Goal: Task Accomplishment & Management: Manage account settings

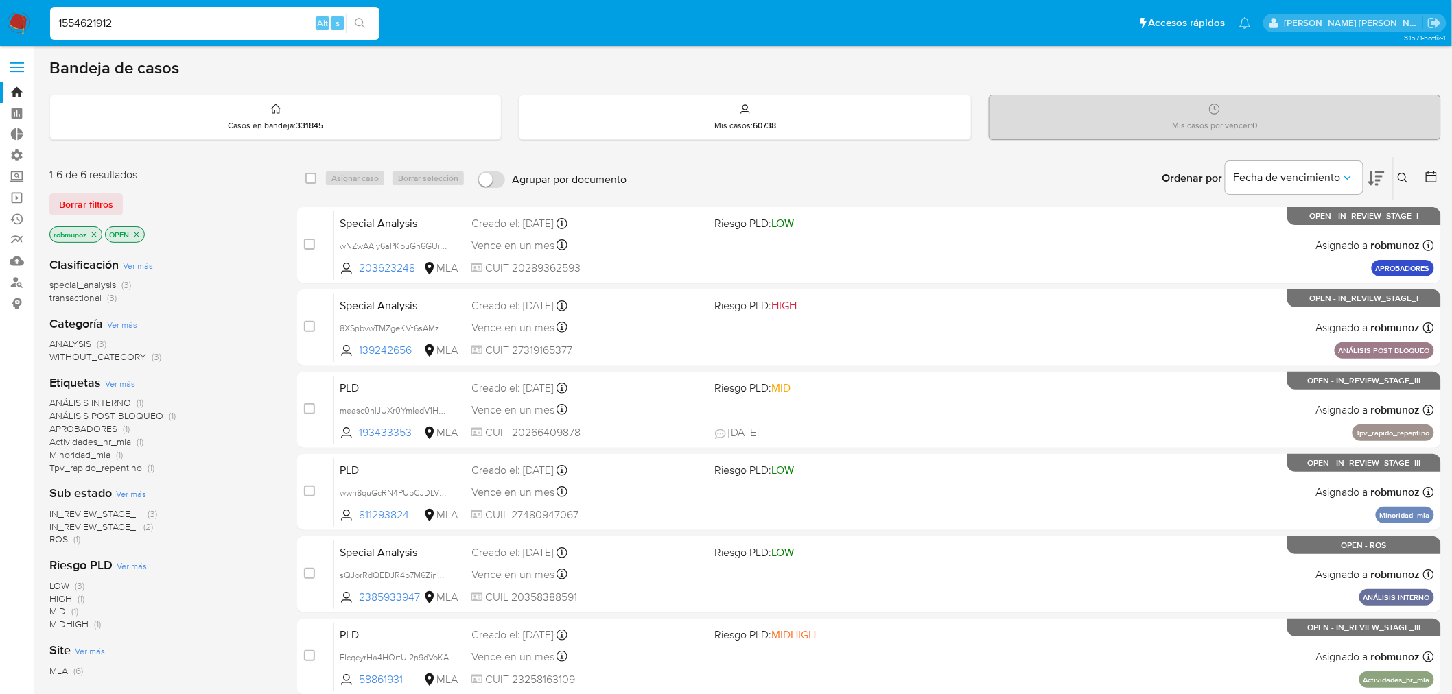
type input "1554621912"
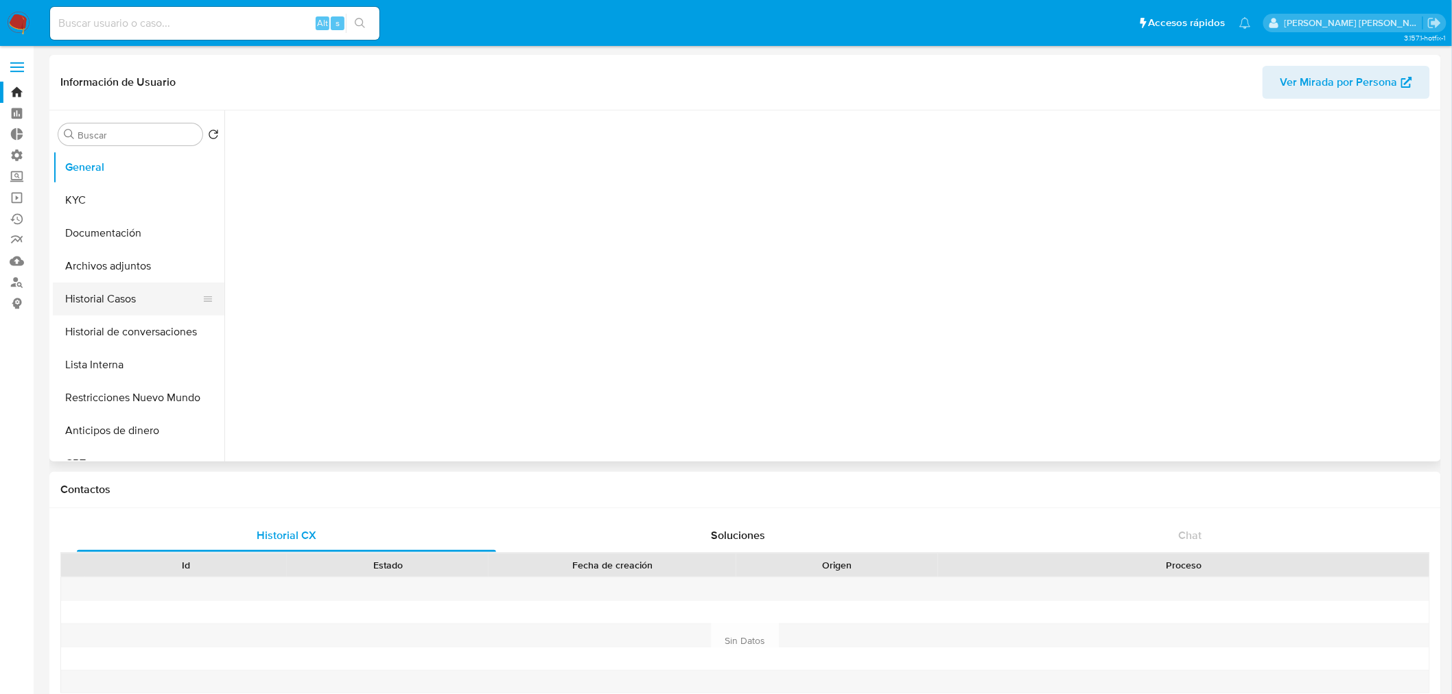
click at [132, 292] on button "Historial Casos" at bounding box center [133, 299] width 161 height 33
select select "10"
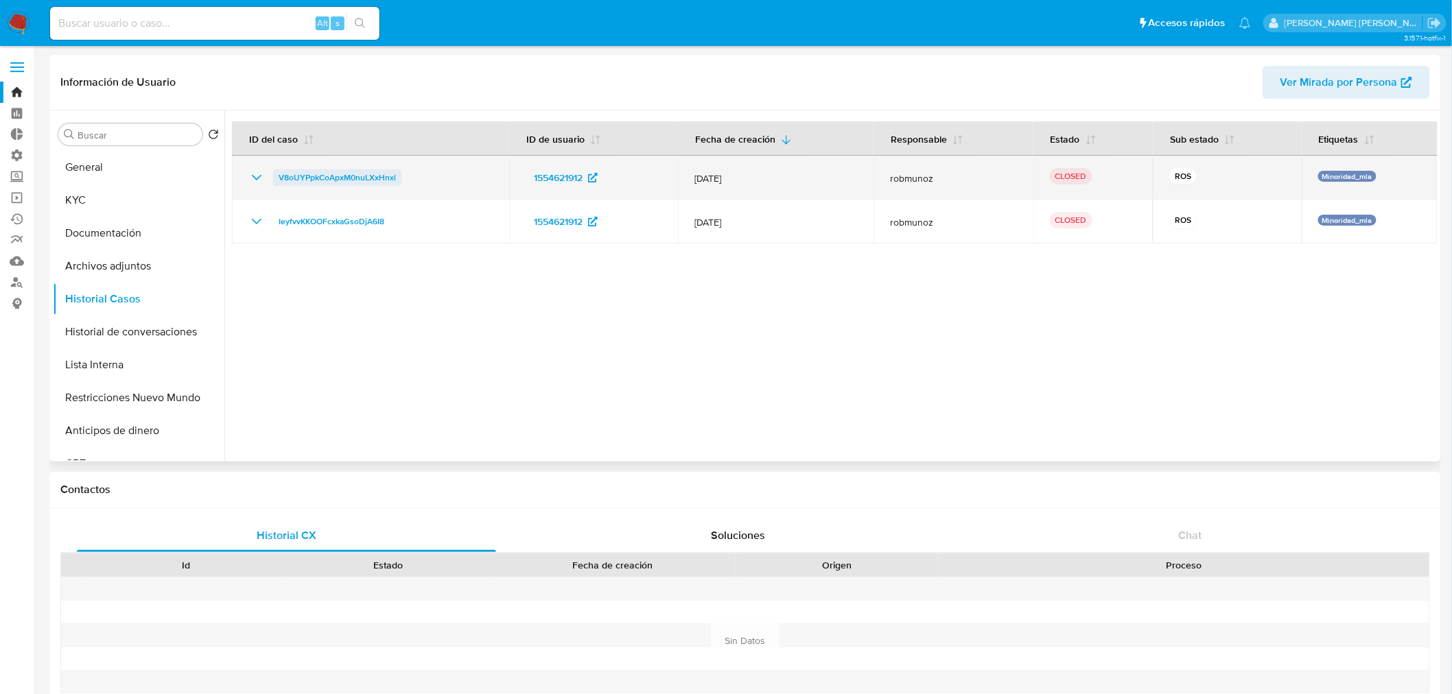
click at [323, 180] on span "V8oUYPpkCoApxM0nuLXxHnxl" at bounding box center [337, 177] width 117 height 16
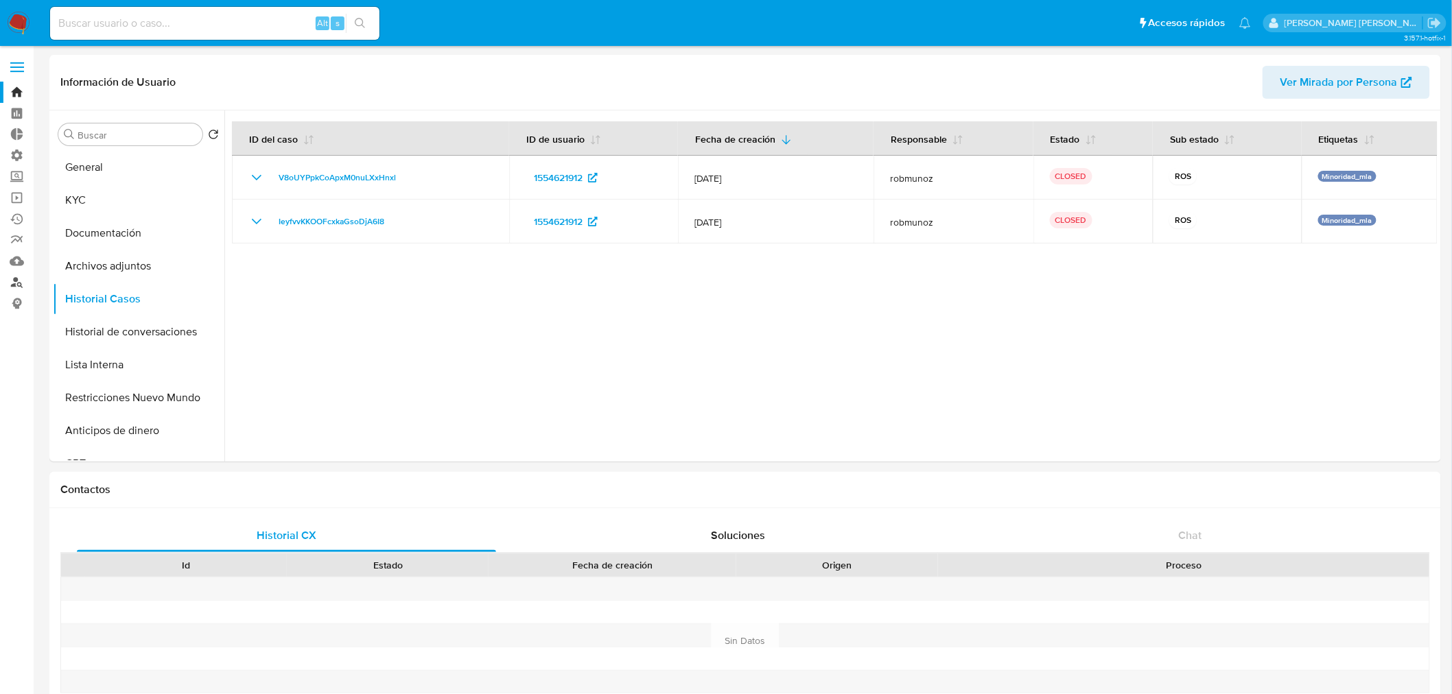
click at [19, 278] on link "Buscador de personas" at bounding box center [81, 282] width 163 height 21
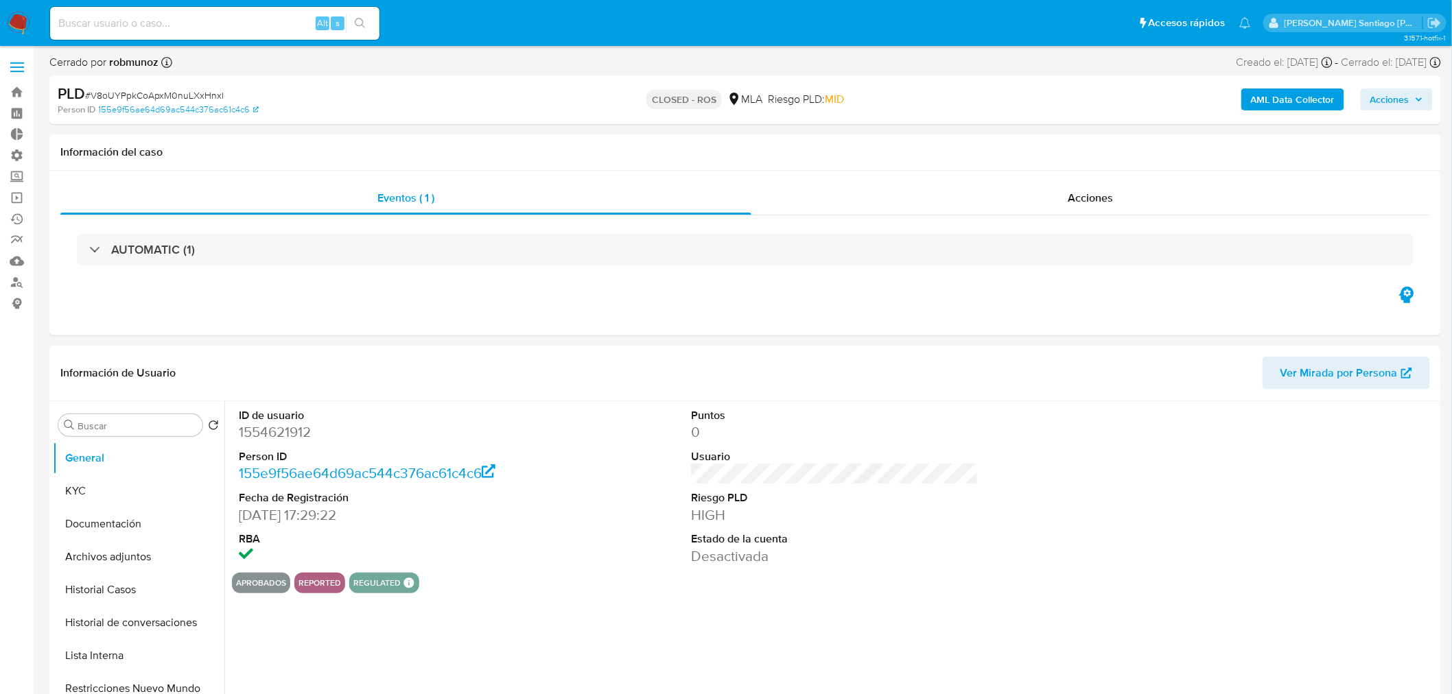
select select "10"
click at [1073, 200] on span "Acciones" at bounding box center [1090, 198] width 45 height 16
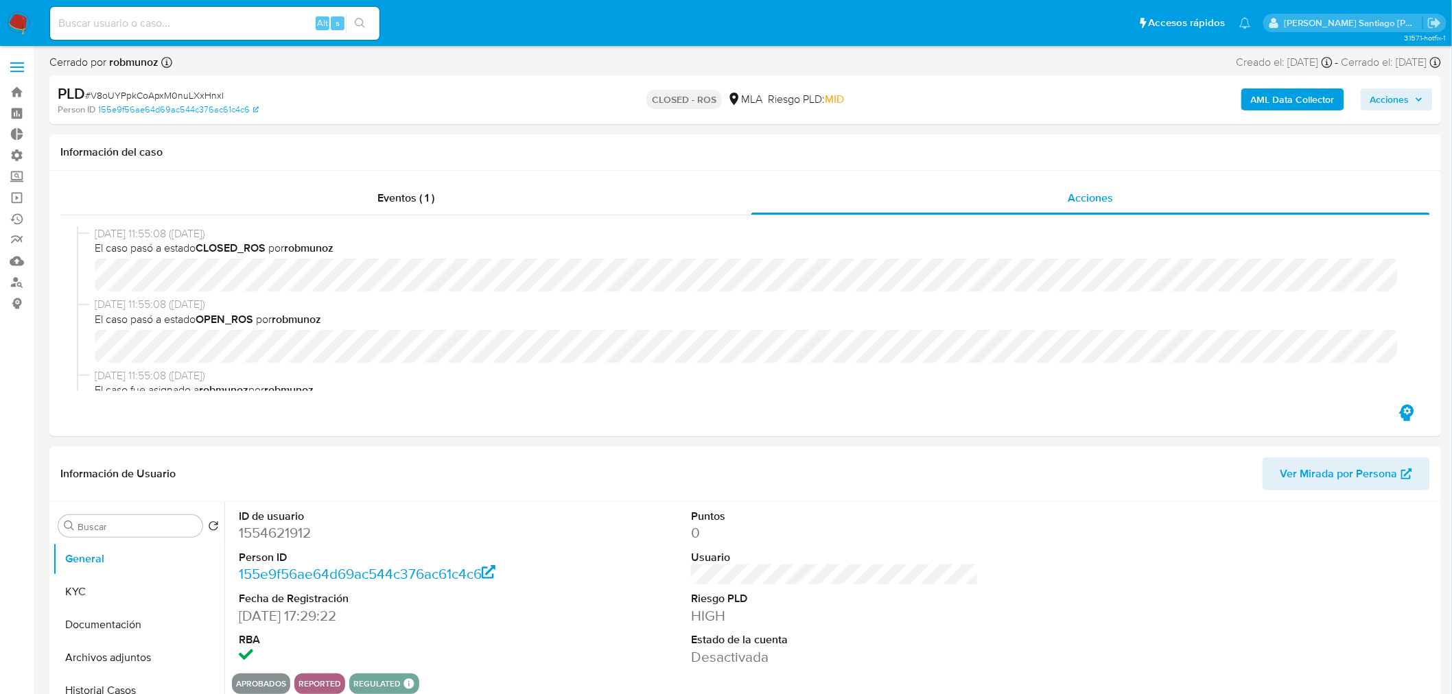
drag, startPoint x: 117, startPoint y: 597, endPoint x: 230, endPoint y: 618, distance: 115.2
click at [117, 596] on button "KYC" at bounding box center [139, 592] width 172 height 33
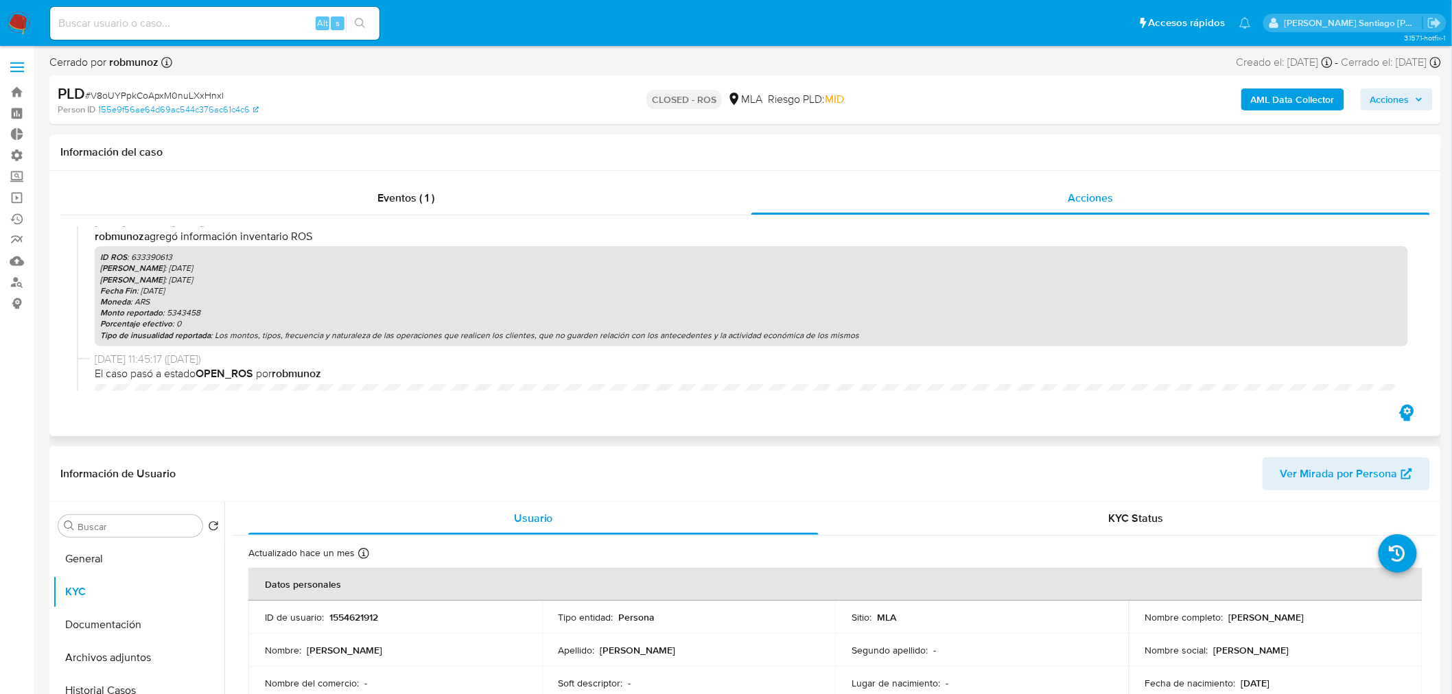
scroll to position [152, 0]
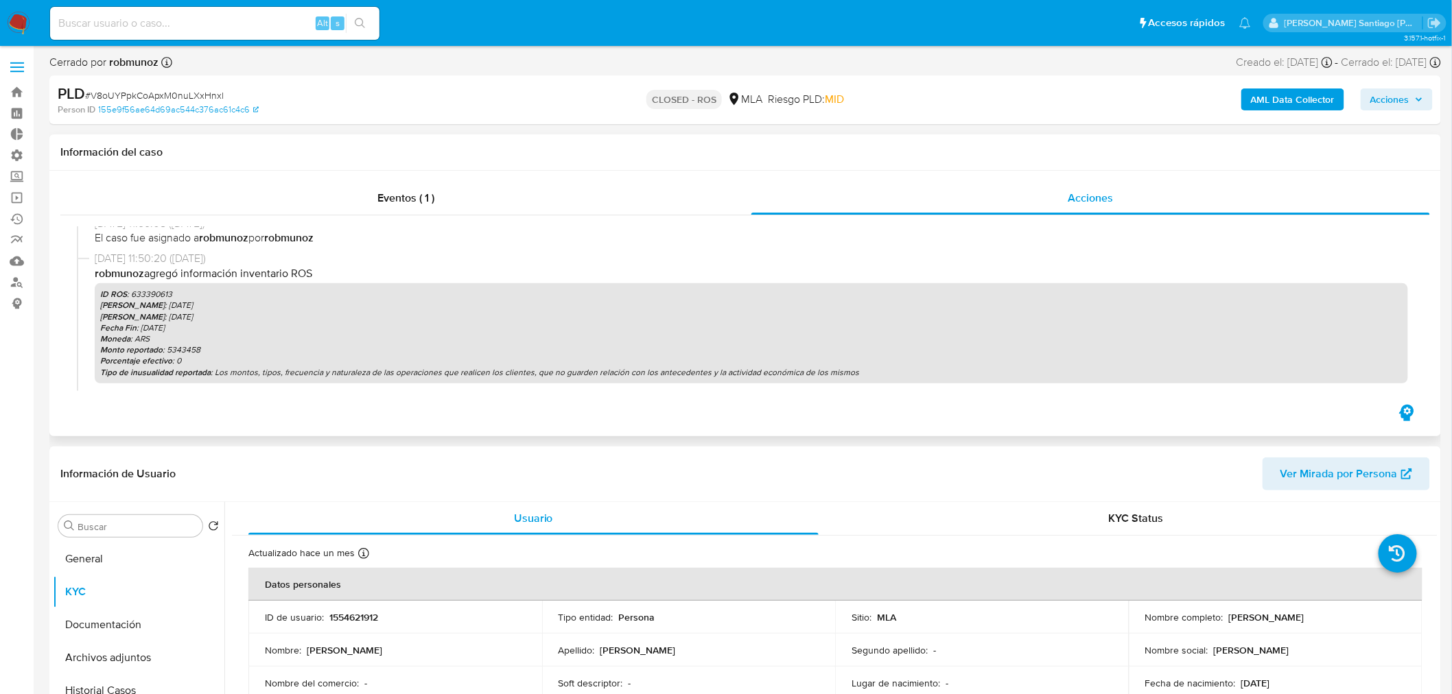
click at [163, 292] on p "ID ROS : 633390613" at bounding box center [751, 294] width 1302 height 11
copy p "633390613"
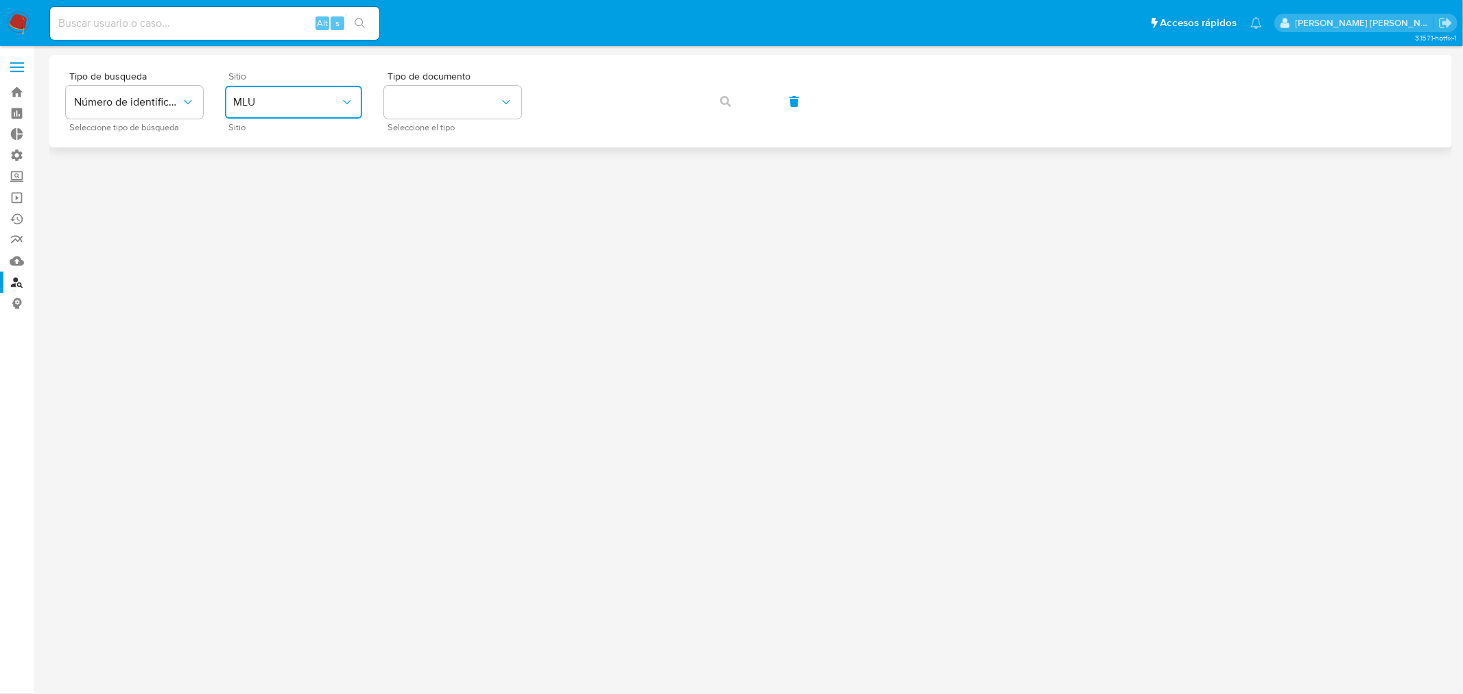
click at [348, 111] on button "MLU" at bounding box center [293, 102] width 137 height 33
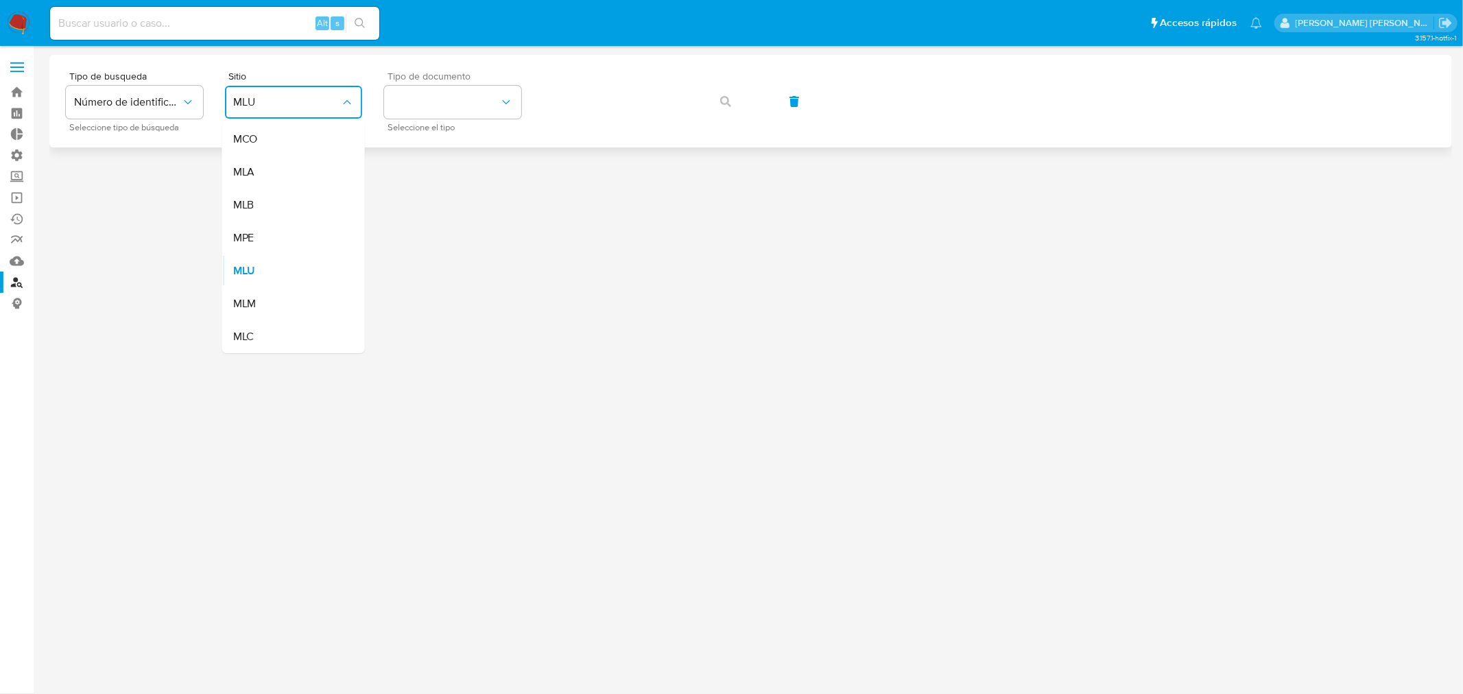
drag, startPoint x: 324, startPoint y: 180, endPoint x: 410, endPoint y: 125, distance: 101.8
click at [327, 176] on div "MLA" at bounding box center [289, 172] width 113 height 33
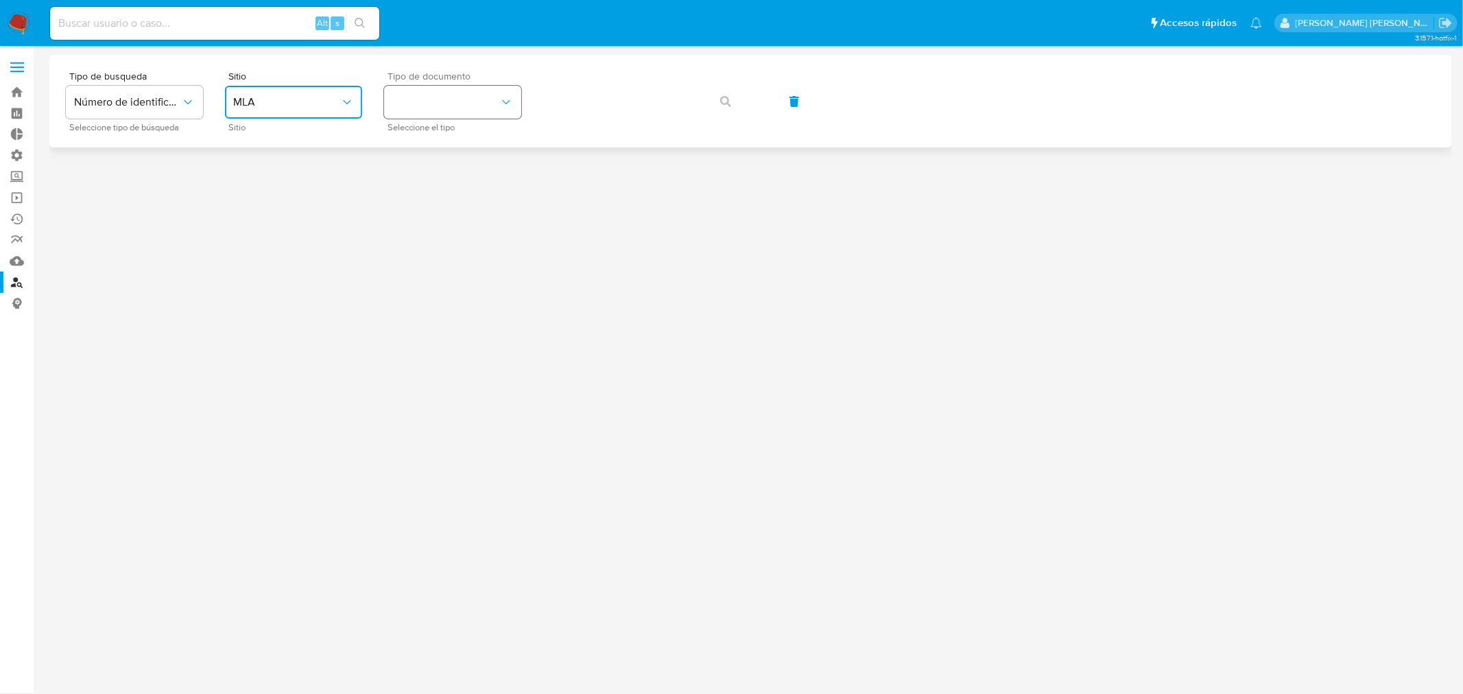
click at [426, 110] on button "identificationType" at bounding box center [452, 102] width 137 height 33
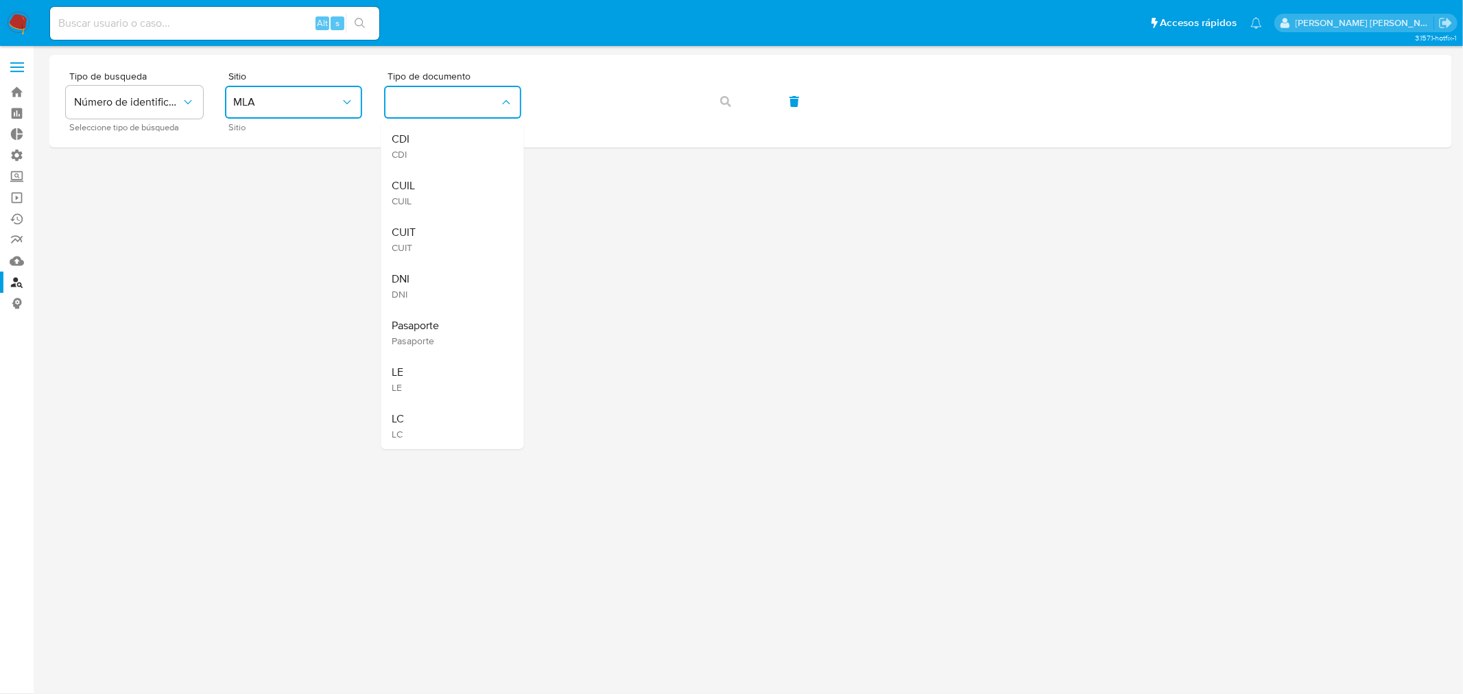
click at [440, 192] on div "CUIL CUIL" at bounding box center [448, 192] width 113 height 47
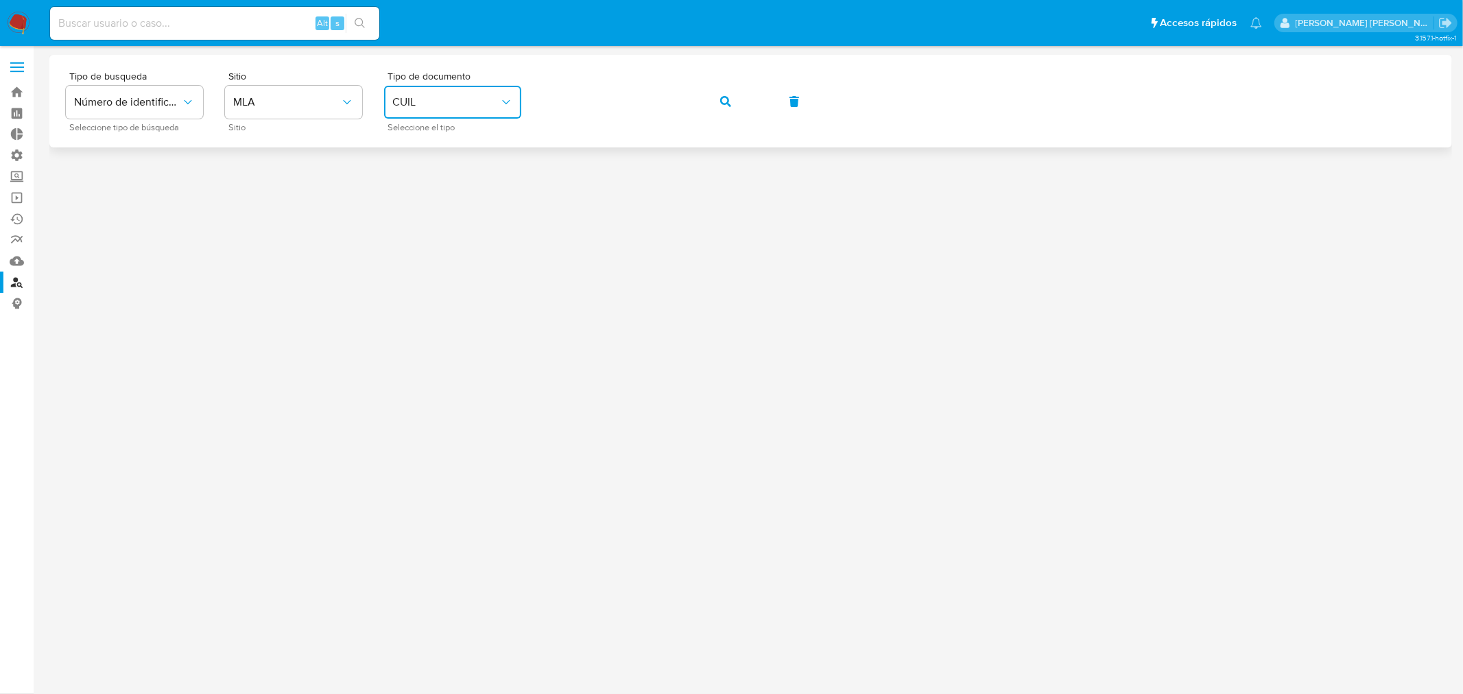
click at [733, 100] on button "button" at bounding box center [726, 101] width 47 height 33
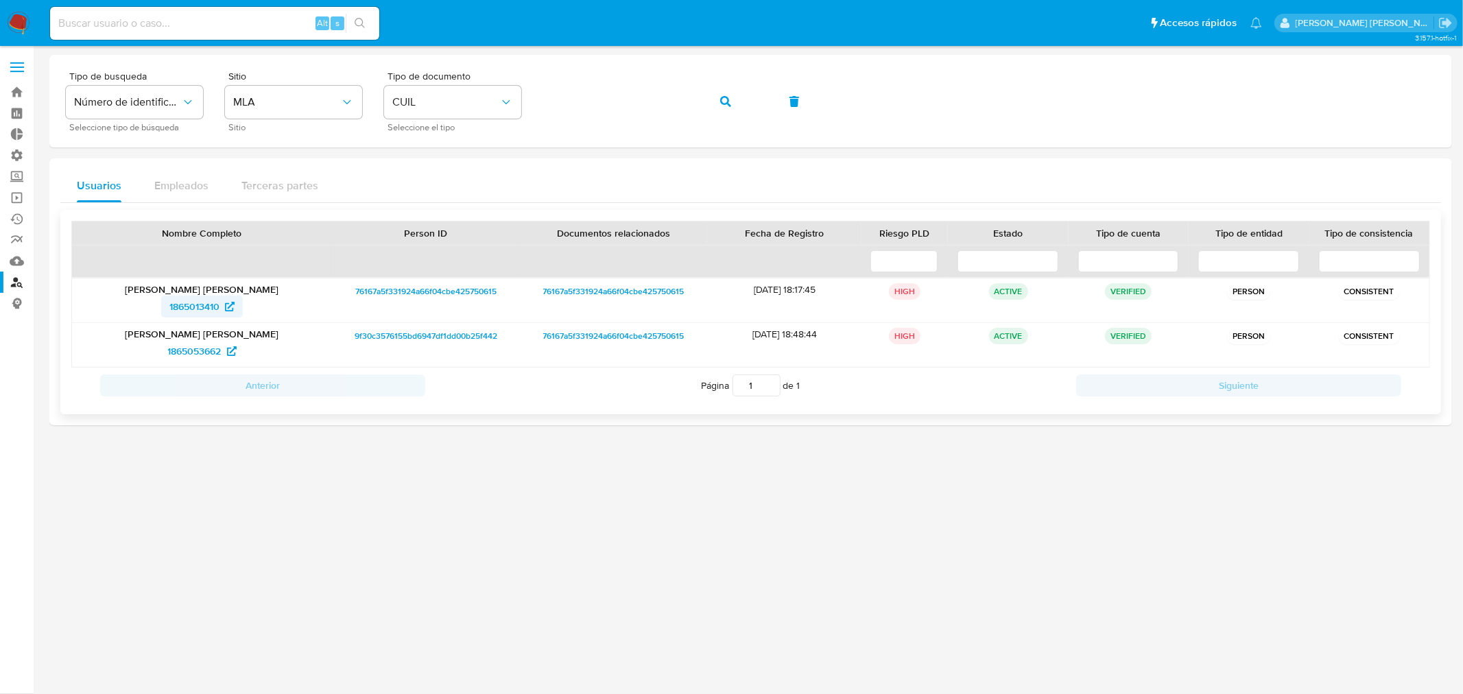
click at [207, 305] on span "1865013410" at bounding box center [194, 307] width 50 height 22
click at [216, 348] on span "1865053662" at bounding box center [195, 351] width 54 height 22
click at [721, 96] on icon "button" at bounding box center [725, 101] width 11 height 11
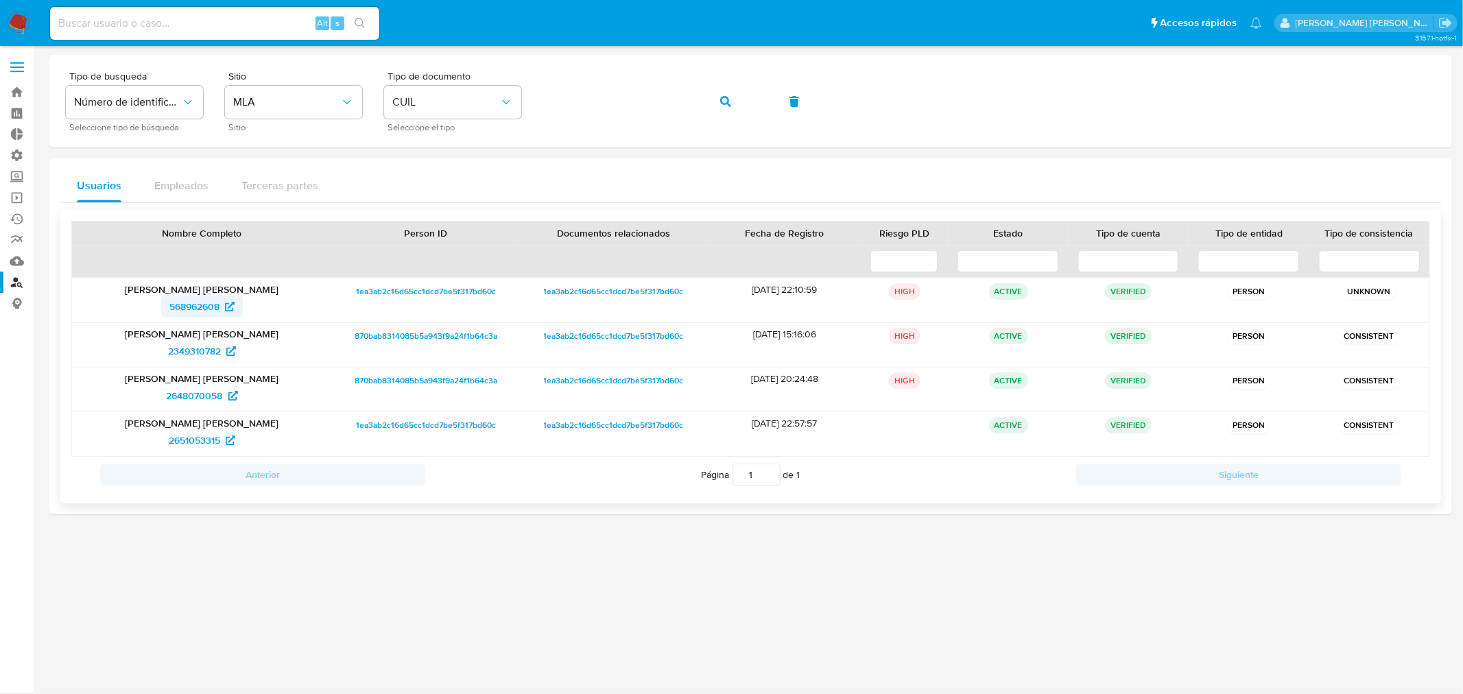
click at [204, 307] on span "568962608" at bounding box center [194, 307] width 50 height 22
click at [723, 98] on icon "button" at bounding box center [725, 101] width 11 height 11
click at [196, 340] on span "2349310782" at bounding box center [194, 351] width 53 height 22
click at [19, 24] on img at bounding box center [18, 23] width 23 height 23
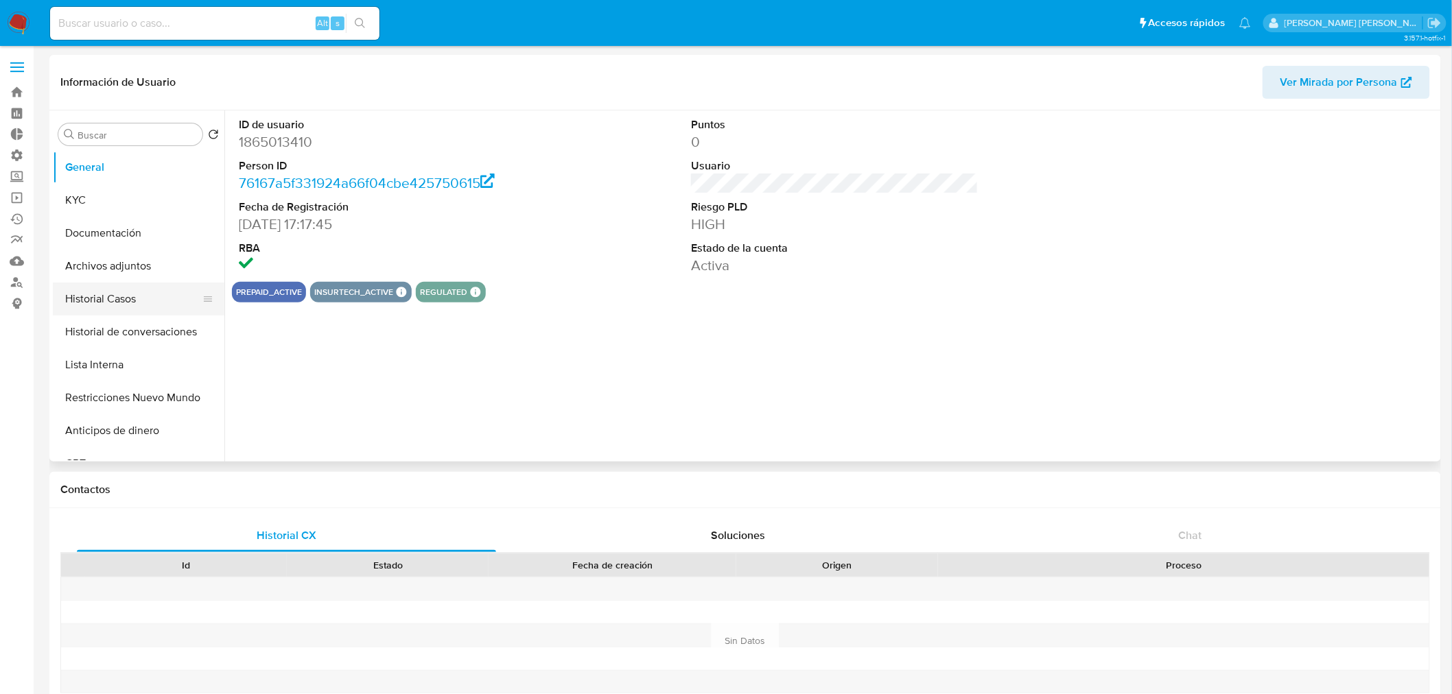
click at [135, 303] on button "Historial Casos" at bounding box center [133, 299] width 161 height 33
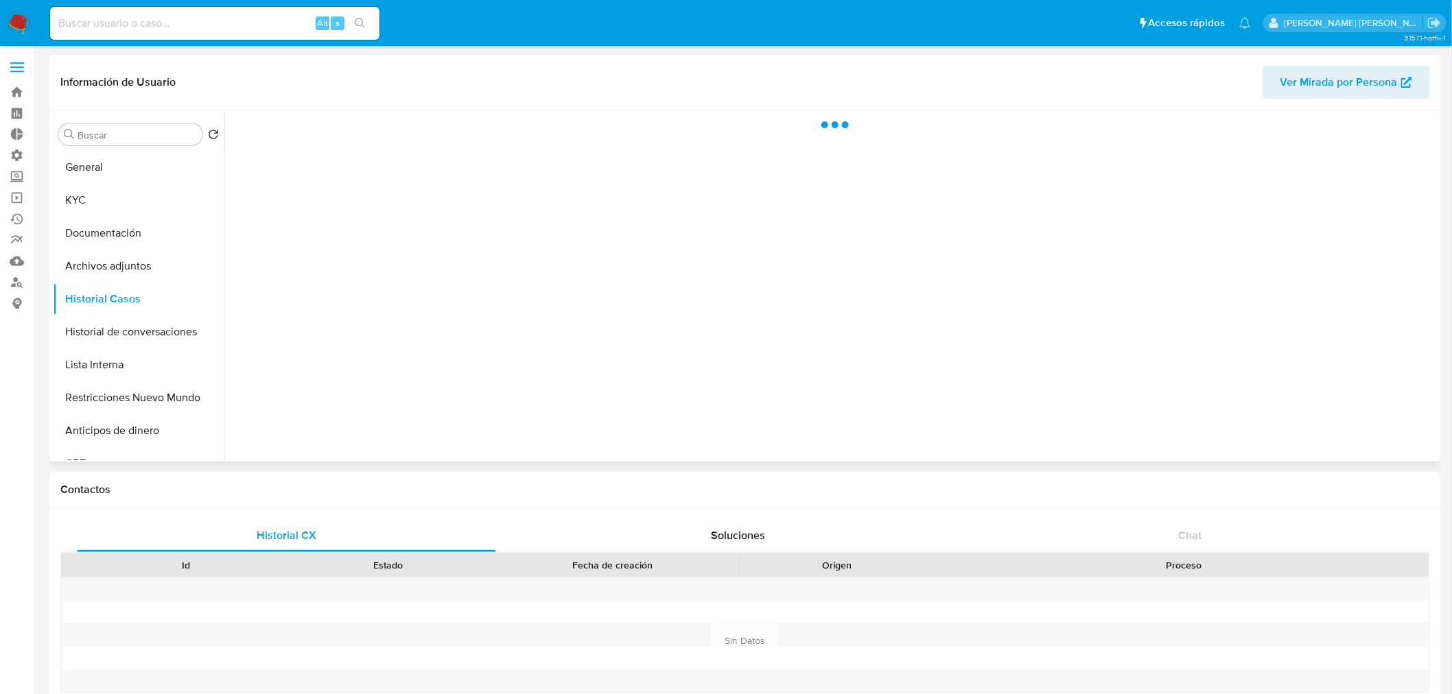
select select "10"
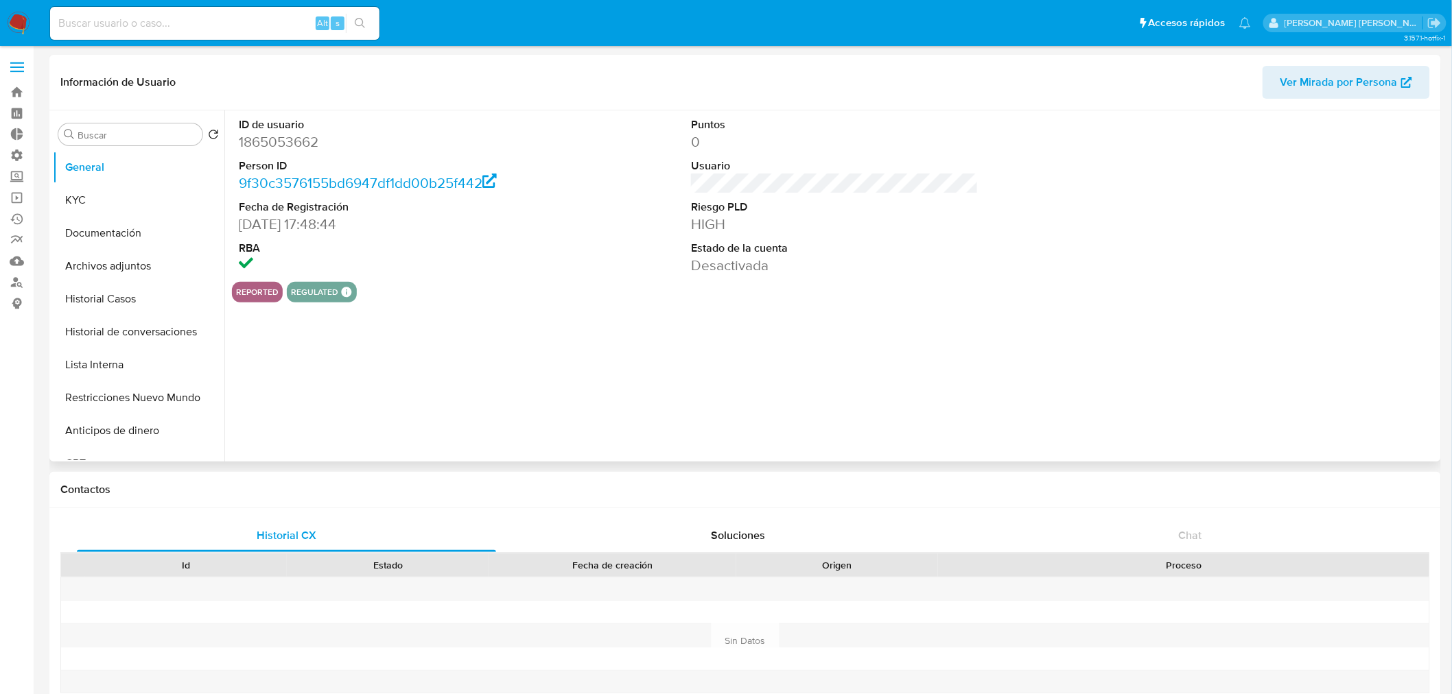
drag, startPoint x: 129, startPoint y: 306, endPoint x: 255, endPoint y: 333, distance: 129.2
click at [129, 307] on button "Historial Casos" at bounding box center [139, 299] width 172 height 33
select select "10"
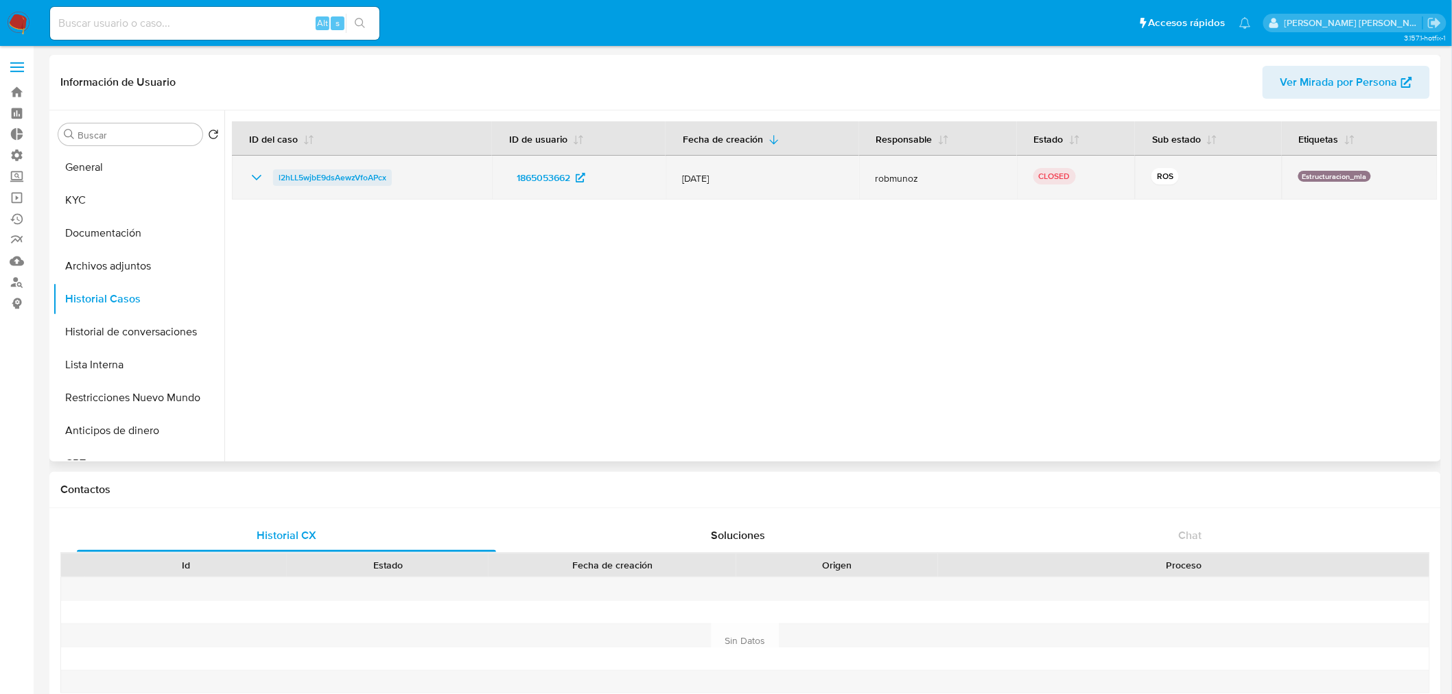
click at [360, 184] on span "l2hLL5wjbE9dsAewzVfoAPcx" at bounding box center [333, 177] width 108 height 16
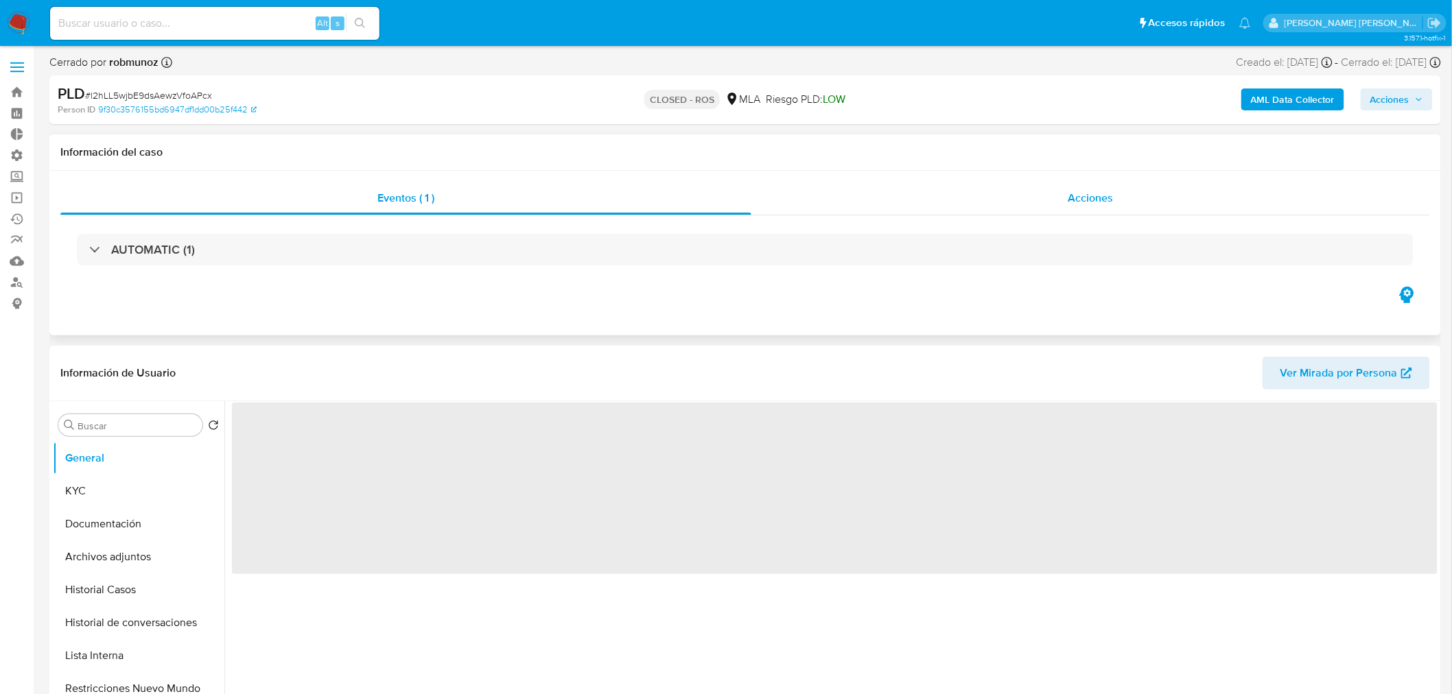
click at [1050, 193] on div "Acciones" at bounding box center [1090, 198] width 679 height 33
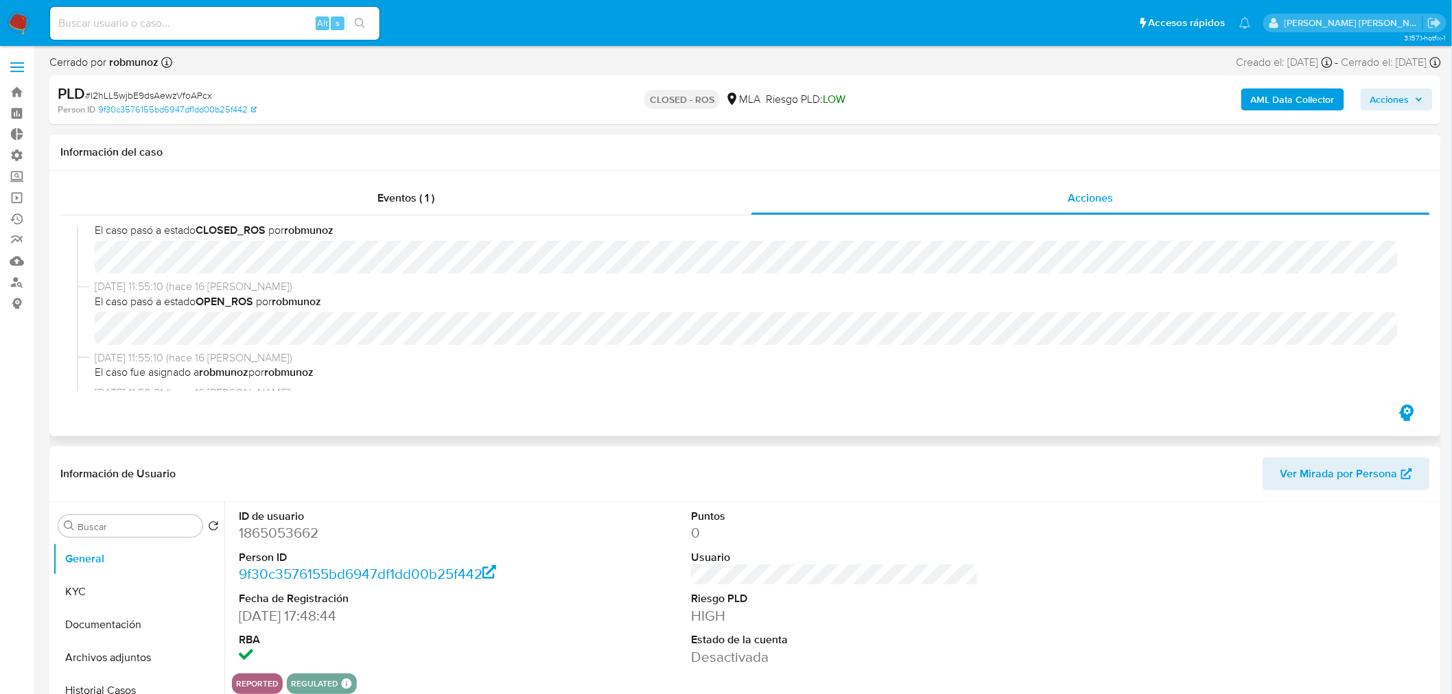
select select "10"
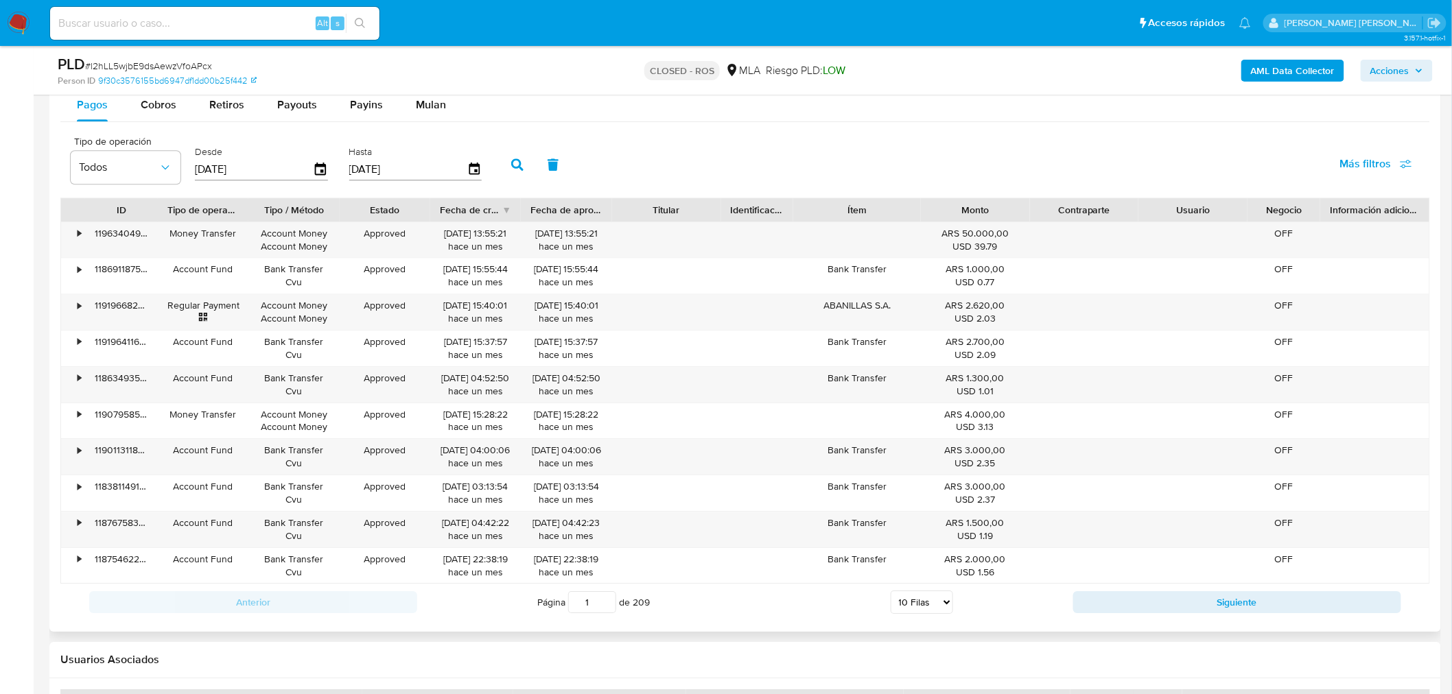
scroll to position [1525, 0]
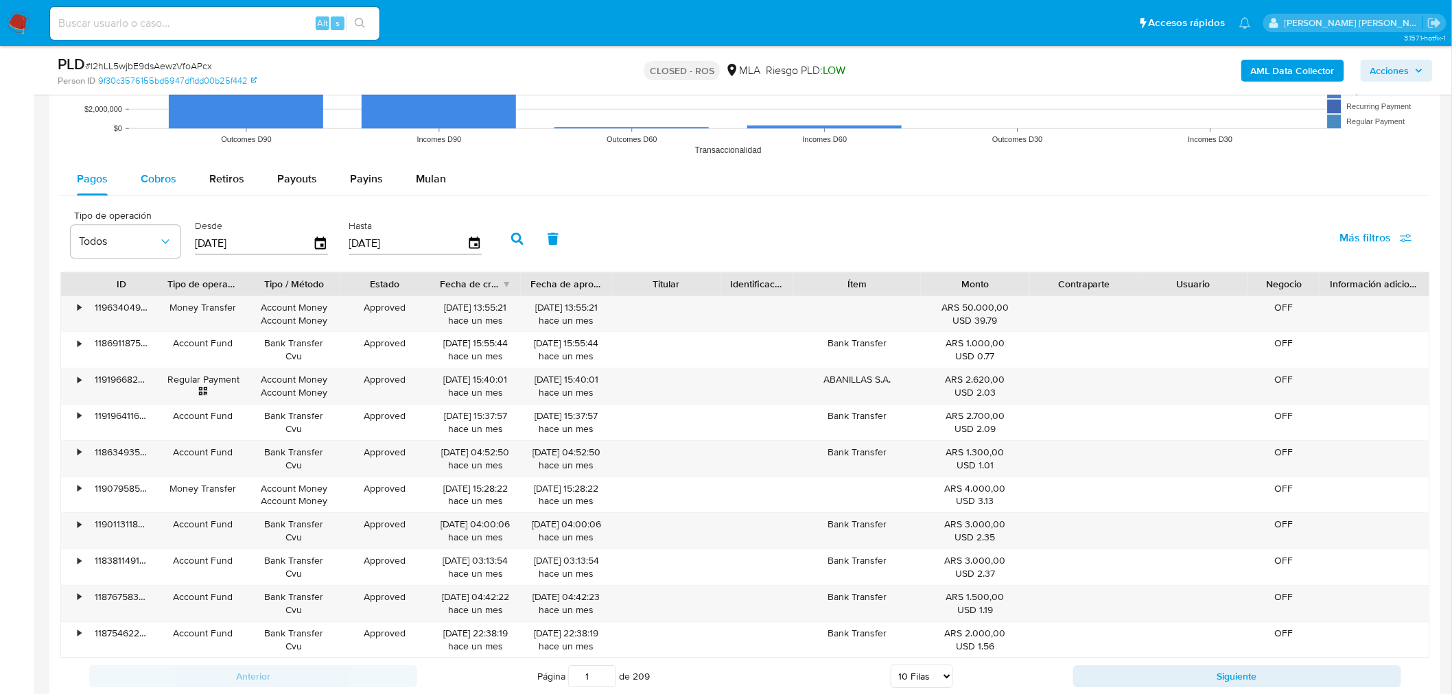
click at [182, 181] on button "Cobros" at bounding box center [158, 179] width 69 height 33
select select "10"
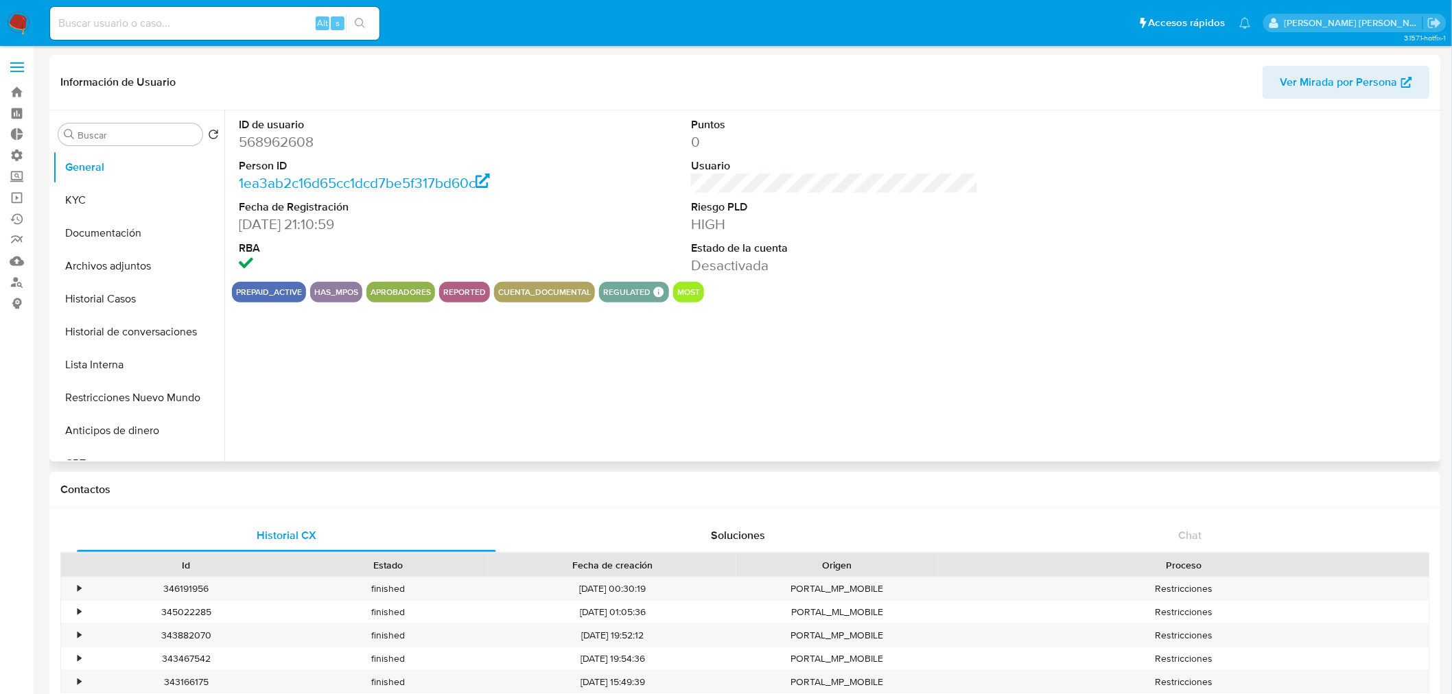
select select "10"
click at [143, 305] on button "Historial Casos" at bounding box center [133, 299] width 161 height 33
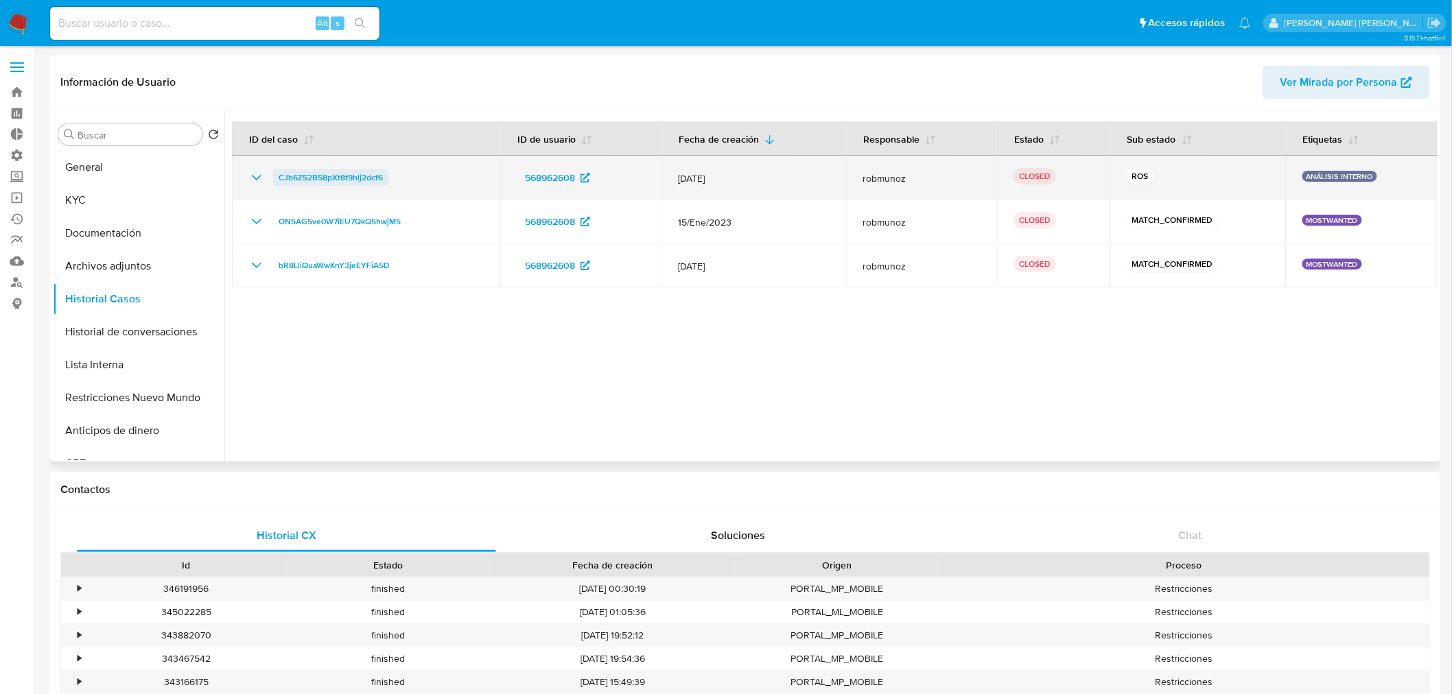
click at [340, 179] on span "CJb6Z52B58pXt8t9hlj2dcf6" at bounding box center [331, 177] width 104 height 16
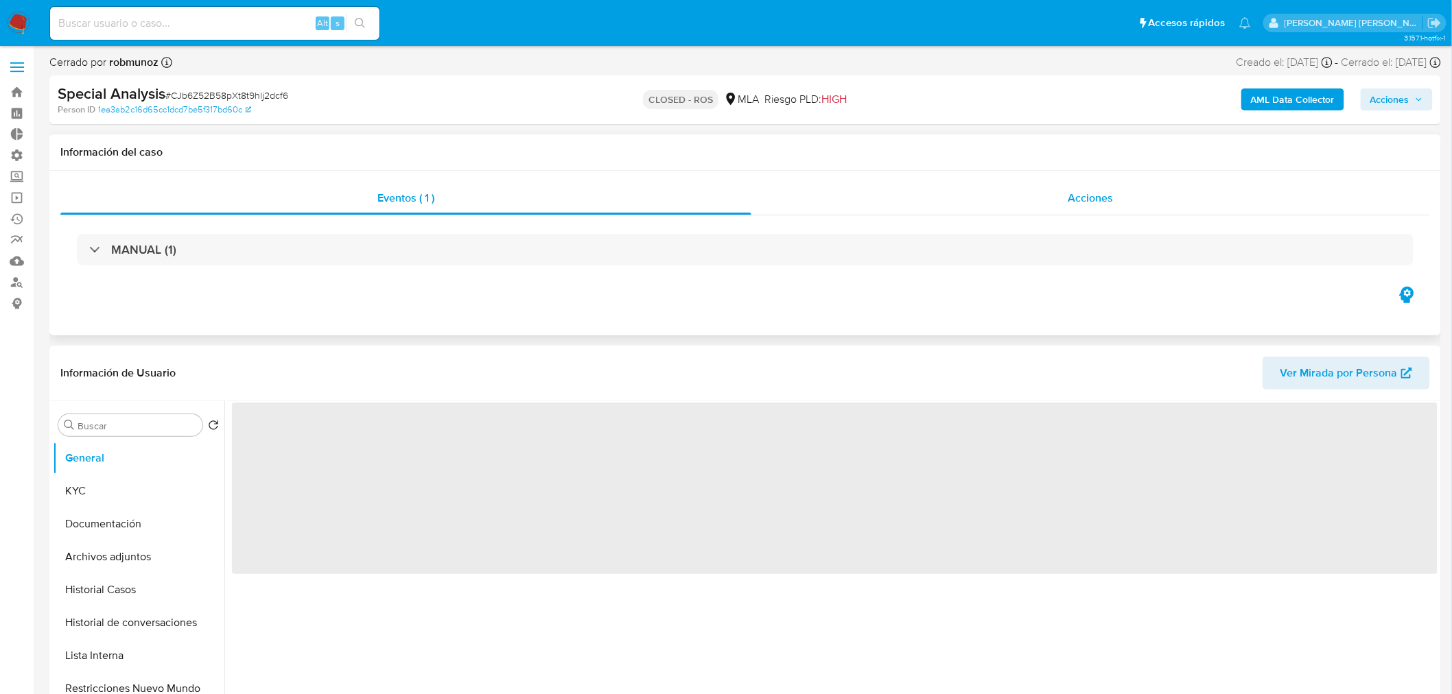
click at [1071, 209] on div "Acciones" at bounding box center [1090, 198] width 679 height 33
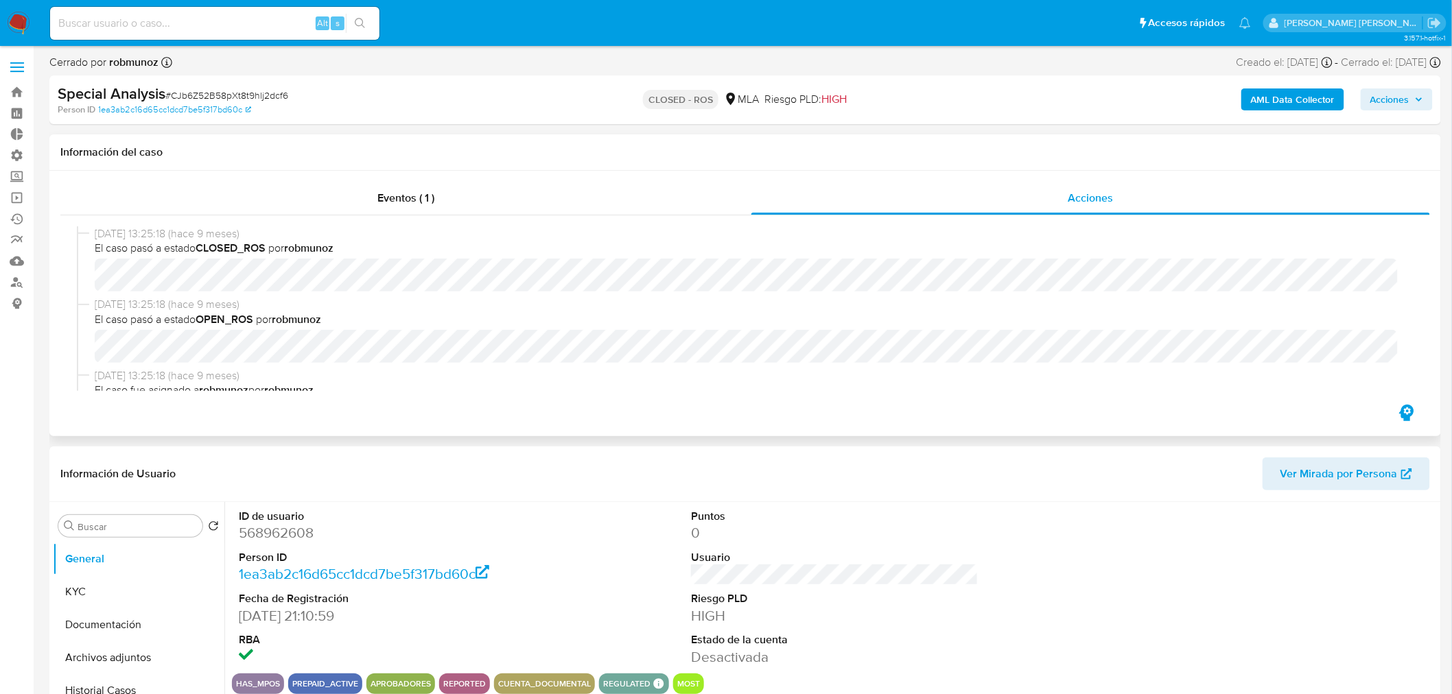
select select "10"
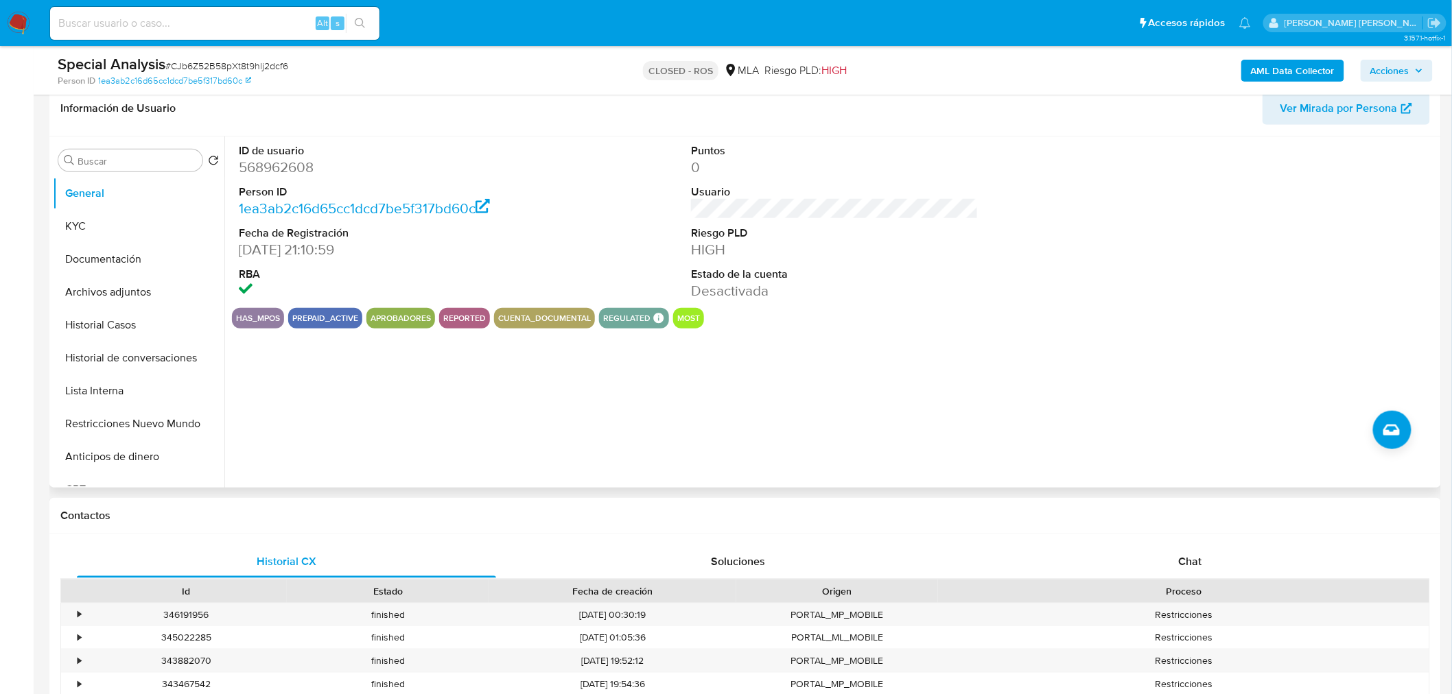
scroll to position [140, 0]
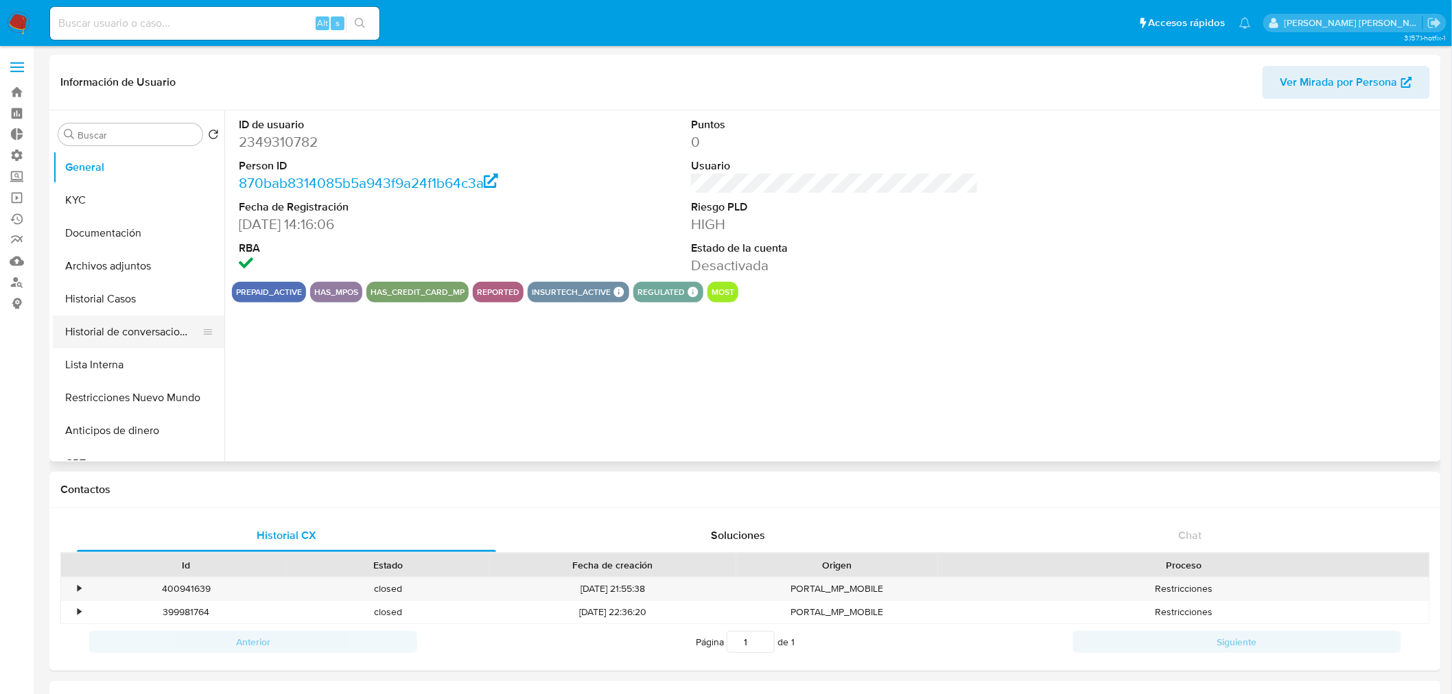
select select "10"
click at [125, 294] on button "Historial Casos" at bounding box center [133, 299] width 161 height 33
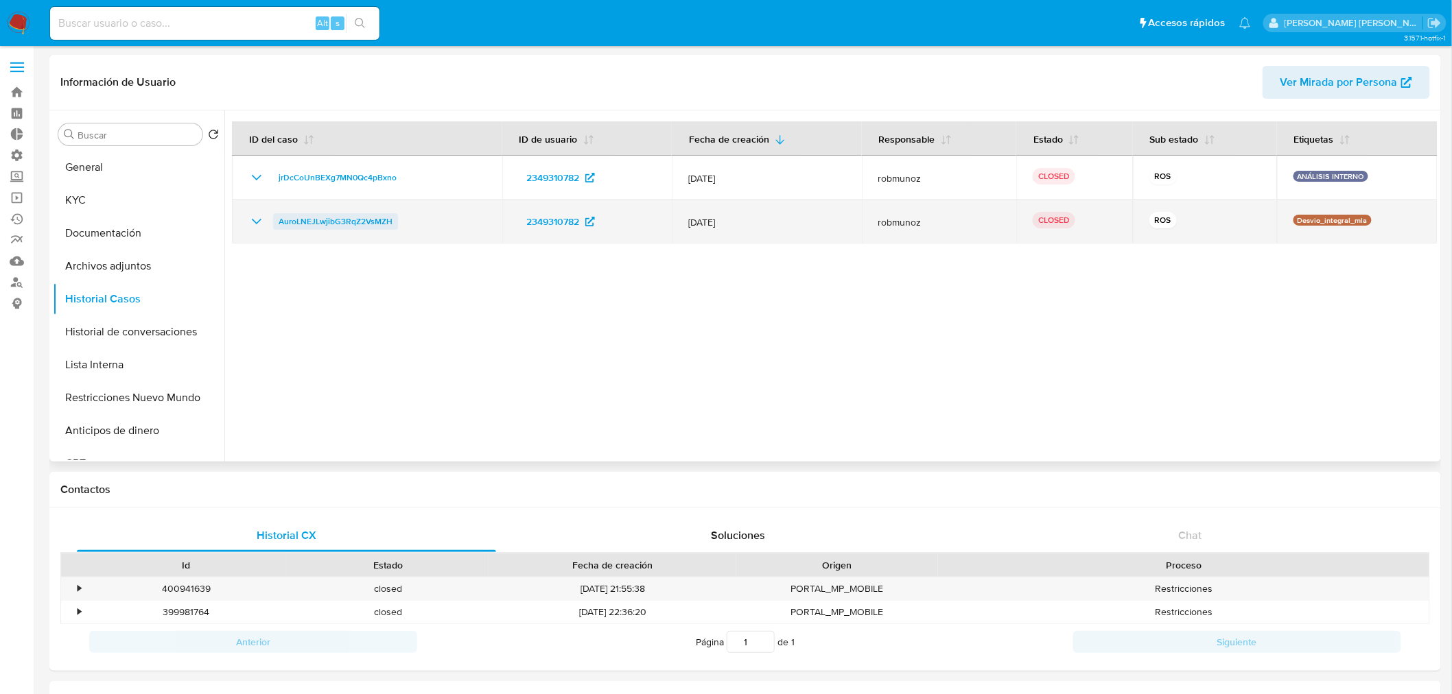
click at [333, 224] on span "AuroLNEJLwjibG3RqZ2VsMZH" at bounding box center [336, 221] width 114 height 16
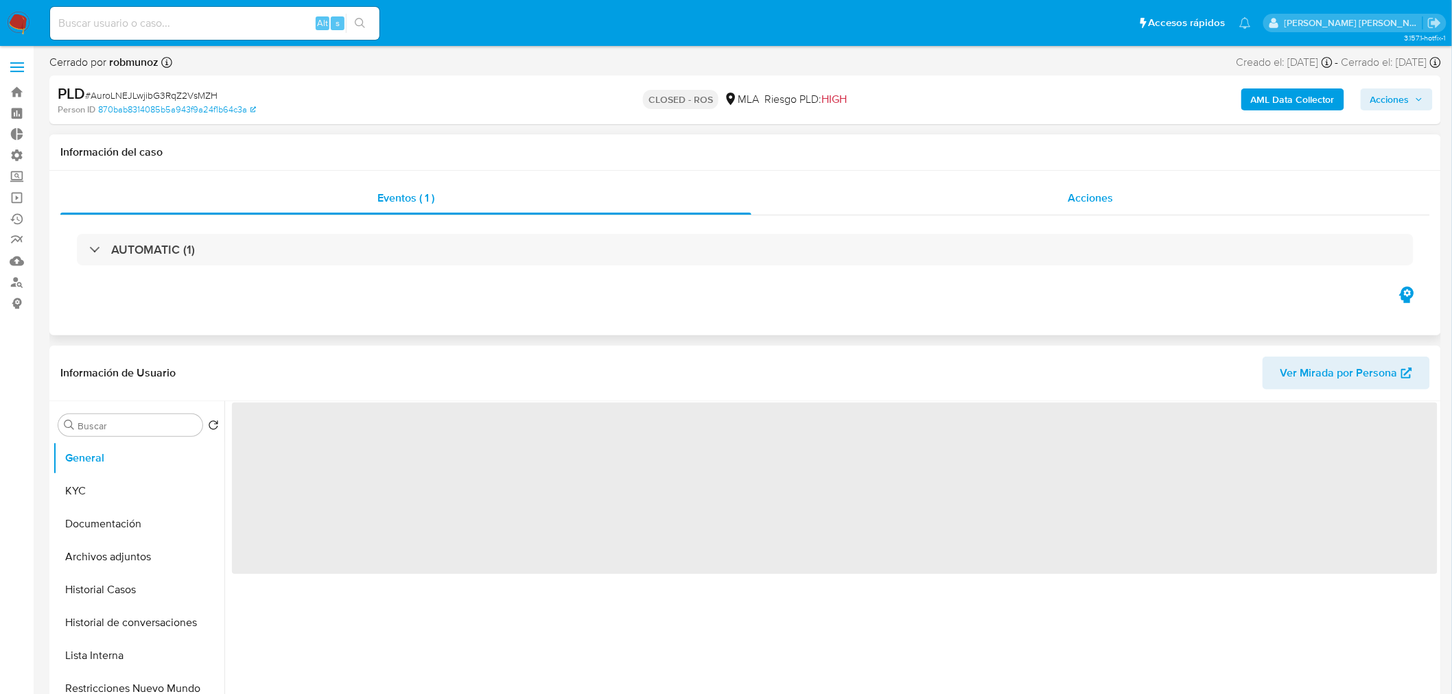
drag, startPoint x: 1129, startPoint y: 207, endPoint x: 1123, endPoint y: 211, distance: 7.4
click at [1127, 207] on div "Acciones" at bounding box center [1090, 198] width 679 height 33
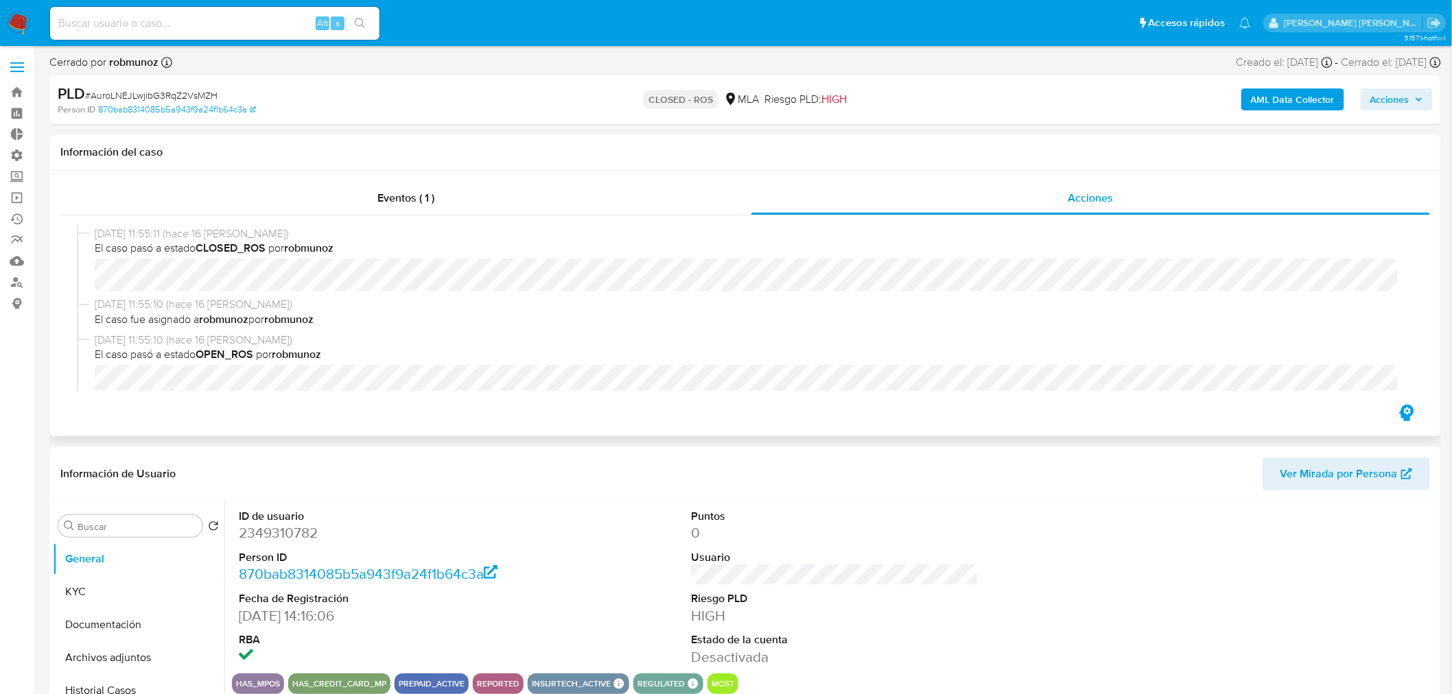
select select "10"
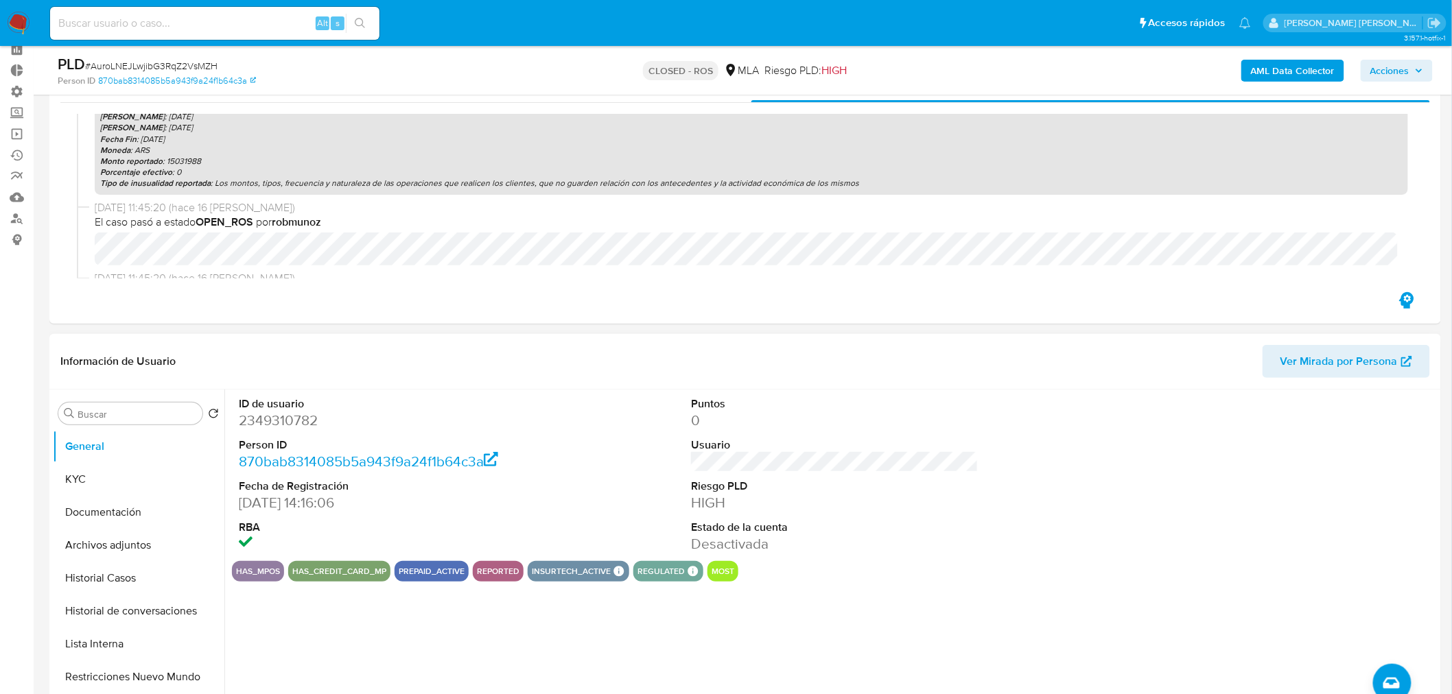
scroll to position [152, 0]
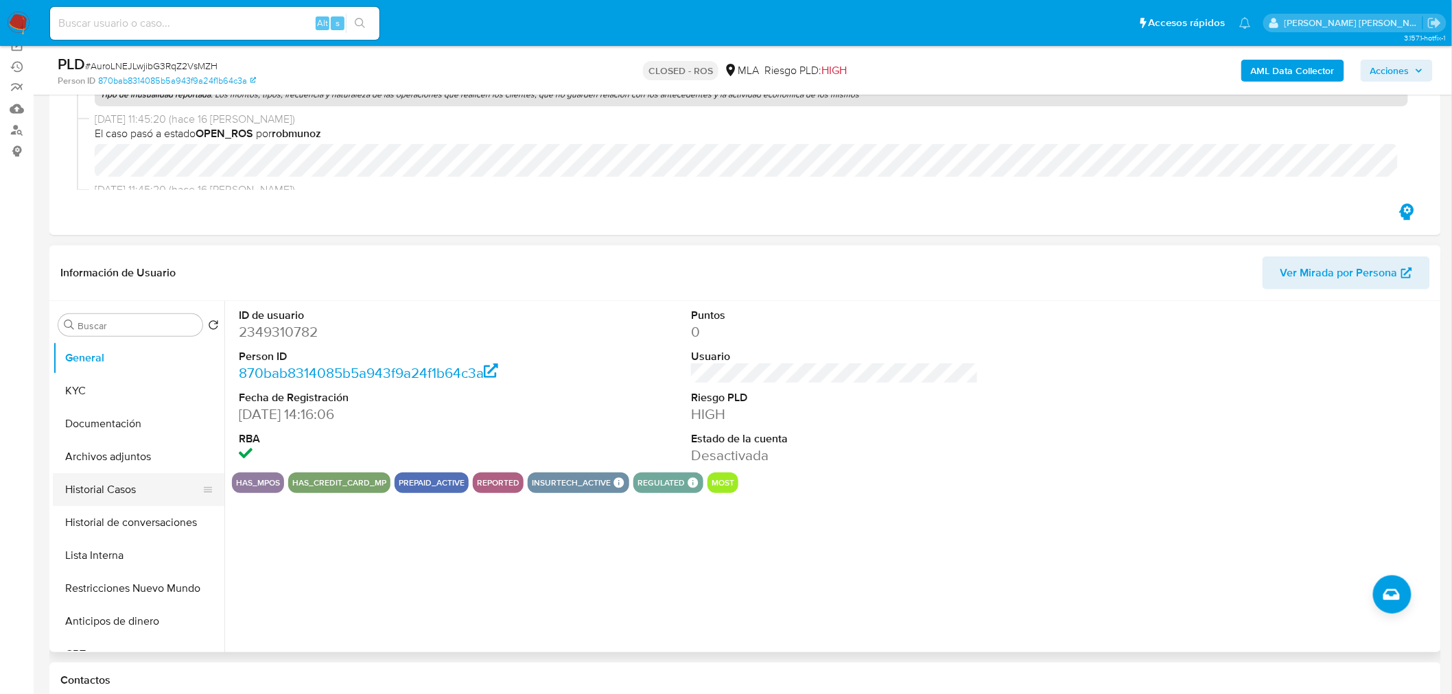
click at [102, 491] on button "Historial Casos" at bounding box center [133, 489] width 161 height 33
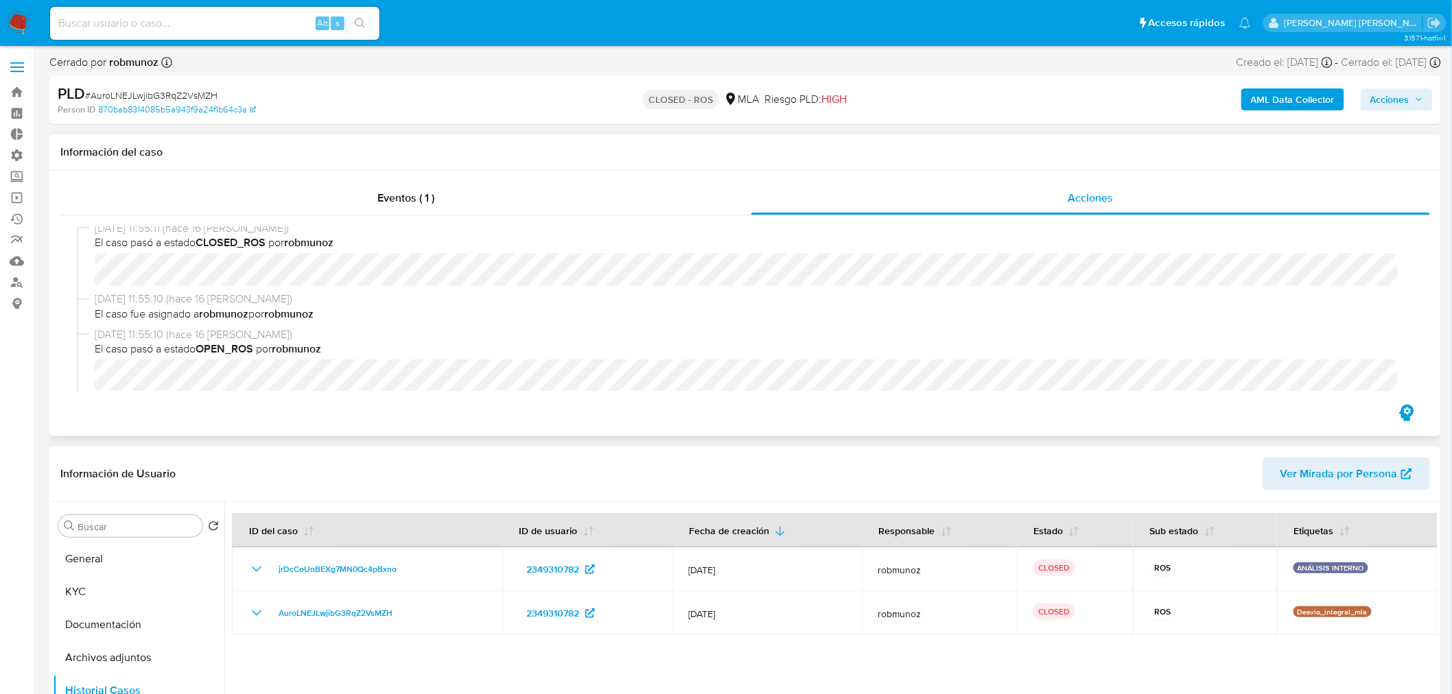
scroll to position [0, 0]
click at [1405, 106] on span "Acciones" at bounding box center [1389, 100] width 39 height 22
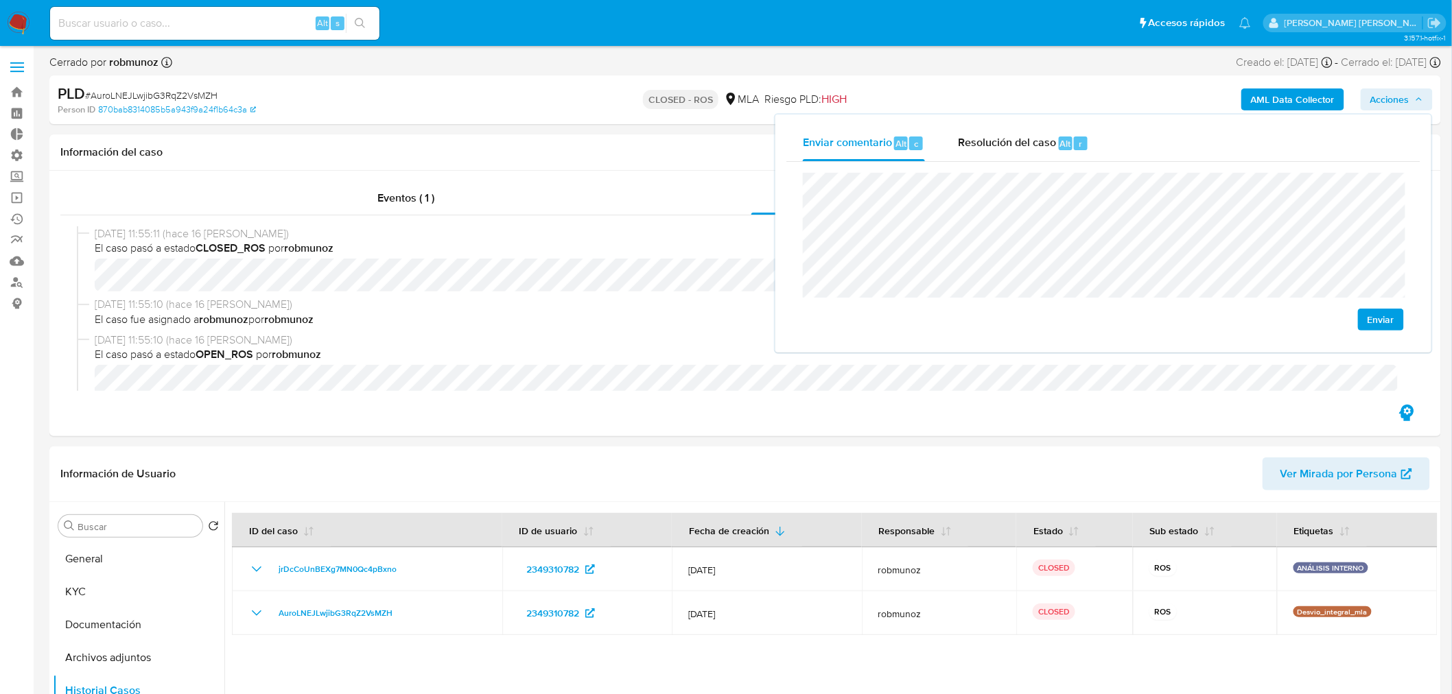
click at [1398, 320] on button "Enviar" at bounding box center [1381, 320] width 46 height 22
click at [129, 18] on input at bounding box center [214, 23] width 329 height 18
paste input "633396648"
type input "633396648"
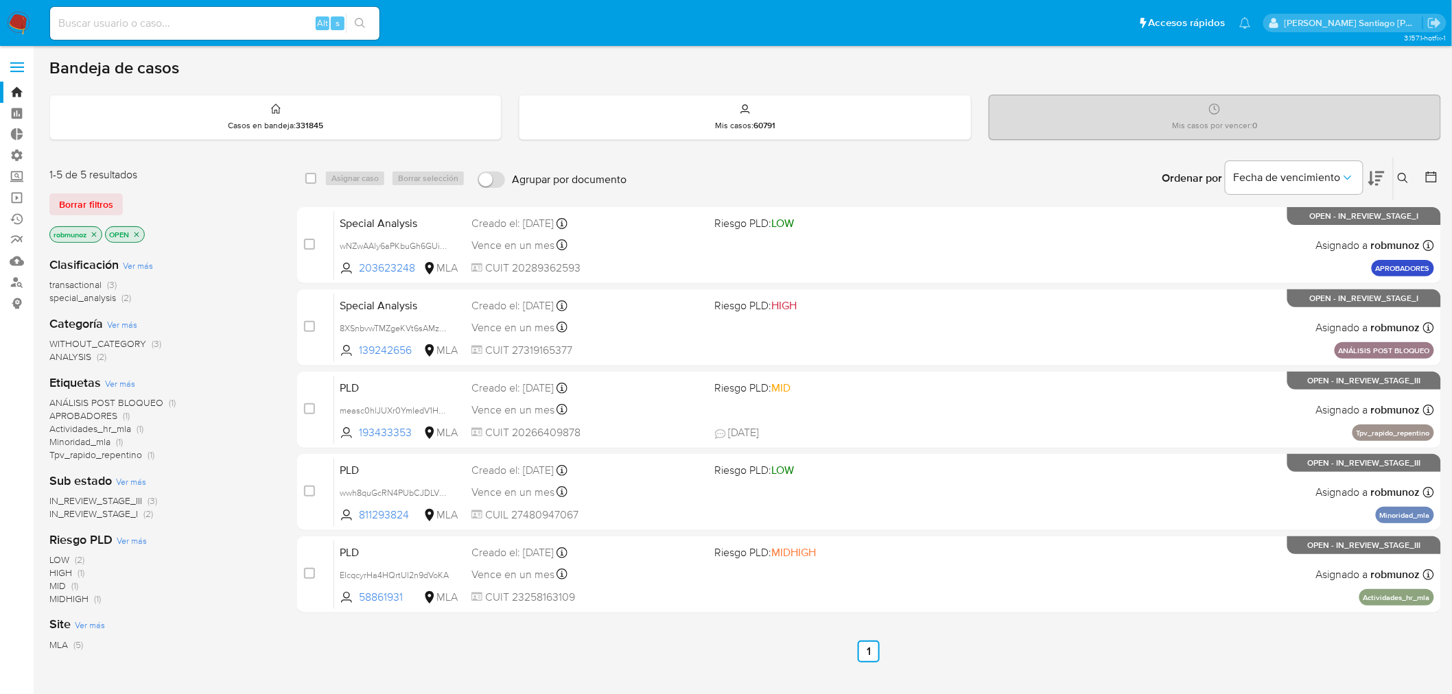
click at [1410, 175] on button at bounding box center [1405, 178] width 23 height 16
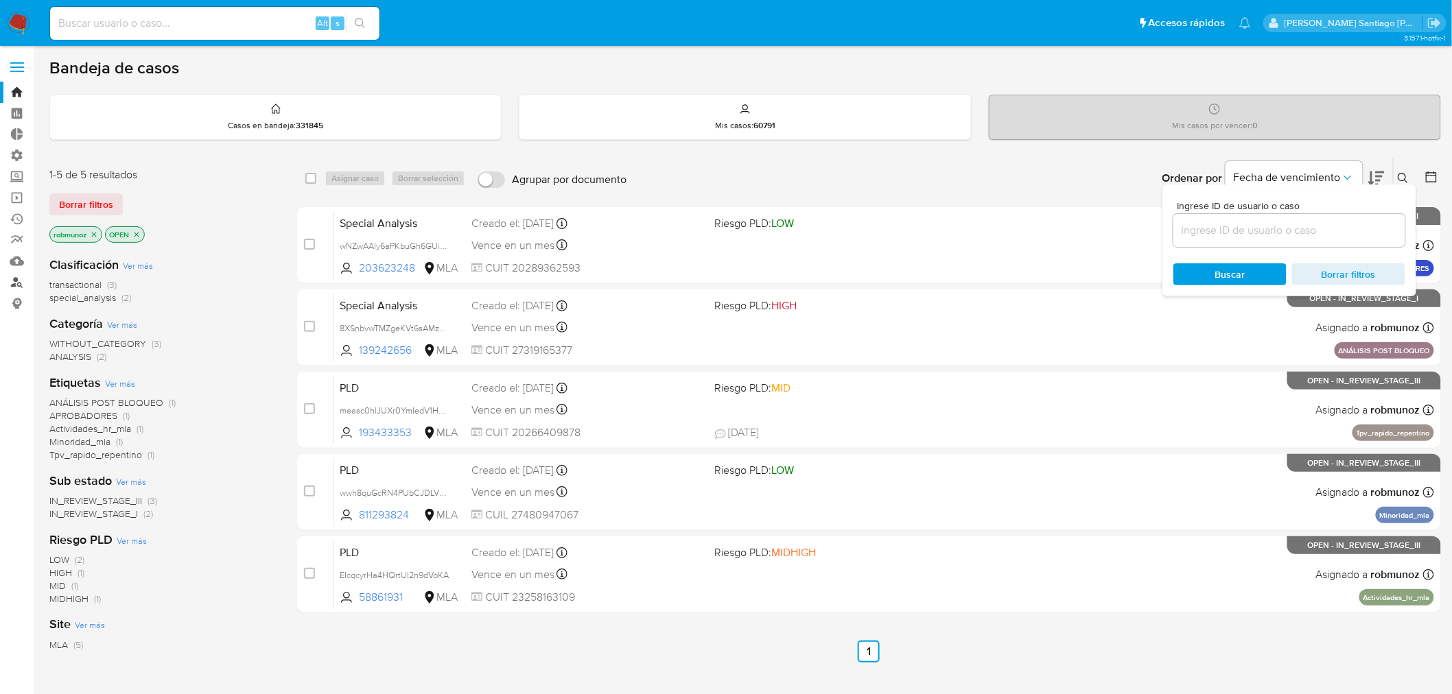
click at [21, 279] on link "Buscador de personas" at bounding box center [81, 282] width 163 height 21
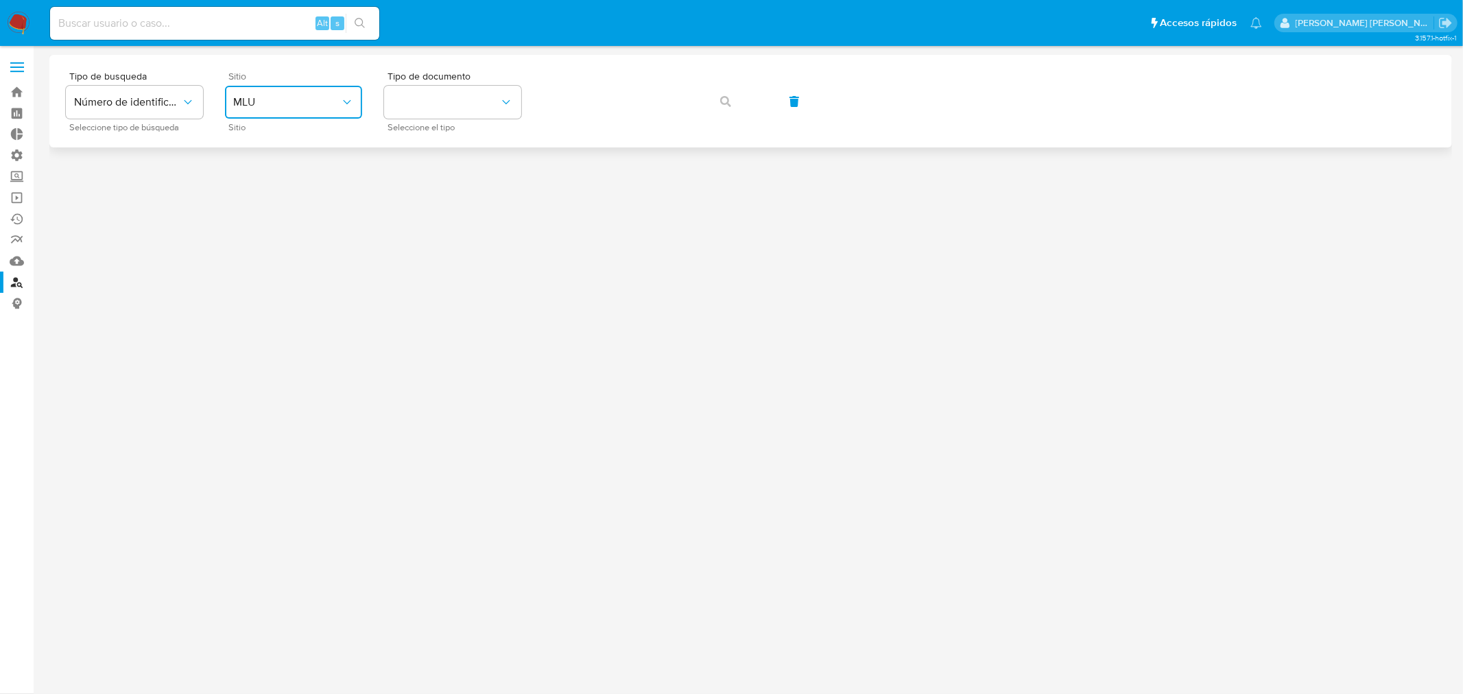
click at [327, 113] on button "MLU" at bounding box center [293, 102] width 137 height 33
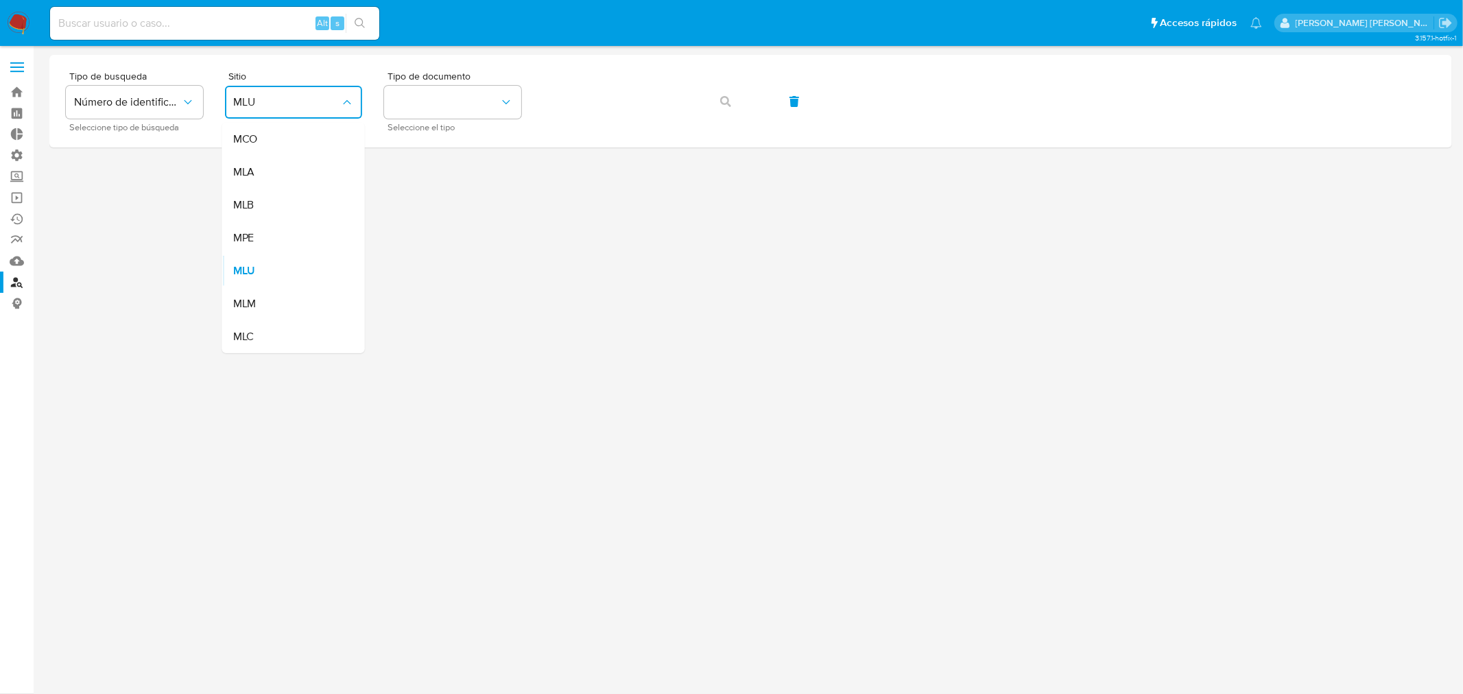
drag, startPoint x: 309, startPoint y: 167, endPoint x: 335, endPoint y: 154, distance: 29.5
click at [309, 165] on div "MLA" at bounding box center [289, 172] width 113 height 33
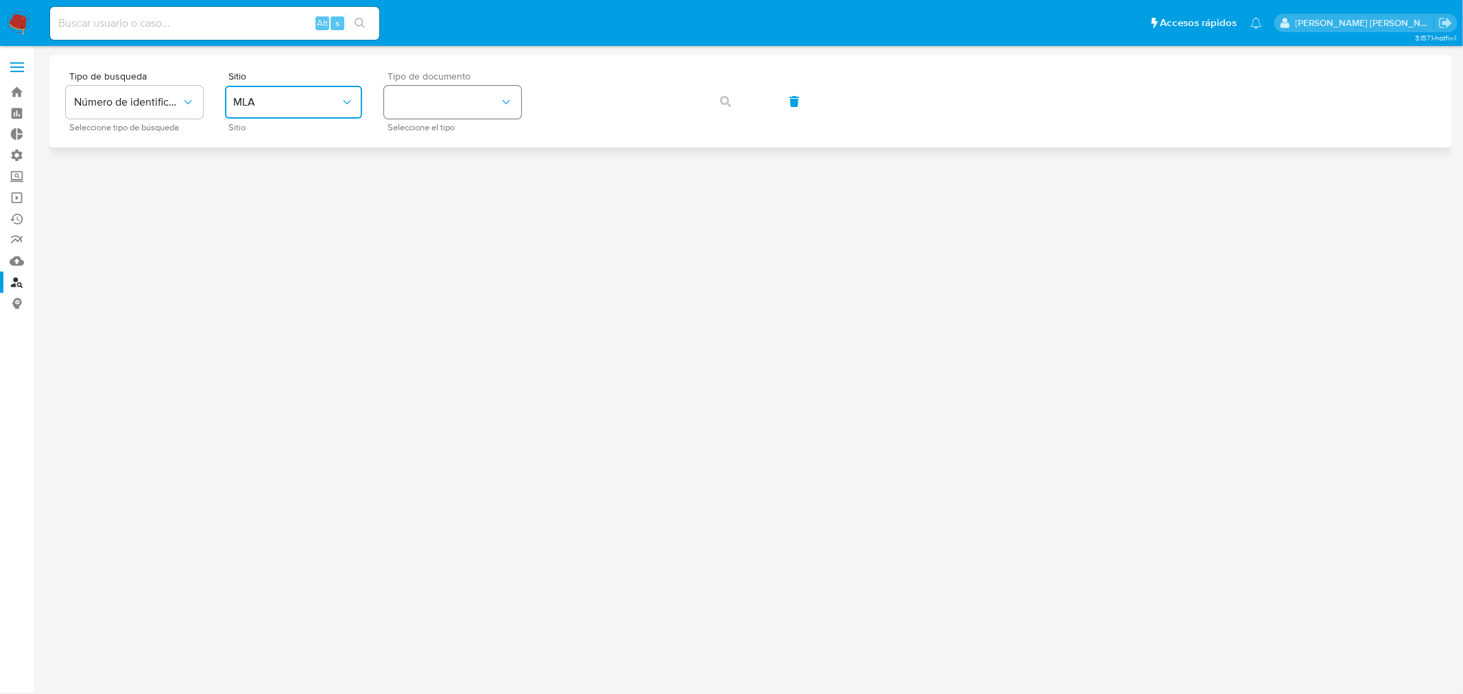
click at [421, 110] on button "identificationType" at bounding box center [452, 102] width 137 height 33
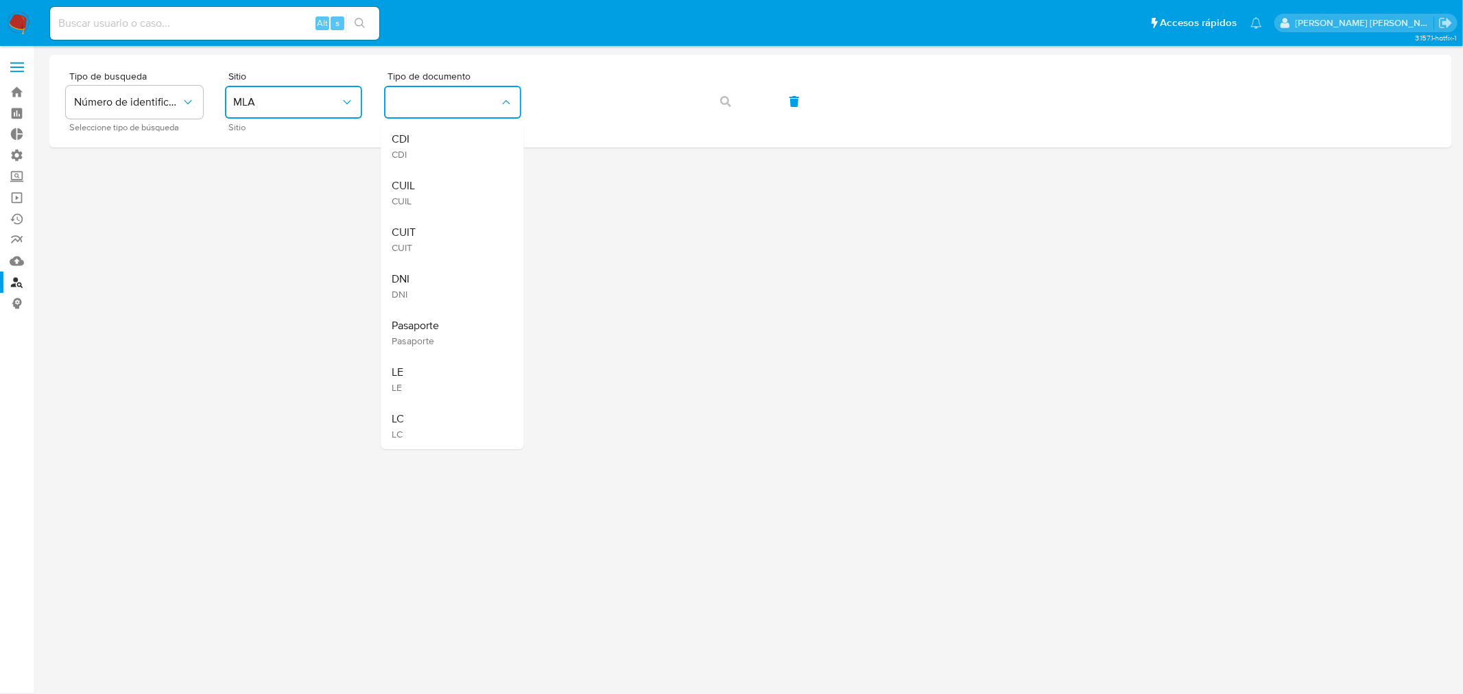
click at [429, 185] on div "CUIL CUIL" at bounding box center [448, 192] width 113 height 47
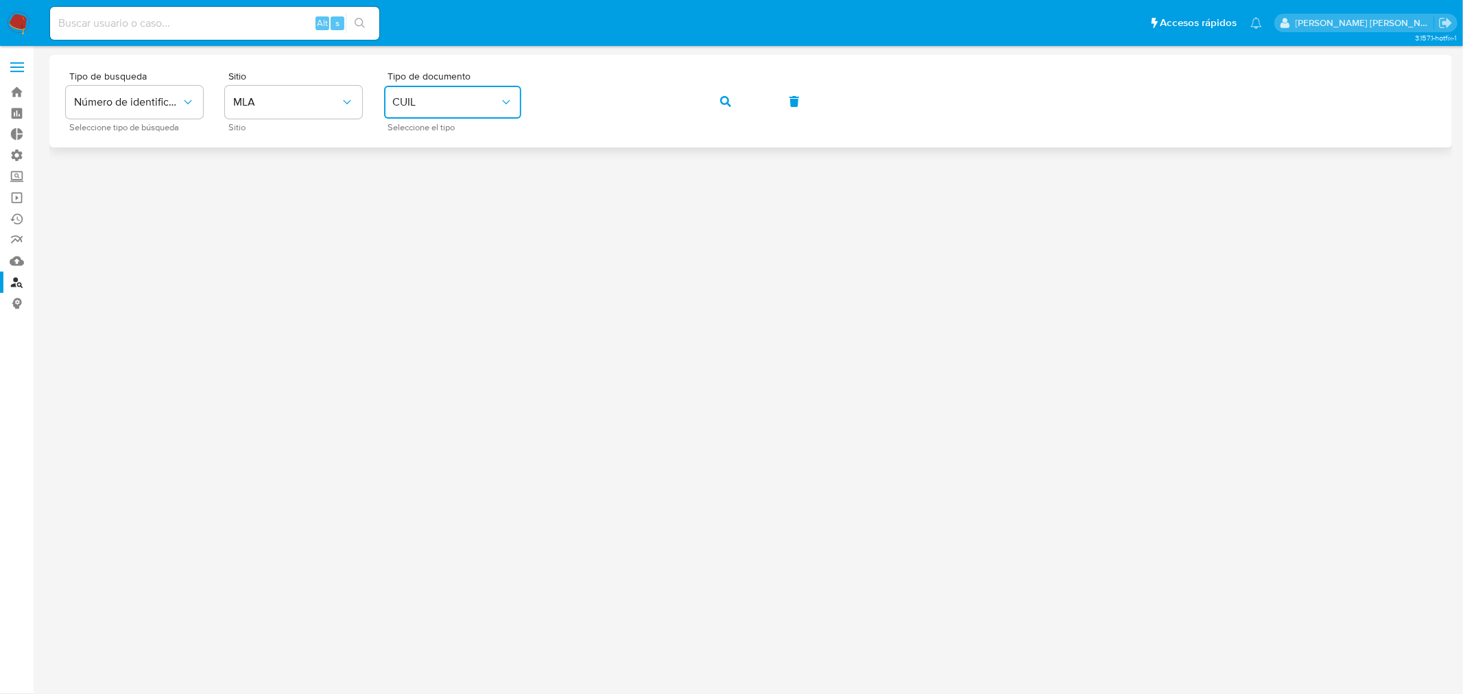
click at [744, 103] on button "button" at bounding box center [726, 101] width 47 height 33
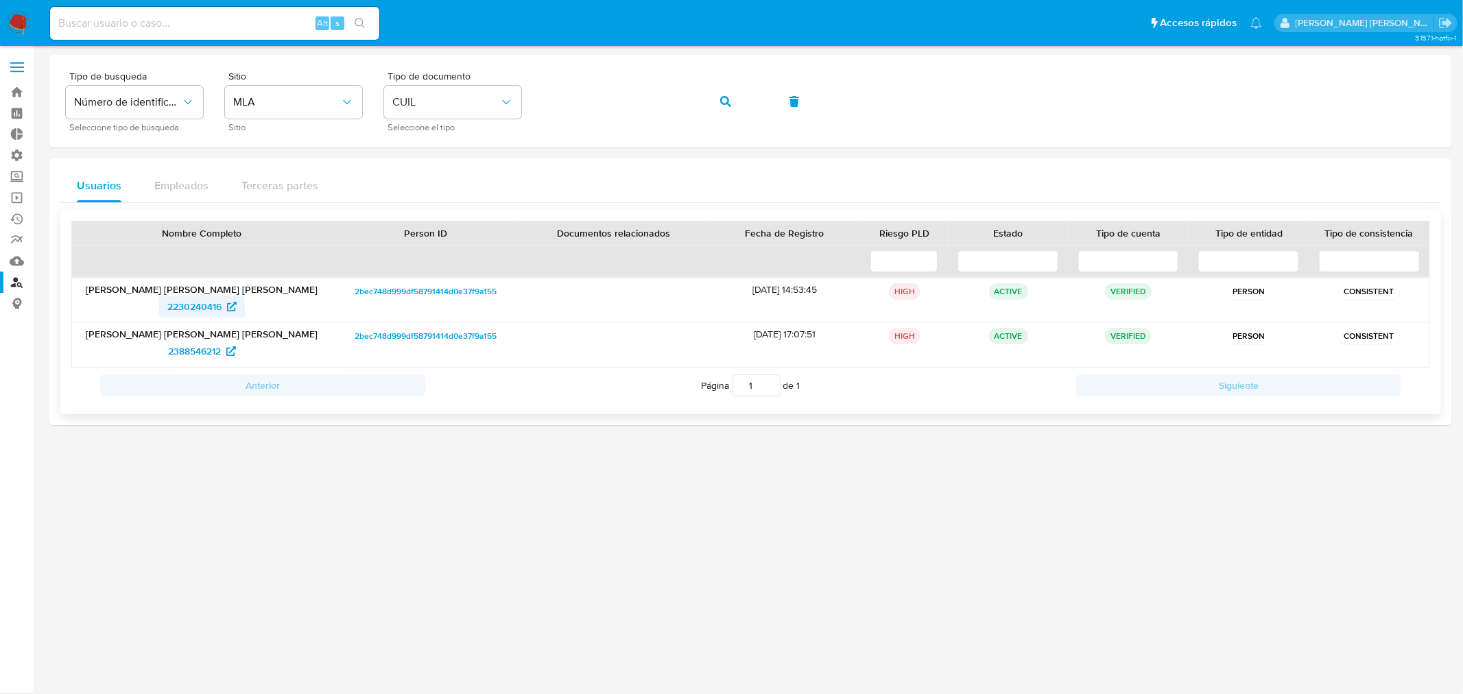
click at [206, 307] on span "2230240416" at bounding box center [194, 307] width 54 height 22
click at [15, 21] on img at bounding box center [18, 23] width 23 height 23
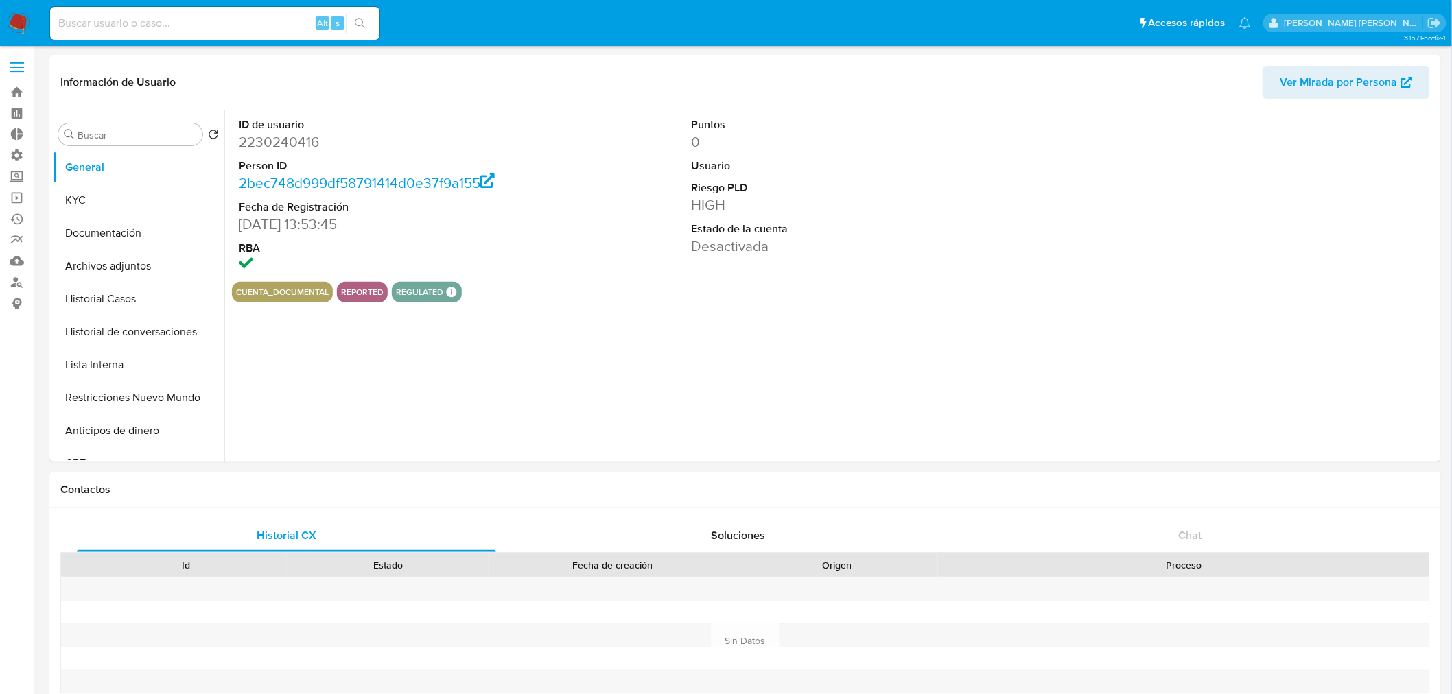
select select "10"
click at [133, 288] on button "Historial Casos" at bounding box center [133, 299] width 161 height 33
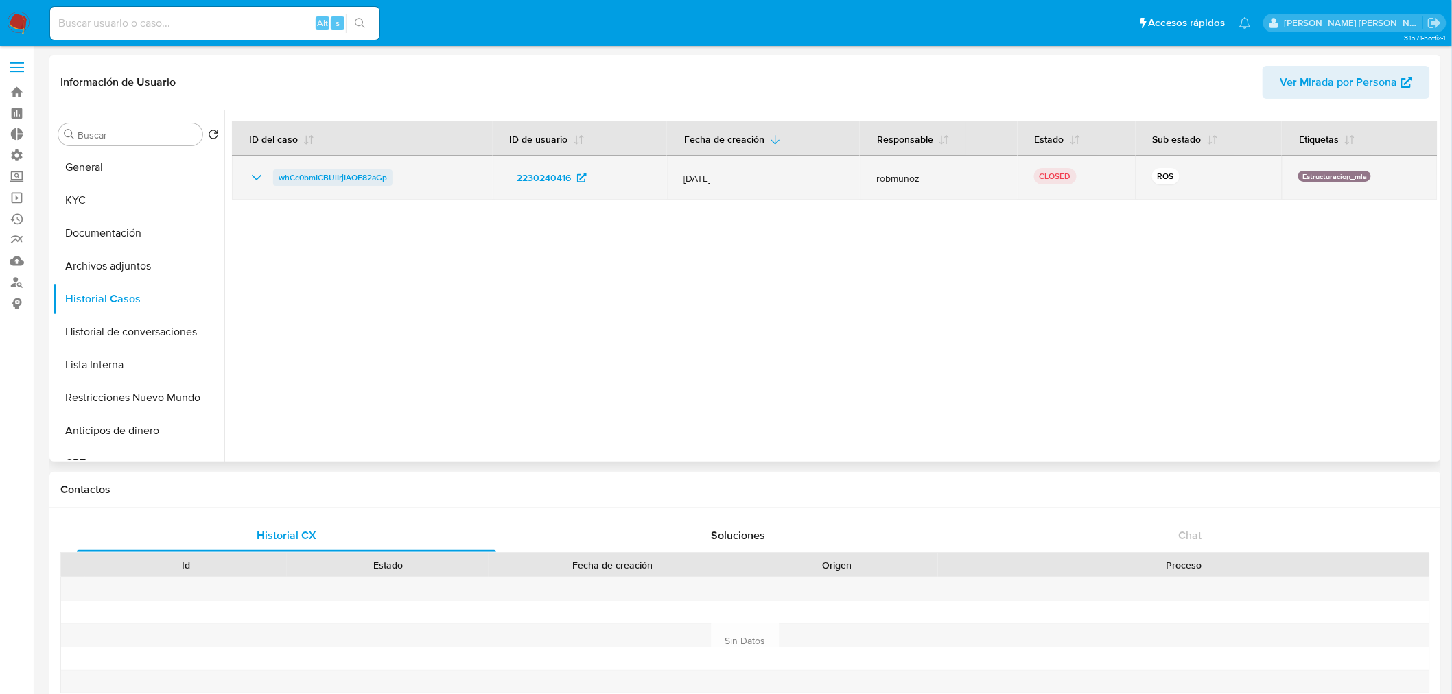
click at [362, 173] on span "whCc0bmICBUlIrjIAOF82aGp" at bounding box center [333, 177] width 108 height 16
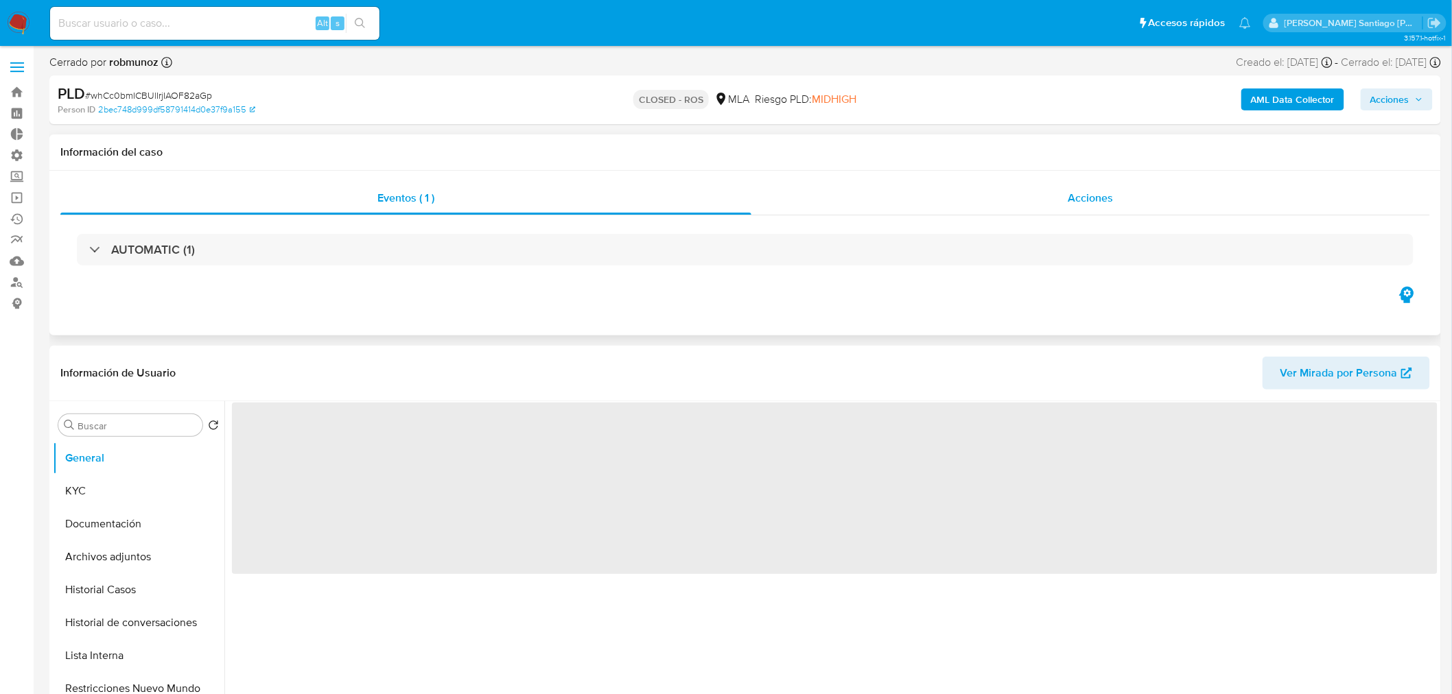
click at [1127, 184] on div "Acciones" at bounding box center [1090, 198] width 679 height 33
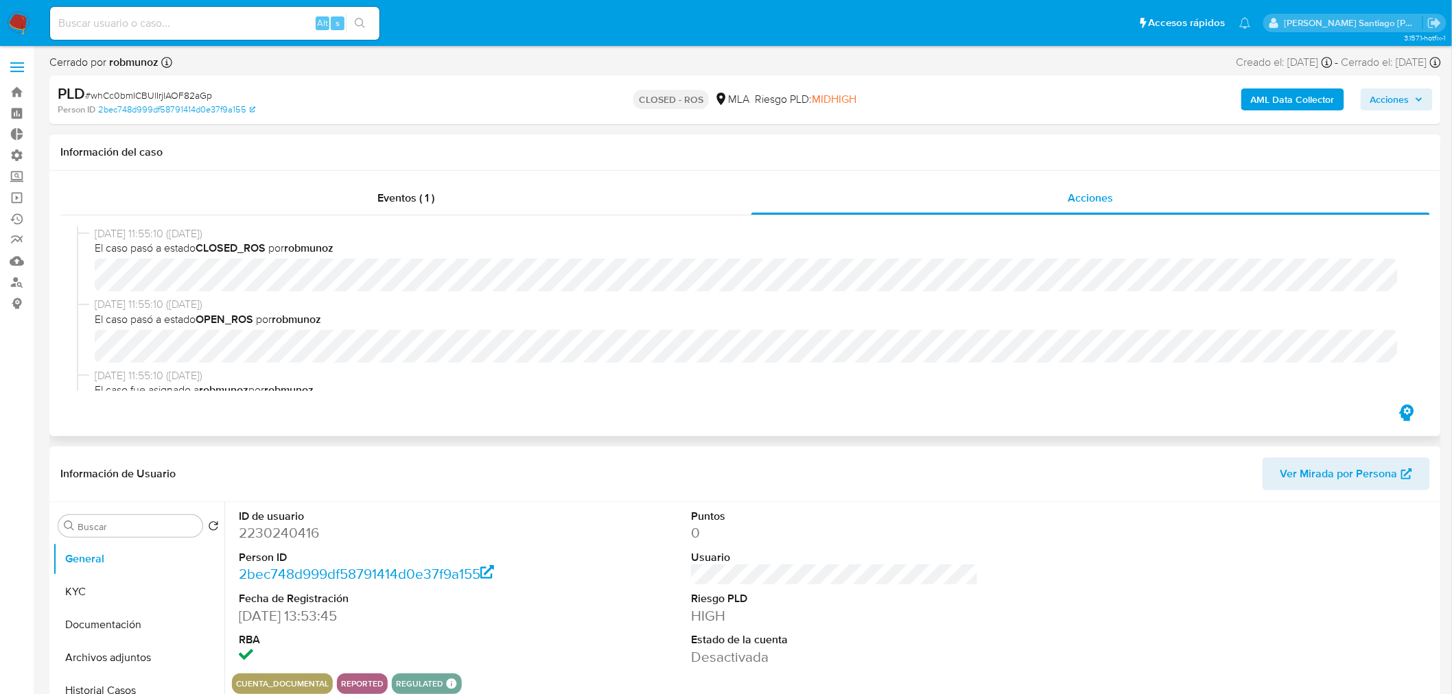
select select "10"
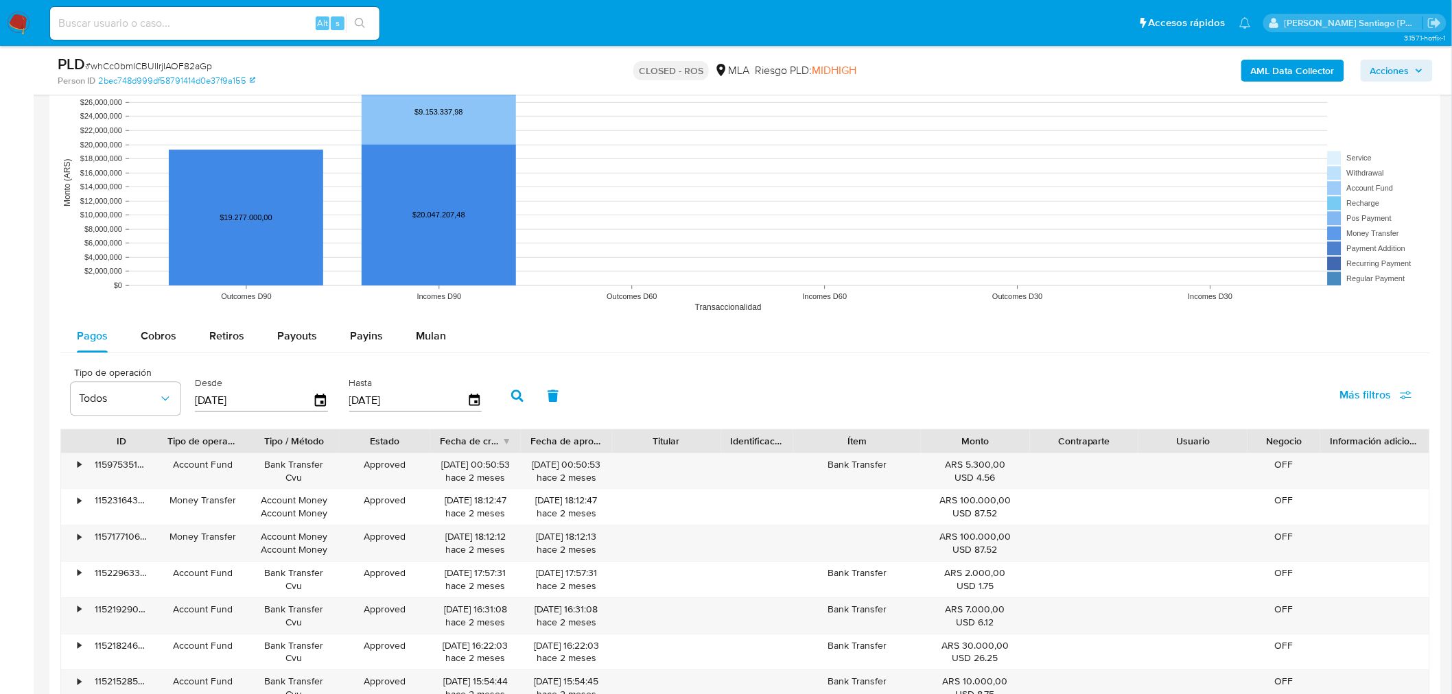
scroll to position [1372, 0]
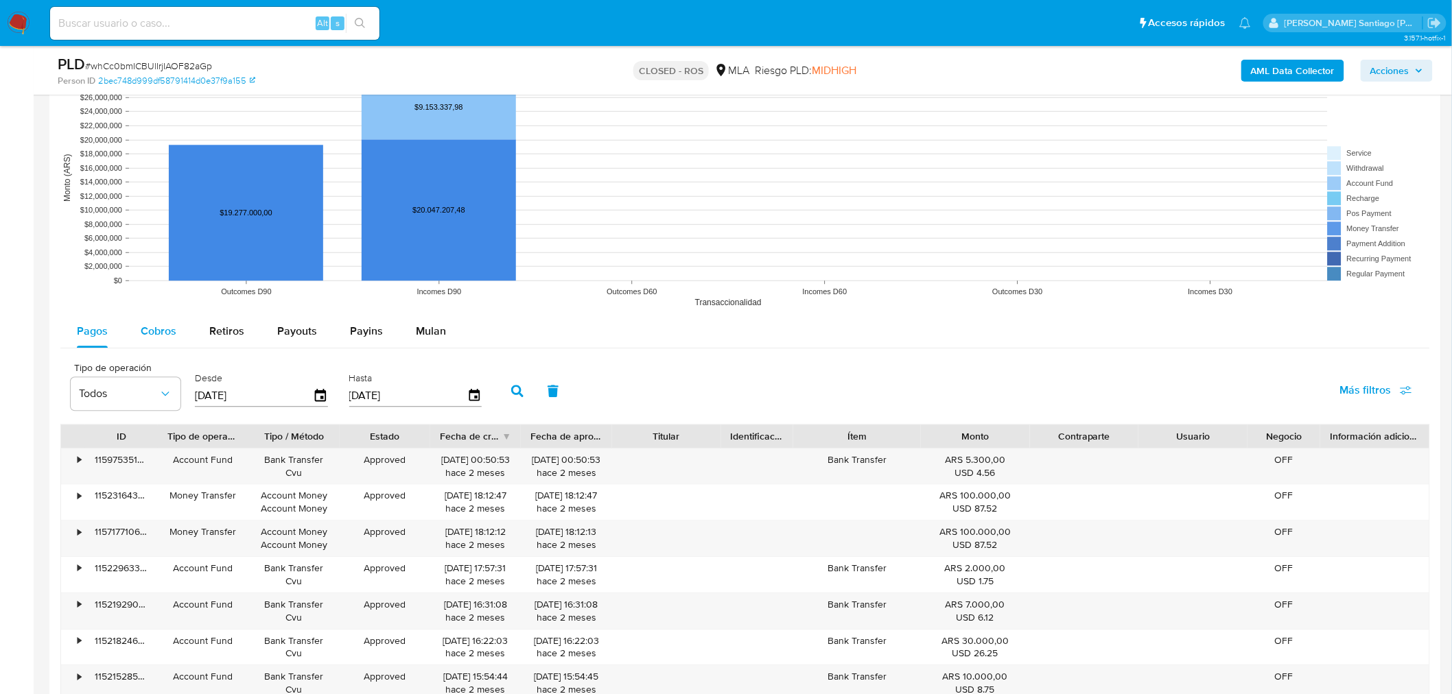
click at [172, 342] on div "Cobros" at bounding box center [159, 331] width 36 height 33
select select "10"
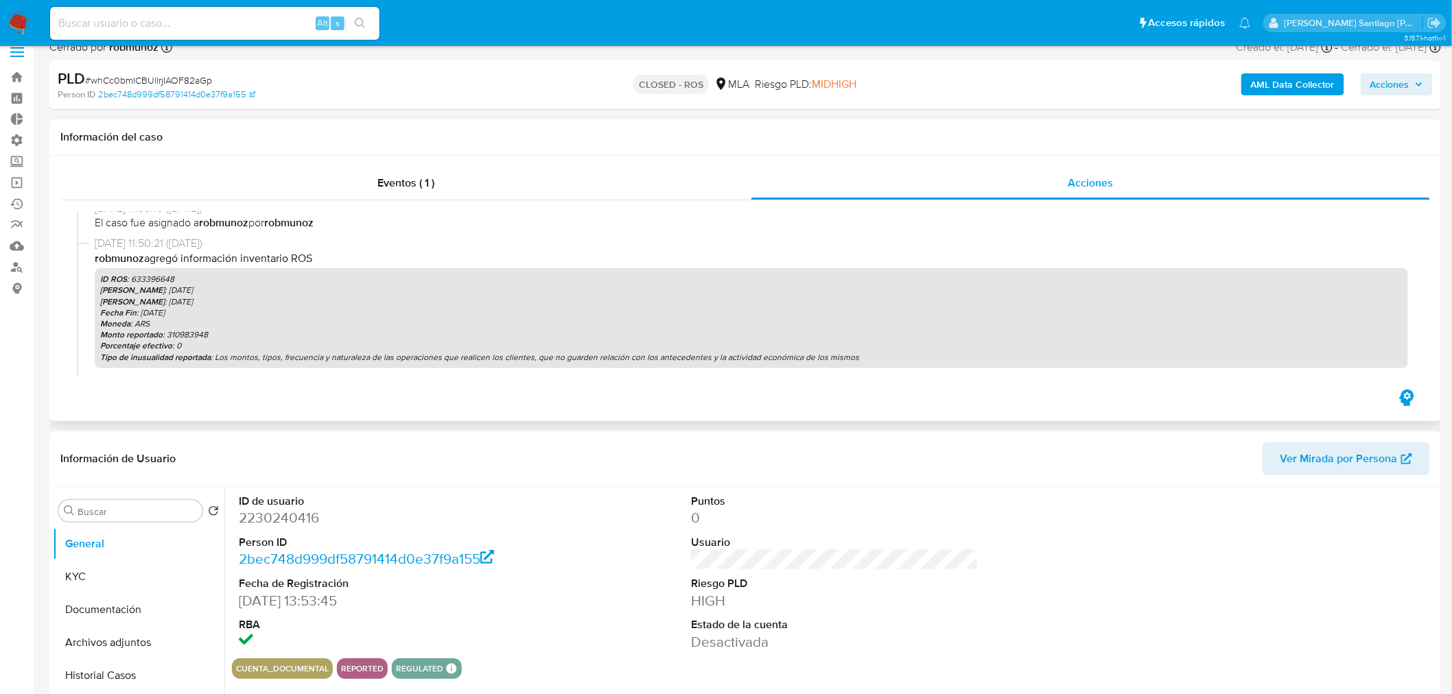
scroll to position [0, 0]
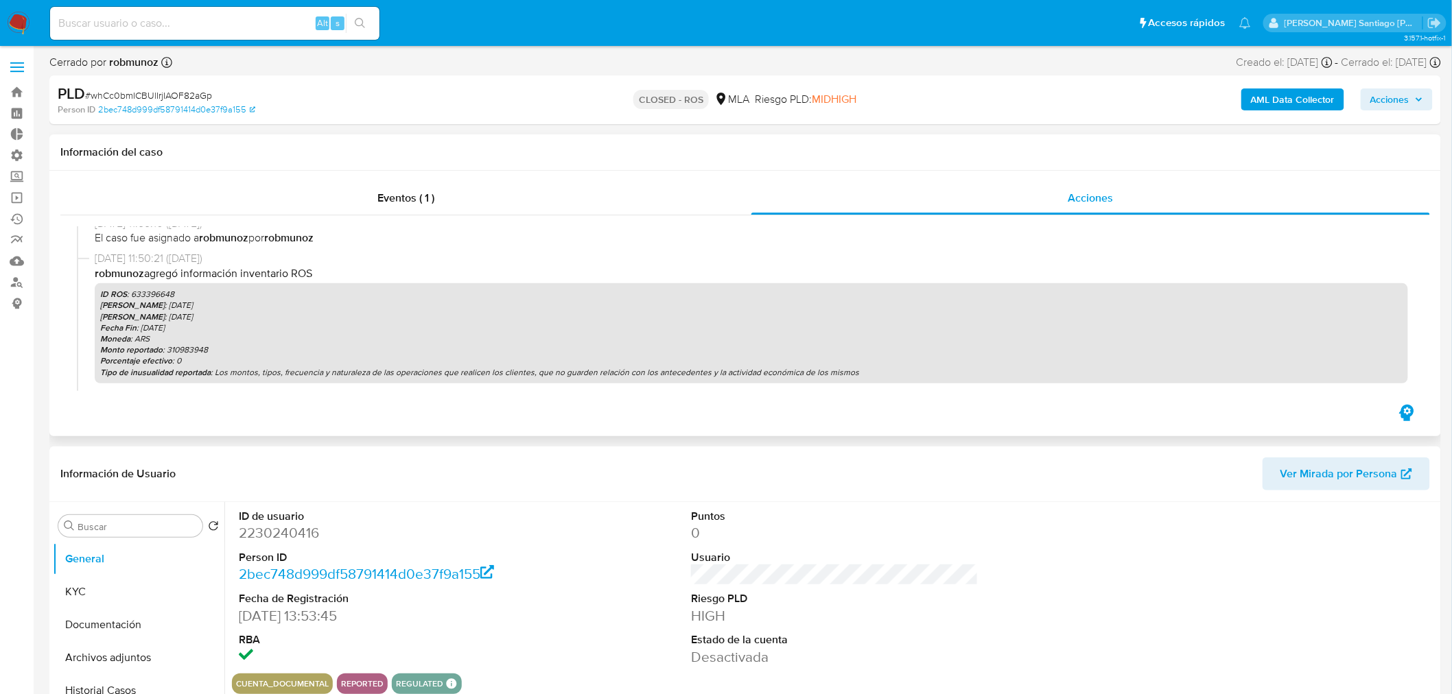
drag, startPoint x: 373, startPoint y: 199, endPoint x: 643, endPoint y: 236, distance: 272.9
click at [373, 199] on div "Eventos ( 1 )" at bounding box center [405, 198] width 691 height 33
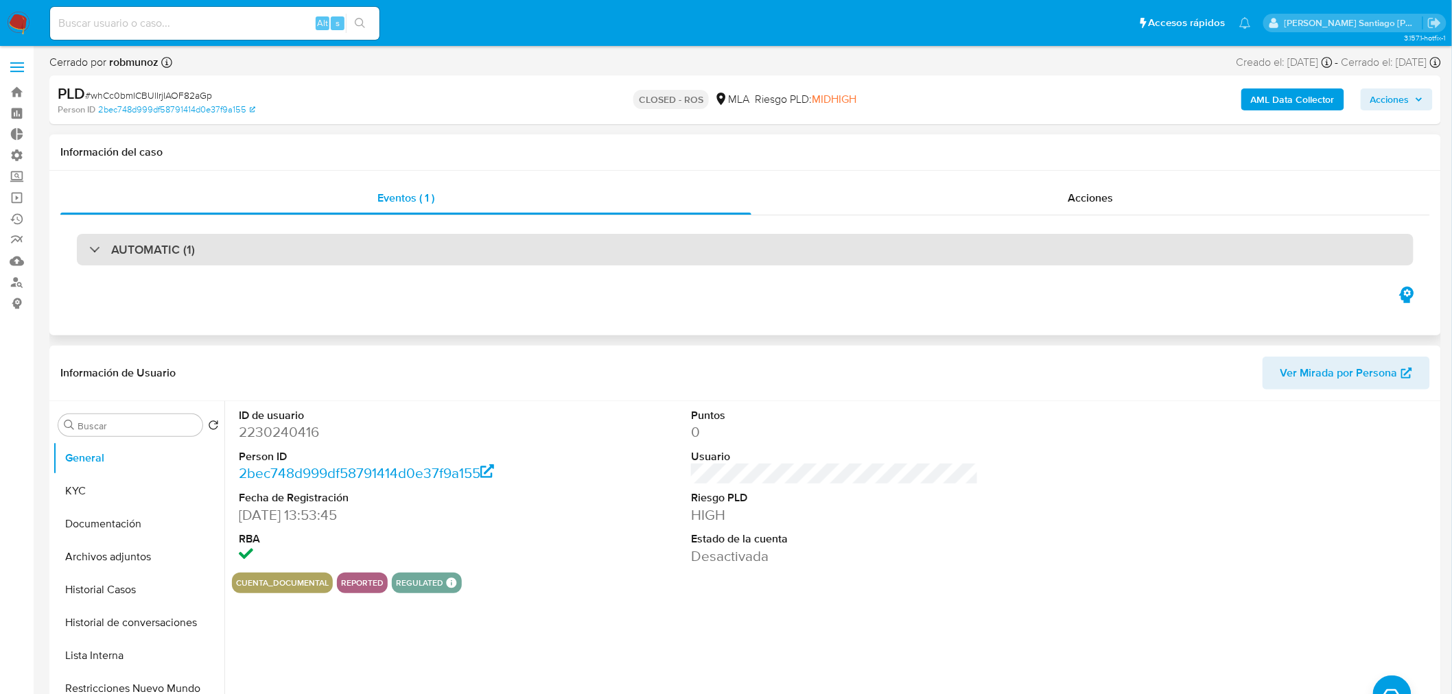
click at [1247, 255] on div "AUTOMATIC (1)" at bounding box center [745, 250] width 1337 height 32
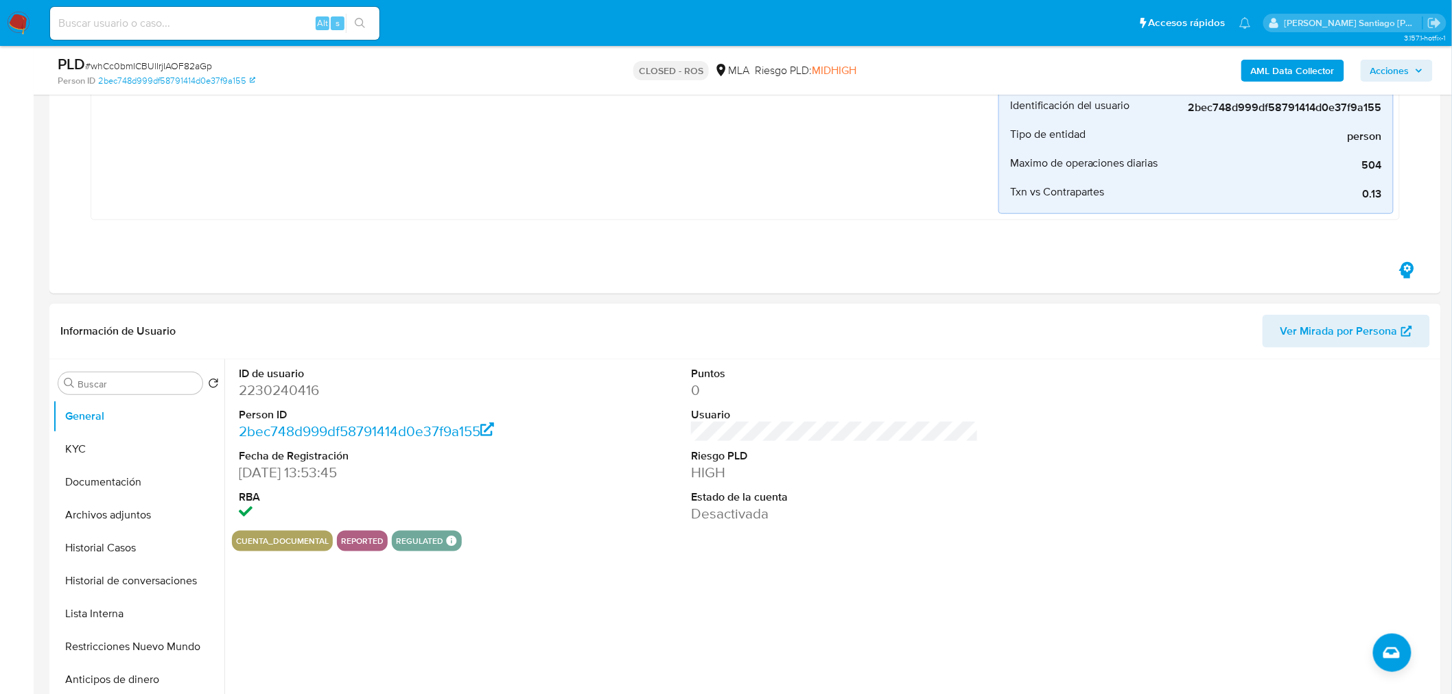
scroll to position [533, 0]
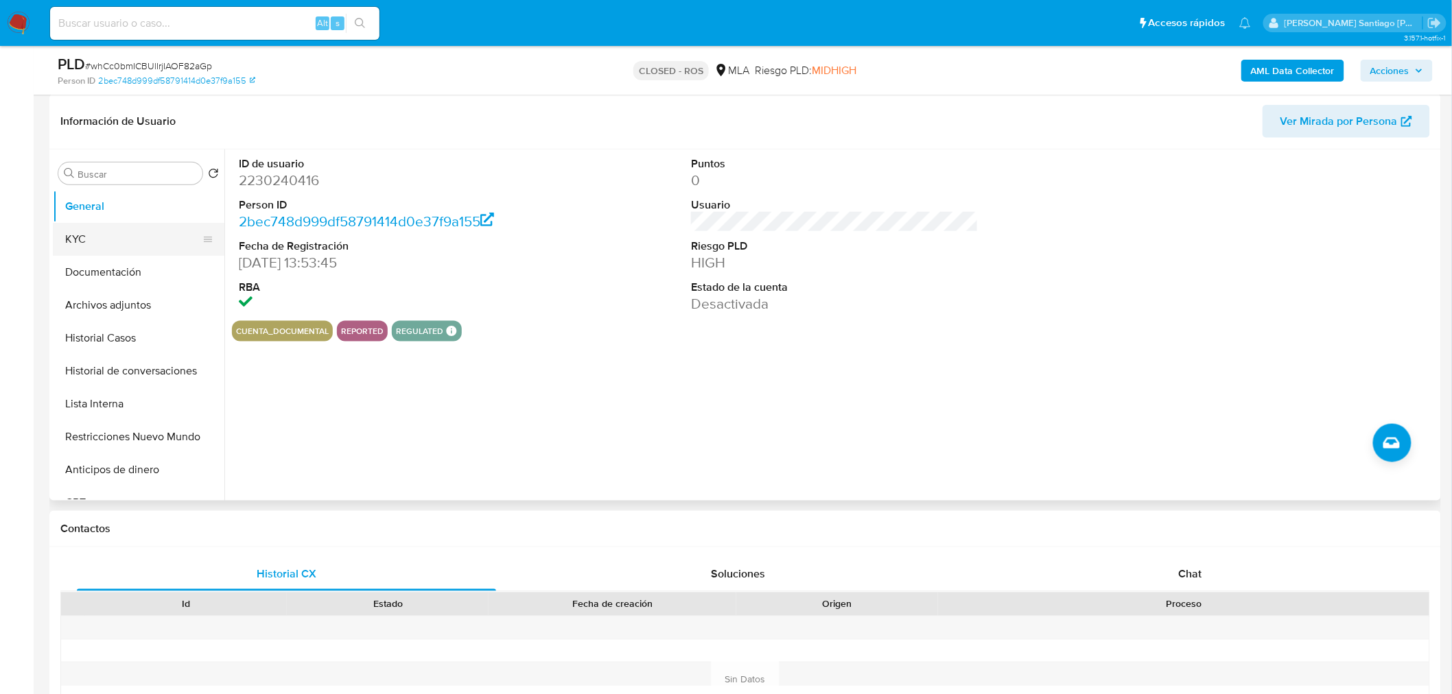
click at [82, 240] on button "KYC" at bounding box center [133, 239] width 161 height 33
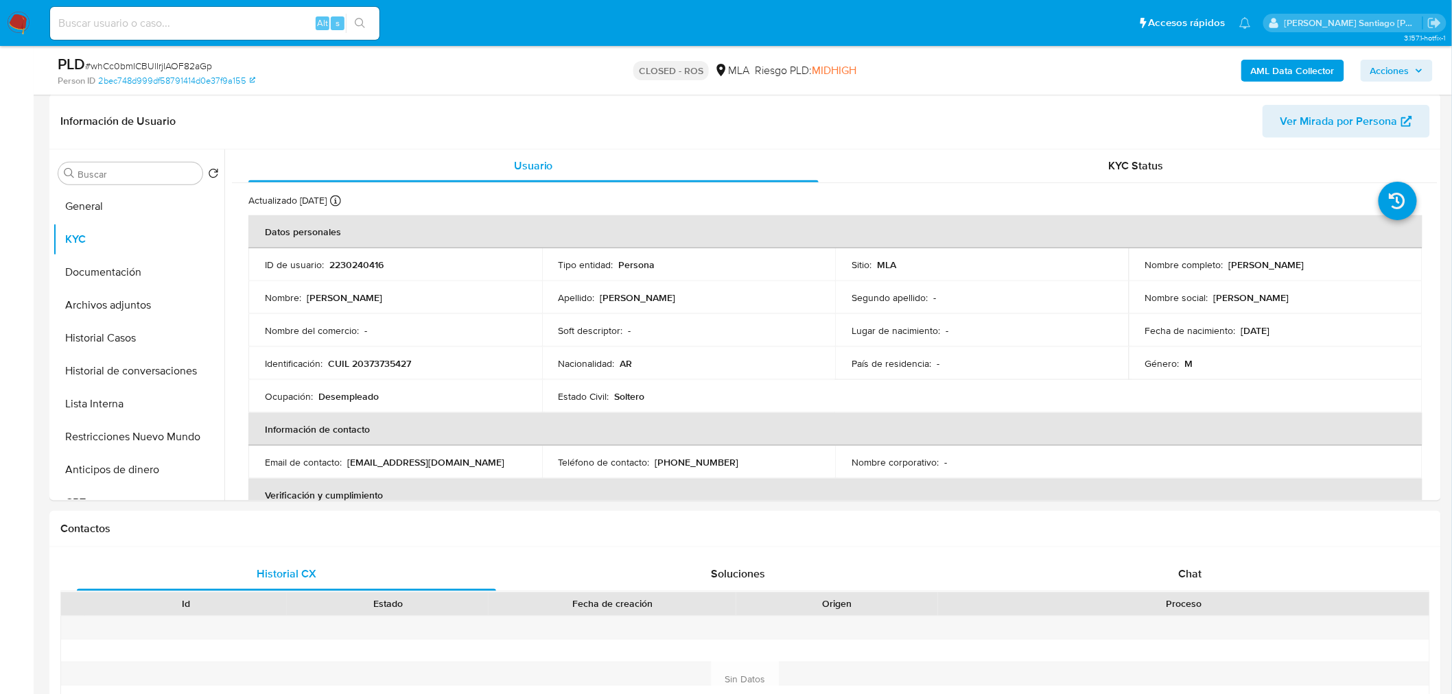
click at [167, 62] on span "# whCc0bmICBUlIrjIAOF82aGp" at bounding box center [148, 66] width 127 height 14
copy span "whCc0bmICBUlIrjIAOF82aGp"
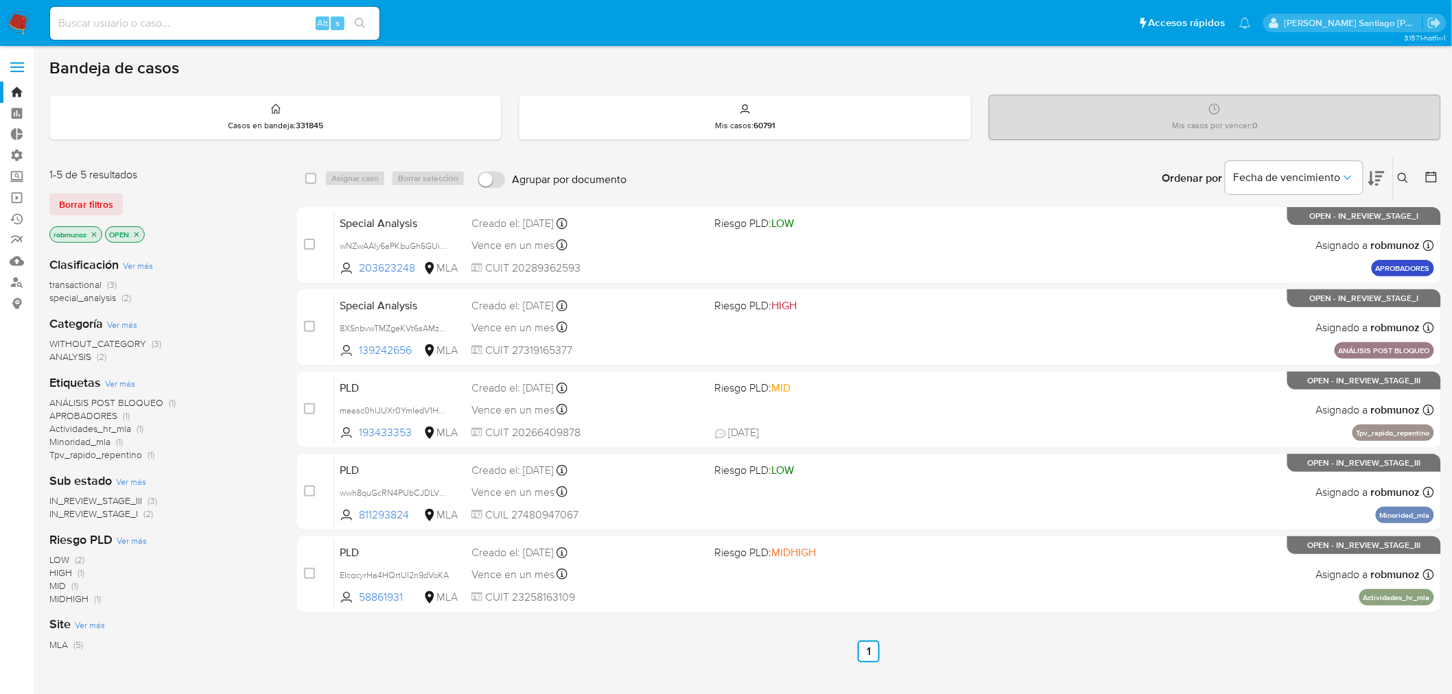
click at [1410, 182] on button at bounding box center [1405, 178] width 23 height 16
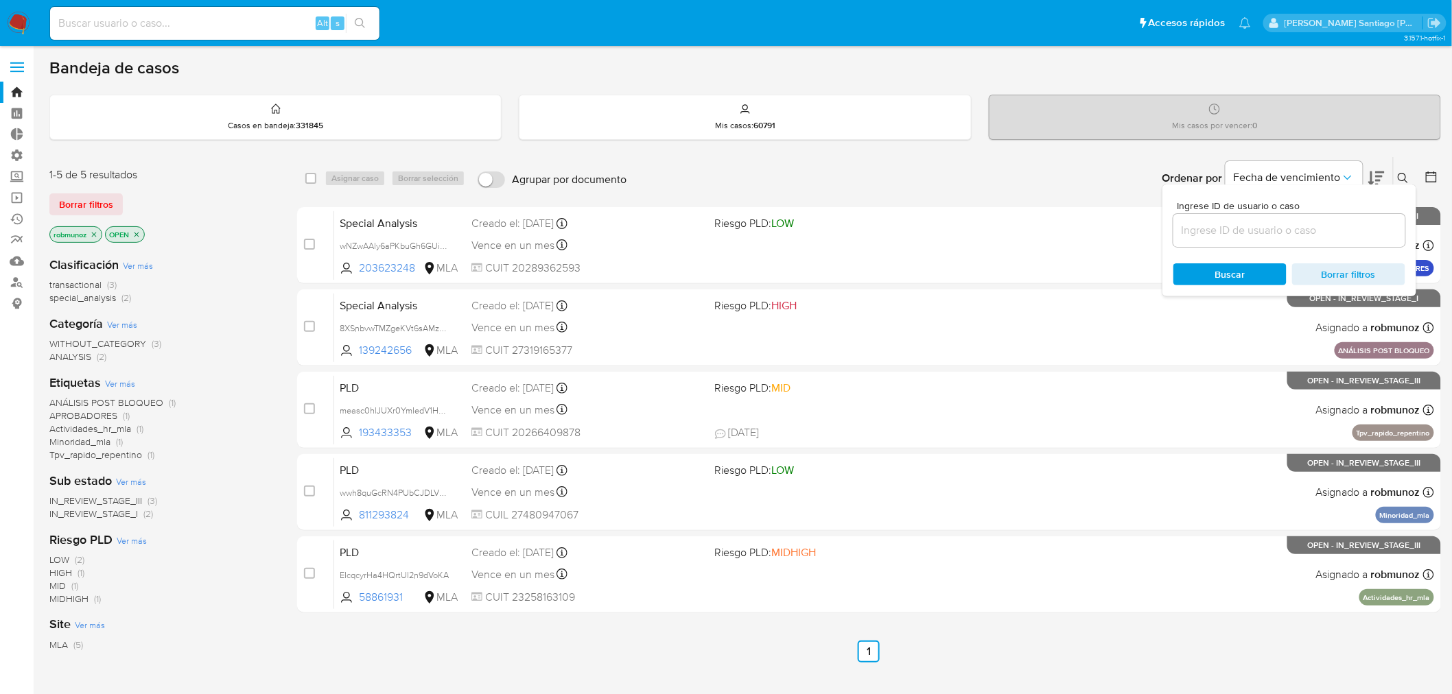
click at [1305, 227] on input at bounding box center [1289, 231] width 232 height 18
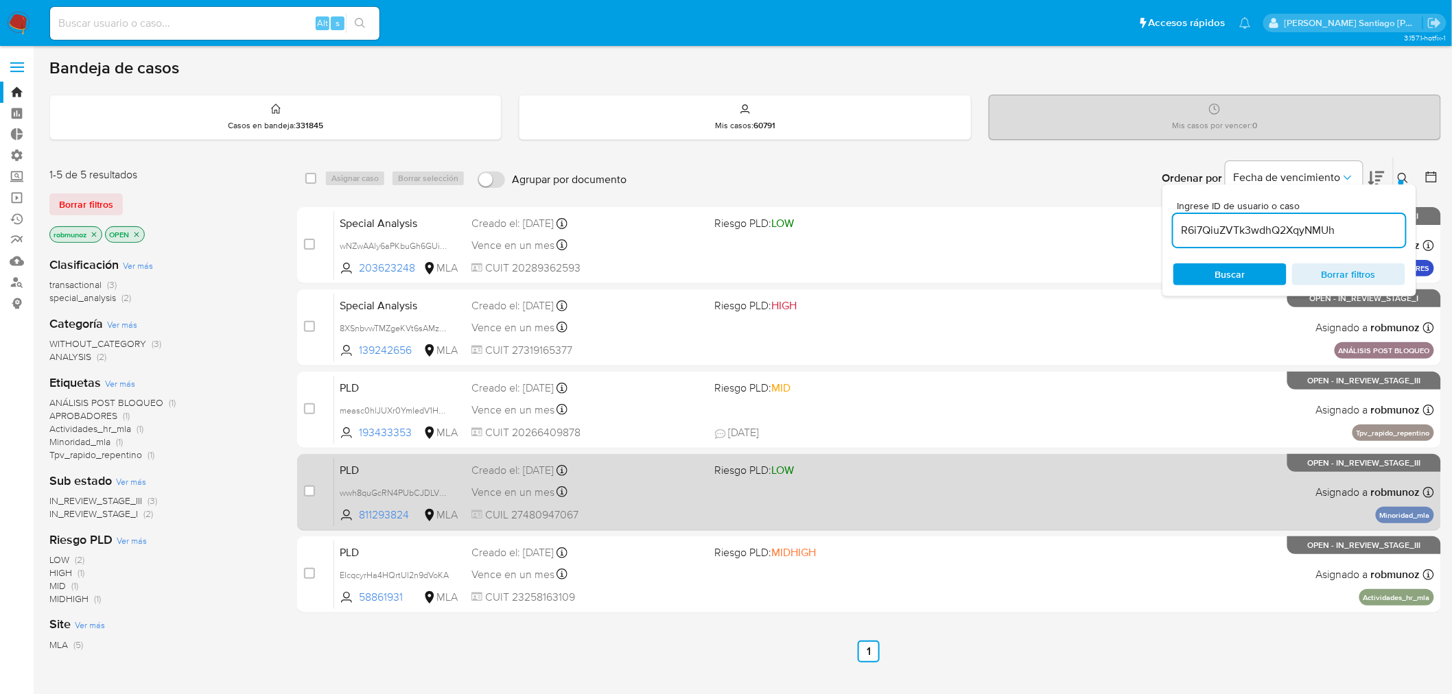
type input "R6i7QiuZVTk3wdhQ2XqyNMUh"
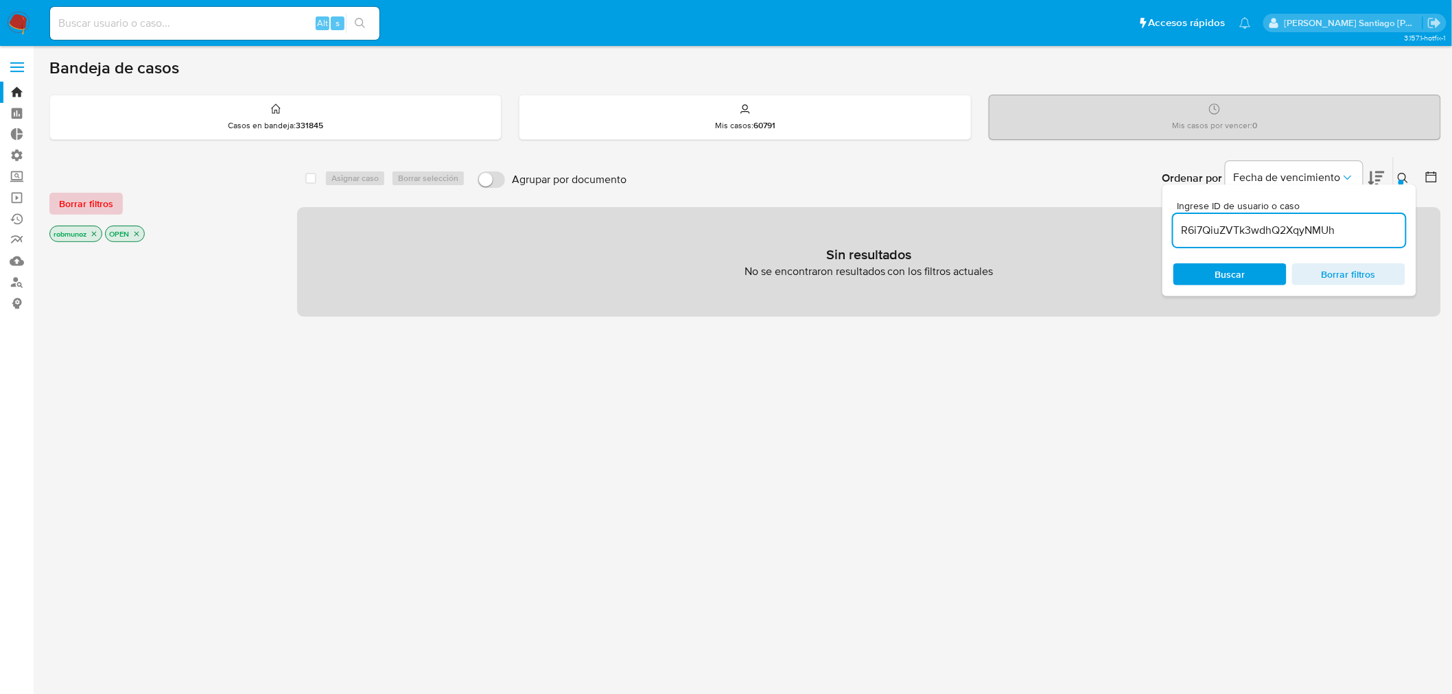
click at [110, 196] on span "Borrar filtros" at bounding box center [86, 203] width 54 height 19
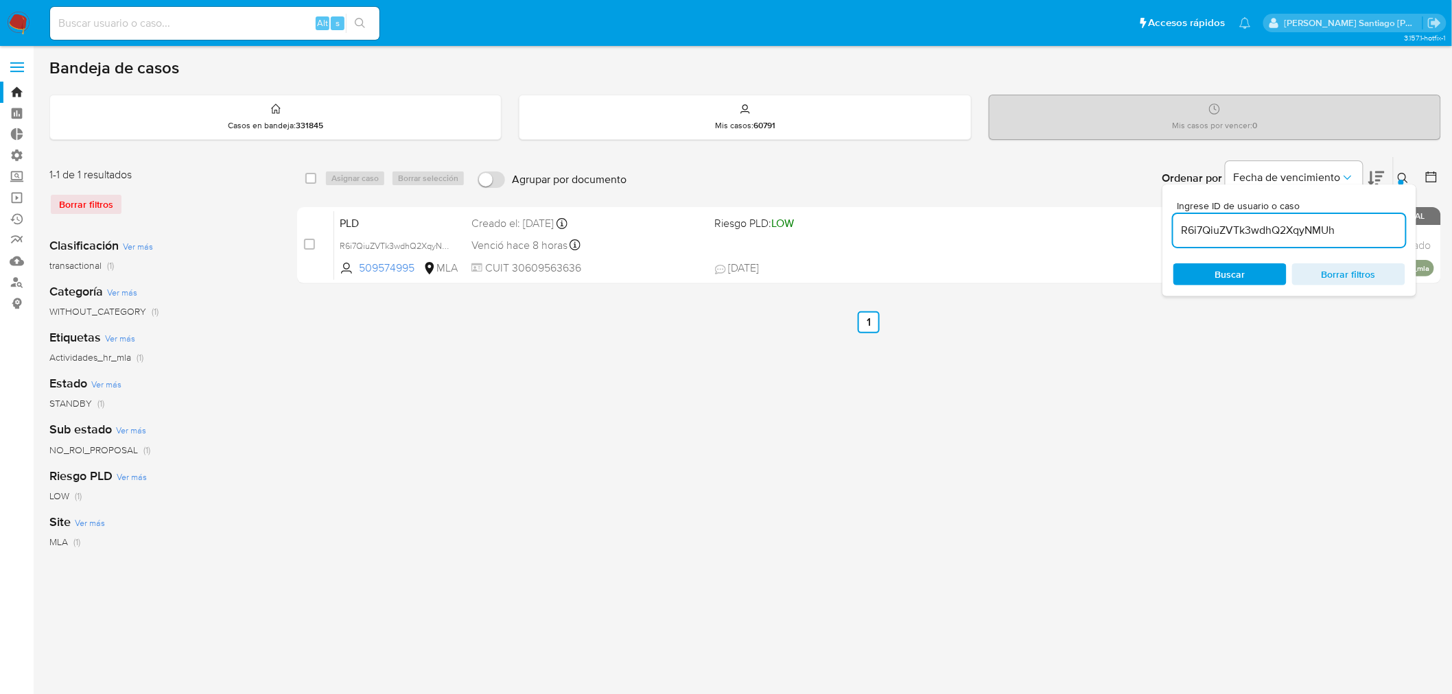
click at [1407, 172] on button at bounding box center [1405, 178] width 23 height 16
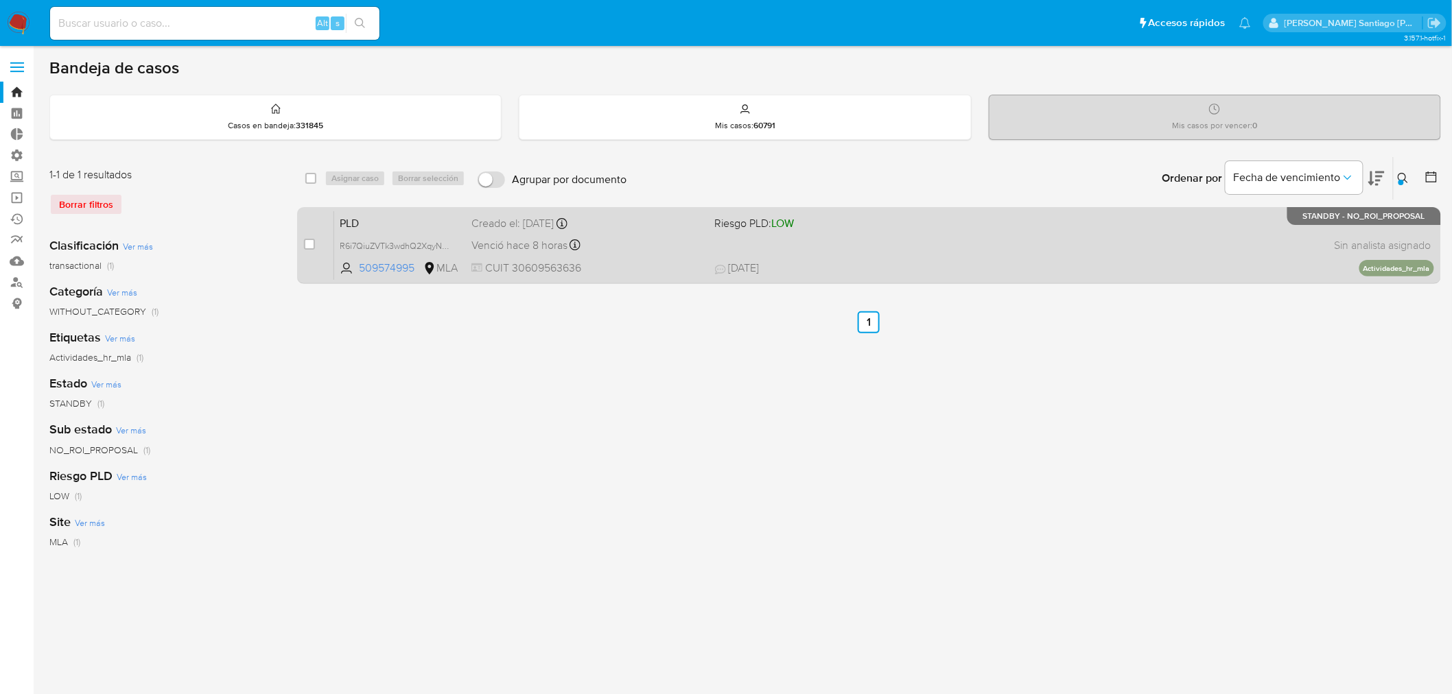
drag, startPoint x: 309, startPoint y: 247, endPoint x: 324, endPoint y: 207, distance: 42.6
click at [309, 248] on input "checkbox" at bounding box center [309, 244] width 11 height 11
checkbox input "true"
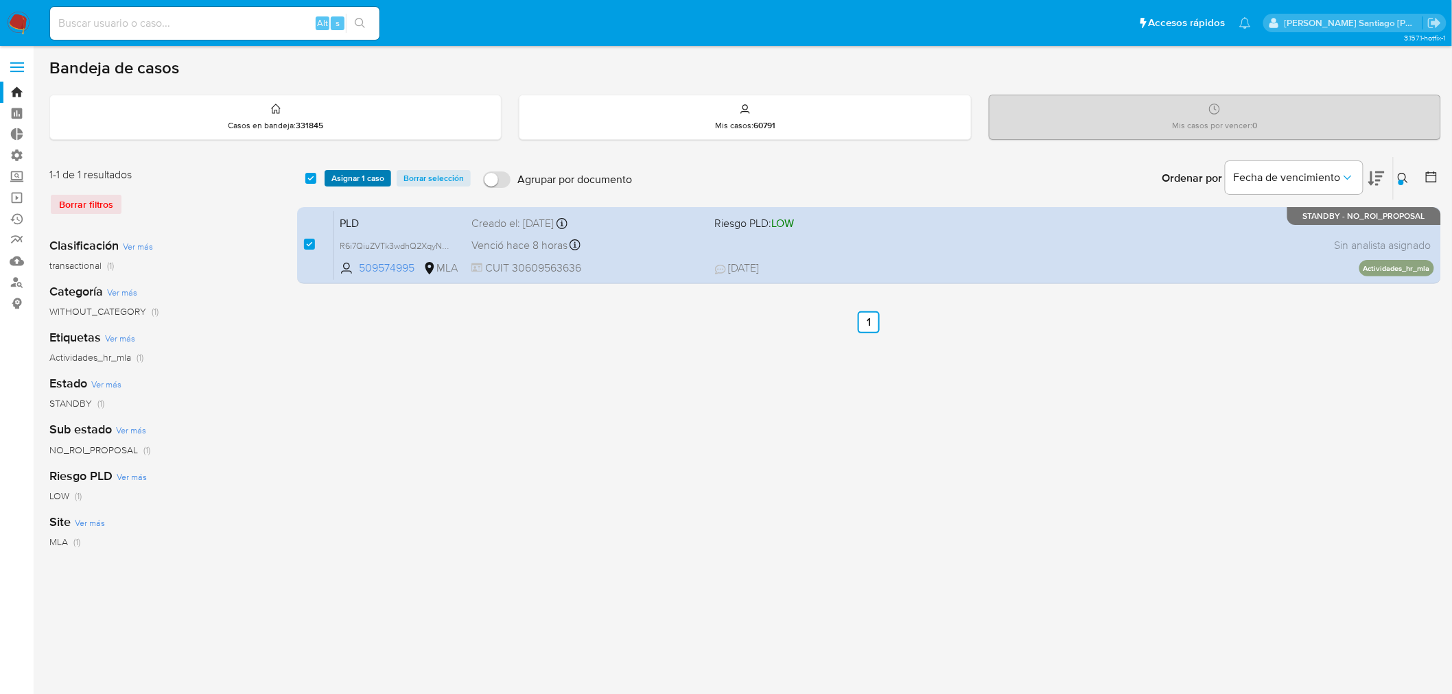
click at [345, 172] on span "Asignar 1 caso" at bounding box center [357, 179] width 53 height 14
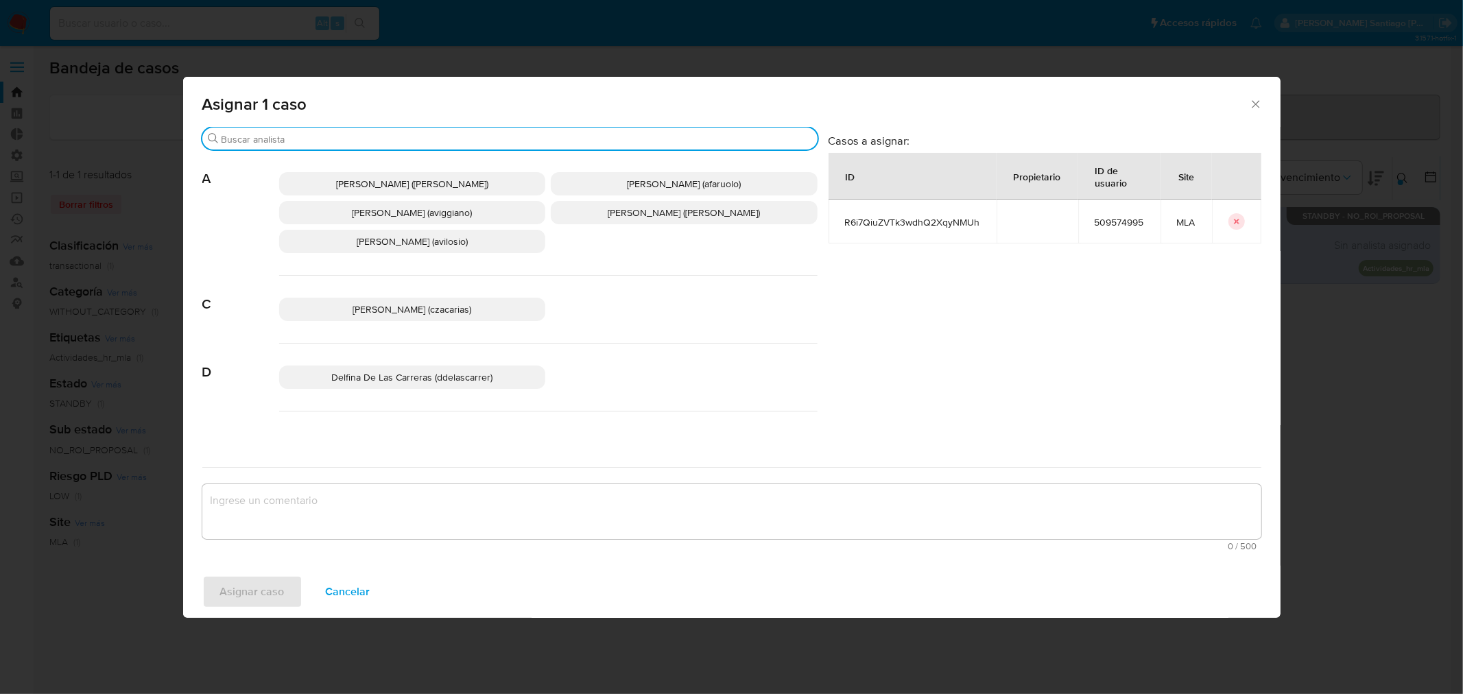
click at [458, 136] on input "Buscar" at bounding box center [517, 139] width 591 height 12
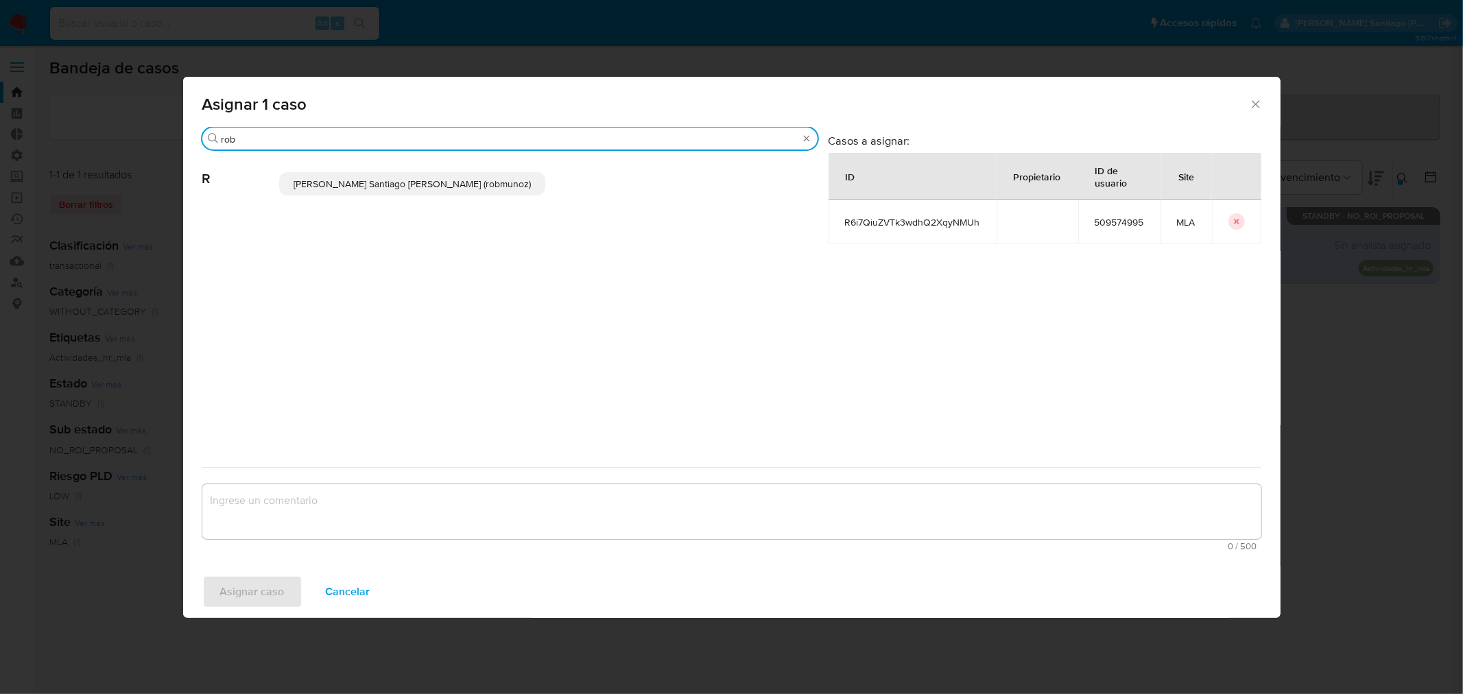
type input "rob"
click at [442, 178] on span "Roberto Santiago Munoz (robmunoz)" at bounding box center [412, 184] width 237 height 14
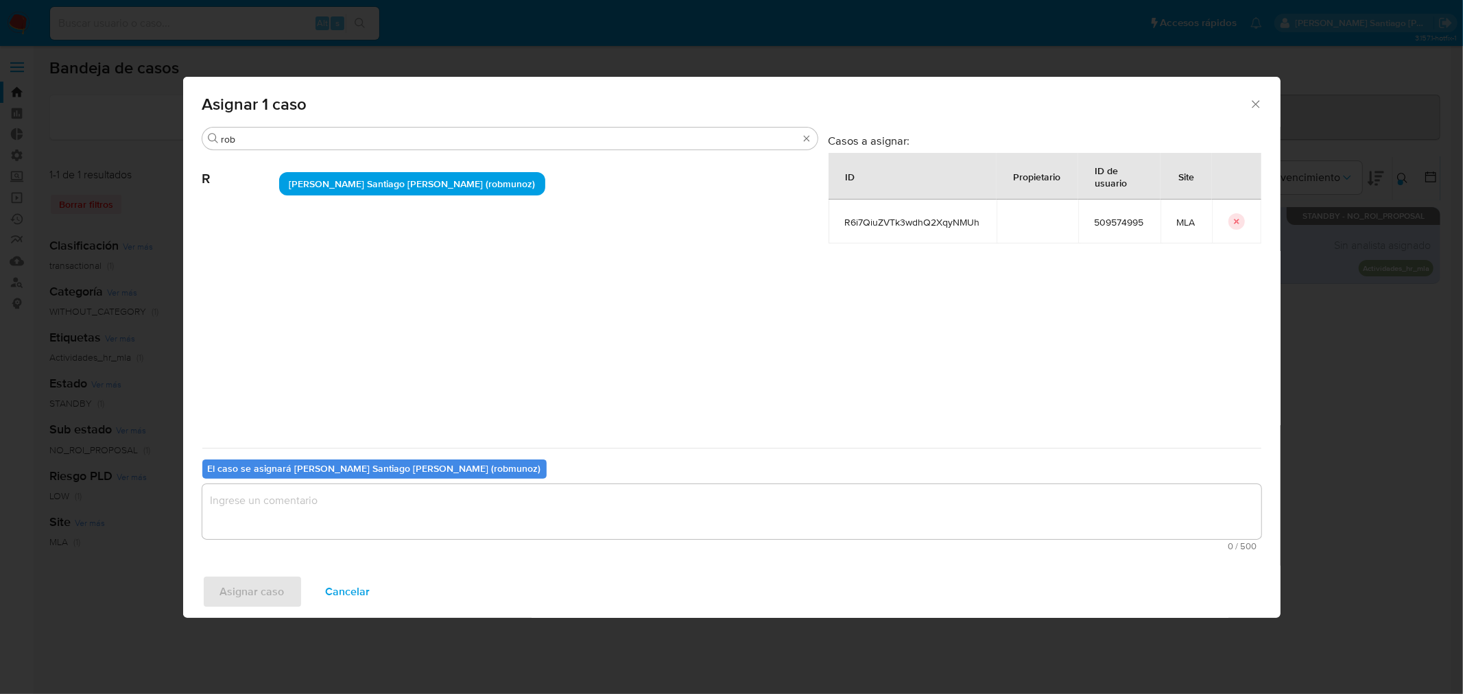
click at [519, 501] on textarea "assign-modal" at bounding box center [731, 511] width 1059 height 55
click at [237, 600] on span "Asignar caso" at bounding box center [252, 592] width 64 height 30
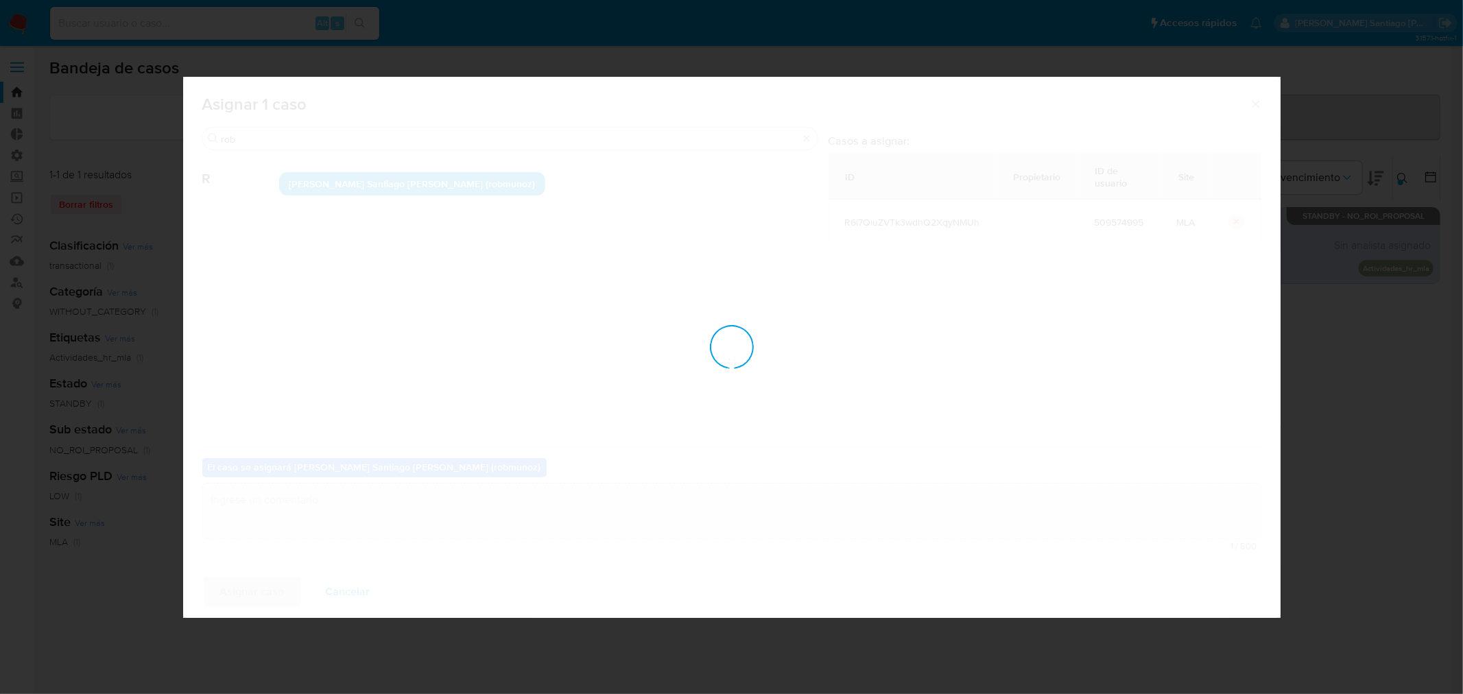
checkbox input "false"
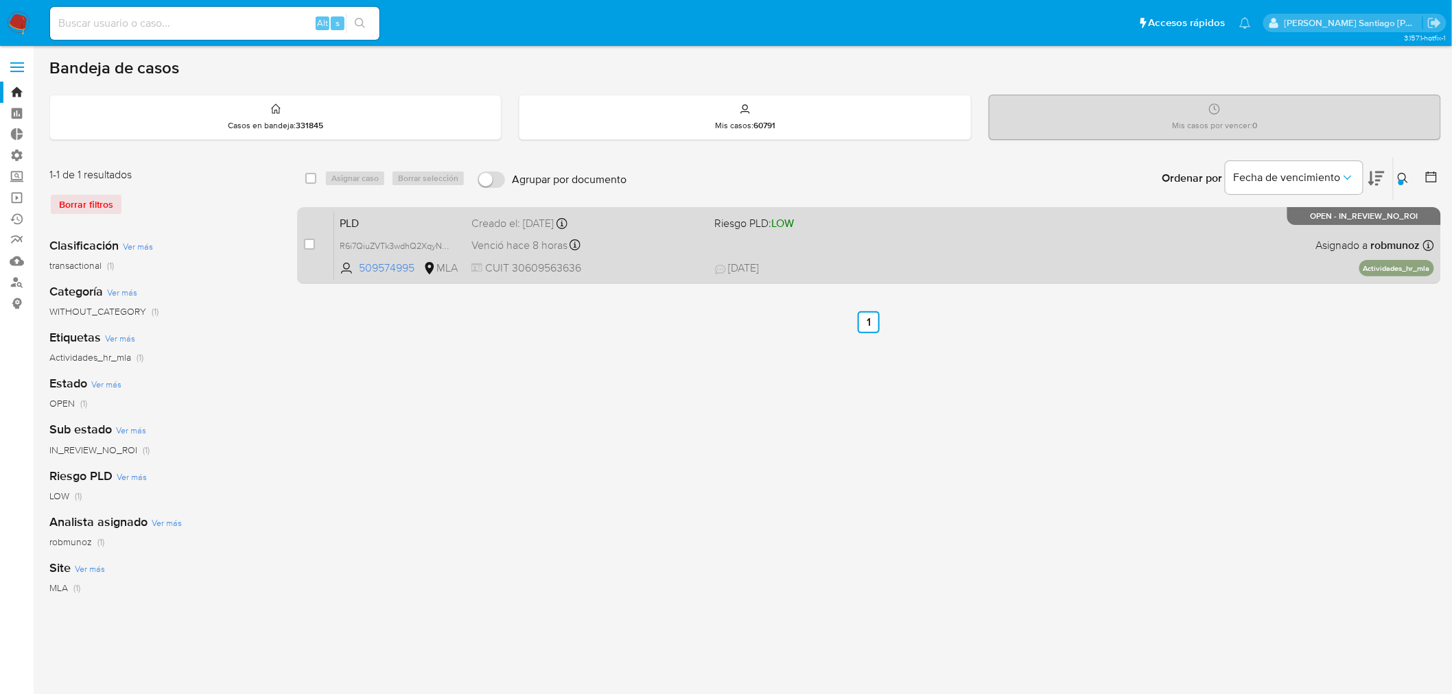
click at [1011, 250] on div "PLD R6i7QiuZVTk3wdhQ2XqyNMUh 509574995 MLA Riesgo PLD: LOW Creado el: 12/07/202…" at bounding box center [884, 245] width 1100 height 69
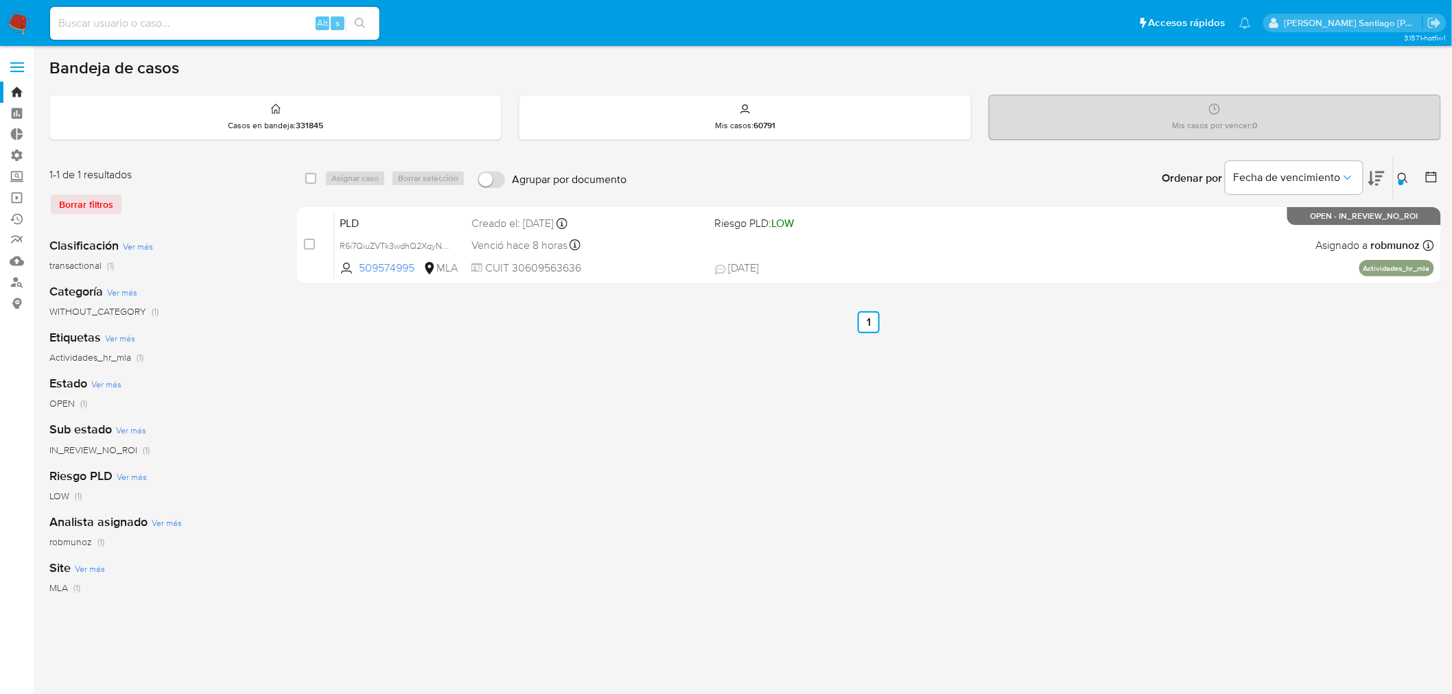
drag, startPoint x: 1403, startPoint y: 181, endPoint x: 1389, endPoint y: 211, distance: 33.2
click at [1402, 181] on div at bounding box center [1400, 182] width 5 height 5
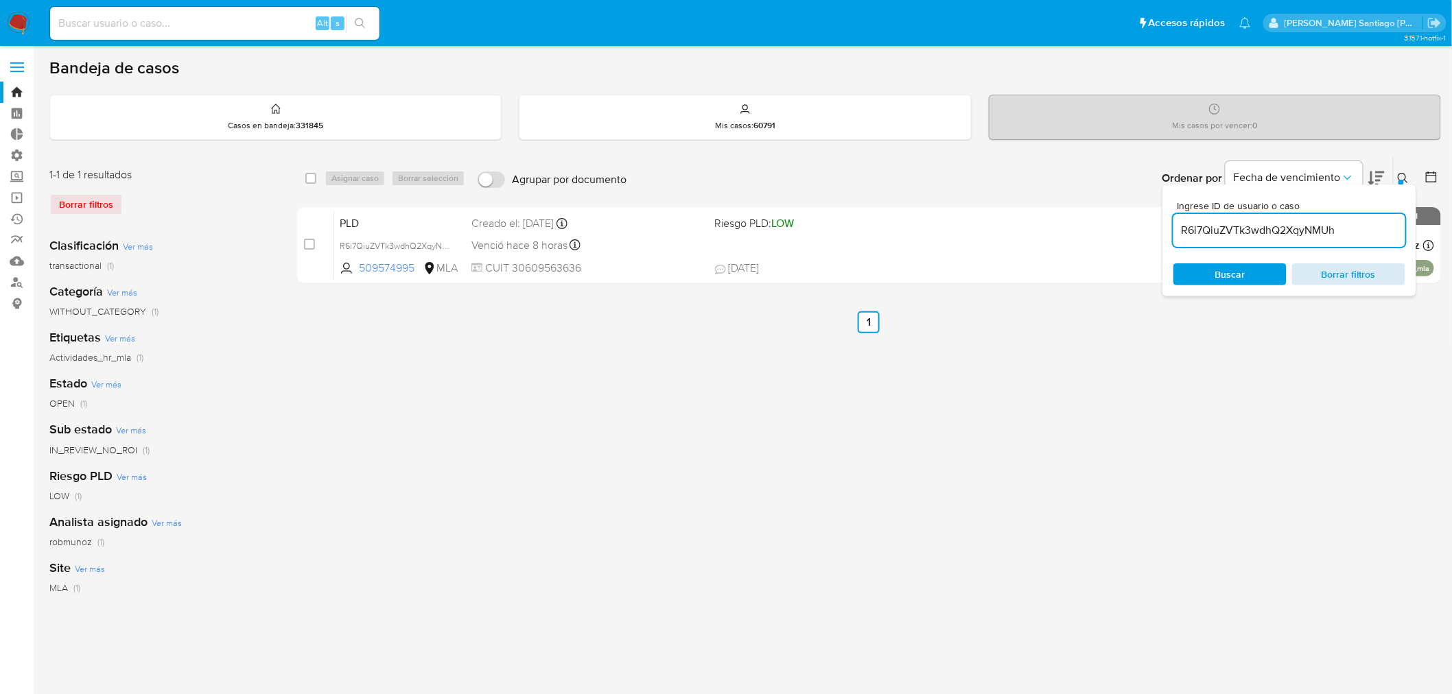
click at [1337, 279] on span "Borrar filtros" at bounding box center [1349, 274] width 94 height 19
click at [1294, 226] on input at bounding box center [1289, 231] width 232 height 18
type input "sf6QoYCJmAjw8frxu6t3DhCm"
click at [1402, 173] on button at bounding box center [1405, 178] width 23 height 16
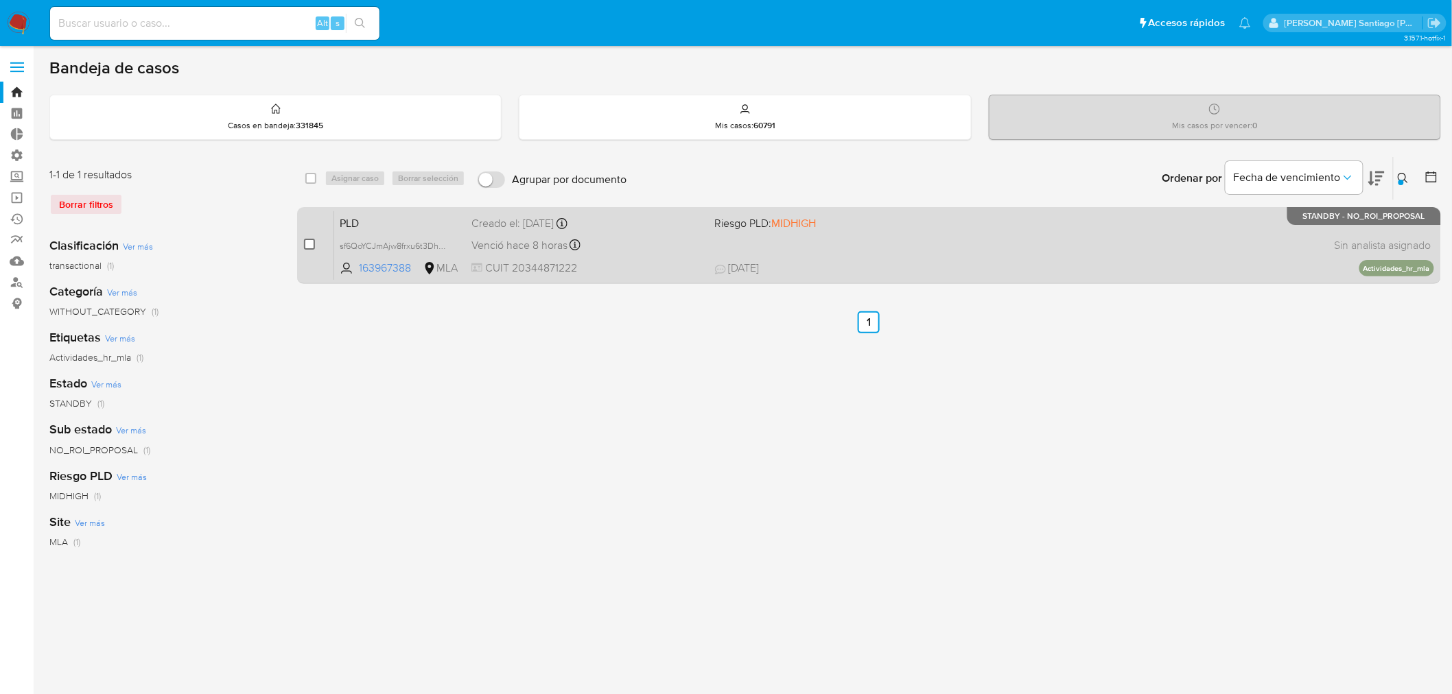
click at [304, 240] on input "checkbox" at bounding box center [309, 244] width 11 height 11
checkbox input "true"
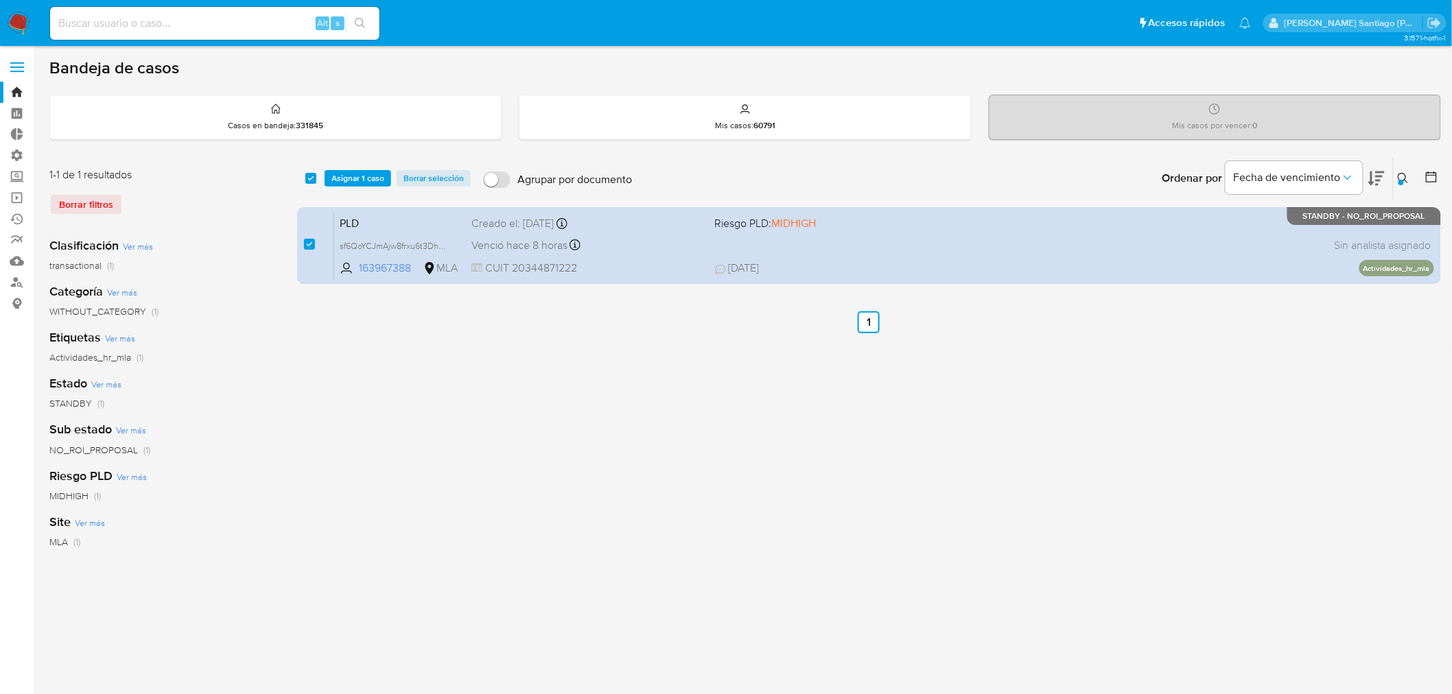
click at [368, 167] on div "select-all-cases-checkbox Asignar 1 caso Borrar selección Agrupar por documento…" at bounding box center [869, 178] width 1144 height 43
click at [367, 176] on span "Asignar 1 caso" at bounding box center [357, 179] width 53 height 14
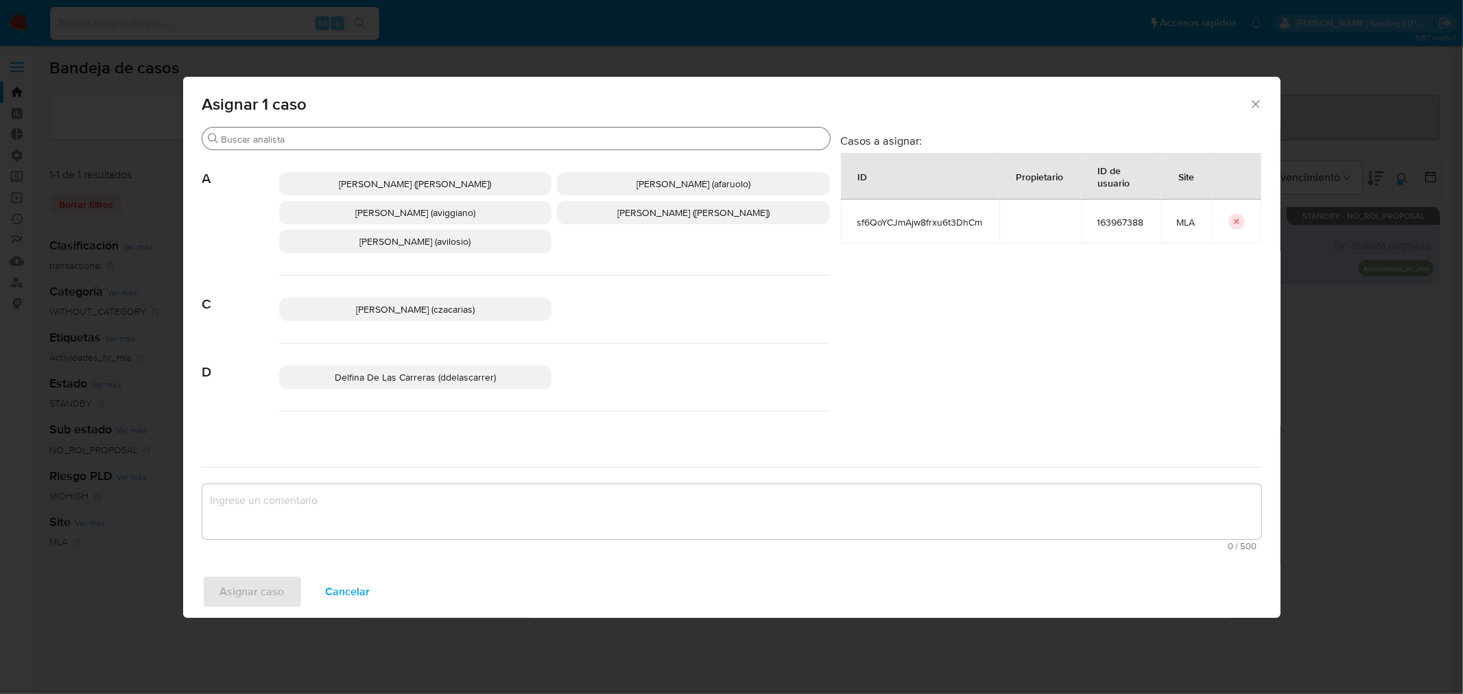
click at [506, 139] on input "Buscar" at bounding box center [523, 139] width 603 height 12
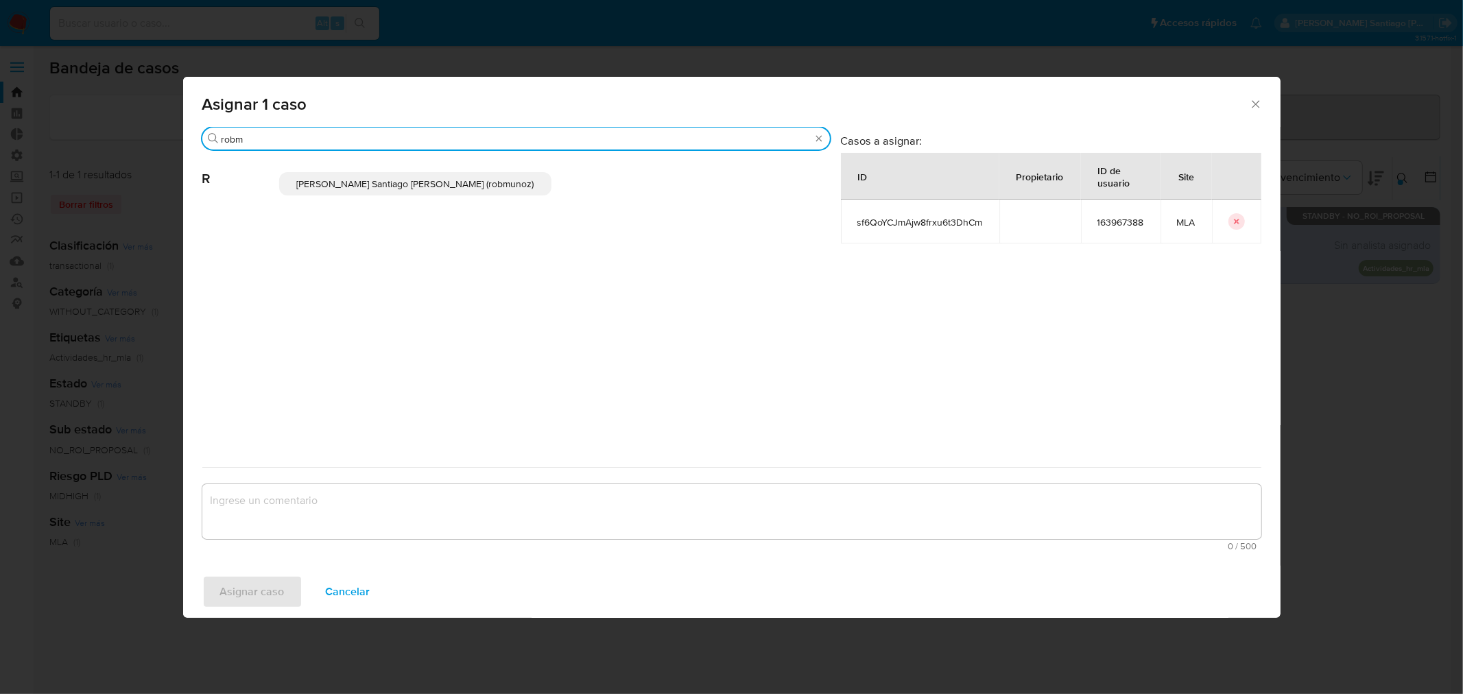
type input "robm"
click at [480, 180] on span "Roberto Santiago Munoz (robmunoz)" at bounding box center [414, 184] width 237 height 14
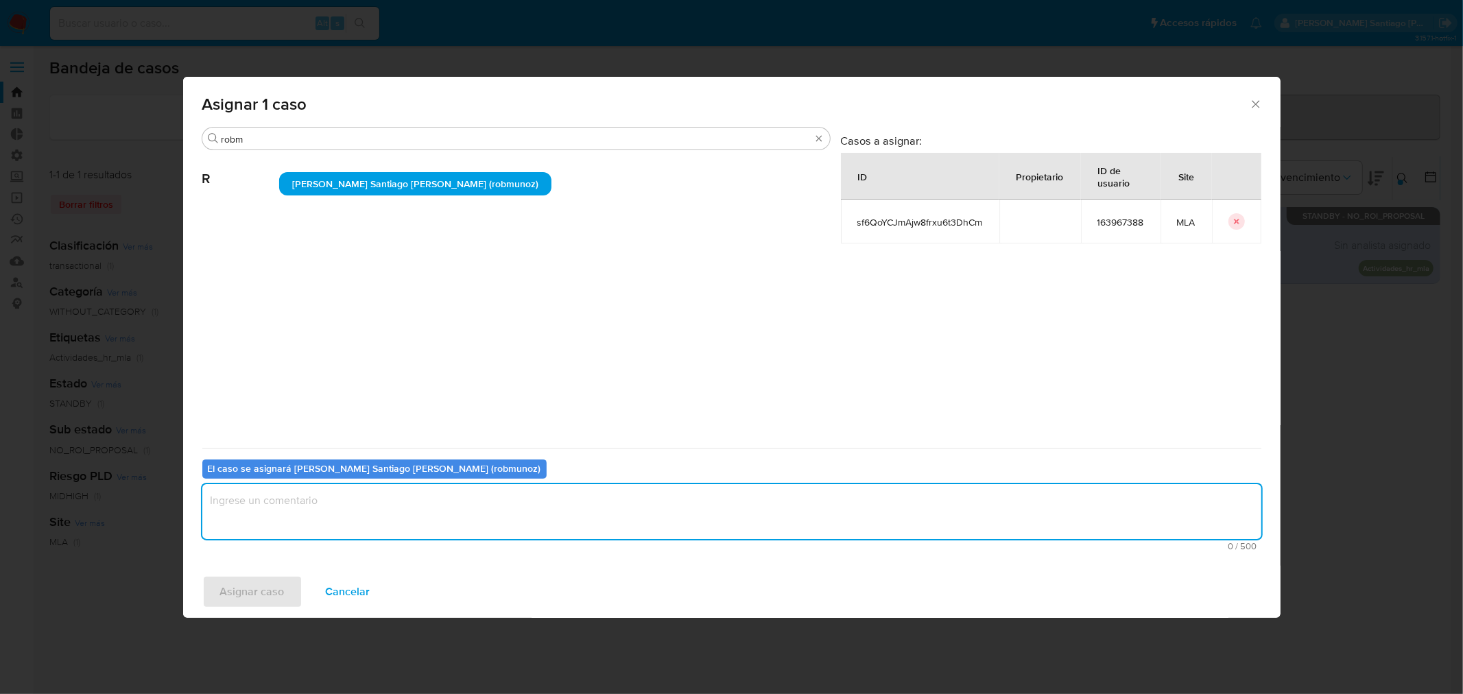
click at [382, 499] on textarea "assign-modal" at bounding box center [731, 511] width 1059 height 55
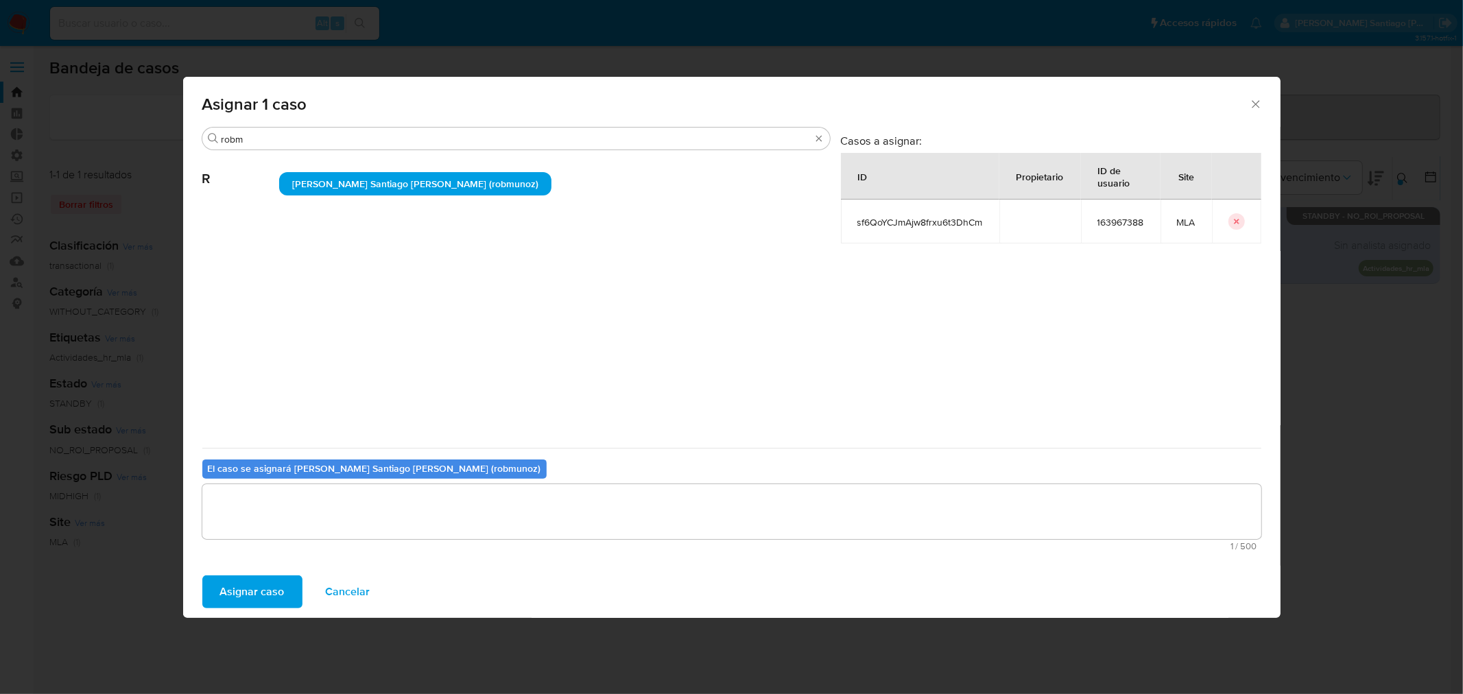
click at [266, 586] on span "Asignar caso" at bounding box center [252, 592] width 64 height 30
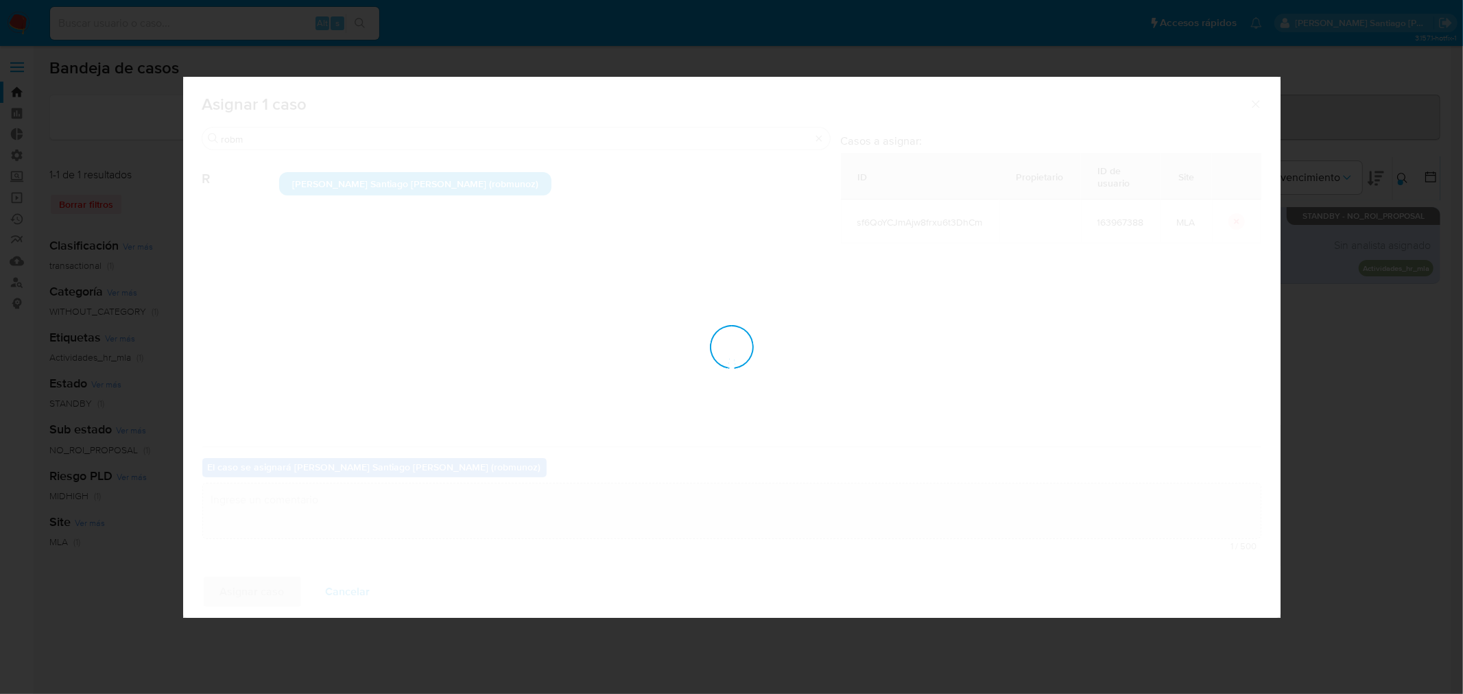
checkbox input "false"
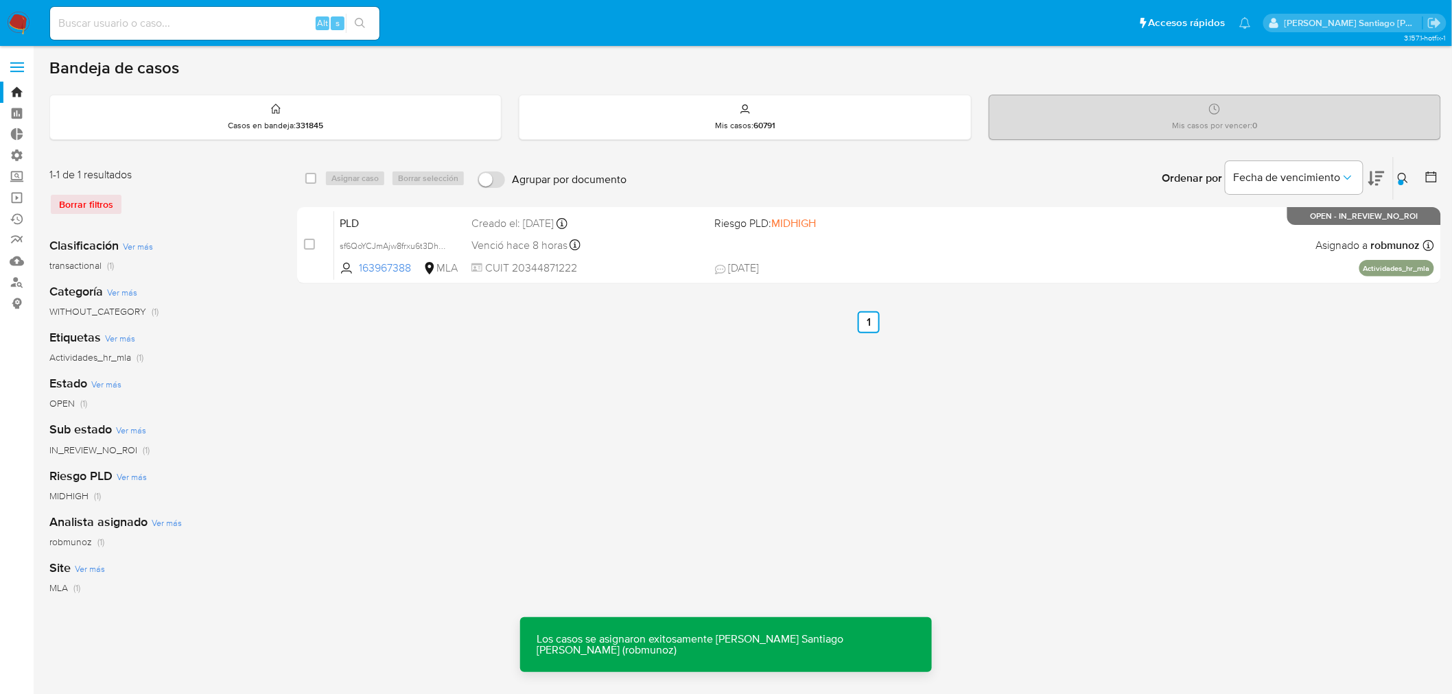
click at [1095, 241] on div "PLD sf6QoYCJmAjw8frxu6t3DhCm 163967388 MLA Riesgo PLD: MIDHIGH Creado el: 12/07…" at bounding box center [884, 245] width 1100 height 69
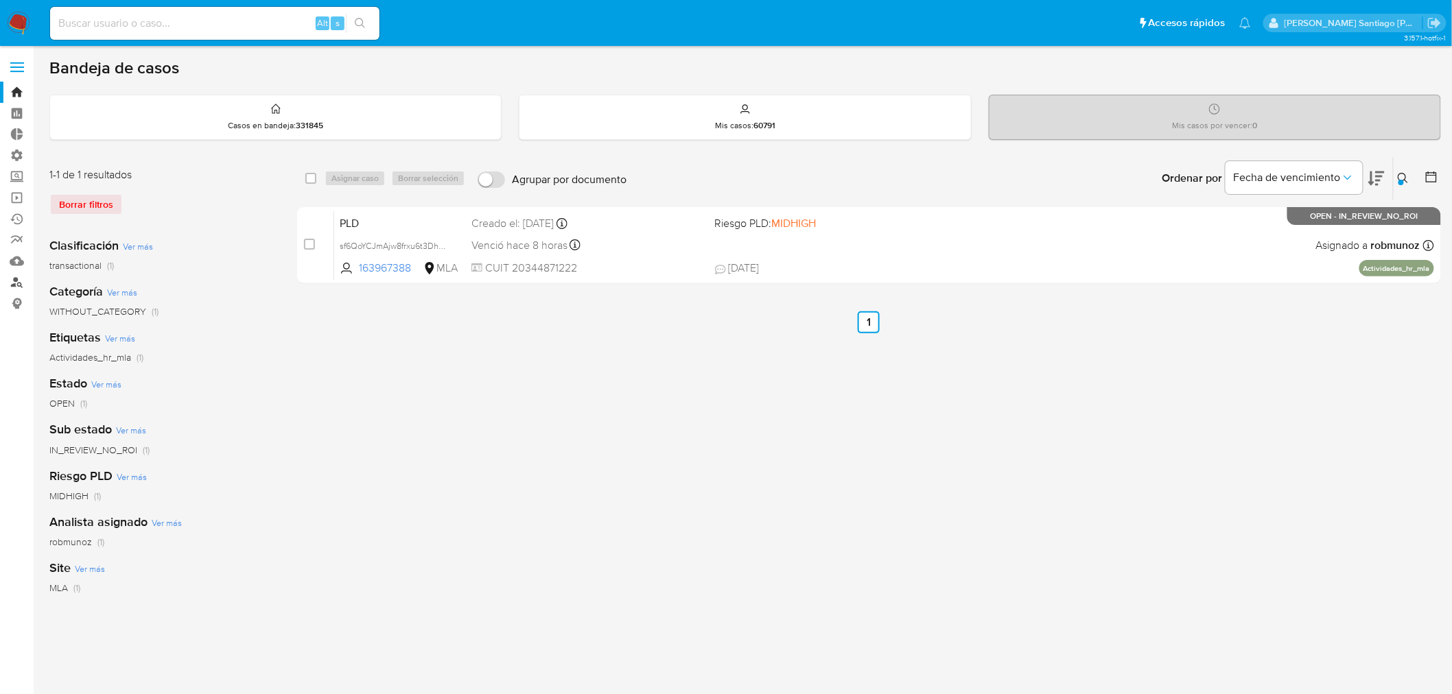
click at [15, 281] on link "Buscador de personas" at bounding box center [81, 282] width 163 height 21
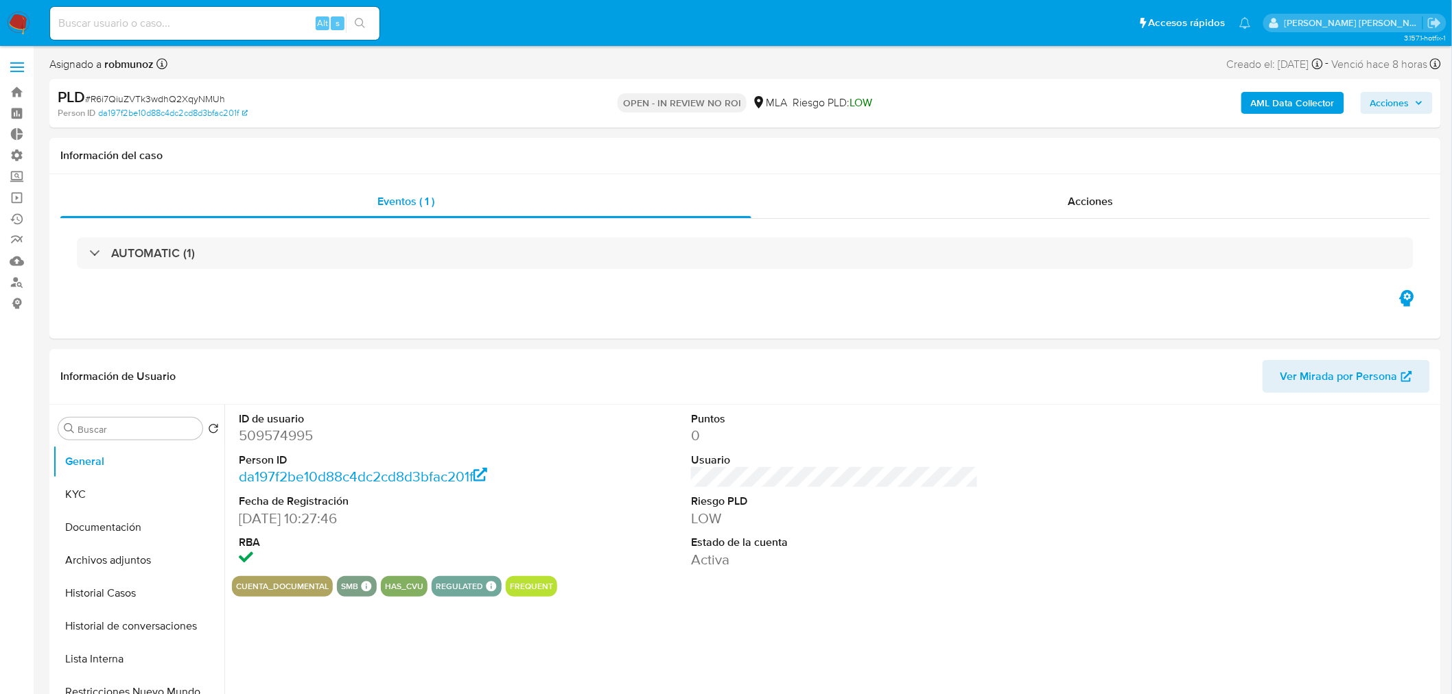
select select "10"
click at [1186, 213] on div "Acciones" at bounding box center [1090, 201] width 679 height 33
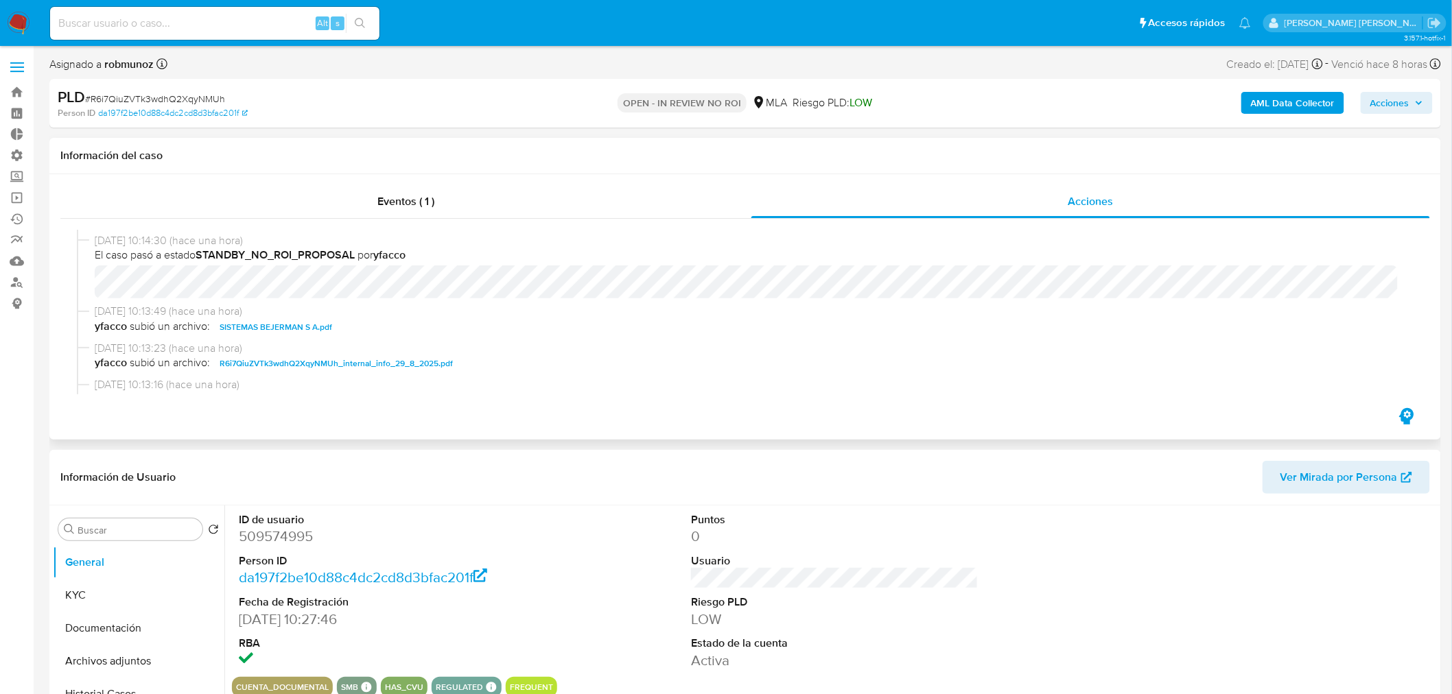
scroll to position [76, 0]
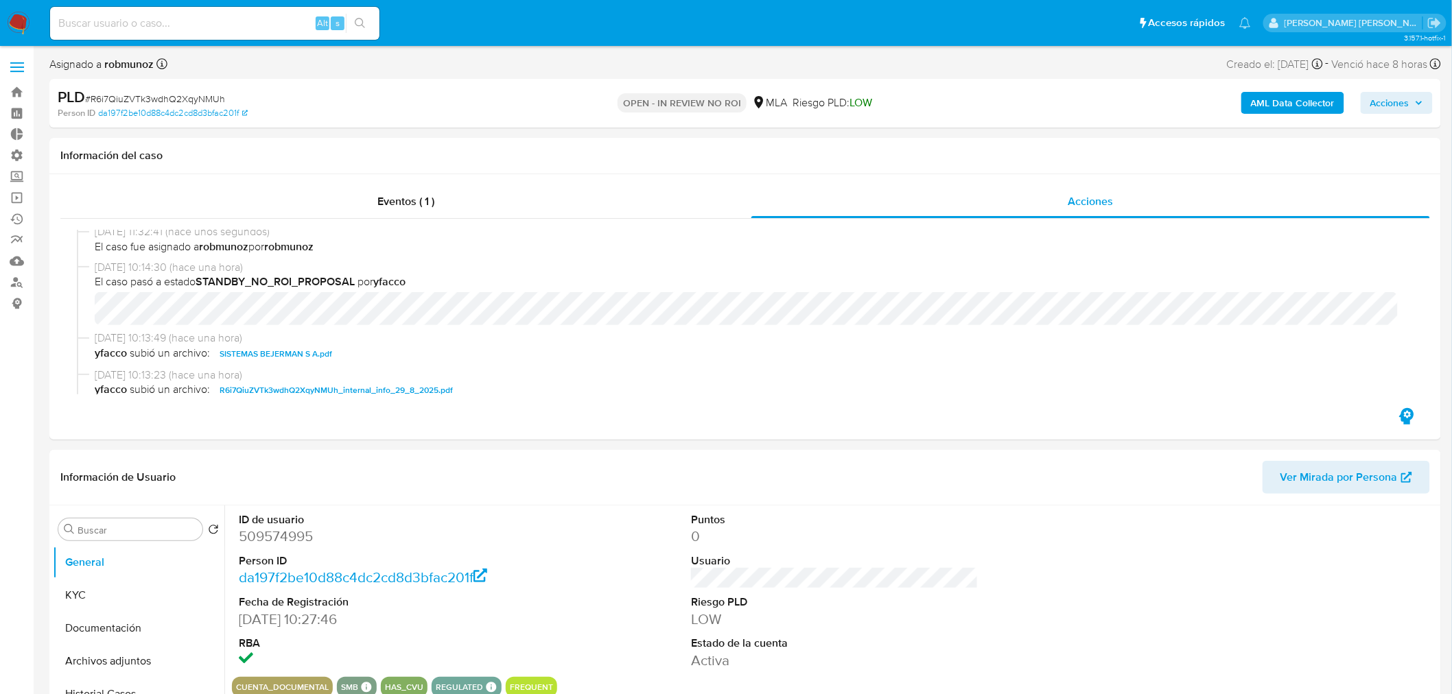
drag, startPoint x: 1381, startPoint y: 91, endPoint x: 1371, endPoint y: 104, distance: 16.1
click at [1381, 93] on span "Acciones" at bounding box center [1389, 103] width 39 height 22
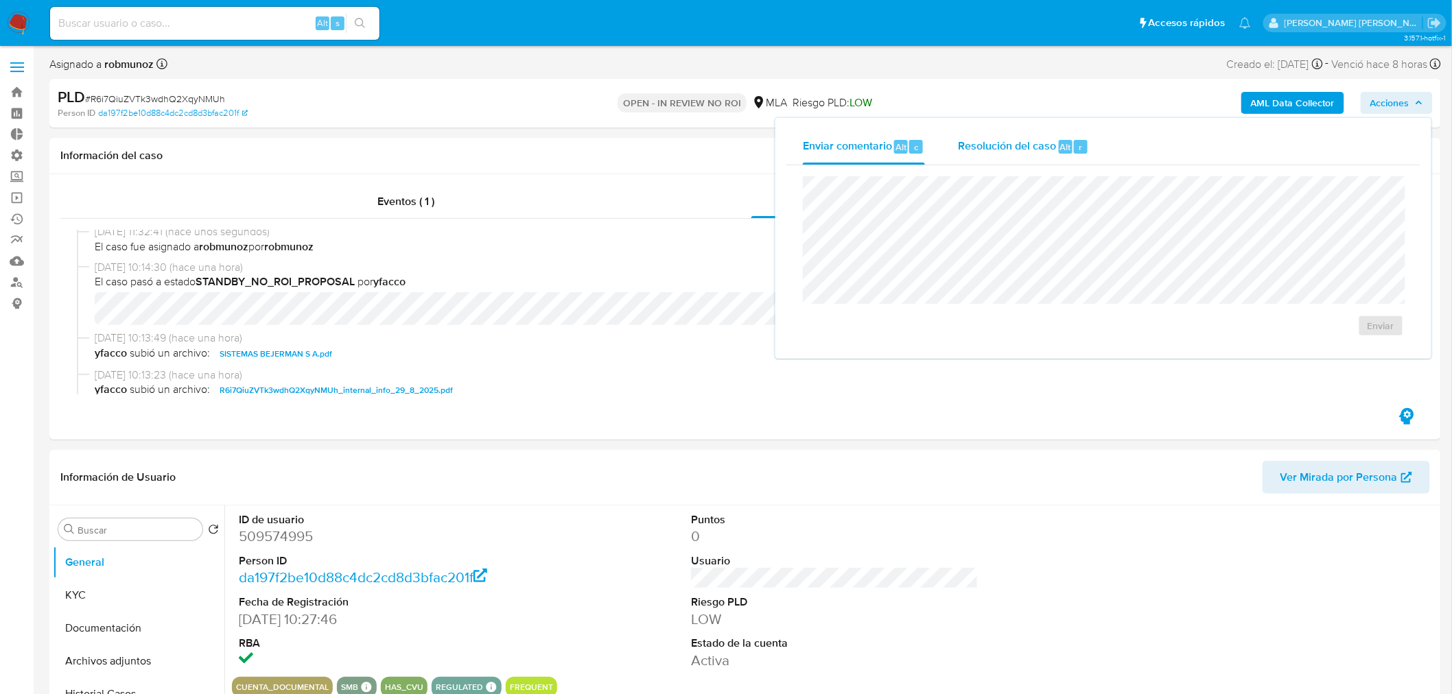
click at [1088, 152] on button "Resolución del caso Alt r" at bounding box center [1023, 147] width 164 height 36
click at [1259, 331] on span "No ROI" at bounding box center [1246, 334] width 71 height 19
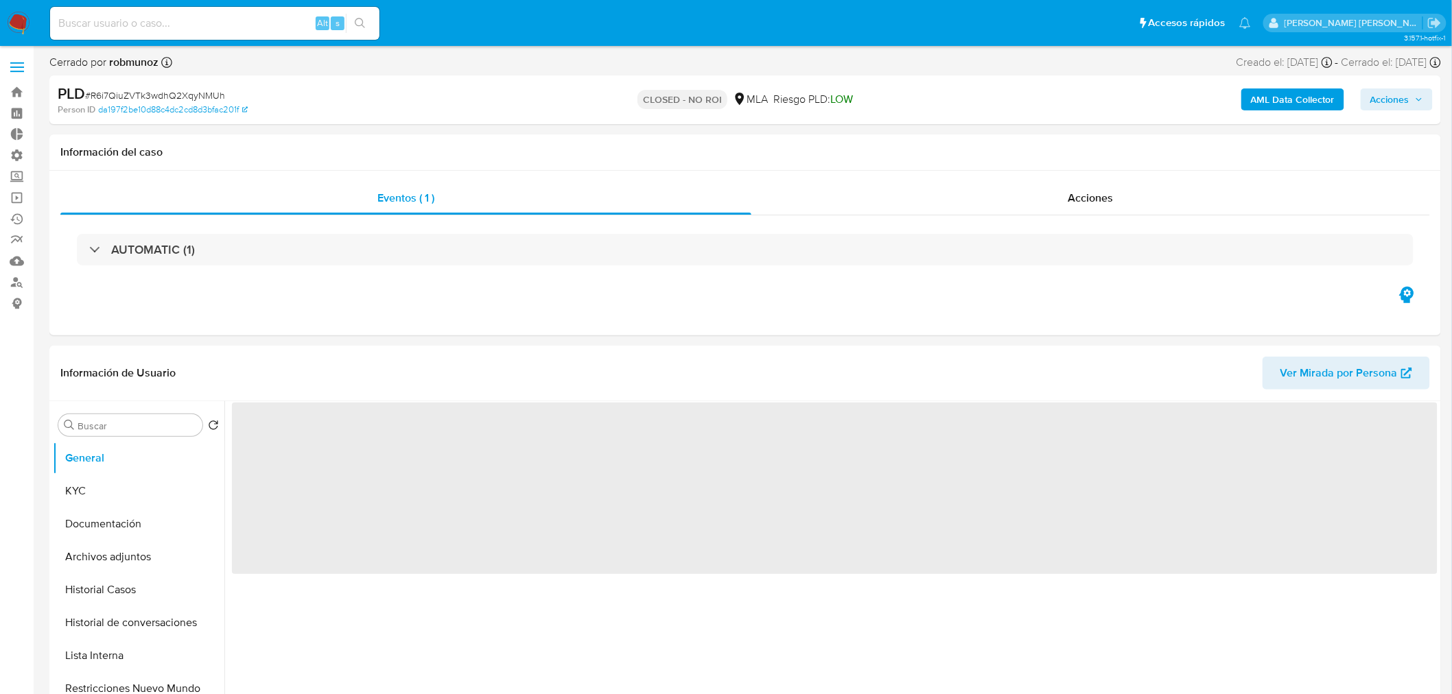
select select "10"
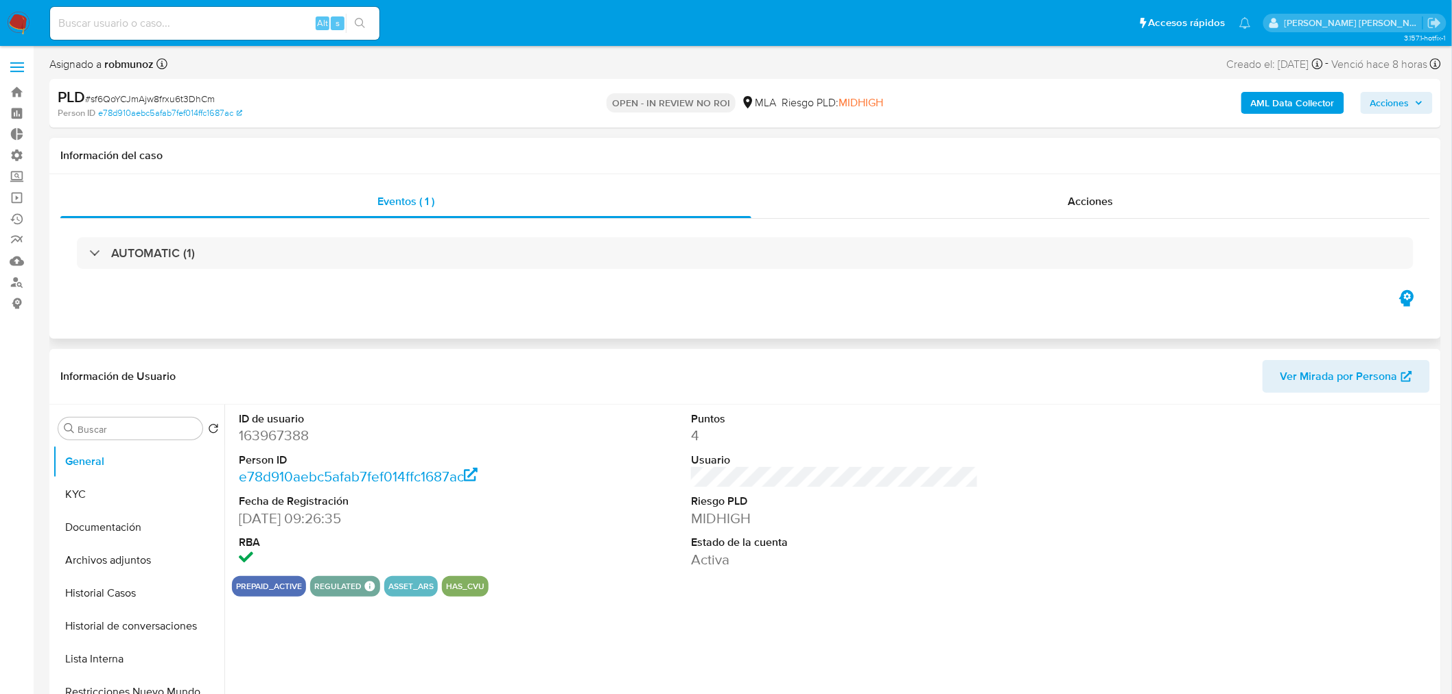
select select "10"
drag, startPoint x: 1373, startPoint y: 96, endPoint x: 1379, endPoint y: 104, distance: 9.8
click at [1379, 104] on span "Acciones" at bounding box center [1389, 103] width 39 height 22
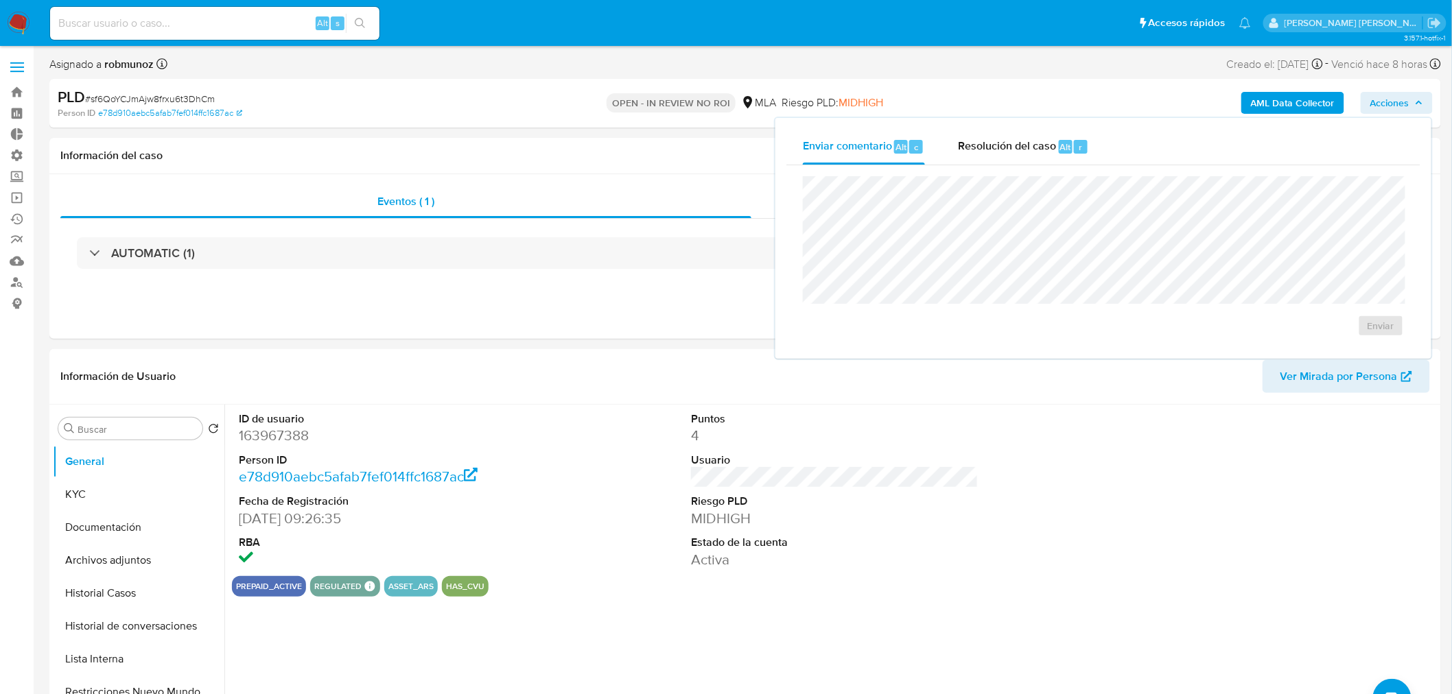
click at [1379, 104] on span "Acciones" at bounding box center [1389, 103] width 39 height 22
click at [1383, 105] on span "Acciones" at bounding box center [1389, 103] width 39 height 22
click at [1074, 144] on div "r" at bounding box center [1081, 147] width 14 height 14
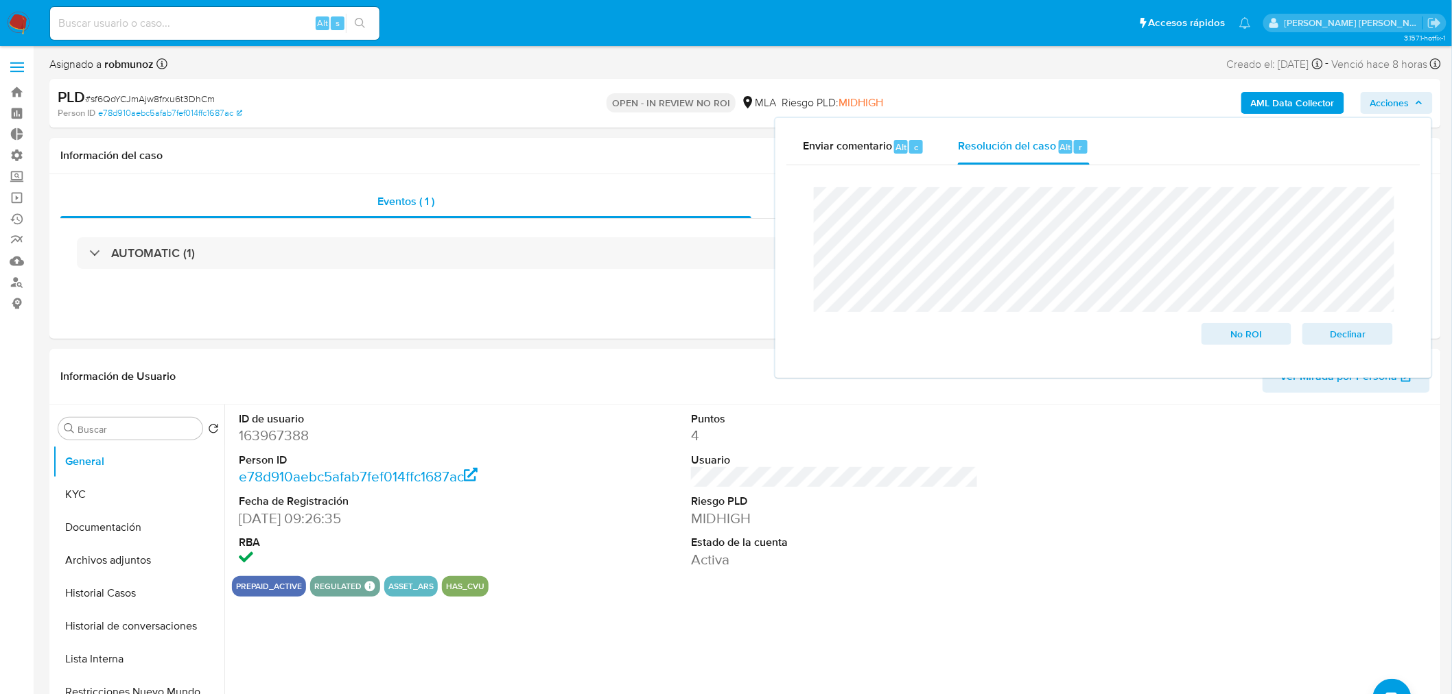
click at [0, 0] on lt-span "resoluci ó n" at bounding box center [0, 0] width 0 height 0
click at [1238, 331] on span "No ROI" at bounding box center [1246, 334] width 71 height 19
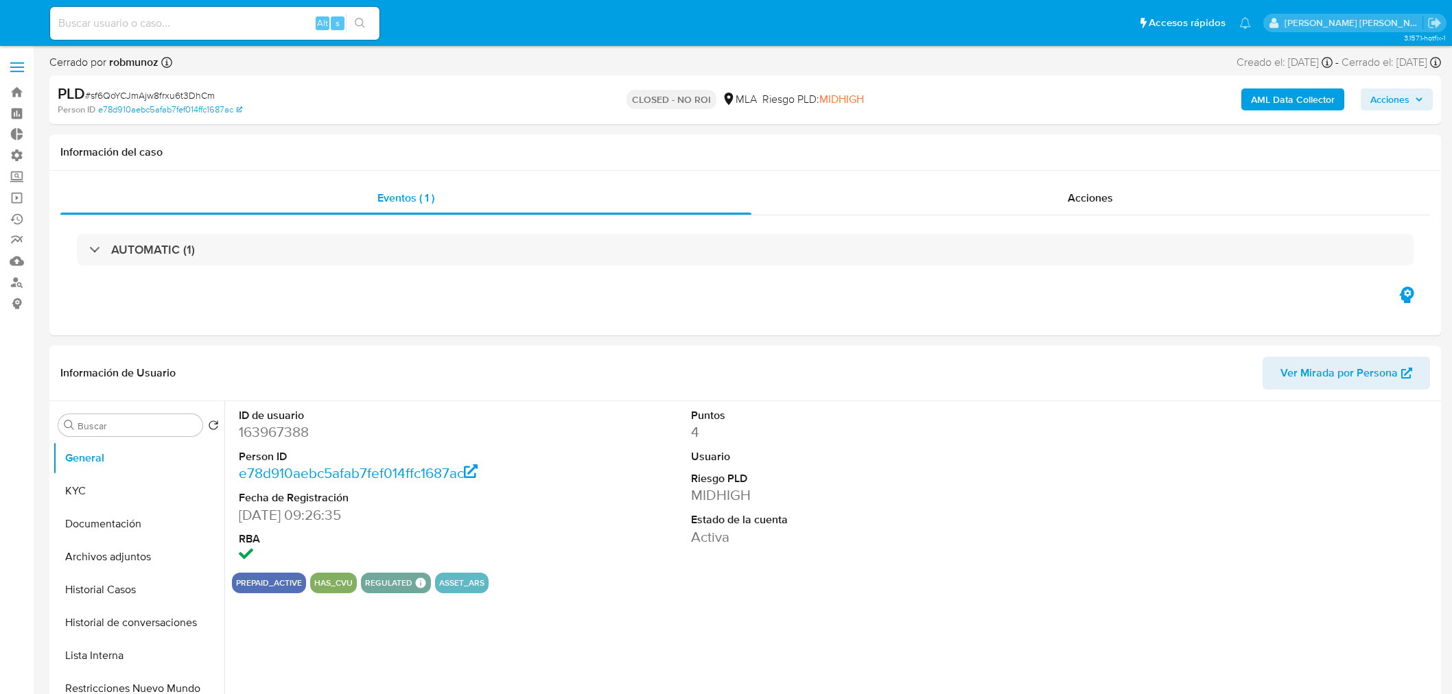
select select "10"
click at [14, 283] on link "Buscador de personas" at bounding box center [81, 282] width 163 height 21
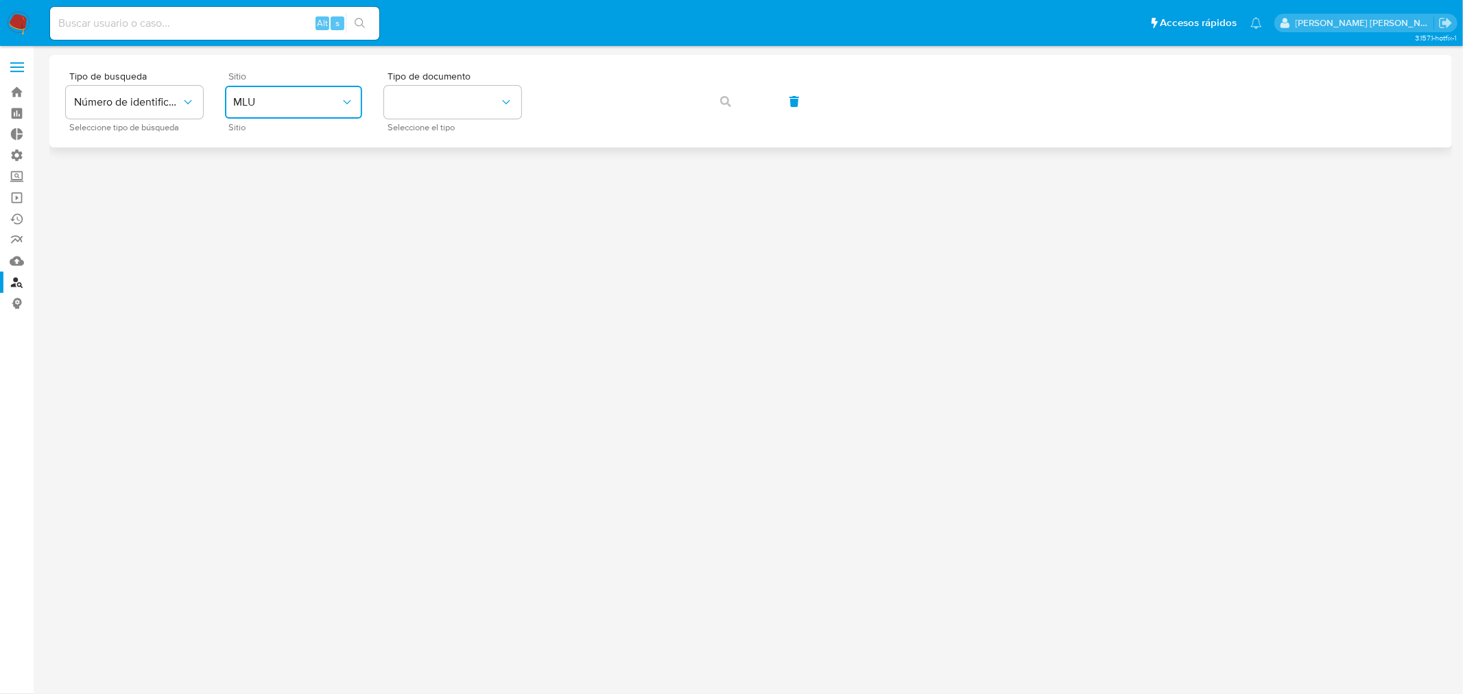
drag, startPoint x: 343, startPoint y: 100, endPoint x: 344, endPoint y: 114, distance: 13.8
click at [342, 100] on icon "site_id" at bounding box center [347, 102] width 14 height 14
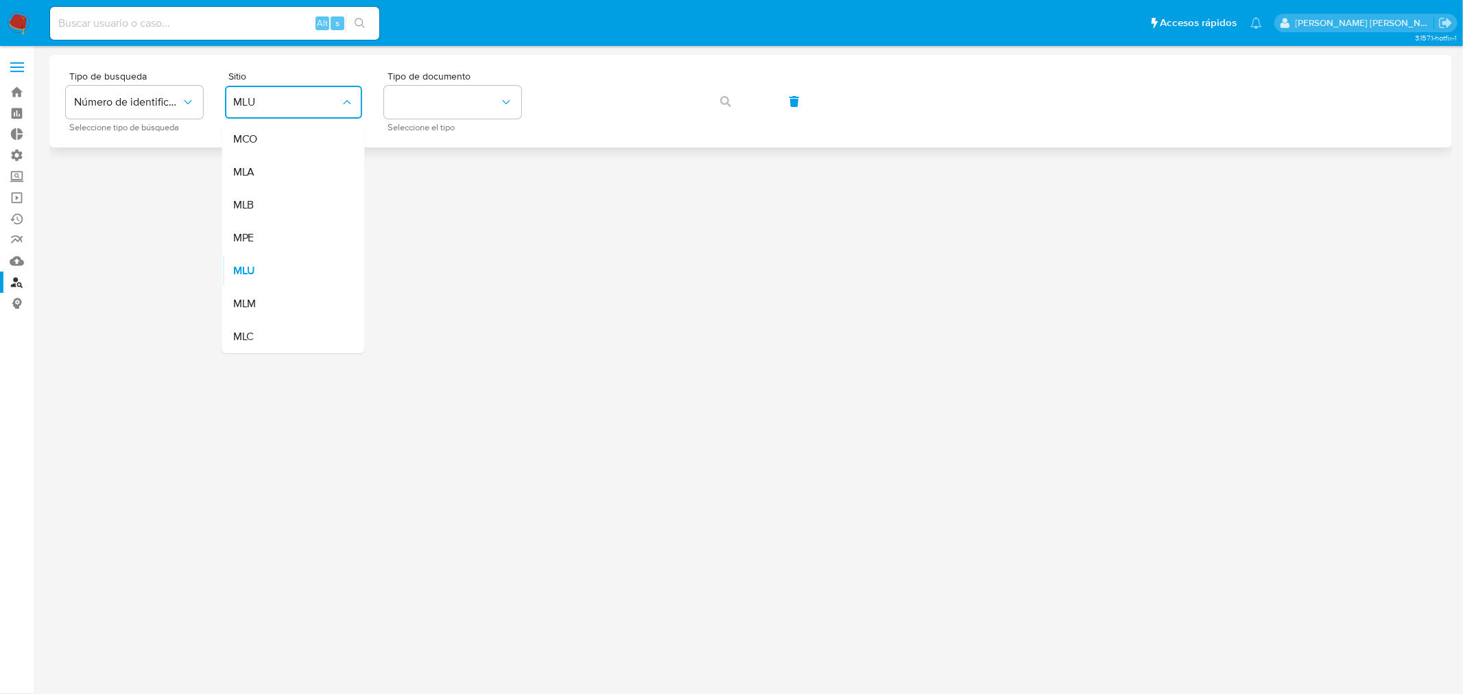
drag, startPoint x: 314, startPoint y: 174, endPoint x: 380, endPoint y: 122, distance: 83.6
click at [316, 169] on div "MLA" at bounding box center [289, 172] width 113 height 33
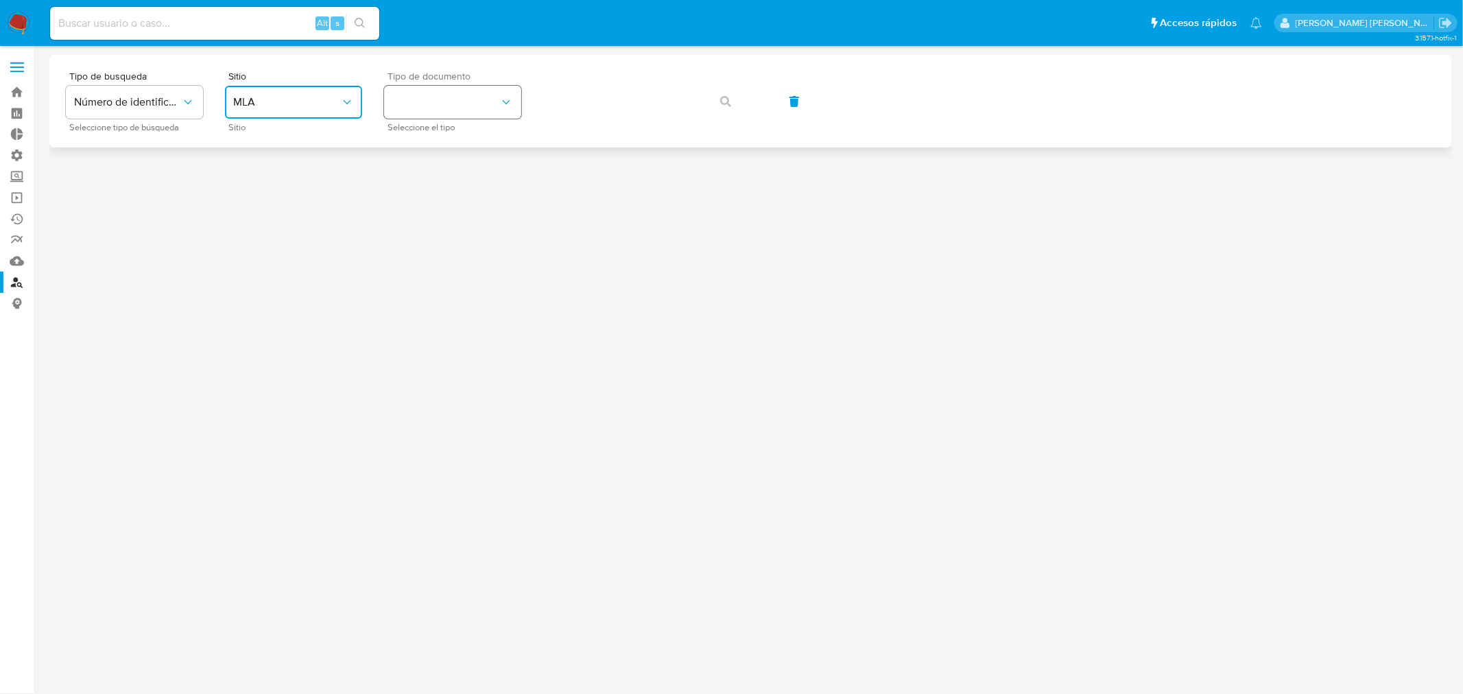
drag, startPoint x: 431, startPoint y: 99, endPoint x: 443, endPoint y: 117, distance: 21.7
click at [432, 100] on button "identificationType" at bounding box center [452, 102] width 137 height 33
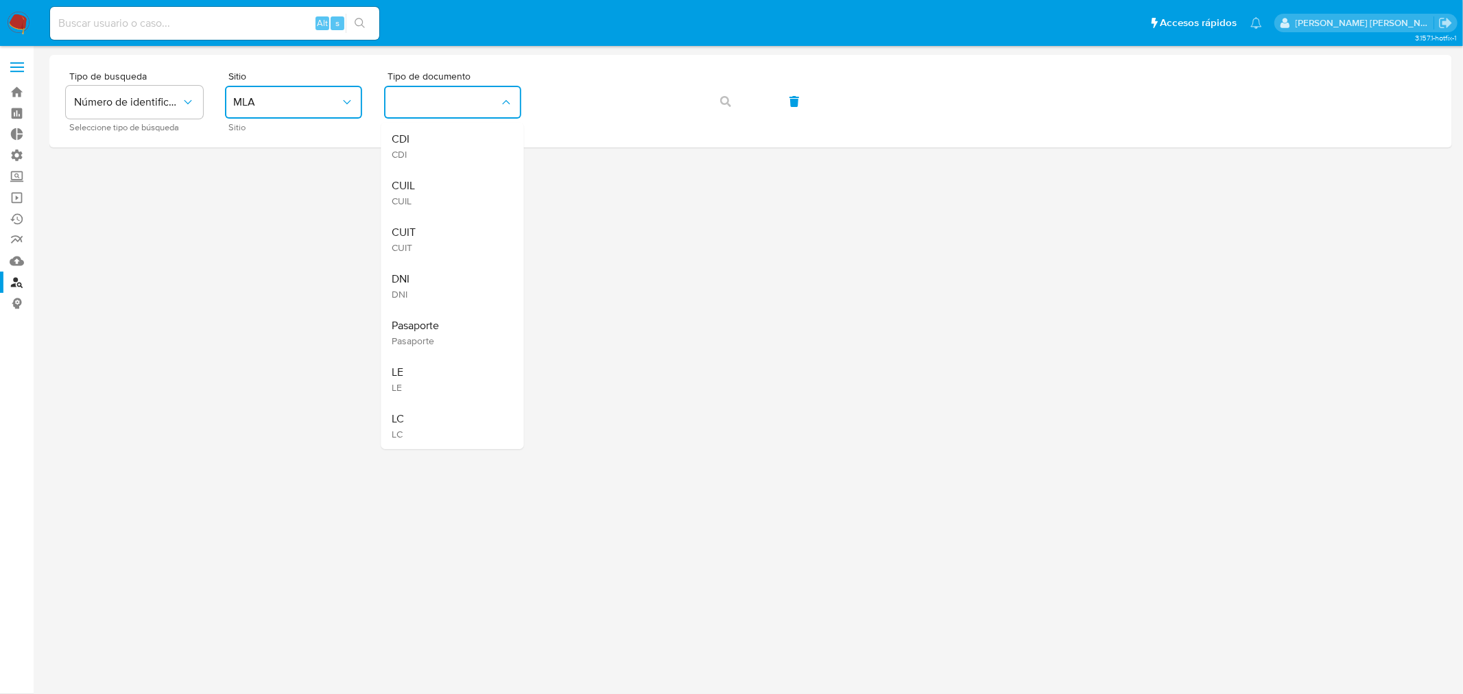
click at [441, 186] on div "CUIL CUIL" at bounding box center [448, 192] width 113 height 47
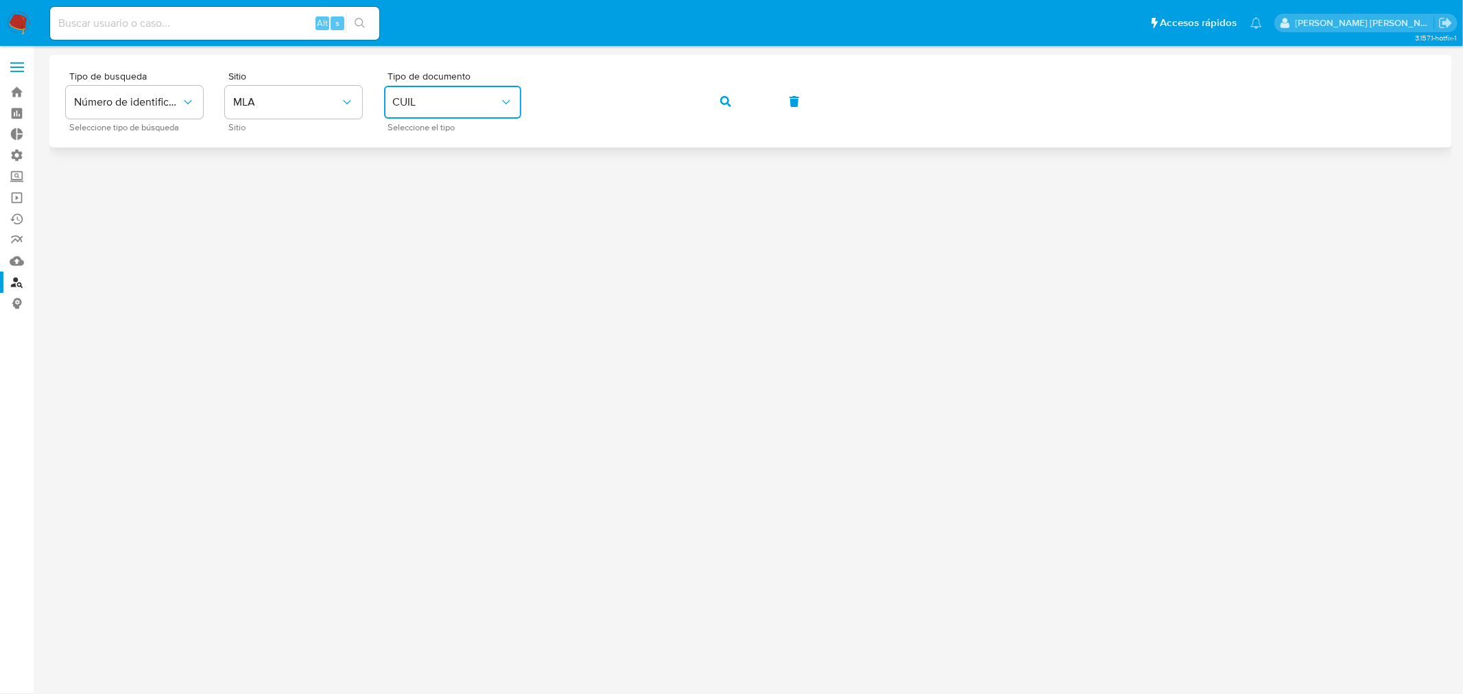
drag, startPoint x: 733, startPoint y: 110, endPoint x: 735, endPoint y: 130, distance: 20.7
click at [733, 110] on button "button" at bounding box center [726, 101] width 47 height 33
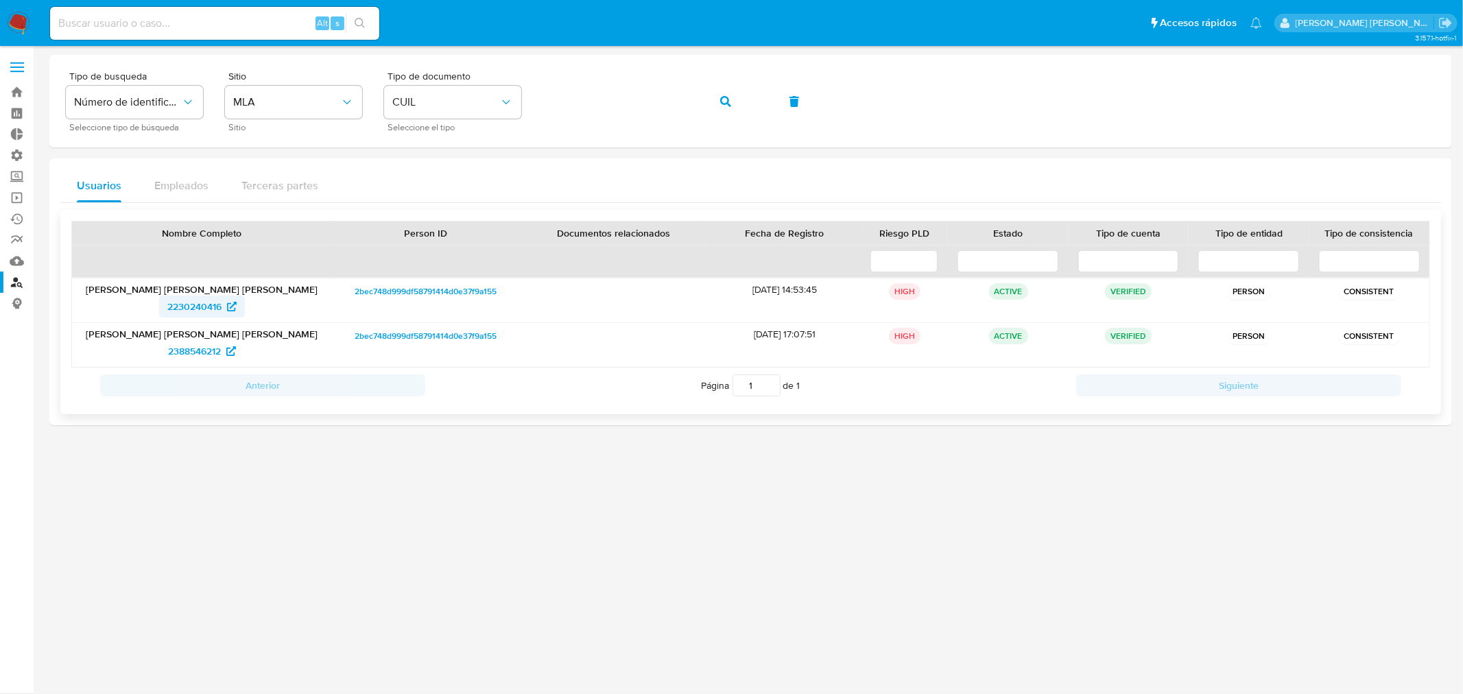
click at [208, 307] on span "2230240416" at bounding box center [194, 307] width 54 height 22
click at [724, 99] on icon "button" at bounding box center [725, 101] width 11 height 11
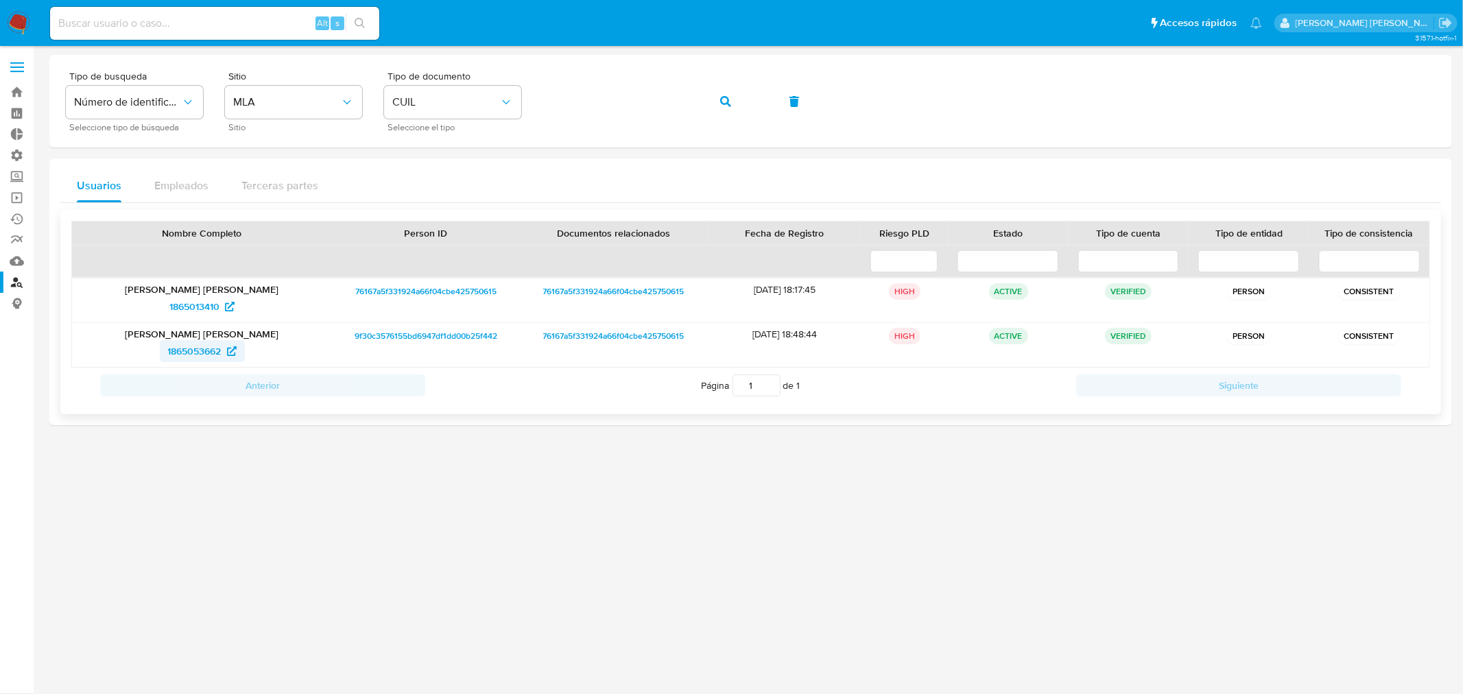
click at [202, 352] on span "1865053662" at bounding box center [195, 351] width 54 height 22
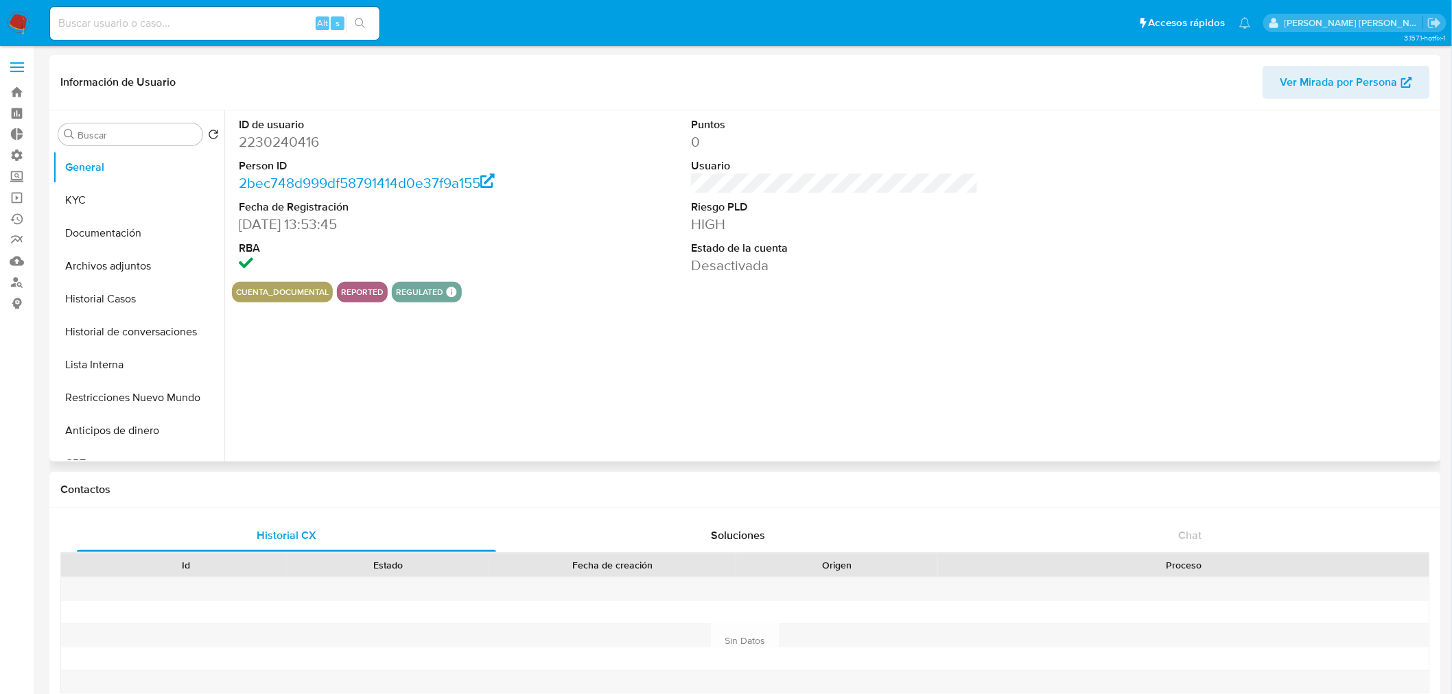
select select "10"
click at [151, 297] on button "Historial Casos" at bounding box center [133, 299] width 161 height 33
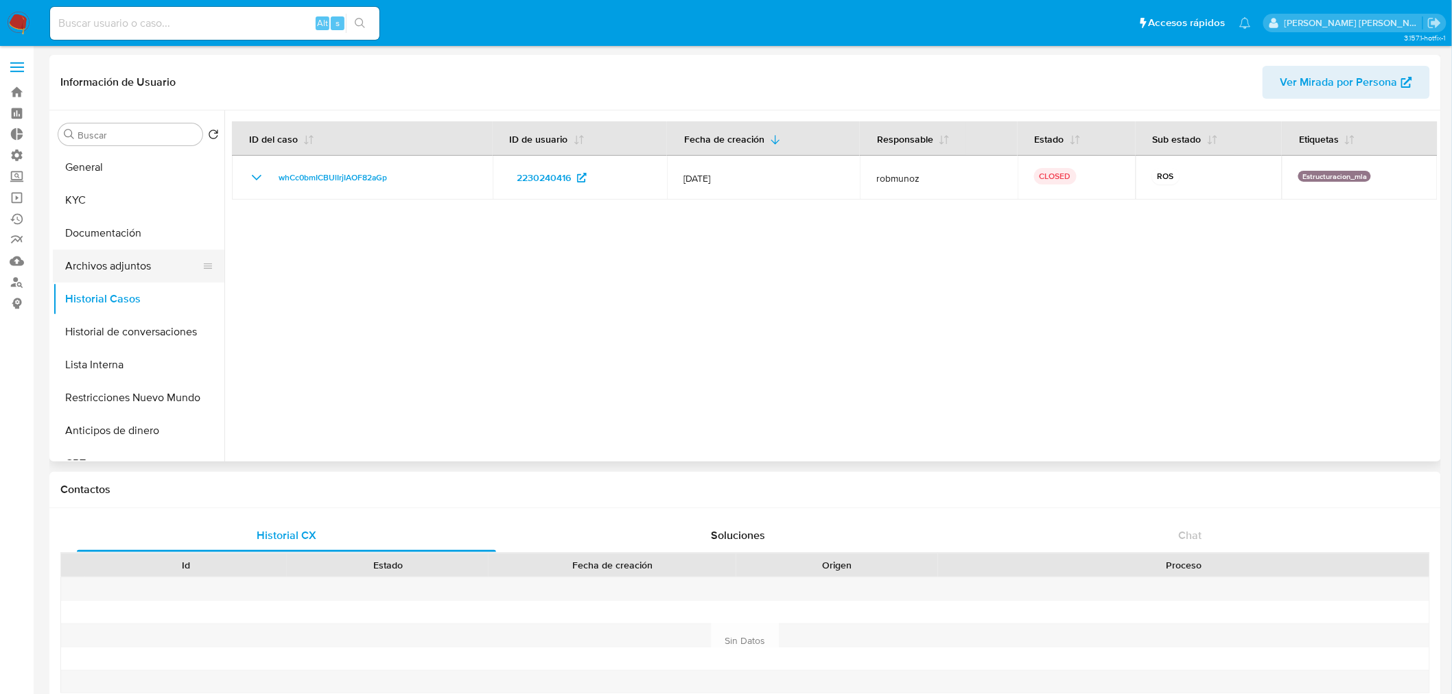
click at [121, 278] on button "Archivos adjuntos" at bounding box center [133, 266] width 161 height 33
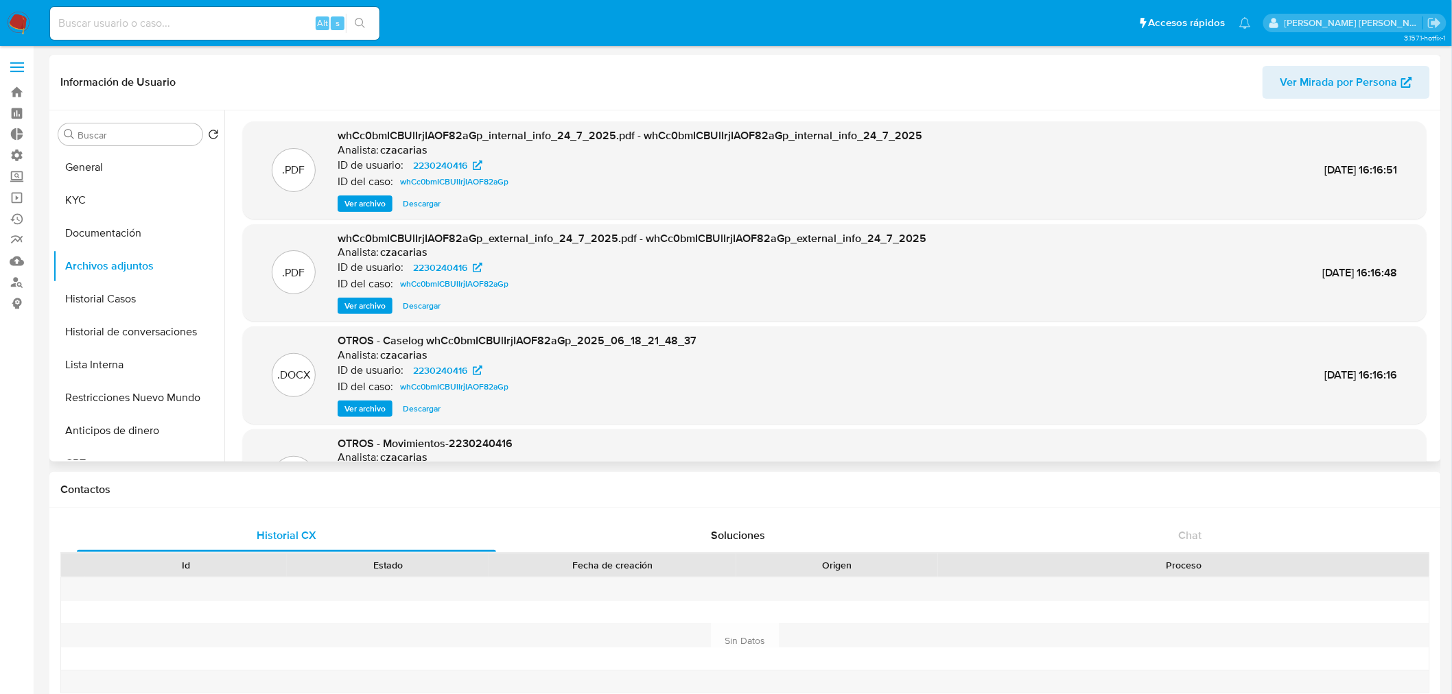
click at [360, 408] on span "Ver archivo" at bounding box center [364, 409] width 41 height 14
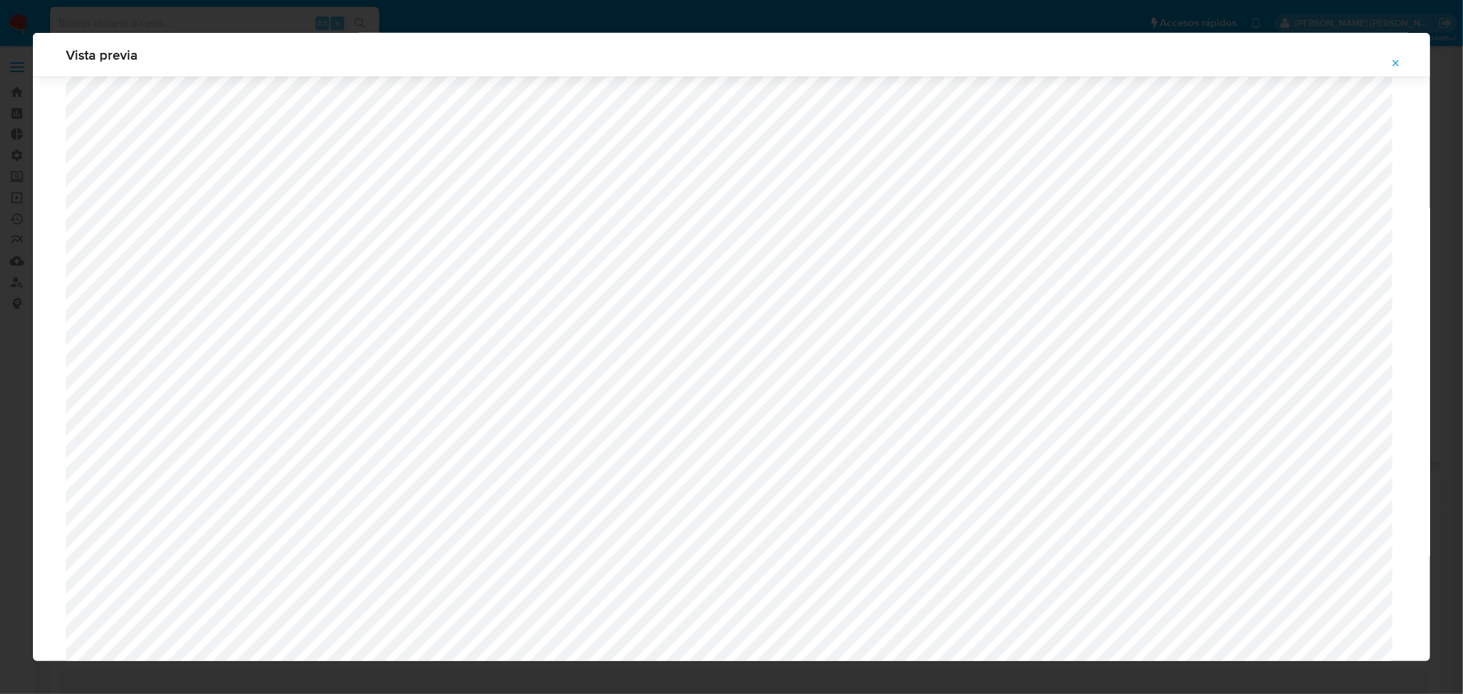
scroll to position [839, 0]
drag, startPoint x: 1396, startPoint y: 56, endPoint x: 1393, endPoint y: 64, distance: 9.3
click at [1397, 56] on span "Attachment preview" at bounding box center [1396, 63] width 11 height 19
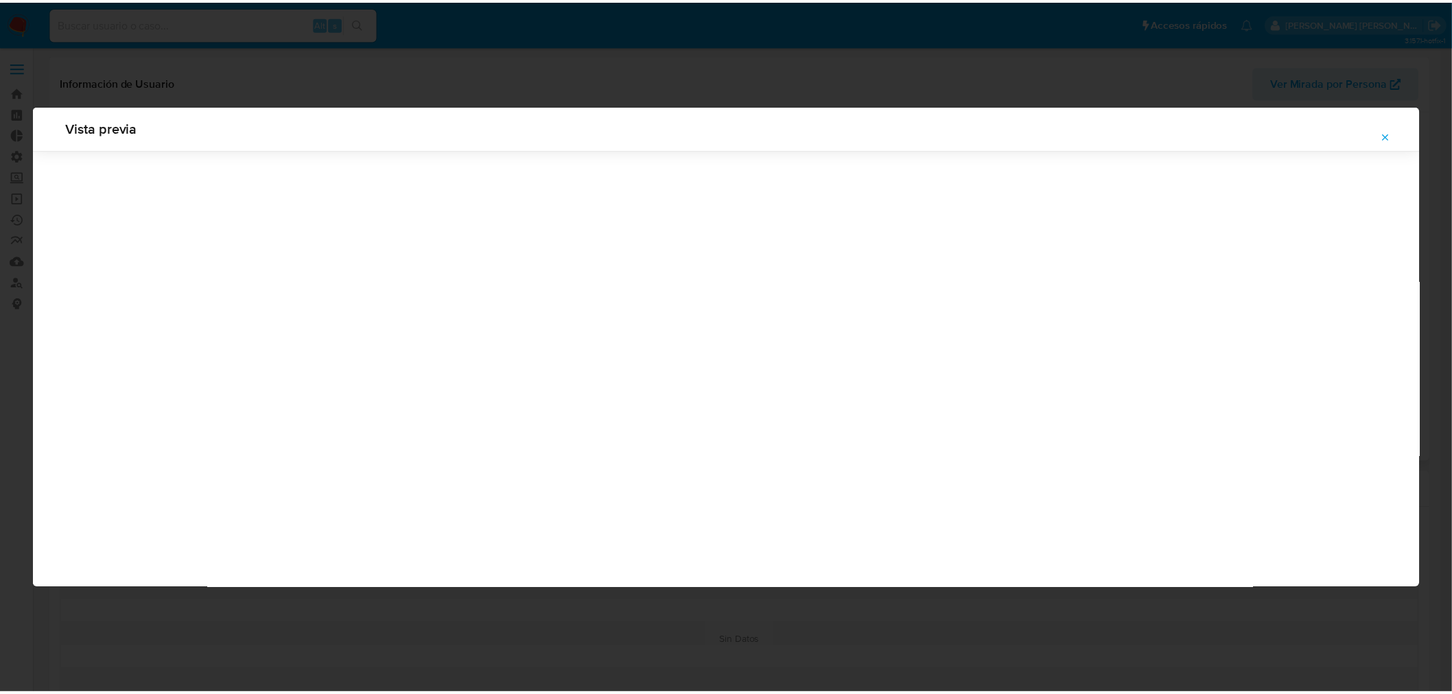
scroll to position [0, 0]
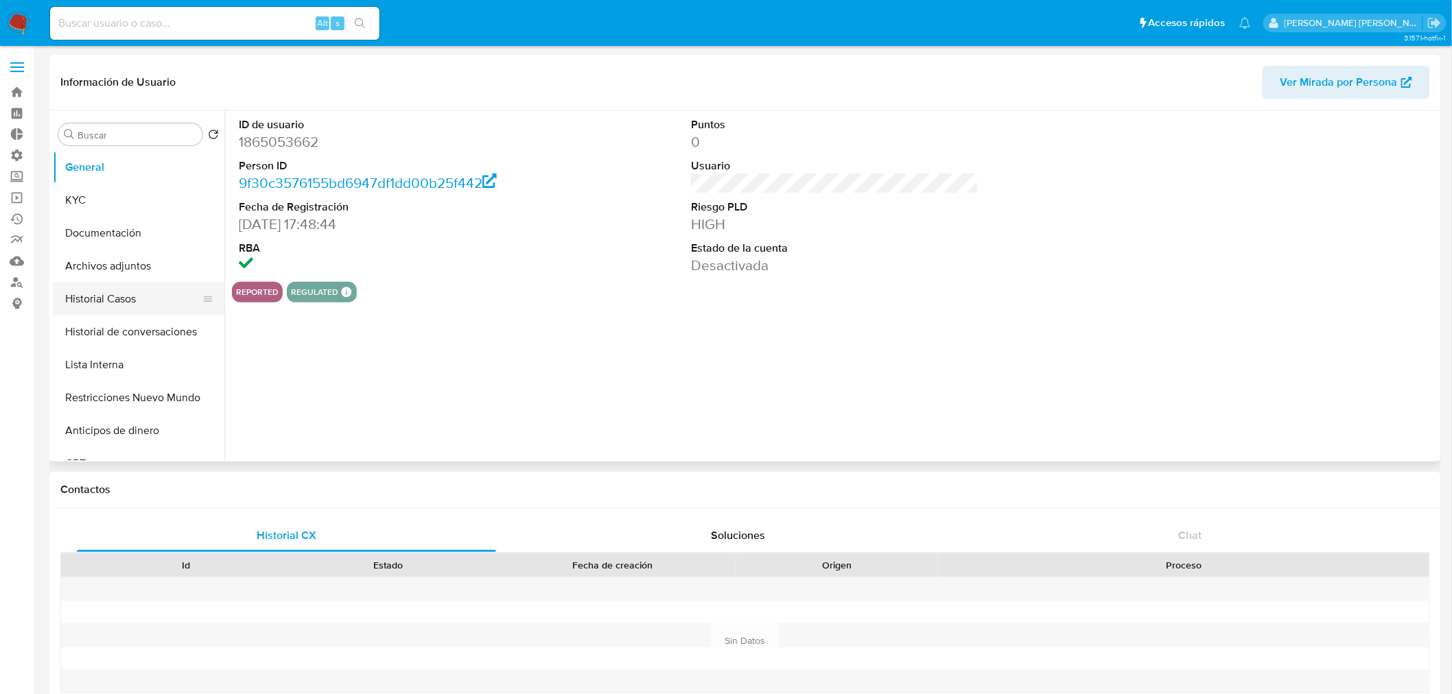
select select "10"
click at [120, 289] on button "Historial Casos" at bounding box center [133, 299] width 161 height 33
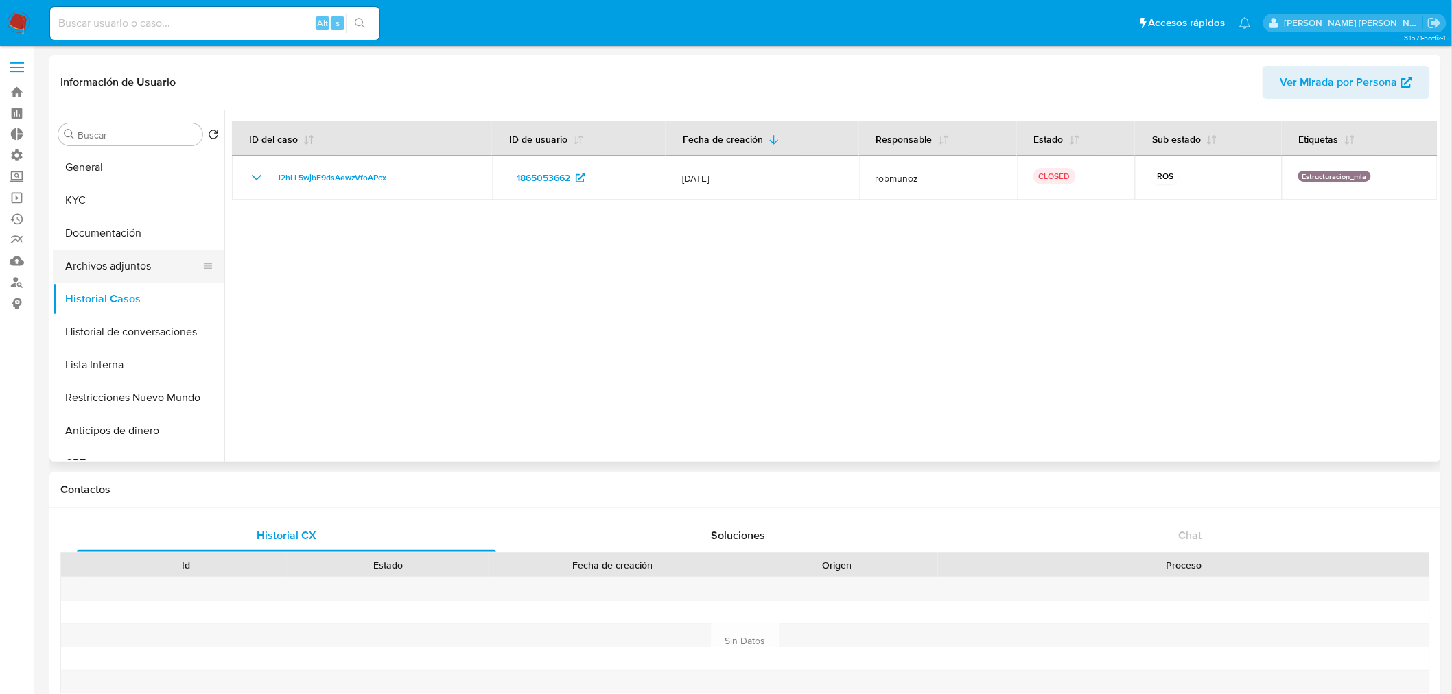
click at [121, 269] on button "Archivos adjuntos" at bounding box center [133, 266] width 161 height 33
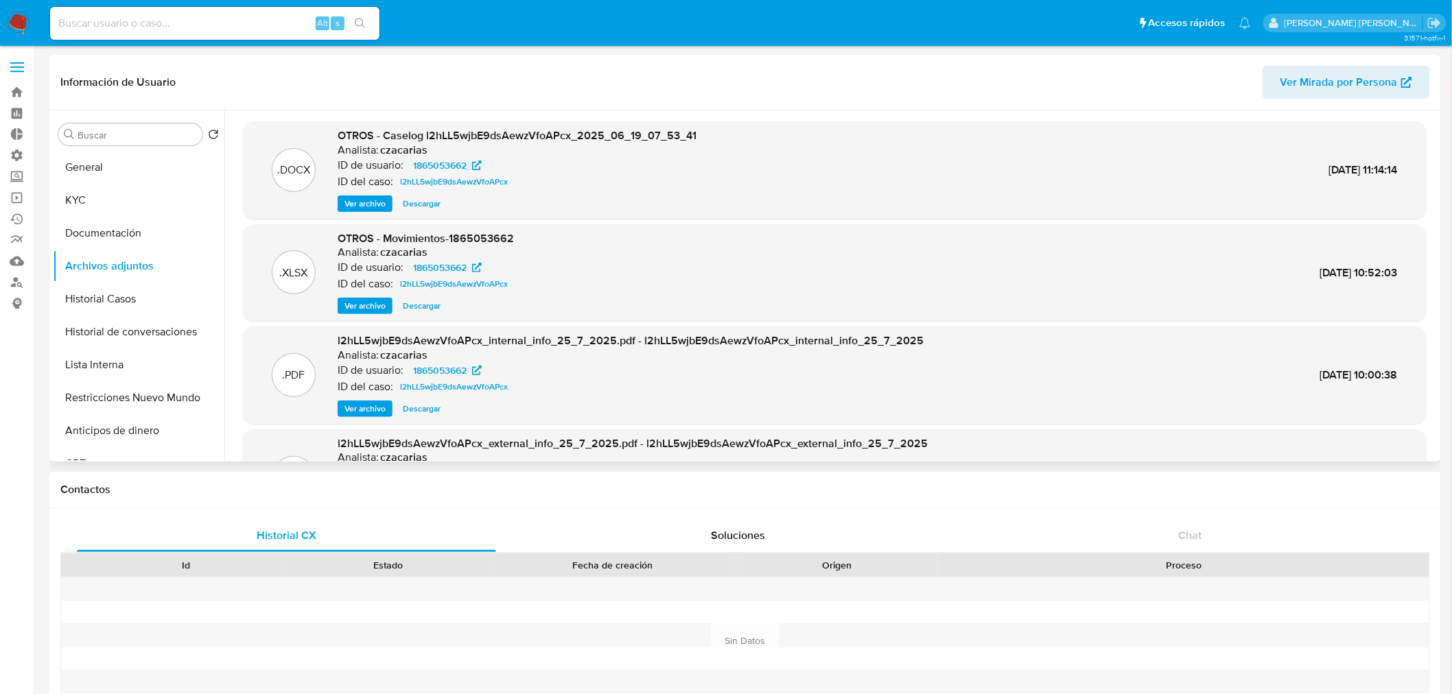
click at [373, 201] on span "Ver archivo" at bounding box center [364, 204] width 41 height 14
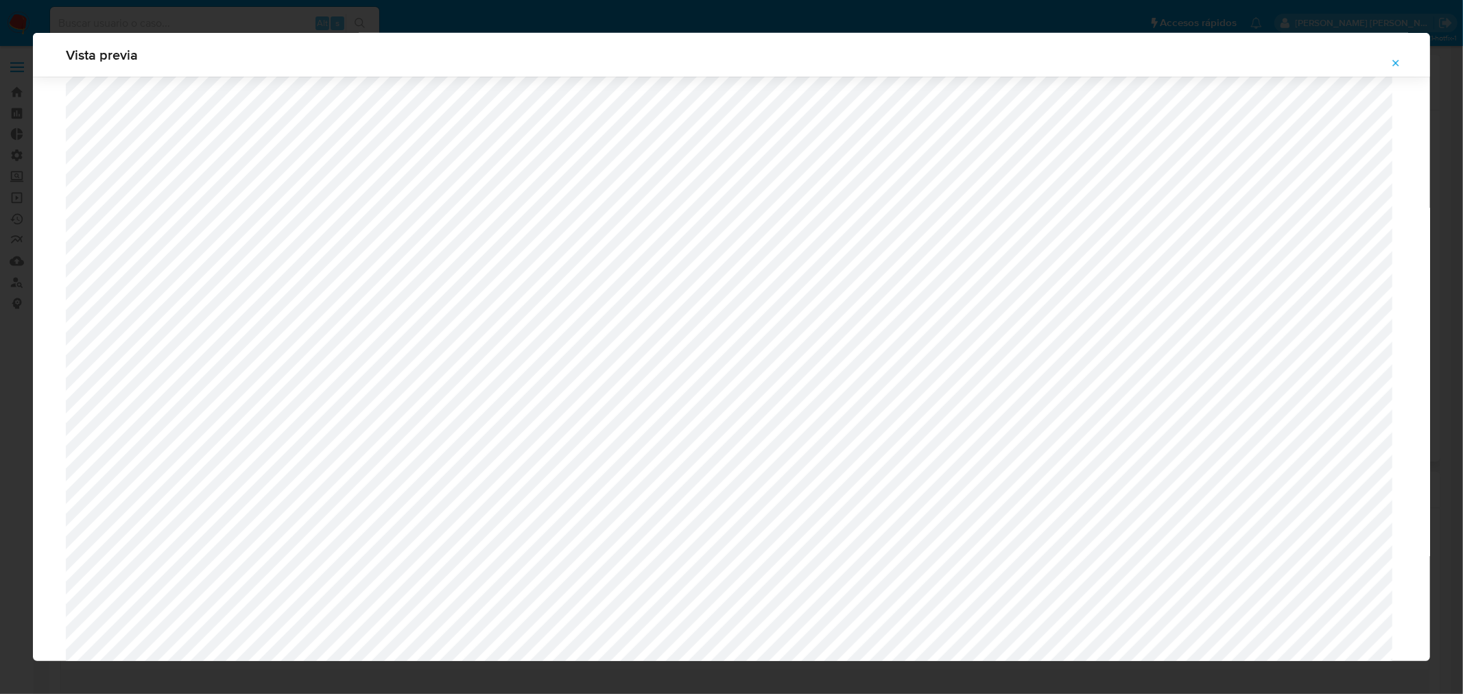
scroll to position [887, 0]
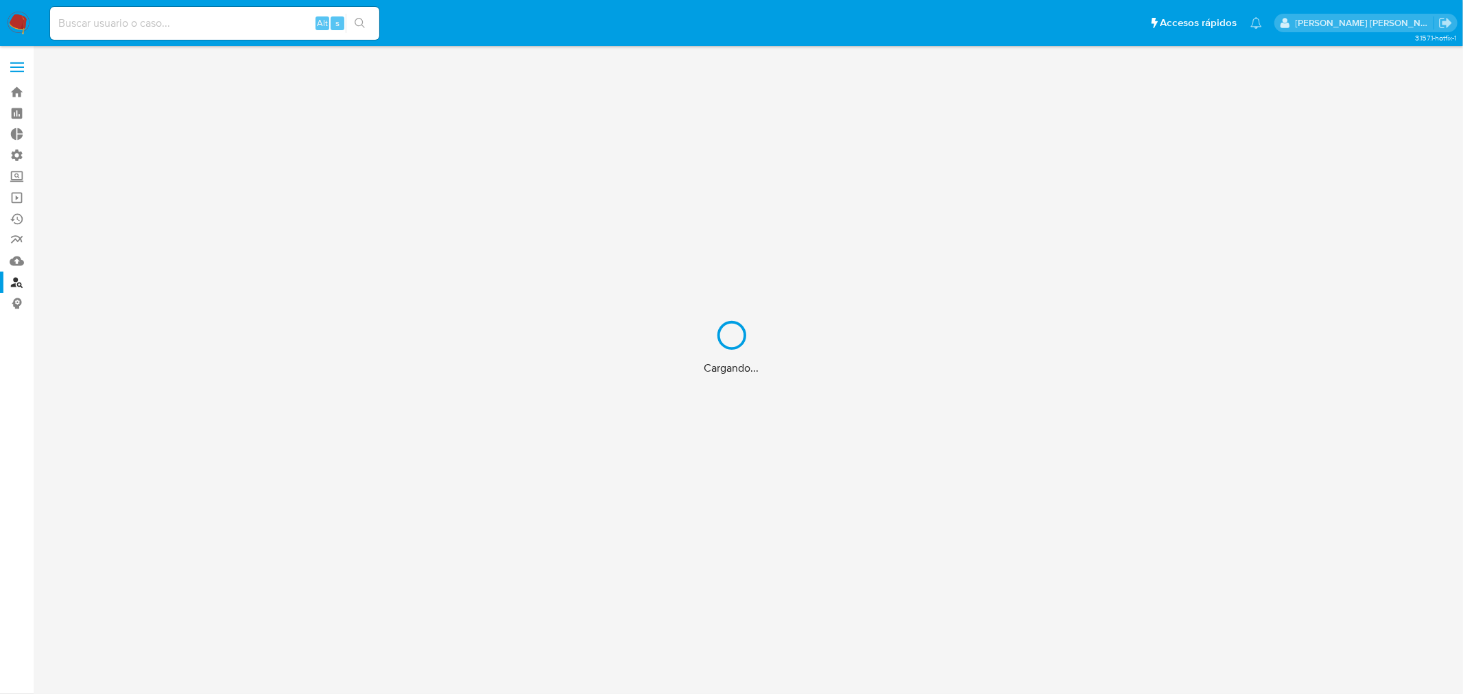
click at [15, 206] on div "Cargando..." at bounding box center [731, 347] width 1463 height 694
click at [15, 200] on div "Cargando..." at bounding box center [731, 347] width 1463 height 694
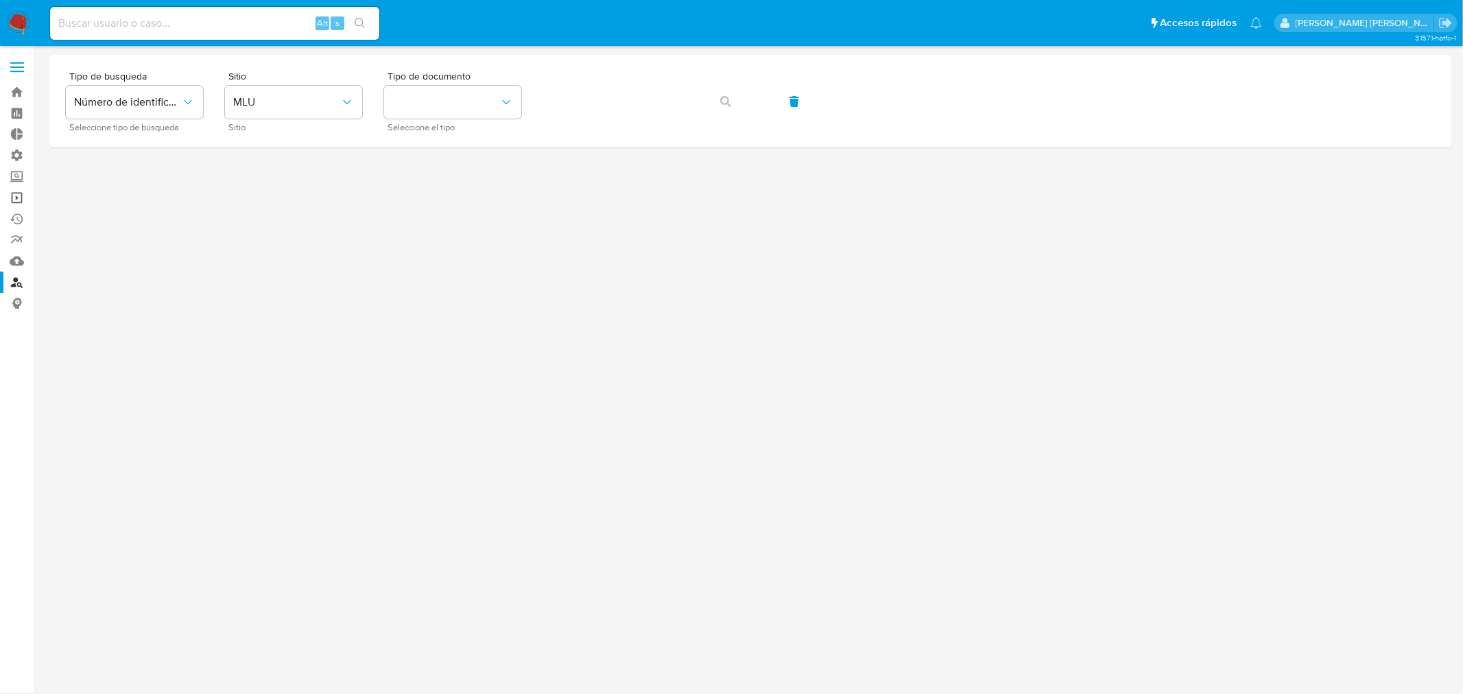
click at [16, 196] on link "Operaciones masivas" at bounding box center [81, 197] width 163 height 21
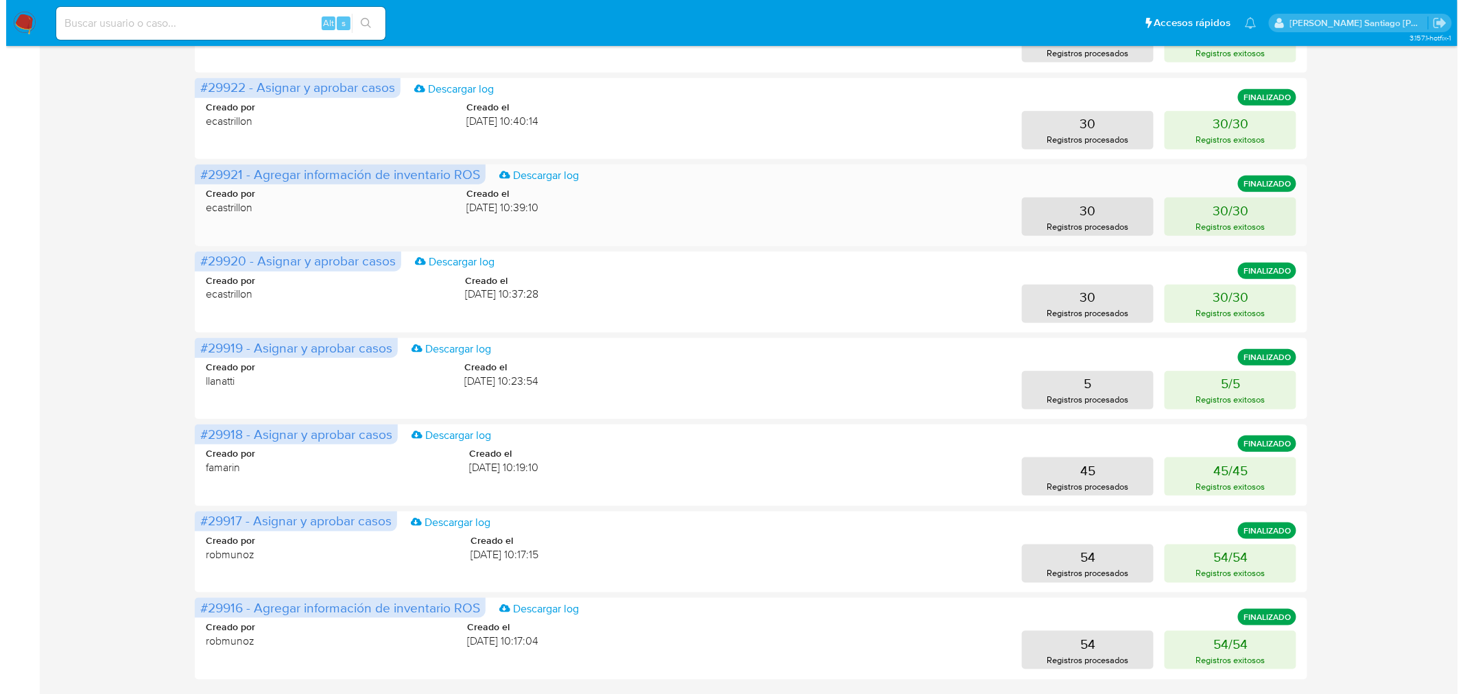
scroll to position [381, 0]
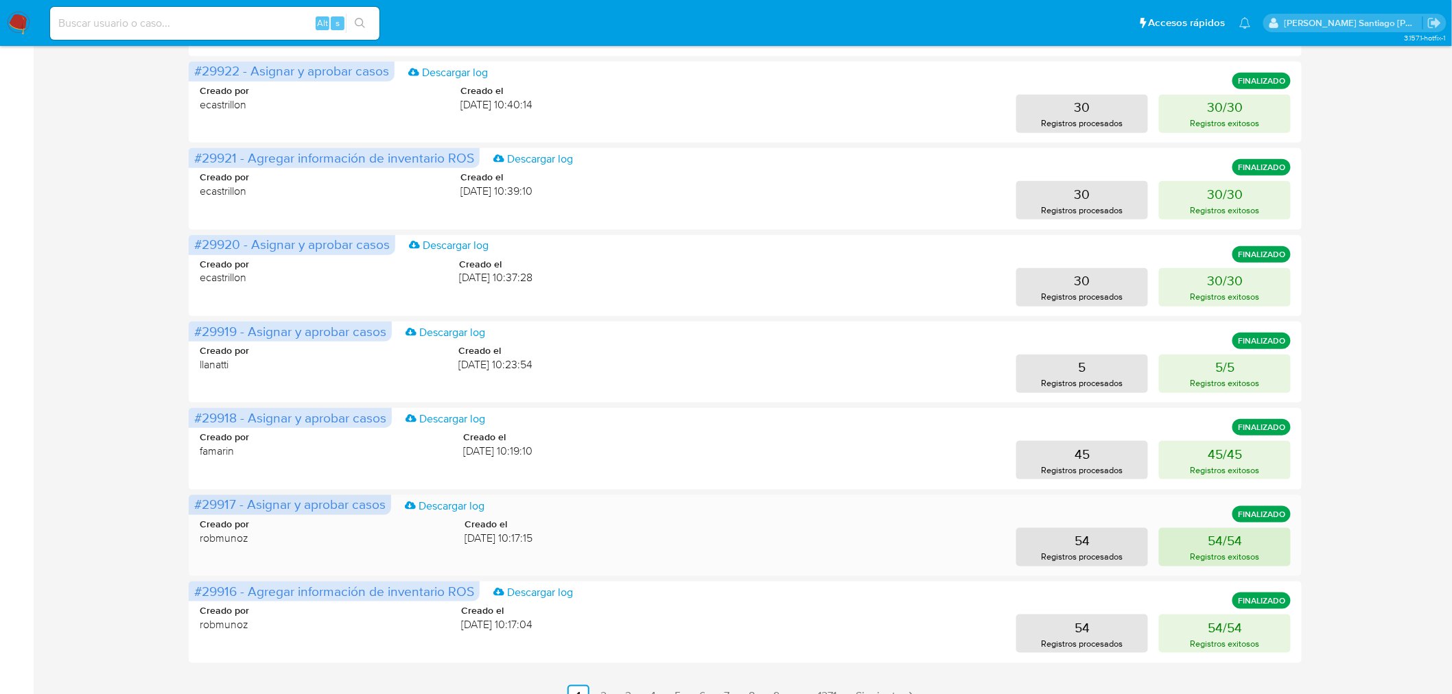
click at [1237, 537] on p "54/54" at bounding box center [1225, 540] width 34 height 19
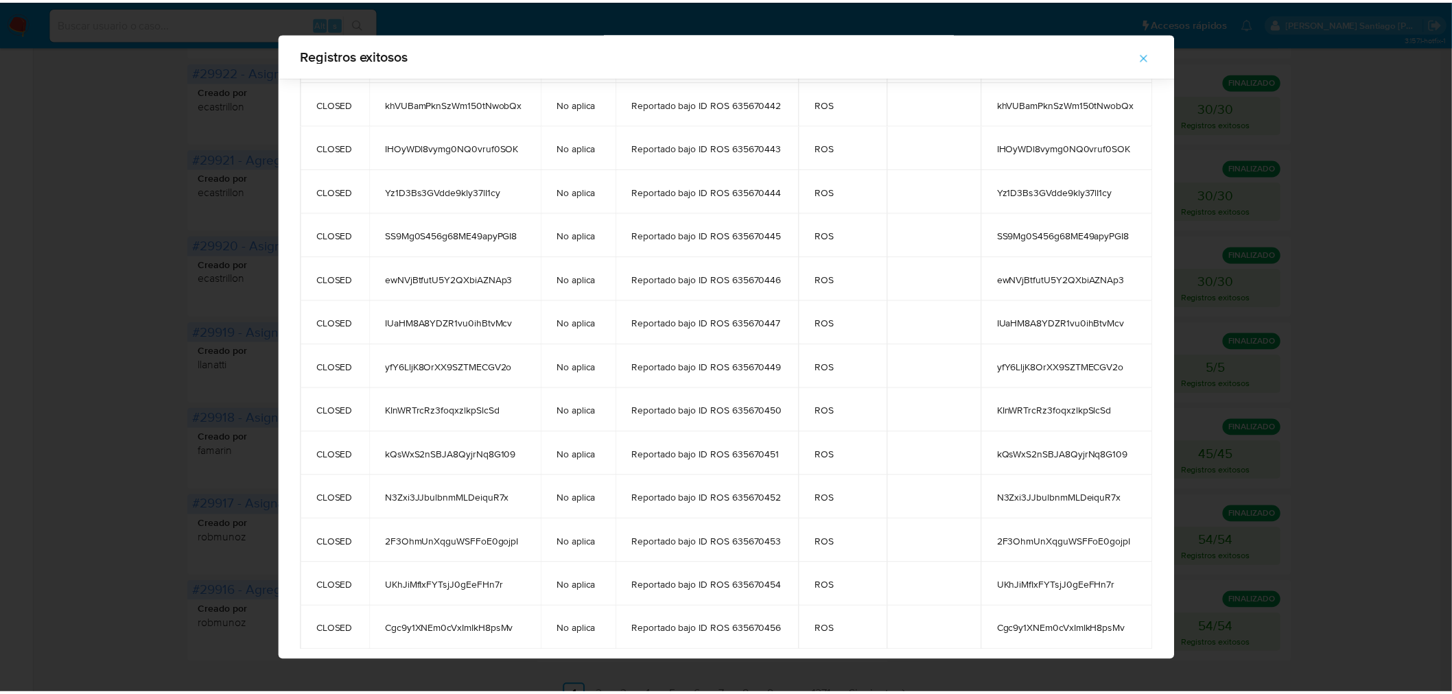
scroll to position [1842, 0]
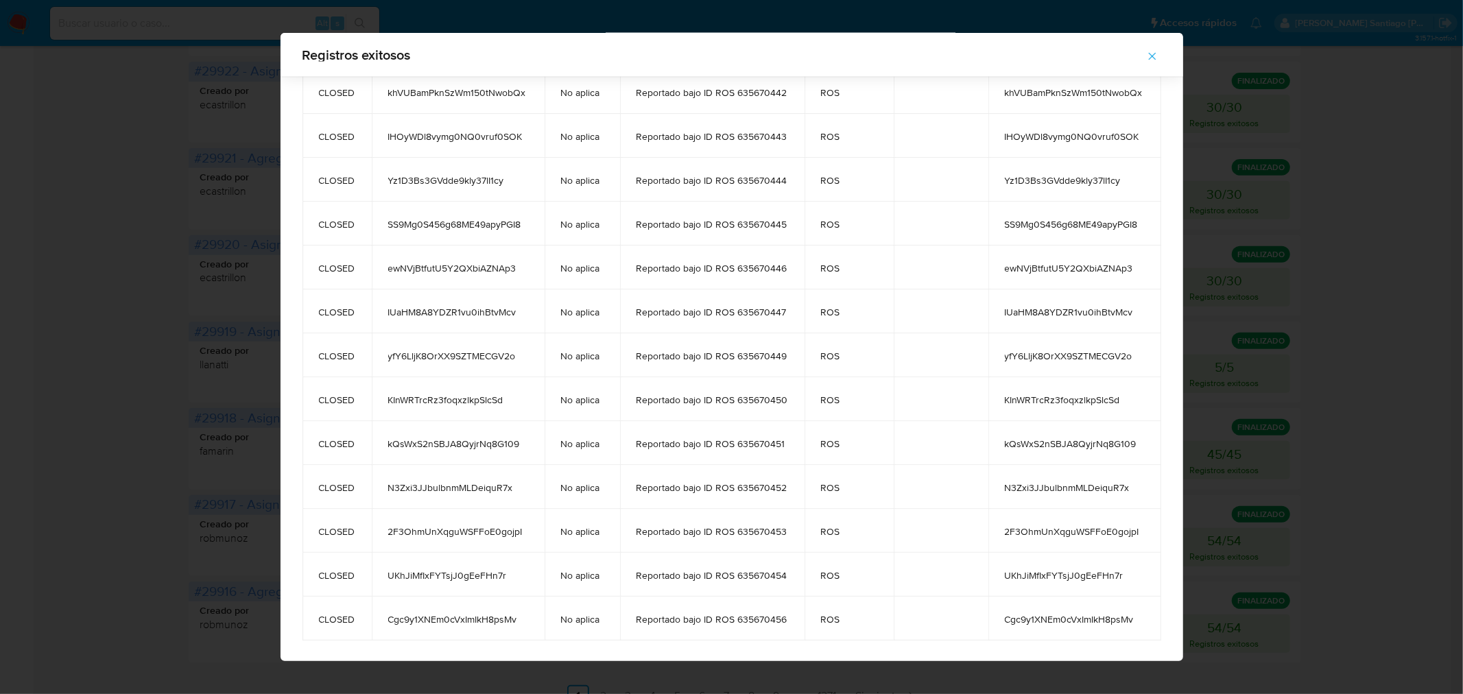
drag, startPoint x: 1009, startPoint y: 152, endPoint x: 1151, endPoint y: 627, distance: 496.4
click at [1154, 54] on icon "button" at bounding box center [1153, 56] width 12 height 12
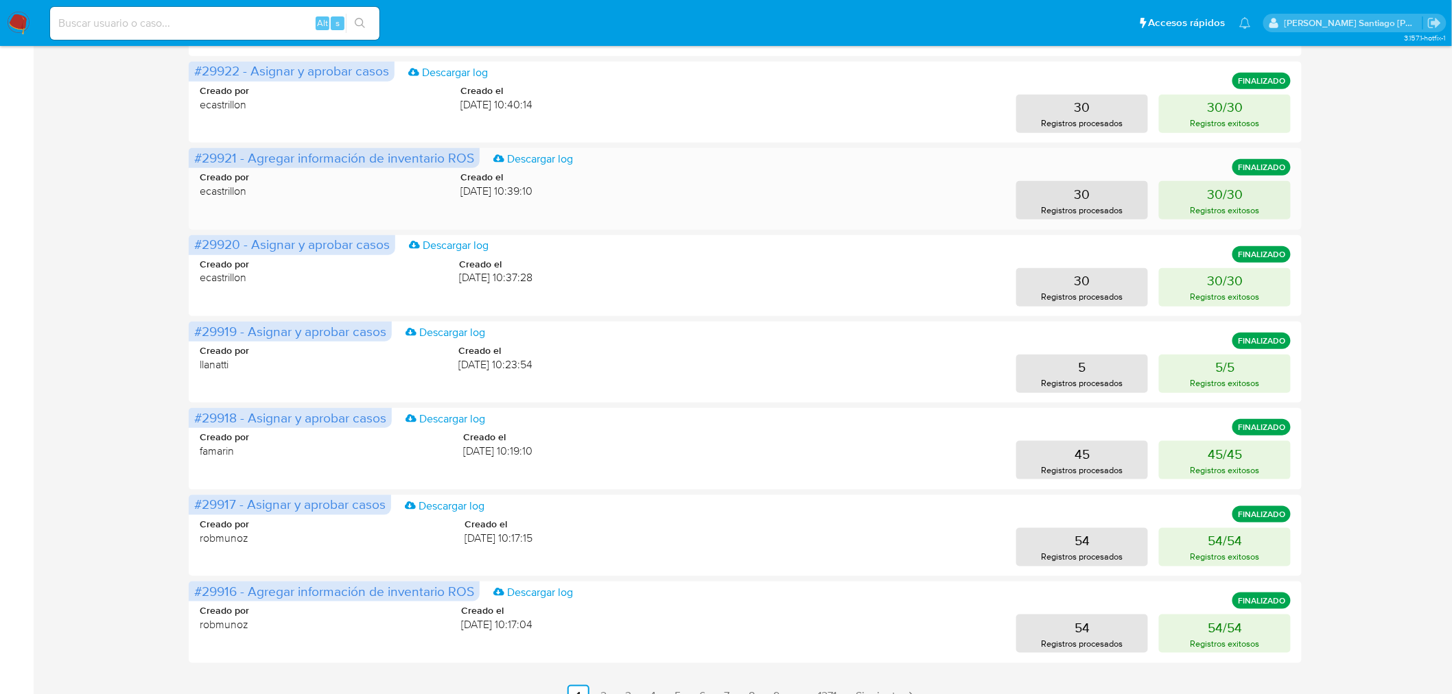
drag, startPoint x: 21, startPoint y: 14, endPoint x: 207, endPoint y: 156, distance: 234.0
click at [21, 15] on img at bounding box center [18, 23] width 23 height 23
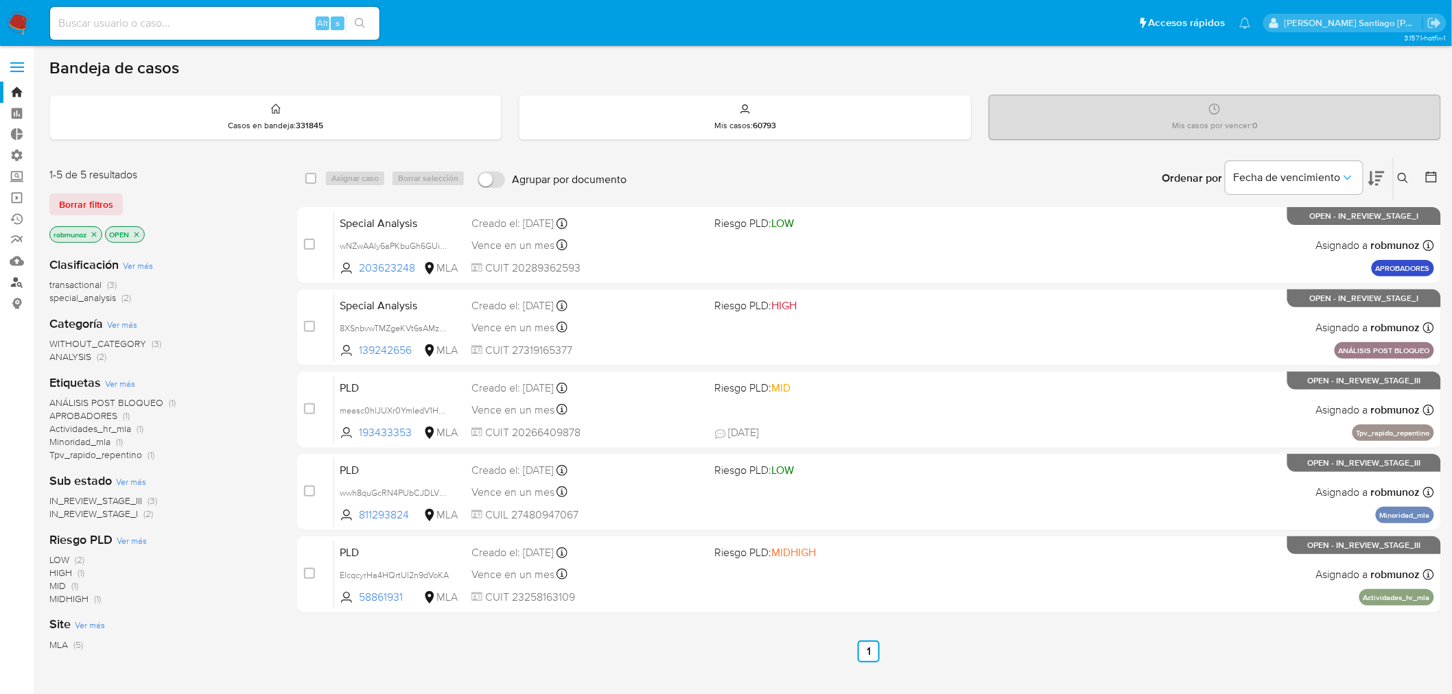
click at [19, 277] on link "Buscador de personas" at bounding box center [81, 282] width 163 height 21
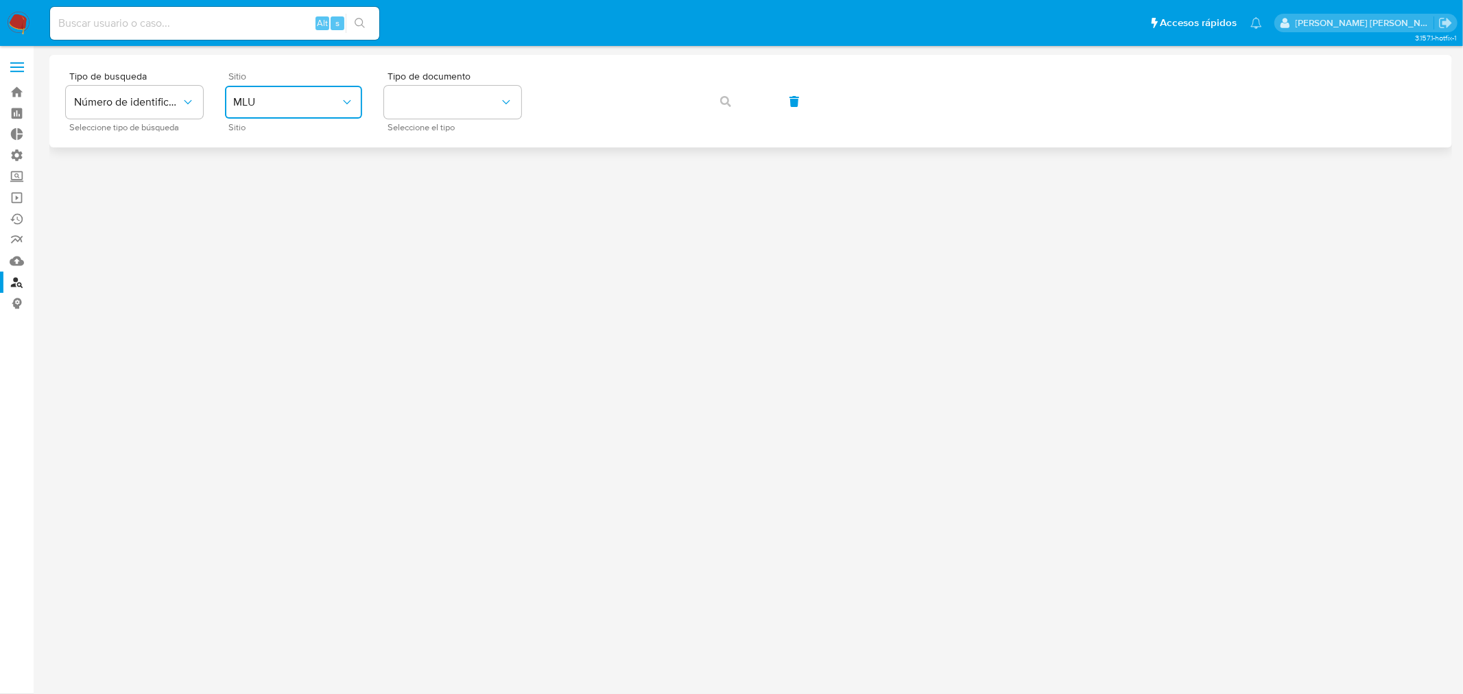
click at [337, 97] on span "MLU" at bounding box center [286, 102] width 107 height 14
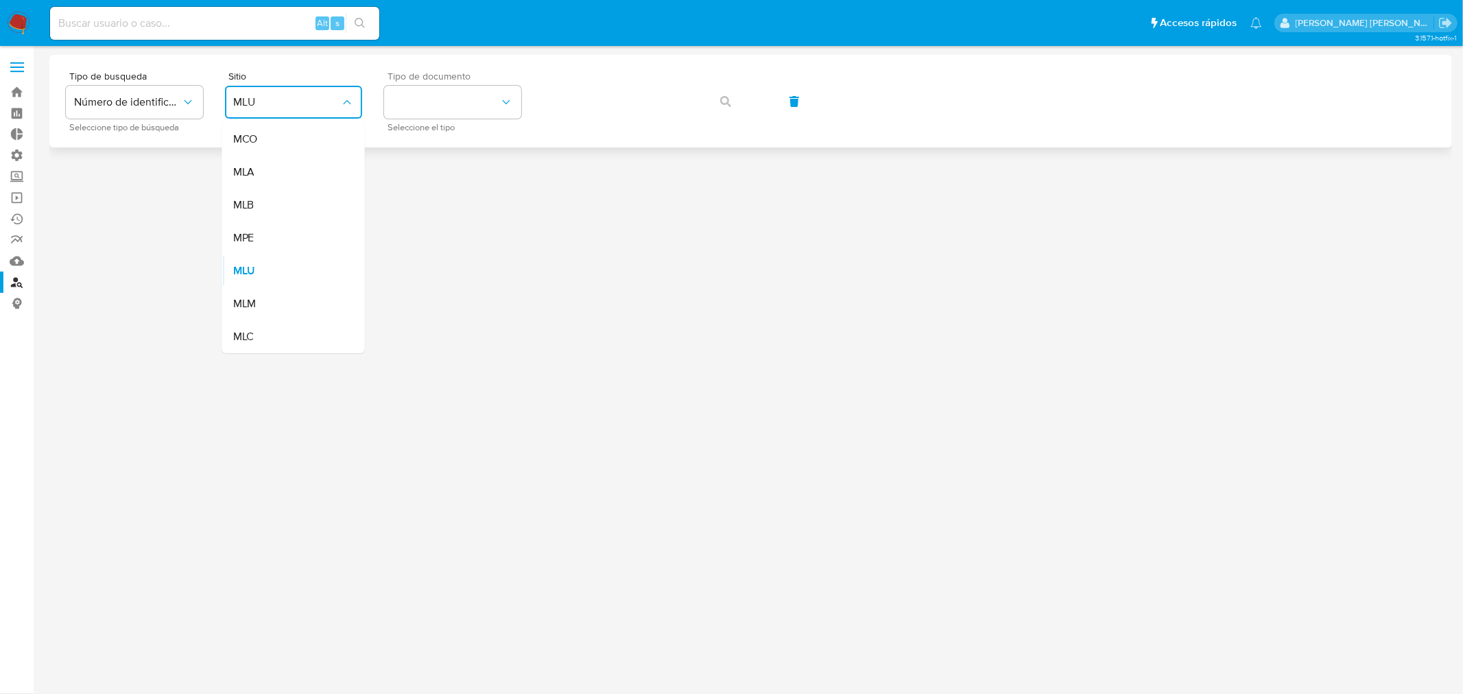
drag, startPoint x: 297, startPoint y: 163, endPoint x: 394, endPoint y: 132, distance: 101.8
click at [301, 160] on div "MLA" at bounding box center [289, 172] width 113 height 33
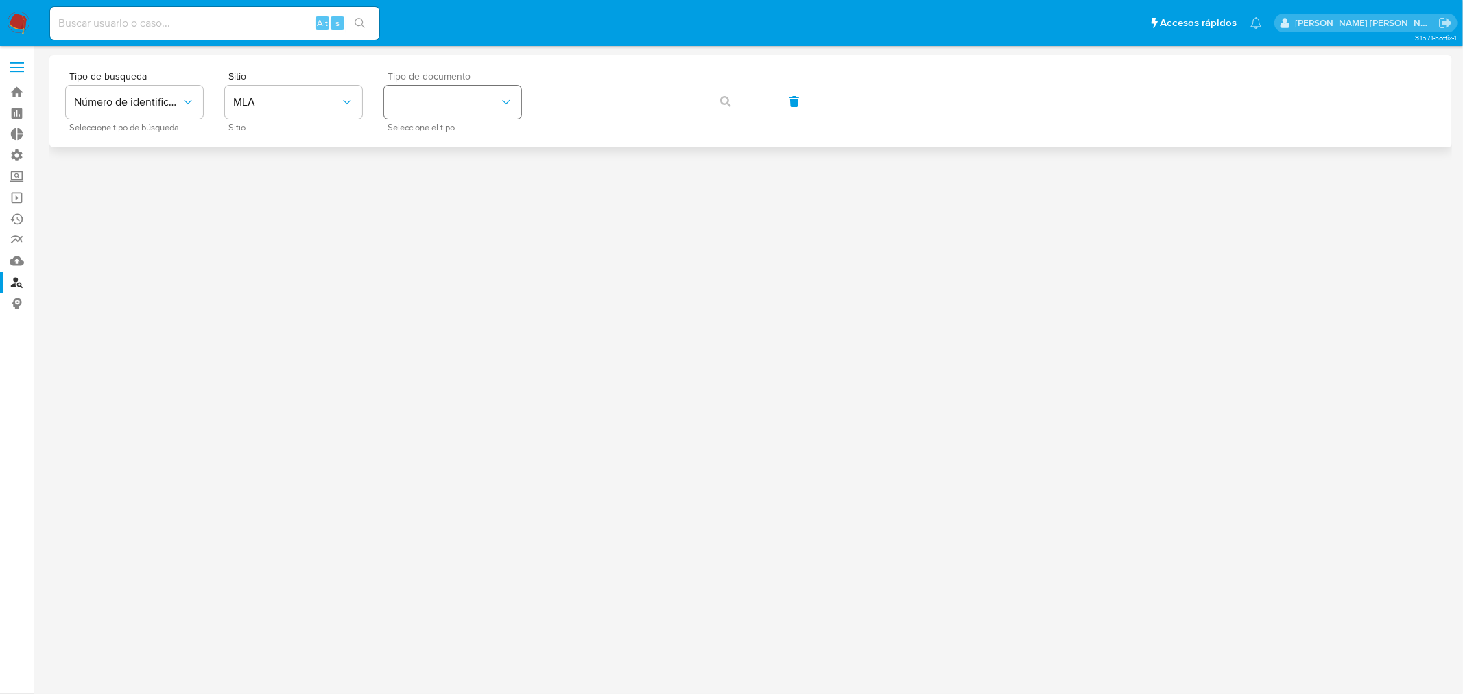
click at [483, 84] on div "Tipo de documento Seleccione el tipo" at bounding box center [452, 101] width 137 height 60
click at [469, 104] on button "identificationType" at bounding box center [452, 102] width 137 height 33
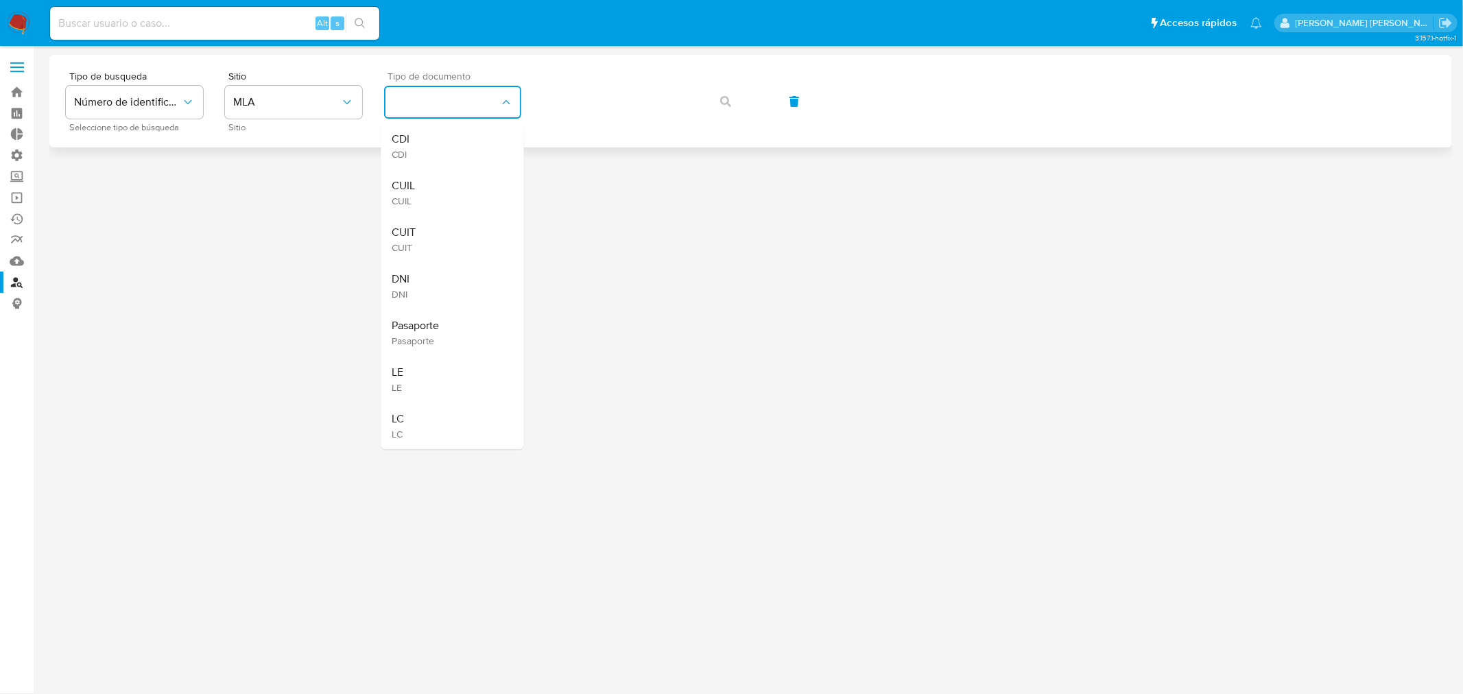
drag, startPoint x: 446, startPoint y: 178, endPoint x: 520, endPoint y: 125, distance: 91.4
click at [449, 175] on div "CUIL CUIL" at bounding box center [448, 192] width 113 height 47
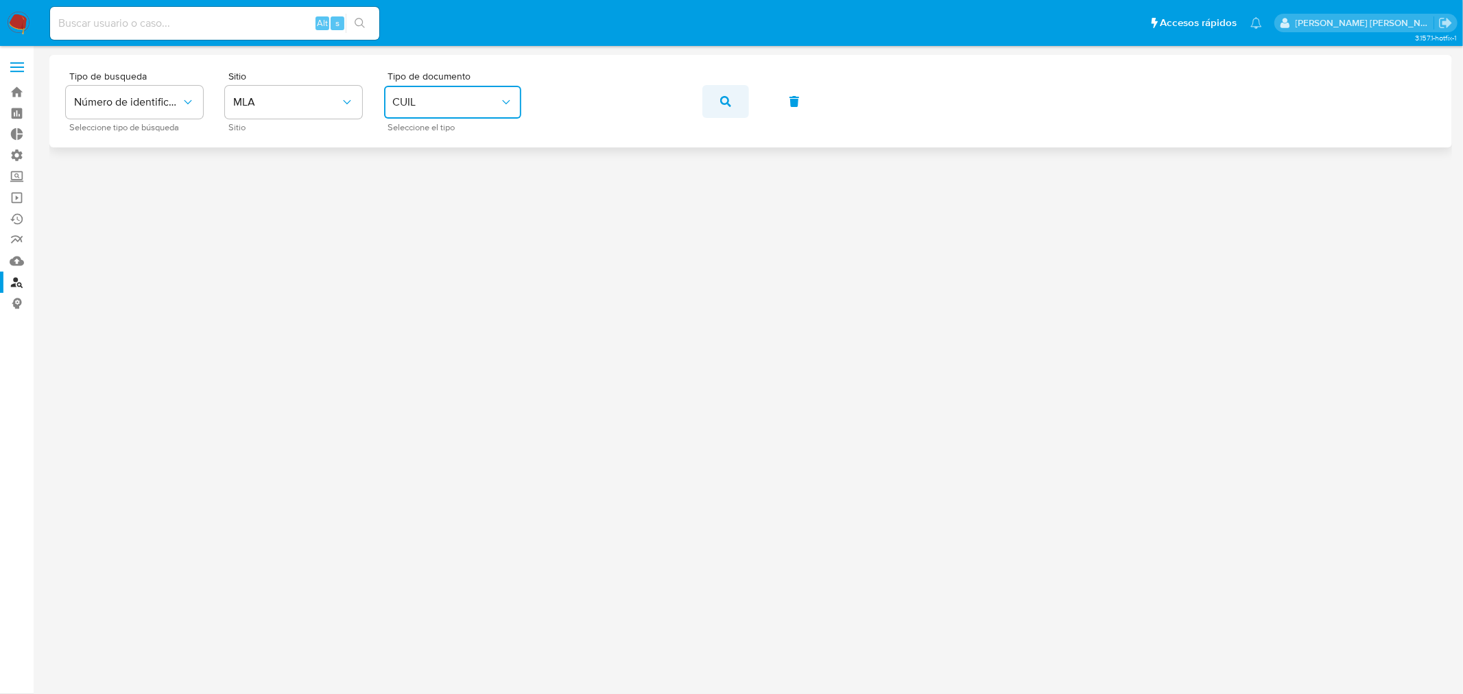
click at [721, 103] on icon "button" at bounding box center [725, 101] width 11 height 11
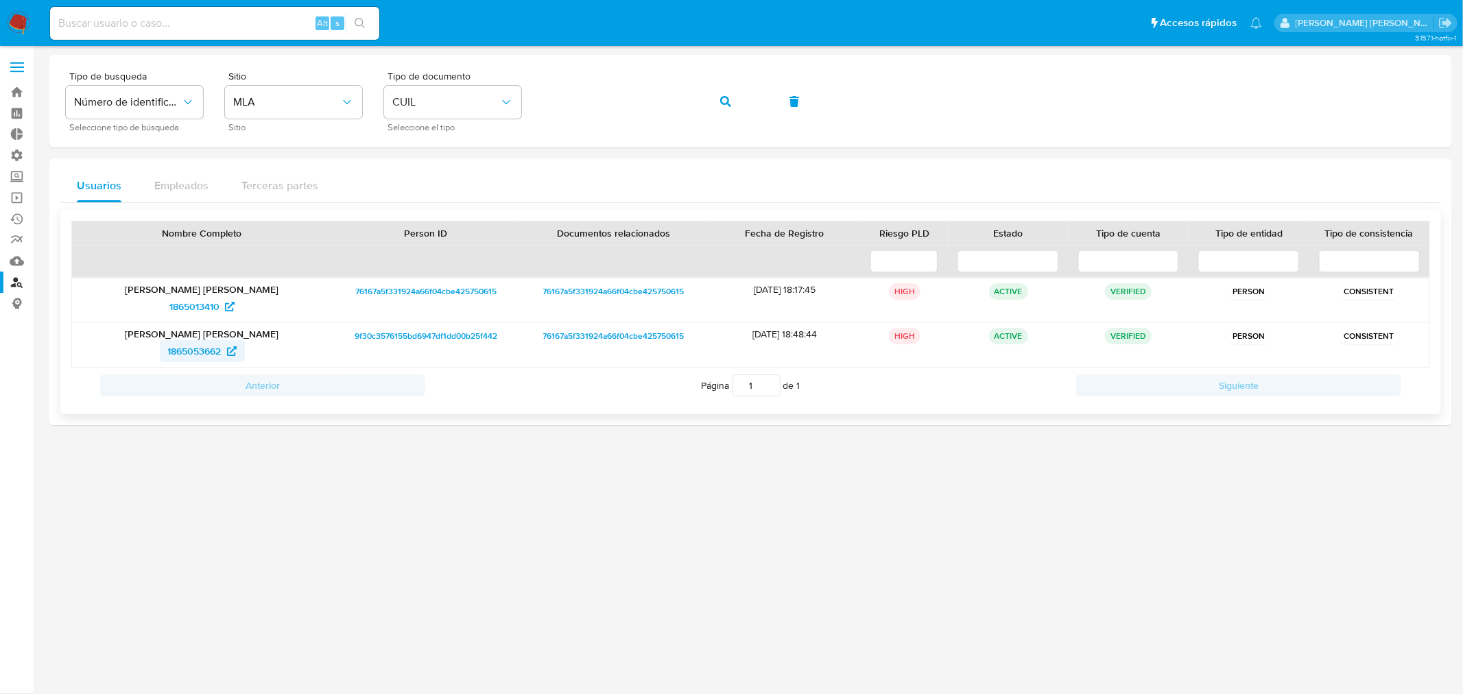
click at [200, 346] on span "1865053662" at bounding box center [195, 351] width 54 height 22
click at [9, 12] on img at bounding box center [18, 23] width 23 height 23
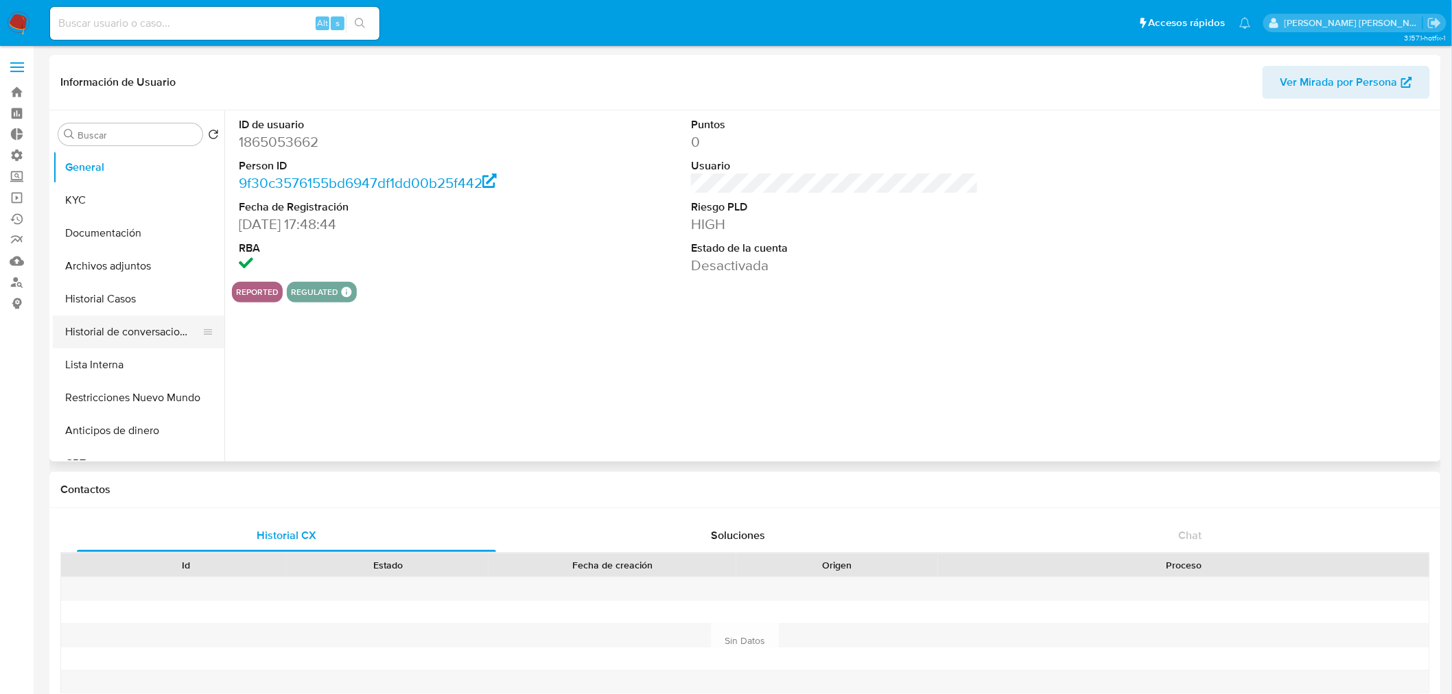
select select "10"
click at [122, 296] on button "Historial Casos" at bounding box center [133, 299] width 161 height 33
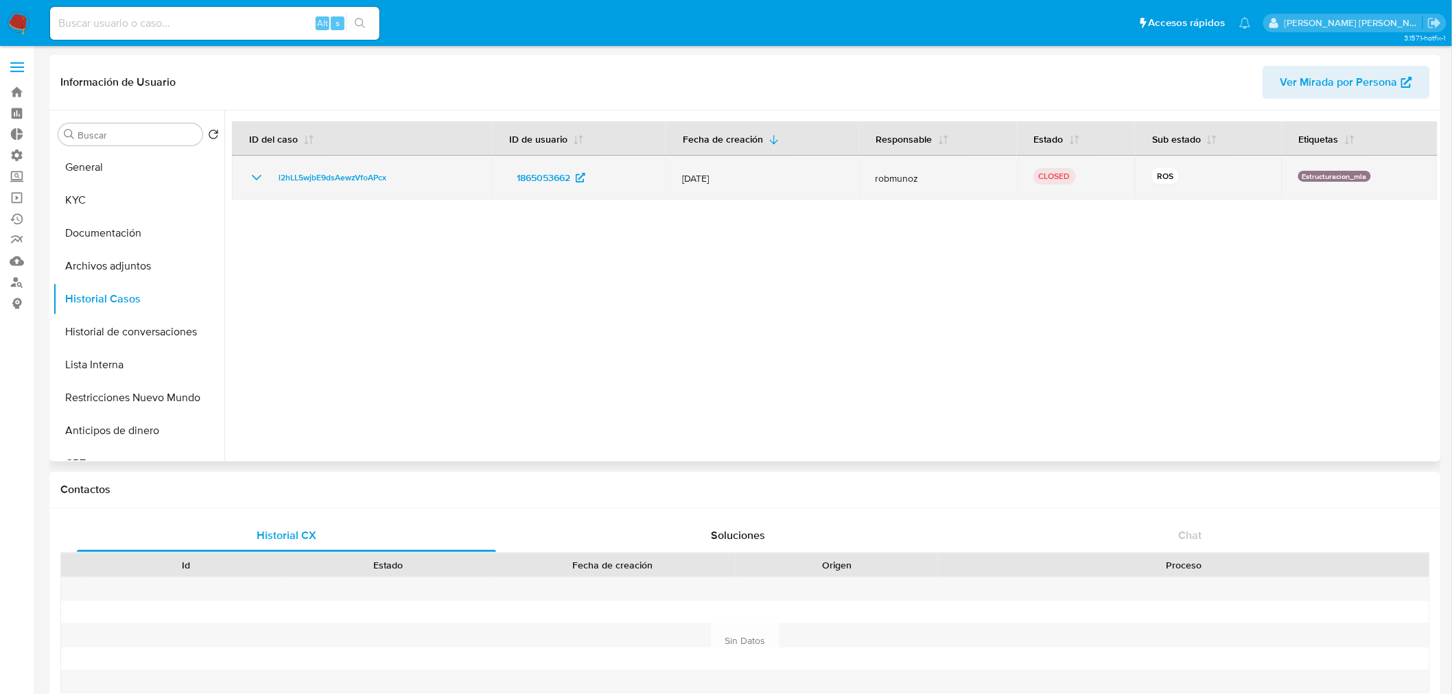
drag, startPoint x: 438, startPoint y: 180, endPoint x: 266, endPoint y: 161, distance: 173.3
click at [266, 161] on td "l2hLL5wjbE9dsAewzVfoAPcx" at bounding box center [362, 178] width 260 height 44
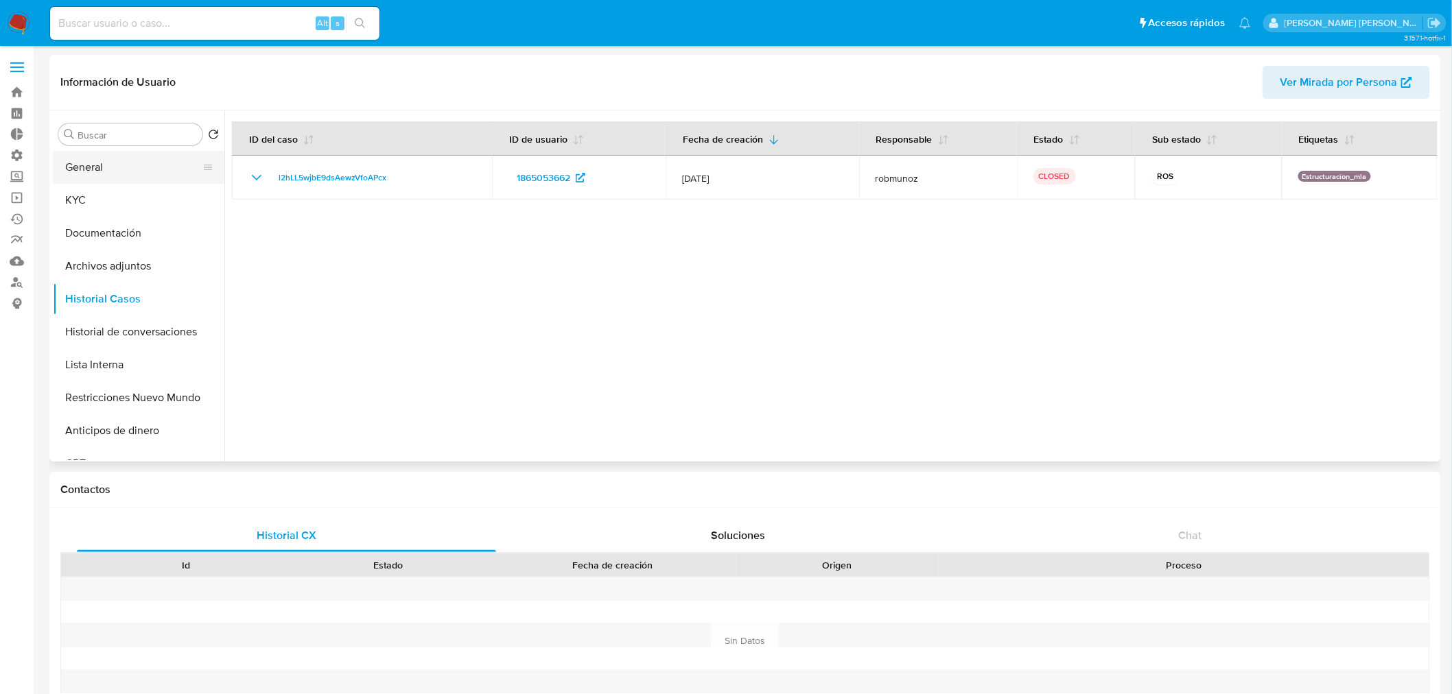
click at [115, 180] on button "General" at bounding box center [133, 167] width 161 height 33
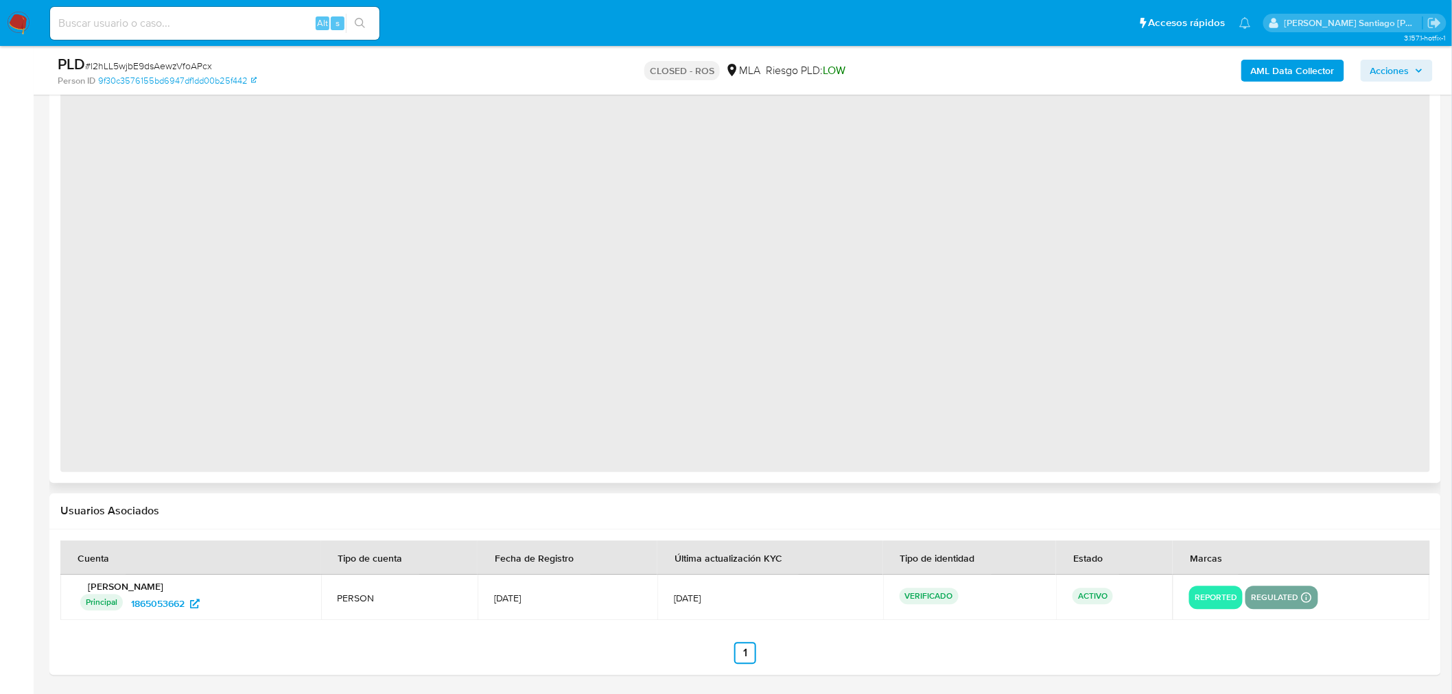
select select "10"
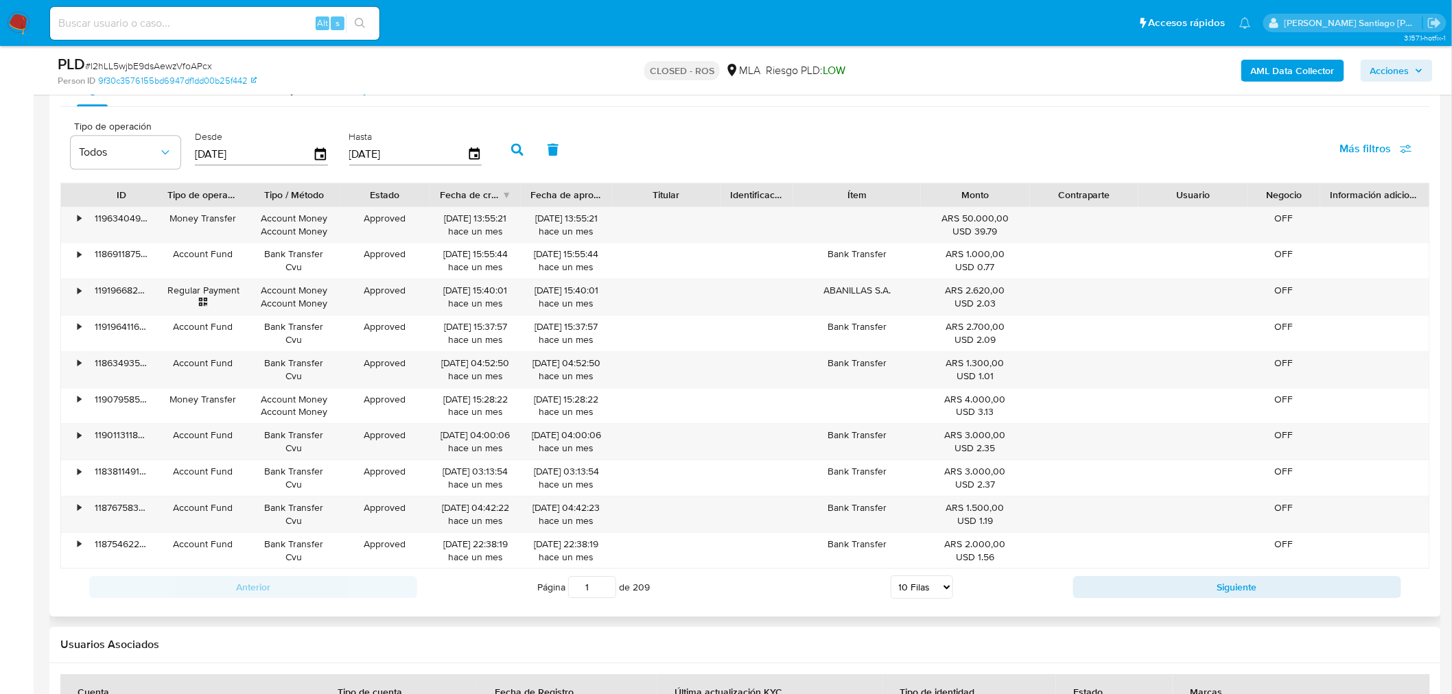
scroll to position [1343, 0]
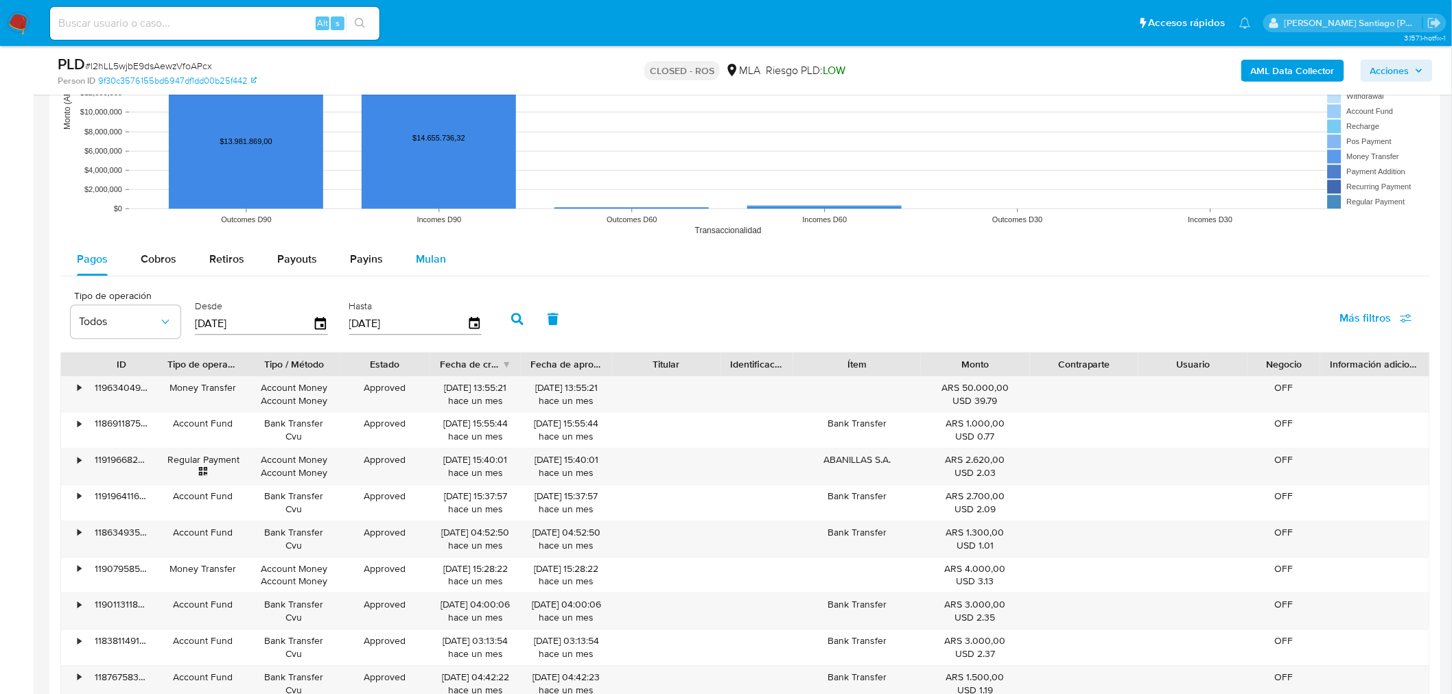
click at [450, 257] on button "Mulan" at bounding box center [430, 259] width 63 height 33
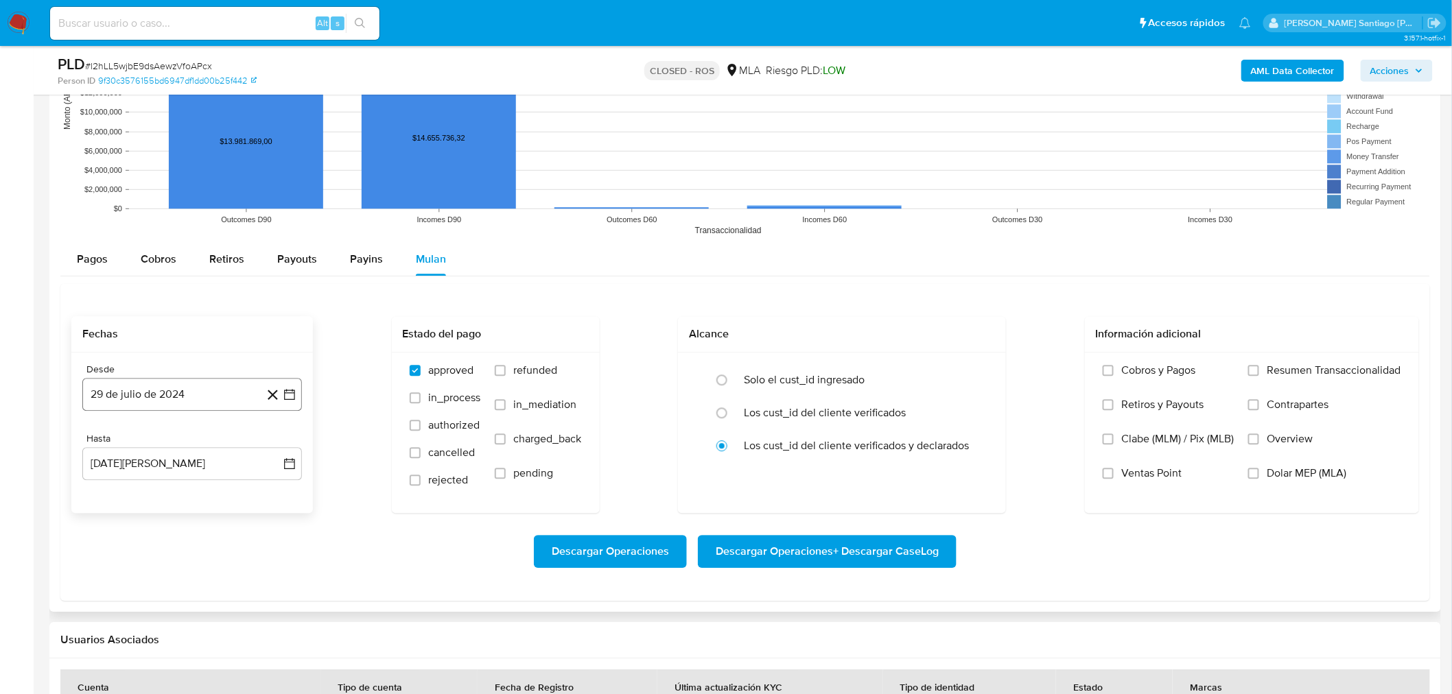
click at [222, 399] on button "29 de julio de 2024" at bounding box center [192, 394] width 220 height 33
click at [106, 445] on icon "Mes anterior" at bounding box center [107, 444] width 16 height 16
click at [108, 490] on button "1" at bounding box center [110, 495] width 22 height 22
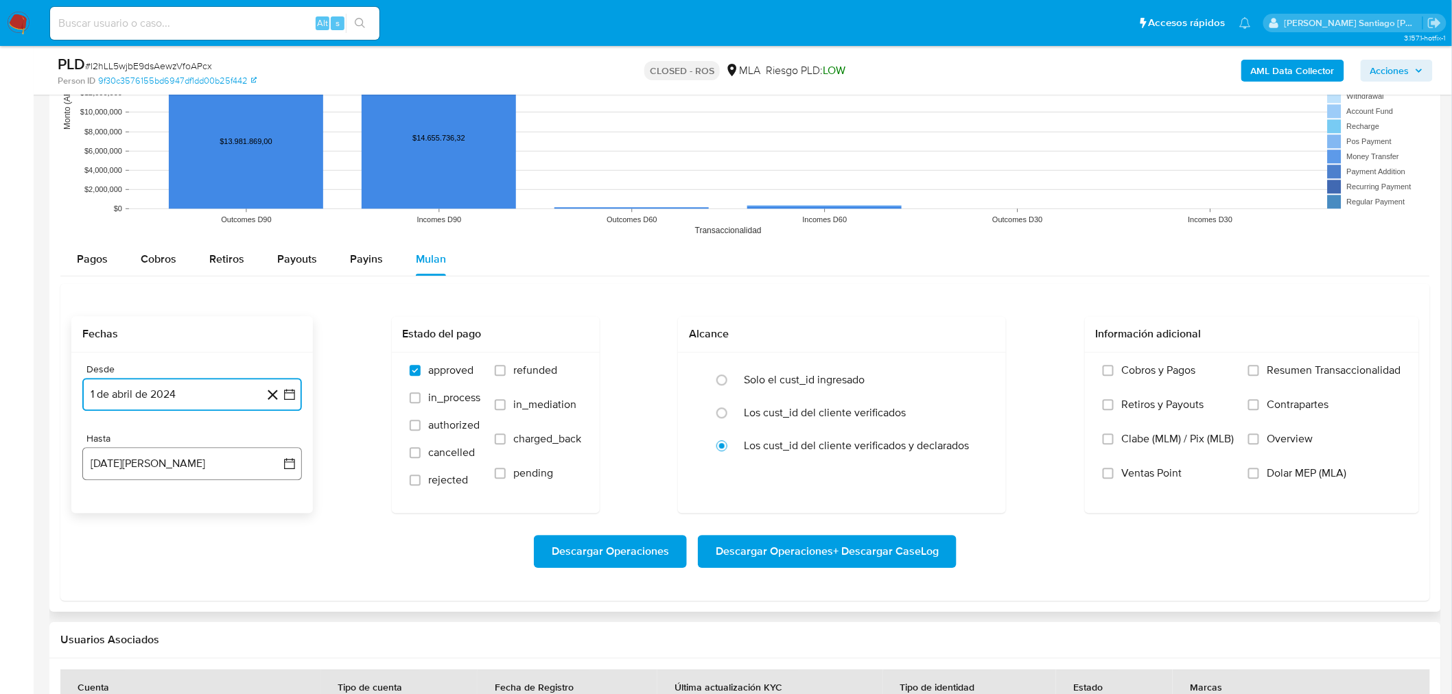
click at [139, 460] on button "29 de agosto de 2025" at bounding box center [192, 463] width 220 height 33
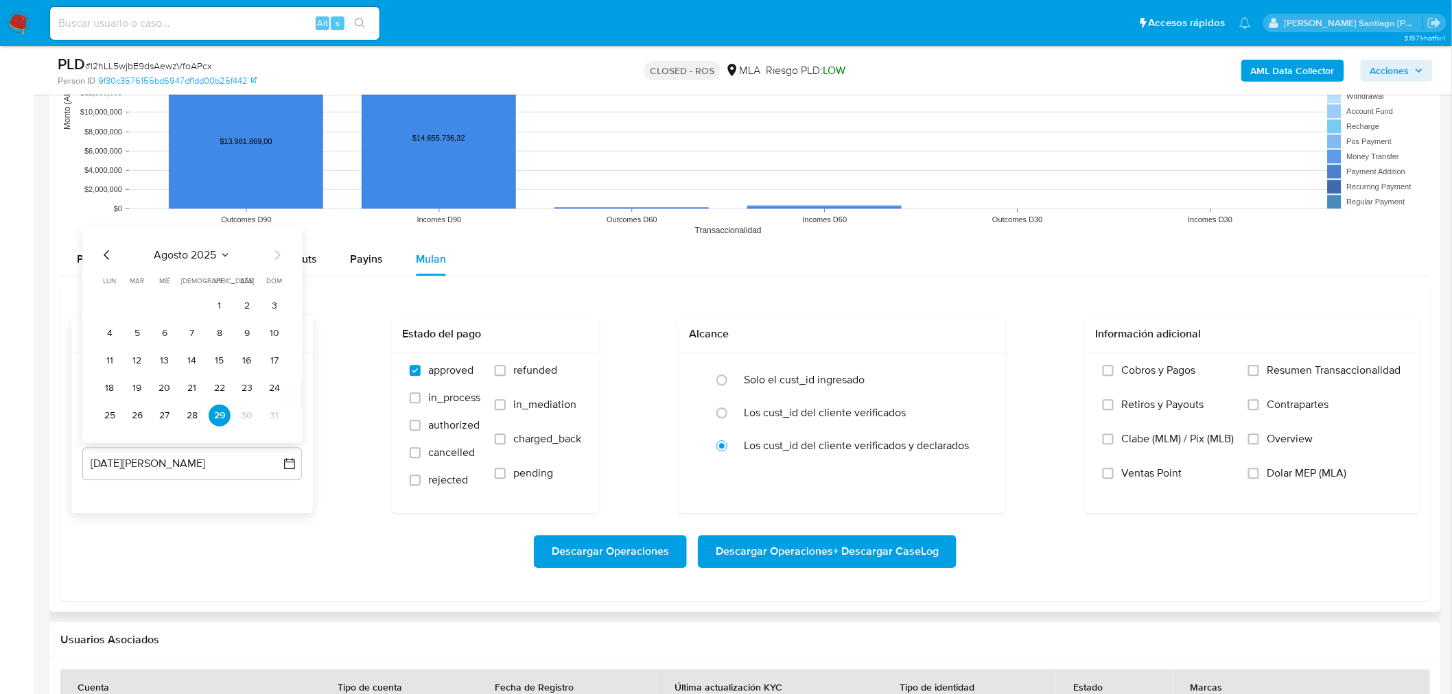
drag, startPoint x: 107, startPoint y: 251, endPoint x: 111, endPoint y: 269, distance: 18.3
click at [108, 257] on icon "Mes anterior" at bounding box center [107, 254] width 16 height 16
drag, startPoint x: 193, startPoint y: 410, endPoint x: 338, endPoint y: 483, distance: 162.3
click at [193, 410] on button "31" at bounding box center [192, 415] width 22 height 22
click at [399, 532] on div "Descargar Operaciones Descargar Operaciones + Descargar CaseLog" at bounding box center [745, 551] width 1348 height 77
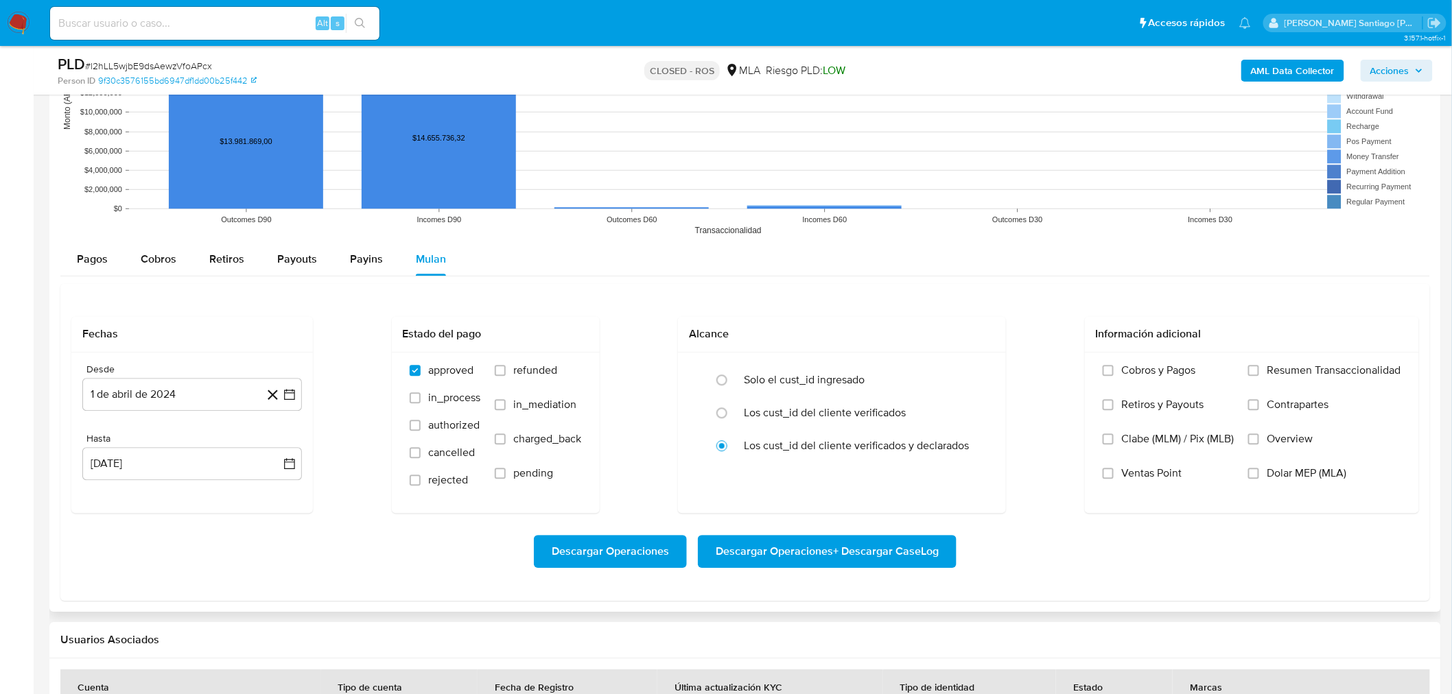
click at [913, 548] on span "Descargar Operaciones + Descargar CaseLog" at bounding box center [827, 552] width 223 height 30
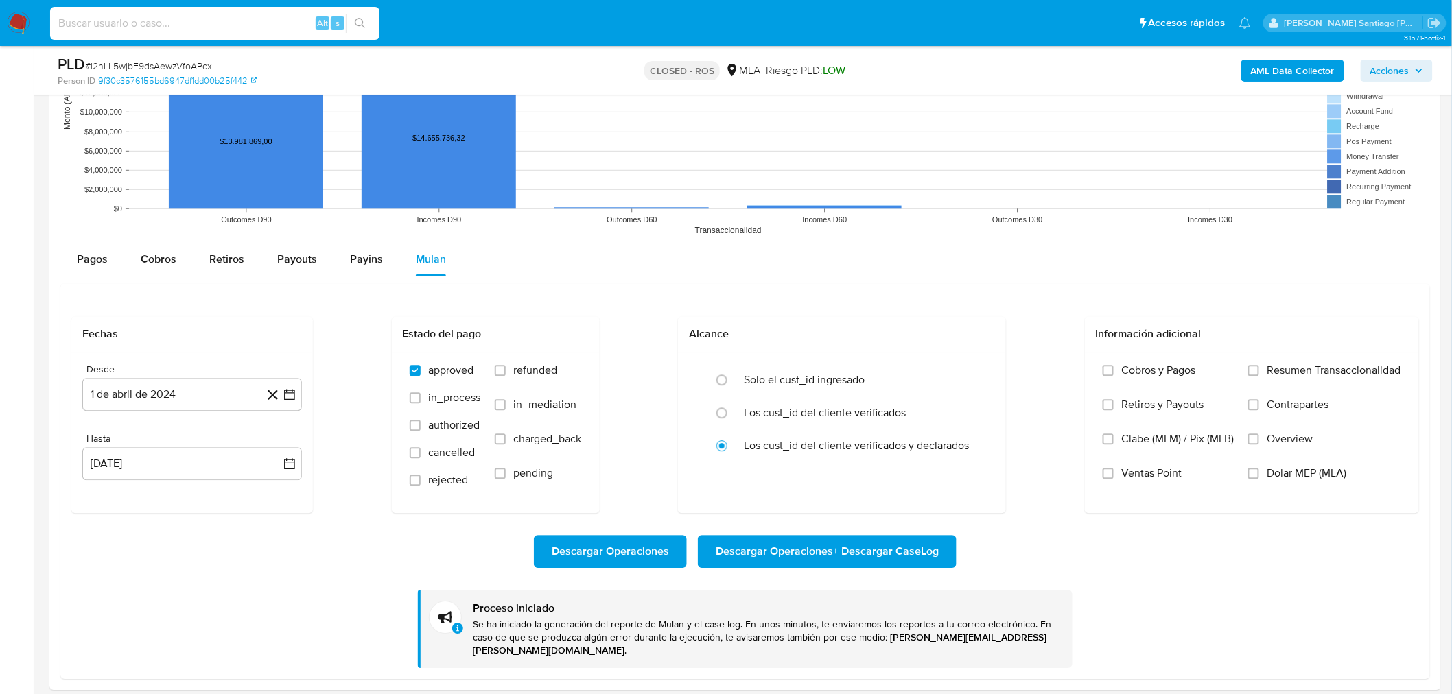
click at [227, 18] on input at bounding box center [214, 23] width 329 height 18
paste input "whCc0bmICBUlIrjIAOF82aGp"
type input "whCc0bmICBUlIrjIAOF82aGp"
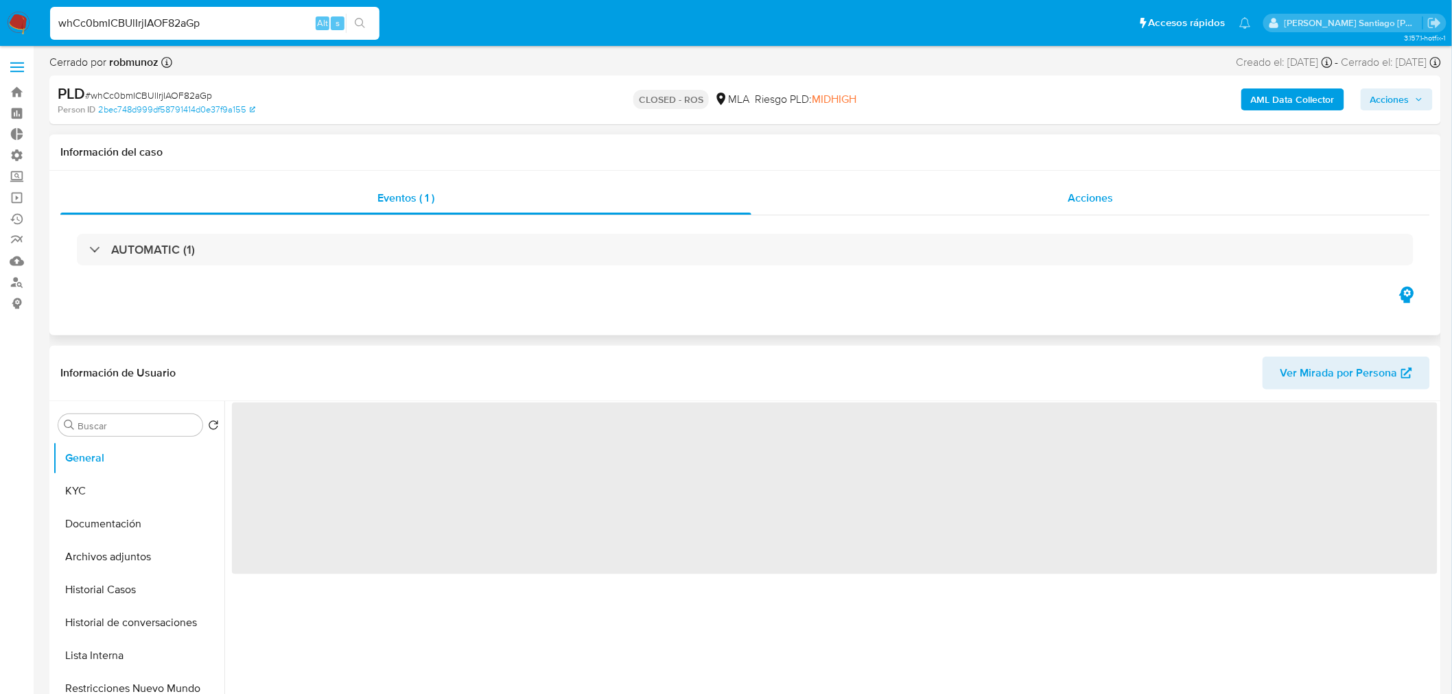
click at [1077, 196] on span "Acciones" at bounding box center [1090, 198] width 45 height 16
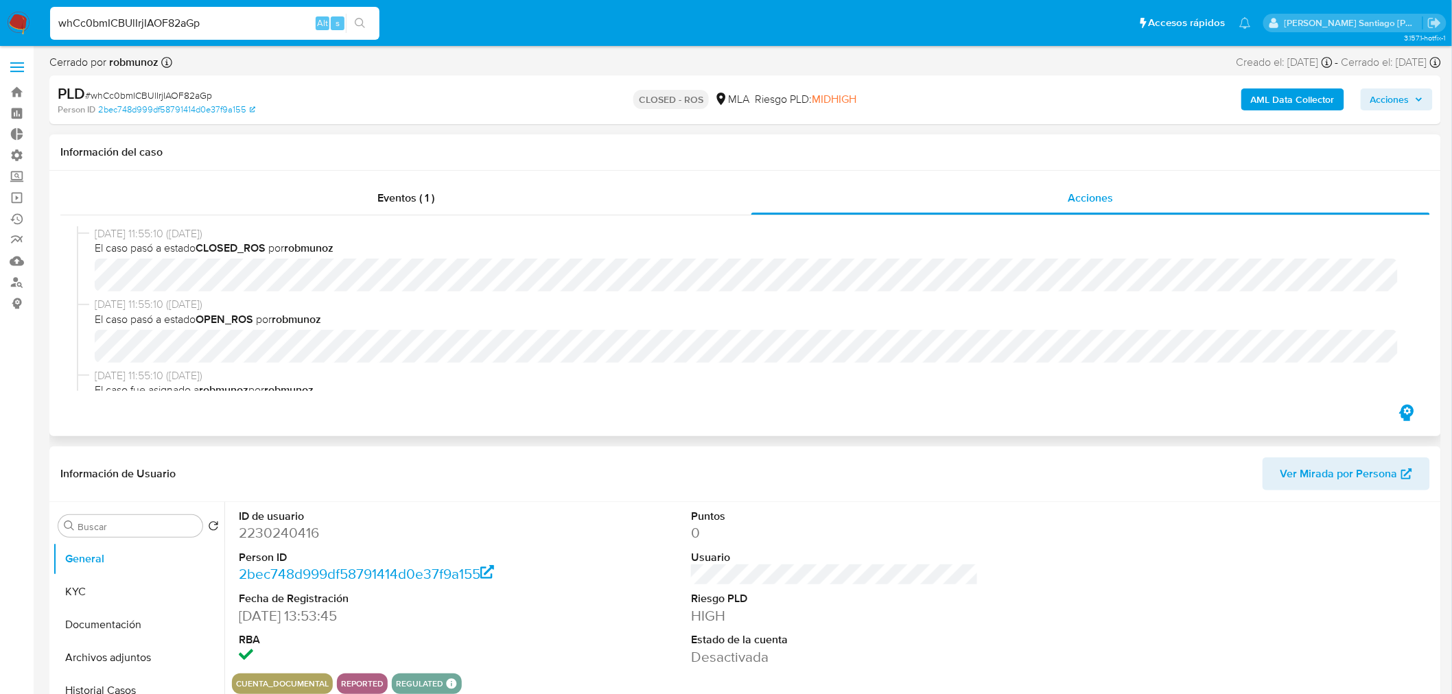
select select "10"
click at [176, 91] on span "# whCc0bmICBUlIrjIAOF82aGp" at bounding box center [148, 96] width 127 height 14
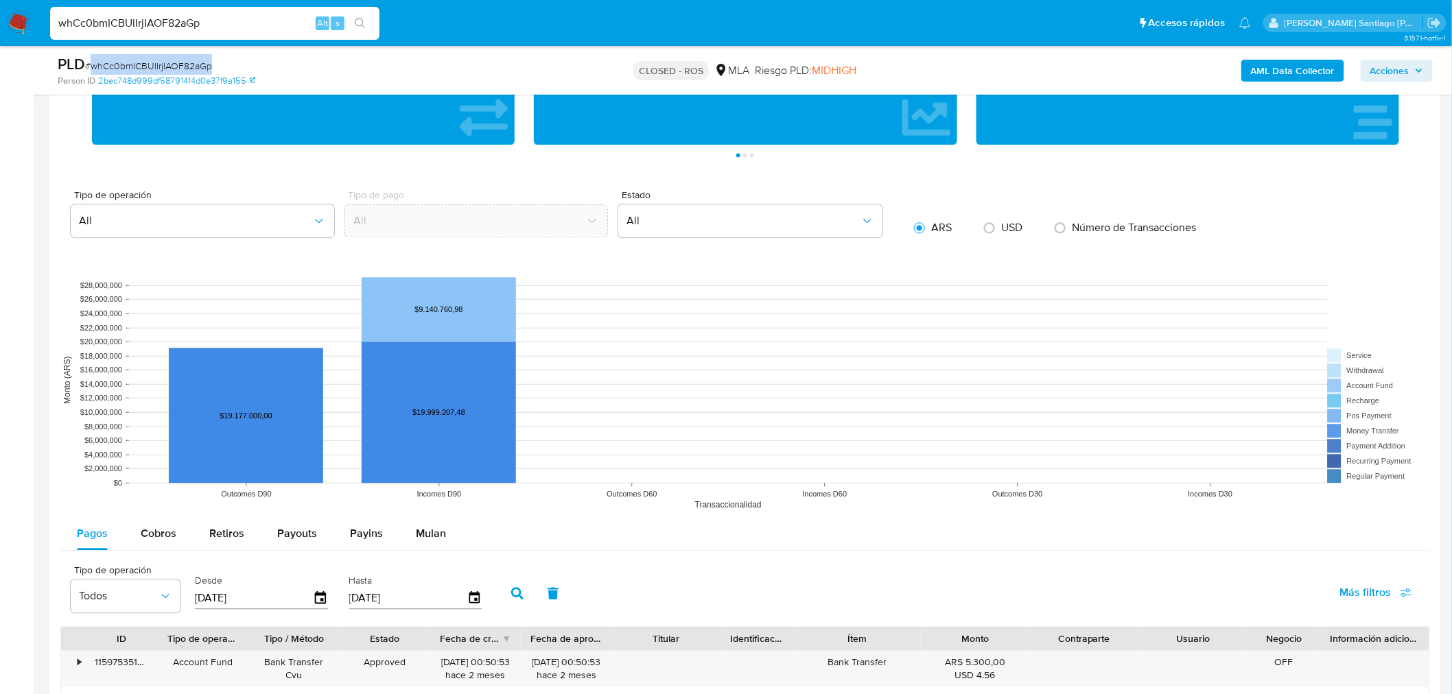
scroll to position [1295, 0]
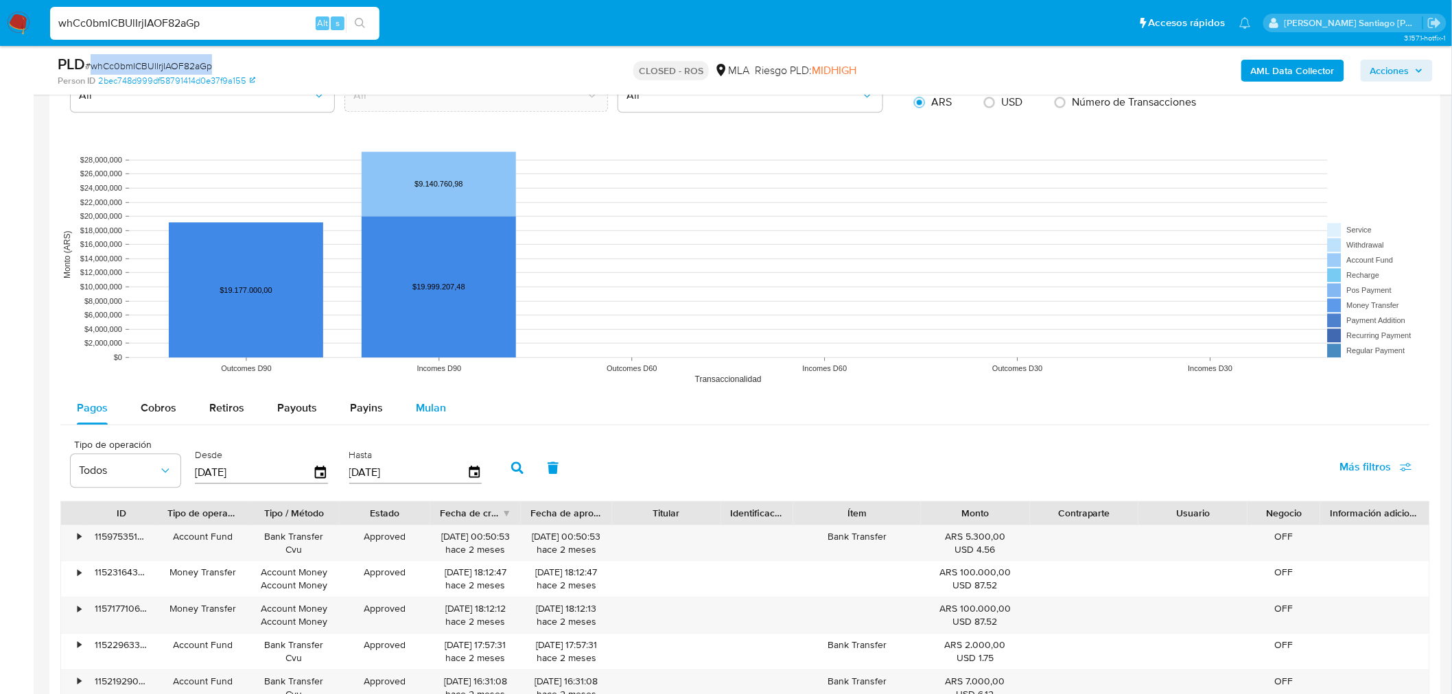
click at [438, 412] on span "Mulan" at bounding box center [431, 408] width 30 height 16
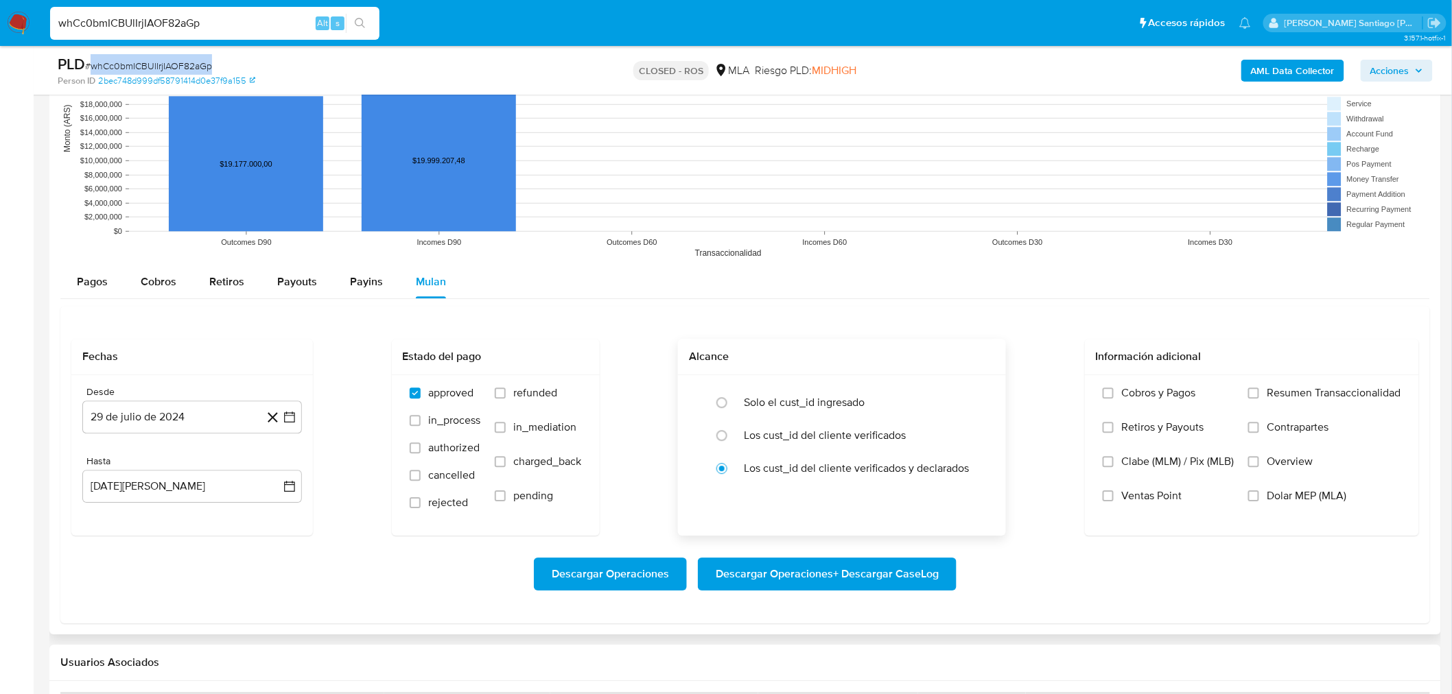
scroll to position [1525, 0]
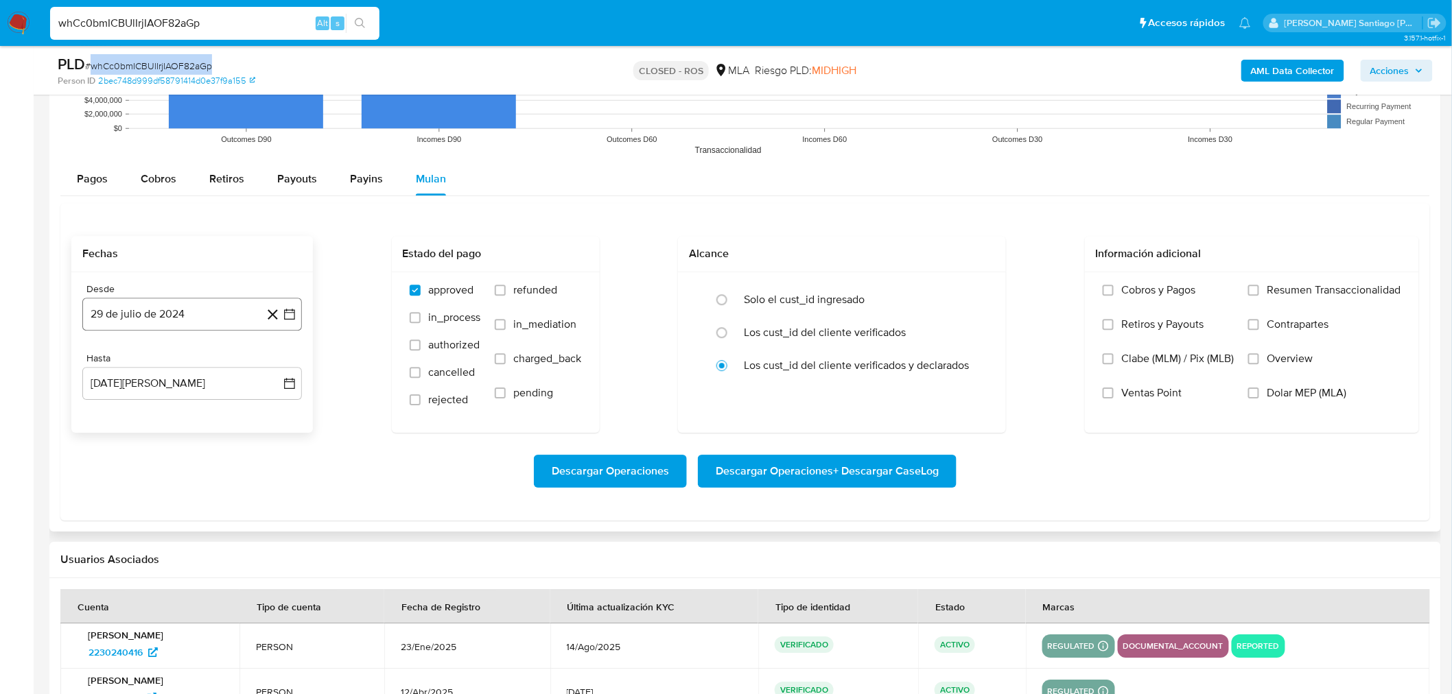
click at [159, 323] on button "29 de julio de 2024" at bounding box center [192, 314] width 220 height 33
click at [110, 374] on div "julio 2024 julio 2024 lun lunes mar martes mié miércoles jue jueves vie viernes…" at bounding box center [192, 445] width 187 height 180
click at [99, 364] on icon "Mes anterior" at bounding box center [107, 363] width 16 height 16
click at [99, 365] on icon "Mes anterior" at bounding box center [107, 363] width 16 height 16
click at [101, 365] on icon "Mes anterior" at bounding box center [107, 363] width 16 height 16
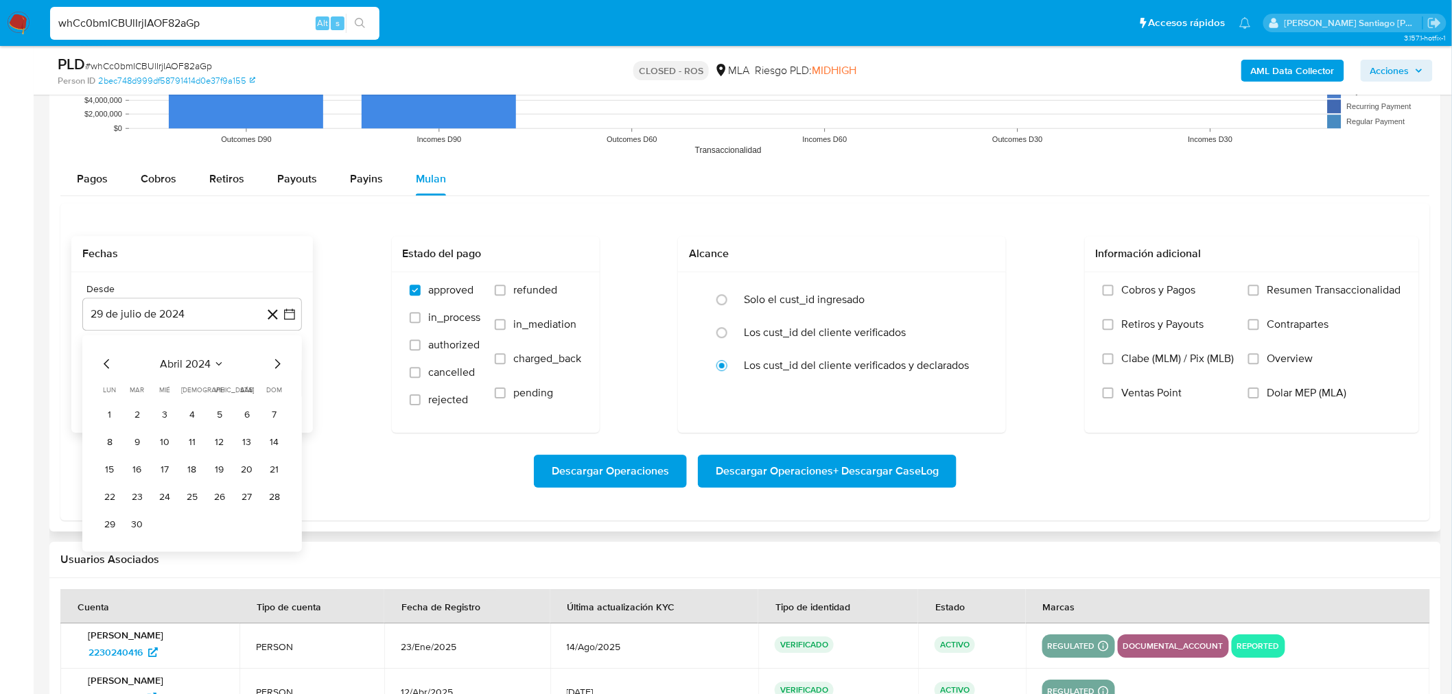
click at [104, 399] on table "lun lunes mar martes mié miércoles jue jueves vie viernes sáb sábado dom doming…" at bounding box center [192, 459] width 187 height 151
click at [110, 402] on table "lun lunes mar martes mié miércoles jue jueves vie viernes sáb sábado dom doming…" at bounding box center [192, 459] width 187 height 151
click at [273, 369] on icon "Mes siguiente" at bounding box center [277, 363] width 16 height 16
click at [279, 367] on icon "Mes siguiente" at bounding box center [277, 363] width 16 height 16
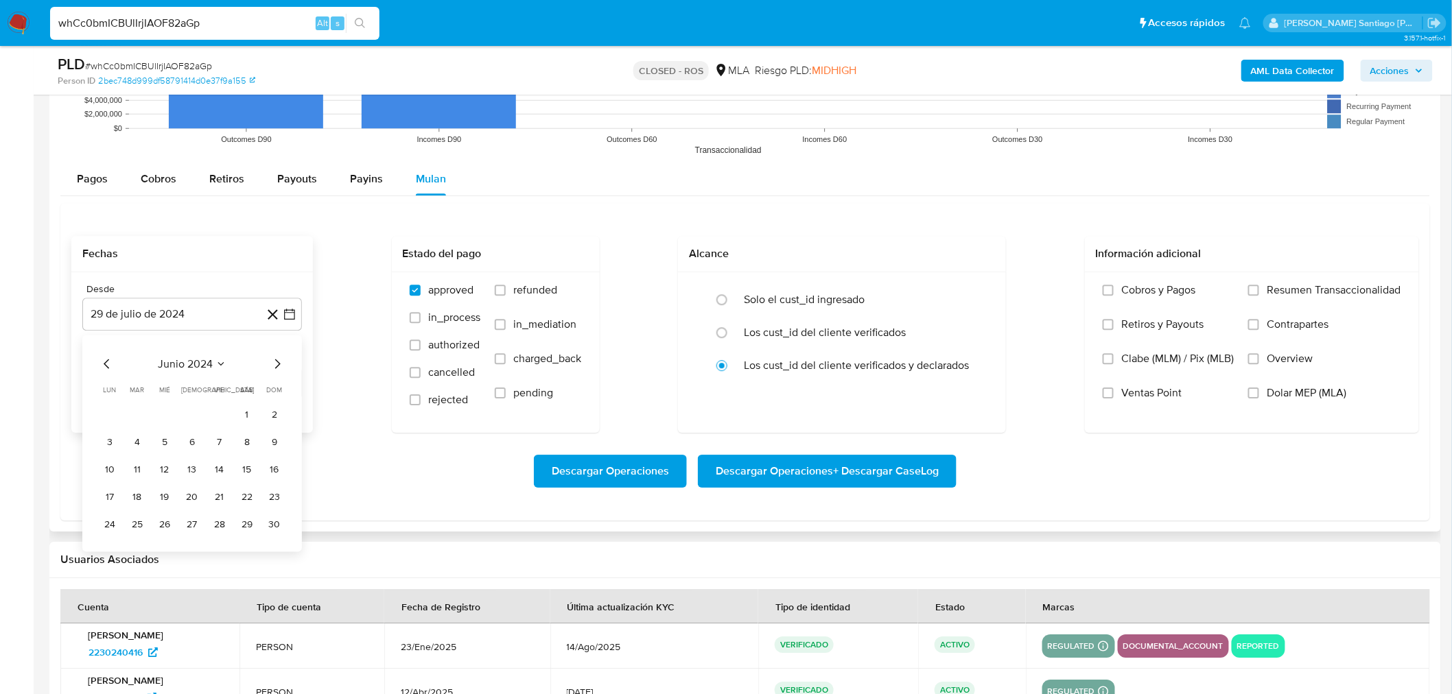
click at [279, 368] on icon "Mes siguiente" at bounding box center [277, 363] width 16 height 16
click at [279, 367] on icon "Mes siguiente" at bounding box center [277, 363] width 16 height 16
click at [279, 366] on icon "Mes siguiente" at bounding box center [277, 363] width 16 height 16
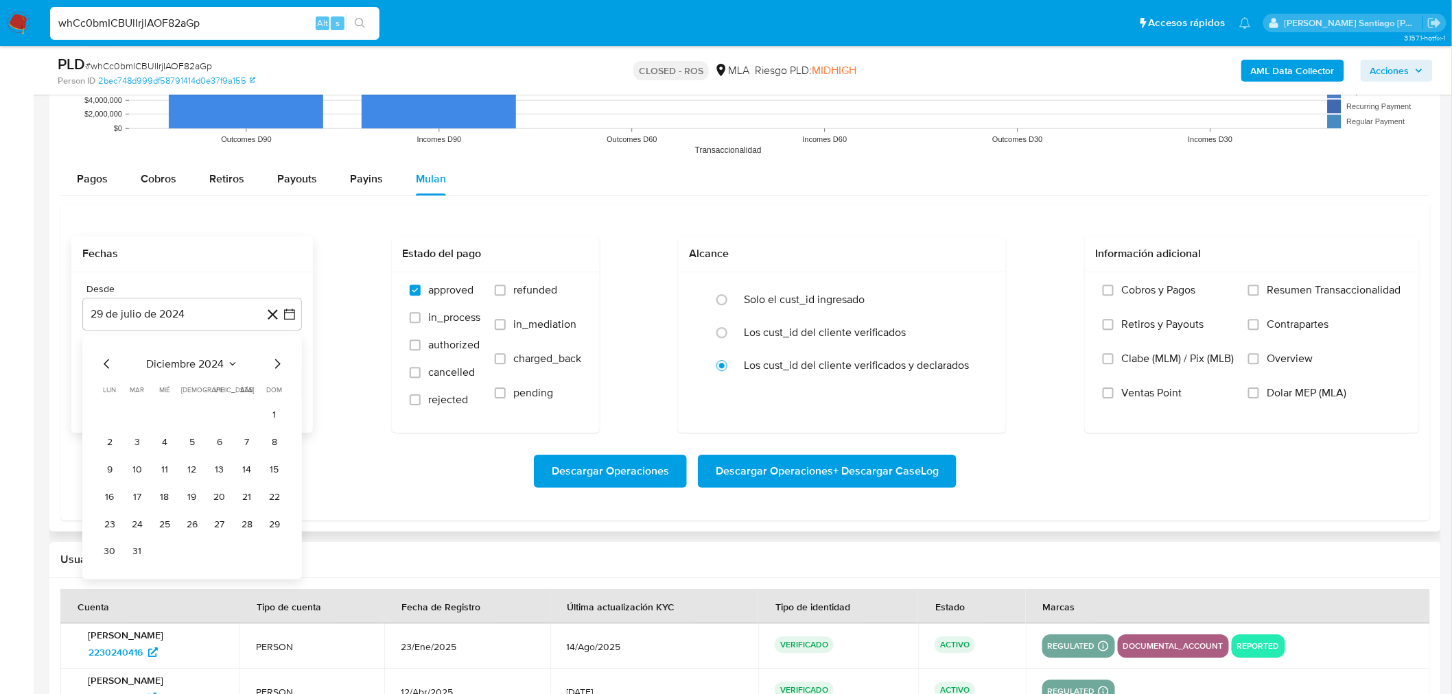
click at [279, 366] on icon "Mes siguiente" at bounding box center [277, 363] width 16 height 16
click at [277, 367] on icon "Mes siguiente" at bounding box center [277, 364] width 5 height 10
click at [275, 369] on icon "Mes siguiente" at bounding box center [277, 363] width 16 height 16
click at [128, 413] on button "1" at bounding box center [137, 414] width 22 height 22
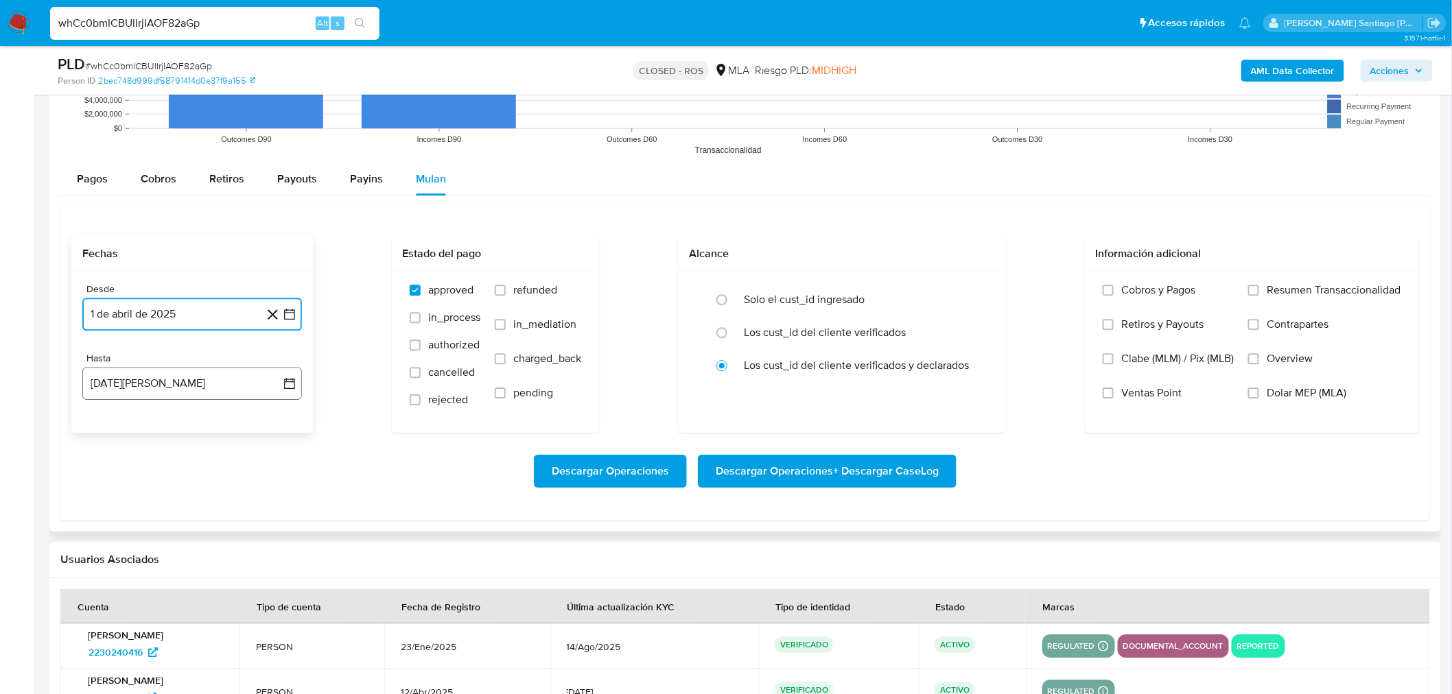
click at [154, 375] on button "29 de agosto de 2025" at bounding box center [192, 383] width 220 height 33
click at [106, 427] on icon "Mes anterior" at bounding box center [107, 433] width 16 height 16
click at [196, 601] on button "31" at bounding box center [192, 594] width 22 height 22
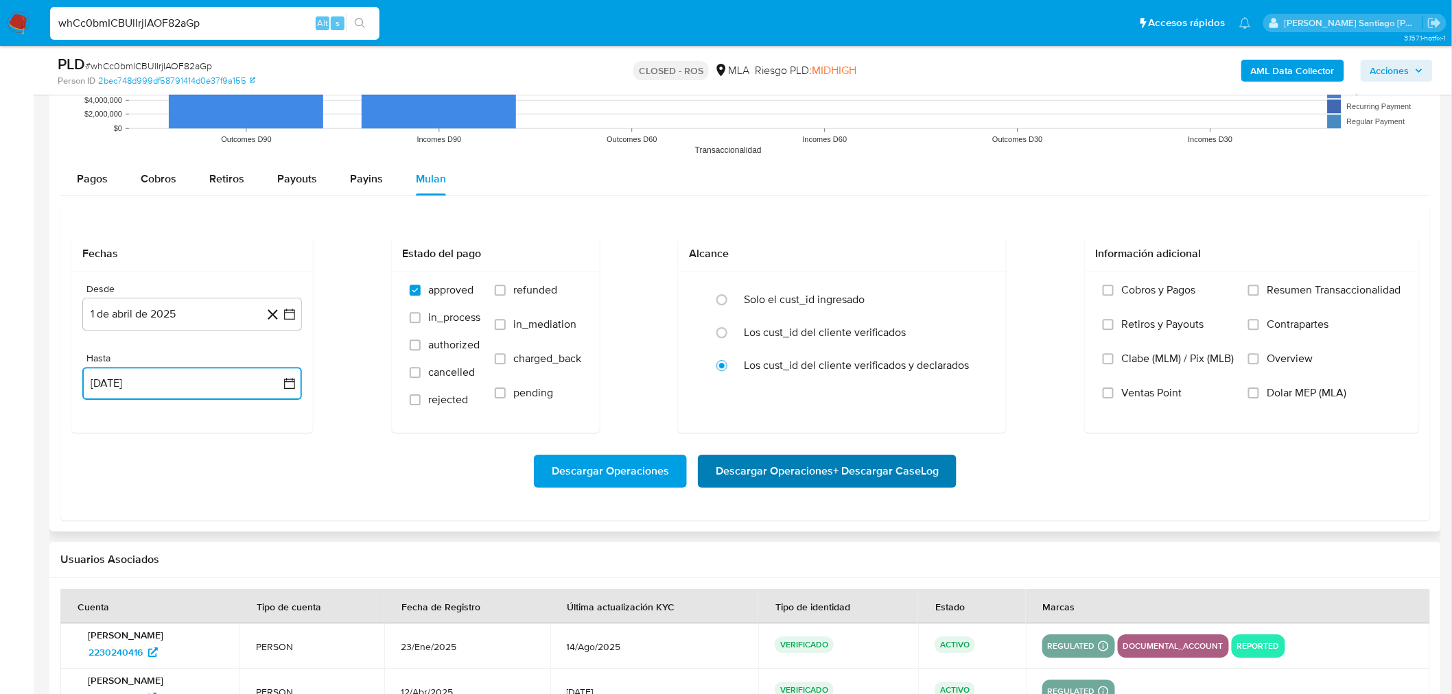
click at [806, 481] on span "Descargar Operaciones + Descargar CaseLog" at bounding box center [827, 471] width 223 height 30
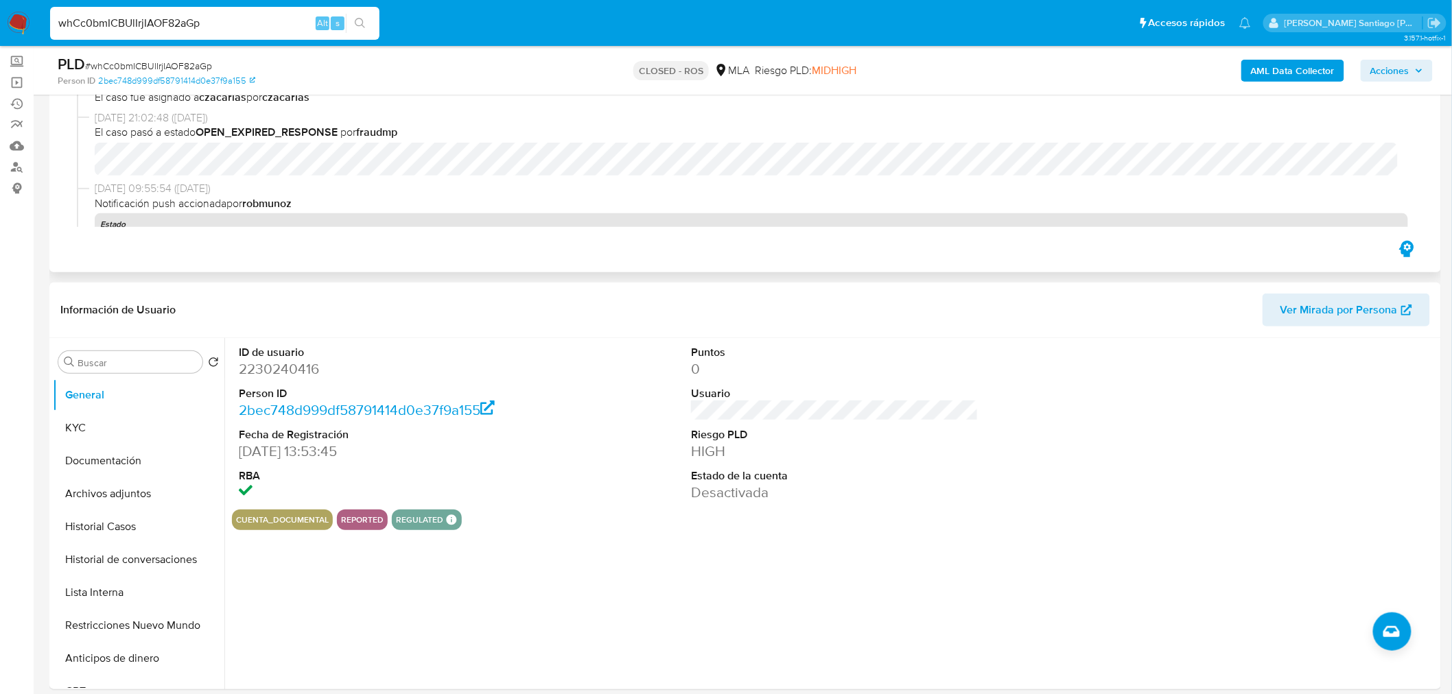
scroll to position [0, 0]
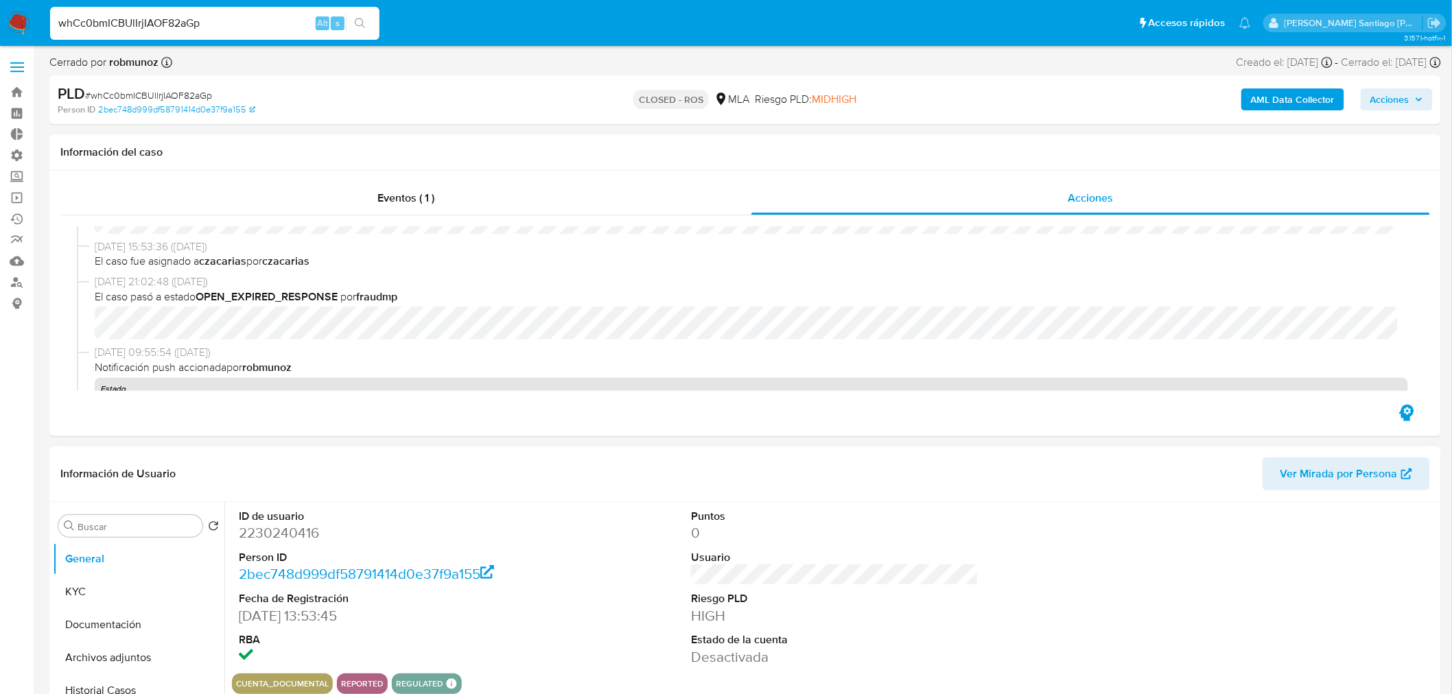
click at [290, 526] on dd "2230240416" at bounding box center [382, 533] width 287 height 19
click at [290, 525] on dd "2230240416" at bounding box center [382, 533] width 287 height 19
copy dd "2230240416"
click at [506, 200] on div "Eventos ( 1 )" at bounding box center [405, 198] width 691 height 33
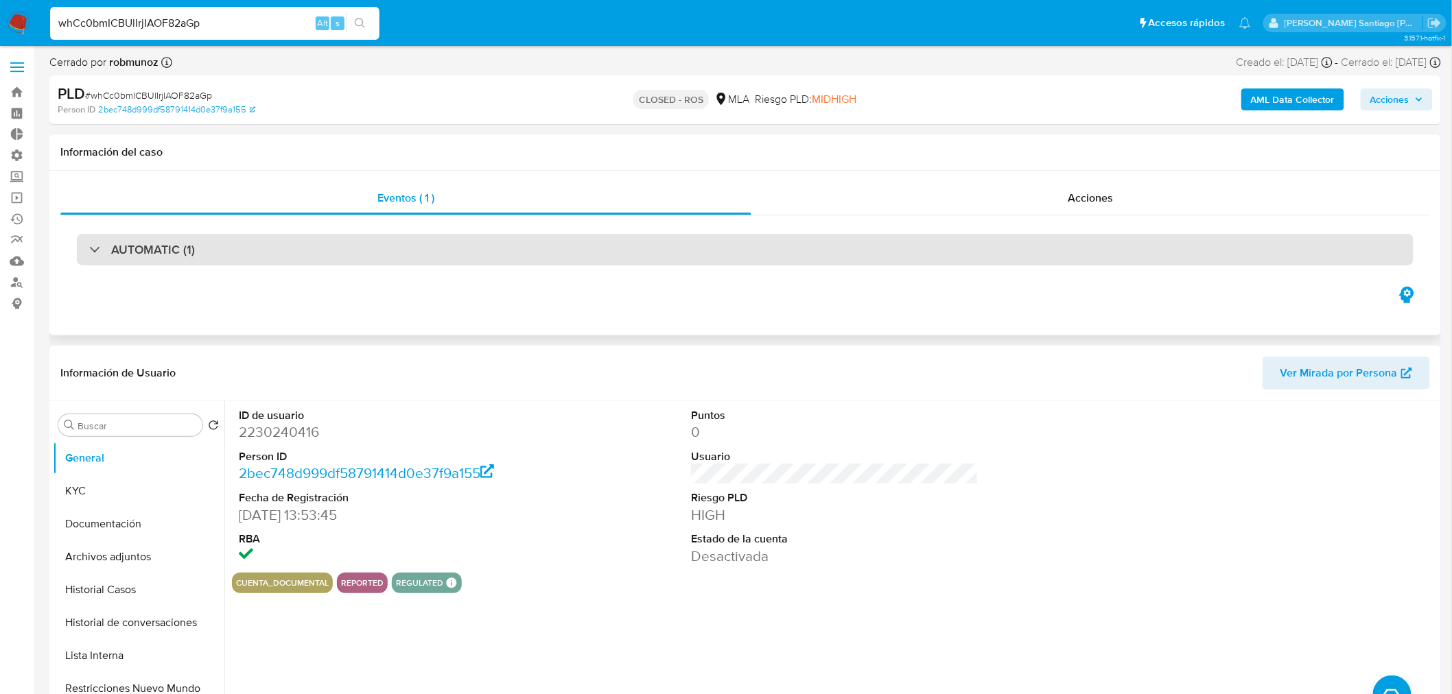
click at [1236, 264] on div "AUTOMATIC (1)" at bounding box center [745, 250] width 1337 height 32
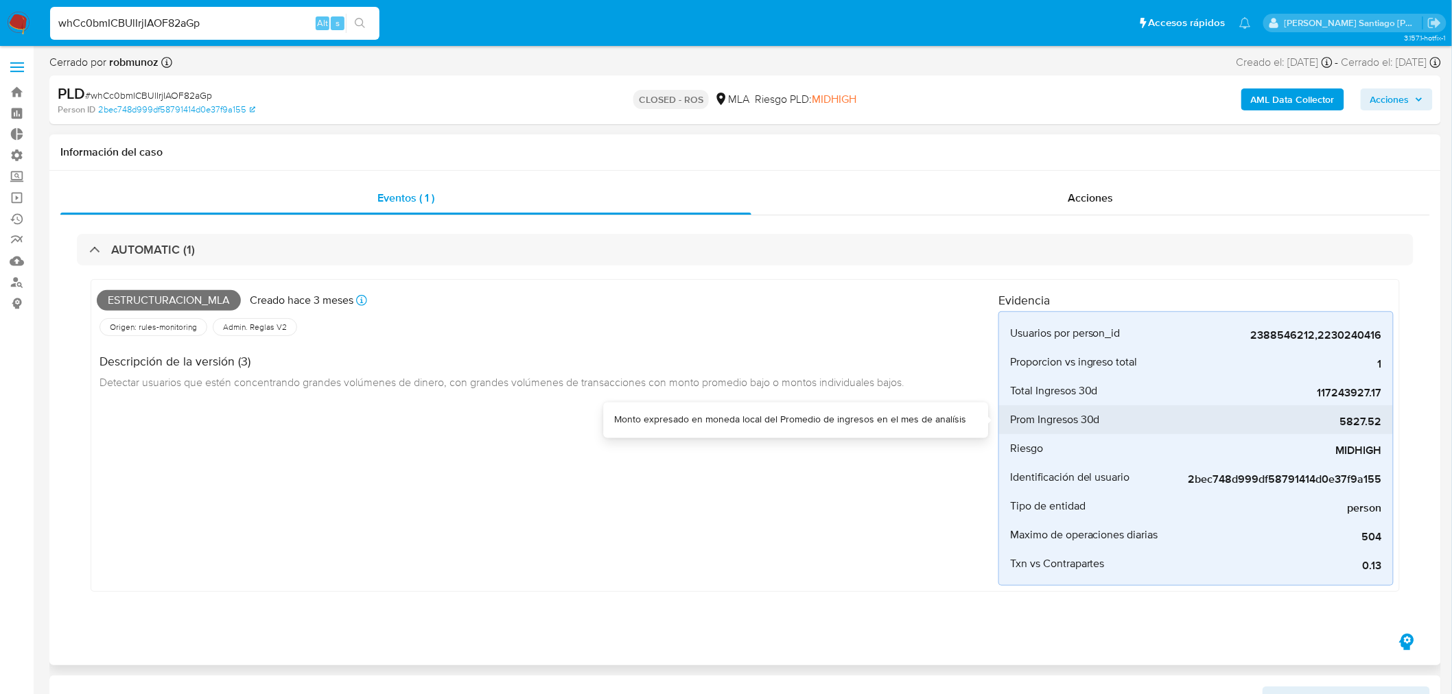
drag, startPoint x: 1323, startPoint y: 419, endPoint x: 1369, endPoint y: 427, distance: 46.7
click at [1369, 427] on span "5827.52" at bounding box center [1279, 422] width 206 height 14
click at [273, 30] on input "whCc0bmICBUlIrjIAOF82aGp" at bounding box center [214, 23] width 329 height 18
paste input "DURANLUIS20220223151722"
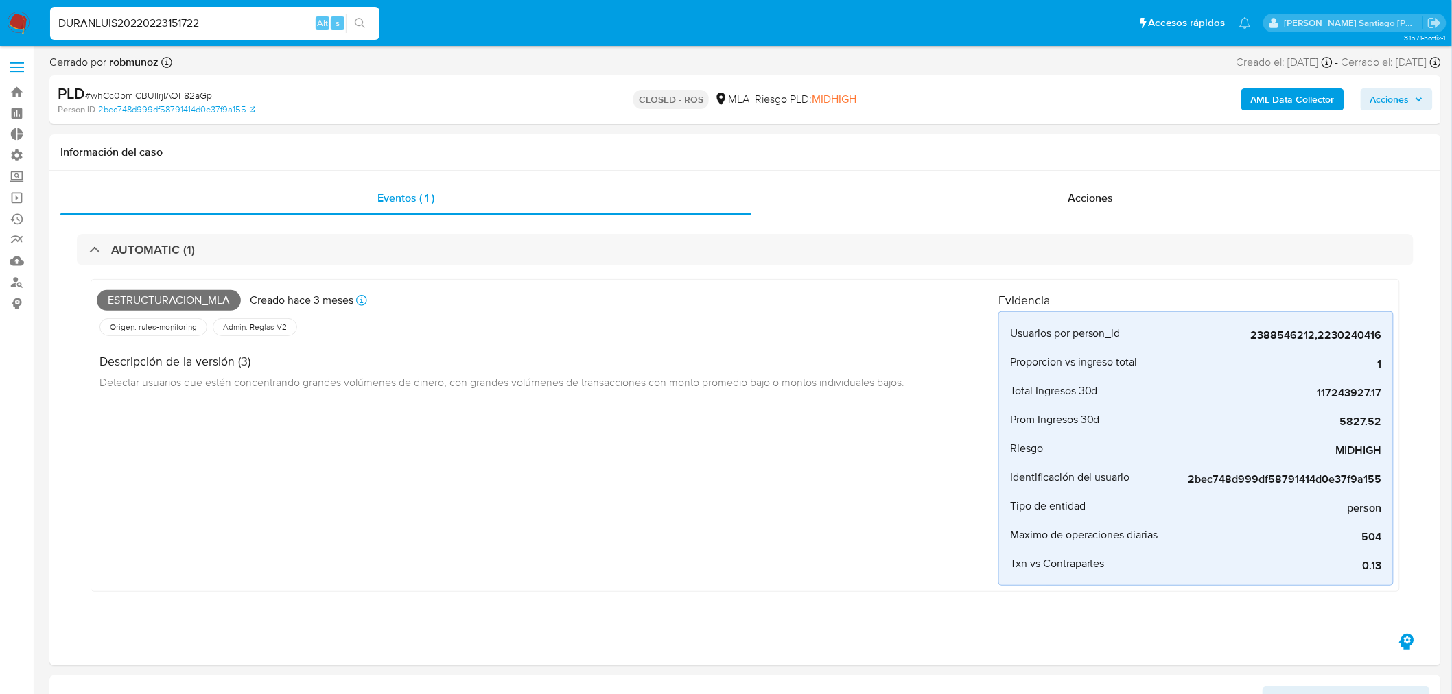
type input "DURANLUIS20220223151722"
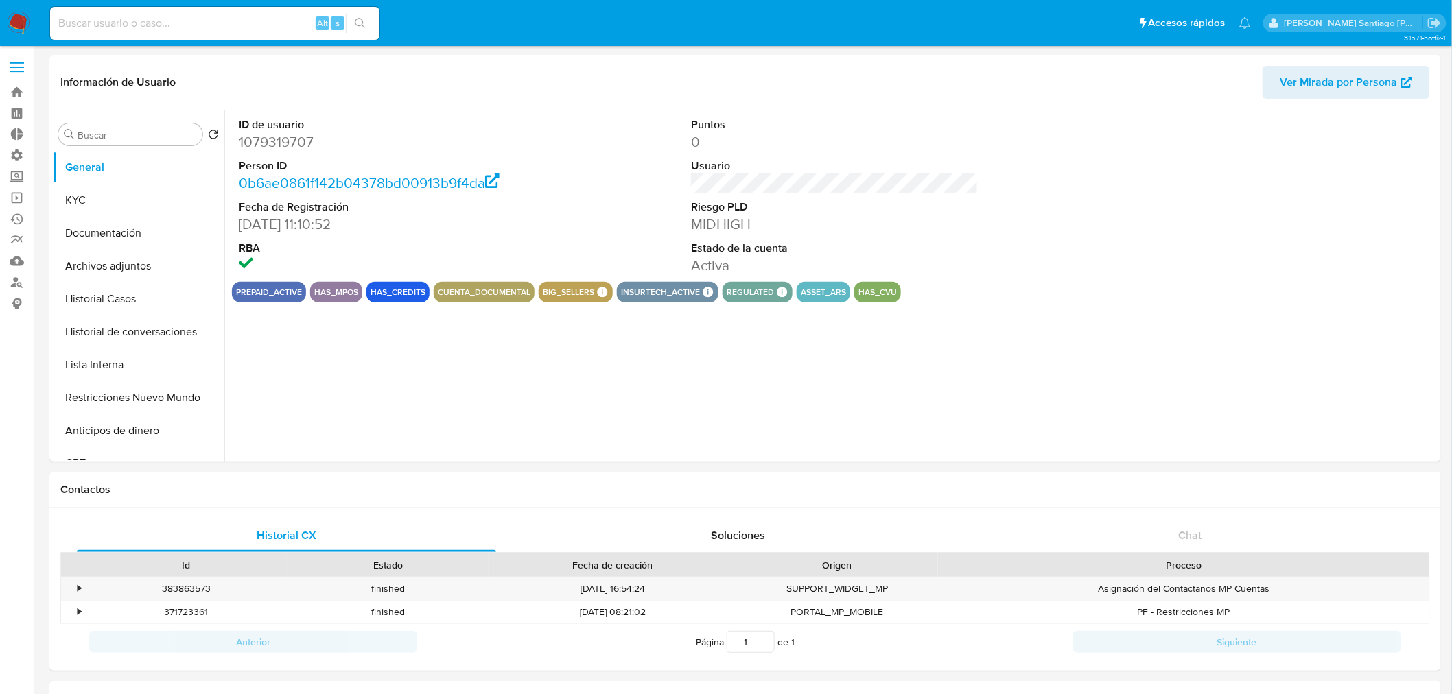
select select "10"
click at [104, 339] on button "Historial de conversaciones" at bounding box center [133, 332] width 161 height 33
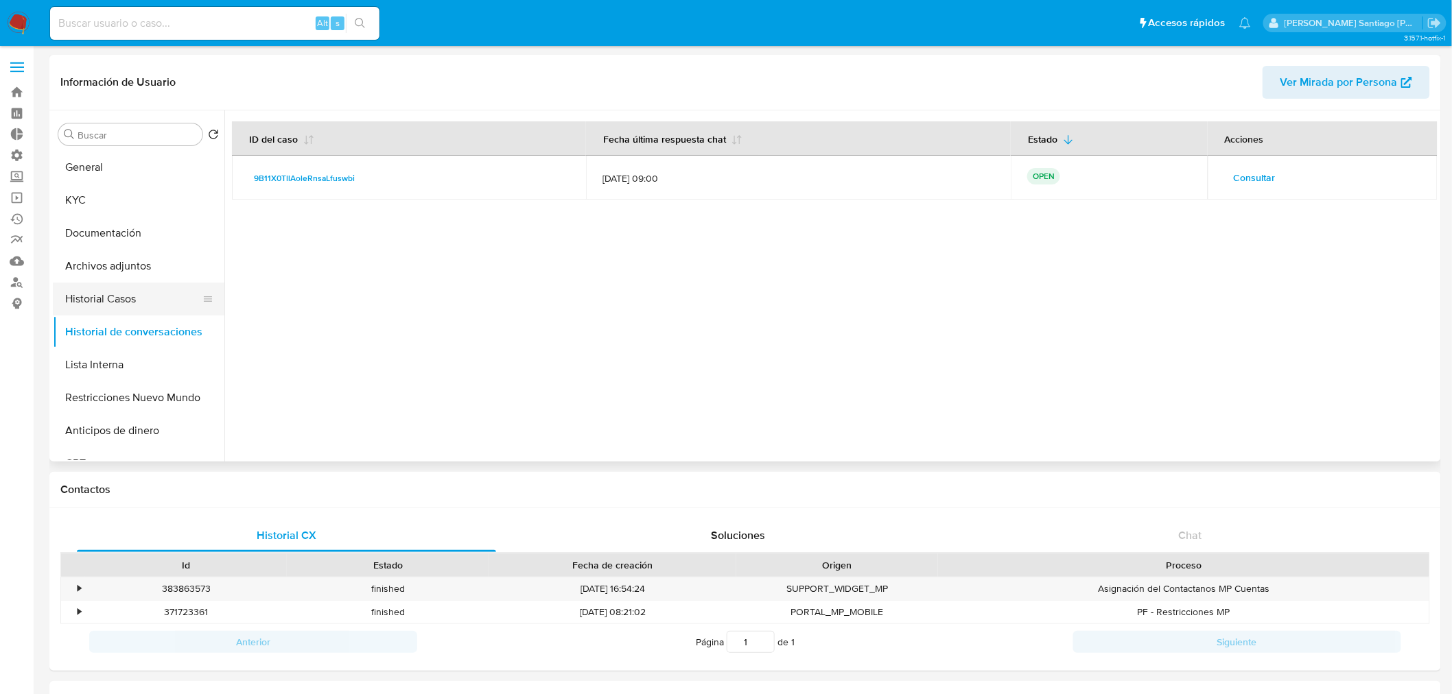
click at [130, 305] on button "Historial Casos" at bounding box center [133, 299] width 161 height 33
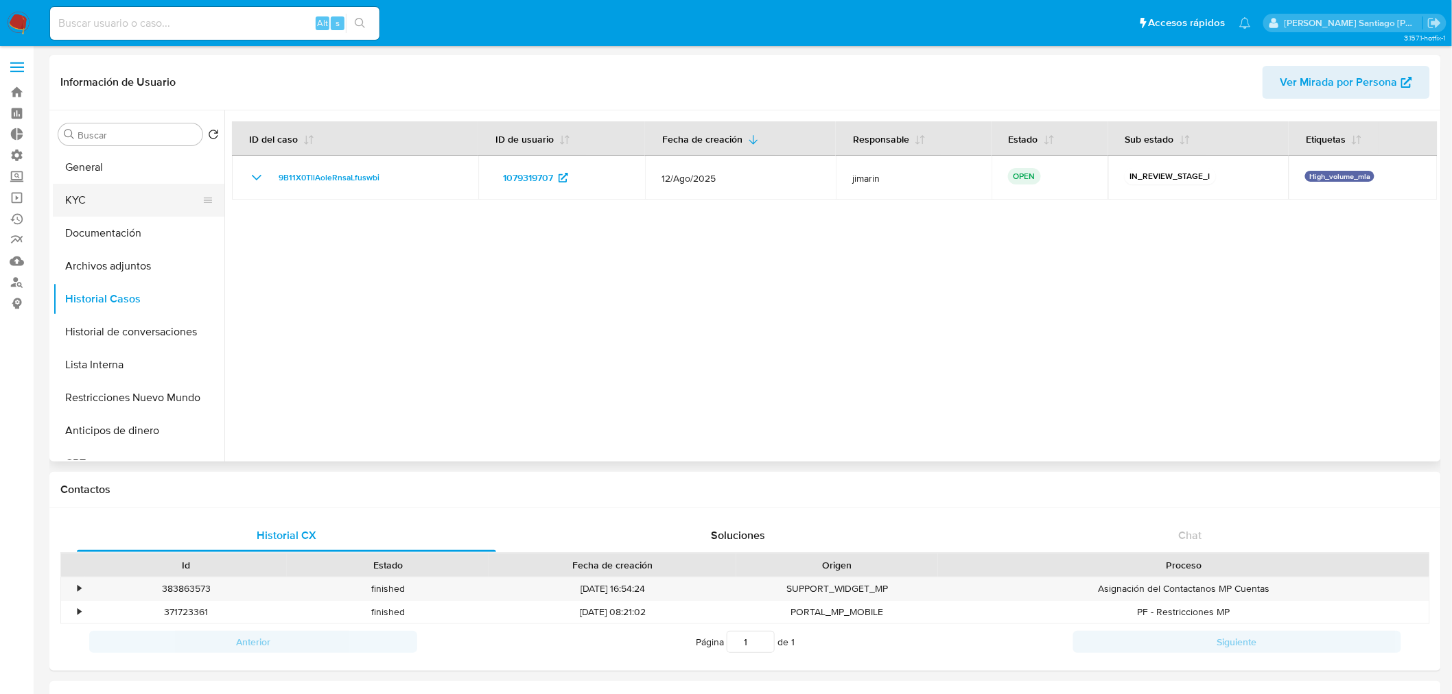
click at [118, 199] on button "KYC" at bounding box center [133, 200] width 161 height 33
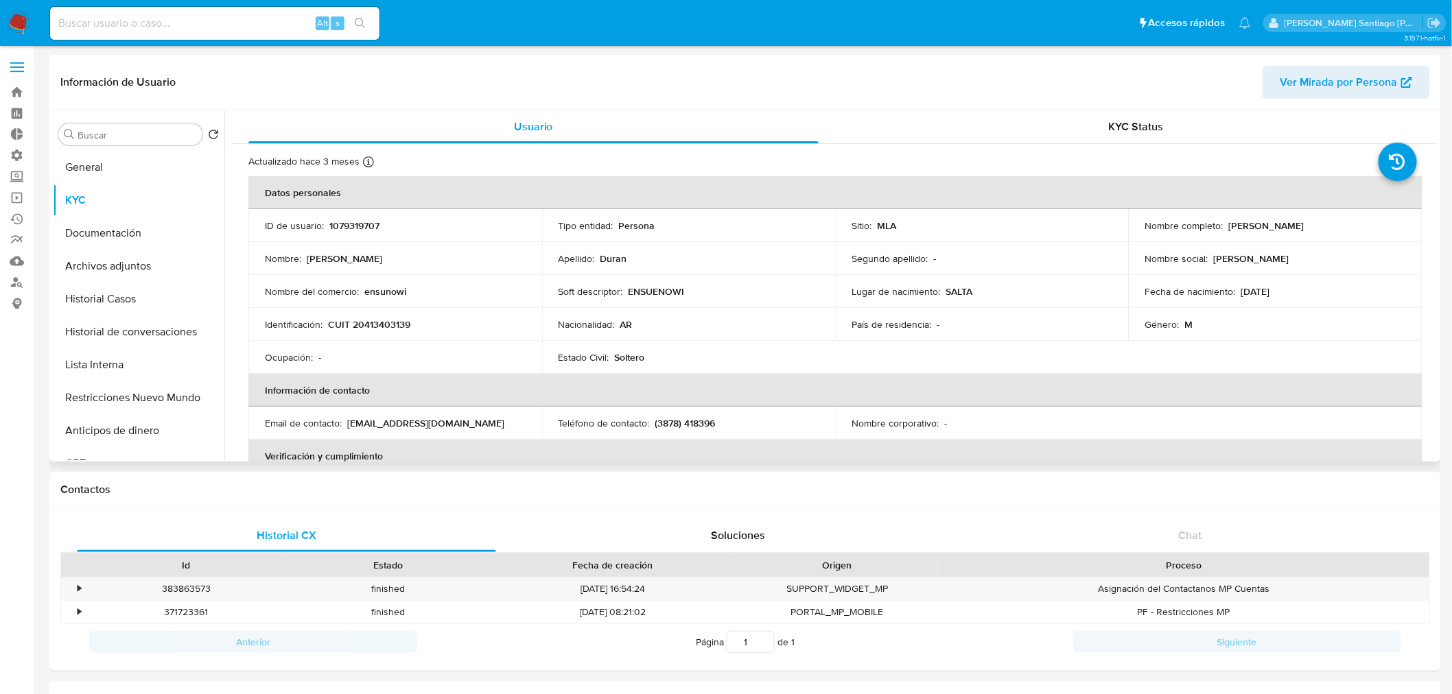
click at [399, 318] on p "CUIT 20413403139" at bounding box center [369, 324] width 82 height 12
click at [398, 318] on p "CUIT 20413403139" at bounding box center [369, 324] width 82 height 12
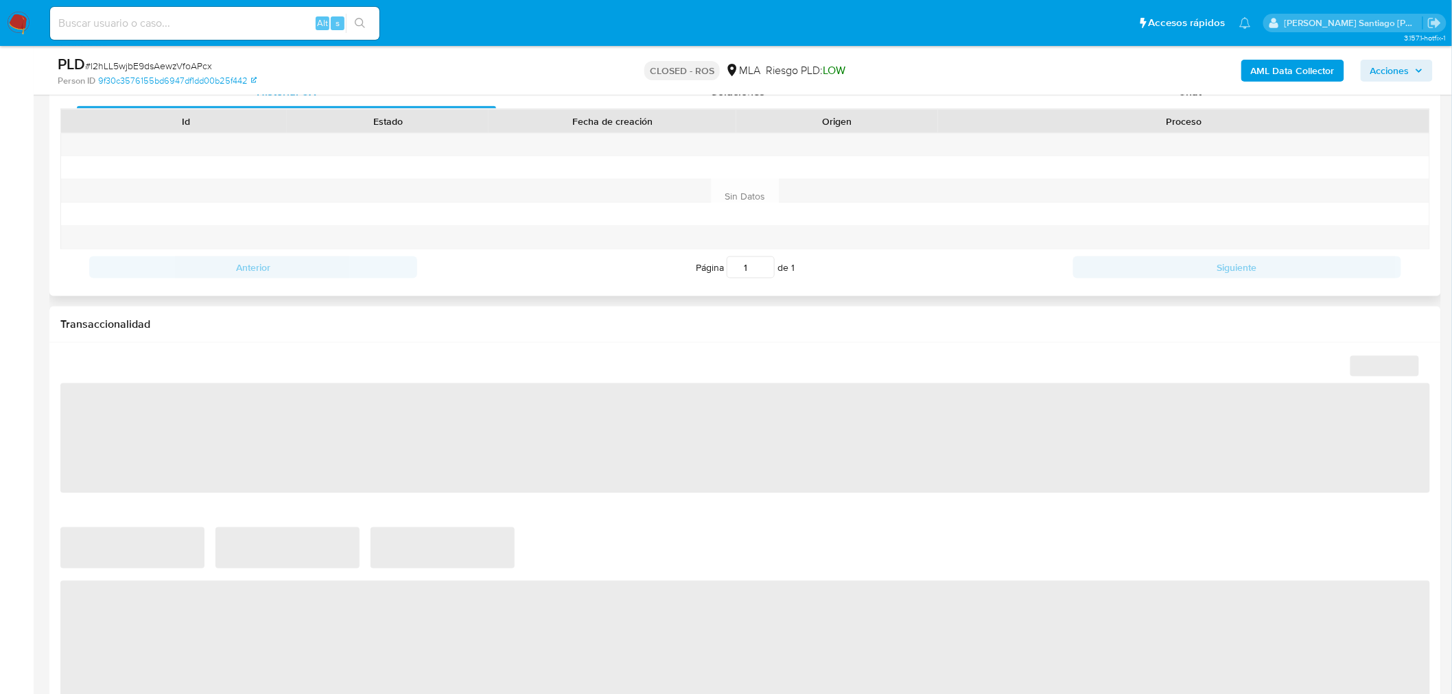
select select "10"
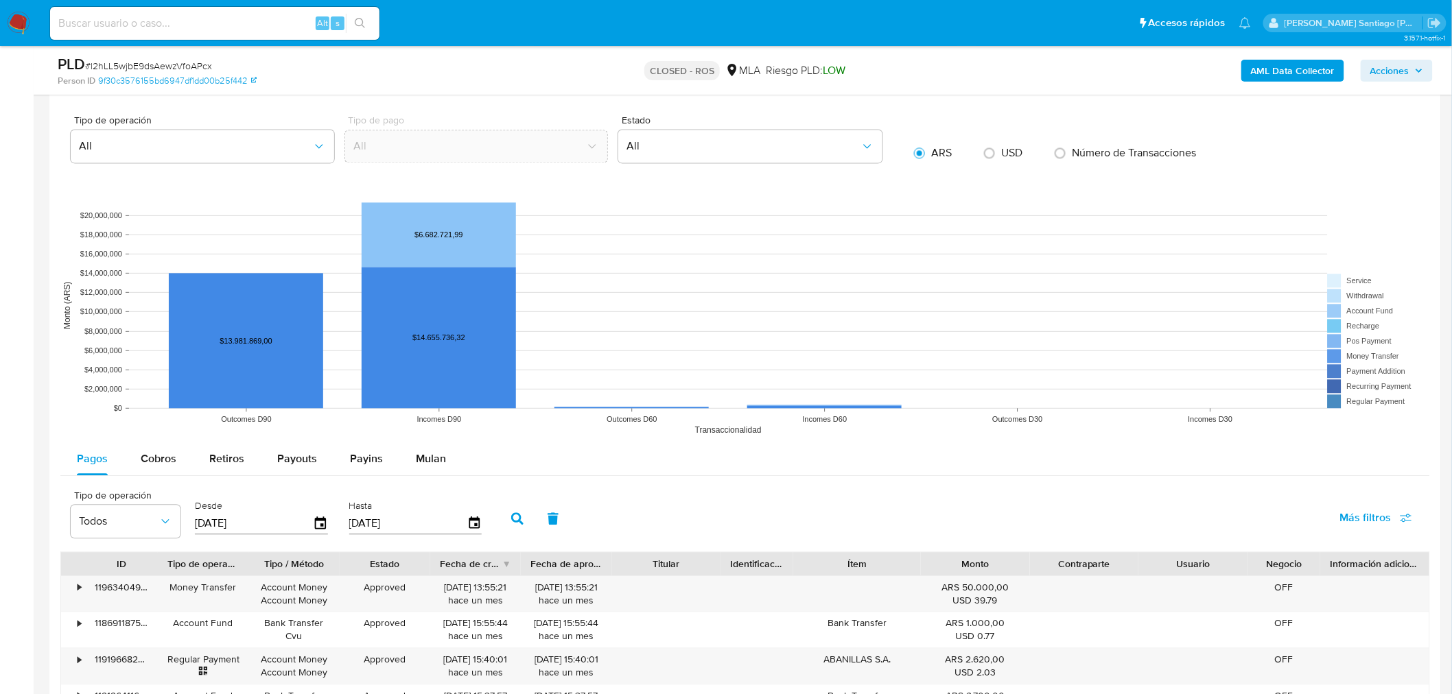
scroll to position [1295, 0]
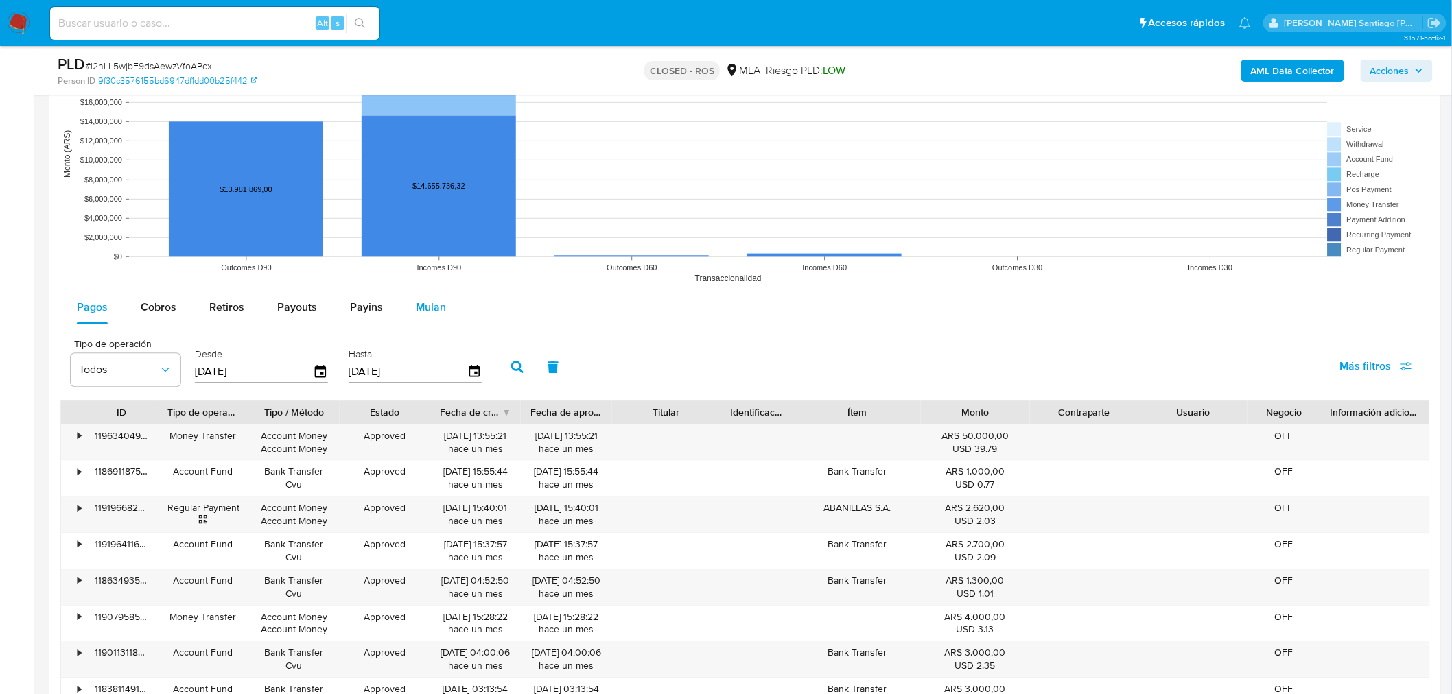
click at [427, 312] on span "Mulan" at bounding box center [431, 307] width 30 height 16
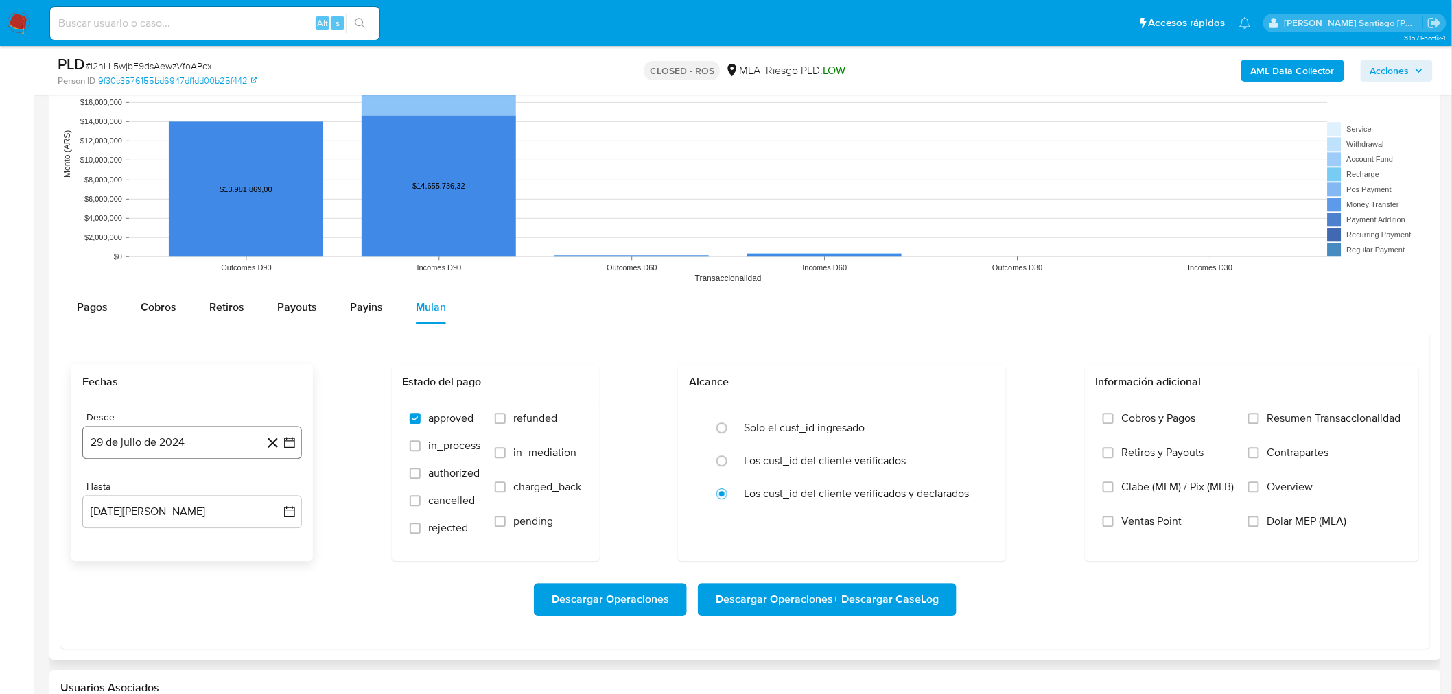
click at [223, 441] on button "29 de julio de 2024" at bounding box center [192, 442] width 220 height 33
drag, startPoint x: 289, startPoint y: 501, endPoint x: 281, endPoint y: 497, distance: 8.6
click at [288, 499] on div "julio 2024 julio 2024 lun lunes mar martes mié miércoles jue jueves vie viernes…" at bounding box center [192, 571] width 220 height 217
click at [281, 496] on icon "Mes siguiente" at bounding box center [277, 492] width 16 height 16
click at [280, 496] on icon "Mes siguiente" at bounding box center [277, 492] width 16 height 16
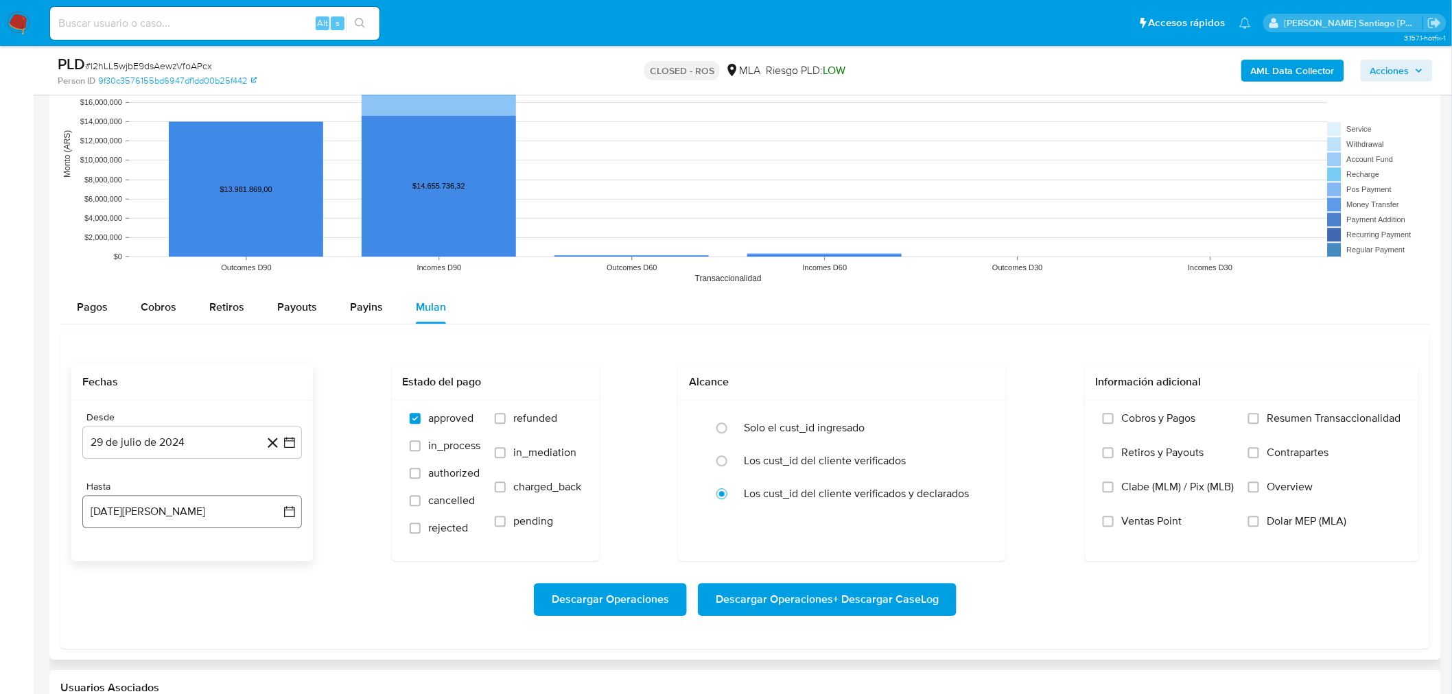
click at [280, 495] on button "29 de agosto de 2025" at bounding box center [192, 511] width 220 height 33
click at [230, 443] on button "29 de julio de 2024" at bounding box center [192, 442] width 220 height 33
click at [275, 489] on icon "Mes siguiente" at bounding box center [277, 492] width 5 height 10
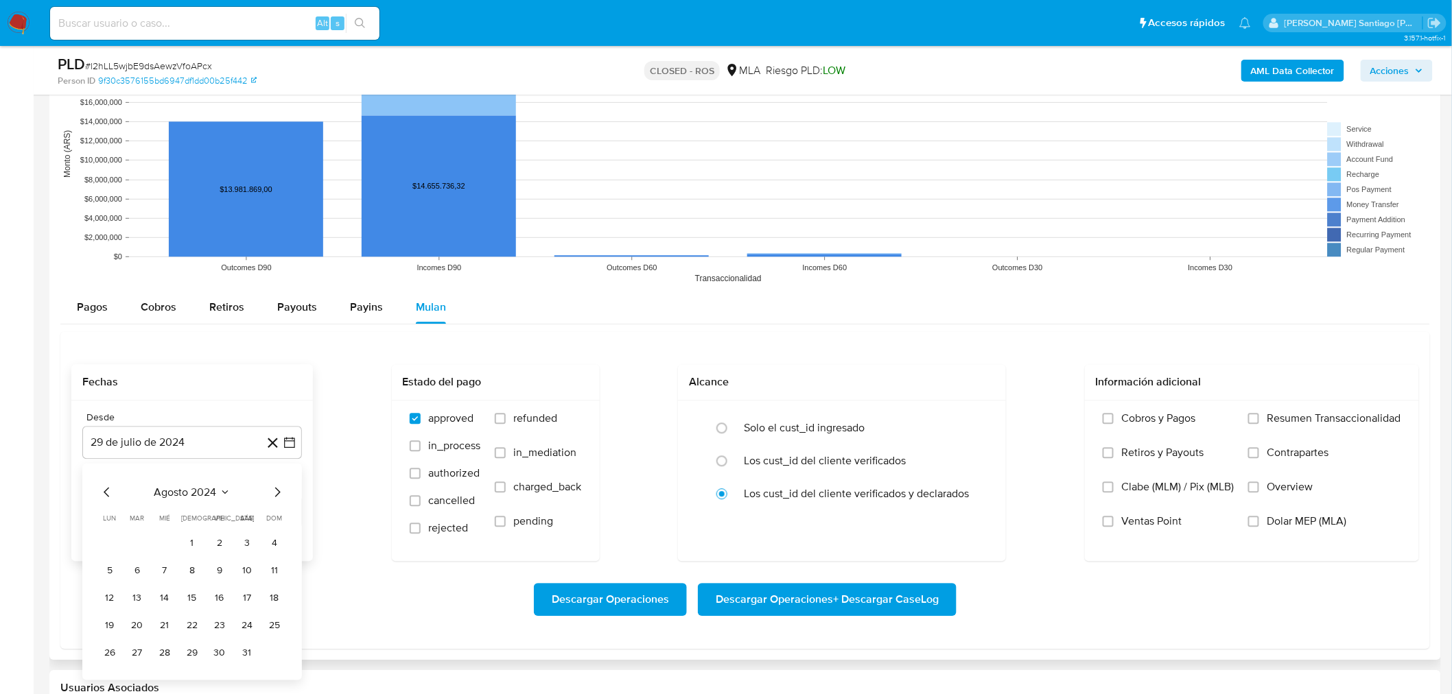
click at [275, 489] on div "Hasta" at bounding box center [192, 487] width 220 height 12
click at [228, 430] on button "29 de julio de 2024" at bounding box center [192, 442] width 220 height 33
click at [274, 490] on icon "Mes siguiente" at bounding box center [277, 492] width 16 height 16
click at [277, 488] on icon "Mes siguiente" at bounding box center [277, 492] width 16 height 16
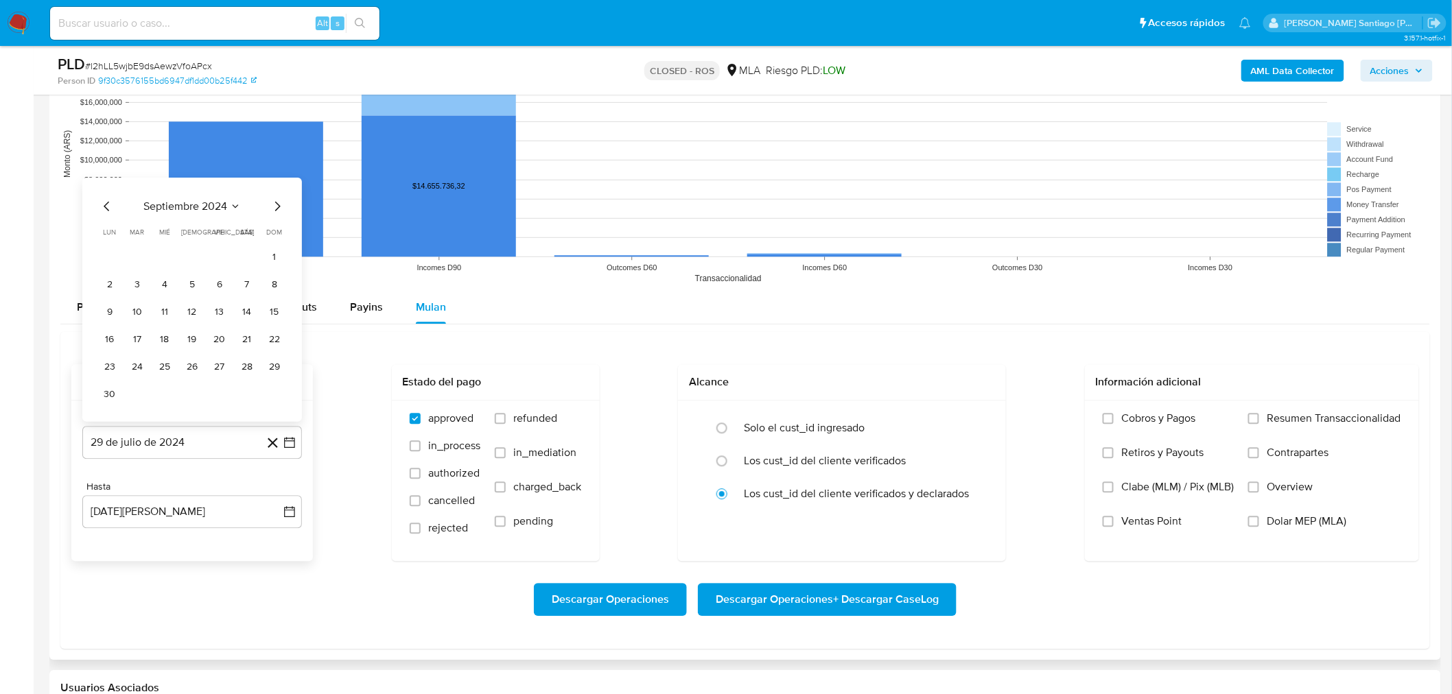
click at [277, 489] on div "Hasta" at bounding box center [192, 487] width 220 height 12
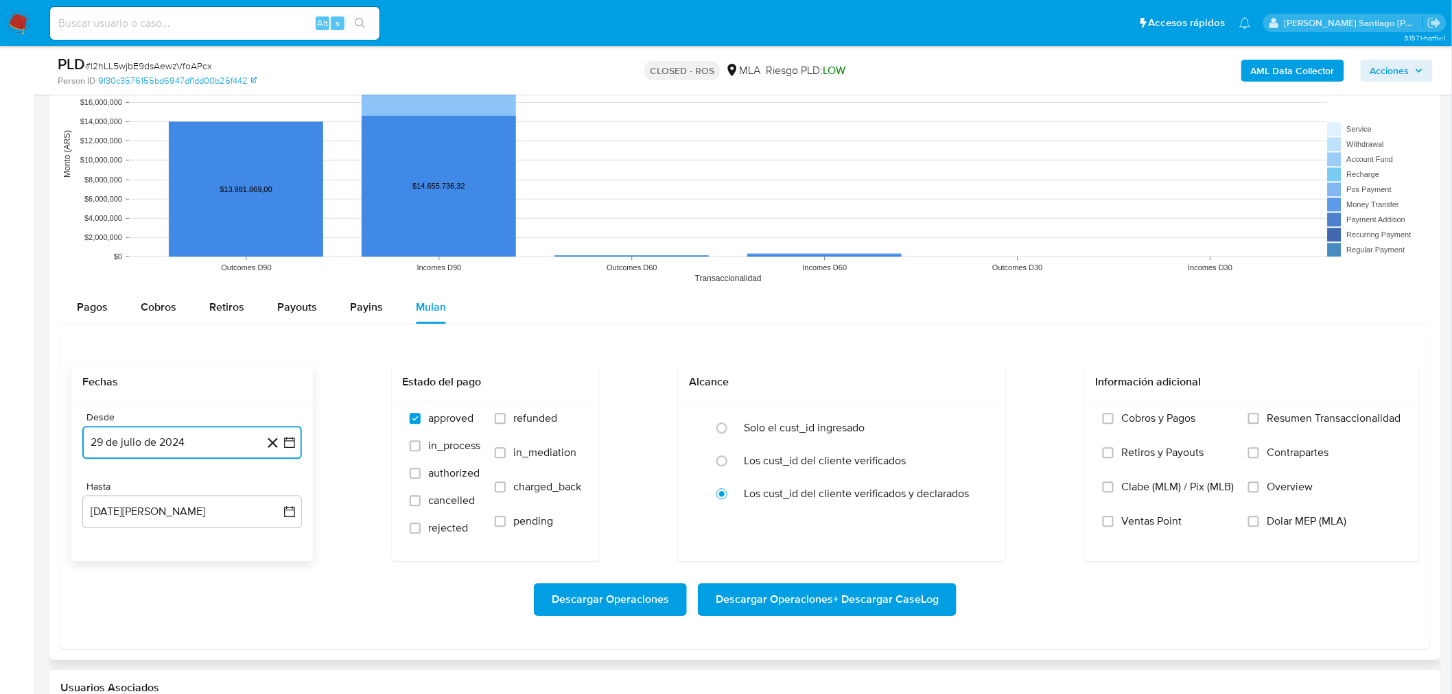
click at [228, 436] on button "29 de julio de 2024" at bounding box center [192, 442] width 220 height 33
click at [207, 489] on span "julio 2024" at bounding box center [185, 492] width 51 height 14
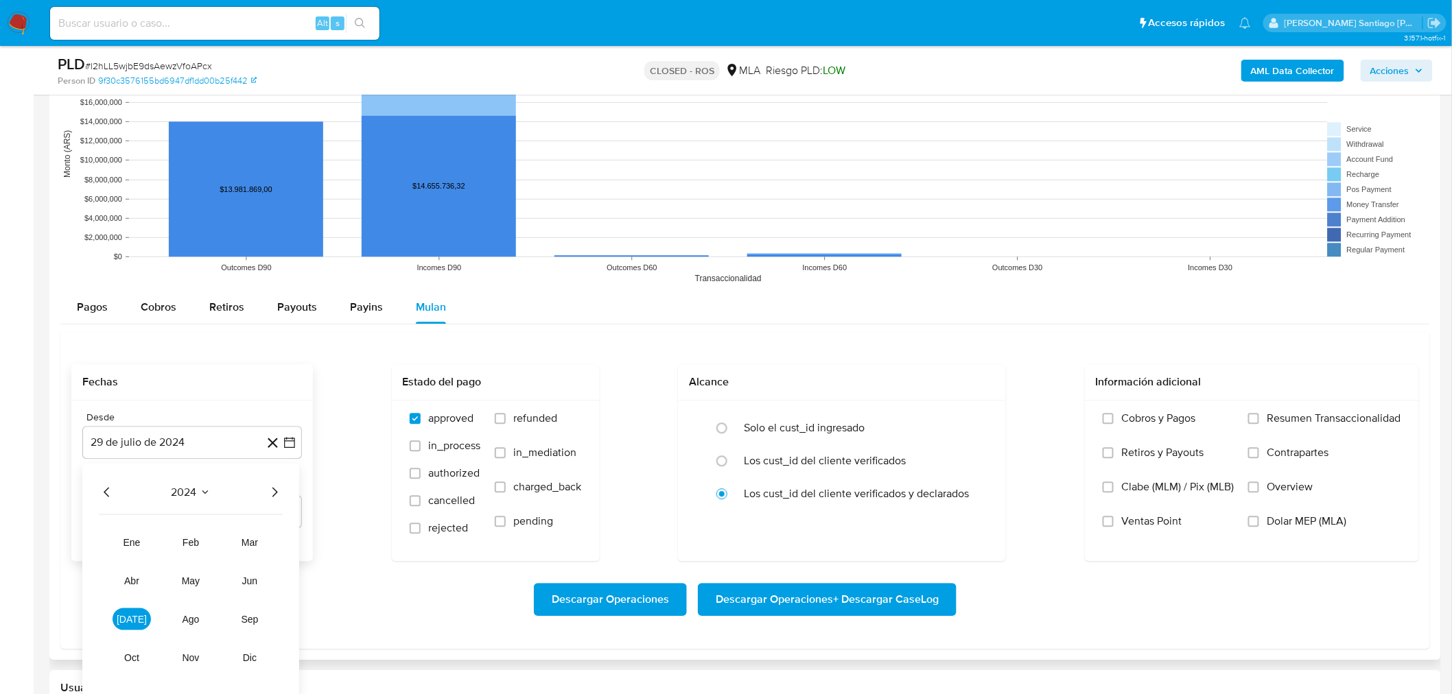
click at [274, 487] on icon "Año siguiente" at bounding box center [274, 492] width 16 height 16
click at [134, 585] on span "abr" at bounding box center [131, 580] width 15 height 11
click at [141, 545] on button "1" at bounding box center [137, 543] width 22 height 22
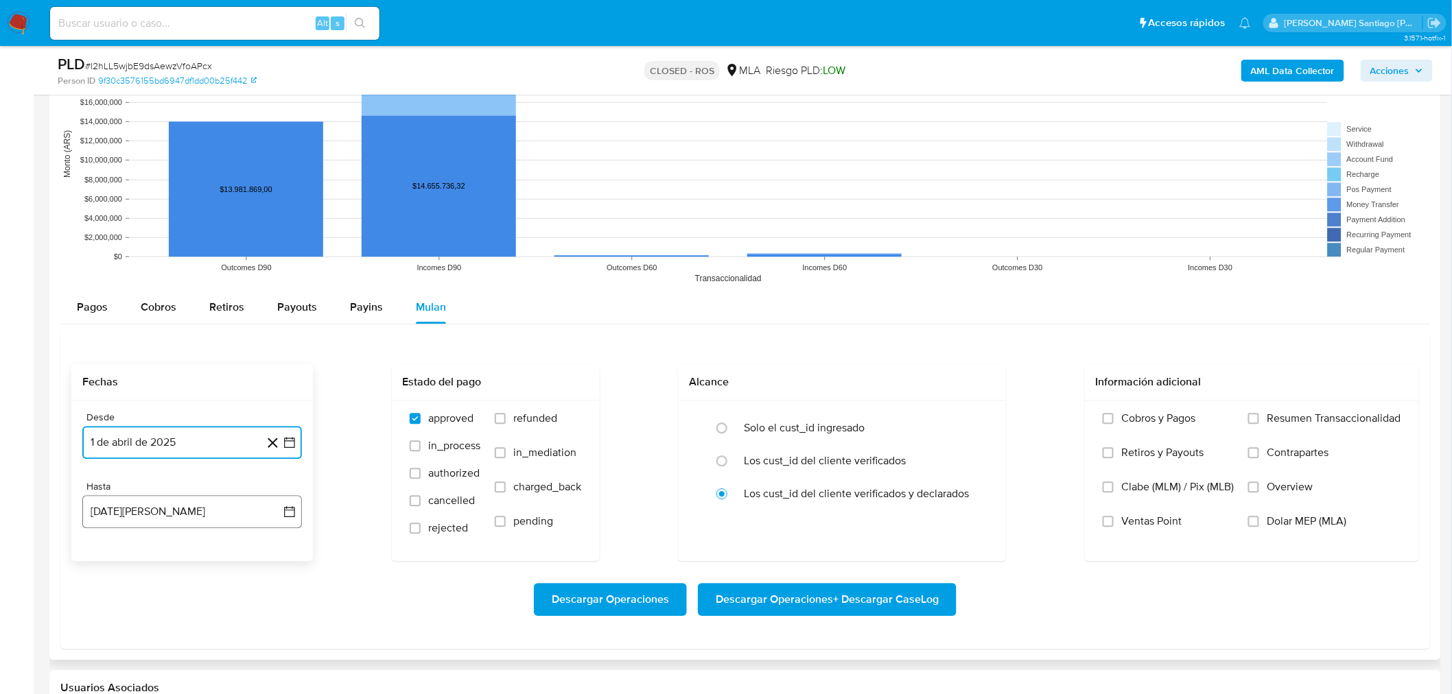
click at [154, 521] on button "29 de agosto de 2025" at bounding box center [192, 511] width 220 height 33
click at [110, 307] on icon "Mes anterior" at bounding box center [107, 302] width 16 height 16
click at [198, 464] on button "31" at bounding box center [192, 463] width 22 height 22
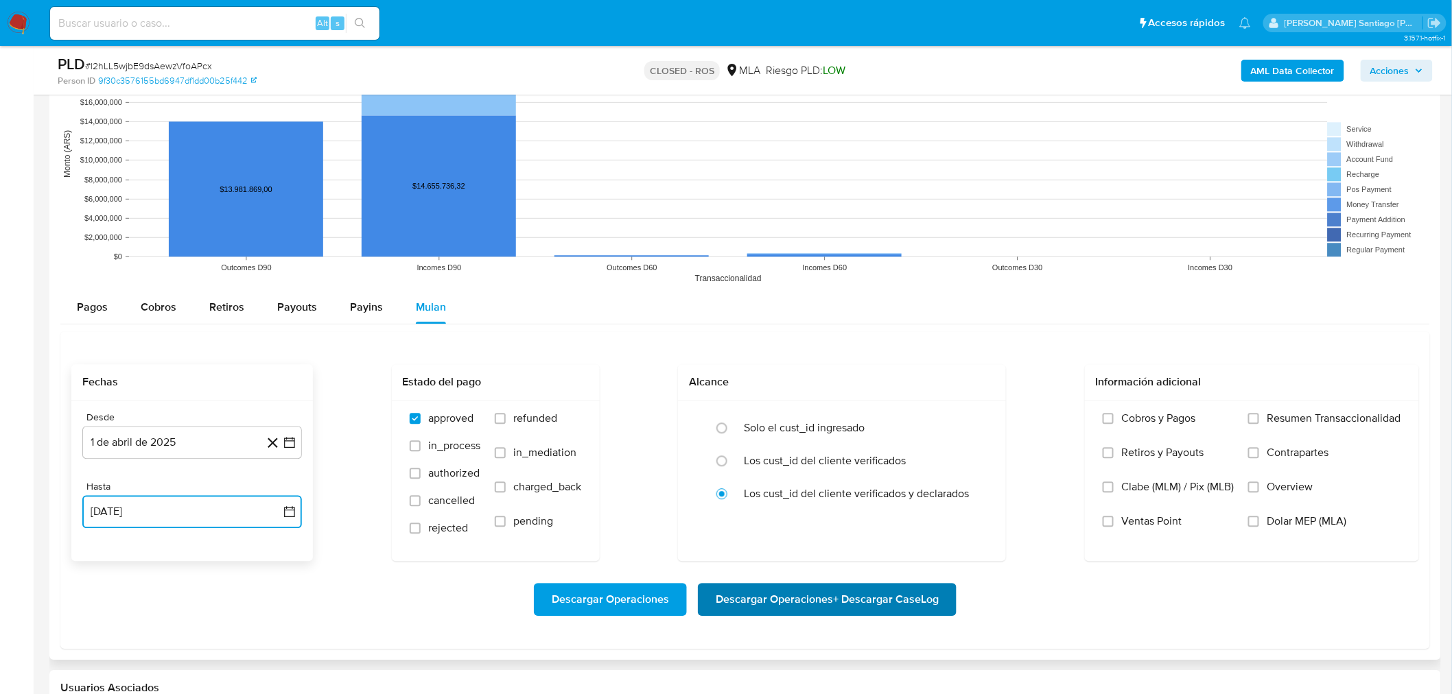
click at [887, 595] on span "Descargar Operaciones + Descargar CaseLog" at bounding box center [827, 600] width 223 height 30
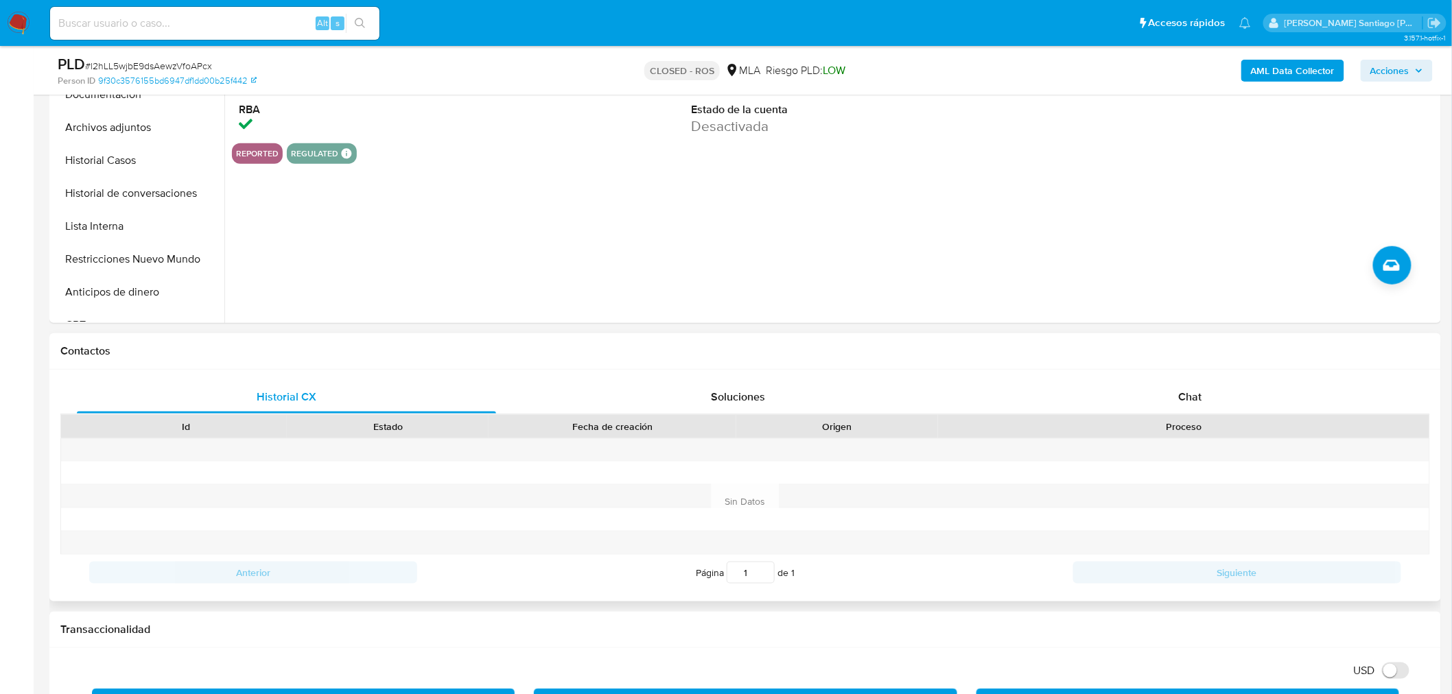
scroll to position [0, 0]
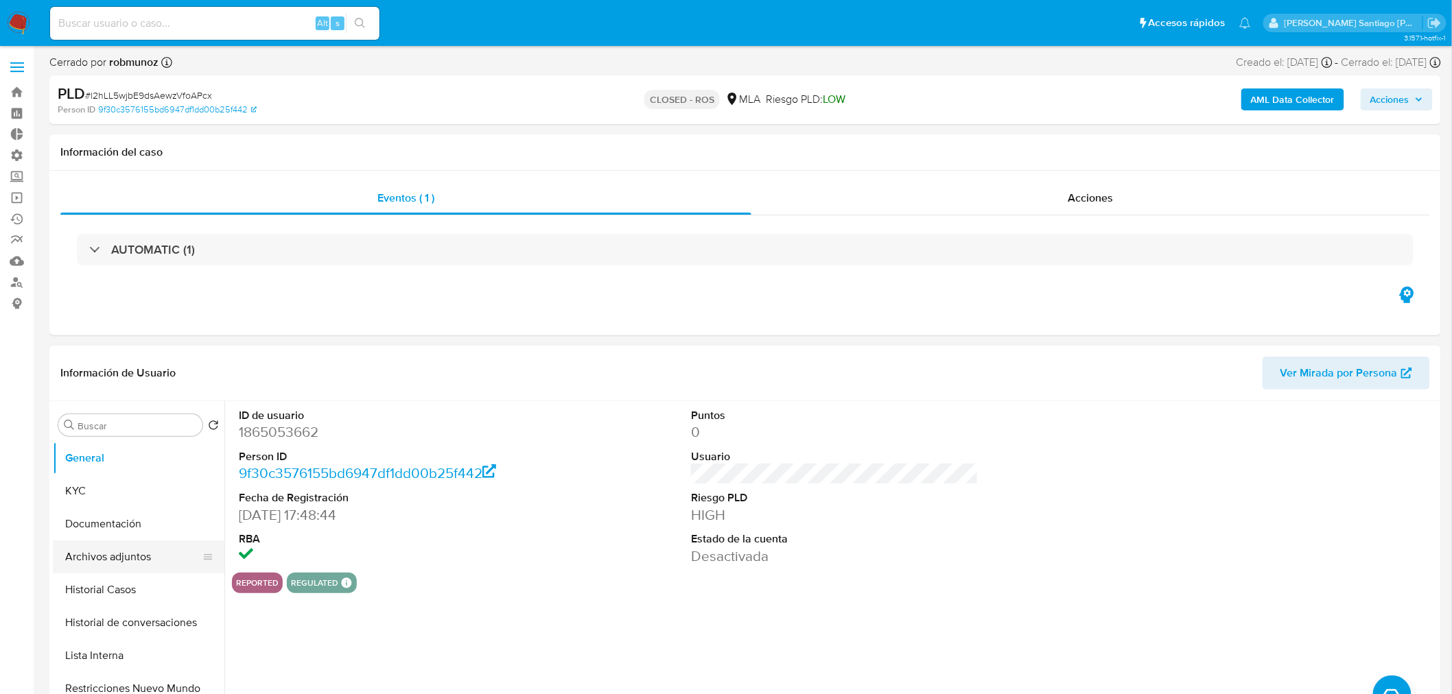
click at [163, 554] on button "Archivos adjuntos" at bounding box center [133, 557] width 161 height 33
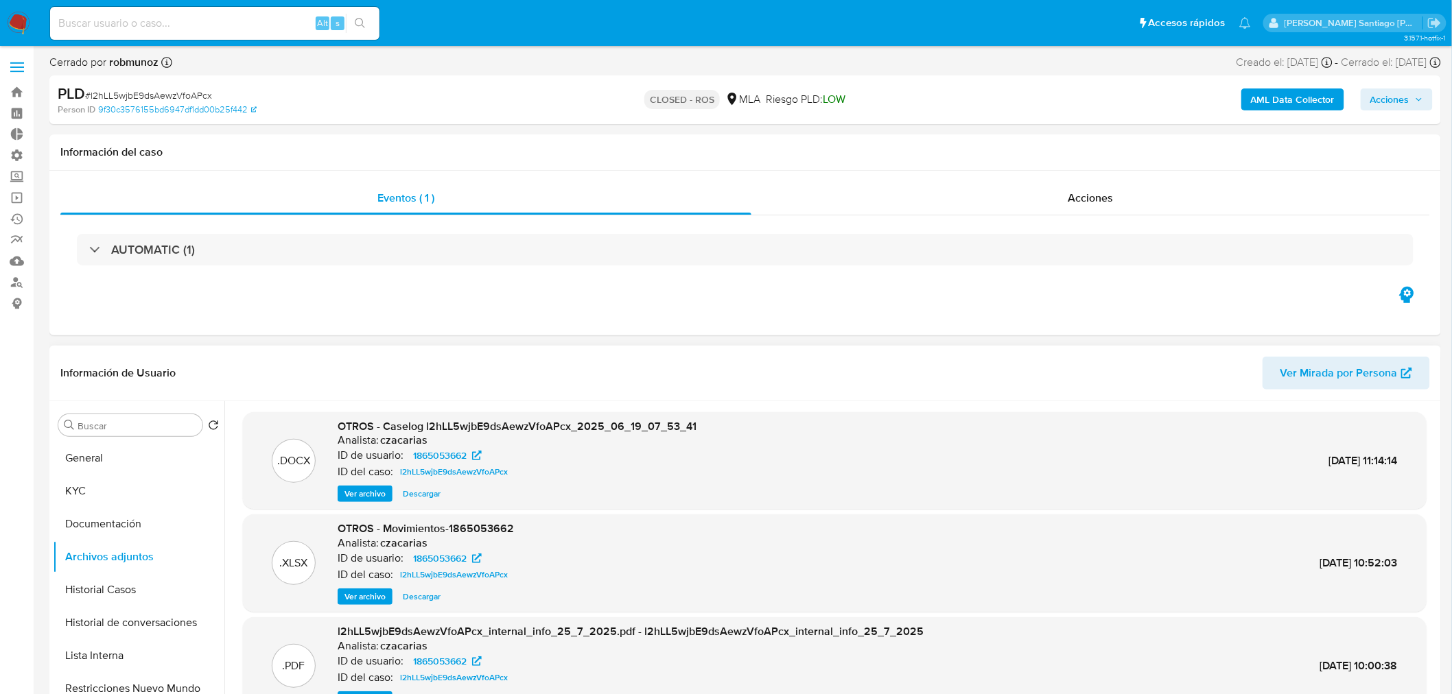
click at [410, 499] on span "Descargar" at bounding box center [422, 494] width 38 height 14
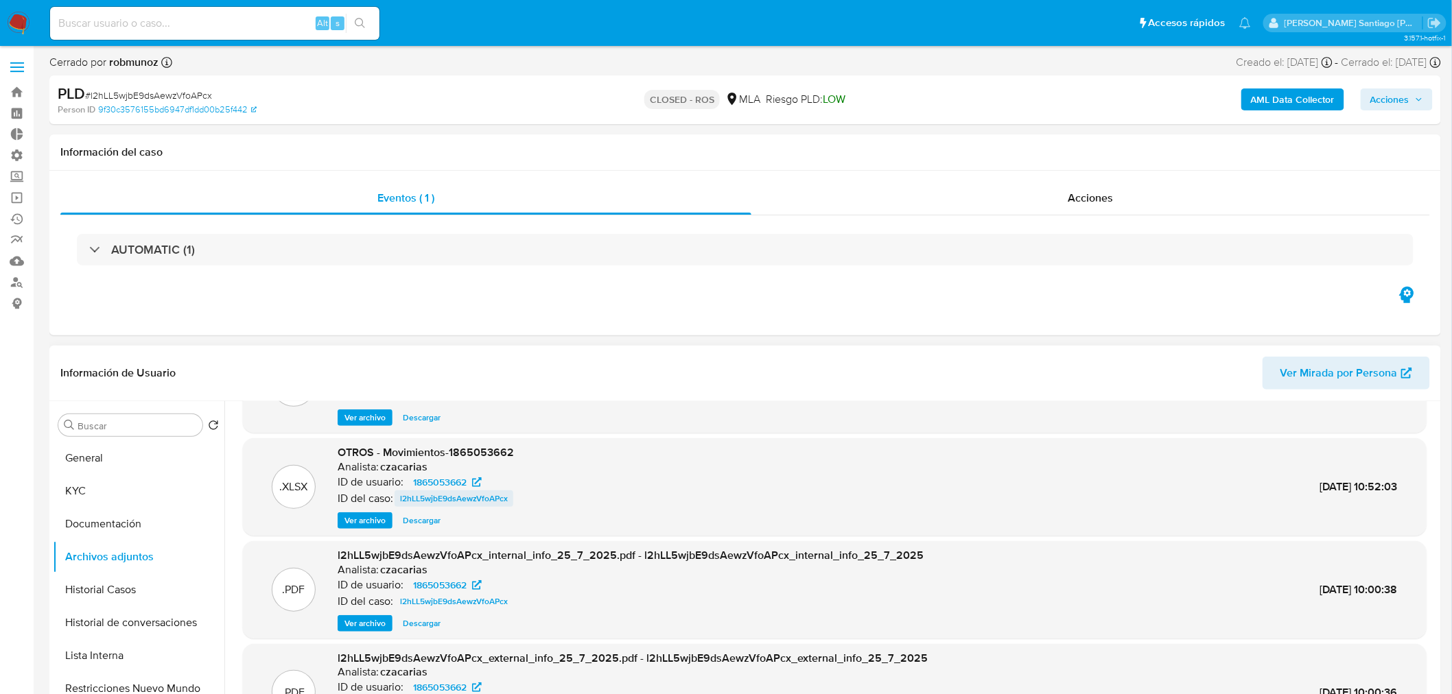
scroll to position [77, 0]
click at [425, 521] on span "Descargar" at bounding box center [422, 520] width 38 height 14
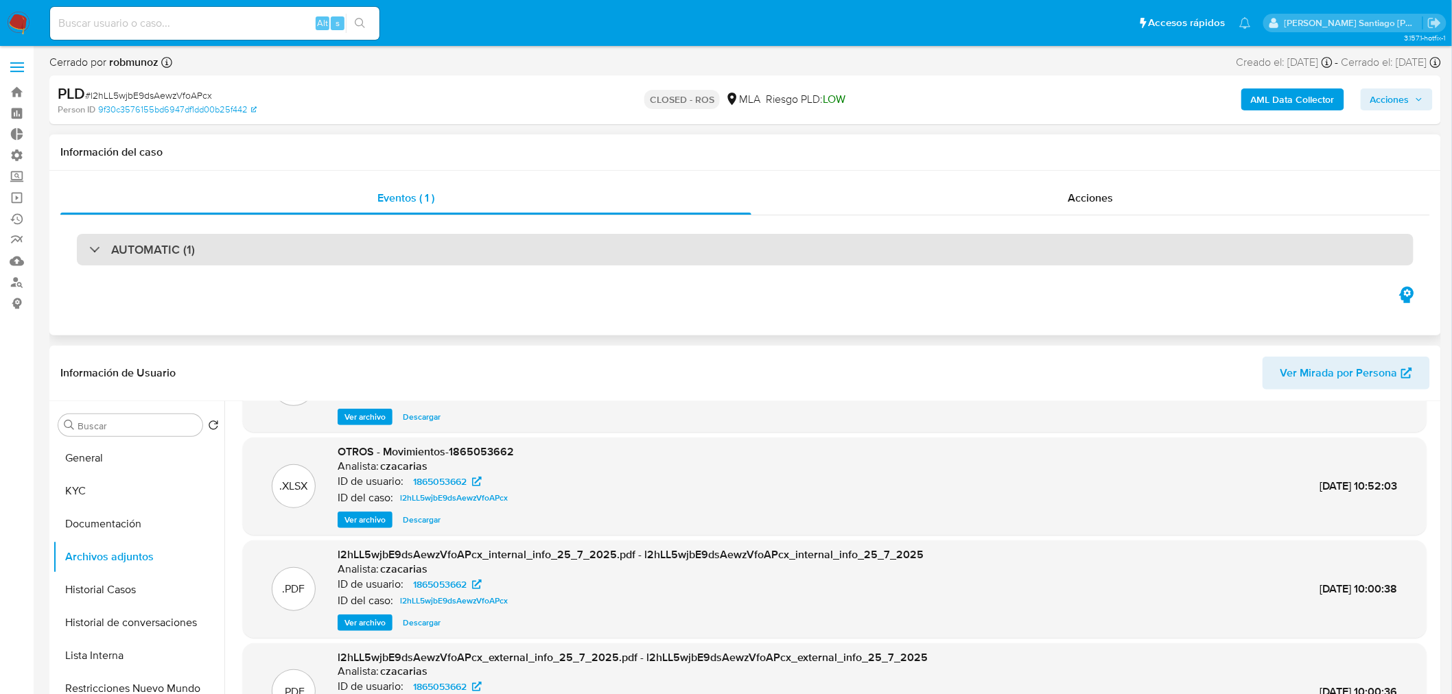
click at [615, 240] on div "AUTOMATIC (1)" at bounding box center [745, 250] width 1337 height 32
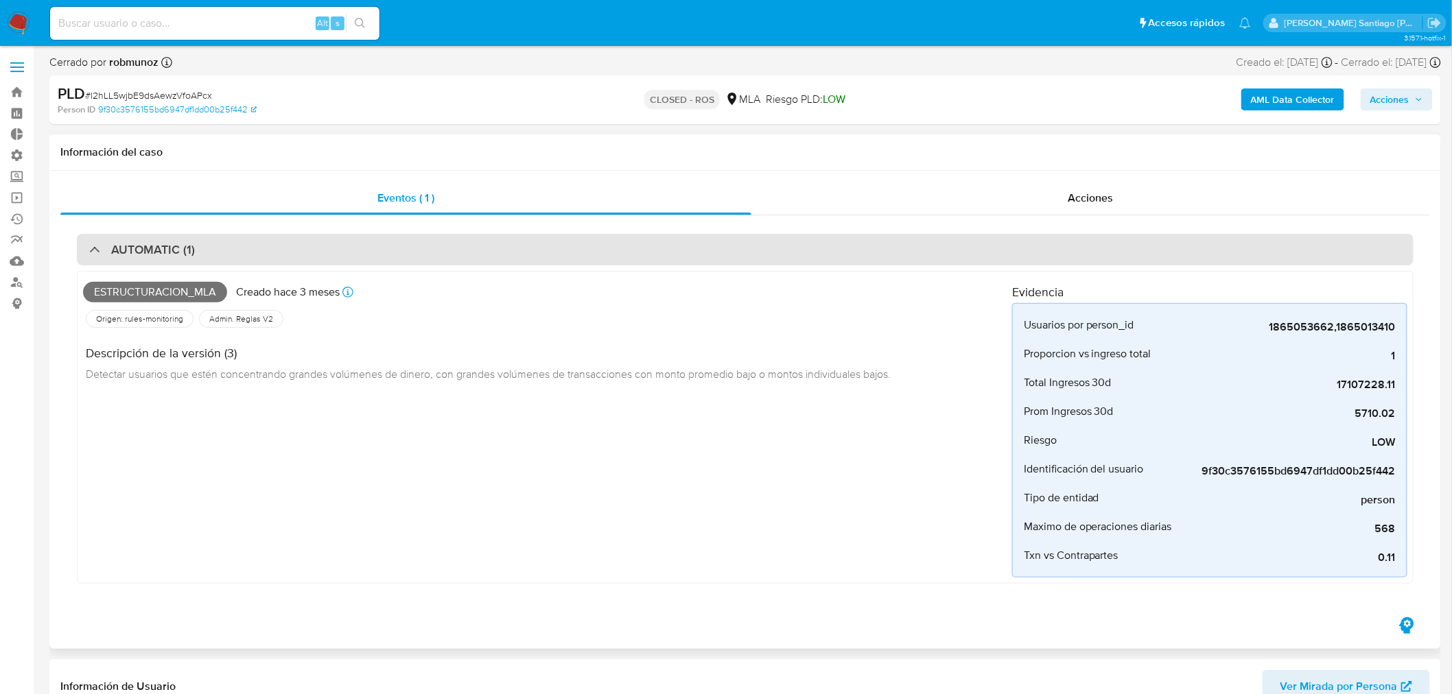
click at [163, 252] on h3 "AUTOMATIC (1)" at bounding box center [153, 249] width 84 height 15
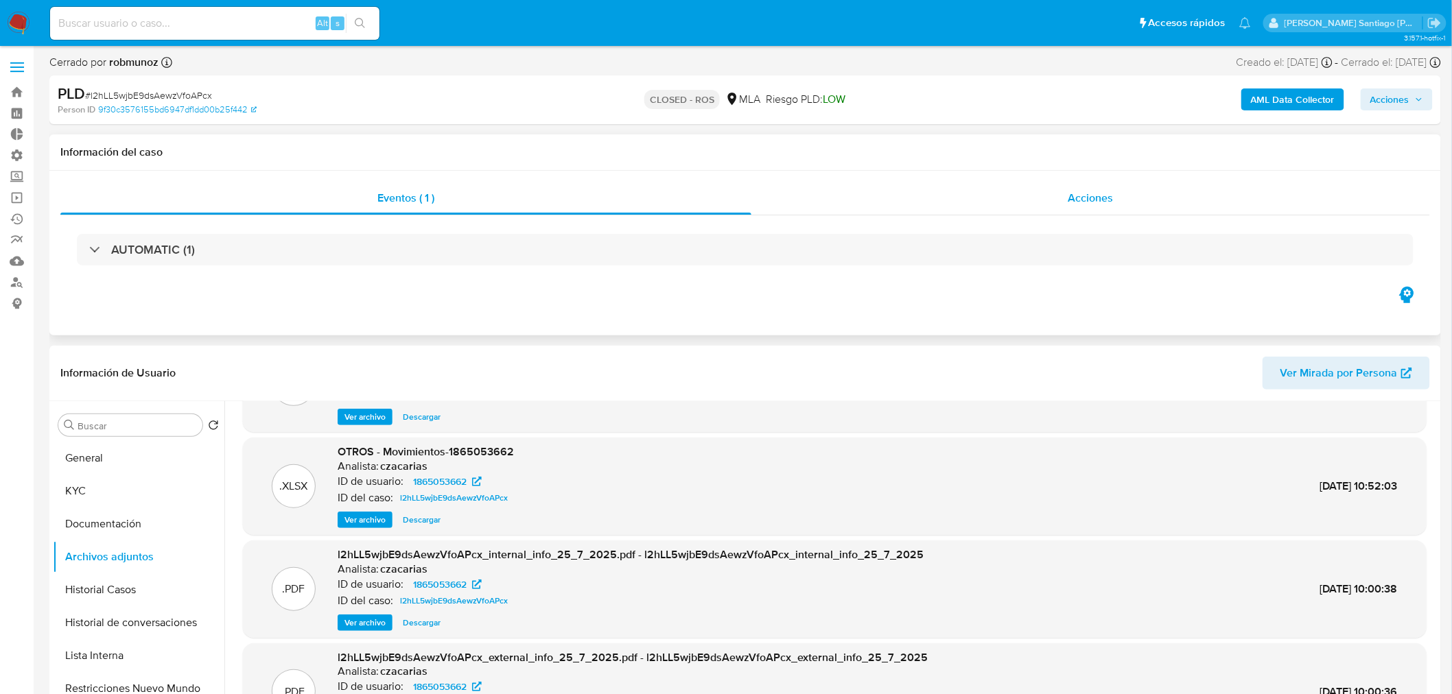
click at [1046, 200] on div "Acciones" at bounding box center [1090, 198] width 679 height 33
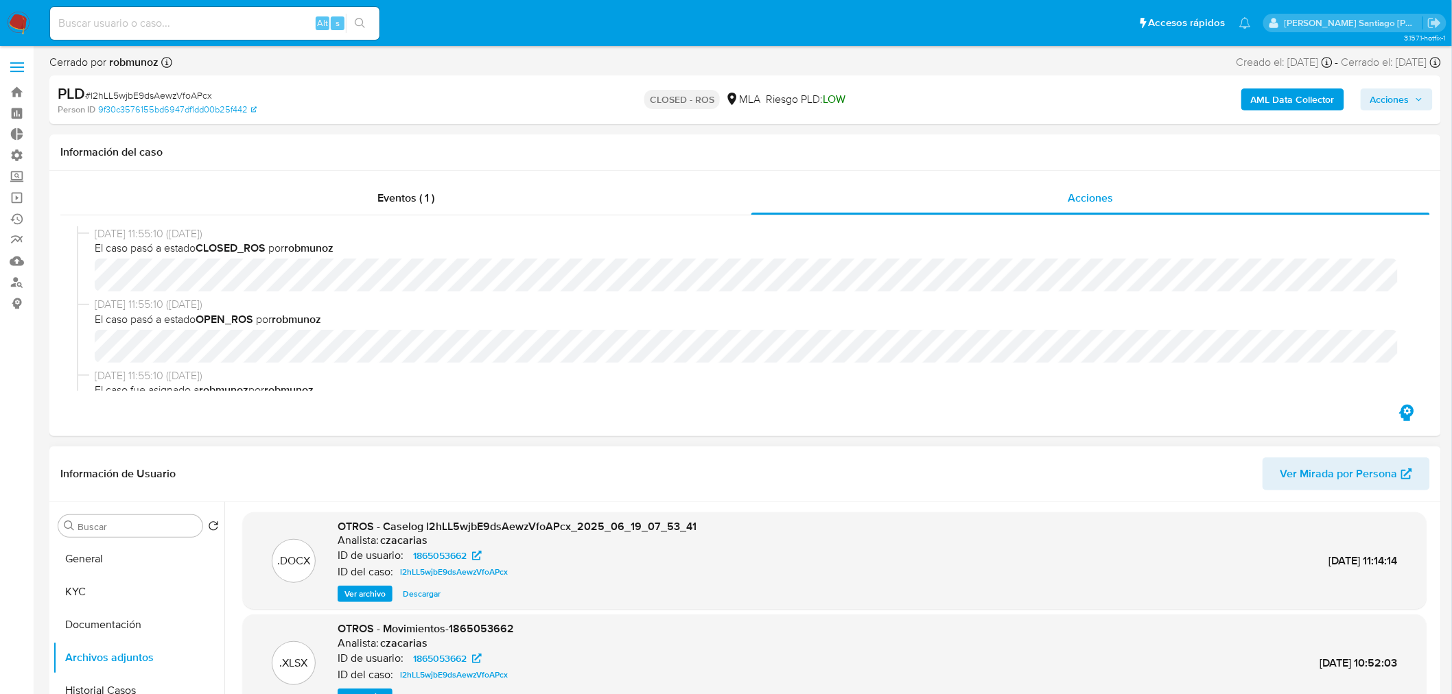
scroll to position [0, 0]
click at [438, 207] on div "Eventos ( 1 )" at bounding box center [405, 198] width 691 height 33
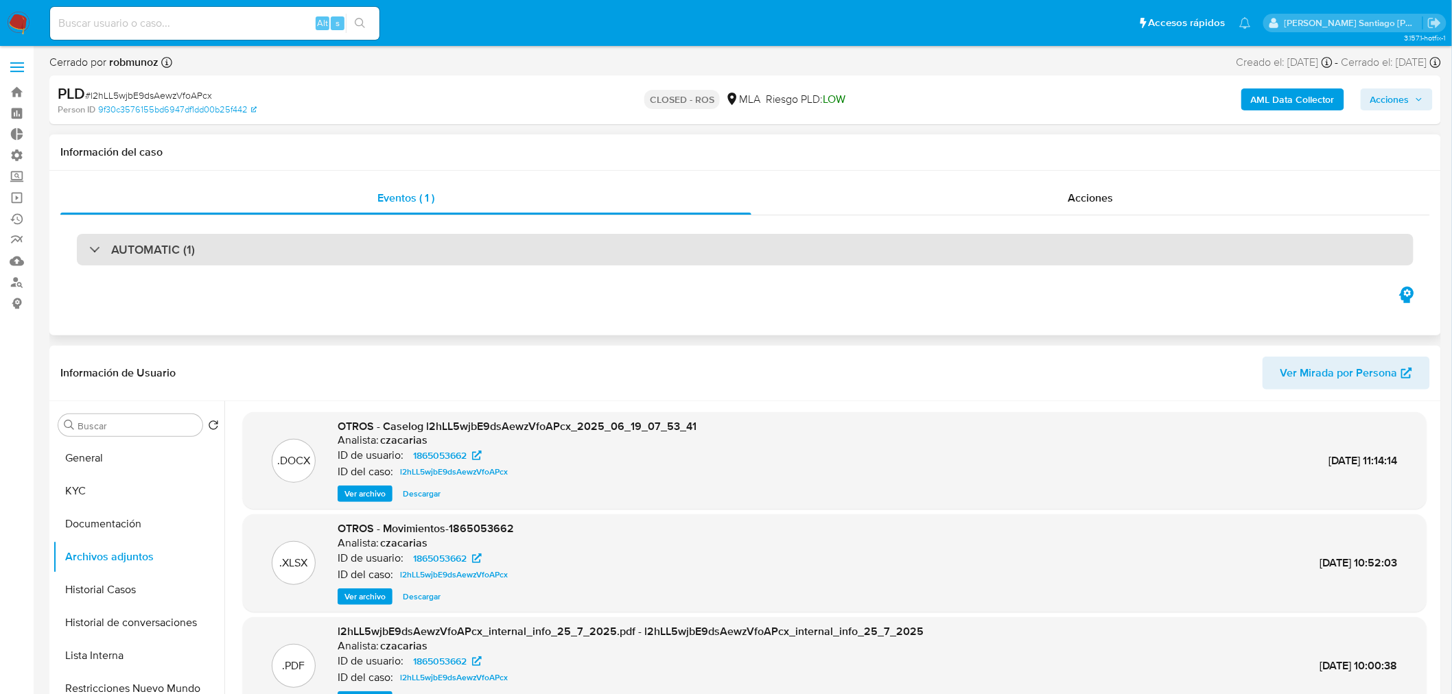
drag, startPoint x: 992, startPoint y: 266, endPoint x: 993, endPoint y: 259, distance: 7.0
click at [991, 265] on div "AUTOMATIC (1)" at bounding box center [744, 249] width 1369 height 69
click at [996, 257] on div "AUTOMATIC (1)" at bounding box center [745, 250] width 1337 height 32
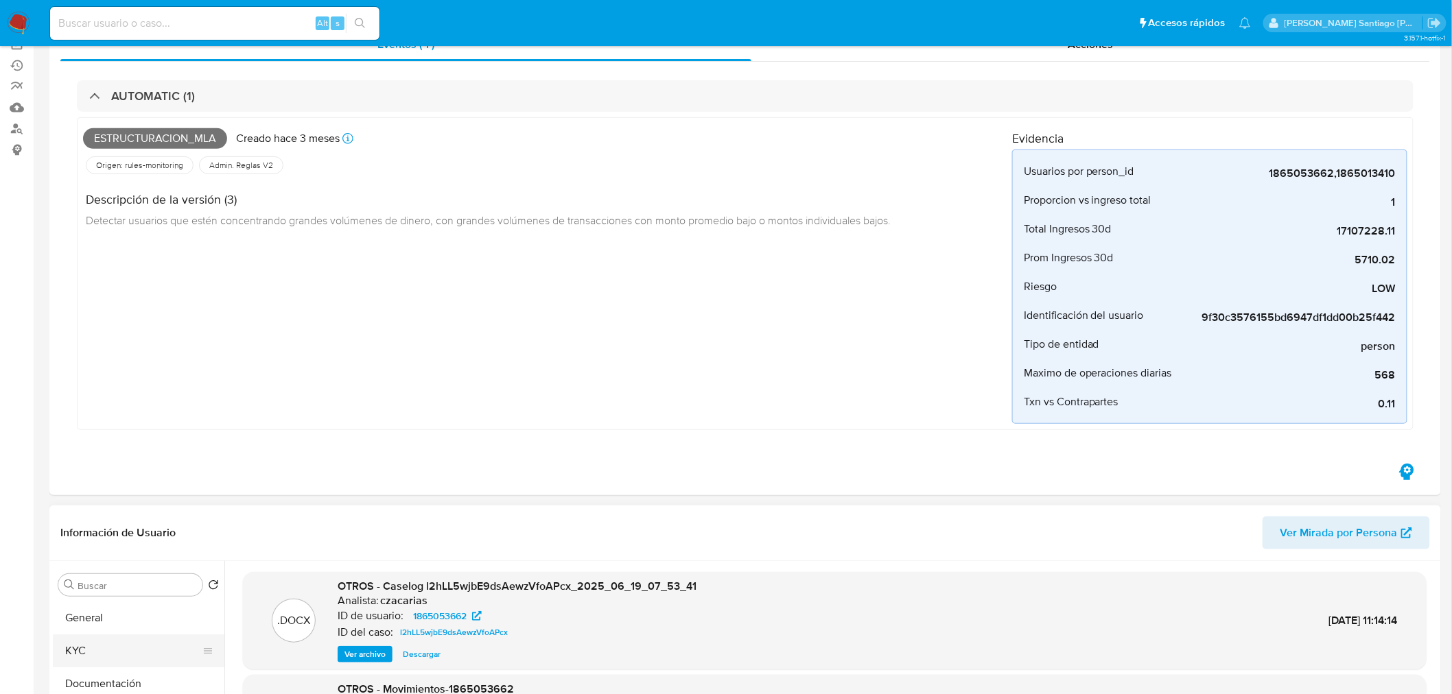
scroll to position [381, 0]
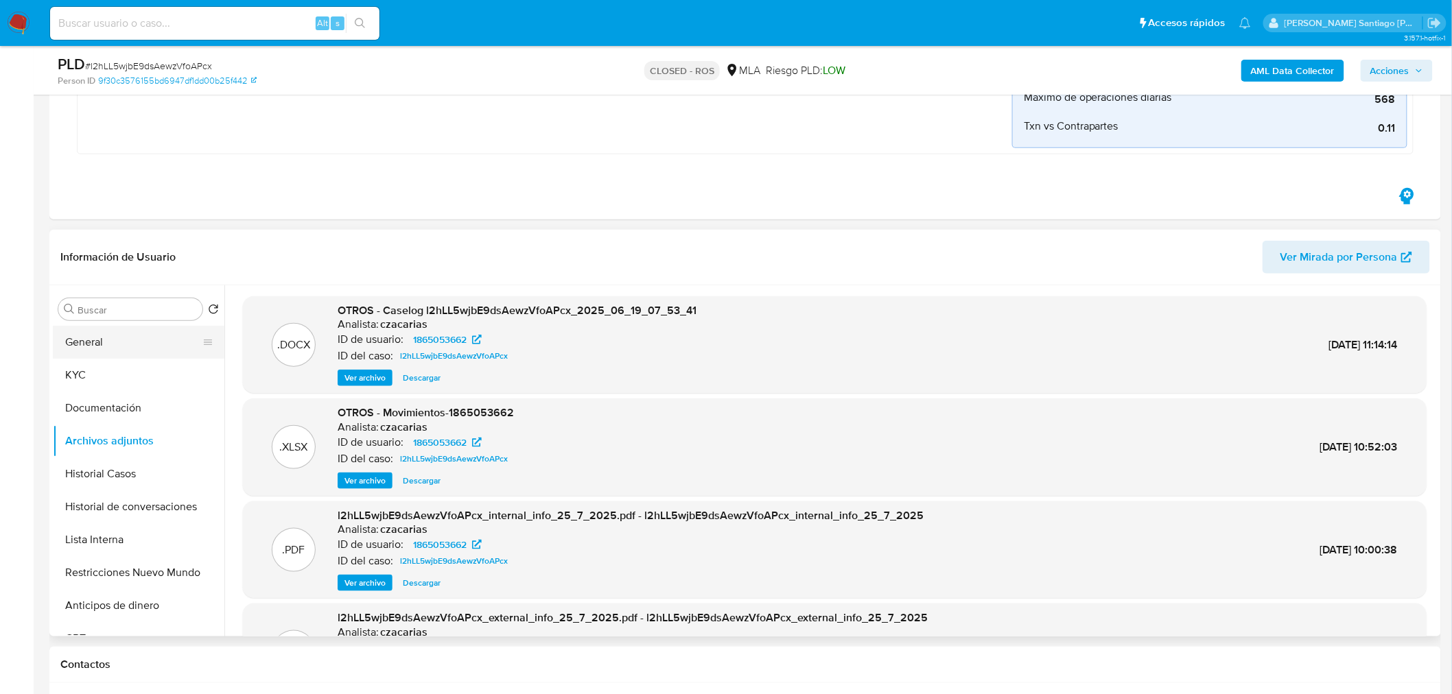
click at [149, 325] on div "Buscar Volver al orden por defecto General KYC Documentación Archivos adjuntos …" at bounding box center [139, 461] width 172 height 349
click at [148, 340] on button "General" at bounding box center [133, 342] width 161 height 33
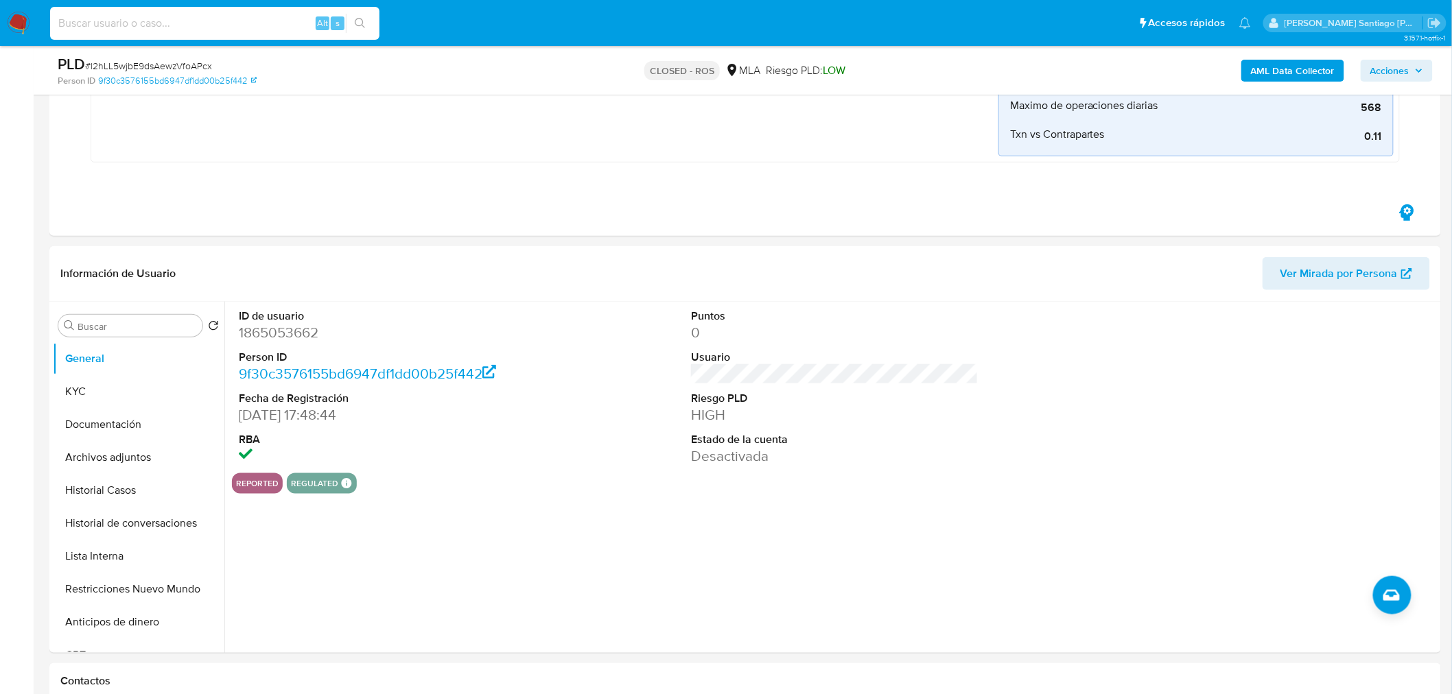
click at [178, 23] on input at bounding box center [214, 23] width 329 height 18
paste input "6211ff2254445f62bbb44a5b332d8b07"
type input "6211ff2254445f62bbb44a5b332d8b07"
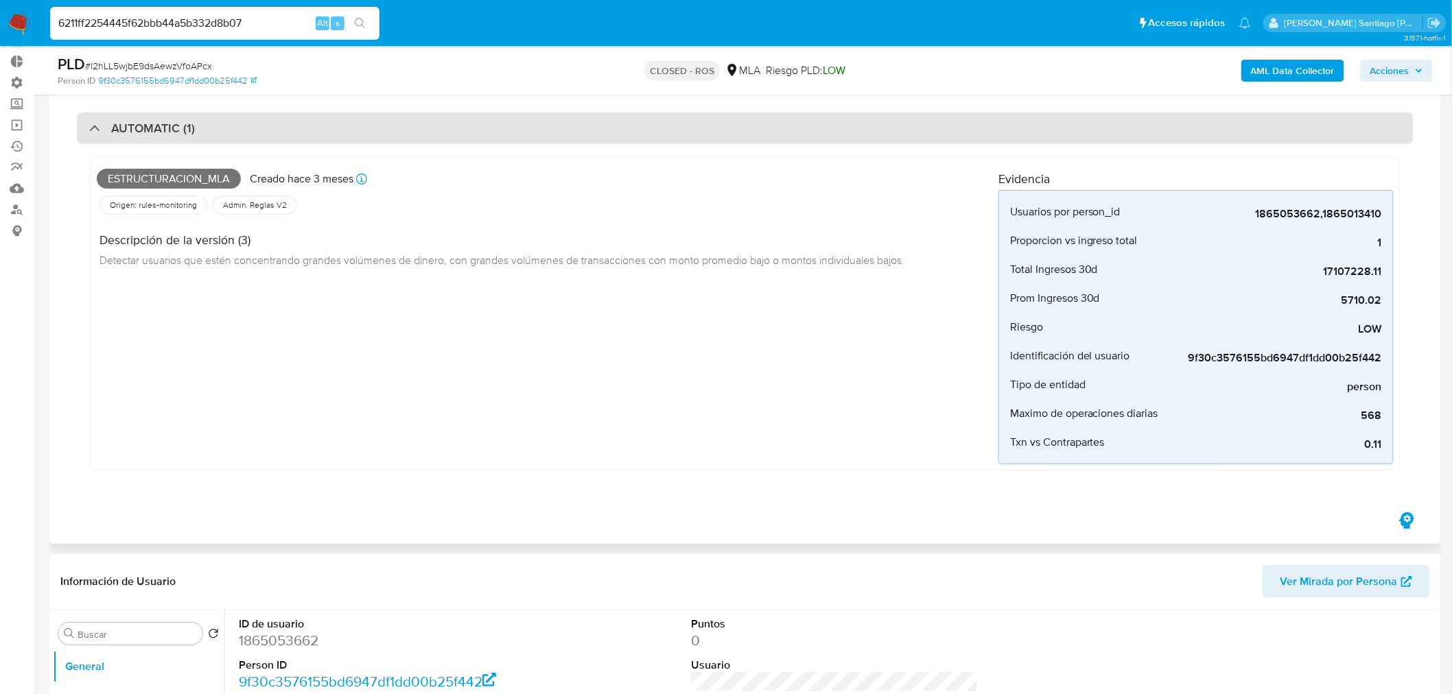
scroll to position [0, 0]
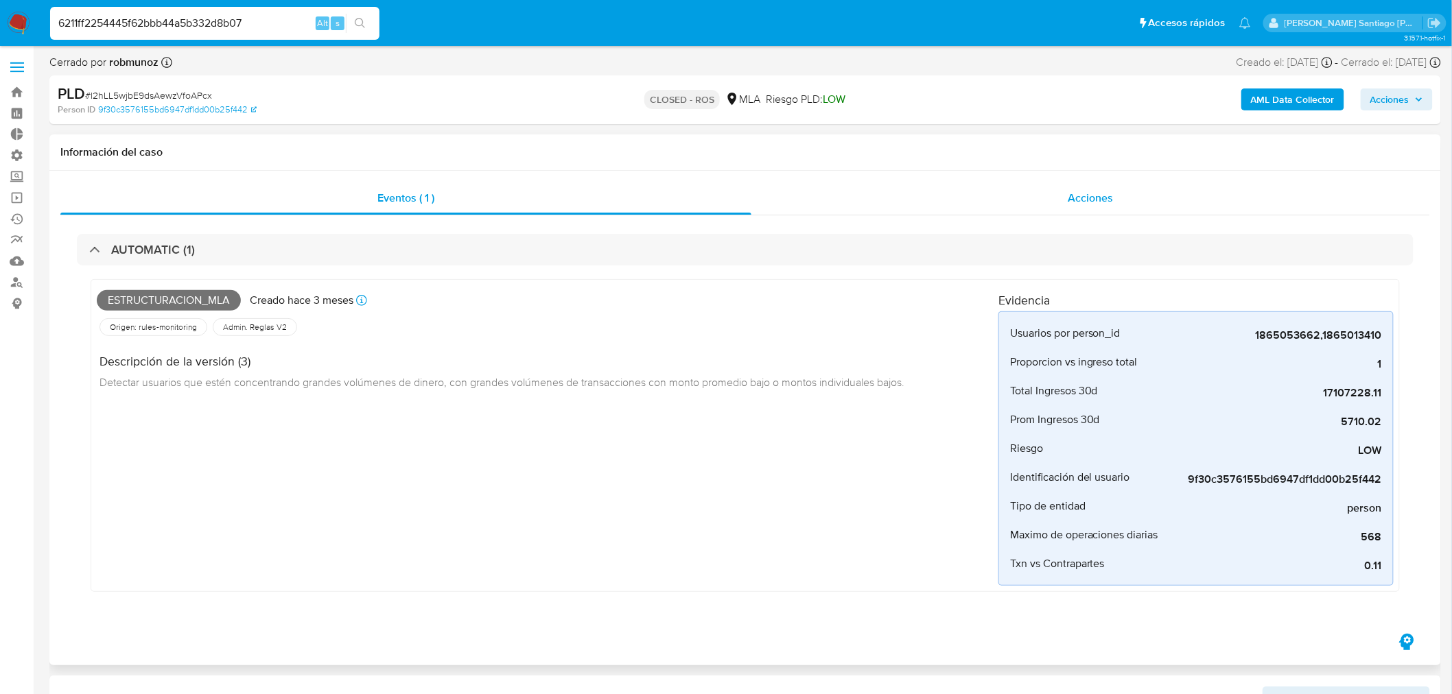
click at [1089, 196] on span "Acciones" at bounding box center [1090, 198] width 45 height 16
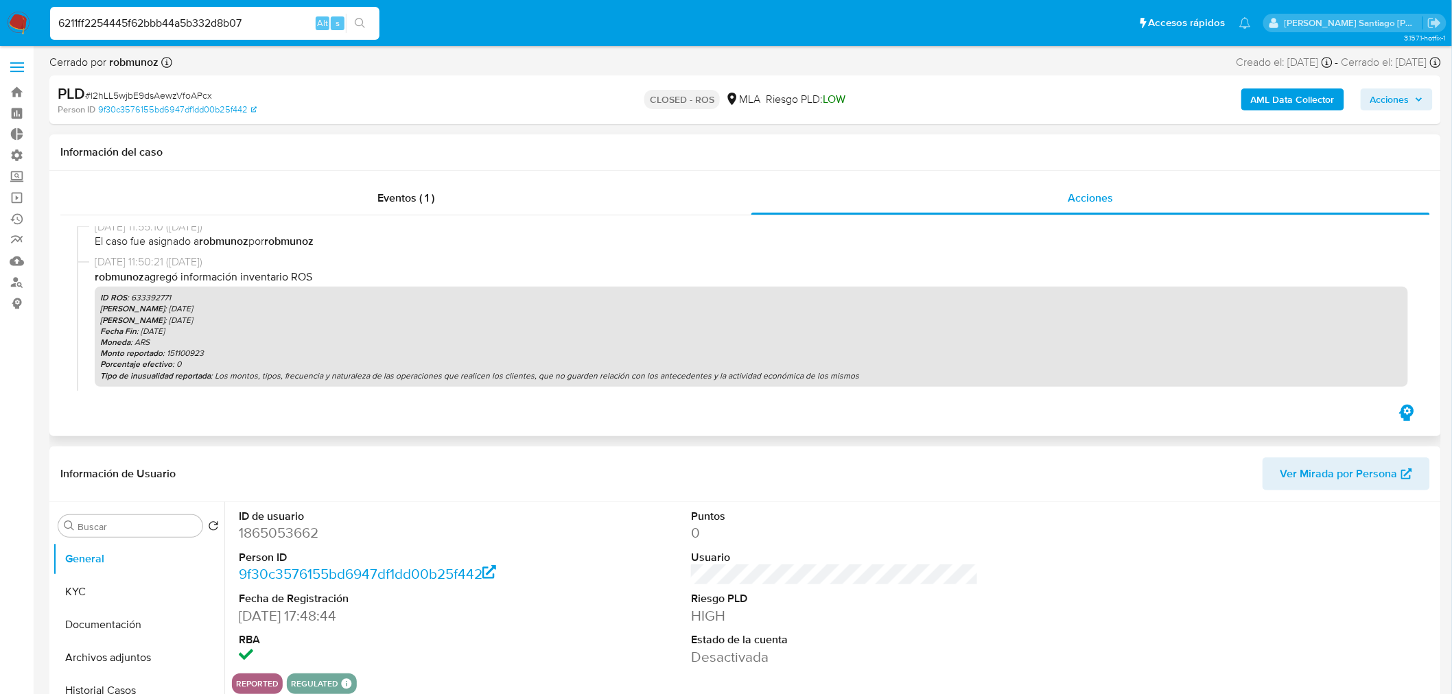
scroll to position [152, 0]
click at [147, 599] on button "KYC" at bounding box center [133, 592] width 161 height 33
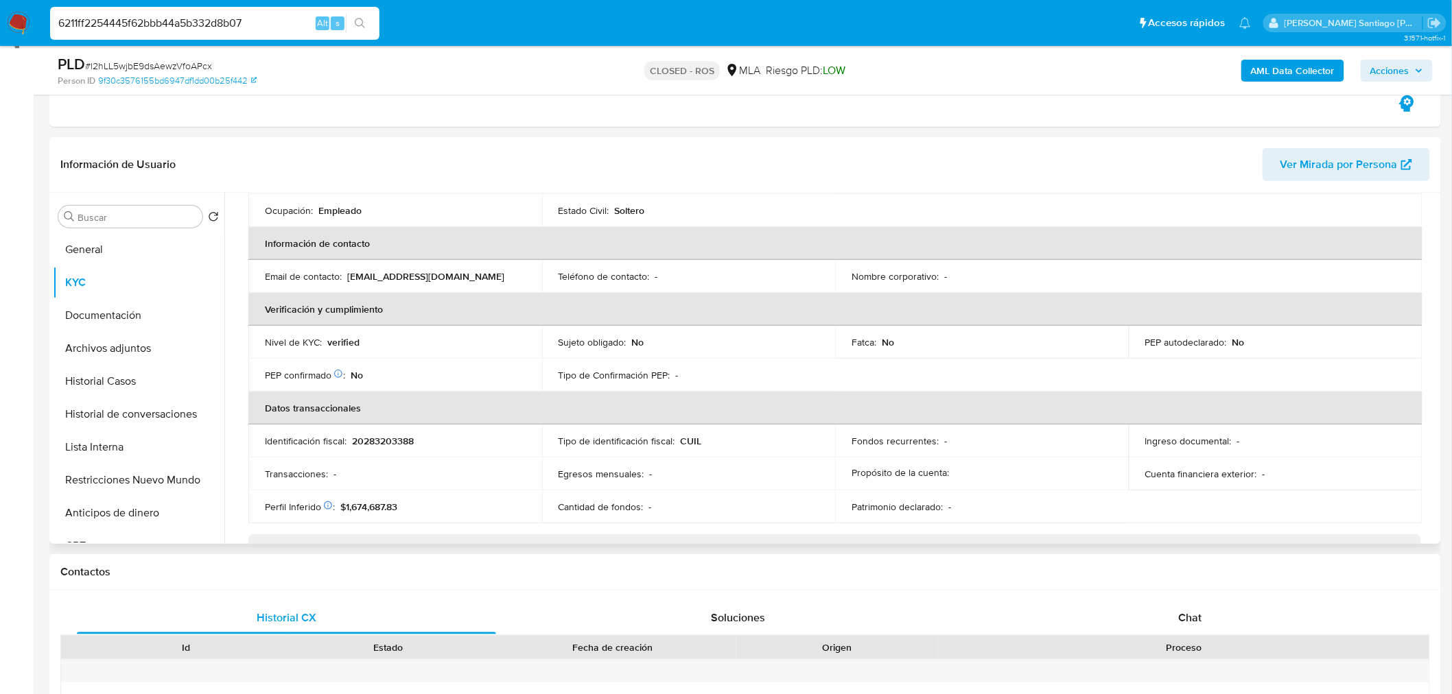
scroll to position [305, 0]
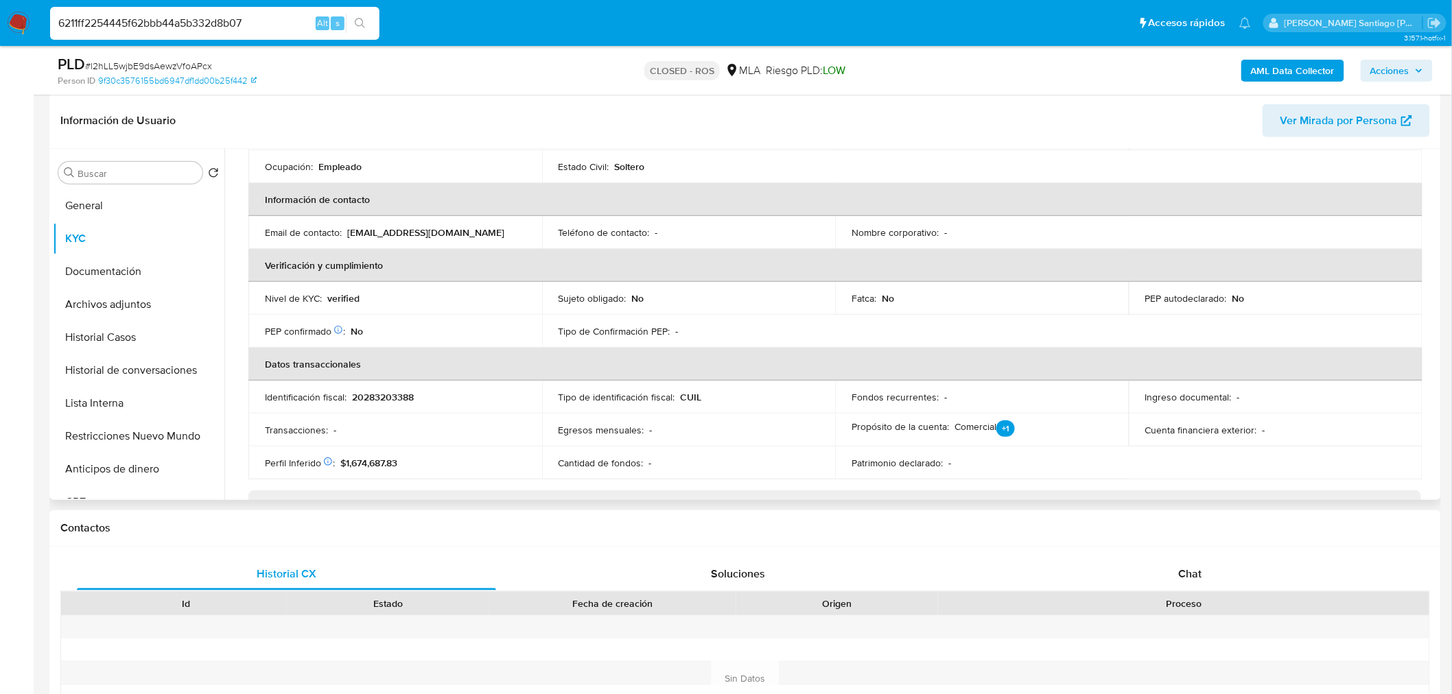
click at [410, 399] on p "20283203388" at bounding box center [383, 397] width 62 height 12
copy p "20283203388"
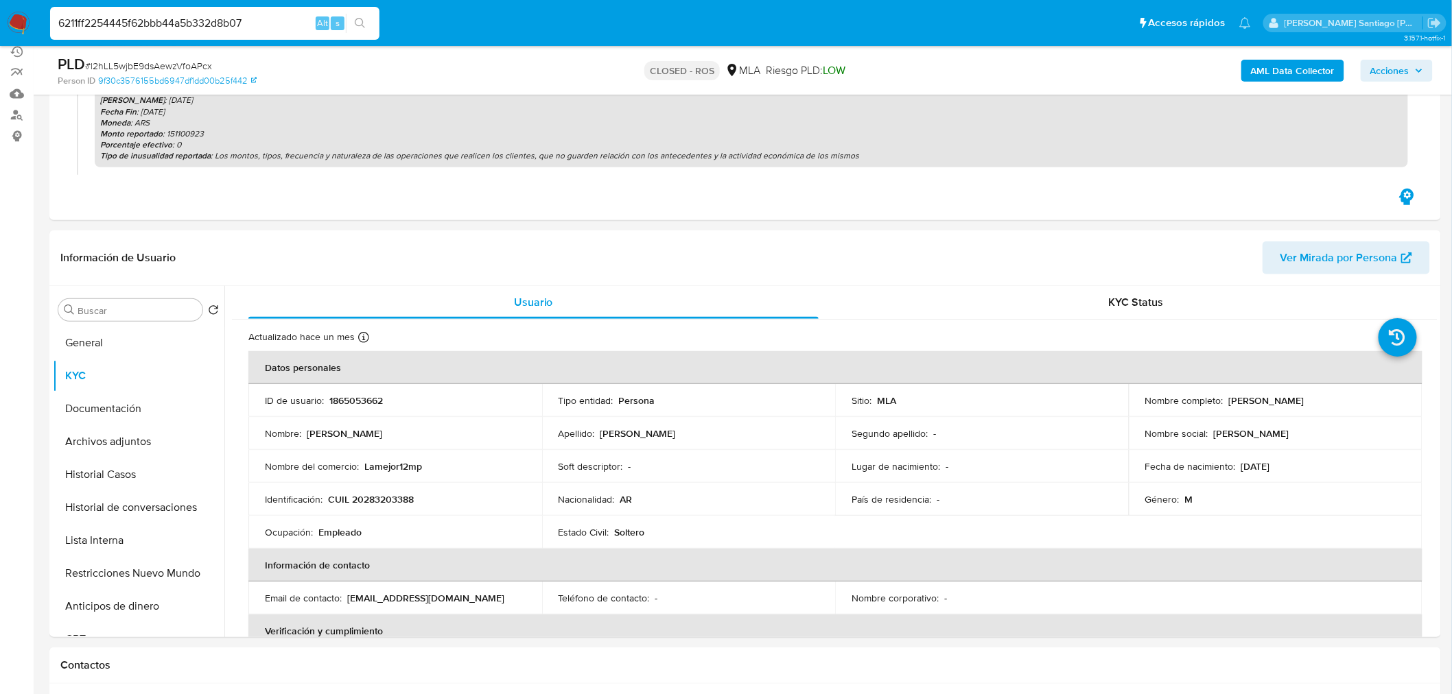
scroll to position [0, 0]
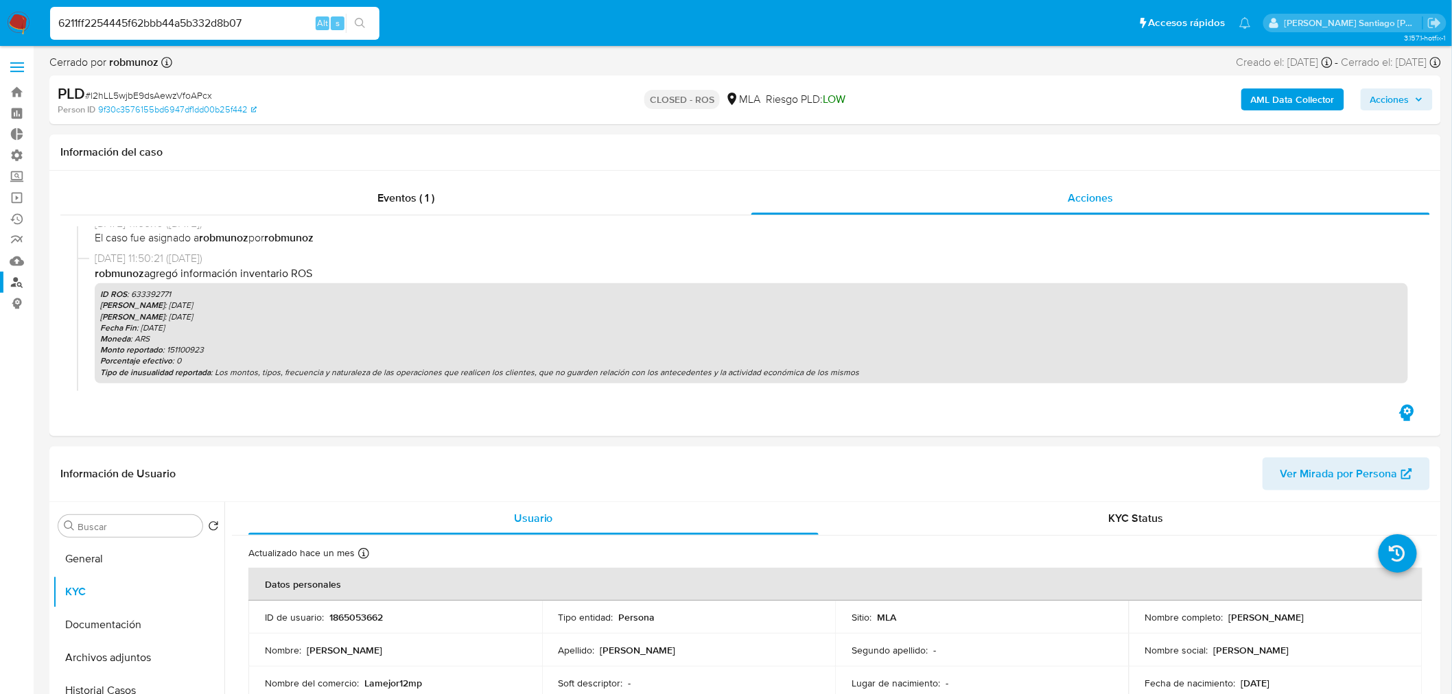
click at [23, 286] on link "Buscador de personas" at bounding box center [81, 282] width 163 height 21
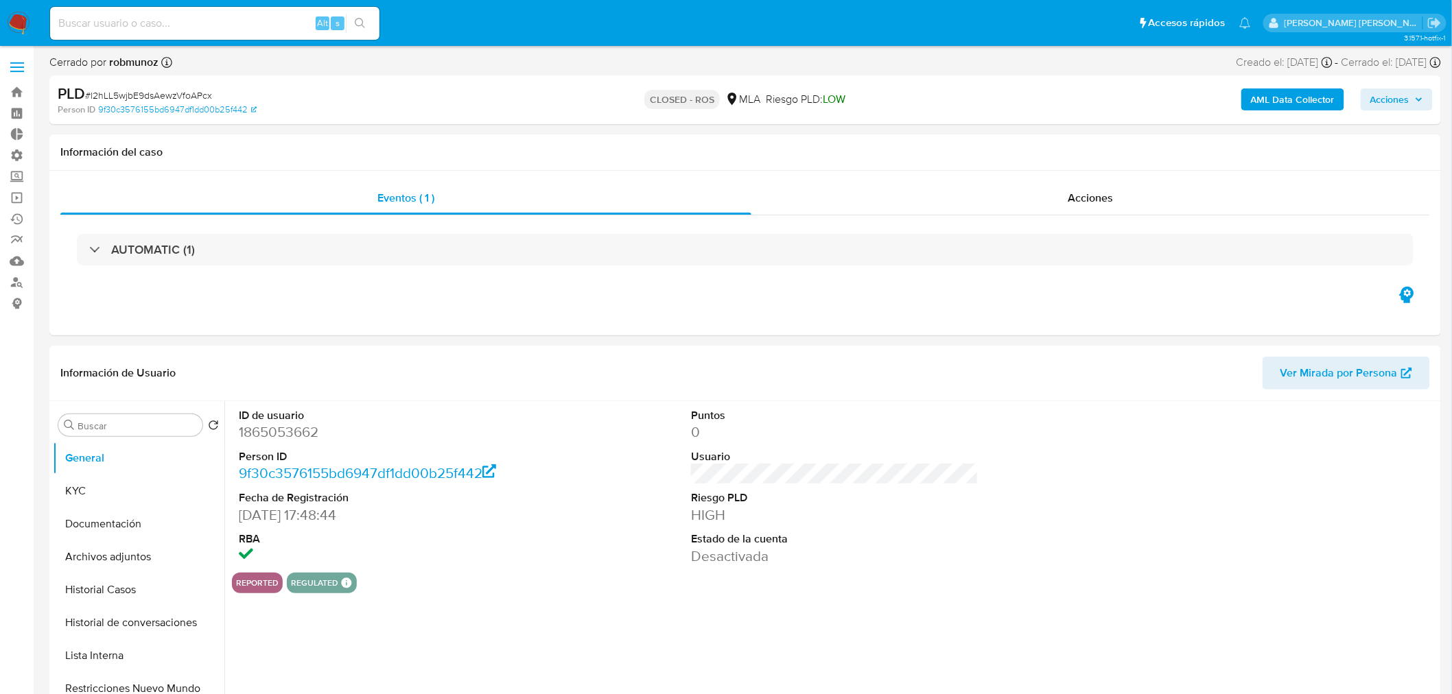
select select "10"
click at [1092, 198] on span "Acciones" at bounding box center [1090, 198] width 45 height 16
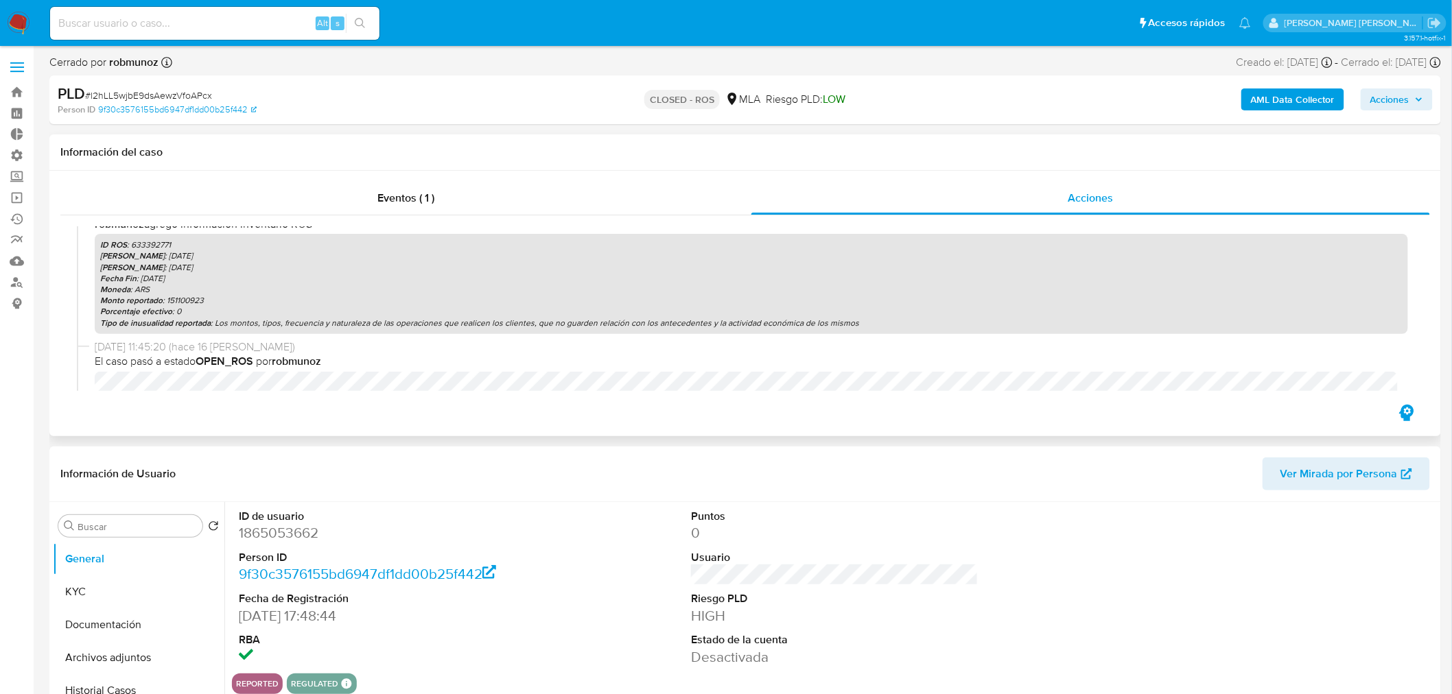
scroll to position [228, 0]
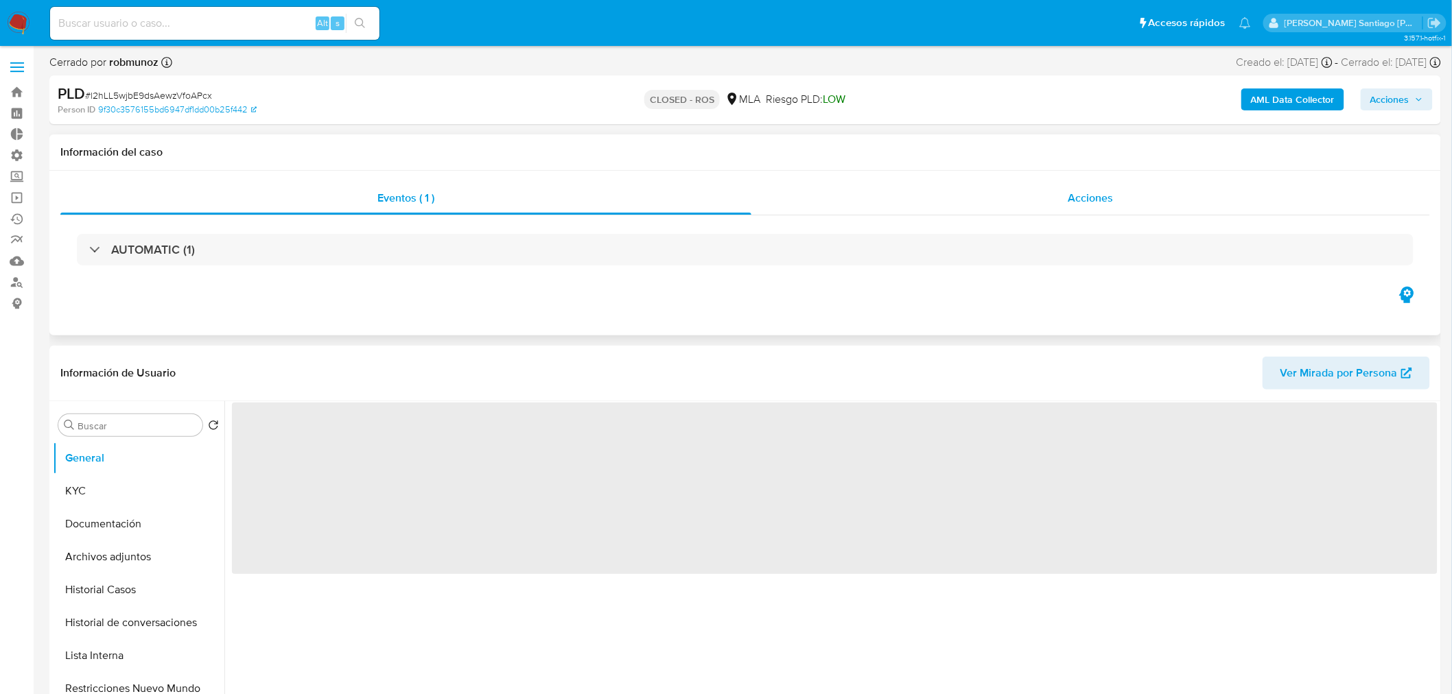
drag, startPoint x: 1142, startPoint y: 198, endPoint x: 1140, endPoint y: 206, distance: 8.3
click at [1142, 200] on div "Acciones" at bounding box center [1090, 198] width 679 height 33
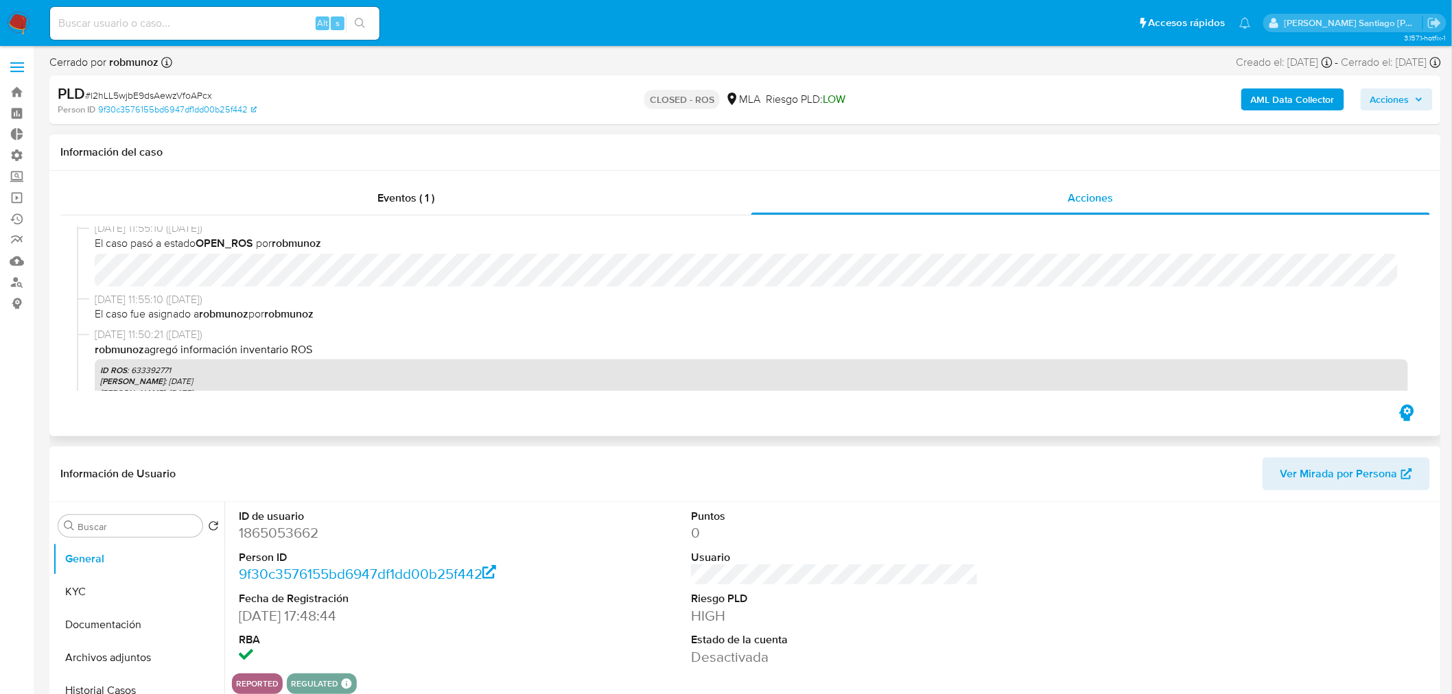
select select "10"
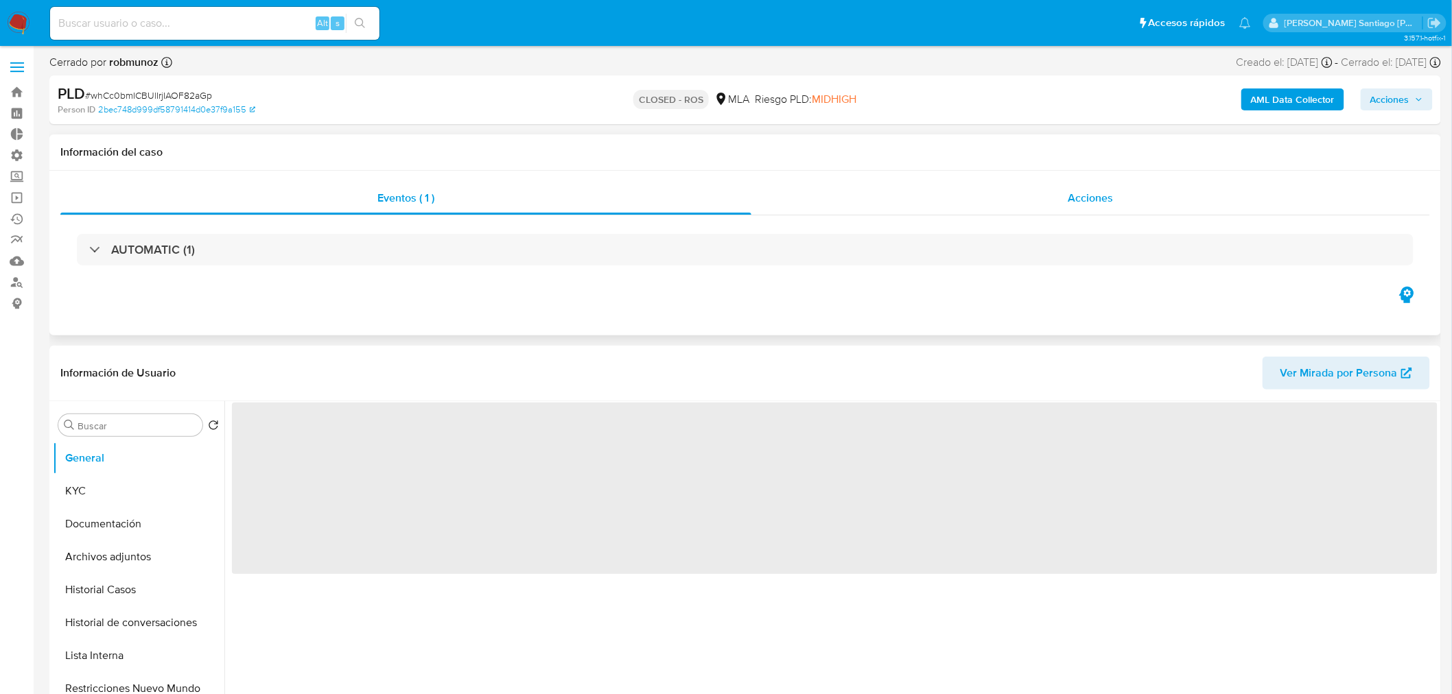
click at [1050, 202] on div "Acciones" at bounding box center [1090, 198] width 679 height 33
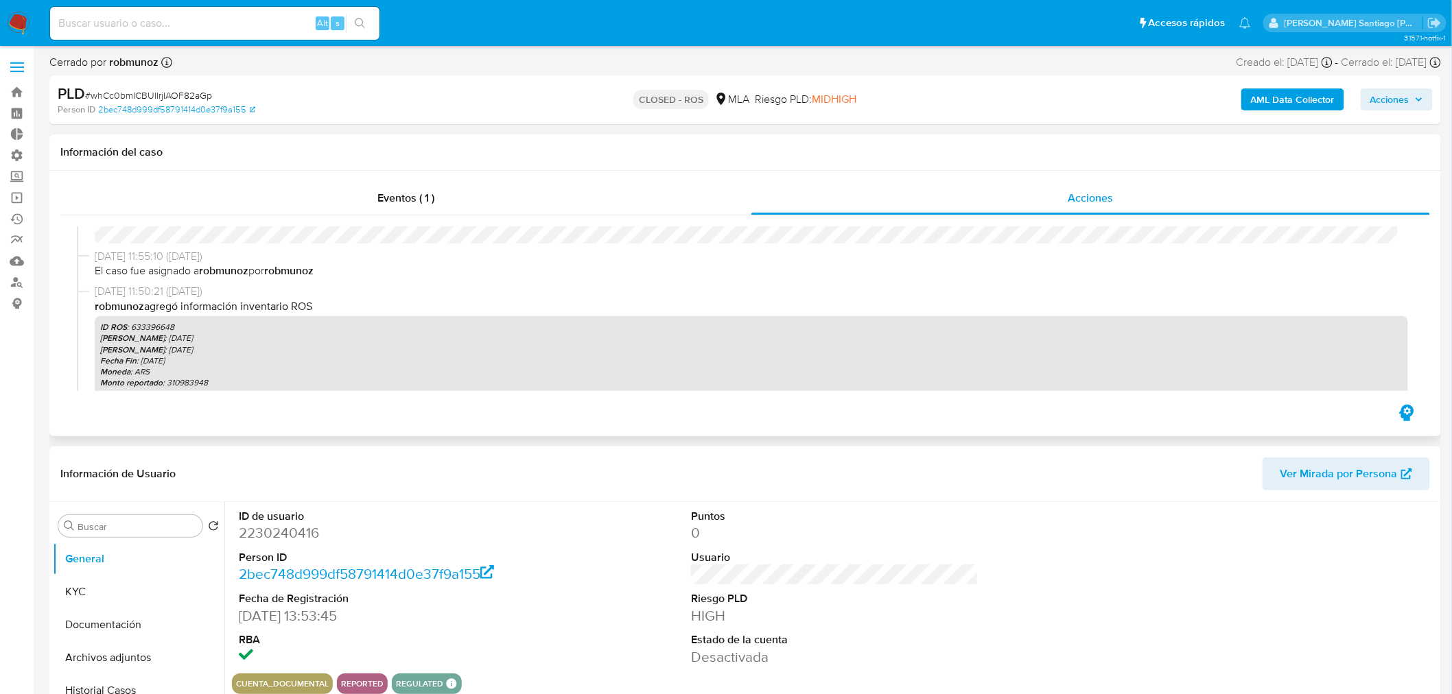
scroll to position [152, 0]
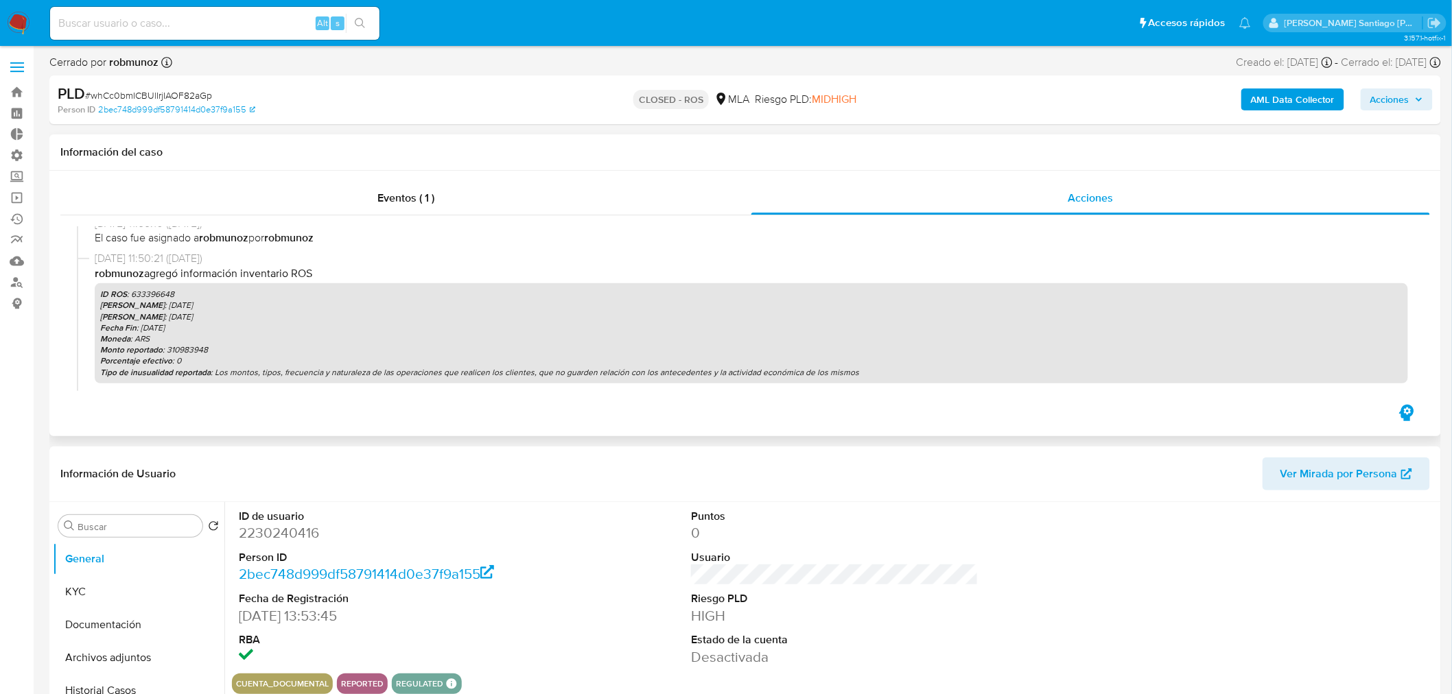
select select "10"
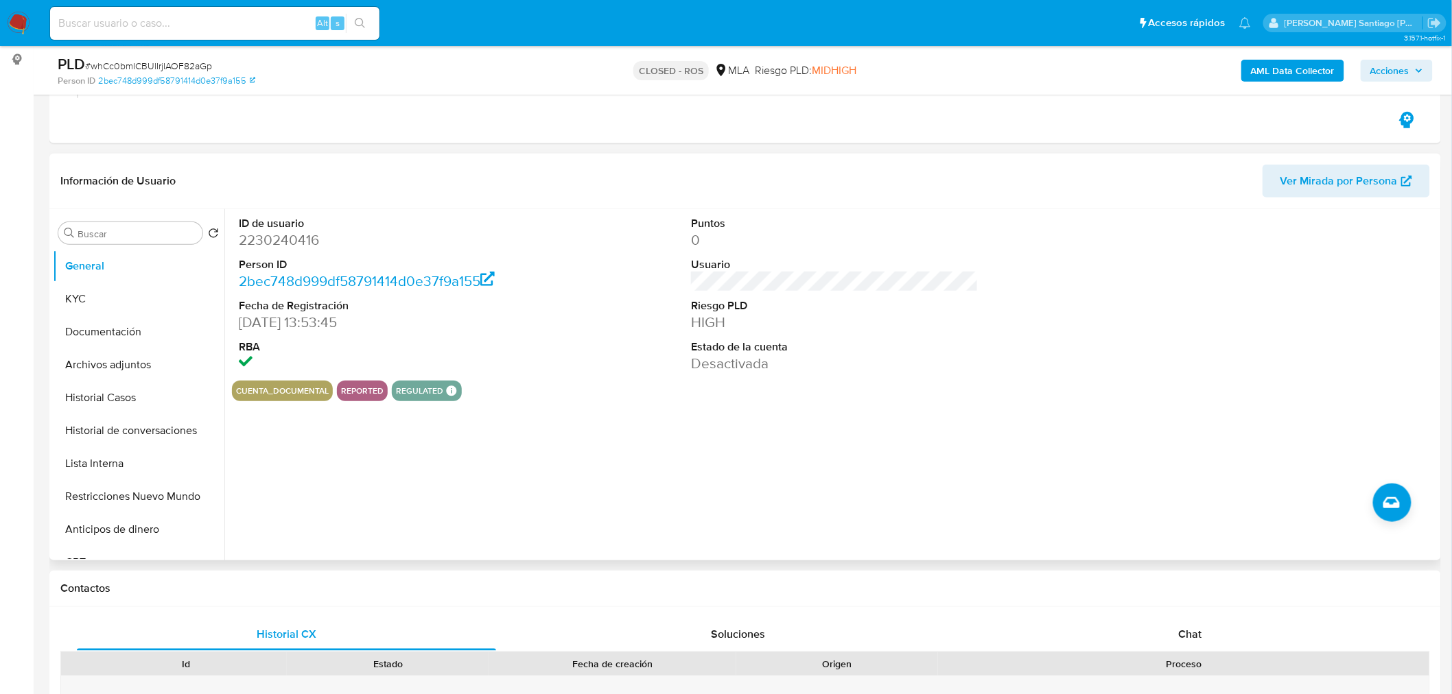
scroll to position [305, 0]
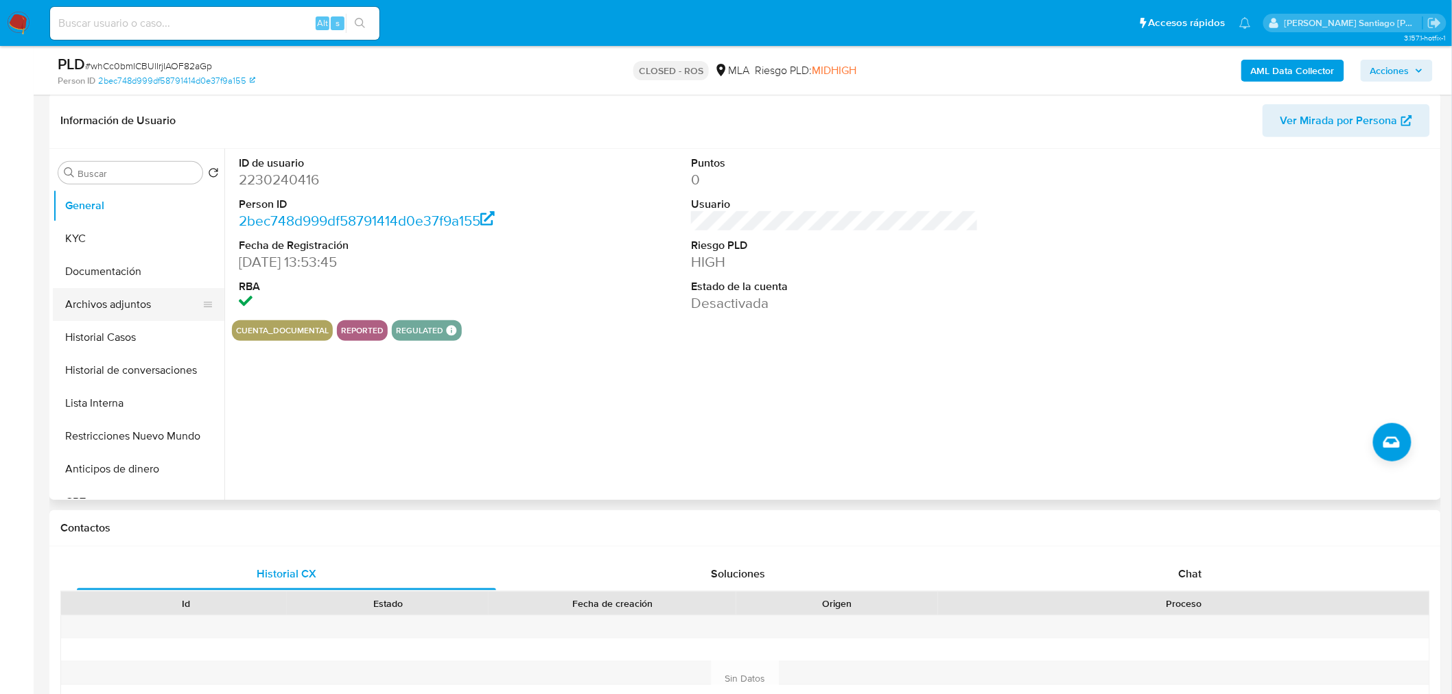
click at [121, 307] on button "Archivos adjuntos" at bounding box center [133, 304] width 161 height 33
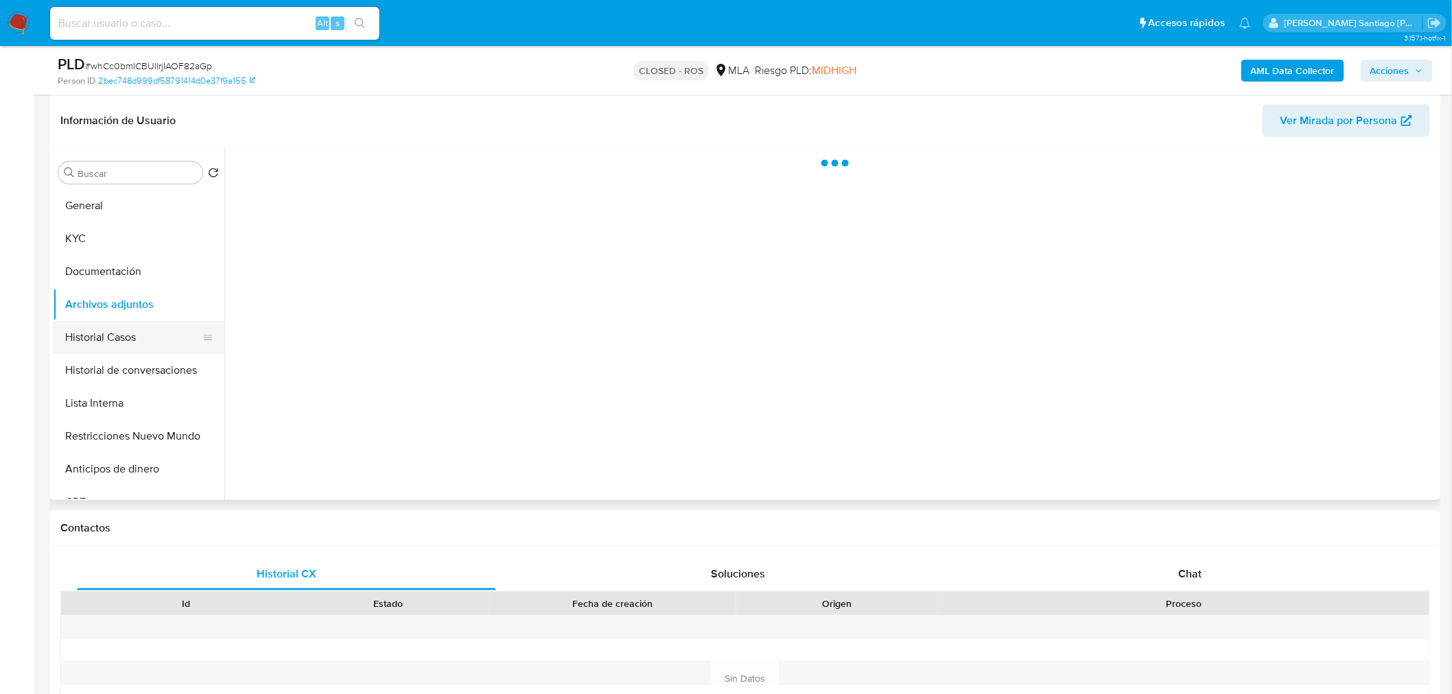
click at [115, 344] on button "Historial Casos" at bounding box center [133, 337] width 161 height 33
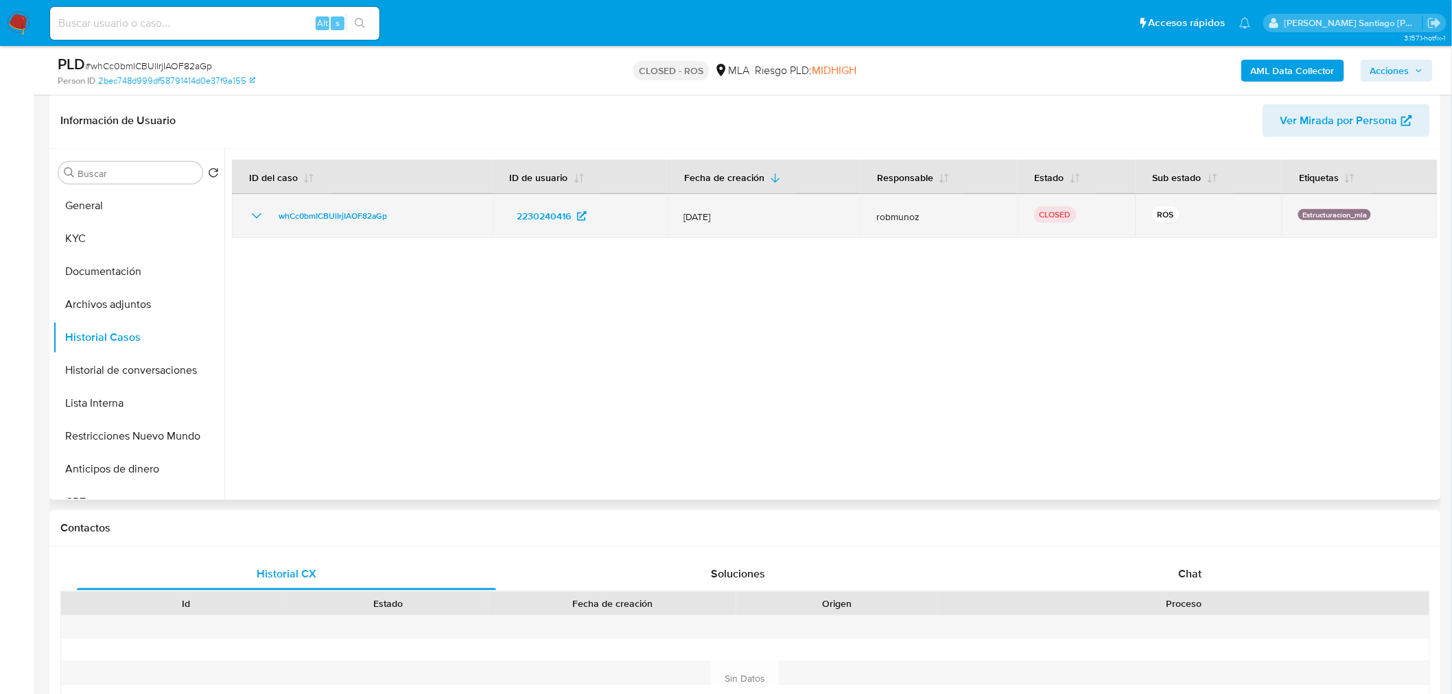
click at [256, 210] on icon "Mostrar/Ocultar" at bounding box center [256, 216] width 16 height 16
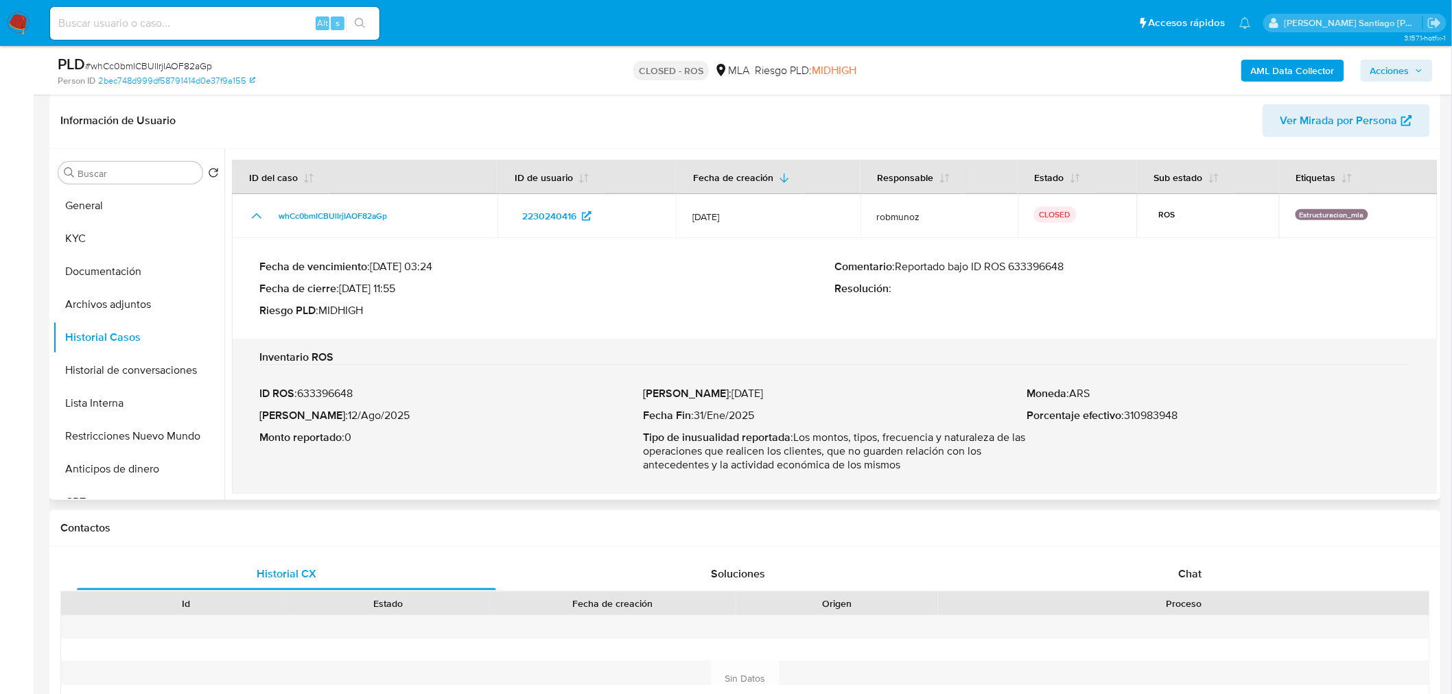
click at [938, 296] on div "Comentario : Reportado bajo ID ROS 633396648 Resolución :" at bounding box center [1123, 289] width 576 height 58
click at [1118, 324] on div "Fecha de vencimiento : 10/09/2025 03:24 Fecha de cierre : 13/08/2025 11:55 Ries…" at bounding box center [834, 289] width 1151 height 80
click at [341, 395] on p "ID ROS : 633396648" at bounding box center [451, 394] width 384 height 14
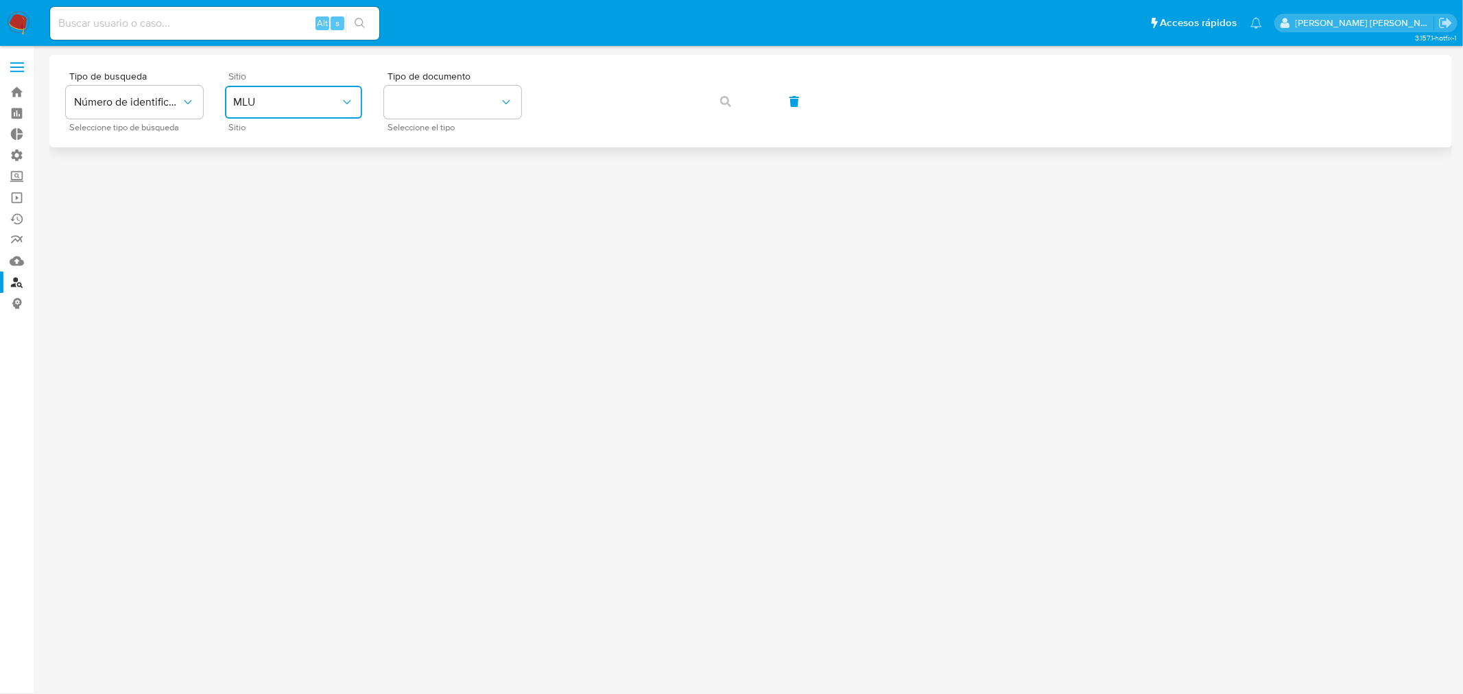
click at [327, 86] on button "MLU" at bounding box center [293, 102] width 137 height 33
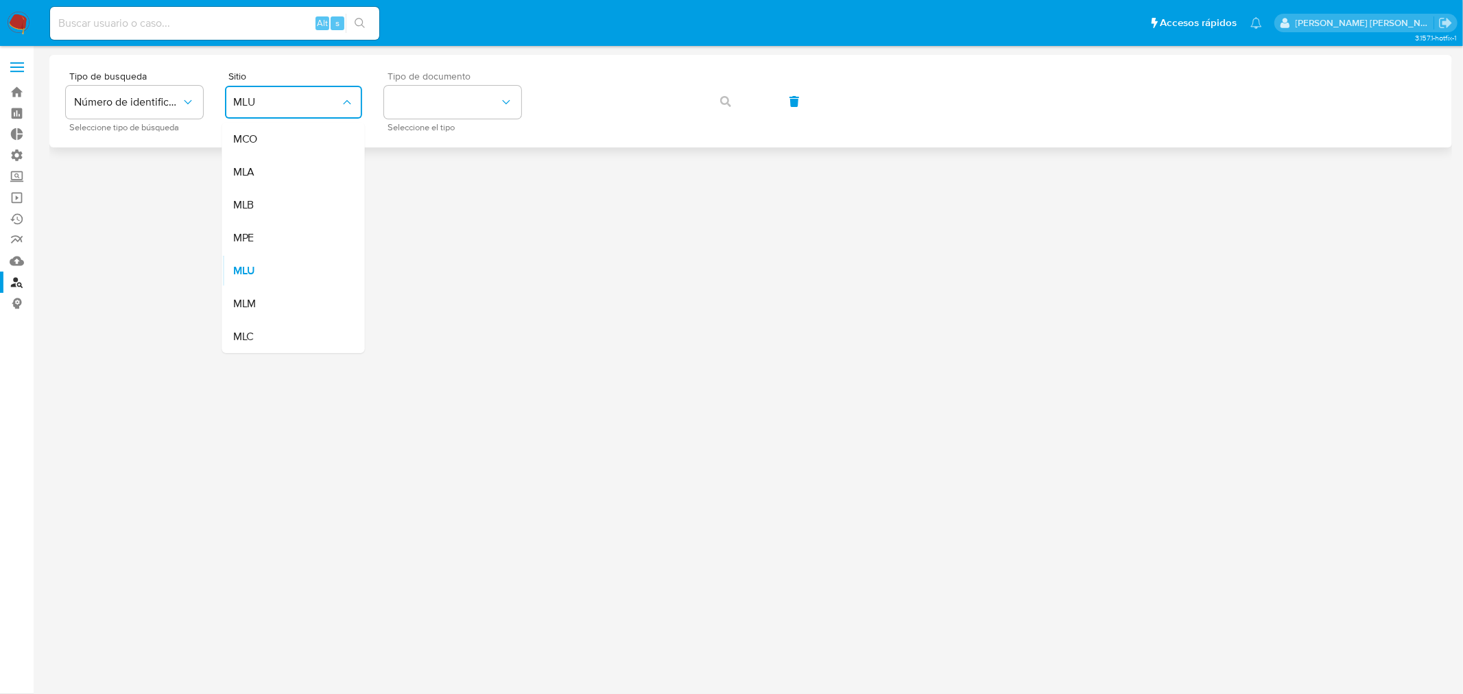
drag, startPoint x: 314, startPoint y: 166, endPoint x: 405, endPoint y: 130, distance: 98.6
click at [319, 163] on div "MLA" at bounding box center [289, 172] width 113 height 33
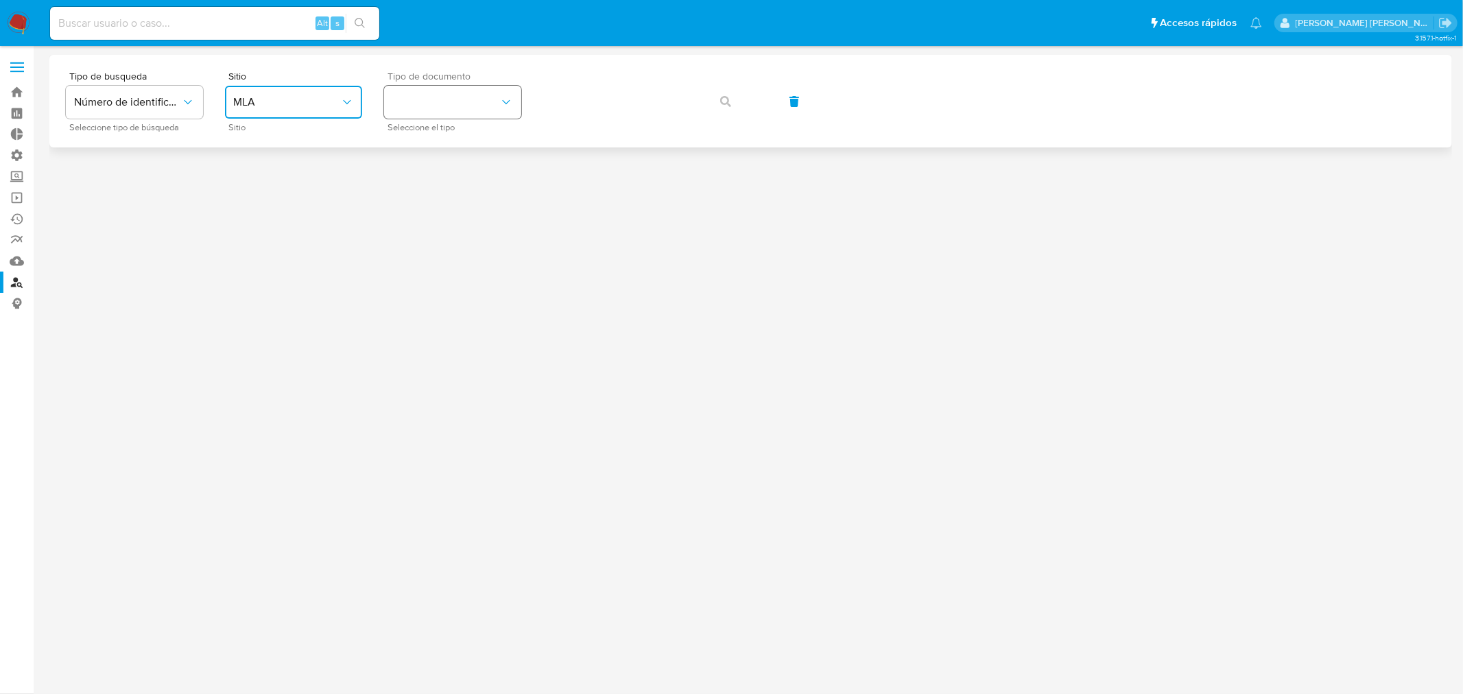
drag, startPoint x: 430, startPoint y: 106, endPoint x: 430, endPoint y: 117, distance: 11.7
click at [430, 106] on button "identificationType" at bounding box center [452, 102] width 137 height 33
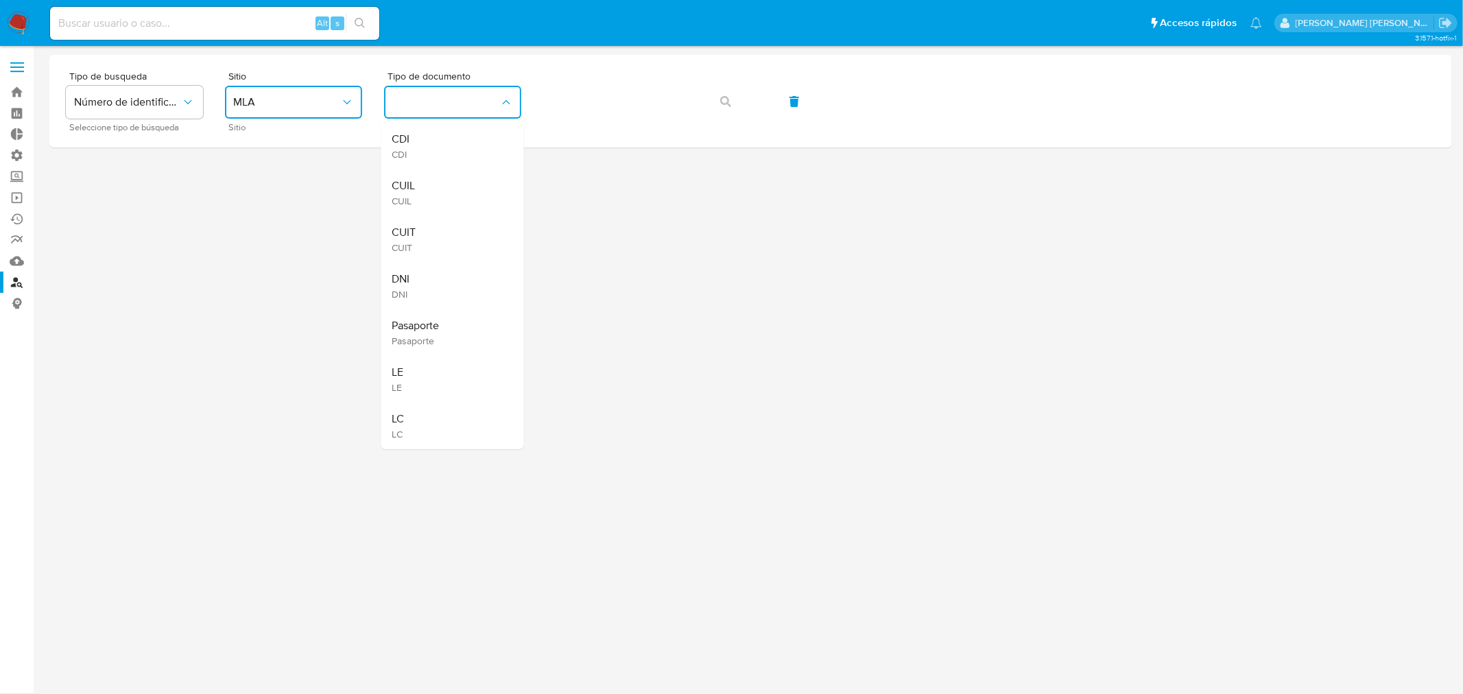
drag, startPoint x: 446, startPoint y: 200, endPoint x: 446, endPoint y: 190, distance: 9.6
click at [444, 193] on div "CUIL CUIL" at bounding box center [448, 192] width 113 height 47
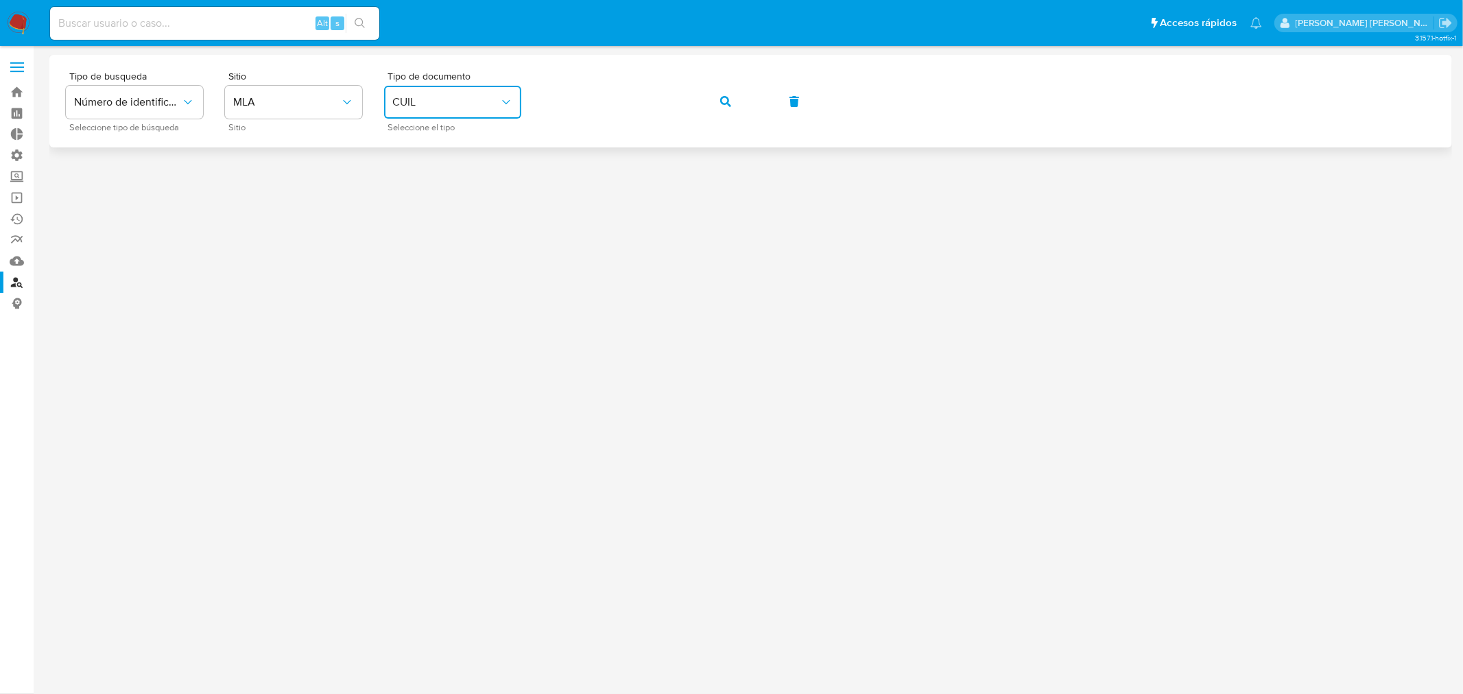
click at [735, 106] on button "button" at bounding box center [726, 101] width 47 height 33
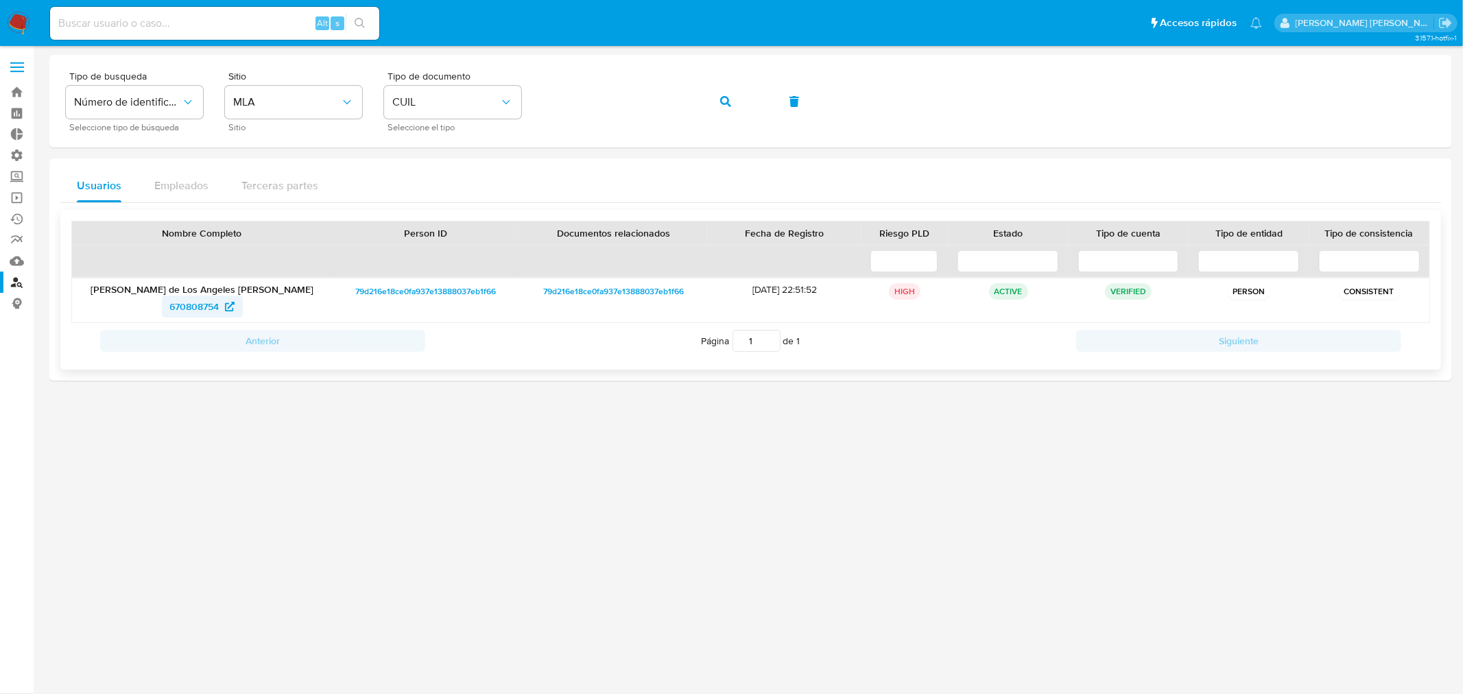
click at [209, 304] on span "670808754" at bounding box center [194, 307] width 49 height 22
click at [204, 23] on input at bounding box center [214, 23] width 329 height 18
paste input "whCc0bmICBUlIrjIAOF82aGp"
type input "whCc0bmICBUlIrjIAOF82aGp"
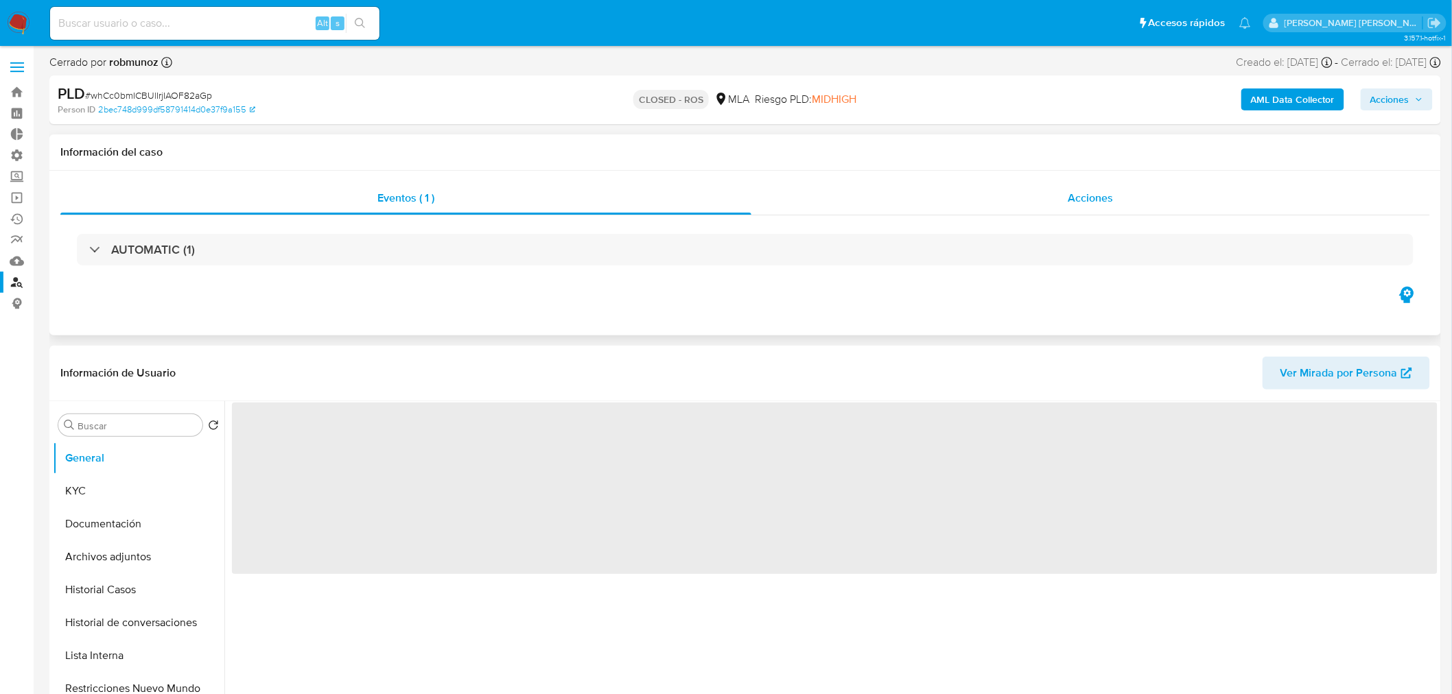
click at [1000, 183] on div "Acciones" at bounding box center [1090, 198] width 679 height 33
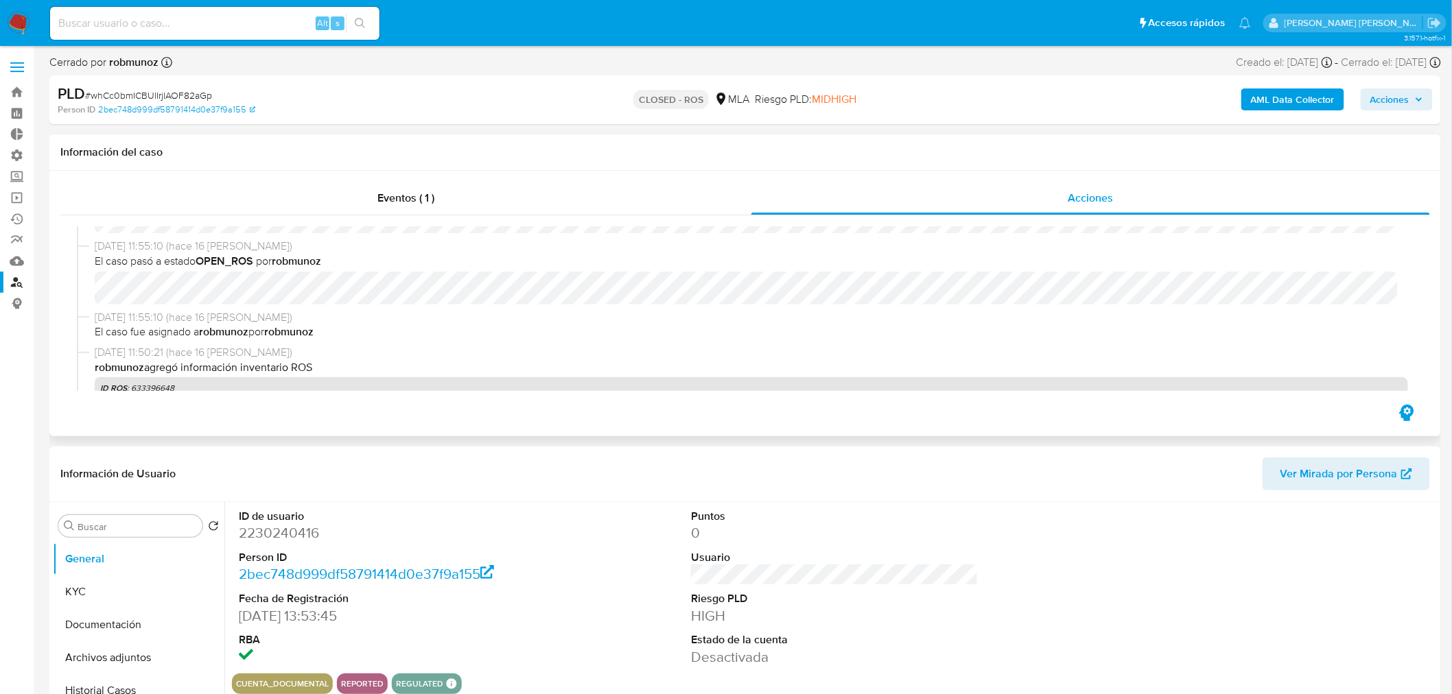
select select "10"
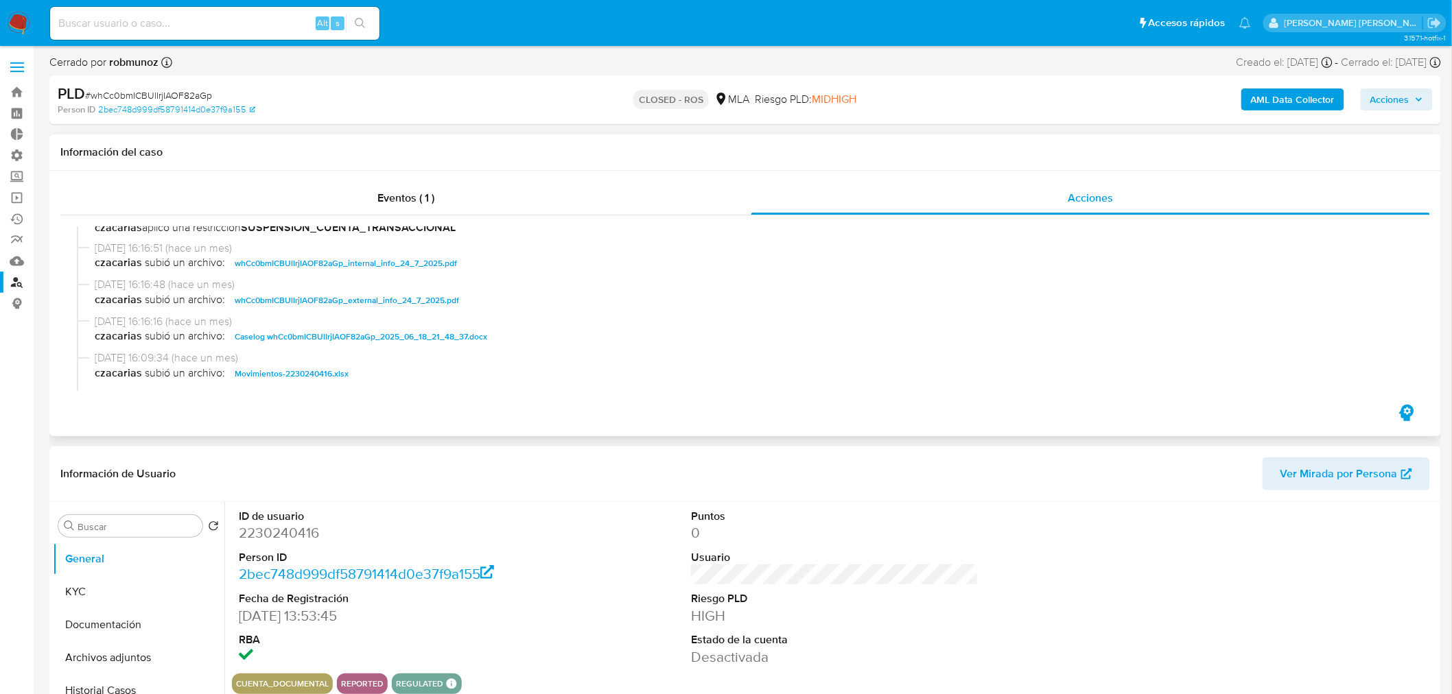
scroll to position [609, 0]
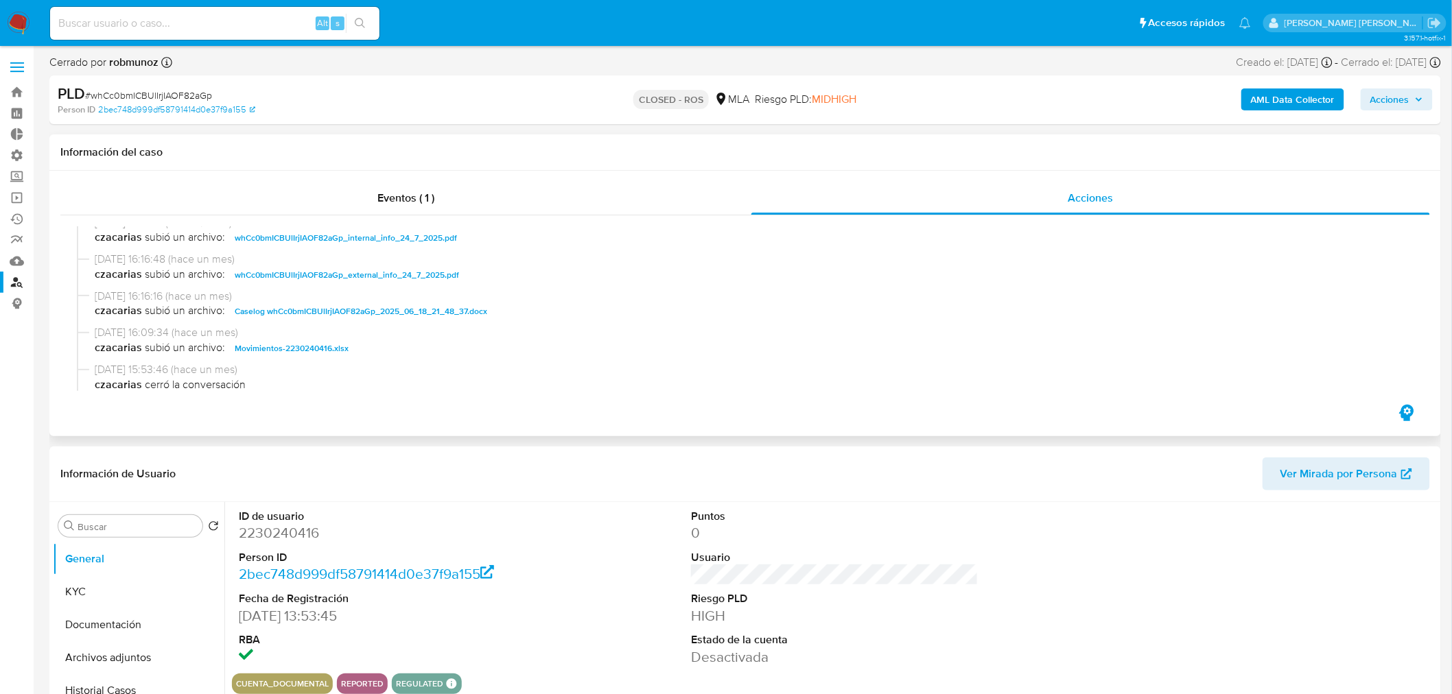
click at [294, 346] on span "Movimientos-2230240416.xlsx" at bounding box center [292, 348] width 114 height 16
click at [207, 93] on span "# whCc0bmICBUlIrjIAOF82aGp" at bounding box center [148, 96] width 127 height 14
copy span "whCc0bmICBUlIrjIAOF82aGp"
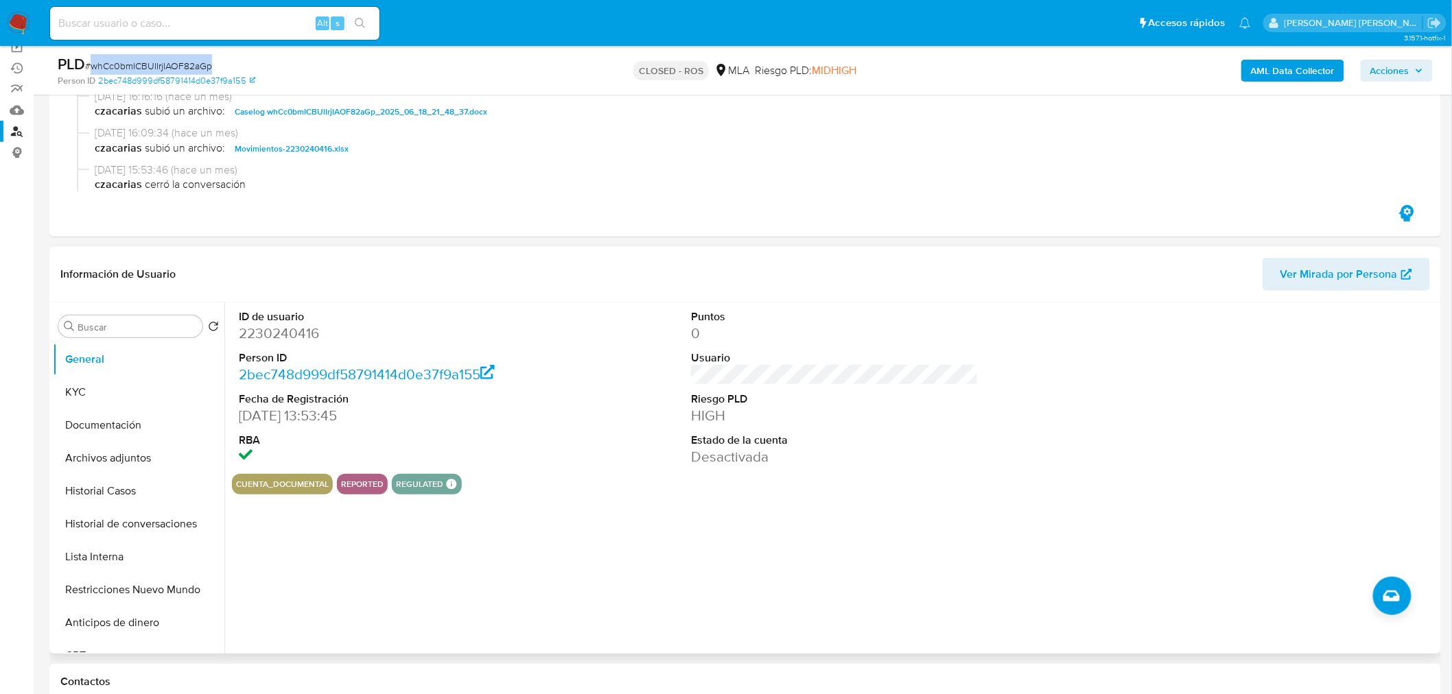
scroll to position [152, 0]
click at [130, 498] on button "Historial Casos" at bounding box center [133, 489] width 161 height 33
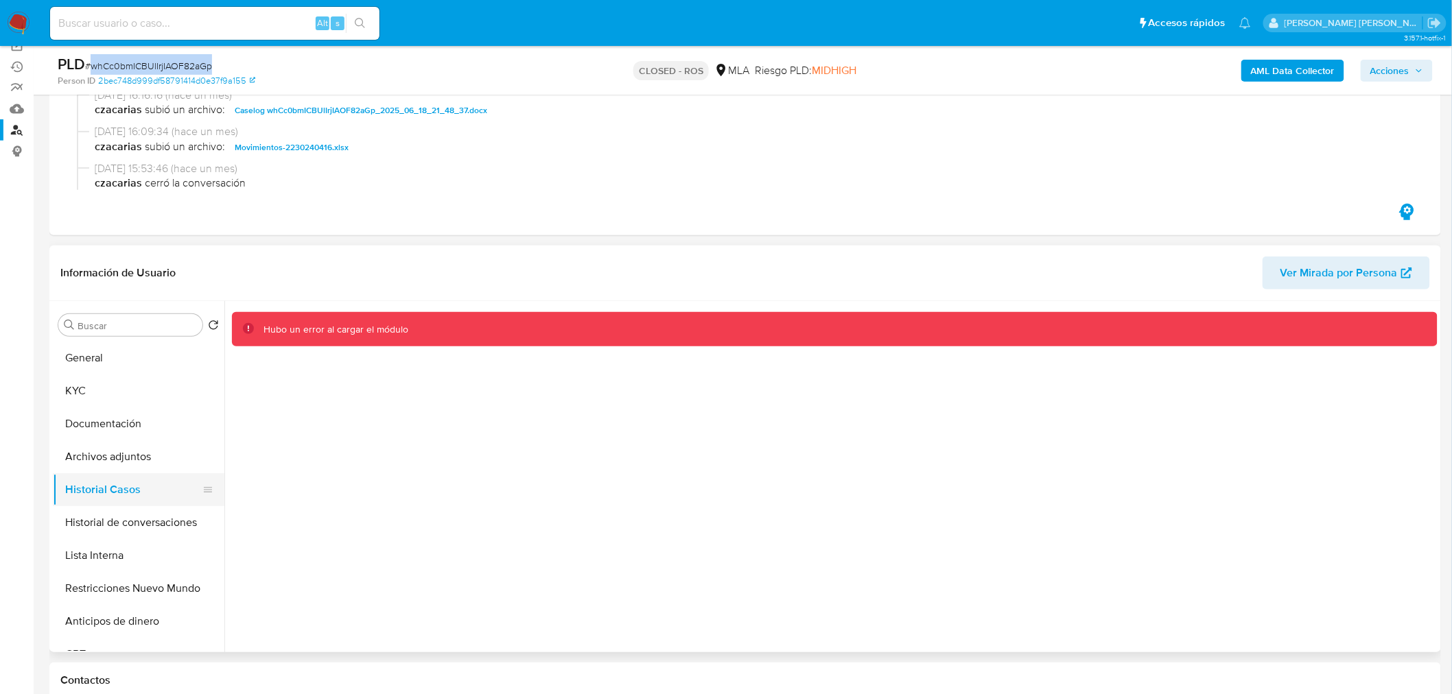
click at [101, 495] on button "Historial Casos" at bounding box center [133, 489] width 161 height 33
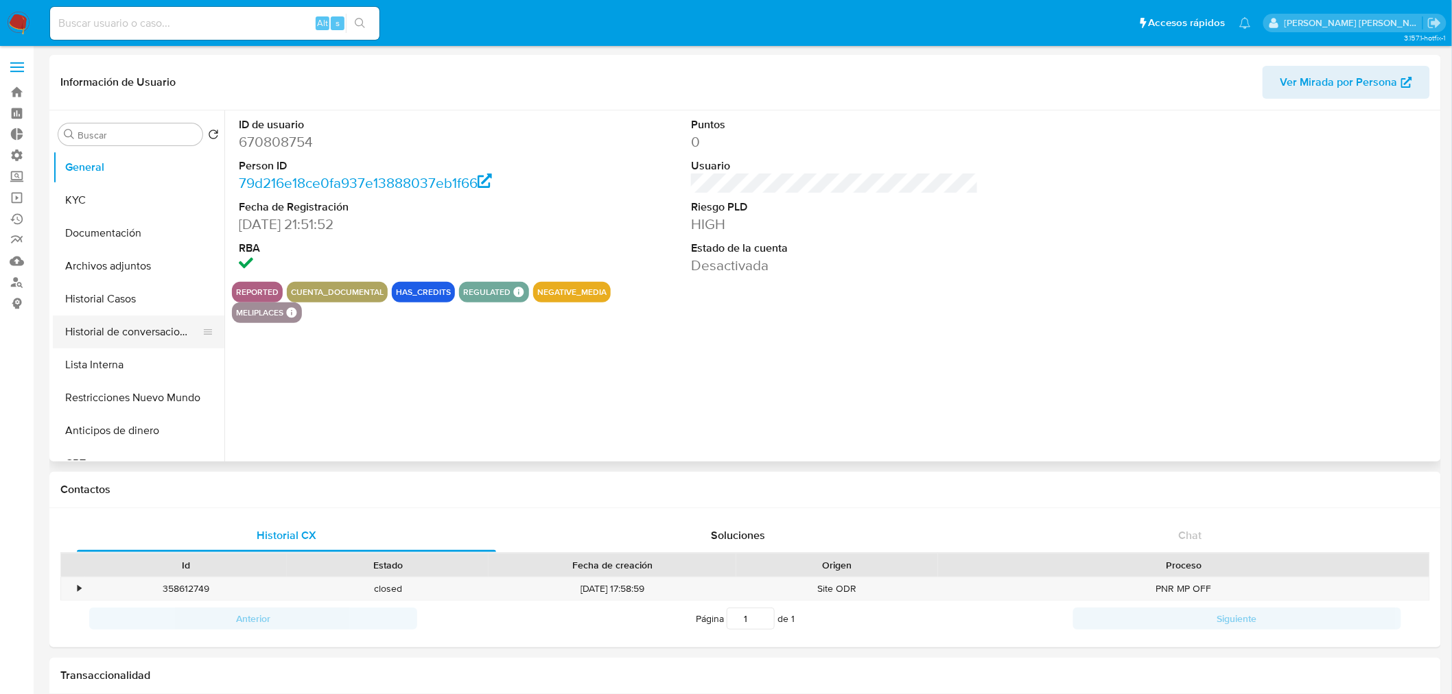
select select "10"
click at [130, 301] on button "Historial Casos" at bounding box center [133, 299] width 161 height 33
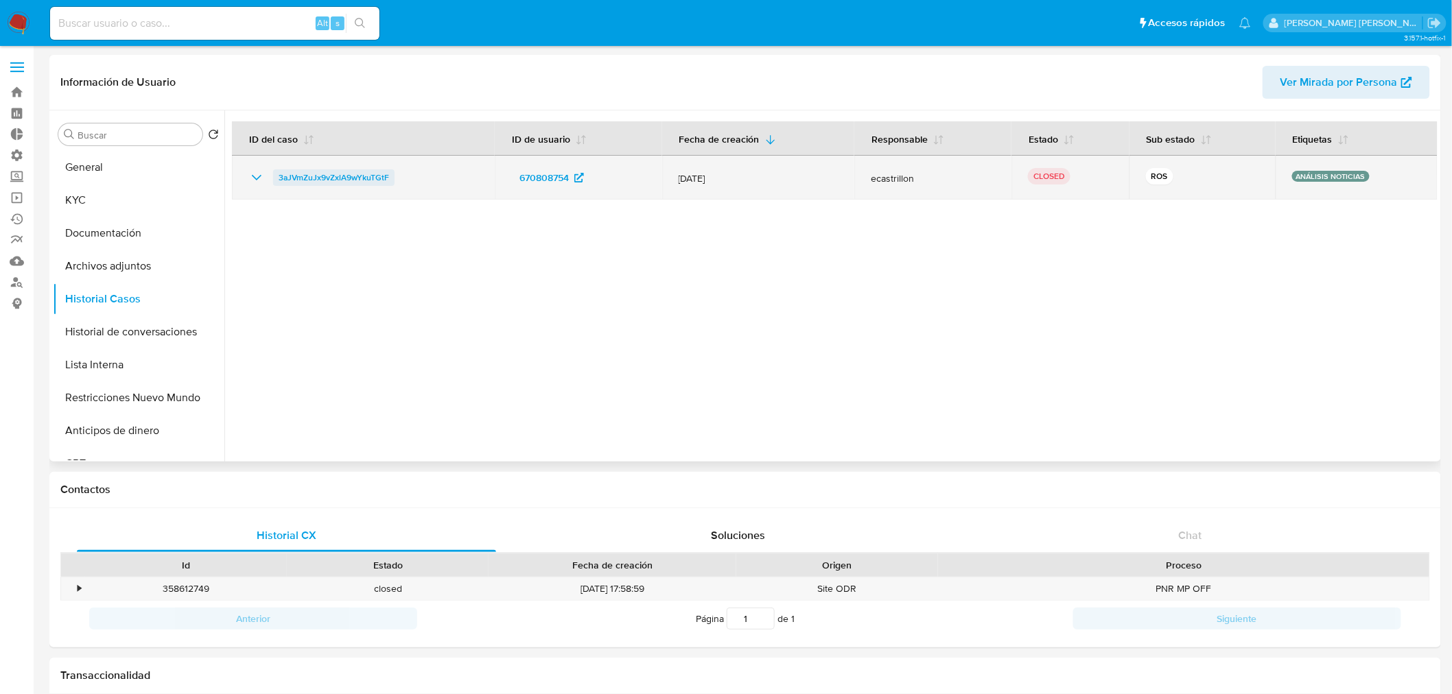
click at [353, 170] on span "3aJVmZuJx9vZxlA9wYkuTGtF" at bounding box center [334, 177] width 110 height 16
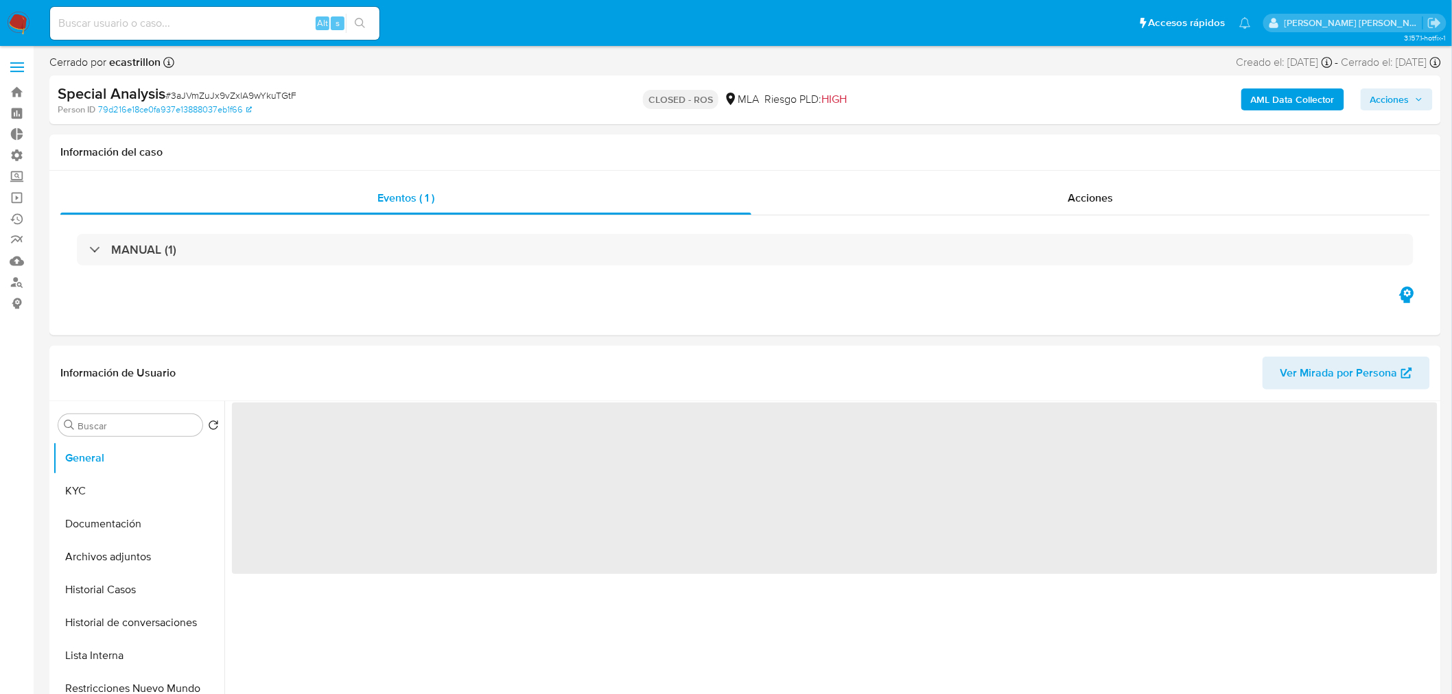
select select "10"
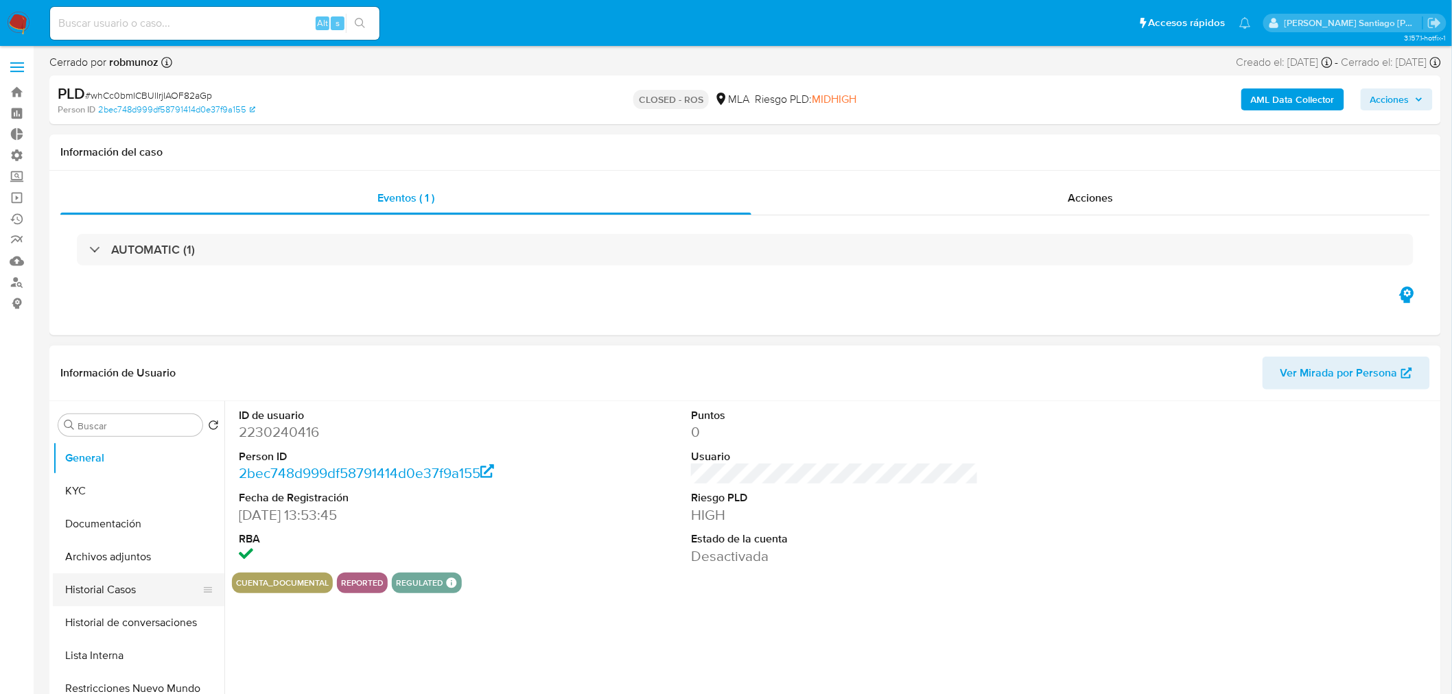
select select "10"
click at [132, 580] on button "Historial Casos" at bounding box center [133, 590] width 161 height 33
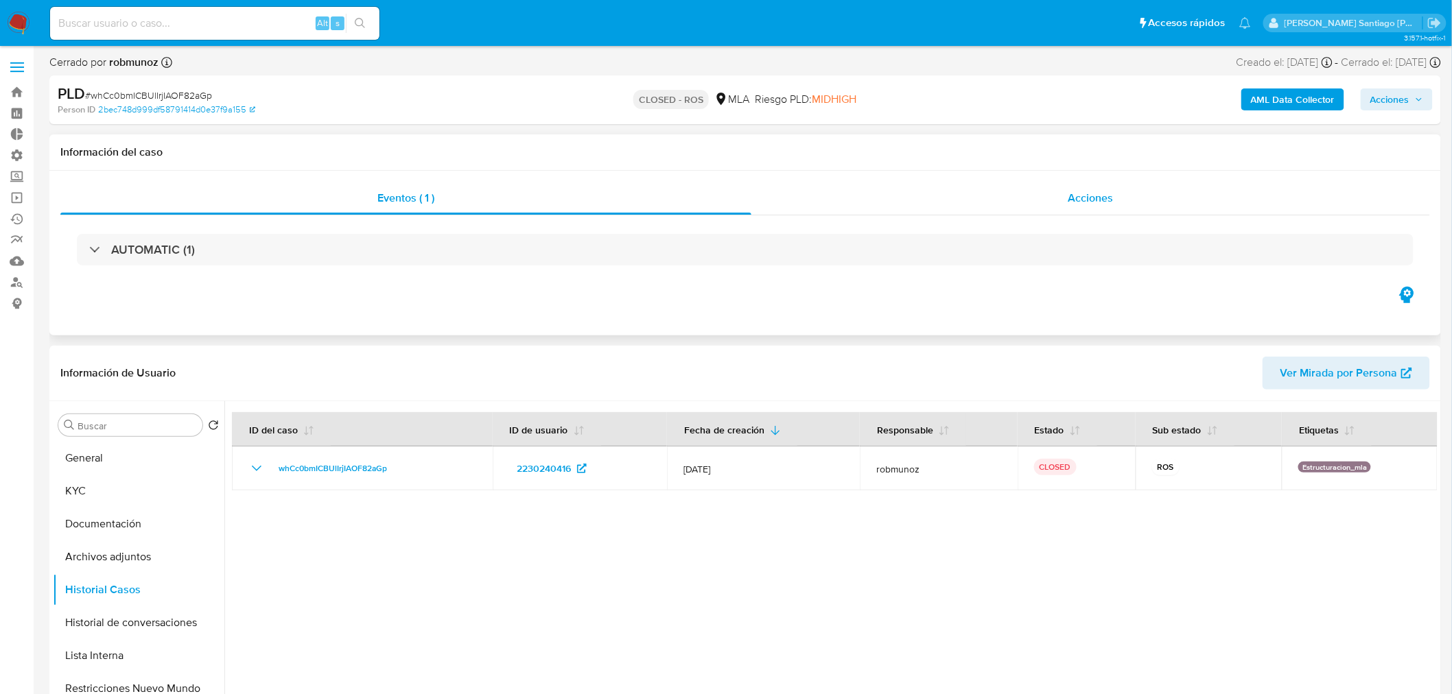
click at [1116, 209] on div "Acciones" at bounding box center [1090, 198] width 679 height 33
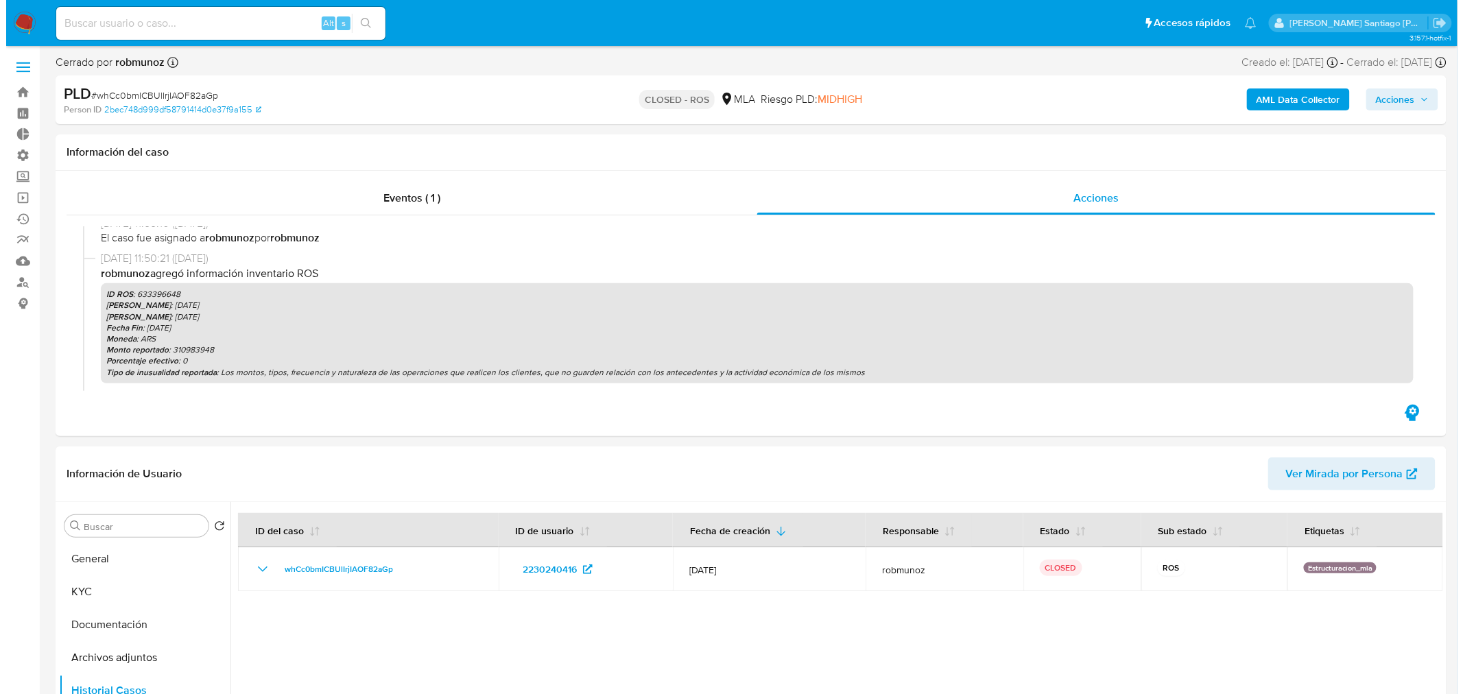
scroll to position [228, 0]
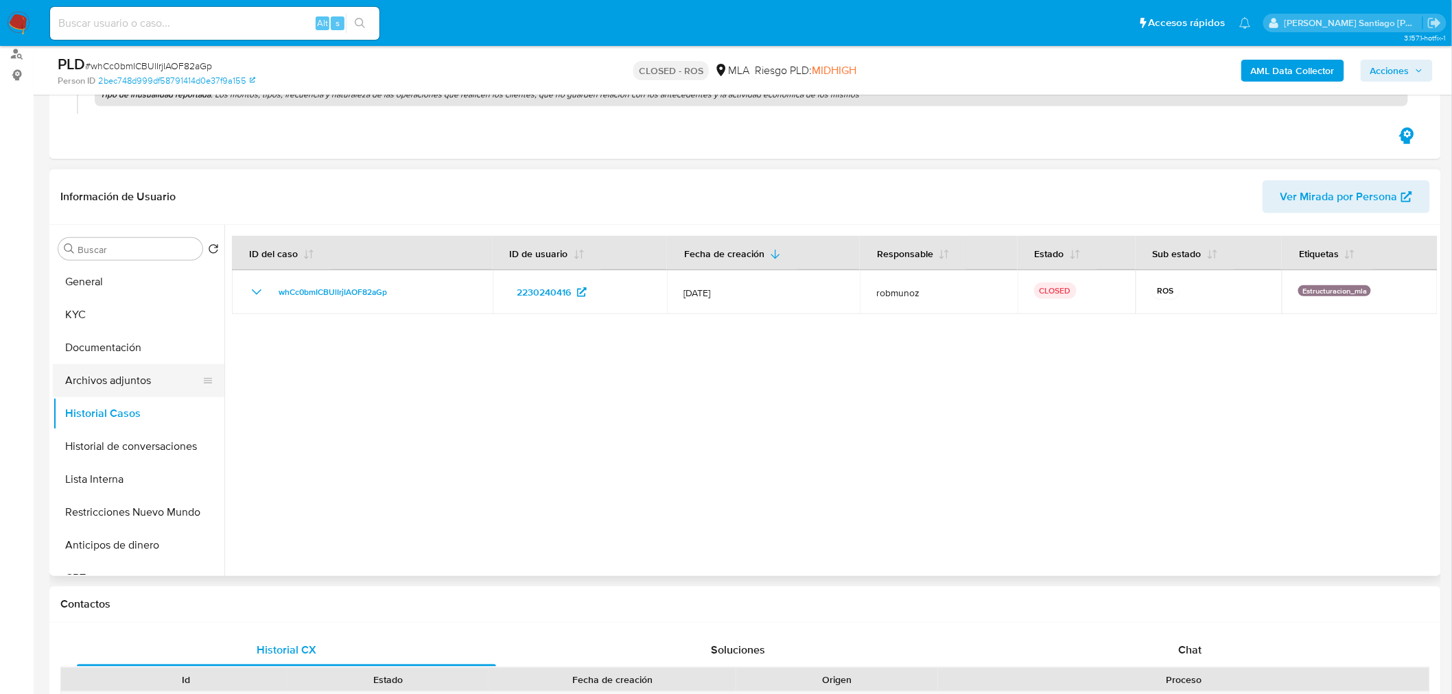
click at [113, 381] on button "Archivos adjuntos" at bounding box center [133, 380] width 161 height 33
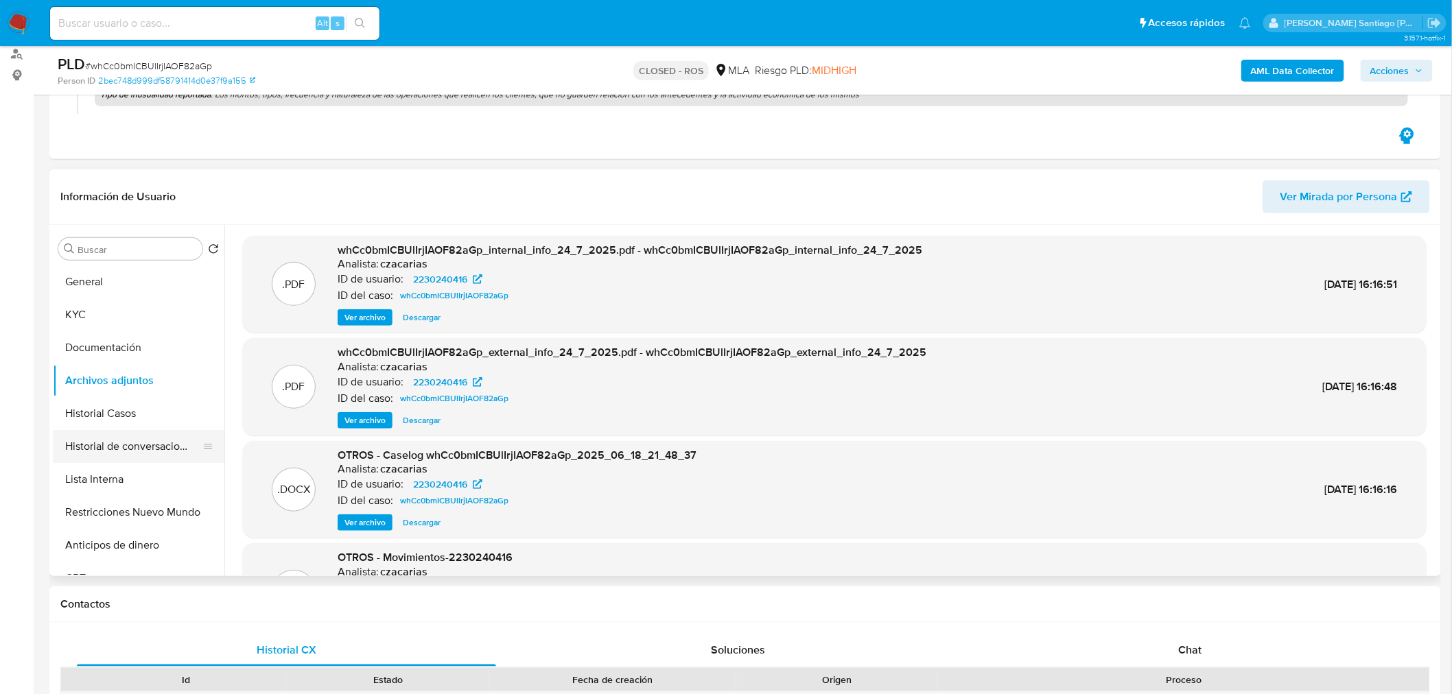
click at [134, 443] on button "Historial de conversaciones" at bounding box center [133, 446] width 161 height 33
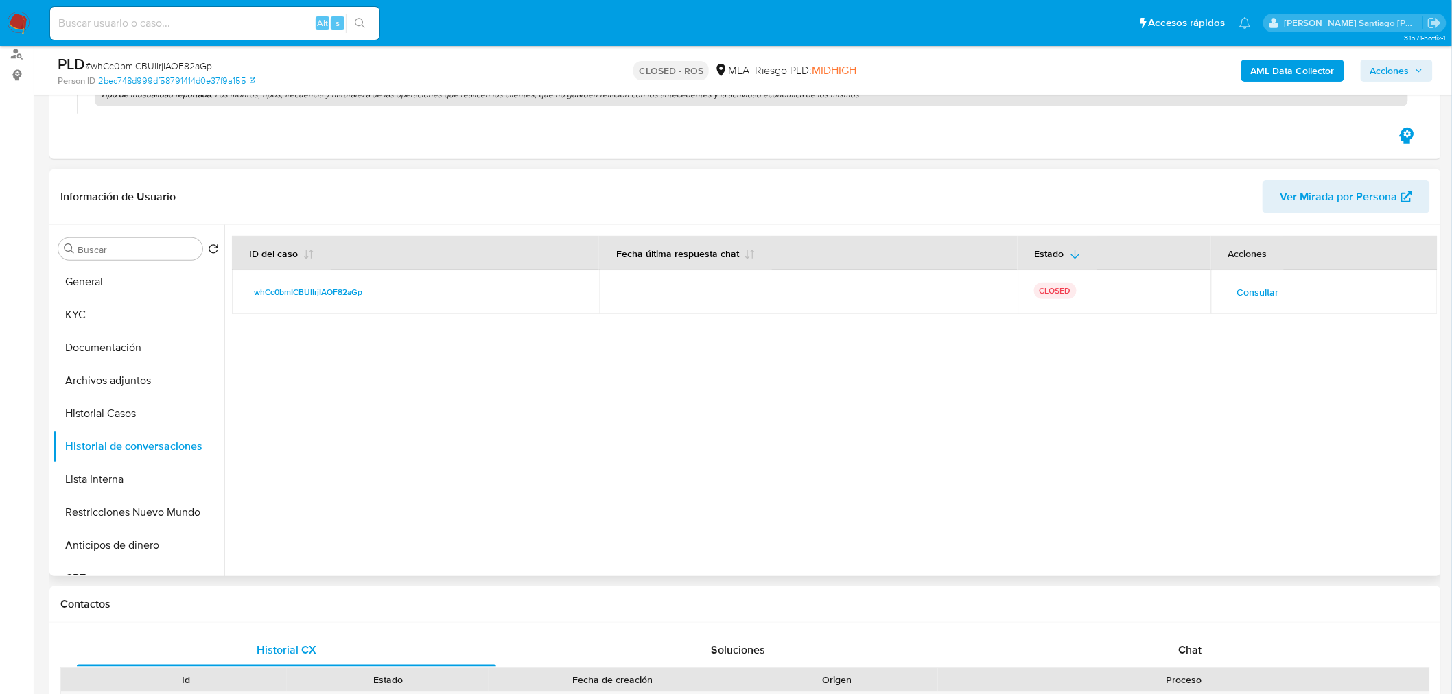
click at [1239, 295] on span "Consultar" at bounding box center [1258, 292] width 42 height 19
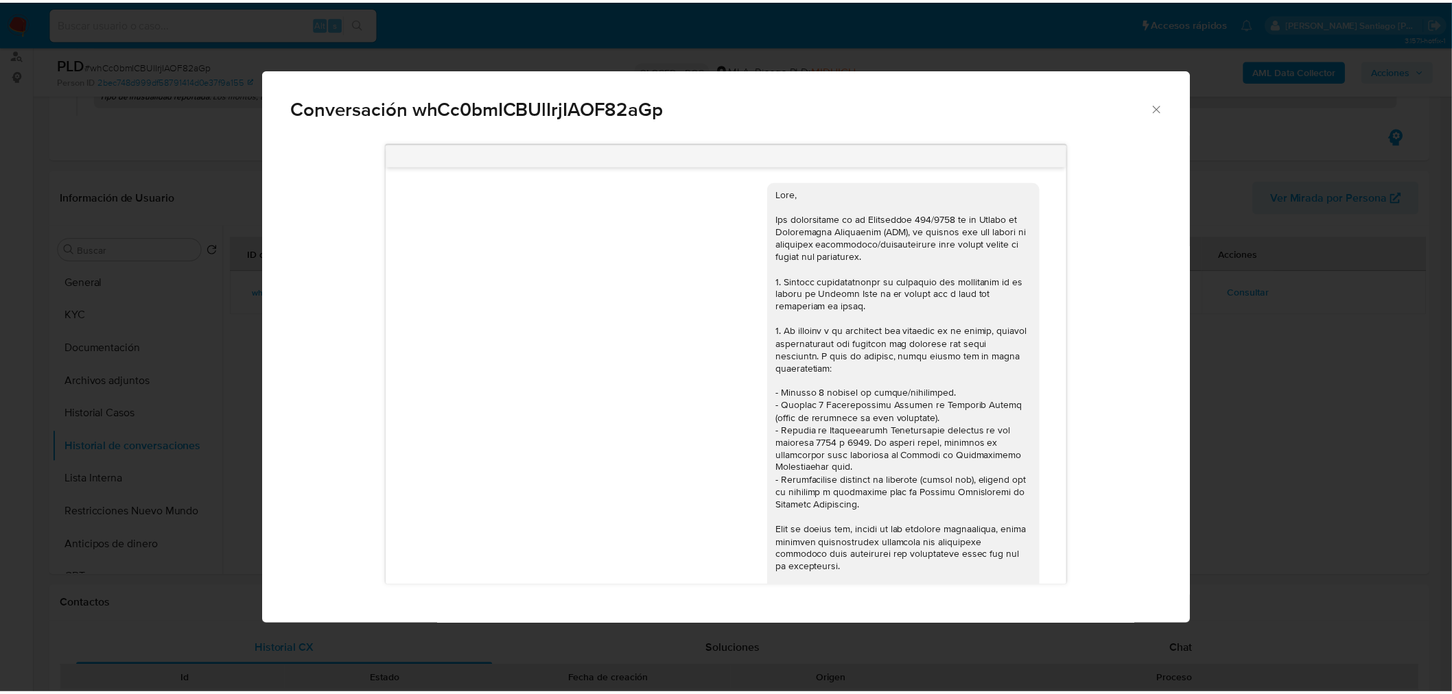
scroll to position [0, 0]
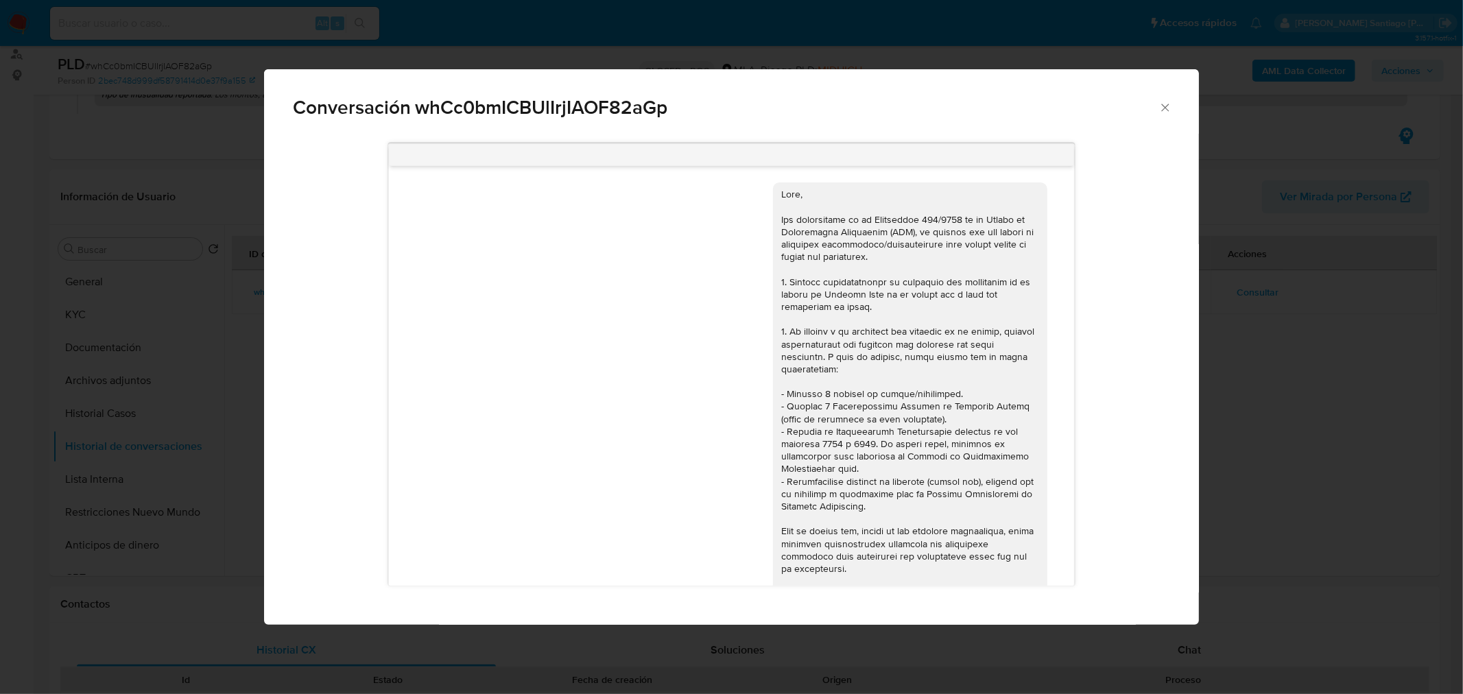
click at [1220, 442] on div "Conversación whCc0bmICBUlIrjIAOF82aGp 18/06/2025 18:12:44 Hola, Esperamos que t…" at bounding box center [731, 347] width 1463 height 694
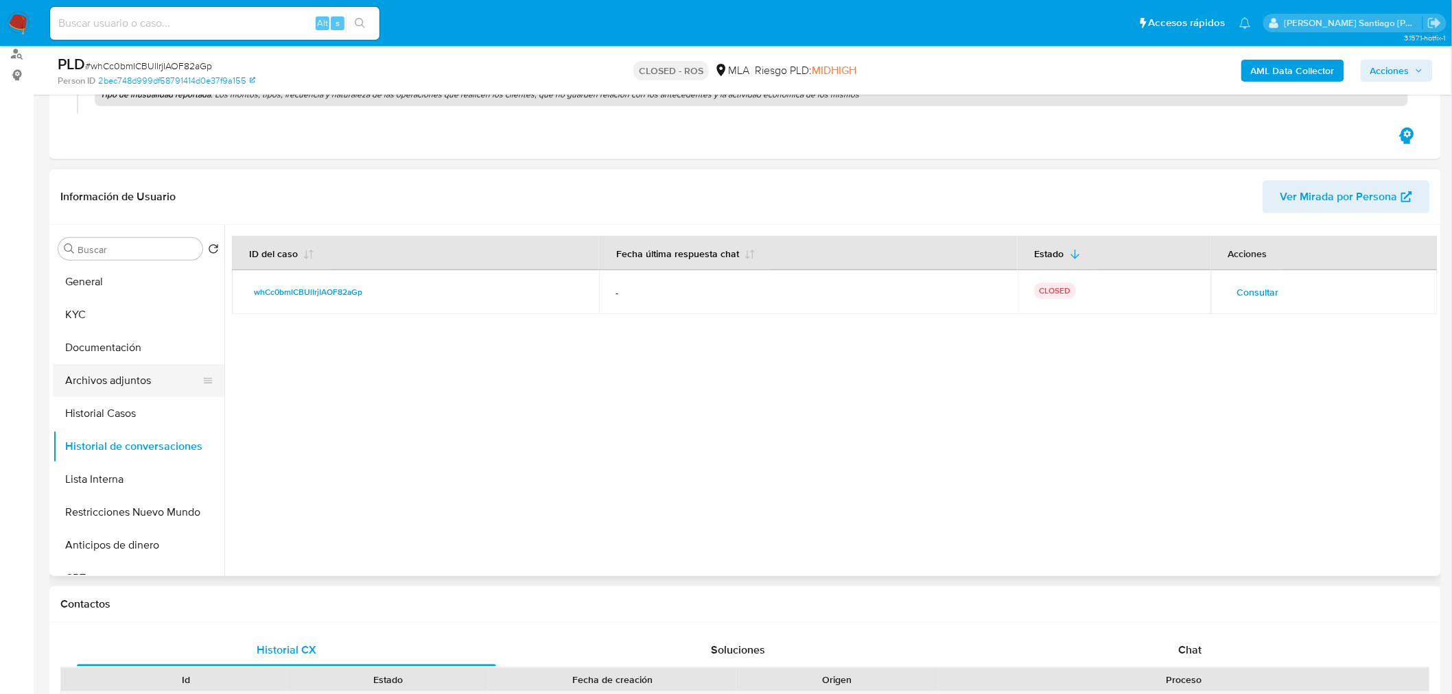
click at [104, 386] on button "Archivos adjuntos" at bounding box center [133, 380] width 161 height 33
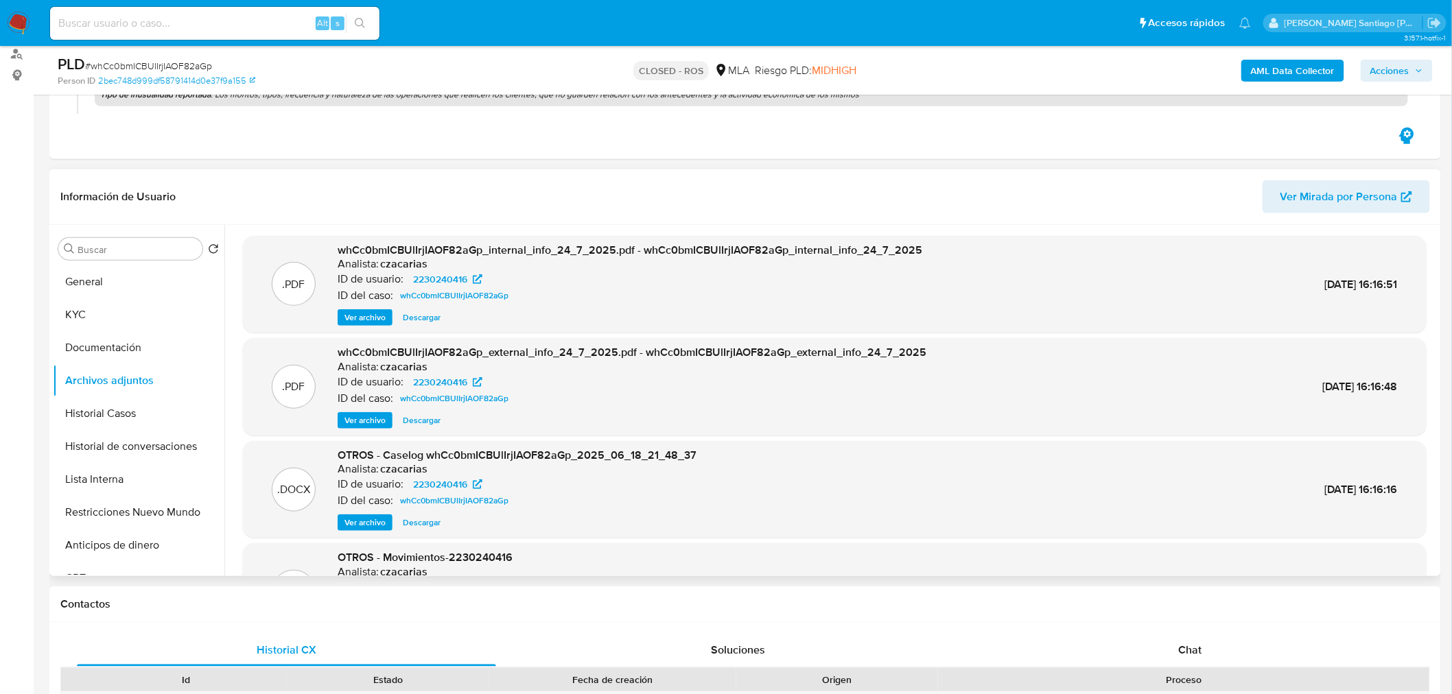
click at [381, 419] on span "Ver archivo" at bounding box center [364, 421] width 41 height 14
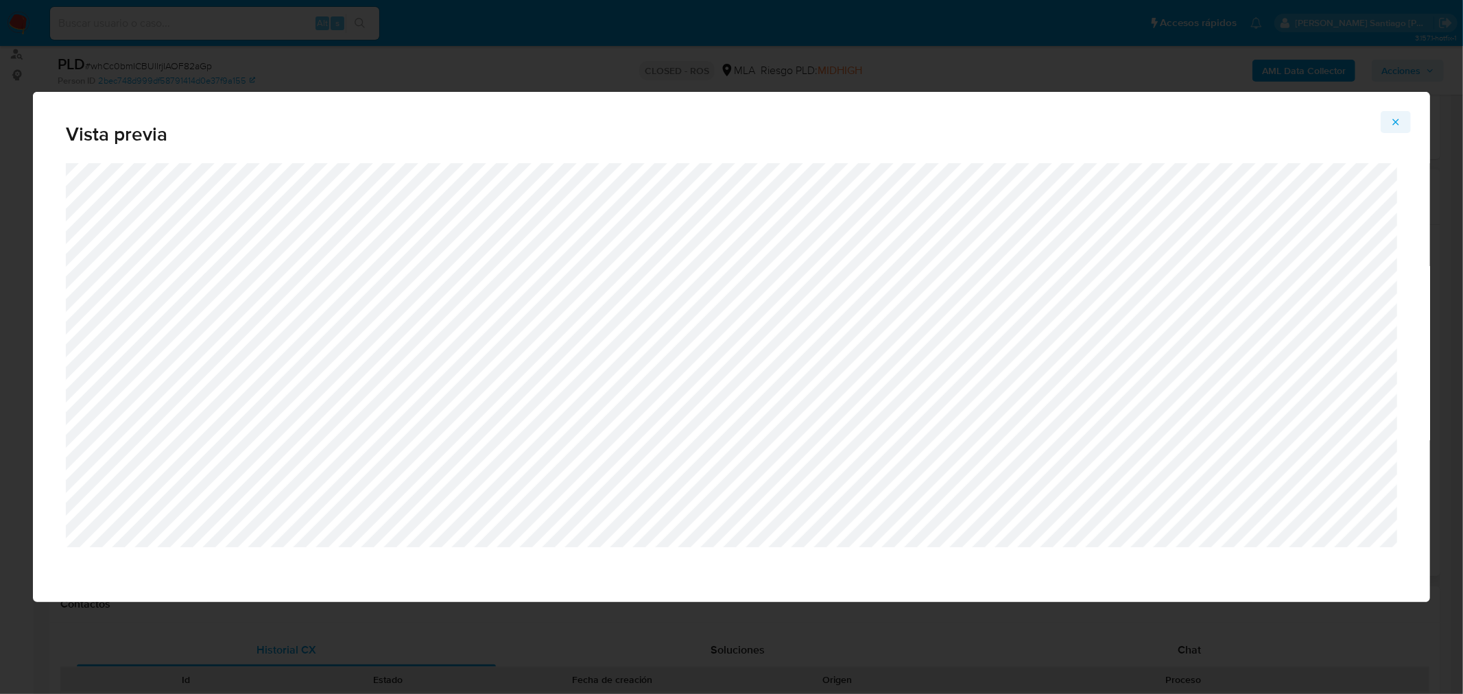
click at [1396, 127] on icon "Attachment preview" at bounding box center [1396, 122] width 11 height 11
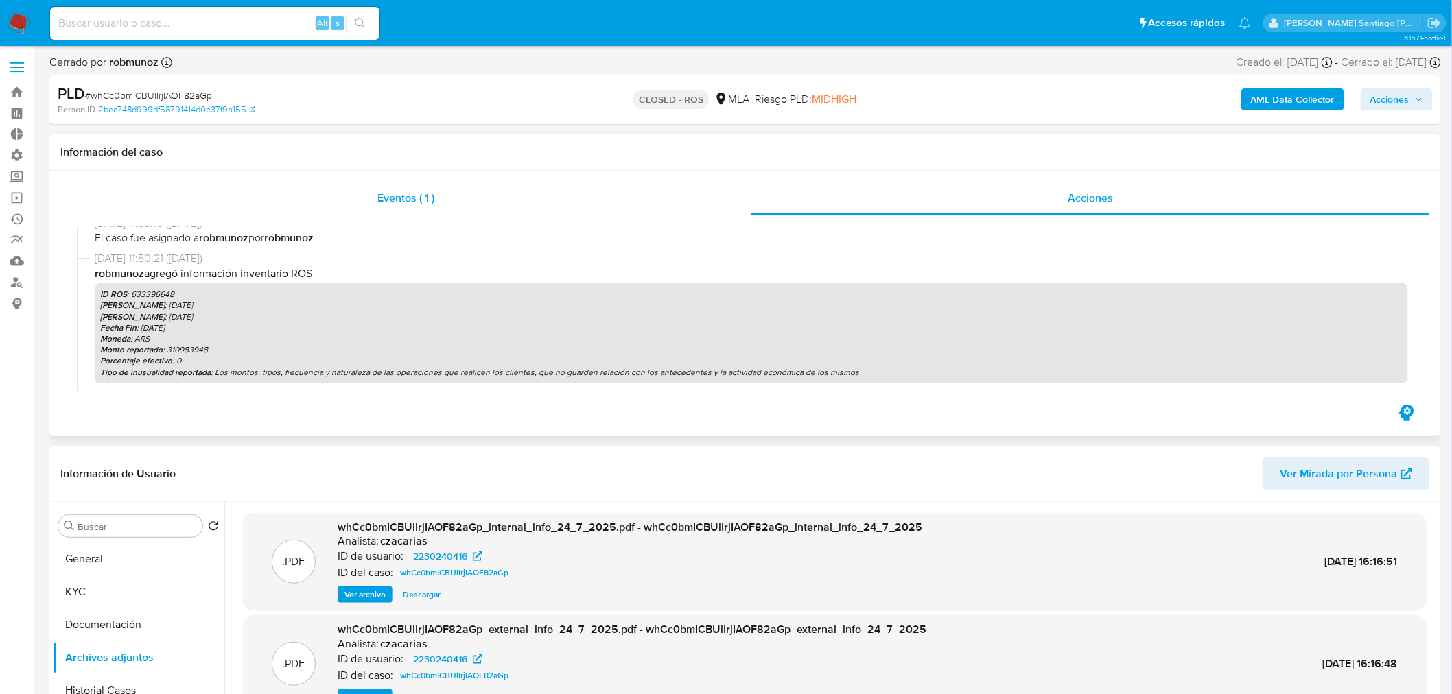
drag, startPoint x: 368, startPoint y: 203, endPoint x: 414, endPoint y: 206, distance: 45.4
click at [372, 201] on div "Eventos ( 1 )" at bounding box center [405, 198] width 691 height 33
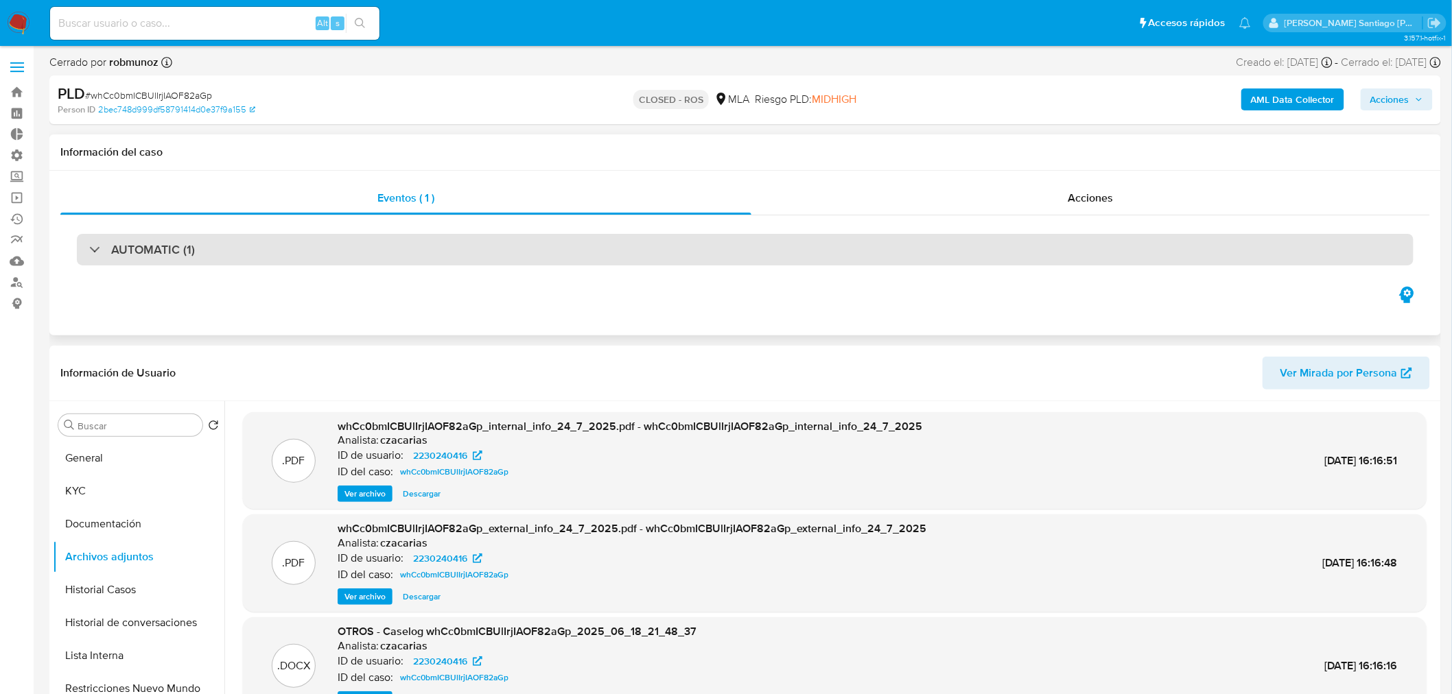
click at [403, 249] on div "AUTOMATIC (1)" at bounding box center [745, 250] width 1337 height 32
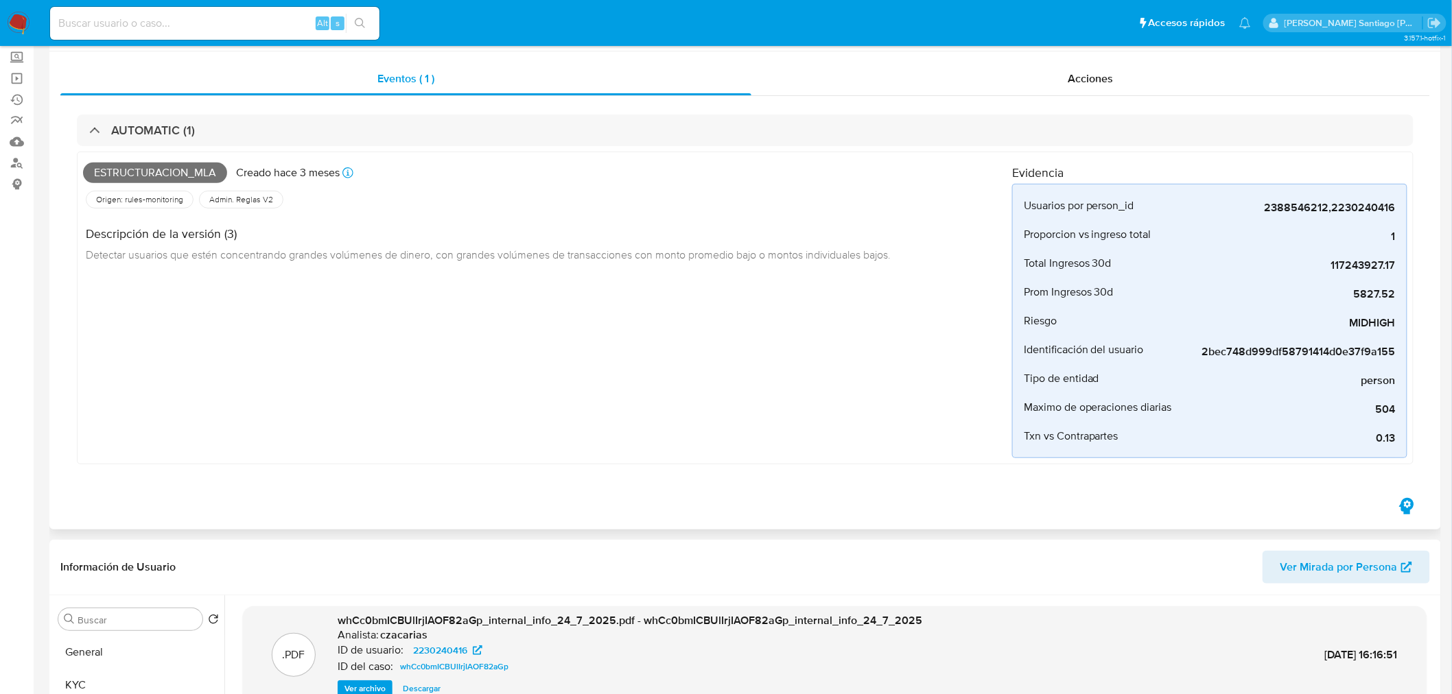
scroll to position [305, 0]
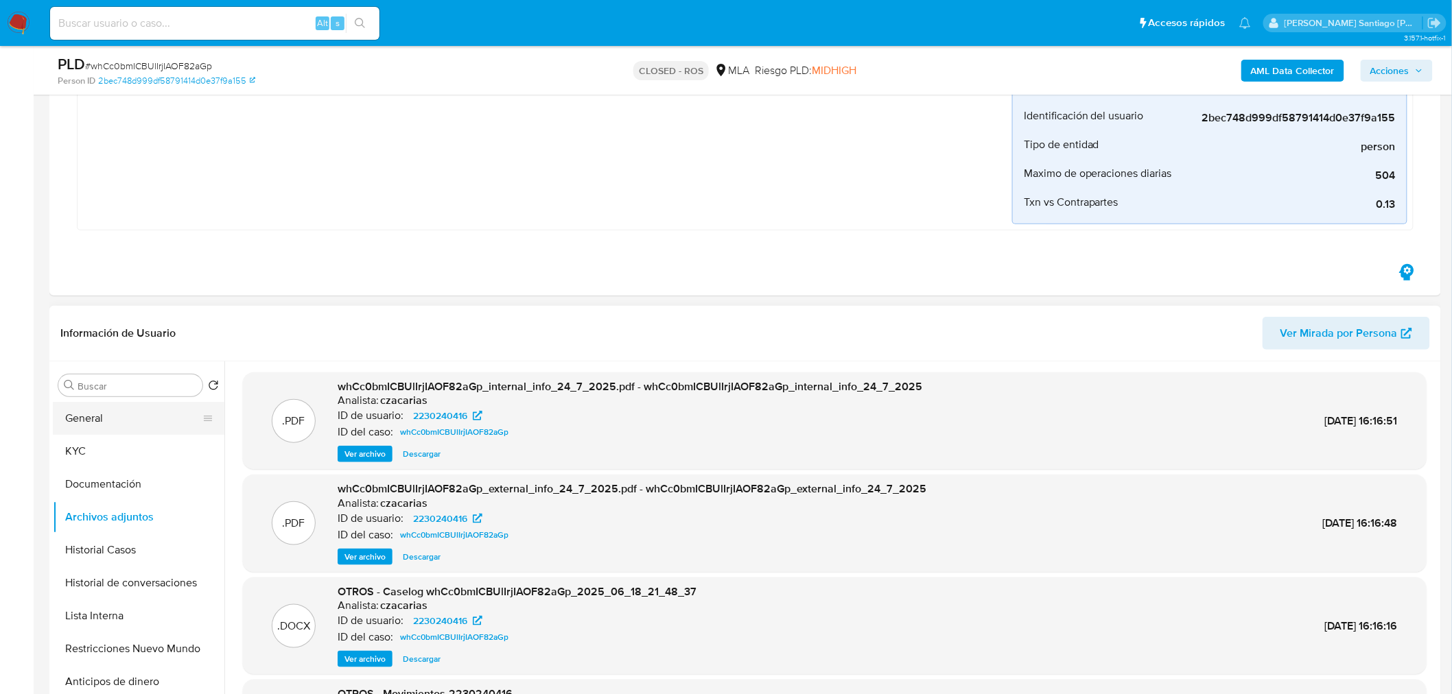
click at [100, 413] on button "General" at bounding box center [133, 418] width 161 height 33
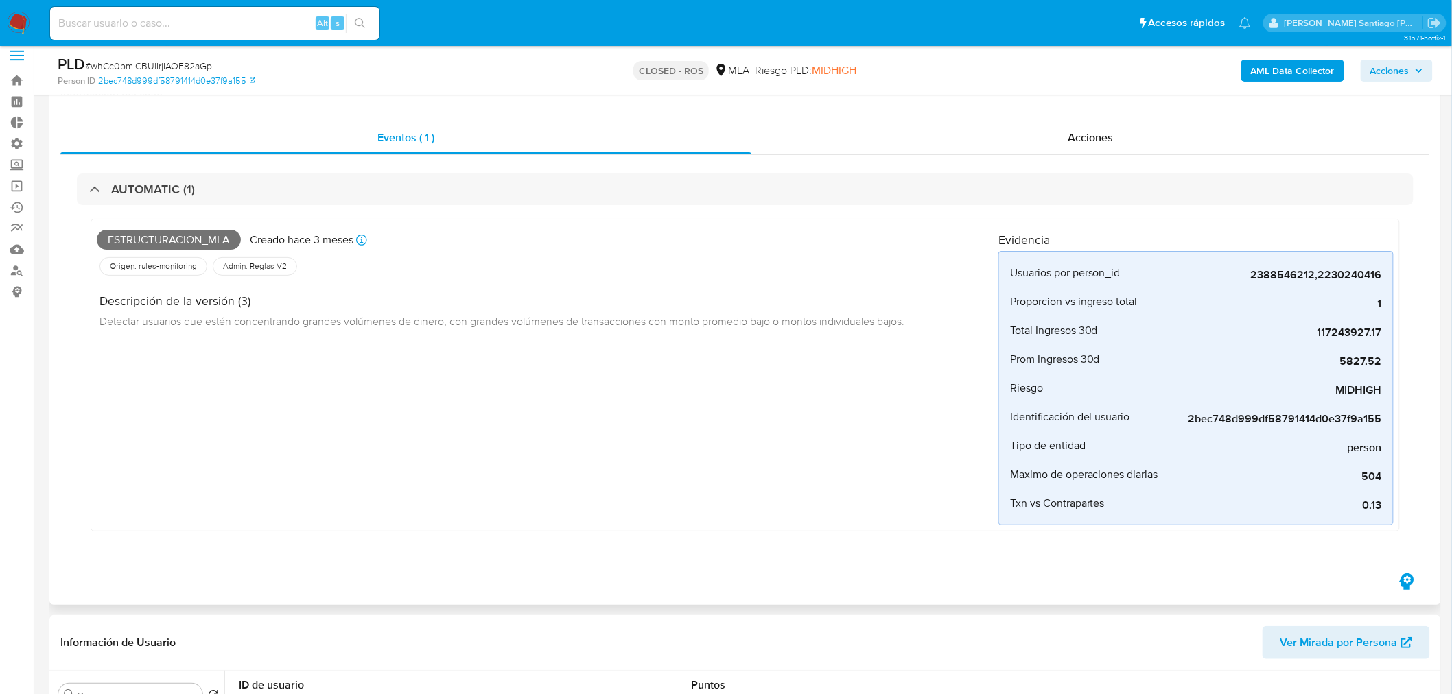
scroll to position [0, 0]
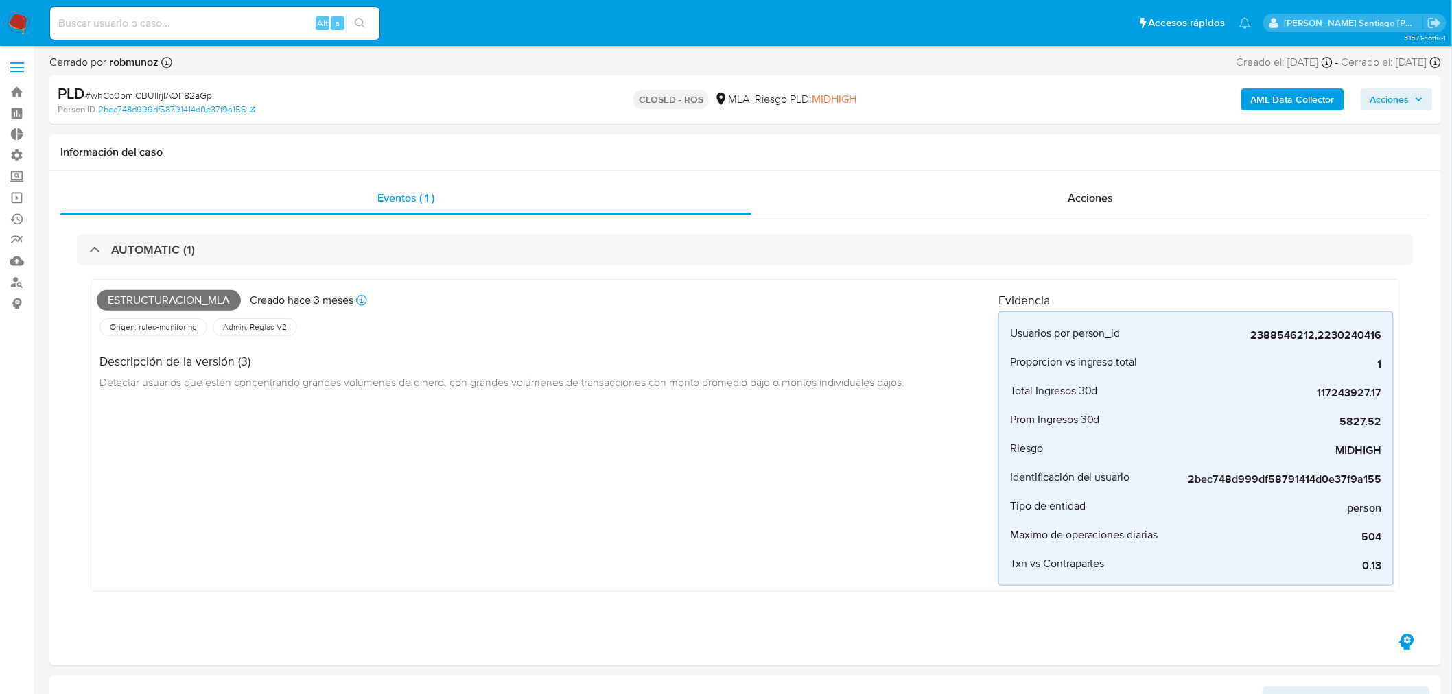
click at [207, 92] on span "# whCc0bmICBUlIrjIAOF82aGp" at bounding box center [148, 96] width 127 height 14
copy span "whCc0bmICBUlIrjIAOF82aGp"
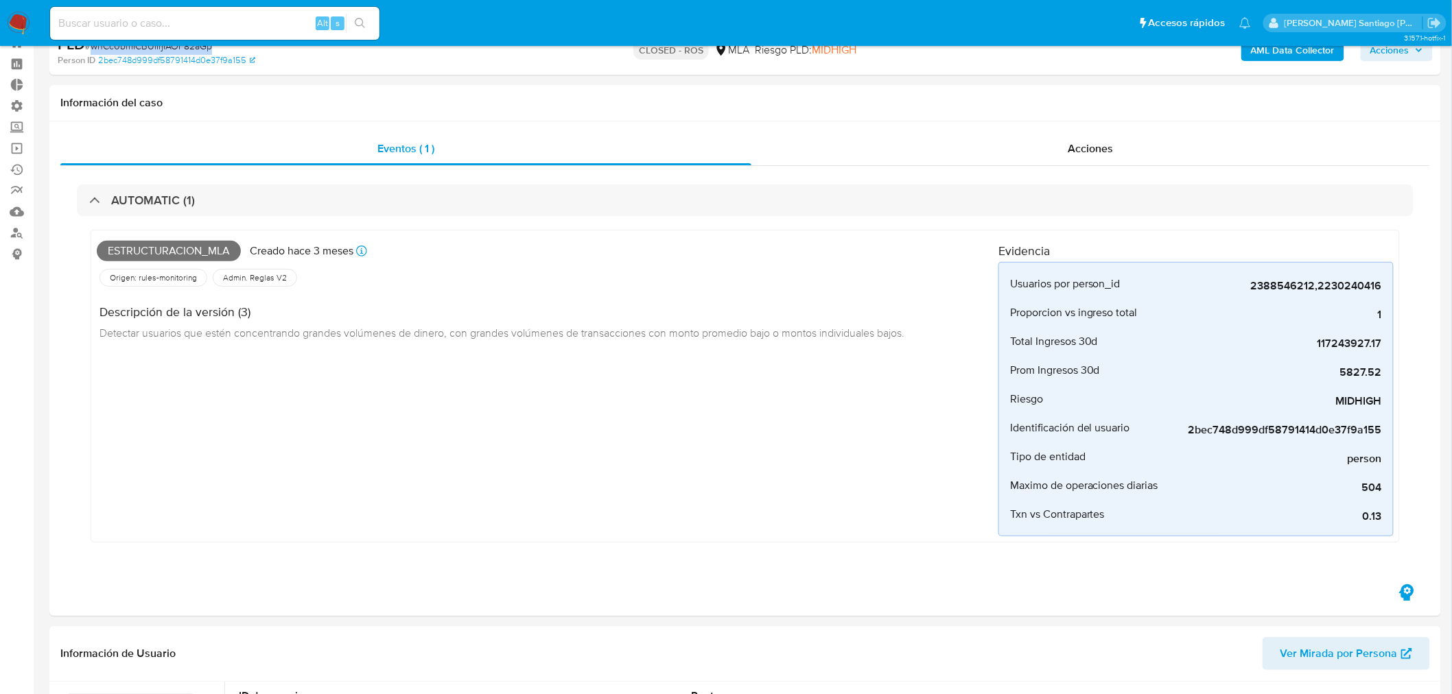
scroll to position [76, 0]
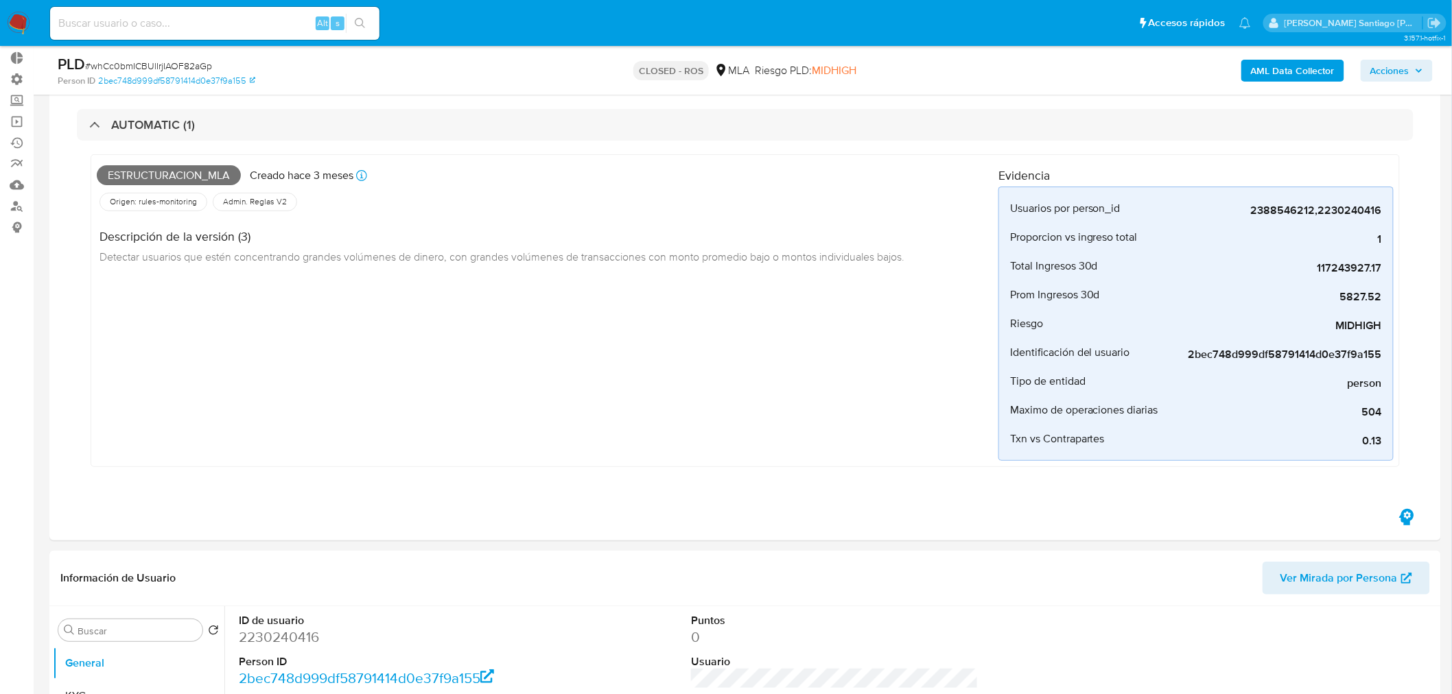
click at [130, 22] on input at bounding box center [214, 23] width 329 height 18
paste input "k2nxZwOt787HN8RCNGqO9IvY"
type input "k2nxZwOt787HN8RCNGqO9IvY"
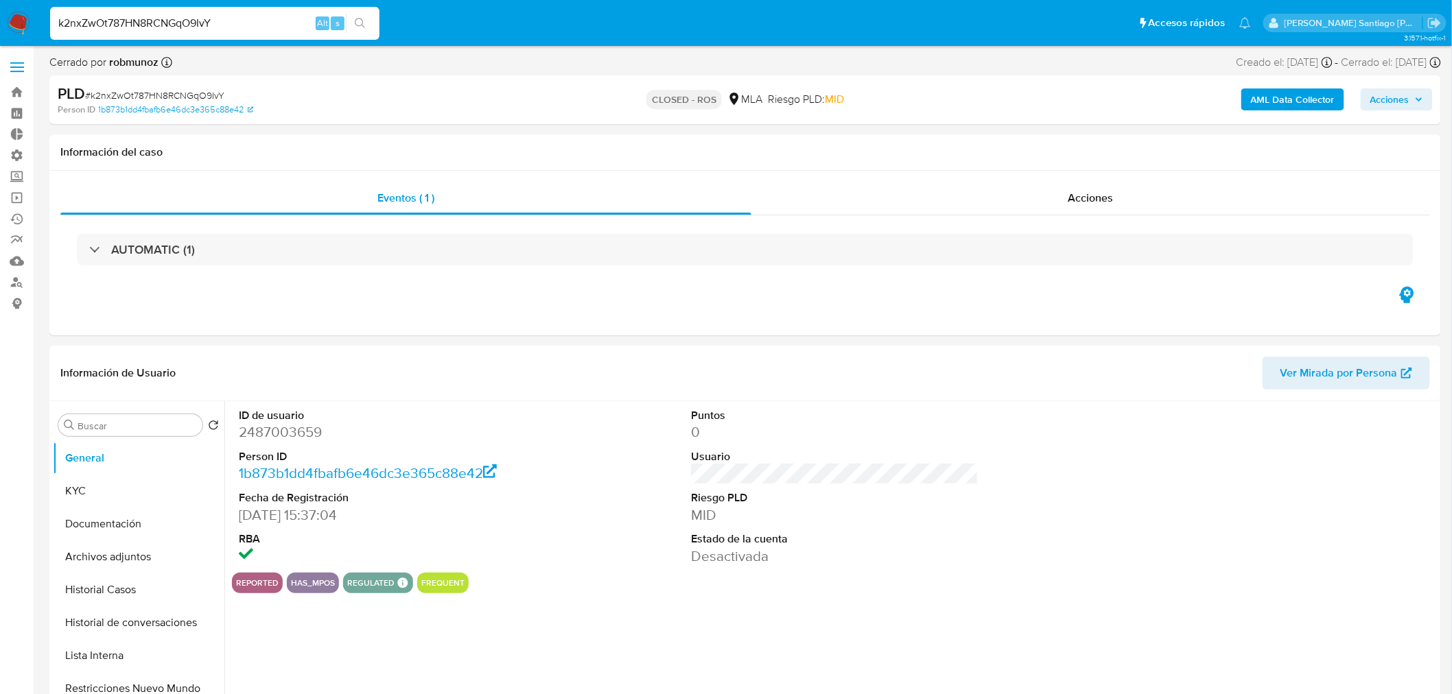
select select "10"
click at [242, 25] on input "k2nxZwOt787HN8RCNGqO9IvY" at bounding box center [214, 23] width 329 height 18
click at [242, 24] on input "k2nxZwOt787HN8RCNGqO9IvY" at bounding box center [214, 23] width 329 height 18
paste input "wL4Q9WGnWTDN1tjPi8Q30C6N"
type input "wL4Q9WGnWTDN1tjPi8Q30C6N"
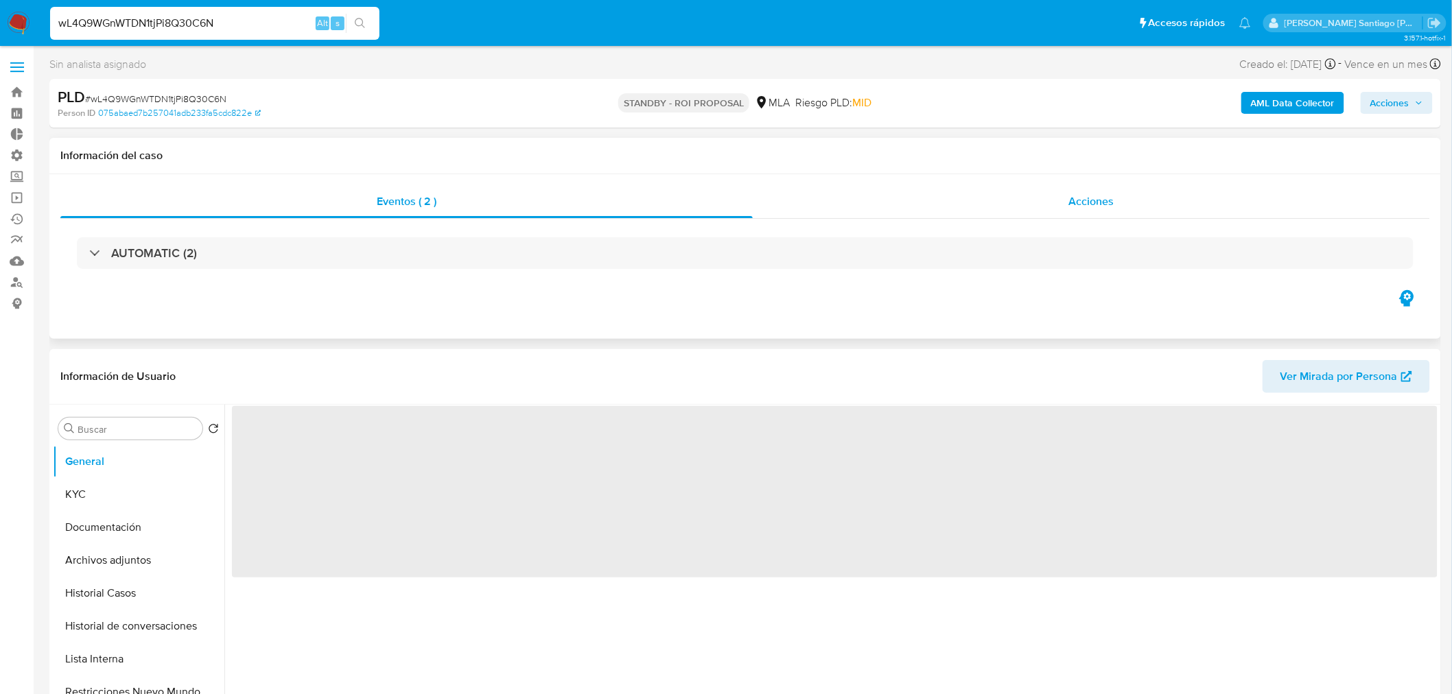
click at [1090, 210] on div "Acciones" at bounding box center [1092, 201] width 678 height 33
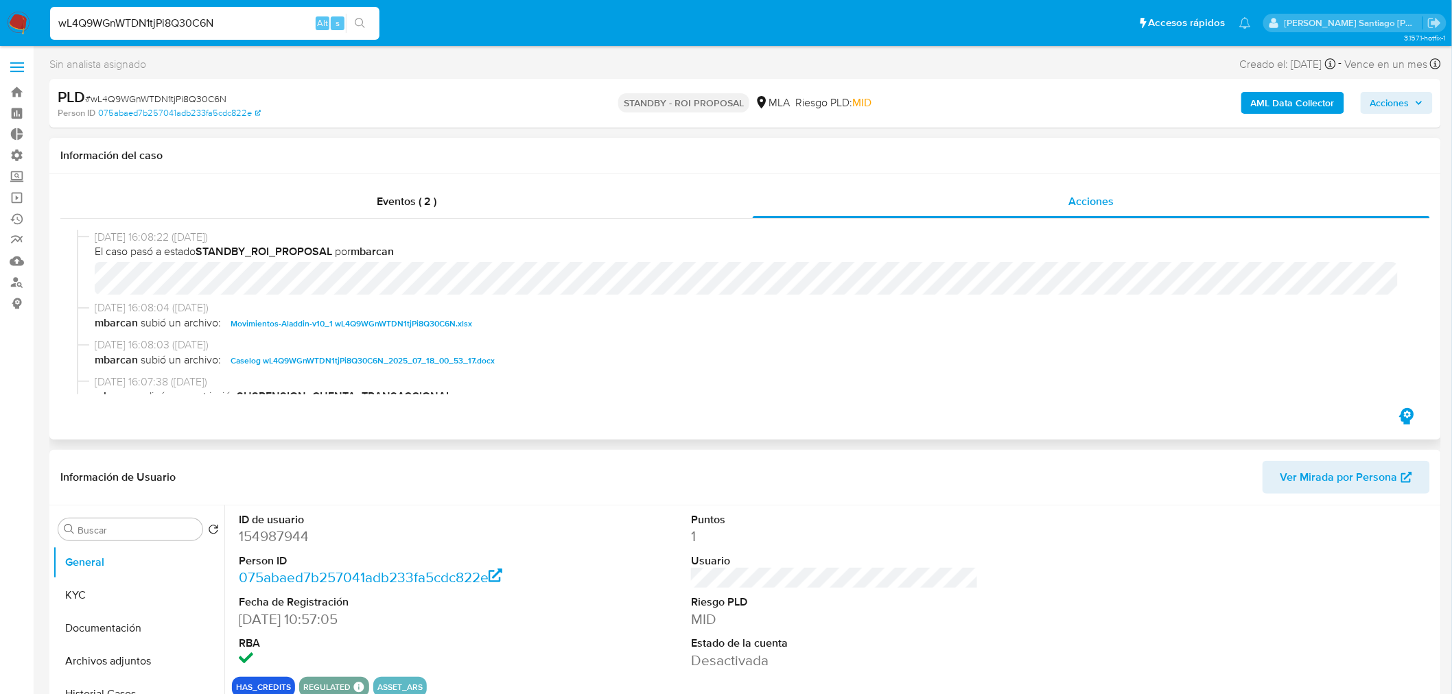
select select "10"
drag, startPoint x: 19, startPoint y: 189, endPoint x: 341, endPoint y: 464, distance: 423.5
click at [19, 189] on link "Operaciones masivas" at bounding box center [81, 197] width 163 height 21
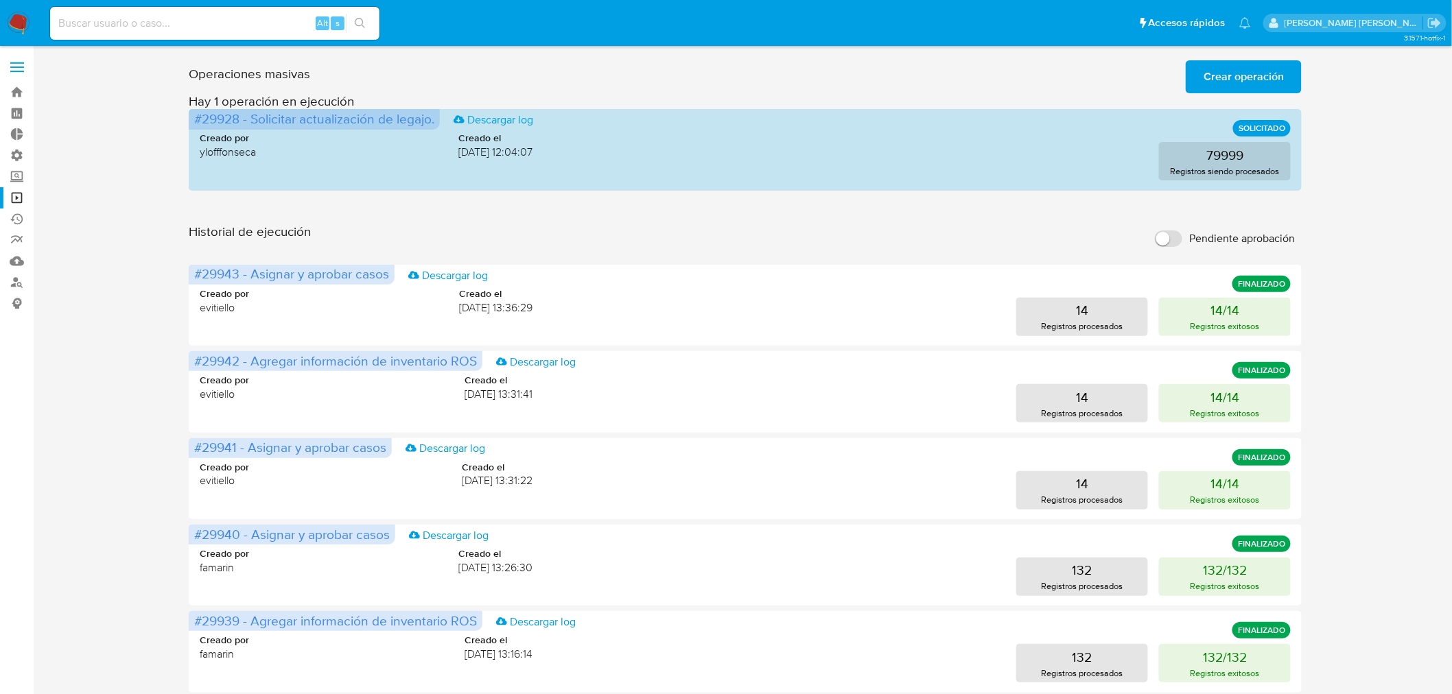
click at [1227, 70] on span "Crear operación" at bounding box center [1243, 77] width 80 height 30
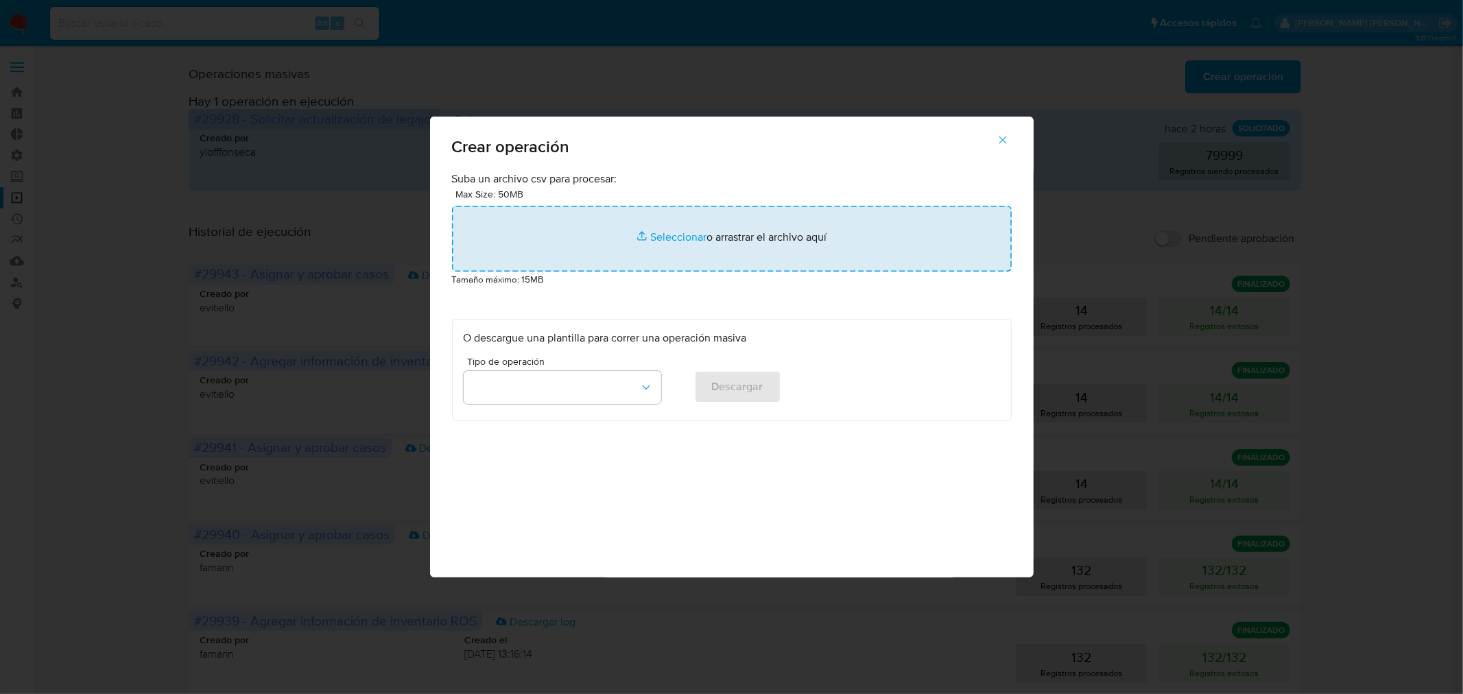
click at [804, 259] on input "file" at bounding box center [732, 239] width 560 height 66
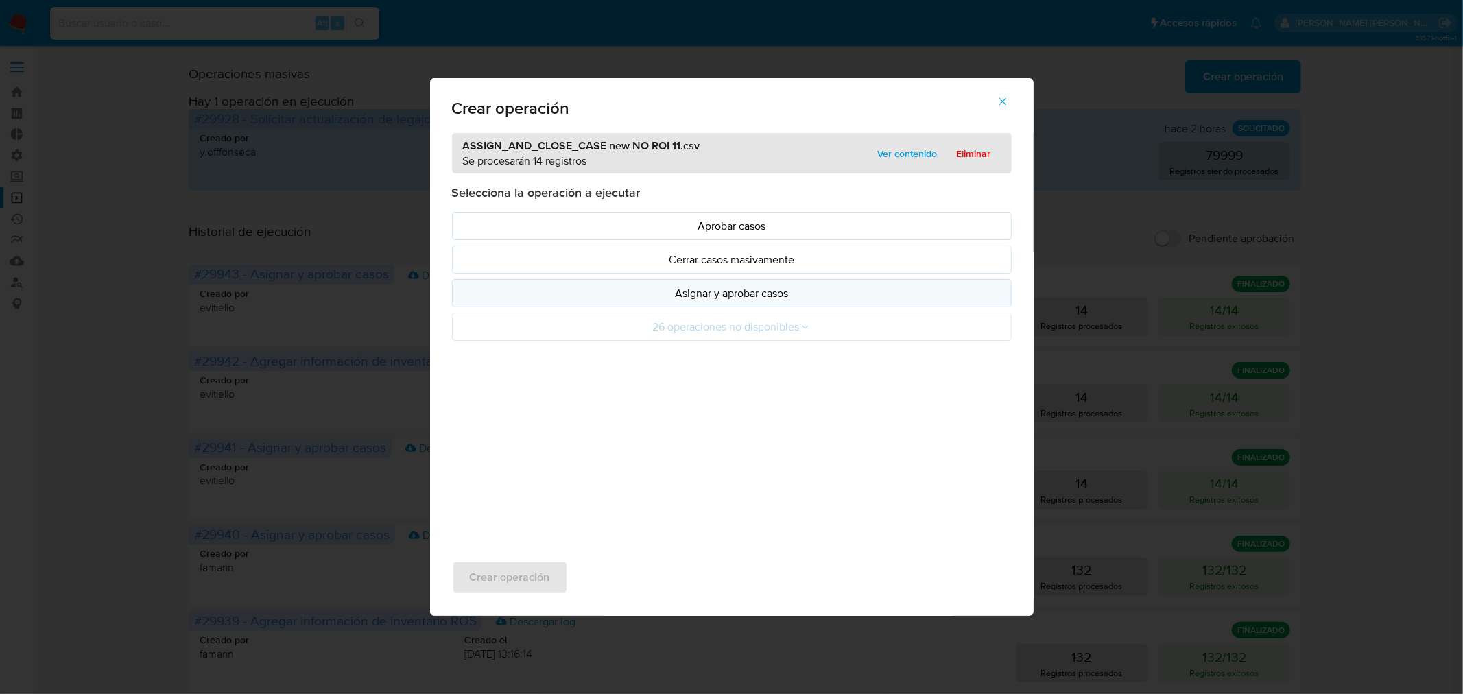
click at [757, 307] on button "Asignar y aprobar casos" at bounding box center [732, 293] width 560 height 28
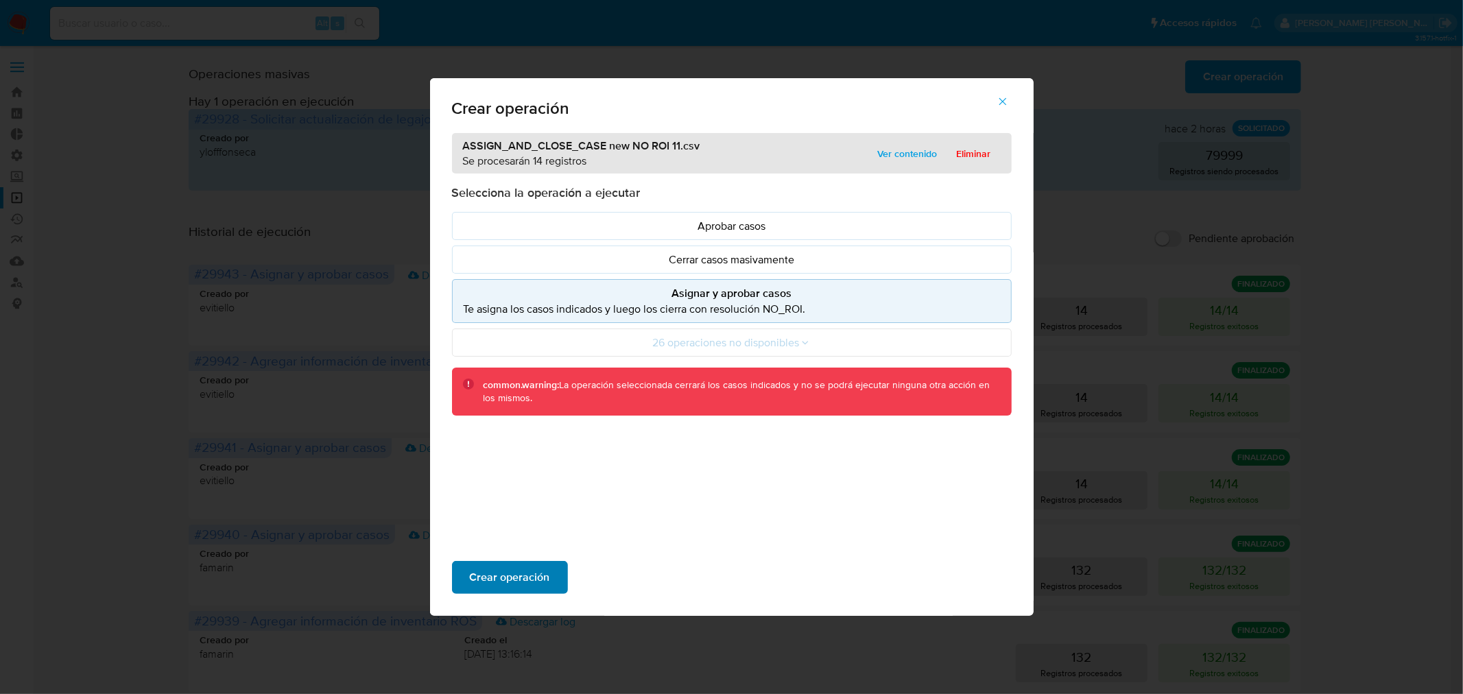
click at [540, 580] on span "Crear operación" at bounding box center [510, 578] width 80 height 30
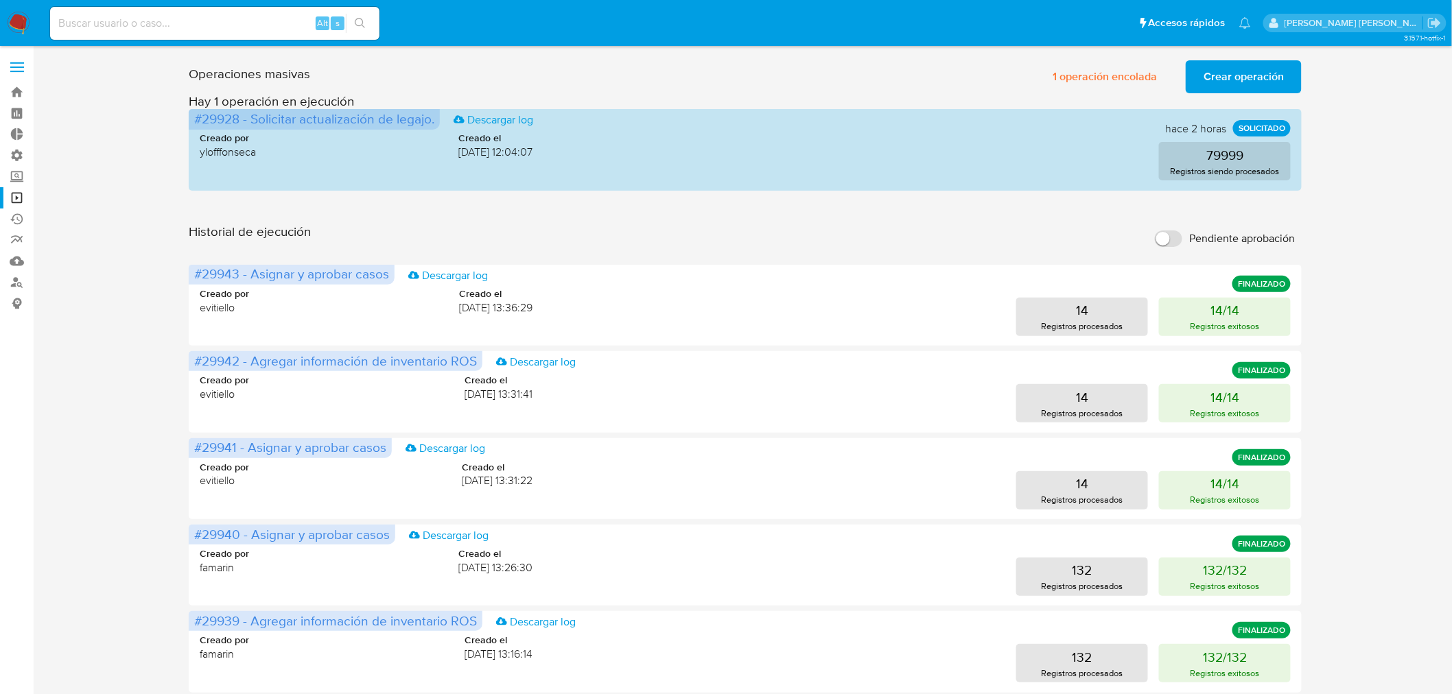
click at [1245, 82] on span "Crear operación" at bounding box center [1243, 77] width 80 height 30
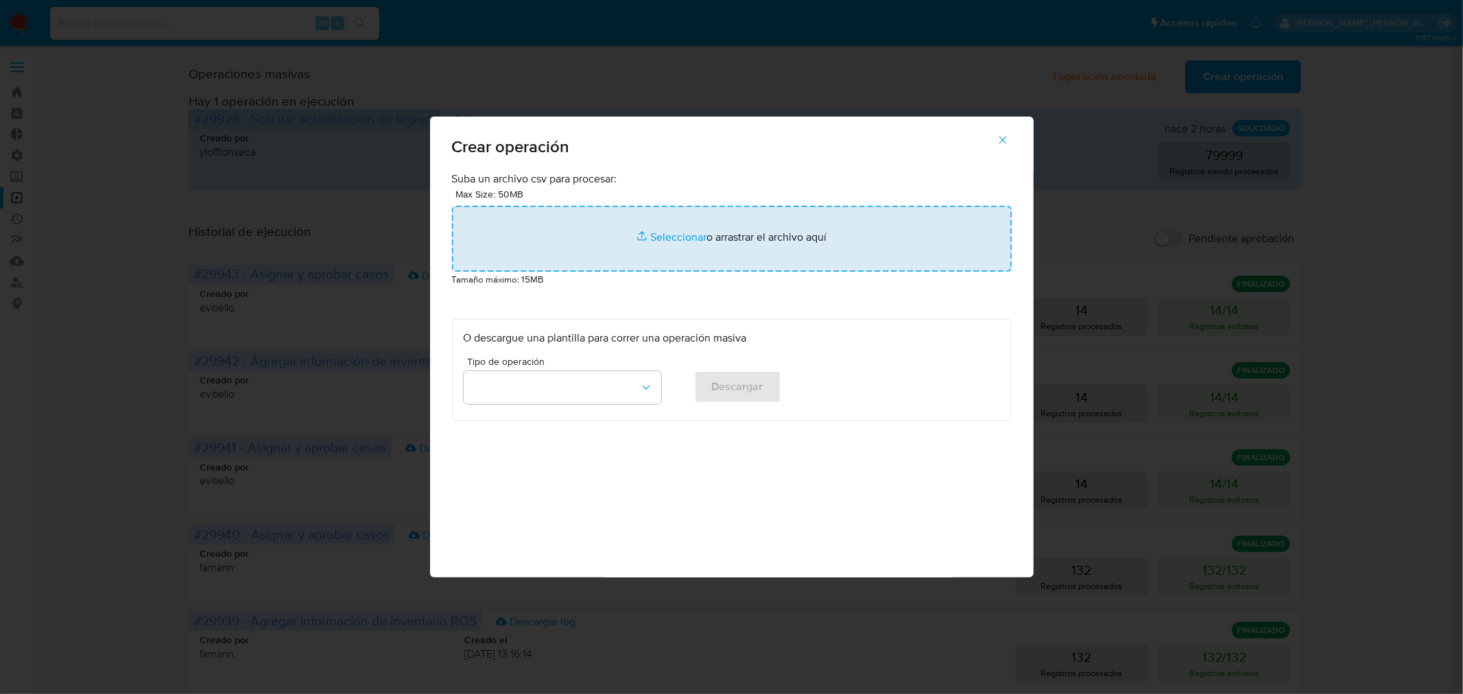
click at [716, 230] on input "file" at bounding box center [732, 239] width 560 height 66
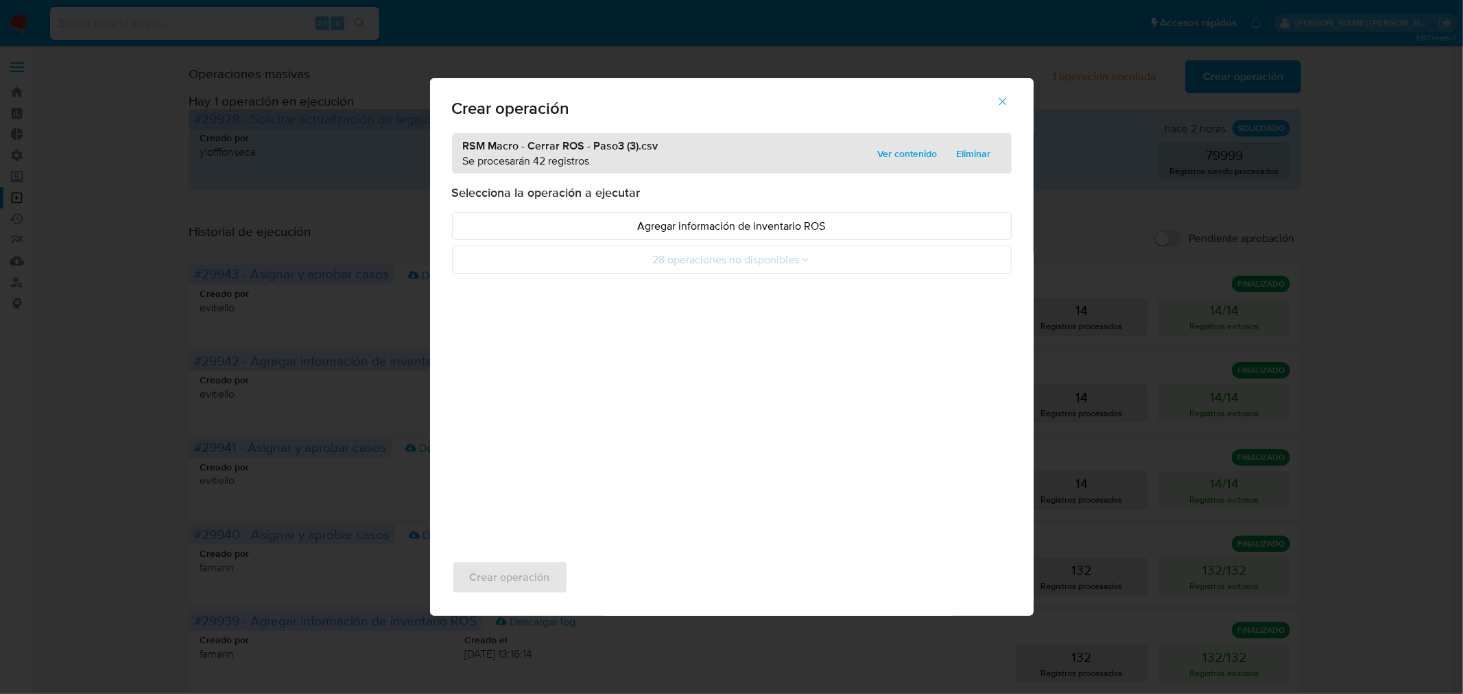
click at [963, 152] on span "Eliminar" at bounding box center [974, 153] width 34 height 19
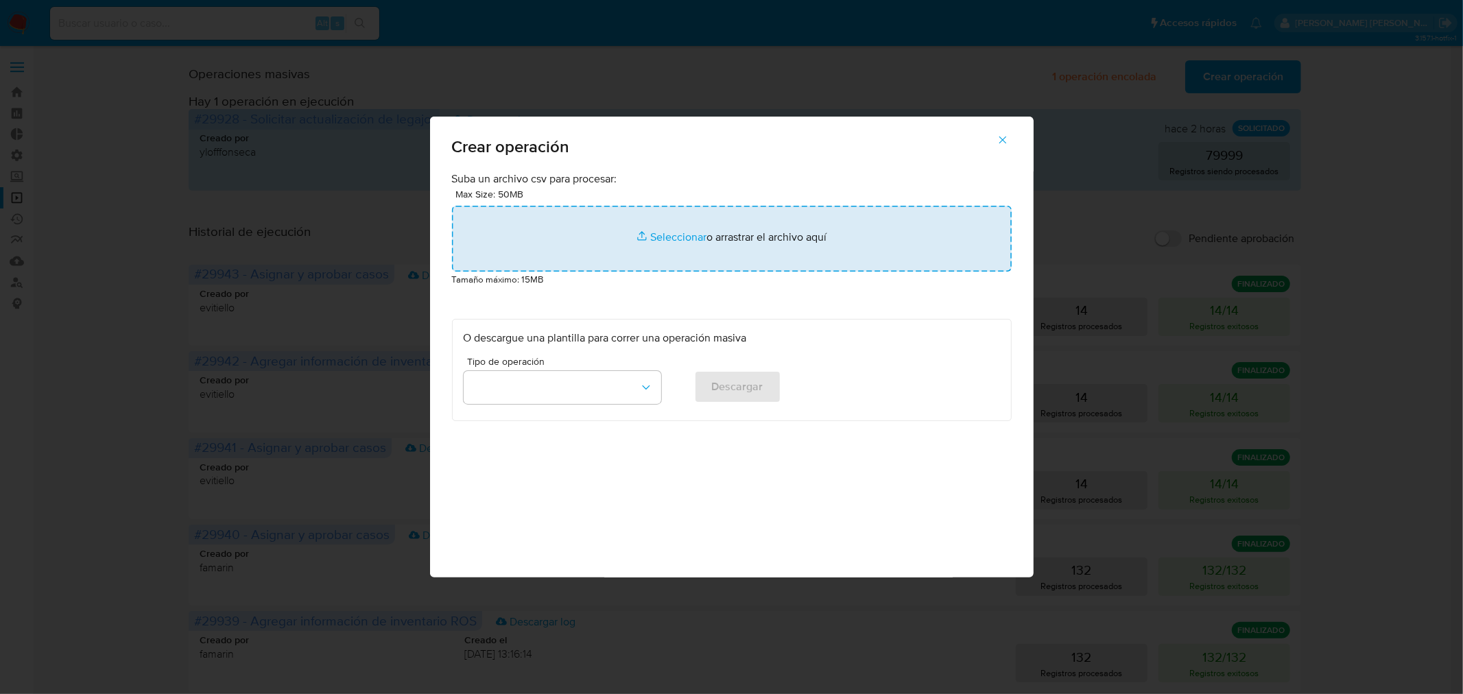
click at [815, 250] on input "file" at bounding box center [732, 239] width 560 height 66
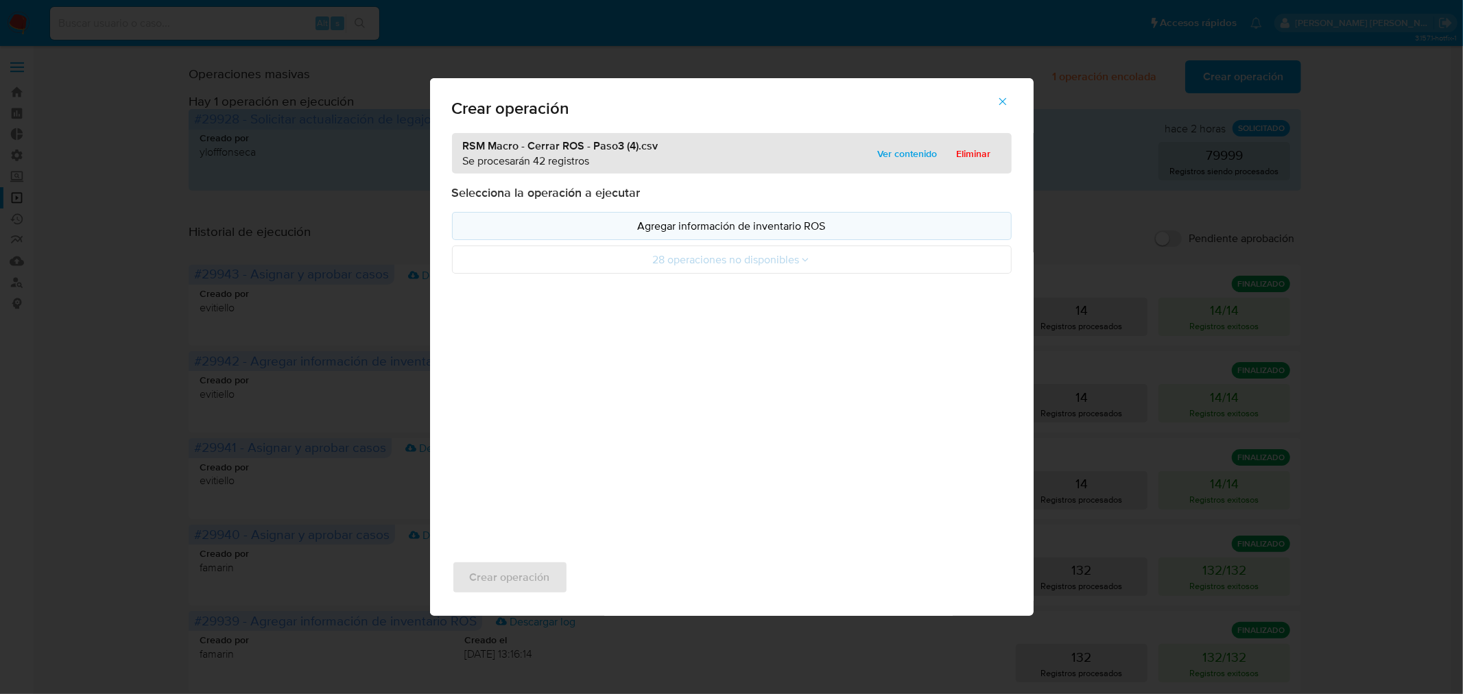
click at [716, 230] on p "Agregar información de inventario ROS" at bounding box center [732, 226] width 537 height 16
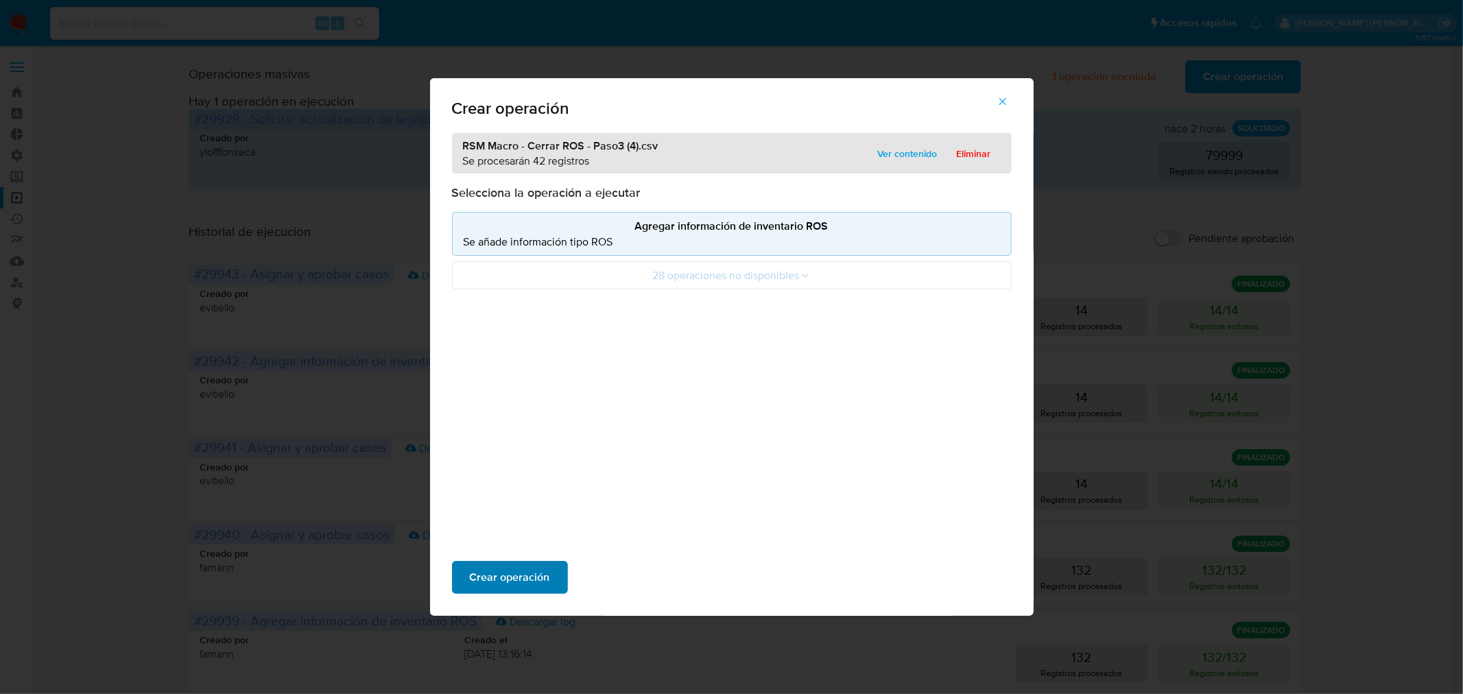
click at [554, 569] on button "Crear operación" at bounding box center [510, 577] width 116 height 33
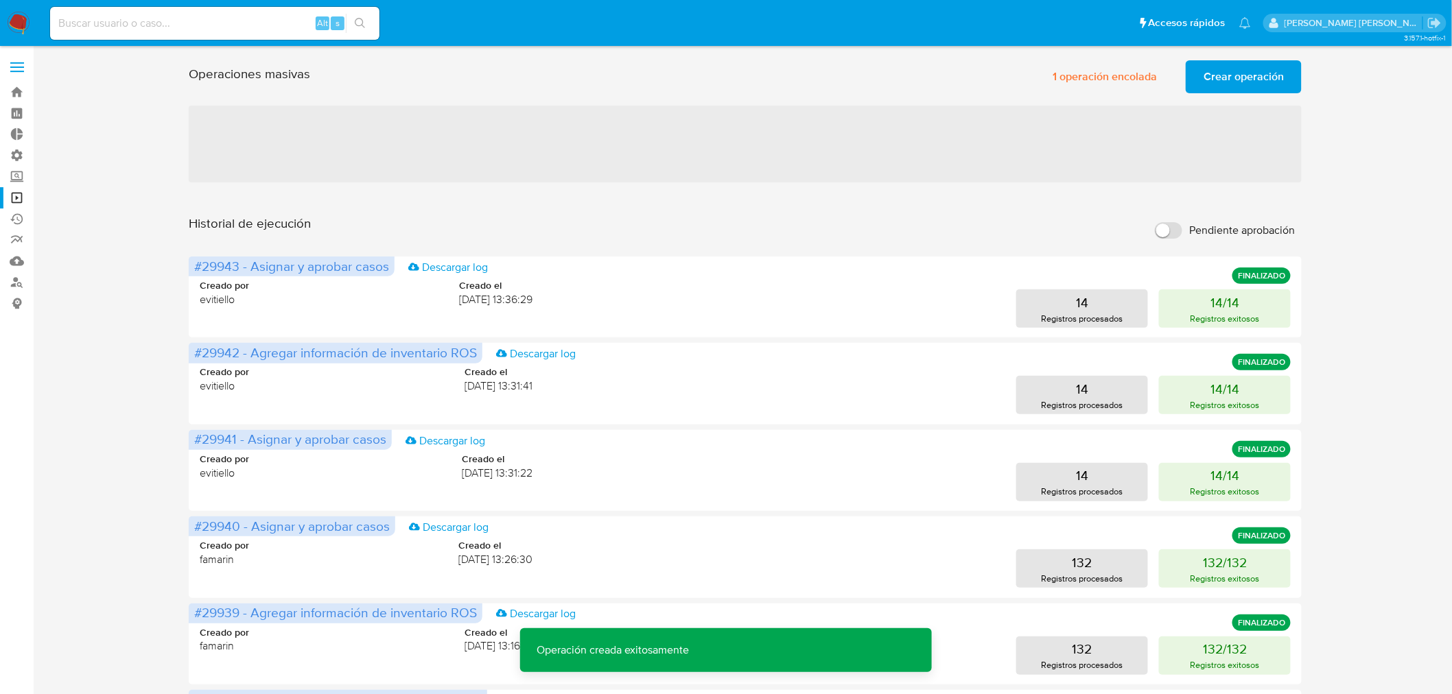
click at [1218, 81] on span "Crear operación" at bounding box center [1243, 77] width 80 height 30
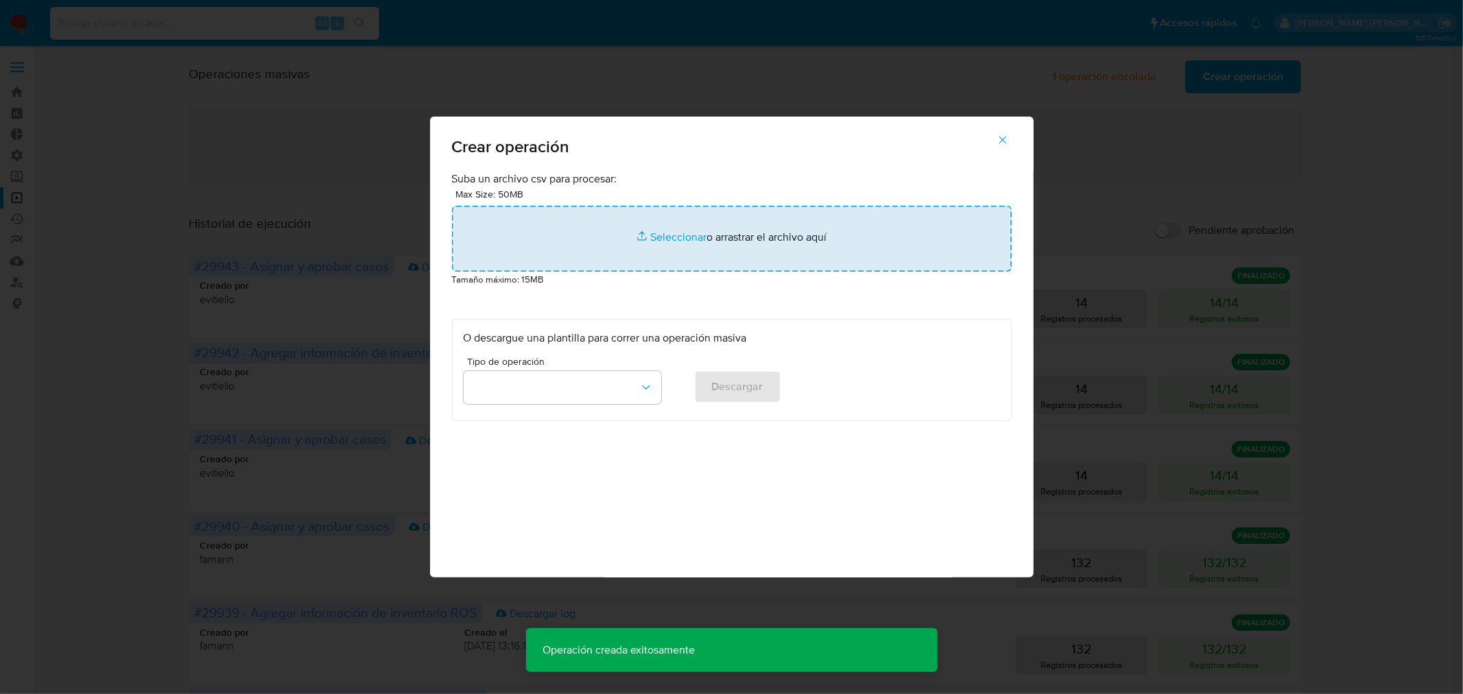
click at [652, 229] on input "file" at bounding box center [732, 239] width 560 height 66
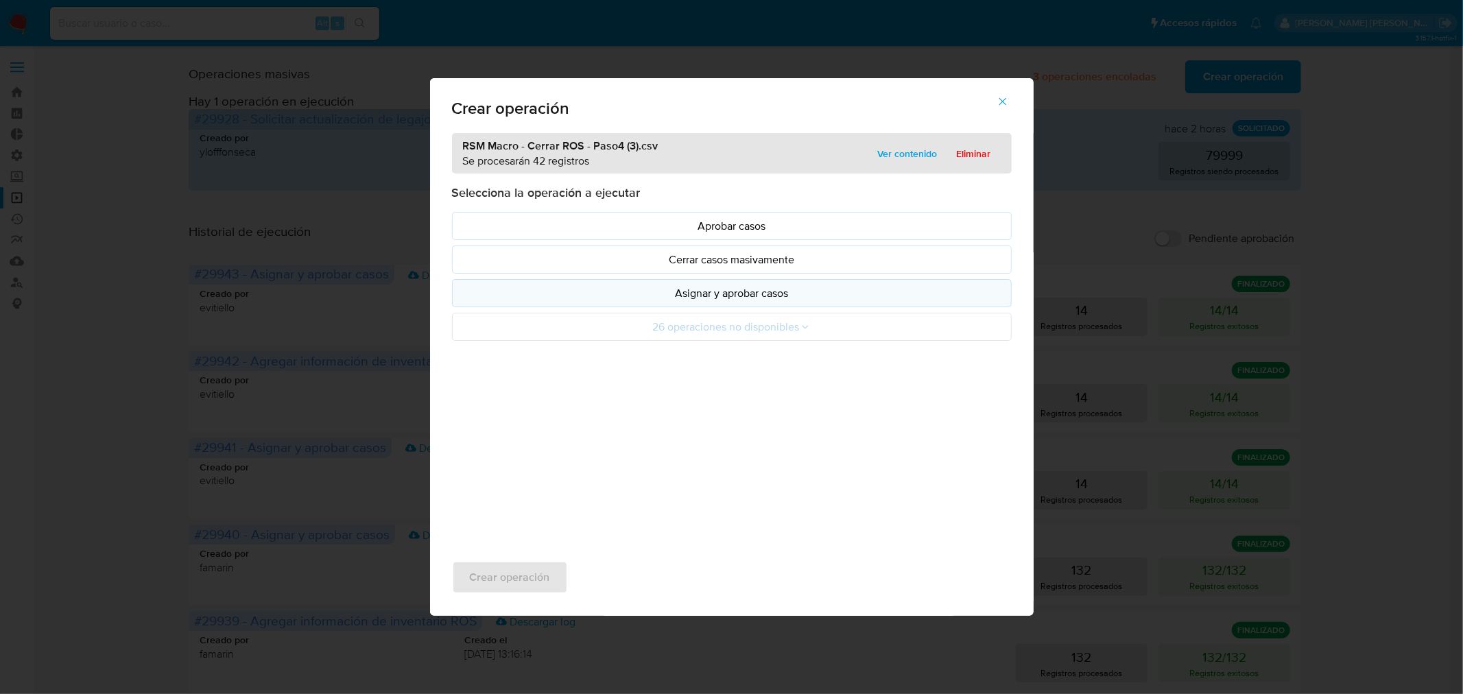
drag, startPoint x: 652, startPoint y: 229, endPoint x: 736, endPoint y: 295, distance: 106.0
click at [736, 295] on p "Asignar y aprobar casos" at bounding box center [732, 293] width 537 height 16
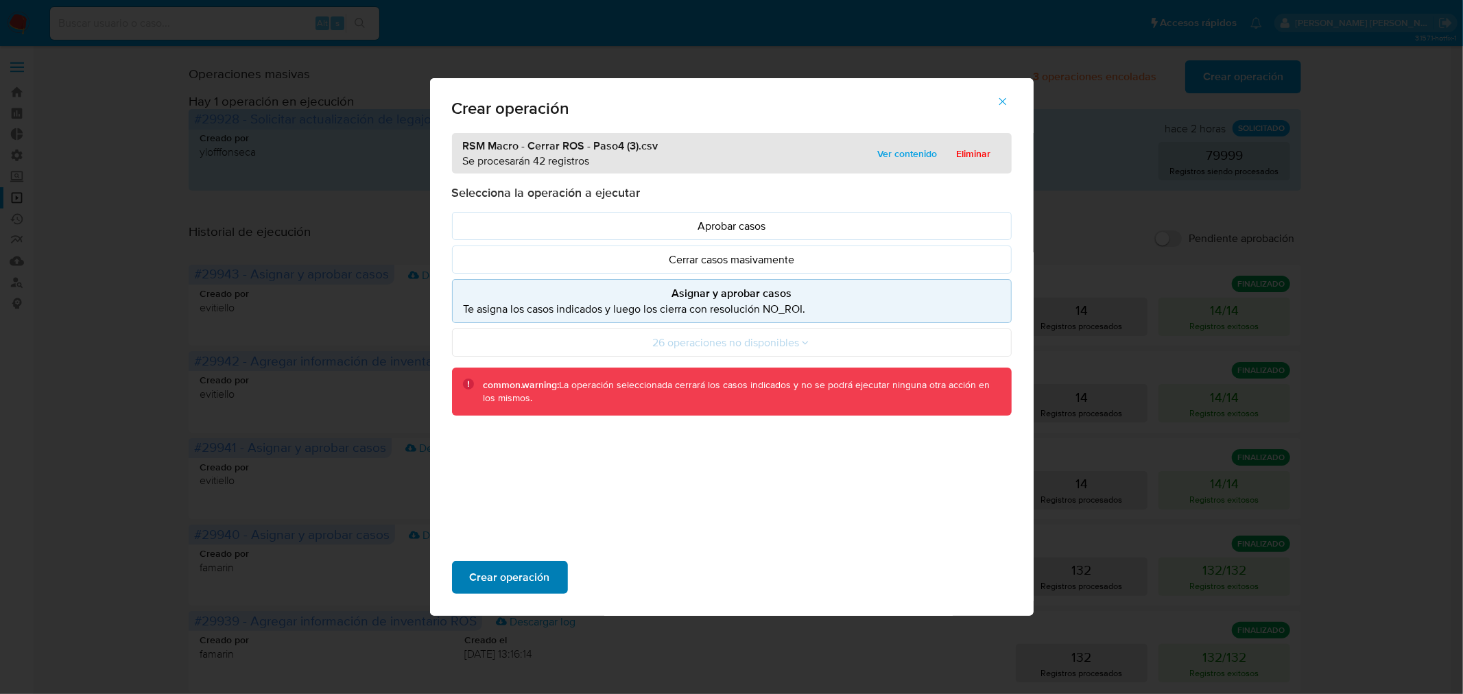
click at [549, 578] on button "Crear operación" at bounding box center [510, 577] width 116 height 33
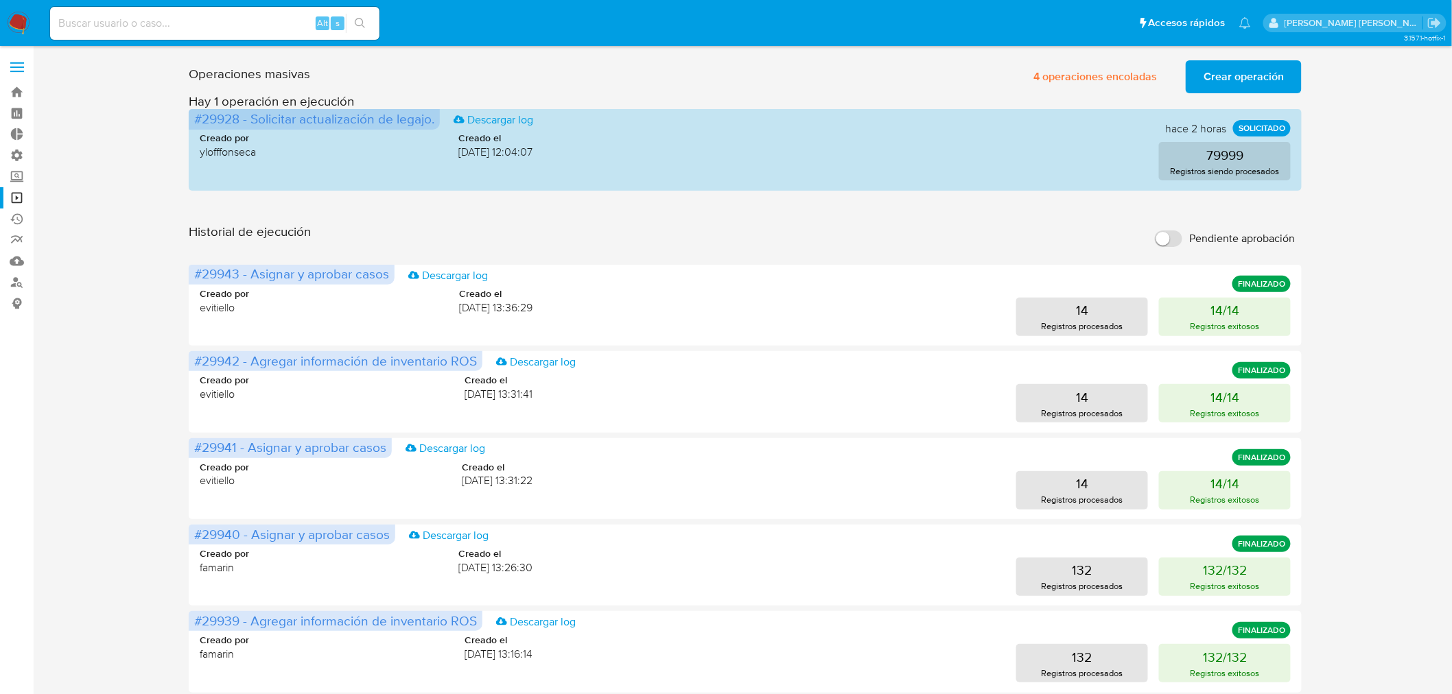
click at [16, 19] on img at bounding box center [18, 23] width 23 height 23
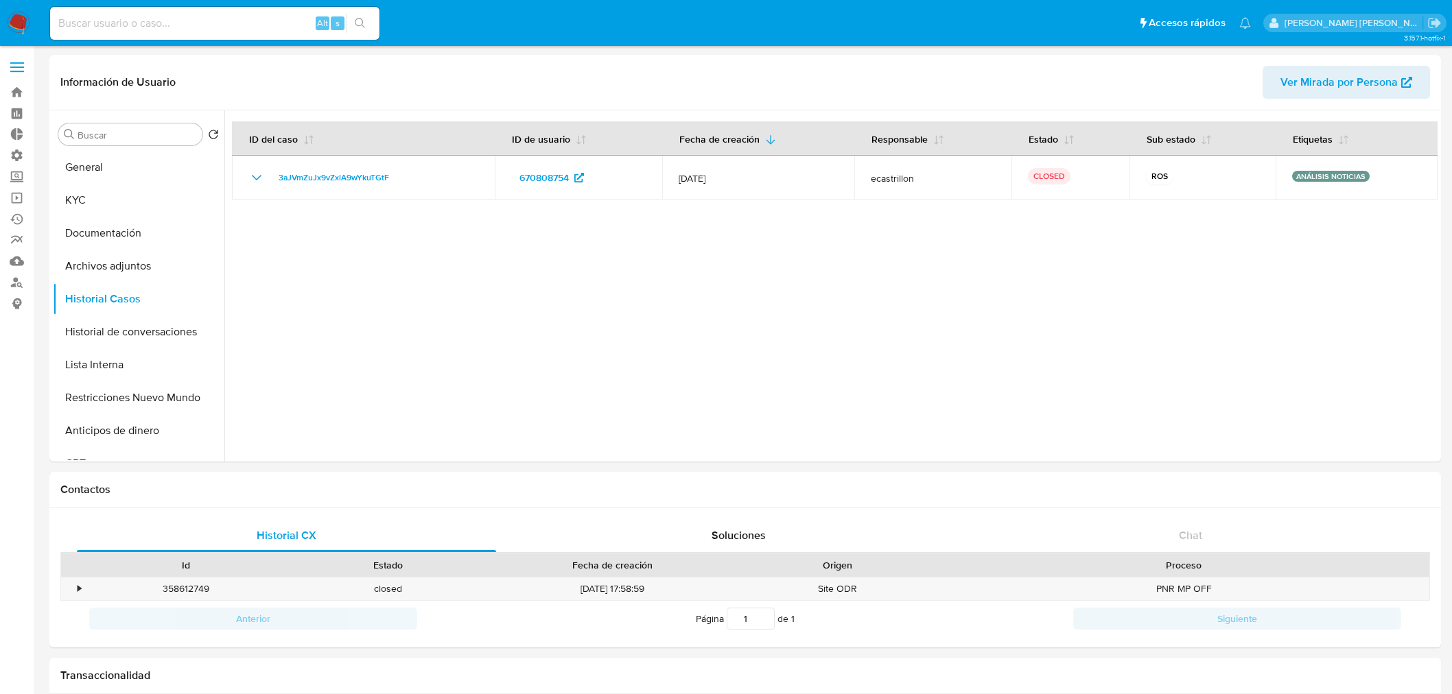
select select "10"
click at [14, 14] on img at bounding box center [18, 23] width 23 height 23
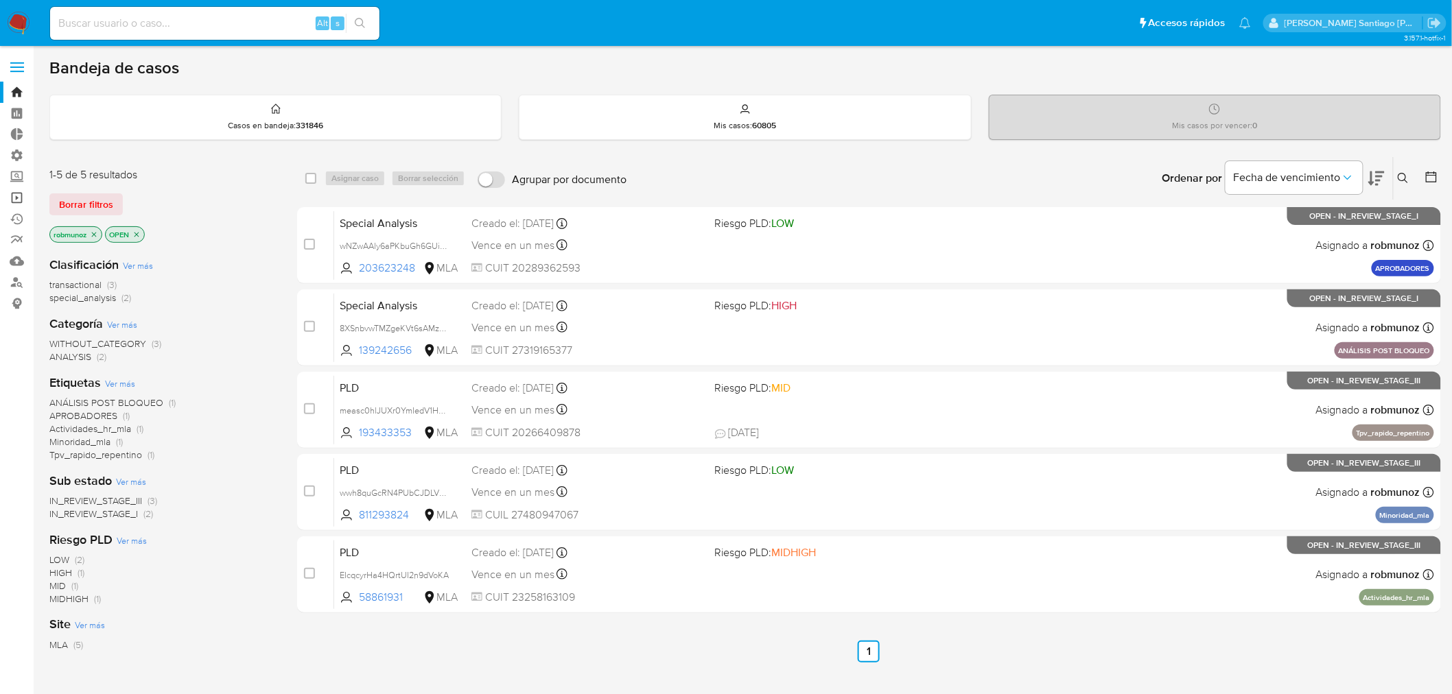
click at [16, 189] on link "Operaciones masivas" at bounding box center [81, 197] width 163 height 21
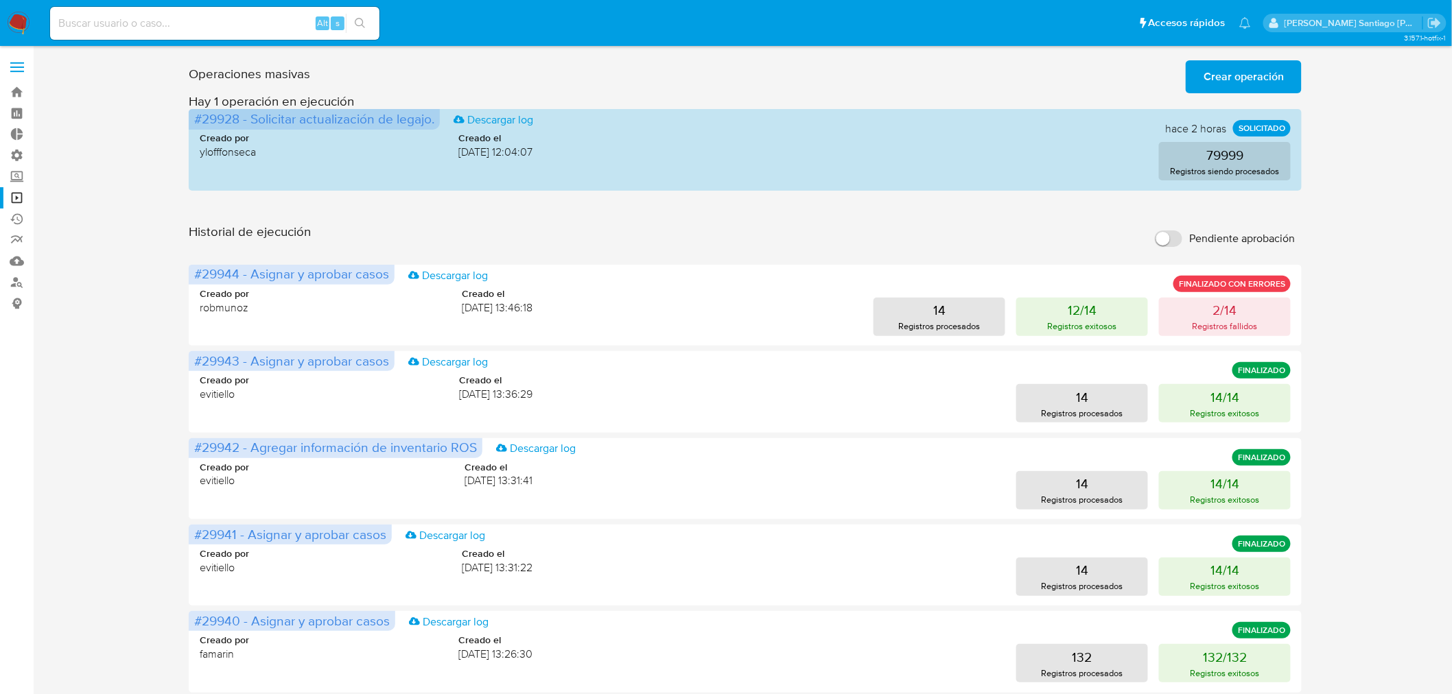
click at [1265, 71] on span "Crear operación" at bounding box center [1243, 77] width 80 height 30
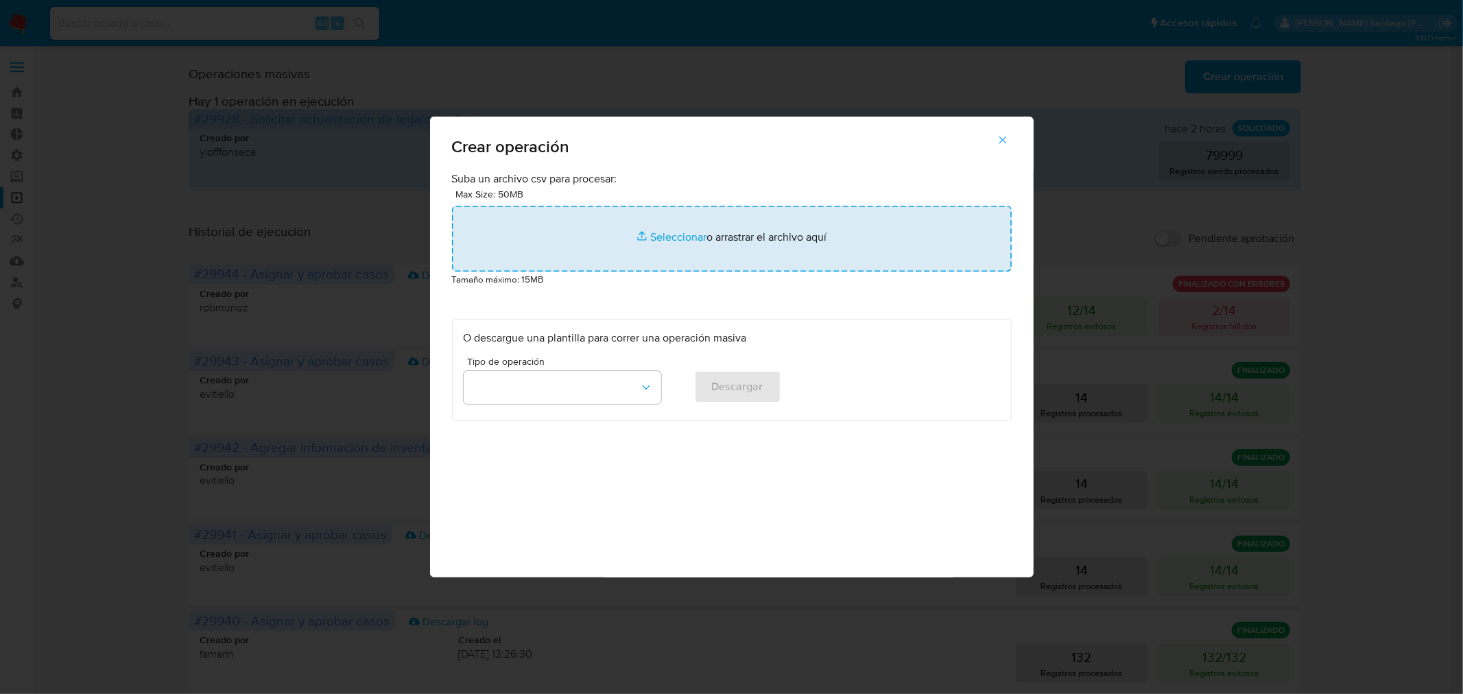
click at [869, 257] on input "file" at bounding box center [732, 239] width 560 height 66
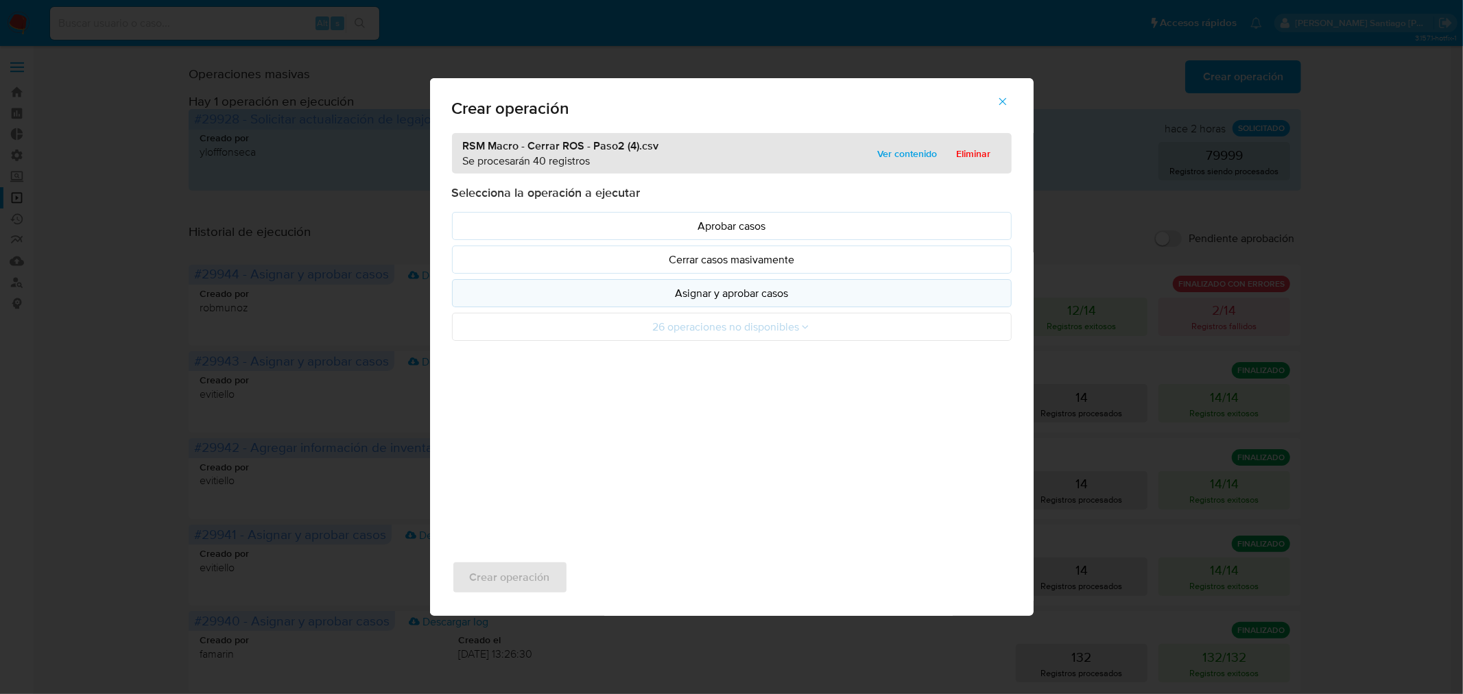
click at [749, 303] on button "Asignar y aprobar casos" at bounding box center [732, 293] width 560 height 28
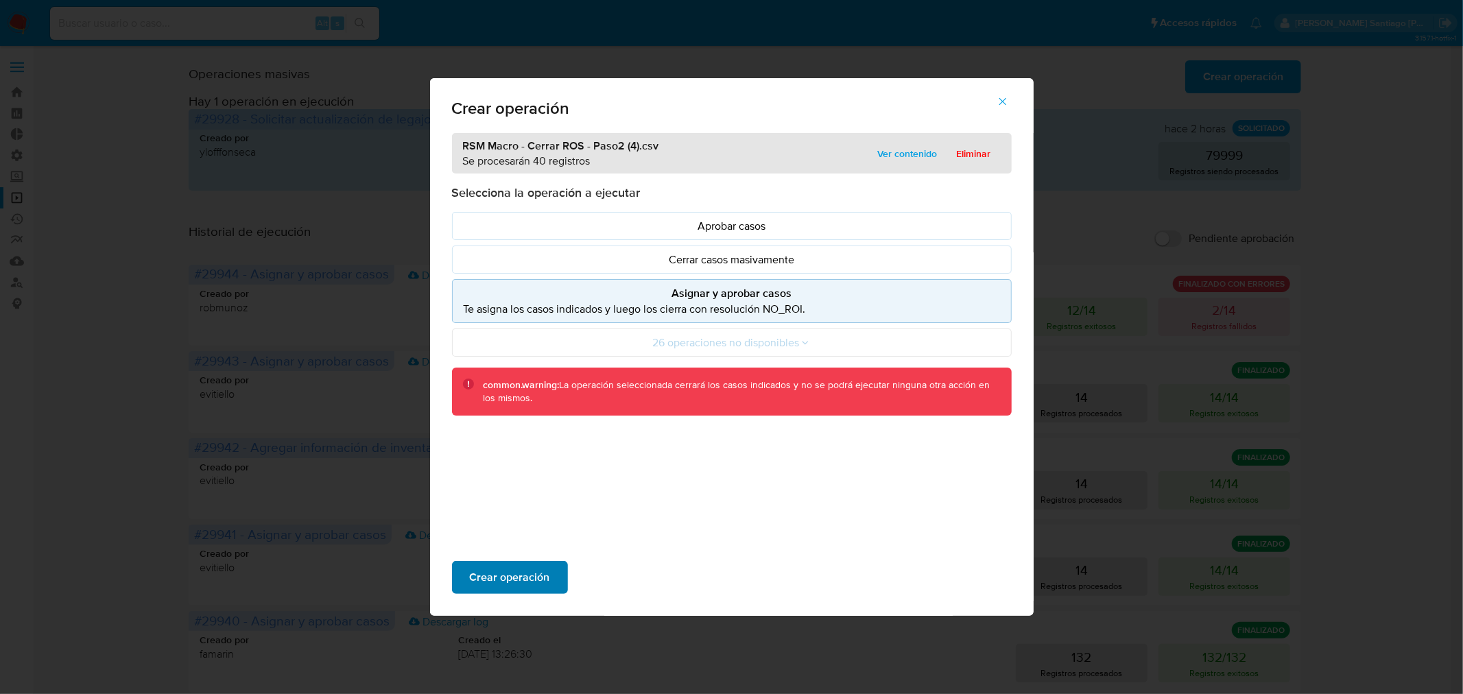
click at [519, 578] on span "Crear operación" at bounding box center [510, 578] width 80 height 30
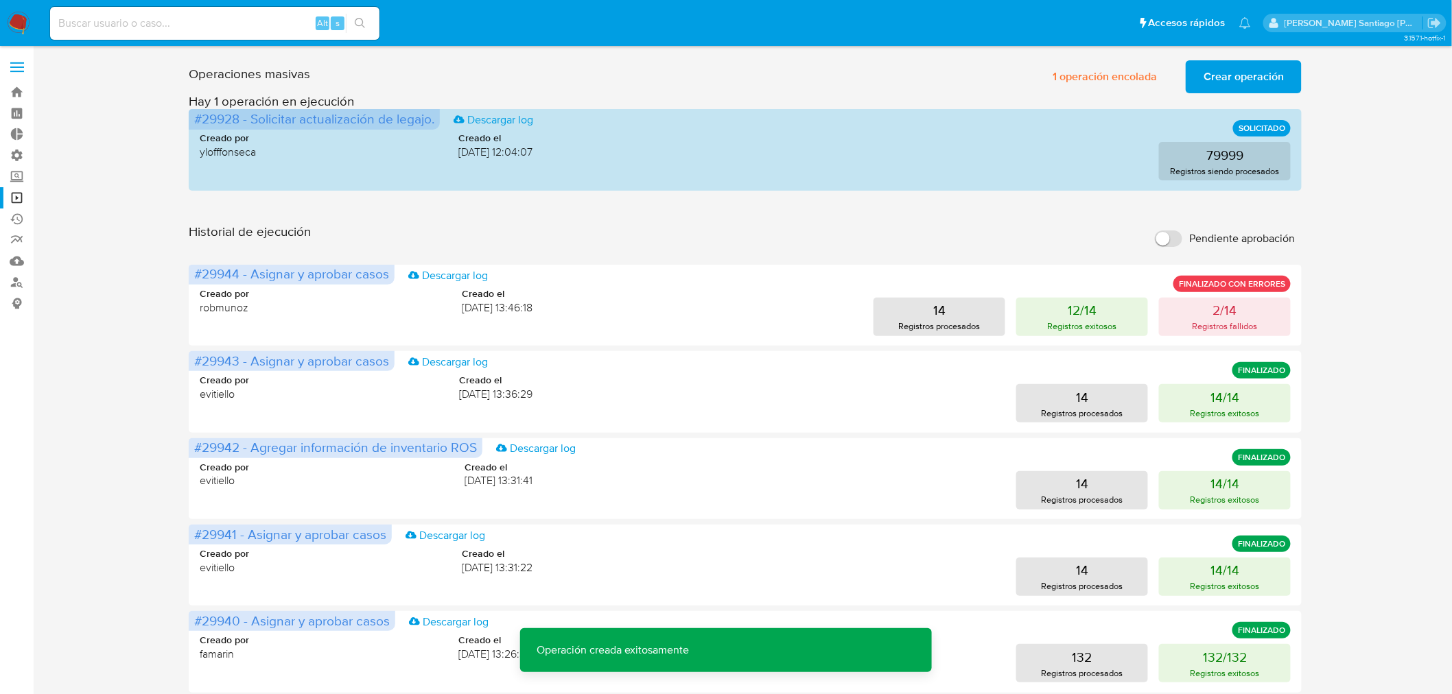
click at [1225, 81] on span "Crear operación" at bounding box center [1243, 77] width 80 height 30
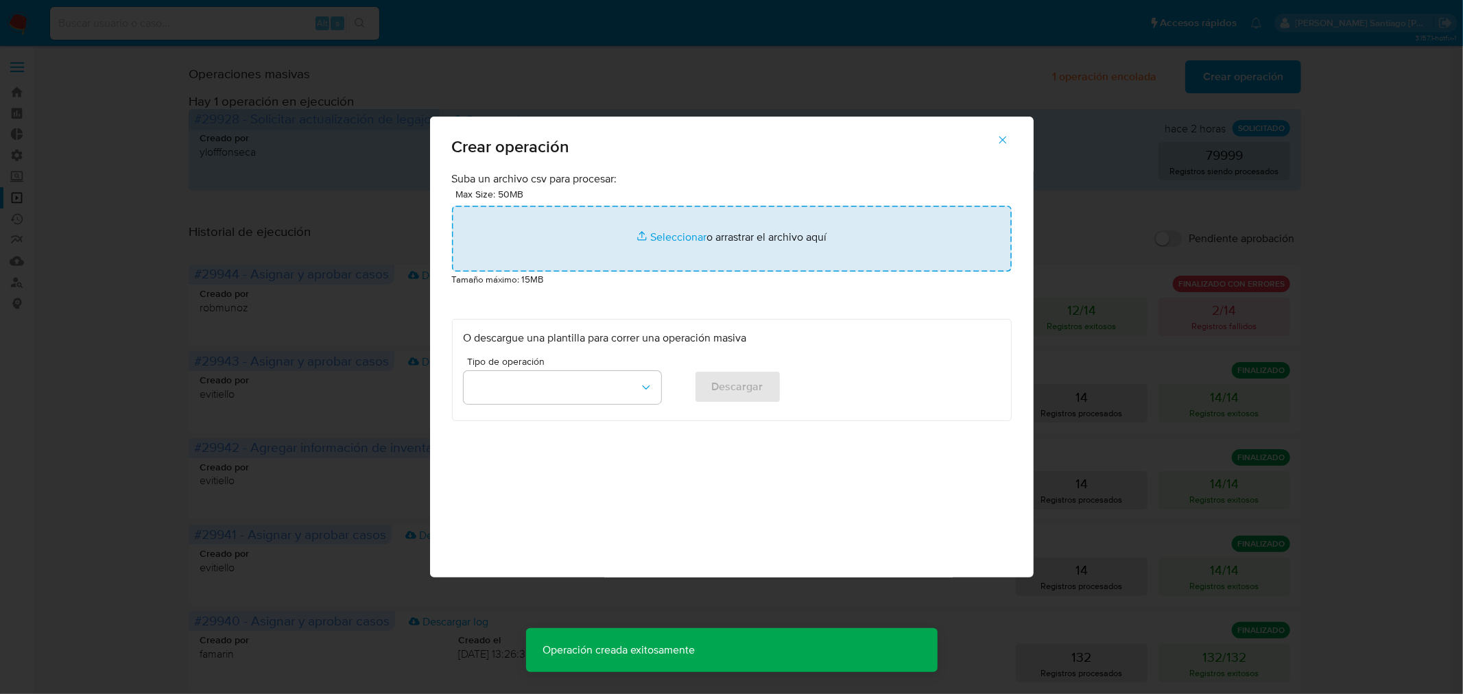
click at [757, 259] on input "file" at bounding box center [732, 239] width 560 height 66
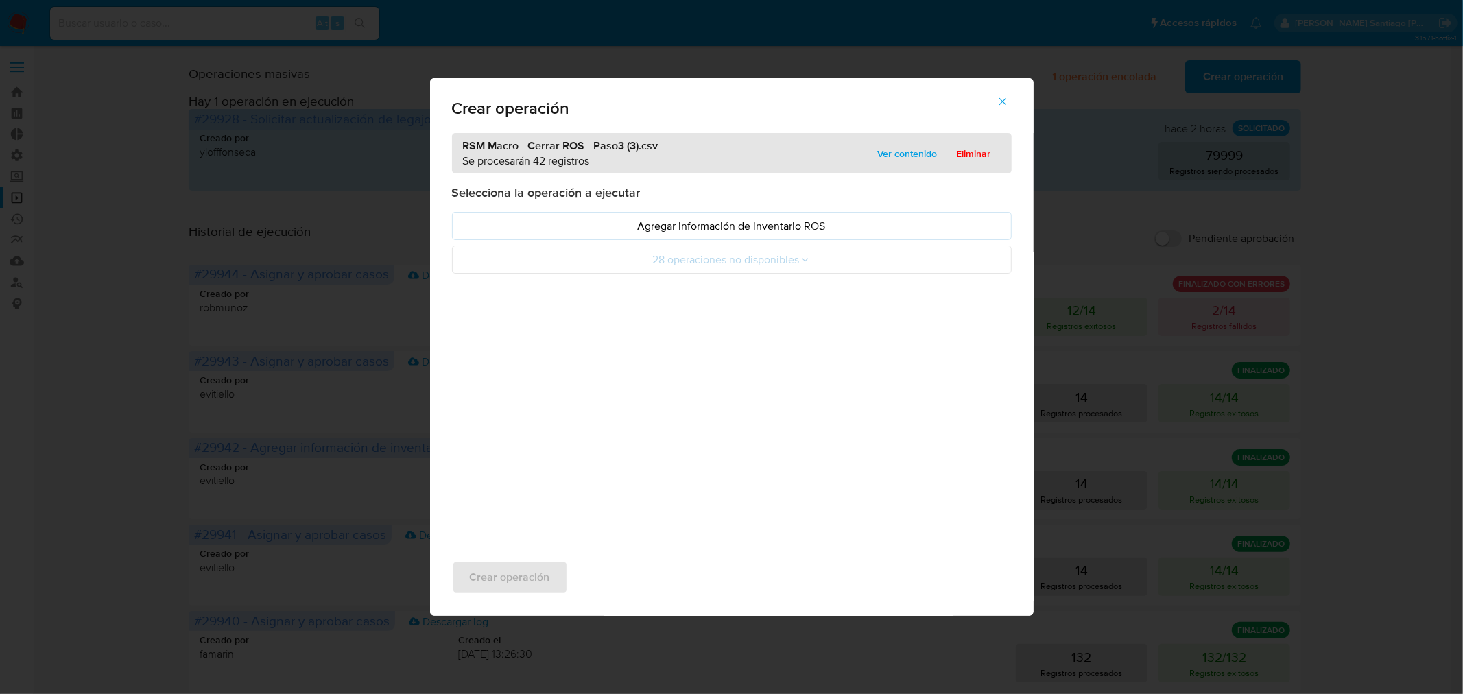
click at [697, 231] on p "Agregar información de inventario ROS" at bounding box center [732, 226] width 537 height 16
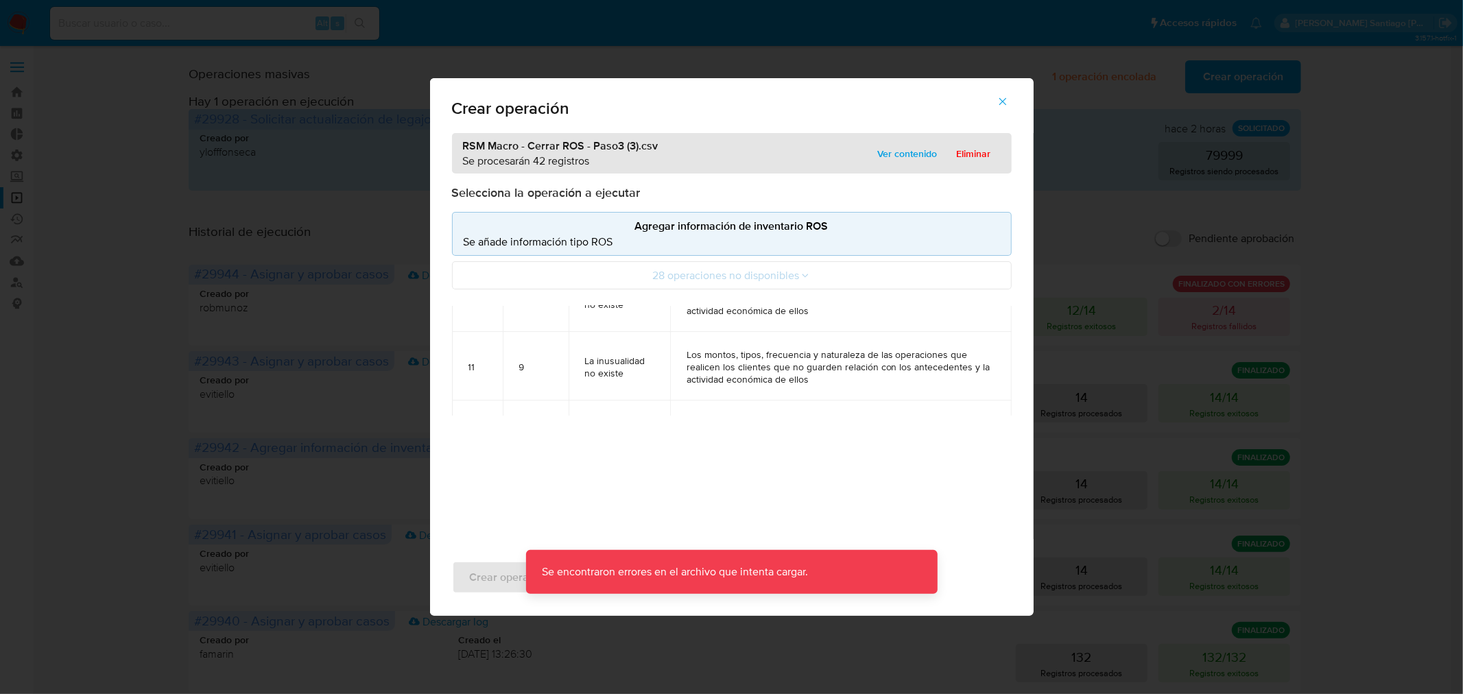
scroll to position [838, 0]
drag, startPoint x: 734, startPoint y: 434, endPoint x: 861, endPoint y: 305, distance: 181.5
click at [736, 433] on div "RSM Macro - Cerrar ROS - Paso3 (3).csv Se procesarán 42 registros Ver contenido…" at bounding box center [732, 336] width 604 height 406
click at [974, 160] on span "Eliminar" at bounding box center [974, 153] width 34 height 19
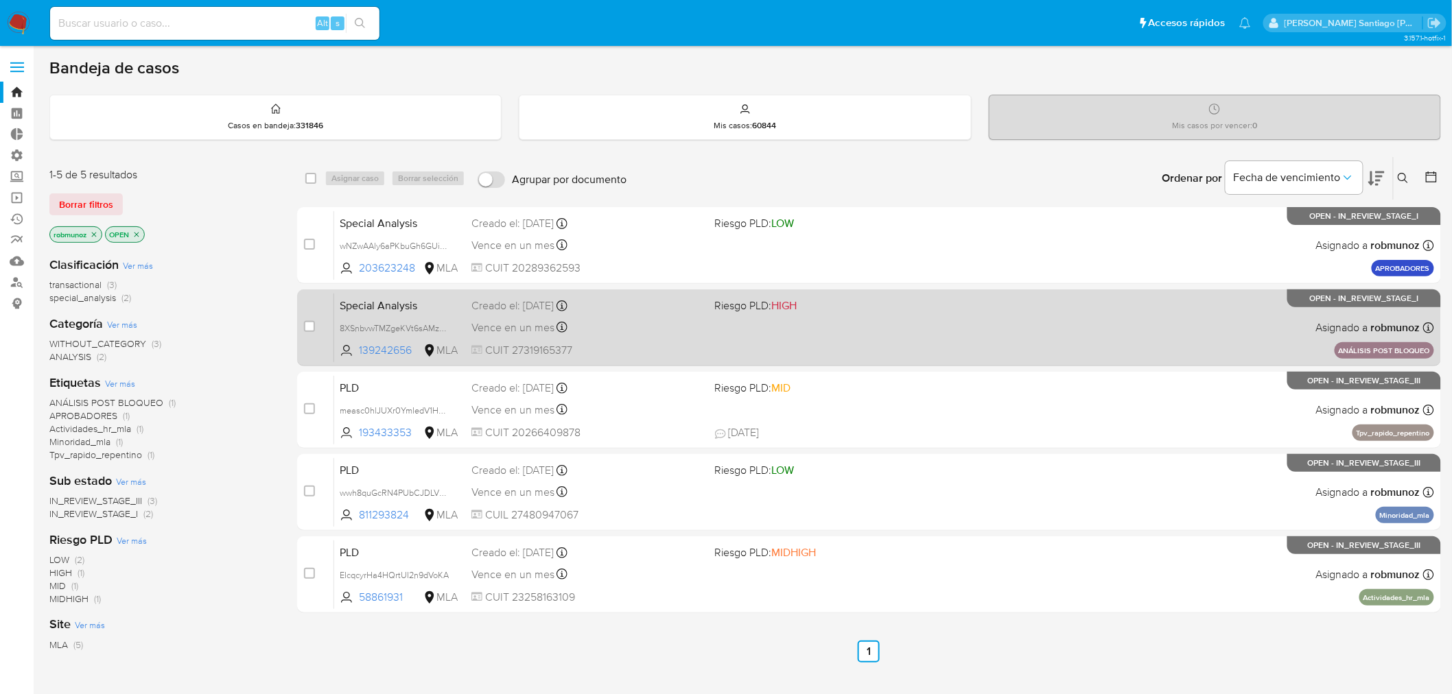
click at [1199, 316] on div "Special Analysis 8XSnbvwTMZgeKVt6sAMz2EW0 139242656 MLA Riesgo PLD: HIGH Creado…" at bounding box center [884, 327] width 1100 height 69
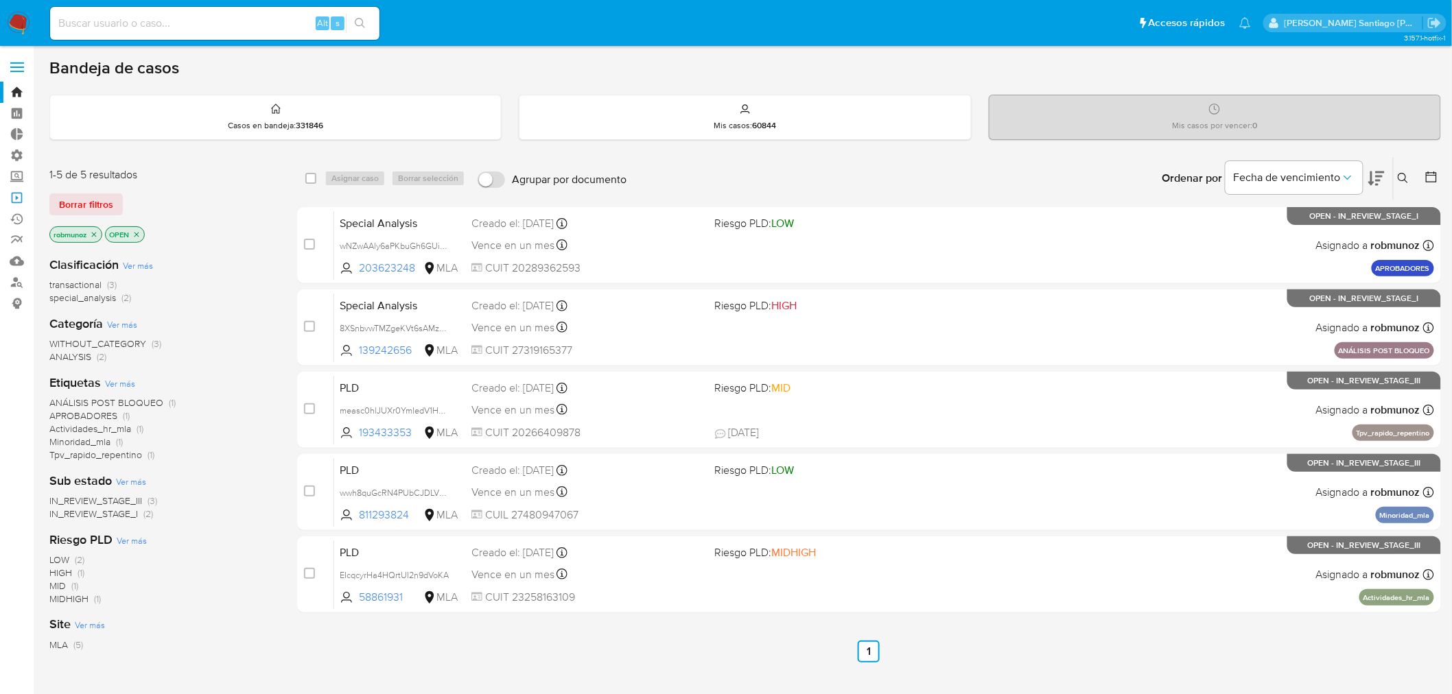
drag, startPoint x: 19, startPoint y: 201, endPoint x: 63, endPoint y: 224, distance: 50.0
click at [21, 200] on link "Operaciones masivas" at bounding box center [81, 197] width 163 height 21
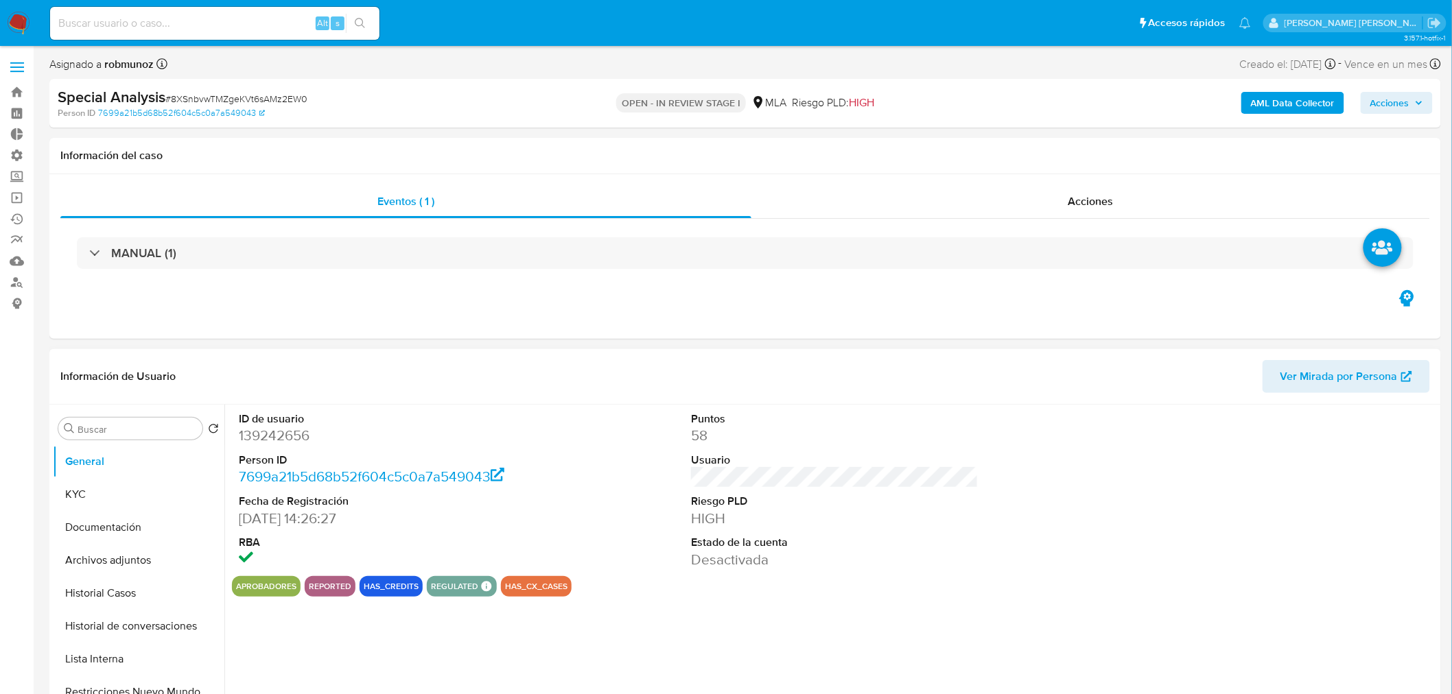
select select "10"
click at [138, 571] on button "Archivos adjuntos" at bounding box center [133, 560] width 161 height 33
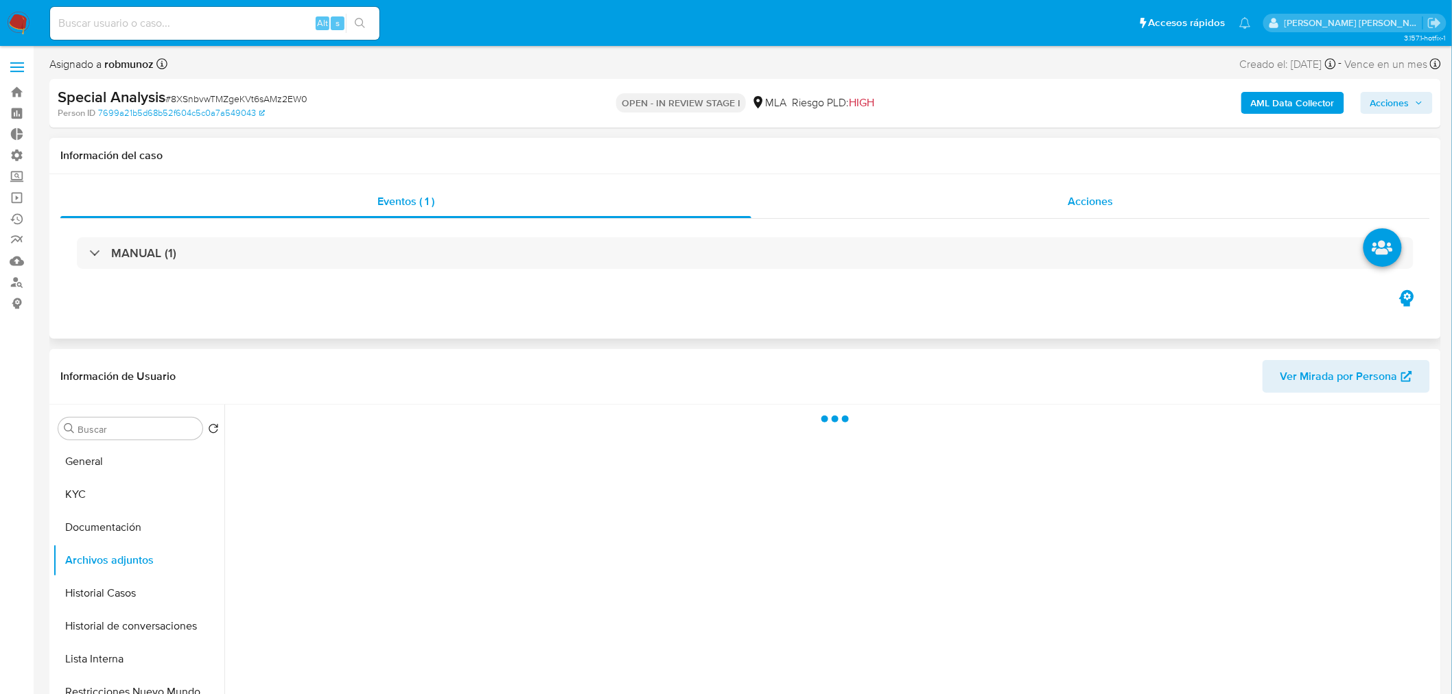
click at [1066, 217] on div "Acciones" at bounding box center [1090, 201] width 679 height 33
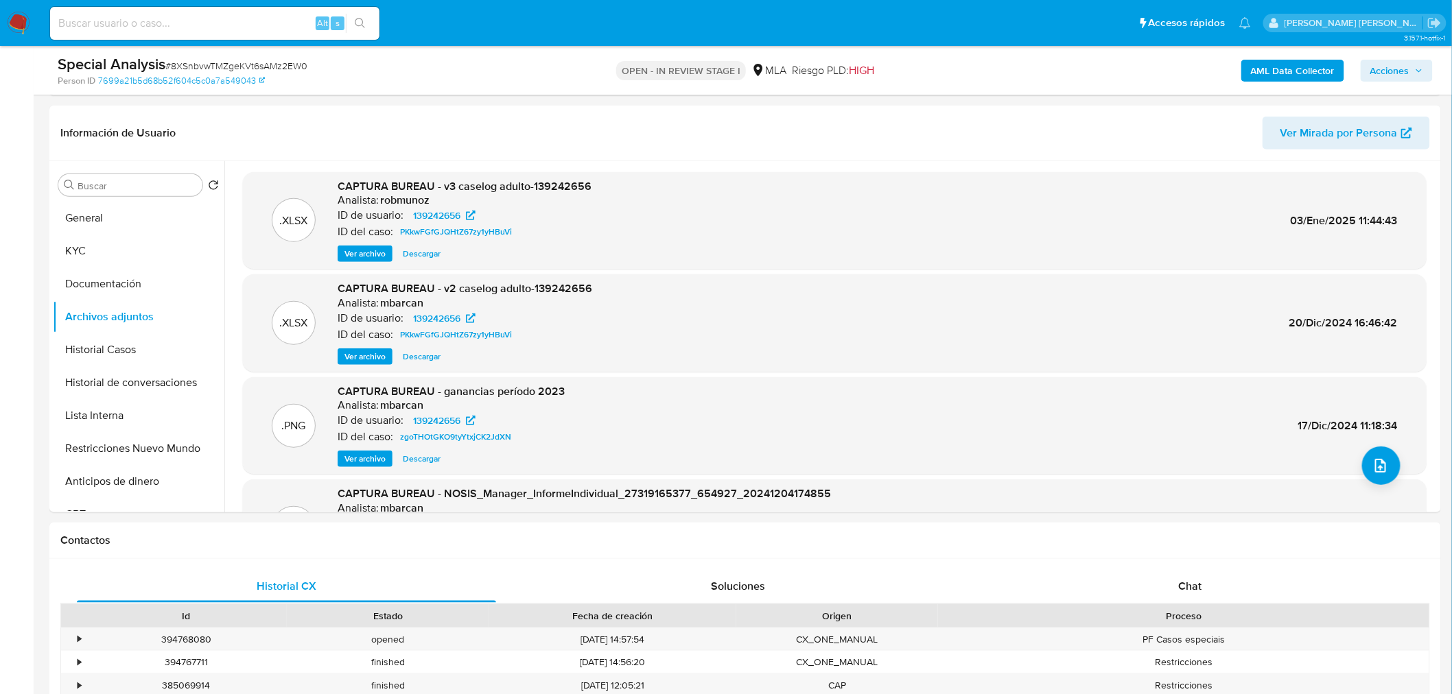
scroll to position [305, 0]
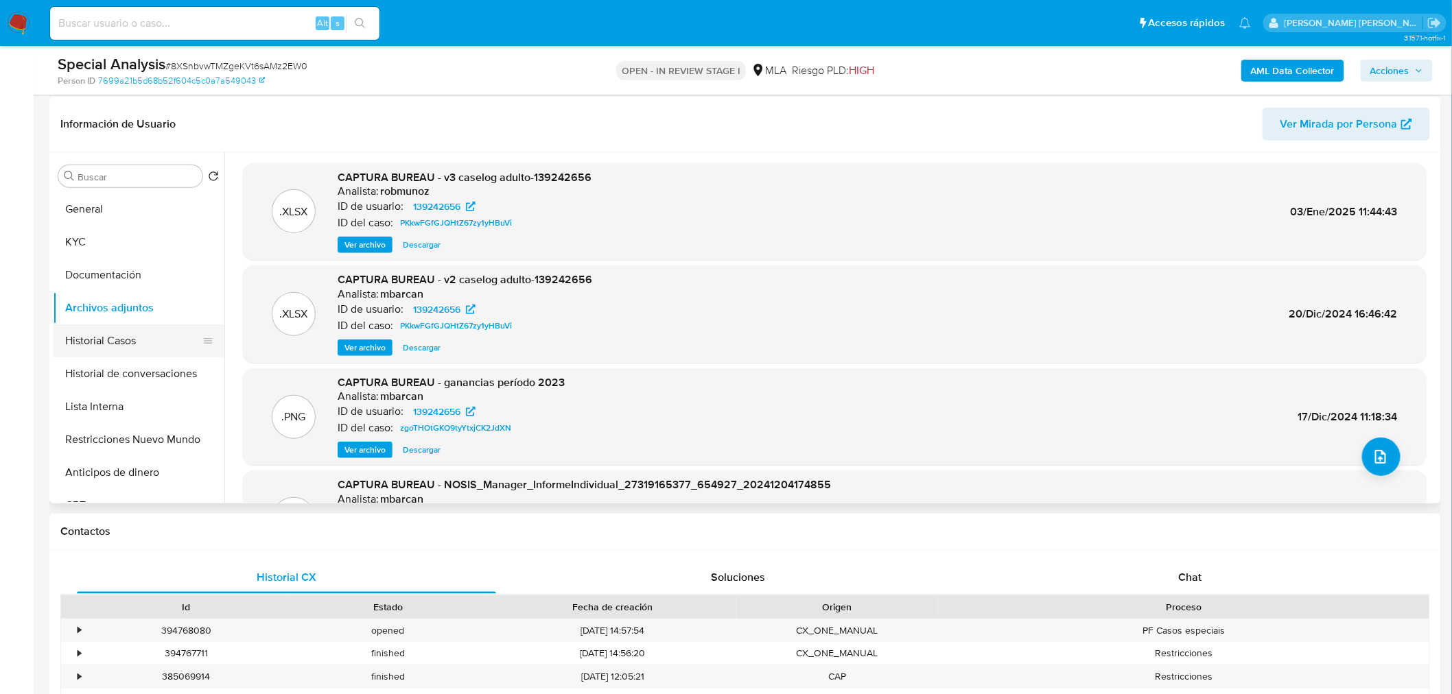
click at [95, 341] on button "Historial Casos" at bounding box center [133, 341] width 161 height 33
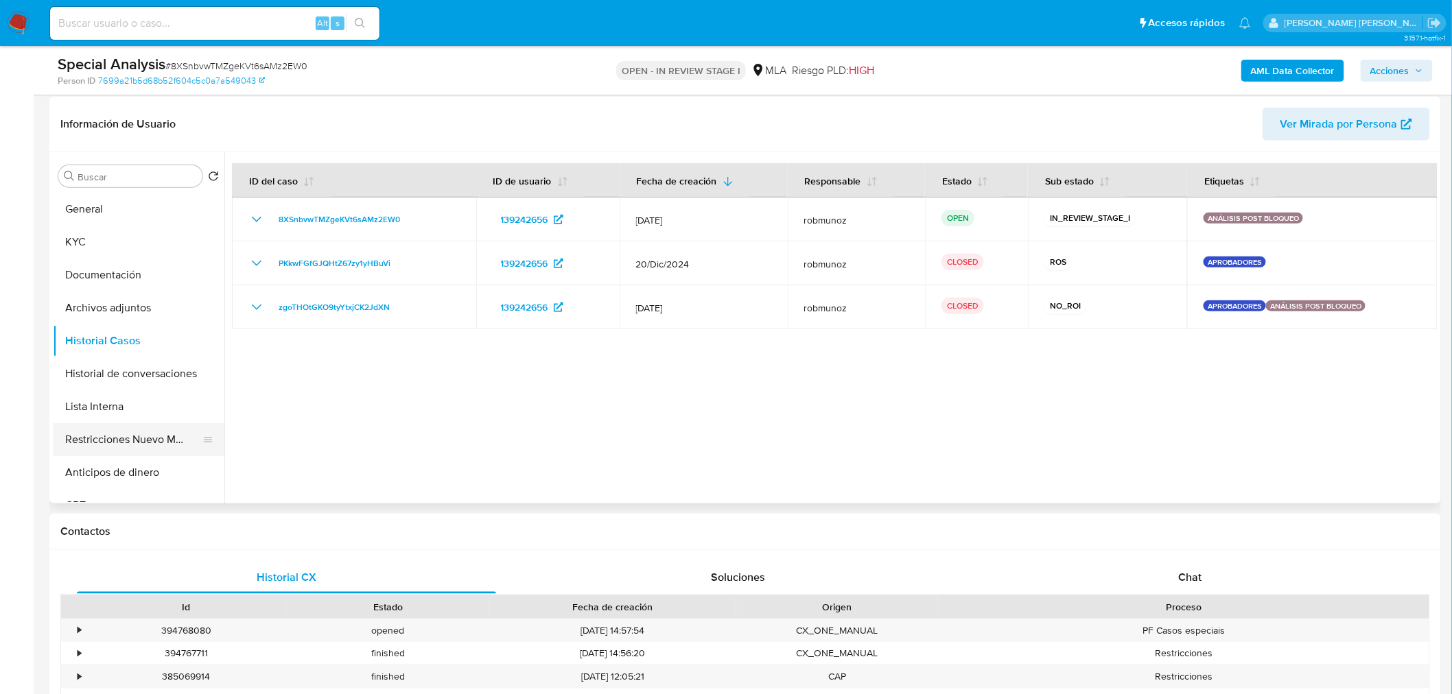
click at [106, 443] on button "Restricciones Nuevo Mundo" at bounding box center [133, 439] width 161 height 33
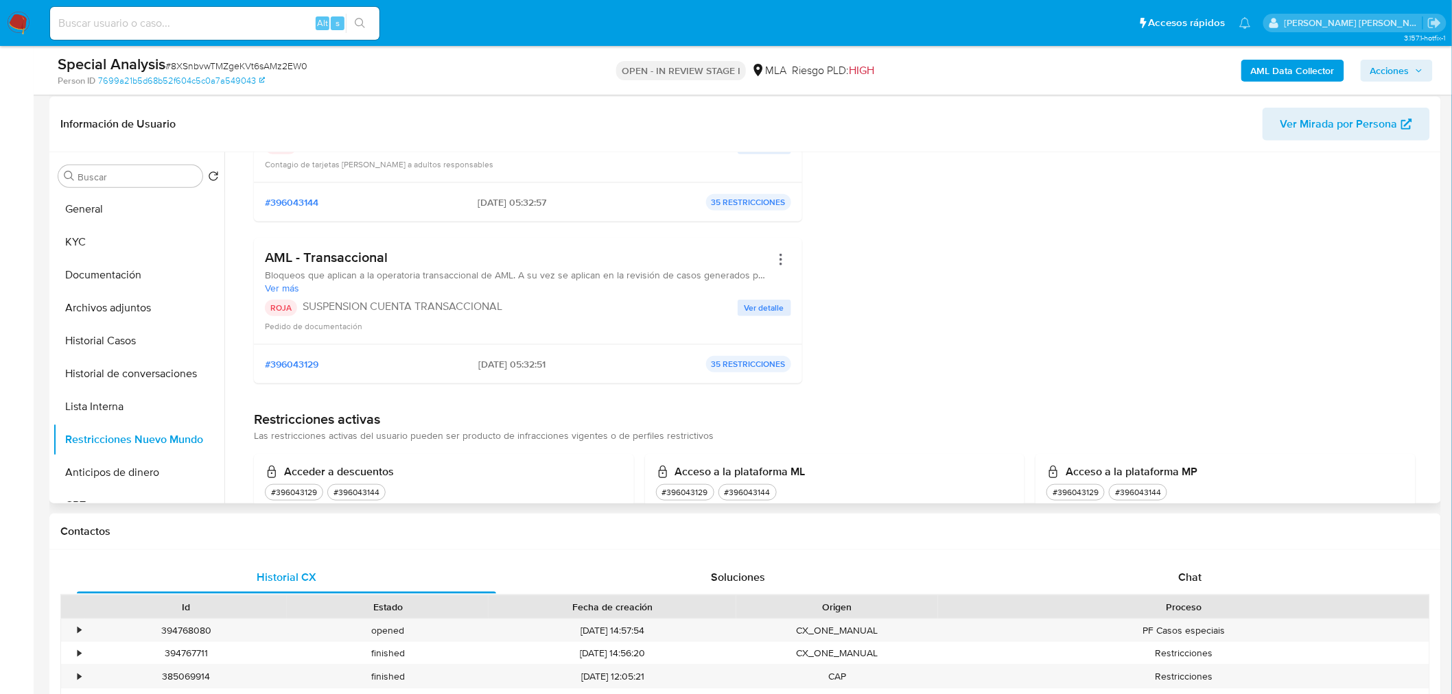
scroll to position [228, 0]
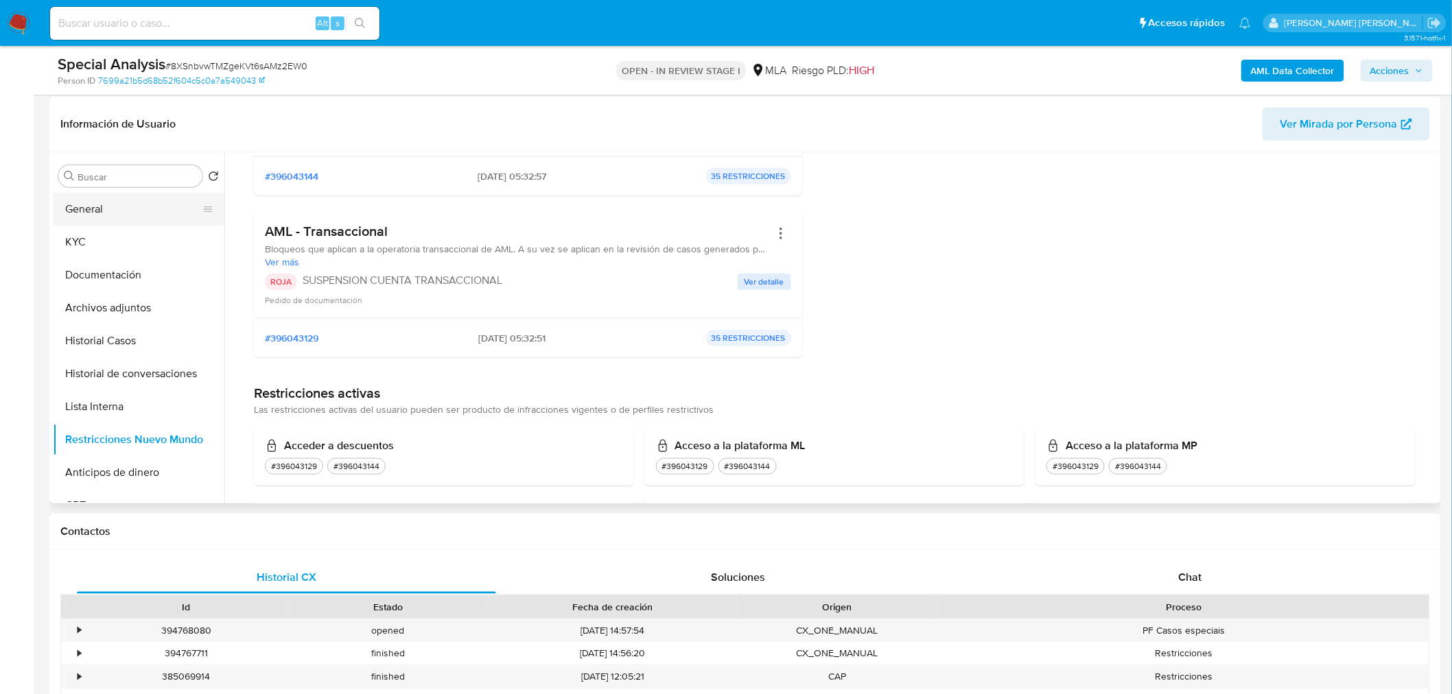
click at [110, 209] on button "General" at bounding box center [133, 209] width 161 height 33
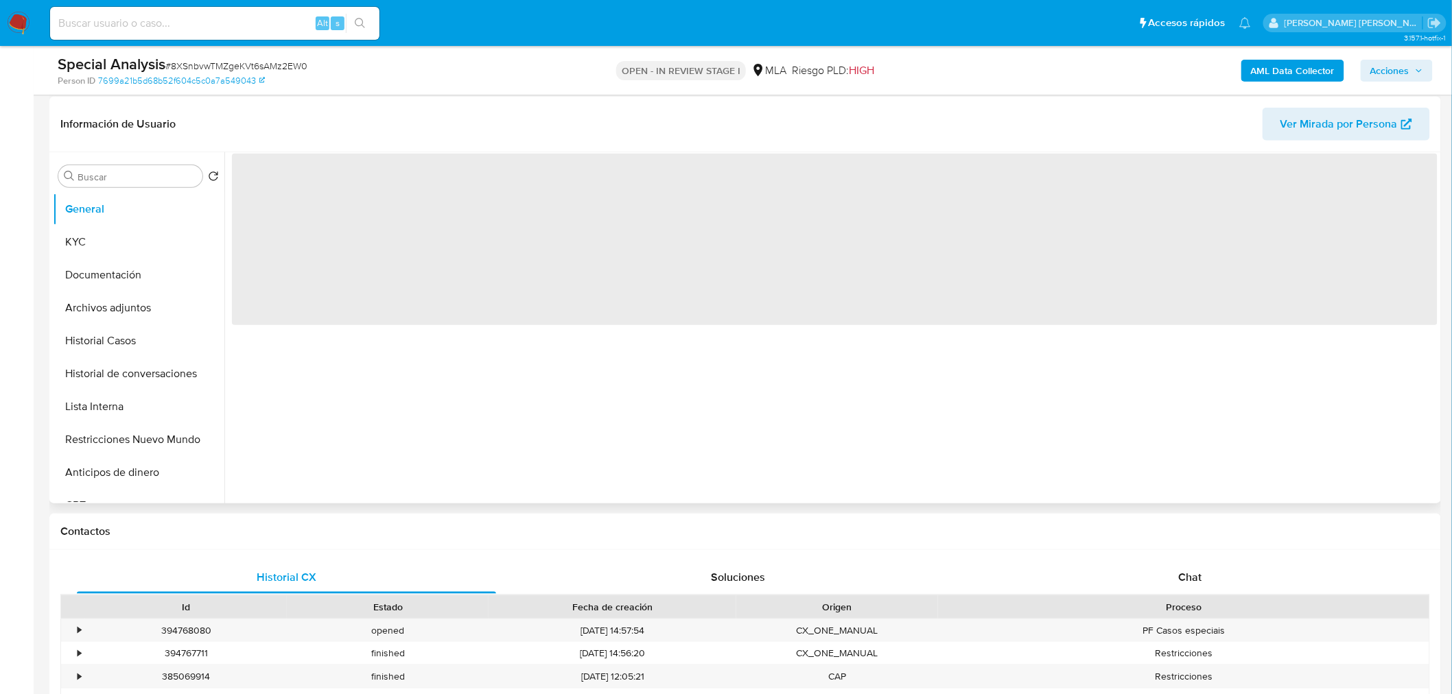
scroll to position [0, 0]
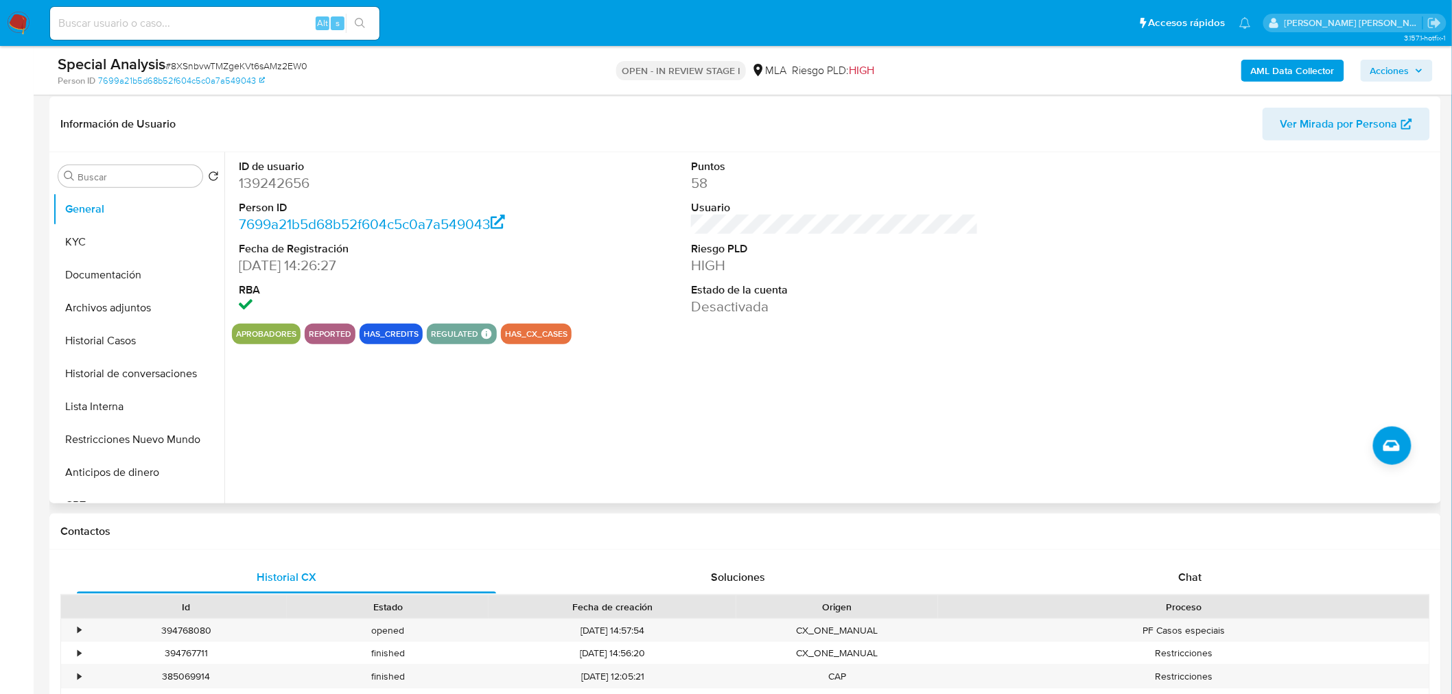
click at [304, 183] on dd "139242656" at bounding box center [382, 183] width 287 height 19
copy dd "139242656"
drag, startPoint x: 201, startPoint y: 24, endPoint x: 255, endPoint y: 37, distance: 55.1
click at [201, 25] on input at bounding box center [214, 23] width 329 height 18
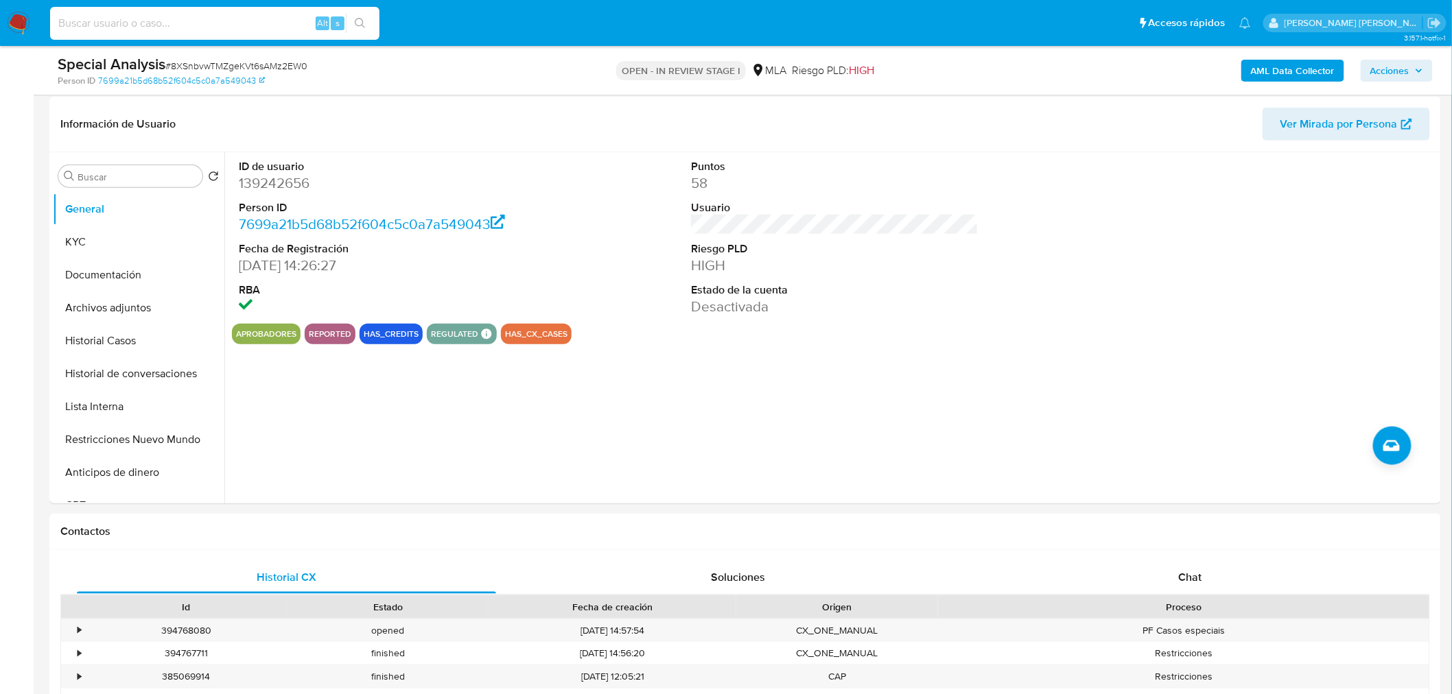
paste input "6WRYiRn3JSOJlPVp70jp3kDy"
type input "6WRYiRn3JSOJlPVp70jp3kDy"
click at [360, 21] on icon "search-icon" at bounding box center [360, 23] width 11 height 11
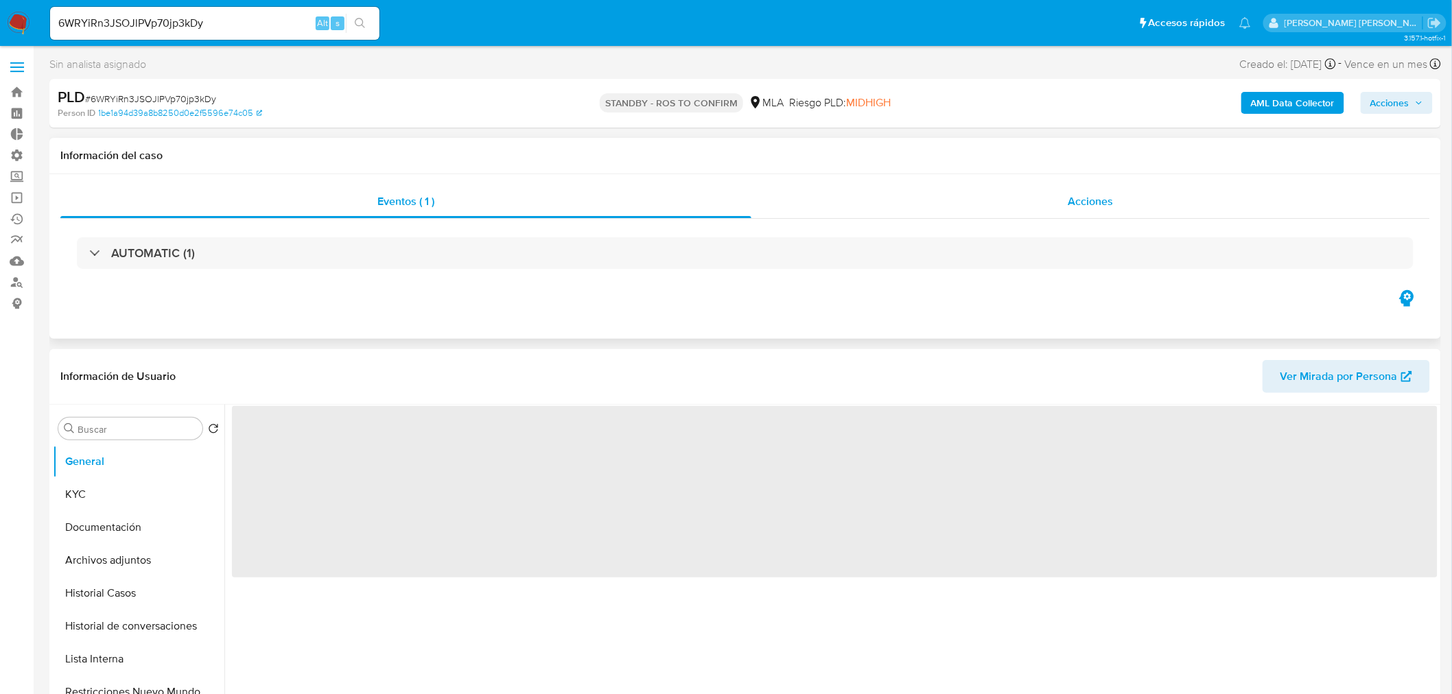
click at [1110, 194] on span "Acciones" at bounding box center [1090, 201] width 45 height 16
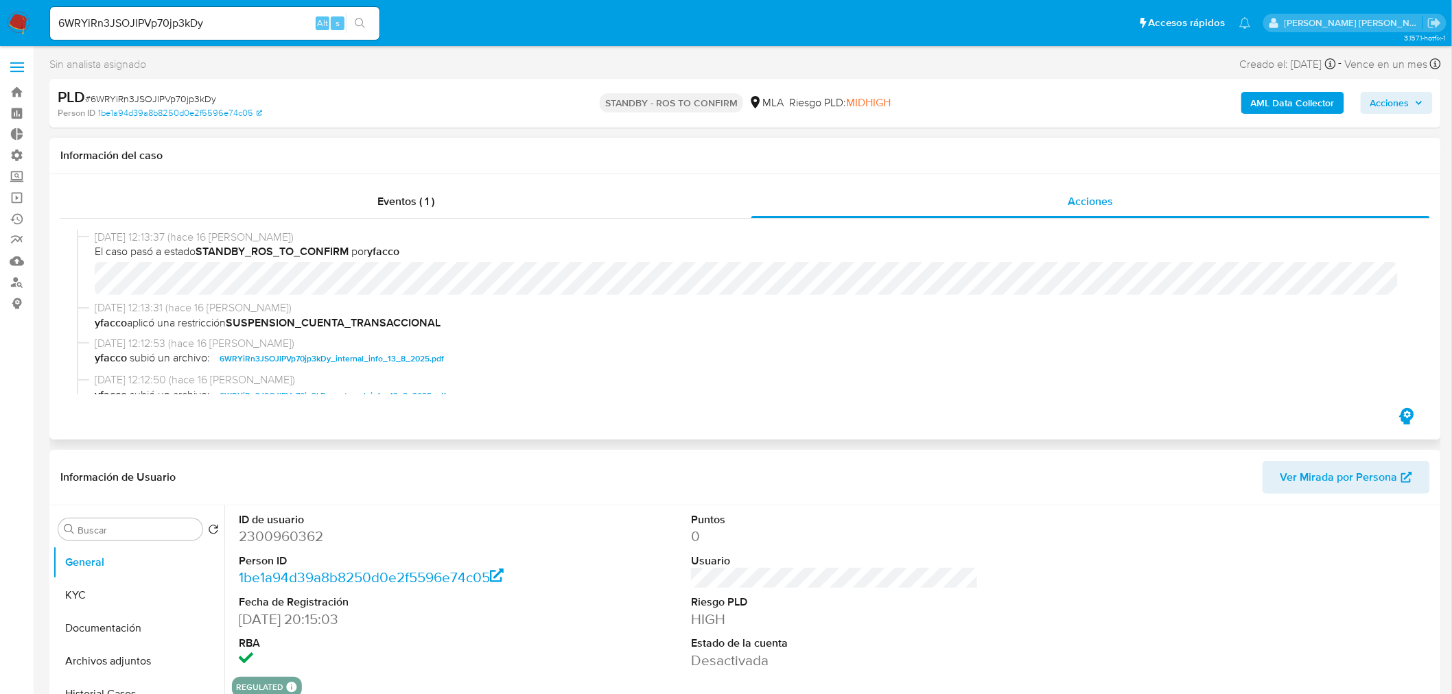
select select "10"
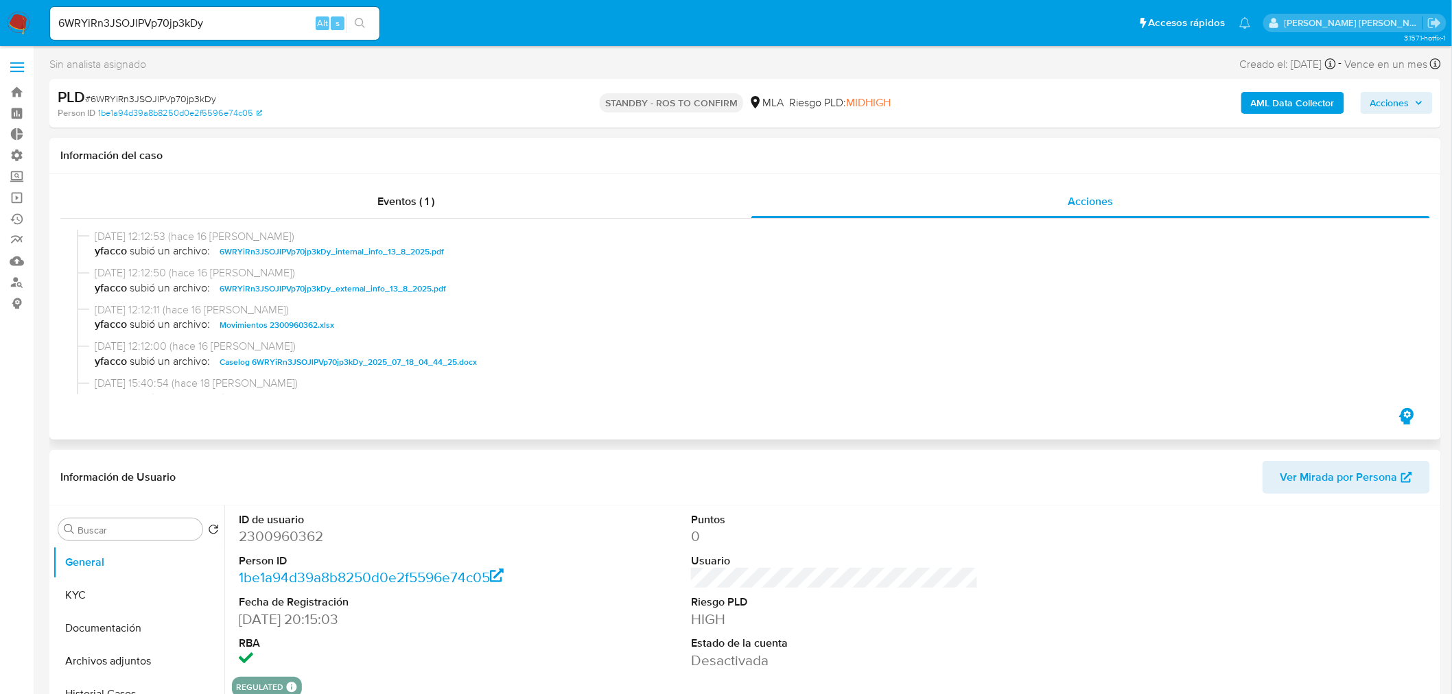
scroll to position [152, 0]
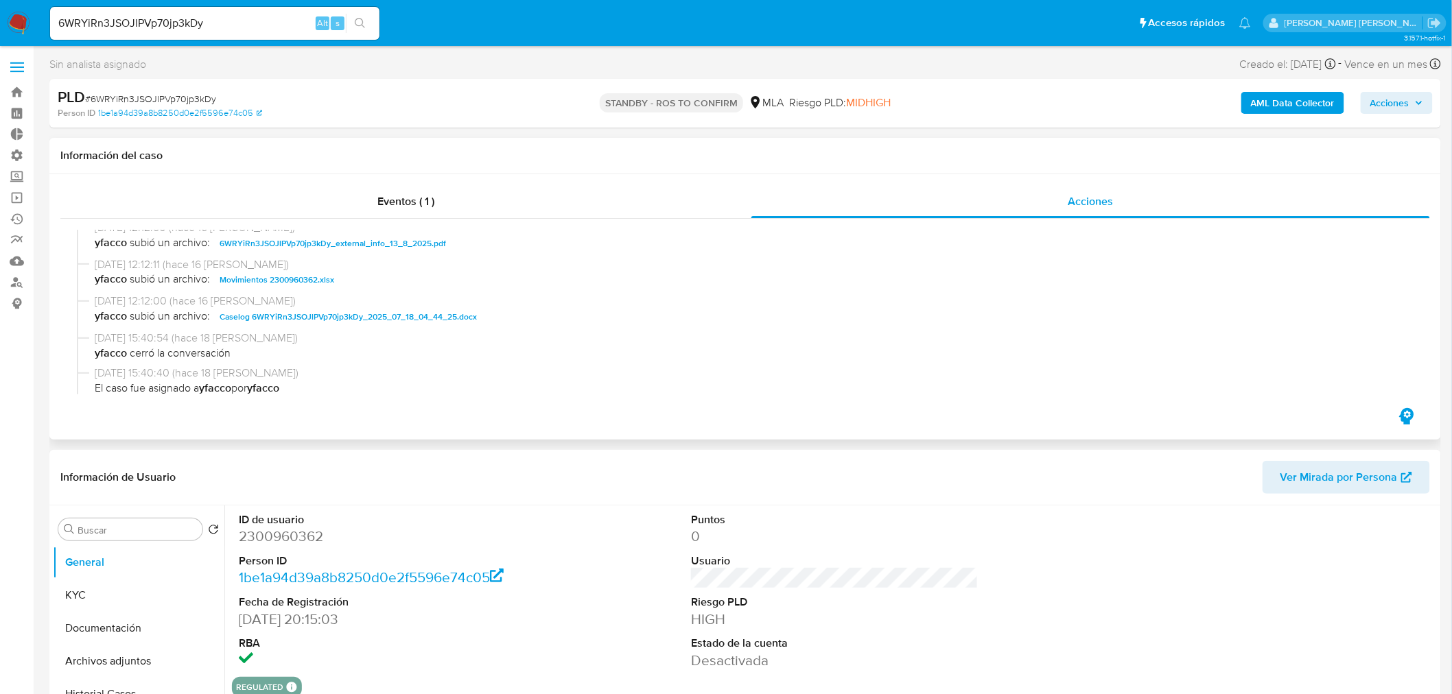
click at [398, 316] on span "Caselog 6WRYiRn3JSOJlPVp70jp3kDy_2025_07_18_04_44_25.docx" at bounding box center [348, 317] width 257 height 16
click at [237, 24] on input "6WRYiRn3JSOJlPVp70jp3kDy" at bounding box center [214, 23] width 329 height 18
click at [237, 23] on input "6WRYiRn3JSOJlPVp70jp3kDy" at bounding box center [214, 23] width 329 height 18
paste input "bu7e0rknB5kbKarfd0JECJxt"
type input "bu7e0rknB5kbKarfd0JECJxt"
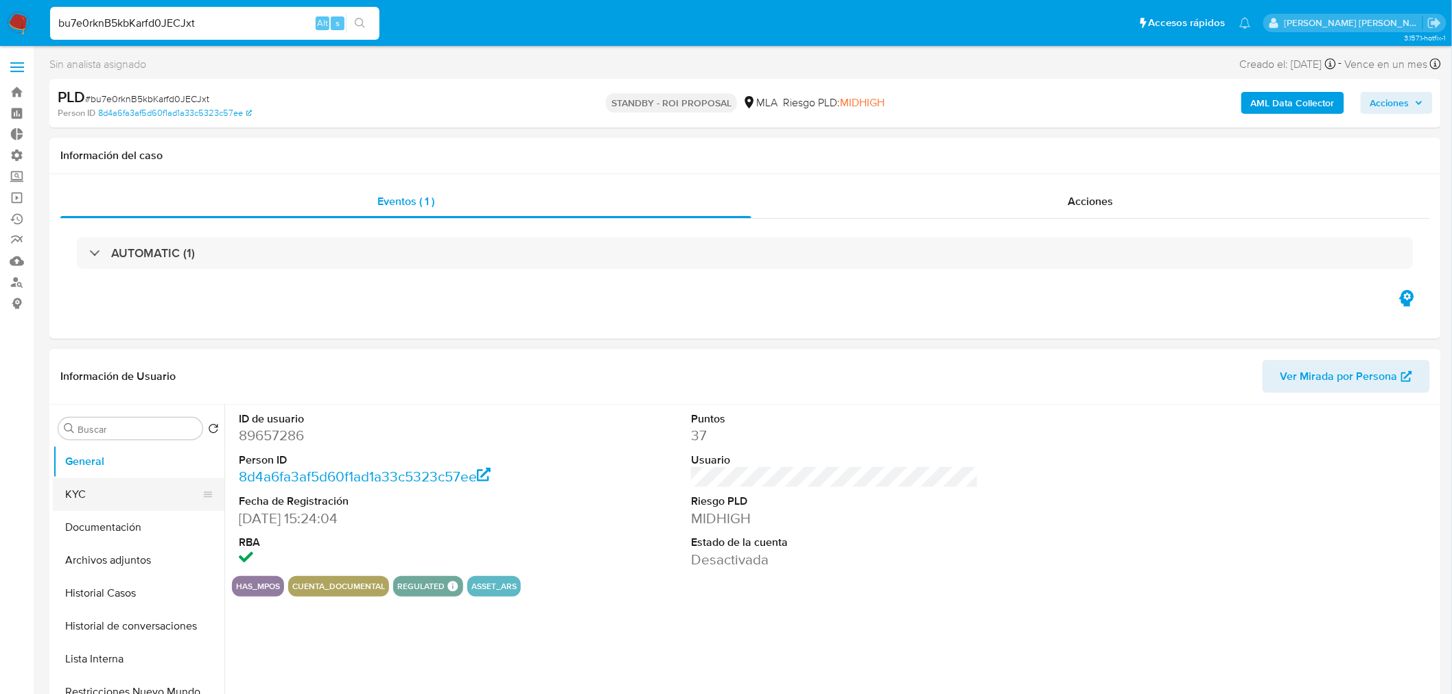
click at [104, 498] on button "KYC" at bounding box center [133, 494] width 161 height 33
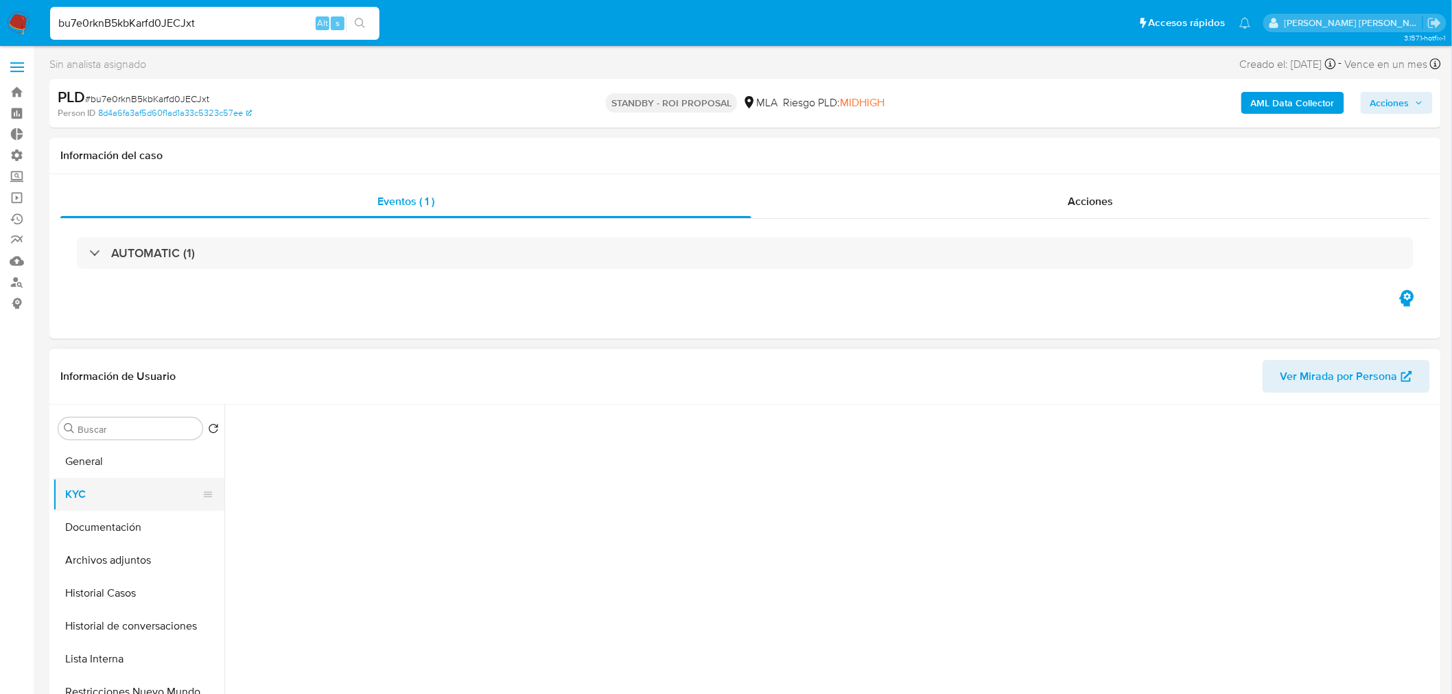
select select "10"
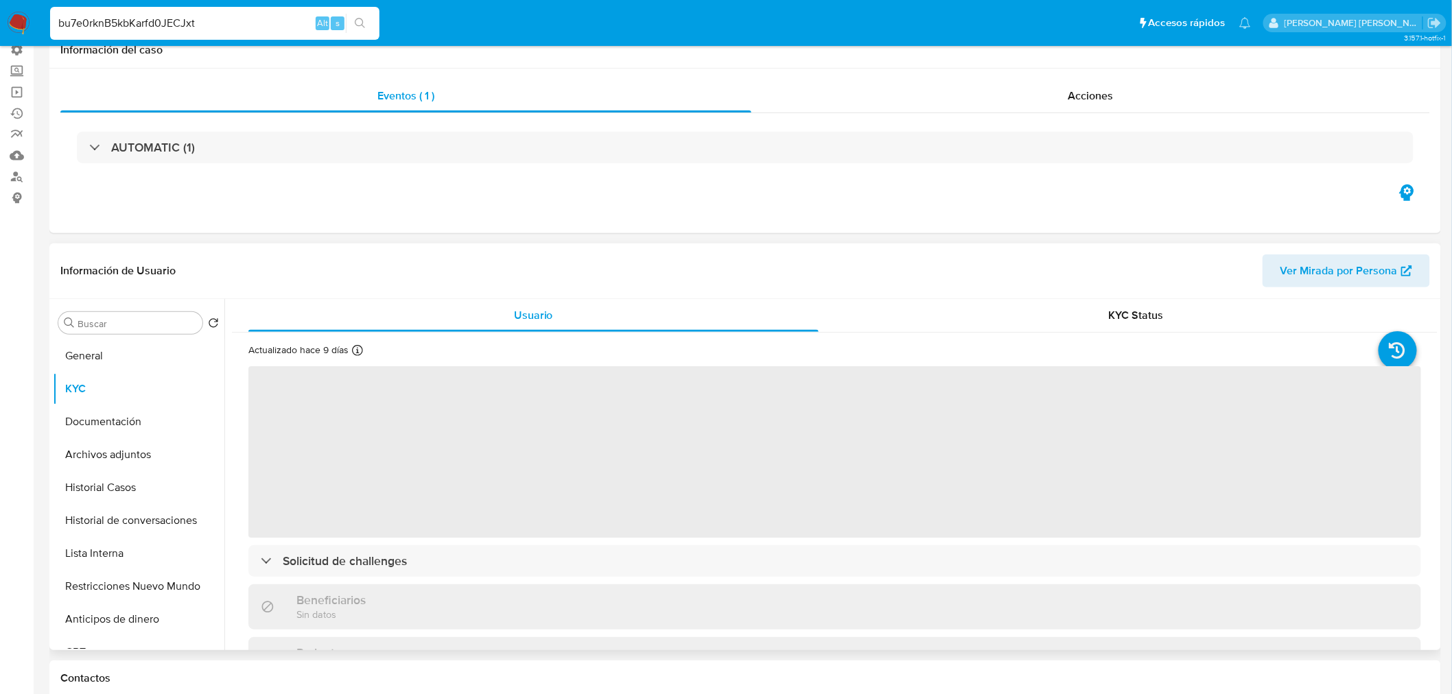
scroll to position [228, 0]
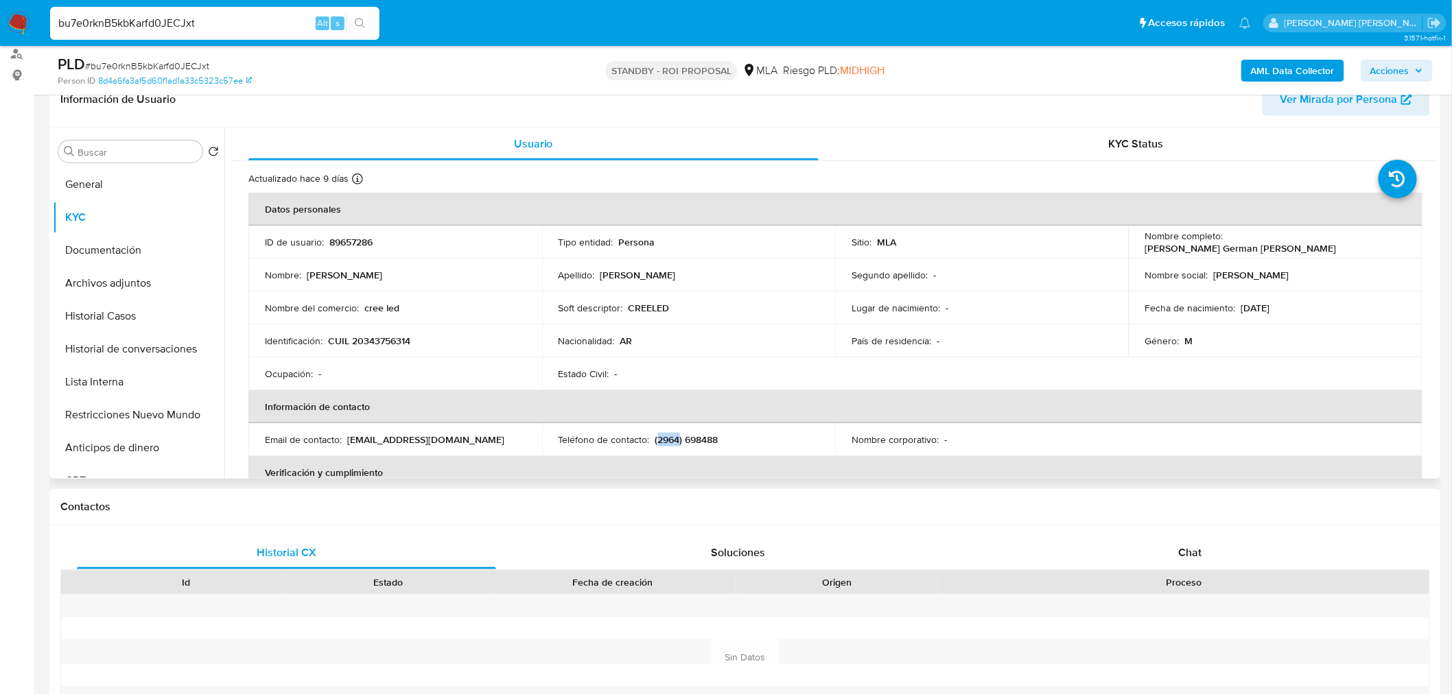
drag, startPoint x: 655, startPoint y: 436, endPoint x: 677, endPoint y: 434, distance: 22.1
click at [677, 434] on p "(2964) 698488" at bounding box center [686, 440] width 63 height 12
copy p "2964"
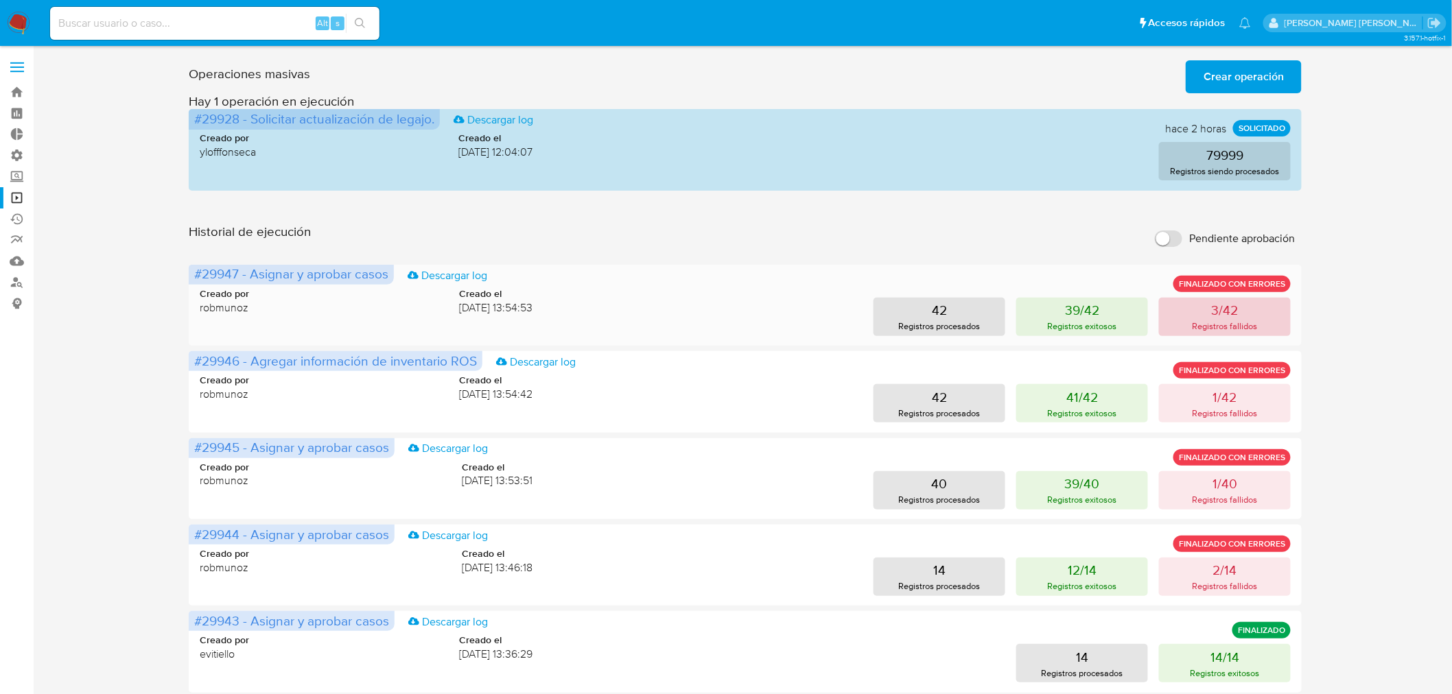
click at [1188, 323] on button "3/42 Registros fallidos" at bounding box center [1225, 317] width 132 height 38
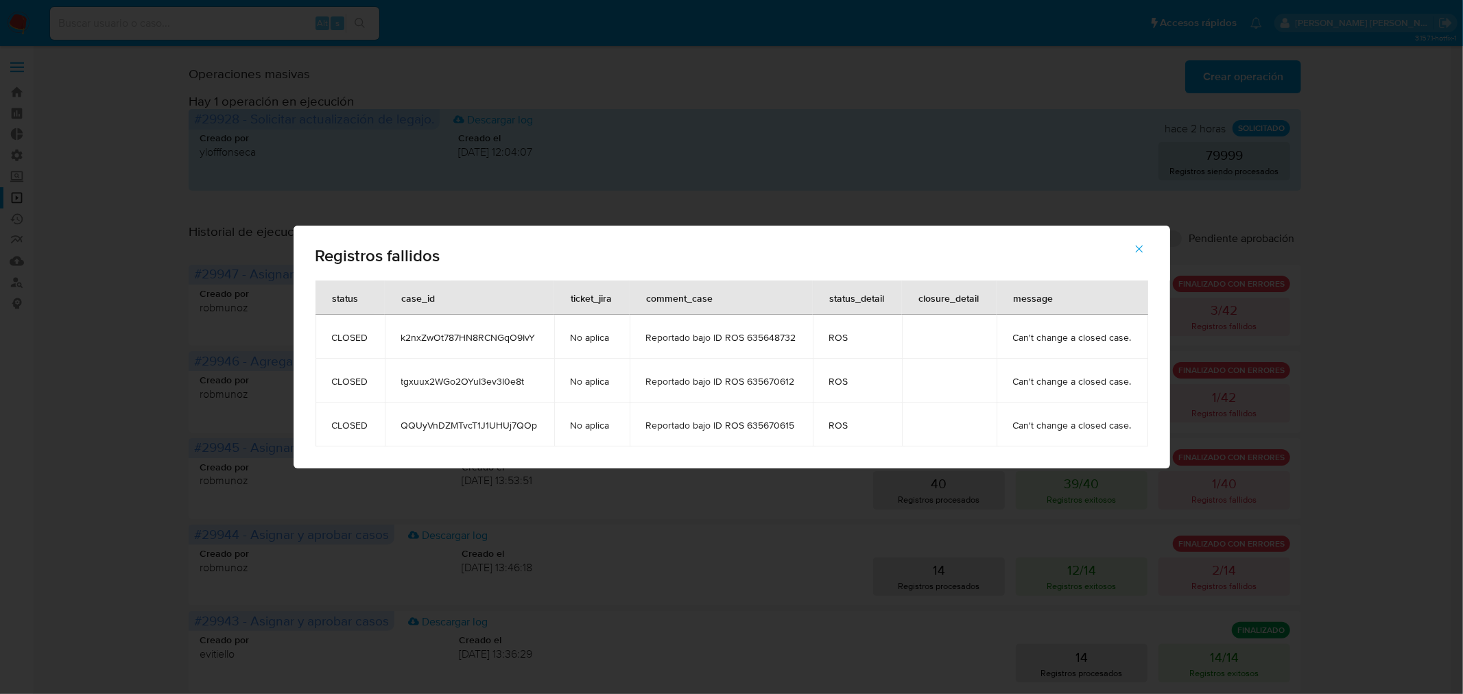
drag, startPoint x: 1397, startPoint y: 362, endPoint x: 1310, endPoint y: 369, distance: 86.7
click at [1383, 362] on div "Registros fallidos status case_id ticket_jira comment_case status_detail closur…" at bounding box center [731, 347] width 1463 height 694
click at [1243, 390] on div "Registros fallidos status case_id ticket_jira comment_case status_detail closur…" at bounding box center [731, 347] width 1463 height 694
click at [1137, 252] on icon "button" at bounding box center [1139, 249] width 12 height 12
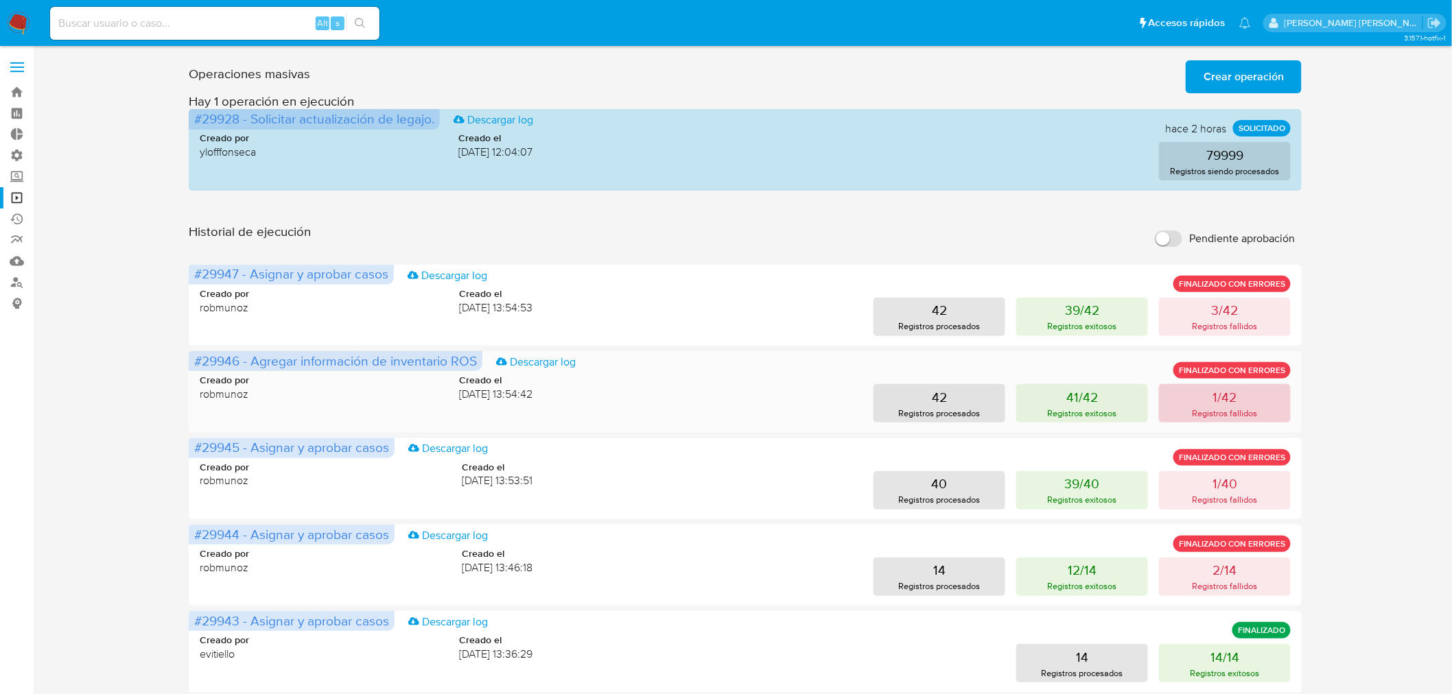
click at [1220, 391] on p "1/42" at bounding box center [1225, 397] width 24 height 19
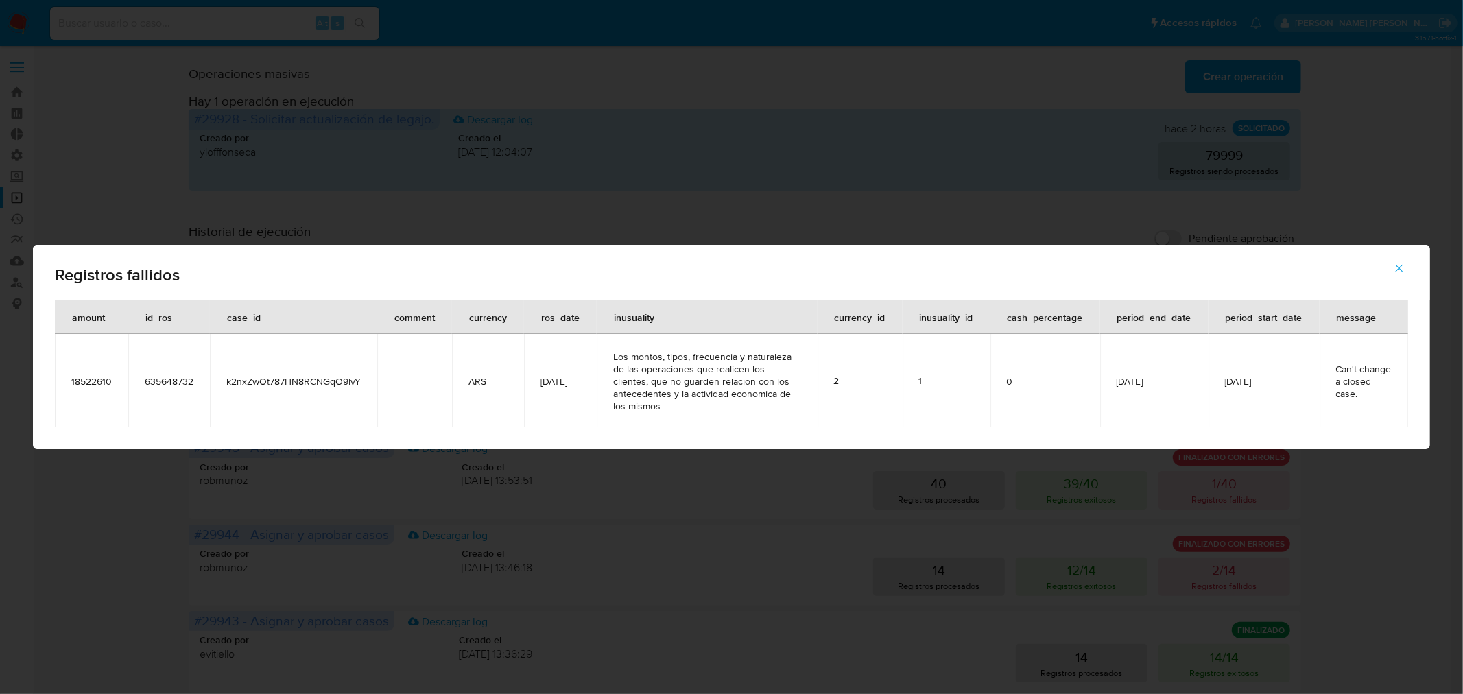
click at [1388, 509] on div "Registros fallidos amount id_ros case_id comment currency ros_date inusuality c…" at bounding box center [731, 347] width 1463 height 694
drag, startPoint x: 1397, startPoint y: 271, endPoint x: 1354, endPoint y: 396, distance: 131.9
click at [1396, 275] on span "button" at bounding box center [1400, 268] width 12 height 30
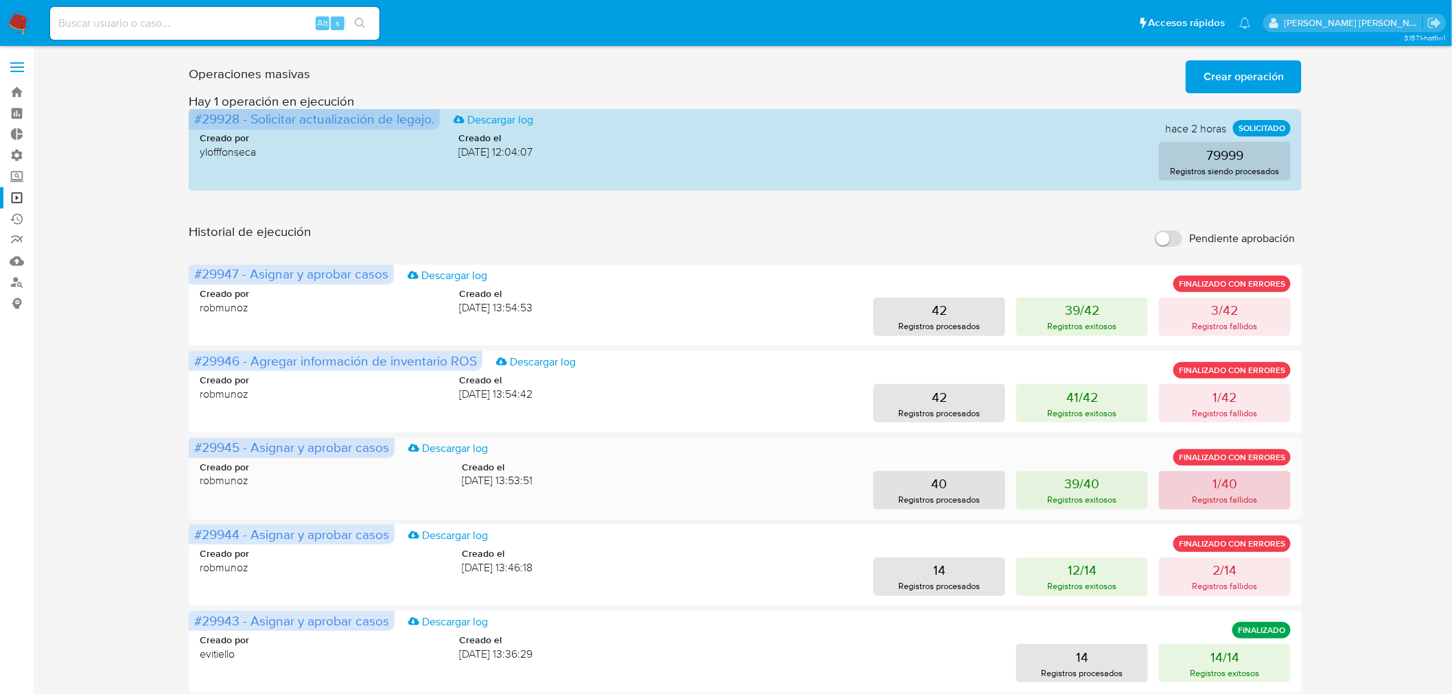
click at [1278, 479] on button "1/40 Registros fallidos" at bounding box center [1225, 490] width 132 height 38
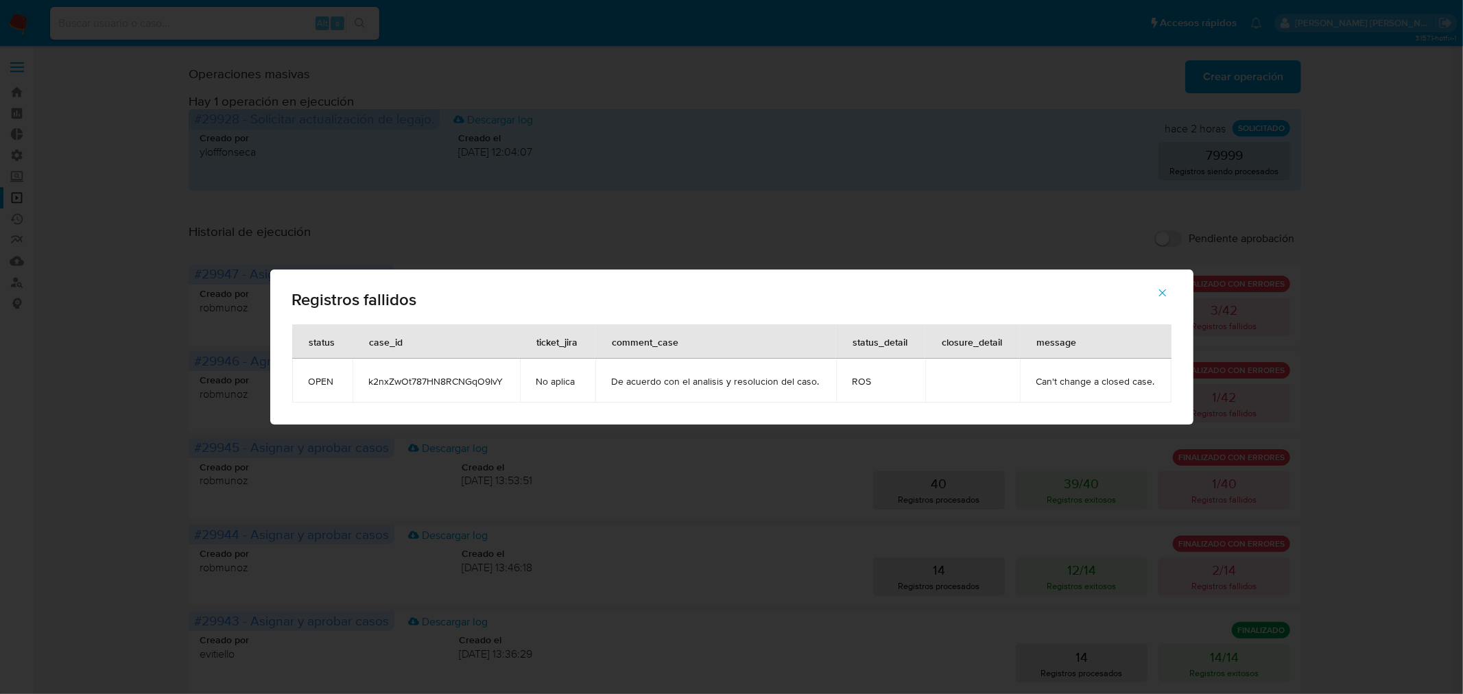
click at [1161, 292] on icon "button" at bounding box center [1163, 293] width 12 height 12
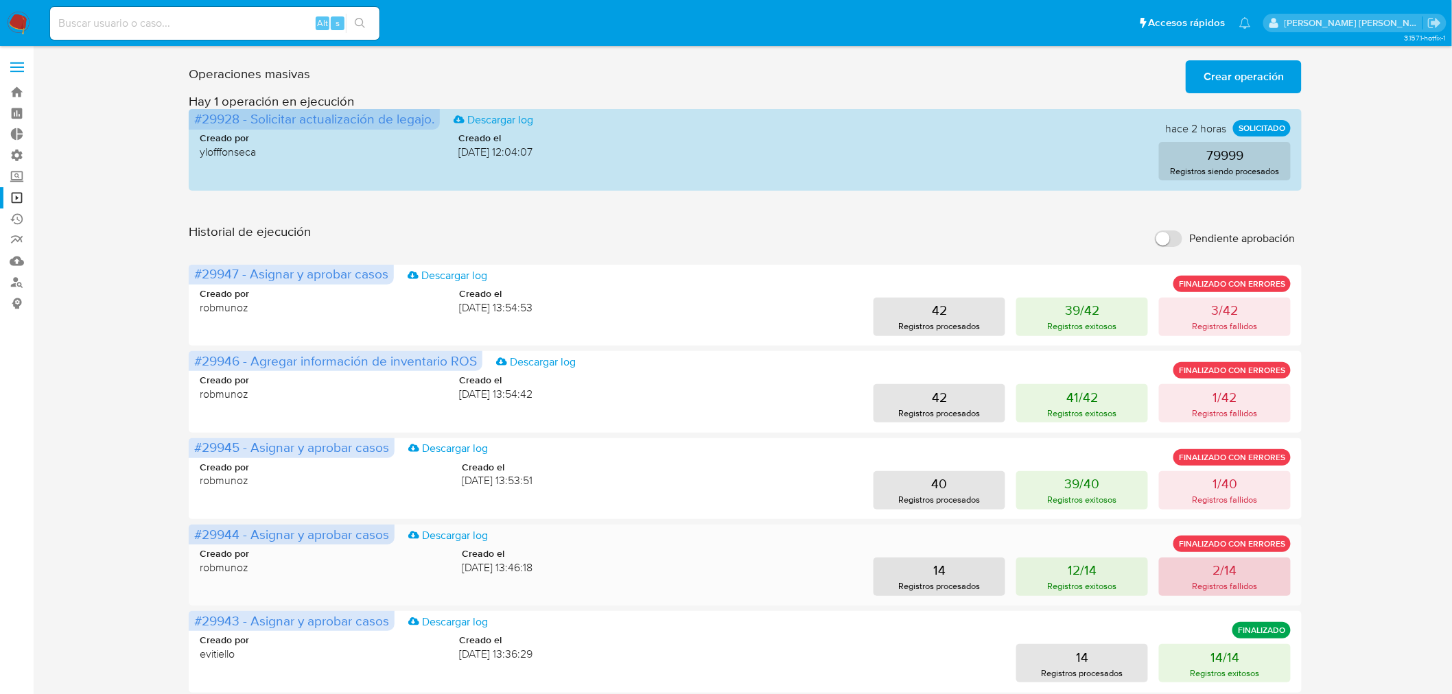
click at [1251, 589] on p "Registros fallidos" at bounding box center [1224, 586] width 65 height 13
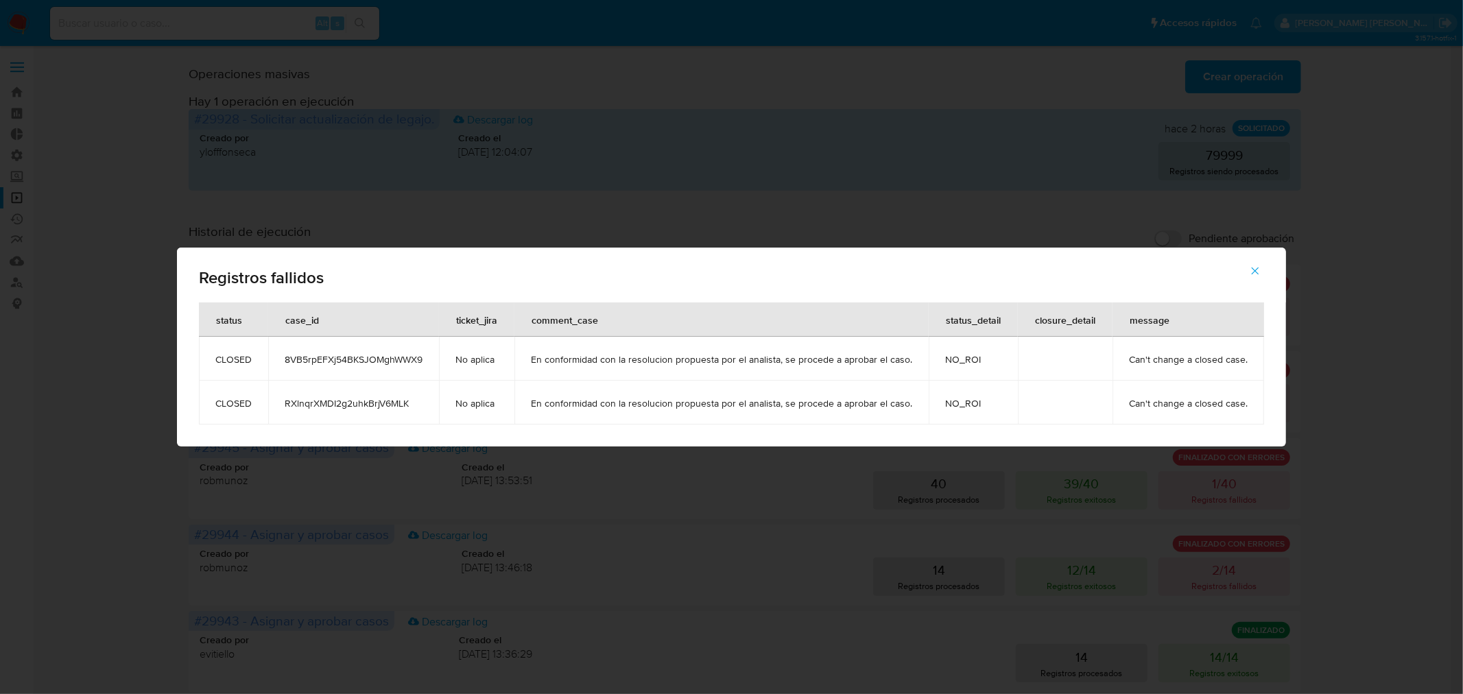
click at [1379, 407] on div "Registros fallidos status case_id ticket_jira comment_case status_detail closur…" at bounding box center [731, 347] width 1463 height 694
click at [1326, 371] on div "Registros fallidos status case_id ticket_jira comment_case status_detail closur…" at bounding box center [731, 347] width 1463 height 694
click at [1258, 263] on span "button" at bounding box center [1255, 271] width 12 height 30
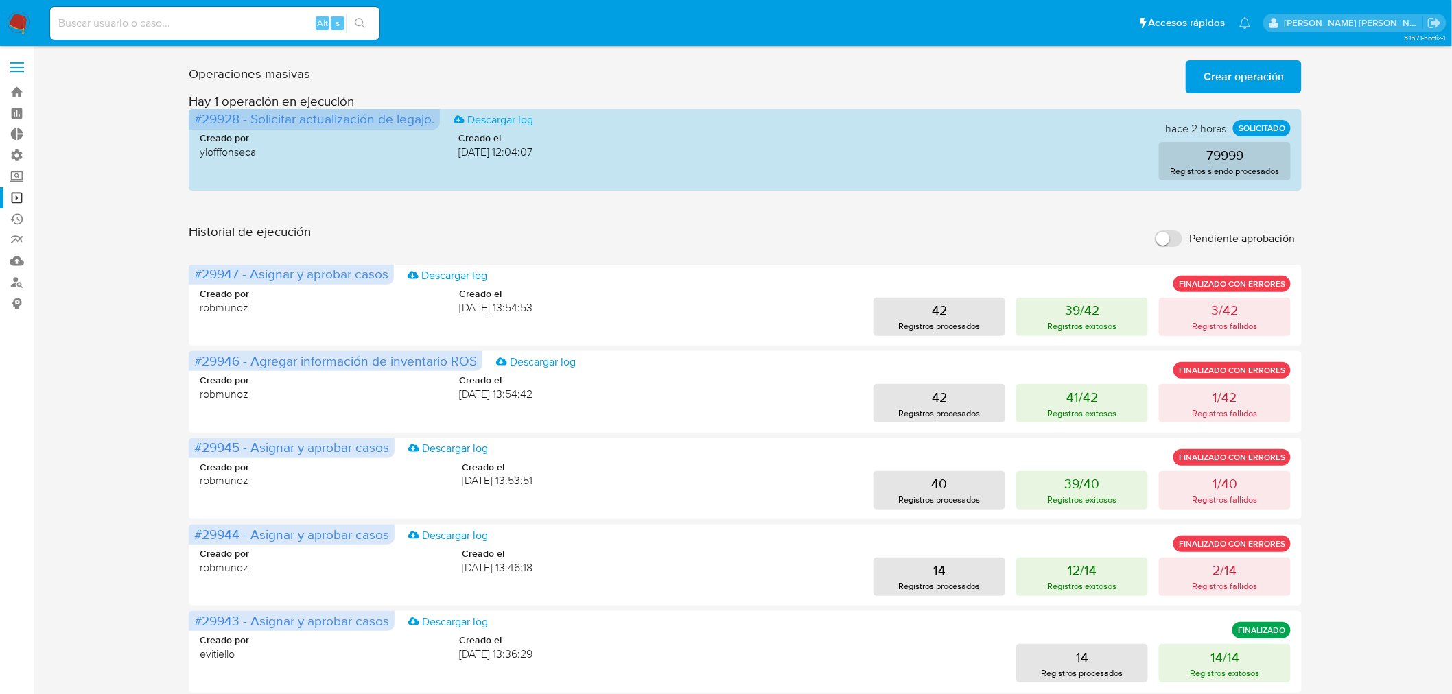
drag, startPoint x: 27, startPoint y: 14, endPoint x: 91, endPoint y: 24, distance: 63.8
click at [27, 14] on img at bounding box center [18, 23] width 23 height 23
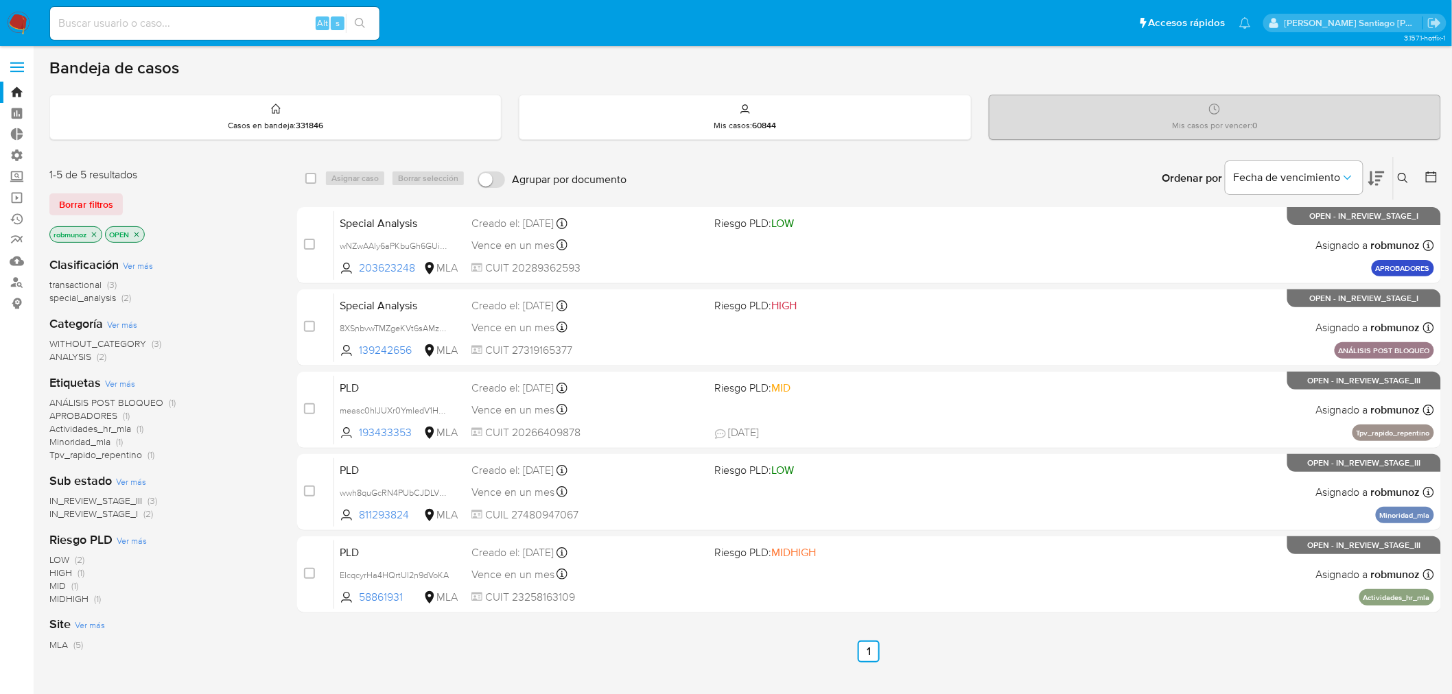
click at [224, 12] on div "Alt s" at bounding box center [214, 23] width 329 height 33
click at [220, 22] on input at bounding box center [214, 23] width 329 height 18
paste input "I3RCGEcuKUIe9ijjZCT0XlcG"
type input "I3RCGEcuKUIe9ijjZCT0XlcG"
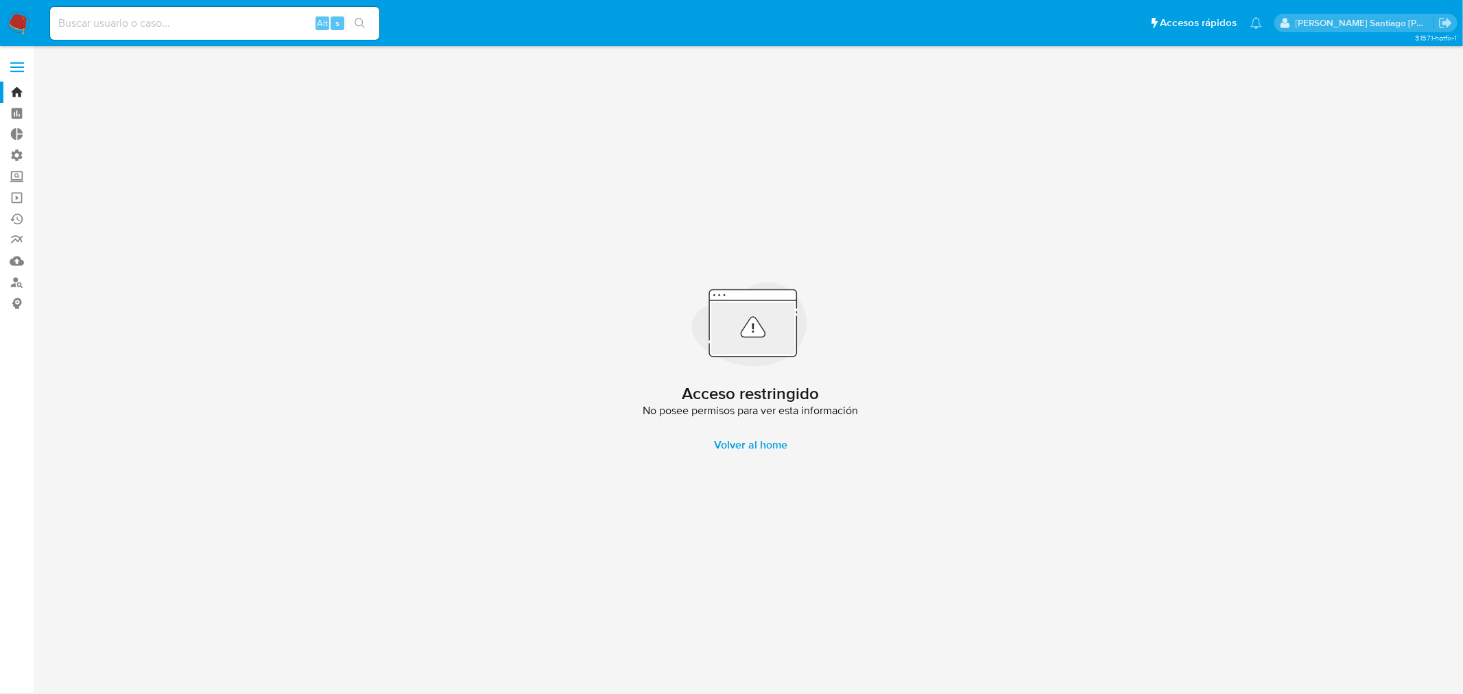
drag, startPoint x: 14, startPoint y: 16, endPoint x: 24, endPoint y: 25, distance: 13.1
click at [14, 16] on img at bounding box center [18, 23] width 23 height 23
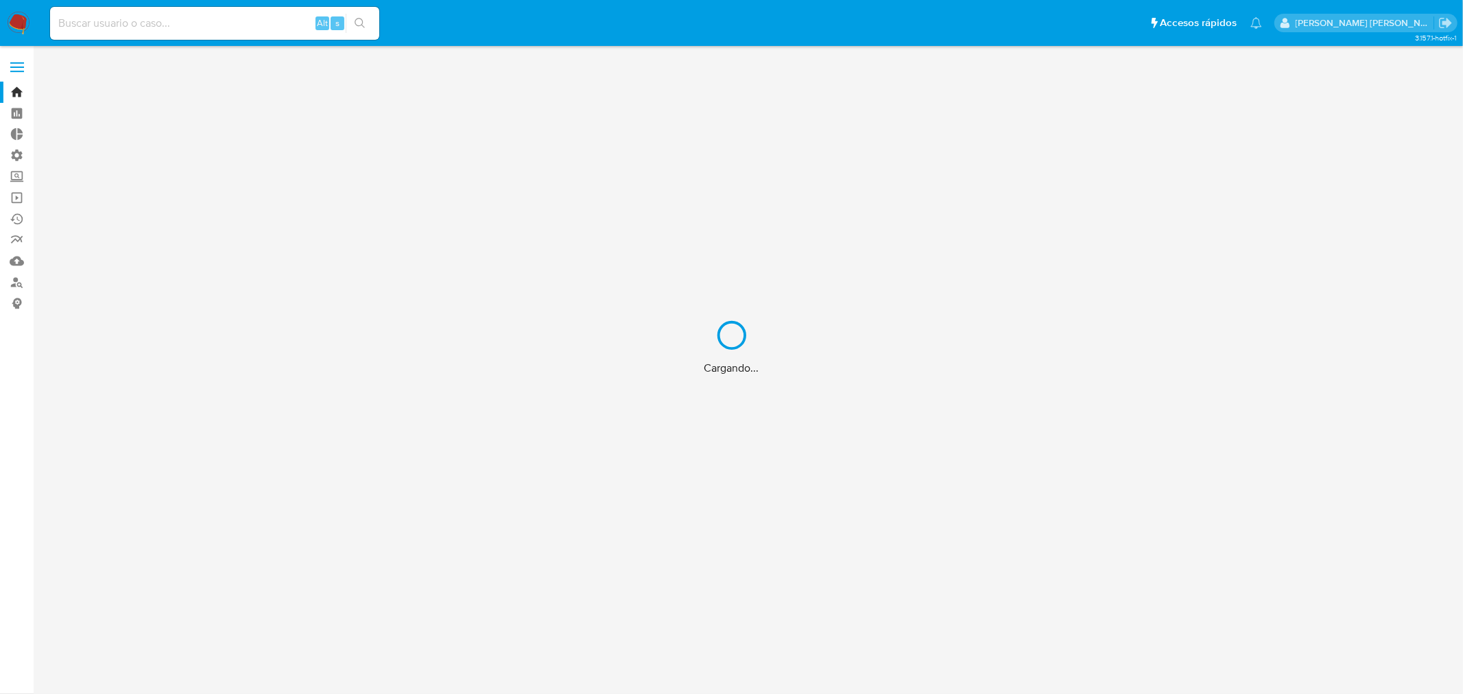
click at [119, 25] on div "Cargando..." at bounding box center [731, 347] width 1463 height 694
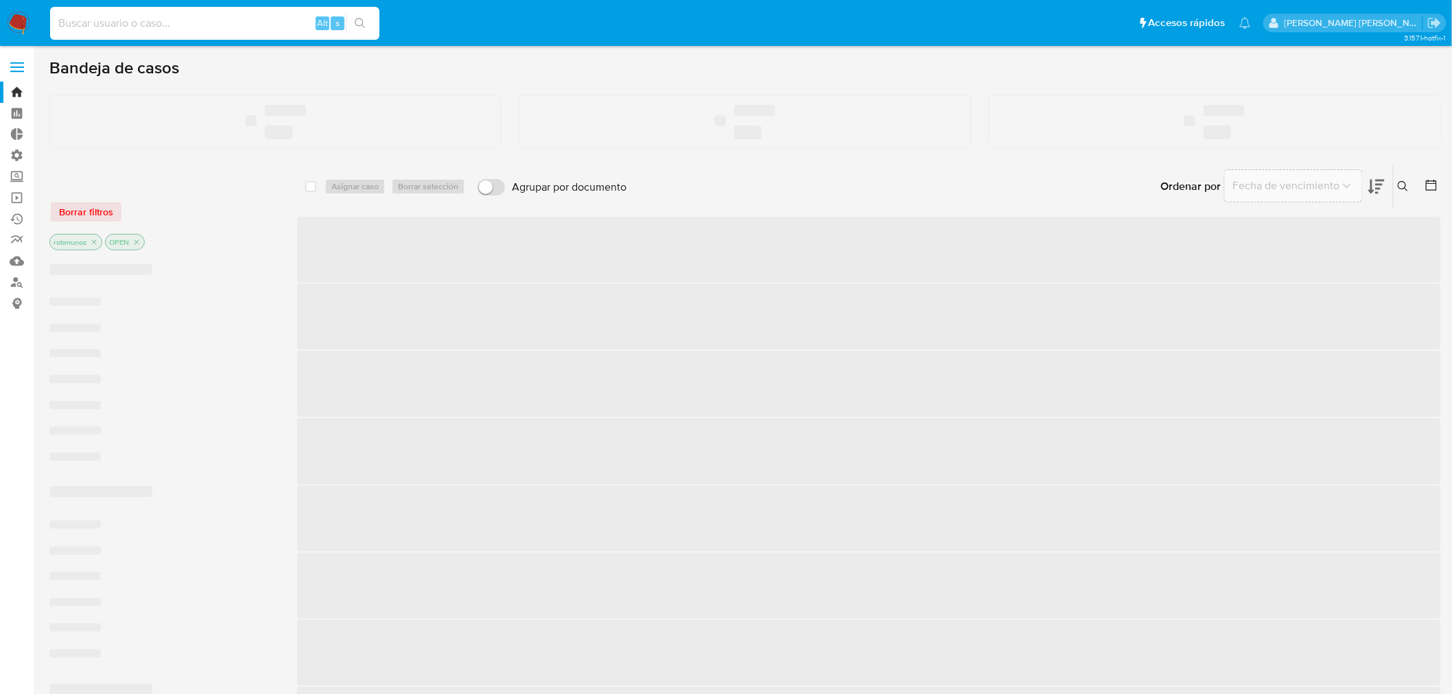
click at [119, 25] on input at bounding box center [214, 23] width 329 height 18
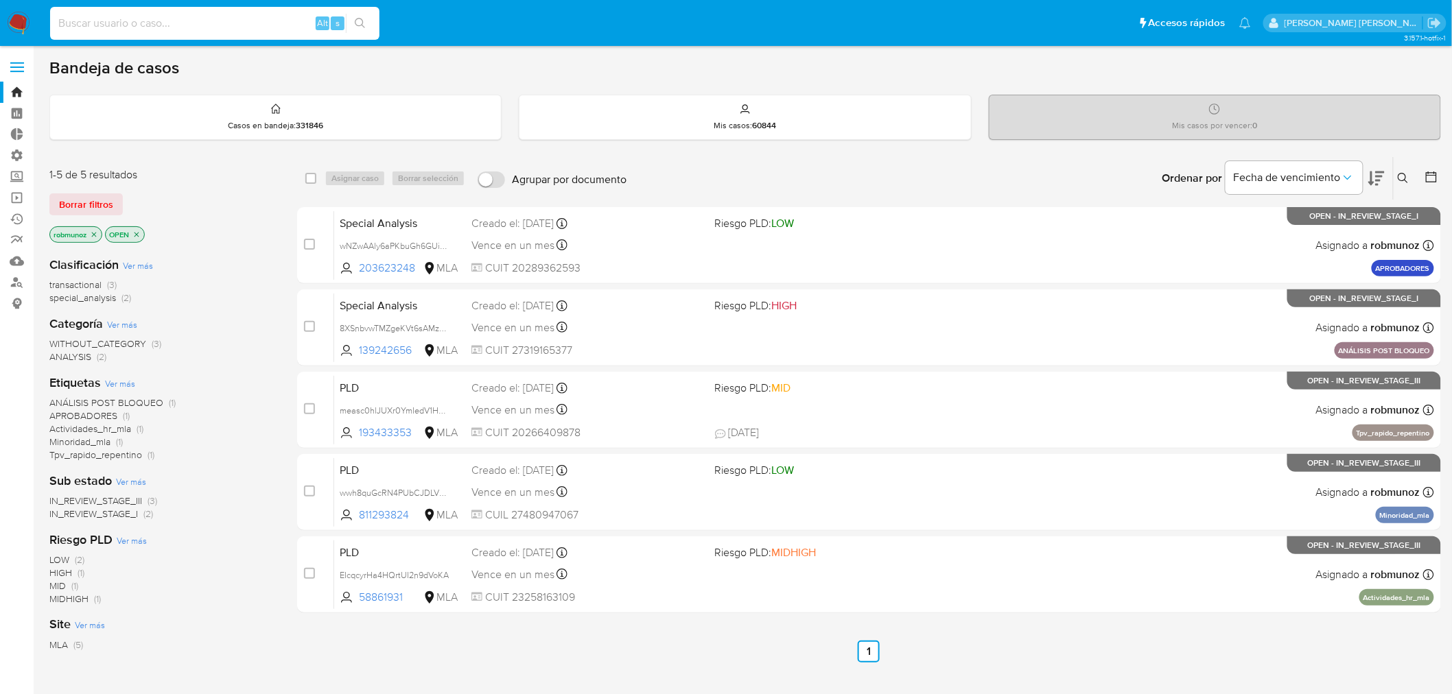
paste input "I3RCGEcuKUIe9ijjZCT0XlcG"
type input "I3RCGEcuKUIe9ijjZCT0XlcG"
click at [364, 25] on icon "search-icon" at bounding box center [360, 23] width 11 height 11
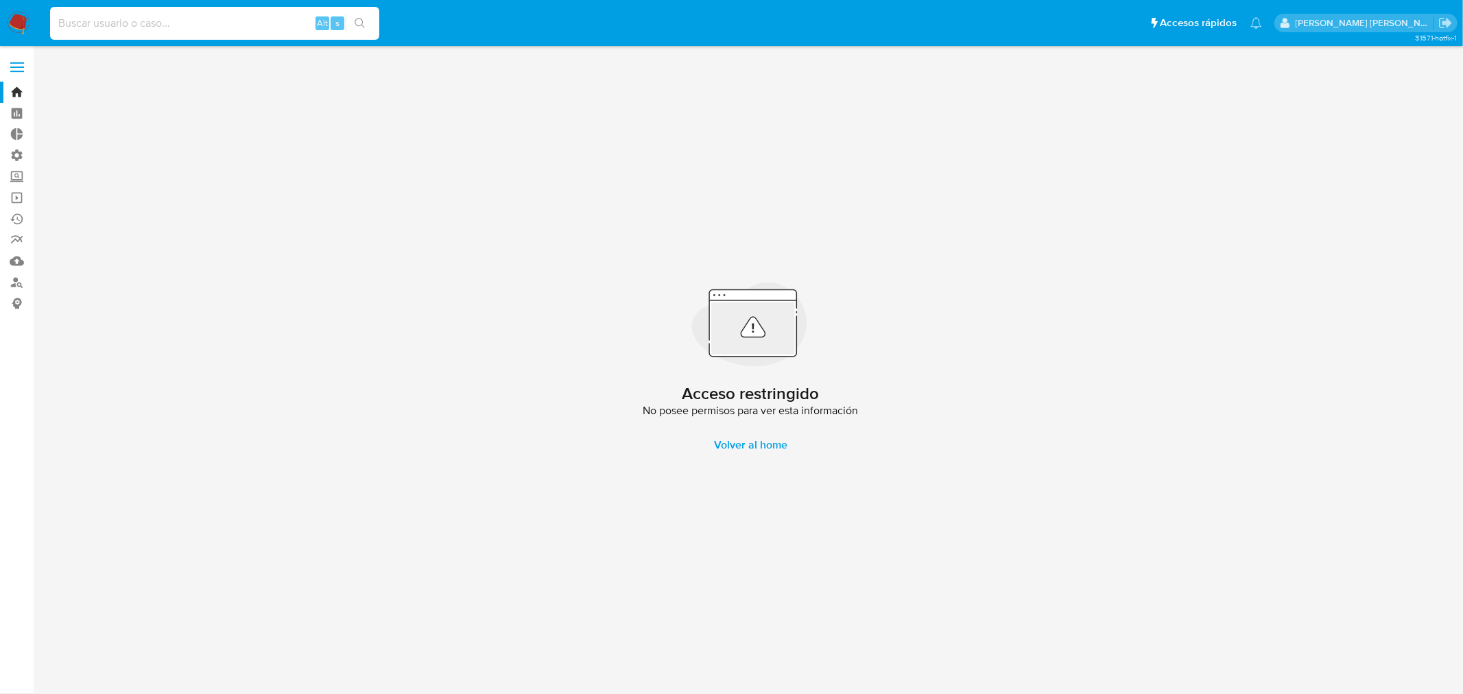
click at [132, 22] on input at bounding box center [214, 23] width 329 height 18
paste input "2405831662"
type input "2405831662"
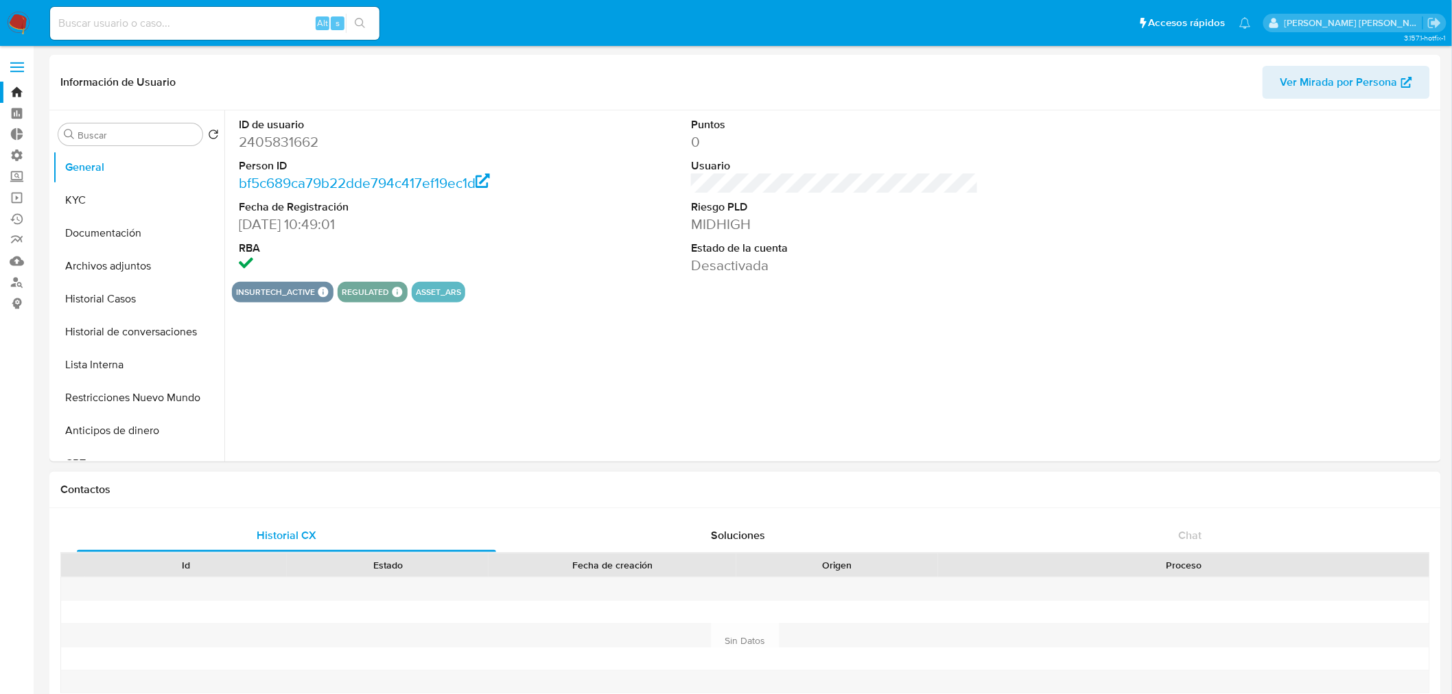
select select "10"
click at [119, 193] on button "KYC" at bounding box center [133, 200] width 161 height 33
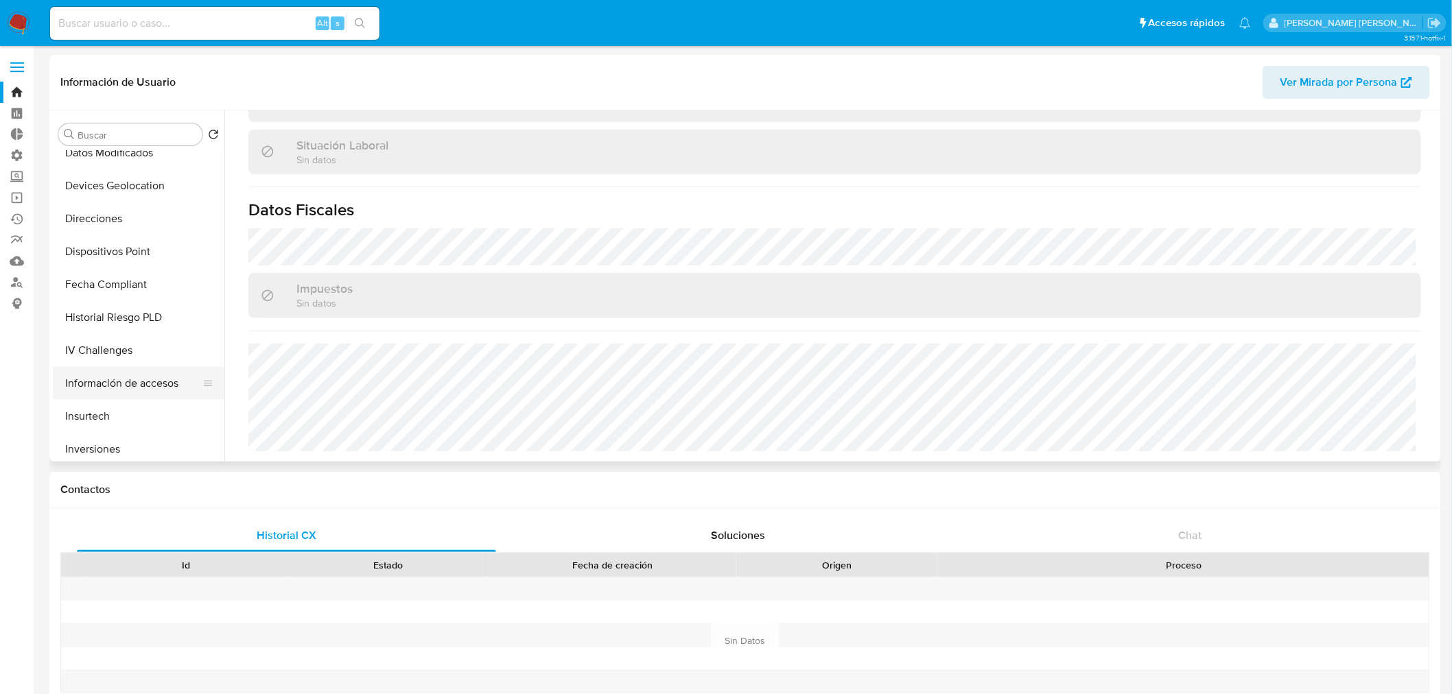
scroll to position [305, 0]
click at [130, 387] on button "Direcciones" at bounding box center [133, 389] width 161 height 33
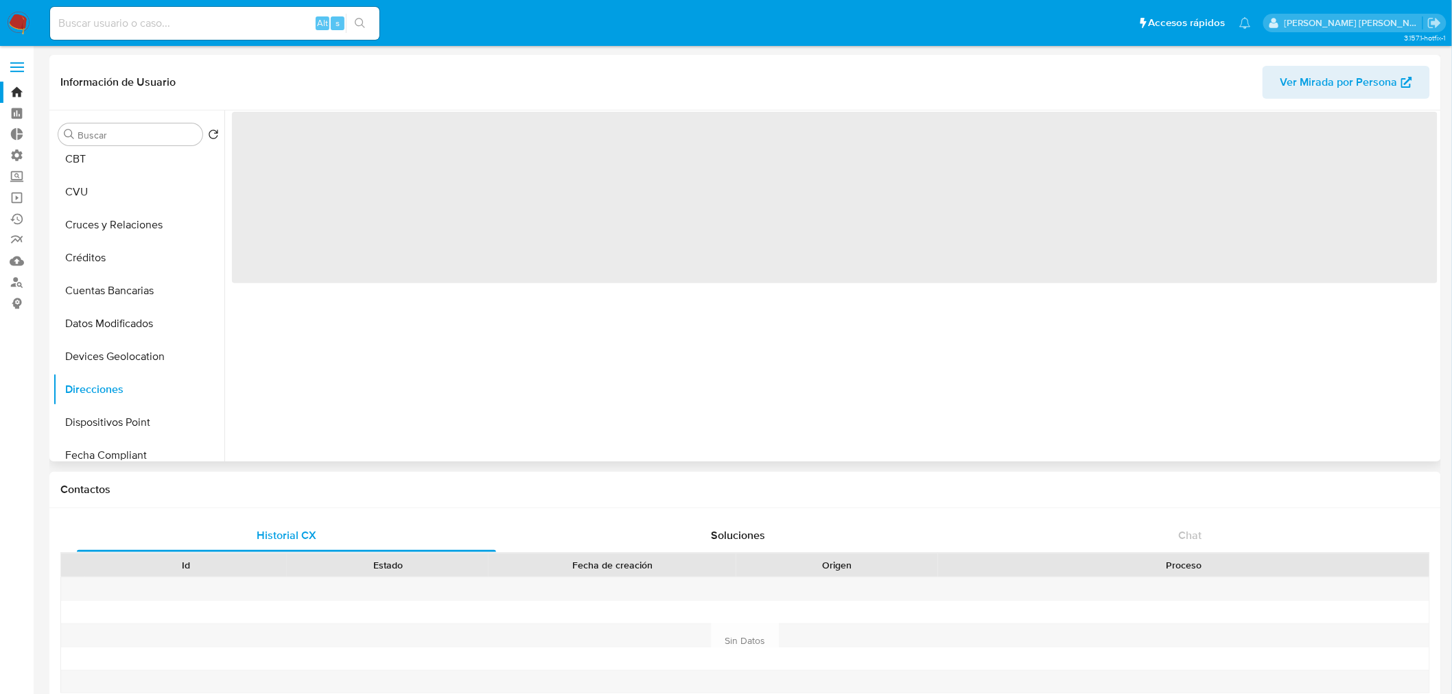
scroll to position [0, 0]
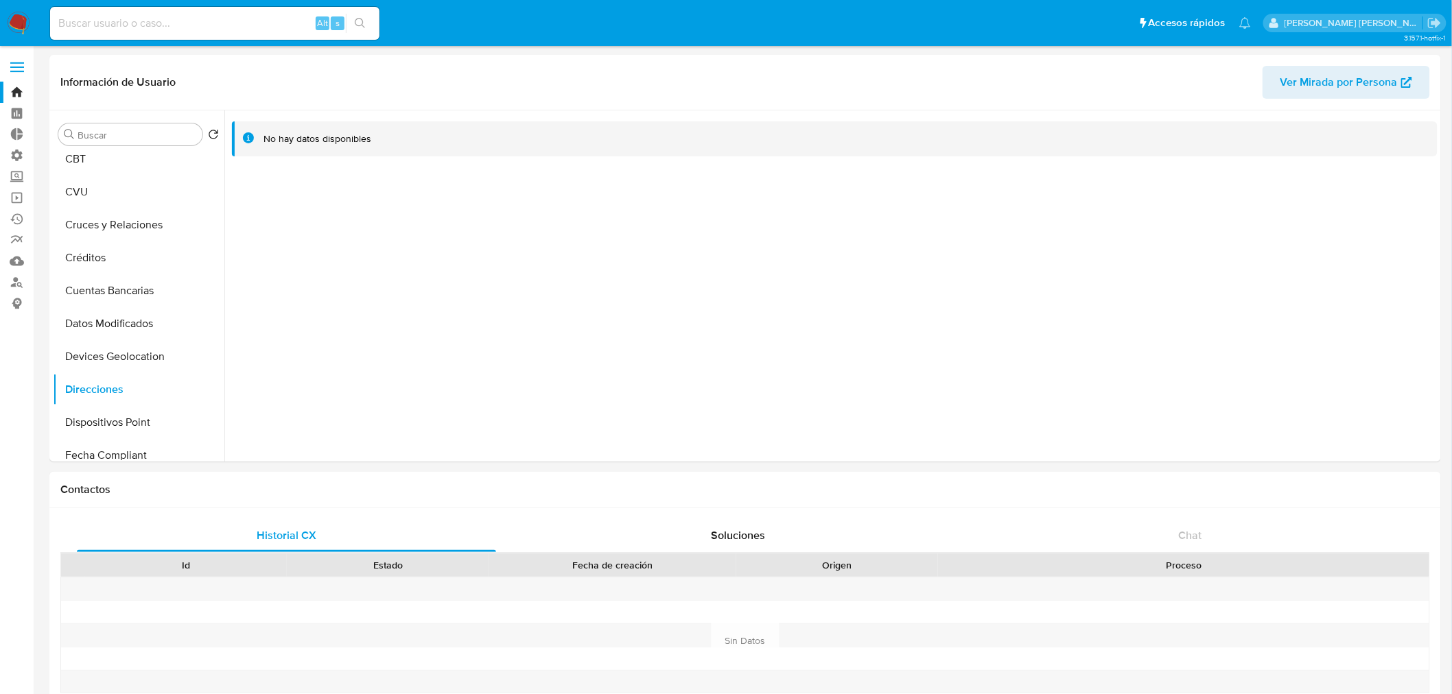
click at [262, 19] on input at bounding box center [214, 23] width 329 height 18
paste input "BRfyh6dIJgdyH0ANRoAlL74l"
type input "BRfyh6dIJgdyH0ANRoAlL74l"
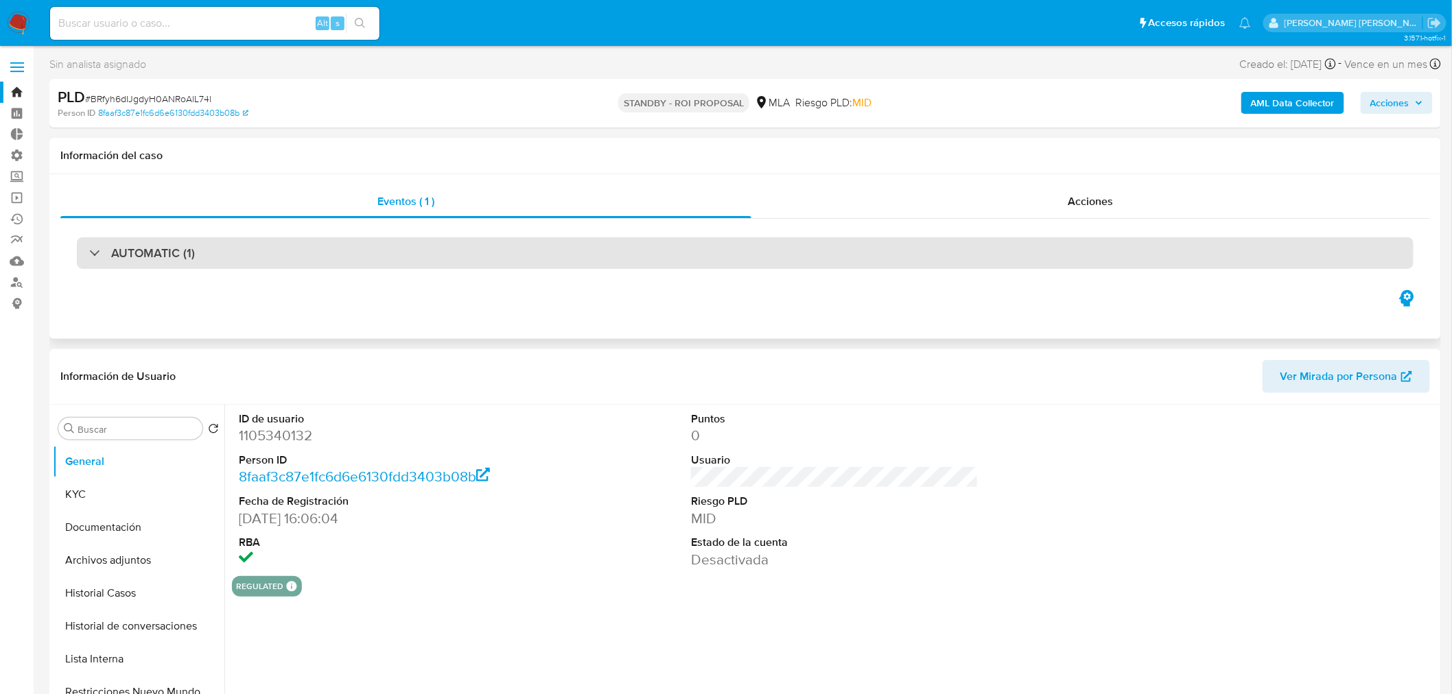
select select "10"
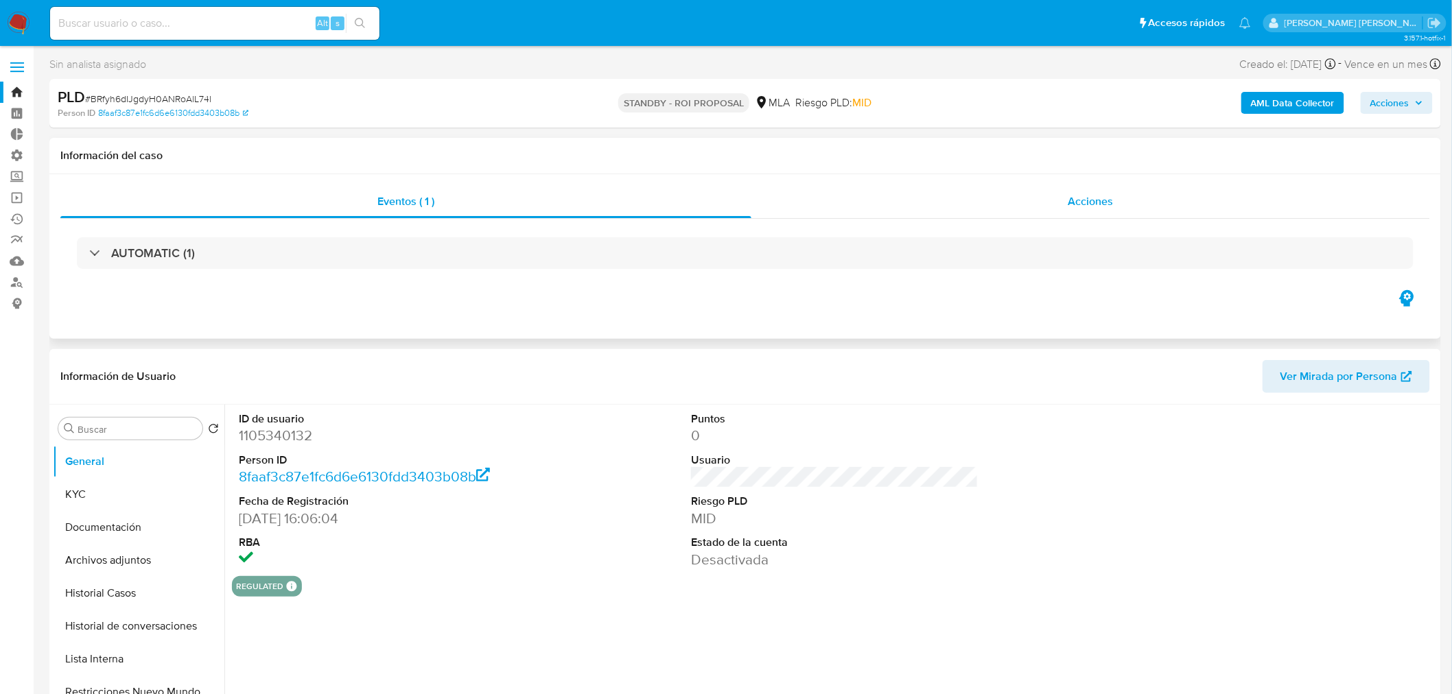
click at [1044, 202] on div "Acciones" at bounding box center [1090, 201] width 679 height 33
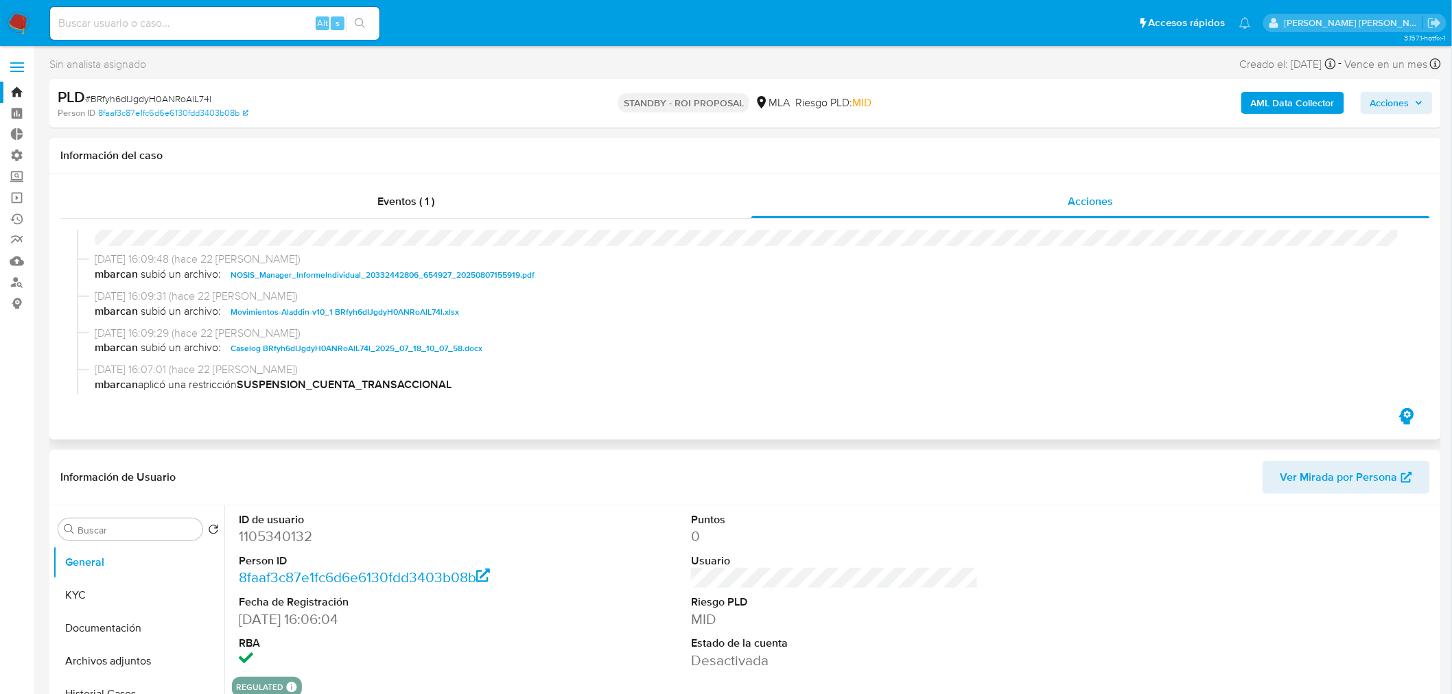
scroll to position [76, 0]
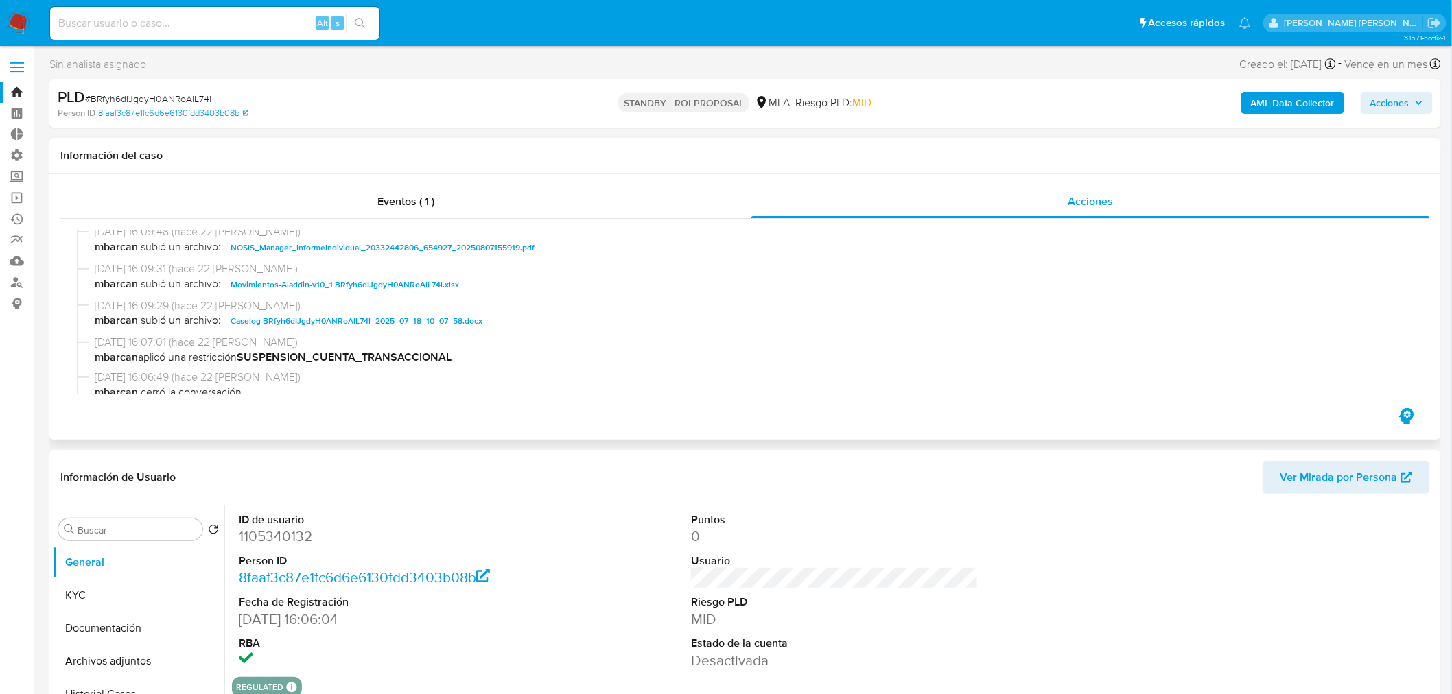
click at [388, 318] on span "Caselog BRfyh6dIJgdyH0ANRoAlL74l_2025_07_18_10_07_58.docx" at bounding box center [357, 321] width 252 height 16
click at [16, 98] on link "Bandeja" at bounding box center [81, 92] width 163 height 21
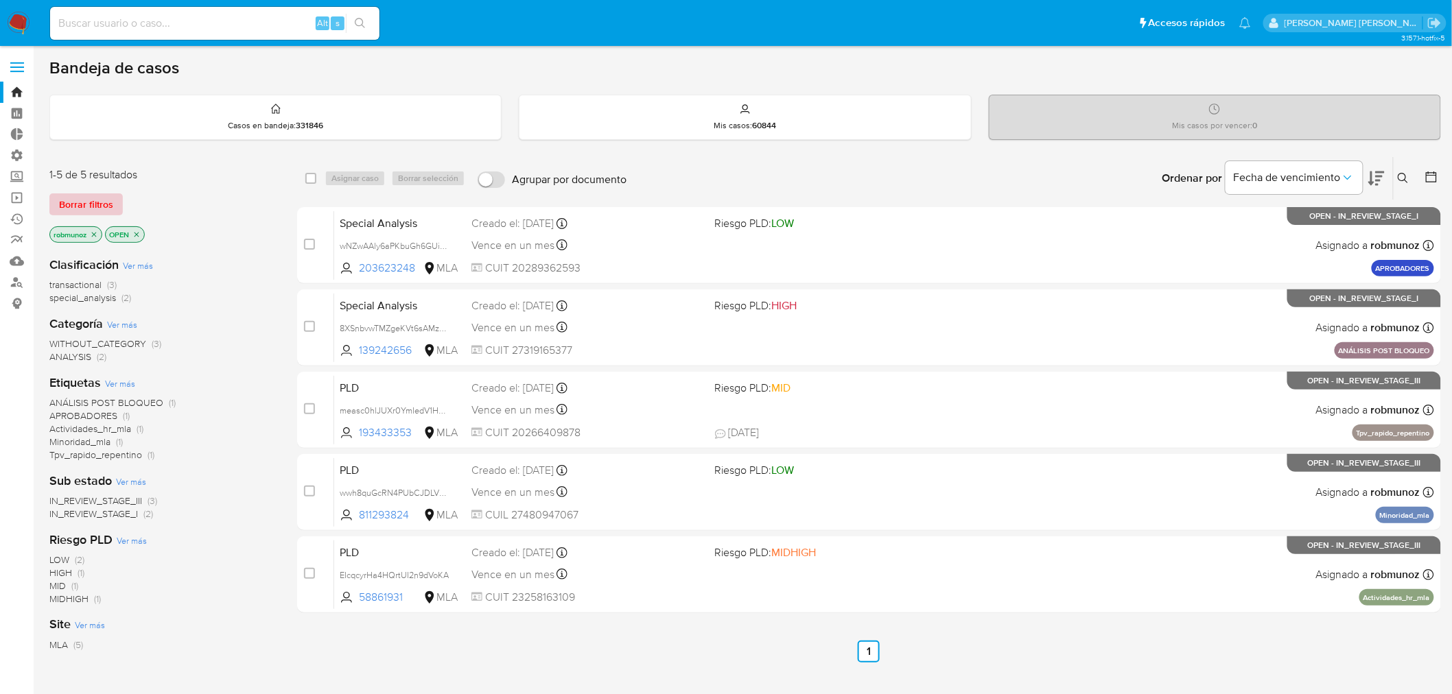
click at [108, 214] on span "Borrar filtros" at bounding box center [86, 204] width 54 height 19
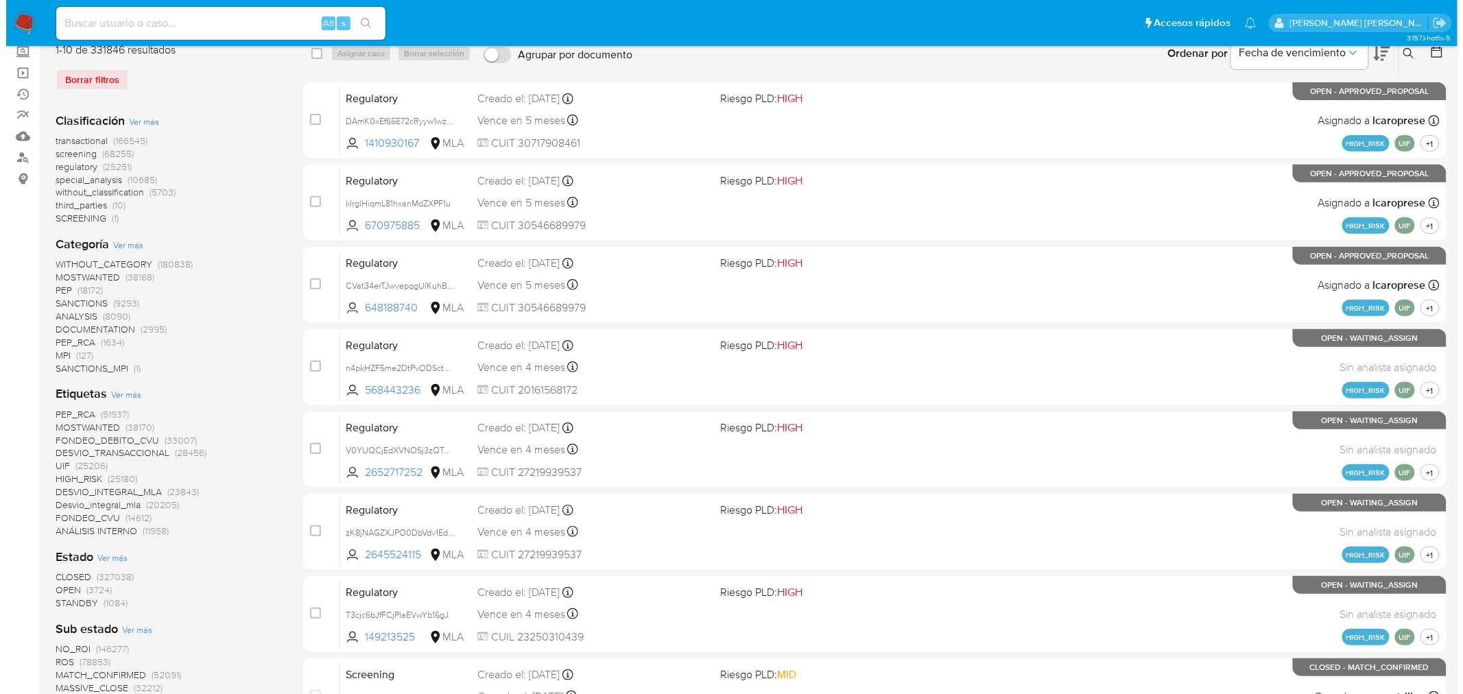
scroll to position [152, 0]
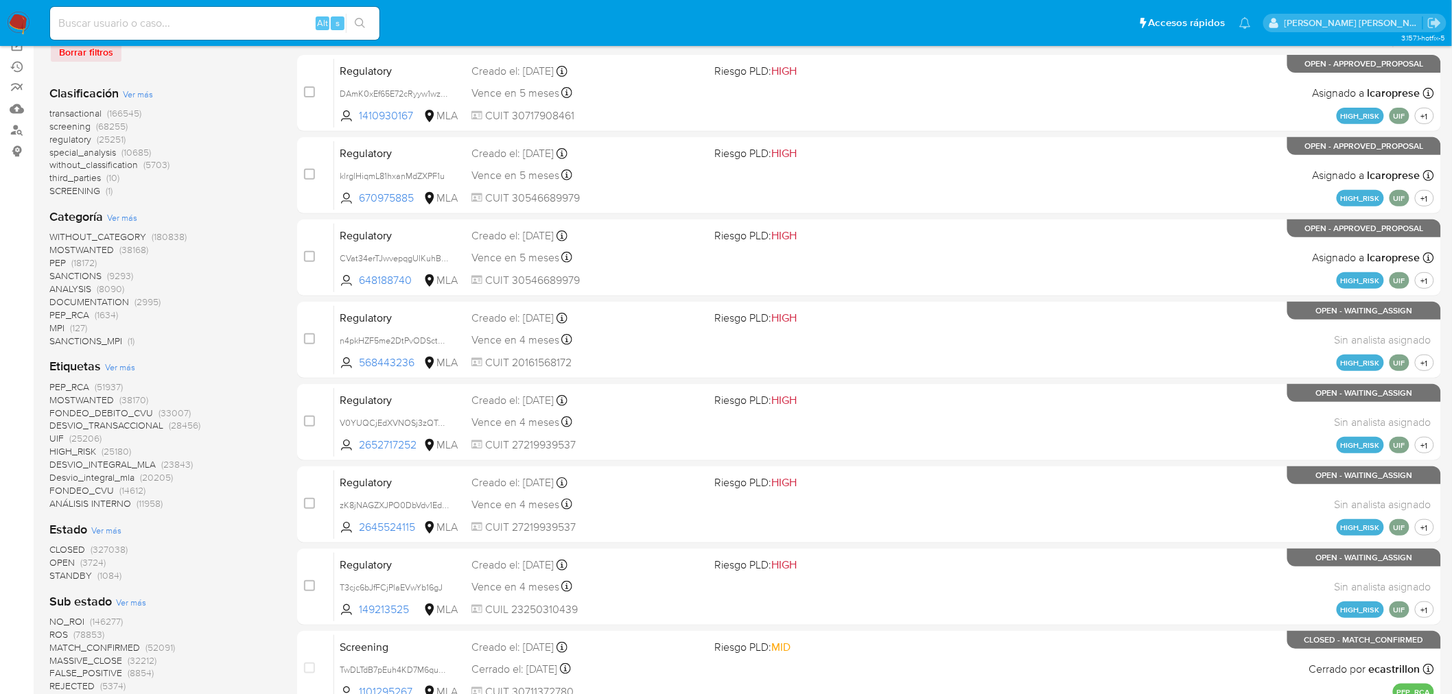
click at [127, 362] on span "Ver más" at bounding box center [120, 367] width 30 height 12
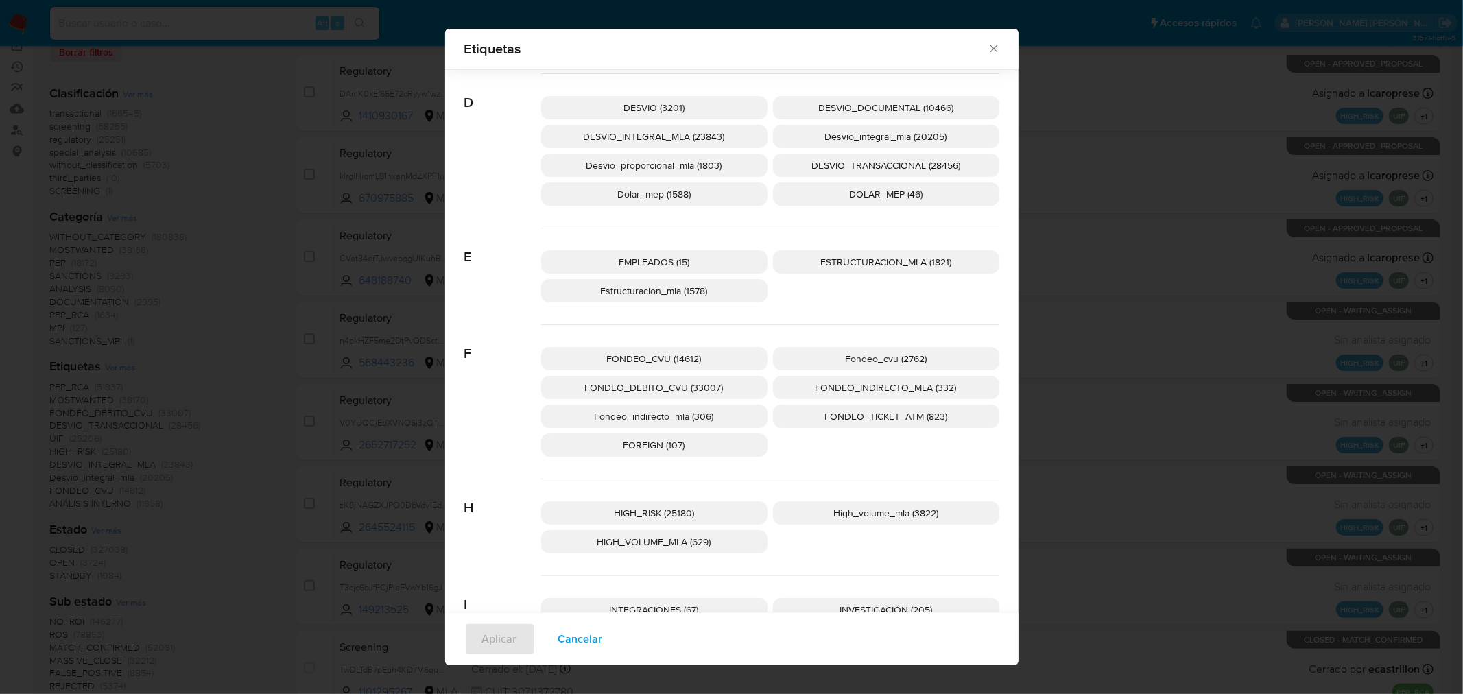
scroll to position [600, 0]
click at [797, 262] on p "ESTRUCTURACION_MLA (1821)" at bounding box center [886, 259] width 226 height 23
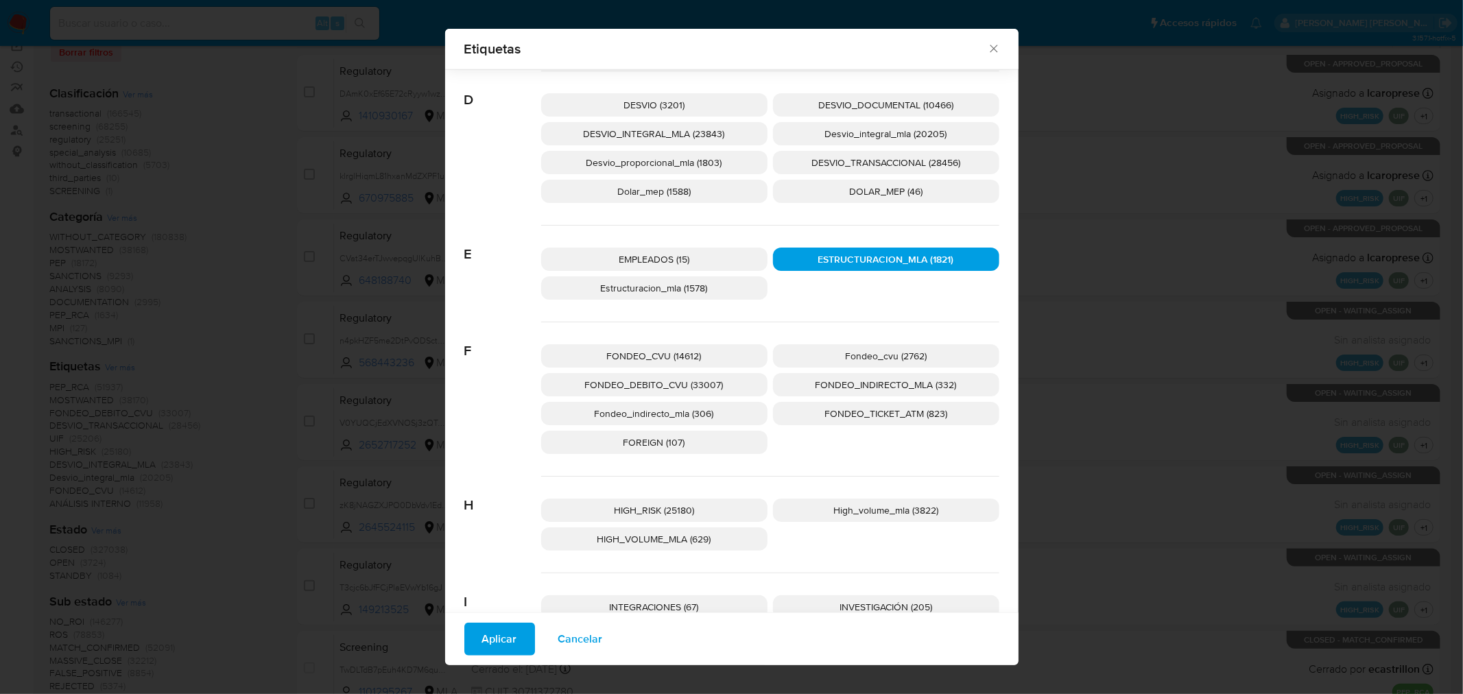
click at [495, 649] on span "Aplicar" at bounding box center [499, 639] width 35 height 30
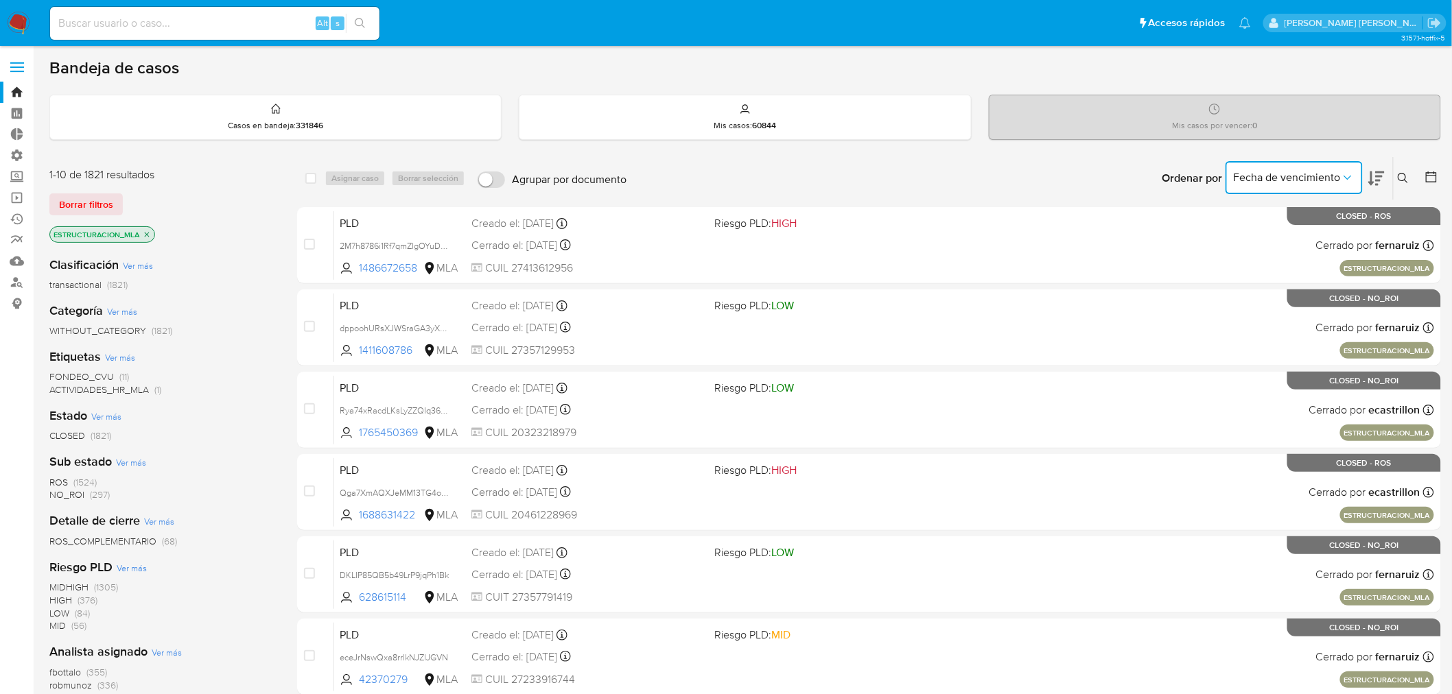
click at [1332, 177] on span "Fecha de vencimiento" at bounding box center [1287, 178] width 107 height 14
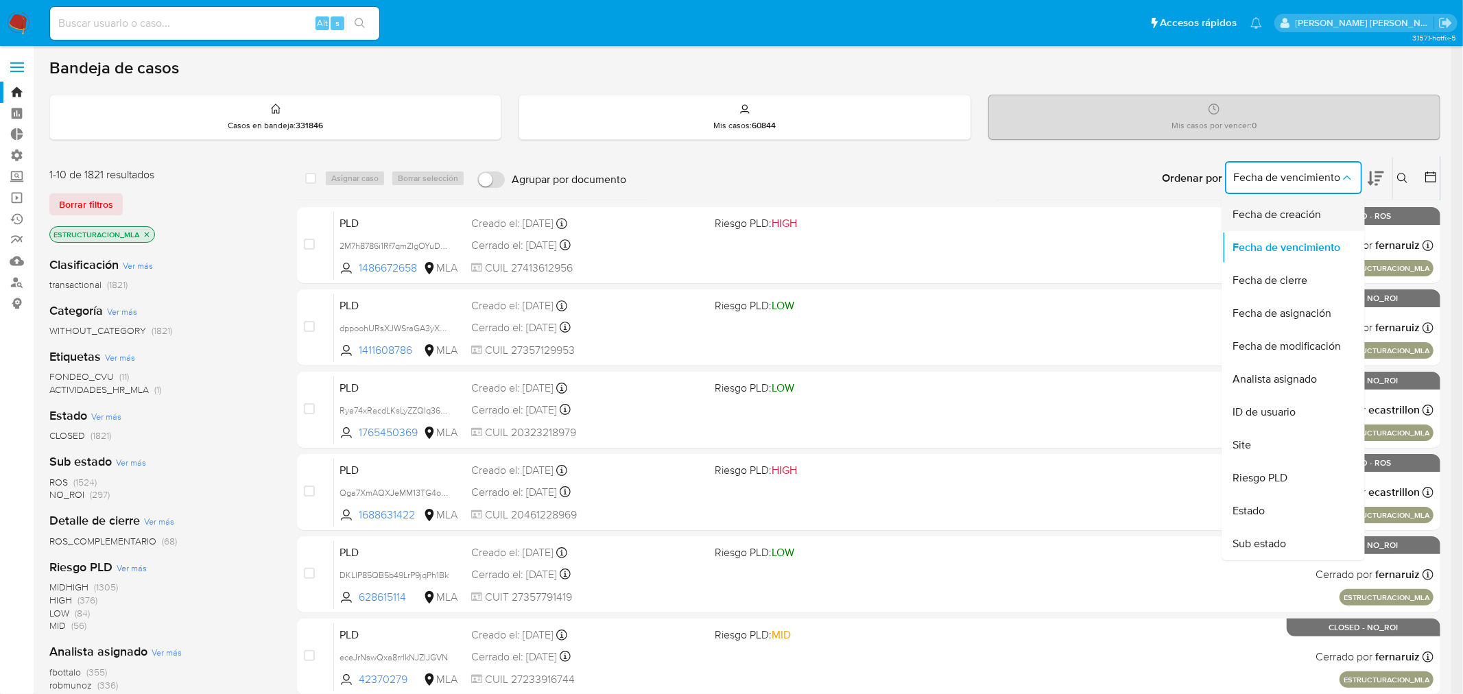
click at [1324, 215] on div "Fecha de creación" at bounding box center [1290, 214] width 113 height 33
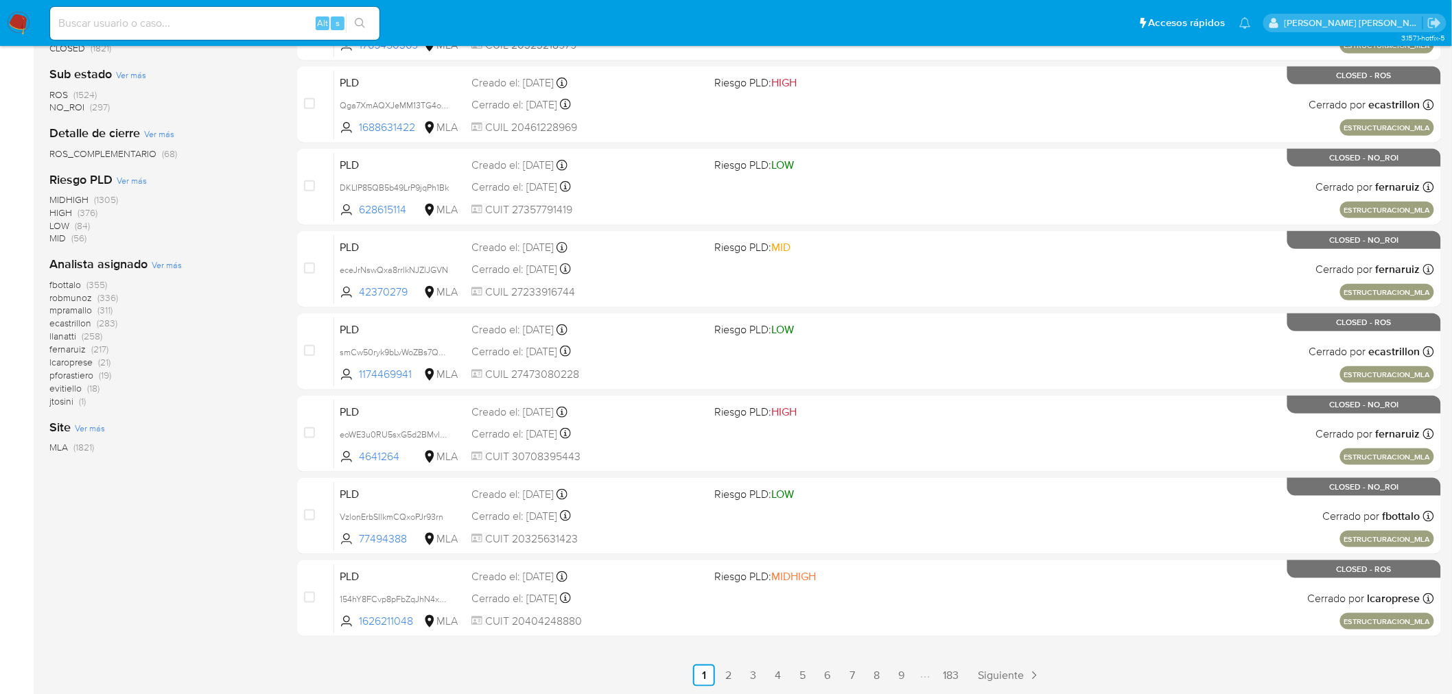
scroll to position [159, 0]
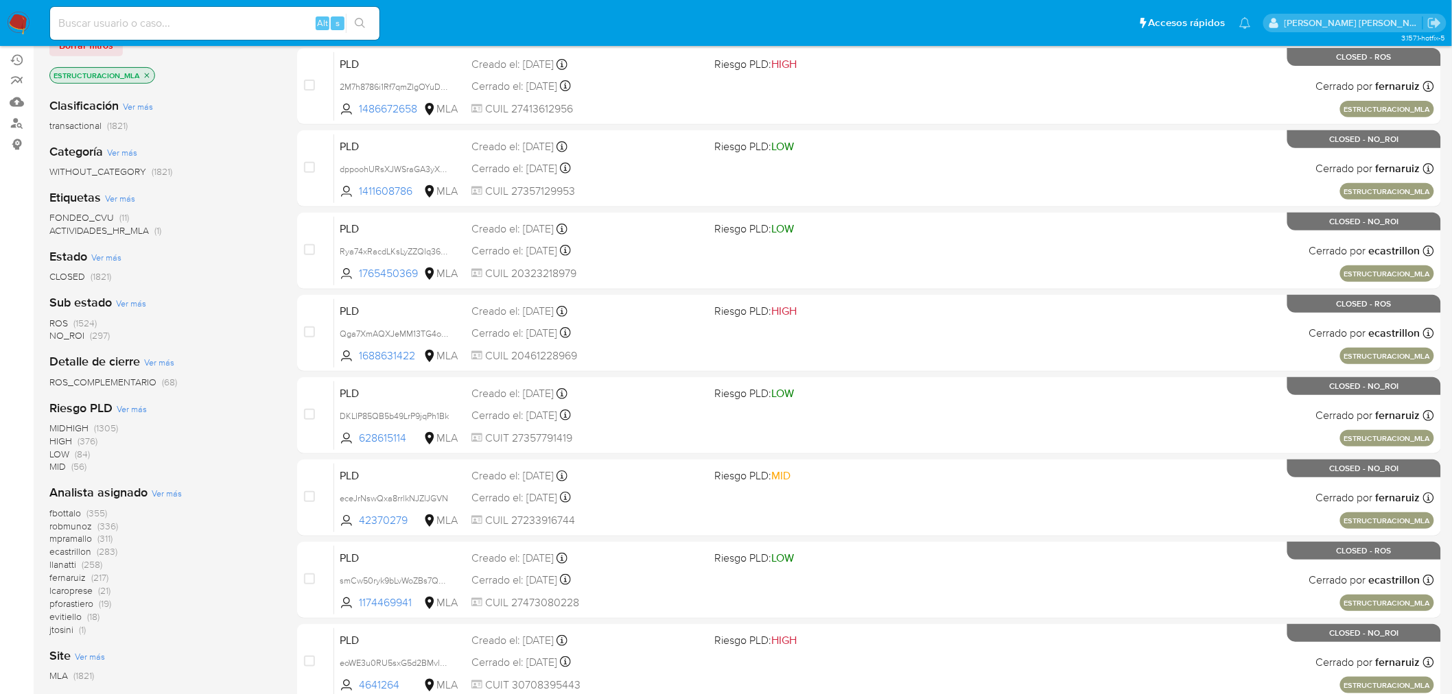
click at [230, 22] on input at bounding box center [214, 23] width 329 height 18
paste input "Sqnrftk0dxgL3ZfcVwYZBQH0"
type input "Sqnrftk0dxgL3ZfcVwYZBQH0"
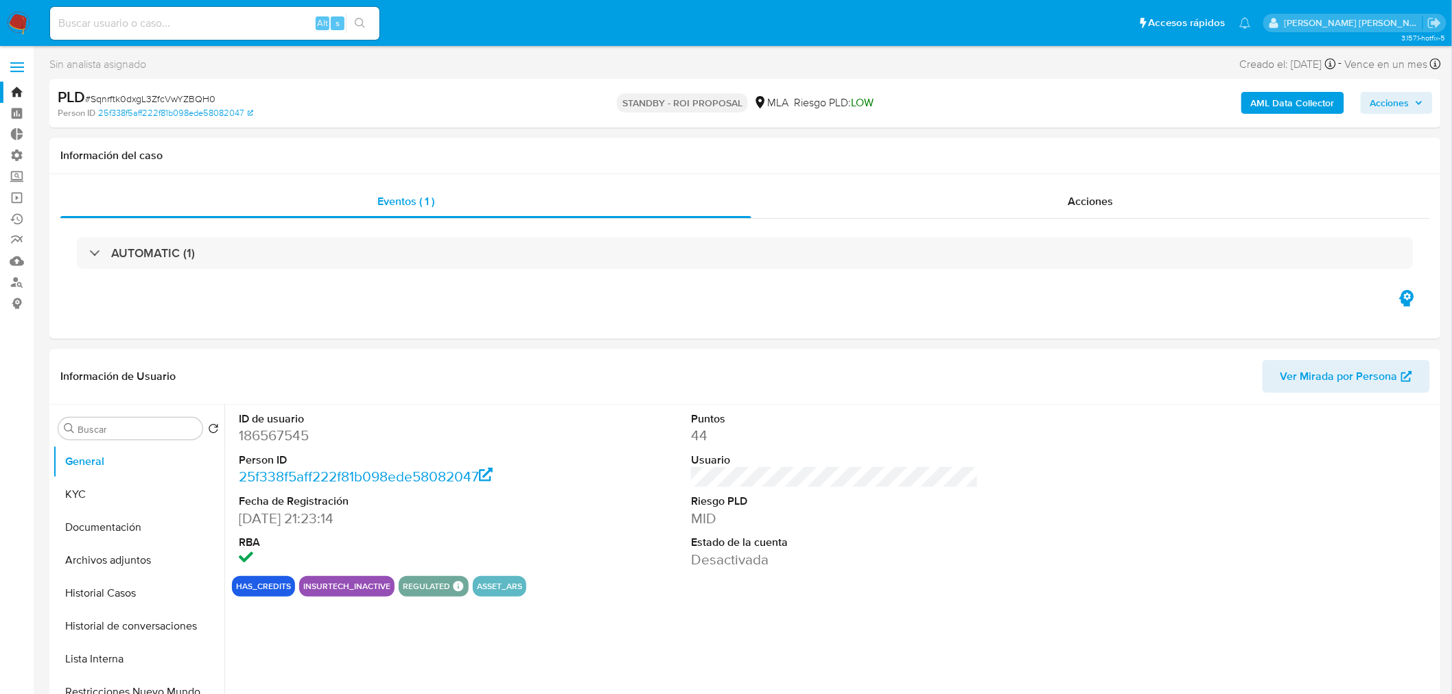
select select "10"
drag, startPoint x: 1012, startPoint y: 198, endPoint x: 1007, endPoint y: 207, distance: 10.7
click at [1013, 200] on div "Acciones" at bounding box center [1090, 201] width 679 height 33
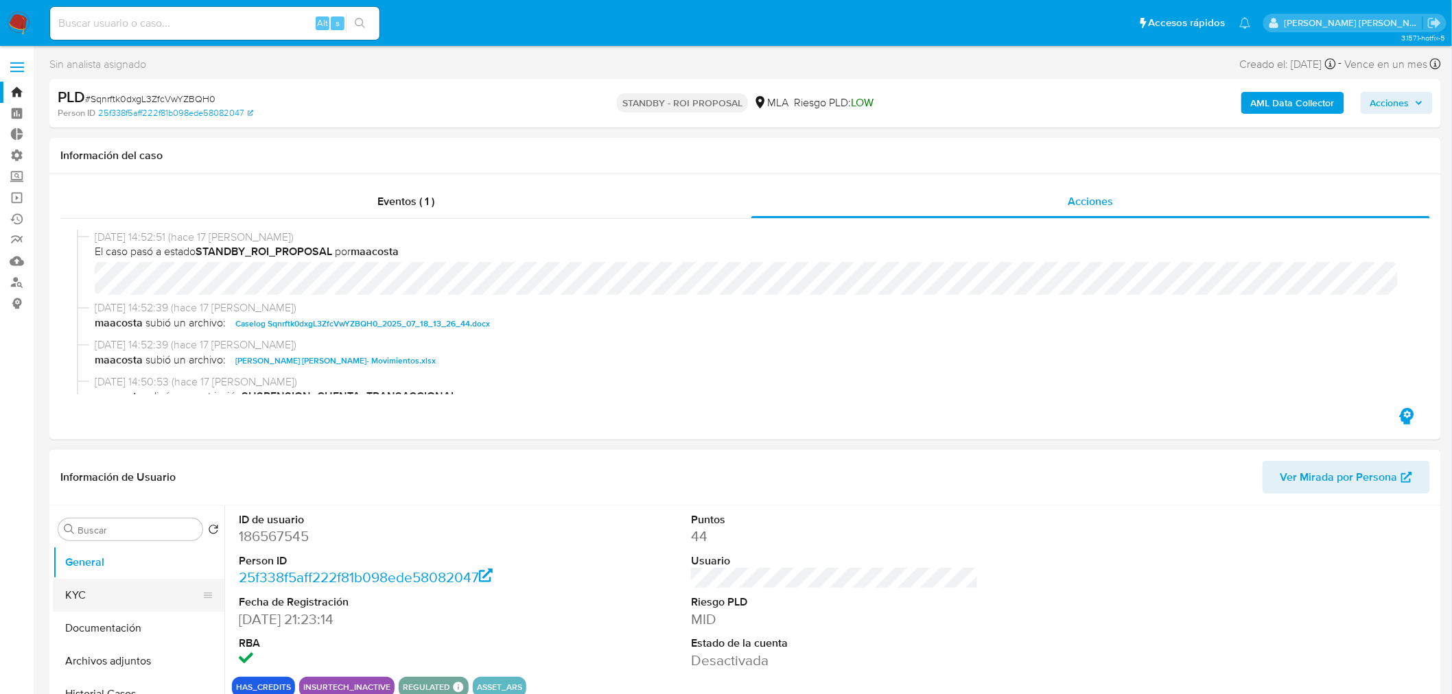
click at [132, 598] on button "KYC" at bounding box center [133, 595] width 161 height 33
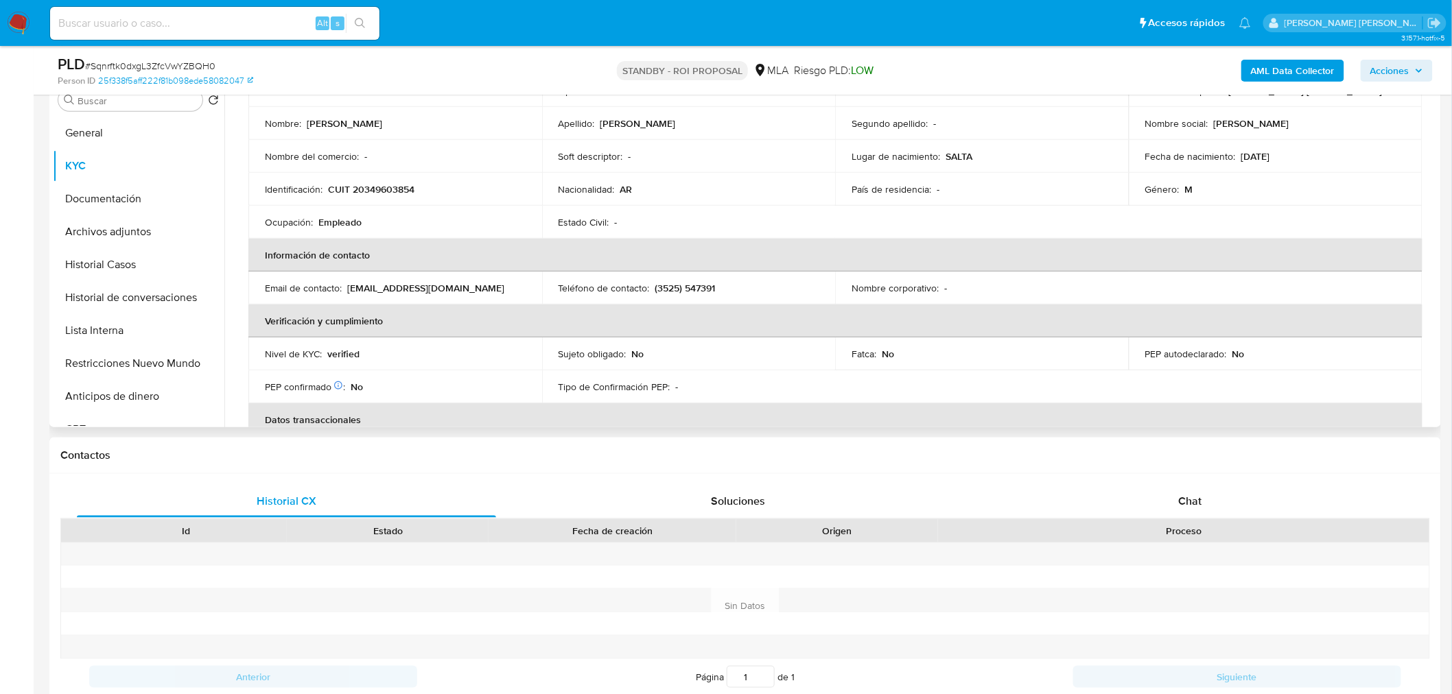
scroll to position [99, 0]
click at [702, 286] on p "(3525) 547391" at bounding box center [685, 289] width 60 height 12
drag, startPoint x: 654, startPoint y: 289, endPoint x: 677, endPoint y: 288, distance: 22.7
click at [677, 288] on p "(3525) 547391" at bounding box center [685, 289] width 60 height 12
copy p "(3525"
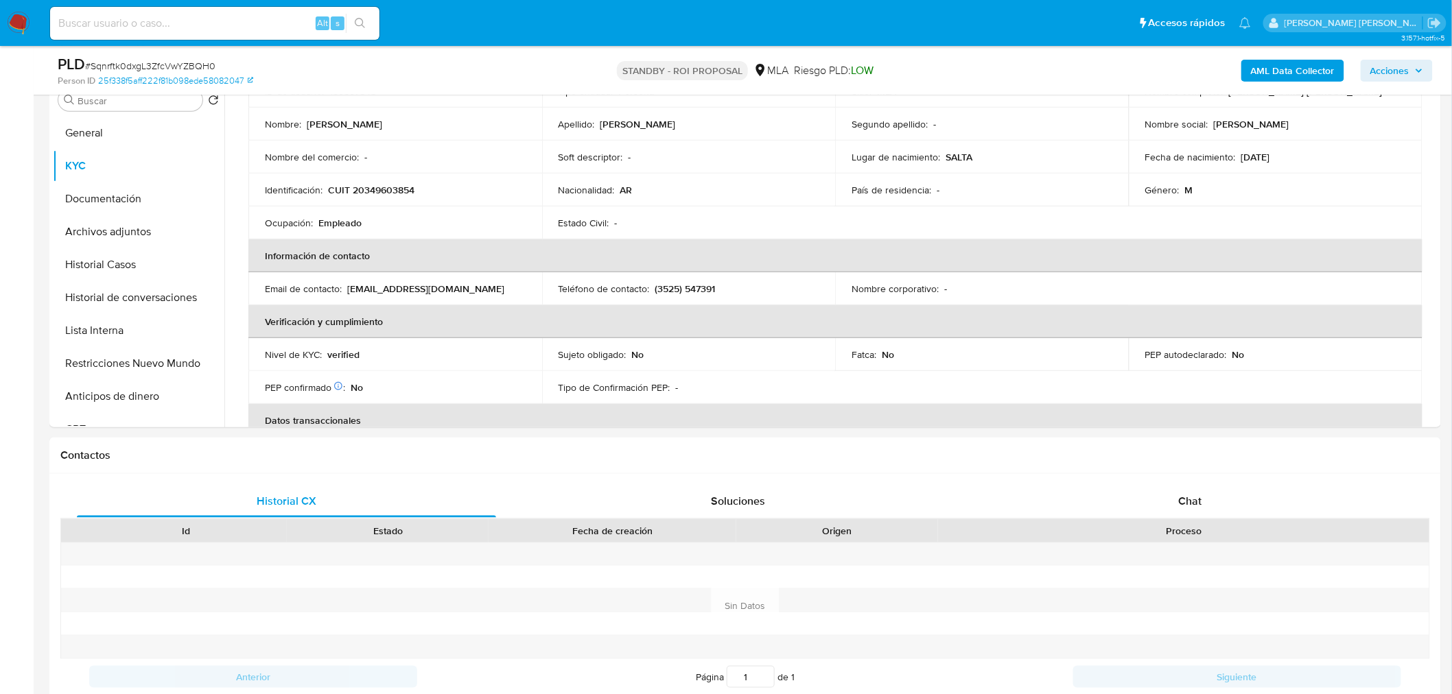
click at [120, 32] on div "Alt s" at bounding box center [214, 23] width 329 height 33
click at [127, 25] on input at bounding box center [214, 23] width 329 height 18
paste input "qdktZNGdYNLjQmb8tDxV191M"
type input "qdktZNGdYNLjQmb8tDxV191M"
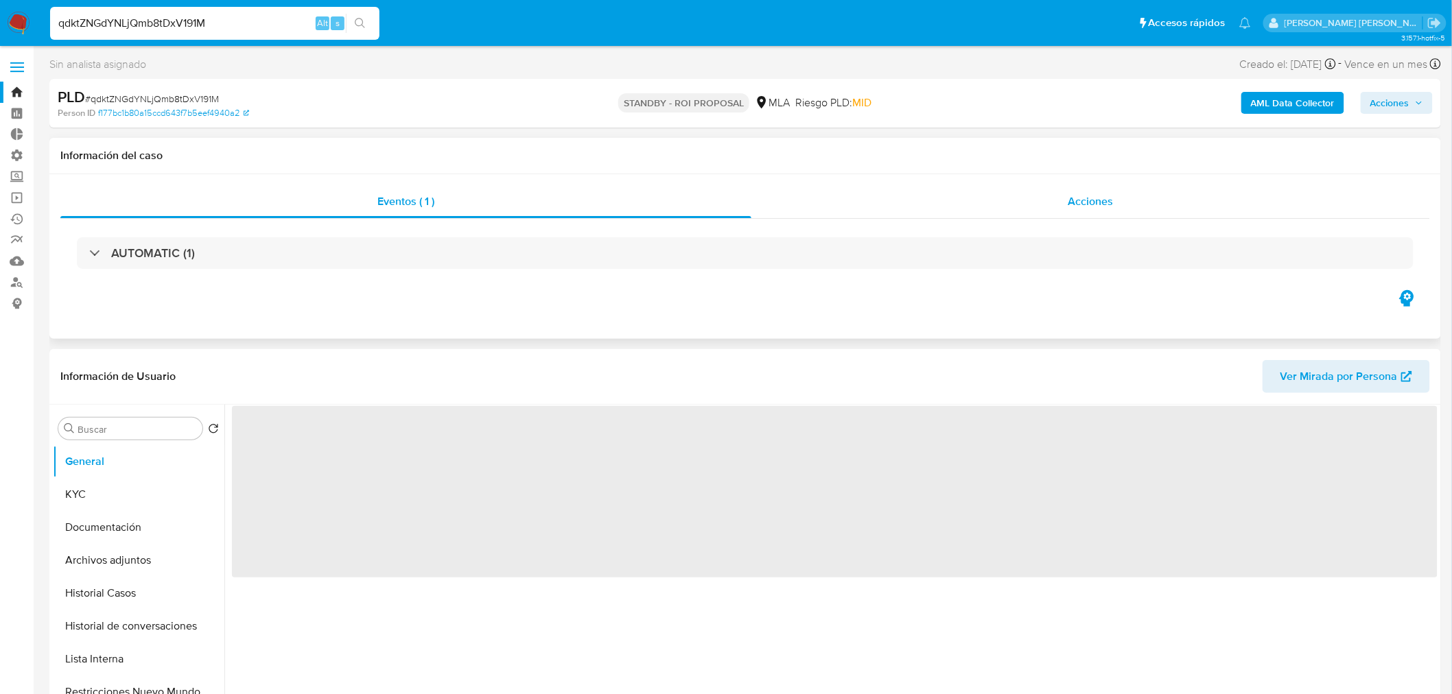
click at [1039, 211] on div "Acciones" at bounding box center [1090, 201] width 679 height 33
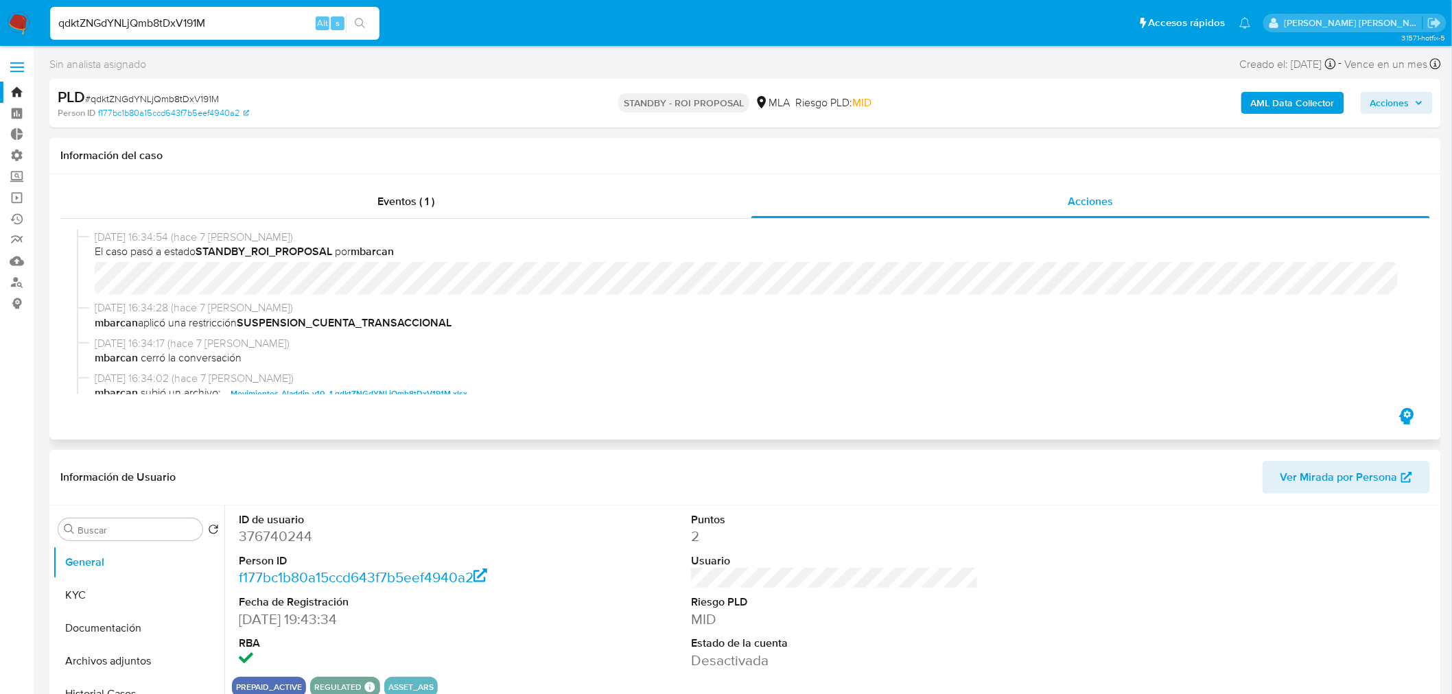
select select "10"
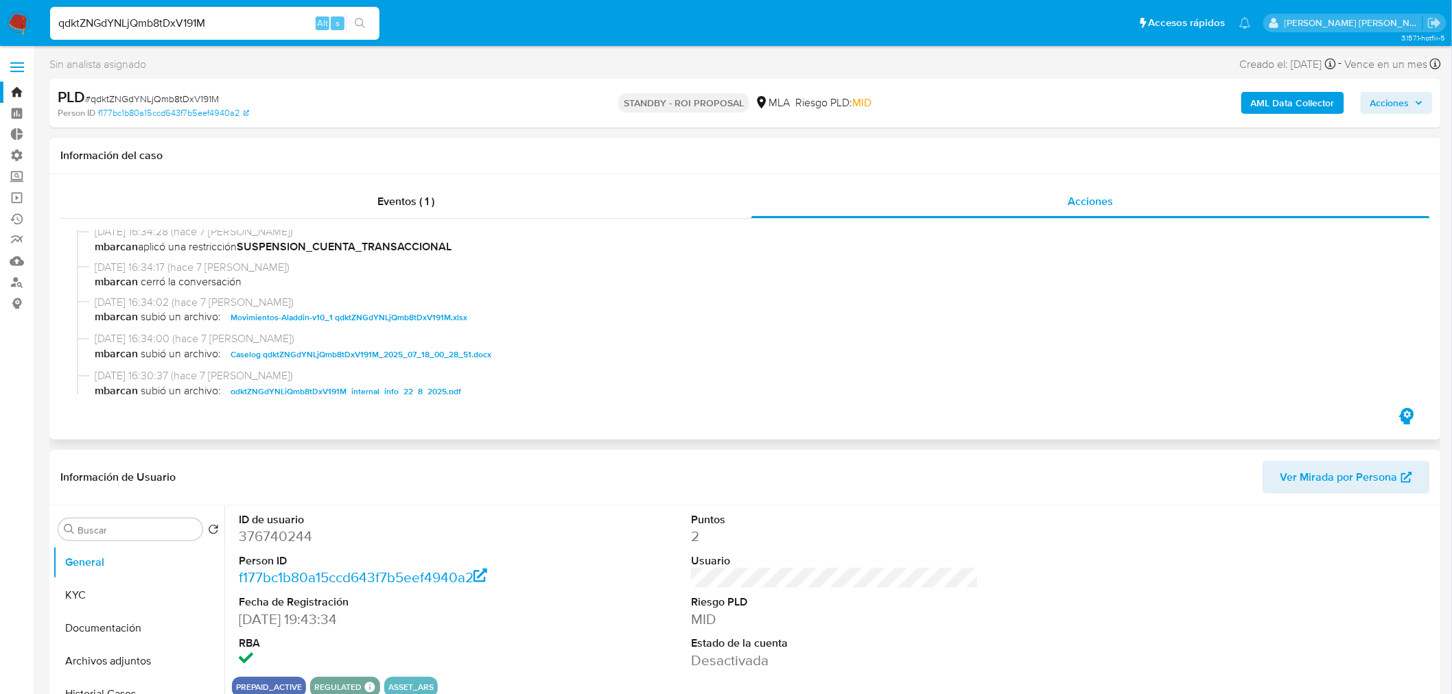
click at [465, 355] on span "Caselog qdktZNGdYNLjQmb8tDxV191M_2025_07_18_00_28_51.docx" at bounding box center [361, 354] width 261 height 16
click at [131, 19] on input "qdktZNGdYNLjQmb8tDxV191M" at bounding box center [214, 23] width 329 height 18
paste input "TVvgSUVQHjIcZNTG2zyXx8XF"
type input "TVvgSUVQHjIcZNTG2zyXx8XF"
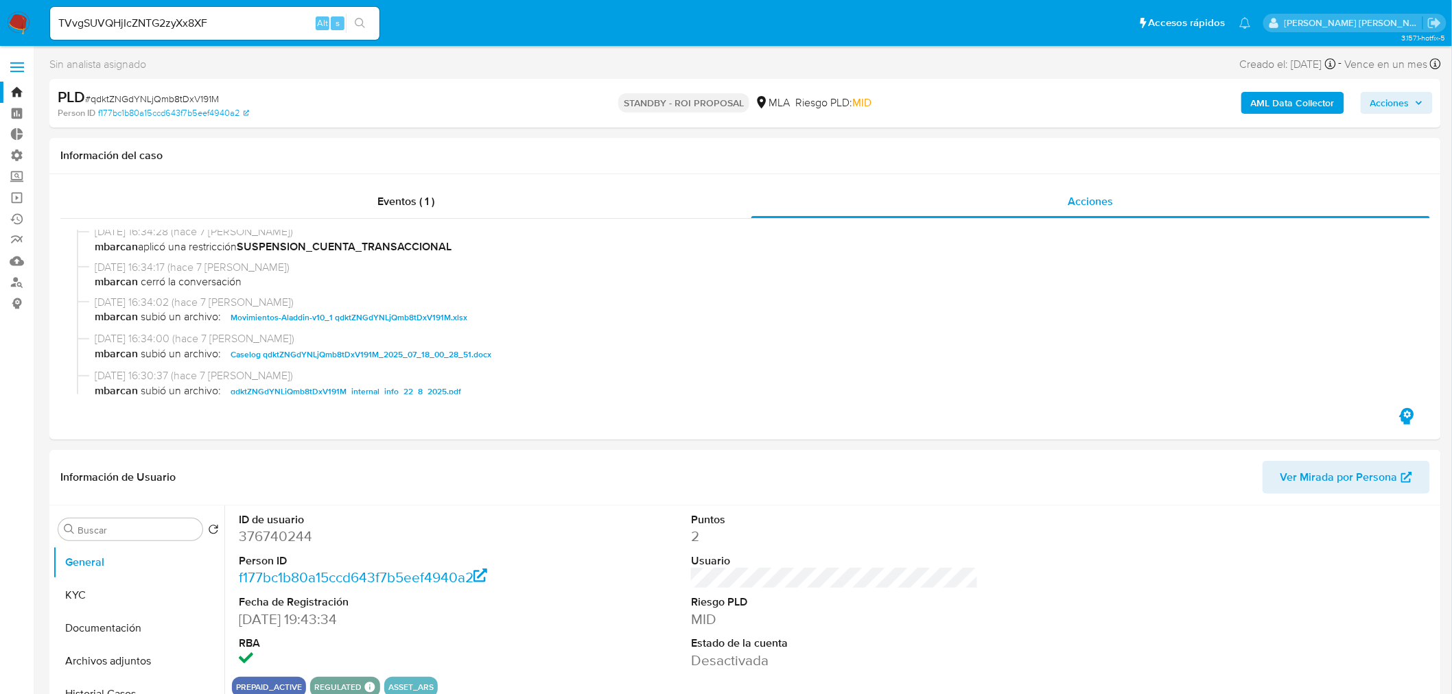
click at [360, 19] on icon "search-icon" at bounding box center [360, 23] width 11 height 11
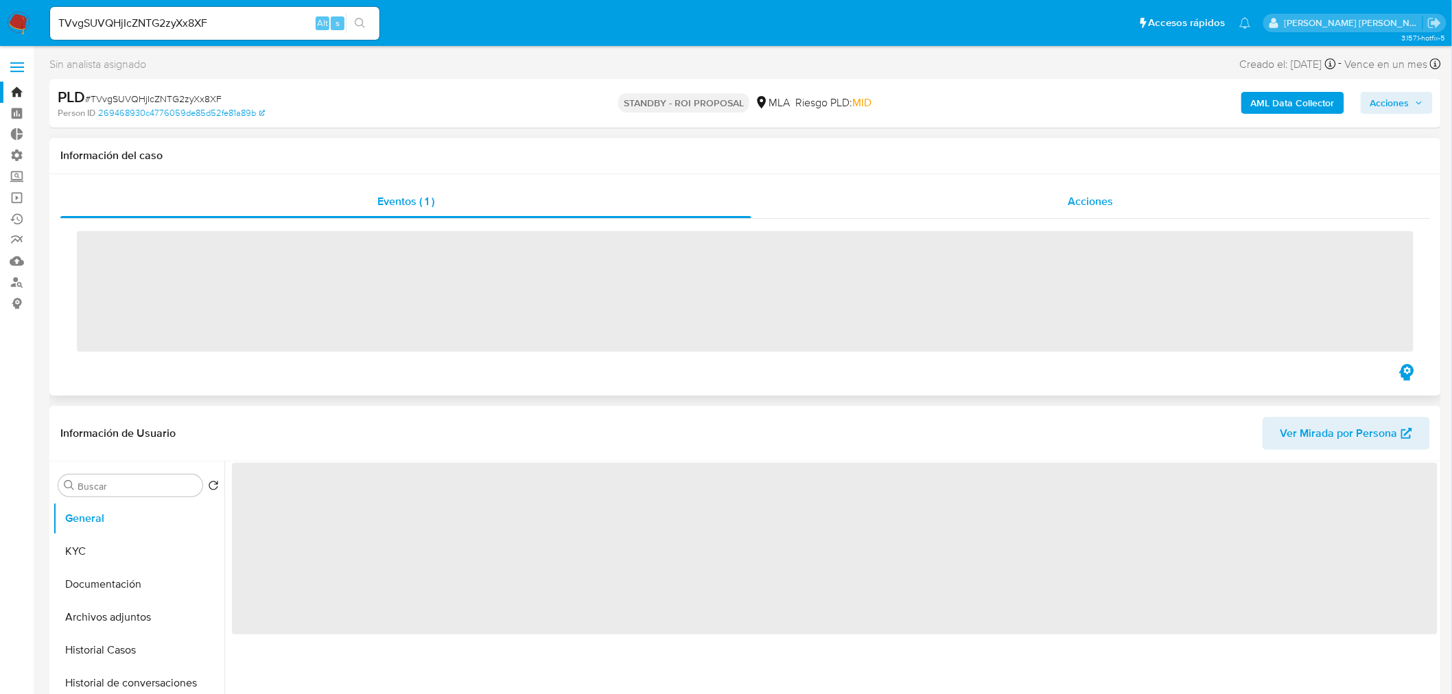
click at [964, 210] on div "Acciones" at bounding box center [1090, 201] width 679 height 33
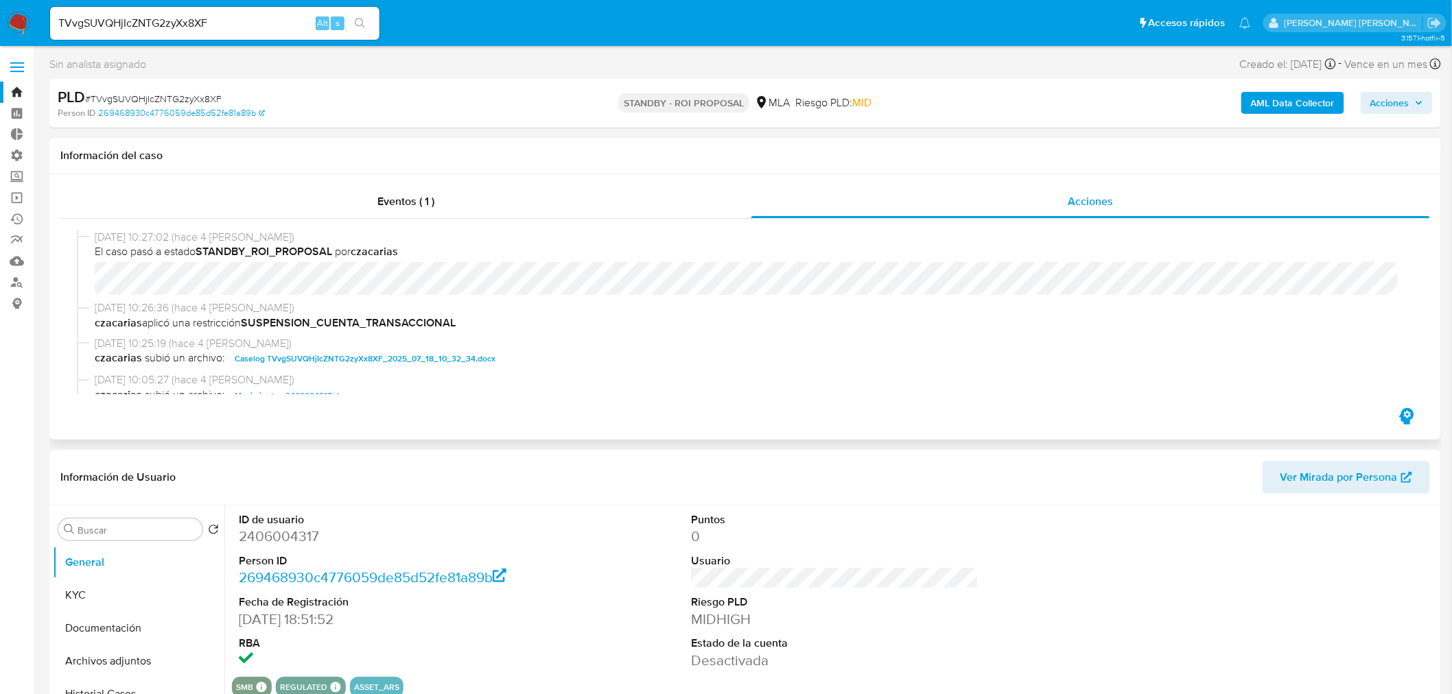
select select "10"
click at [14, 200] on link "Operaciones masivas" at bounding box center [81, 197] width 163 height 21
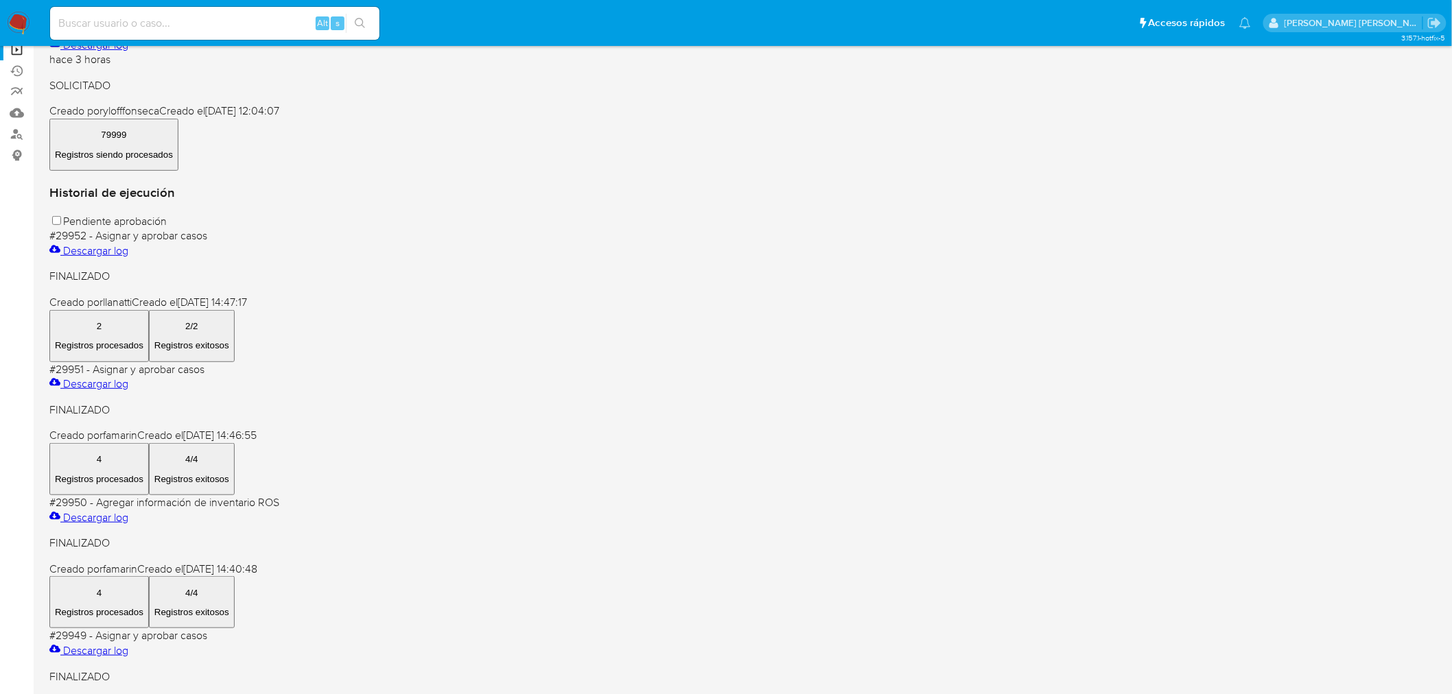
scroll to position [152, 0]
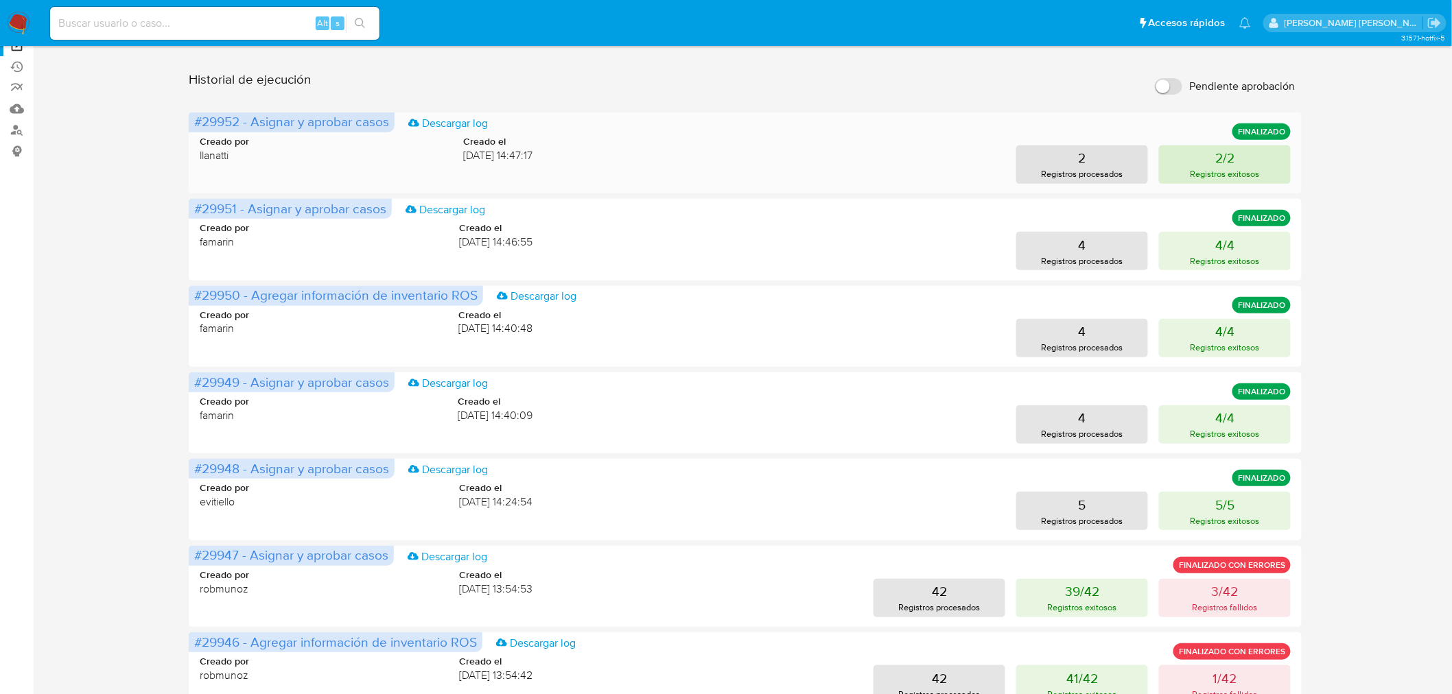
click at [1206, 159] on button "2/2 Registros exitosos" at bounding box center [1225, 164] width 132 height 38
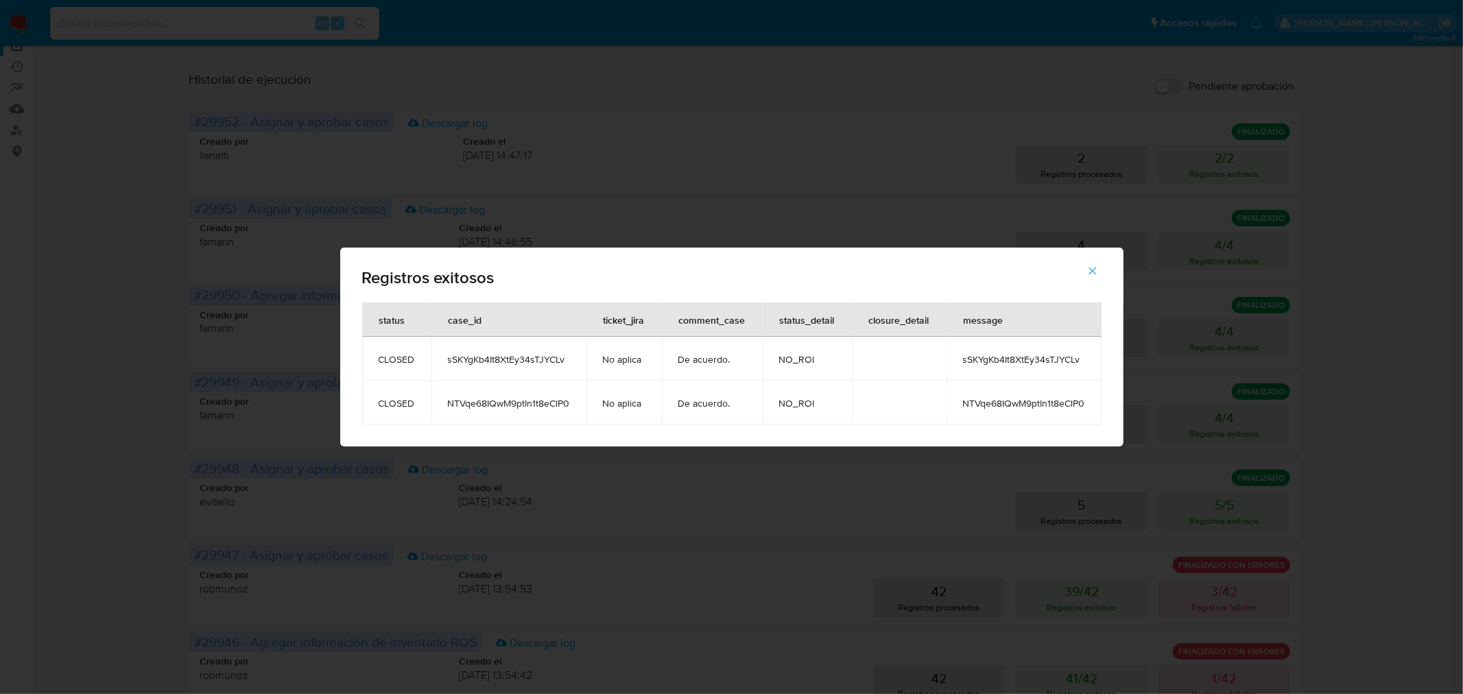
click at [1452, 241] on div "Registros exitosos status case_id ticket_jira comment_case status_detail closur…" at bounding box center [731, 347] width 1463 height 694
click at [1086, 276] on button "button" at bounding box center [1093, 271] width 48 height 33
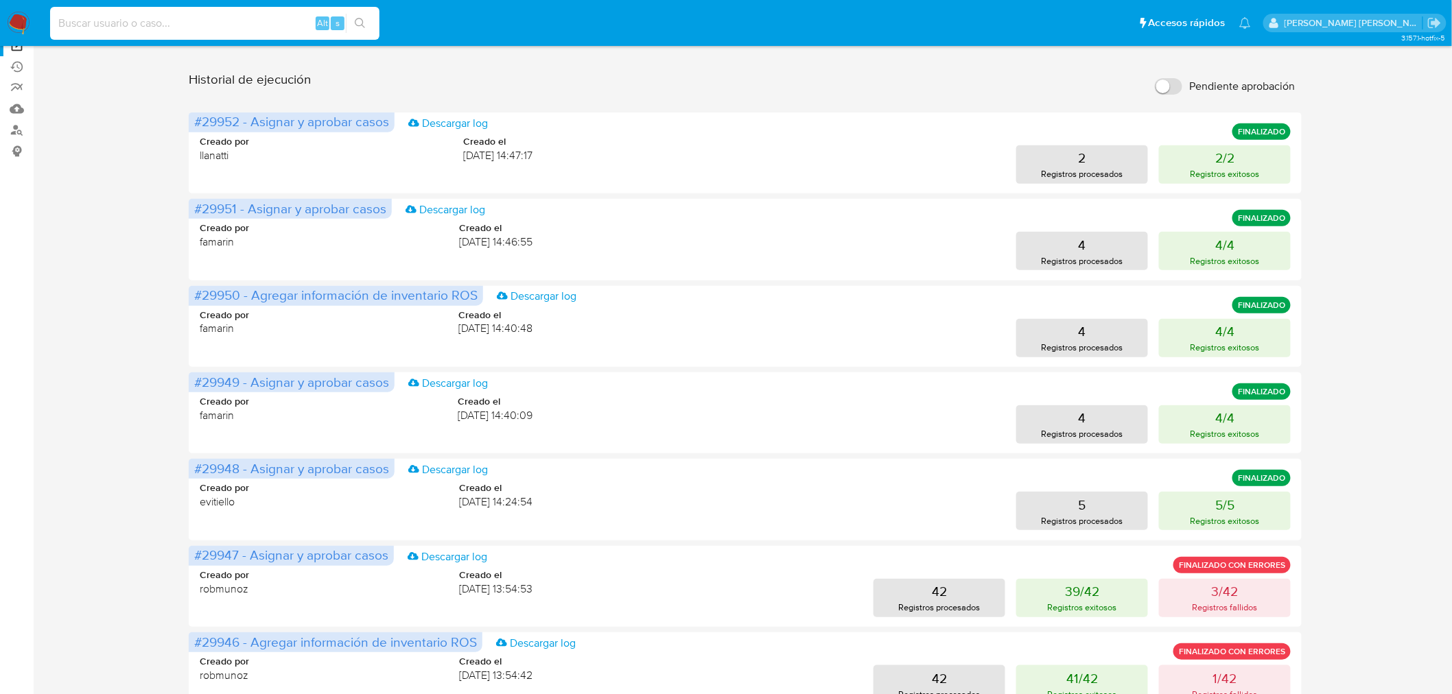
click at [134, 23] on input at bounding box center [214, 23] width 329 height 18
paste input "whCc0bmICBUlIrjIAOF82aGp"
type input "whCc0bmICBUlIrjIAOF82aGp"
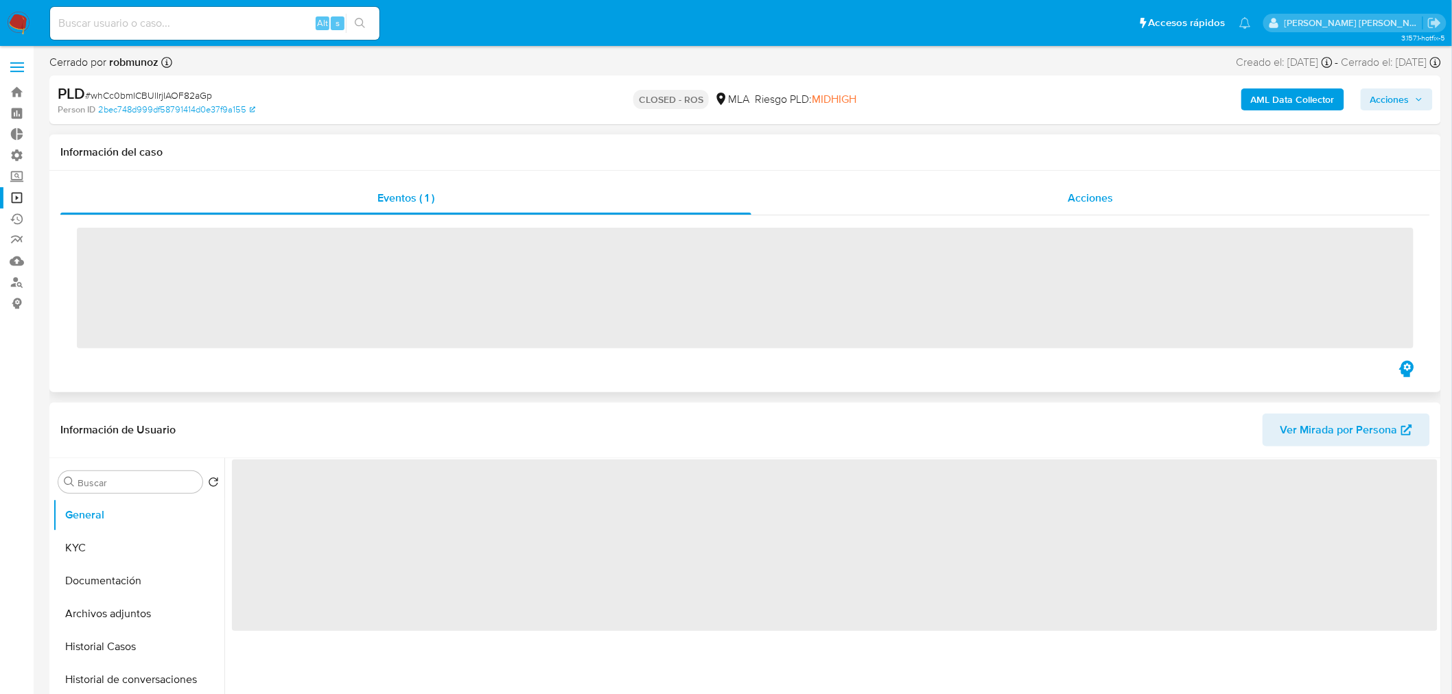
click at [973, 198] on div "Acciones" at bounding box center [1090, 198] width 679 height 33
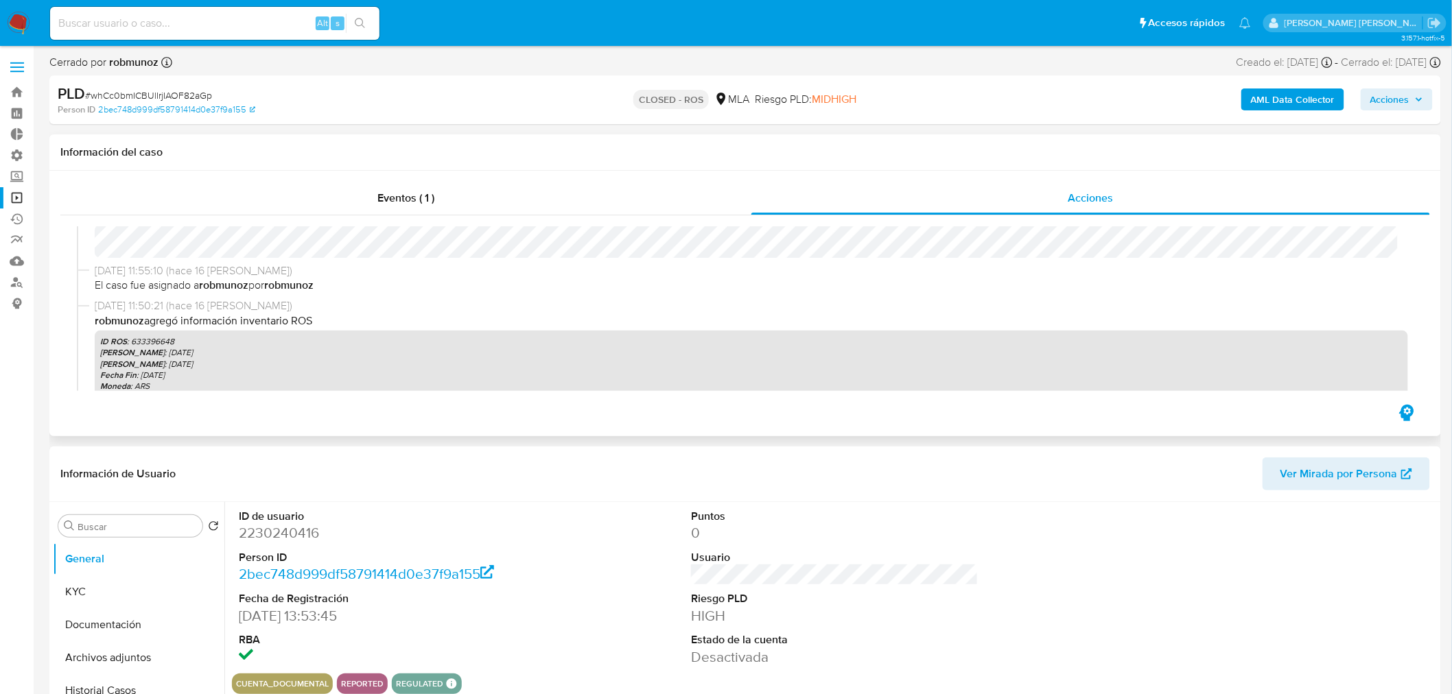
scroll to position [152, 0]
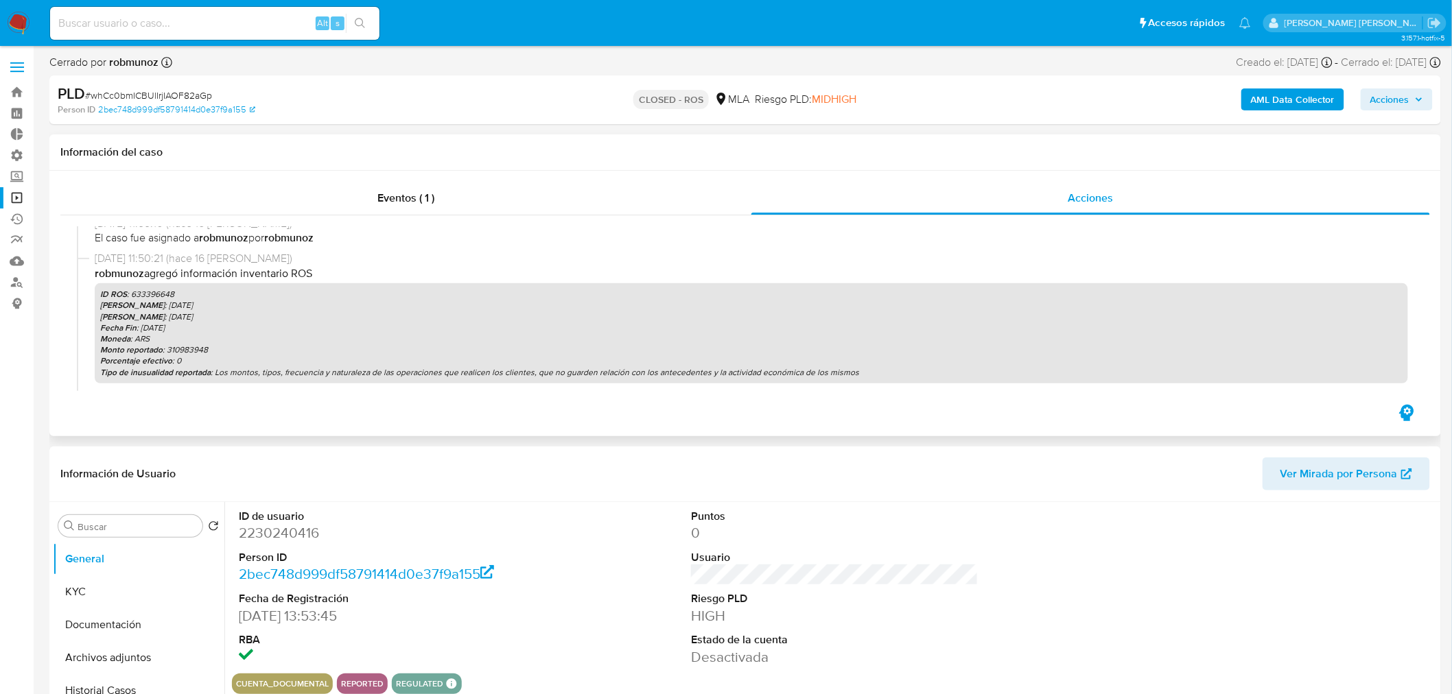
select select "10"
click at [190, 346] on p "Monto reportado : 310983948" at bounding box center [751, 349] width 1302 height 11
click at [190, 345] on p "Monto reportado : 310983948" at bounding box center [751, 349] width 1302 height 11
drag, startPoint x: 167, startPoint y: 346, endPoint x: 211, endPoint y: 348, distance: 44.0
click at [211, 348] on p "Monto reportado : 310983948" at bounding box center [751, 349] width 1302 height 11
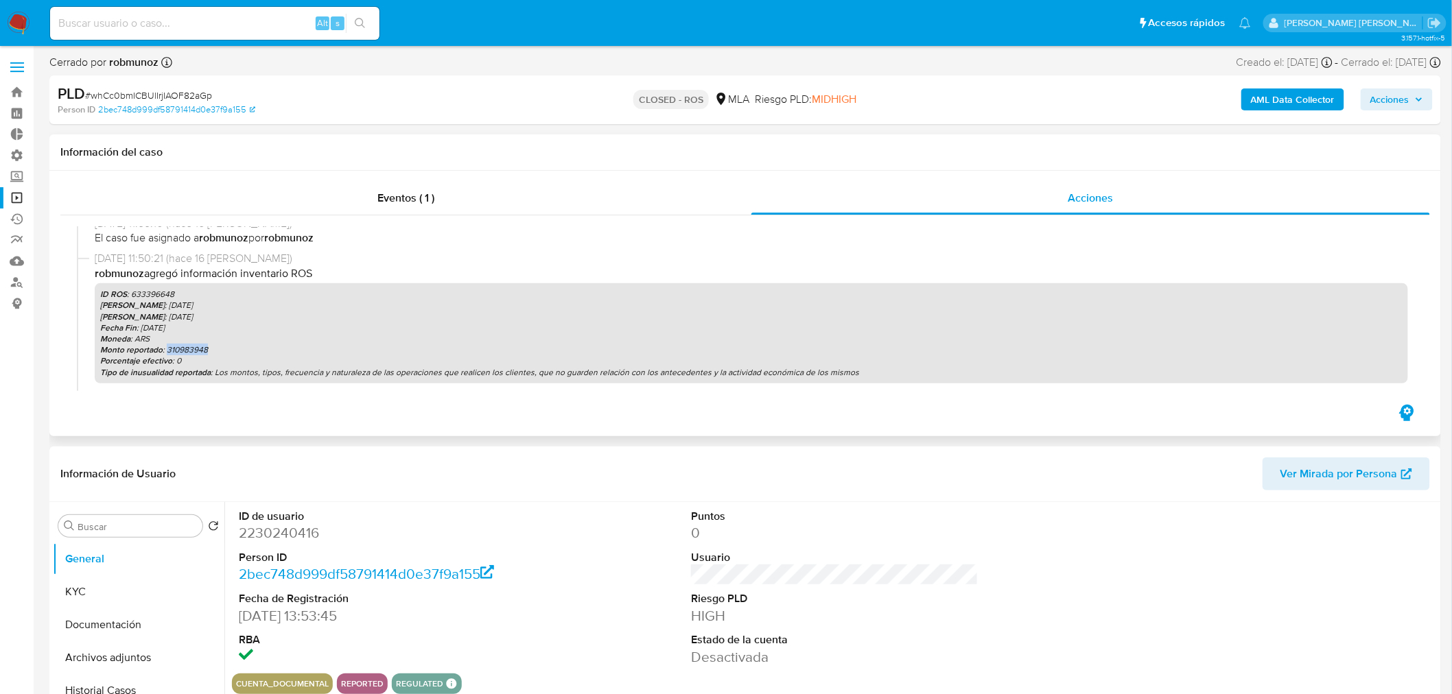
copy p "310983948"
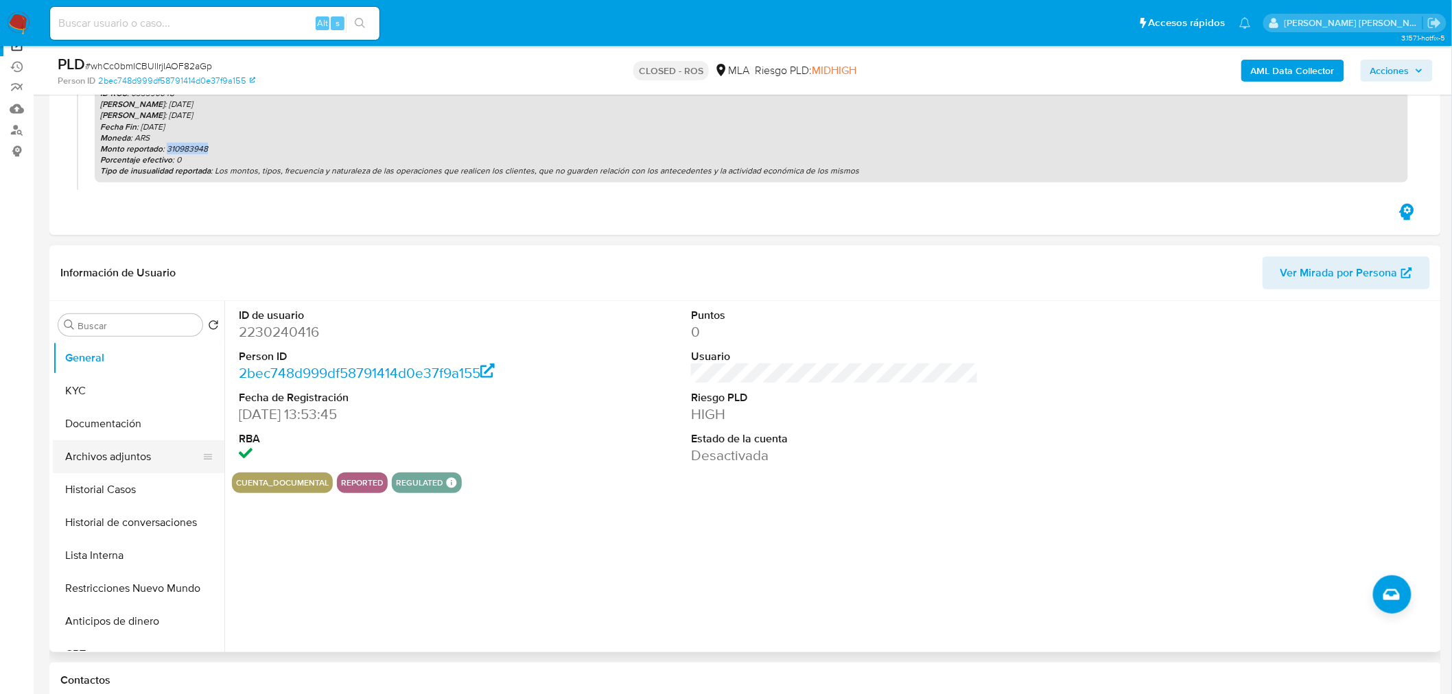
click at [119, 462] on button "Archivos adjuntos" at bounding box center [133, 456] width 161 height 33
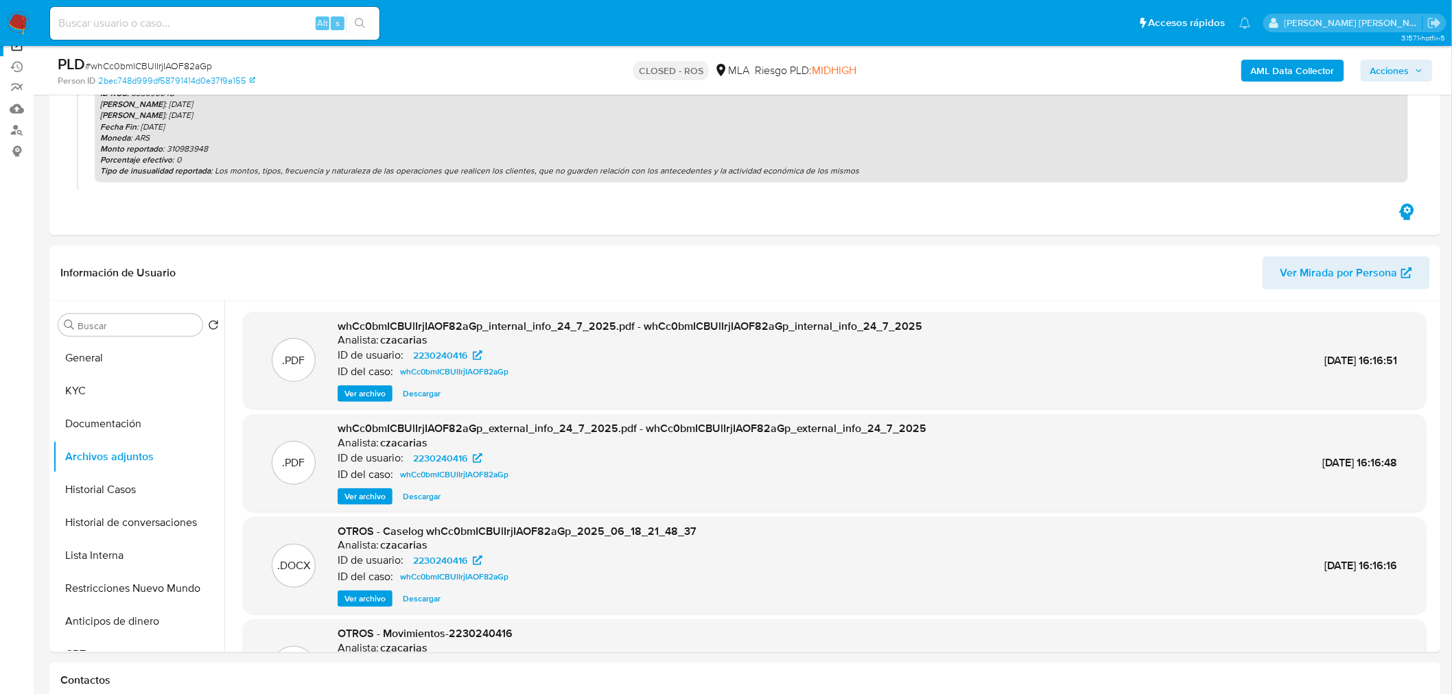
click at [134, 23] on input at bounding box center [214, 23] width 329 height 18
paste input "l2hLL5wjbE9dsAewzVfoAPcx"
type input "l2hLL5wjbE9dsAewzVfoAPcx"
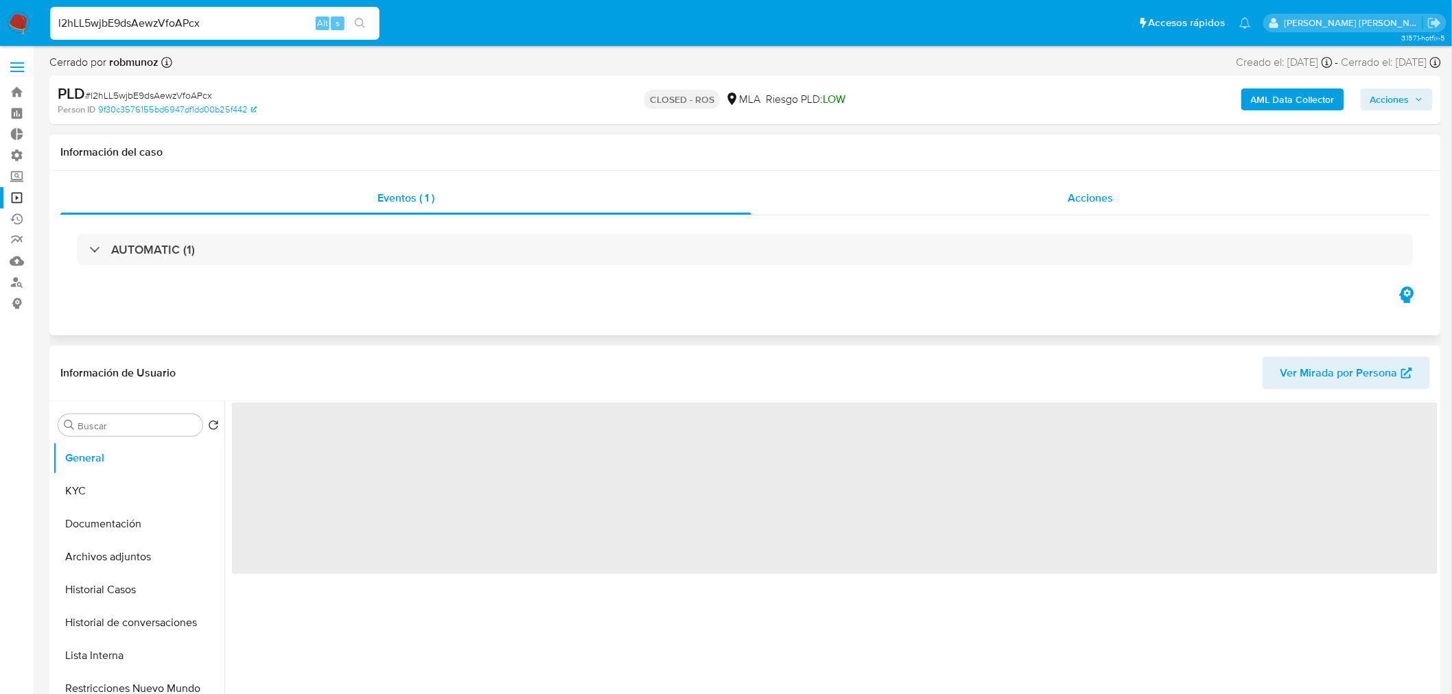
drag, startPoint x: 902, startPoint y: 196, endPoint x: 890, endPoint y: 208, distance: 17.0
click at [902, 198] on div "Acciones" at bounding box center [1090, 198] width 679 height 33
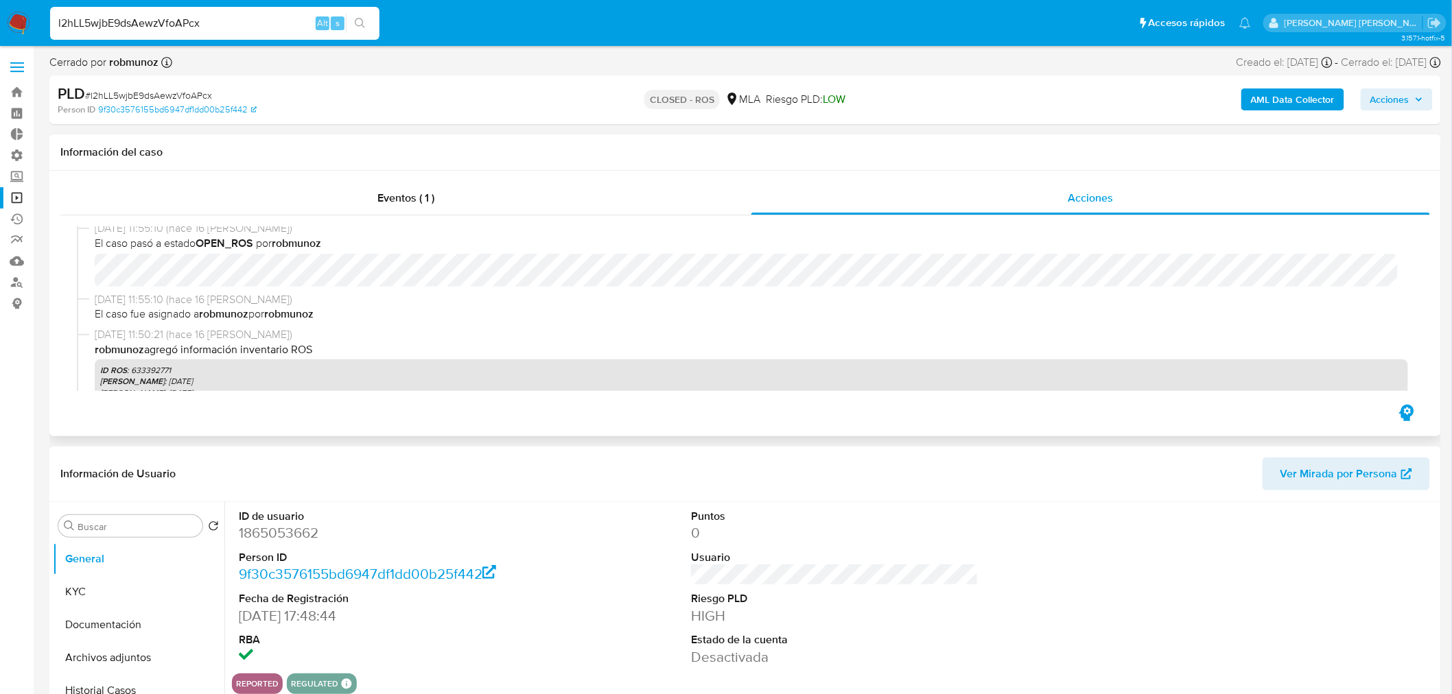
select select "10"
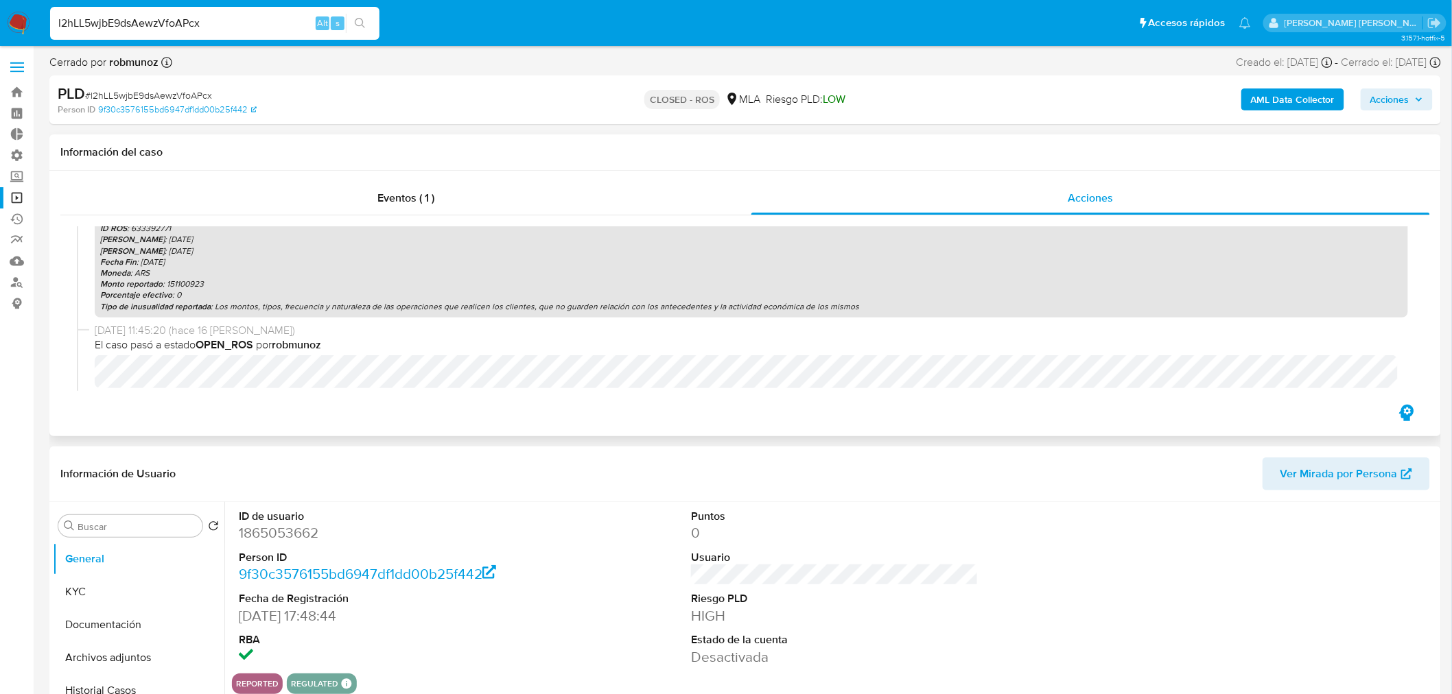
scroll to position [228, 0]
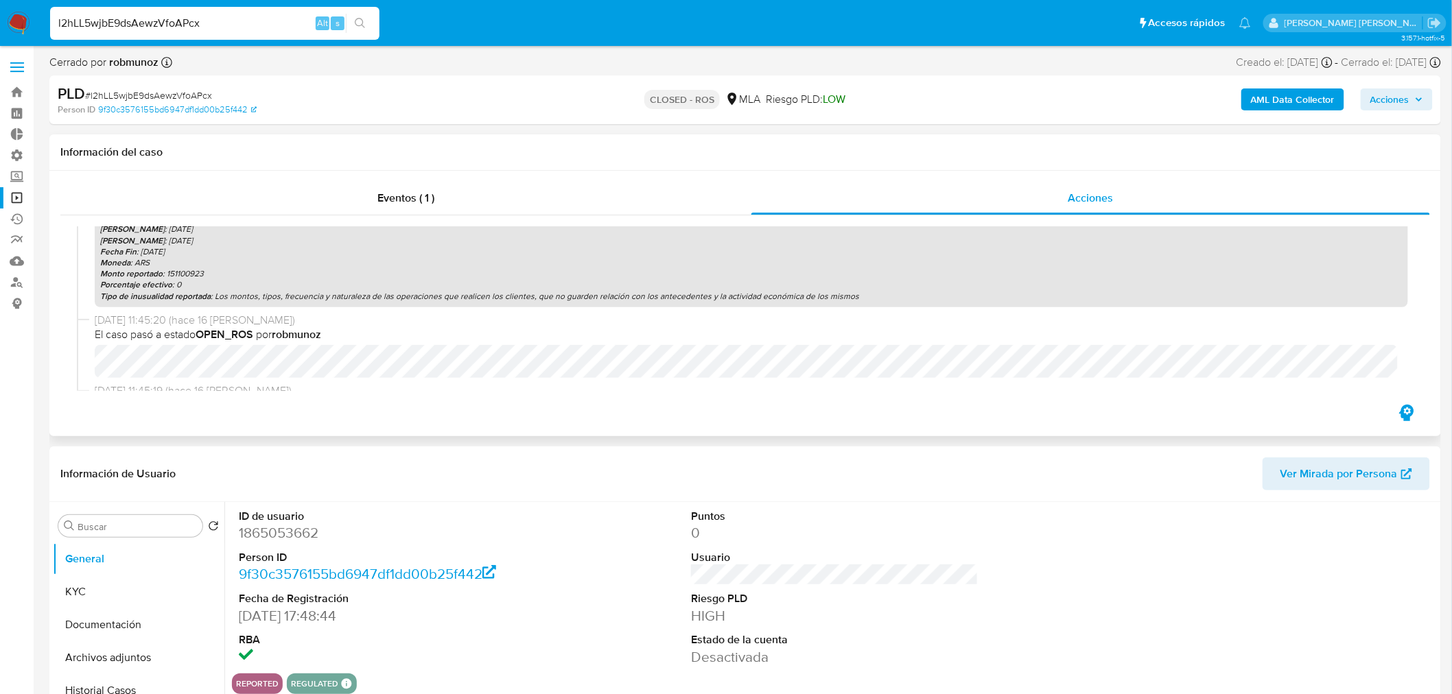
click at [193, 273] on p "Monto reportado : 151100923" at bounding box center [751, 273] width 1302 height 11
click at [193, 272] on p "Monto reportado : 151100923" at bounding box center [751, 273] width 1302 height 11
copy p "151100923"
click at [214, 19] on input "l2hLL5wjbE9dsAewzVfoAPcx" at bounding box center [214, 23] width 329 height 18
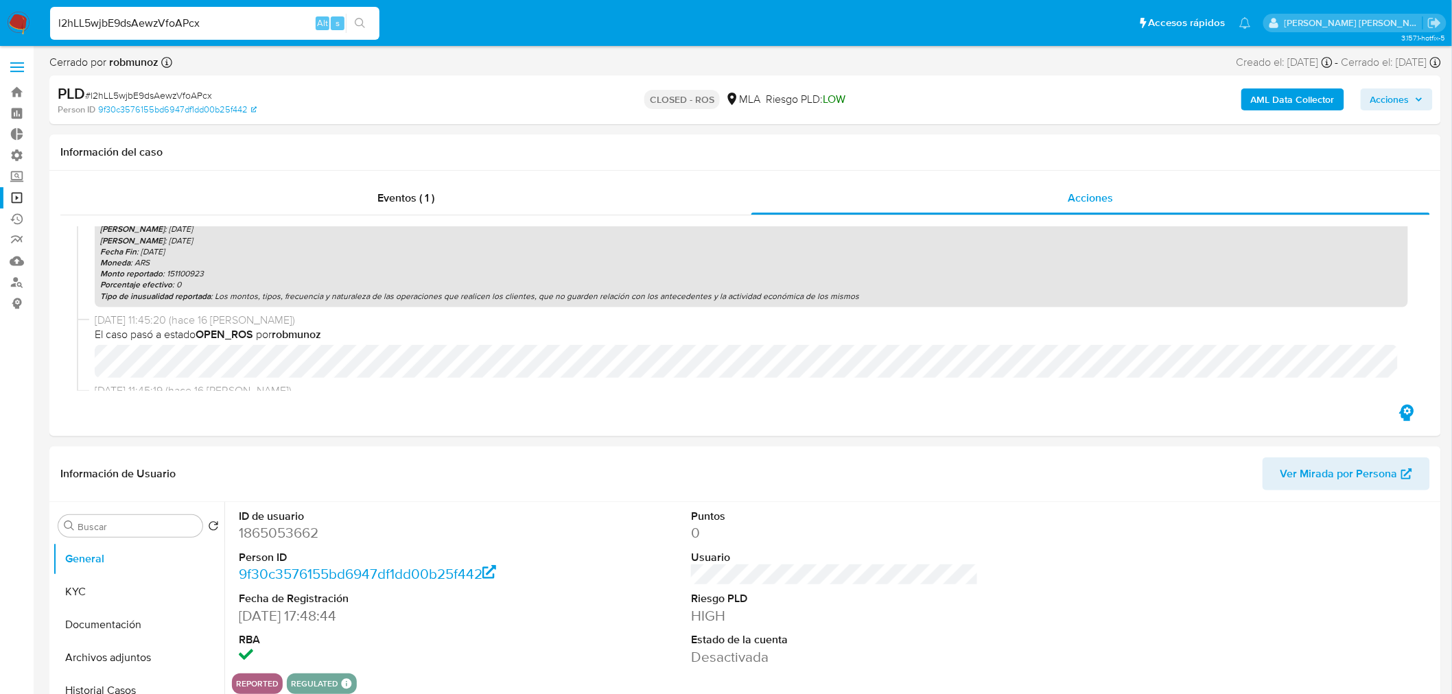
paste input "LHj8ToixrQTBHa6CULZyUjcB"
type input "LHj8ToixrQTBHa6CULZyUjcB"
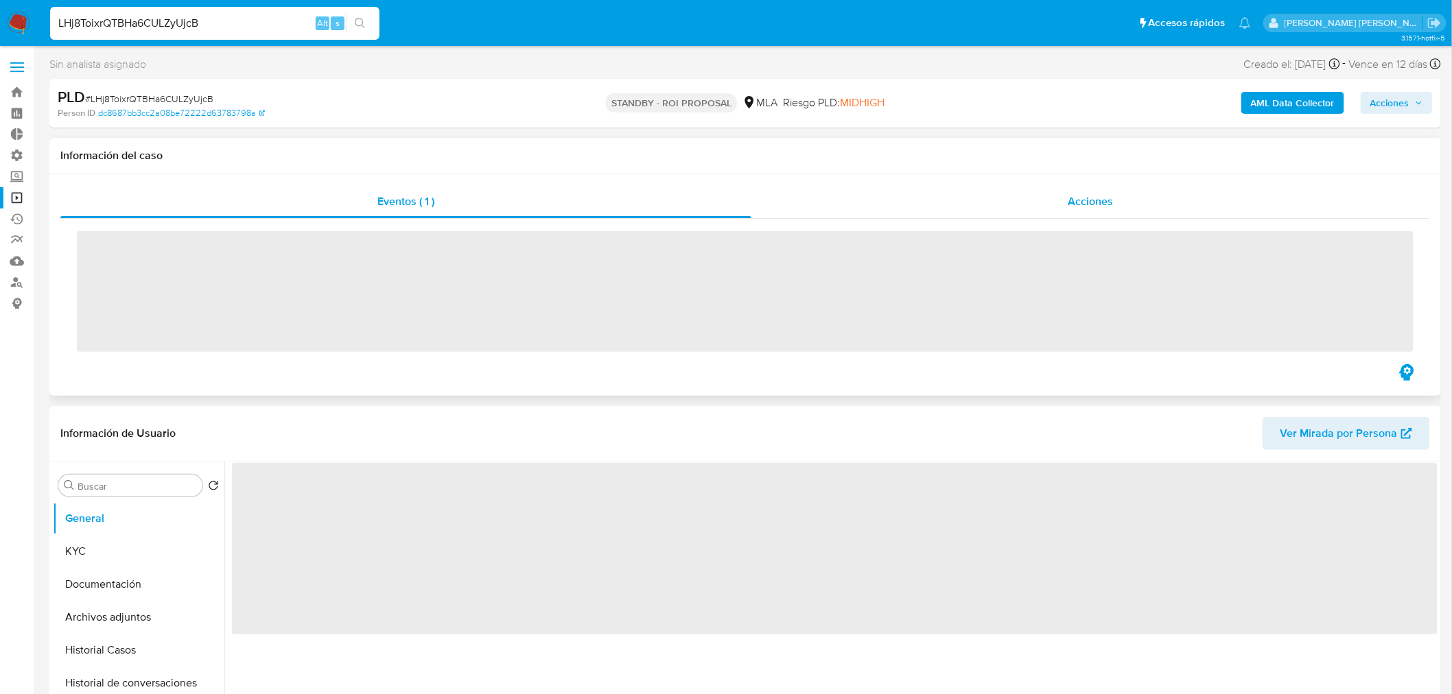
click at [1029, 216] on div "Acciones" at bounding box center [1090, 201] width 679 height 33
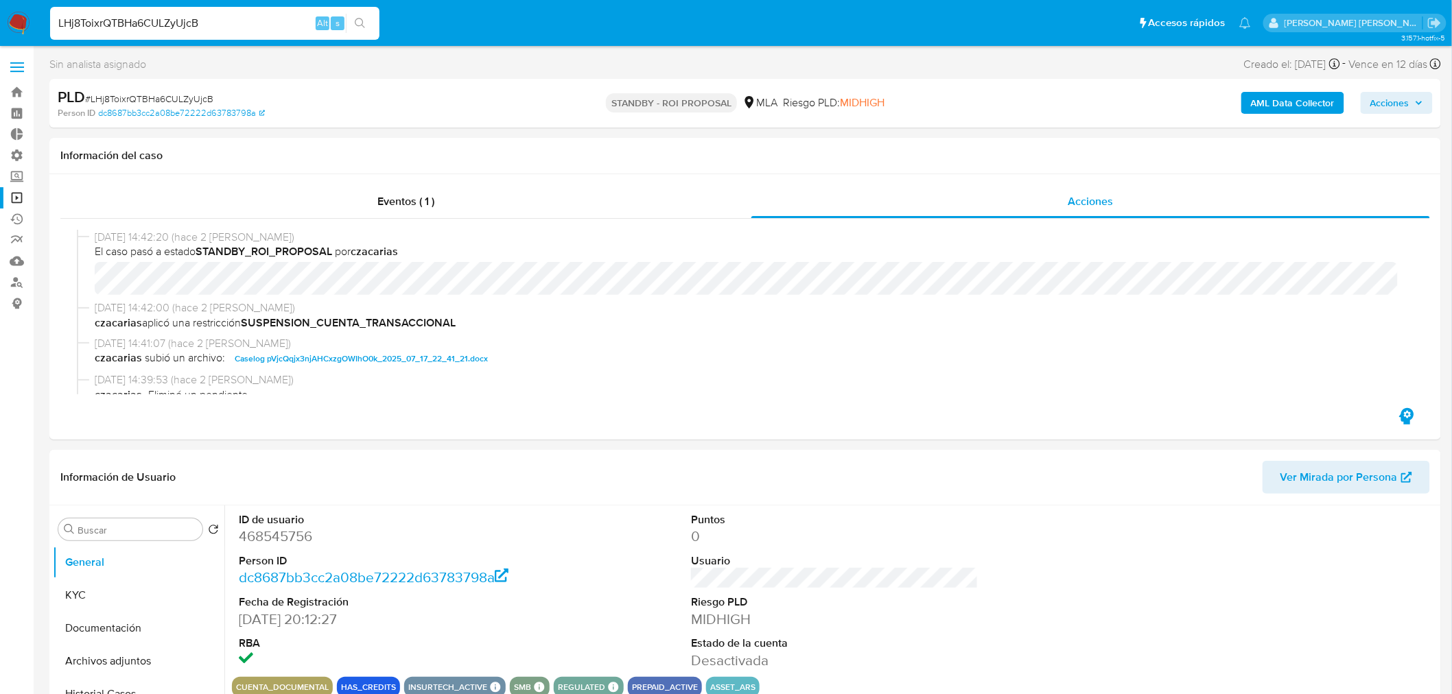
select select "10"
click at [255, 9] on div "LHj8ToixrQTBHa6CULZyUjcB Alt s" at bounding box center [214, 23] width 329 height 33
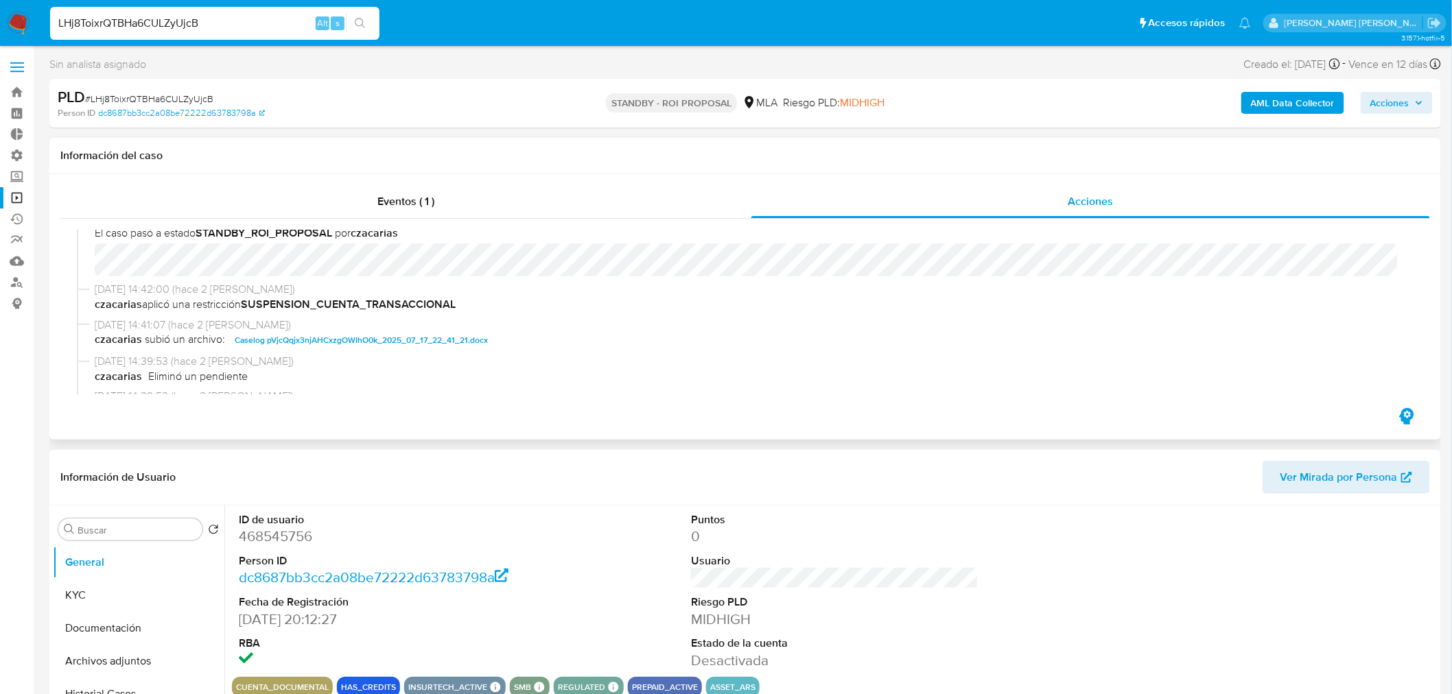
scroll to position [76, 0]
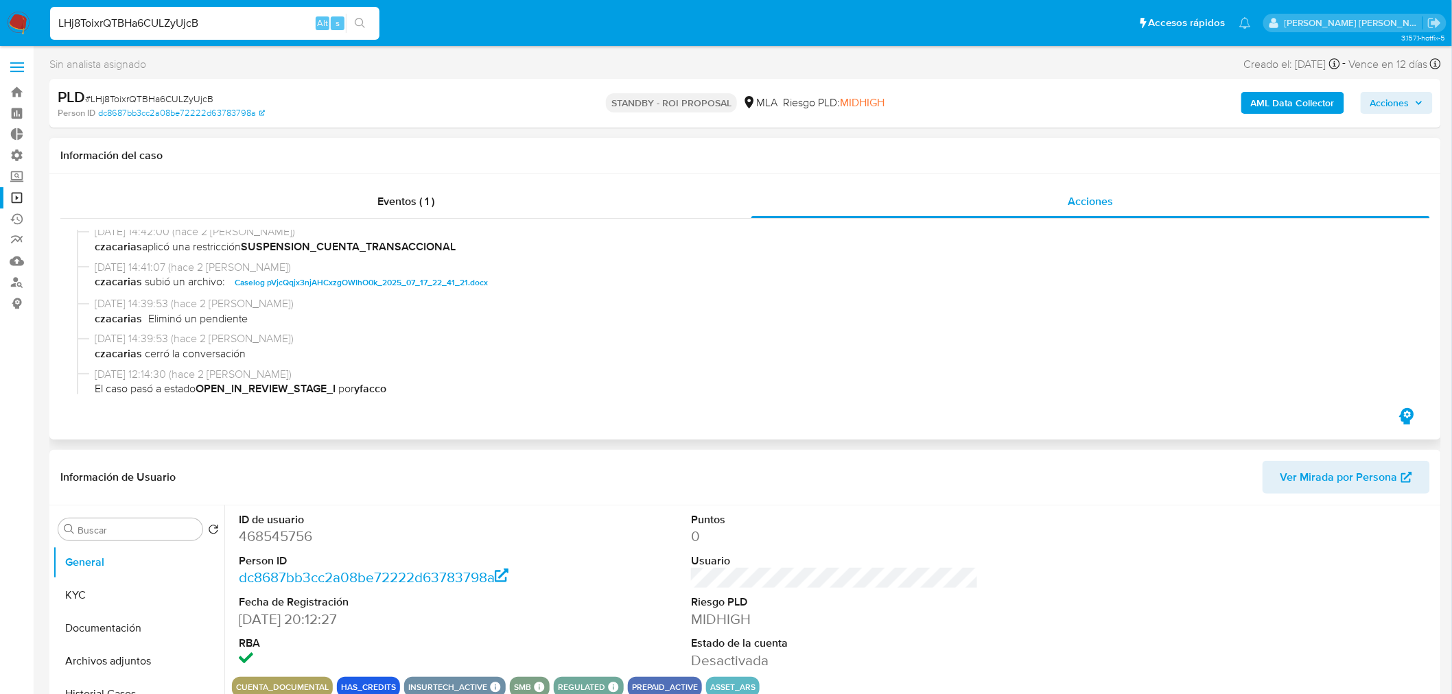
click at [467, 277] on span "Caselog pVjcQqjx3njAHCxzgOWIhO0k_2025_07_17_22_41_21.docx" at bounding box center [361, 282] width 253 height 16
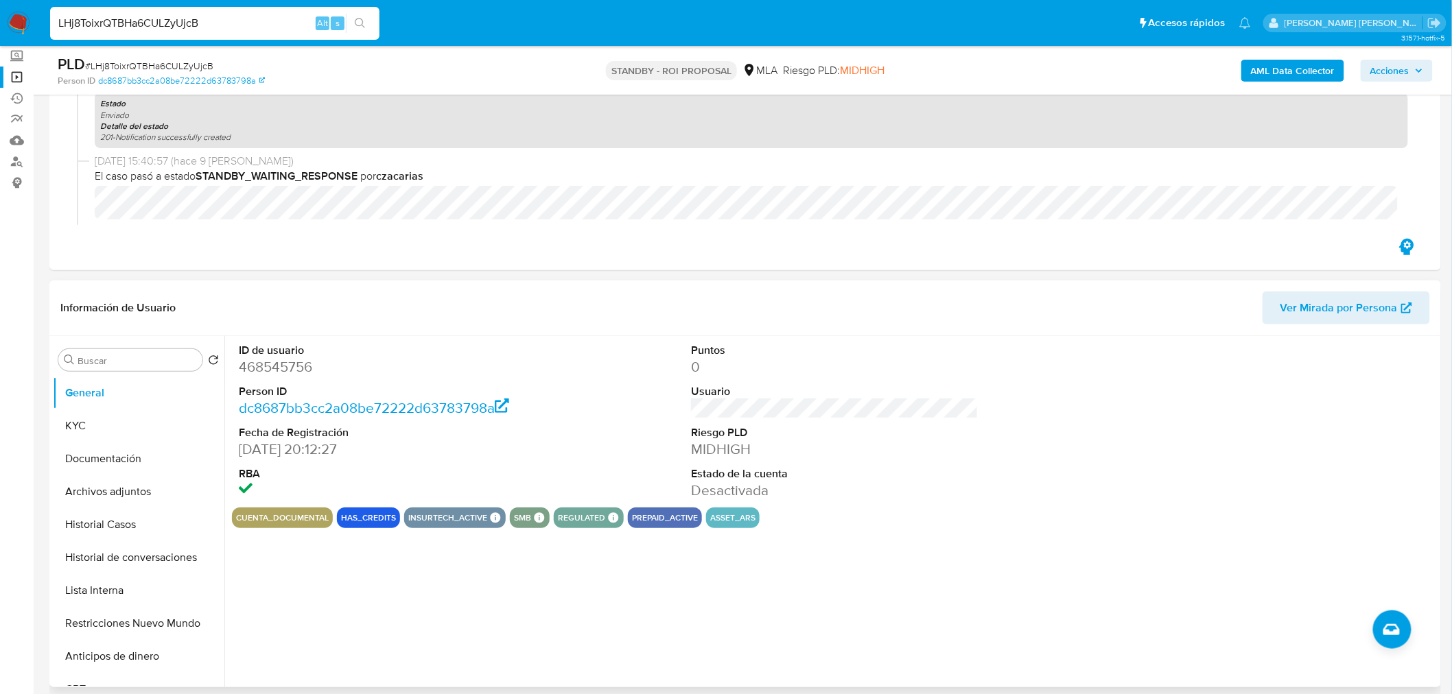
scroll to position [228, 0]
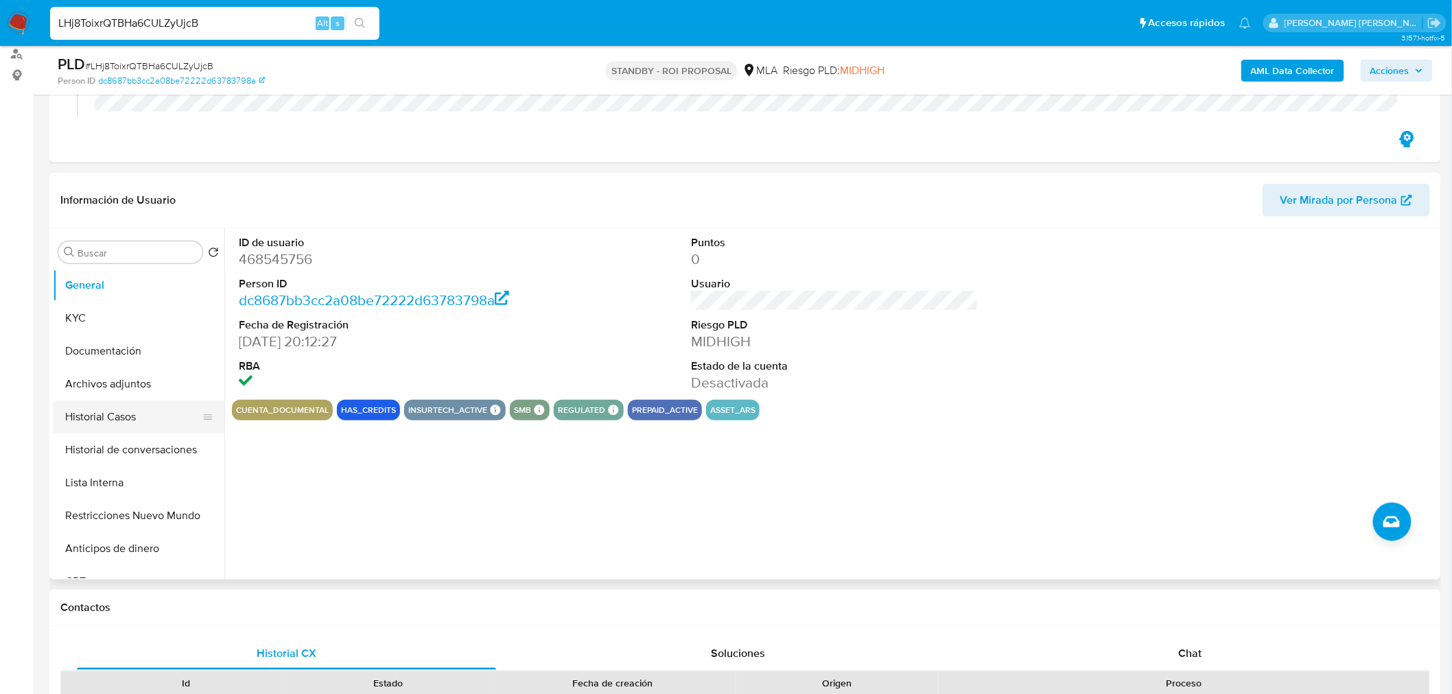
click at [133, 408] on button "Historial Casos" at bounding box center [133, 417] width 161 height 33
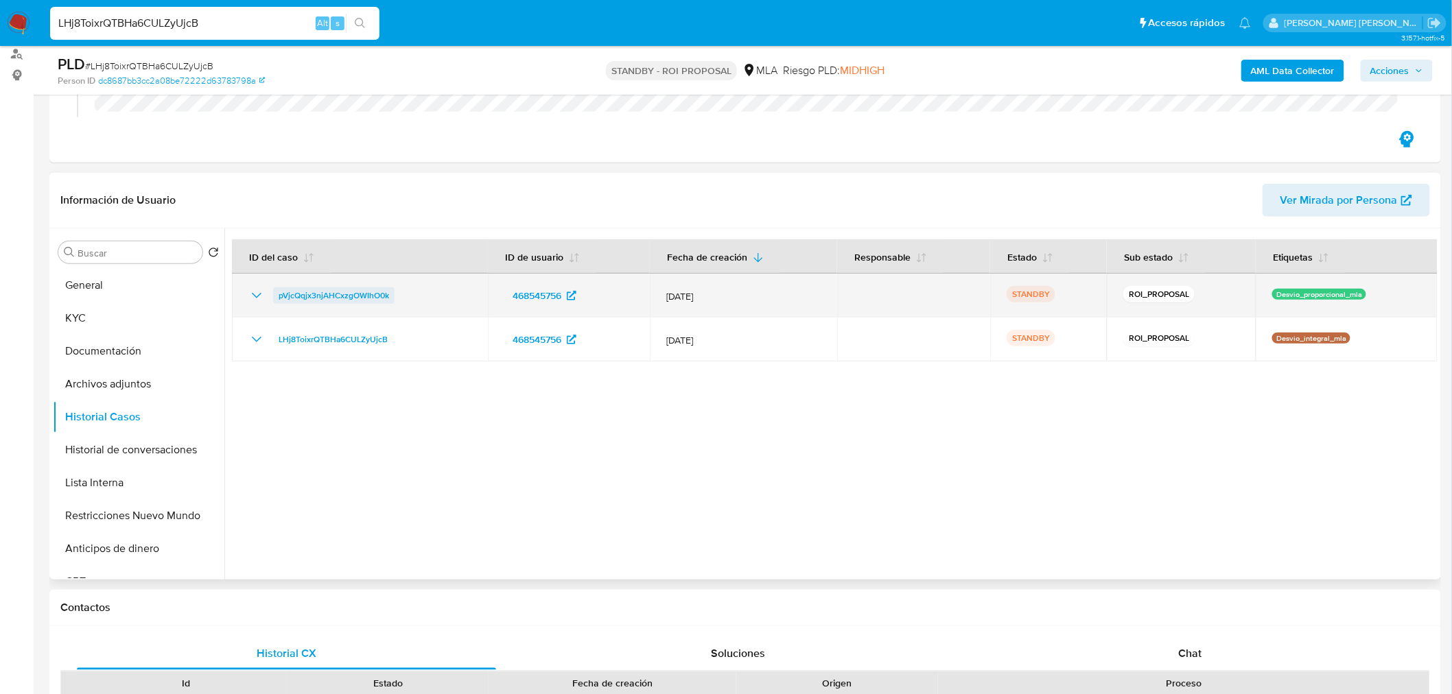
click at [338, 296] on span "pVjcQqjx3njAHCxzgOWIhO0k" at bounding box center [334, 295] width 110 height 16
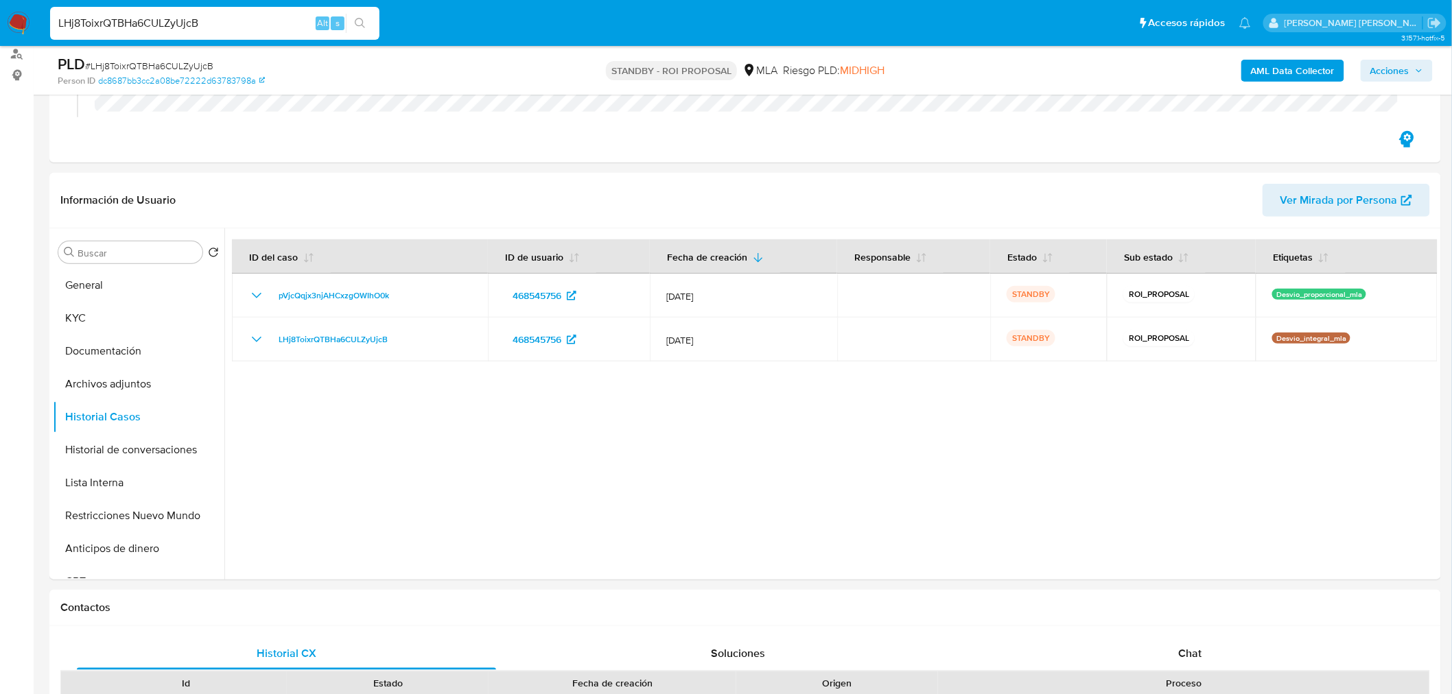
click at [145, 26] on input "LHj8ToixrQTBHa6CULZyUjcB" at bounding box center [214, 23] width 329 height 18
paste input "l2hLL5wjbE9dsAewzVfoAPcx"
type input "l2hLL5wjbE9dsAewzVfoAPcx"
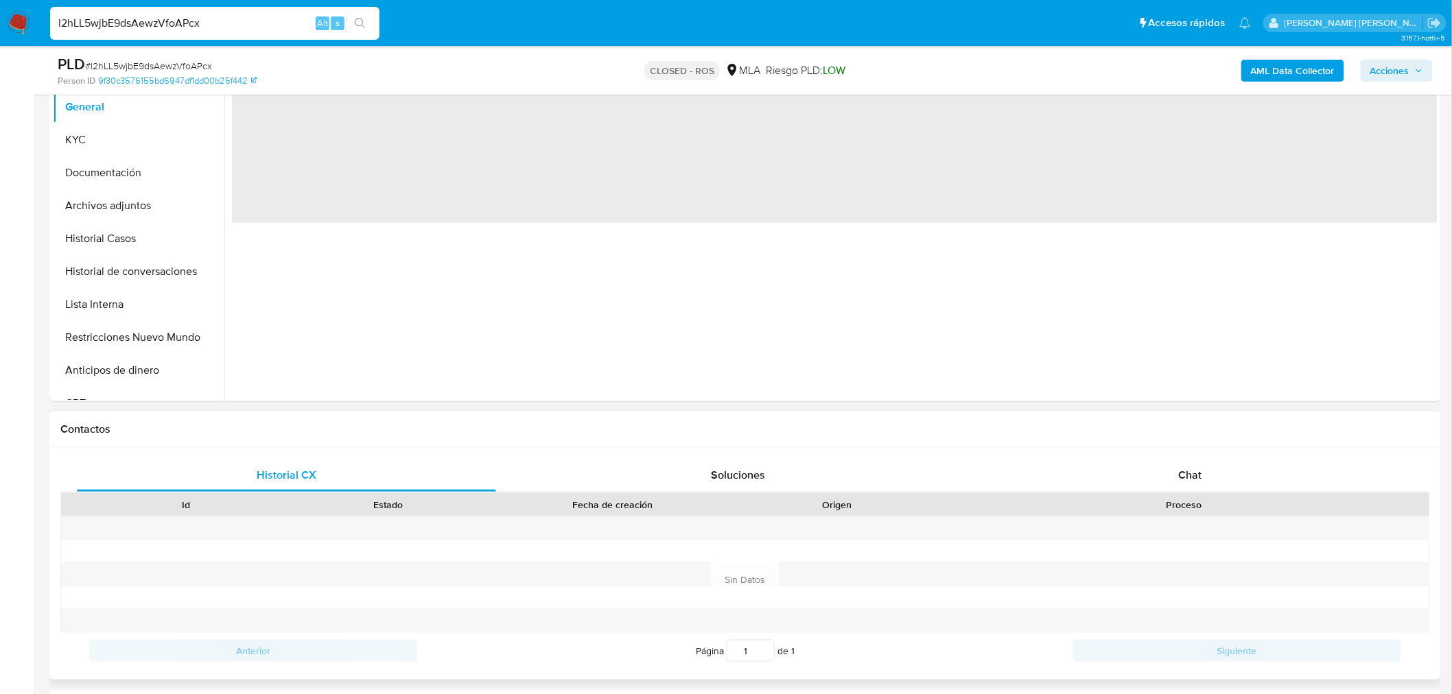
scroll to position [305, 0]
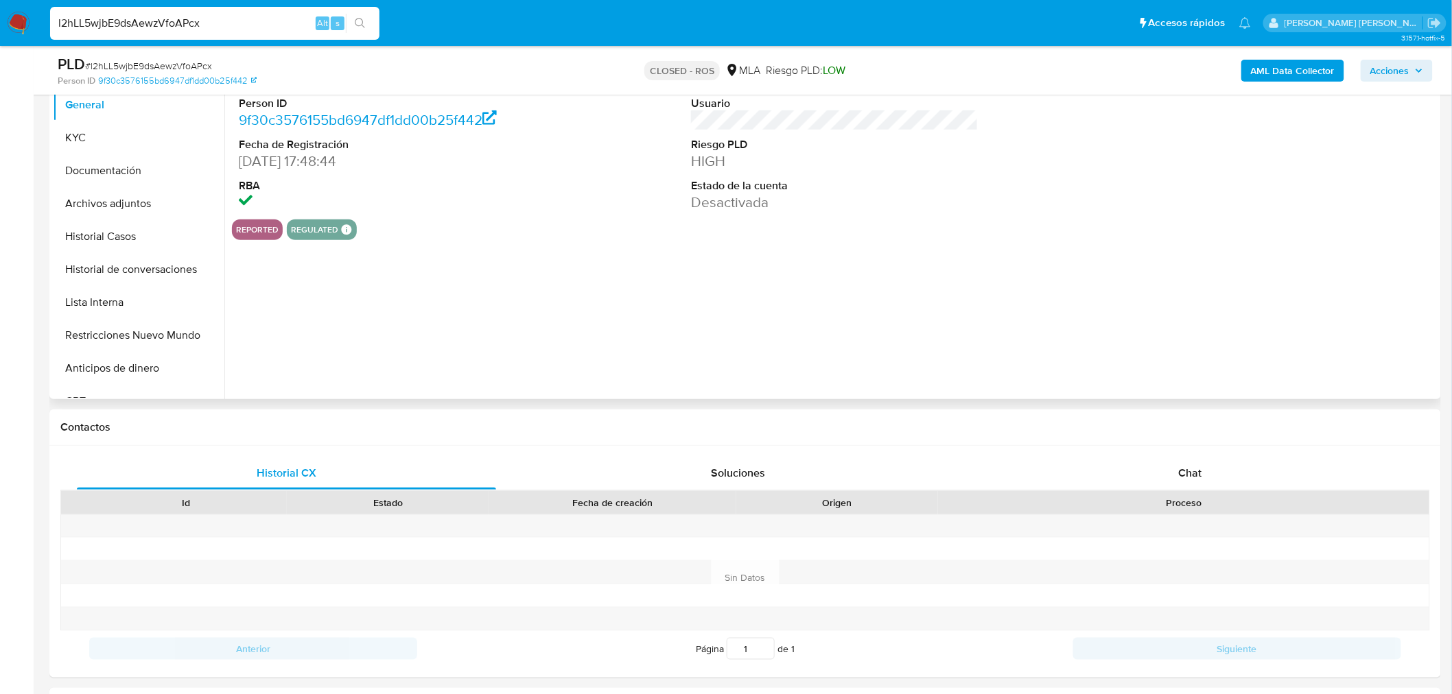
click at [139, 195] on button "Archivos adjuntos" at bounding box center [139, 203] width 172 height 33
select select "10"
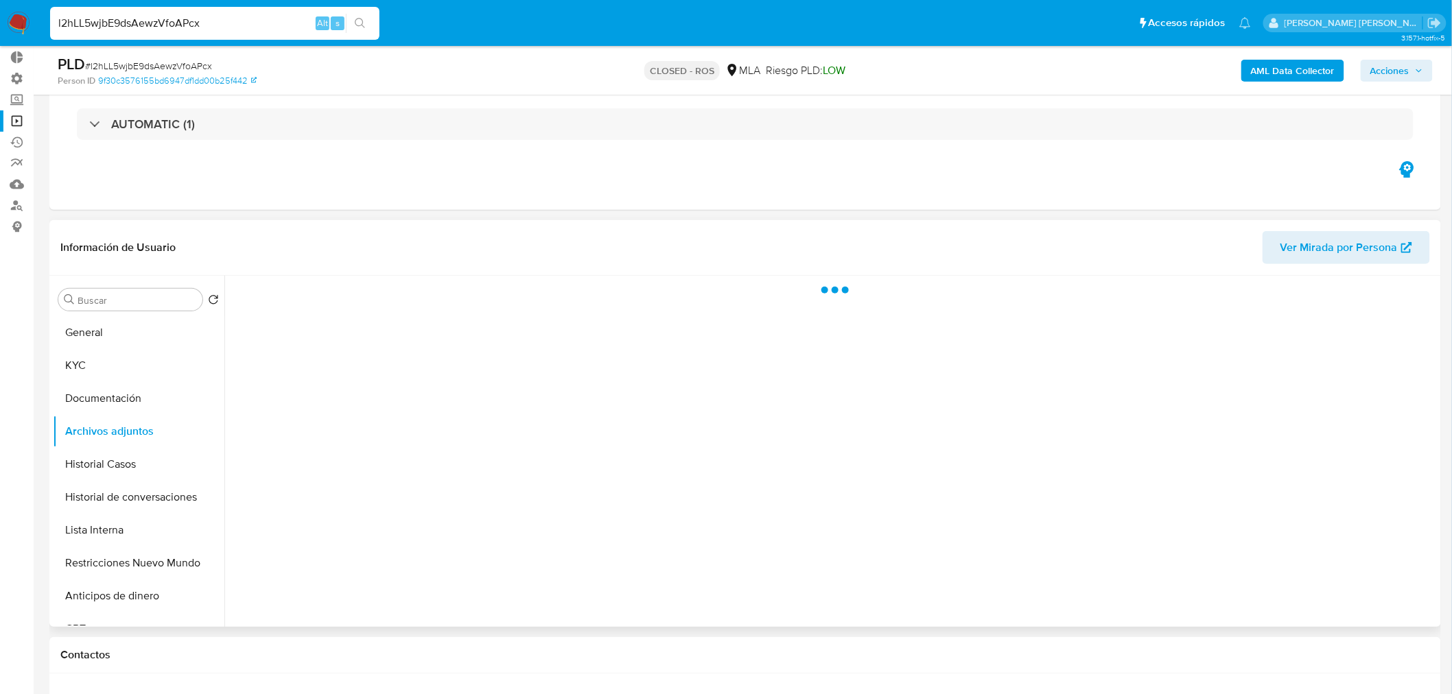
scroll to position [76, 0]
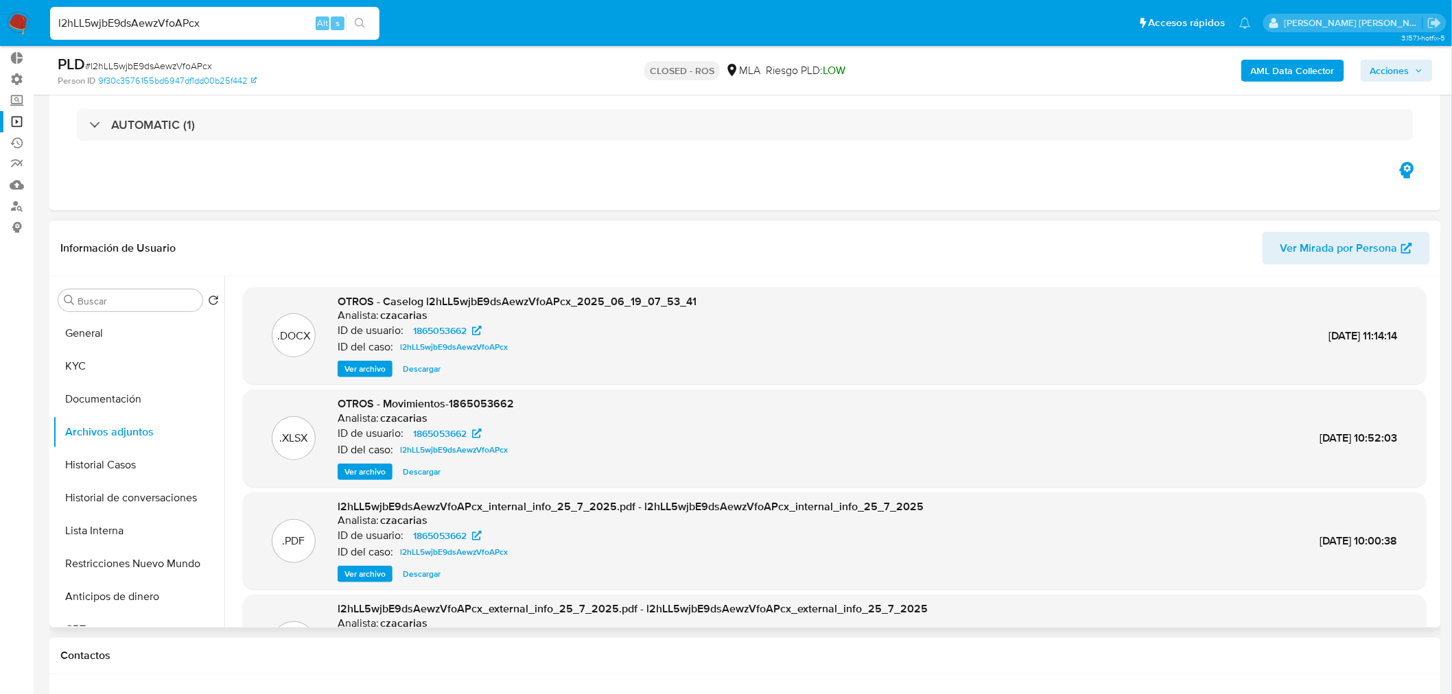
click at [399, 473] on button "Descargar" at bounding box center [421, 472] width 51 height 16
click at [838, 227] on div "Información de Usuario Ver Mirada por Persona" at bounding box center [744, 249] width 1391 height 56
click at [93, 419] on button "CVU" at bounding box center [133, 434] width 161 height 33
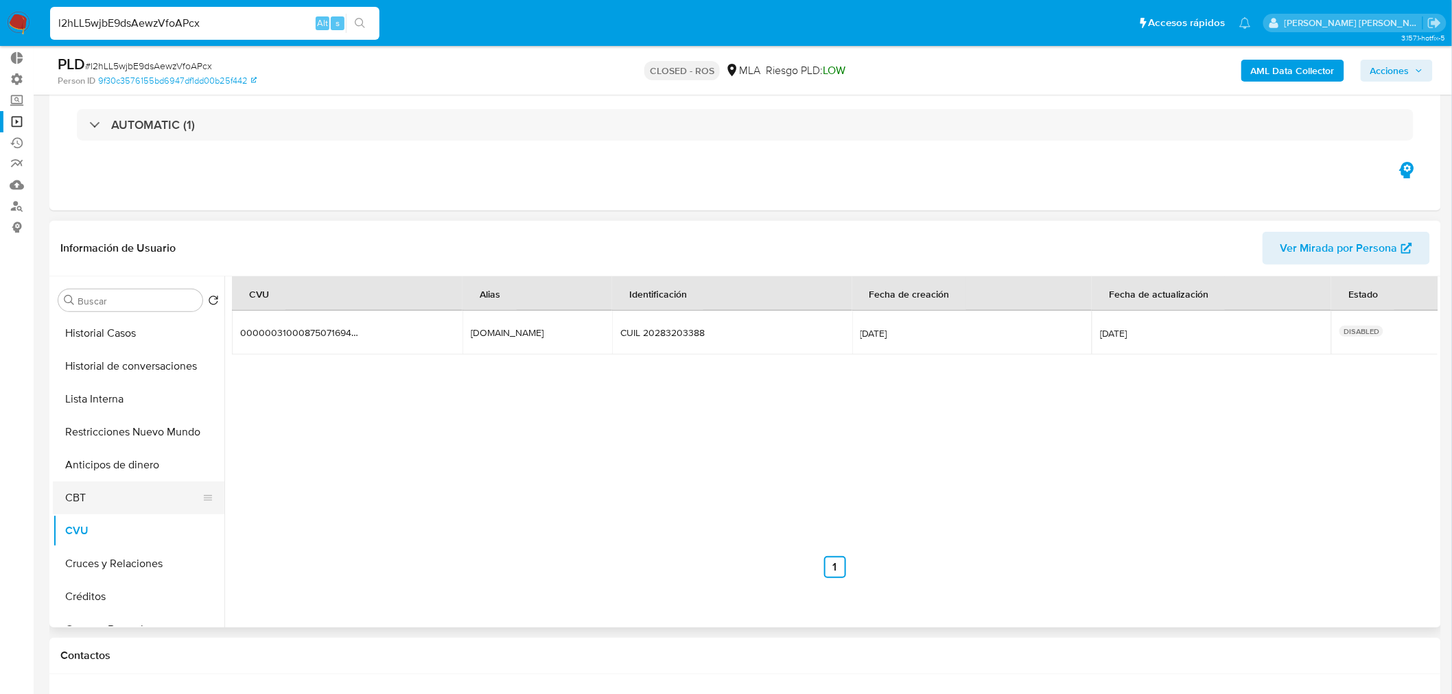
scroll to position [0, 0]
drag, startPoint x: 87, startPoint y: 364, endPoint x: 148, endPoint y: 369, distance: 60.6
click at [87, 364] on button "KYC" at bounding box center [133, 366] width 161 height 33
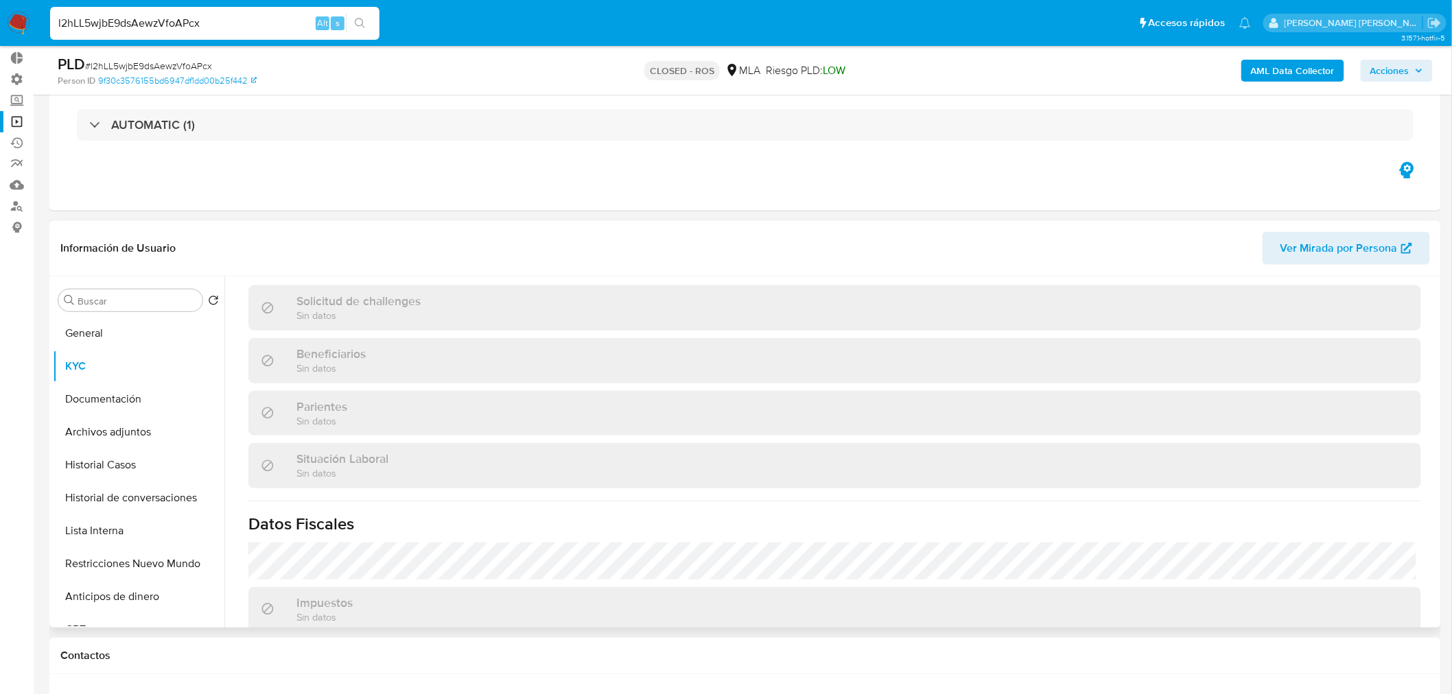
scroll to position [709, 0]
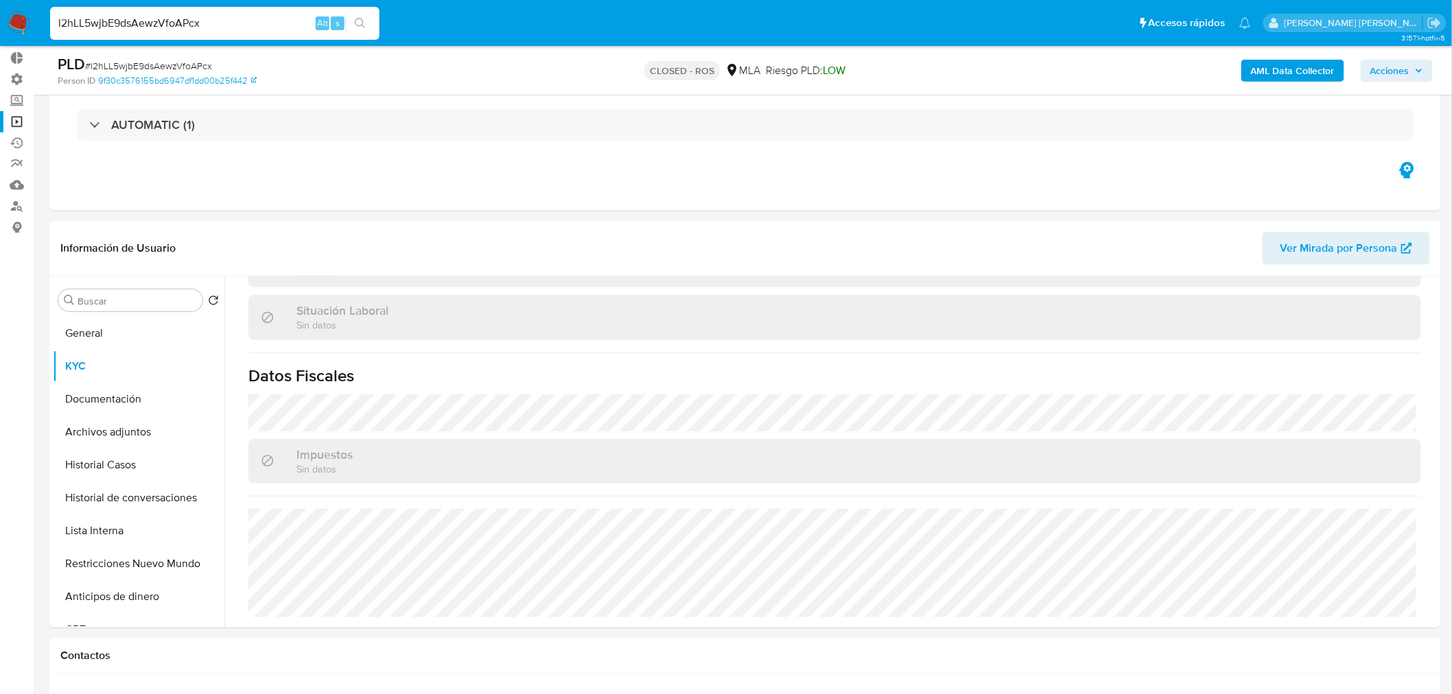
click at [121, 25] on input "l2hLL5wjbE9dsAewzVfoAPcx" at bounding box center [214, 23] width 329 height 18
paste input "whCc0bmICBUlIrjIAOF82aGp"
type input "whCc0bmICBUlIrjIAOF82aGp"
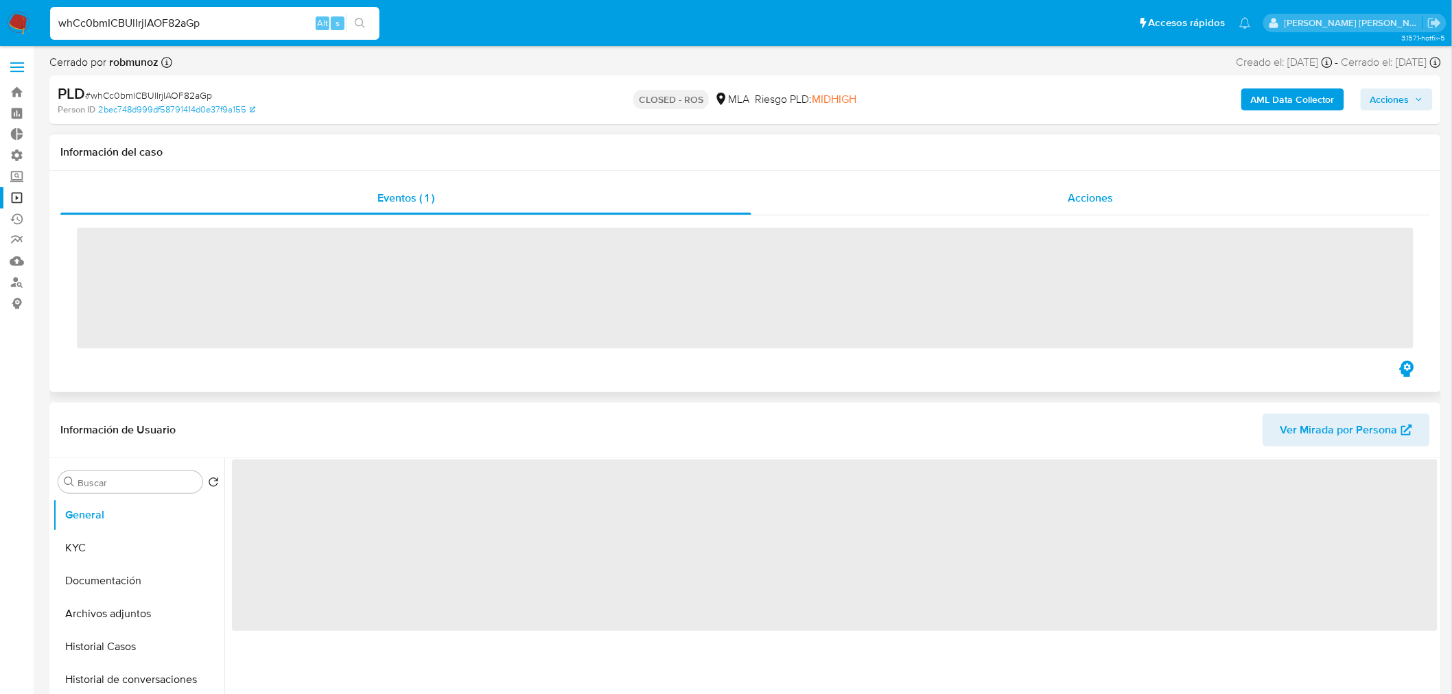
click at [1048, 190] on div "Acciones" at bounding box center [1090, 198] width 679 height 33
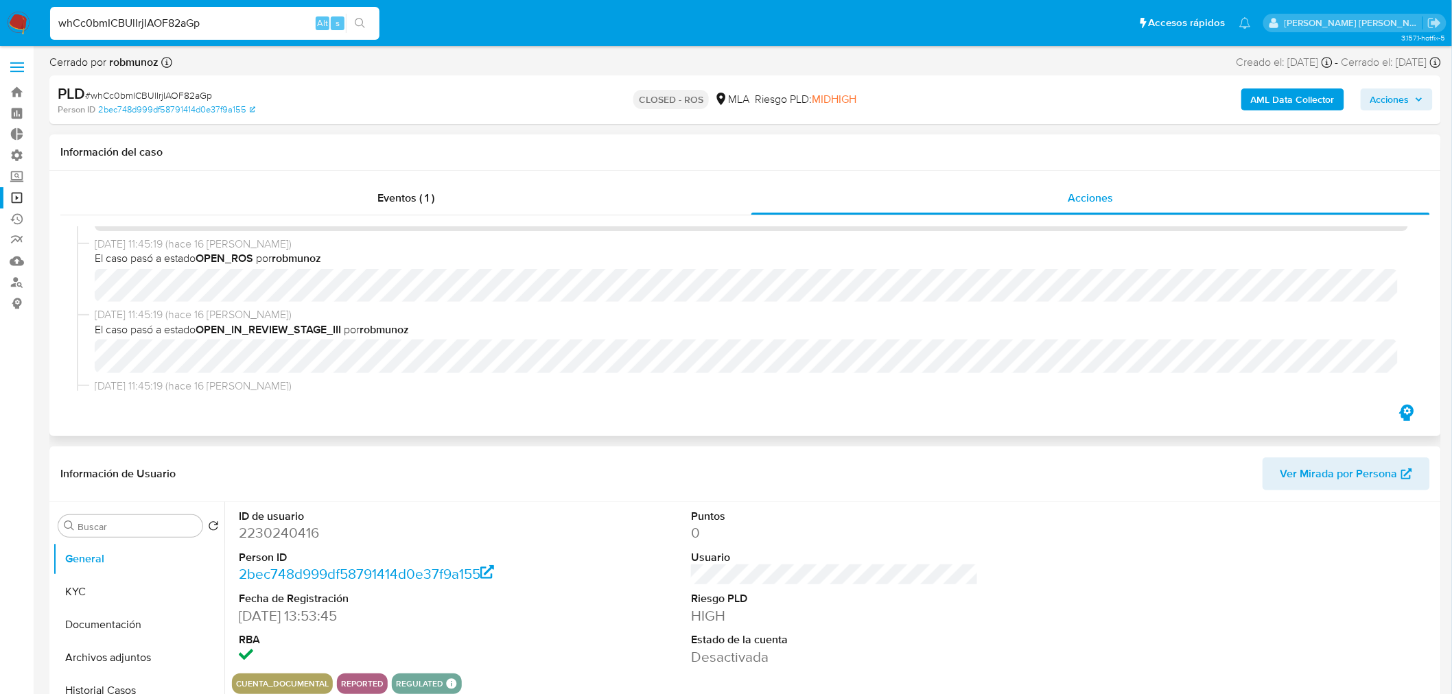
select select "10"
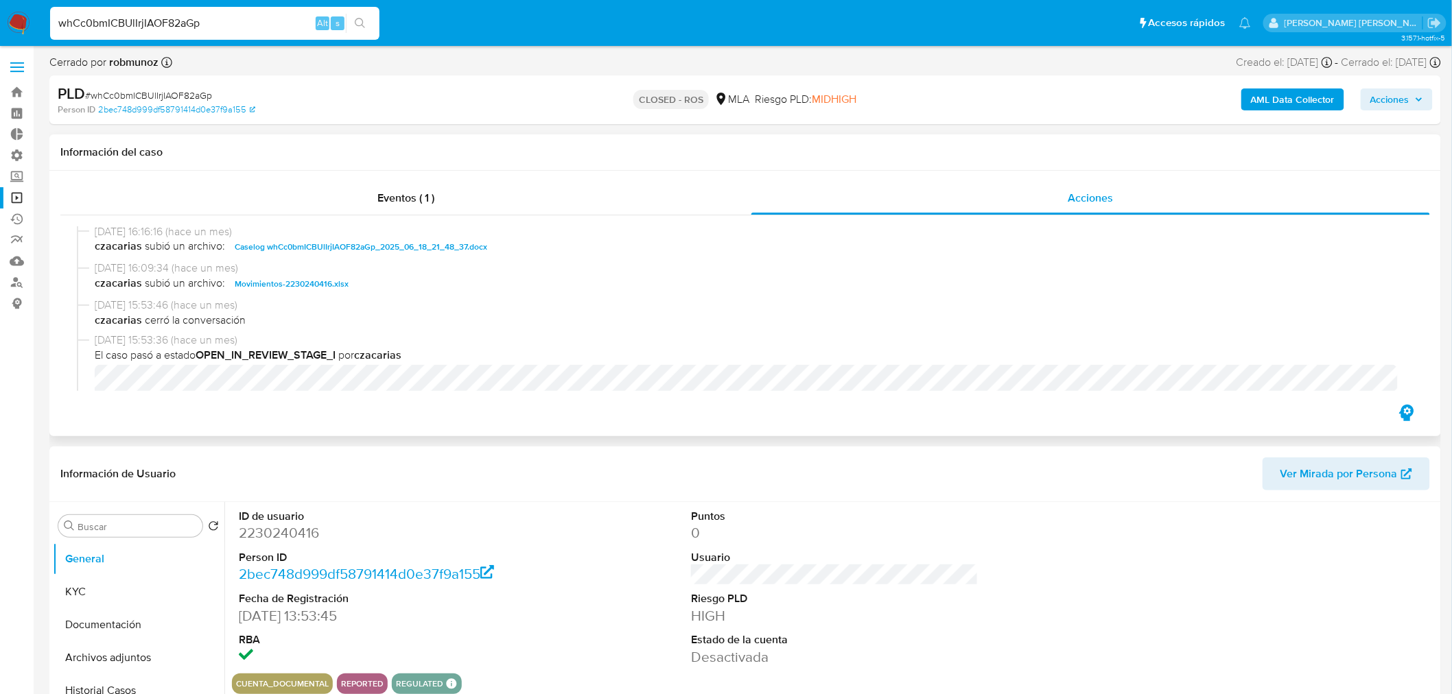
scroll to position [686, 0]
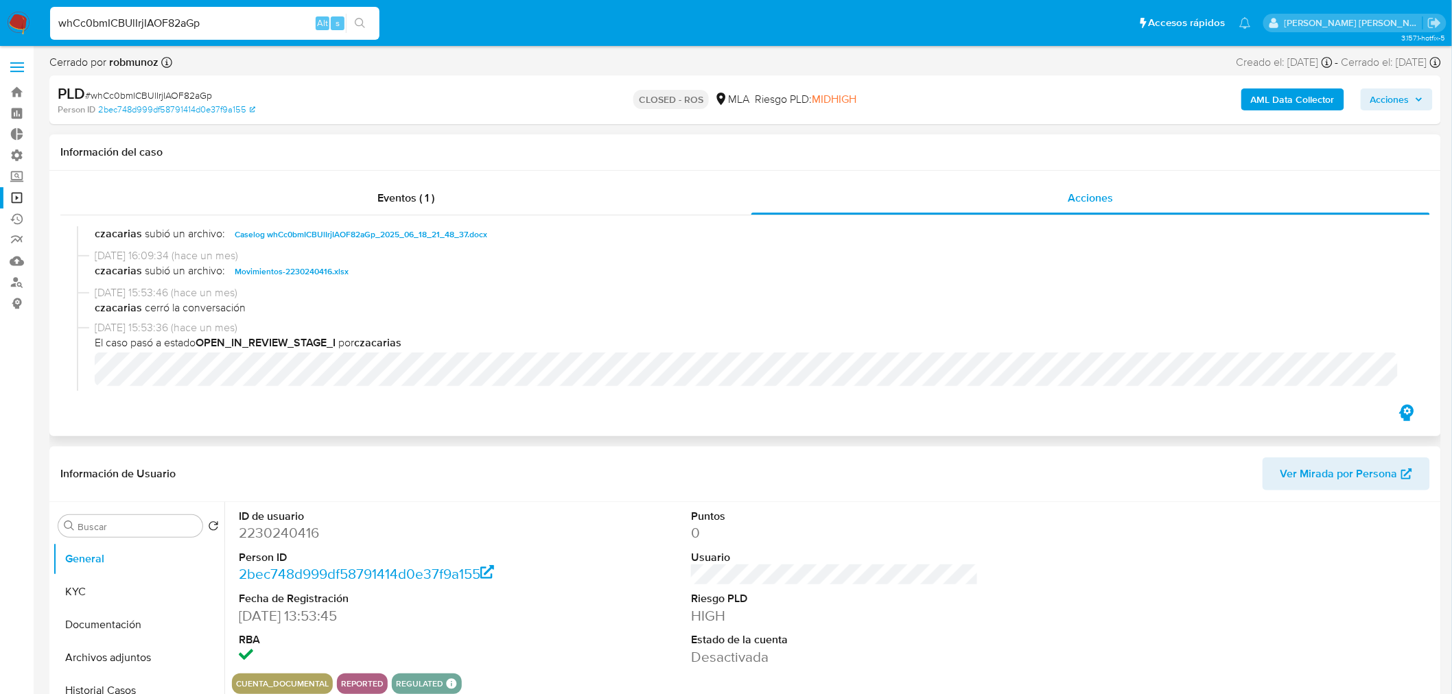
click at [417, 226] on span "Caselog whCc0bmICBUlIrjIAOF82aGp_2025_06_18_21_48_37.docx" at bounding box center [361, 234] width 252 height 16
drag, startPoint x: 21, startPoint y: 16, endPoint x: 23, endPoint y: 25, distance: 10.0
click at [21, 15] on img at bounding box center [18, 23] width 23 height 23
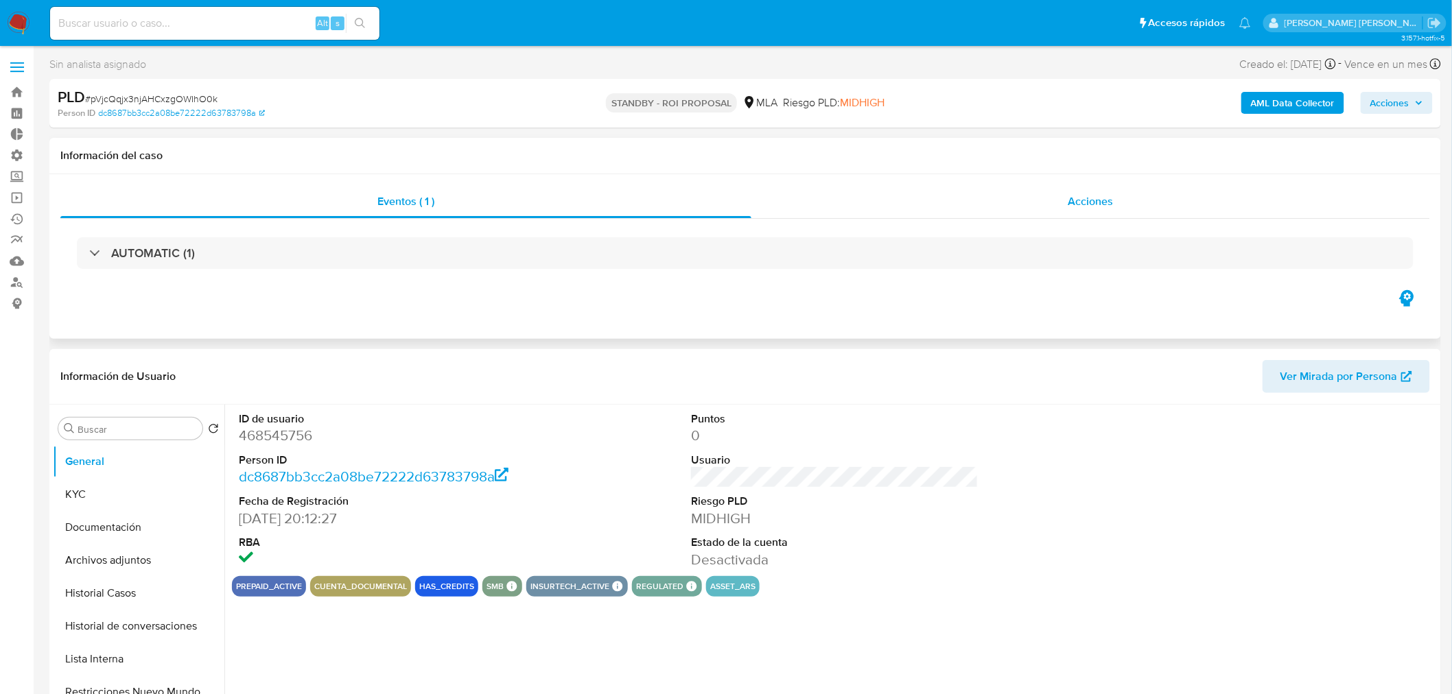
select select "10"
click at [1121, 214] on div "Acciones" at bounding box center [1090, 201] width 679 height 33
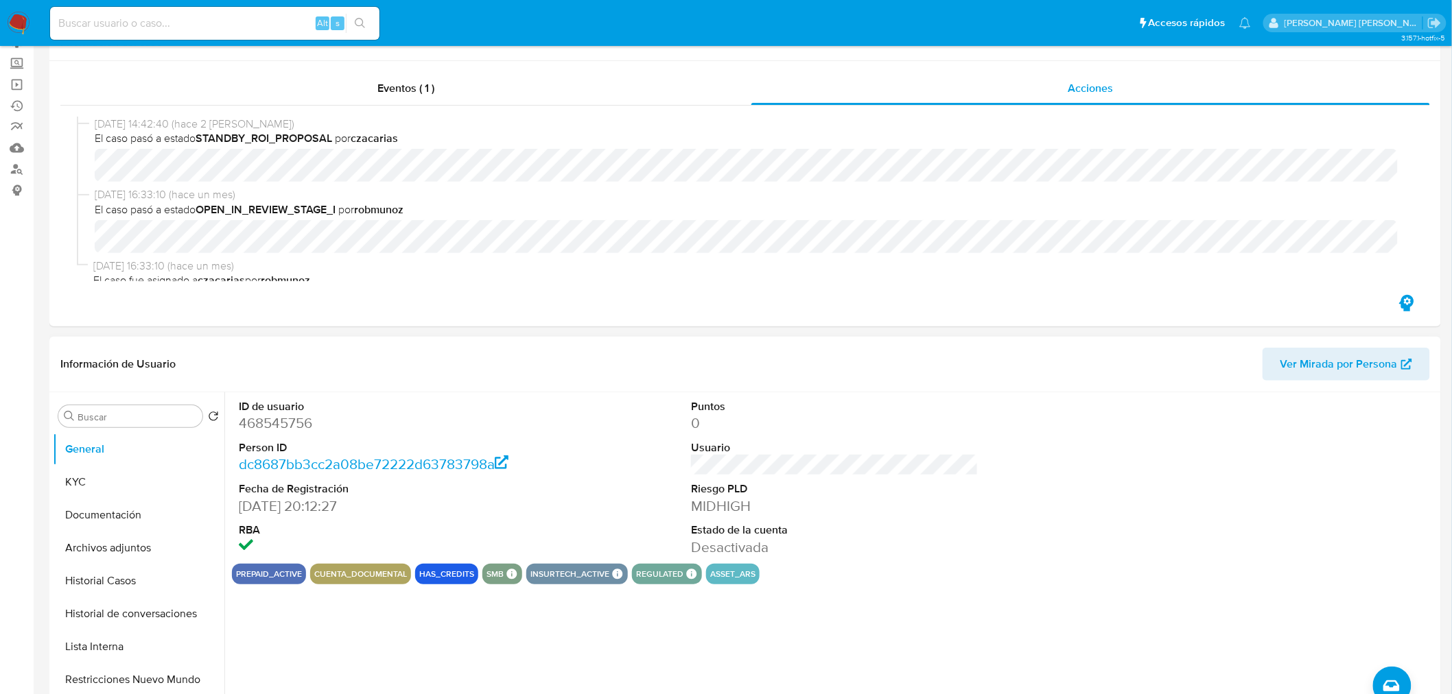
scroll to position [305, 0]
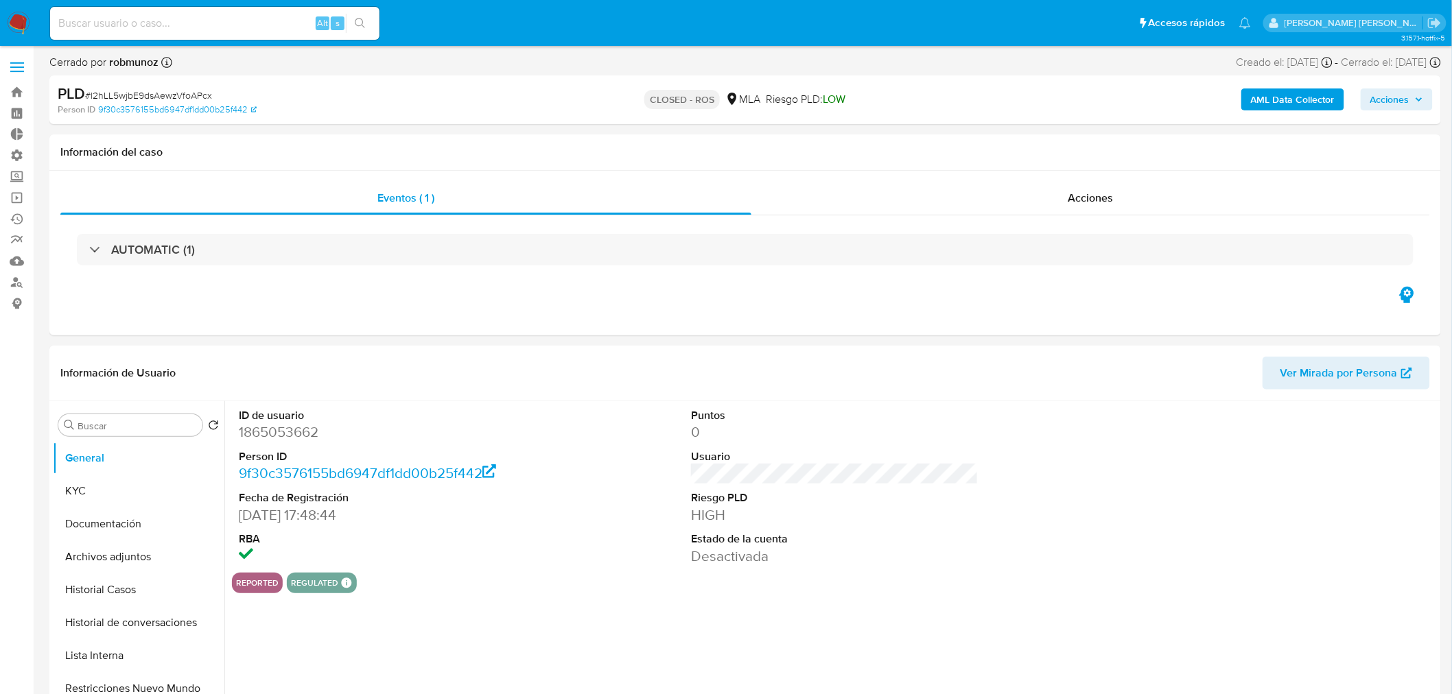
select select "10"
click at [115, 541] on button "Archivos adjuntos" at bounding box center [133, 557] width 161 height 33
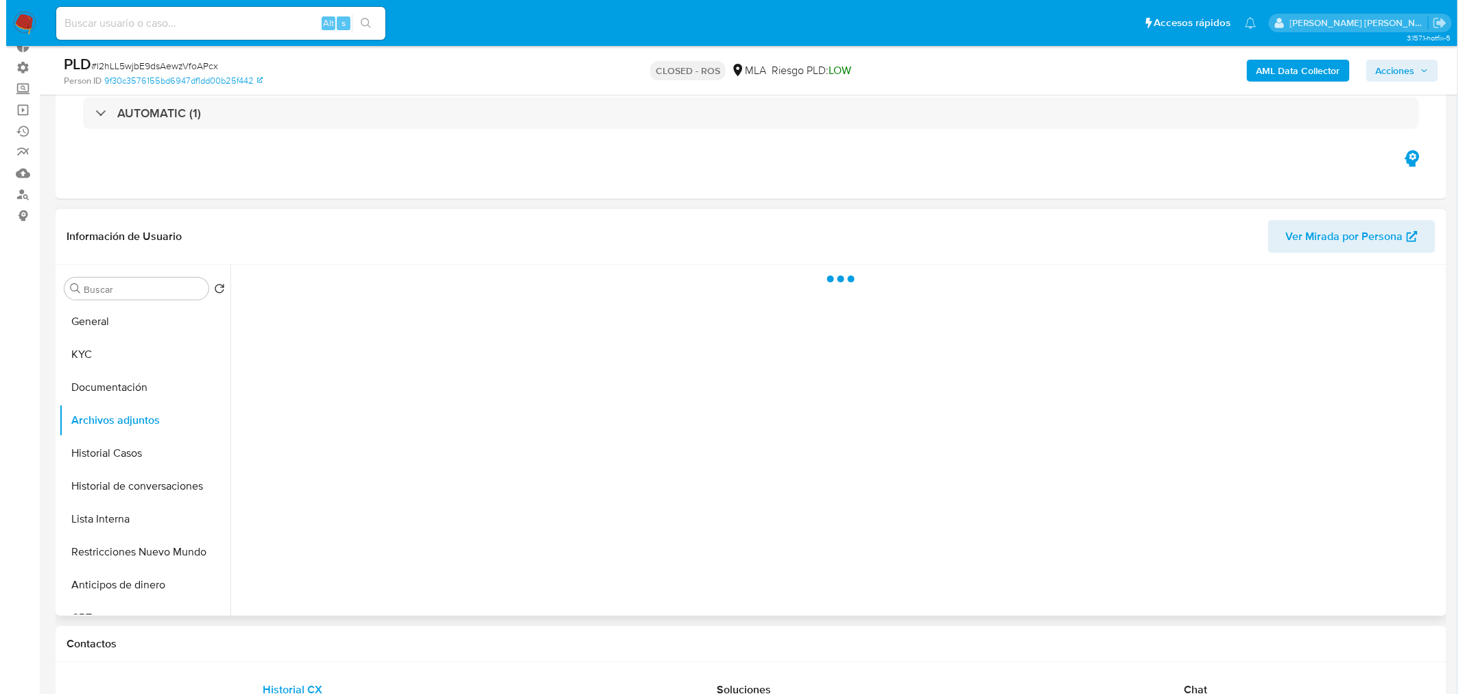
scroll to position [76, 0]
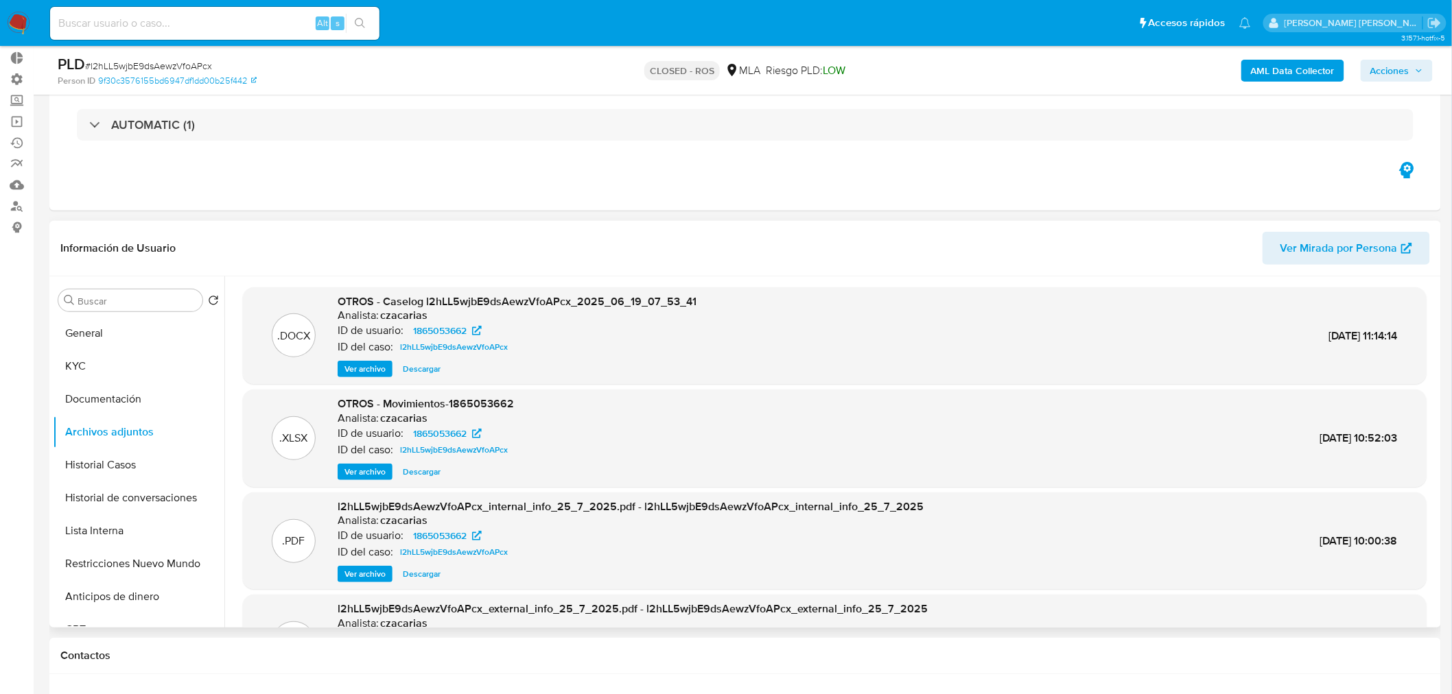
click at [368, 369] on span "Ver archivo" at bounding box center [364, 369] width 41 height 14
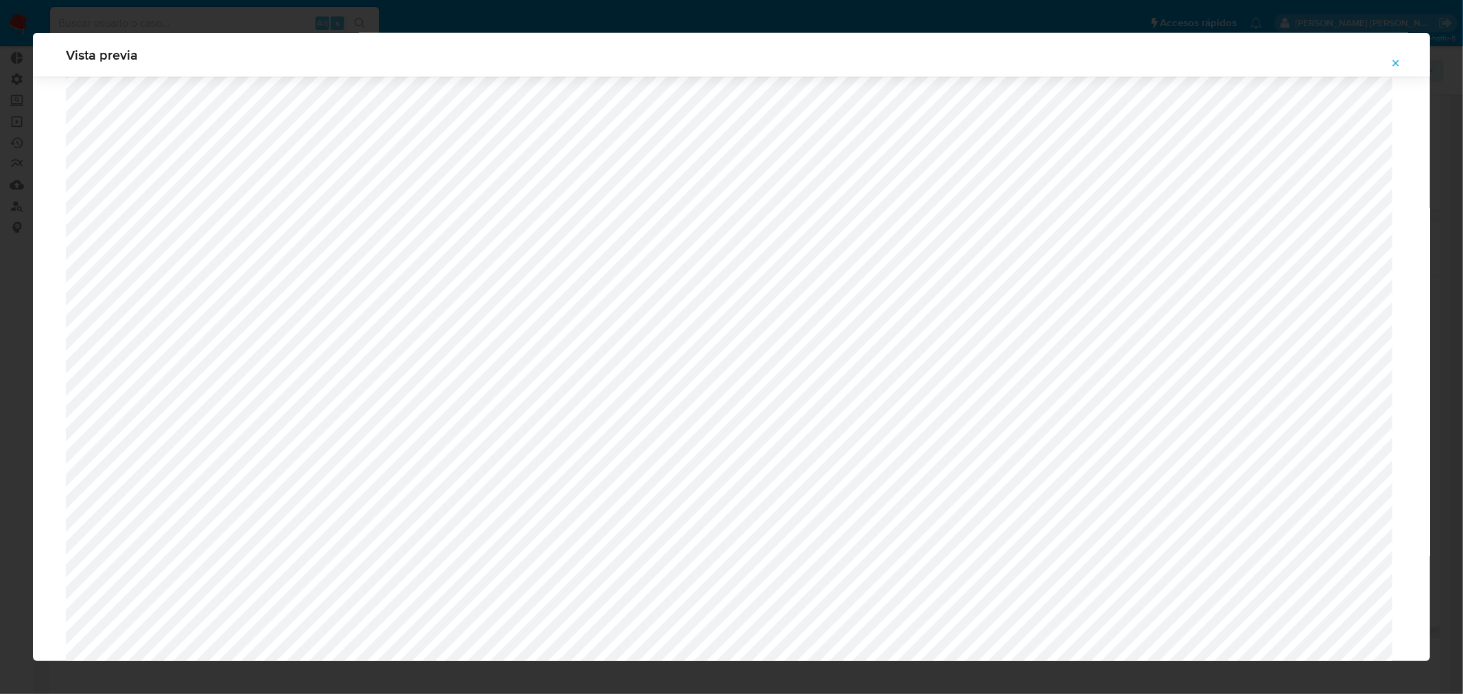
scroll to position [659, 0]
click at [1394, 65] on icon "Attachment preview" at bounding box center [1396, 63] width 11 height 11
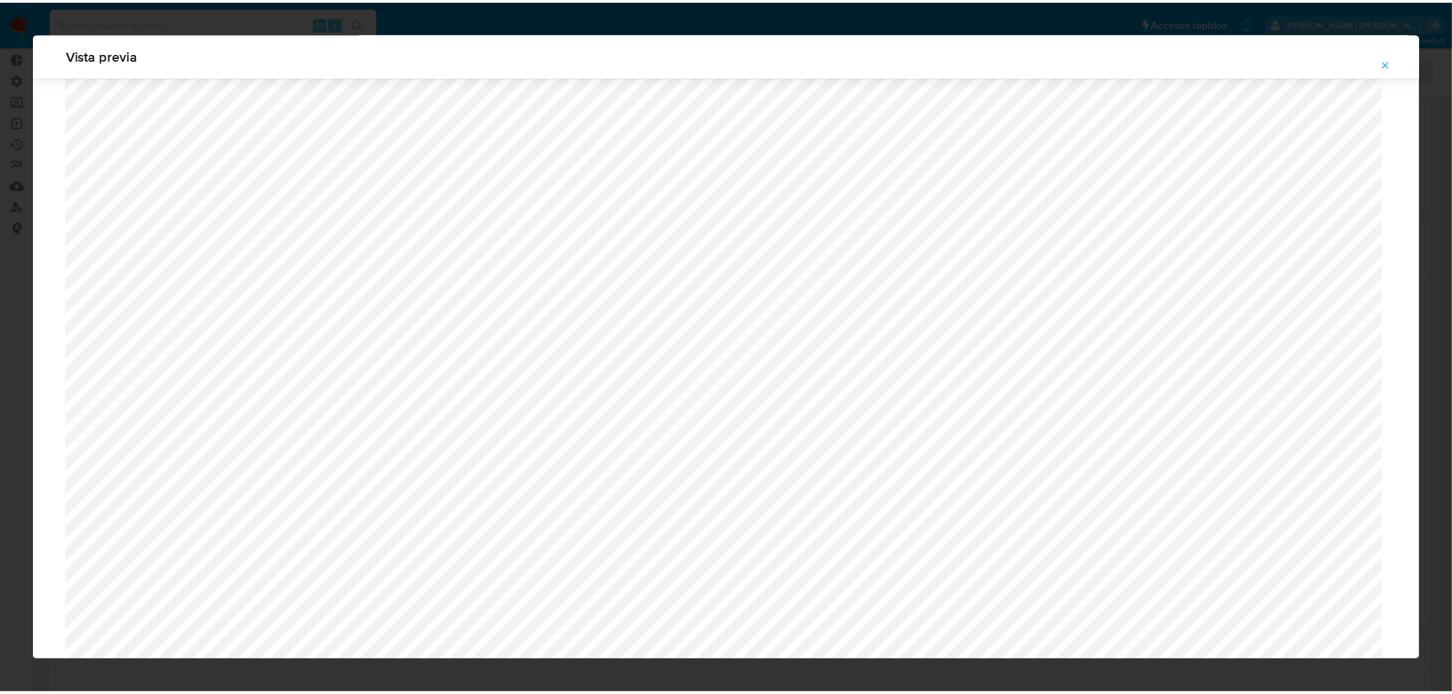
scroll to position [0, 0]
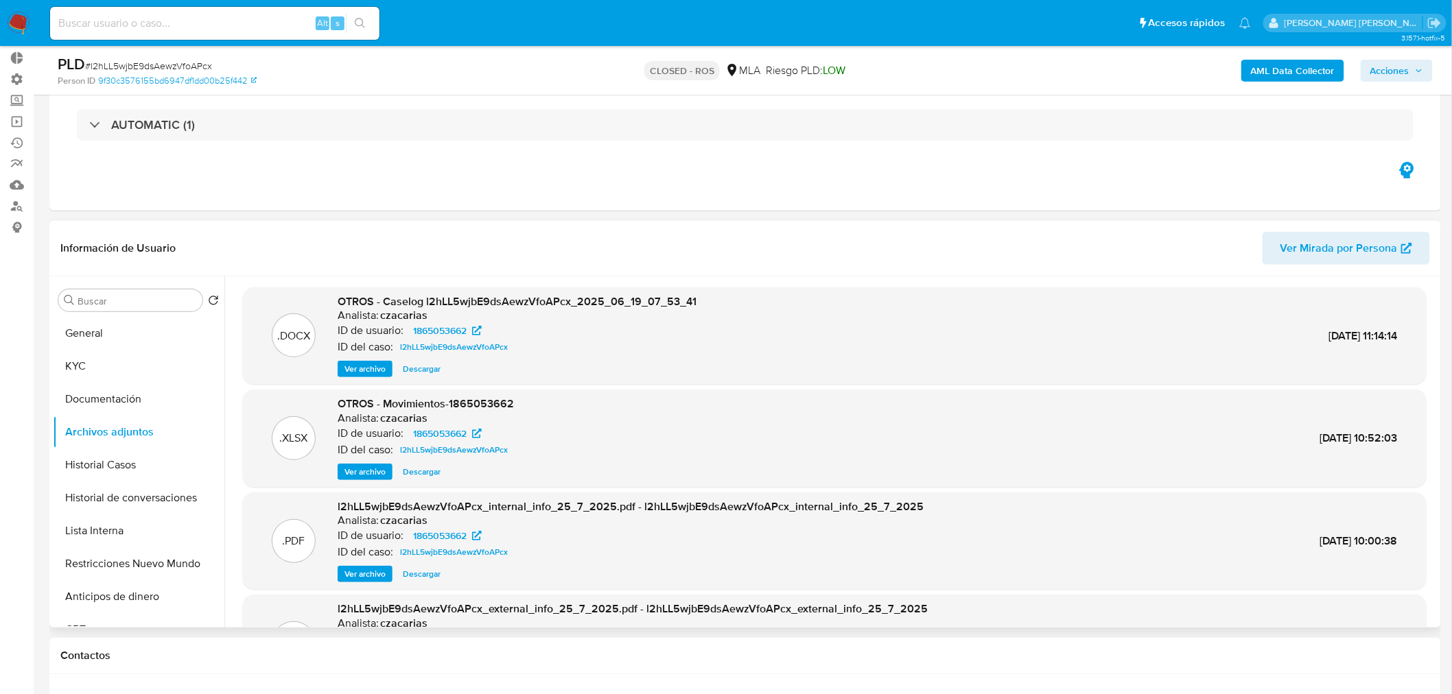
click at [271, 16] on input at bounding box center [214, 23] width 329 height 18
paste input "Período Analizado: 01/02/2025 - 31/05/2025 Monto Recibido: $151.100.923, a trav…"
type input "Período Analizado: 01/02/2025 - 31/05/2025 Monto Recibido: $151.100.923, a trav…"
paste input "2388546212"
type input "2388546212"
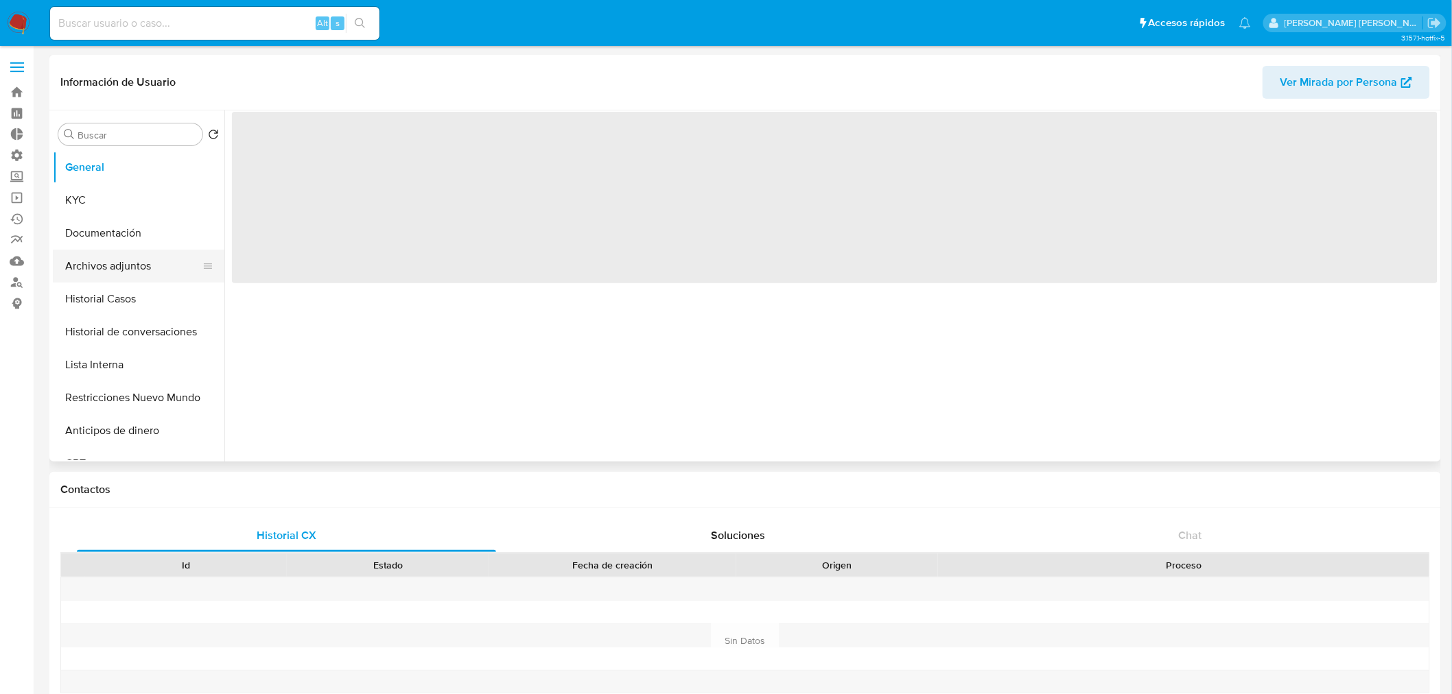
click at [128, 255] on button "Archivos adjuntos" at bounding box center [133, 266] width 161 height 33
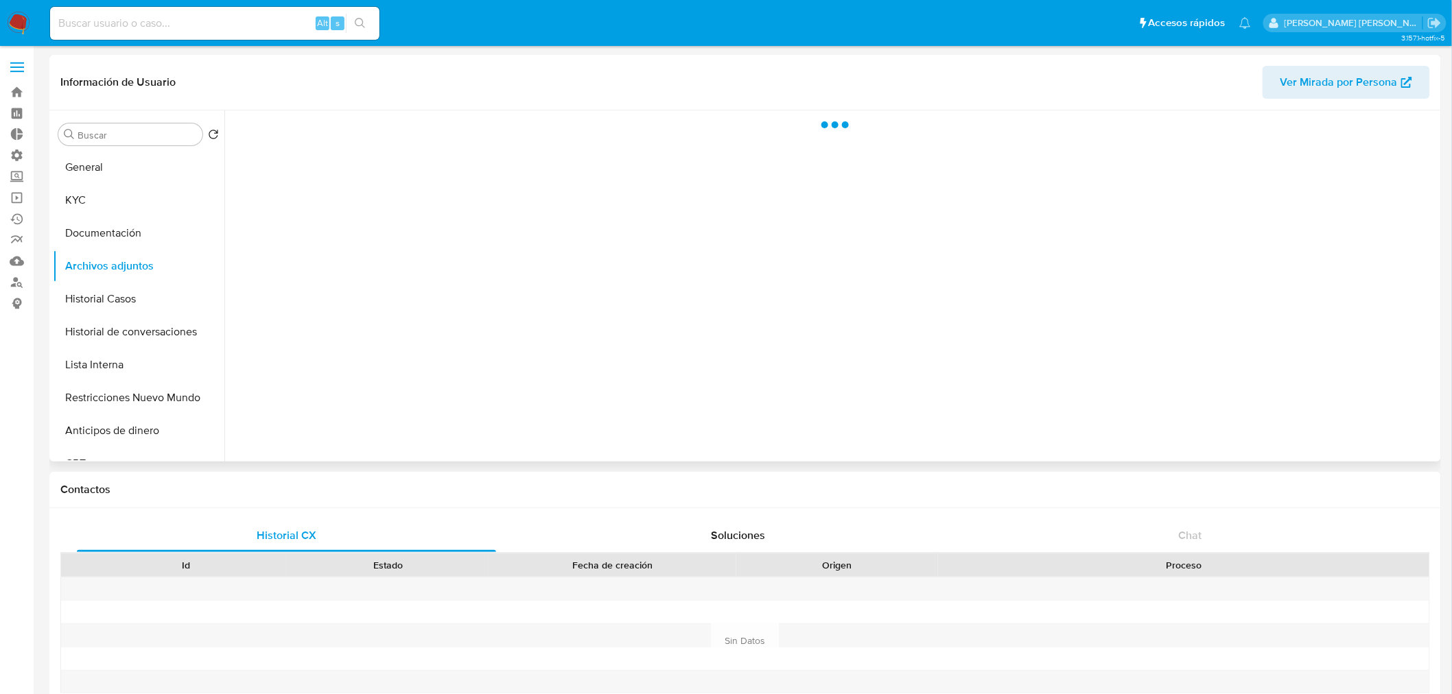
select select "10"
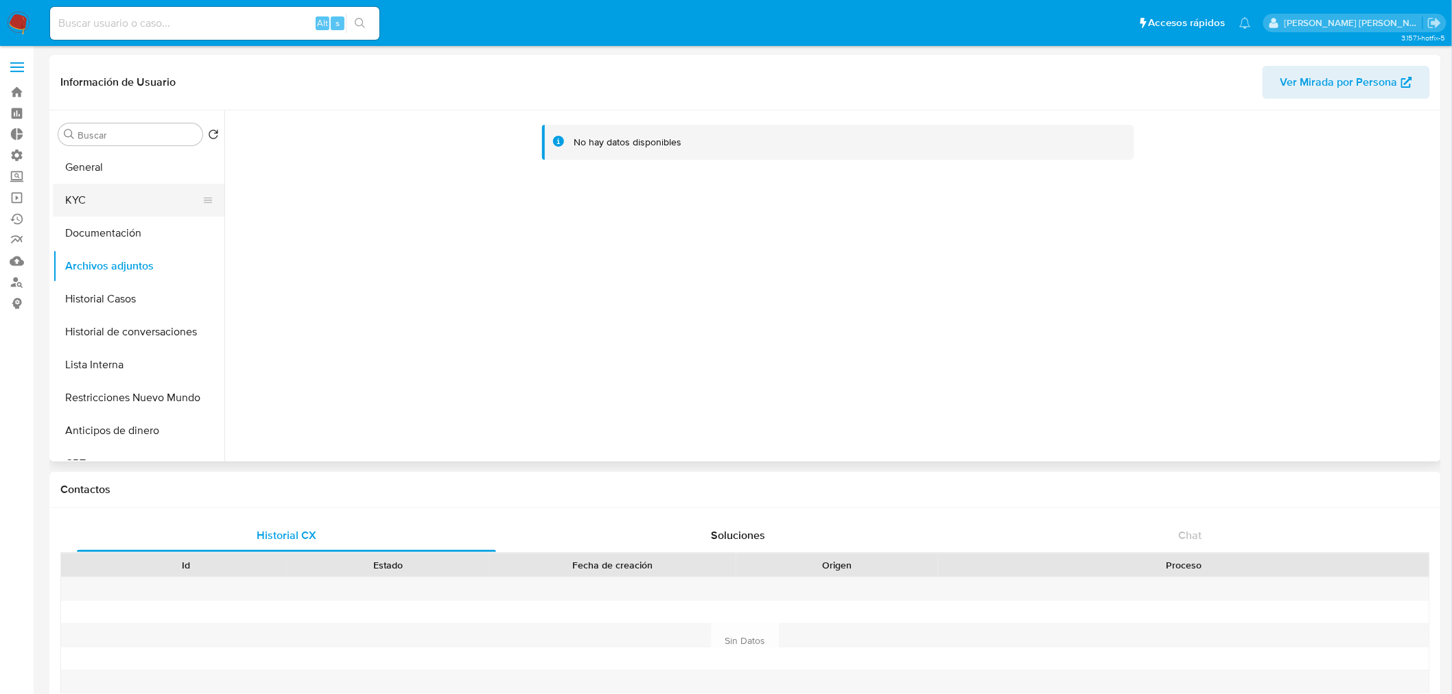
drag, startPoint x: 139, startPoint y: 290, endPoint x: 169, endPoint y: 191, distance: 103.8
click at [138, 287] on button "Historial Casos" at bounding box center [139, 299] width 172 height 33
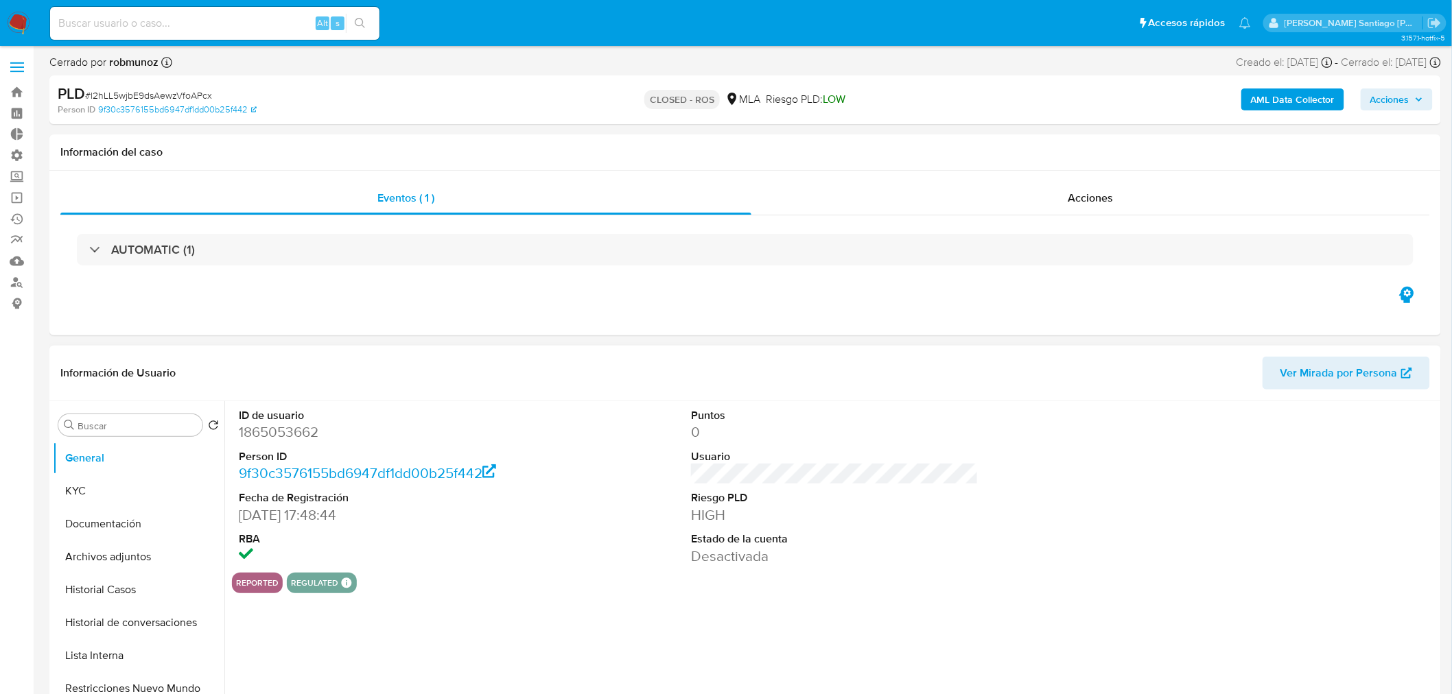
select select "10"
click at [1057, 202] on div "Acciones" at bounding box center [1090, 198] width 679 height 33
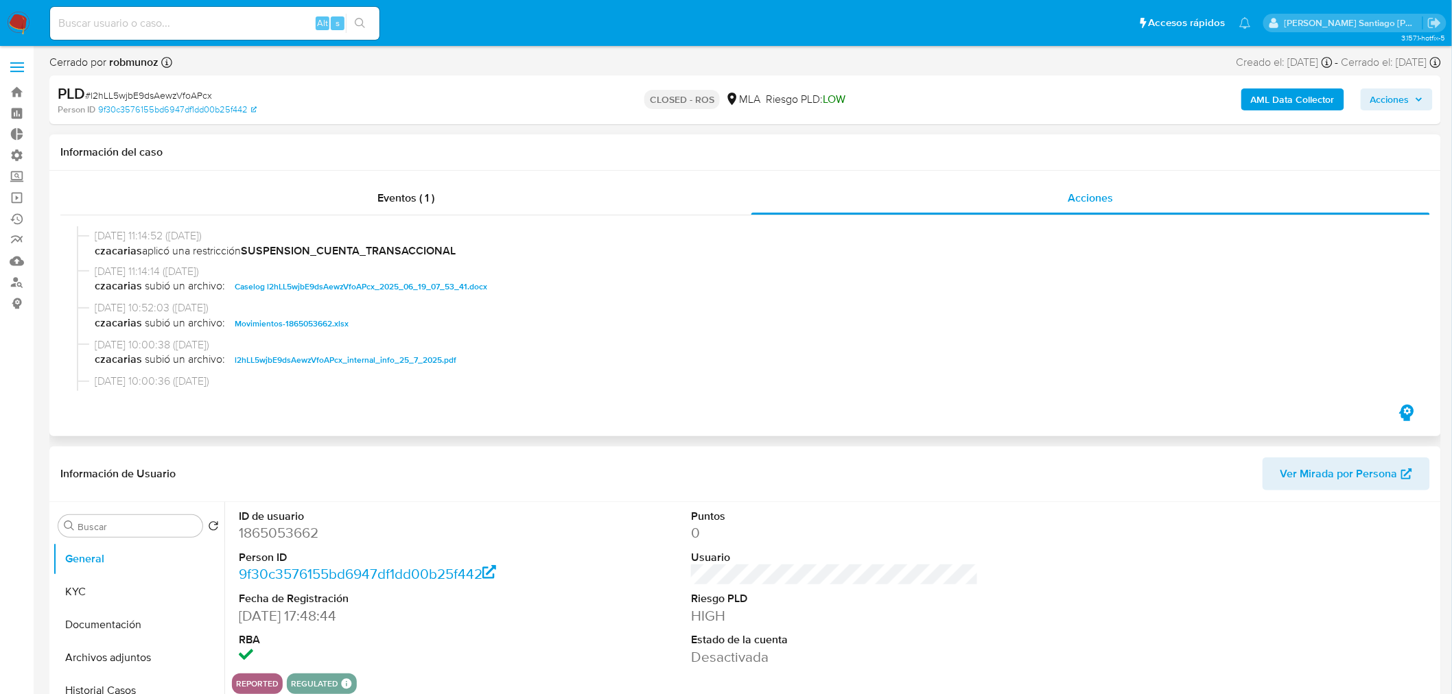
scroll to position [533, 0]
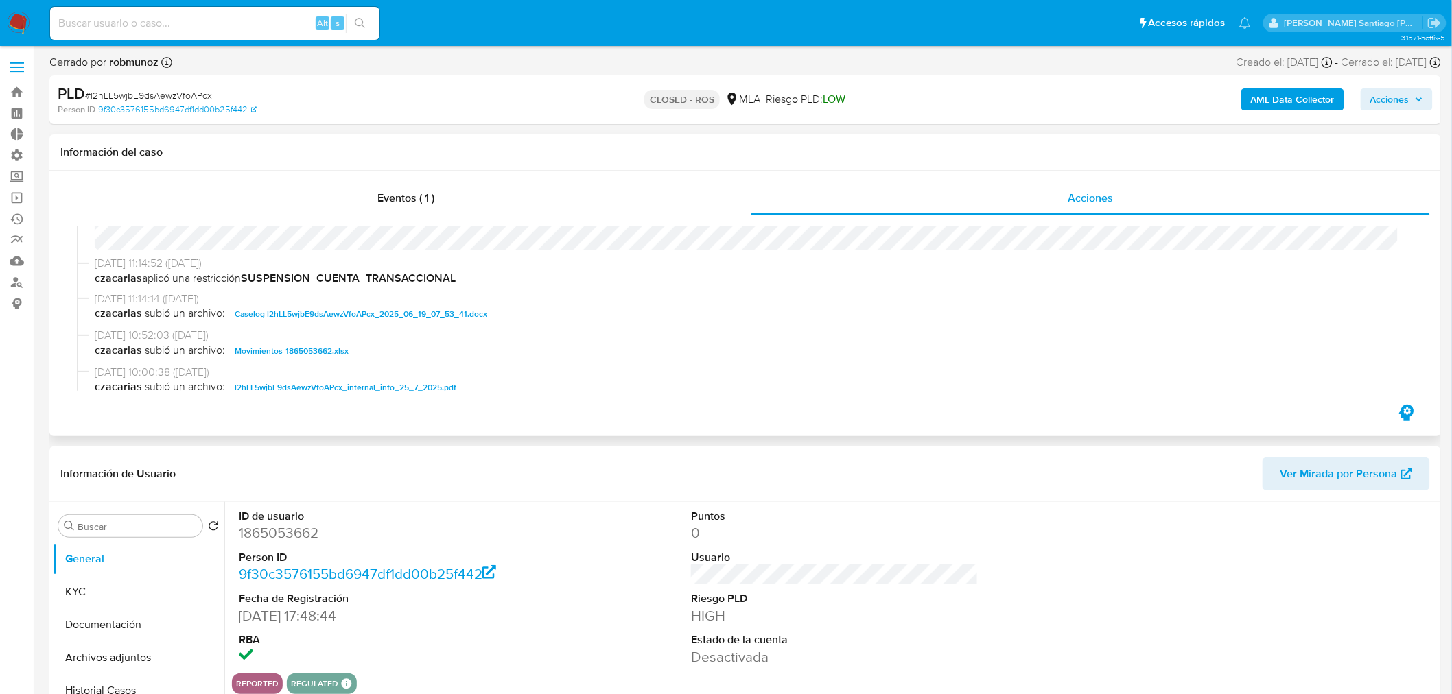
click at [371, 311] on span "Caselog l2hLL5wjbE9dsAewzVfoAPcx_2025_06_19_07_53_41.docx" at bounding box center [361, 314] width 252 height 16
click at [23, 17] on img at bounding box center [18, 23] width 23 height 23
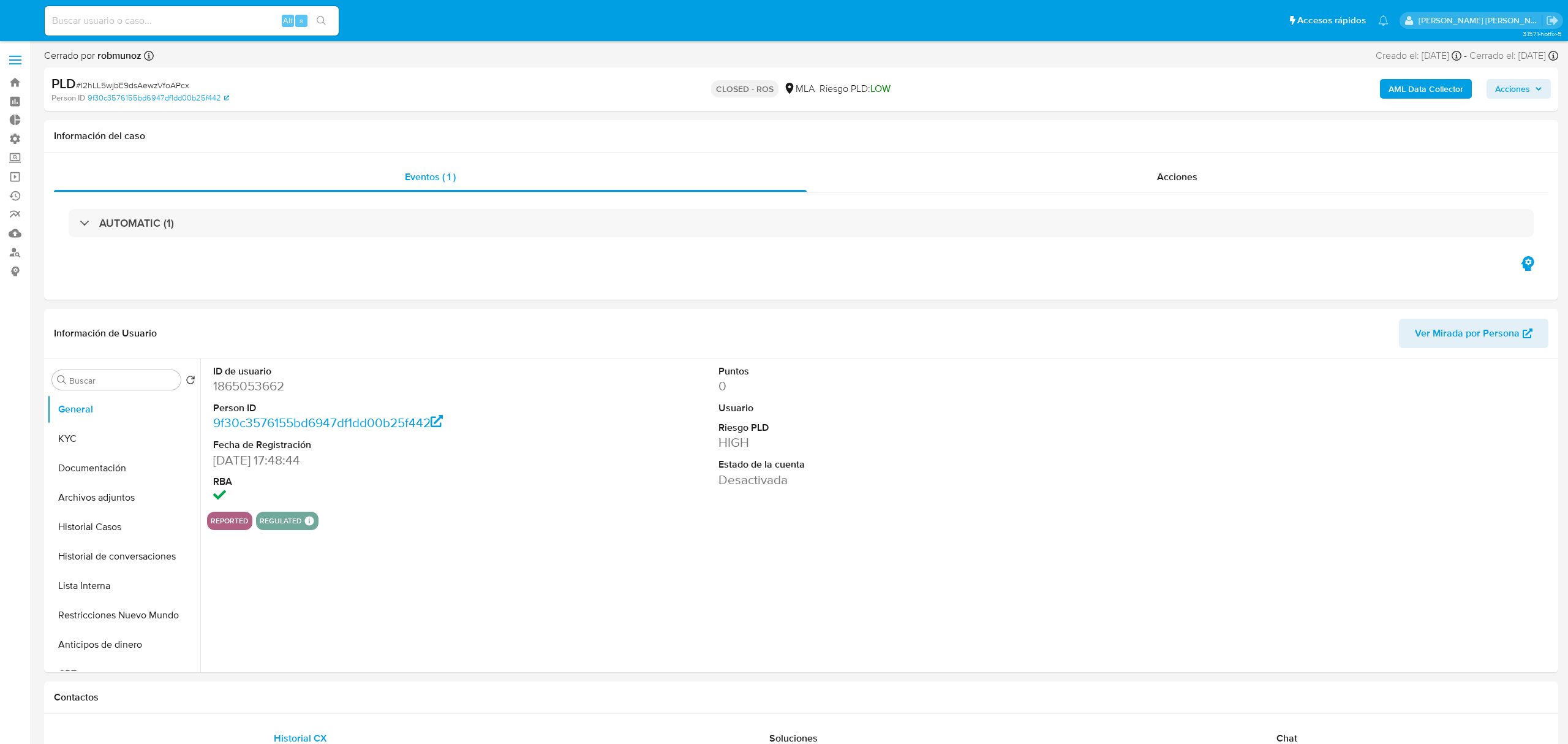
select select "10"
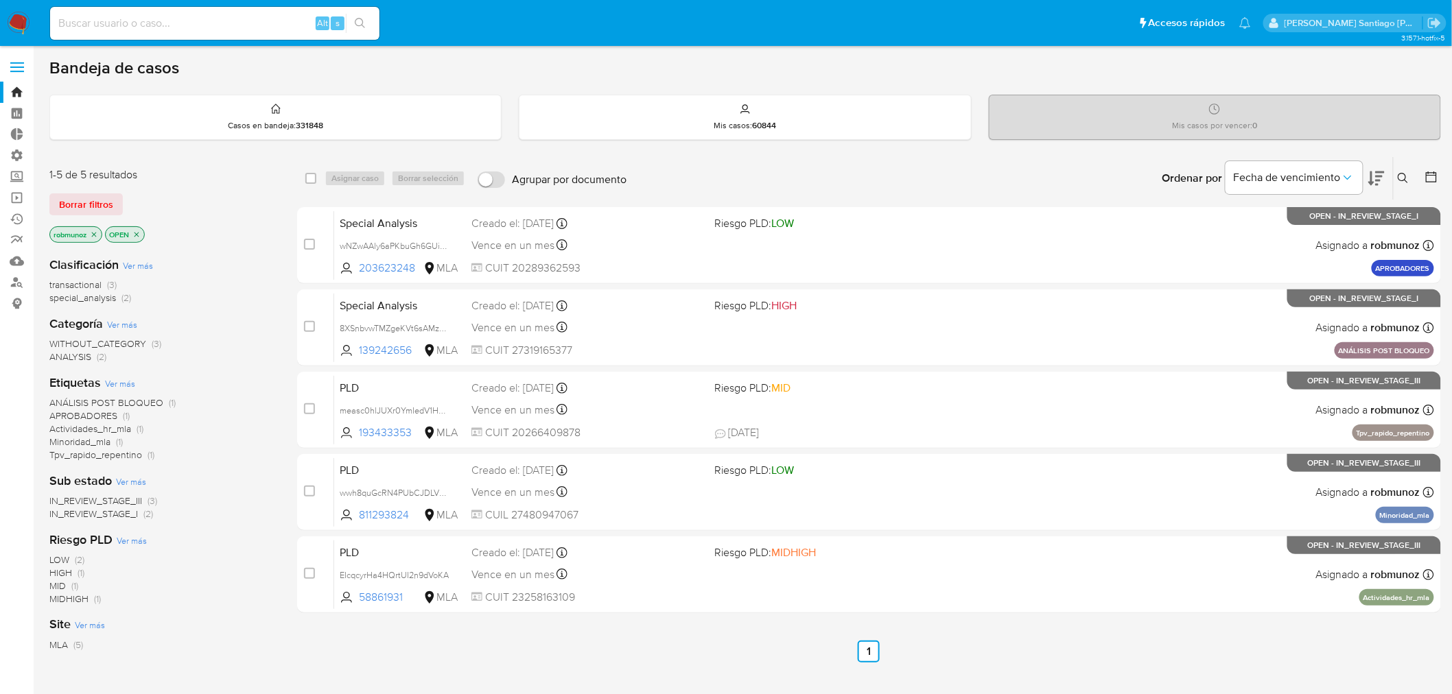
click at [141, 27] on input at bounding box center [214, 23] width 329 height 18
paste input "LHj8ToixrQTBHa6CULZyUjcB"
type input "LHj8ToixrQTBHa6CULZyUjcB"
click at [1407, 175] on icon at bounding box center [1403, 178] width 11 height 11
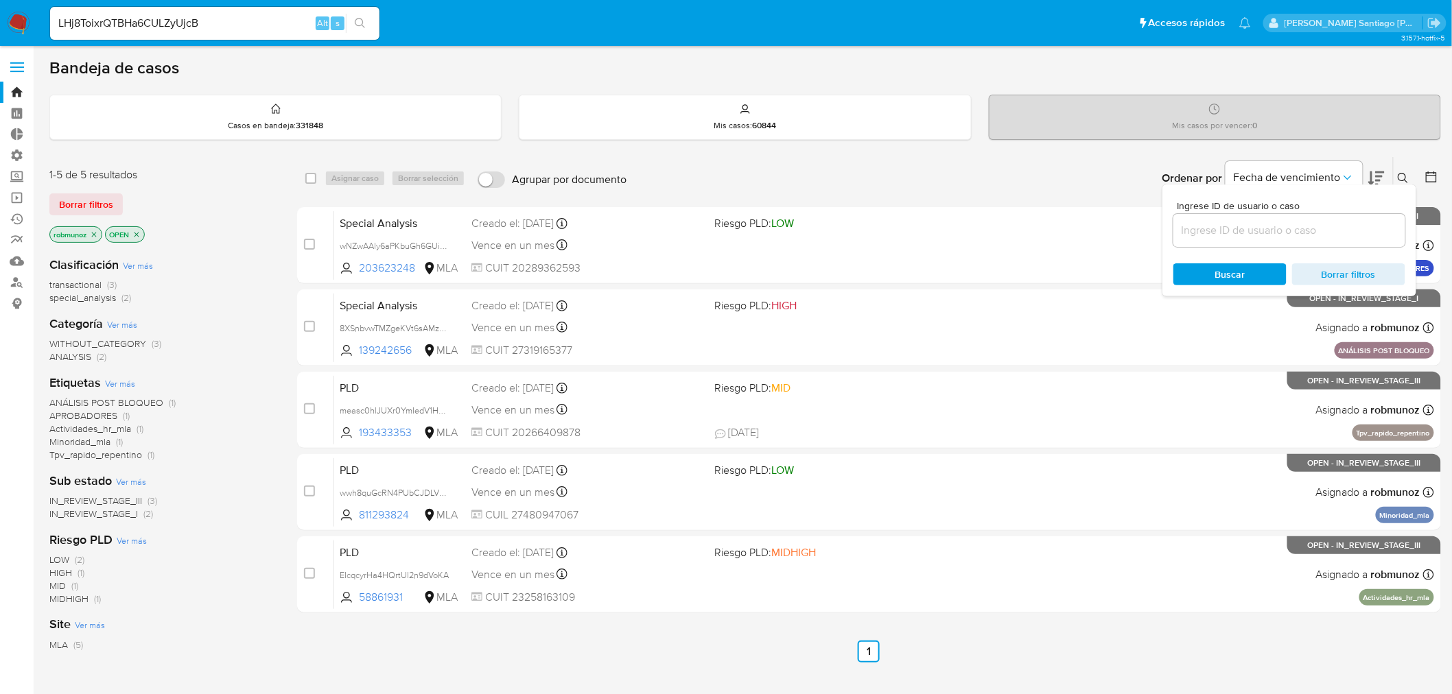
click at [1341, 229] on input at bounding box center [1289, 231] width 232 height 18
type input "LHj8ToixrQTBHa6CULZyUjcB"
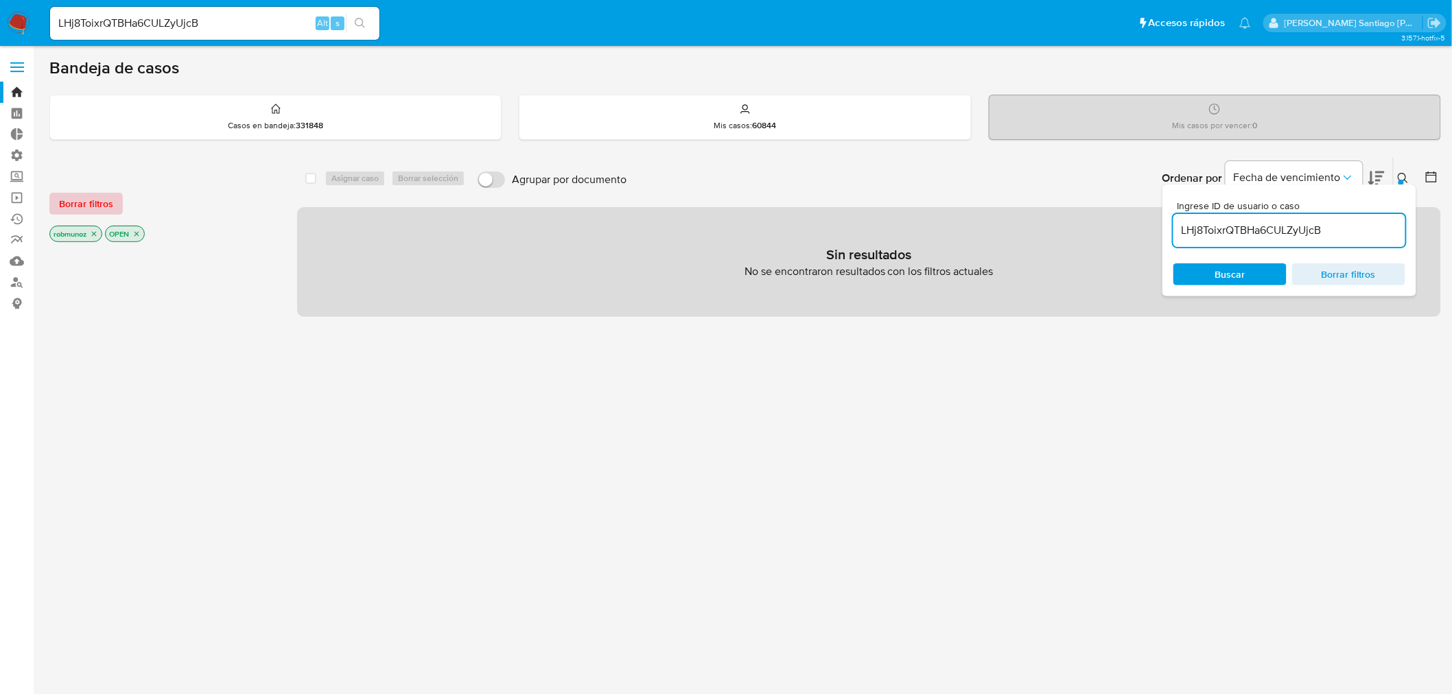
click at [84, 200] on span "Borrar filtros" at bounding box center [86, 203] width 54 height 19
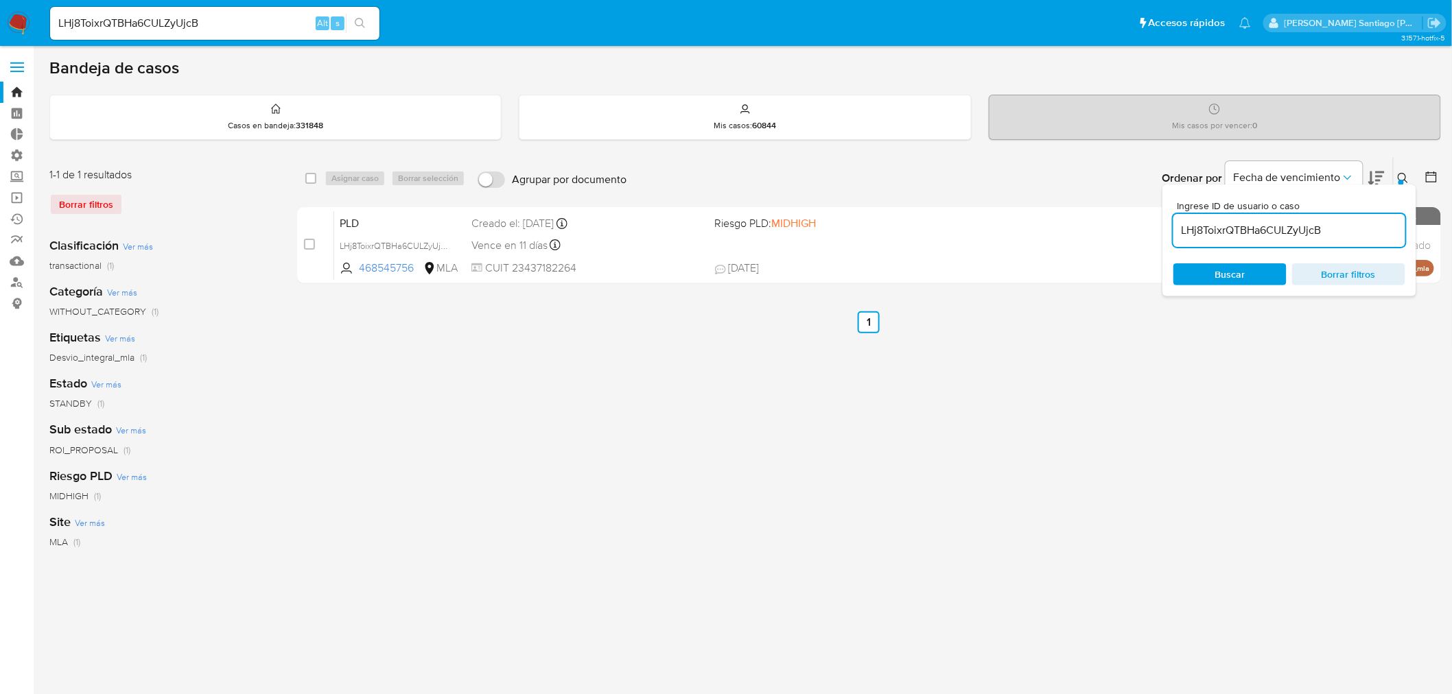
click at [1398, 180] on button at bounding box center [1405, 178] width 23 height 16
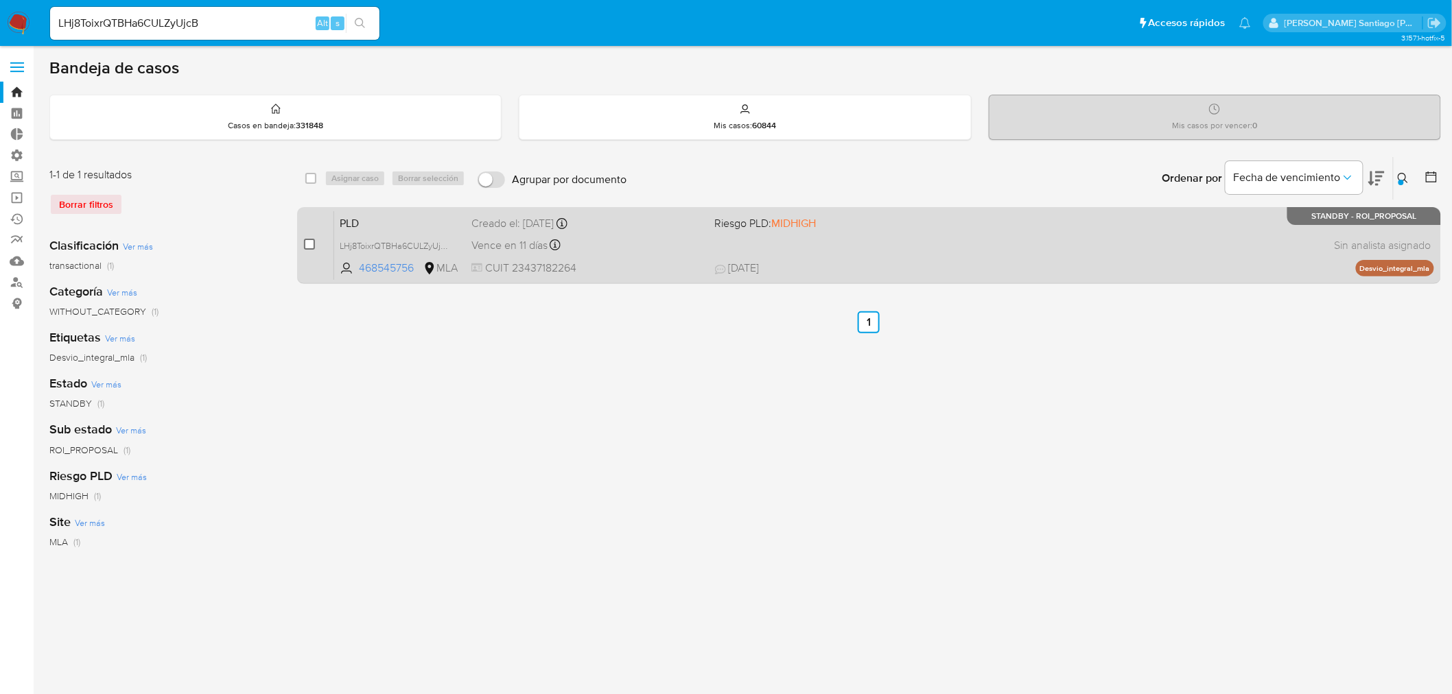
click at [311, 243] on input "checkbox" at bounding box center [309, 244] width 11 height 11
checkbox input "true"
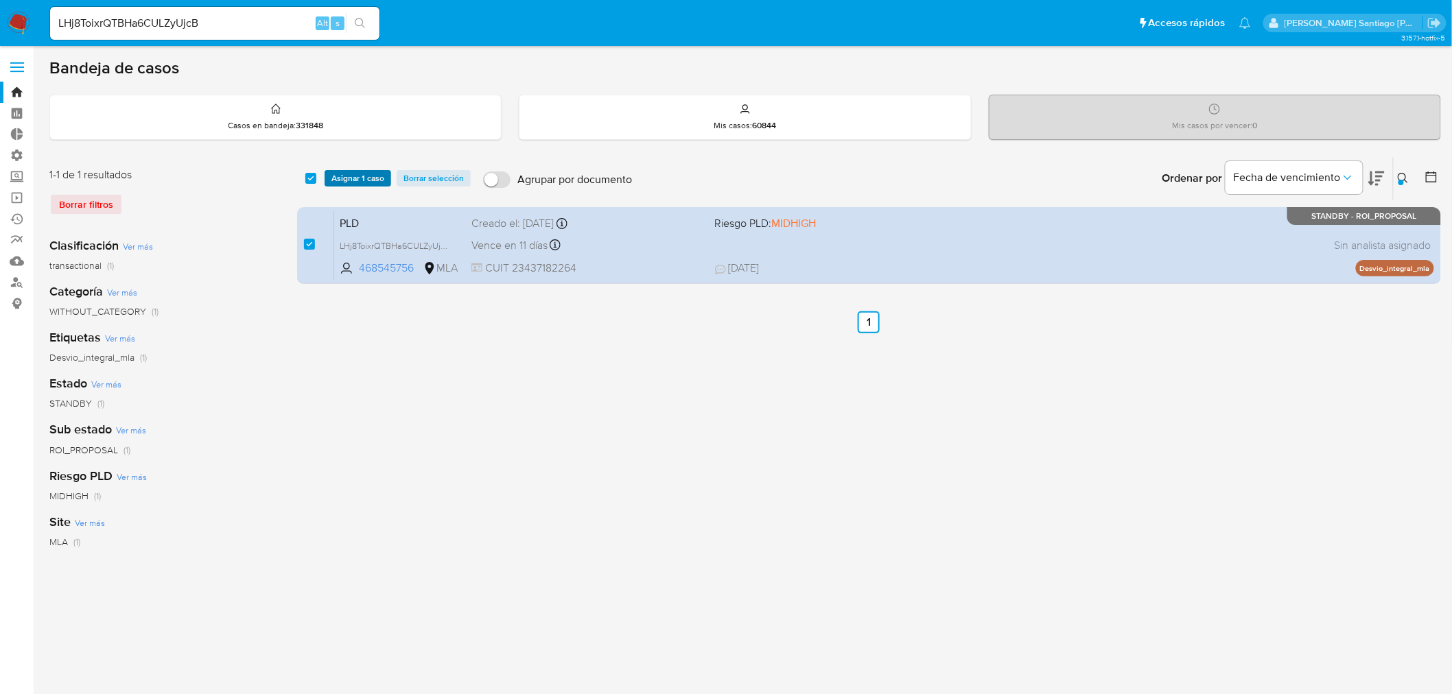
click at [362, 174] on span "Asignar 1 caso" at bounding box center [357, 179] width 53 height 14
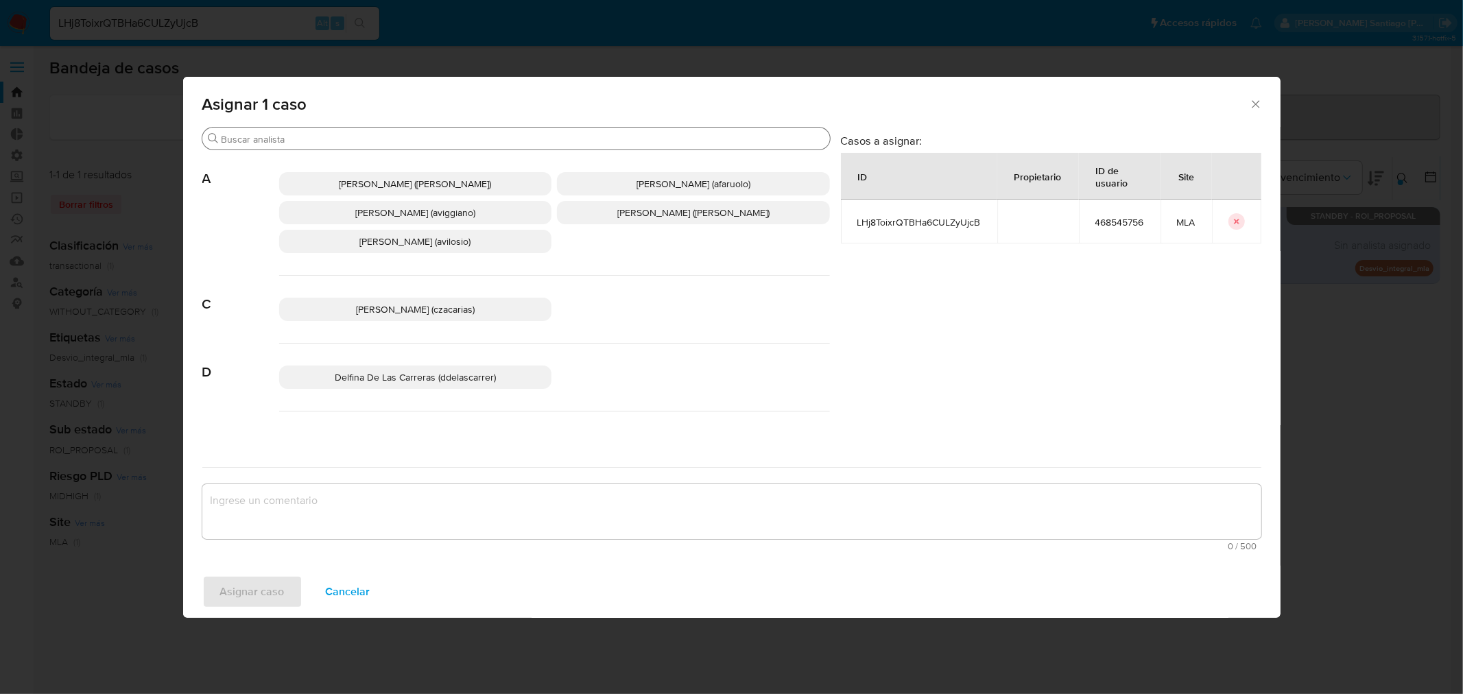
click at [351, 139] on input "Buscar" at bounding box center [523, 139] width 603 height 12
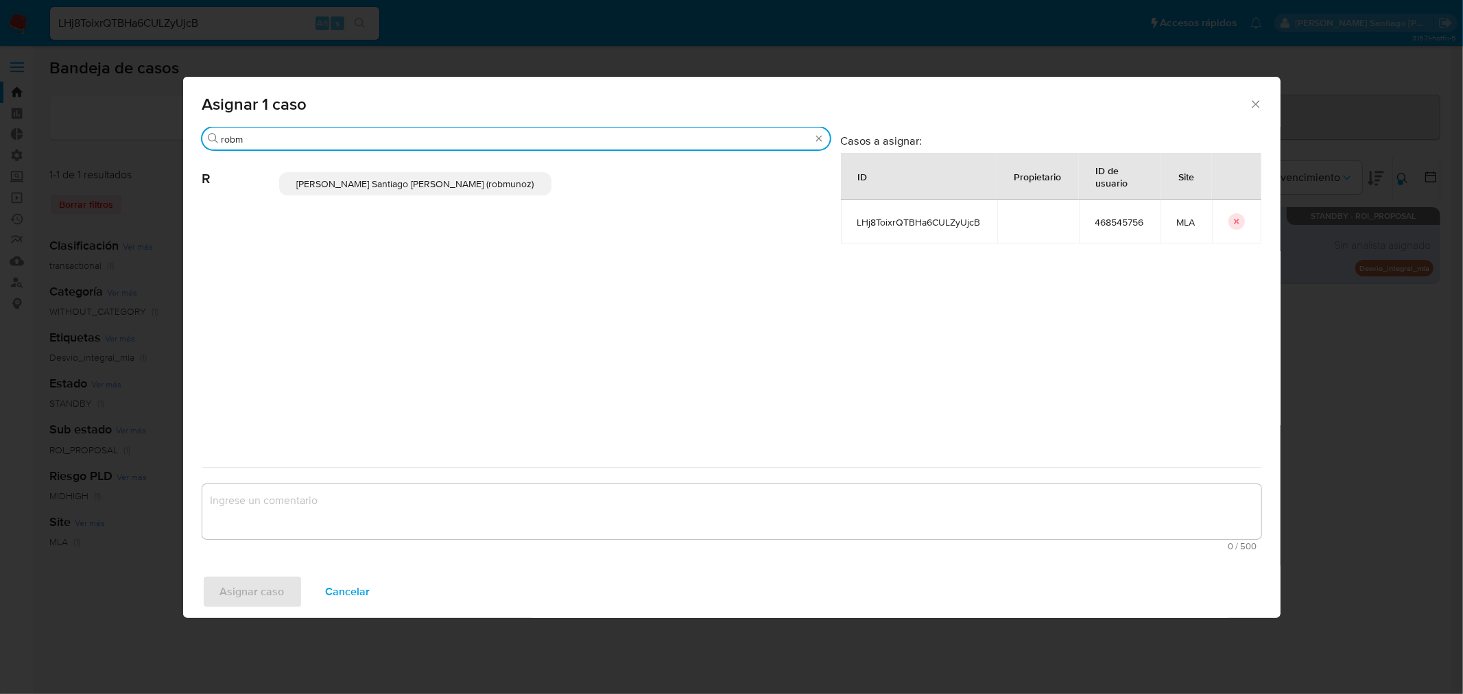
type input "robm"
click at [386, 185] on span "Roberto Santiago Munoz (robmunoz)" at bounding box center [414, 184] width 237 height 14
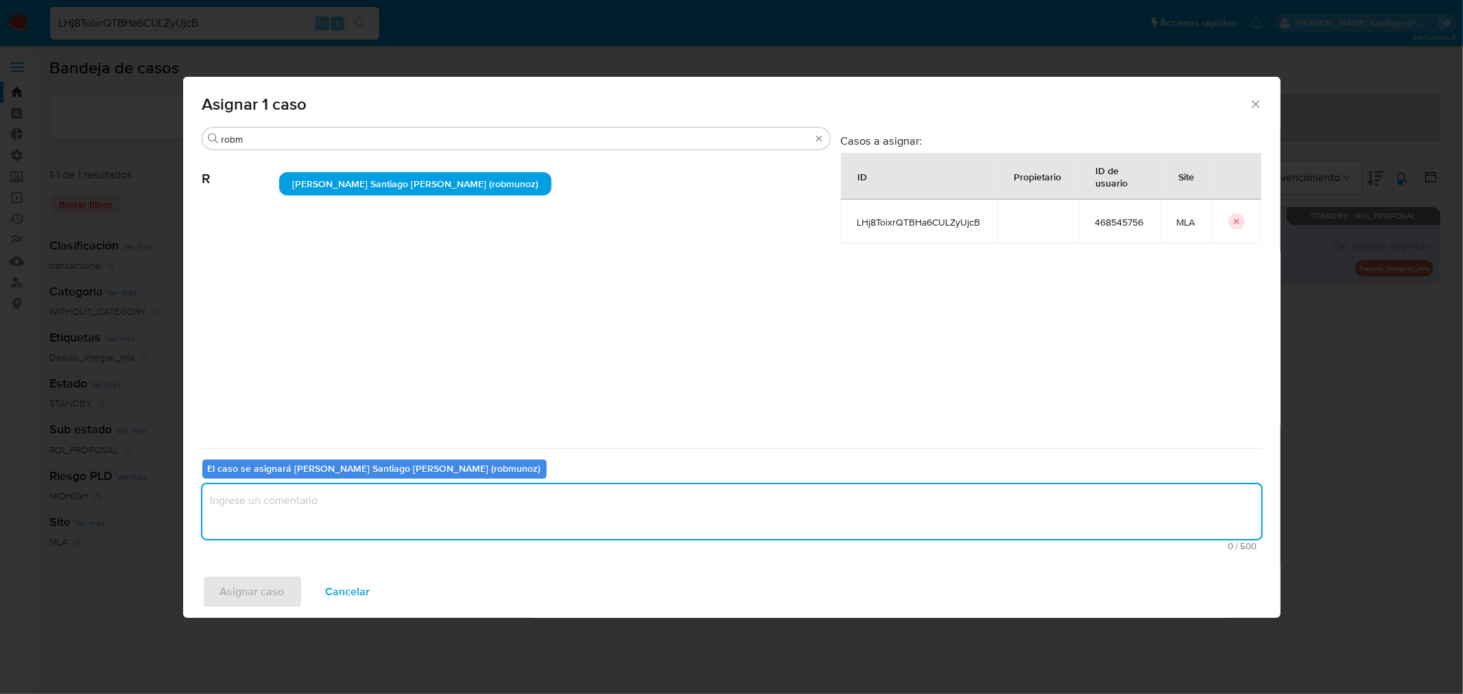
click at [360, 506] on textarea "assign-modal" at bounding box center [731, 511] width 1059 height 55
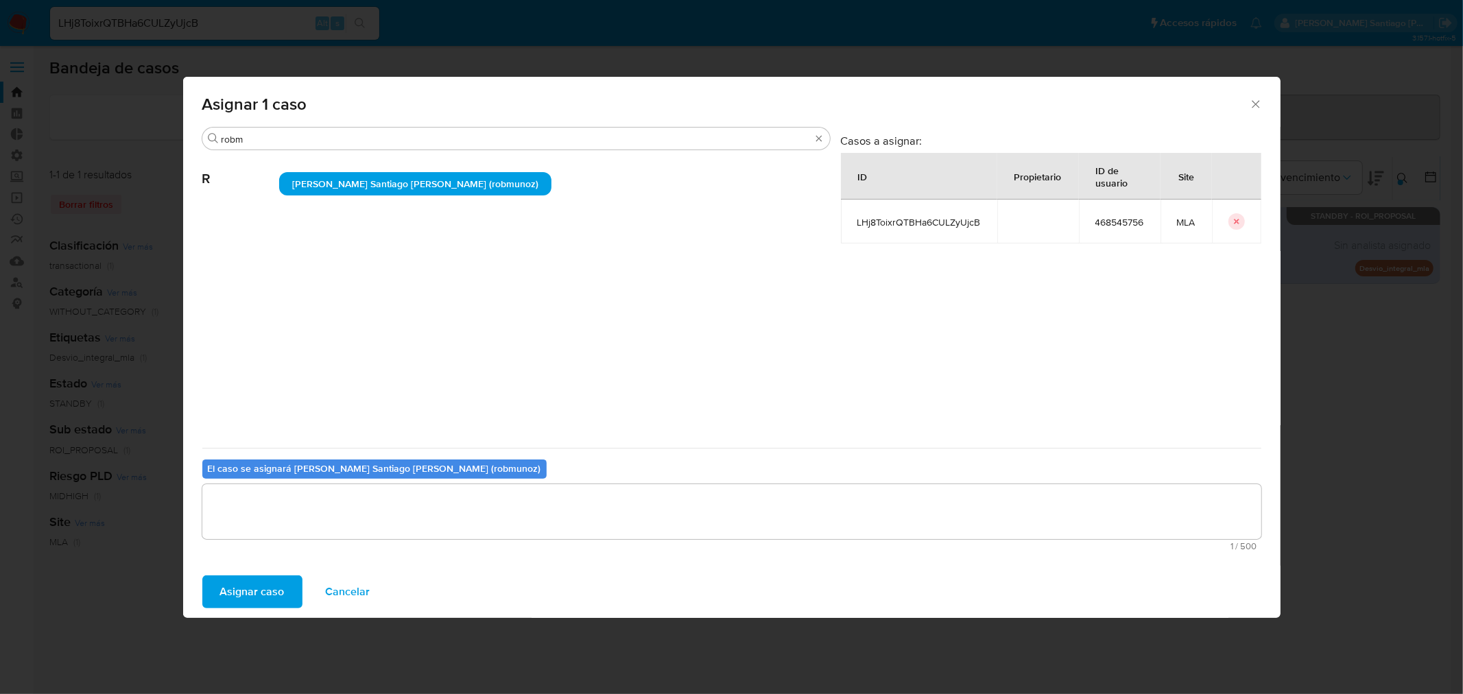
click at [262, 587] on span "Asignar caso" at bounding box center [252, 592] width 64 height 30
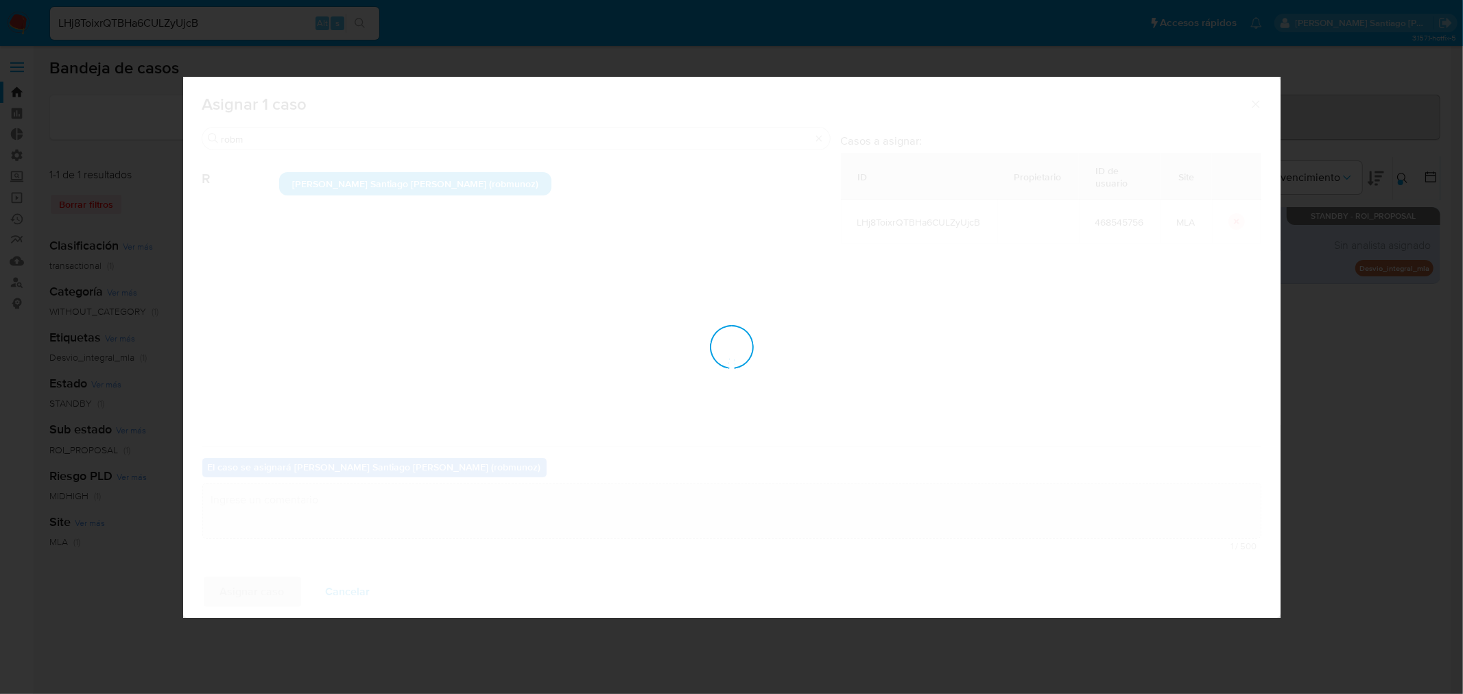
checkbox input "false"
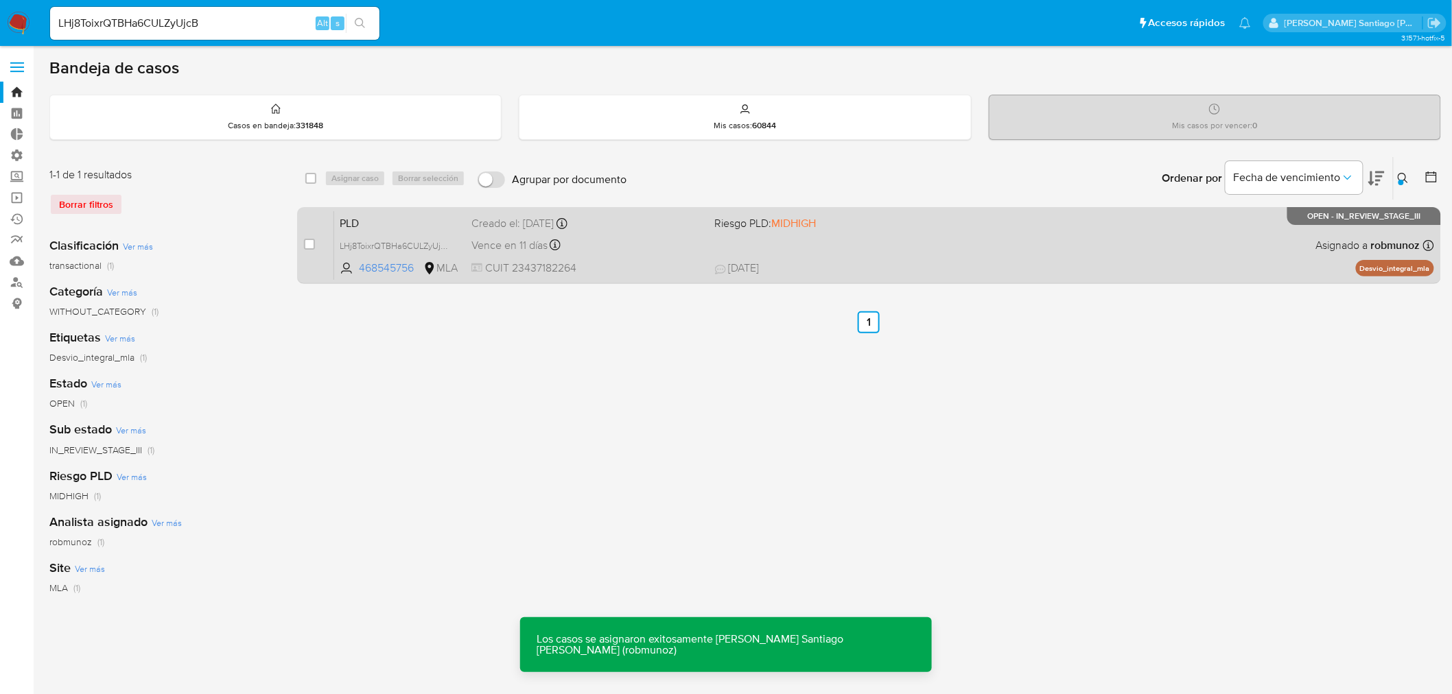
click at [1188, 244] on div "PLD LHj8ToixrQTBHa6CULZyUjcB 468545756 MLA Riesgo PLD: MIDHIGH Creado el: 12/06…" at bounding box center [884, 245] width 1100 height 69
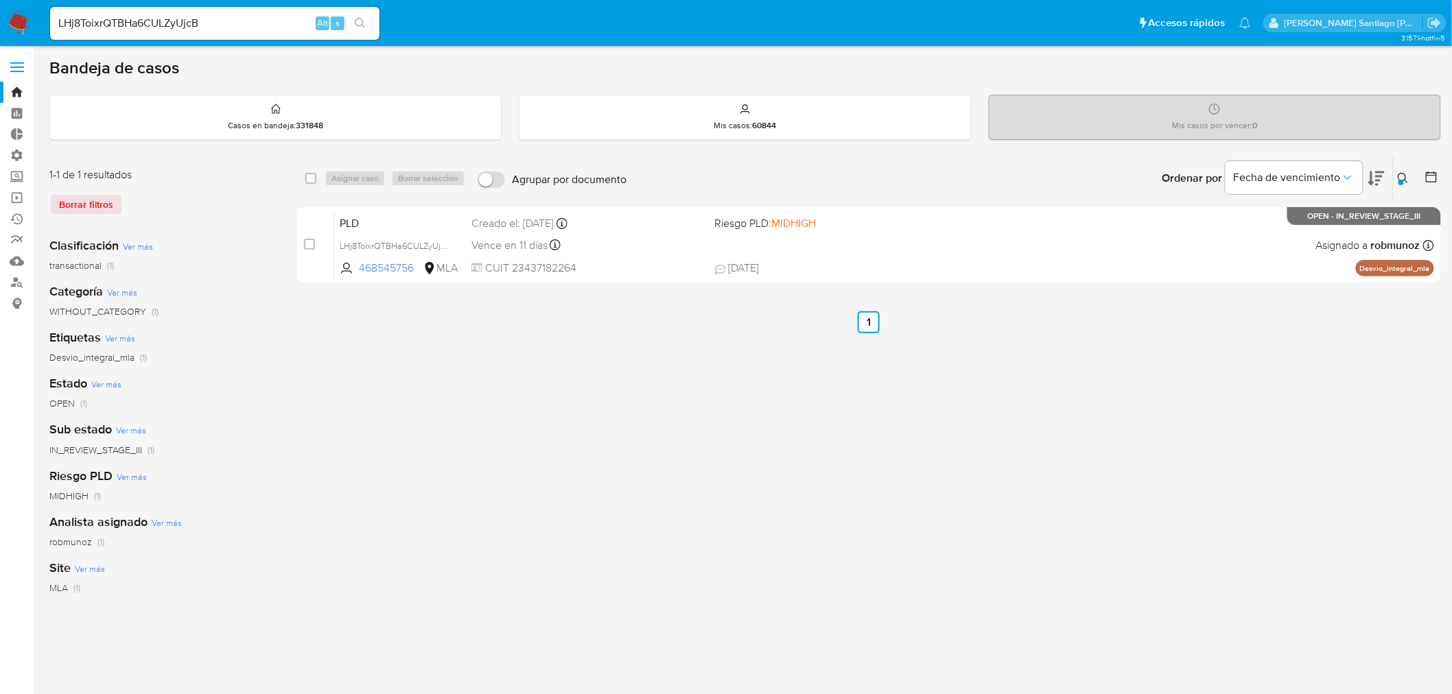
drag, startPoint x: 311, startPoint y: 241, endPoint x: 338, endPoint y: 202, distance: 46.4
click at [311, 239] on input "checkbox" at bounding box center [309, 244] width 11 height 11
checkbox input "true"
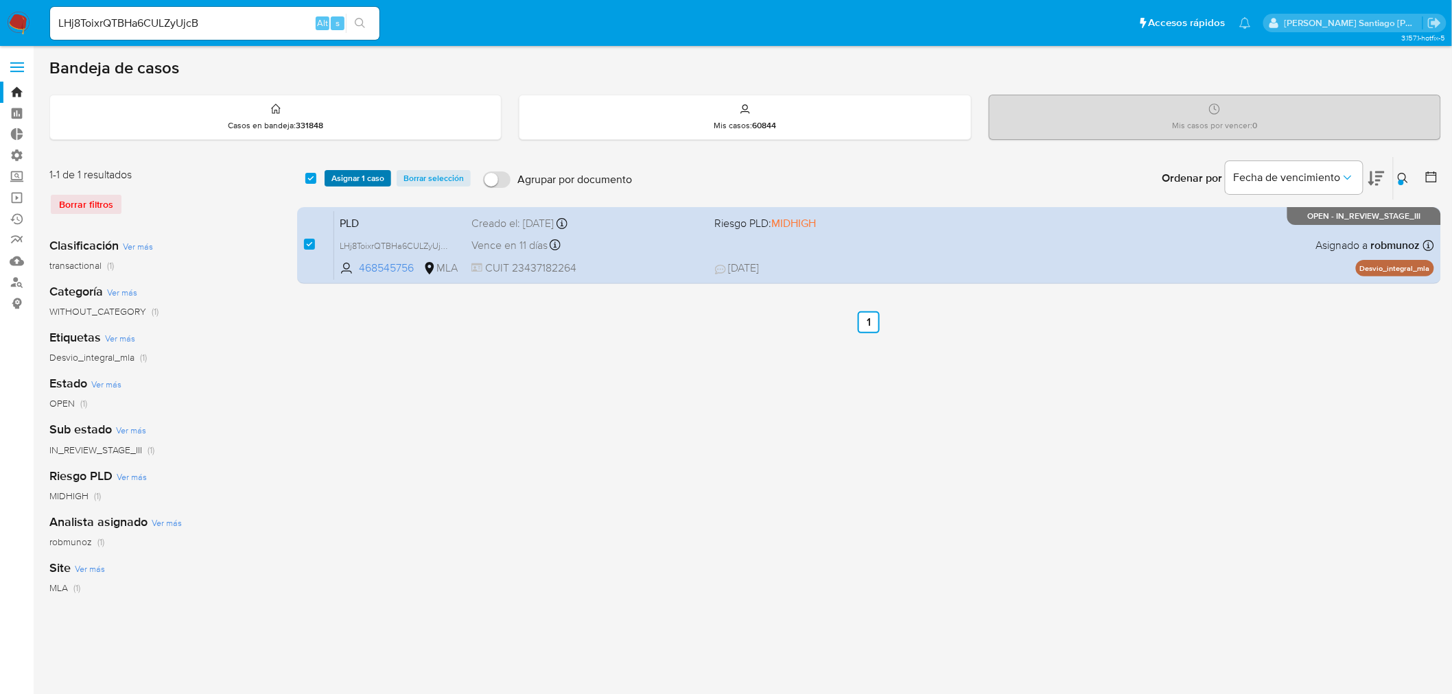
click at [357, 180] on span "Asignar 1 caso" at bounding box center [357, 179] width 53 height 14
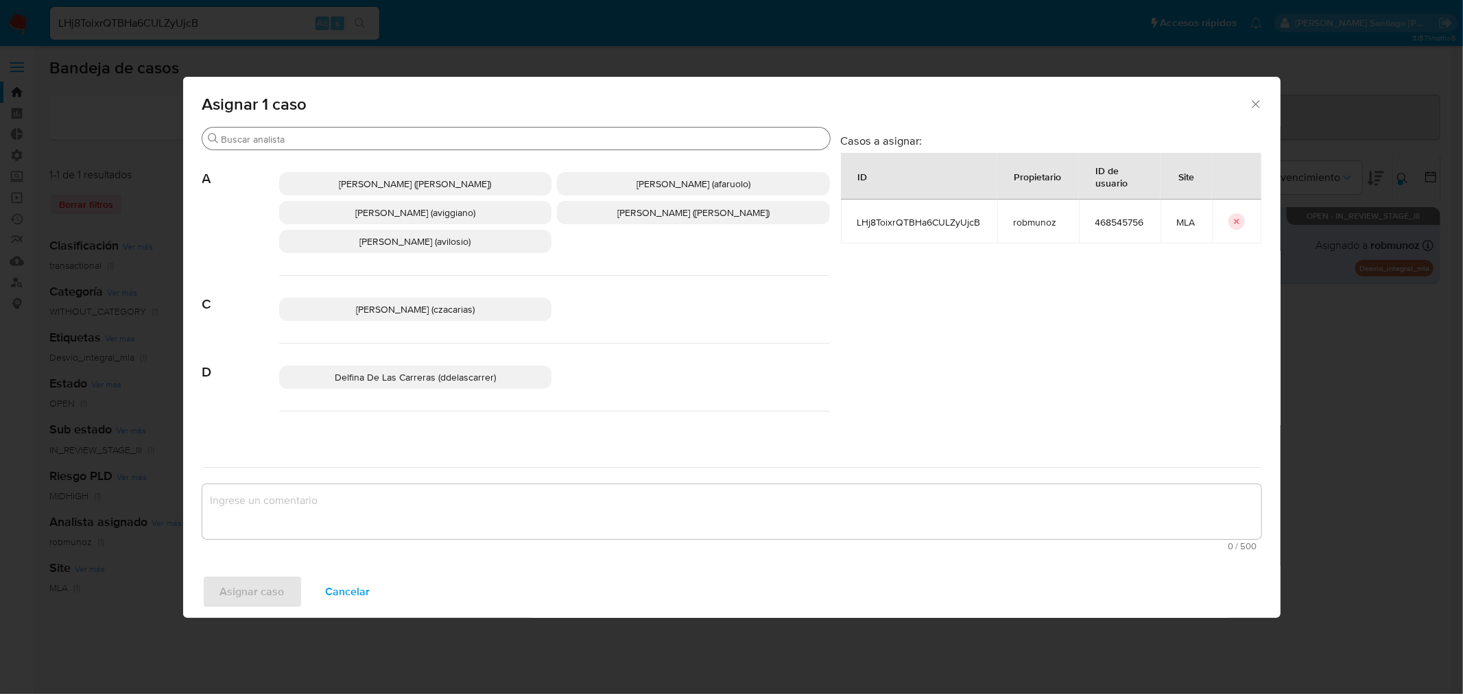
click at [339, 139] on input "Buscar" at bounding box center [523, 139] width 603 height 12
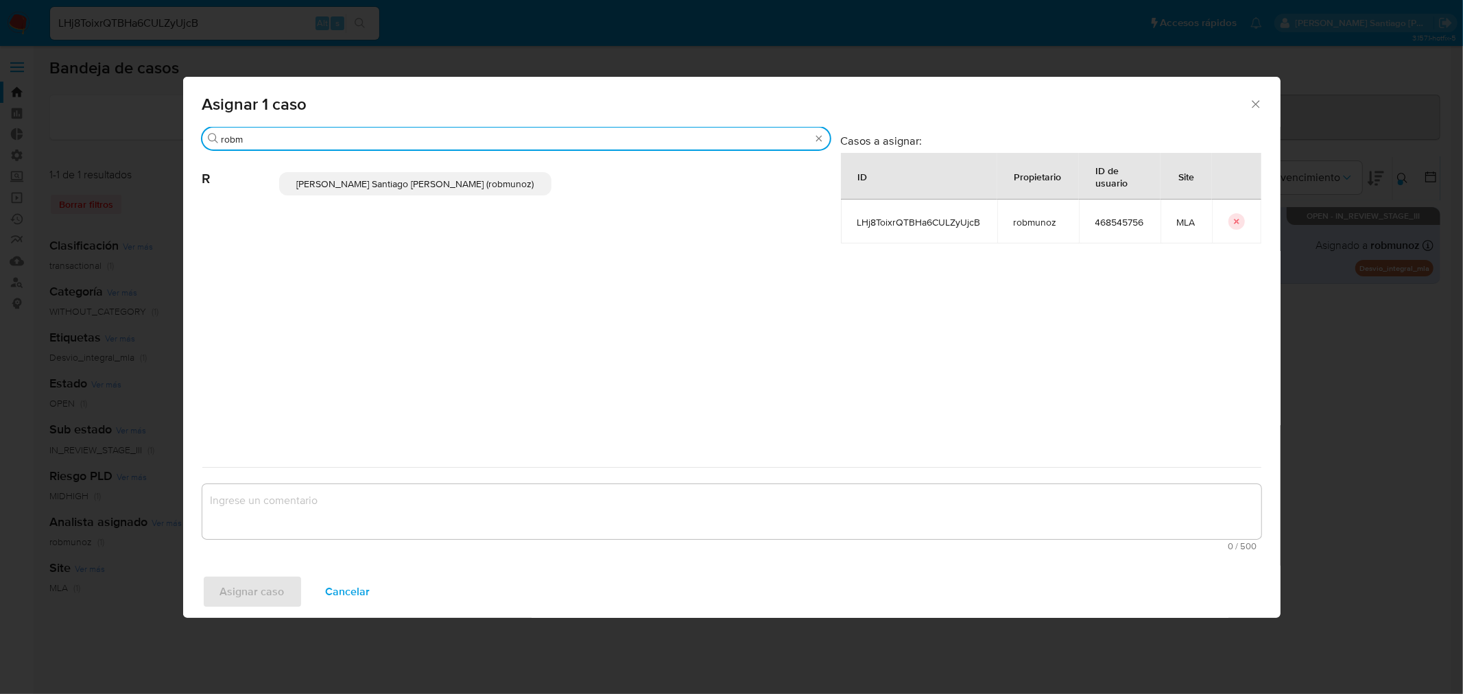
type input "robm"
click at [358, 187] on span "Roberto Santiago Munoz (robmunoz)" at bounding box center [414, 184] width 237 height 14
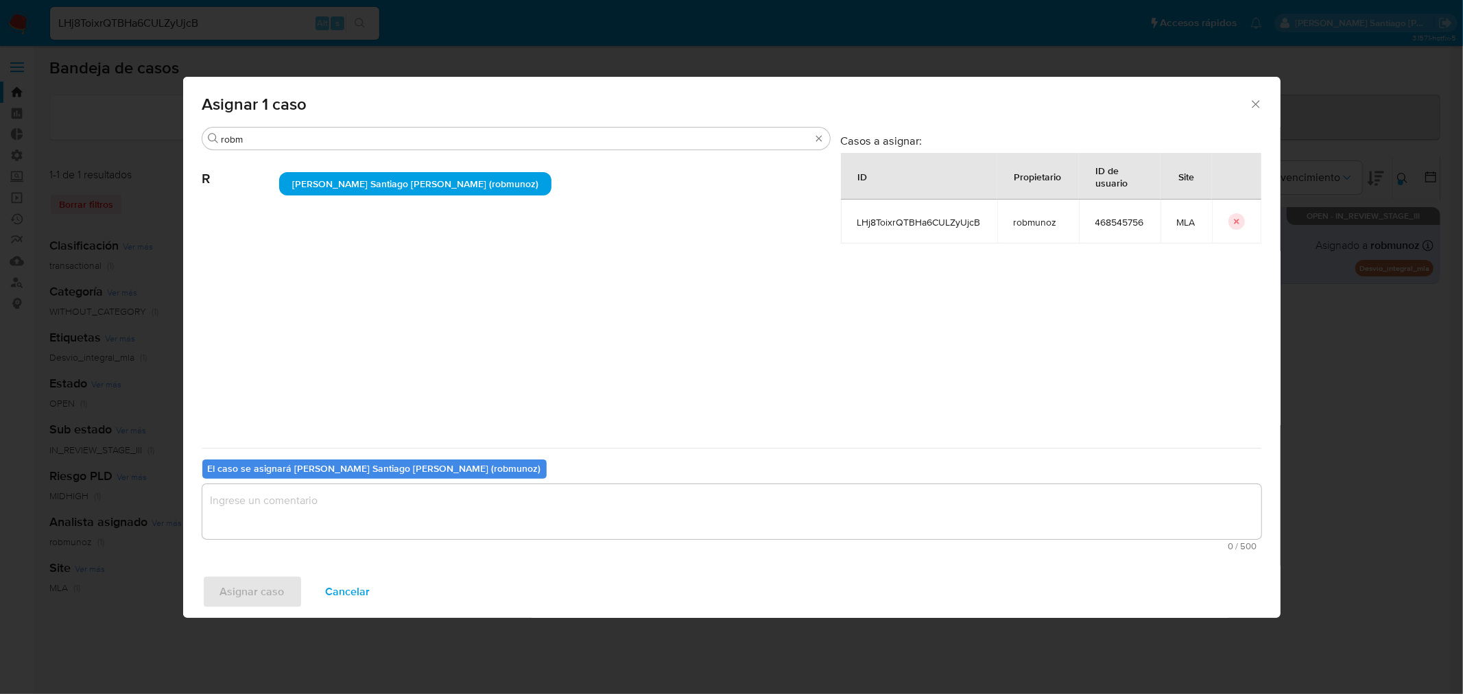
click at [280, 494] on textarea "assign-modal" at bounding box center [731, 511] width 1059 height 55
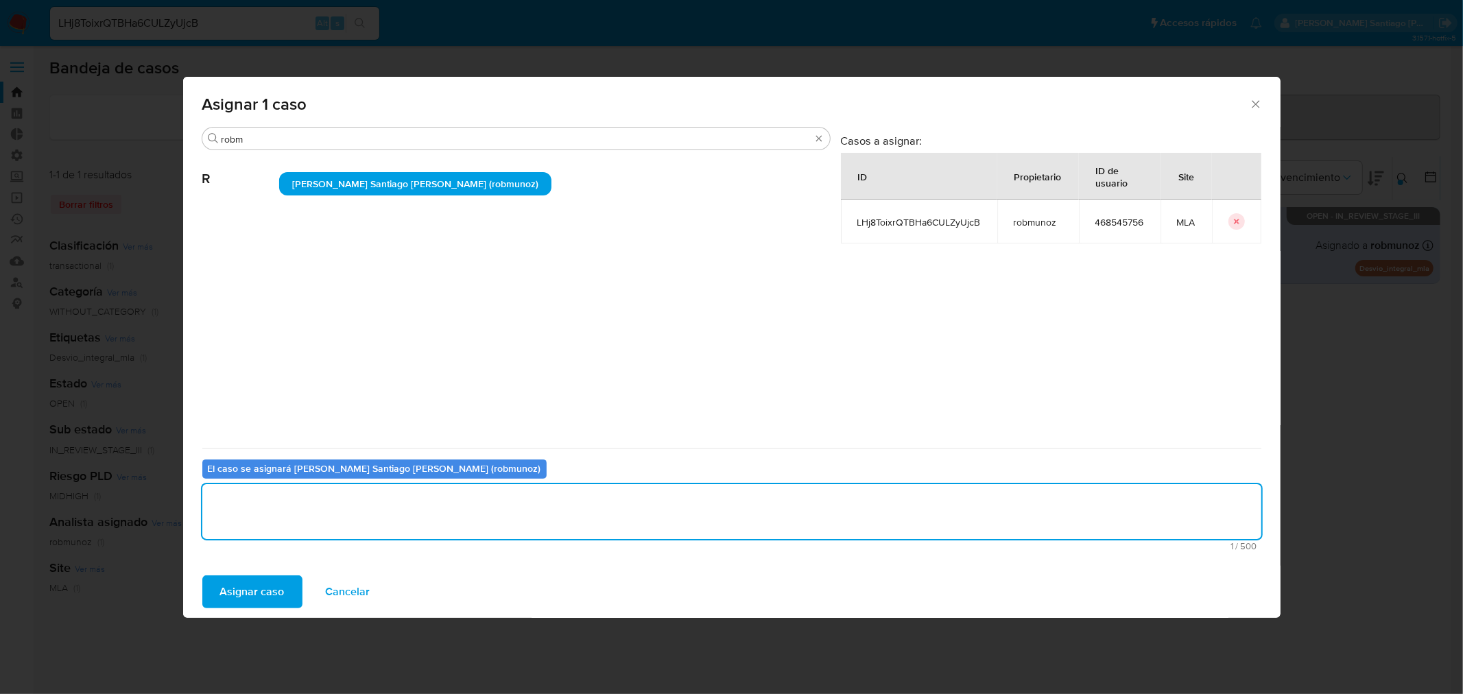
click at [228, 600] on span "Asignar caso" at bounding box center [252, 592] width 64 height 30
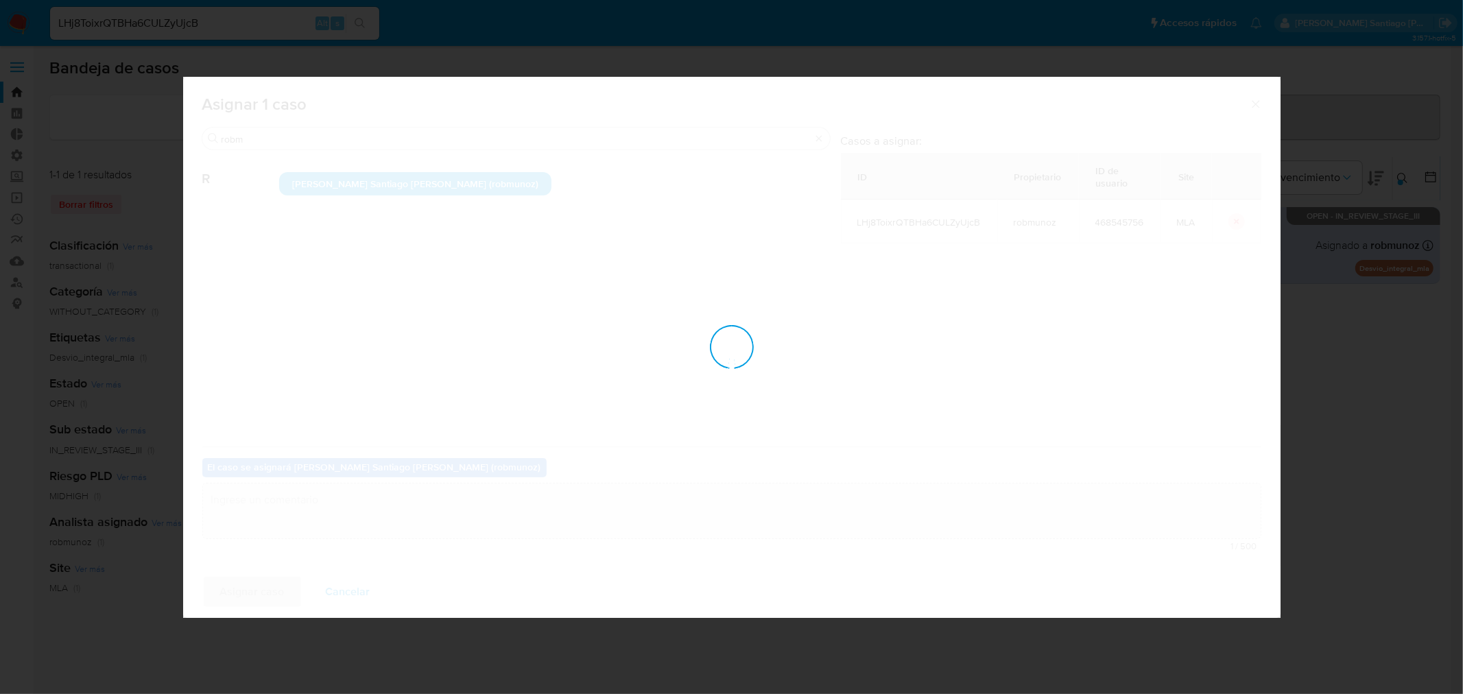
checkbox input "false"
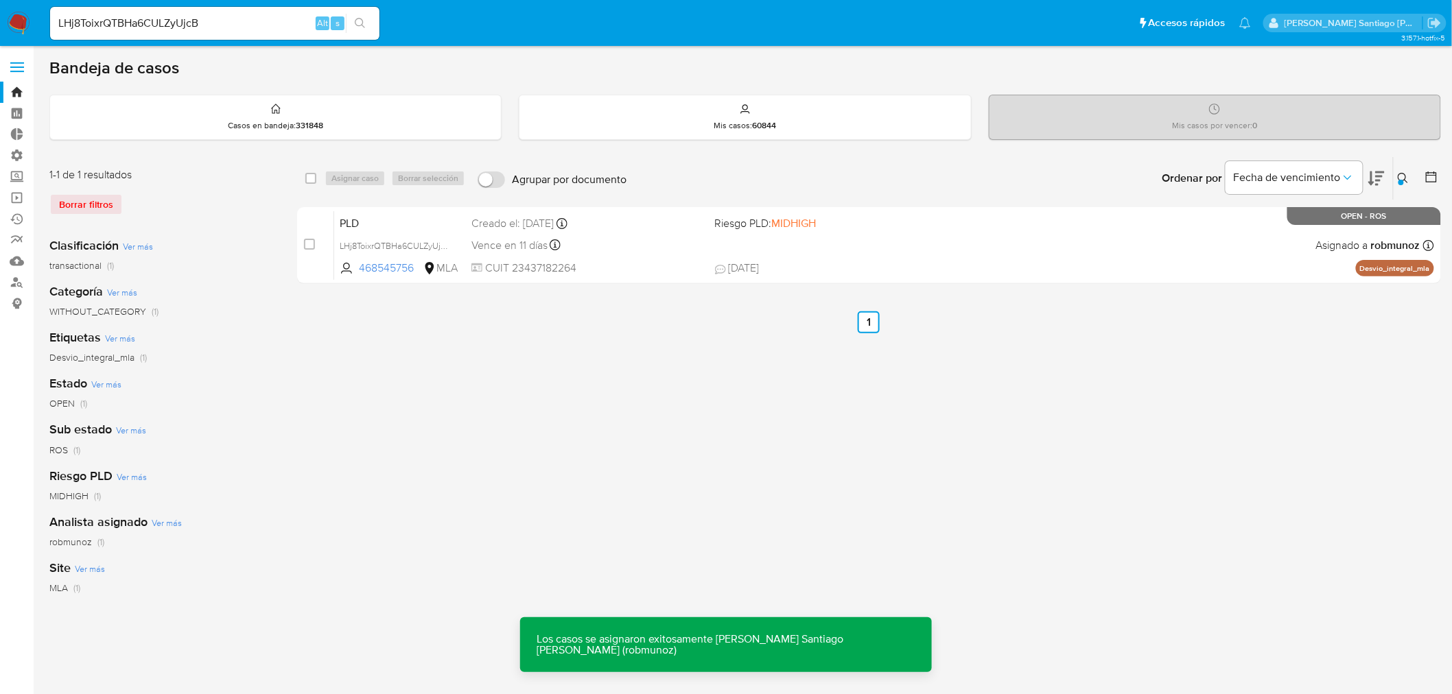
click at [774, 255] on div "PLD LHj8ToixrQTBHa6CULZyUjcB 468545756 MLA Riesgo PLD: MIDHIGH Creado el: 12/06…" at bounding box center [884, 245] width 1100 height 69
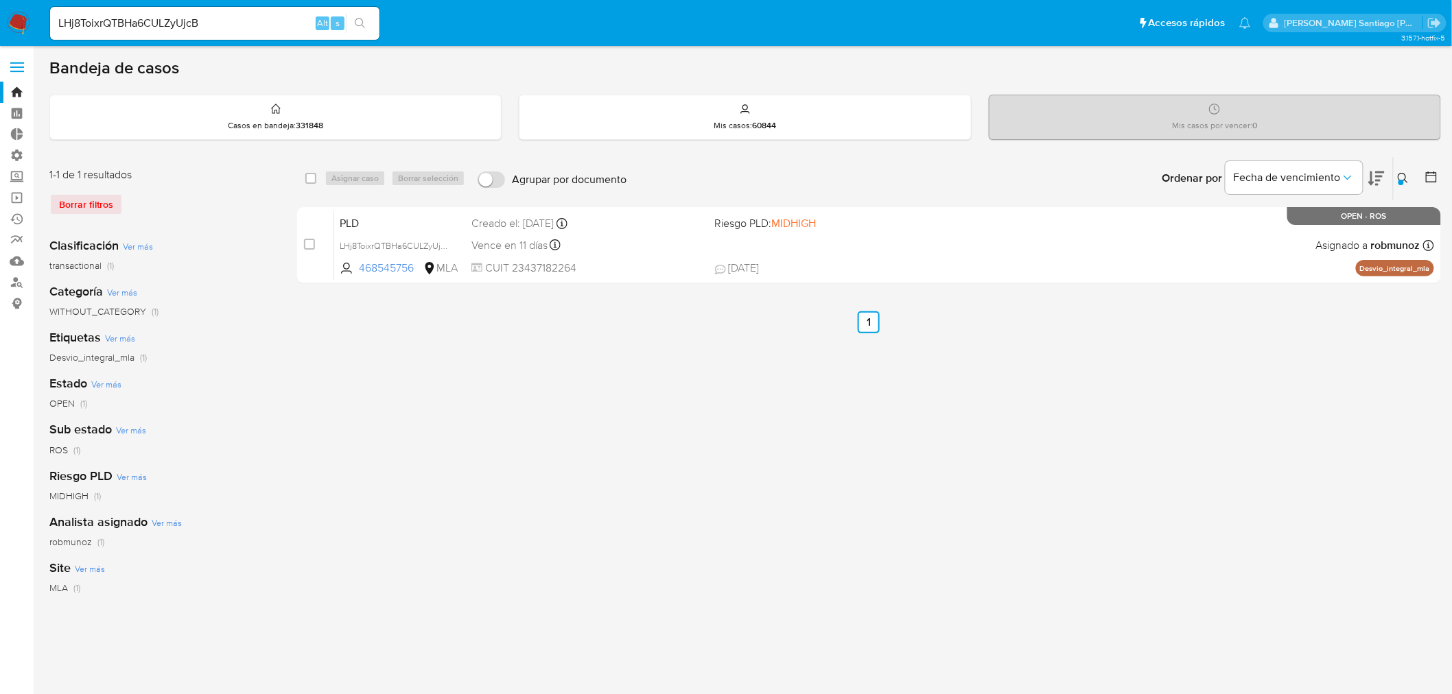
click at [1405, 183] on icon at bounding box center [1403, 178] width 11 height 11
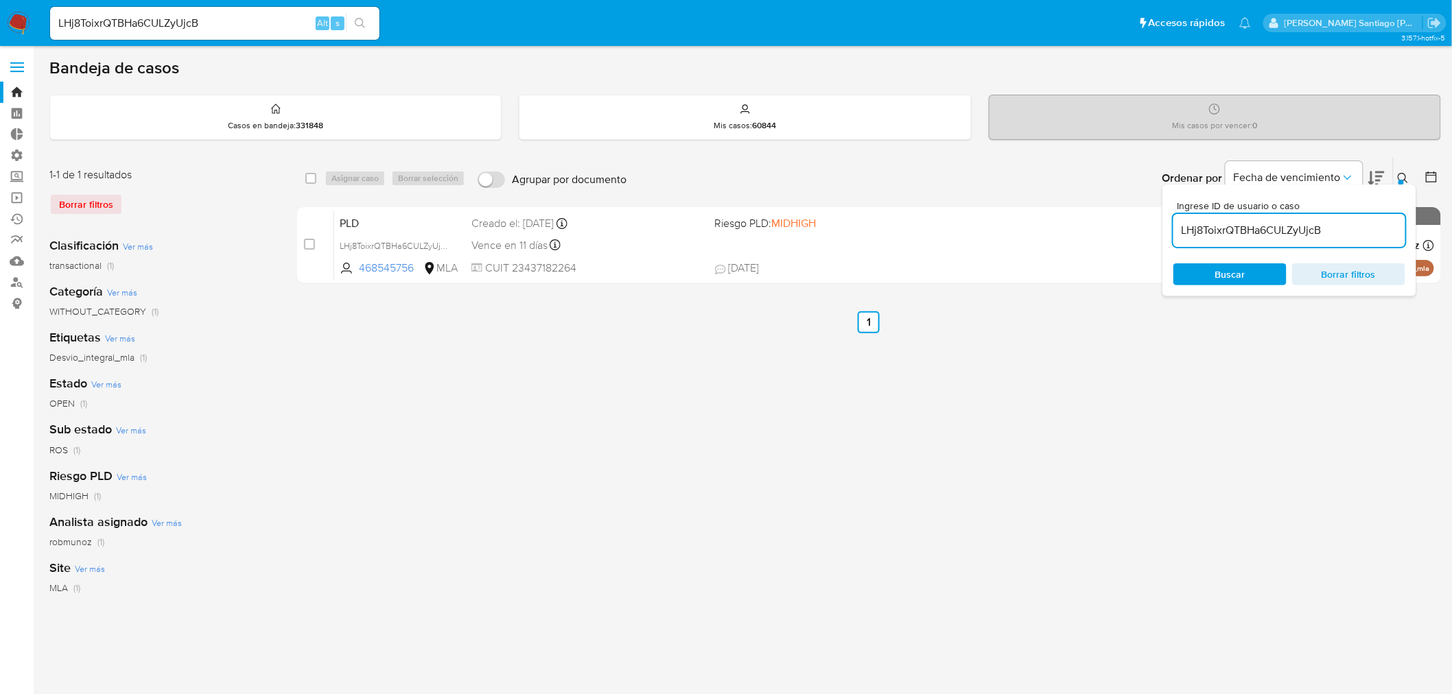
click at [1292, 238] on div "LHj8ToixrQTBHa6CULZyUjcB" at bounding box center [1289, 230] width 232 height 33
click at [1292, 238] on input "LHj8ToixrQTBHa6CULZyUjcB" at bounding box center [1289, 231] width 232 height 18
paste input "pVjcQqjx3njAHCxzgOWIhO0k"
type input "pVjcQqjx3njAHCxzgOWIhO0k"
drag, startPoint x: 1251, startPoint y: 266, endPoint x: 1244, endPoint y: 277, distance: 12.4
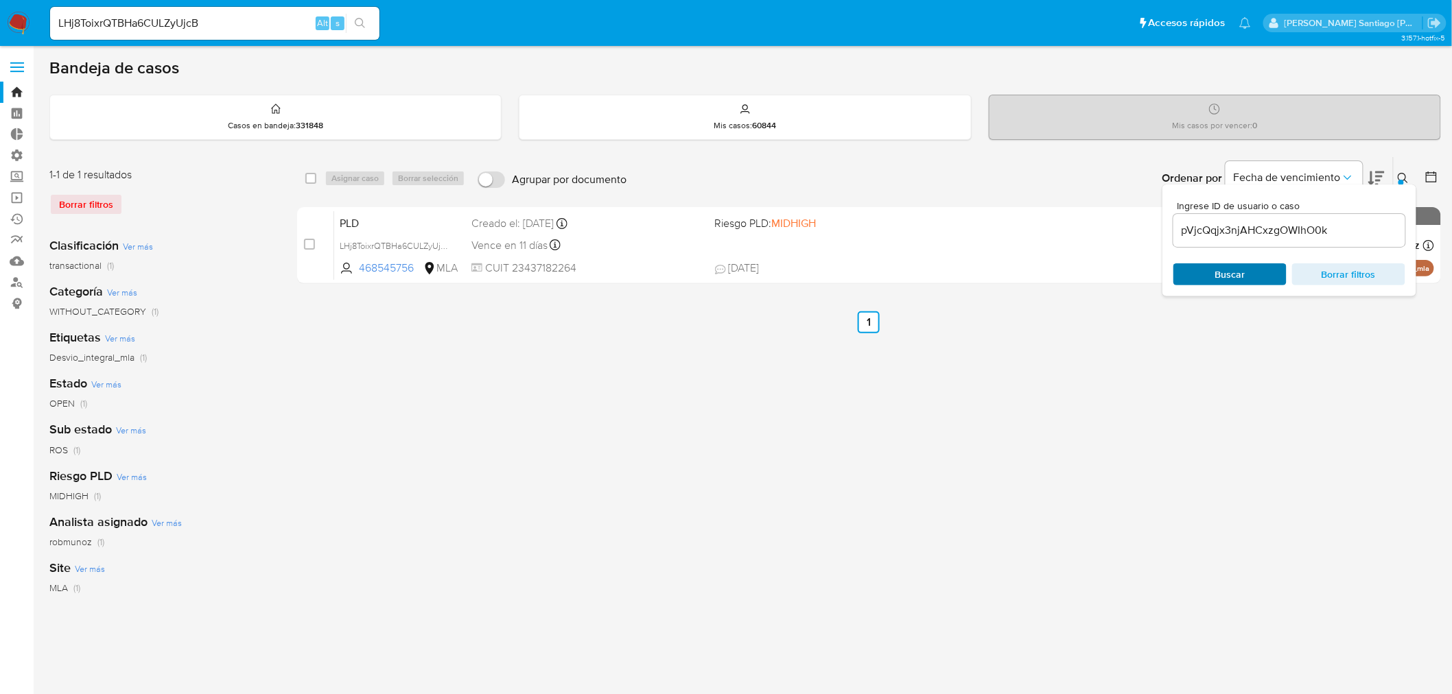
click at [1251, 266] on span "Buscar" at bounding box center [1230, 274] width 94 height 19
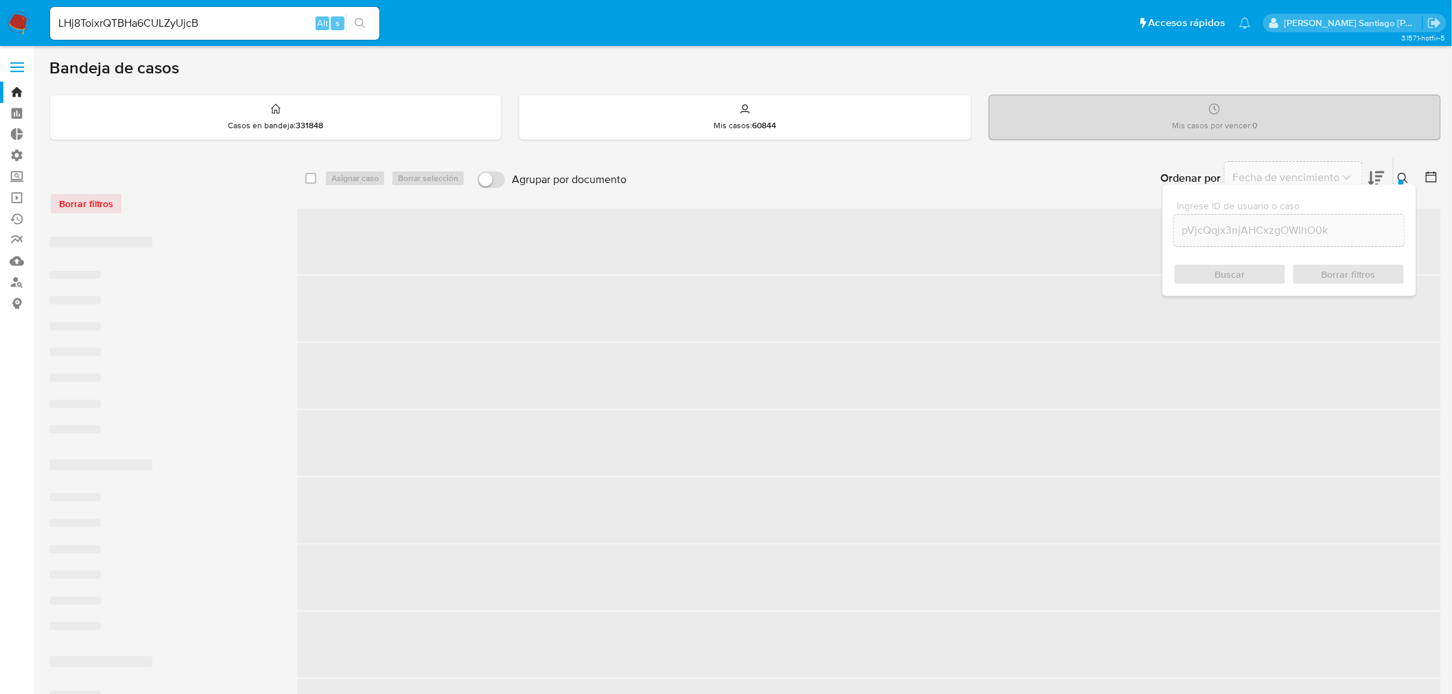
click at [1225, 279] on div "Buscar Borrar filtros" at bounding box center [1289, 274] width 232 height 22
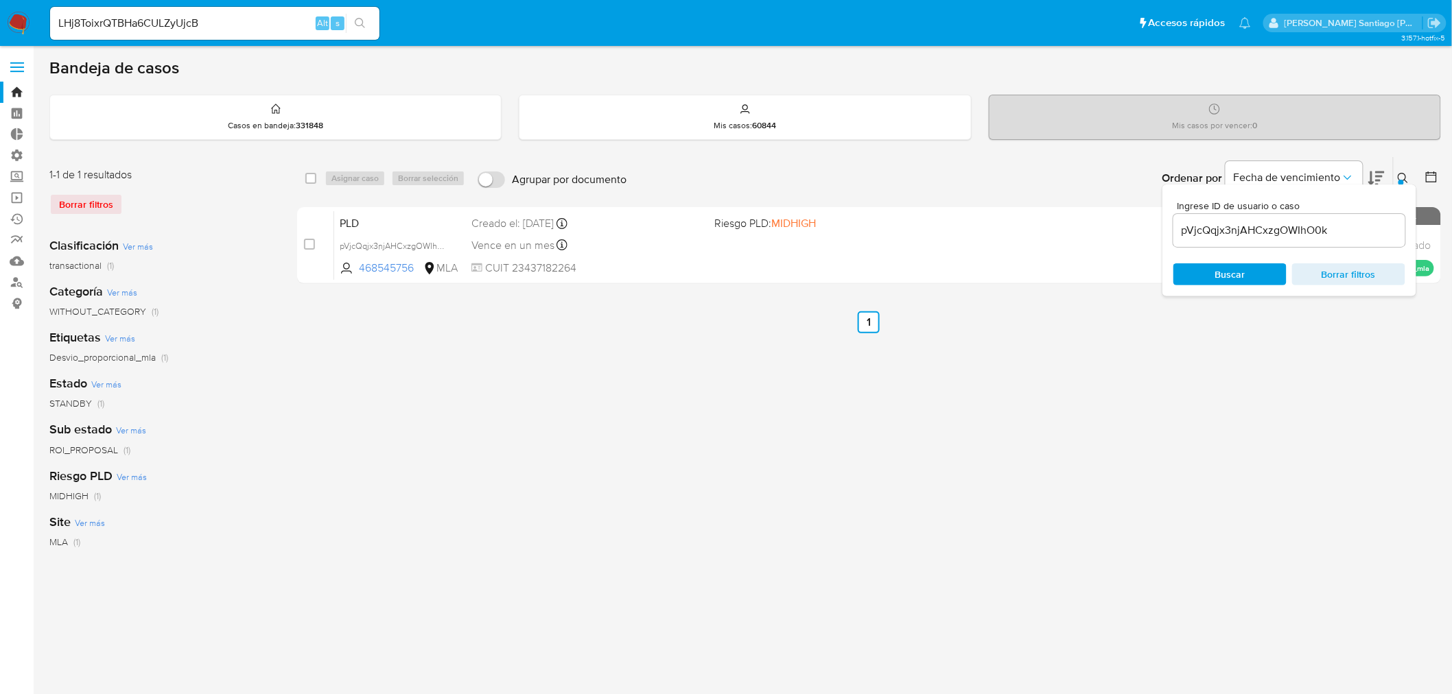
click at [1403, 179] on icon at bounding box center [1403, 178] width 11 height 11
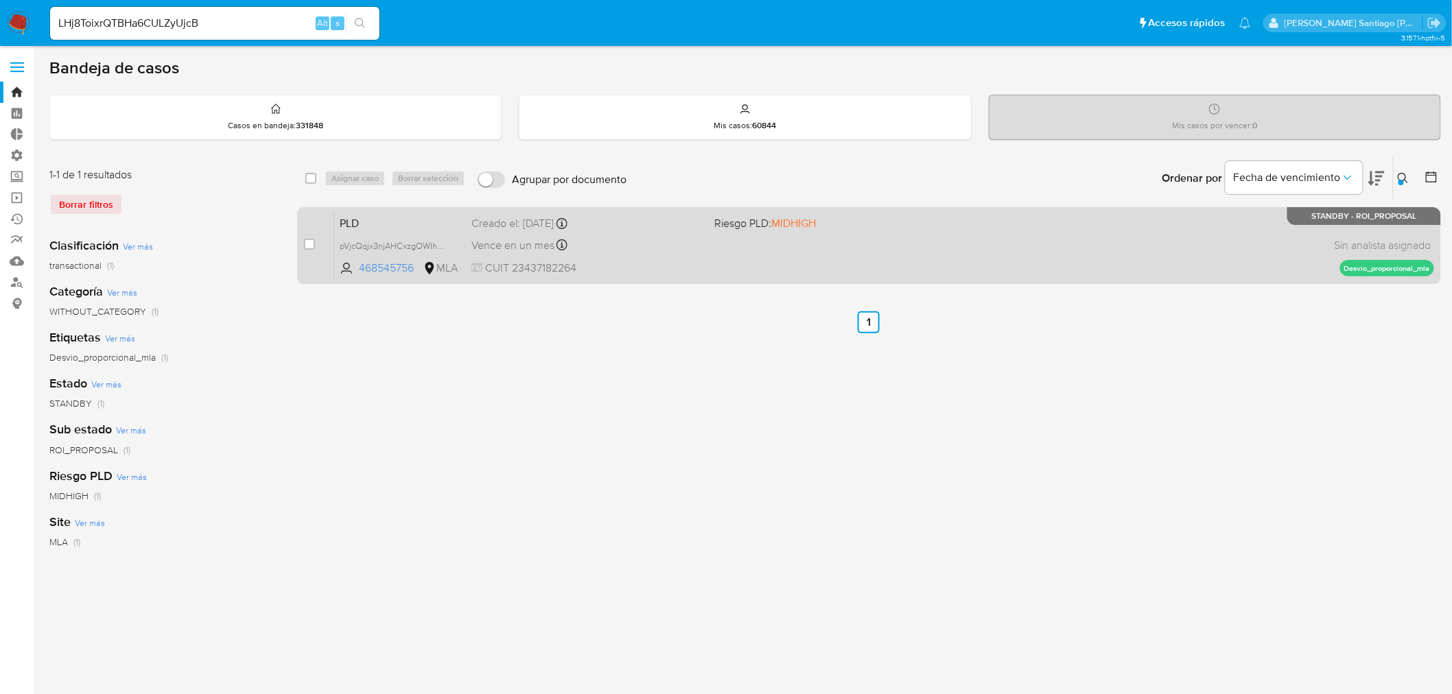
drag, startPoint x: 314, startPoint y: 246, endPoint x: 305, endPoint y: 235, distance: 14.6
click at [305, 235] on div "case-item-checkbox No es posible asignar el caso" at bounding box center [319, 245] width 30 height 69
drag, startPoint x: 310, startPoint y: 240, endPoint x: 307, endPoint y: 231, distance: 9.6
click at [310, 239] on input "checkbox" at bounding box center [309, 244] width 11 height 11
checkbox input "true"
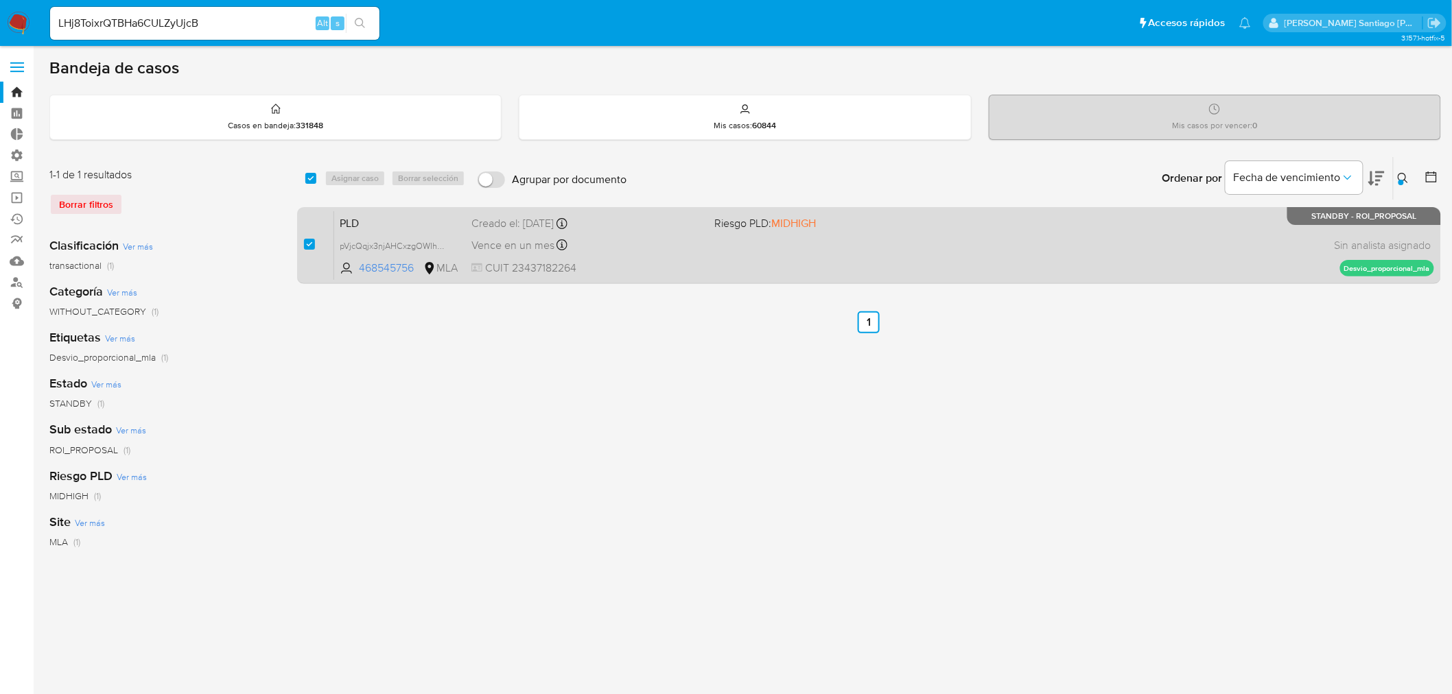
checkbox input "true"
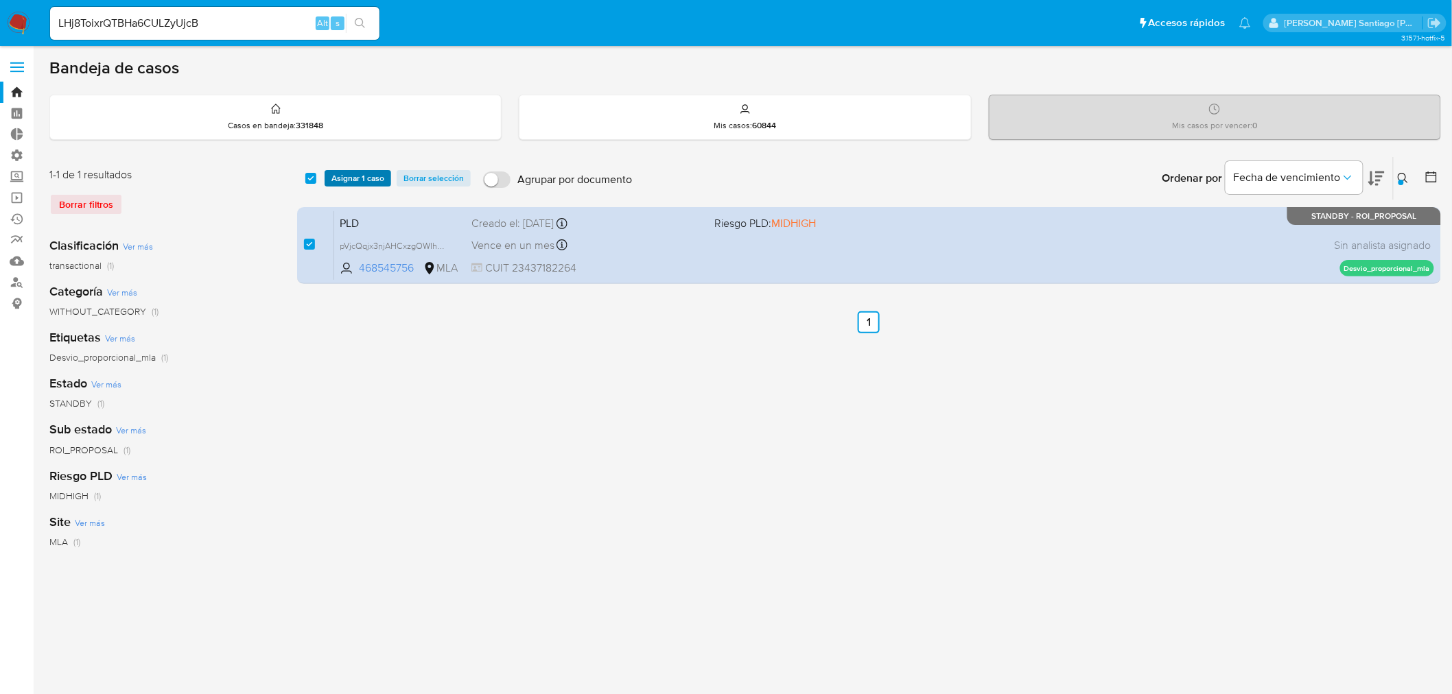
click at [355, 179] on span "Asignar 1 caso" at bounding box center [357, 179] width 53 height 14
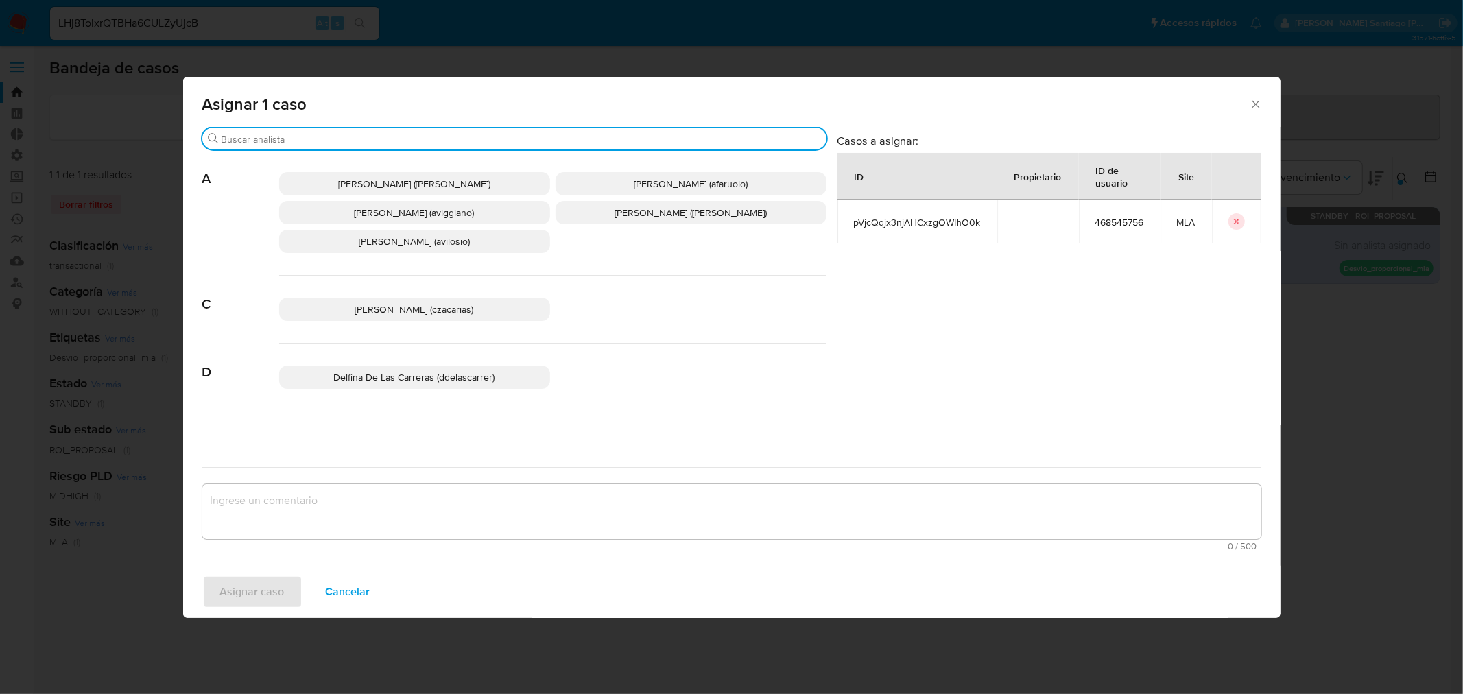
click at [408, 138] on input "Buscar" at bounding box center [522, 139] width 600 height 12
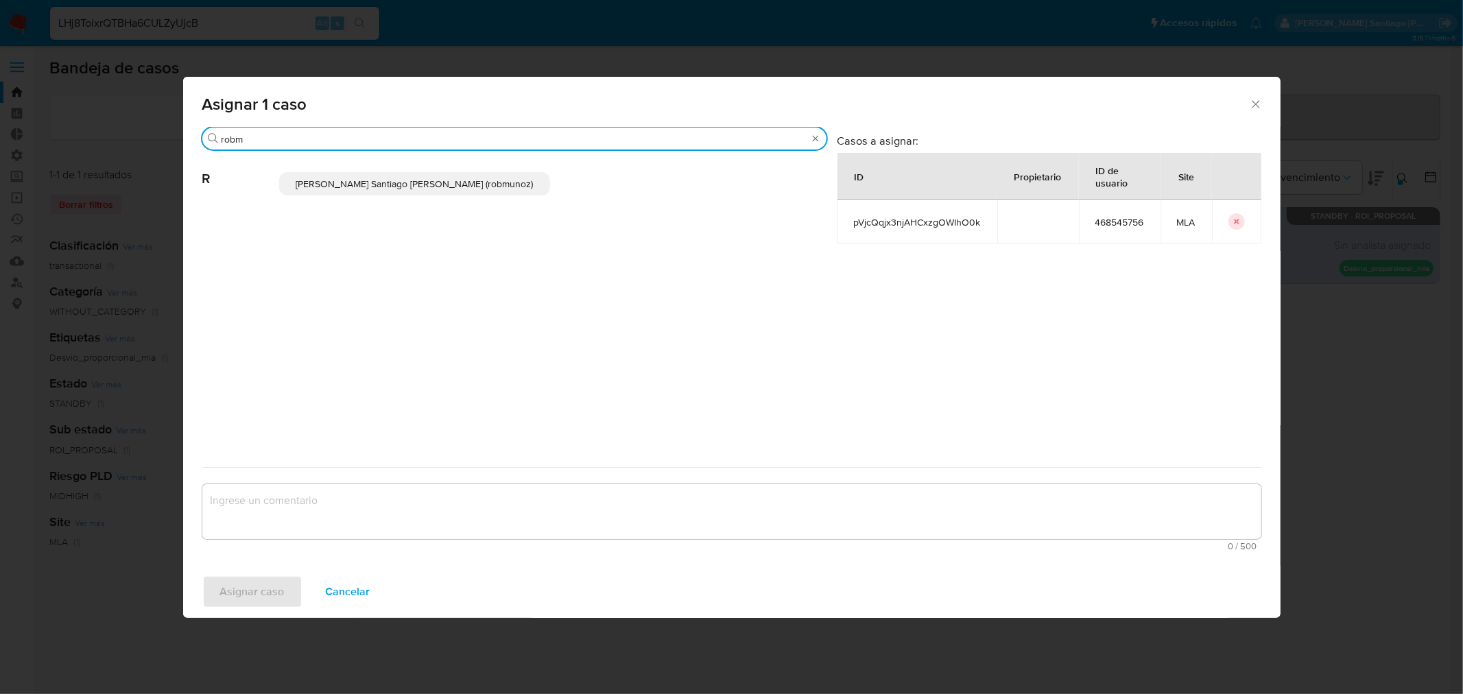
type input "robm"
click at [488, 185] on span "Roberto Santiago Munoz (robmunoz)" at bounding box center [414, 184] width 237 height 14
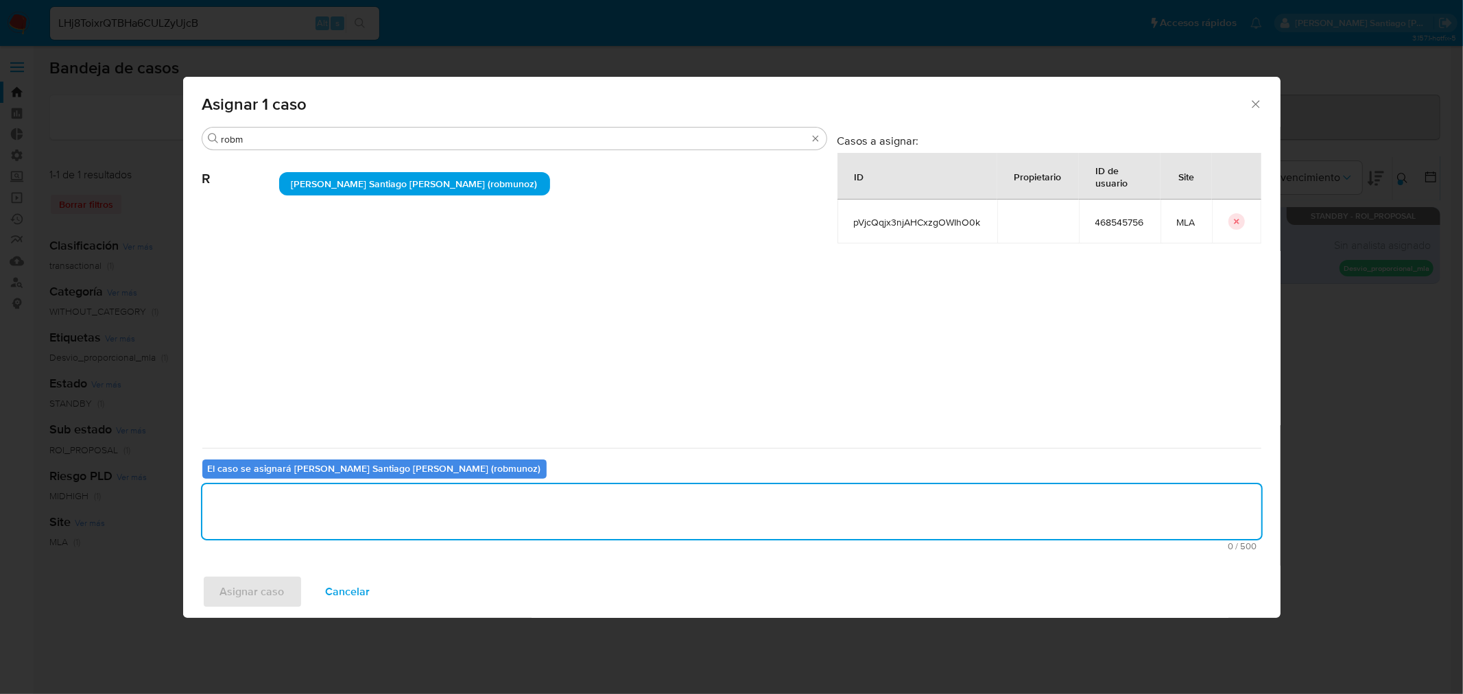
click at [342, 521] on textarea "assign-modal" at bounding box center [731, 511] width 1059 height 55
click at [249, 587] on span "Asignar caso" at bounding box center [252, 592] width 64 height 30
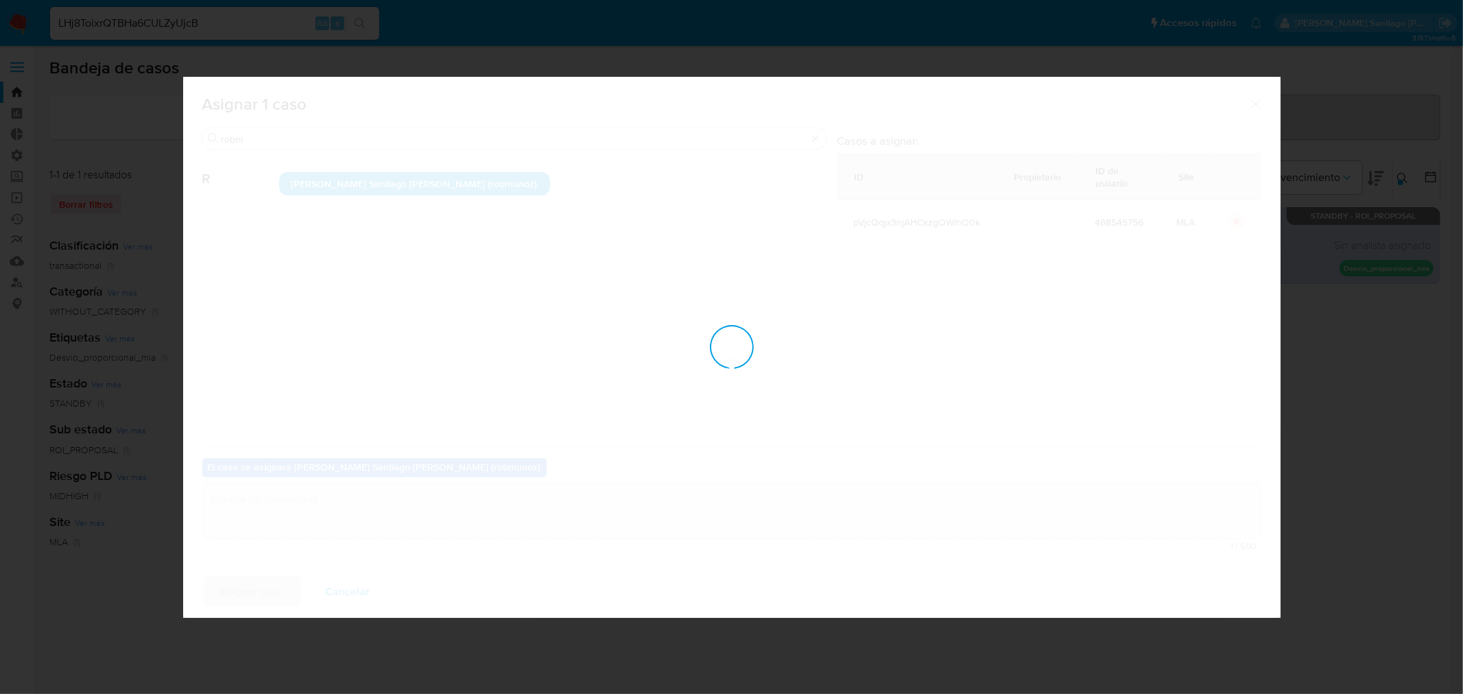
checkbox input "false"
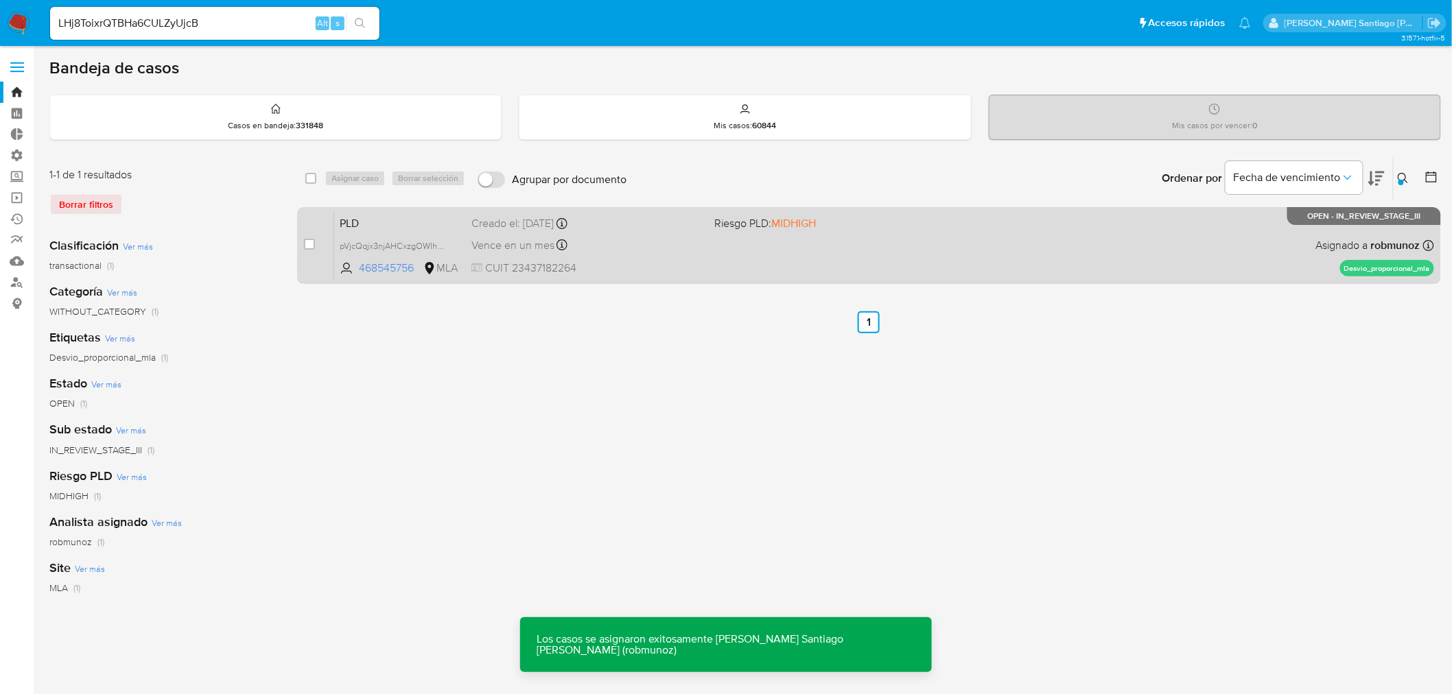
click at [1092, 250] on div "PLD pVjcQqjx3njAHCxzgOWIhO0k 468545756 MLA Riesgo PLD: MIDHIGH Creado el: 12/07…" at bounding box center [884, 245] width 1100 height 69
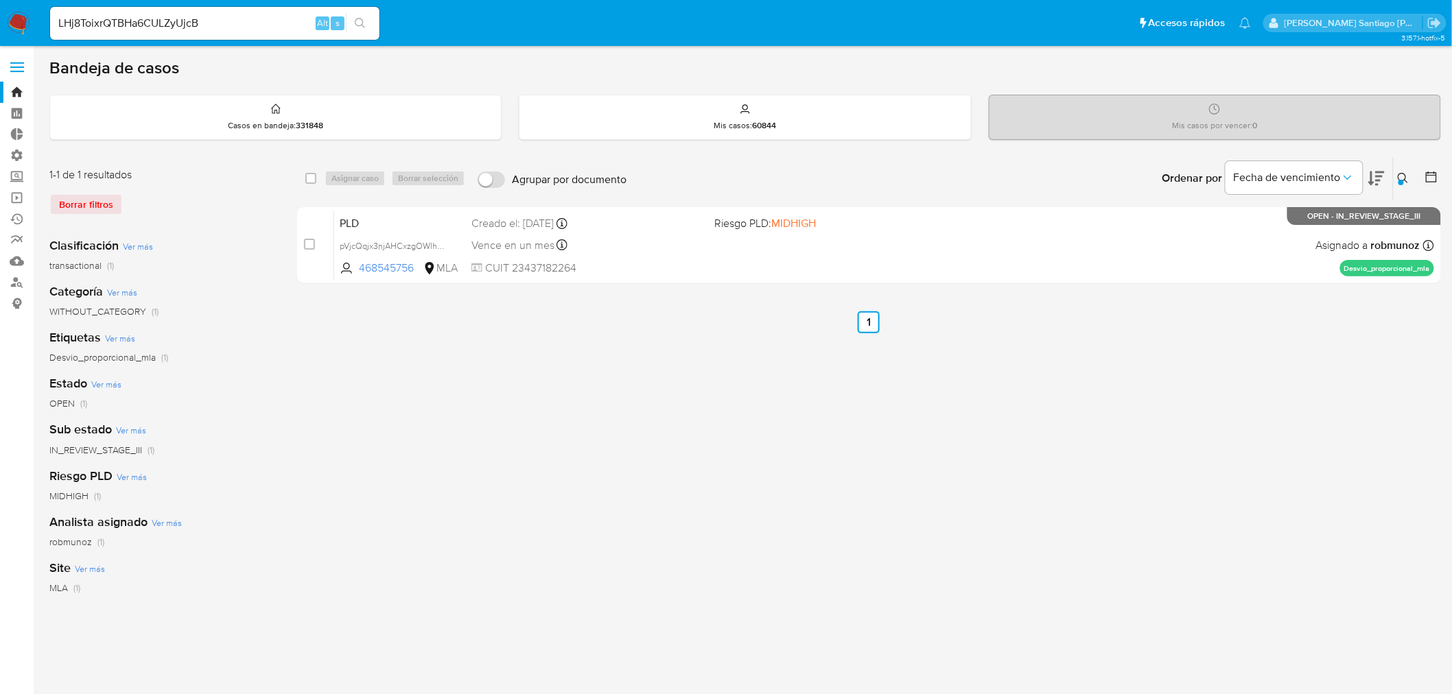
click at [234, 31] on div "LHj8ToixrQTBHa6CULZyUjcB Alt s" at bounding box center [214, 23] width 329 height 33
click at [229, 27] on input "LHj8ToixrQTBHa6CULZyUjcB" at bounding box center [214, 23] width 329 height 18
click at [229, 26] on input "LHj8ToixrQTBHa6CULZyUjcB" at bounding box center [214, 23] width 329 height 18
paste input "oheFmwVAJPolyemTtt4gGzih"
type input "oheFmwVAJPolyemTtt4gGzih"
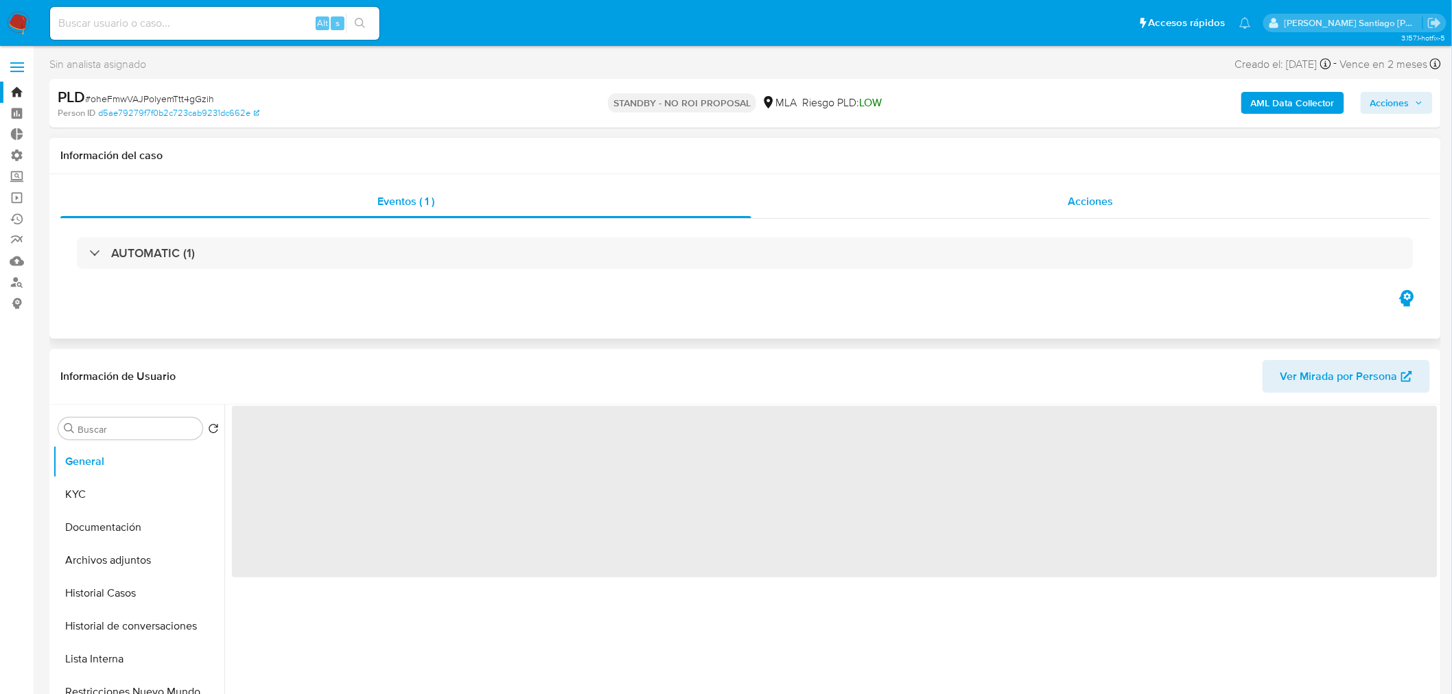
click at [980, 201] on div "Acciones" at bounding box center [1090, 201] width 679 height 33
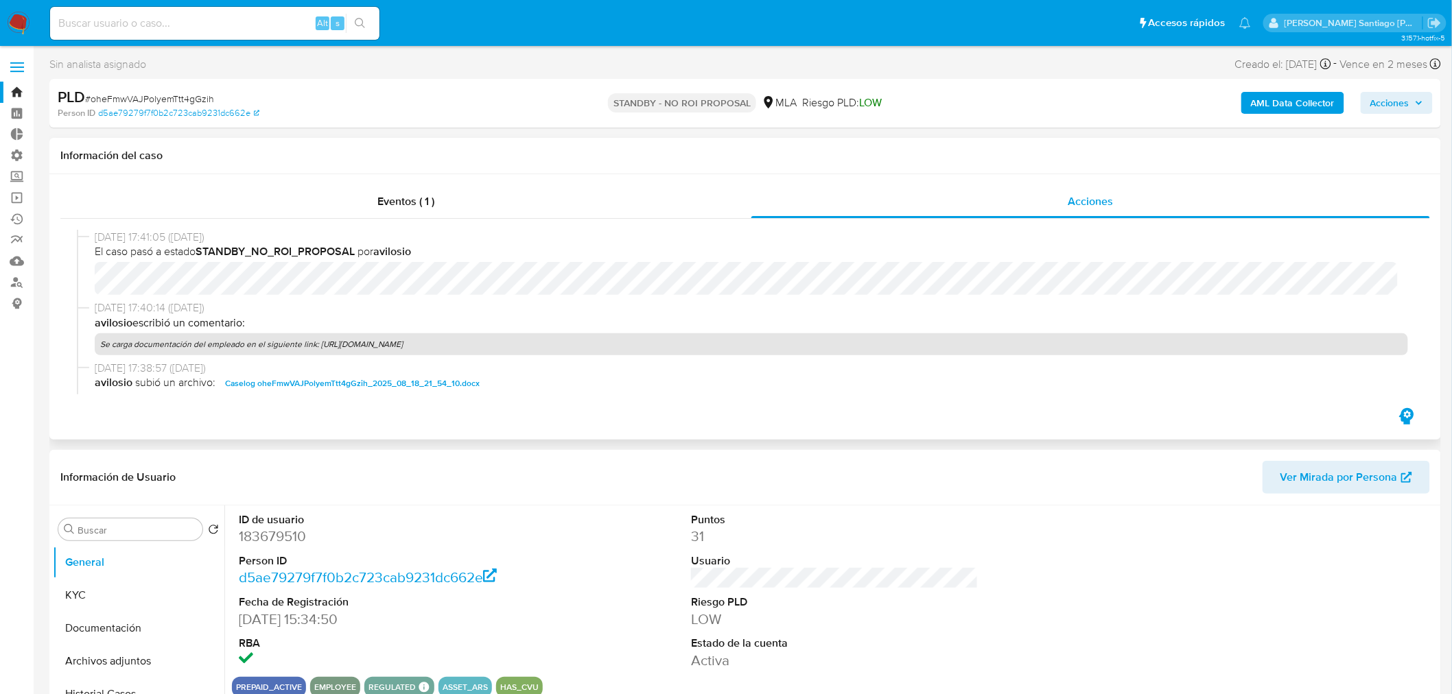
select select "10"
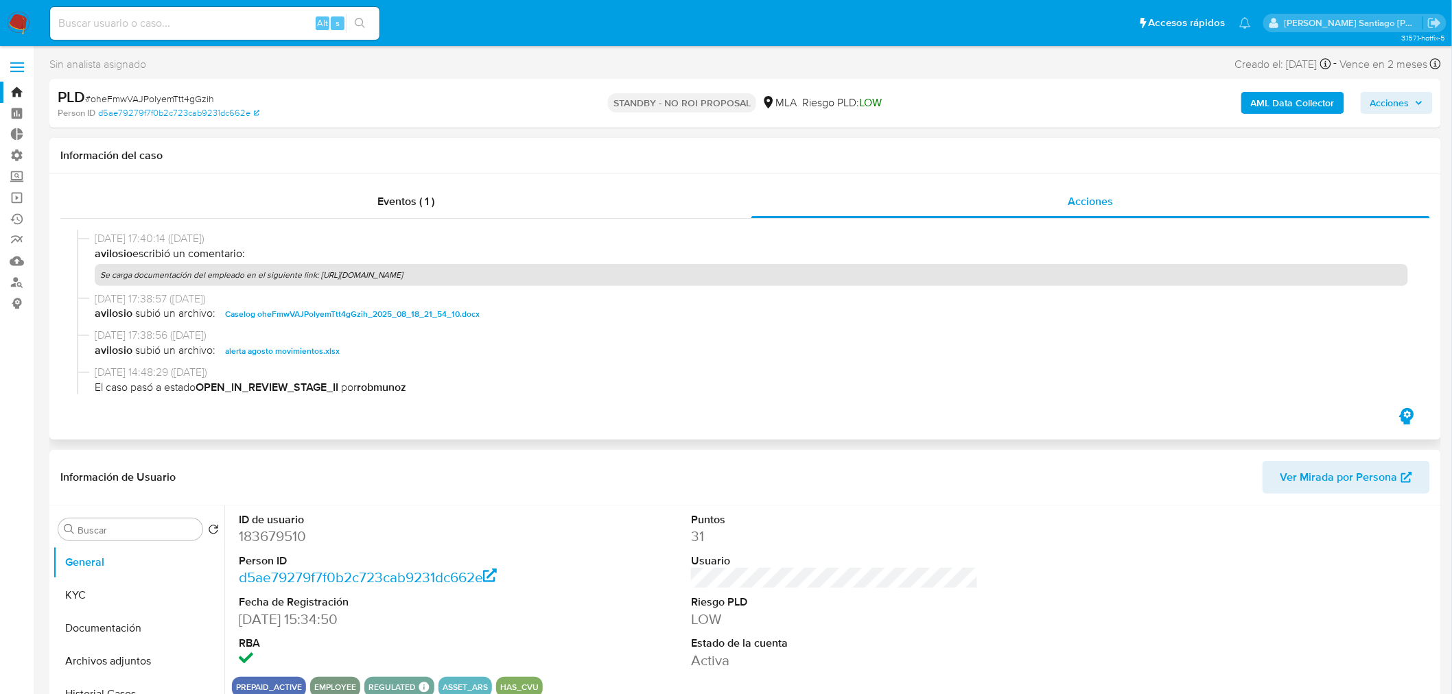
scroll to position [76, 0]
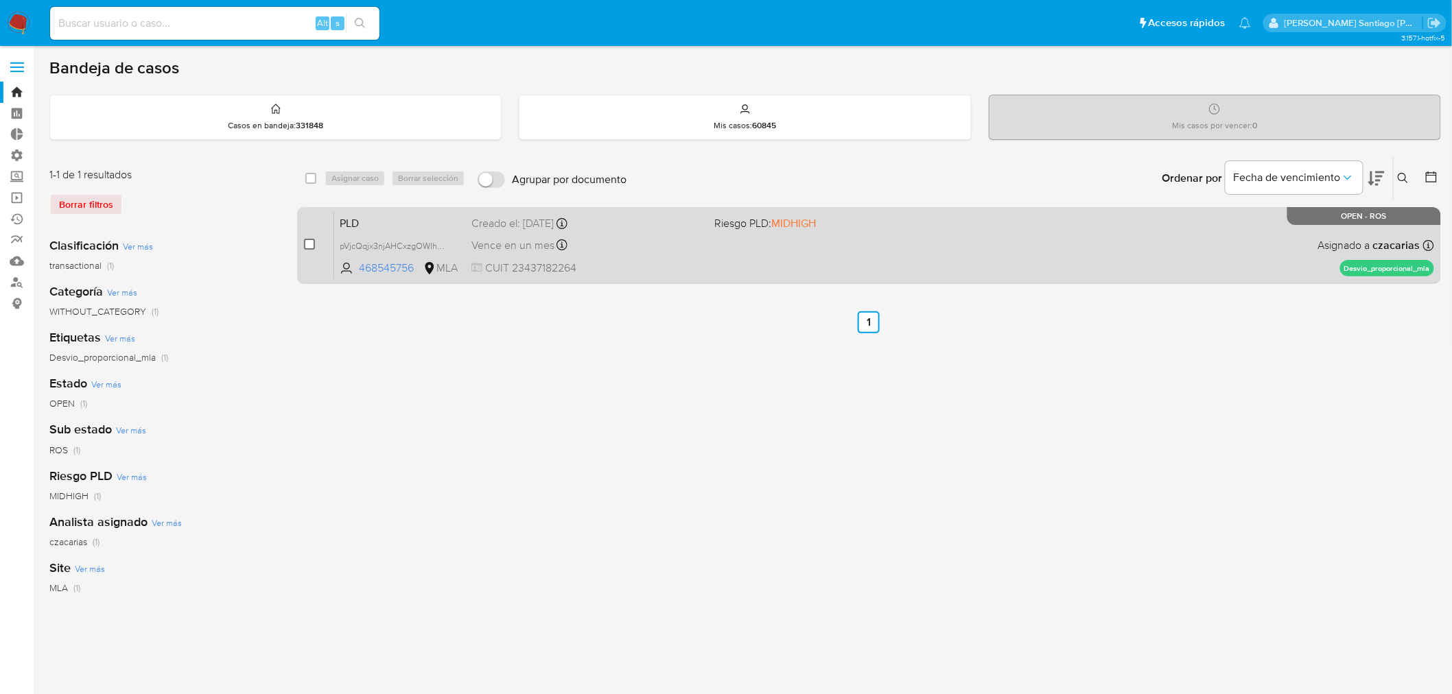
click at [307, 240] on input "checkbox" at bounding box center [309, 244] width 11 height 11
checkbox input "true"
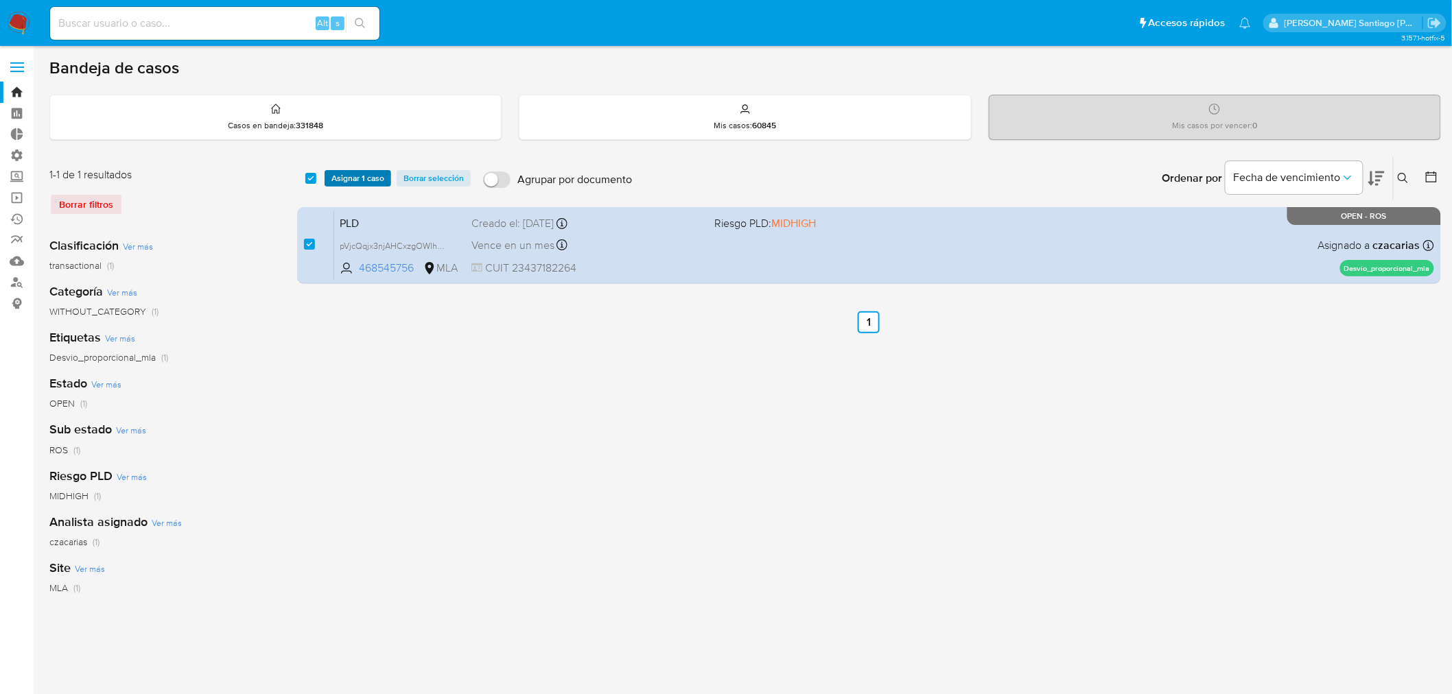
click at [350, 167] on div "select-all-cases-checkbox Asignar 1 caso Borrar selección Agrupar por documento…" at bounding box center [869, 178] width 1144 height 43
click at [347, 176] on span "Asignar 1 caso" at bounding box center [357, 179] width 53 height 14
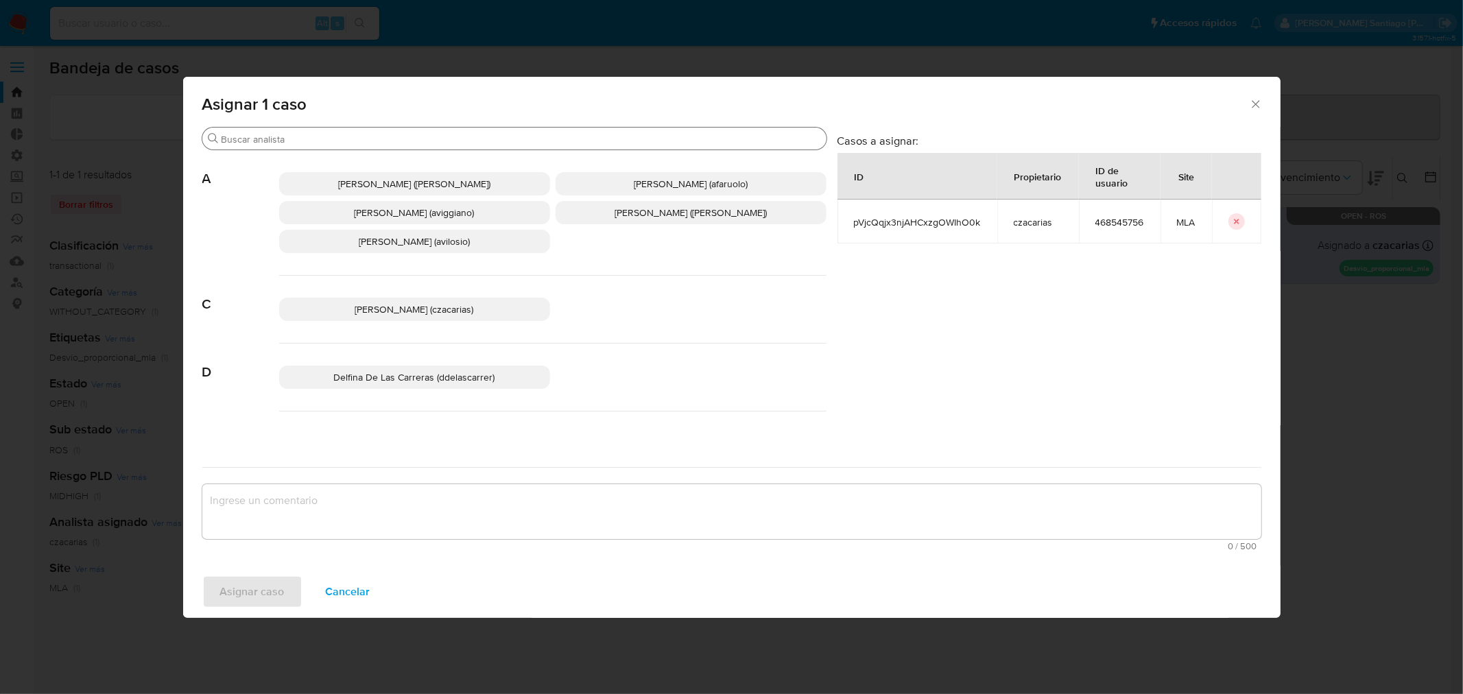
click at [350, 146] on div "Buscar A Abril Karina Medzovich (amedzovich) Agostina Dinora Faruolo (afaruolo)…" at bounding box center [514, 287] width 624 height 320
click at [353, 139] on input "Buscar" at bounding box center [522, 139] width 600 height 12
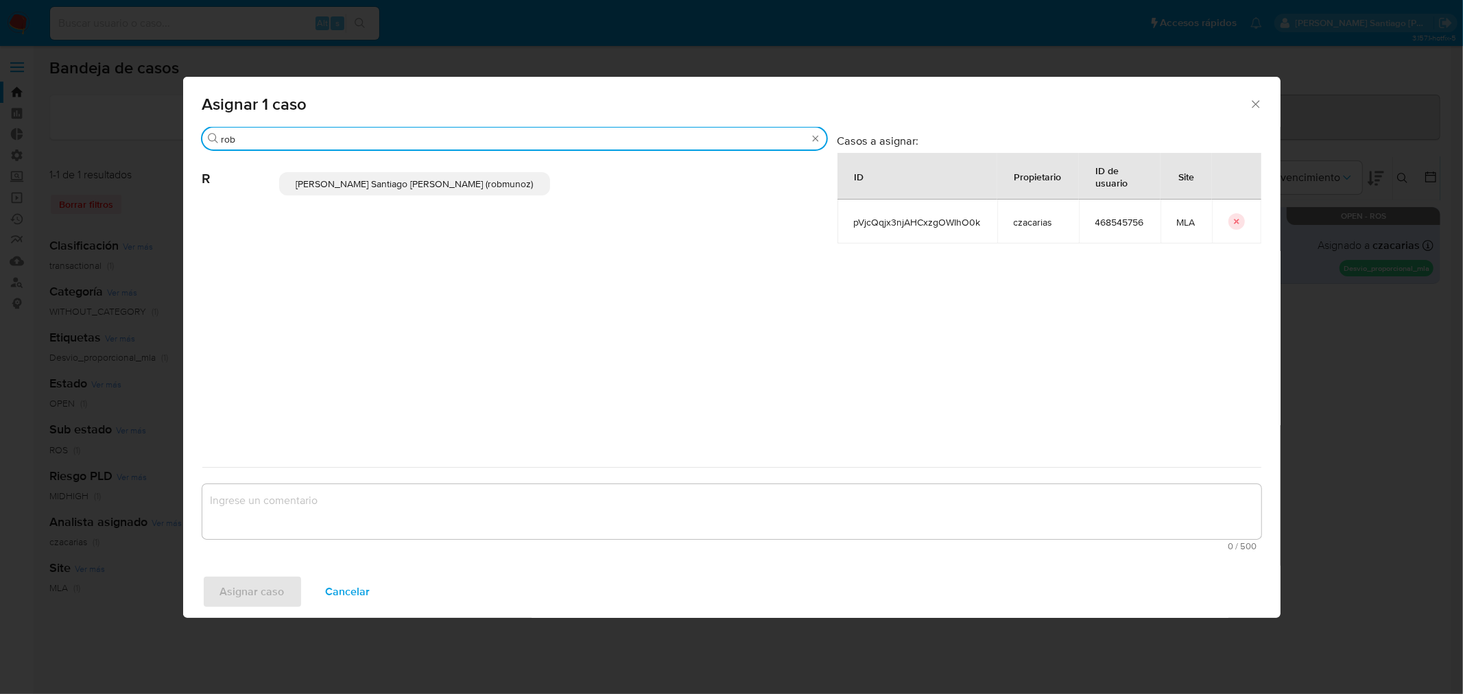
type input "rob"
click at [392, 175] on p "Roberto Santiago Munoz (robmunoz)" at bounding box center [414, 183] width 271 height 23
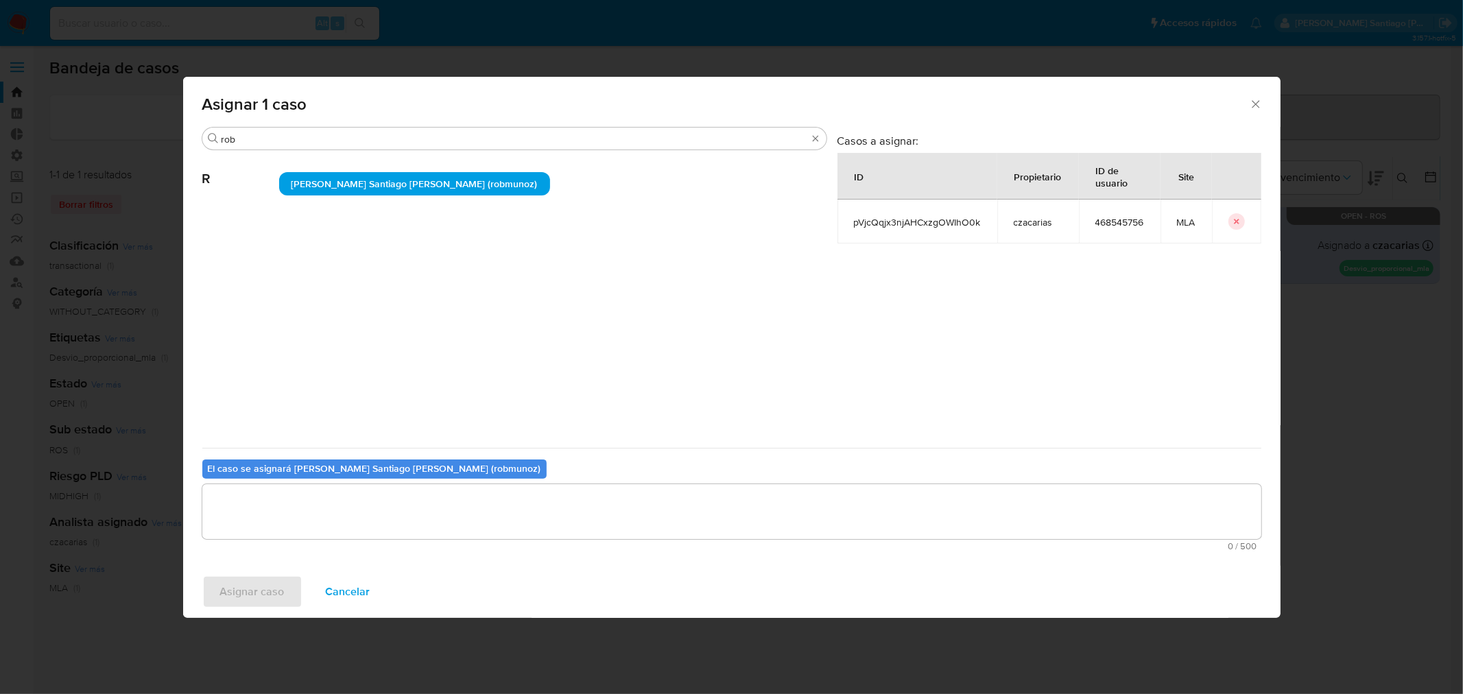
click at [395, 515] on textarea "assign-modal" at bounding box center [731, 511] width 1059 height 55
click at [263, 593] on span "Asignar caso" at bounding box center [252, 592] width 64 height 30
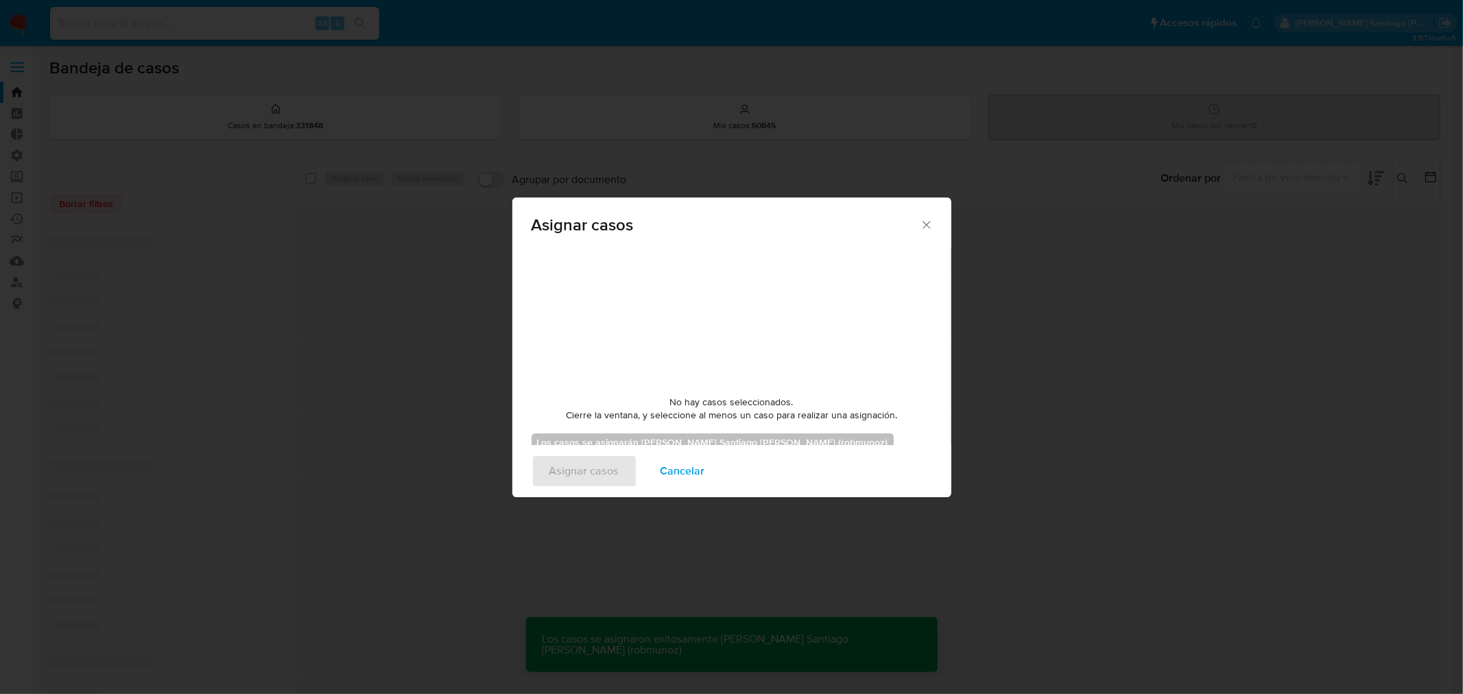
checkbox input "false"
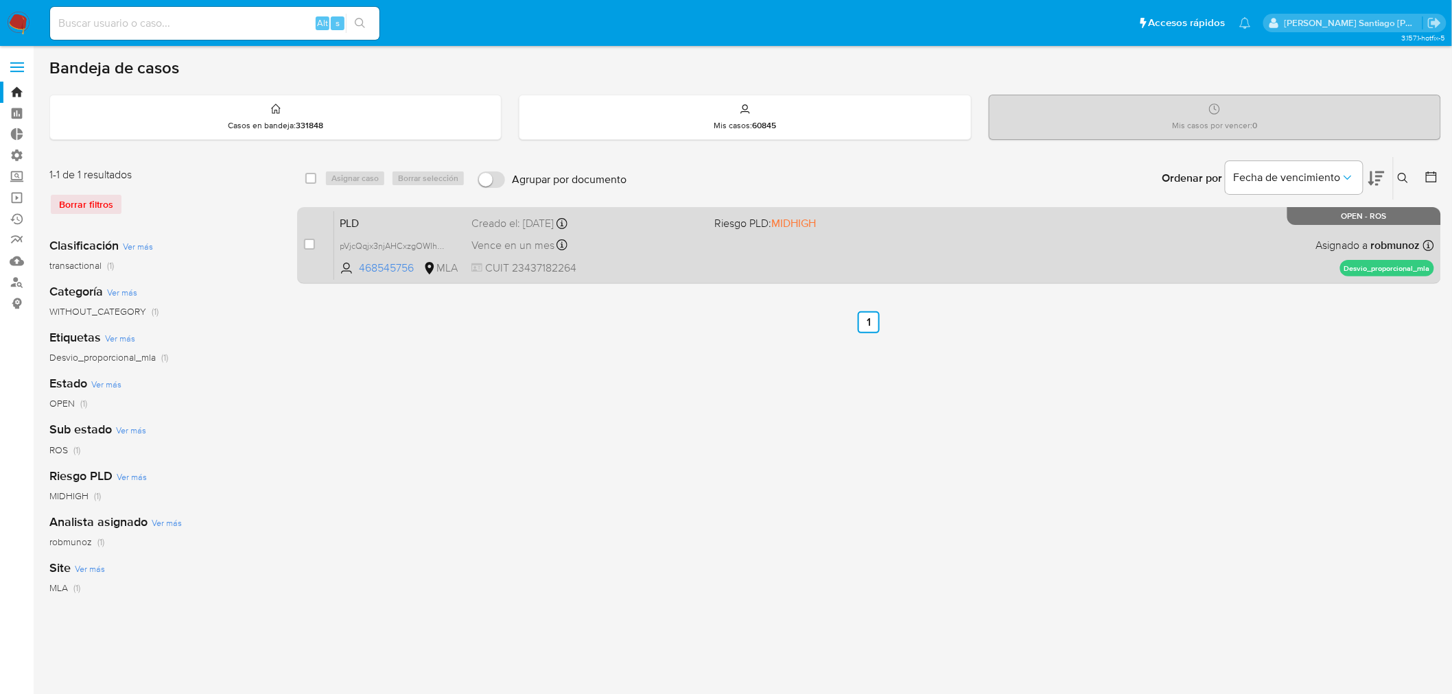
click at [1157, 281] on div "case-item-checkbox No es posible asignar el caso PLD pVjcQqjx3njAHCxzgOWIhO0k 4…" at bounding box center [869, 245] width 1144 height 77
click at [773, 261] on div "PLD pVjcQqjx3njAHCxzgOWIhO0k 468545756 MLA Riesgo PLD: MIDHIGH Creado el: 12/07…" at bounding box center [884, 245] width 1100 height 69
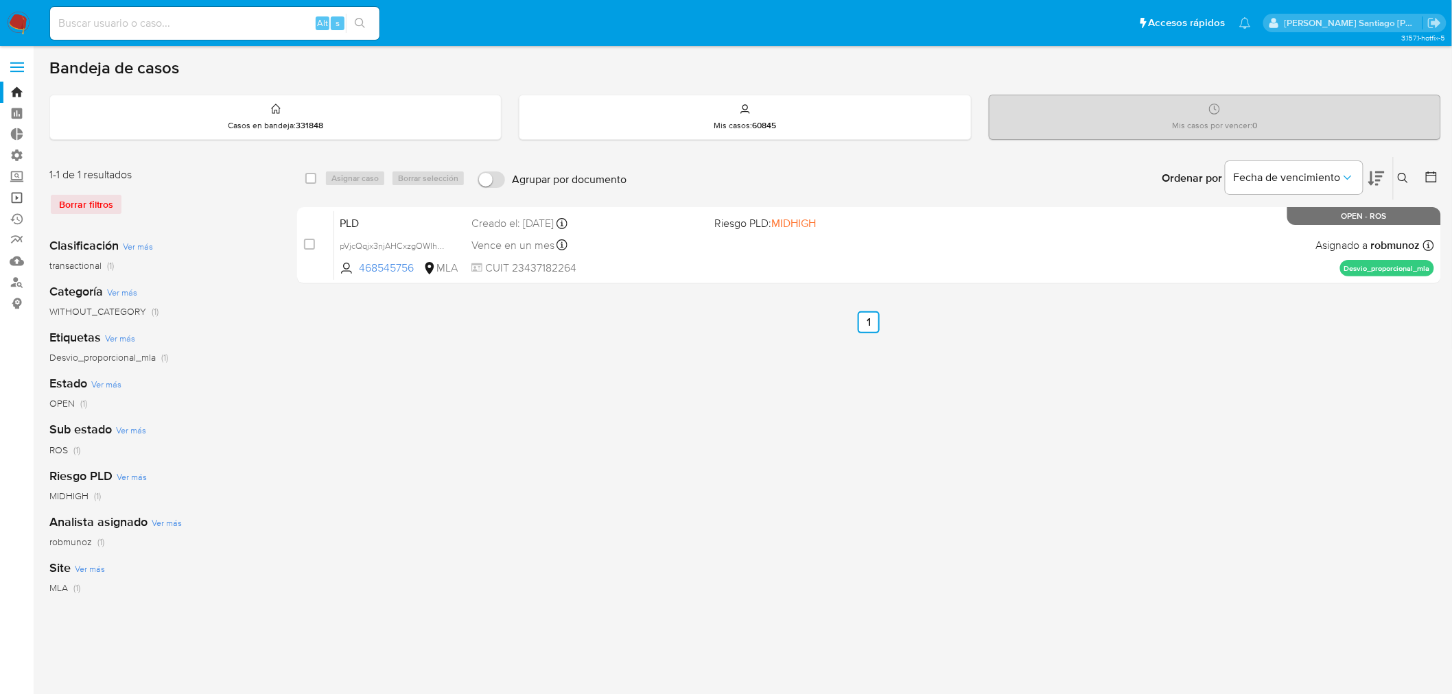
click at [10, 195] on link "Operaciones masivas" at bounding box center [81, 197] width 163 height 21
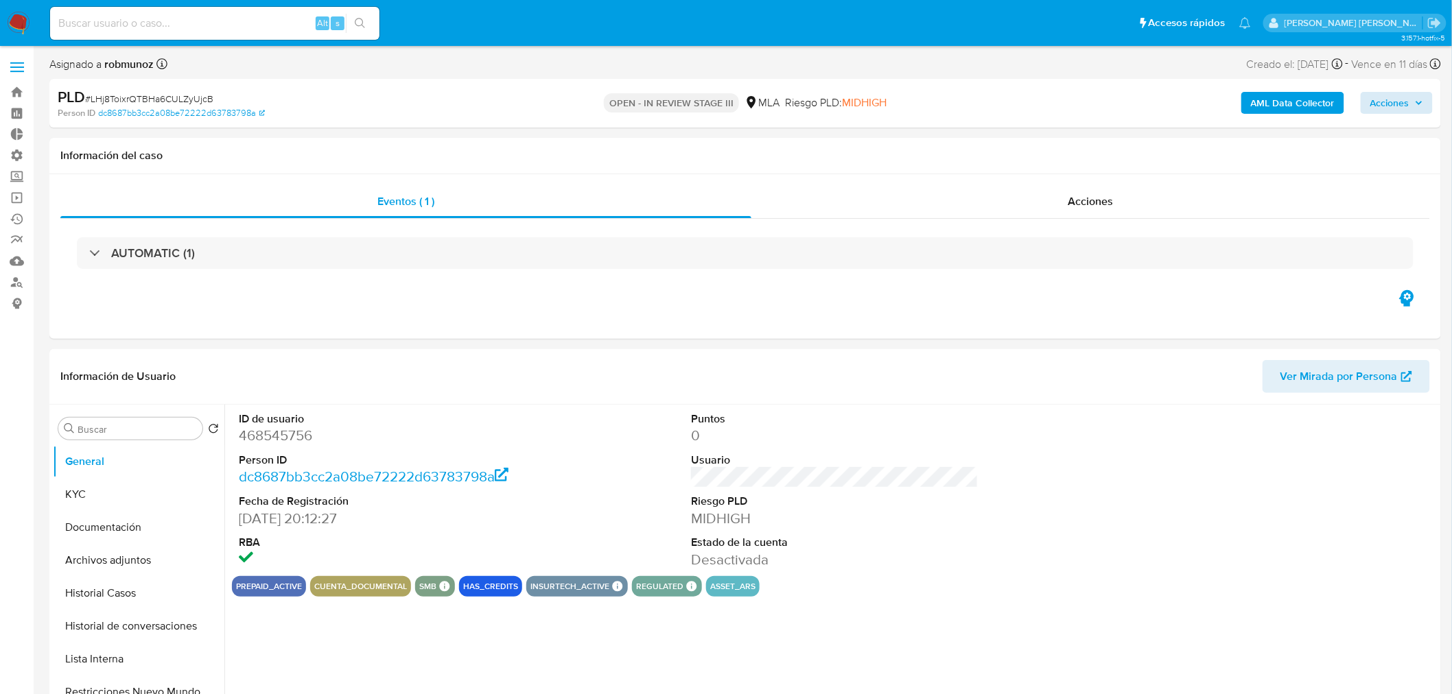
select select "10"
click at [1395, 99] on span "Acciones" at bounding box center [1389, 103] width 39 height 22
drag, startPoint x: 976, startPoint y: 152, endPoint x: 979, endPoint y: 165, distance: 13.3
click at [976, 152] on span "Resolución del caso" at bounding box center [1007, 147] width 98 height 16
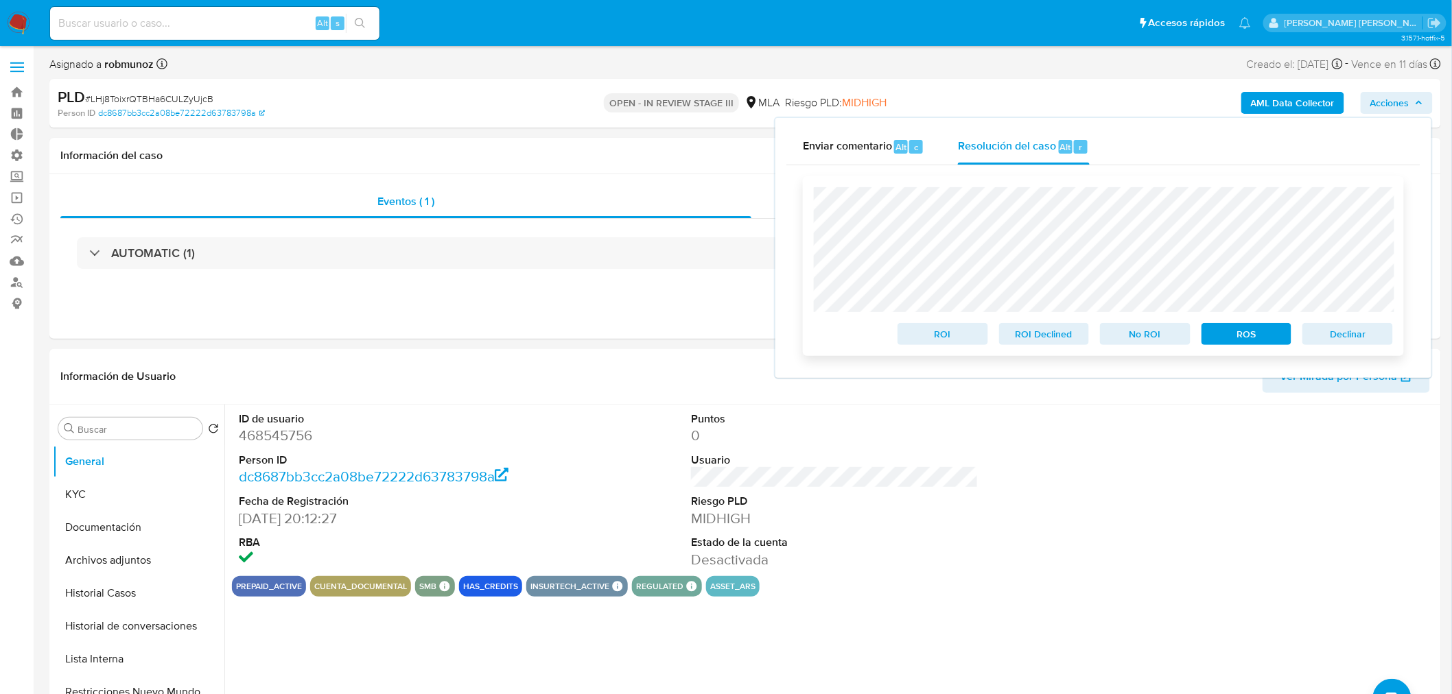
click at [1252, 335] on span "ROS" at bounding box center [1246, 334] width 71 height 19
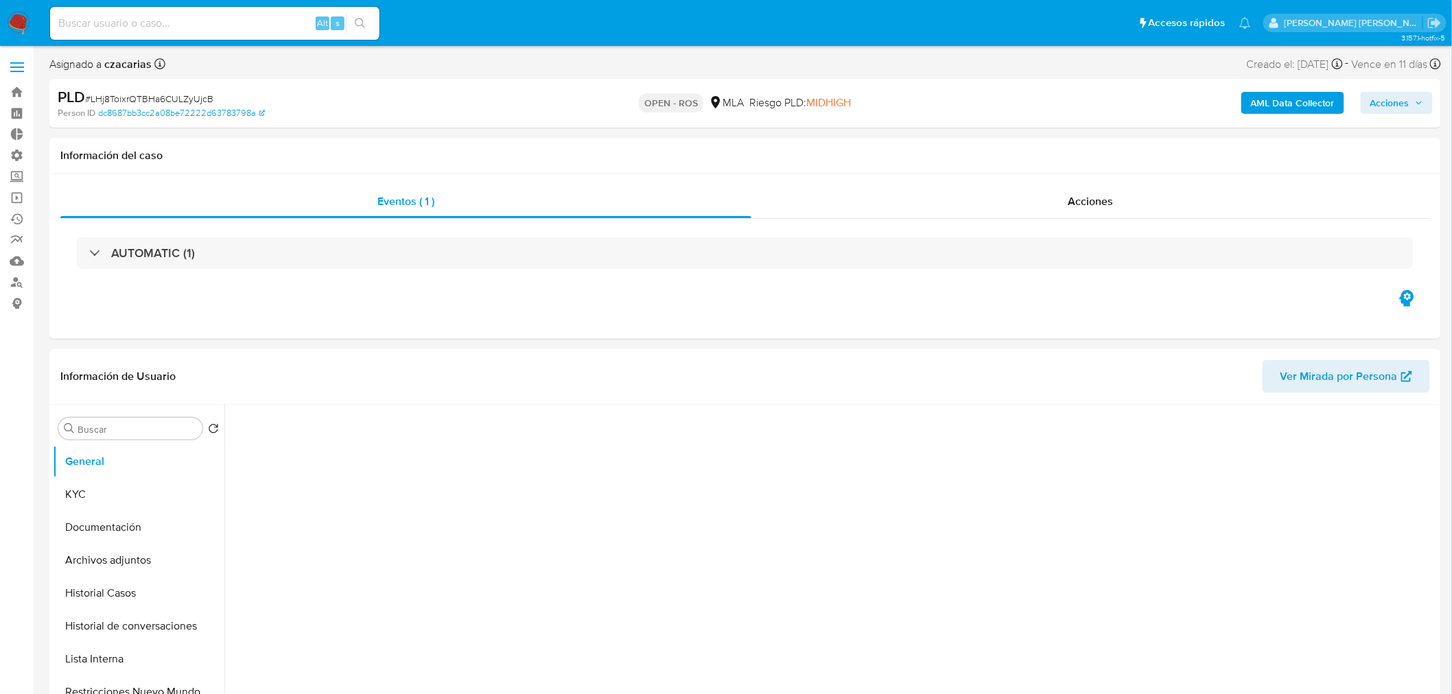
select select "10"
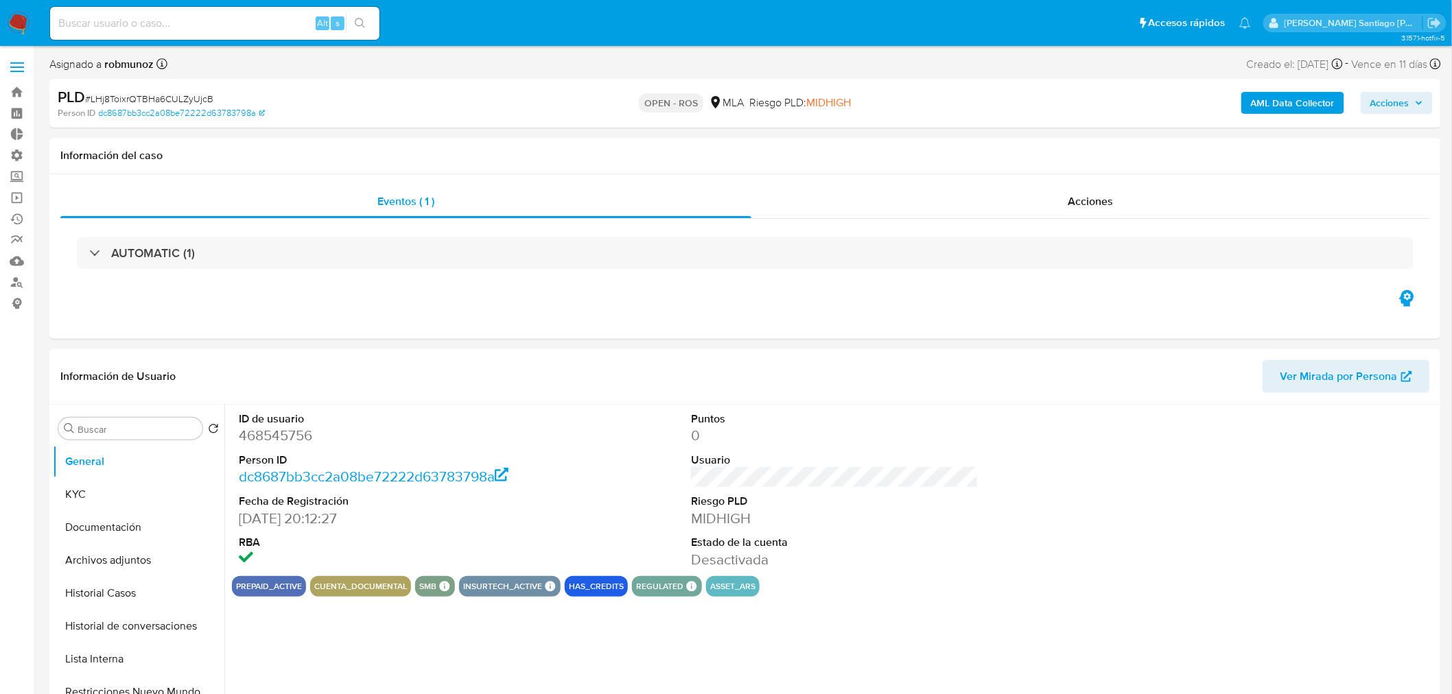
select select "10"
click at [1375, 107] on span "Acciones" at bounding box center [1389, 103] width 39 height 22
drag, startPoint x: 1070, startPoint y: 148, endPoint x: 1062, endPoint y: 168, distance: 21.5
click at [1069, 149] on div "Alt" at bounding box center [1066, 147] width 14 height 14
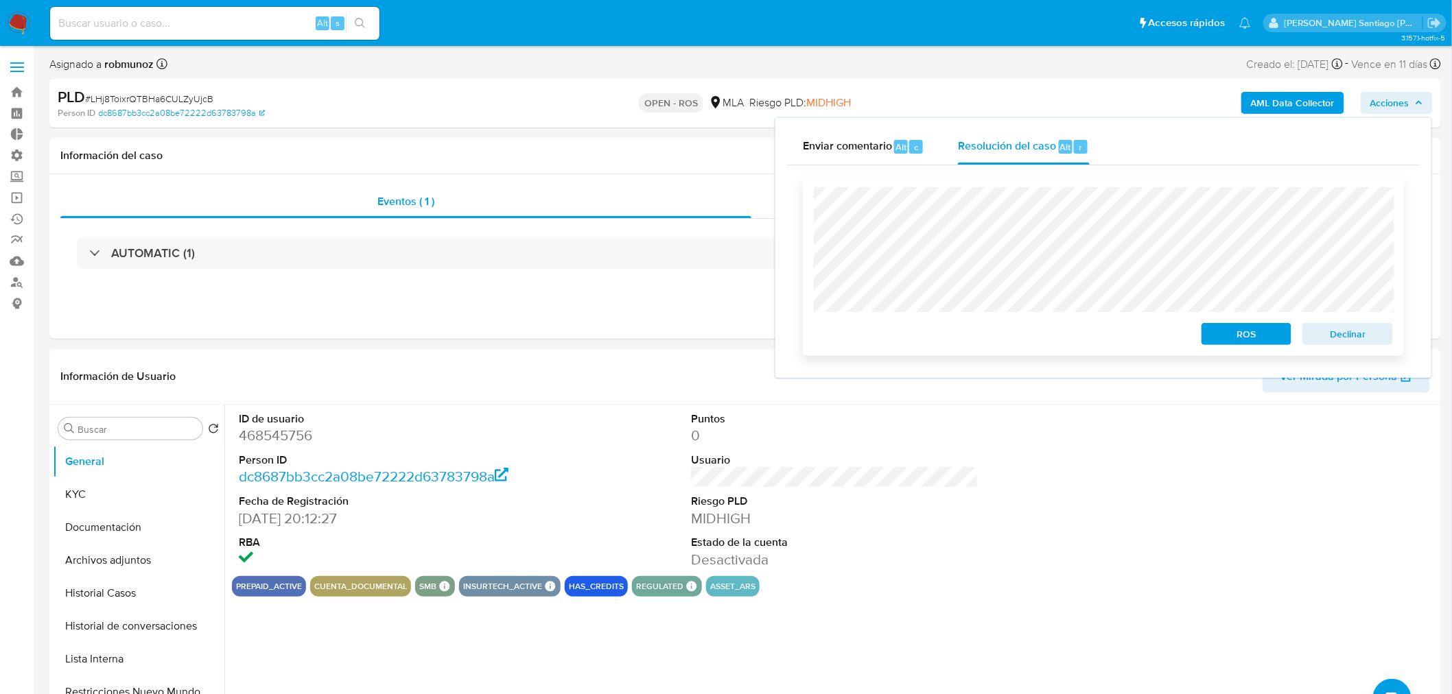
click at [1216, 338] on span "ROS" at bounding box center [1246, 334] width 71 height 19
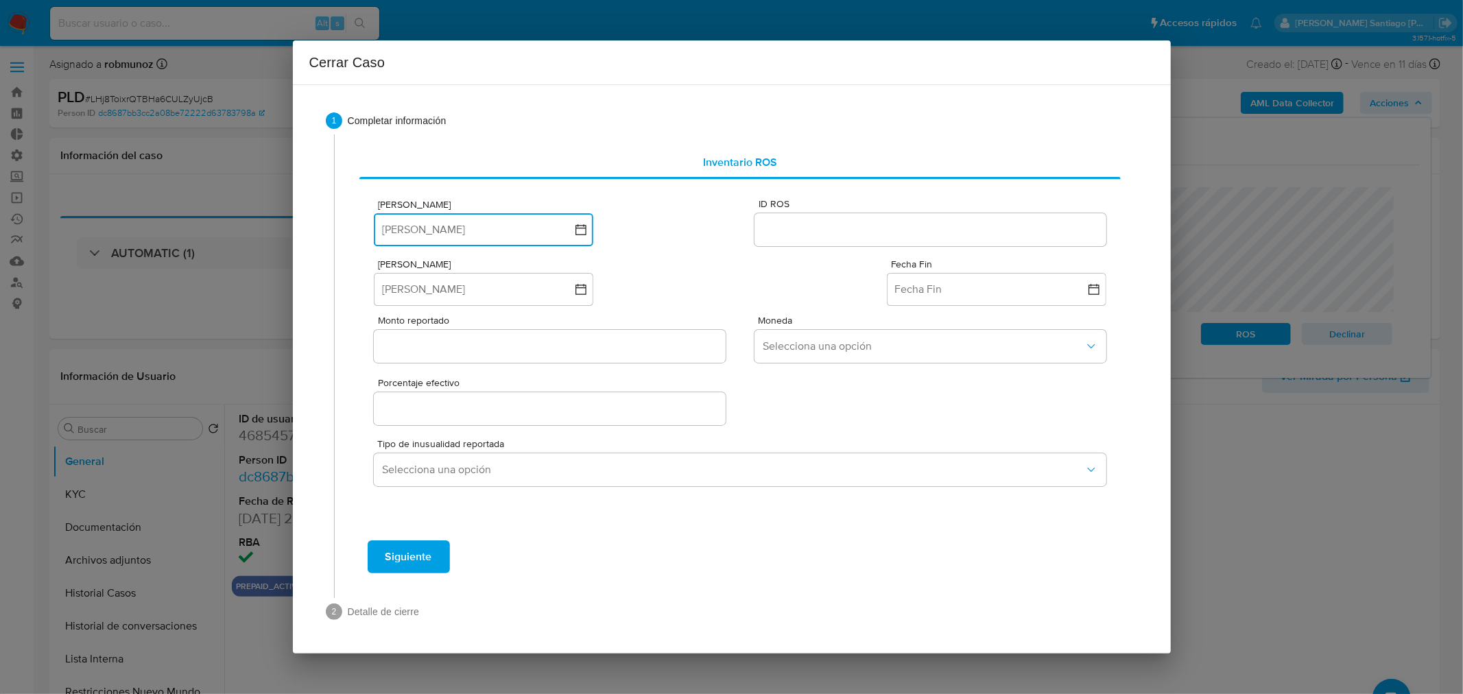
drag, startPoint x: 416, startPoint y: 230, endPoint x: 419, endPoint y: 243, distance: 13.5
click at [416, 231] on button "Fecha ROS" at bounding box center [484, 229] width 220 height 33
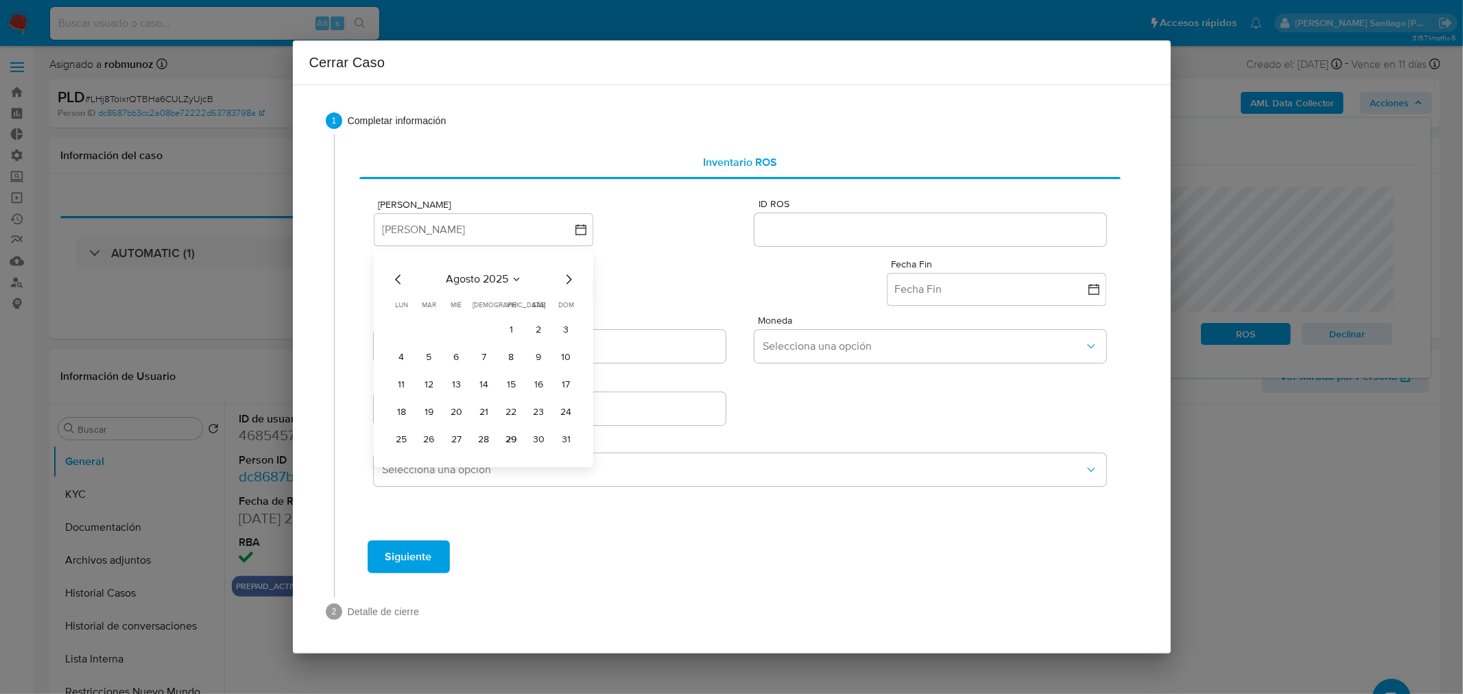
click at [397, 289] on div "agosto 2025 agosto 2025 lun lunes mar martes mié miércoles jue jueves vie viern…" at bounding box center [483, 361] width 187 height 180
click at [399, 279] on icon "Mes anterior" at bounding box center [398, 279] width 16 height 16
click at [571, 272] on icon "Mes siguiente" at bounding box center [569, 279] width 16 height 16
click at [515, 435] on button "29" at bounding box center [511, 440] width 22 height 22
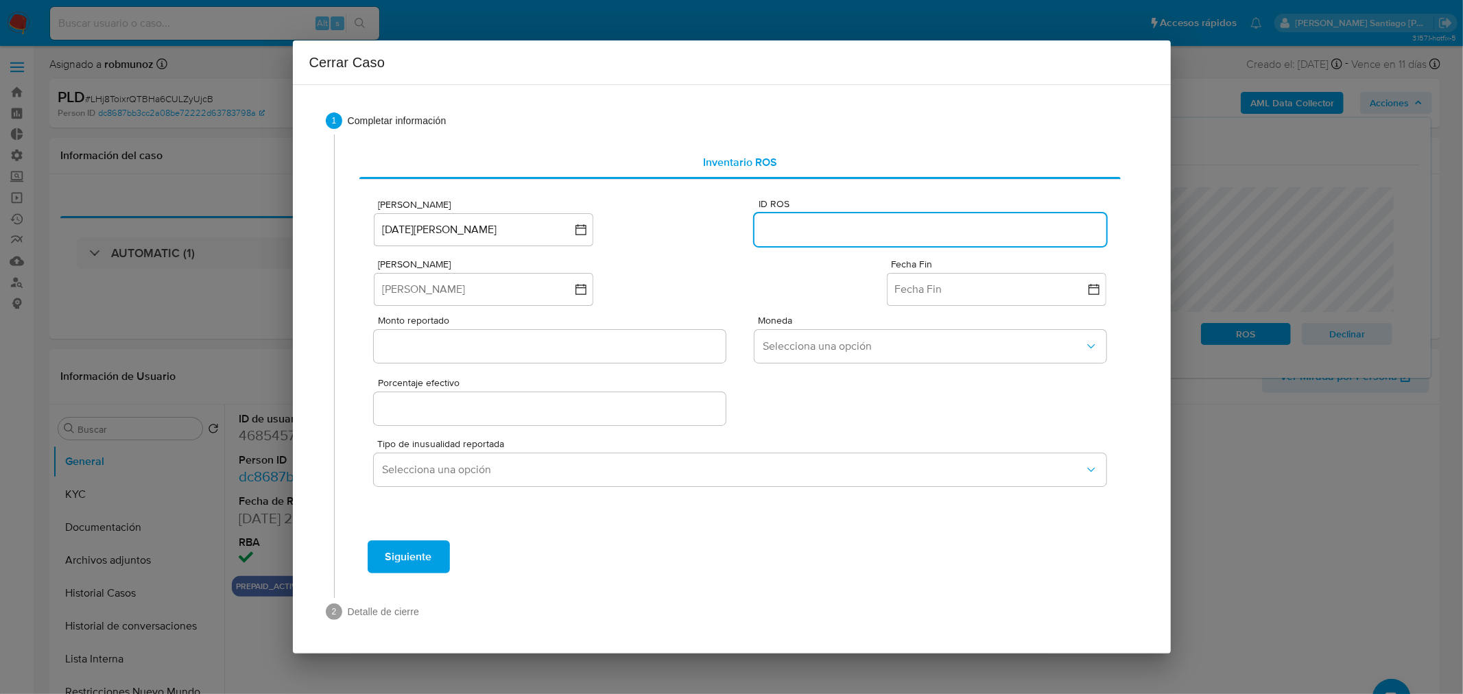
click at [843, 227] on input "ID ROS" at bounding box center [930, 230] width 351 height 18
paste input "635677696"
type input "635677696"
click at [542, 286] on button "Fecha Inicio" at bounding box center [484, 289] width 220 height 33
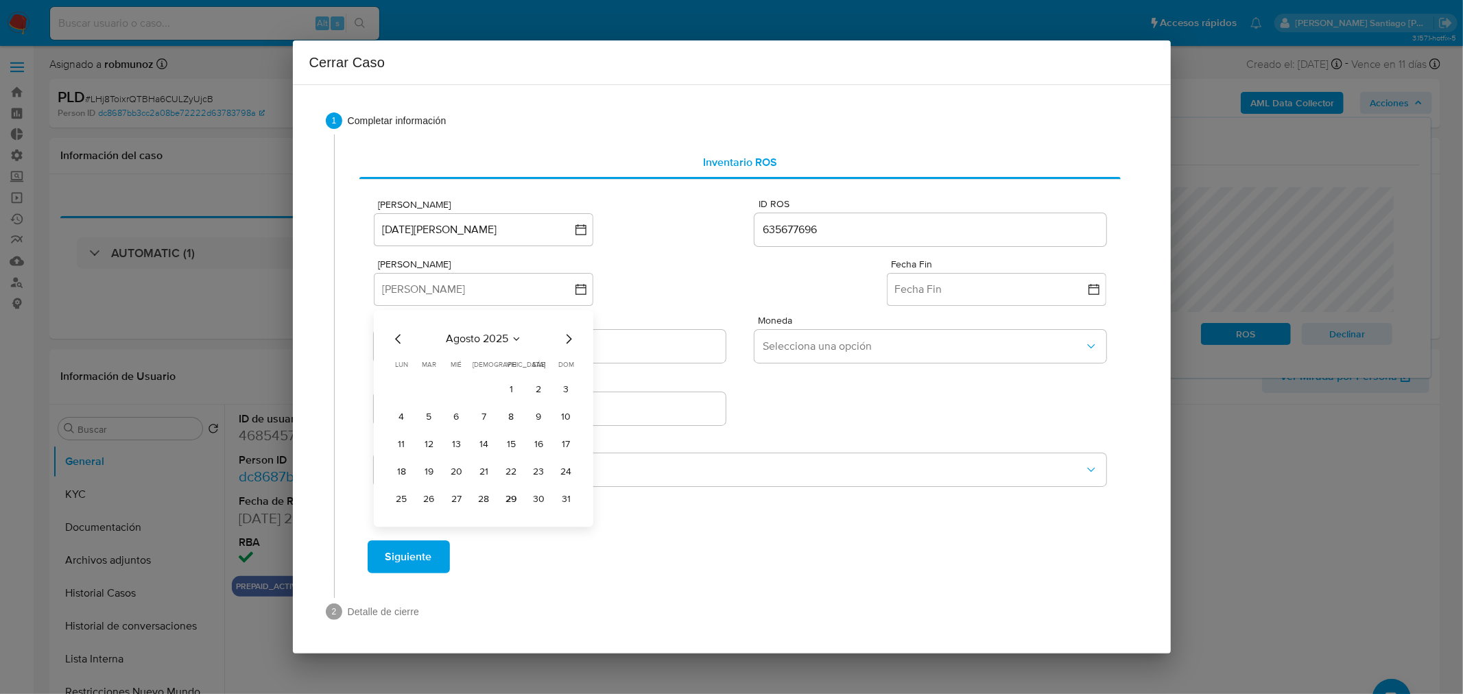
click at [397, 338] on icon "Mes anterior" at bounding box center [397, 339] width 5 height 10
click at [400, 341] on icon "Mes anterior" at bounding box center [398, 339] width 16 height 16
click at [399, 342] on icon "Mes anterior" at bounding box center [397, 339] width 5 height 10
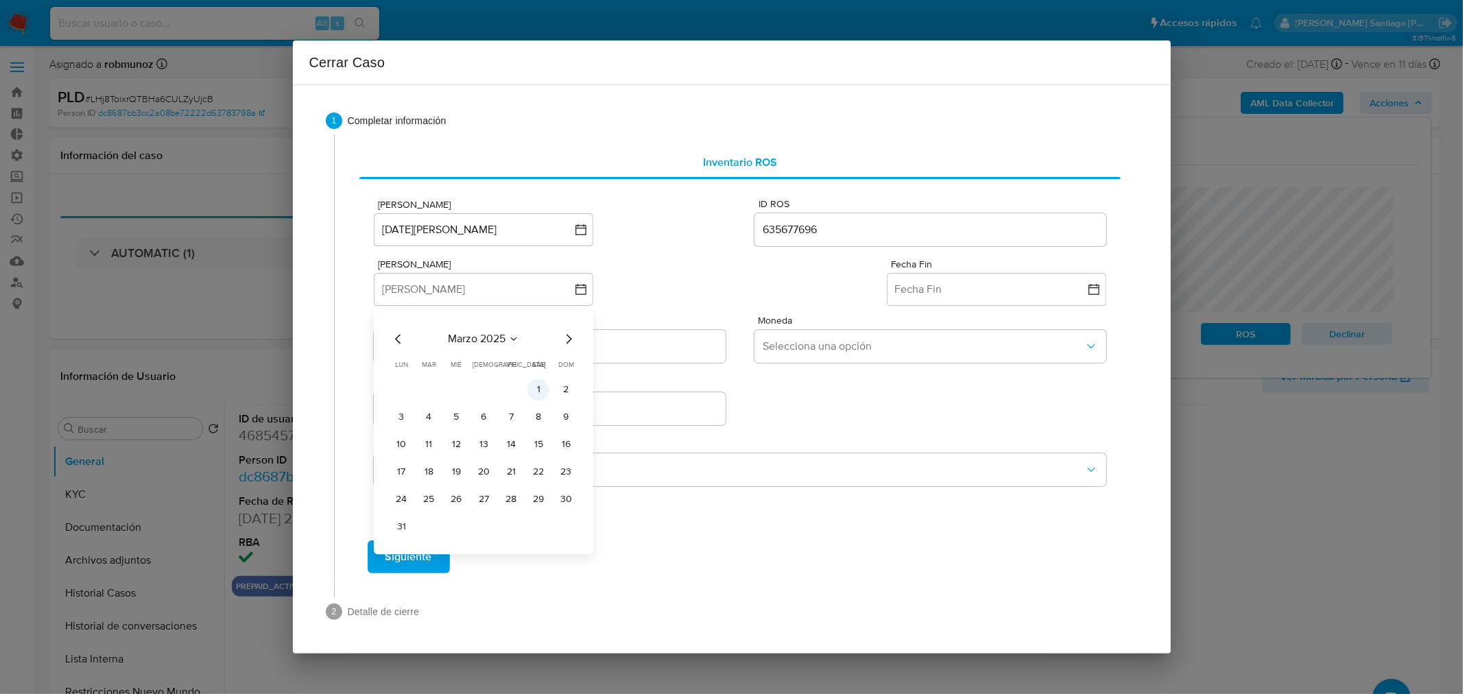
drag, startPoint x: 539, startPoint y: 388, endPoint x: 545, endPoint y: 379, distance: 11.4
click at [539, 387] on button "1" at bounding box center [539, 390] width 22 height 22
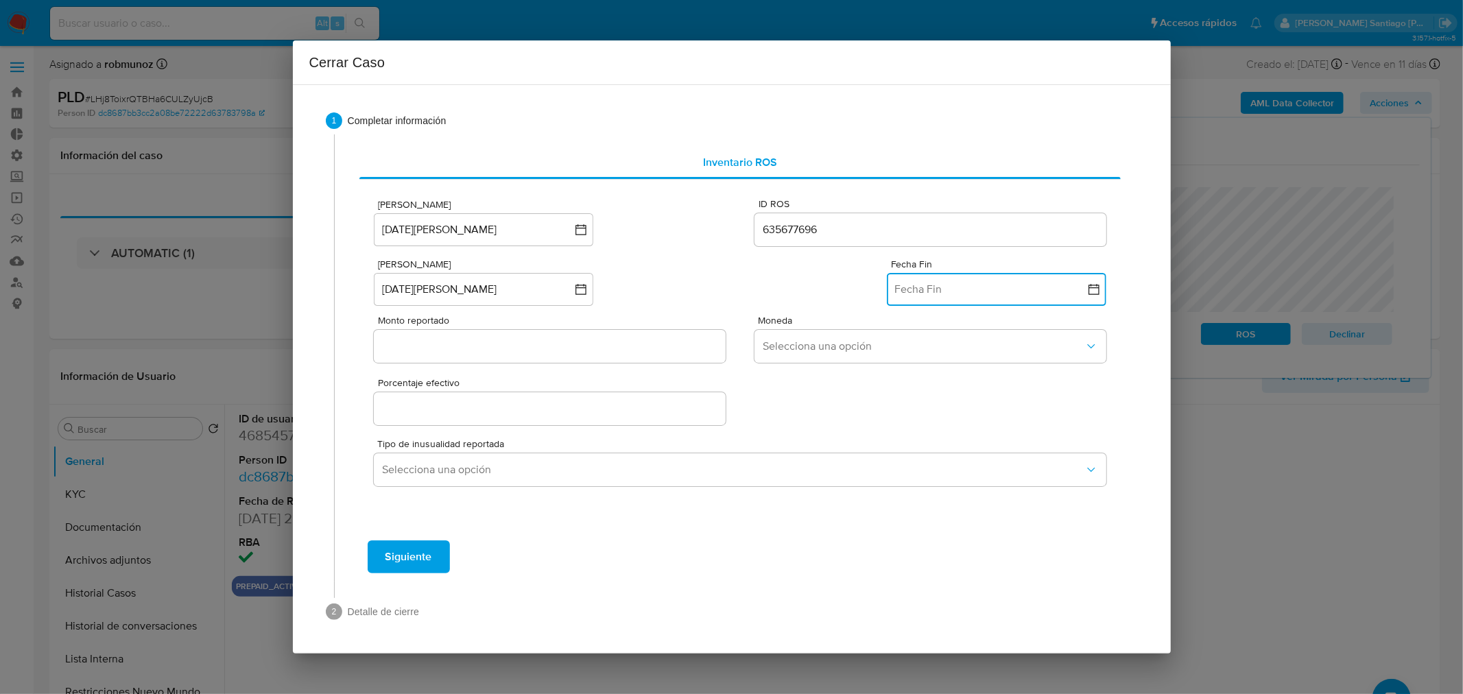
click at [966, 288] on button "Fecha Fin" at bounding box center [997, 289] width 220 height 33
click at [907, 333] on icon "Mes anterior" at bounding box center [912, 339] width 16 height 16
click at [911, 338] on icon "Mes anterior" at bounding box center [912, 339] width 16 height 16
click at [914, 528] on button "30" at bounding box center [915, 527] width 22 height 22
click at [567, 344] on input "Monto reportado" at bounding box center [549, 347] width 351 height 18
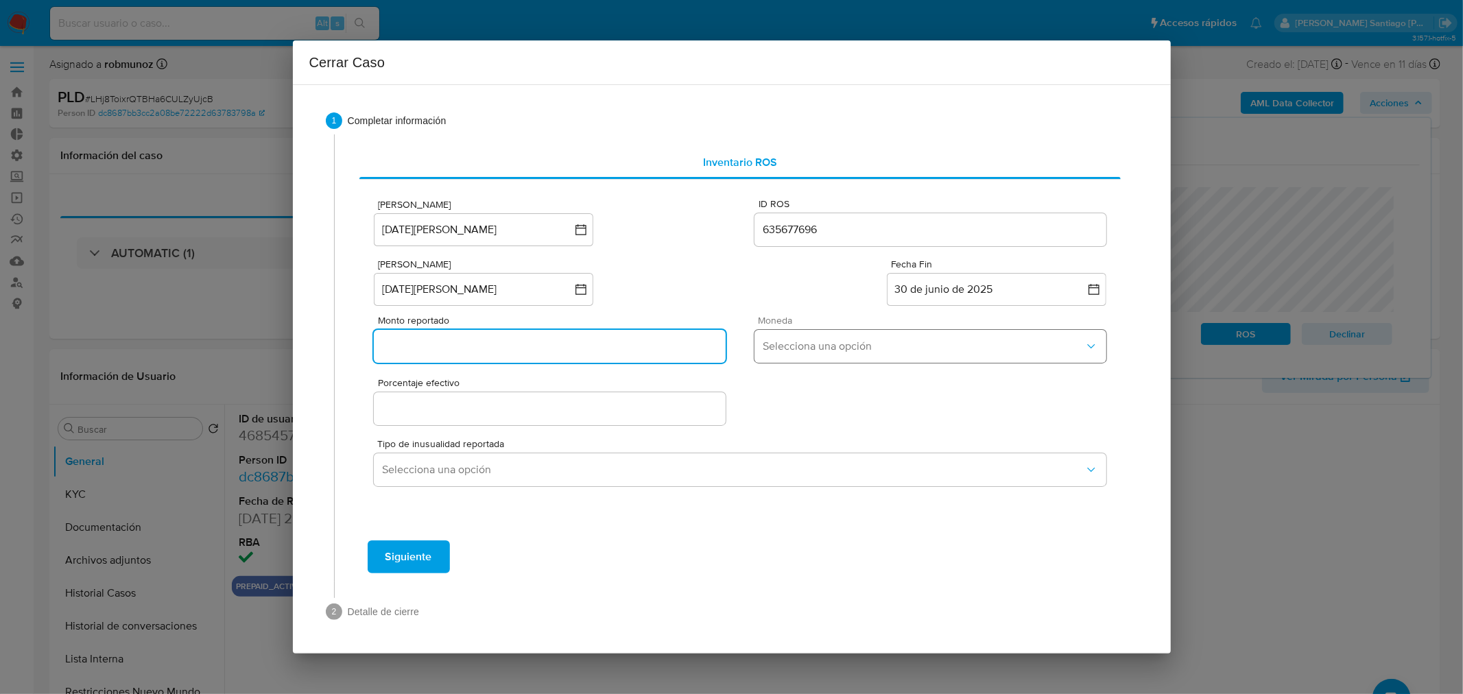
paste input "393165973"
type input "393165973"
click at [803, 344] on span "Selecciona una opción" at bounding box center [923, 347] width 321 height 14
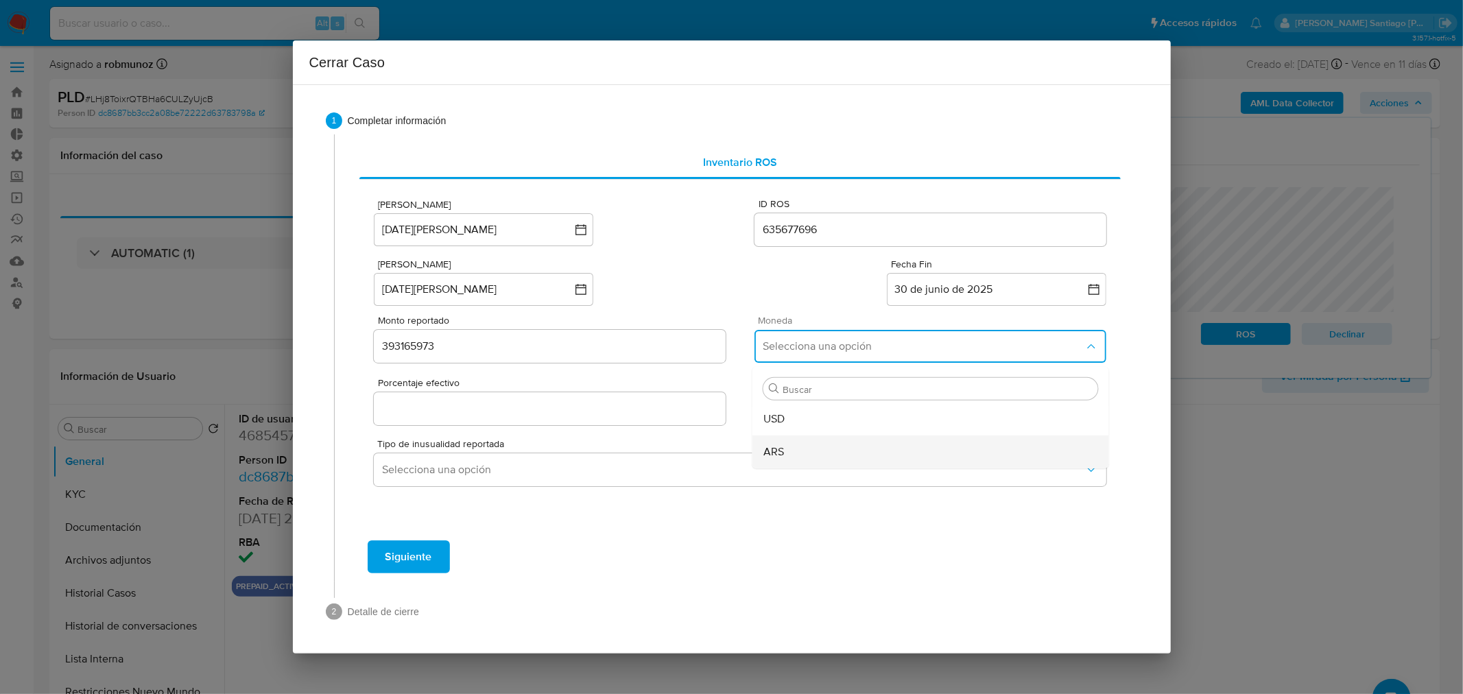
click at [812, 453] on div "ARS" at bounding box center [931, 452] width 335 height 33
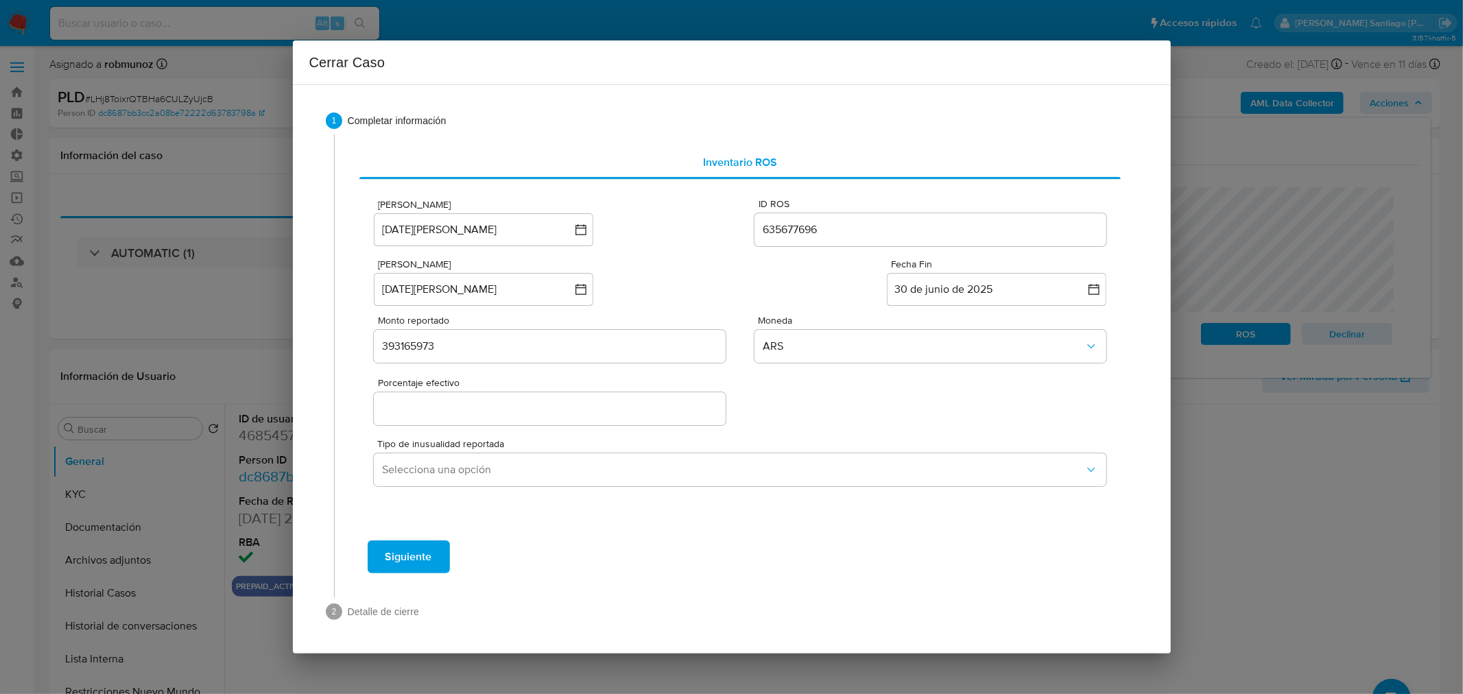
click at [591, 410] on input "Porcentaje efectivo" at bounding box center [549, 409] width 351 height 18
type input "0%"
click at [807, 403] on div "Porcentaje efectivo 0%" at bounding box center [740, 398] width 732 height 60
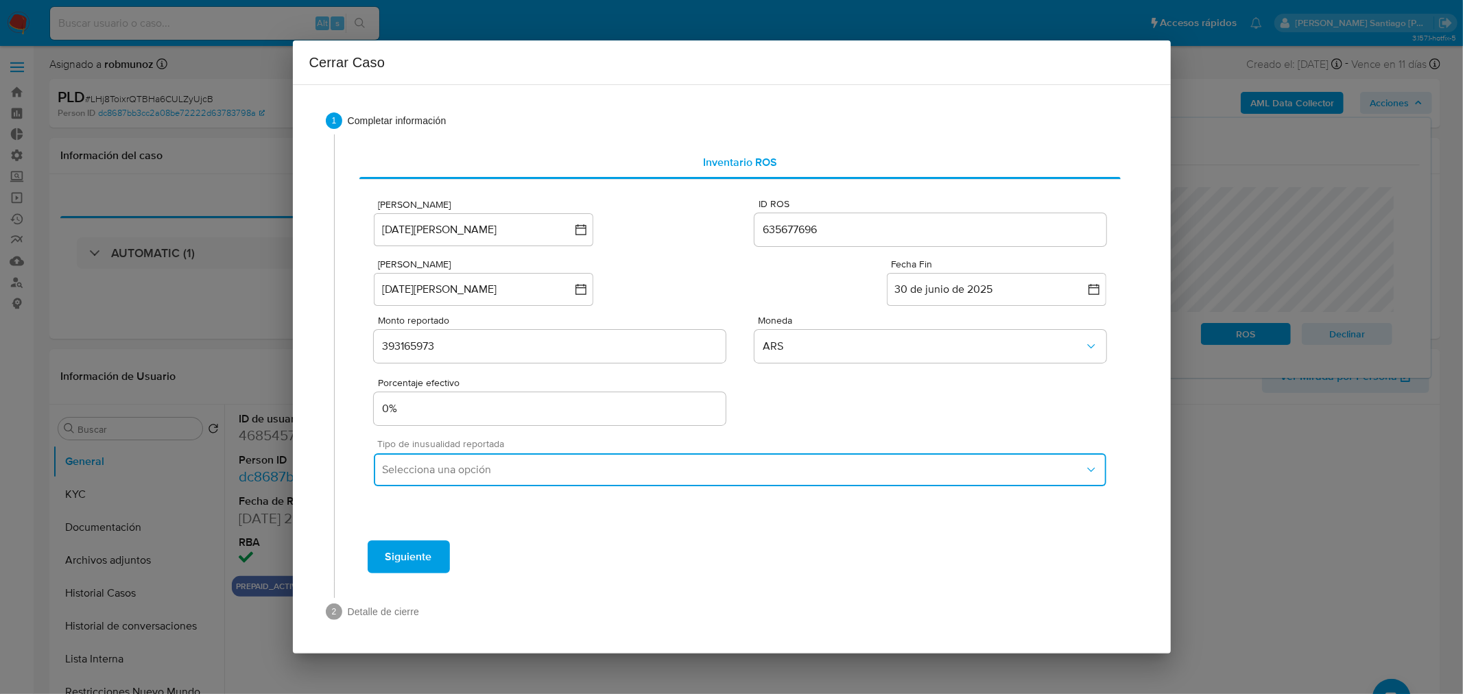
drag, startPoint x: 803, startPoint y: 471, endPoint x: 801, endPoint y: 480, distance: 9.2
click at [803, 472] on span "Selecciona una opción" at bounding box center [733, 470] width 702 height 14
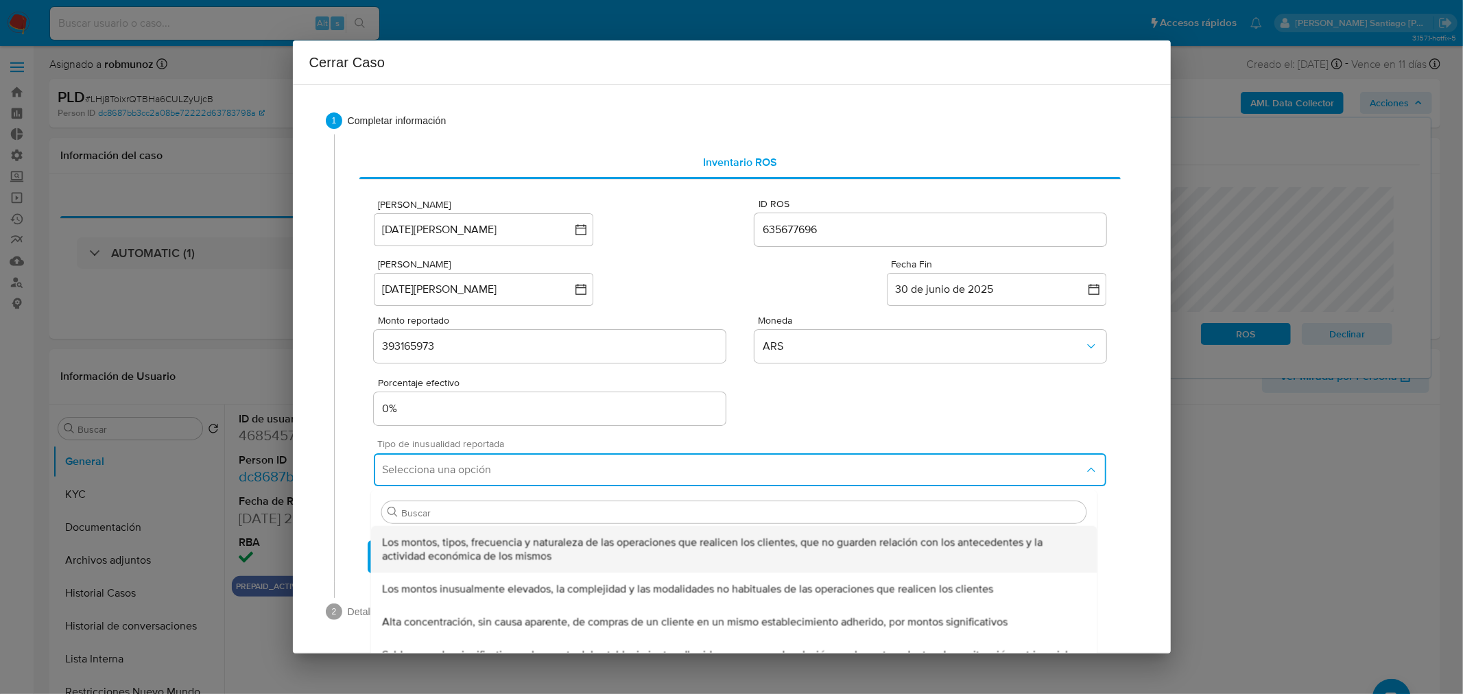
click at [774, 551] on span "Los montos, tipos, frecuencia y naturaleza de las operaciones que realicen los …" at bounding box center [734, 549] width 705 height 27
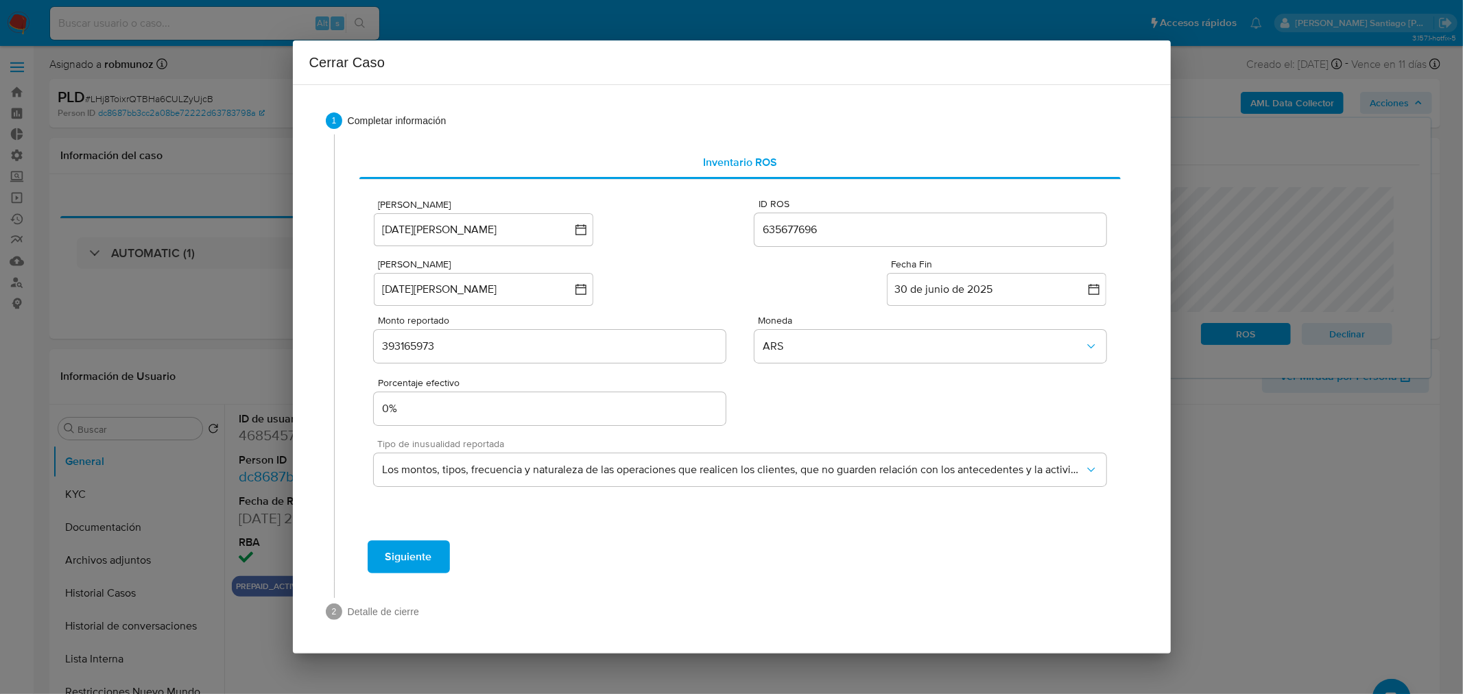
click at [426, 557] on span "Siguiente" at bounding box center [409, 557] width 47 height 30
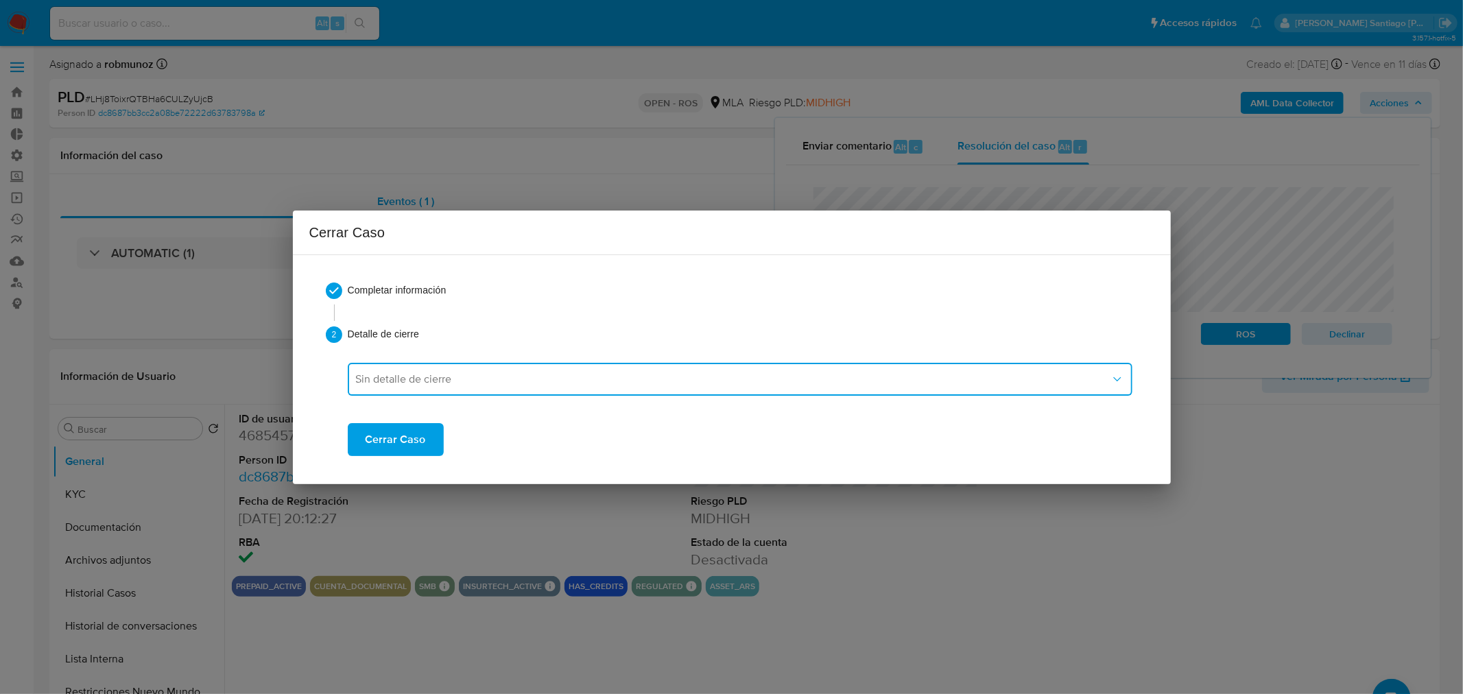
click at [465, 373] on span "Sin detalle de cierre" at bounding box center [733, 380] width 755 height 14
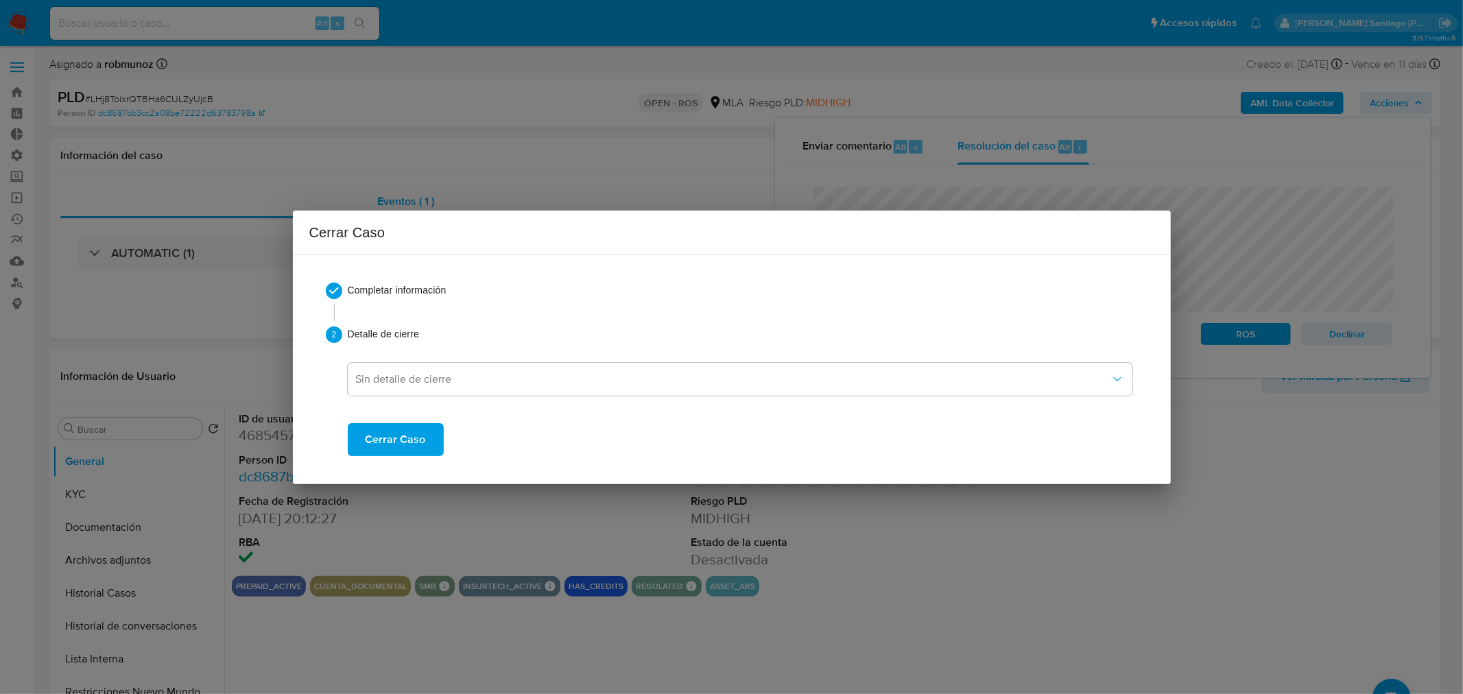
click at [426, 441] on button "Cerrar Caso" at bounding box center [396, 439] width 96 height 33
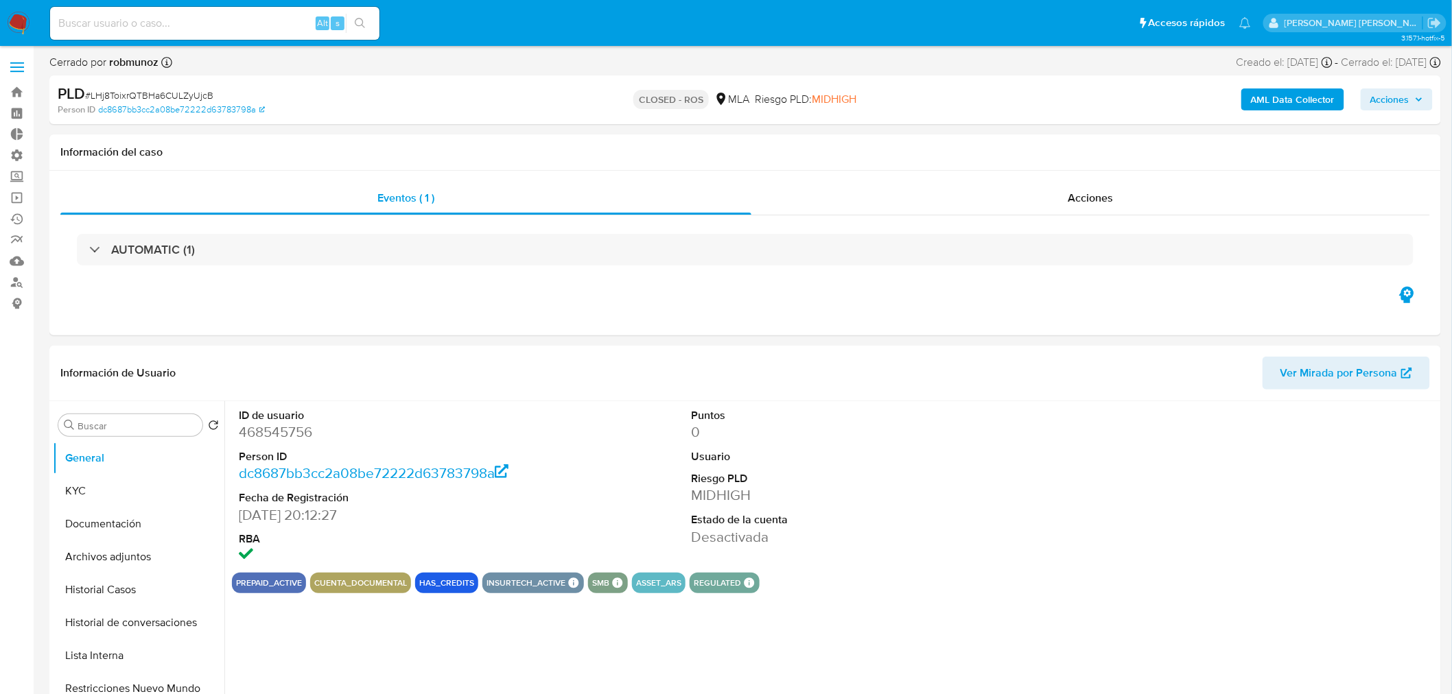
select select "10"
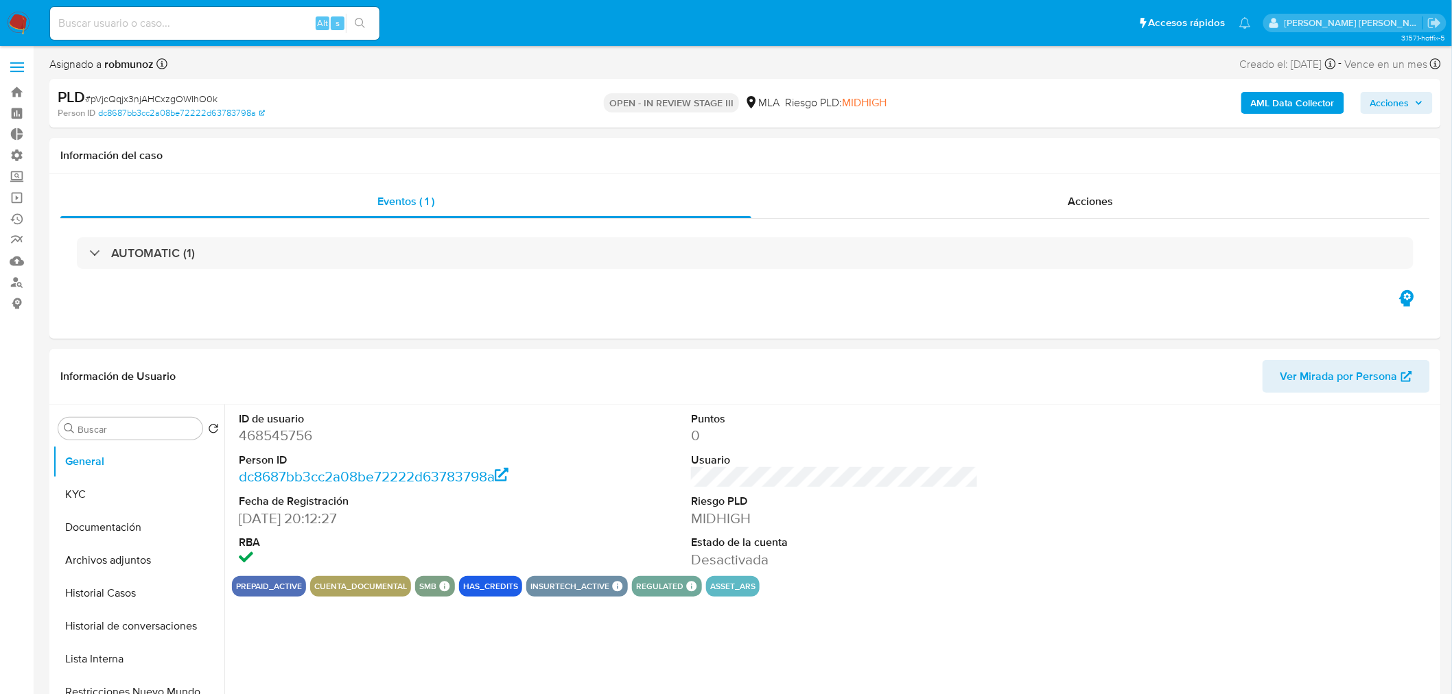
select select "10"
click at [1400, 105] on span "Acciones" at bounding box center [1389, 103] width 39 height 22
click at [991, 144] on span "Resolución del caso" at bounding box center [1007, 147] width 98 height 16
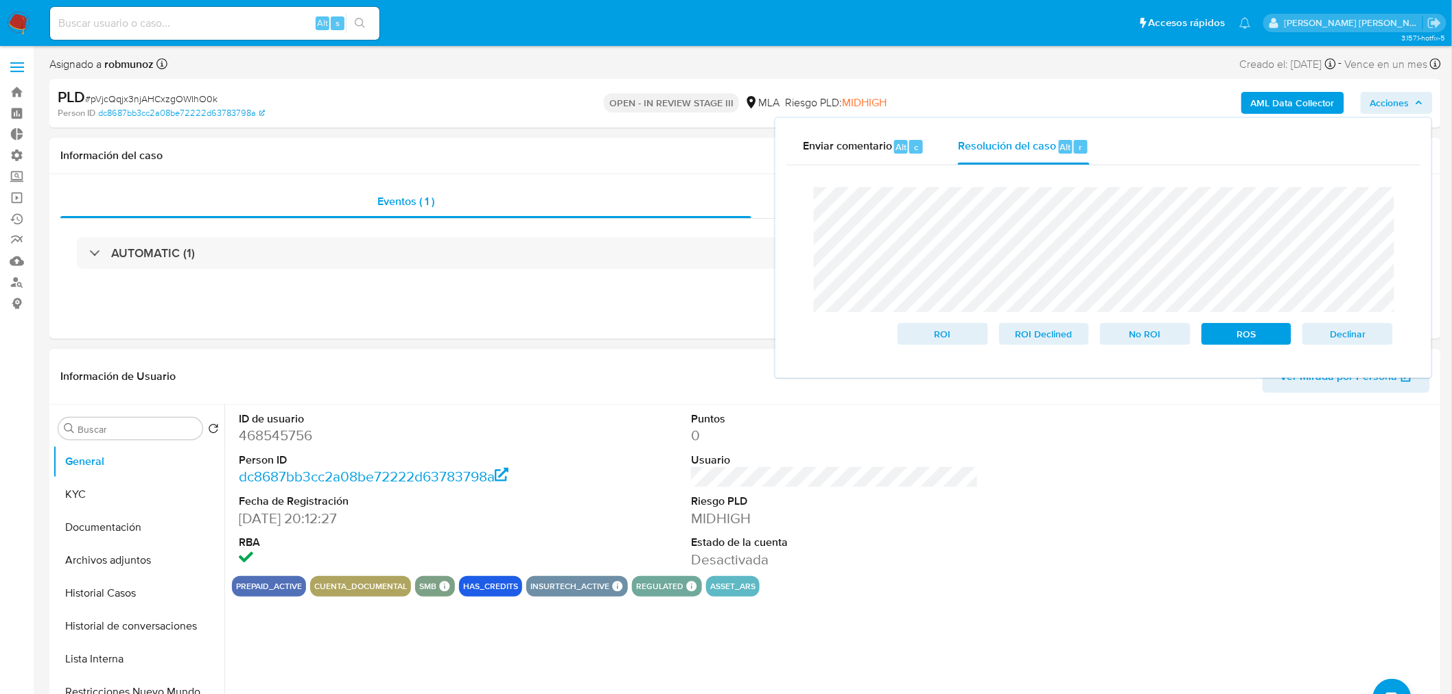
click at [902, 585] on div "prepaid_active cuenta_documental smb SMB SMB Advisor Email - Advisor Name - has…" at bounding box center [835, 586] width 1206 height 21
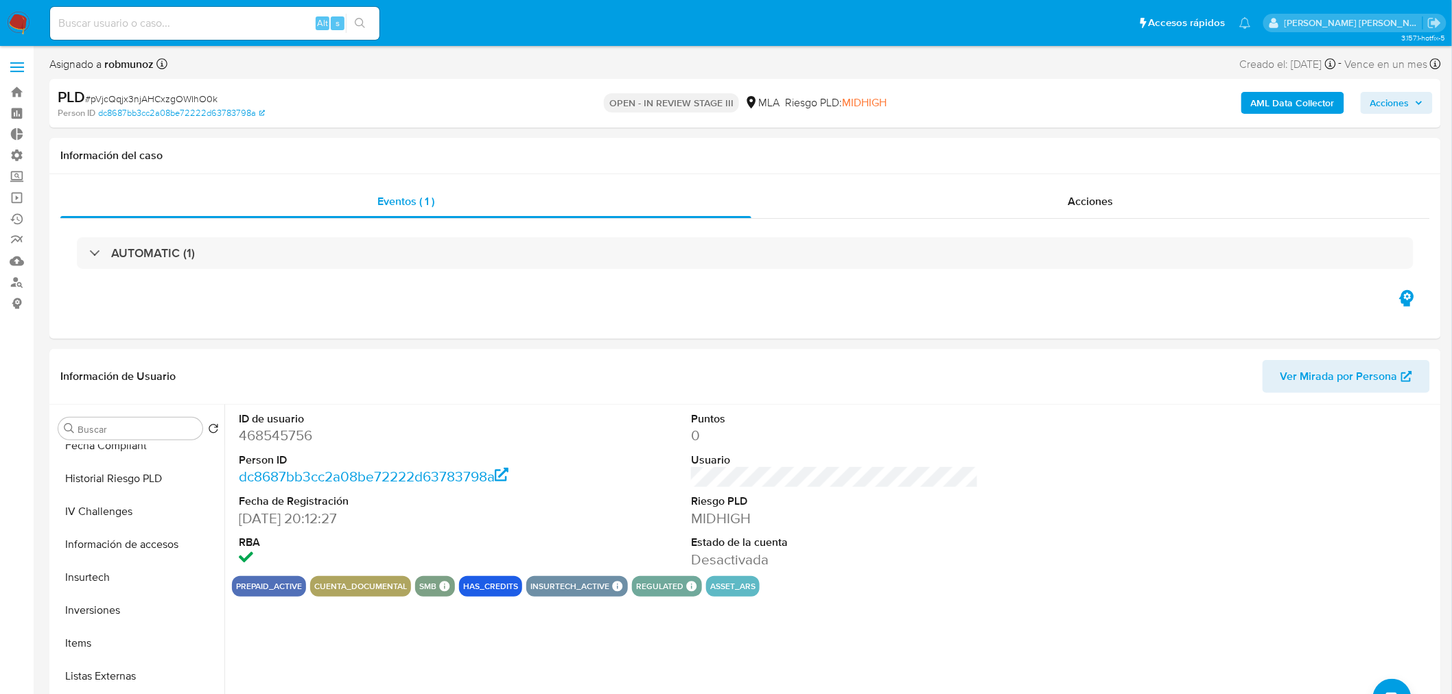
click at [1394, 91] on div "AML Data Collector Acciones" at bounding box center [1205, 103] width 455 height 32
click at [1411, 94] on span "Acciones" at bounding box center [1396, 102] width 53 height 19
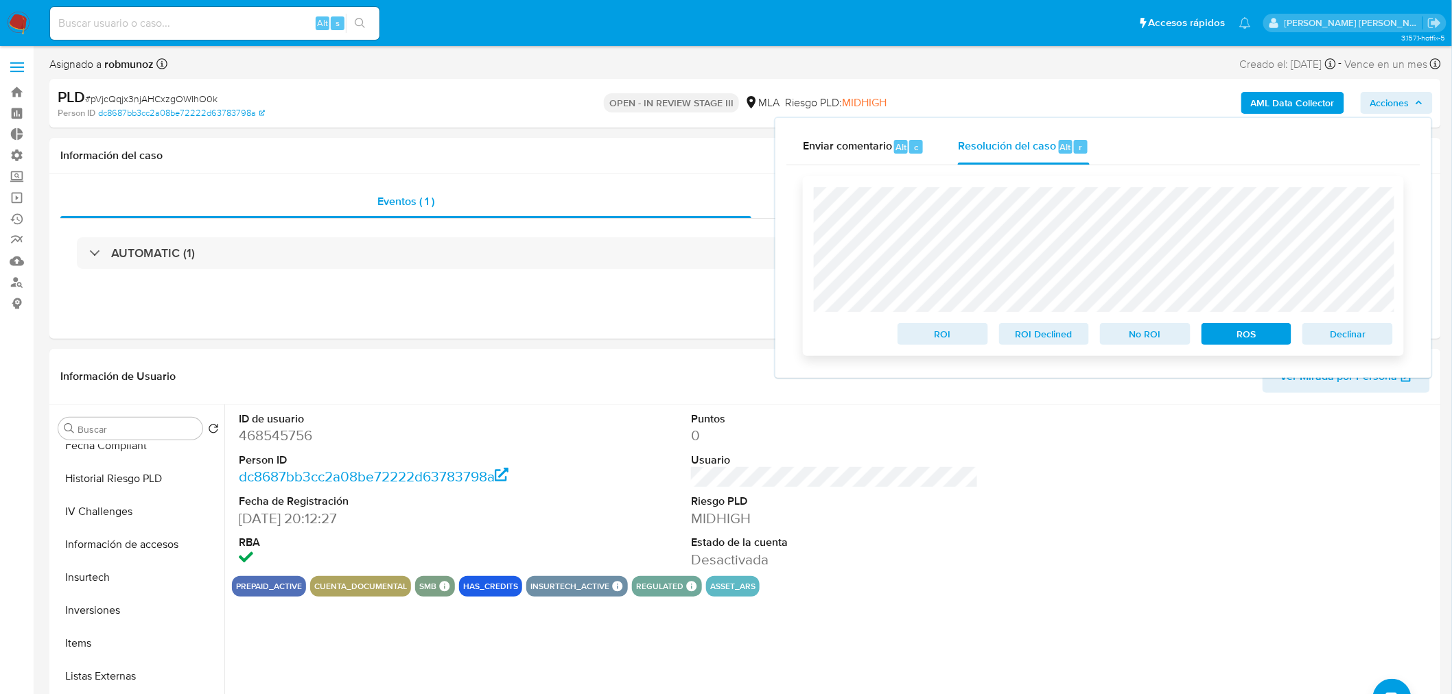
click at [1236, 332] on span "ROS" at bounding box center [1246, 334] width 71 height 19
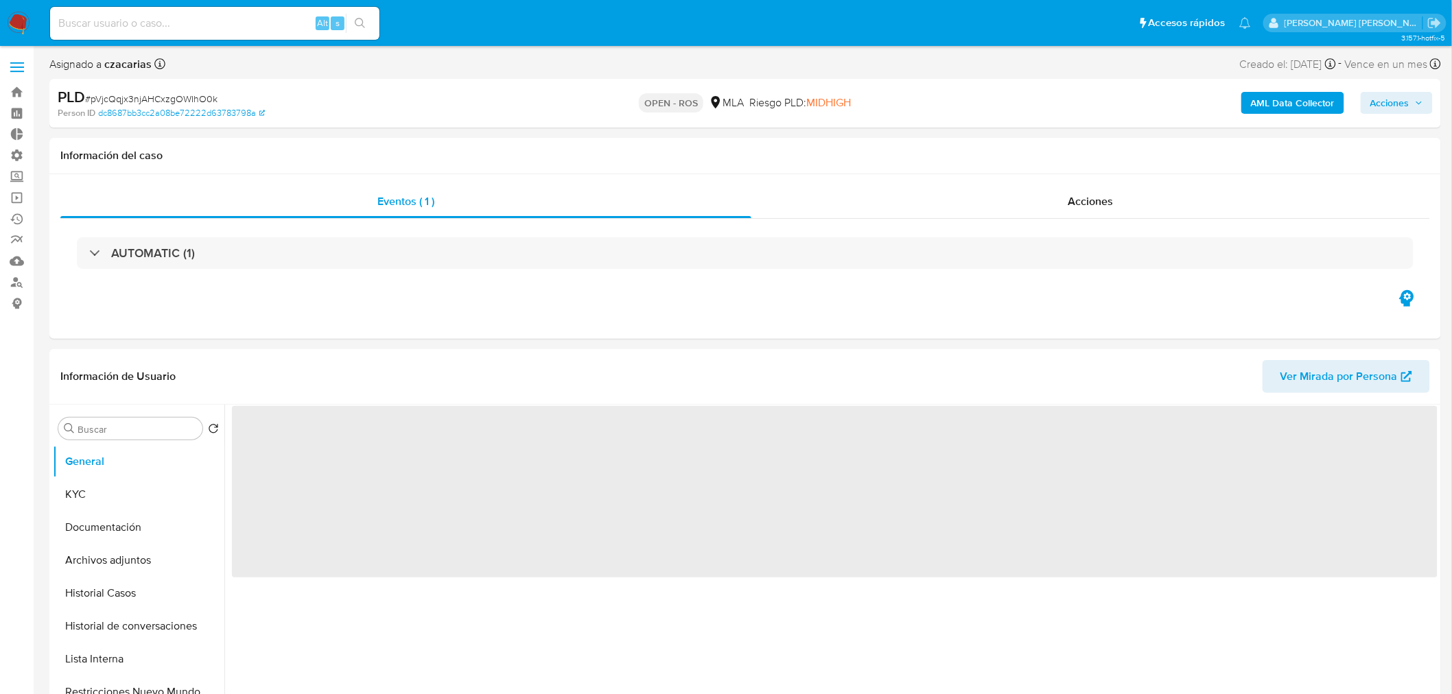
select select "10"
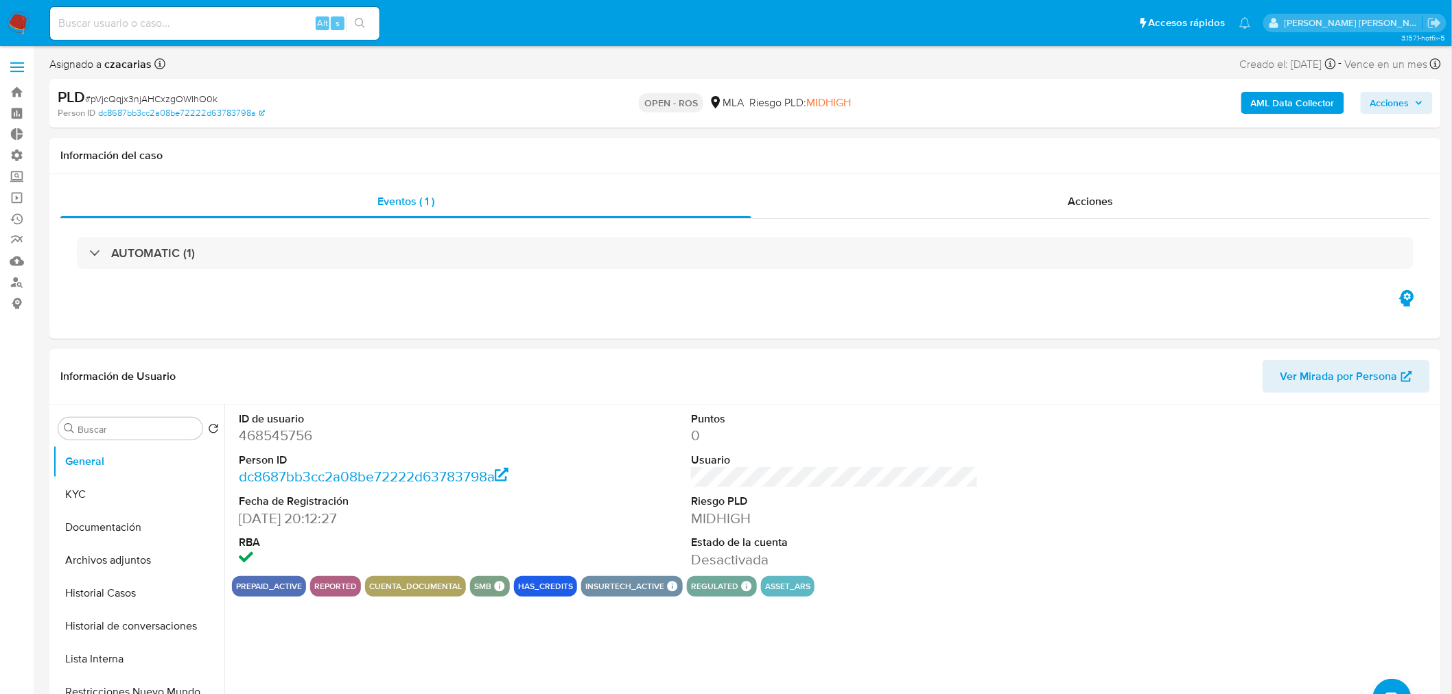
click at [187, 94] on span "# pVjcQqjx3njAHCxzgOWIhO0k" at bounding box center [151, 99] width 132 height 14
click at [187, 93] on span "# pVjcQqjx3njAHCxzgOWIhO0k" at bounding box center [151, 99] width 132 height 14
copy span "pVjcQqjx3njAHCxzgOWIhO0k"
select select "10"
click at [1093, 197] on span "Acciones" at bounding box center [1090, 201] width 45 height 16
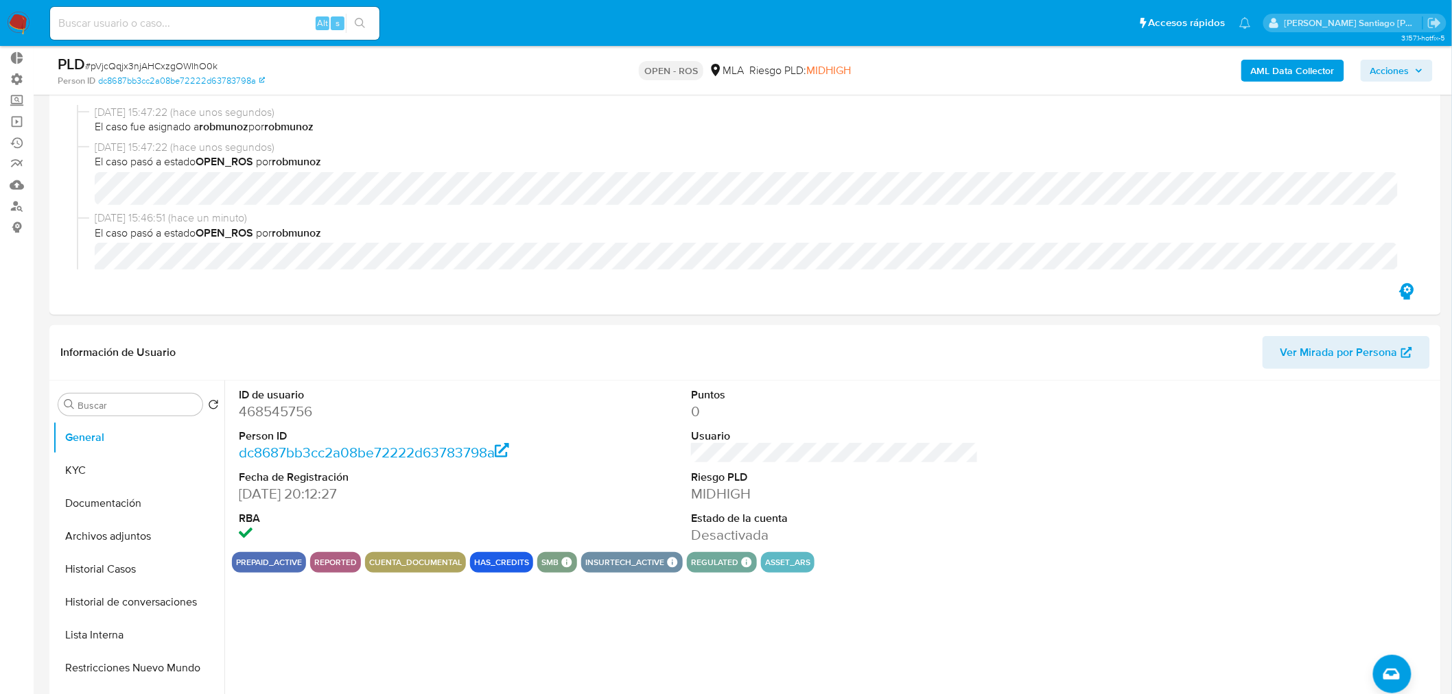
drag, startPoint x: 1411, startPoint y: 69, endPoint x: 1403, endPoint y: 80, distance: 13.3
click at [1411, 69] on span "Acciones" at bounding box center [1396, 70] width 53 height 19
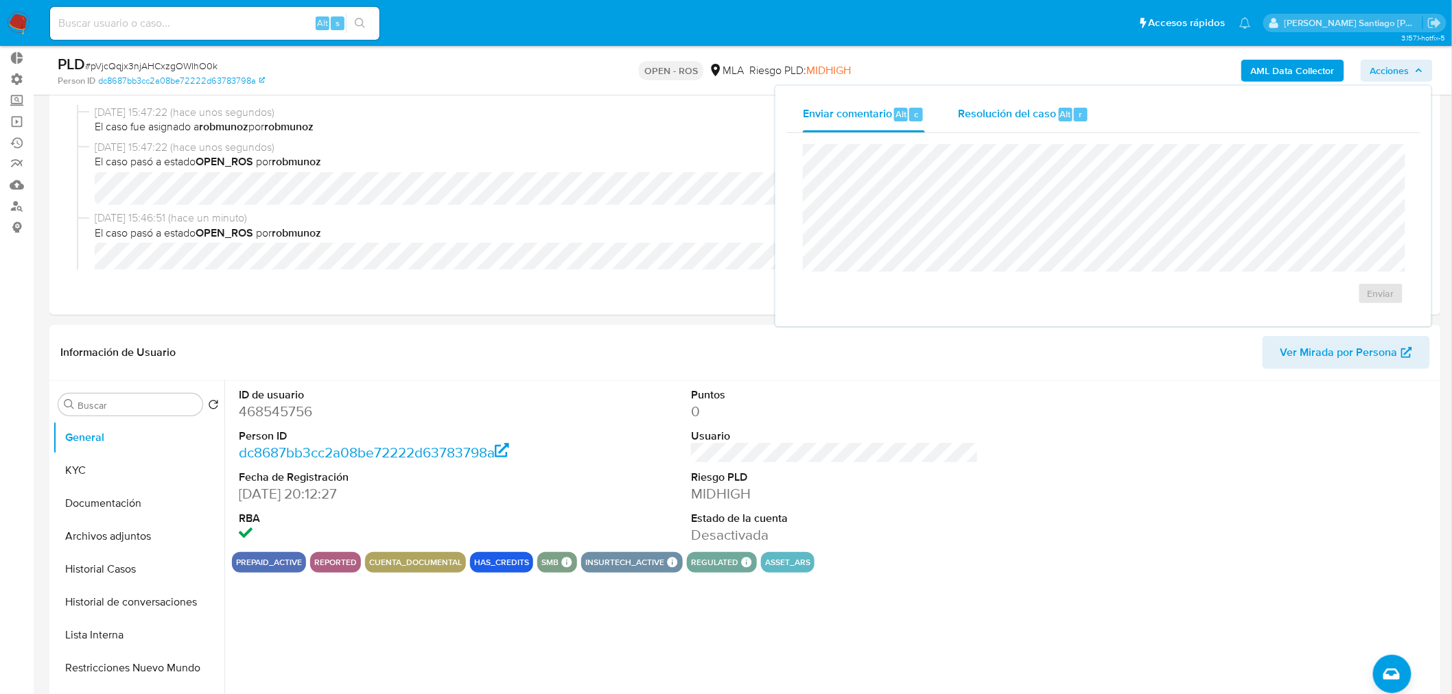
click at [1030, 125] on div "Resolución del caso Alt r" at bounding box center [1023, 115] width 131 height 36
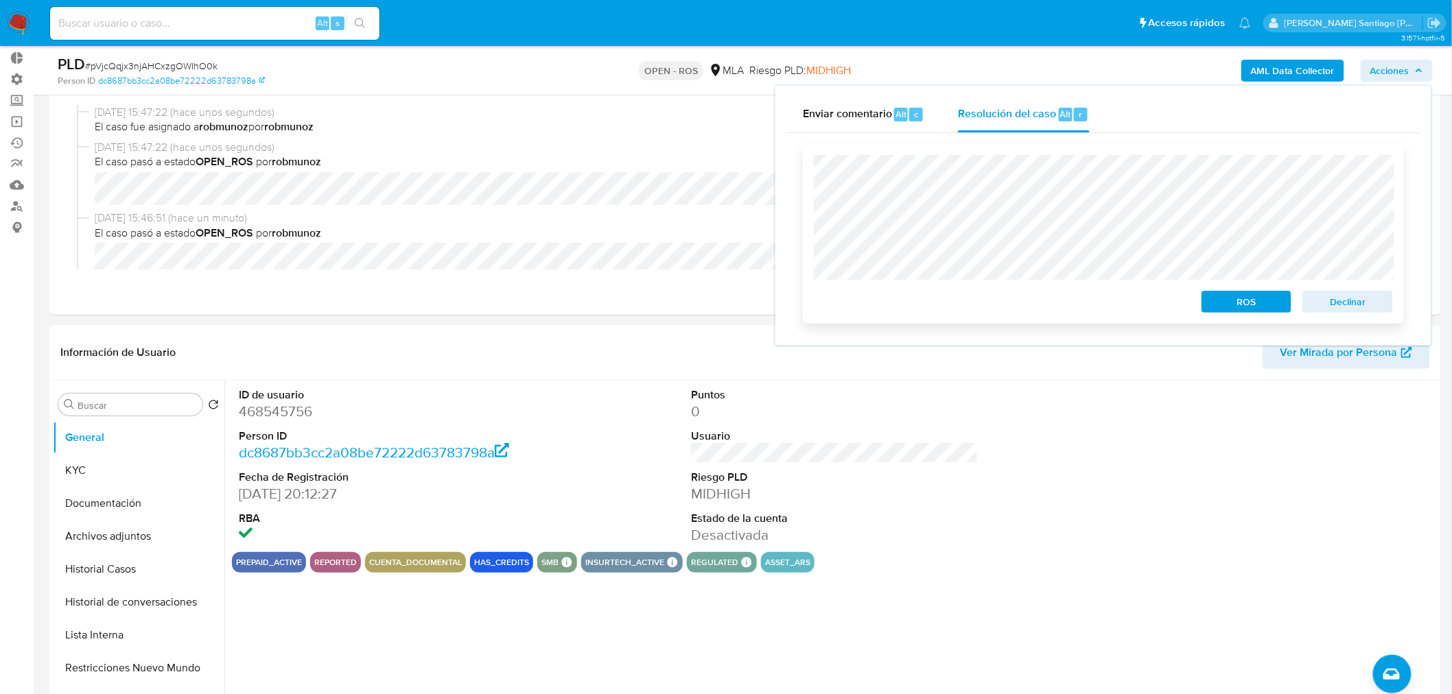
click at [1246, 303] on span "ROS" at bounding box center [1246, 301] width 71 height 19
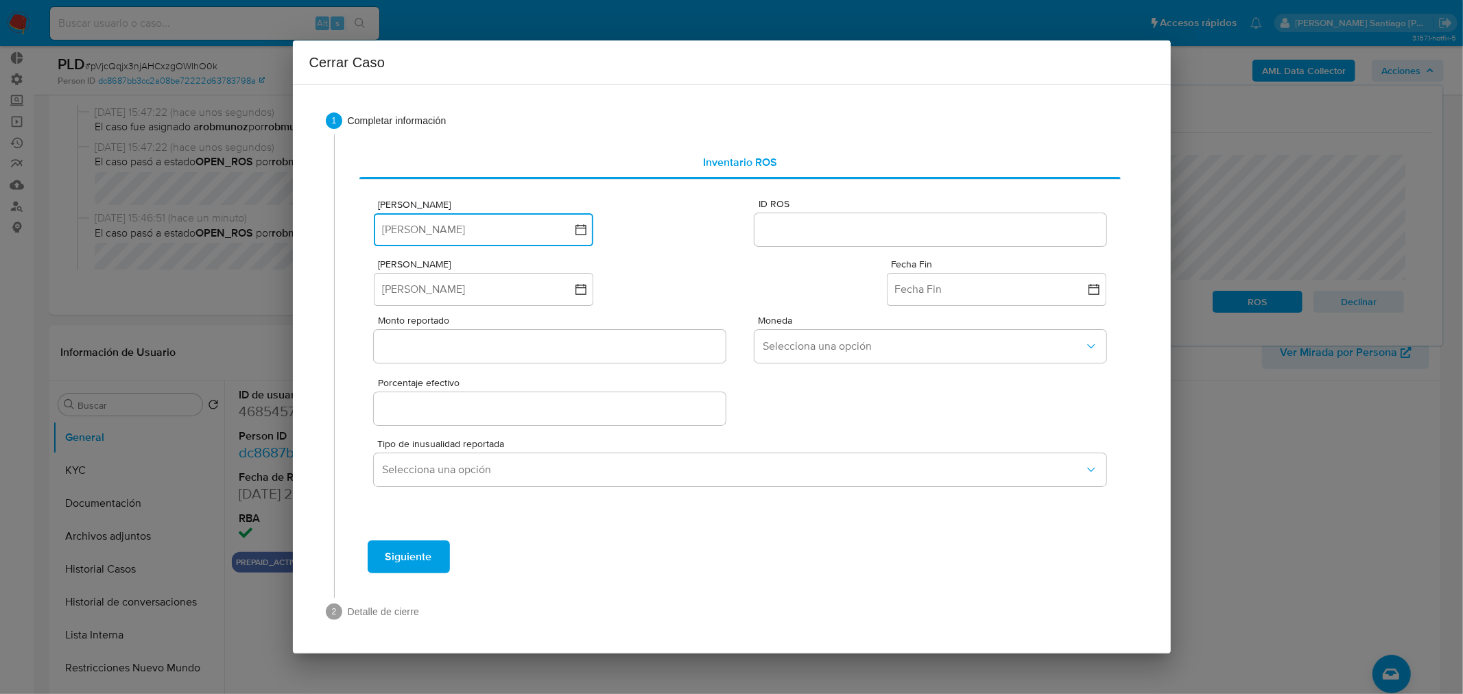
click at [458, 235] on button "Fecha ROS" at bounding box center [484, 229] width 220 height 33
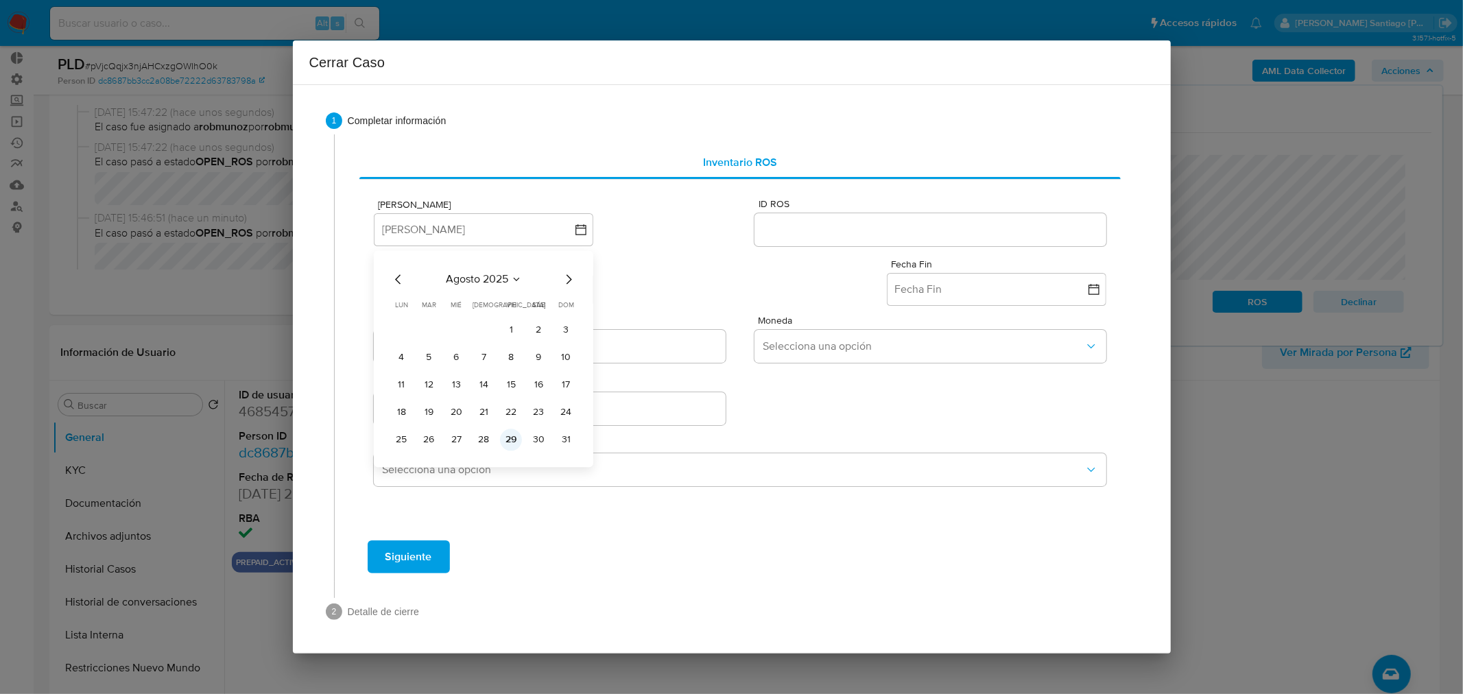
click at [512, 437] on button "29" at bounding box center [511, 440] width 22 height 22
click at [872, 222] on input "ID ROS" at bounding box center [930, 230] width 351 height 18
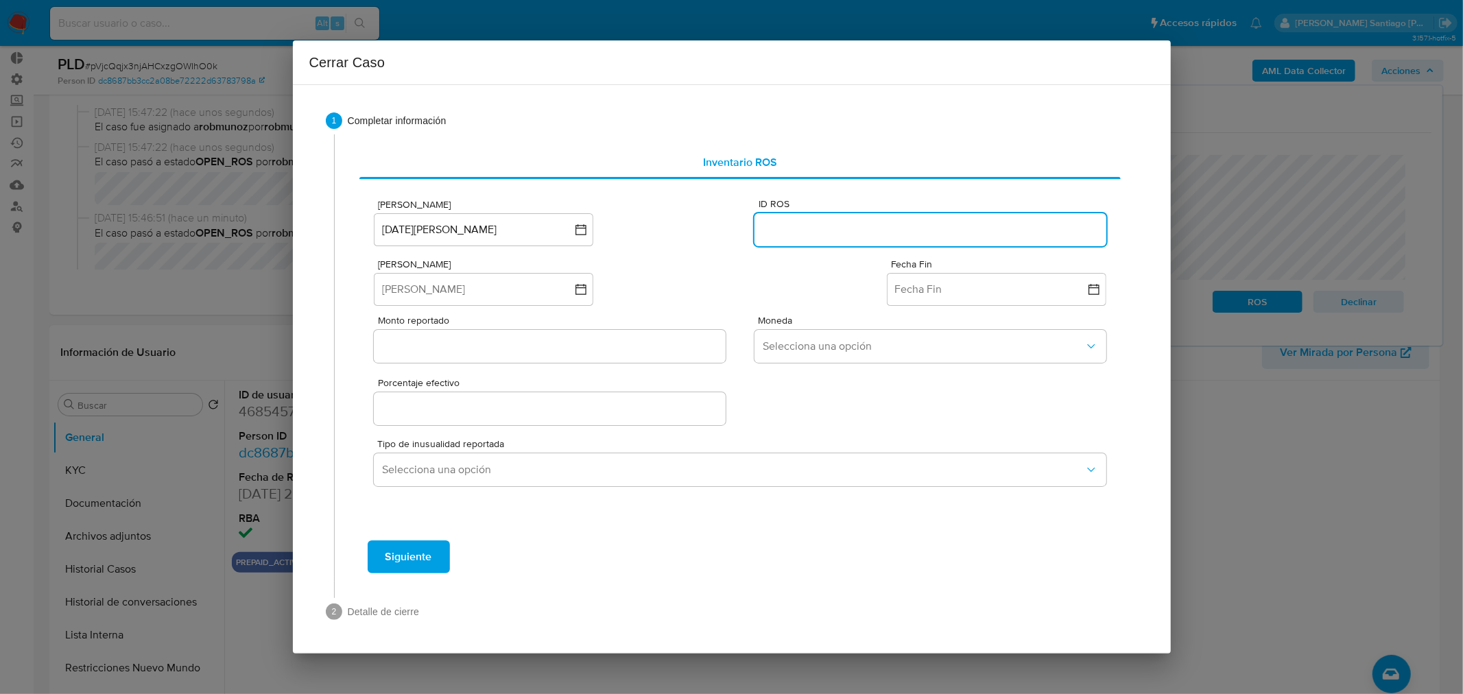
paste input "635677696"
type input "635677696"
click at [465, 298] on button "Fecha Inicio" at bounding box center [484, 289] width 220 height 33
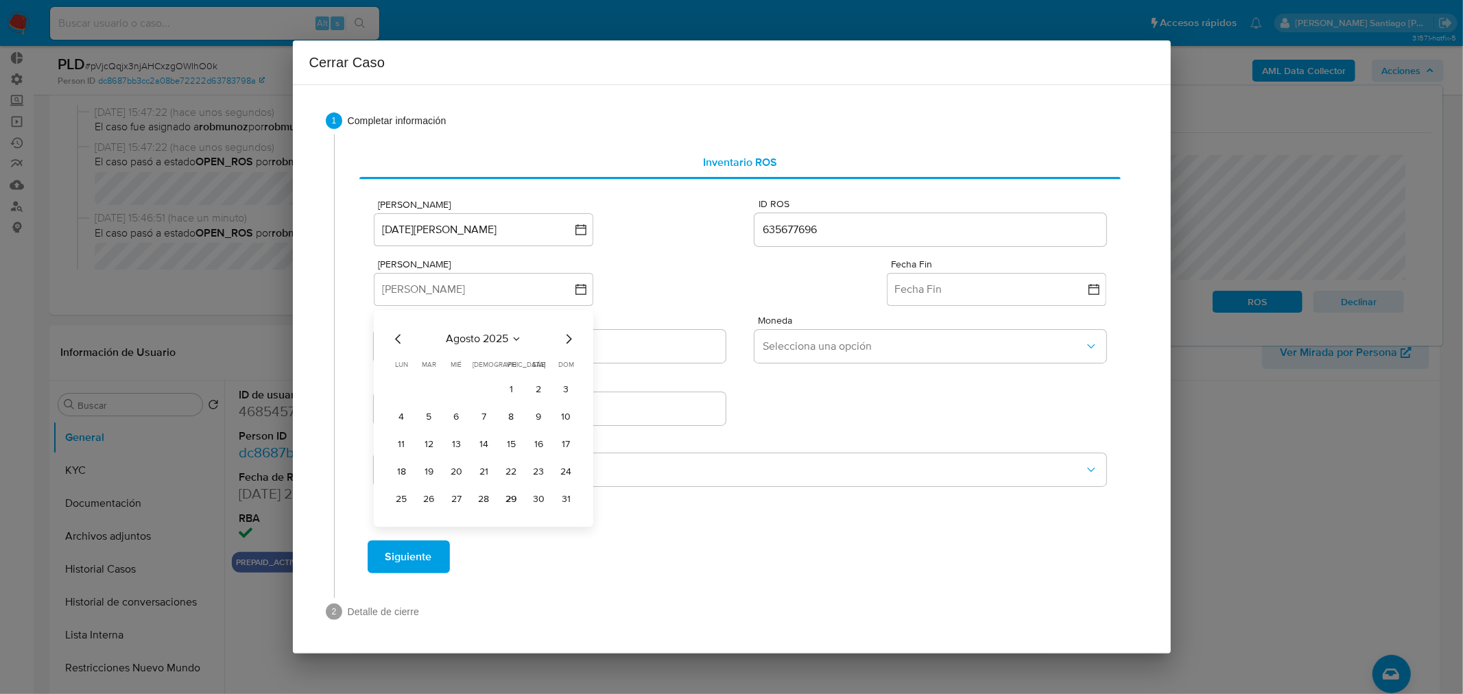
click at [396, 343] on icon "Mes anterior" at bounding box center [398, 339] width 16 height 16
click at [396, 341] on icon "Mes anterior" at bounding box center [398, 339] width 16 height 16
click at [397, 342] on icon "Mes anterior" at bounding box center [398, 339] width 16 height 16
drag, startPoint x: 394, startPoint y: 340, endPoint x: 409, endPoint y: 354, distance: 20.4
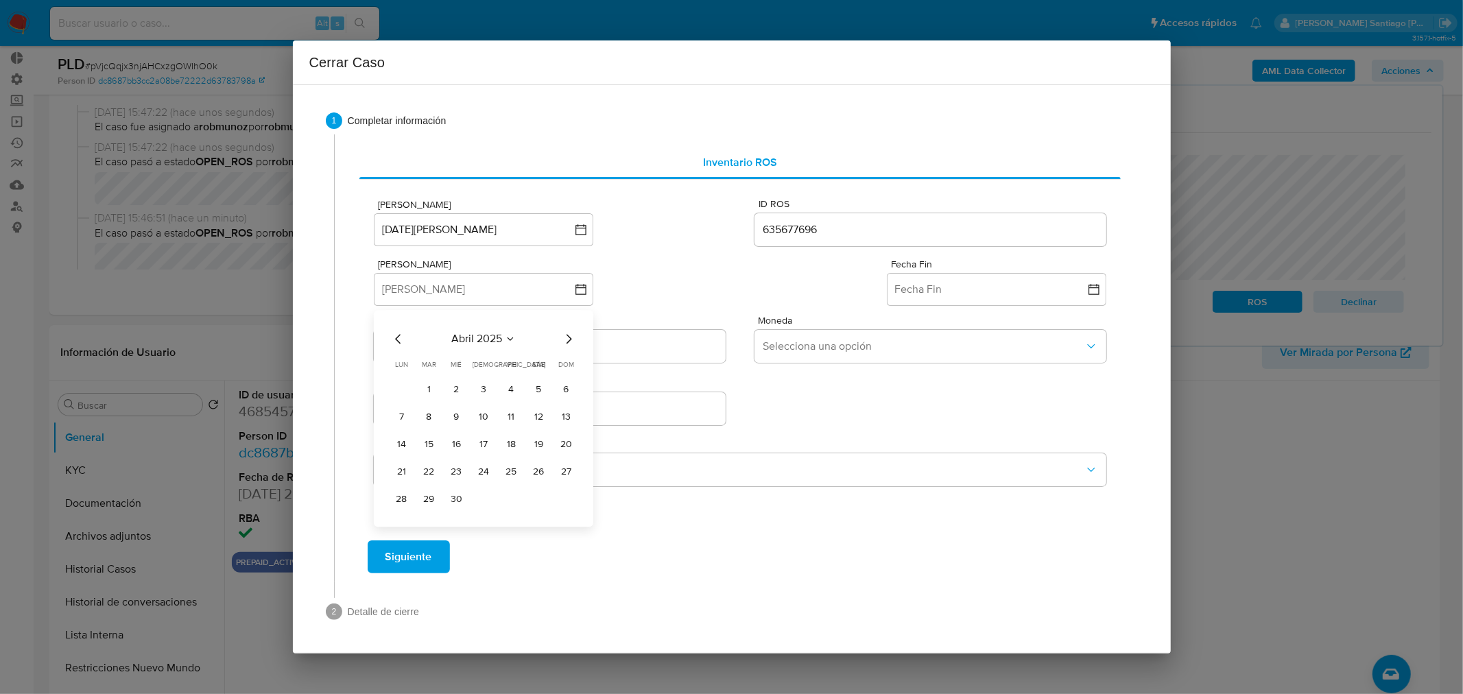
click at [394, 340] on icon "Mes anterior" at bounding box center [398, 339] width 16 height 16
click at [535, 381] on button "1" at bounding box center [539, 390] width 22 height 22
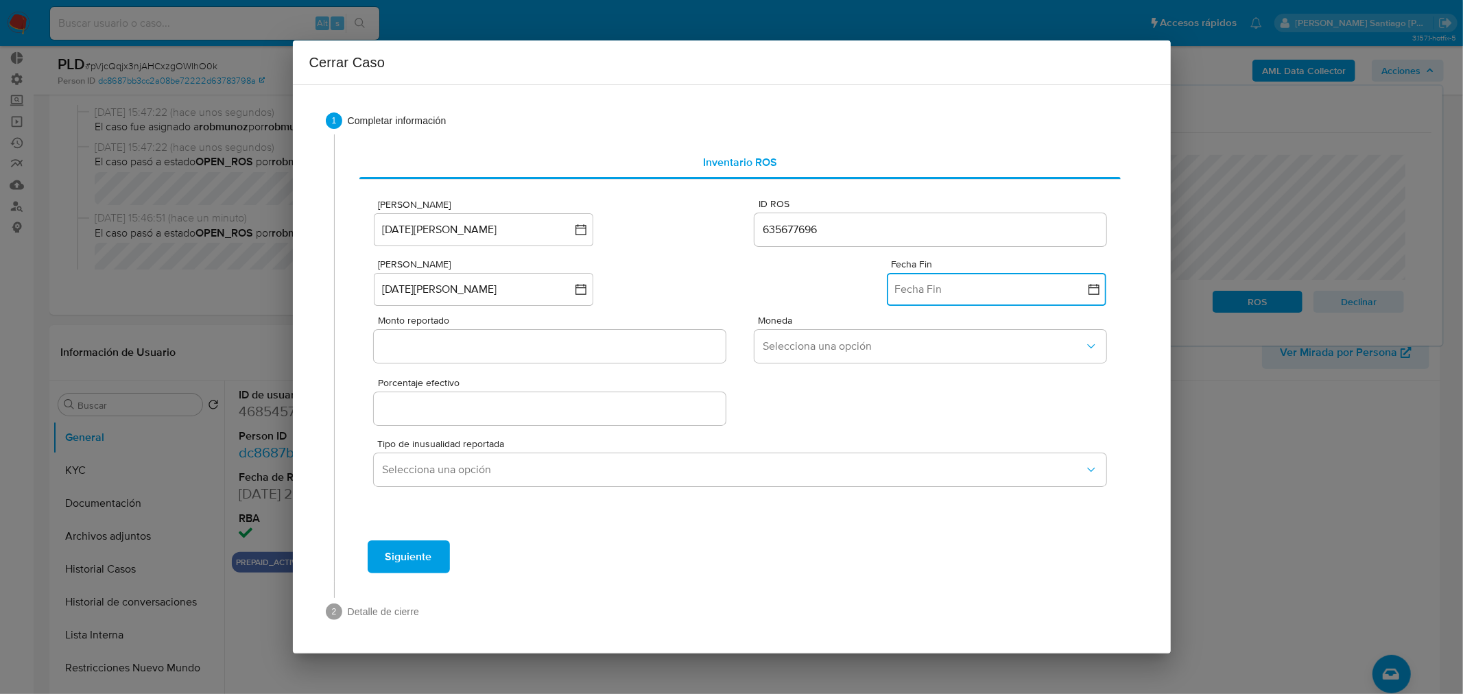
click at [956, 292] on button "Fecha Fin" at bounding box center [997, 289] width 220 height 33
click at [915, 337] on icon "Mes anterior" at bounding box center [912, 339] width 16 height 16
click at [908, 338] on icon "Mes anterior" at bounding box center [912, 339] width 16 height 16
click at [920, 527] on button "30" at bounding box center [915, 527] width 22 height 22
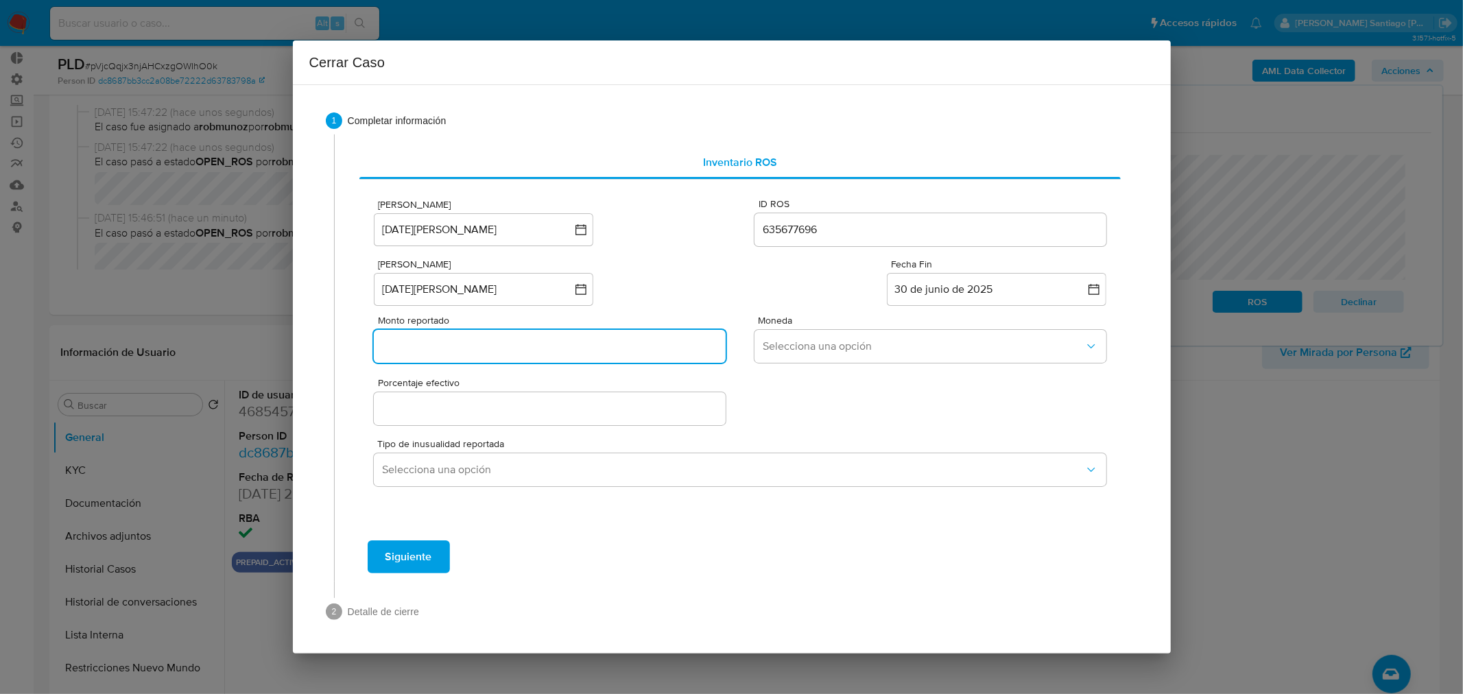
click at [632, 348] on input "Monto reportado" at bounding box center [549, 347] width 351 height 18
paste input "393165973"
type input "393165973"
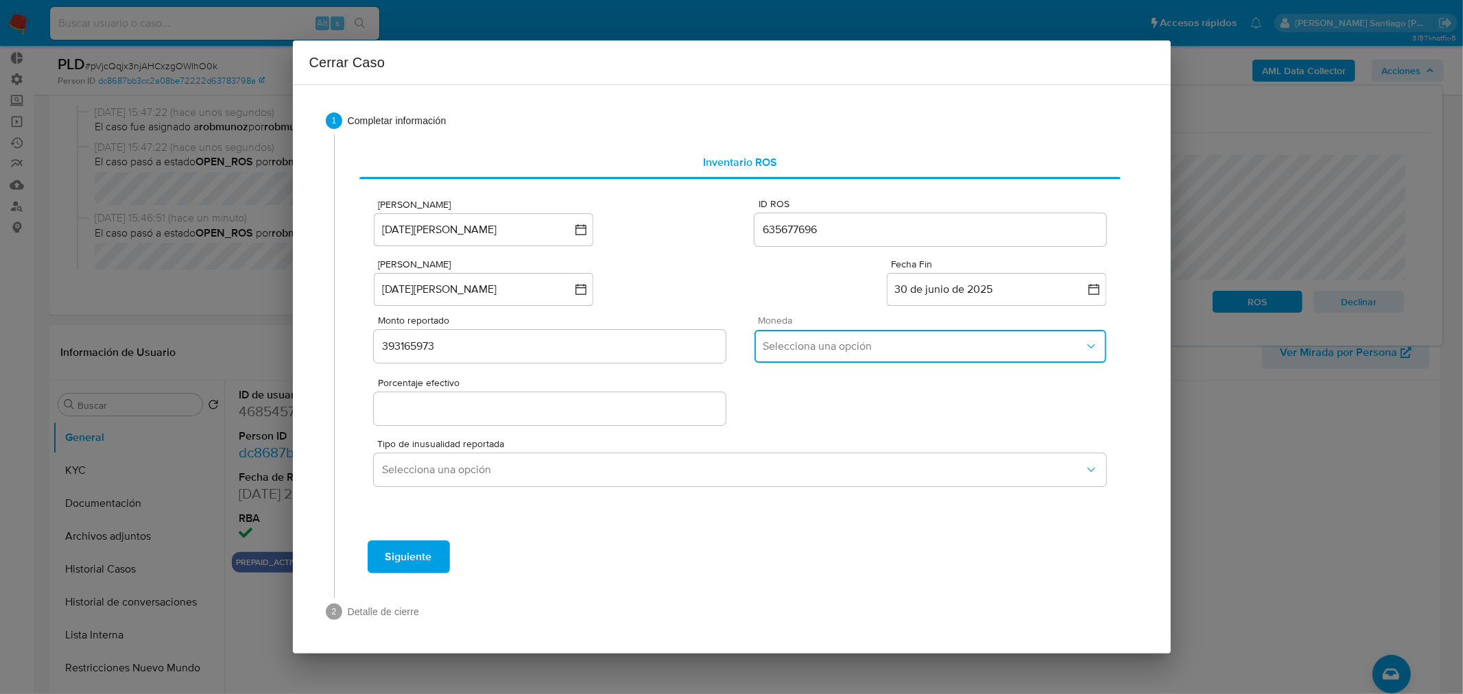
click at [828, 346] on span "Selecciona una opción" at bounding box center [923, 347] width 321 height 14
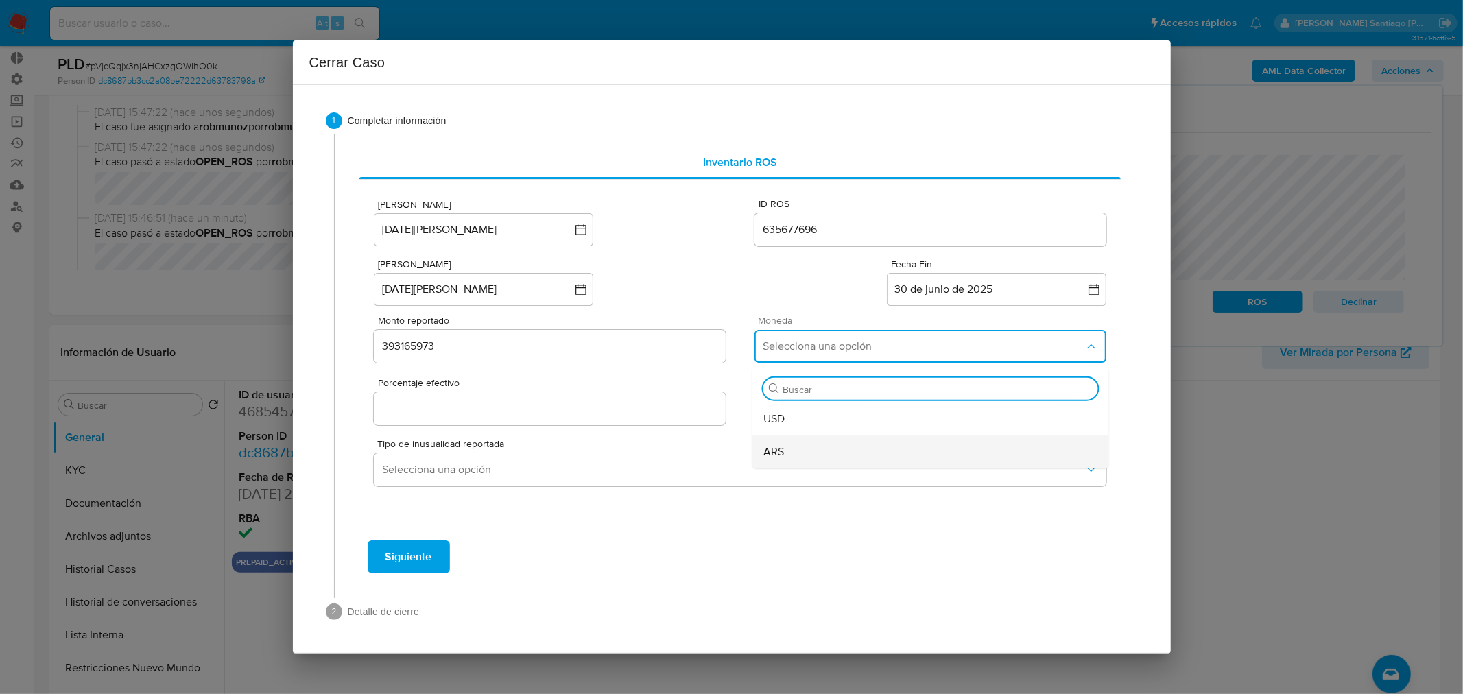
click at [792, 448] on div "ARS" at bounding box center [931, 452] width 335 height 33
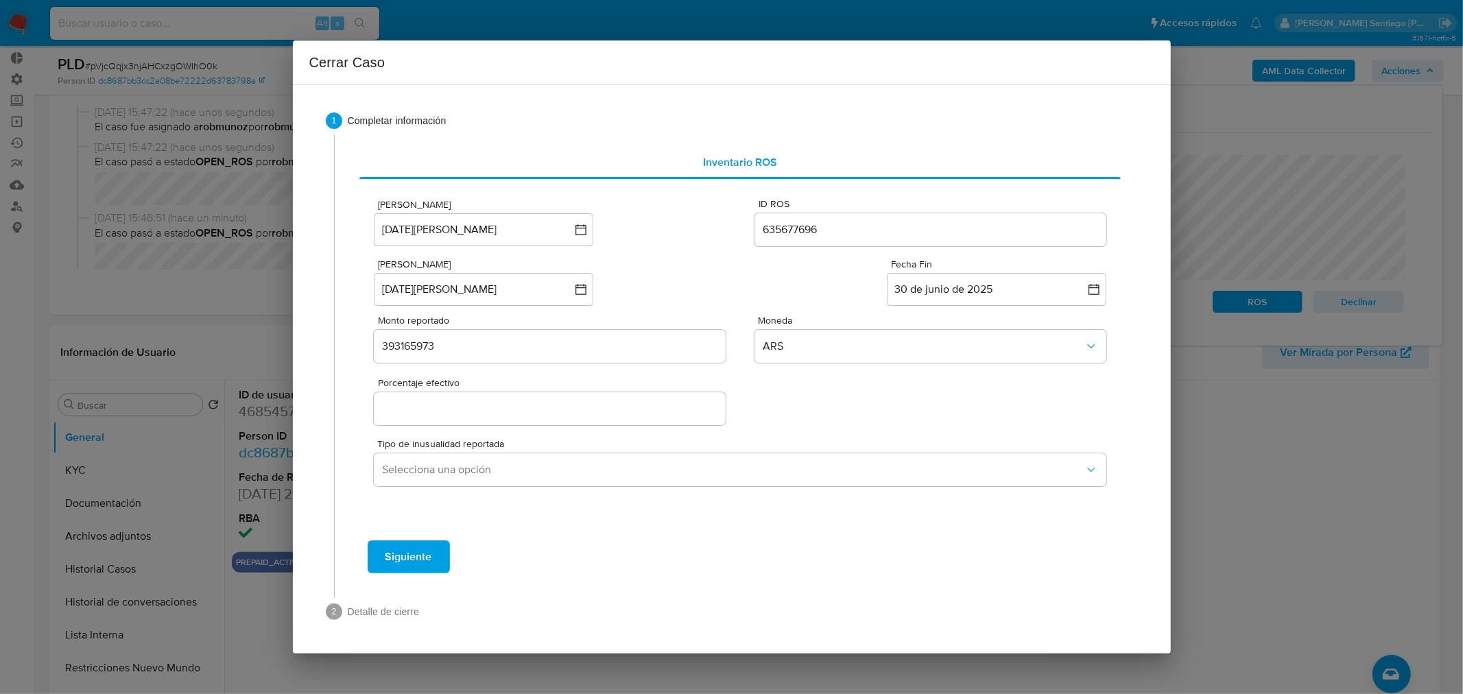
click at [589, 409] on input "Porcentaje efectivo" at bounding box center [549, 409] width 351 height 18
type input "0%"
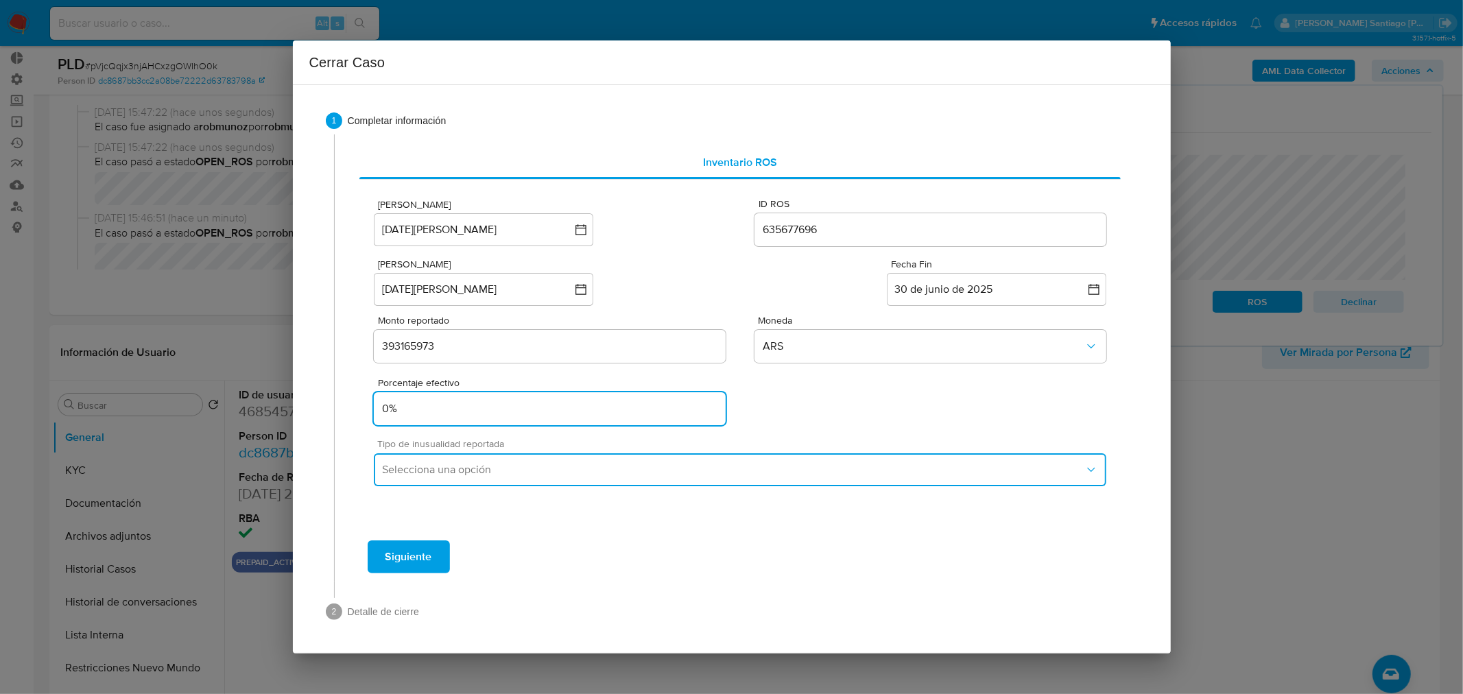
click at [608, 471] on span "Selecciona una opción" at bounding box center [733, 470] width 702 height 14
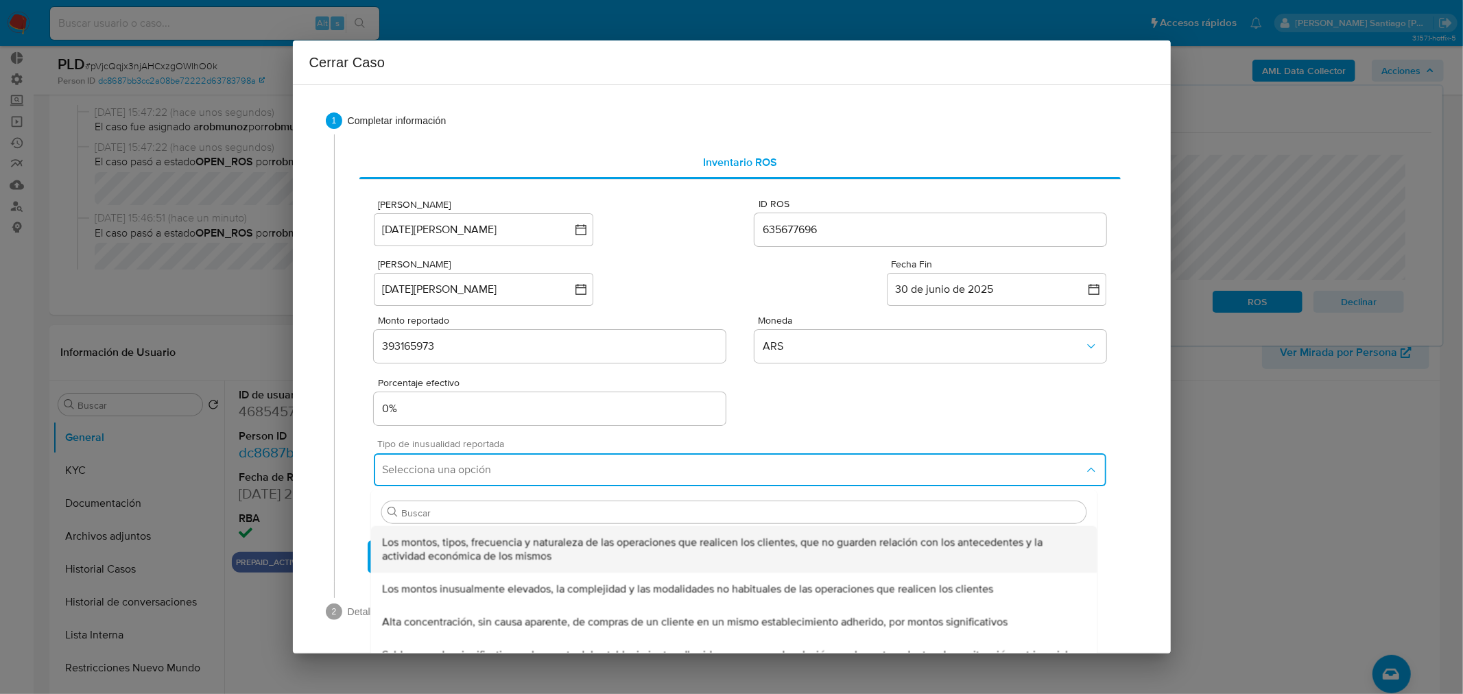
click at [624, 546] on span "Los montos, tipos, frecuencia y naturaleza de las operaciones que realicen los …" at bounding box center [734, 549] width 705 height 27
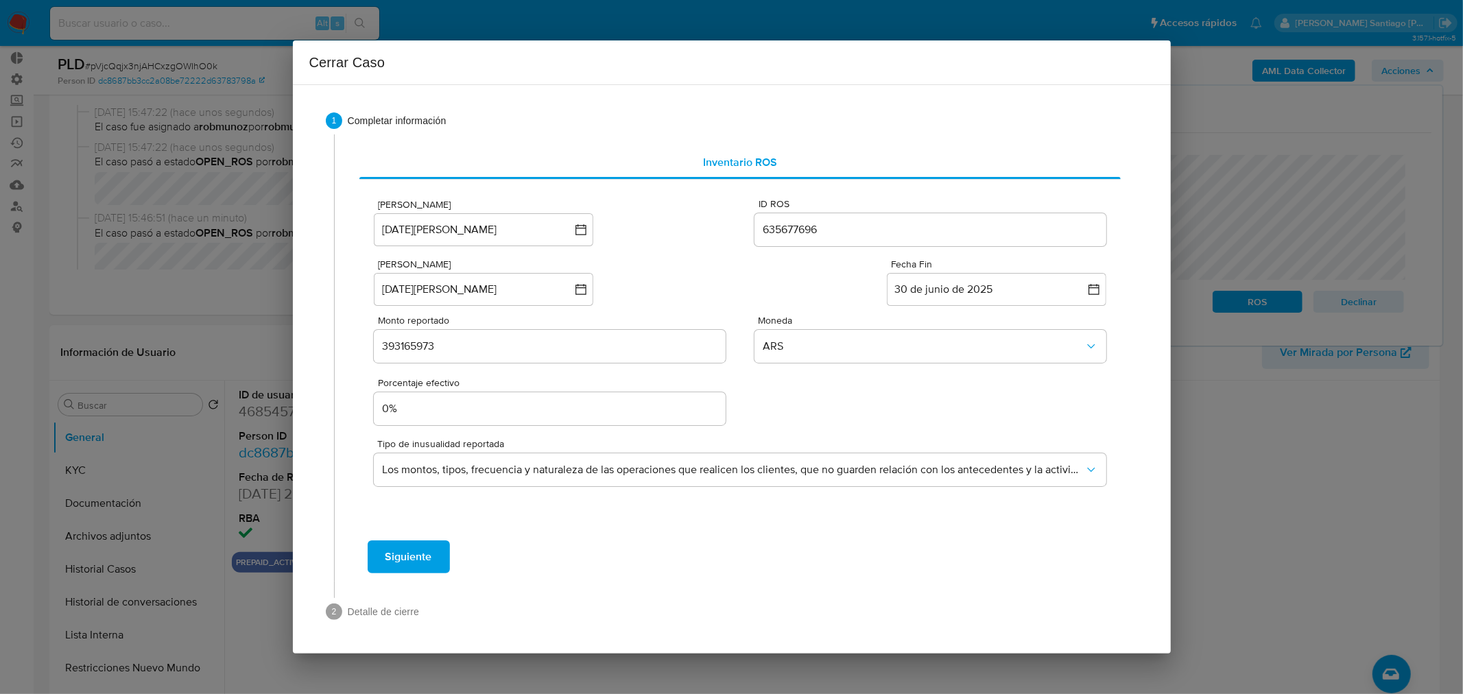
click at [412, 567] on span "Siguiente" at bounding box center [409, 557] width 47 height 30
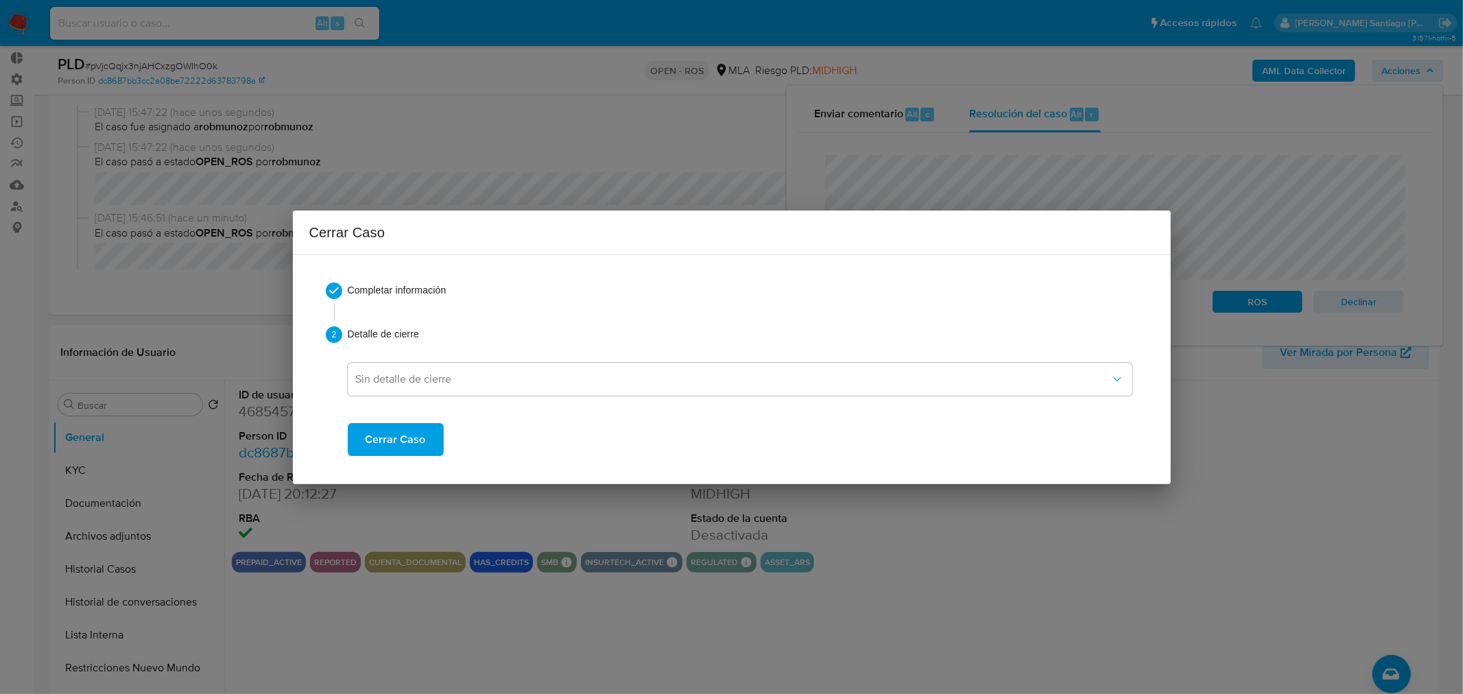
click at [408, 443] on span "Cerrar Caso" at bounding box center [396, 440] width 60 height 30
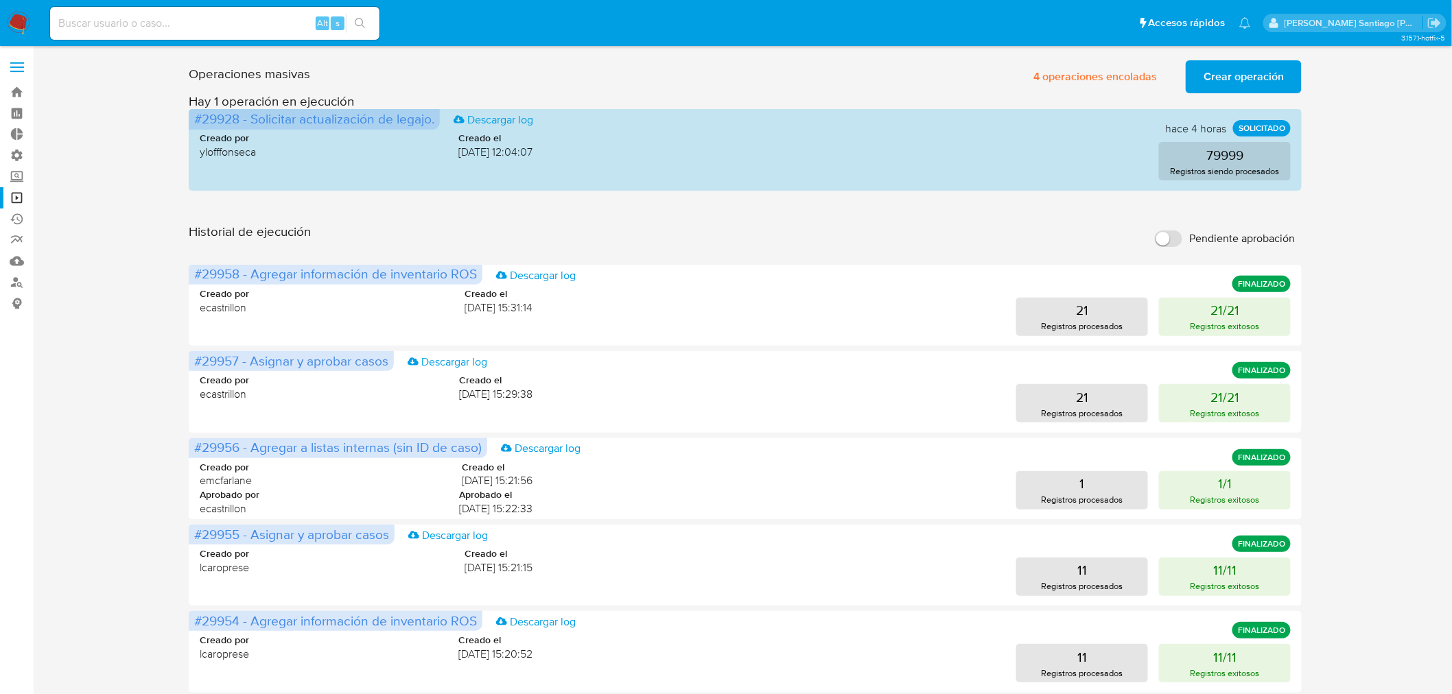
click at [1251, 72] on span "Crear operación" at bounding box center [1243, 77] width 80 height 30
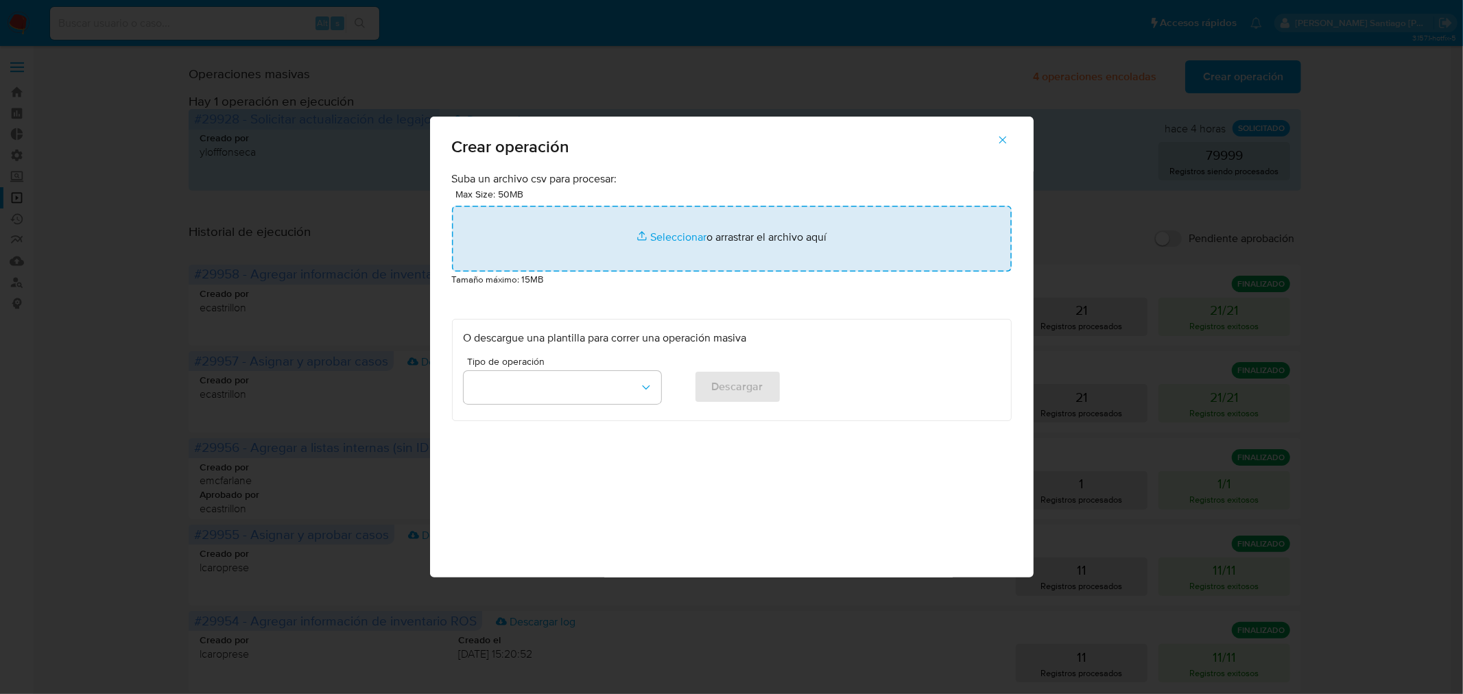
click at [786, 241] on input "file" at bounding box center [732, 239] width 560 height 66
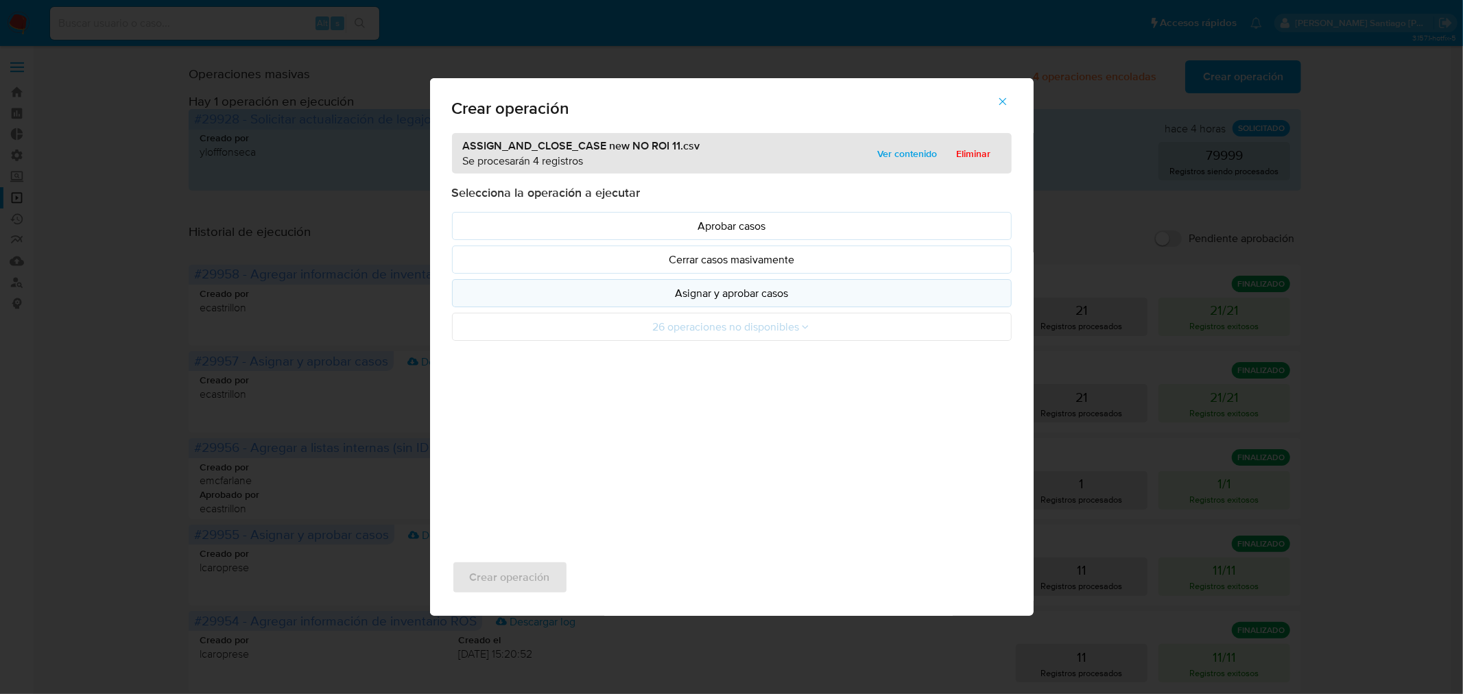
click at [741, 301] on p "Asignar y aprobar casos" at bounding box center [732, 293] width 537 height 16
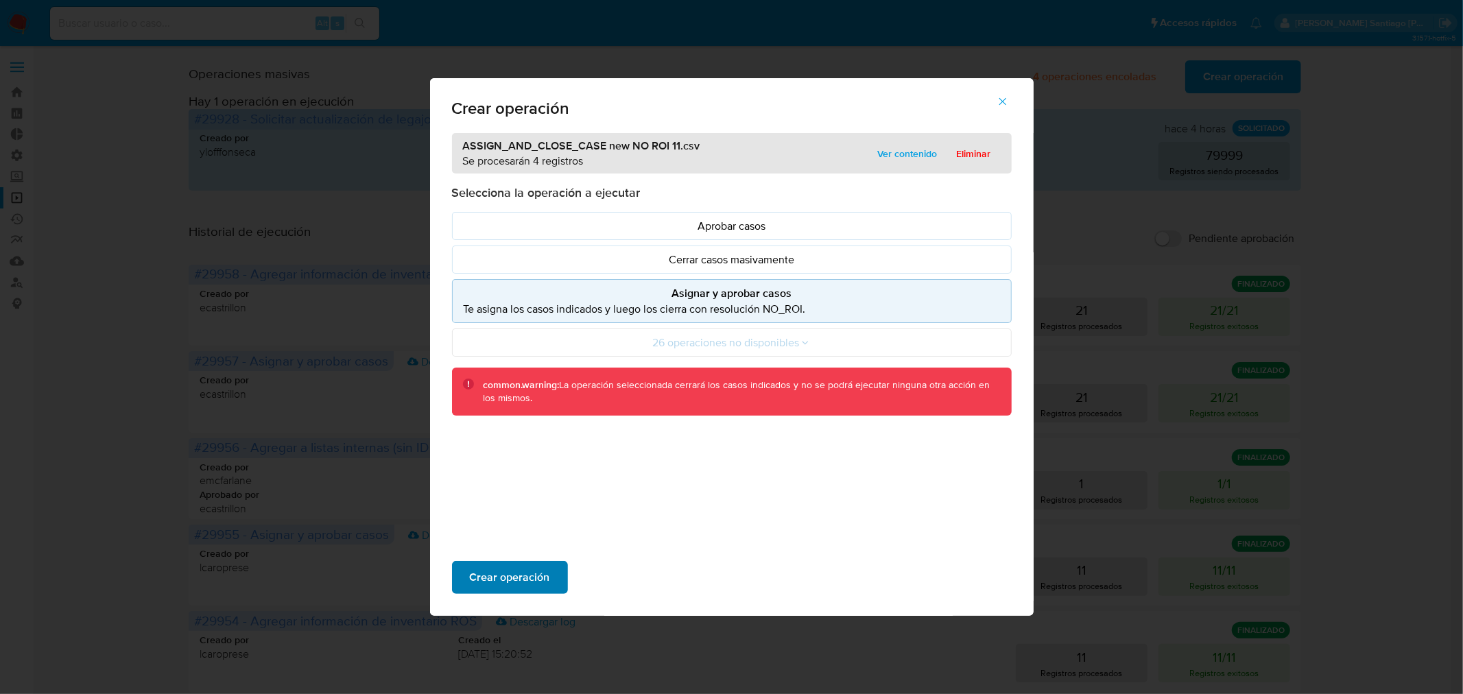
click at [552, 576] on button "Crear operación" at bounding box center [510, 577] width 116 height 33
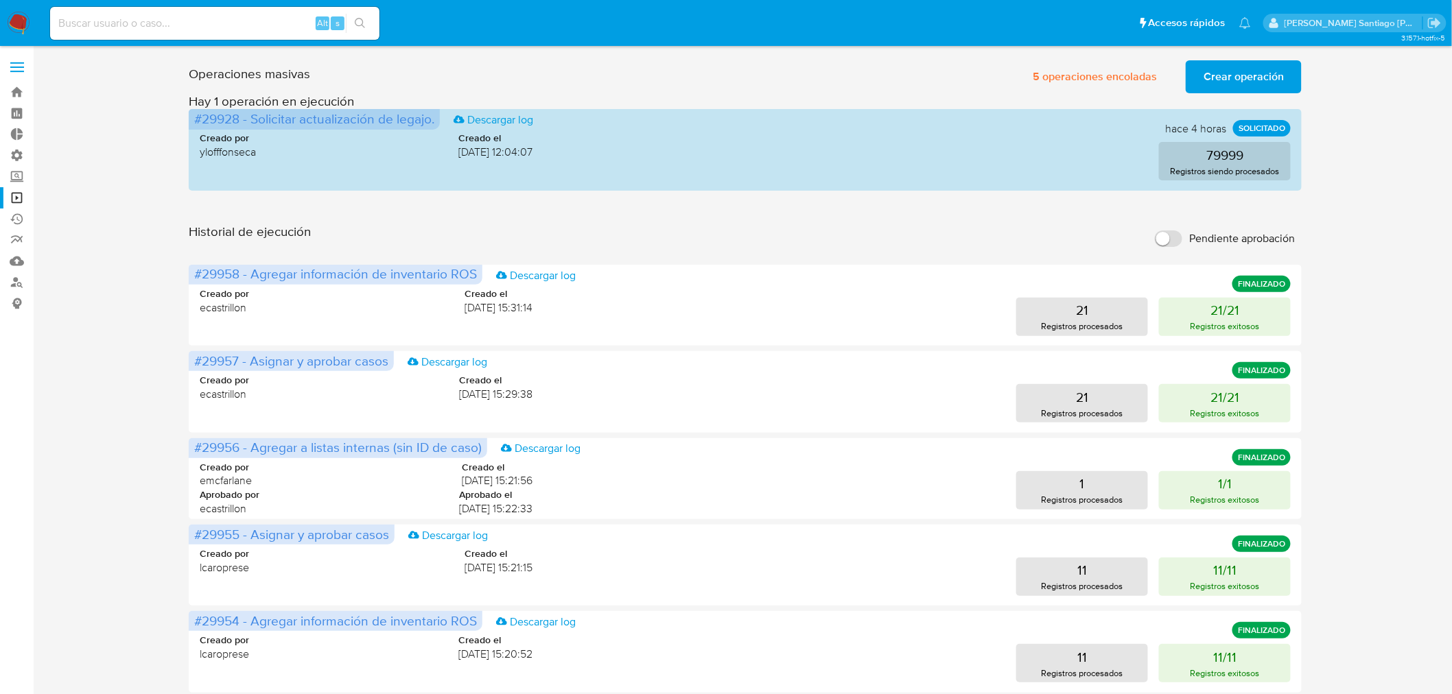
click at [28, 21] on nav "Pausado Ver notificaciones Alt s Accesos rápidos Presiona las siguientes teclas…" at bounding box center [726, 23] width 1452 height 46
click at [14, 21] on img at bounding box center [18, 23] width 23 height 23
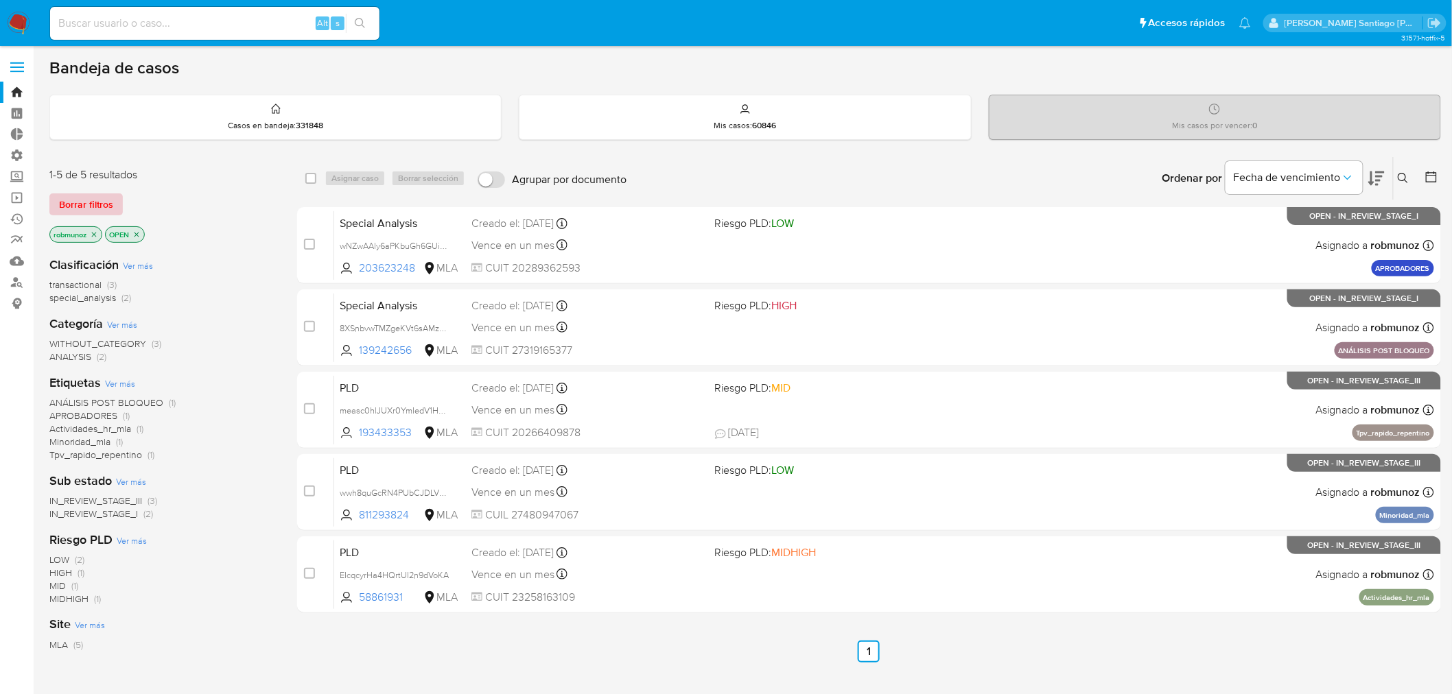
click at [111, 197] on span "Borrar filtros" at bounding box center [86, 204] width 54 height 19
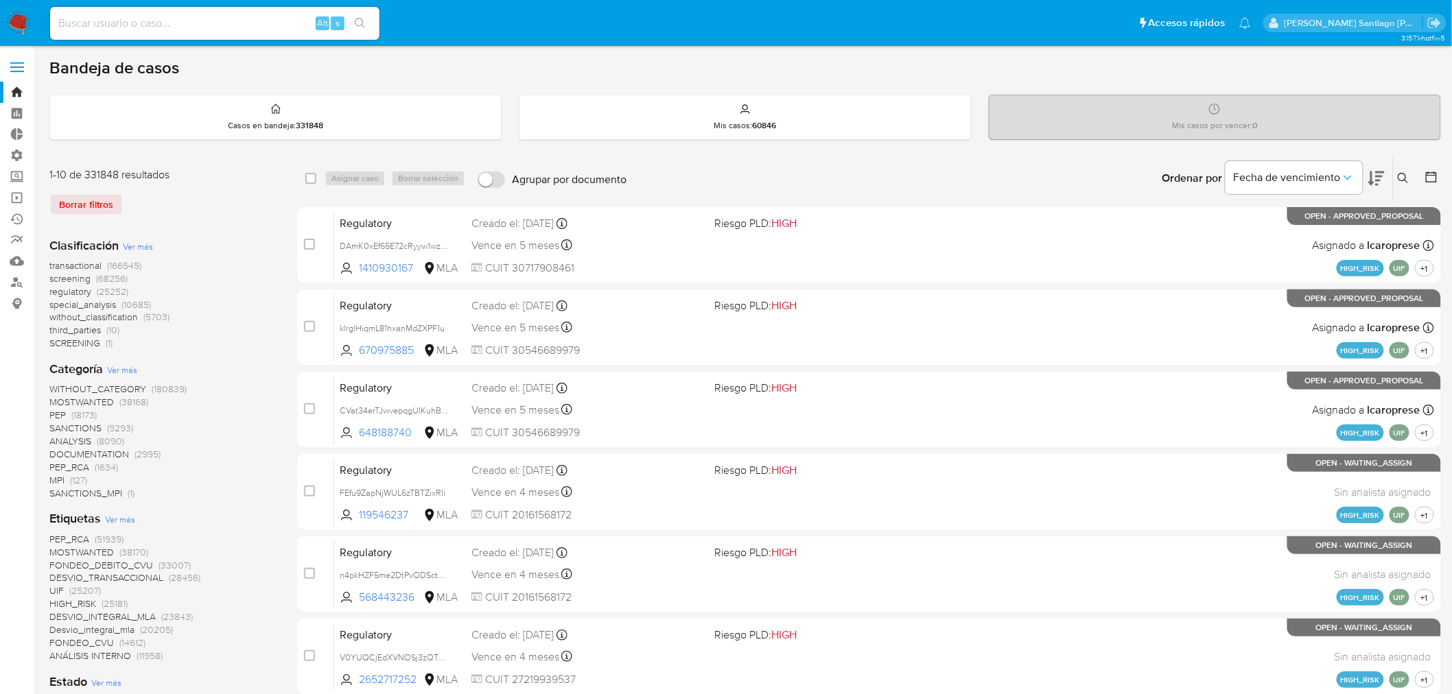
click at [23, 18] on img at bounding box center [18, 23] width 23 height 23
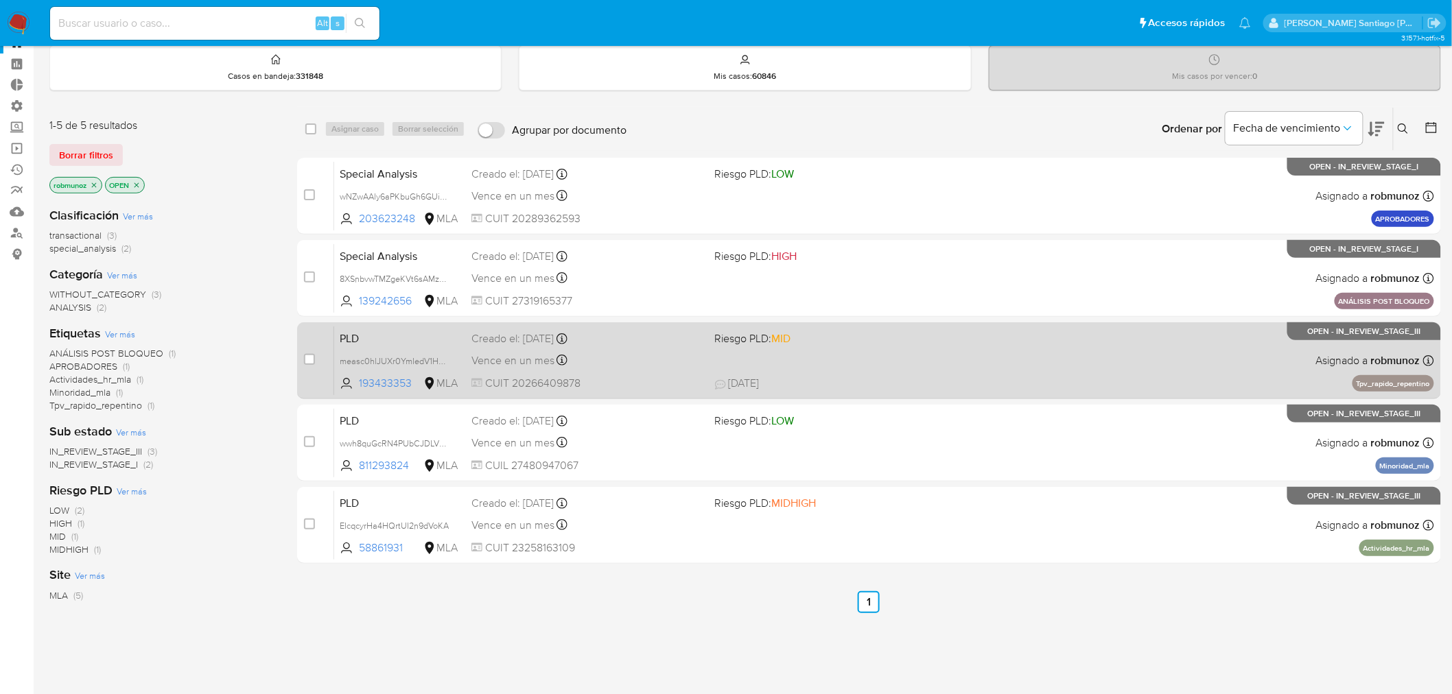
scroll to position [76, 0]
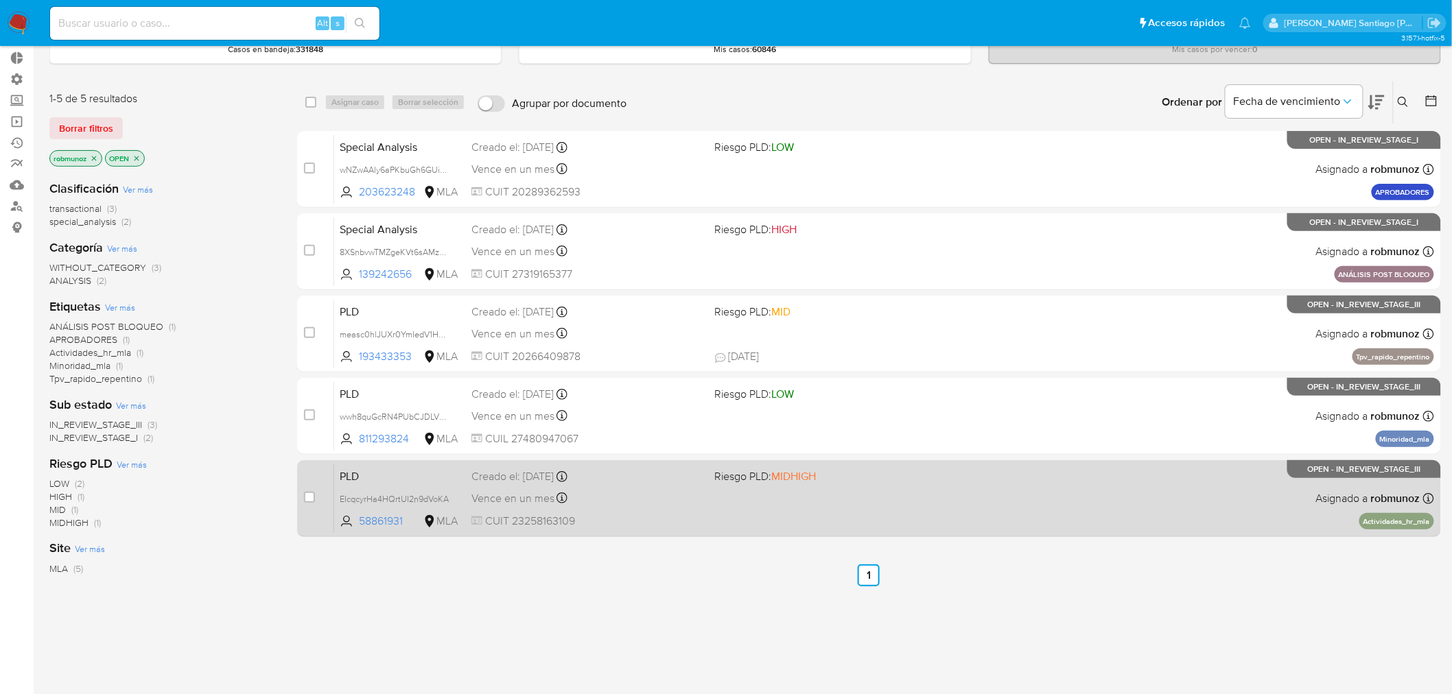
click at [1242, 510] on div "PLD EIcqcyrHa4HQrtUI2n9dVoKA 58861931 MLA Riesgo PLD: MIDHIGH Creado el: [DATE]…" at bounding box center [884, 498] width 1100 height 69
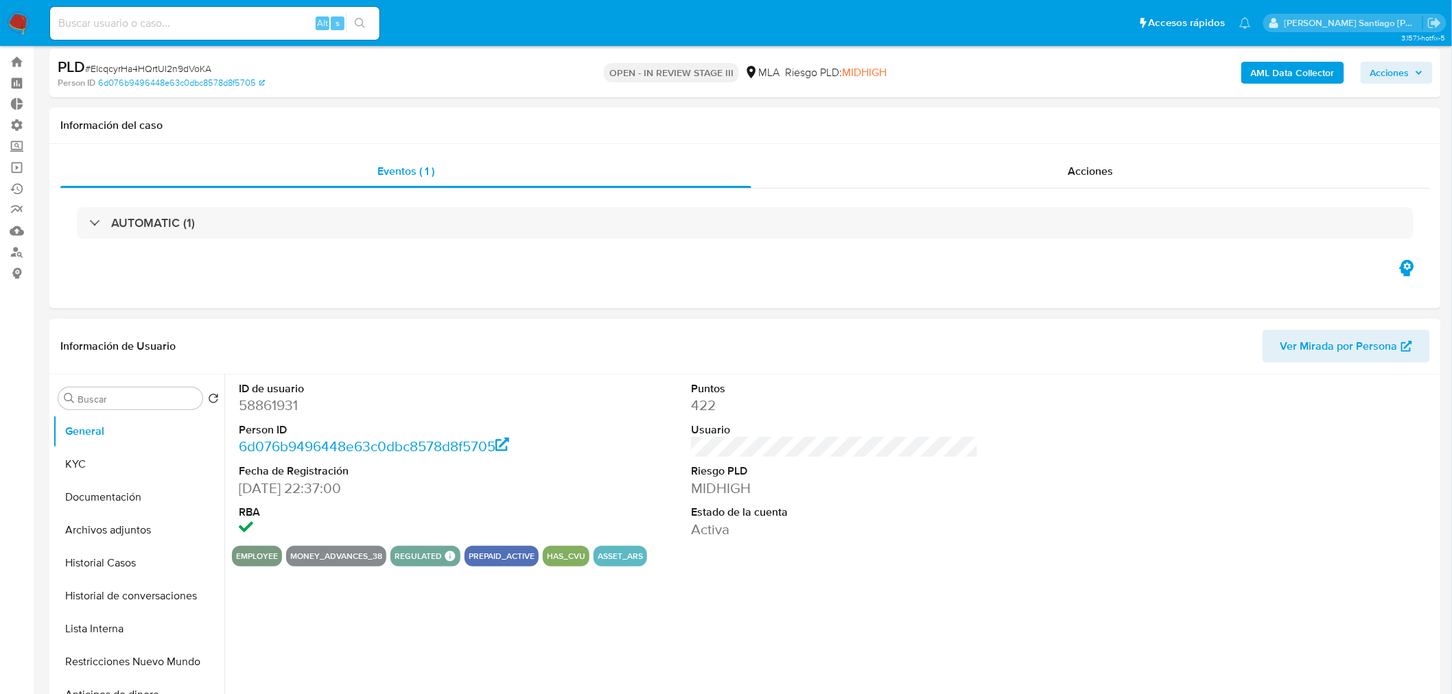
scroll to position [152, 0]
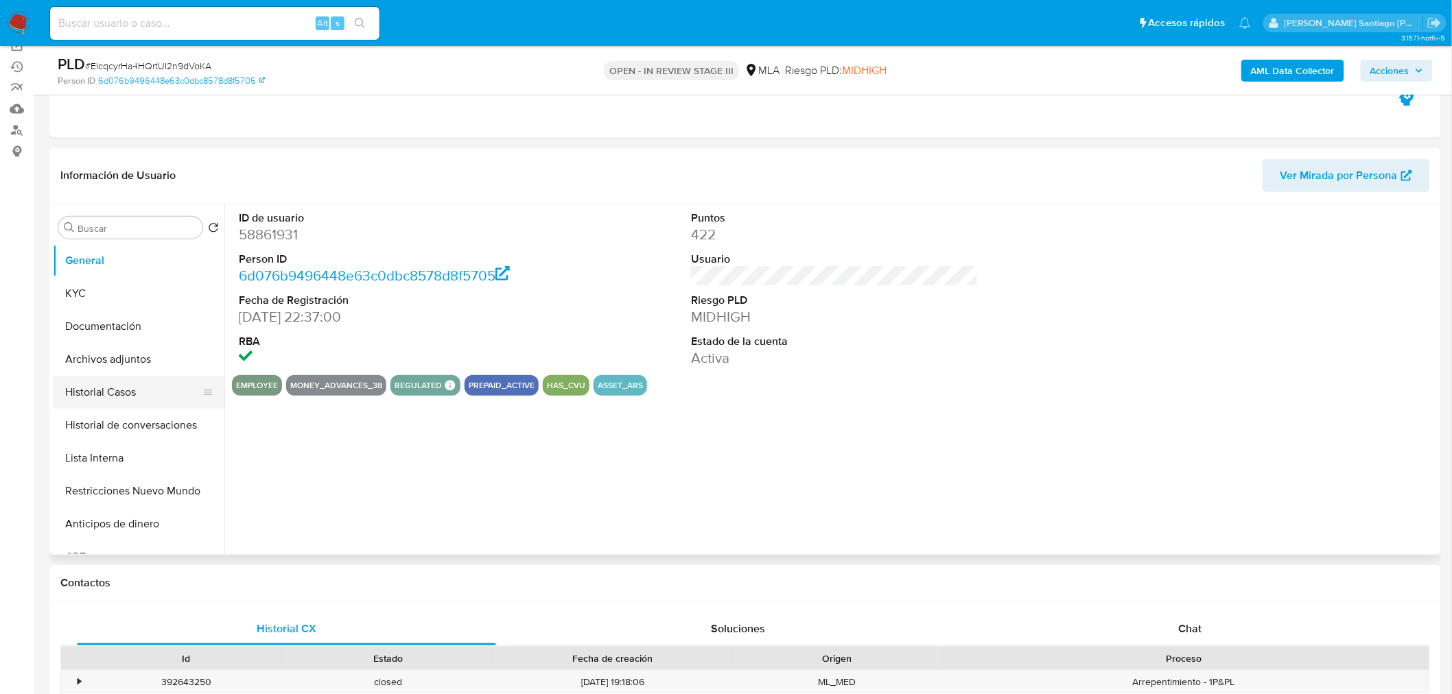
select select "10"
click at [119, 425] on button "Historial de conversaciones" at bounding box center [133, 425] width 161 height 33
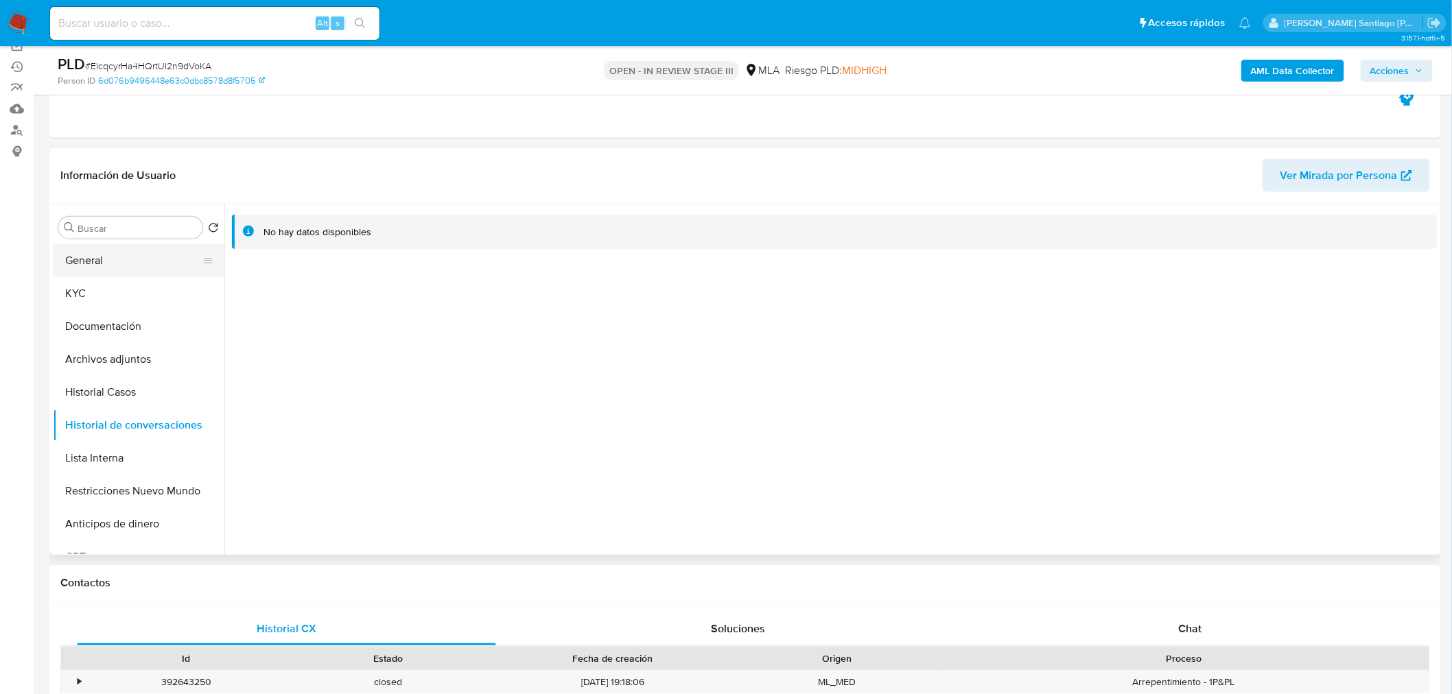
click at [113, 263] on button "General" at bounding box center [133, 260] width 161 height 33
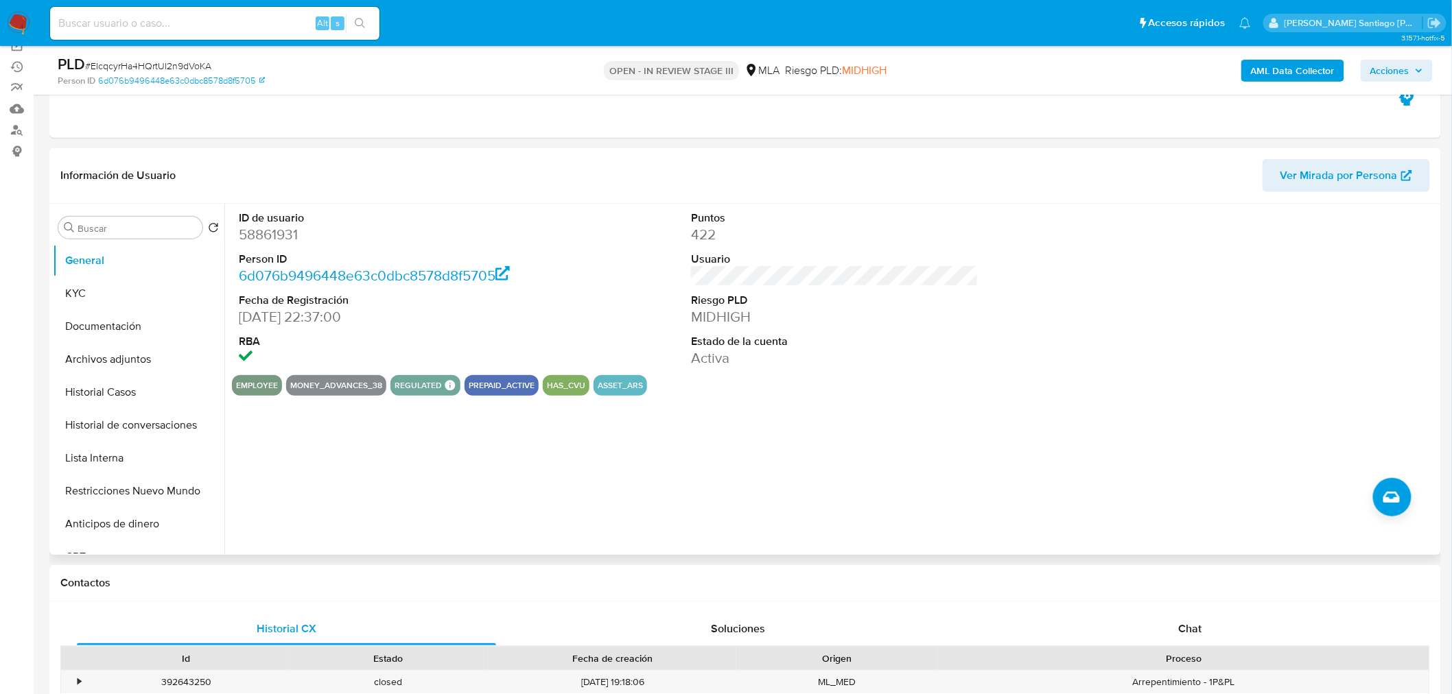
scroll to position [0, 0]
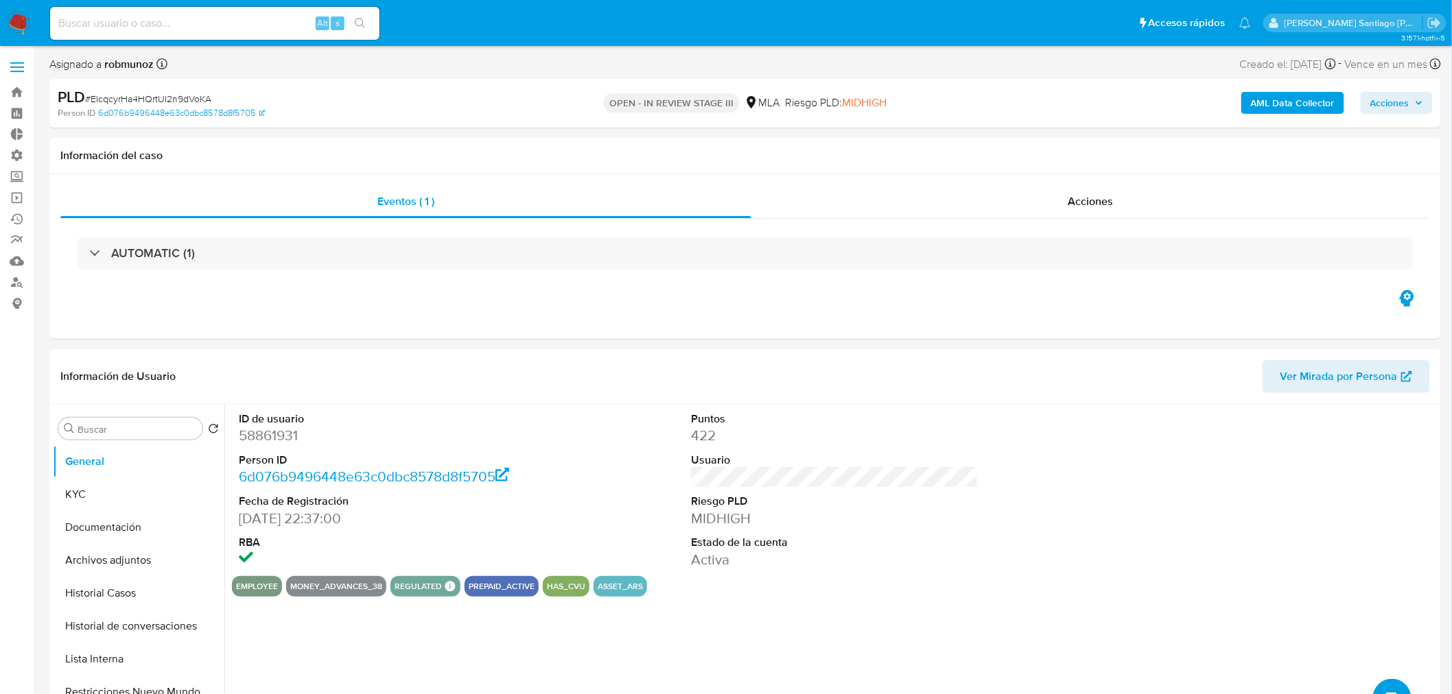
click at [290, 21] on input at bounding box center [214, 23] width 329 height 18
paste input "l2hLL5wjbE9dsAewzVfoAPcx"
type input "l2hLL5wjbE9dsAewzVfoAPcx"
click at [364, 24] on icon "search-icon" at bounding box center [360, 23] width 11 height 11
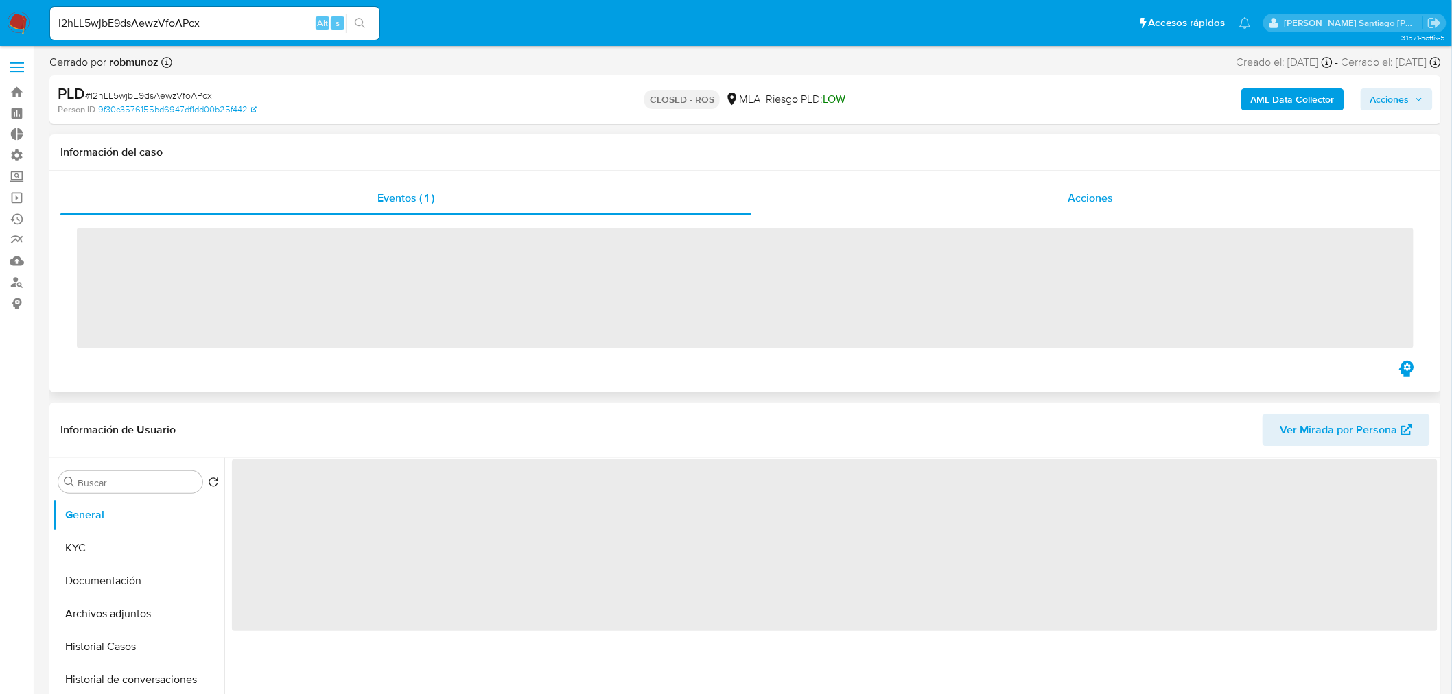
click at [1077, 200] on span "Acciones" at bounding box center [1090, 198] width 45 height 16
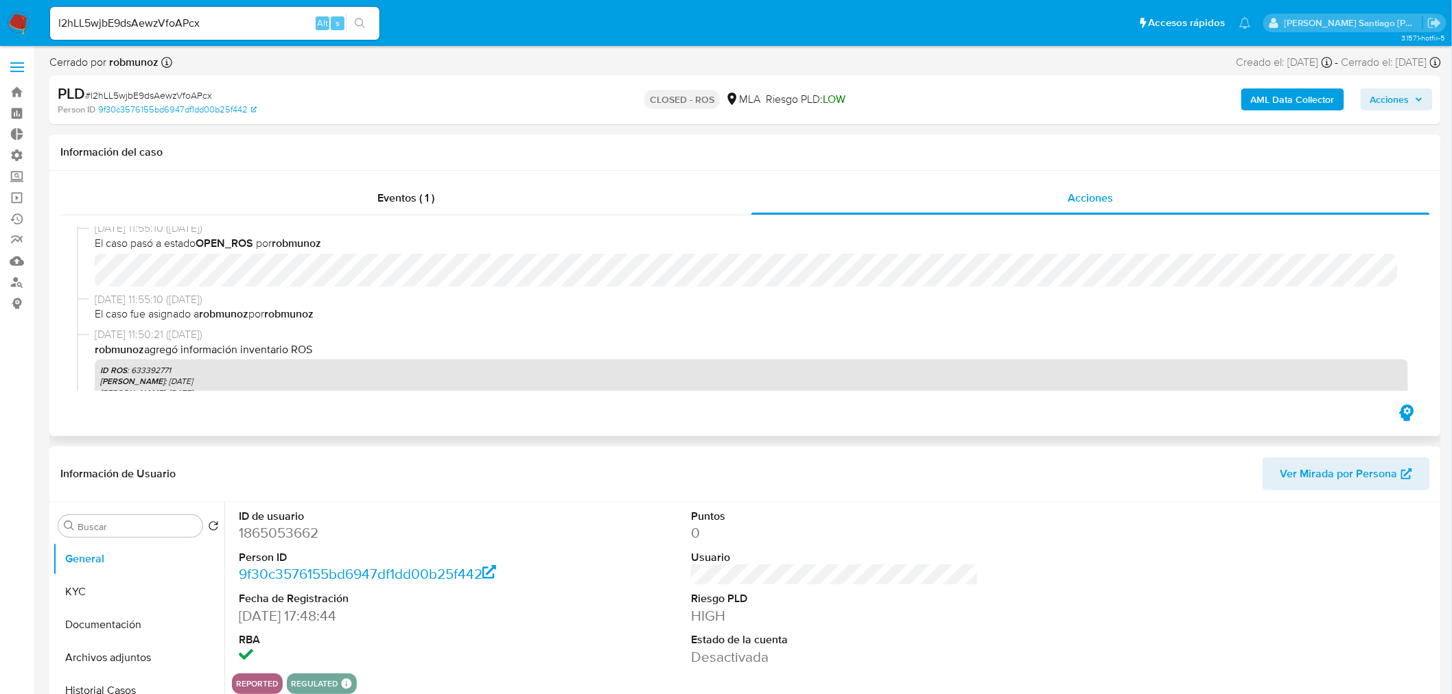
select select "10"
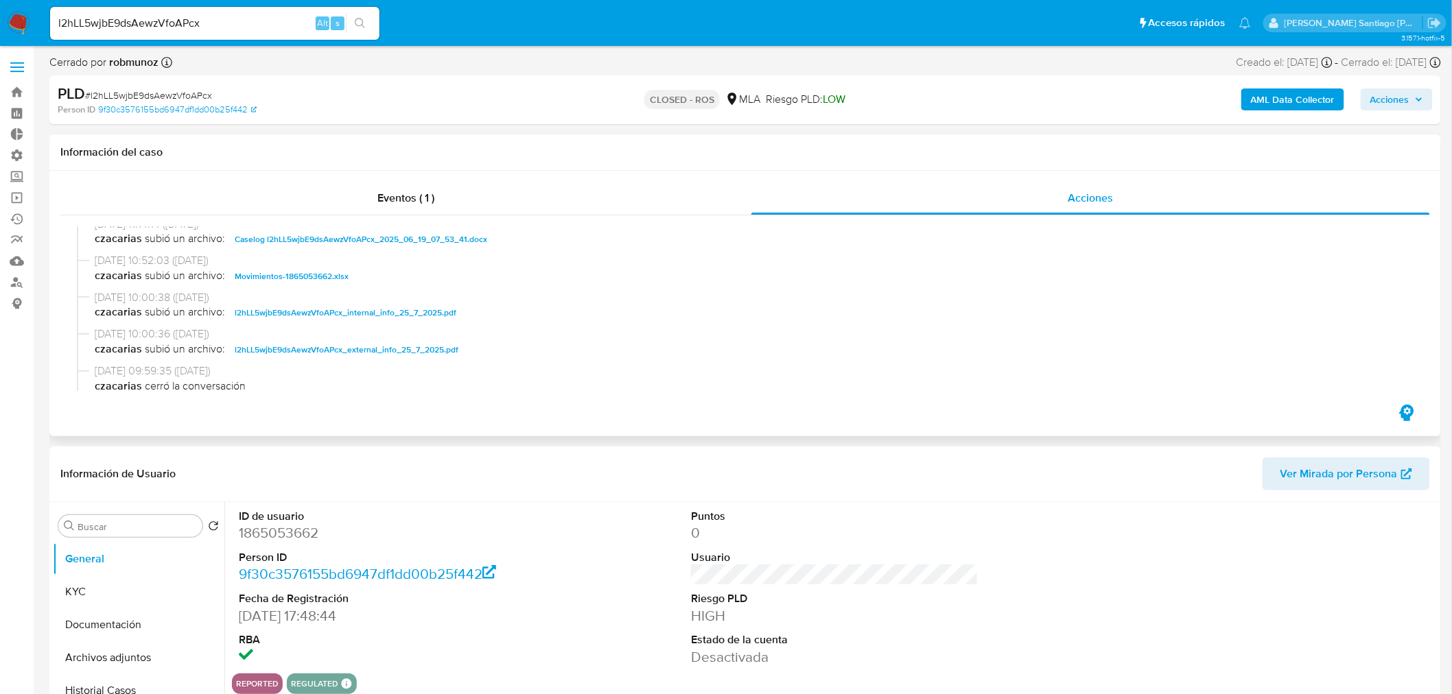
scroll to position [609, 0]
click at [400, 237] on span "Caselog l2hLL5wjbE9dsAewzVfoAPcx_2025_06_19_07_53_41.docx" at bounding box center [361, 238] width 252 height 16
click at [152, 26] on input "l2hLL5wjbE9dsAewzVfoAPcx" at bounding box center [214, 23] width 329 height 18
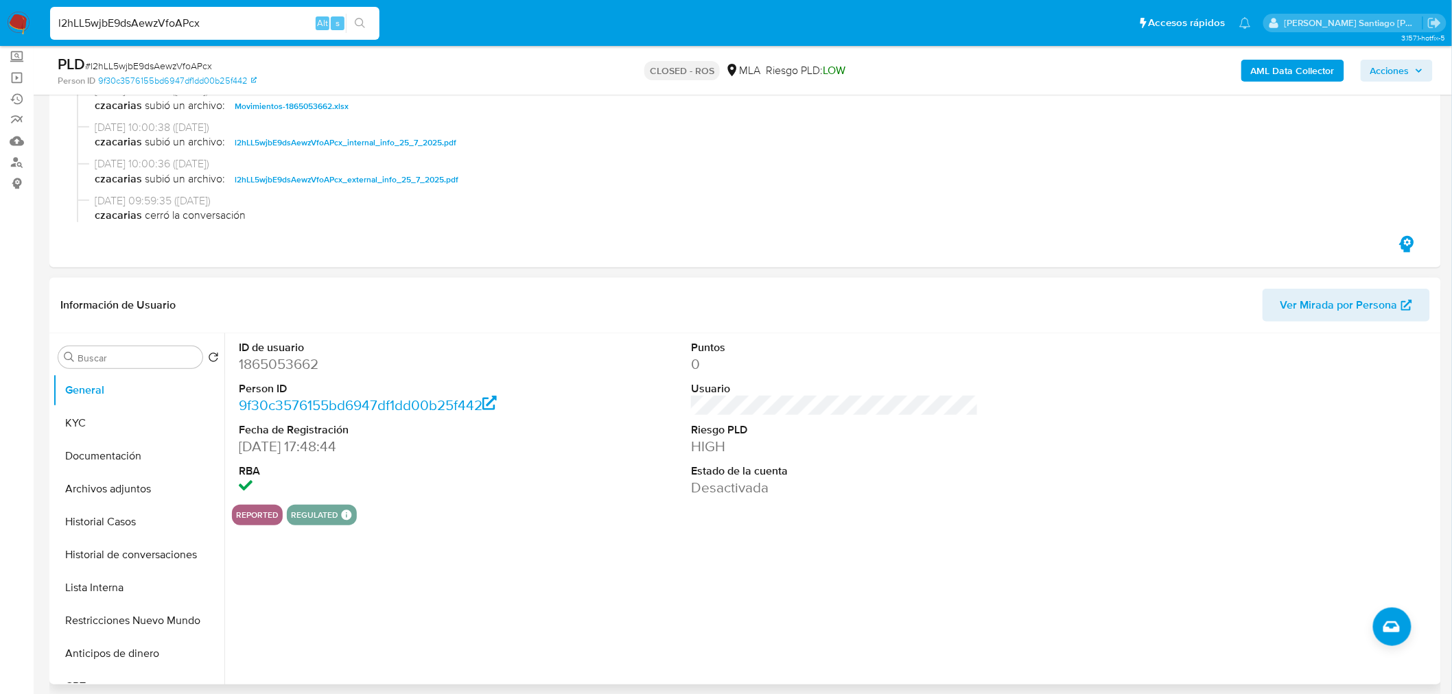
scroll to position [152, 0]
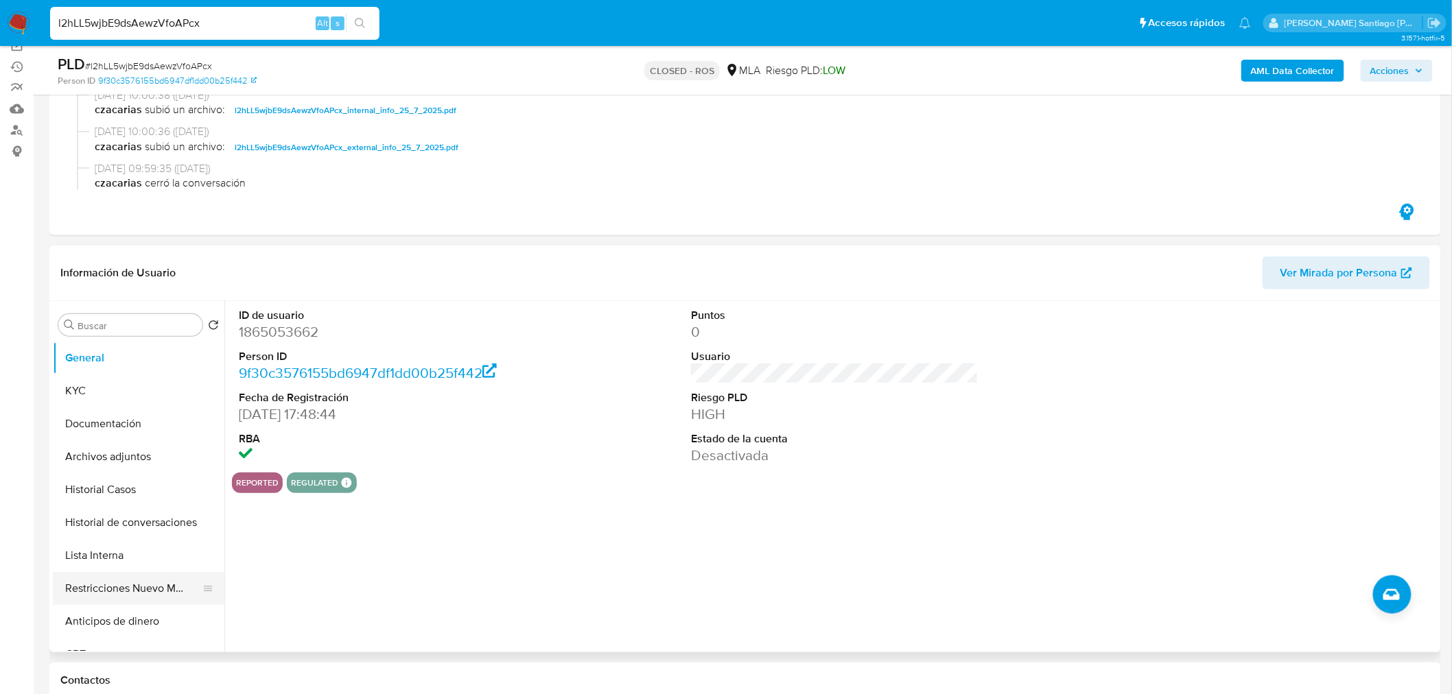
click at [129, 591] on button "Restricciones Nuevo Mundo" at bounding box center [133, 588] width 161 height 33
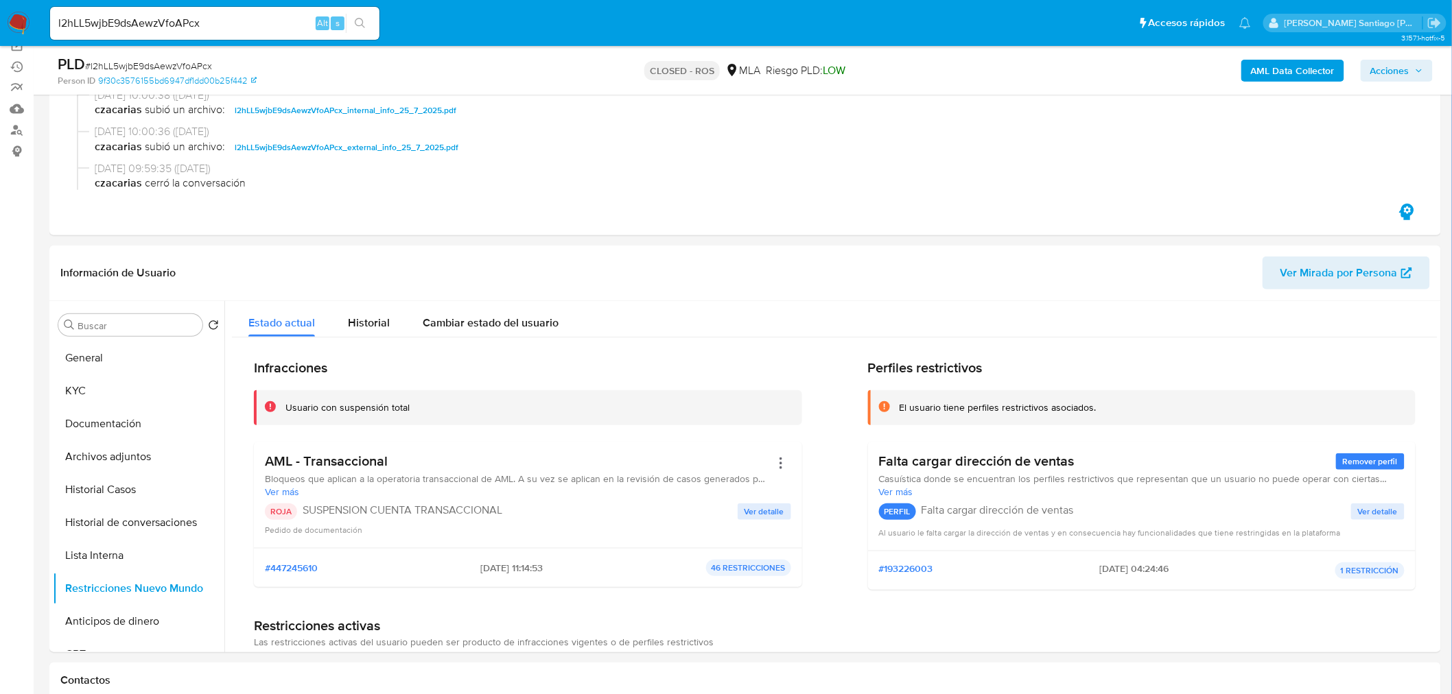
click at [204, 16] on input "l2hLL5wjbE9dsAewzVfoAPcx" at bounding box center [214, 23] width 329 height 18
paste input "whCc0bmICBUlIrjIAOF82aGp"
type input "whCc0bmICBUlIrjIAOF82aGp"
click at [369, 23] on button "search-icon" at bounding box center [360, 23] width 28 height 19
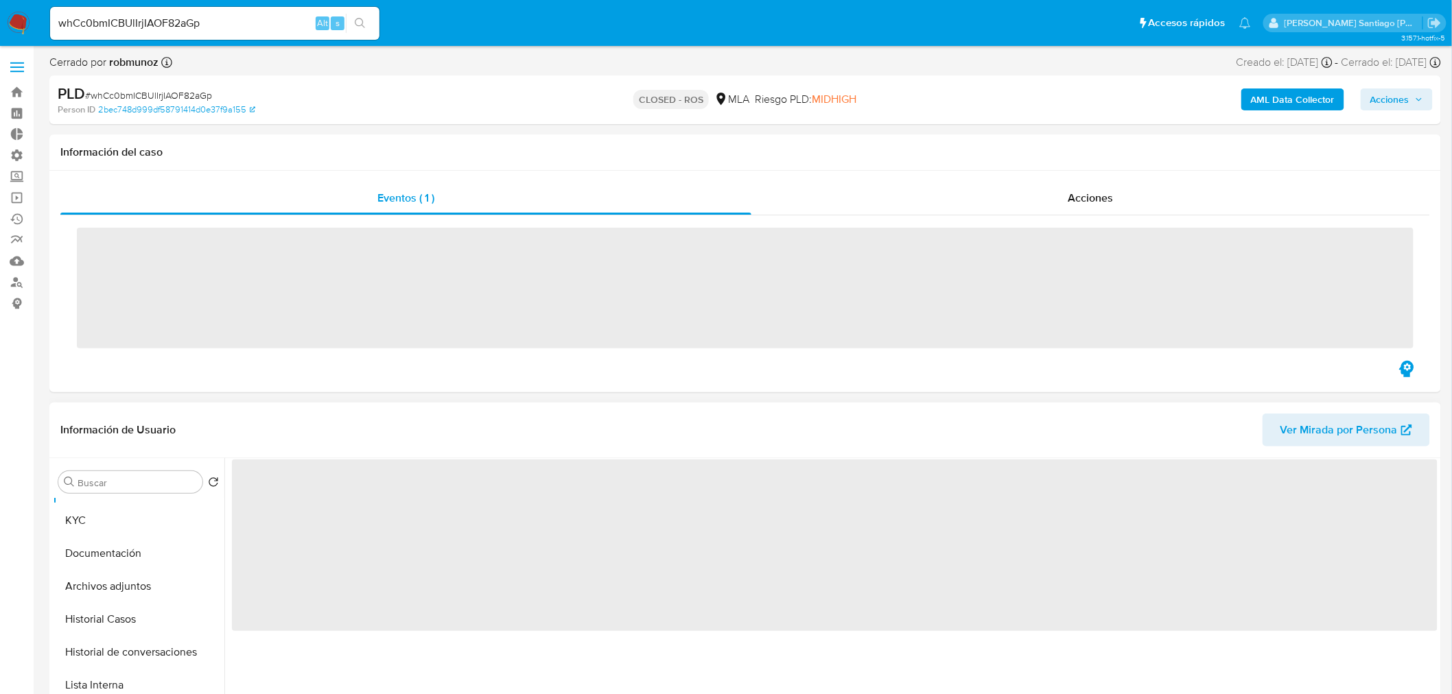
scroll to position [76, 0]
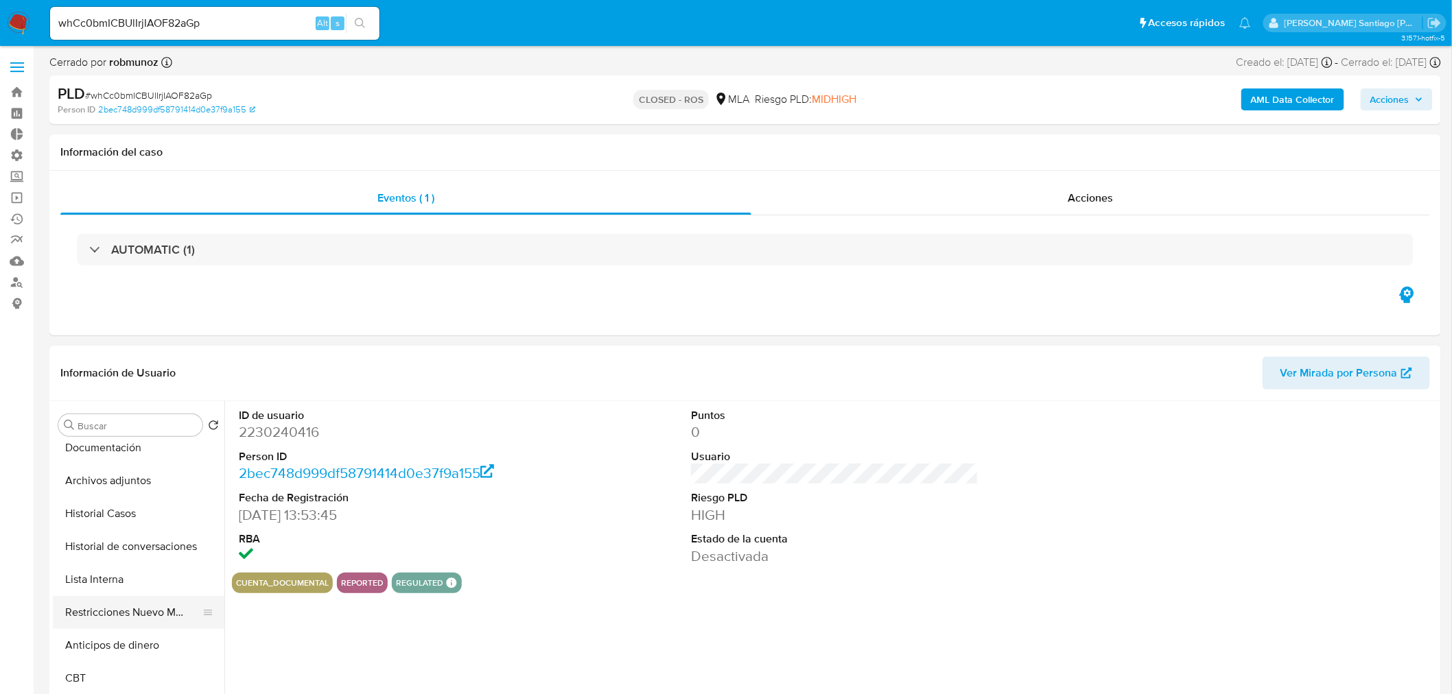
click at [126, 623] on button "Restricciones Nuevo Mundo" at bounding box center [133, 612] width 161 height 33
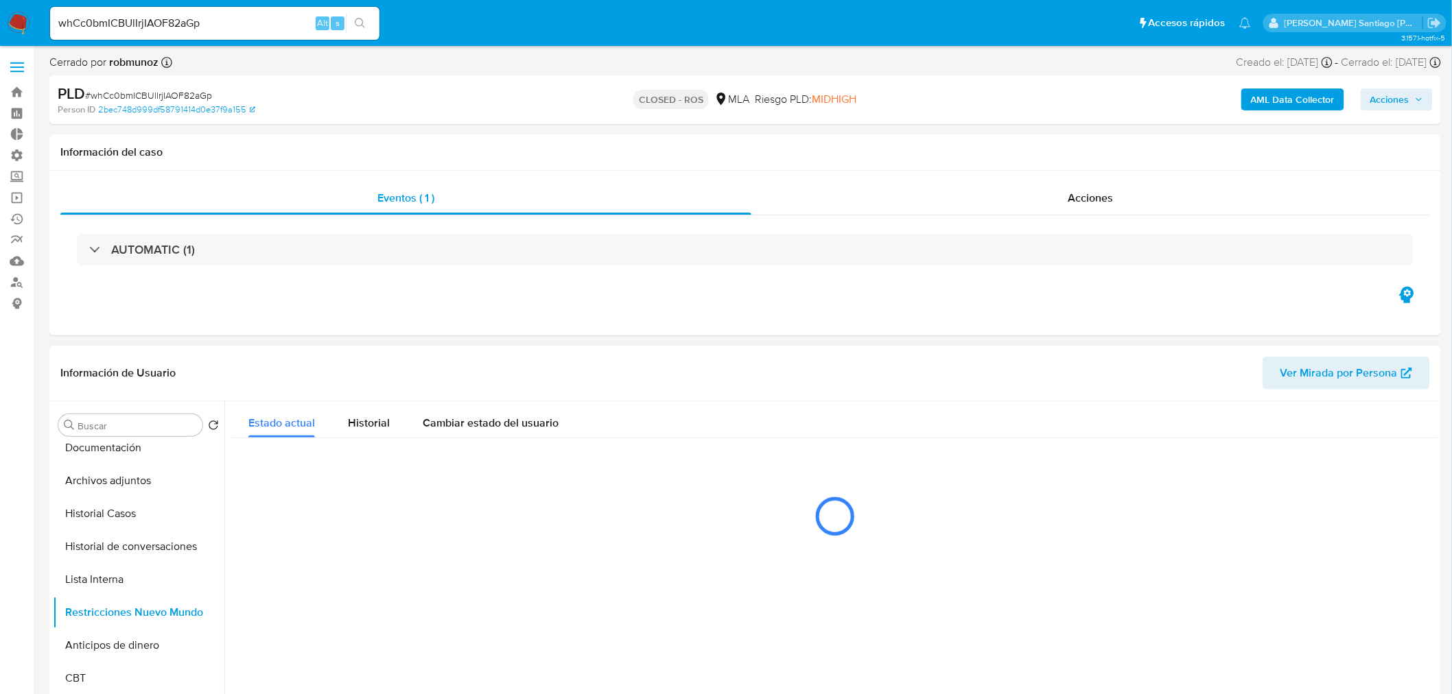
select select "10"
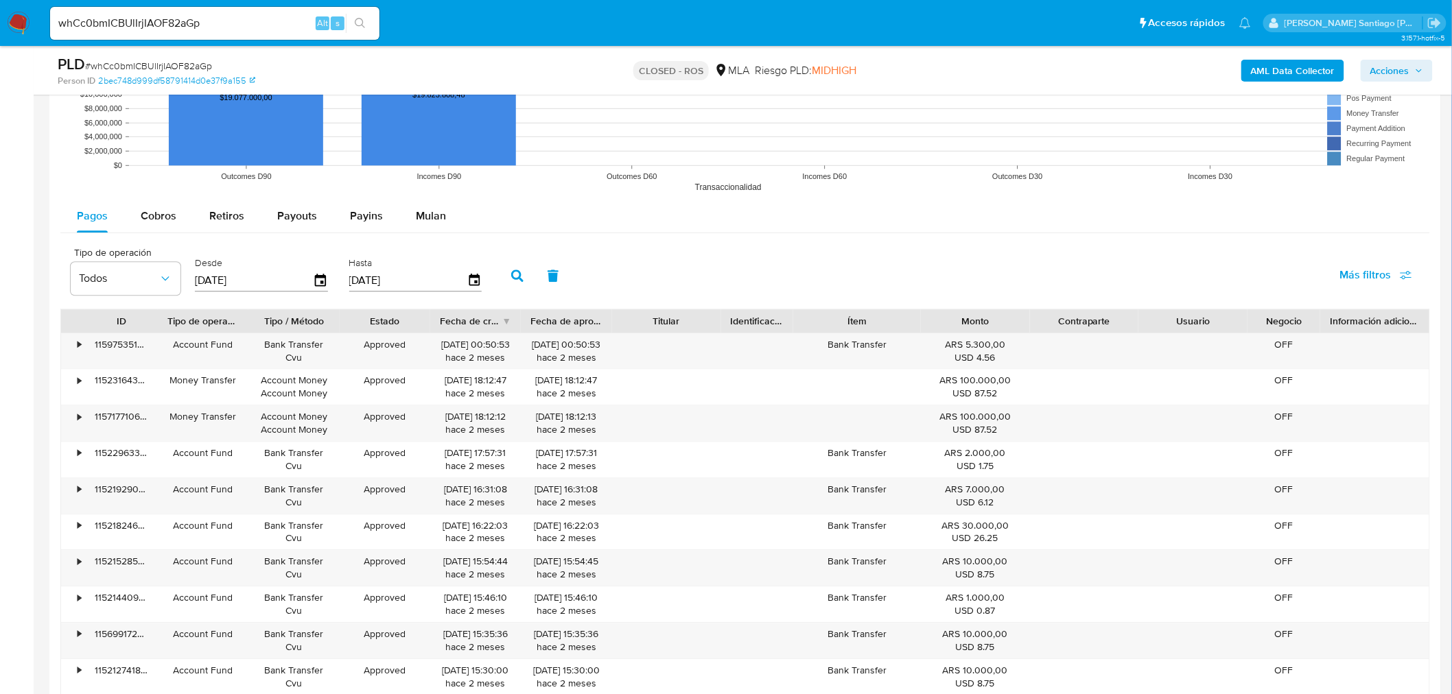
scroll to position [1313, 0]
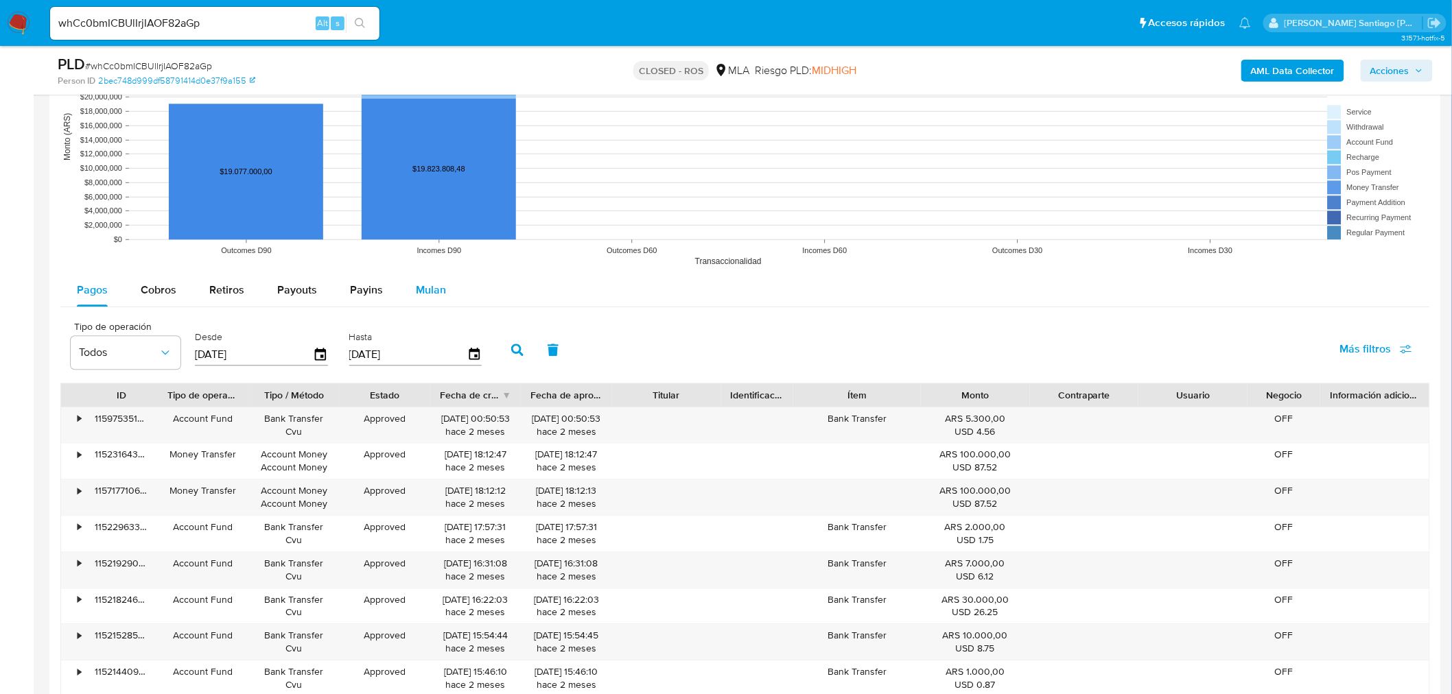
click at [422, 286] on span "Mulan" at bounding box center [431, 290] width 30 height 16
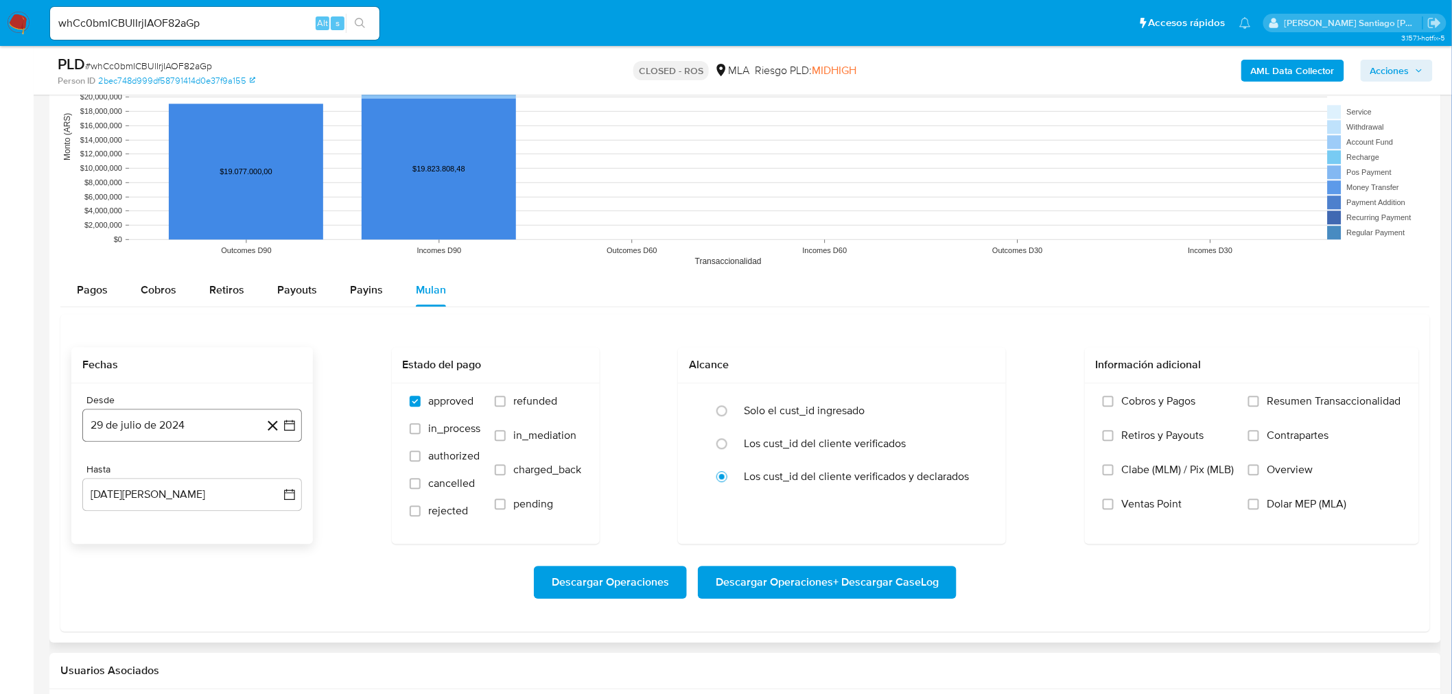
click at [227, 419] on button "29 de julio de 2024" at bounding box center [192, 425] width 220 height 33
click at [217, 479] on icon "Seleccionar mes y año" at bounding box center [219, 474] width 11 height 11
click at [285, 470] on div "2024 2024 ene feb mar abr may jun jul ago sep oct nov dic" at bounding box center [190, 562] width 217 height 233
click at [272, 479] on icon "Año siguiente" at bounding box center [274, 475] width 5 height 10
drag, startPoint x: 255, startPoint y: 519, endPoint x: 299, endPoint y: 524, distance: 44.9
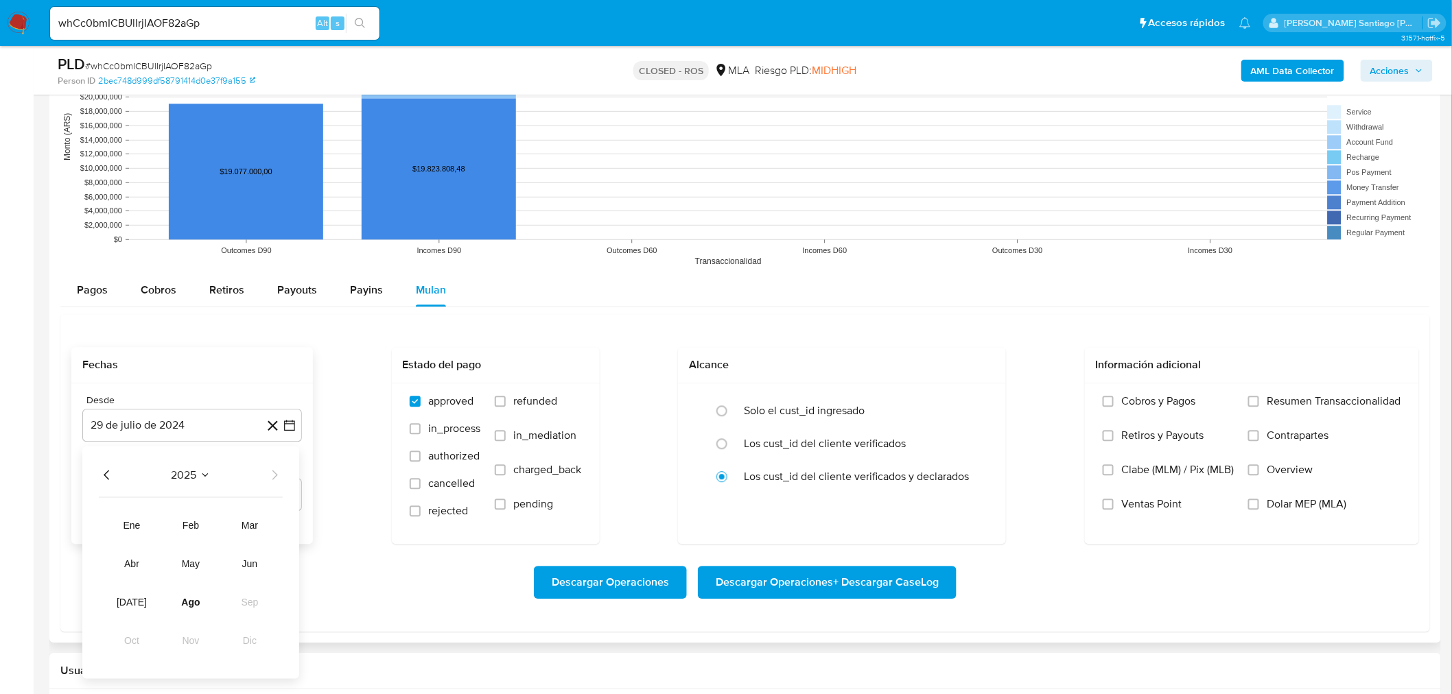
click at [255, 518] on button "mar" at bounding box center [250, 525] width 38 height 22
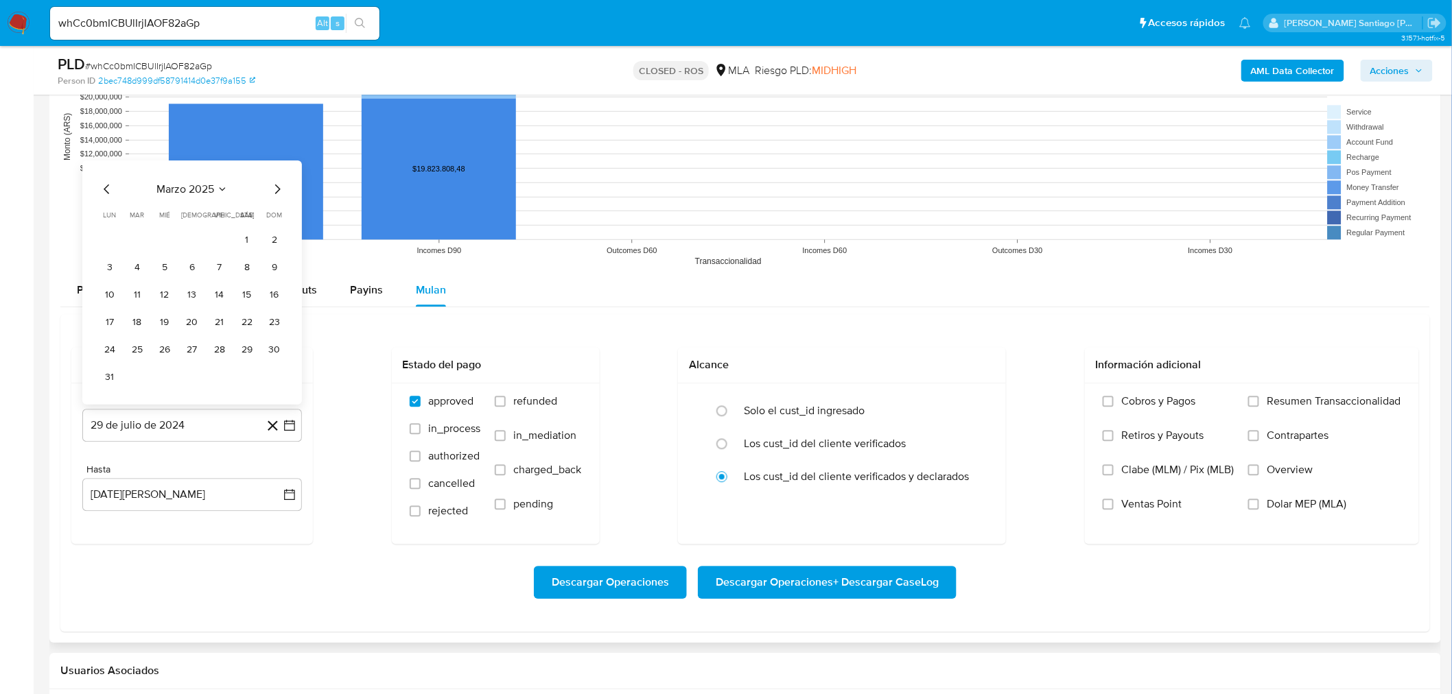
click at [99, 188] on icon "Mes anterior" at bounding box center [107, 188] width 16 height 16
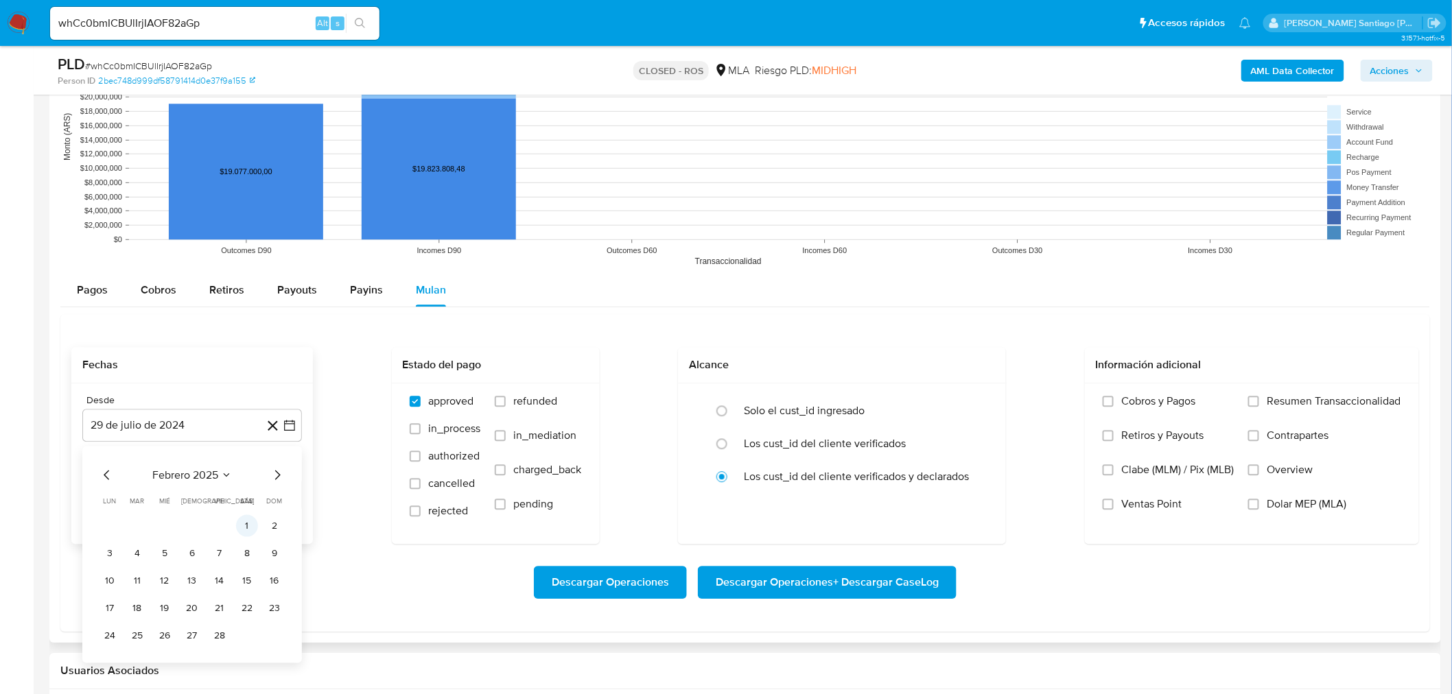
click at [251, 522] on button "1" at bounding box center [247, 526] width 22 height 22
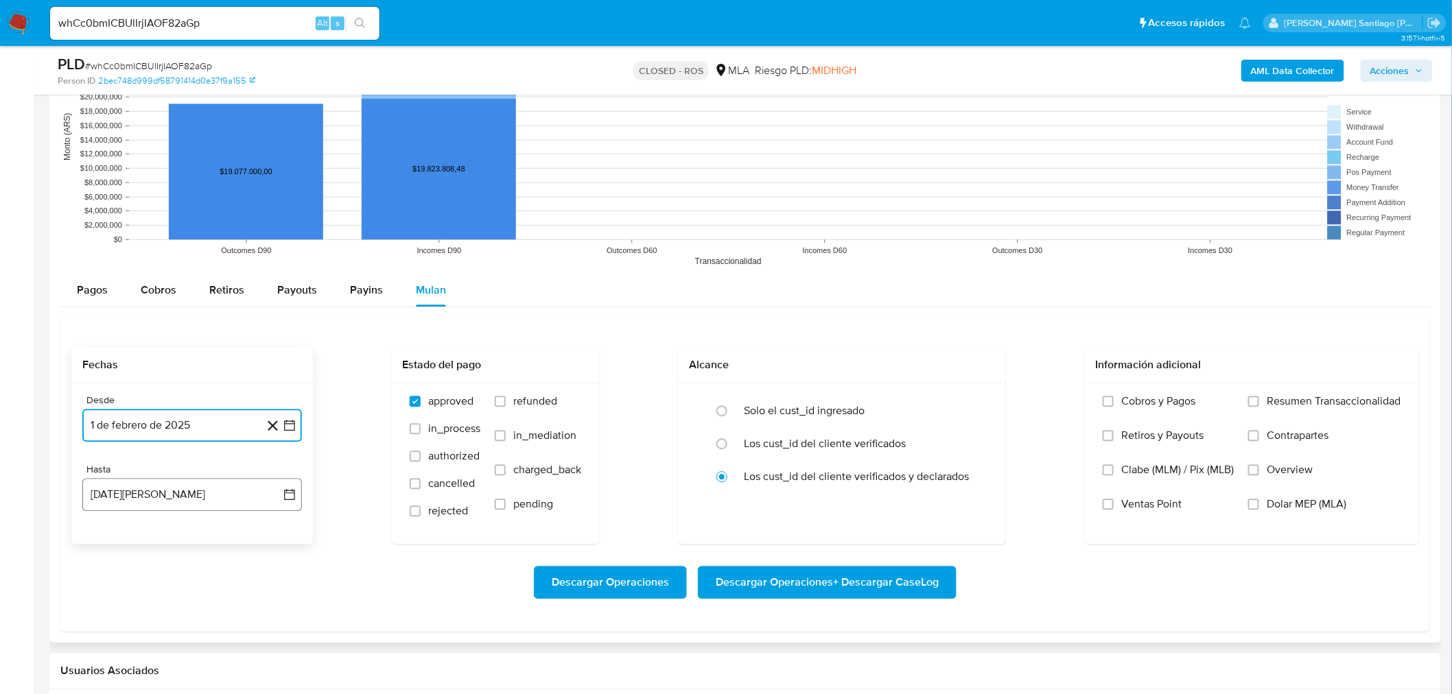
click at [203, 492] on button "29 de agosto de 2025" at bounding box center [192, 494] width 220 height 33
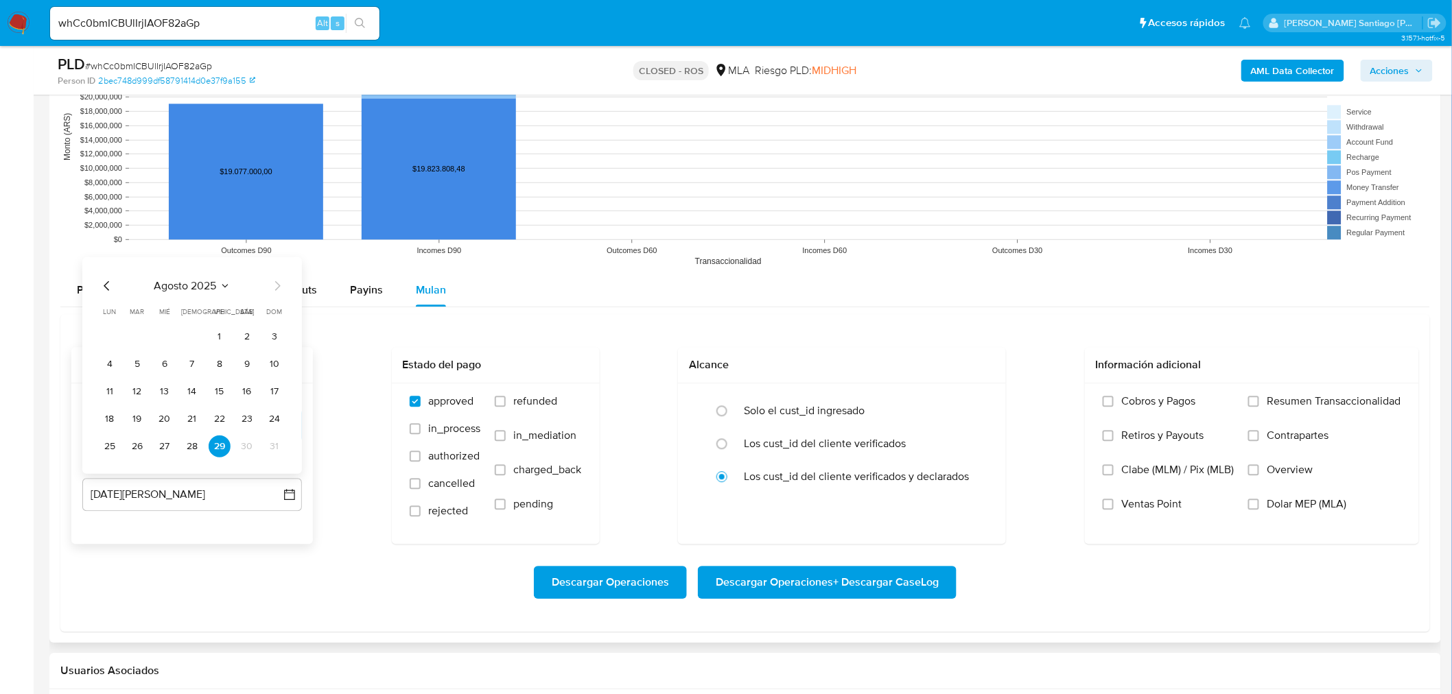
click at [107, 289] on icon "Mes anterior" at bounding box center [107, 285] width 16 height 16
click at [222, 412] on button "25" at bounding box center [220, 419] width 22 height 22
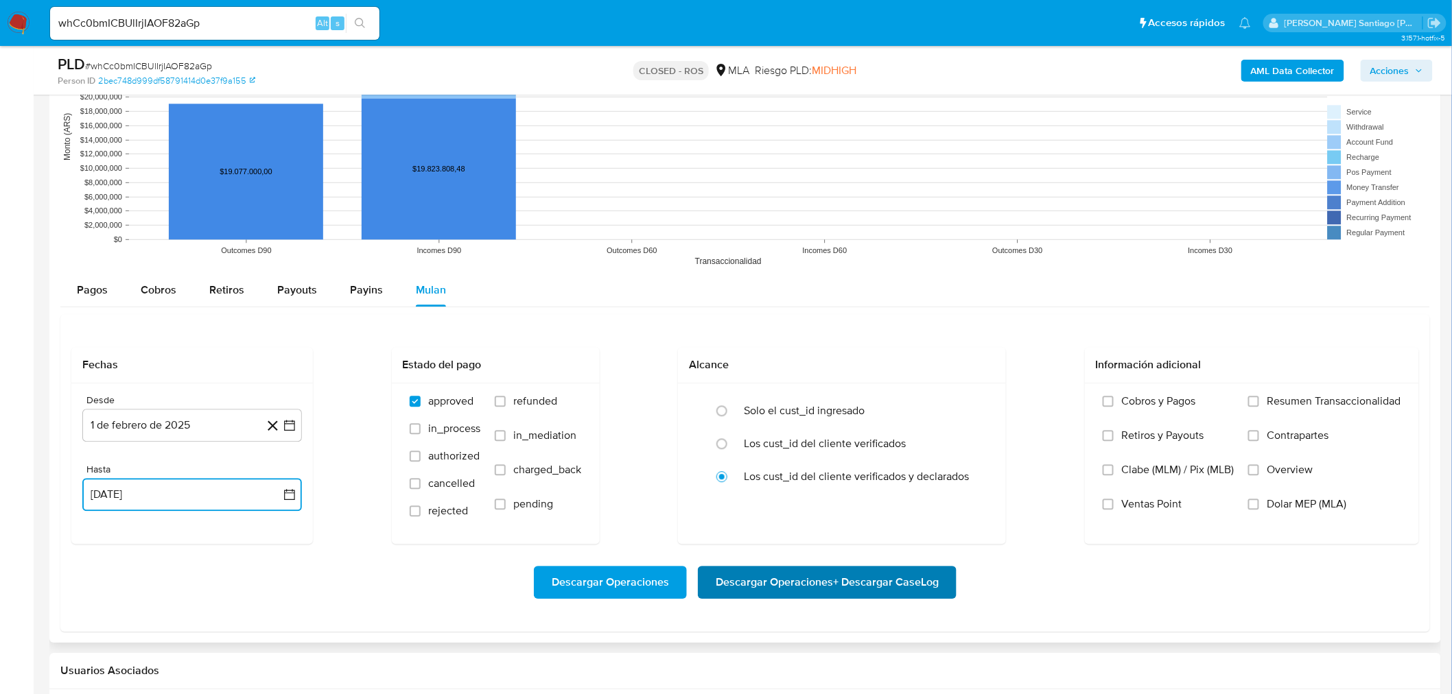
click at [886, 578] on span "Descargar Operaciones + Descargar CaseLog" at bounding box center [827, 582] width 223 height 30
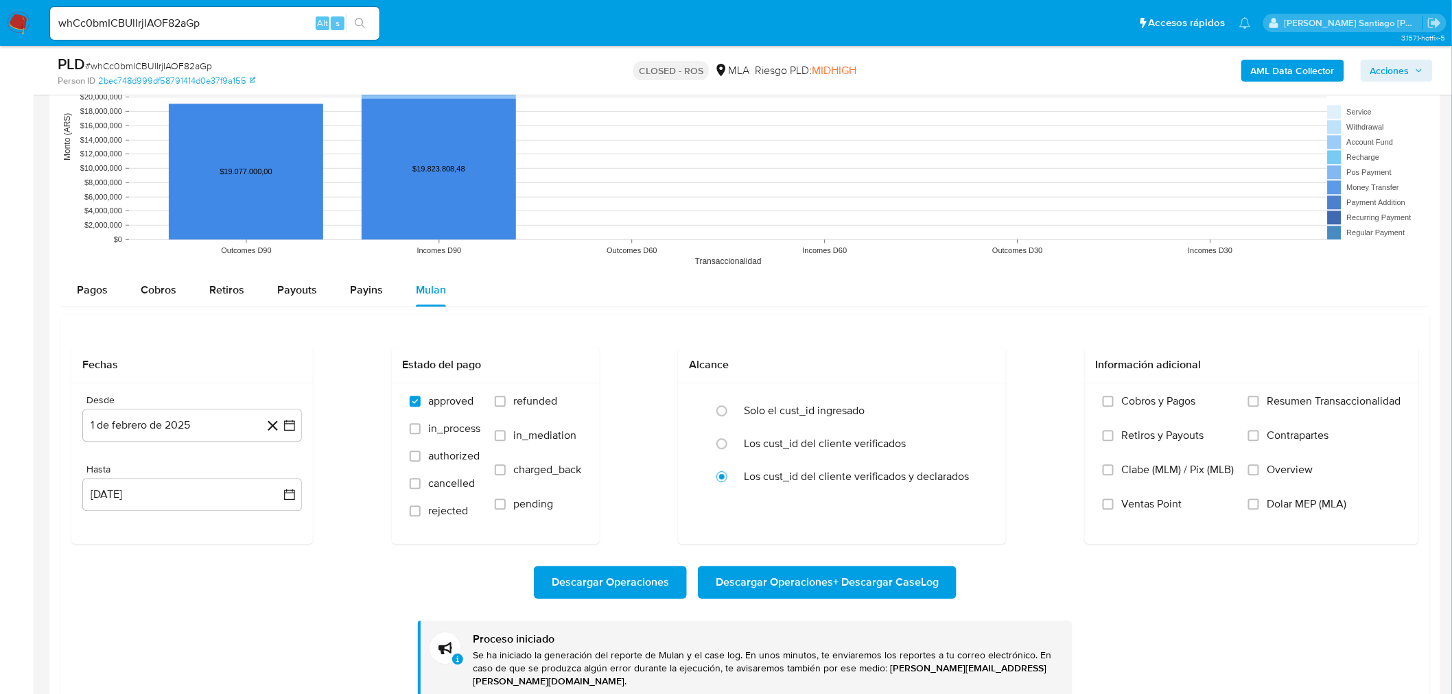
click at [218, 16] on input "whCc0bmICBUlIrjIAOF82aGp" at bounding box center [214, 23] width 329 height 18
paste input "l2hLL5wjbE9dsAewzVfoAPcx"
type input "l2hLL5wjbE9dsAewzVfoAPcx"
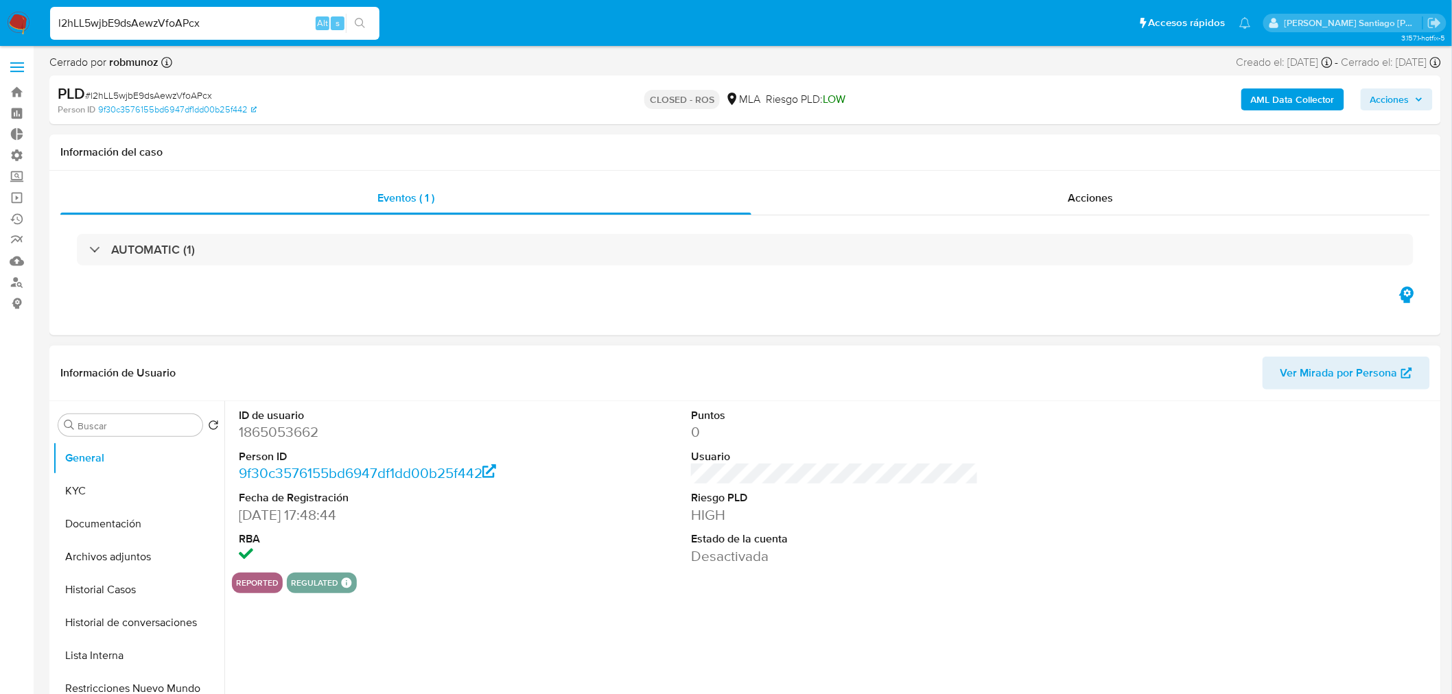
select select "10"
click at [99, 492] on button "KYC" at bounding box center [133, 491] width 161 height 33
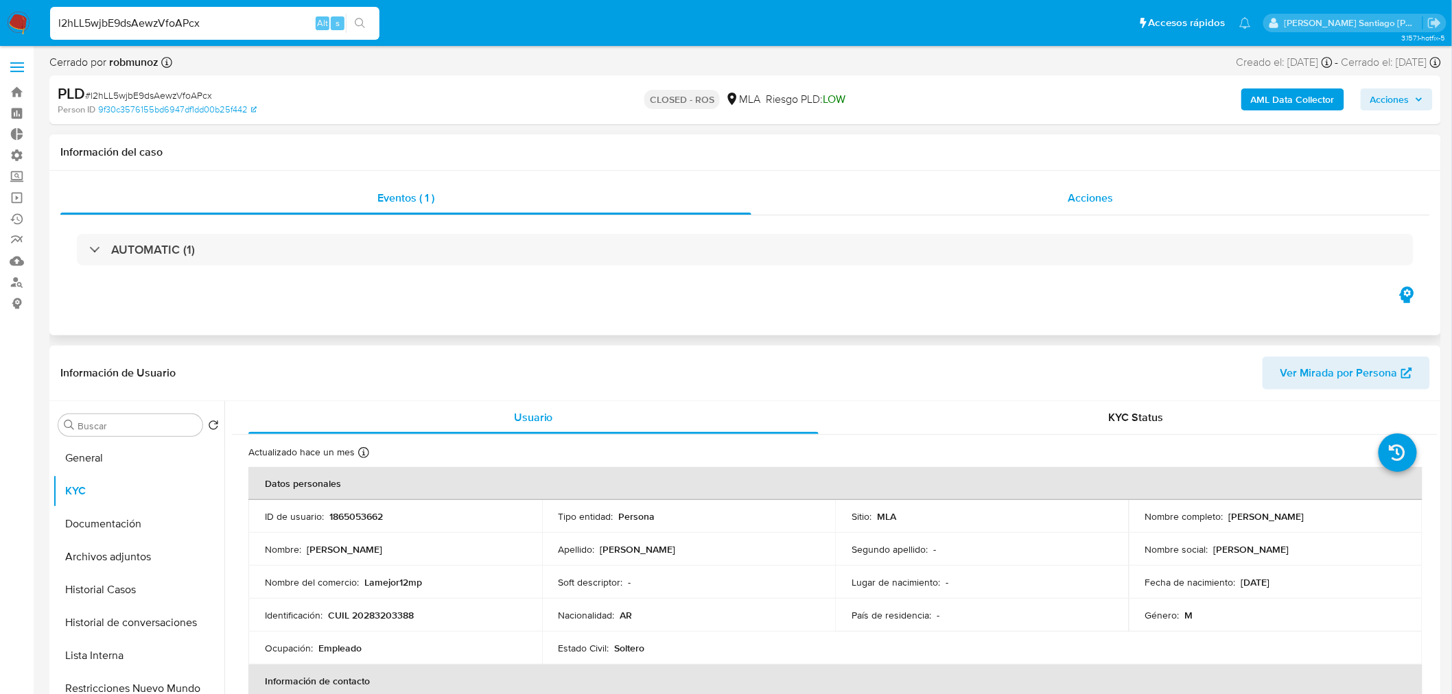
drag, startPoint x: 1158, startPoint y: 196, endPoint x: 1134, endPoint y: 211, distance: 28.4
click at [1157, 196] on div "Acciones" at bounding box center [1090, 198] width 679 height 33
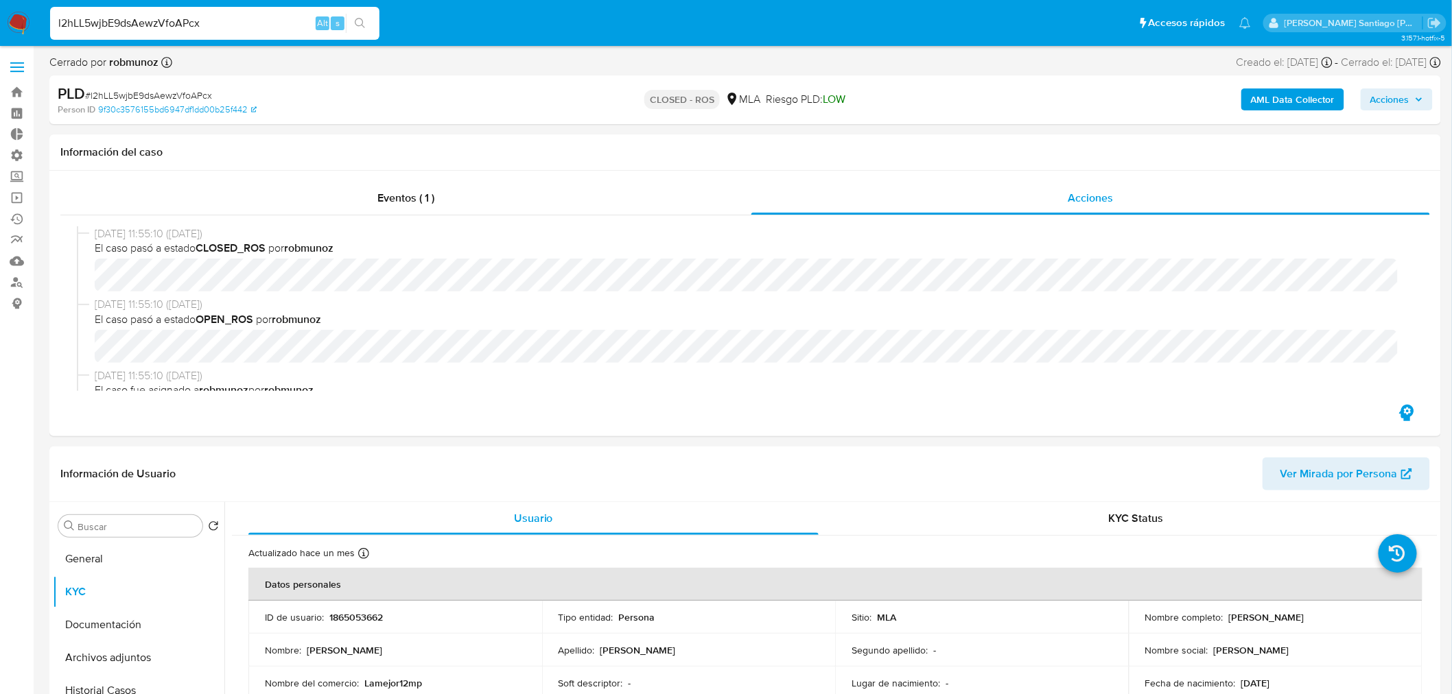
click at [179, 89] on span "# l2hLL5wjbE9dsAewzVfoAPcx" at bounding box center [148, 96] width 127 height 14
click at [179, 86] on div "PLD # l2hLL5wjbE9dsAewzVfoAPcx" at bounding box center [285, 94] width 454 height 21
copy span "l2hLL5wjbE9dsAewzVfoAPcx"
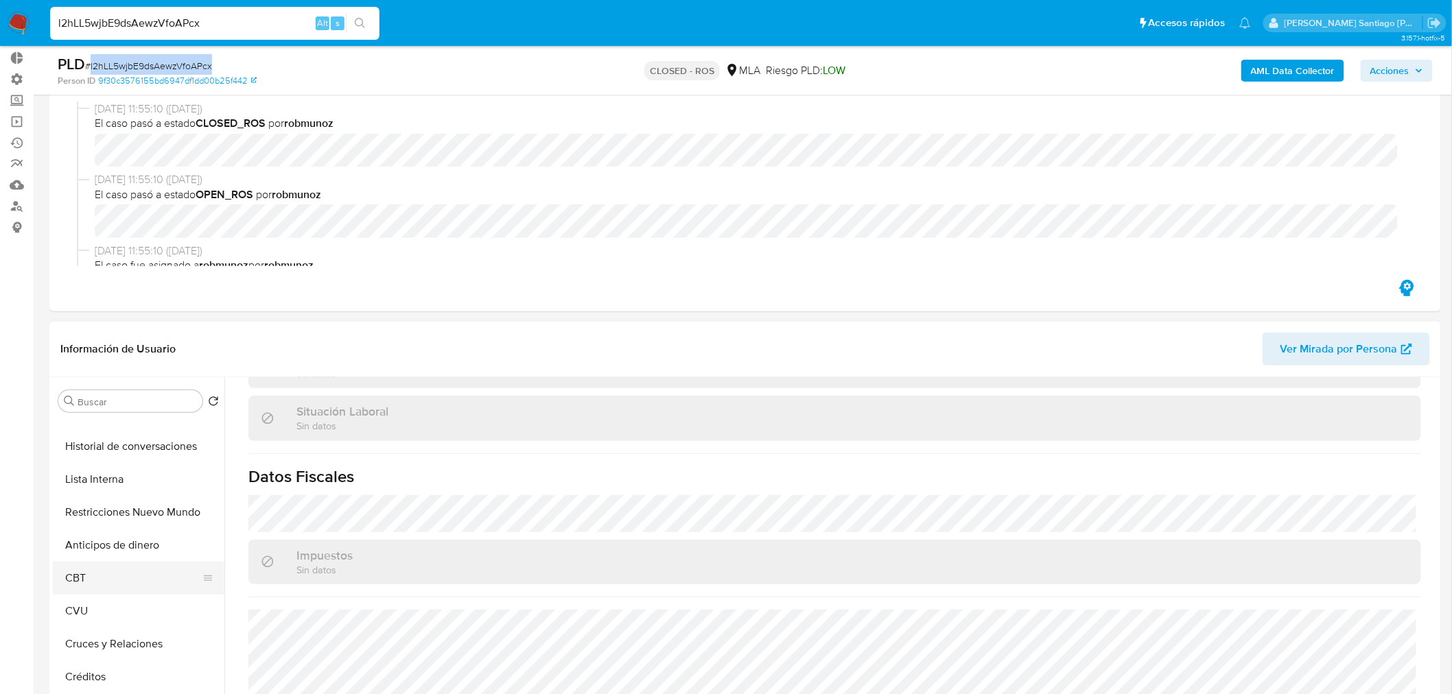
scroll to position [305, 0]
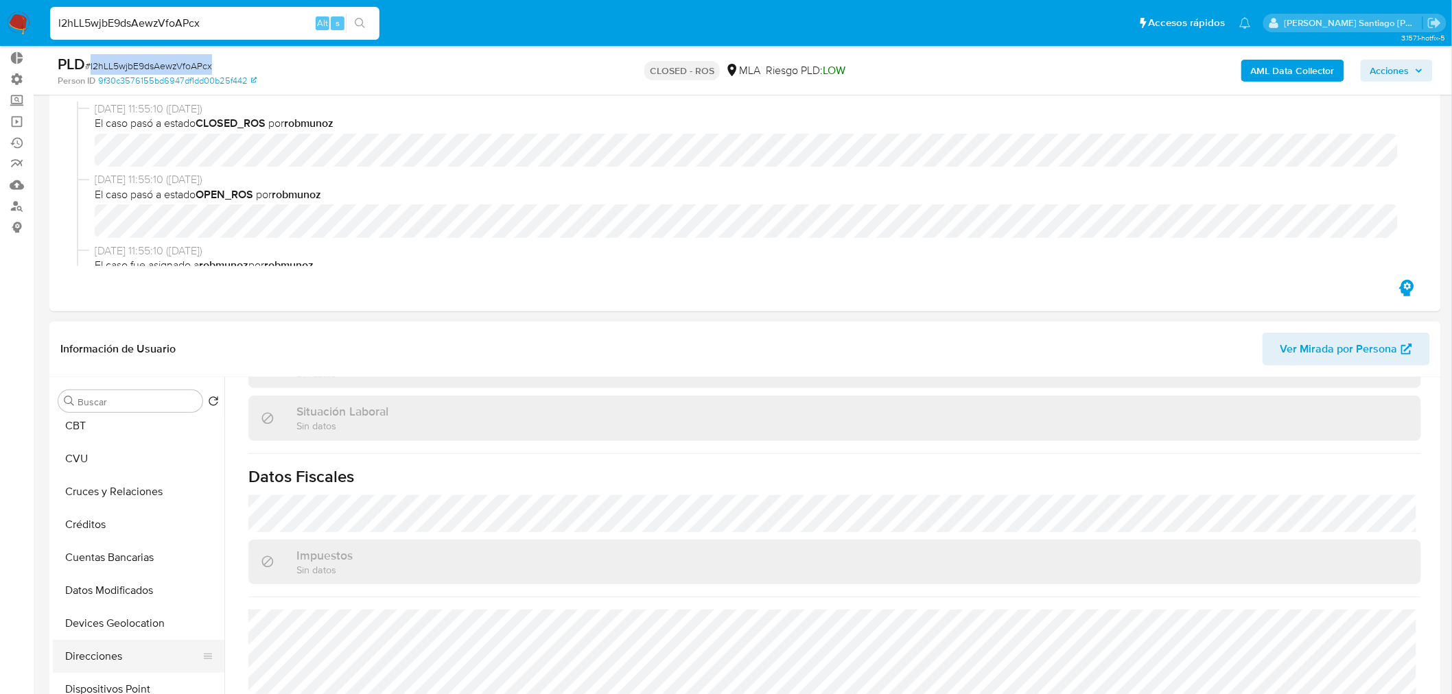
click at [117, 647] on button "Direcciones" at bounding box center [133, 656] width 161 height 33
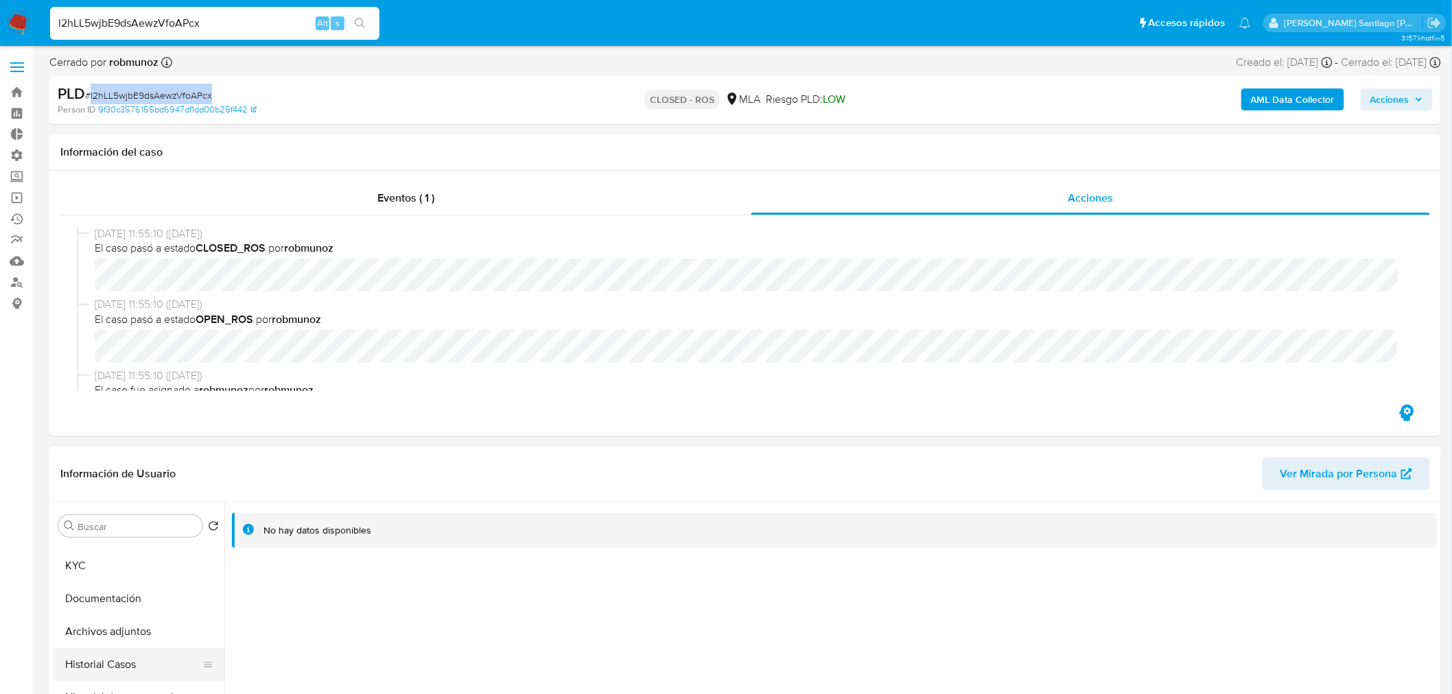
scroll to position [0, 0]
click at [88, 602] on button "KYC" at bounding box center [133, 592] width 161 height 33
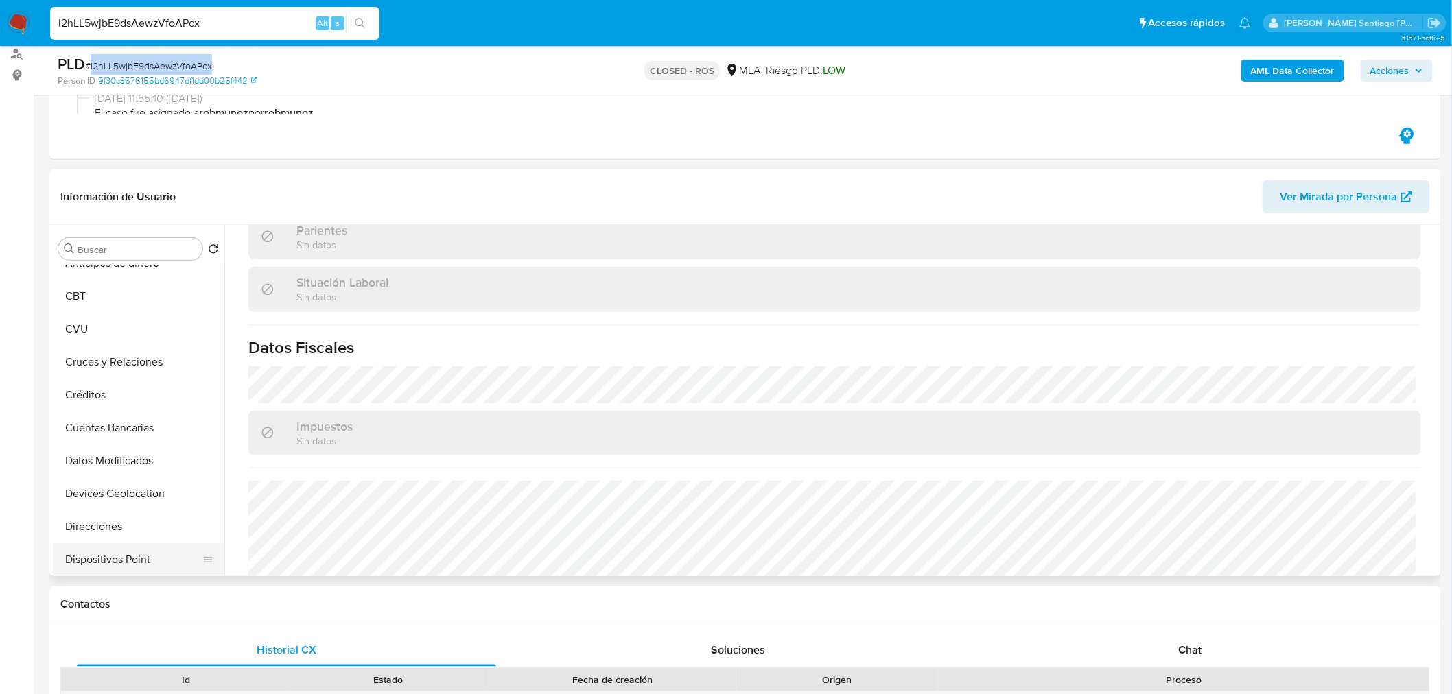
scroll to position [305, 0]
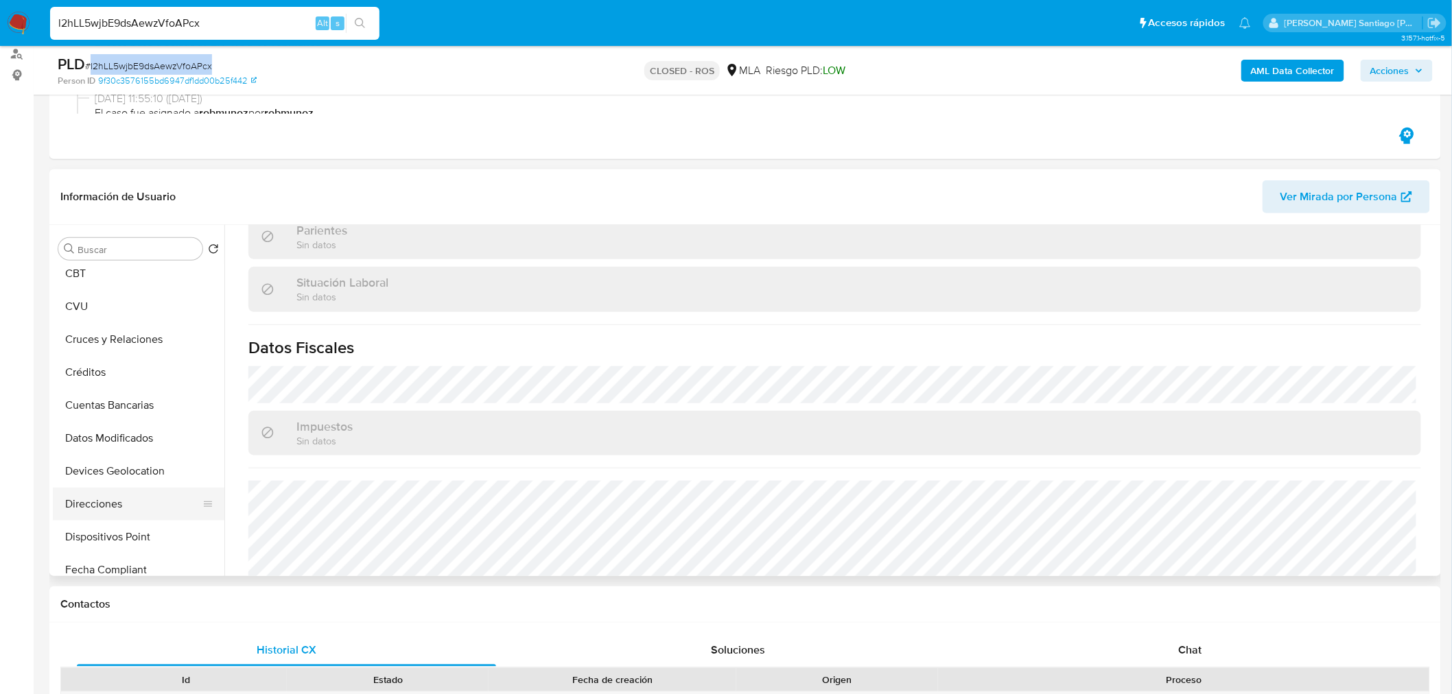
click at [137, 505] on button "Direcciones" at bounding box center [133, 504] width 161 height 33
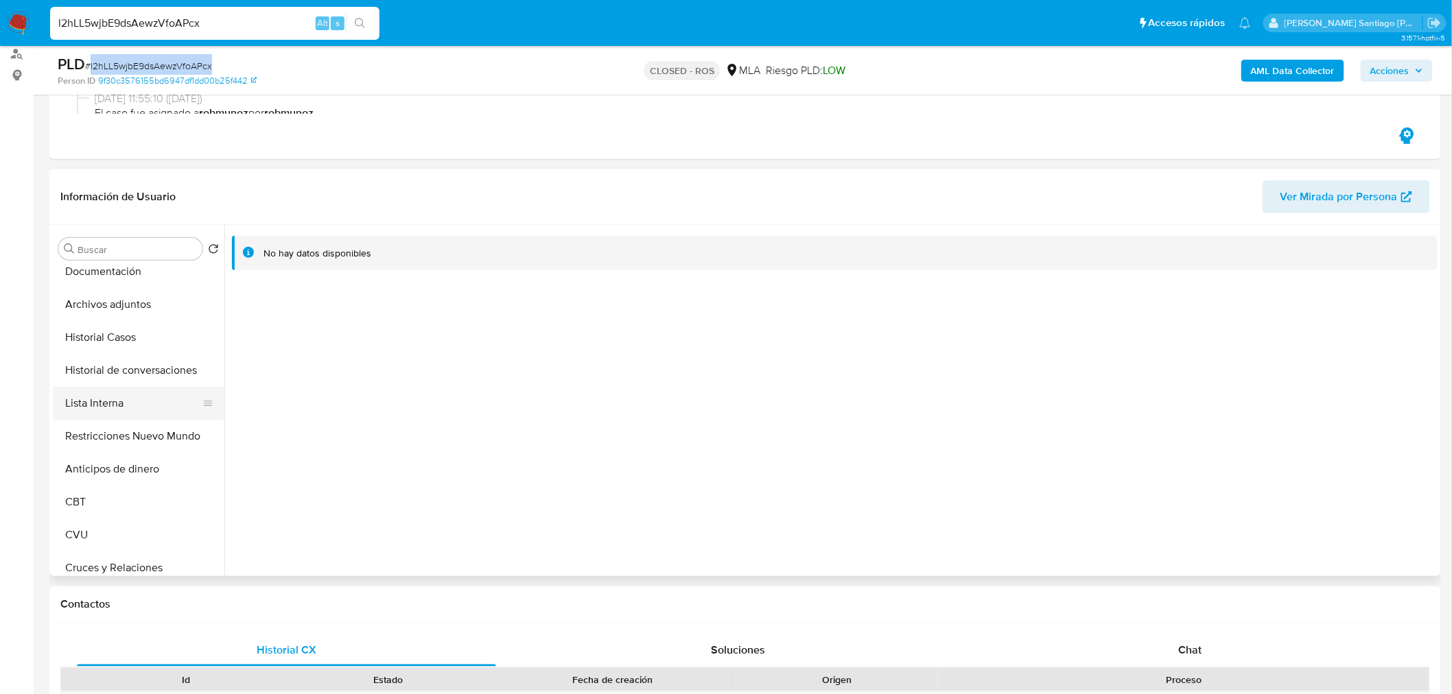
scroll to position [0, 0]
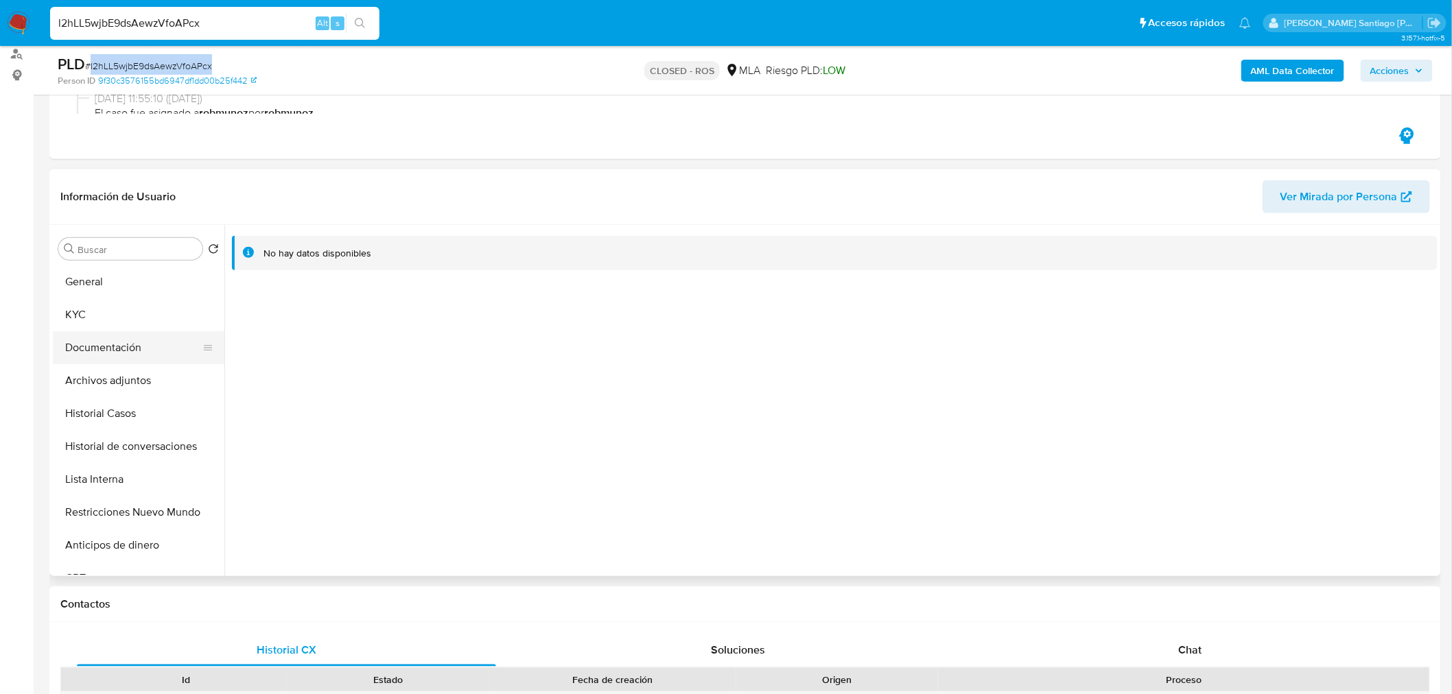
click at [113, 350] on button "Documentación" at bounding box center [133, 347] width 161 height 33
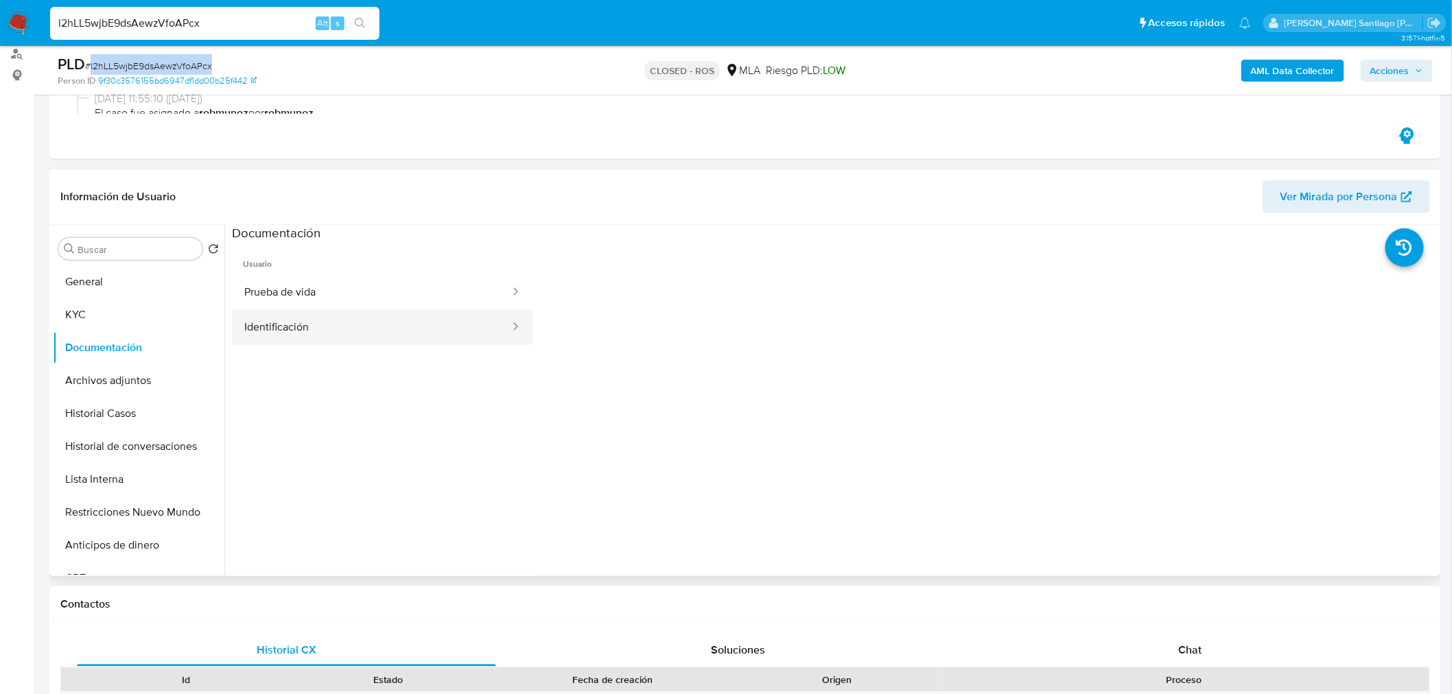
click at [453, 320] on button "Identificación" at bounding box center [371, 327] width 279 height 35
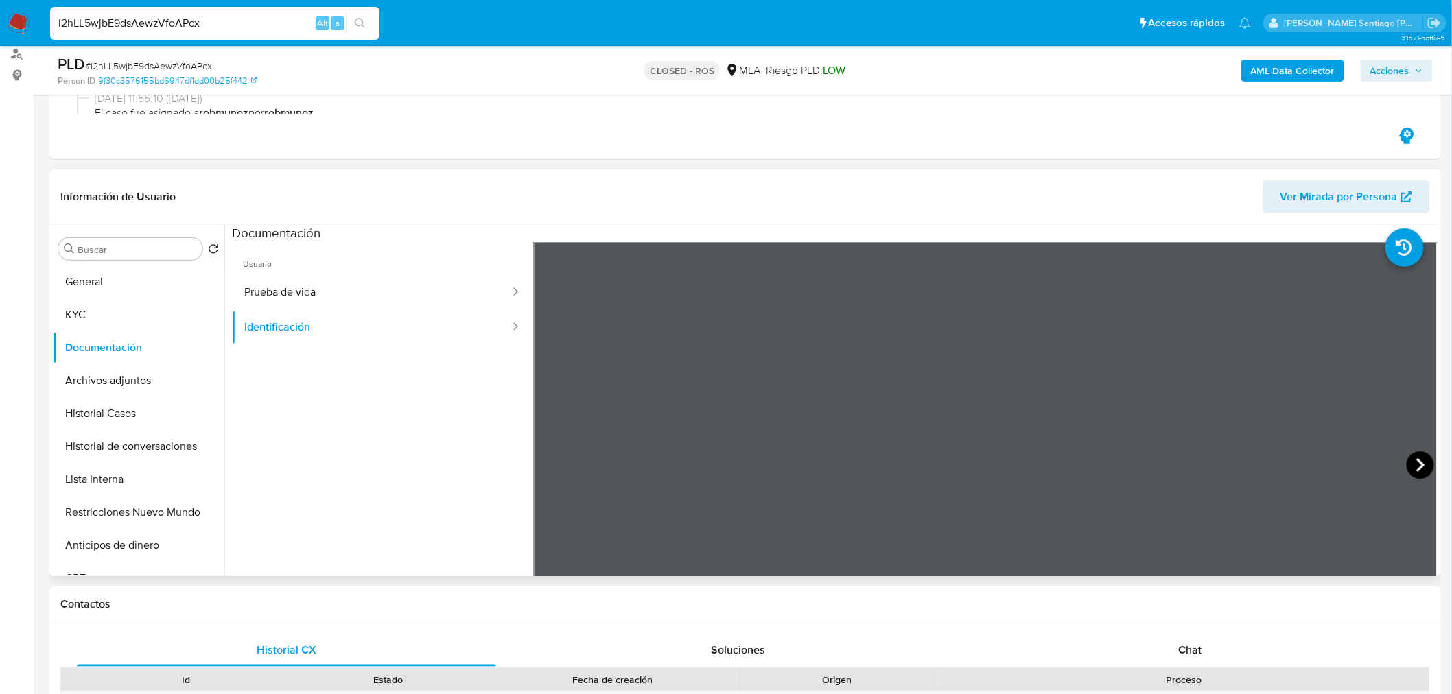
click at [1411, 462] on icon at bounding box center [1420, 464] width 27 height 27
click at [104, 314] on button "KYC" at bounding box center [133, 314] width 161 height 33
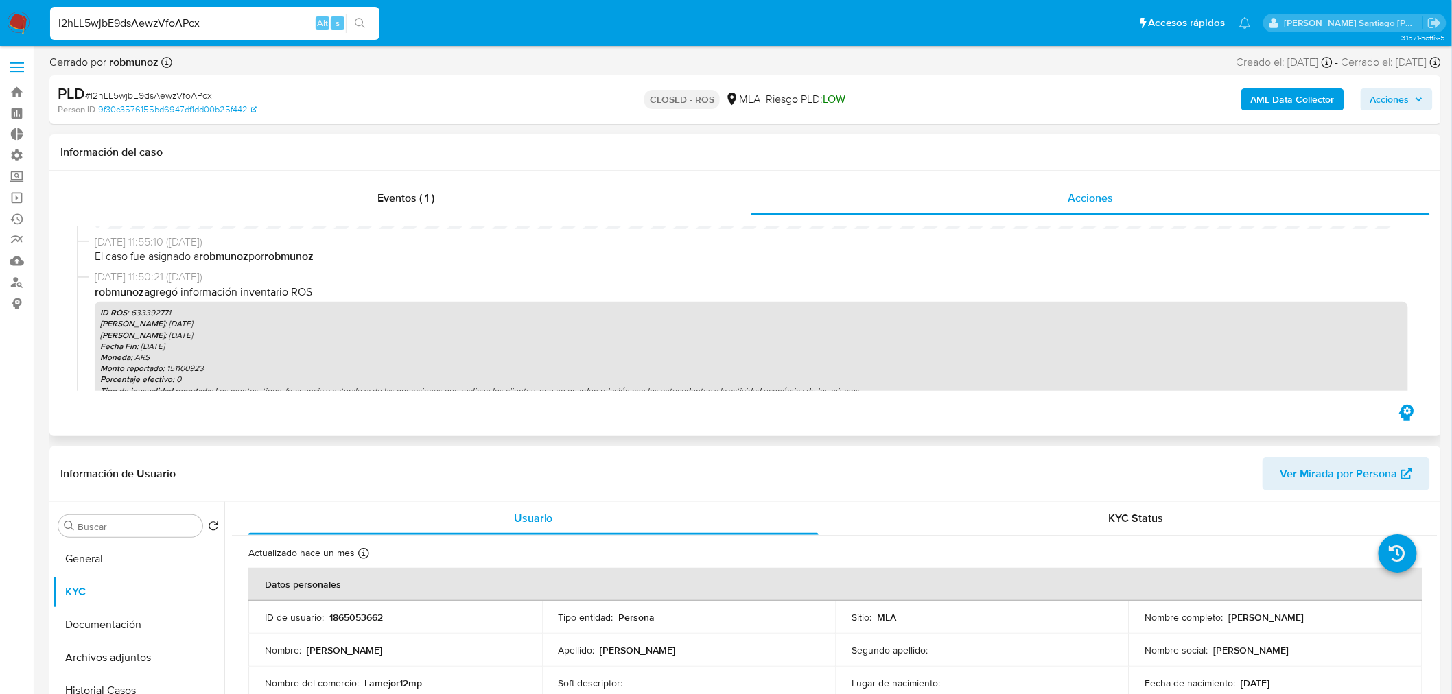
scroll to position [152, 0]
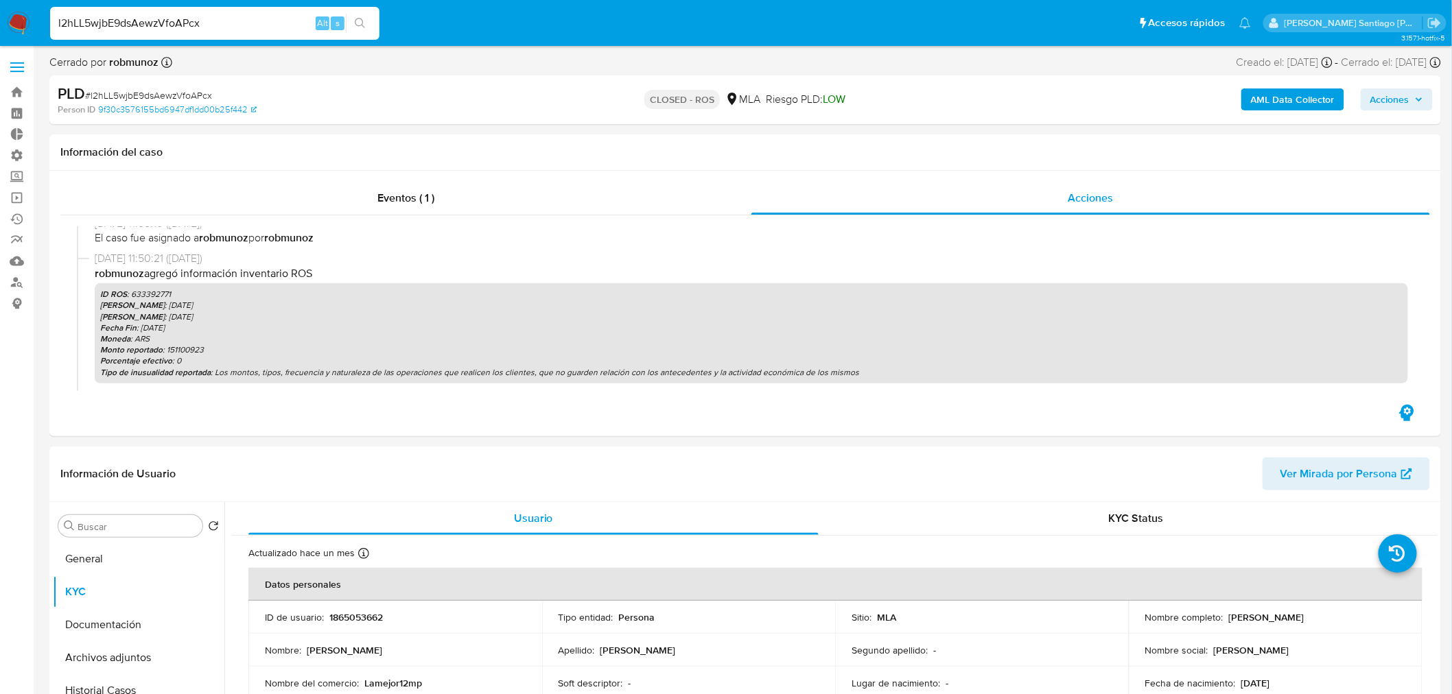
click at [189, 89] on span "# l2hLL5wjbE9dsAewzVfoAPcx" at bounding box center [148, 96] width 127 height 14
copy span "l2hLL5wjbE9dsAewzVfoAPcx"
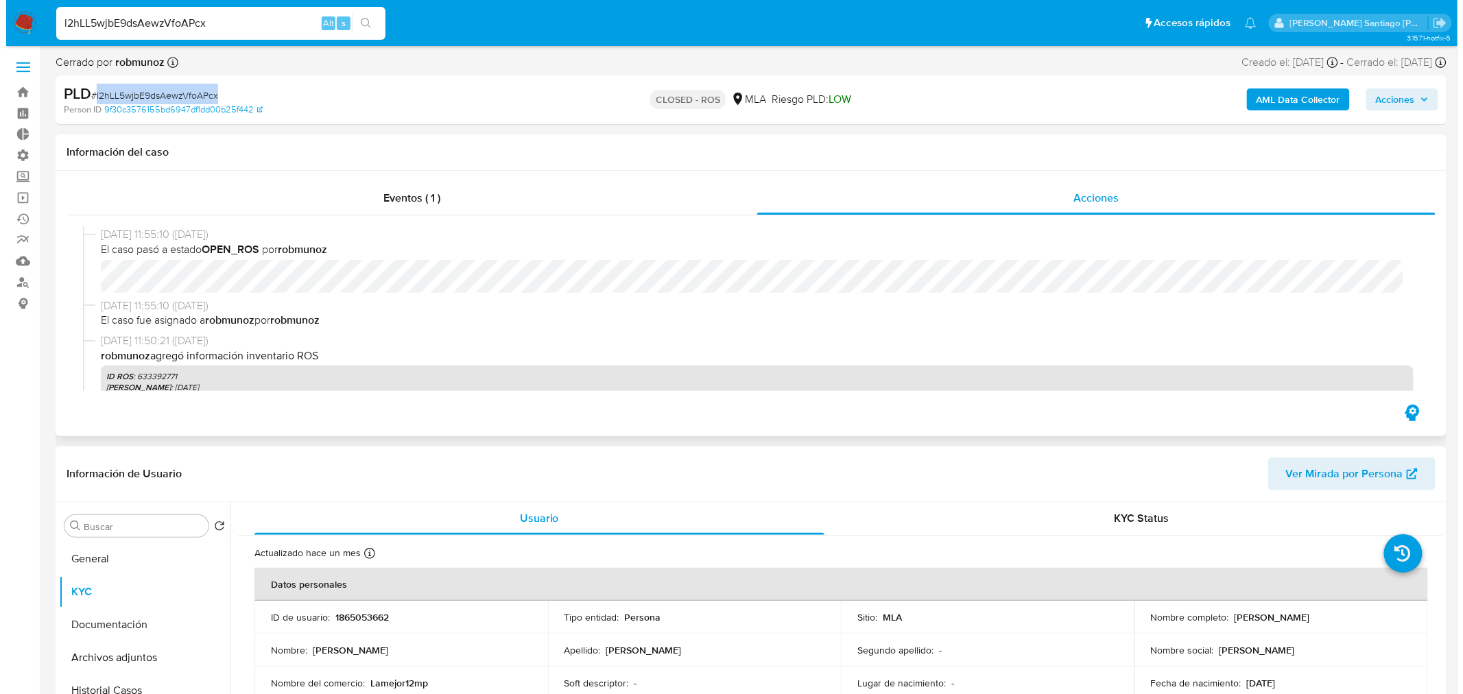
scroll to position [0, 0]
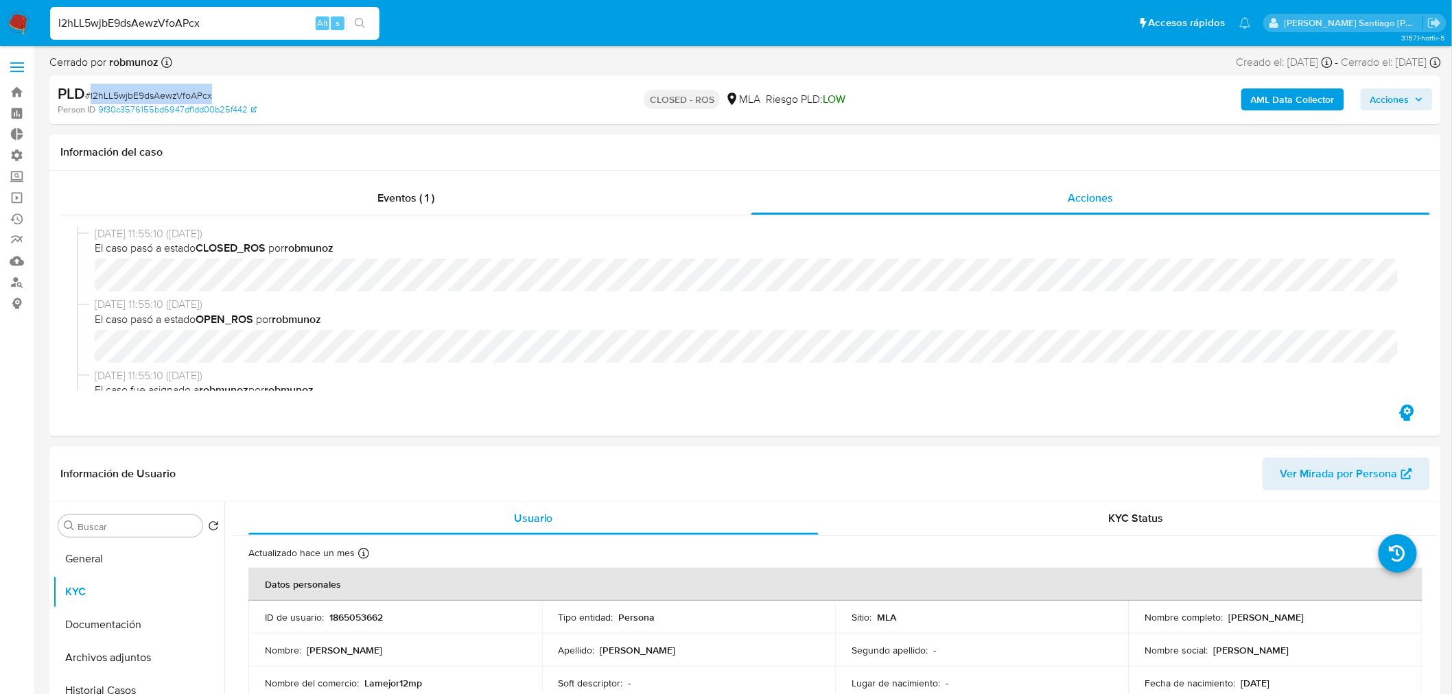
click at [240, 29] on input "l2hLL5wjbE9dsAewzVfoAPcx" at bounding box center [214, 23] width 329 height 18
click at [240, 28] on input "l2hLL5wjbE9dsAewzVfoAPcx" at bounding box center [214, 23] width 329 height 18
paste input "2230240416"
type input "2230240416"
click at [360, 28] on icon "search-icon" at bounding box center [360, 23] width 11 height 11
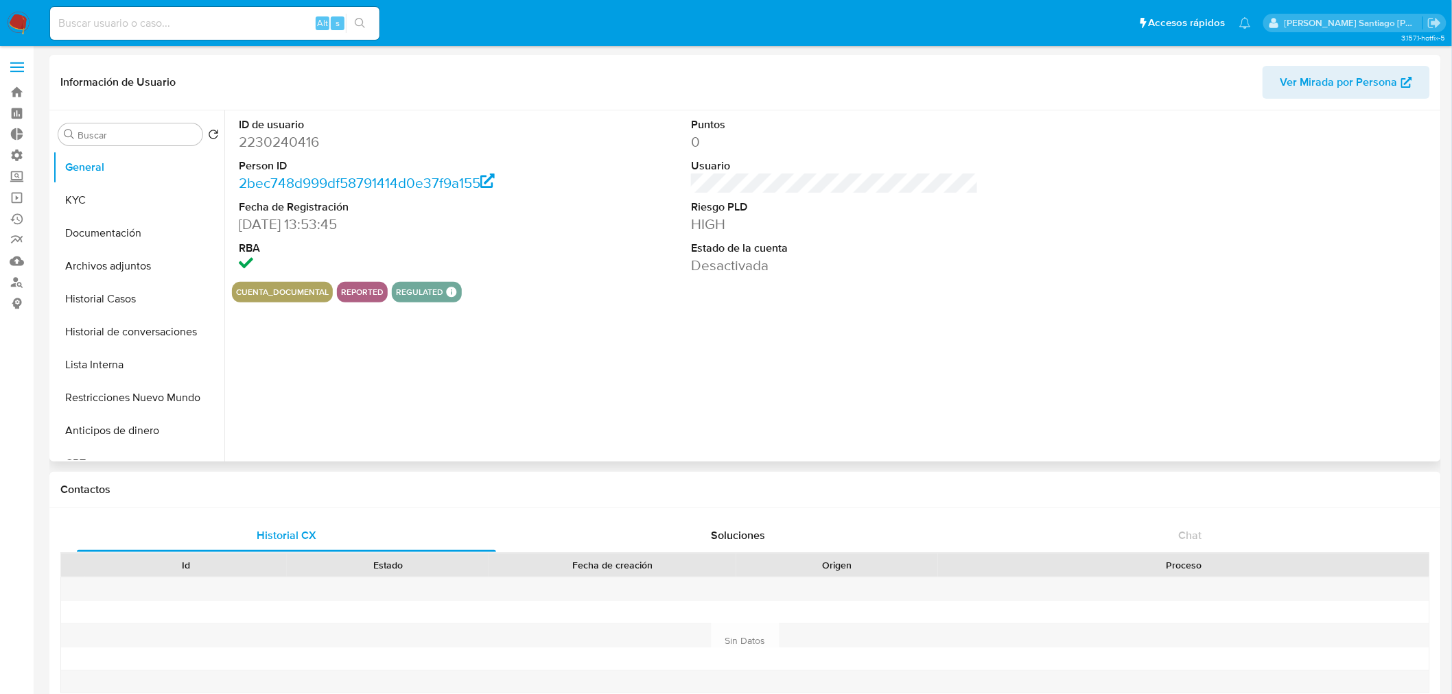
select select "10"
click at [1391, 402] on icon "Crear caso manual" at bounding box center [1391, 404] width 16 height 16
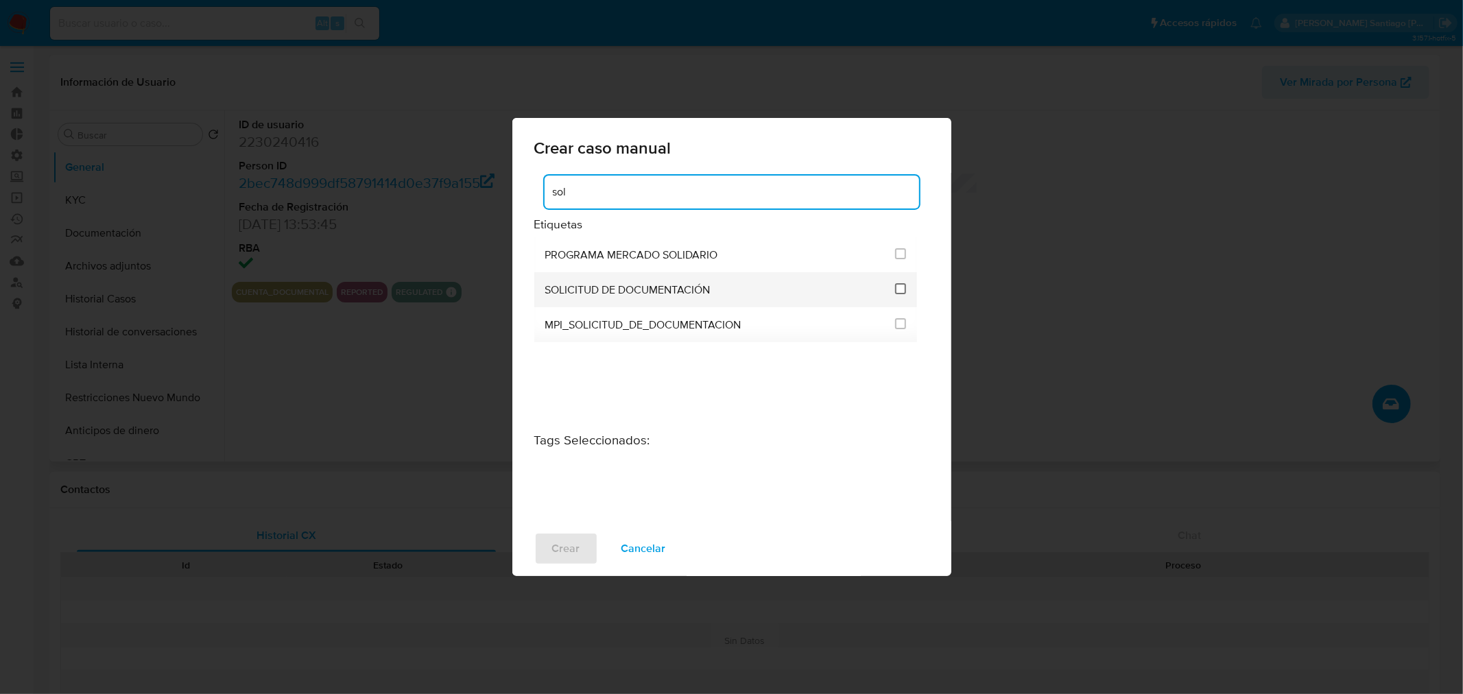
type input "sol"
click at [900, 290] on input "2677" at bounding box center [900, 288] width 11 height 11
checkbox input "true"
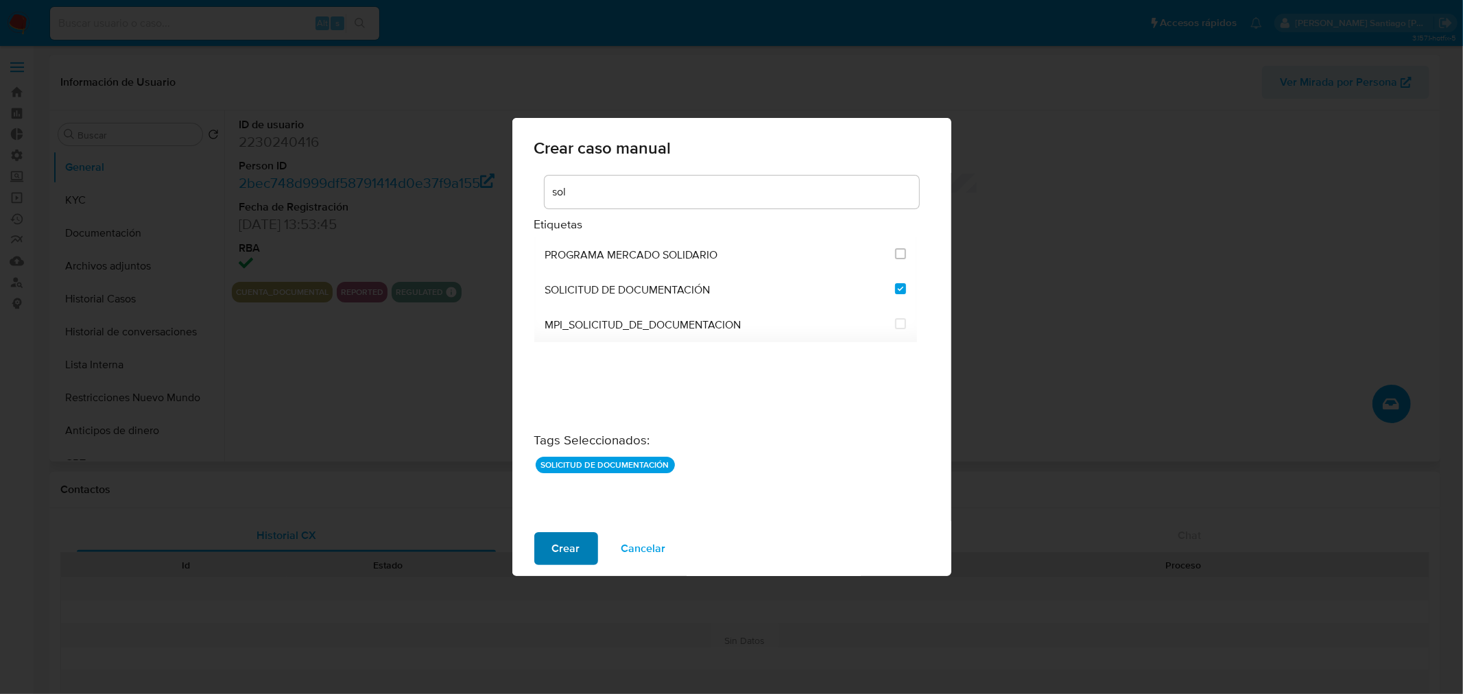
click at [552, 552] on span "Crear" at bounding box center [566, 549] width 28 height 30
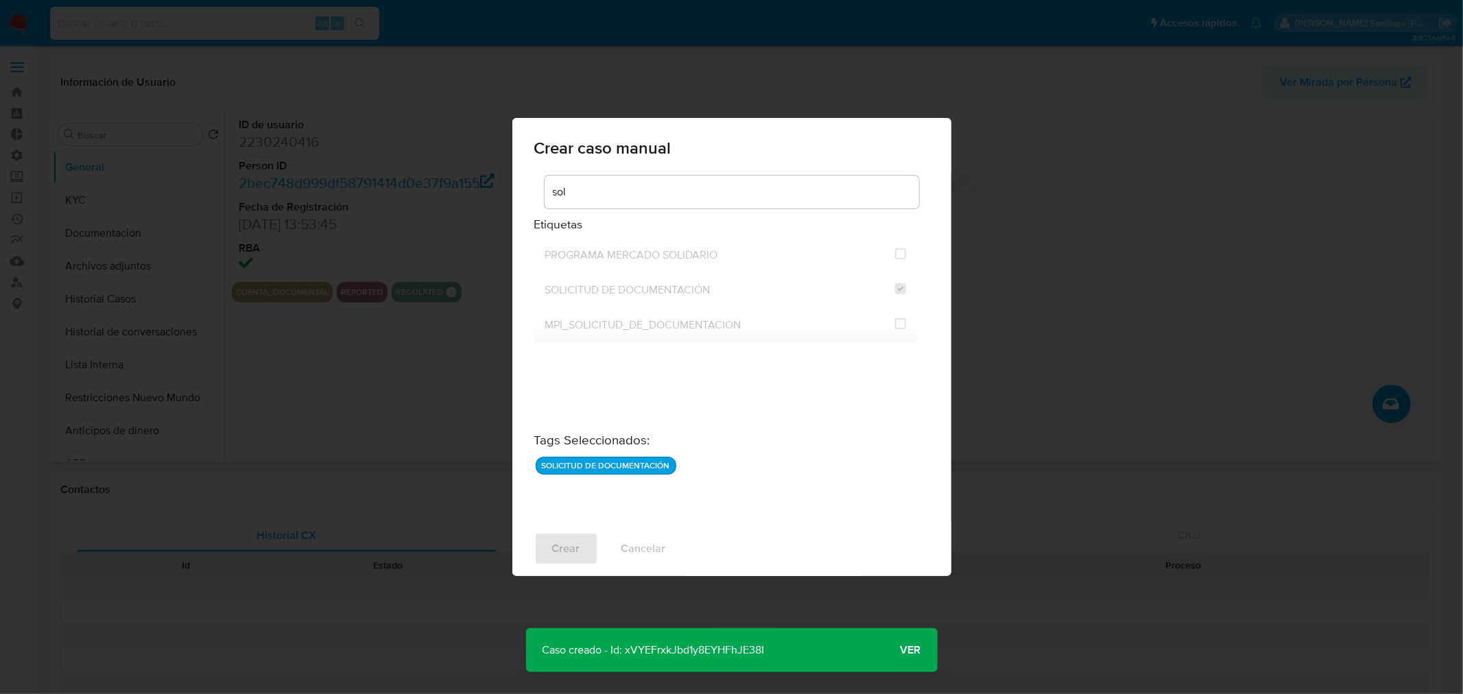
click at [915, 650] on span "Ver" at bounding box center [911, 650] width 21 height 0
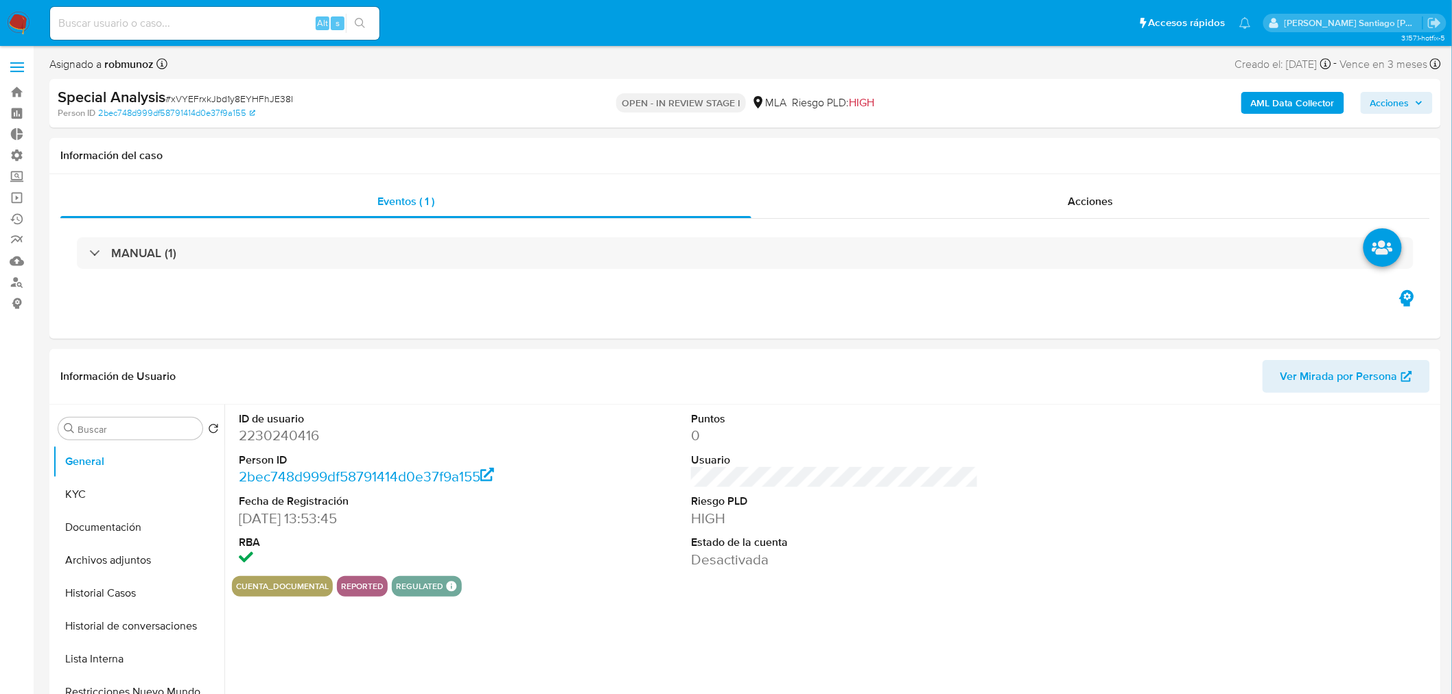
select select "10"
click at [119, 633] on button "Historial de conversaciones" at bounding box center [133, 626] width 161 height 33
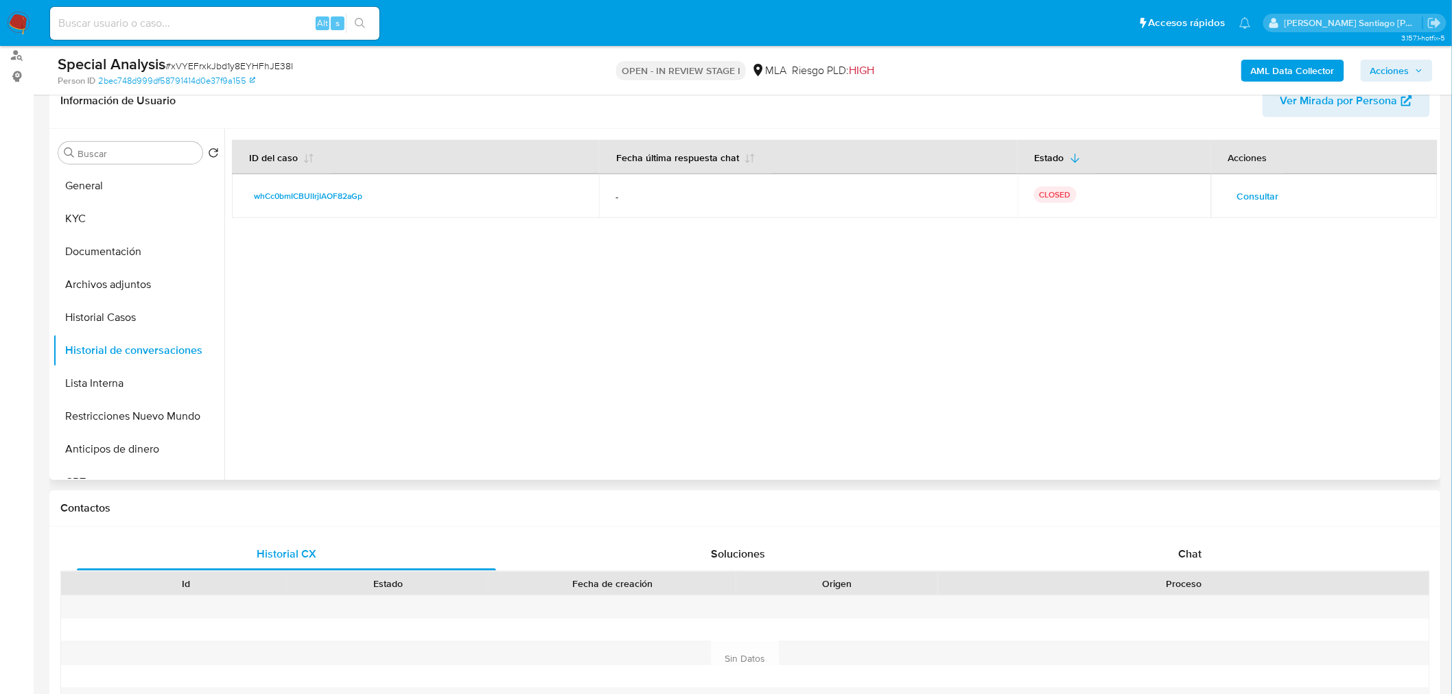
scroll to position [228, 0]
click at [132, 275] on button "Archivos adjuntos" at bounding box center [133, 283] width 161 height 33
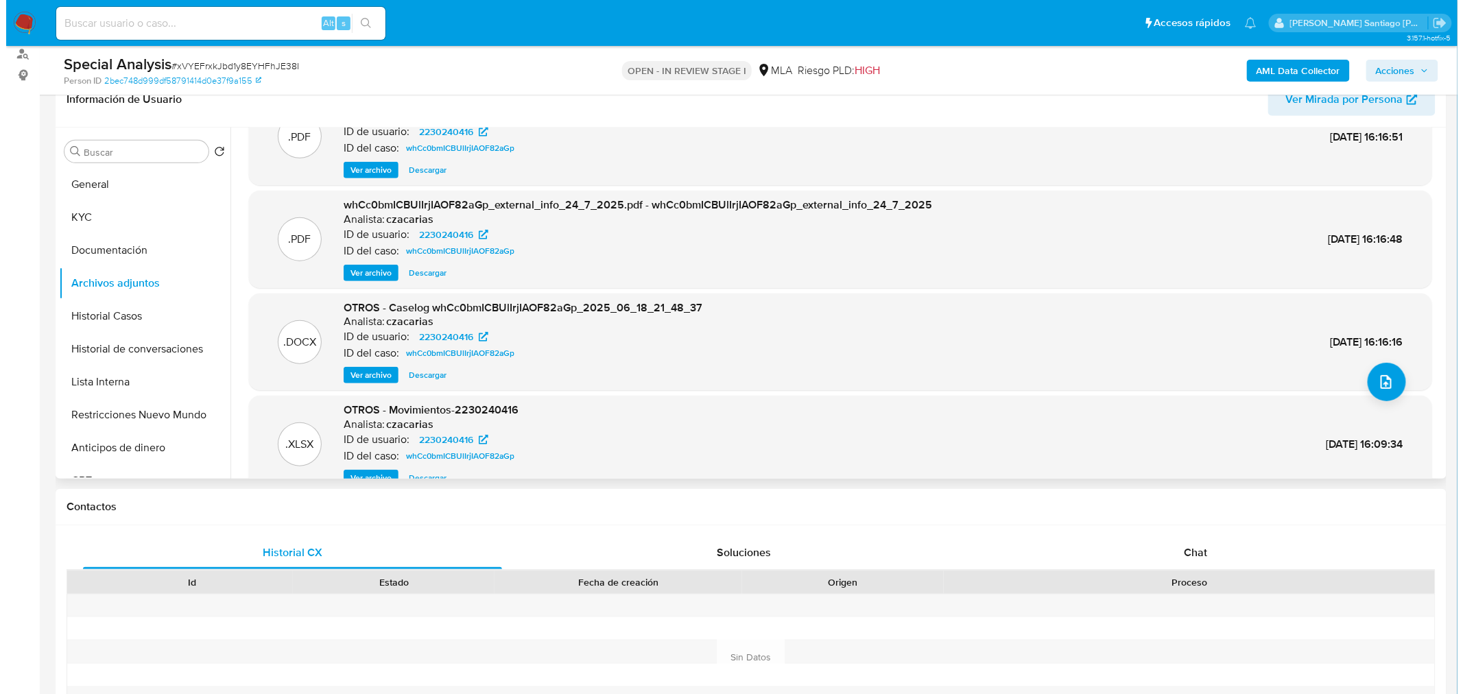
scroll to position [76, 0]
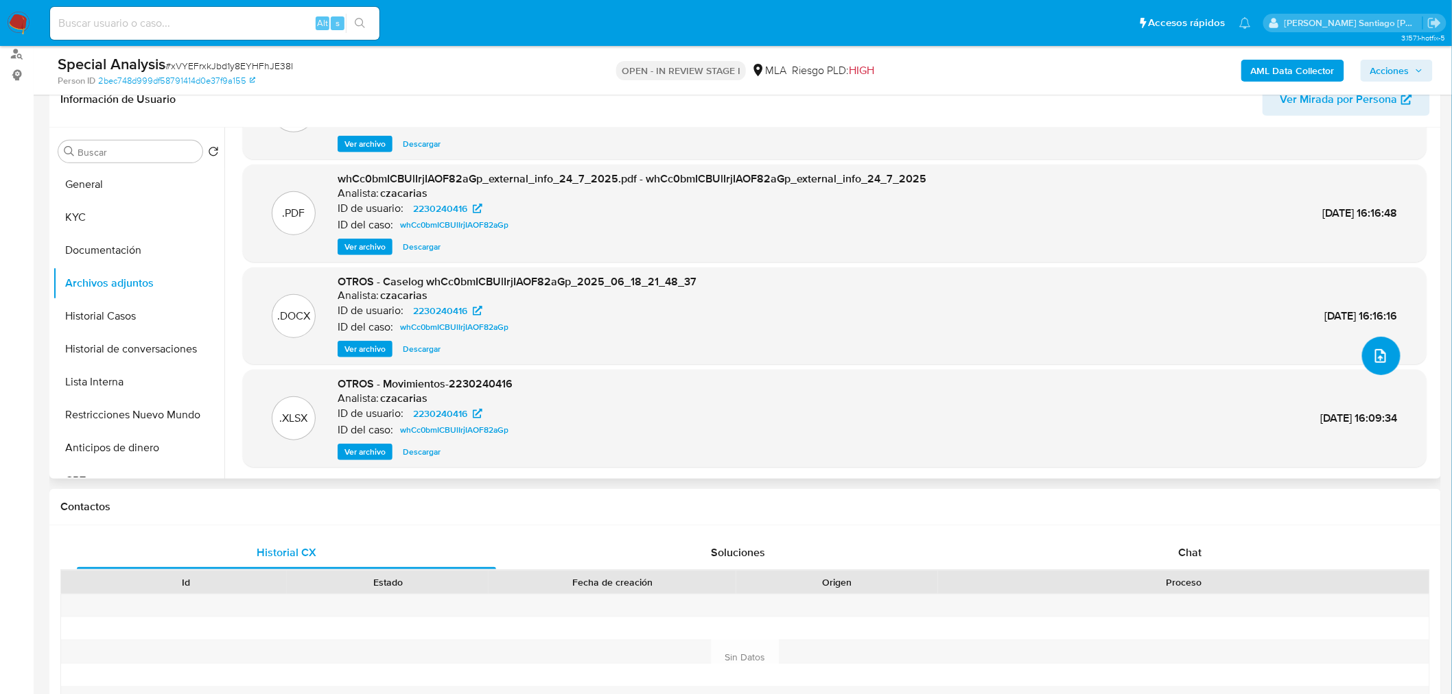
click at [1381, 351] on icon "upload-file" at bounding box center [1380, 356] width 16 height 16
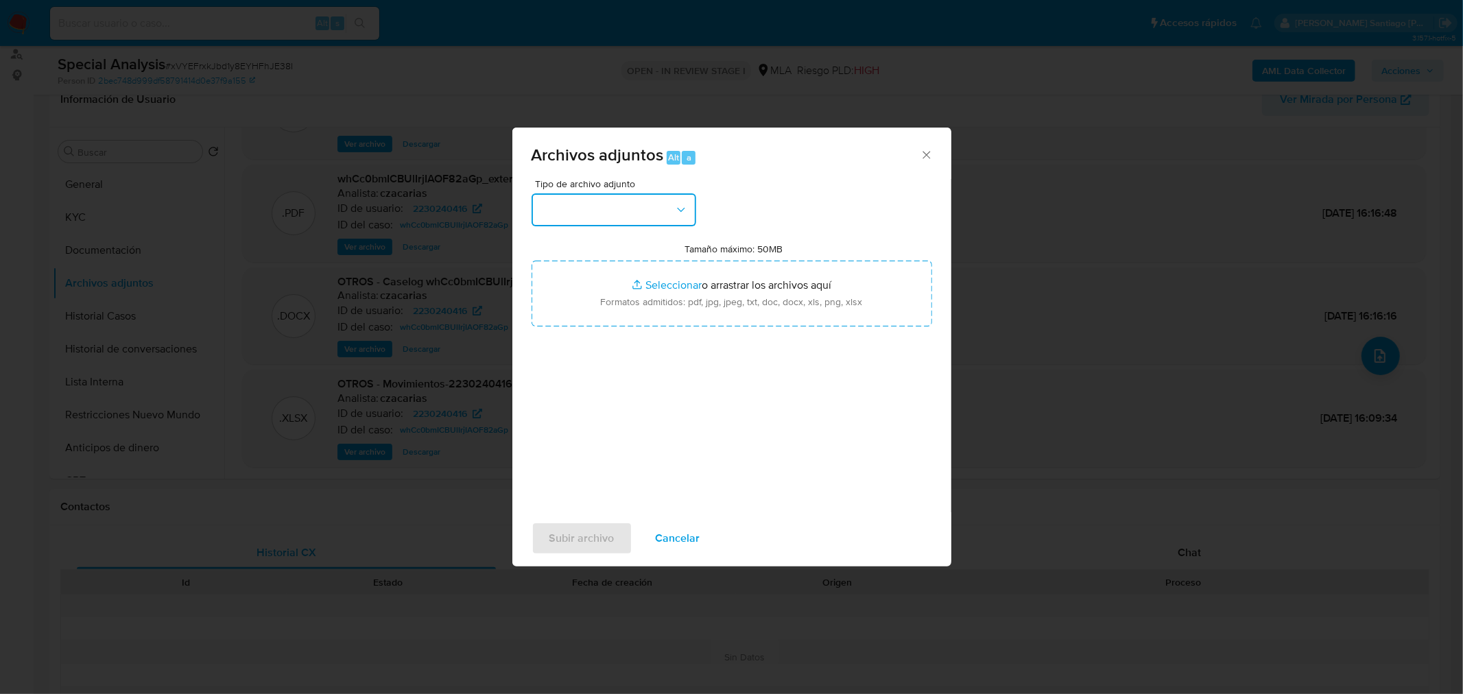
click at [635, 215] on button "button" at bounding box center [614, 209] width 165 height 33
drag, startPoint x: 630, startPoint y: 233, endPoint x: 638, endPoint y: 250, distance: 18.4
click at [630, 234] on div "IDENTIFICACIÓN" at bounding box center [609, 246] width 140 height 33
click at [657, 217] on button "IDENTIFICACIÓN" at bounding box center [614, 209] width 165 height 33
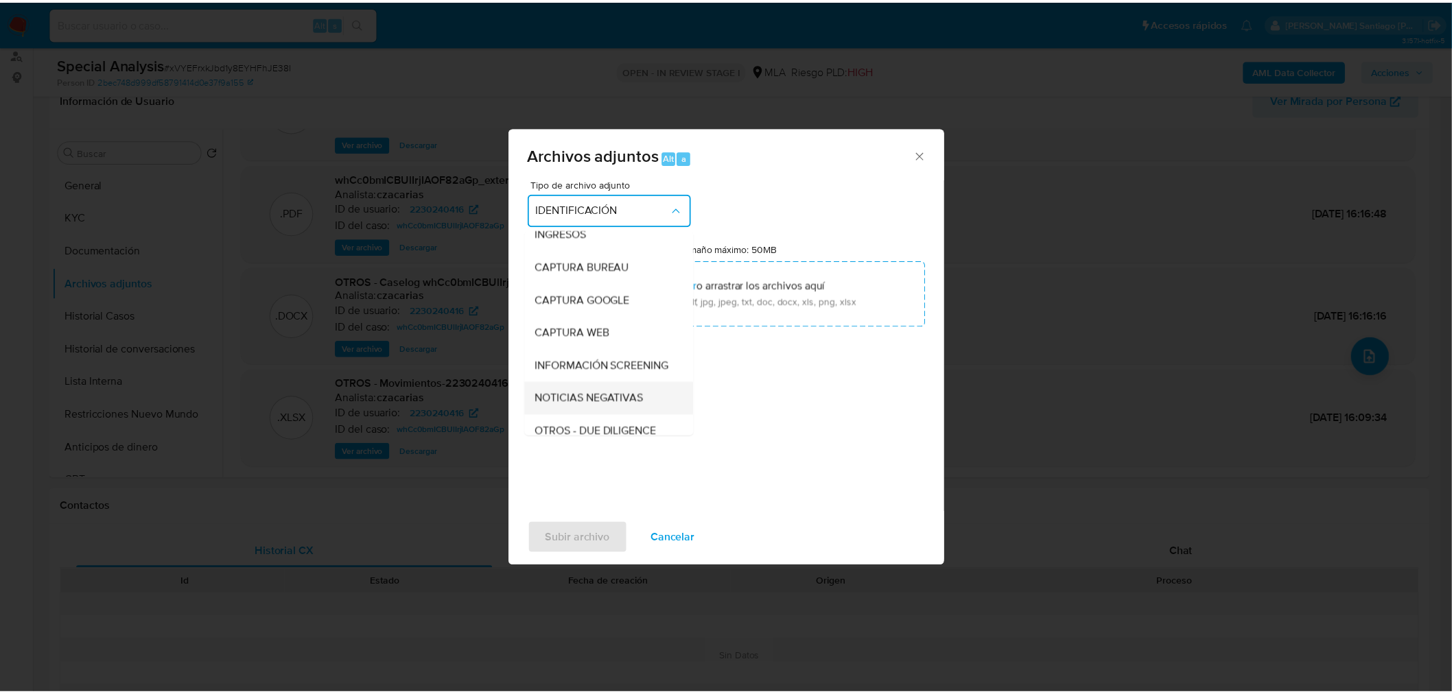
scroll to position [152, 0]
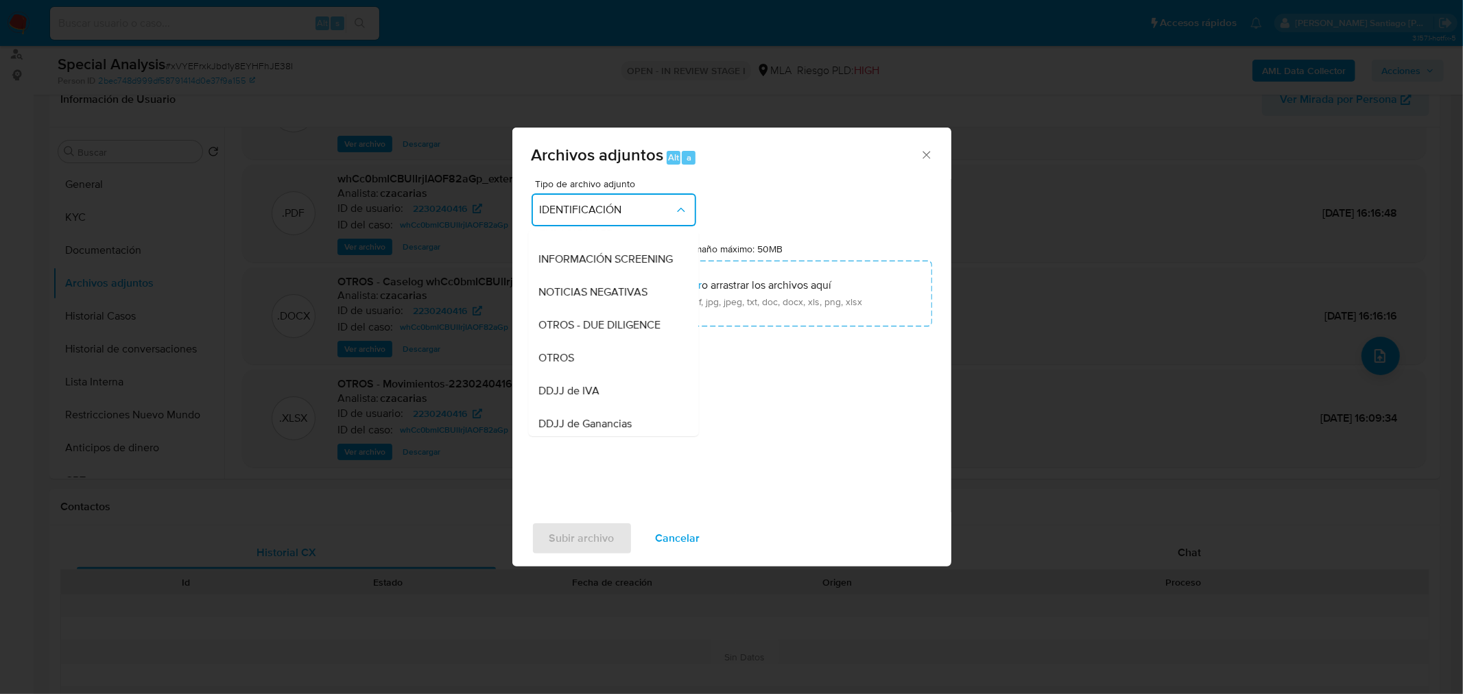
click at [618, 374] on div "OTROS" at bounding box center [609, 357] width 140 height 33
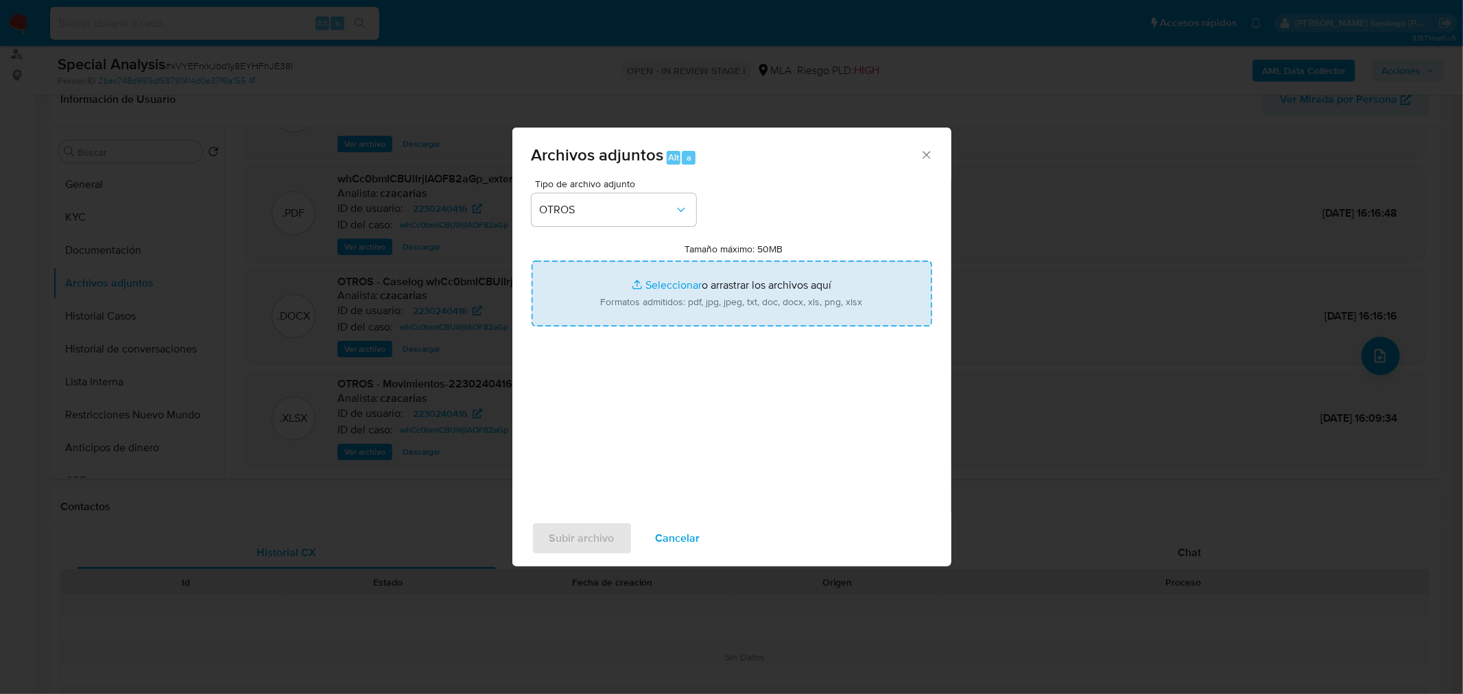
click at [690, 310] on input "Tamaño máximo: 50MB Seleccionar archivos" at bounding box center [732, 294] width 401 height 66
type input "C:\fakepath\Mulan 2230240416_v2.xlsx"
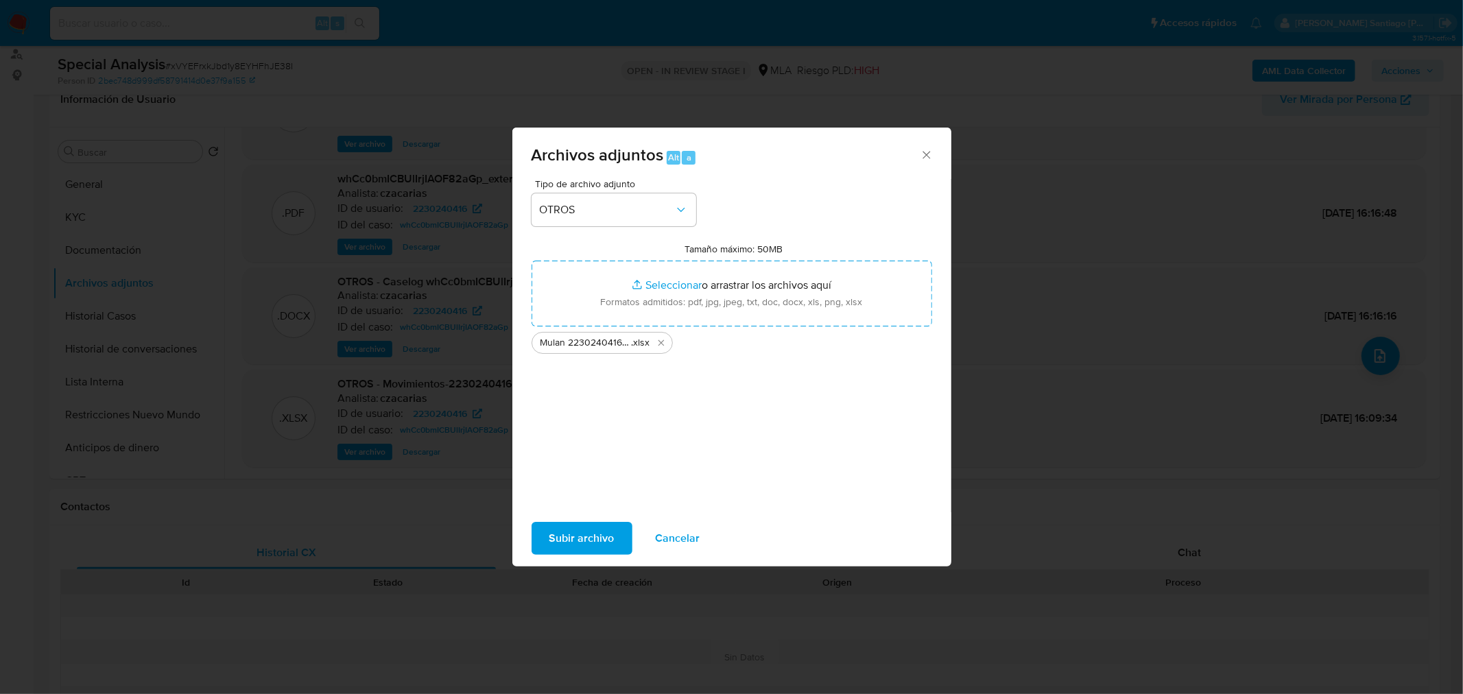
click at [614, 539] on button "Subir archivo" at bounding box center [582, 538] width 101 height 33
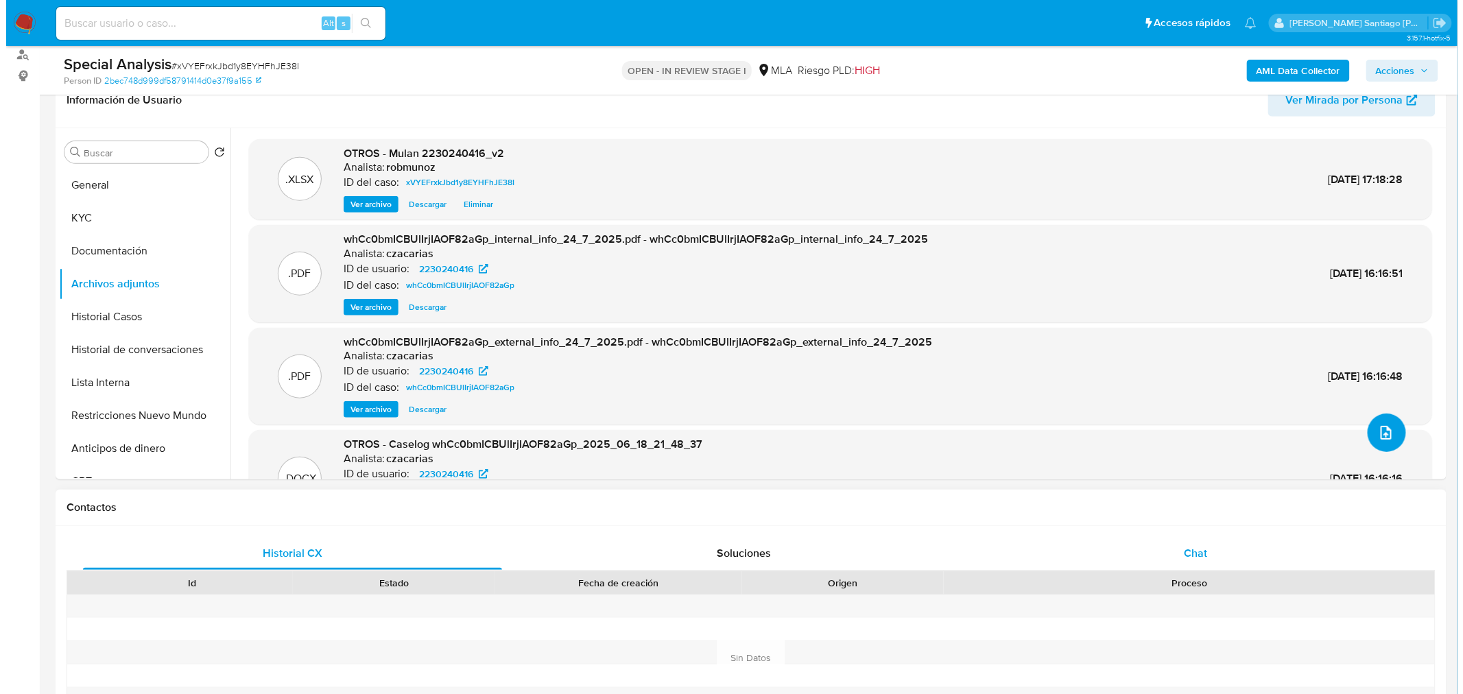
scroll to position [228, 0]
click at [1372, 435] on icon "upload-file" at bounding box center [1380, 432] width 16 height 16
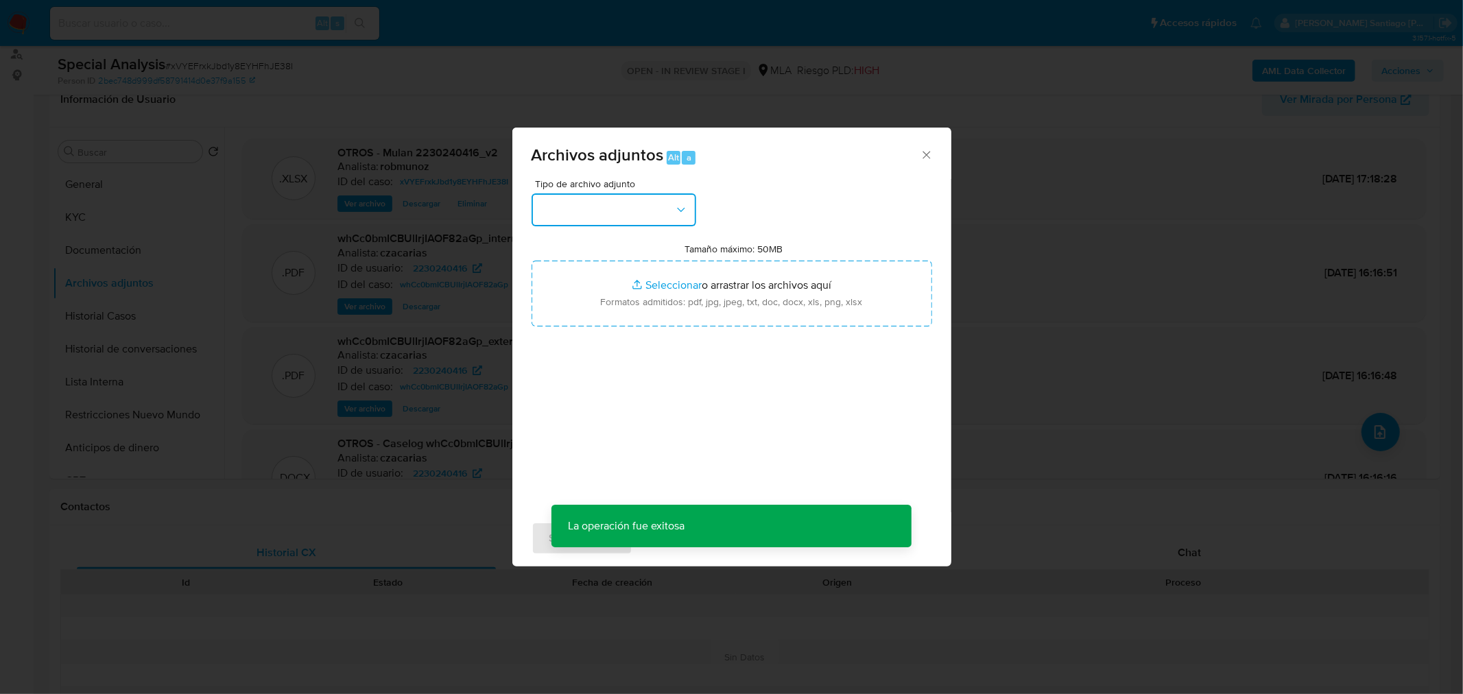
click at [666, 223] on button "button" at bounding box center [614, 209] width 165 height 33
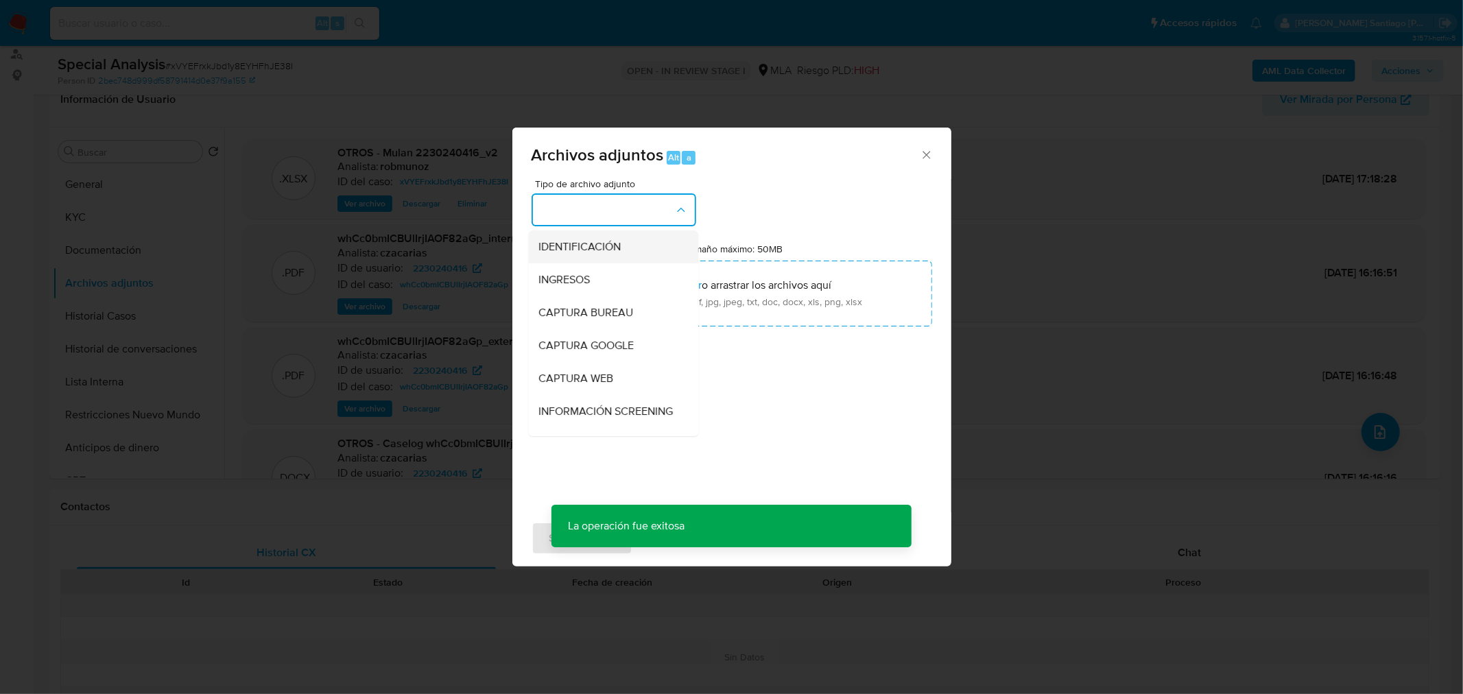
click at [659, 244] on div "IDENTIFICACIÓN" at bounding box center [609, 246] width 140 height 33
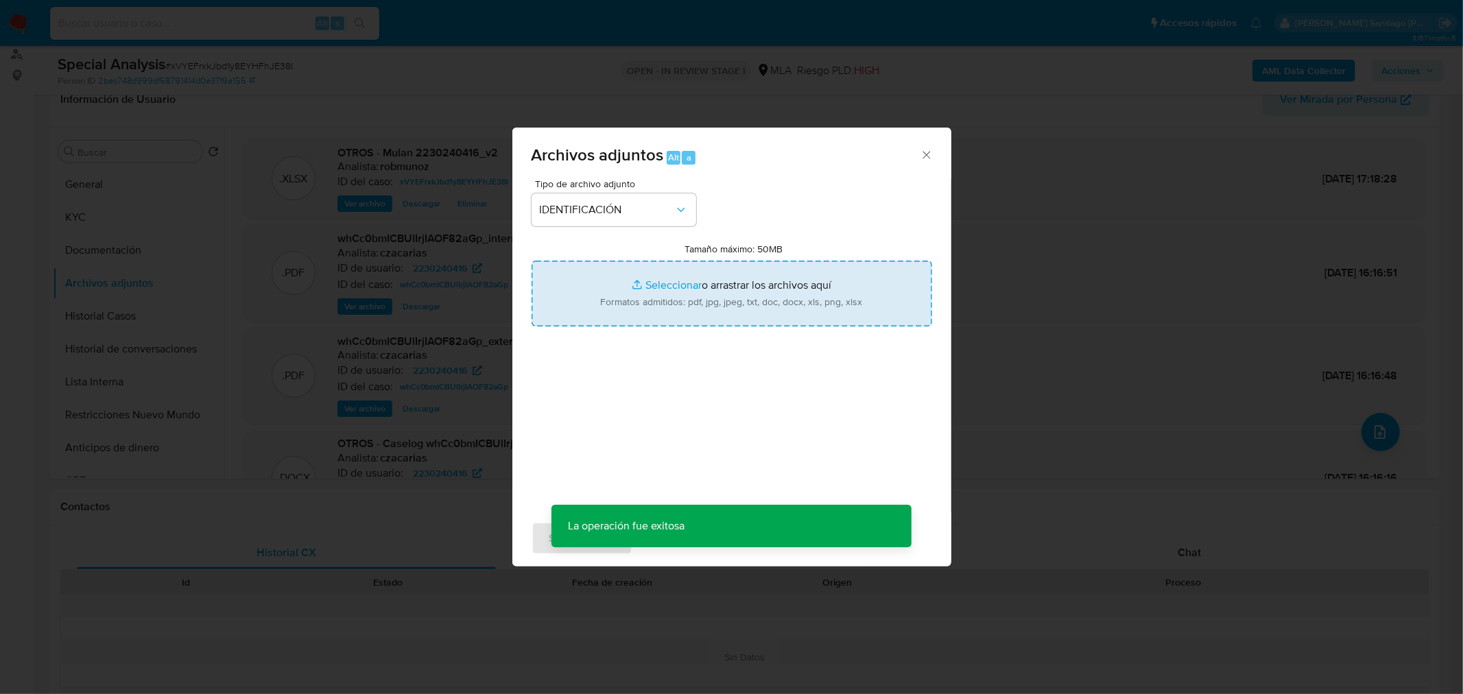
click at [683, 279] on input "Tamaño máximo: 50MB Seleccionar archivos" at bounding box center [732, 294] width 401 height 66
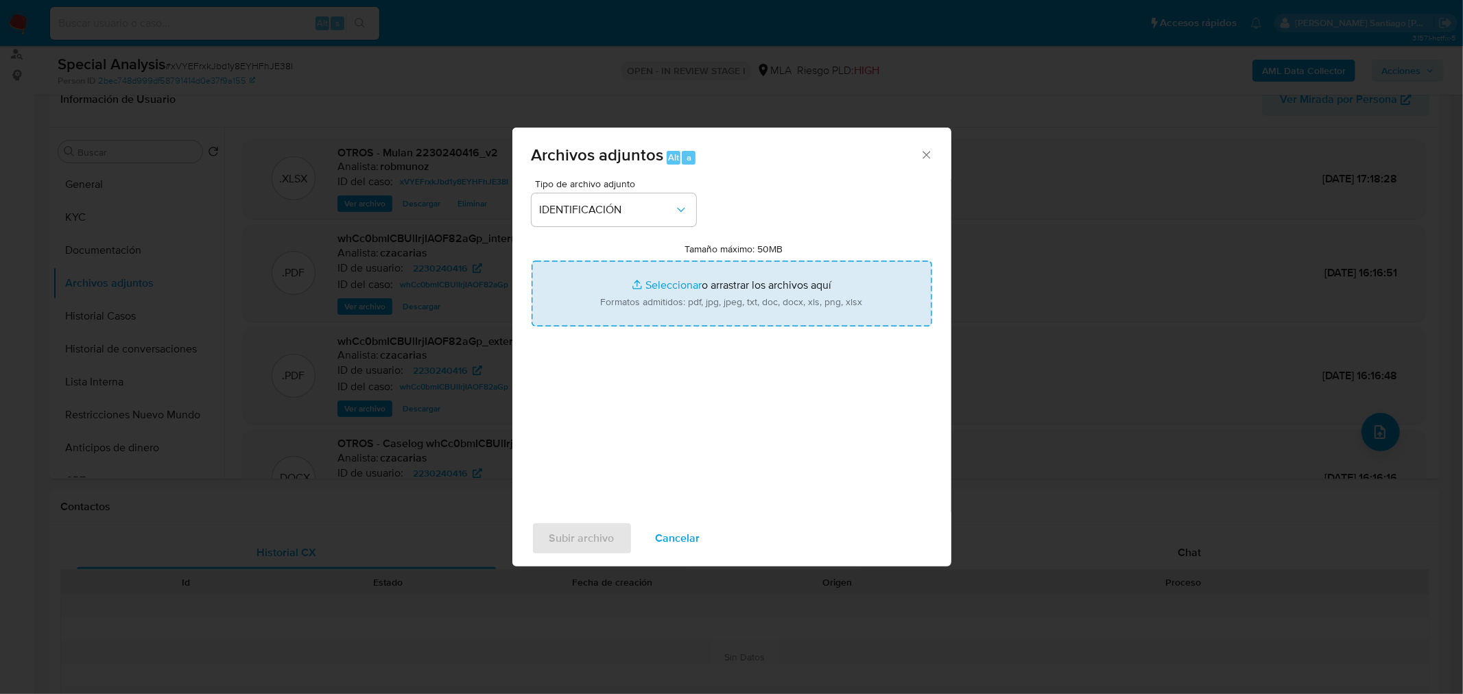
type input "C:\fakepath\Caselog whCc0bmICBUlIrjIAOF82aGp_V2.docx"
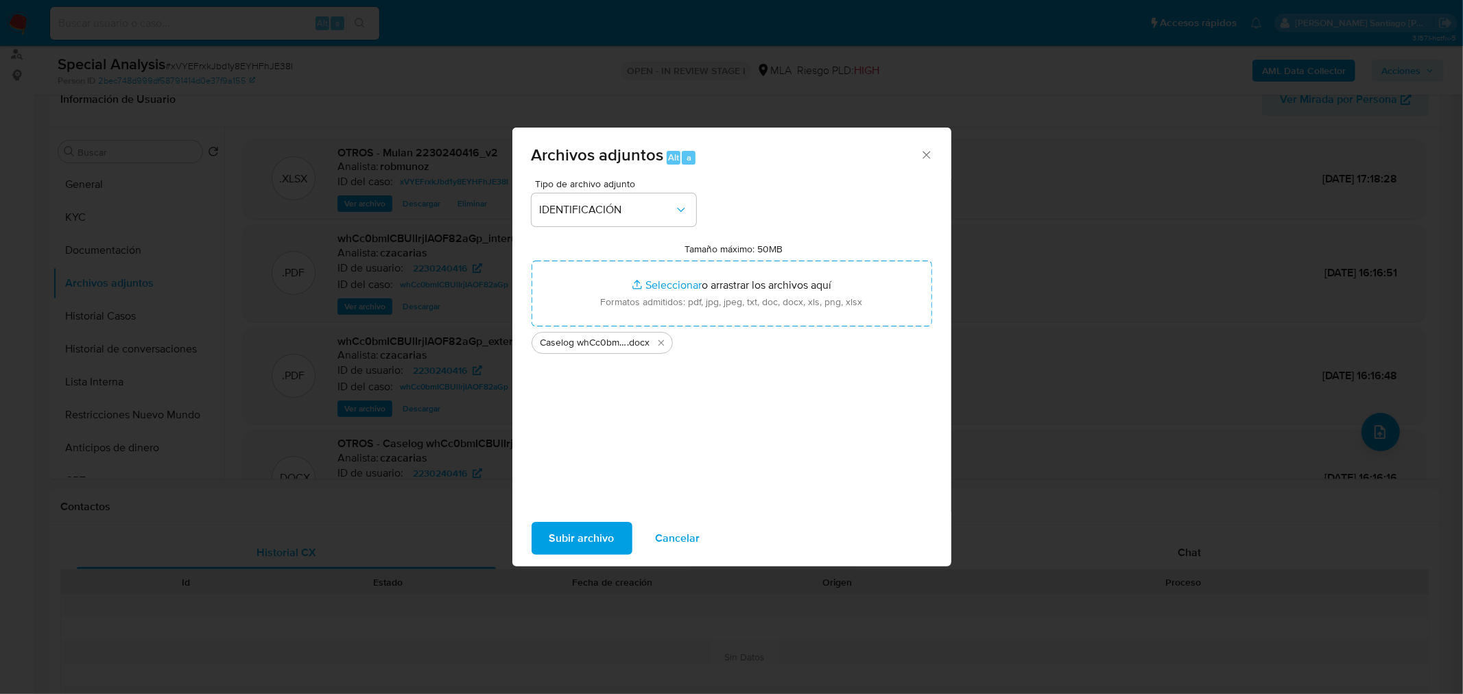
click at [607, 530] on span "Subir archivo" at bounding box center [582, 539] width 65 height 30
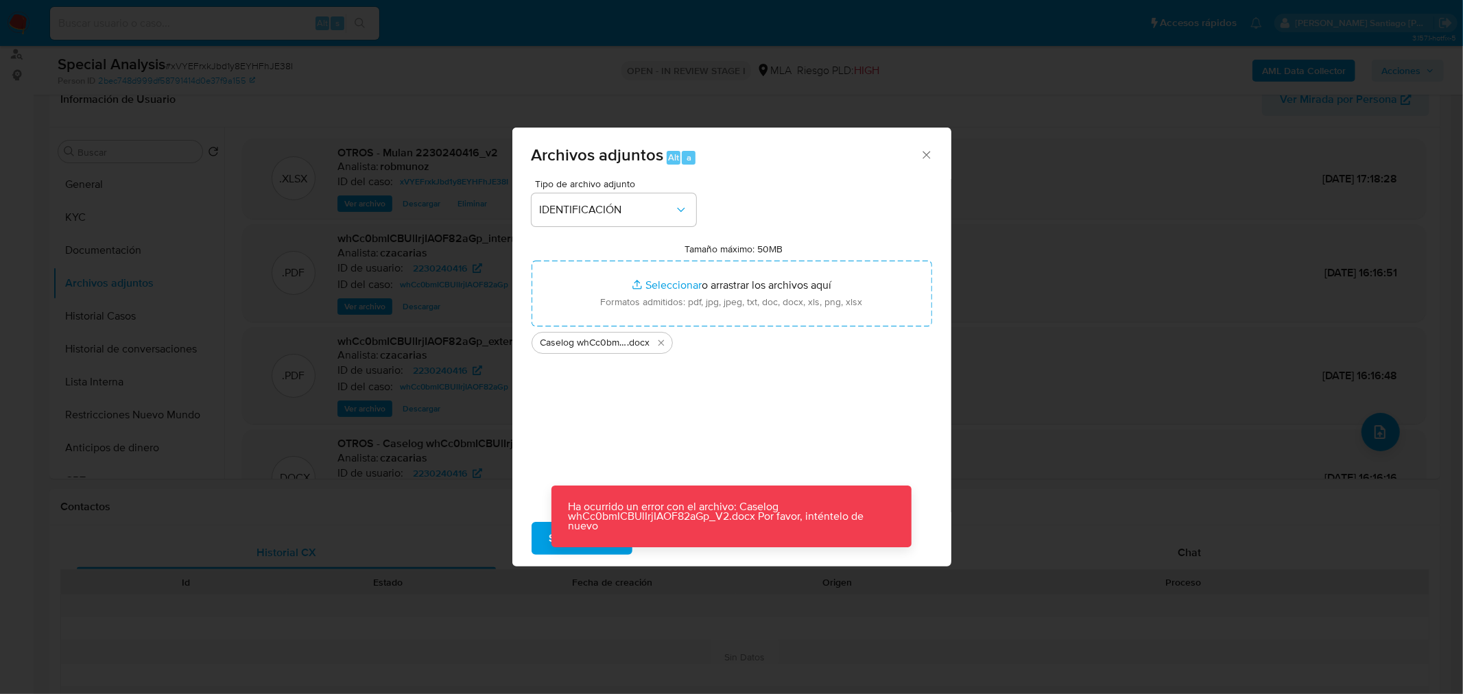
click at [815, 462] on div "Tipo de archivo adjunto IDENTIFICACIÓN Tamaño máximo: 50MB Seleccionar archivos…" at bounding box center [732, 341] width 401 height 324
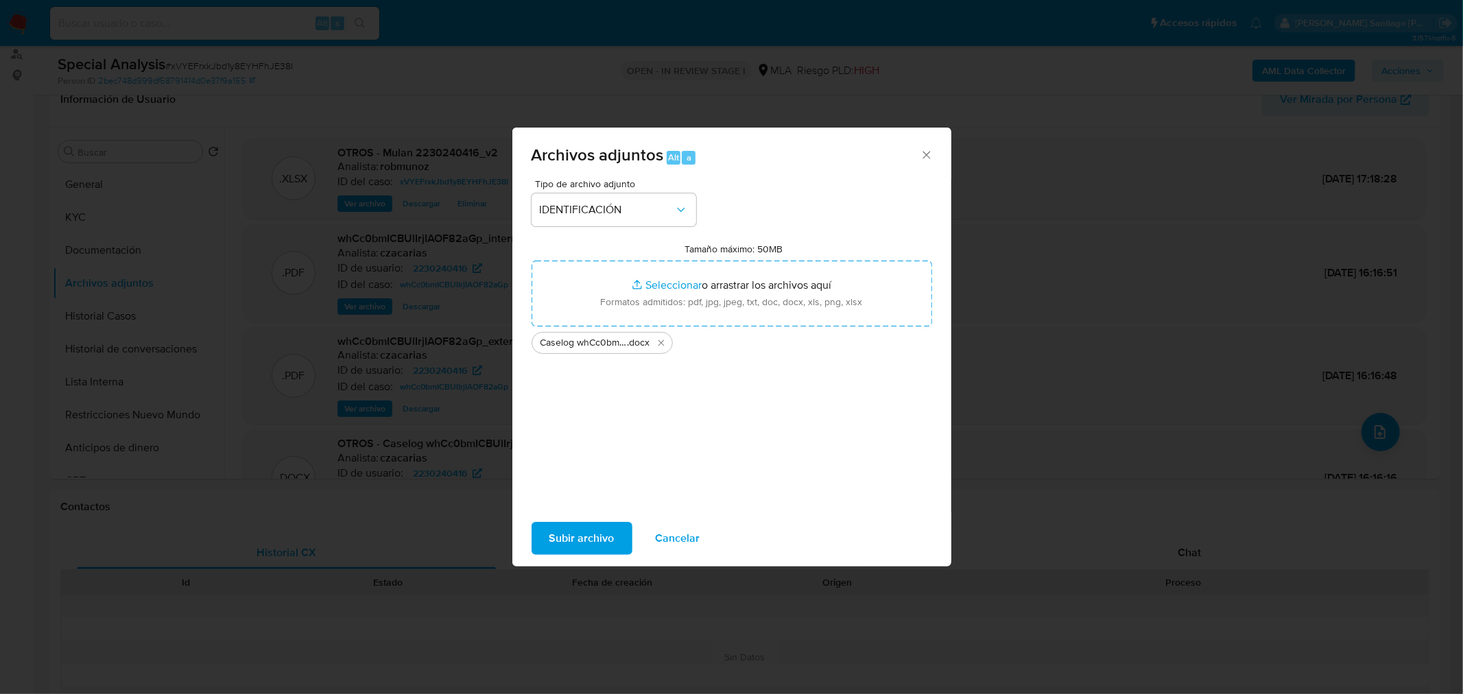
drag, startPoint x: 659, startPoint y: 344, endPoint x: 662, endPoint y: 327, distance: 17.4
click at [659, 340] on icon "Eliminar Caselog whCc0bmICBUlIrjIAOF82aGp_V2.docx" at bounding box center [661, 343] width 6 height 6
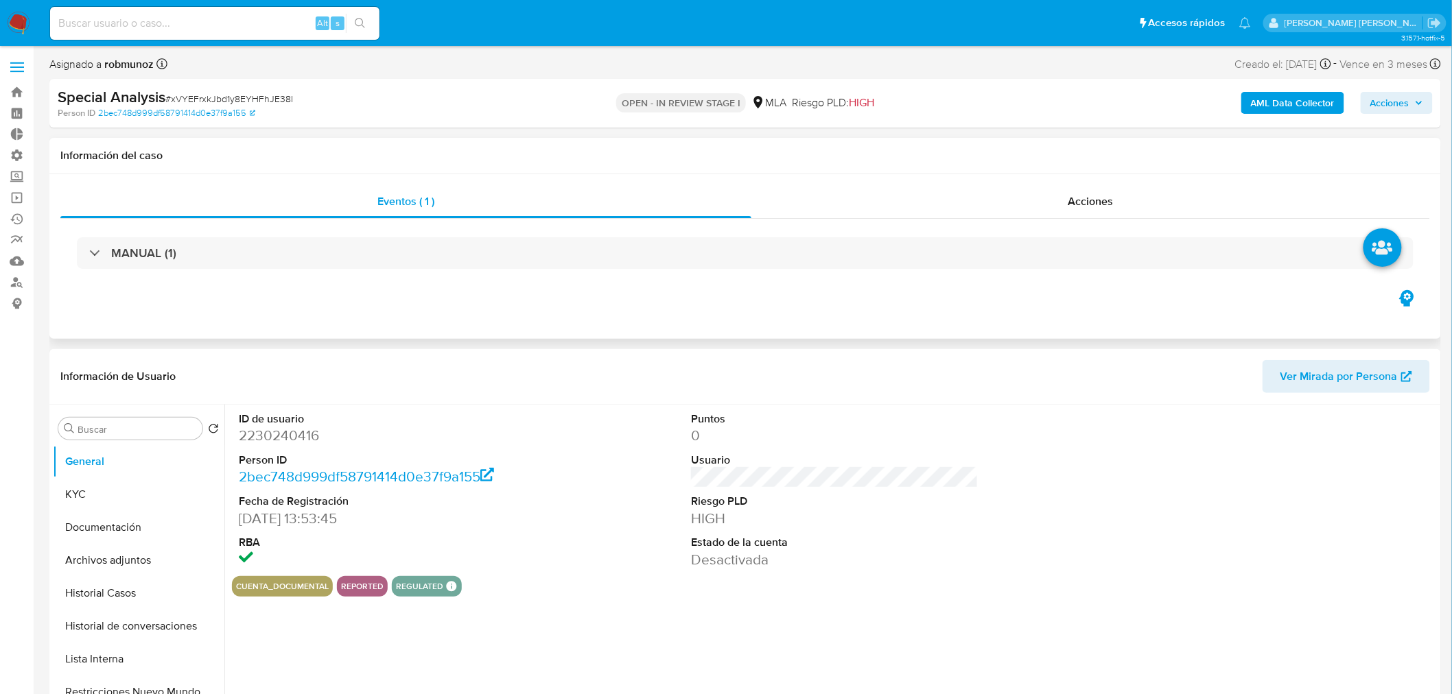
select select "10"
click at [135, 556] on button "Archivos adjuntos" at bounding box center [133, 560] width 161 height 33
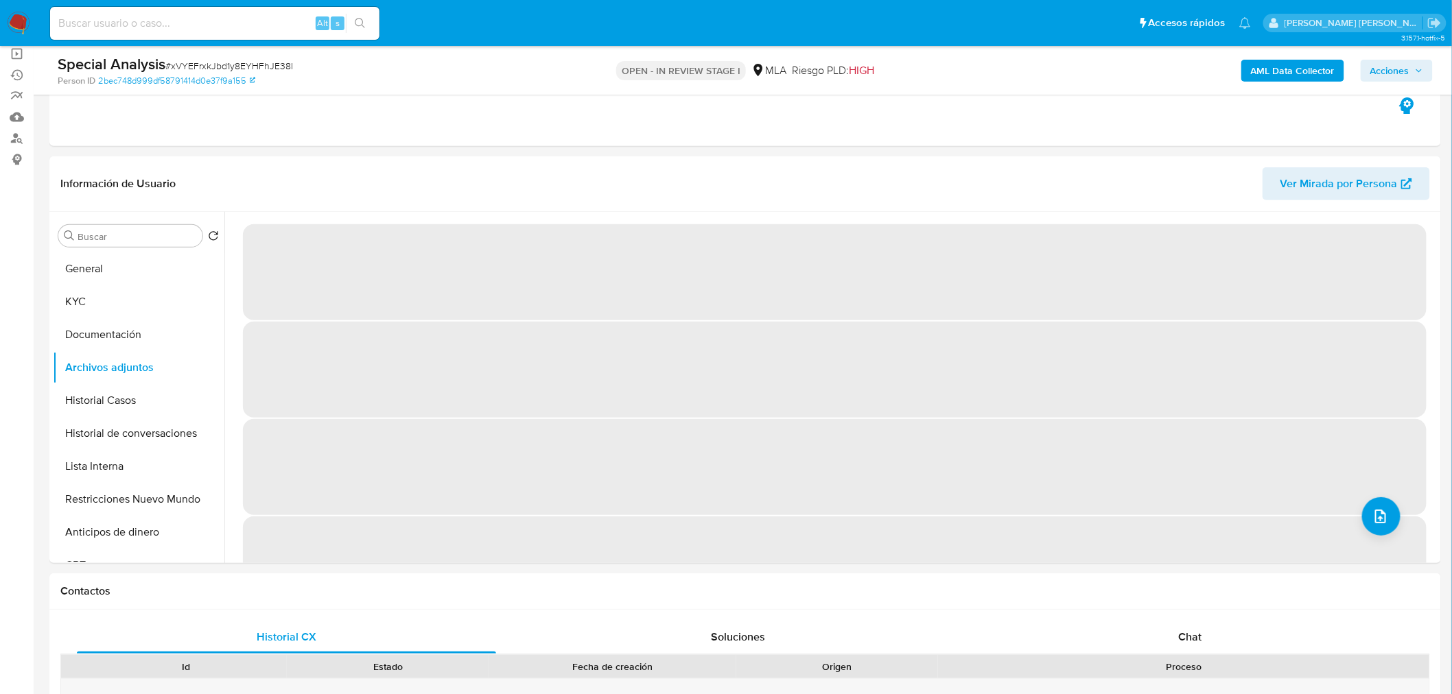
scroll to position [152, 0]
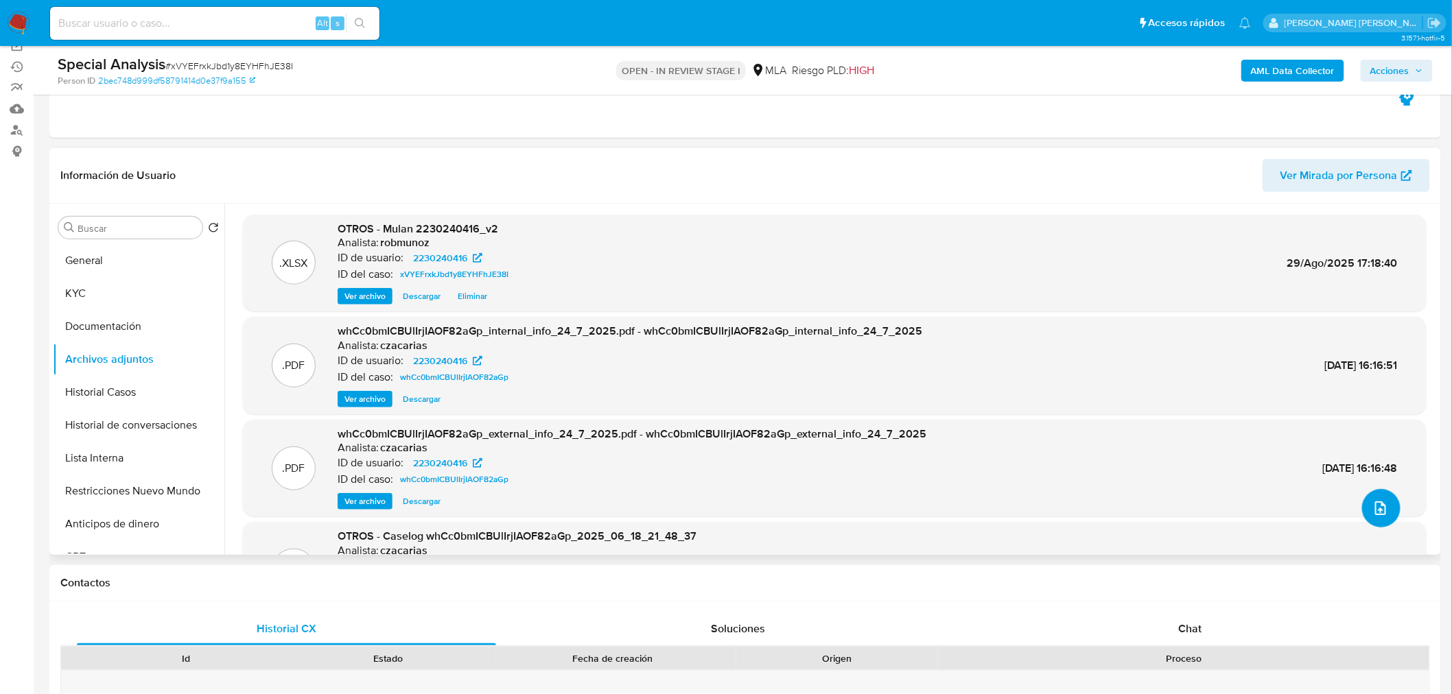
click at [1380, 517] on span "upload-file" at bounding box center [1380, 508] width 15 height 16
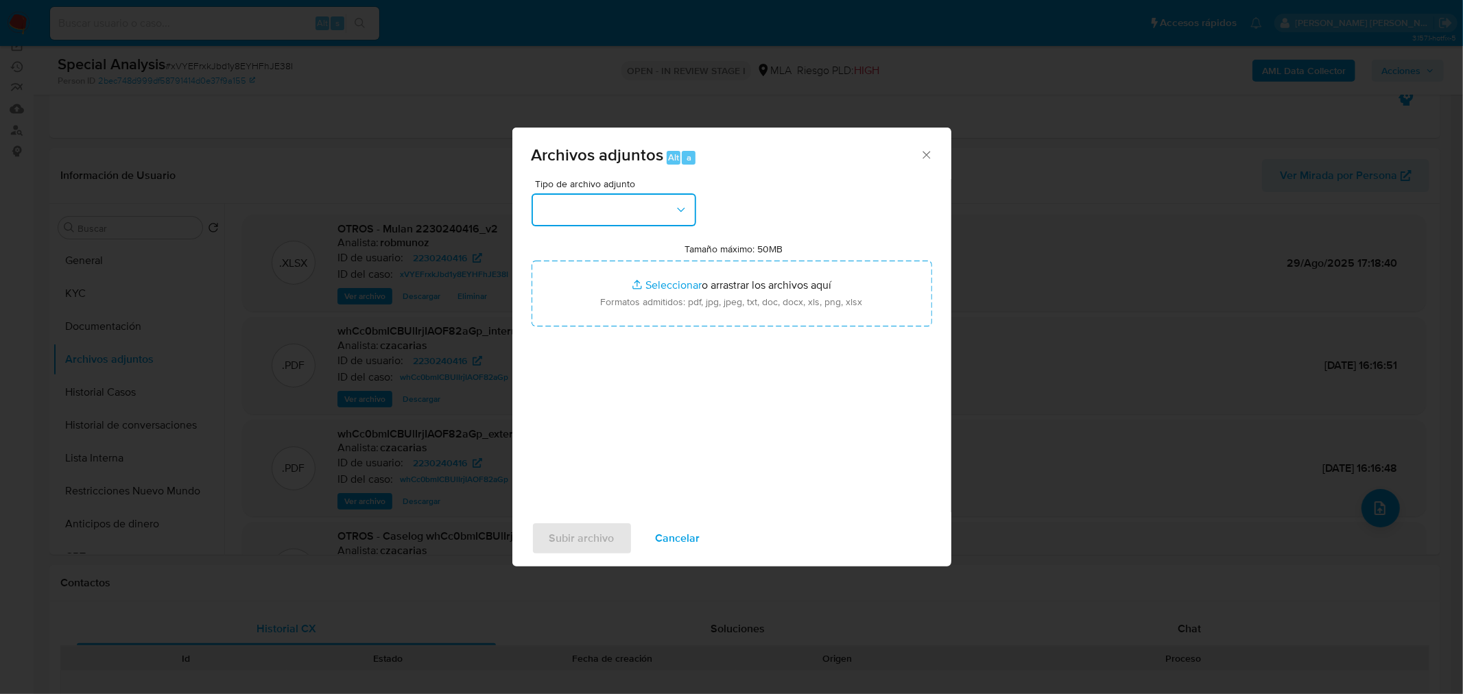
click at [604, 198] on button "button" at bounding box center [614, 209] width 165 height 33
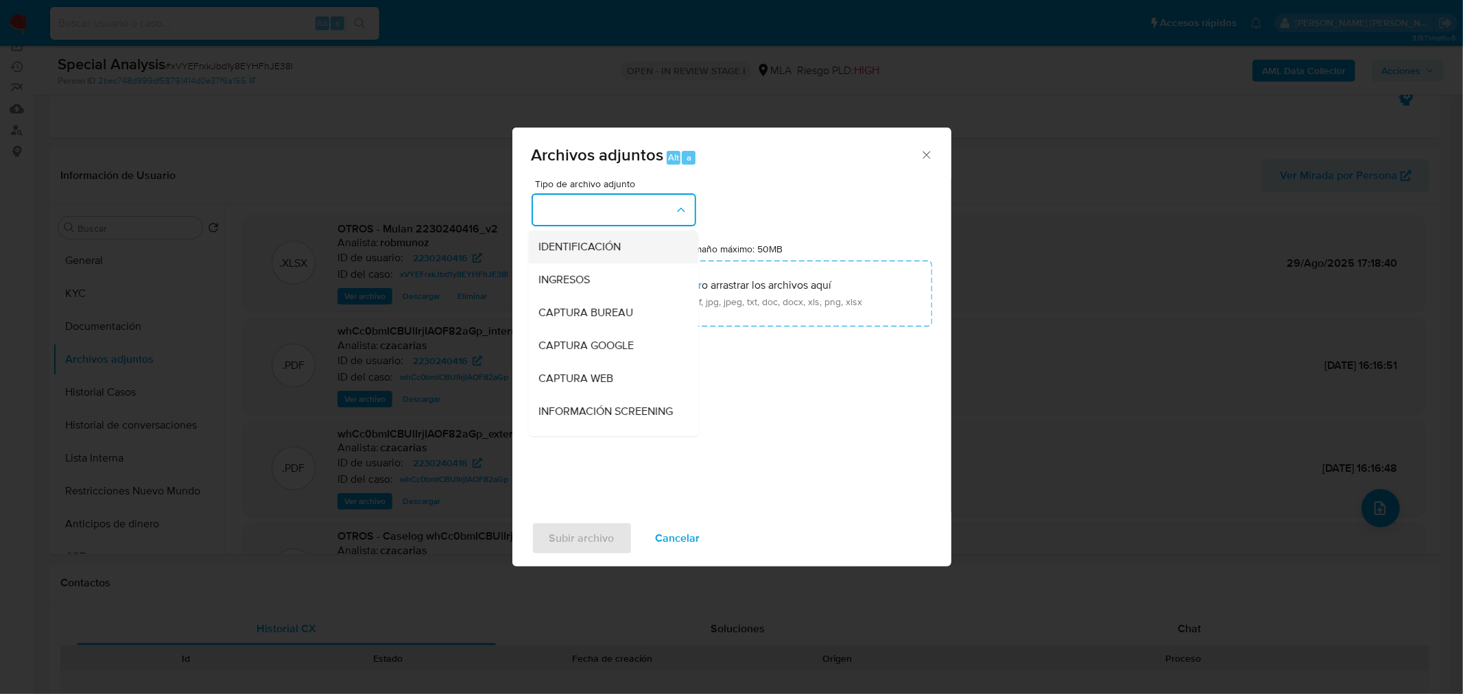
click at [598, 245] on span "IDENTIFICACIÓN" at bounding box center [580, 246] width 82 height 14
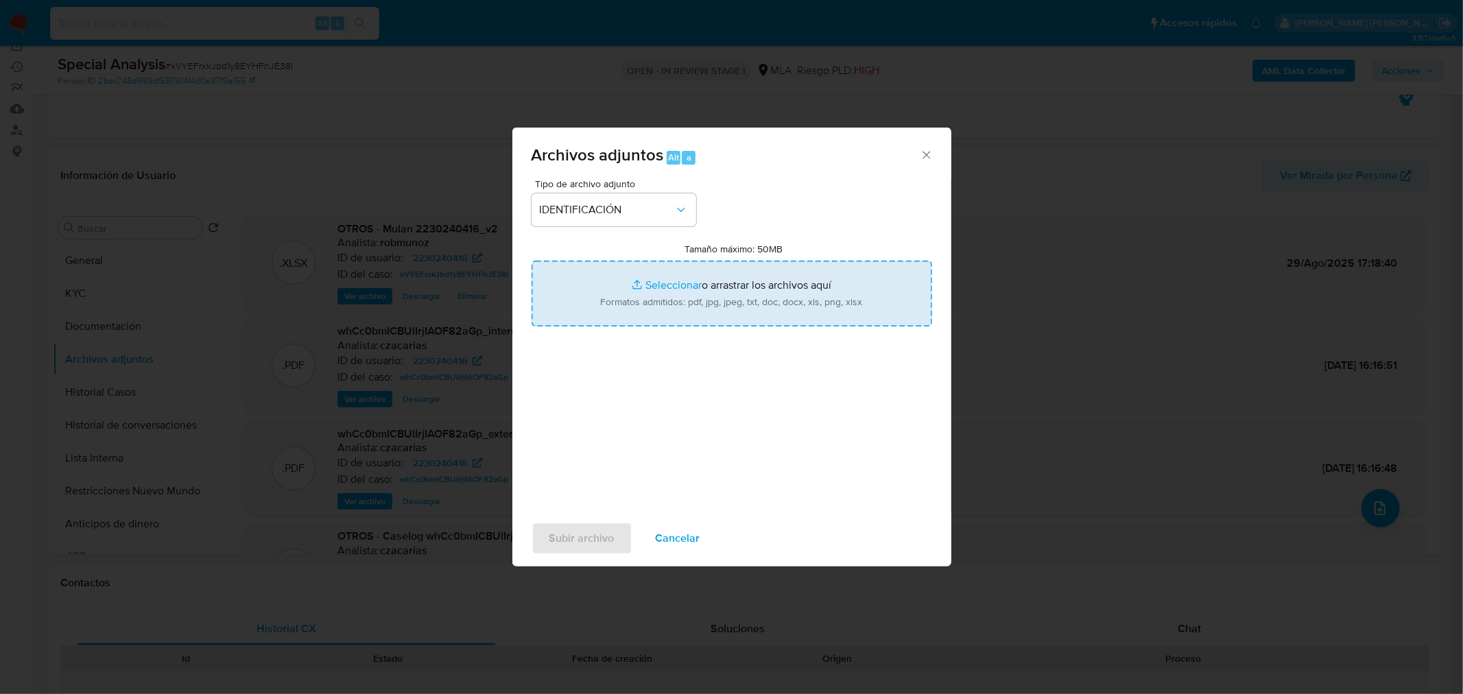
click at [659, 307] on input "Tamaño máximo: 50MB Seleccionar archivos" at bounding box center [732, 294] width 401 height 66
type input "C:\fakepath\Caselog whCc0bmICBUlIrjIAOF82aGp_V2.docx"
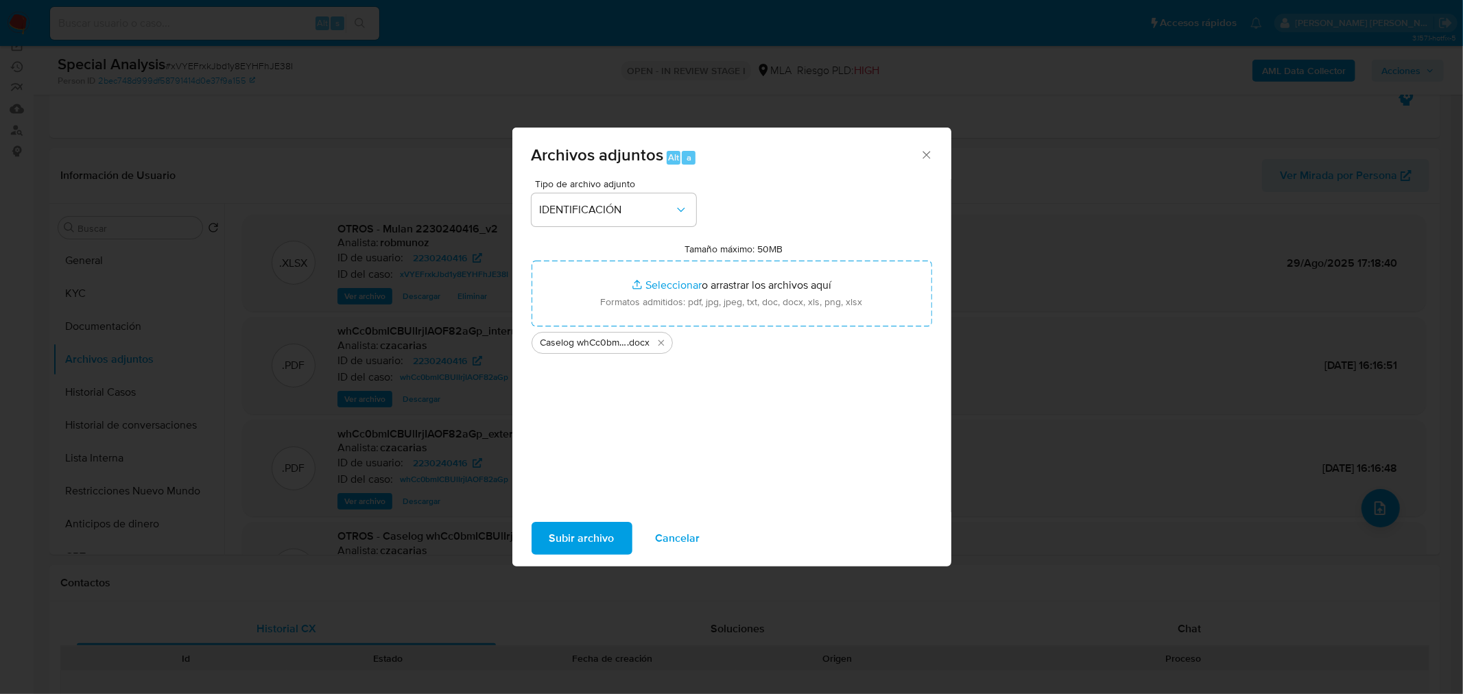
click at [581, 536] on span "Subir archivo" at bounding box center [582, 539] width 65 height 30
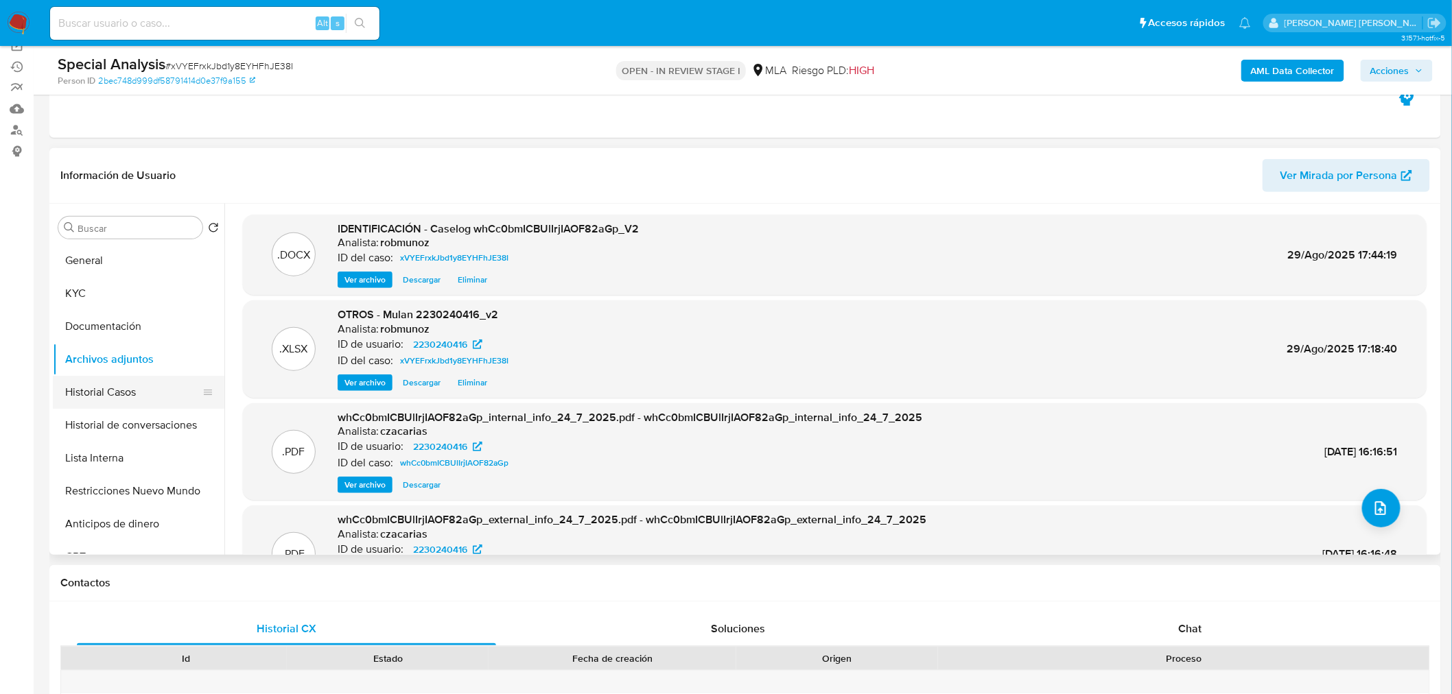
click at [139, 390] on button "Historial Casos" at bounding box center [133, 392] width 161 height 33
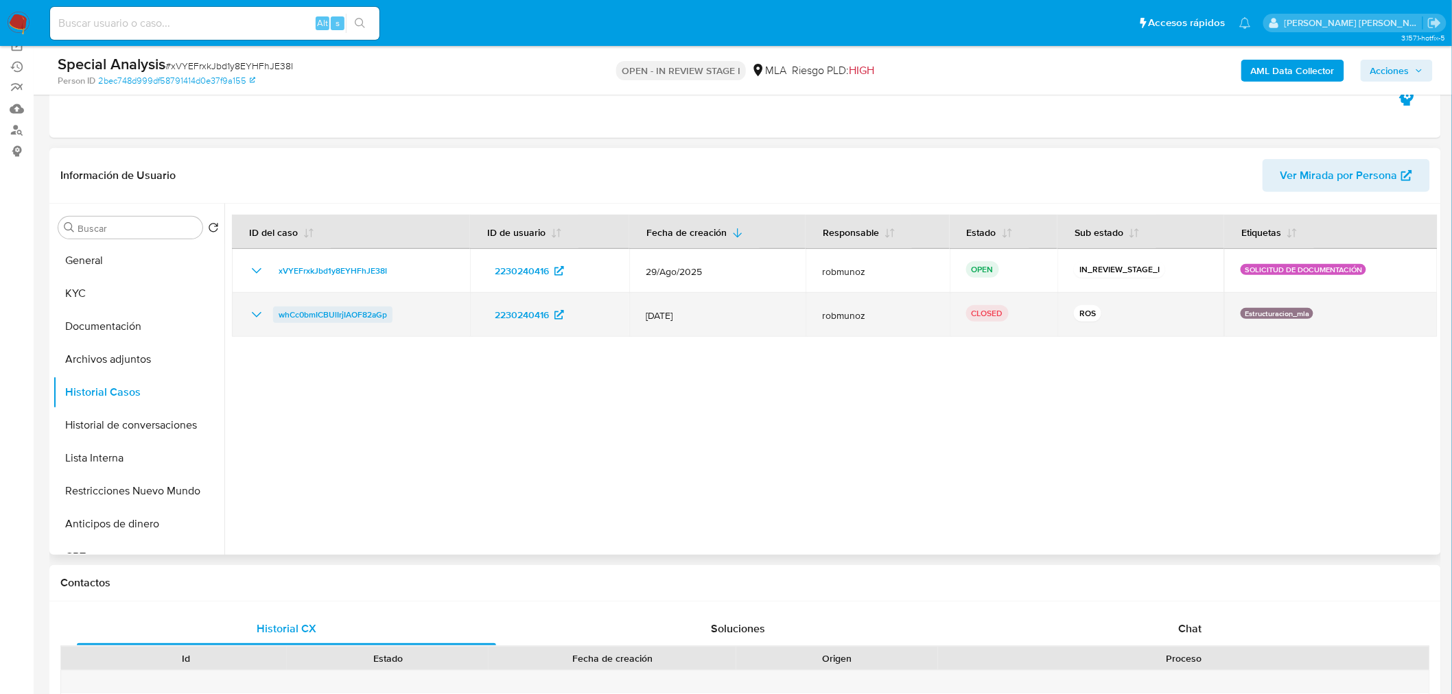
drag, startPoint x: 412, startPoint y: 318, endPoint x: 278, endPoint y: 322, distance: 133.9
click at [274, 318] on div "whCc0bmICBUlIrjIAOF82aGp" at bounding box center [350, 315] width 205 height 16
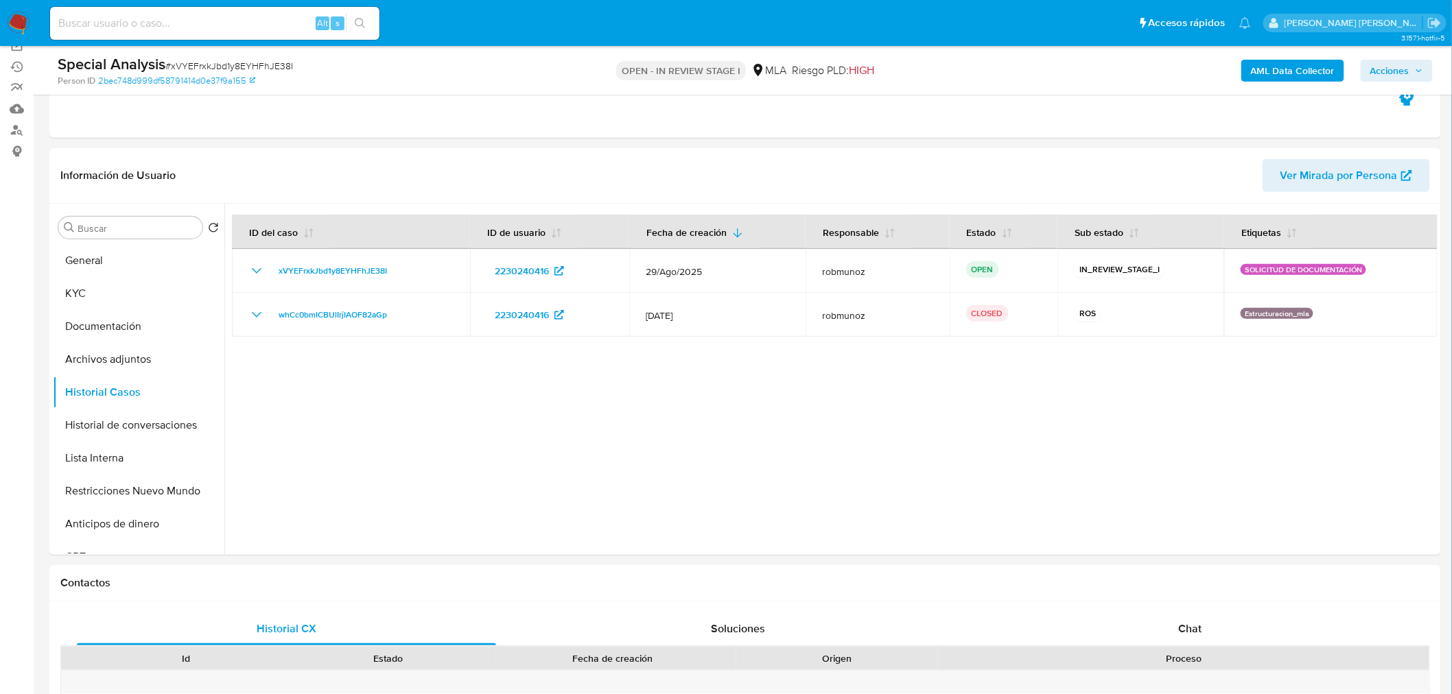
click at [183, 21] on input at bounding box center [214, 23] width 329 height 18
paste input "2476244181"
type input "2476244181"
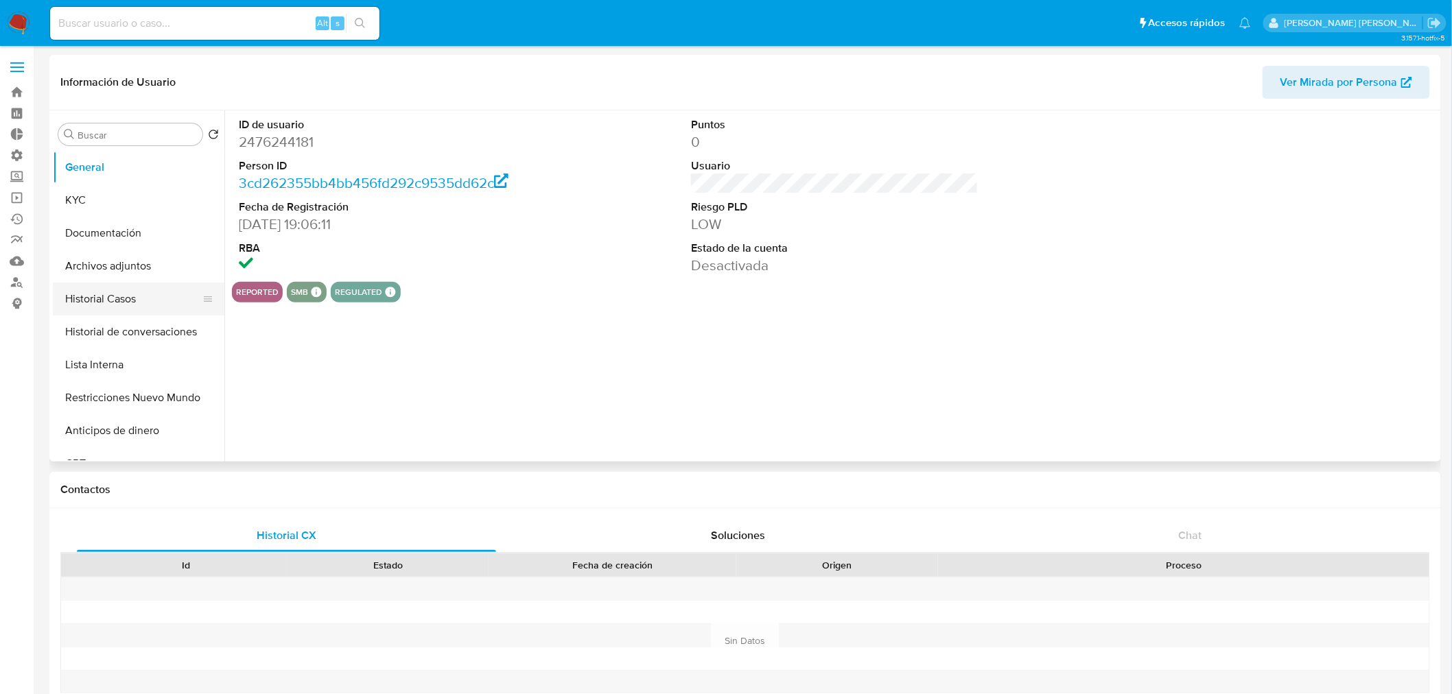
click at [114, 296] on button "Historial Casos" at bounding box center [133, 299] width 161 height 33
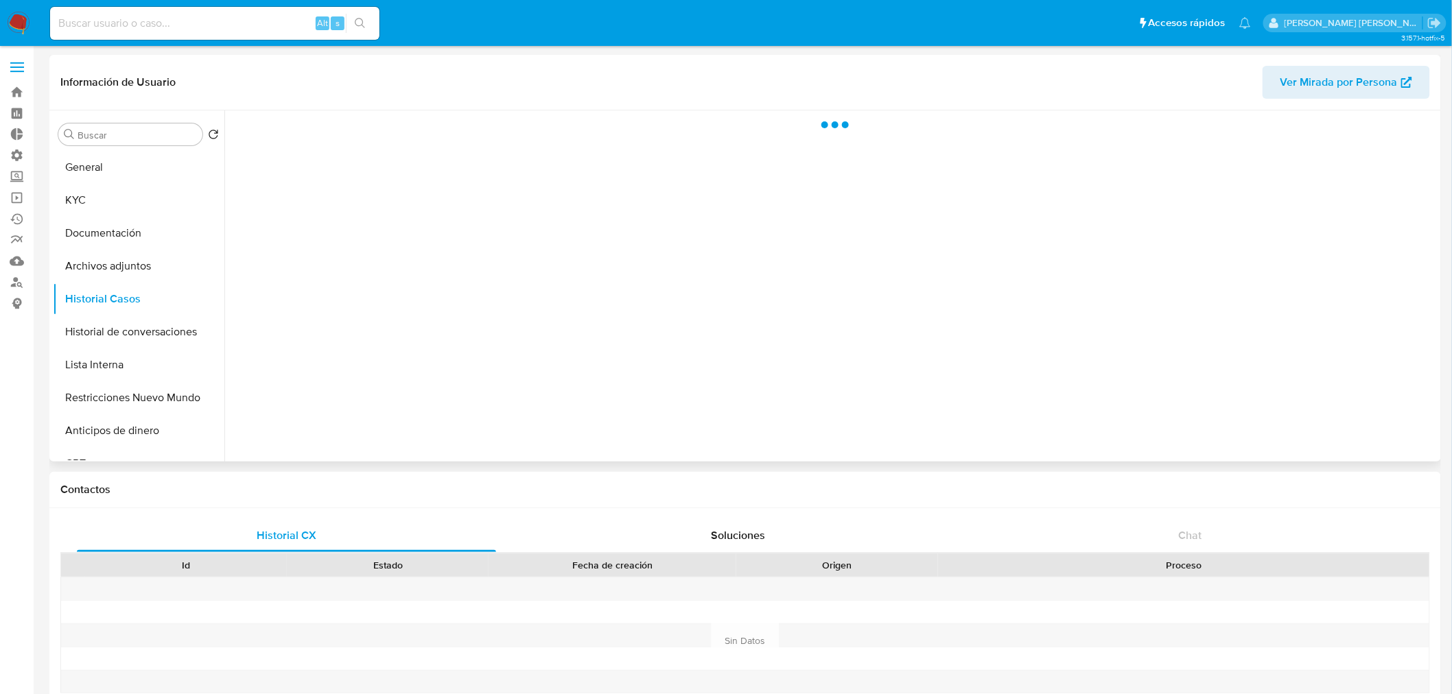
select select "10"
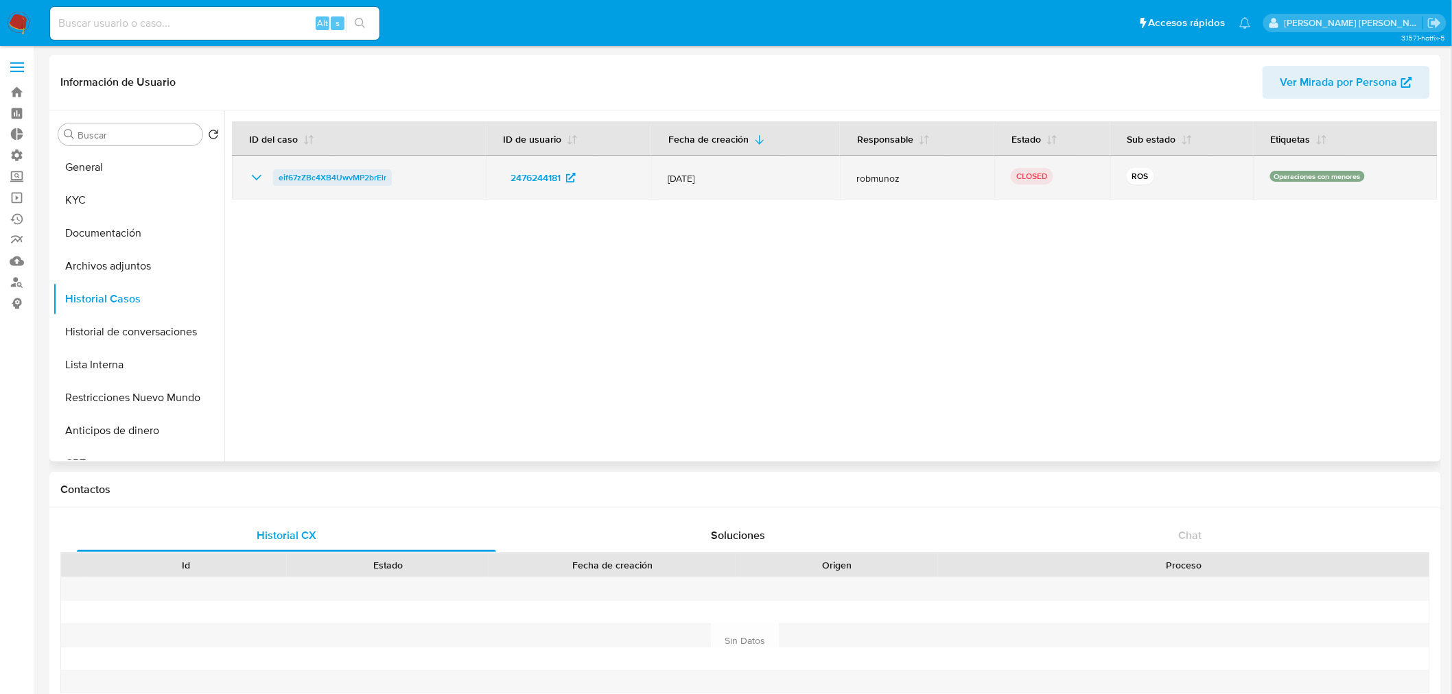
click at [359, 175] on span "eif67zZBc4XB4UwvMP2brElr" at bounding box center [333, 177] width 108 height 16
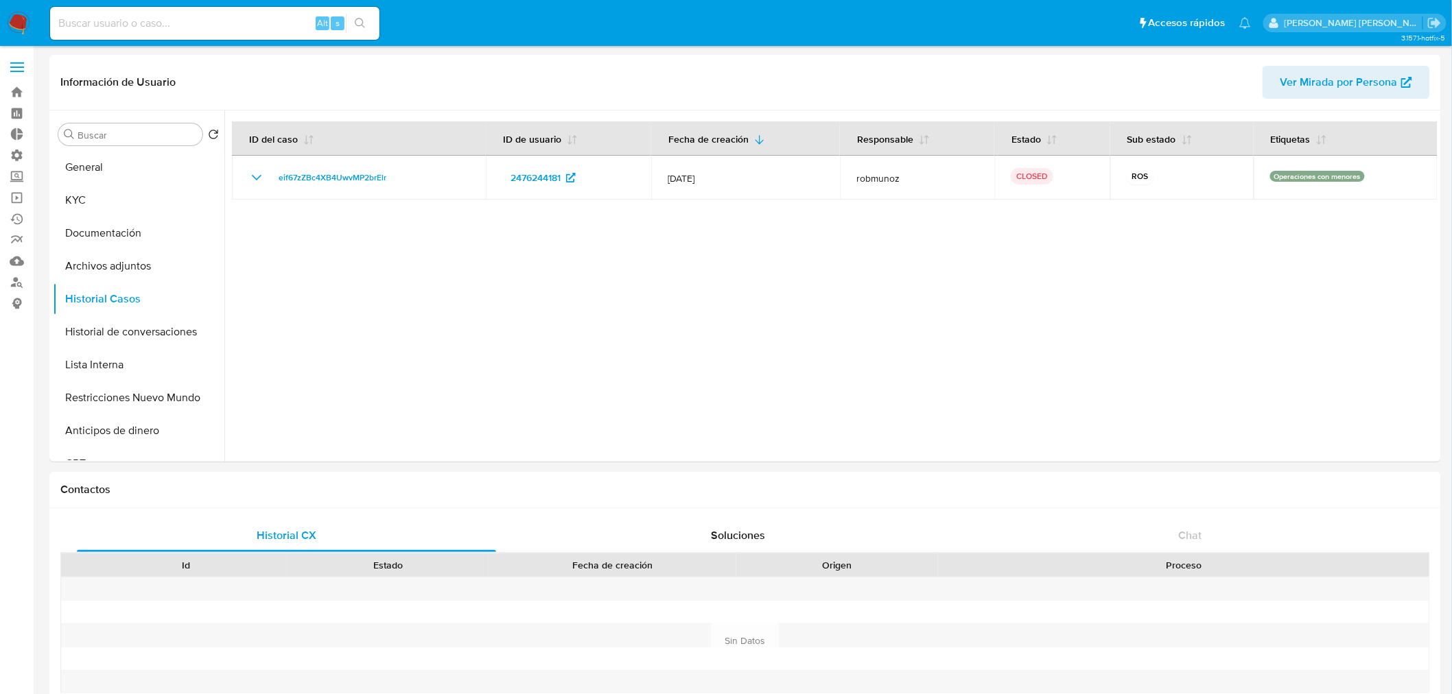
click at [156, 12] on div "Alt s" at bounding box center [214, 23] width 329 height 33
click at [163, 21] on input at bounding box center [214, 23] width 329 height 18
paste input "whCc0bmICBUlIrjIAOF82aGp"
type input "whCc0bmICBUlIrjIAOF82aGp"
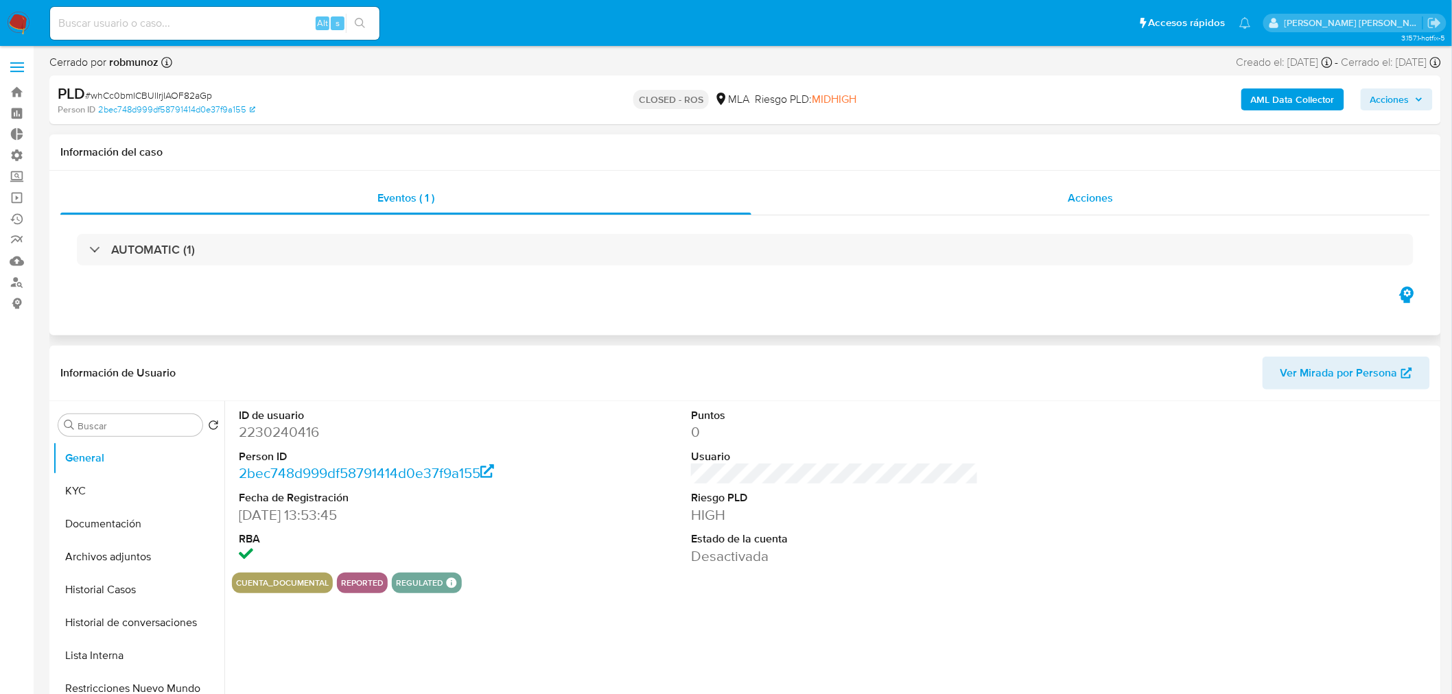
select select "10"
click at [1074, 207] on div "Acciones" at bounding box center [1090, 198] width 679 height 33
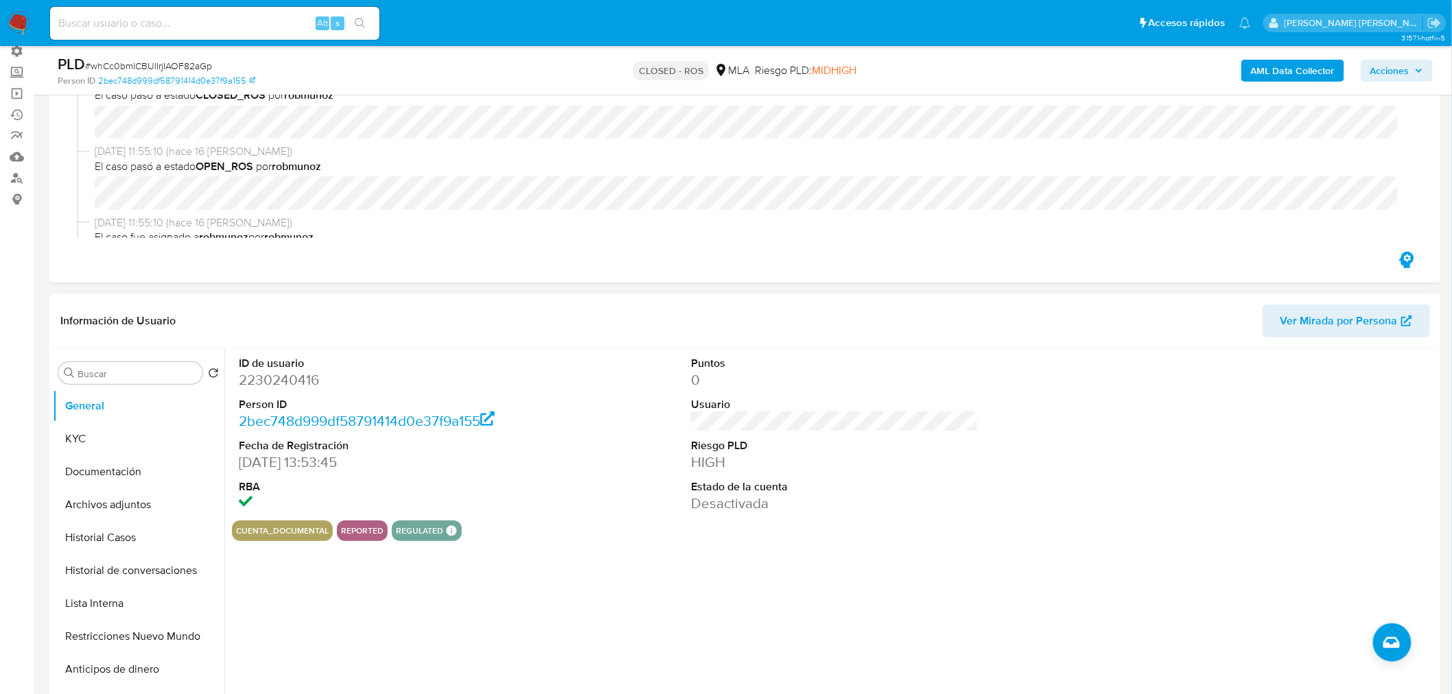
scroll to position [152, 0]
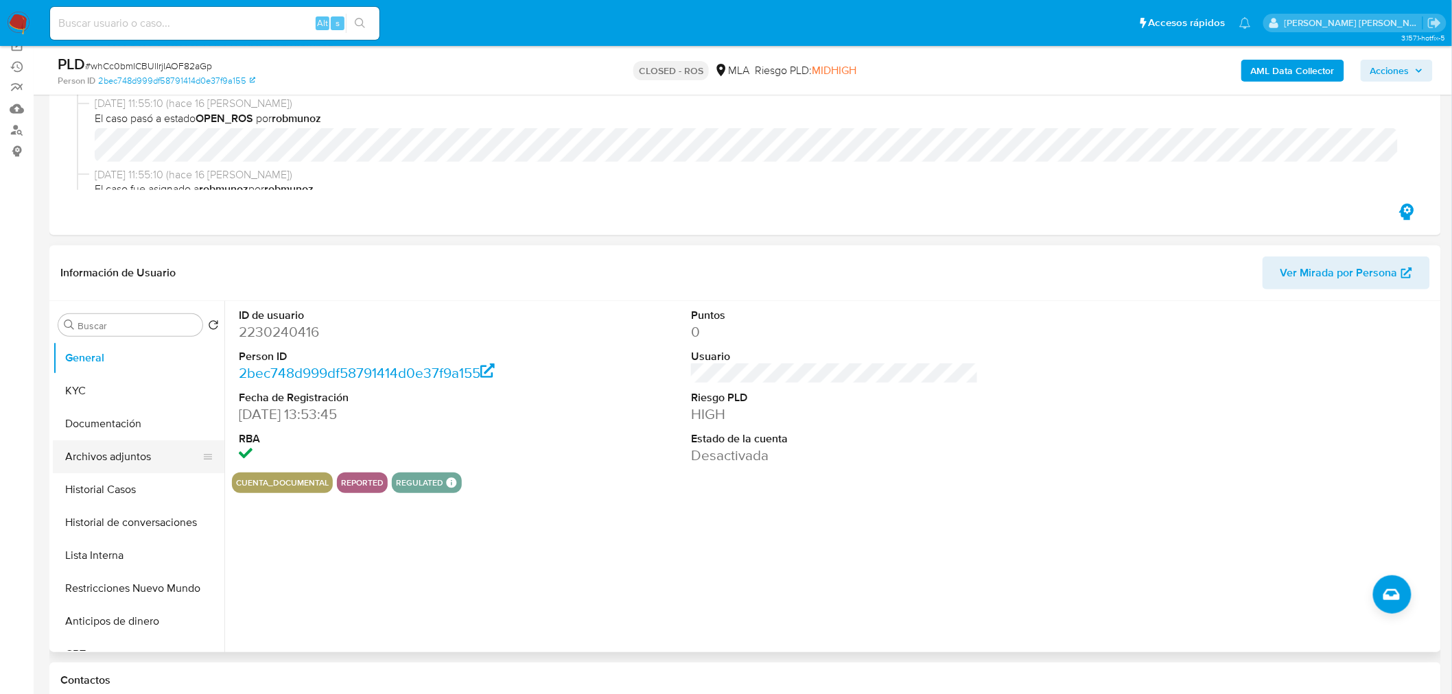
click at [114, 456] on button "Archivos adjuntos" at bounding box center [133, 456] width 161 height 33
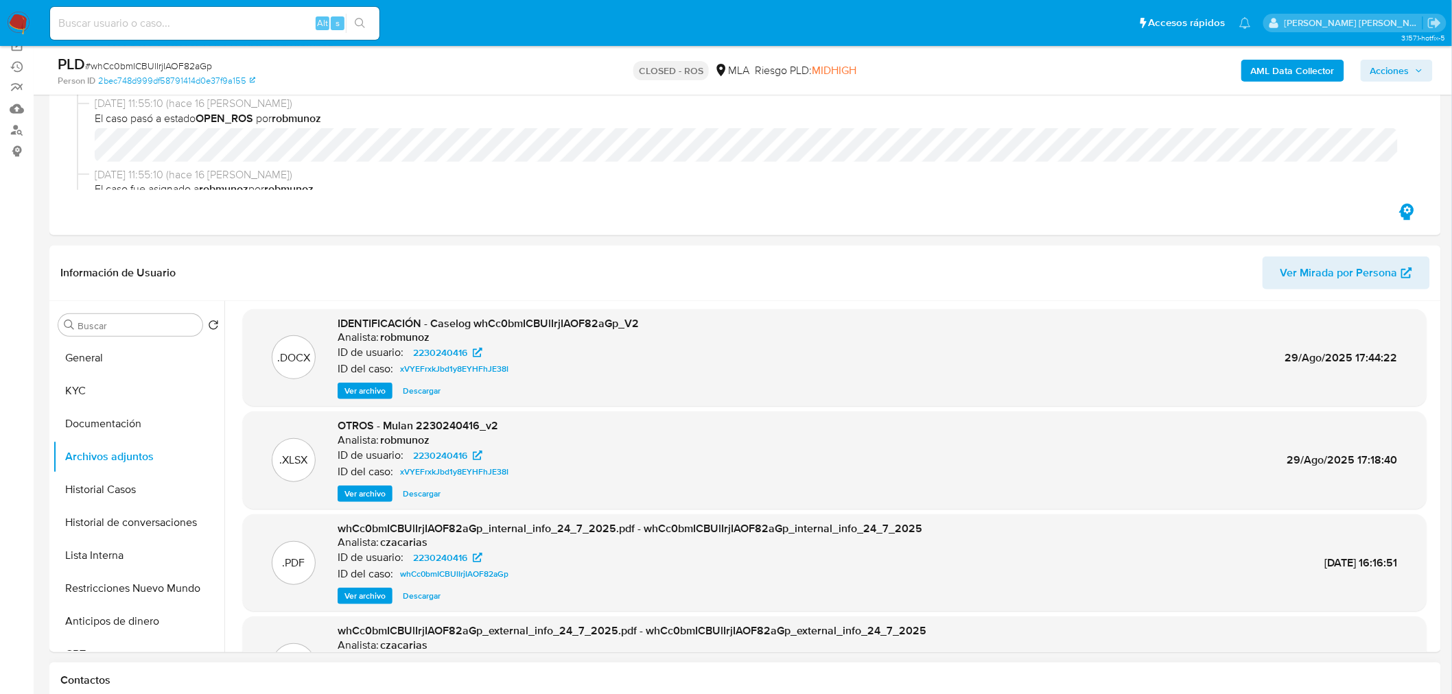
scroll to position [0, 0]
click at [149, 16] on input at bounding box center [214, 23] width 329 height 18
paste input "2476244181"
type input "2476244181"
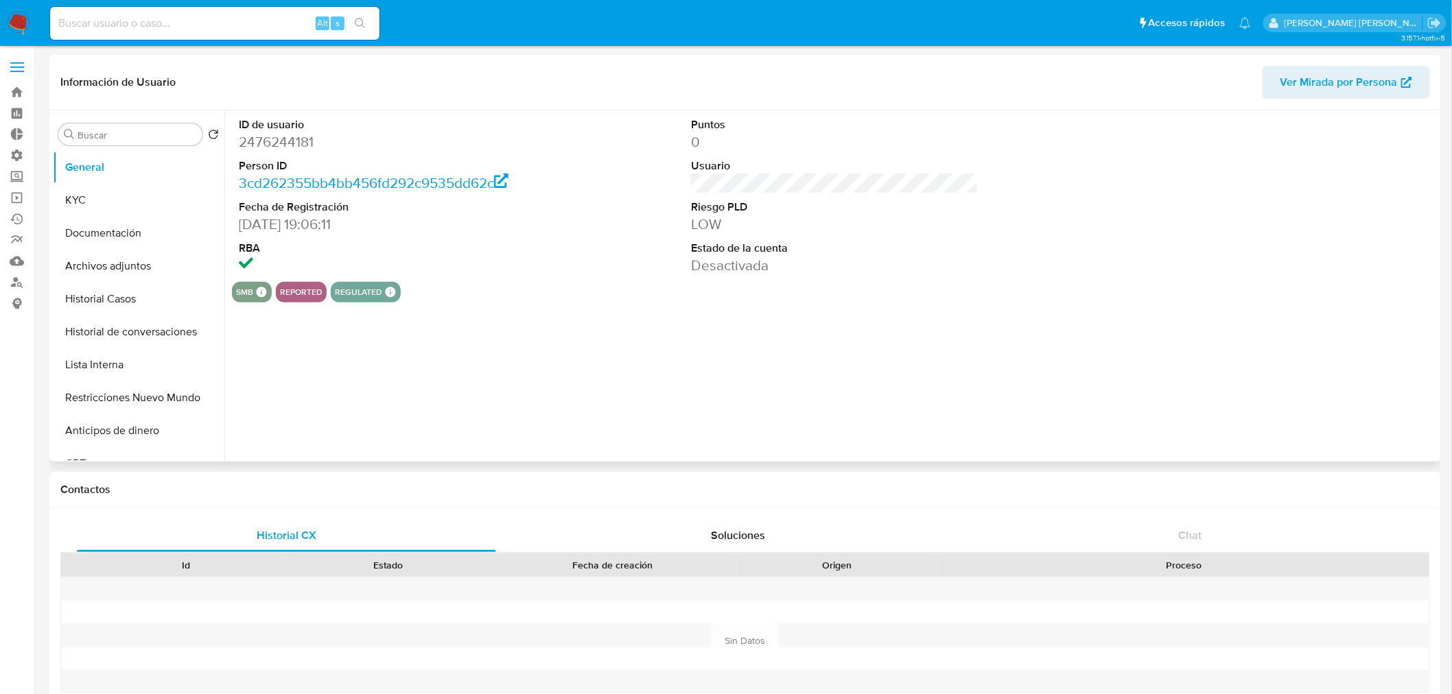
select select "10"
click at [142, 296] on button "Historial Casos" at bounding box center [133, 299] width 161 height 33
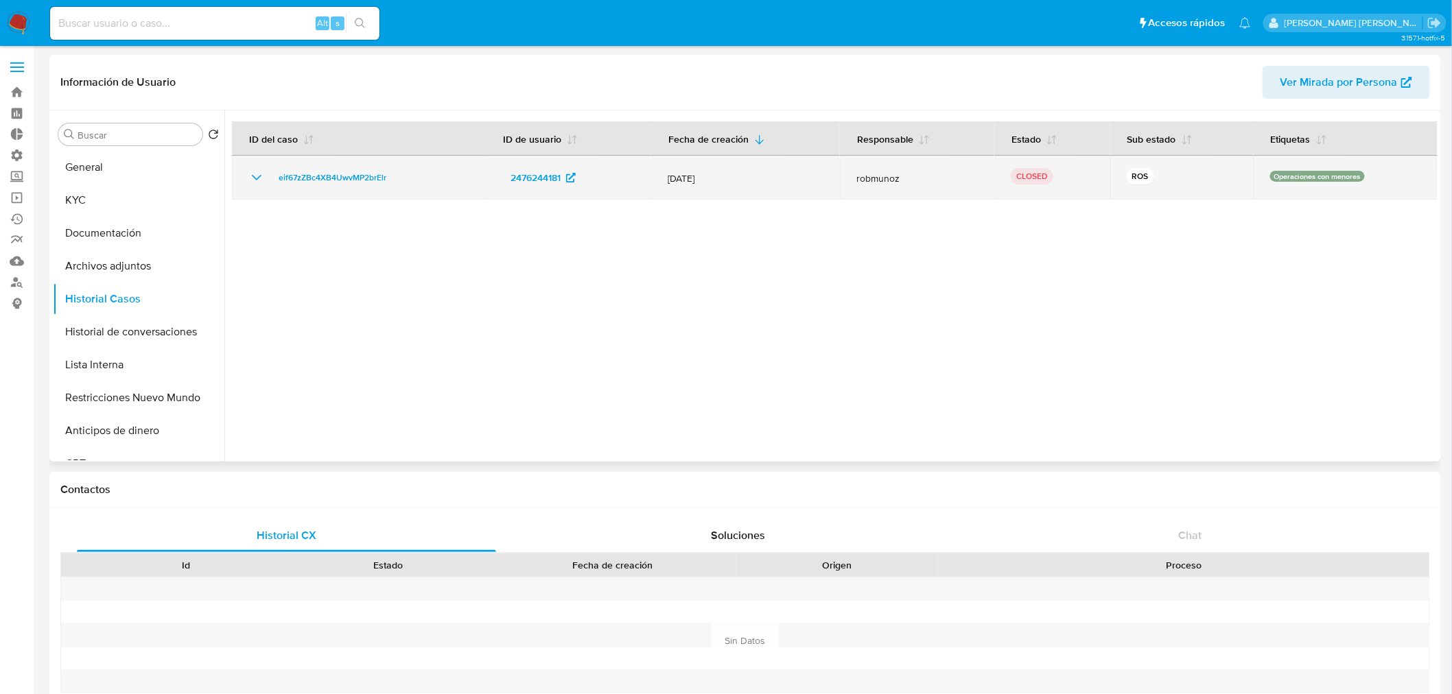
click at [256, 174] on icon "Mostrar/Ocultar" at bounding box center [256, 177] width 16 height 16
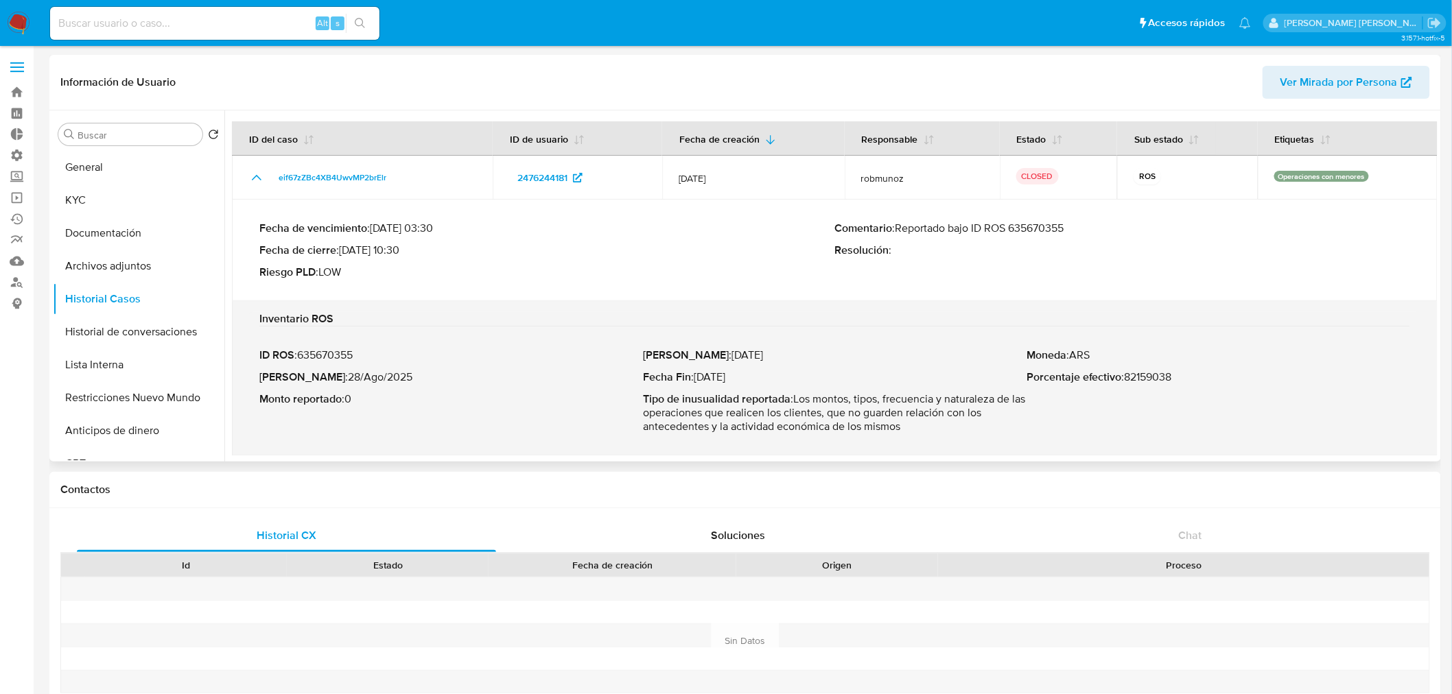
drag, startPoint x: 1035, startPoint y: 231, endPoint x: 1013, endPoint y: 232, distance: 21.3
click at [1013, 232] on p "Comentario : Reportado bajo ID ROS 635670355" at bounding box center [1123, 229] width 576 height 14
click at [117, 189] on button "KYC" at bounding box center [133, 200] width 161 height 33
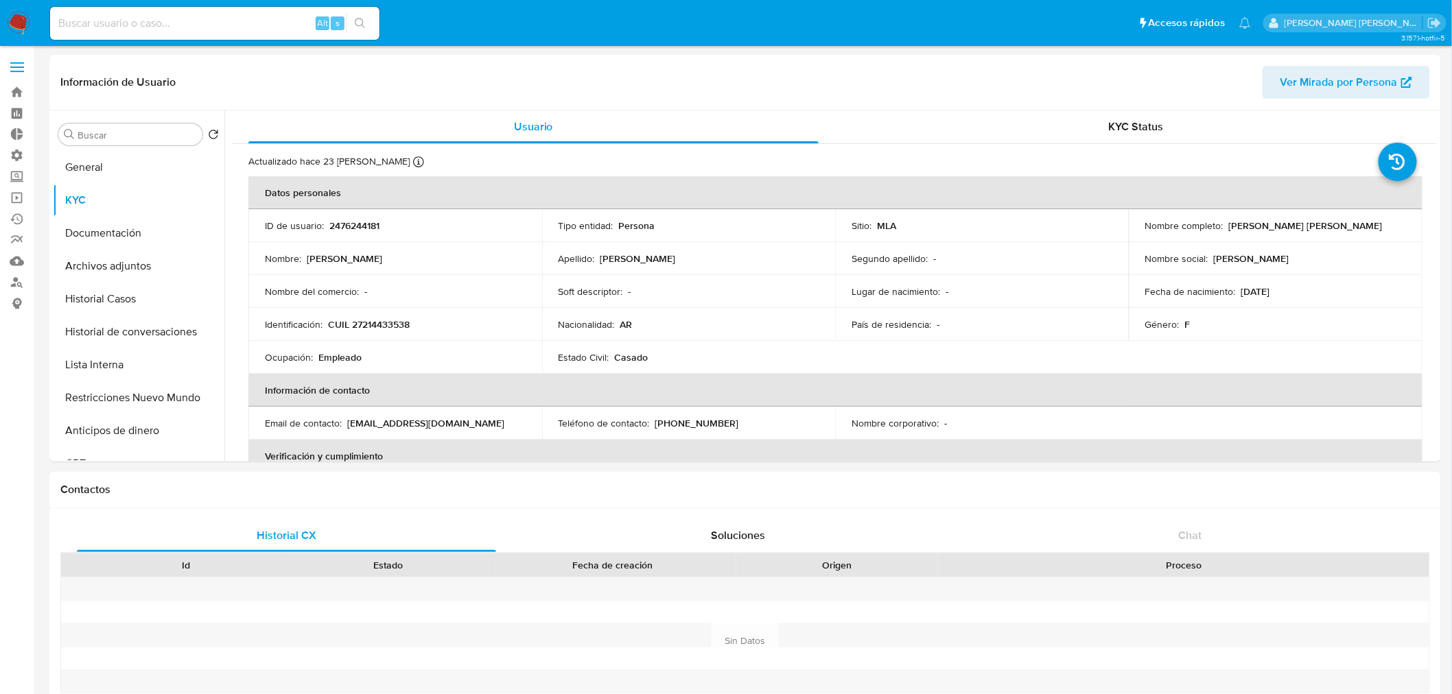
click at [277, 24] on input at bounding box center [214, 23] width 329 height 18
paste input "635670330"
type input "635670330"
click at [367, 25] on button "search-icon" at bounding box center [360, 23] width 28 height 19
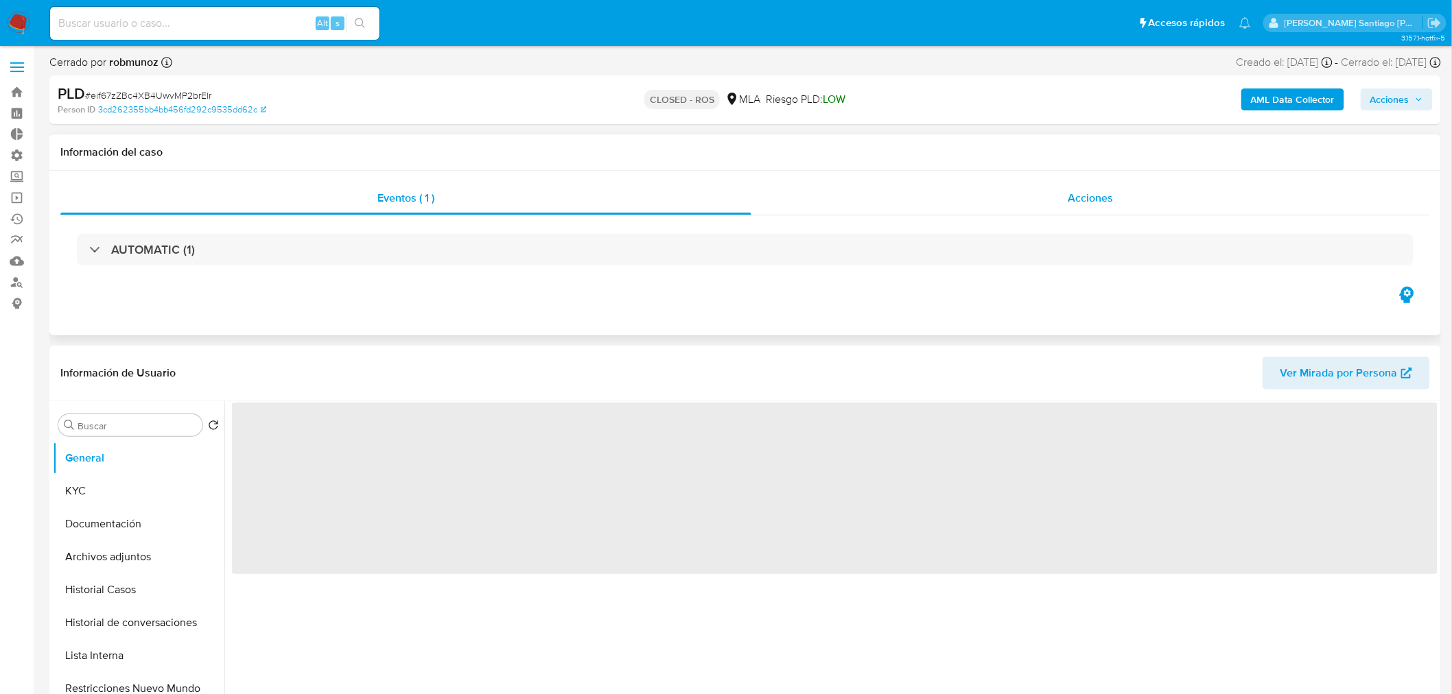
click at [1053, 201] on div "Acciones" at bounding box center [1090, 198] width 679 height 33
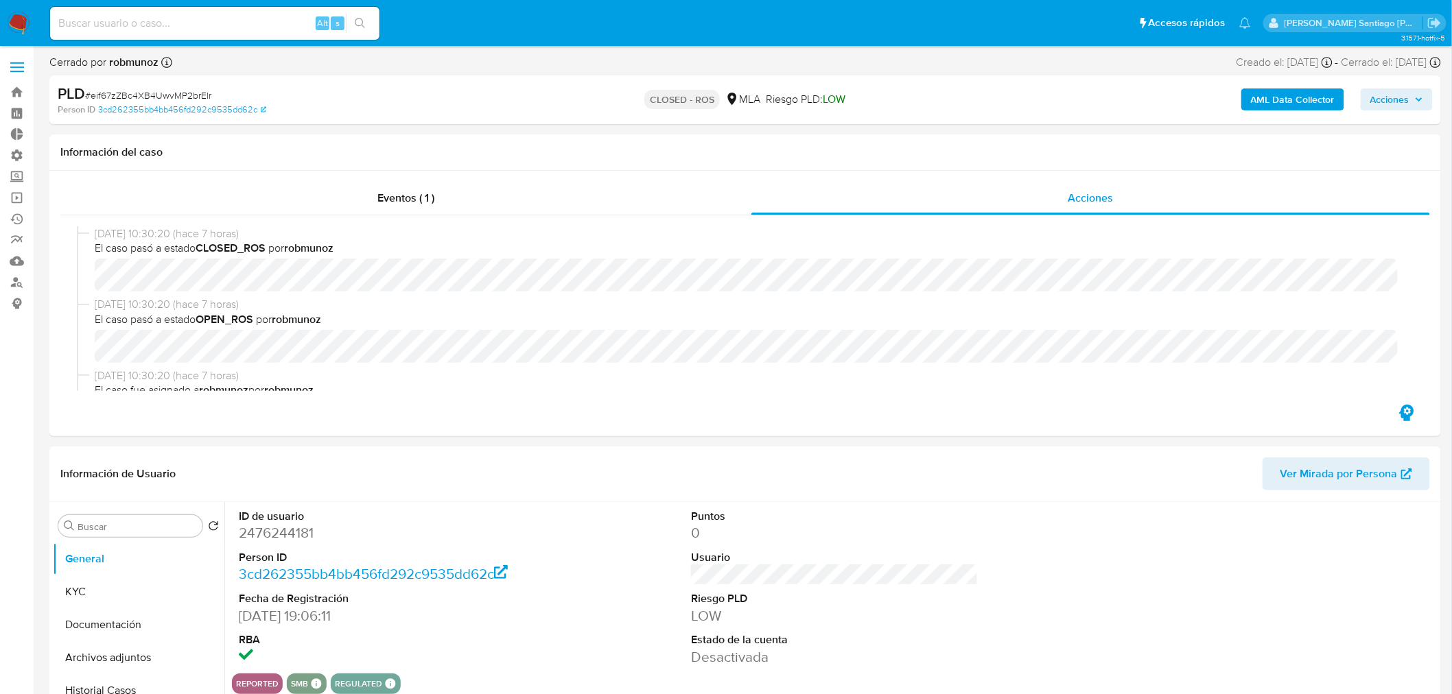
select select "10"
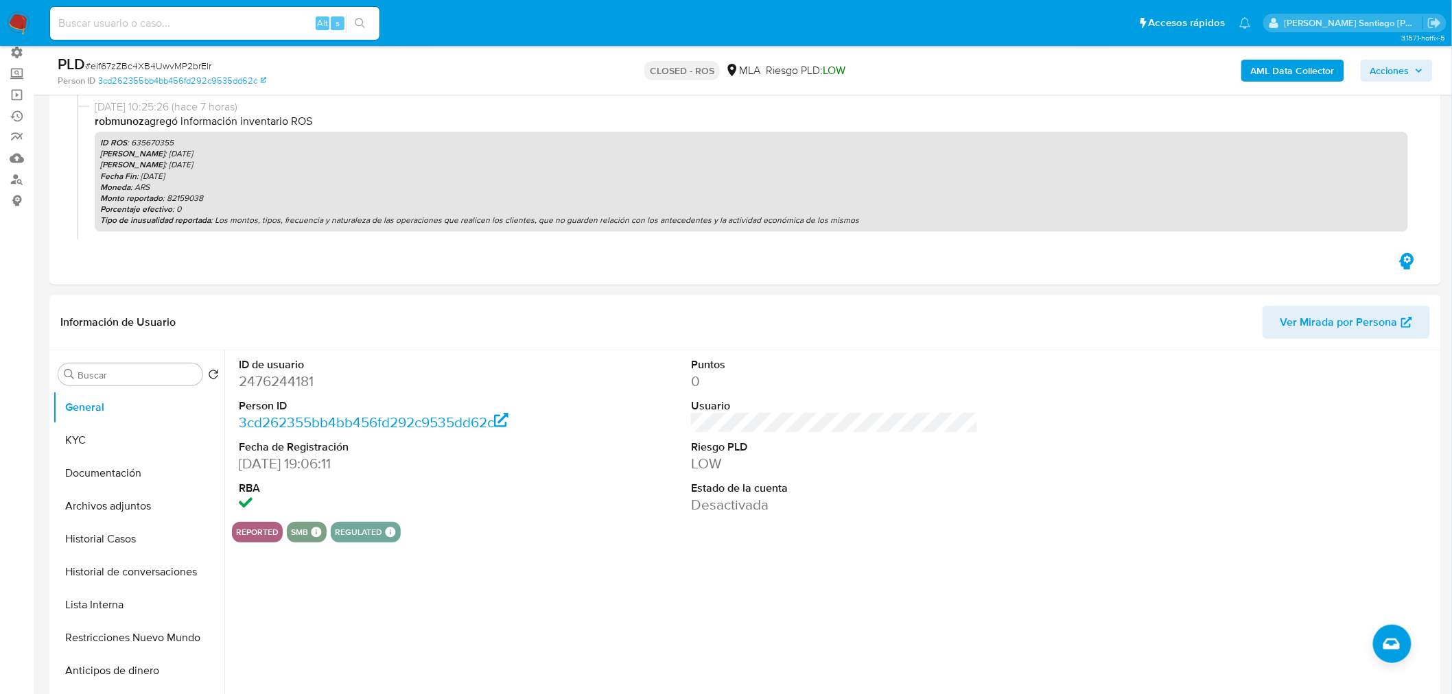
scroll to position [76, 0]
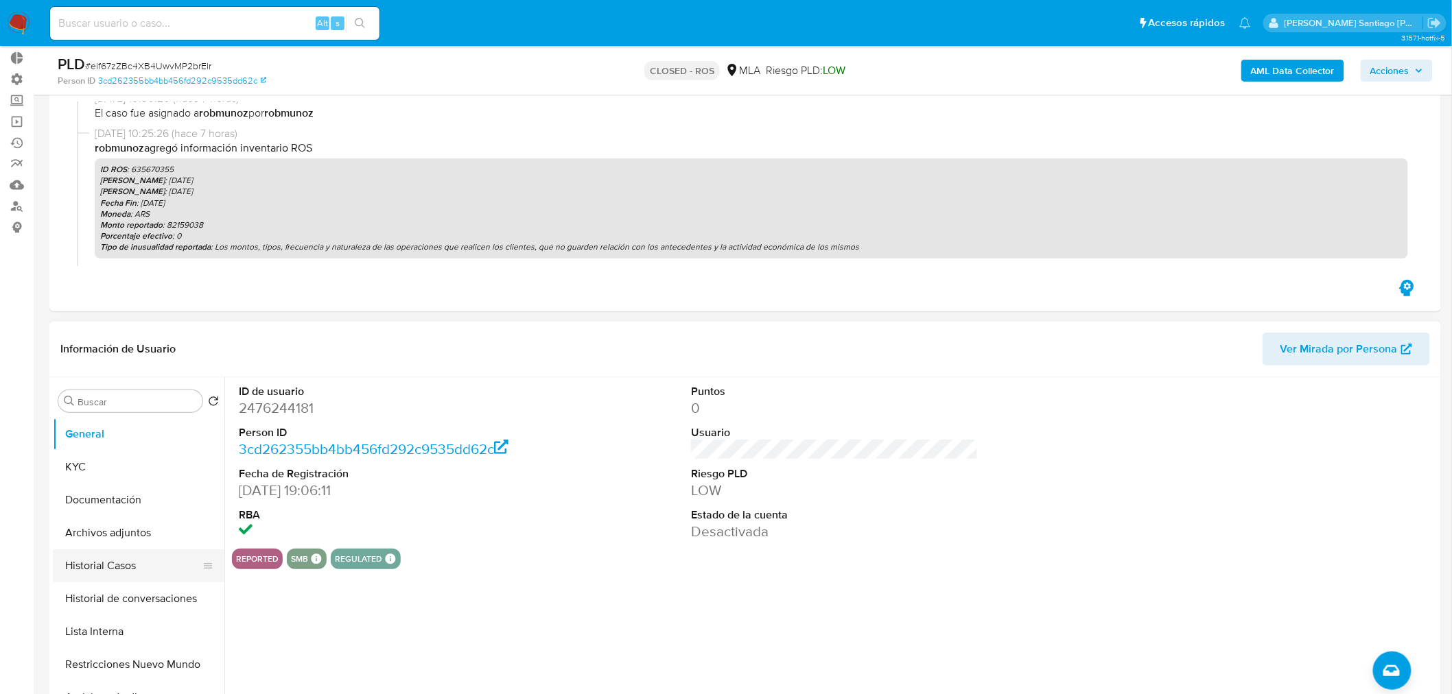
click at [93, 570] on button "Historial Casos" at bounding box center [133, 566] width 161 height 33
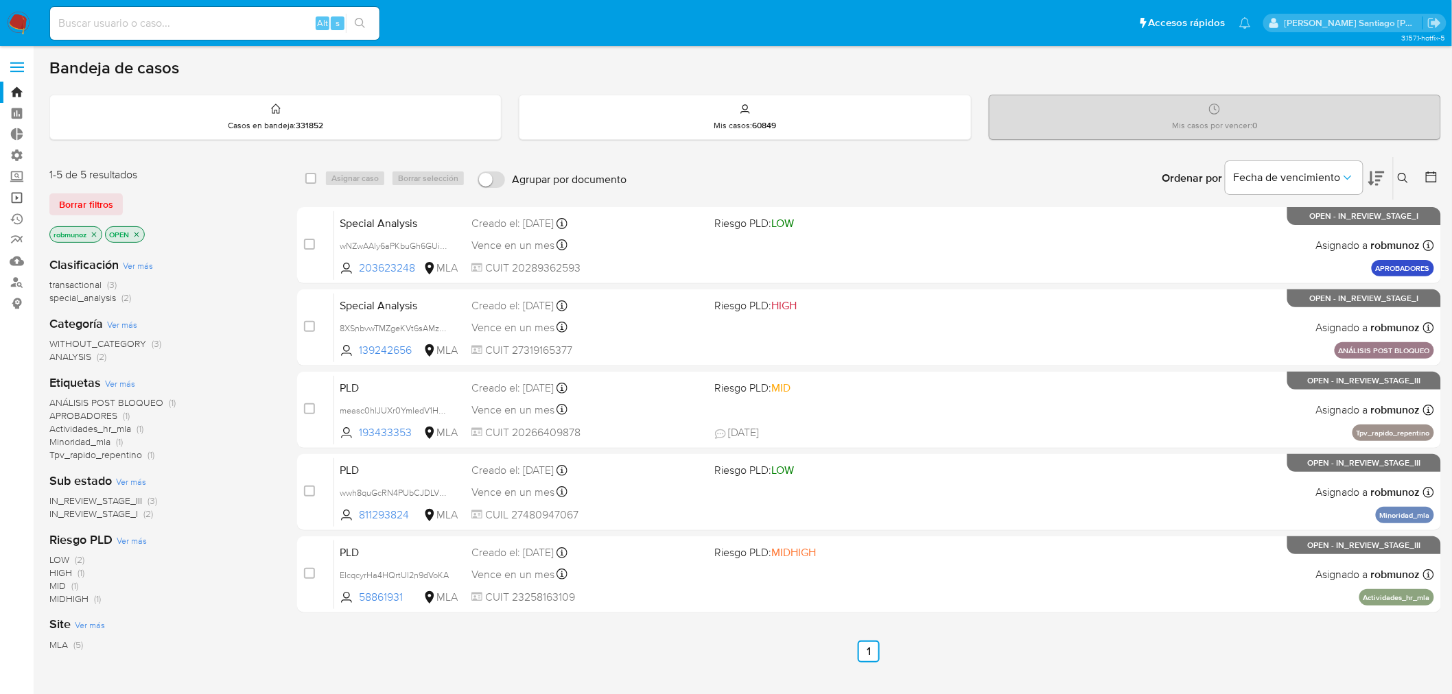
click at [15, 198] on link "Operaciones masivas" at bounding box center [81, 197] width 163 height 21
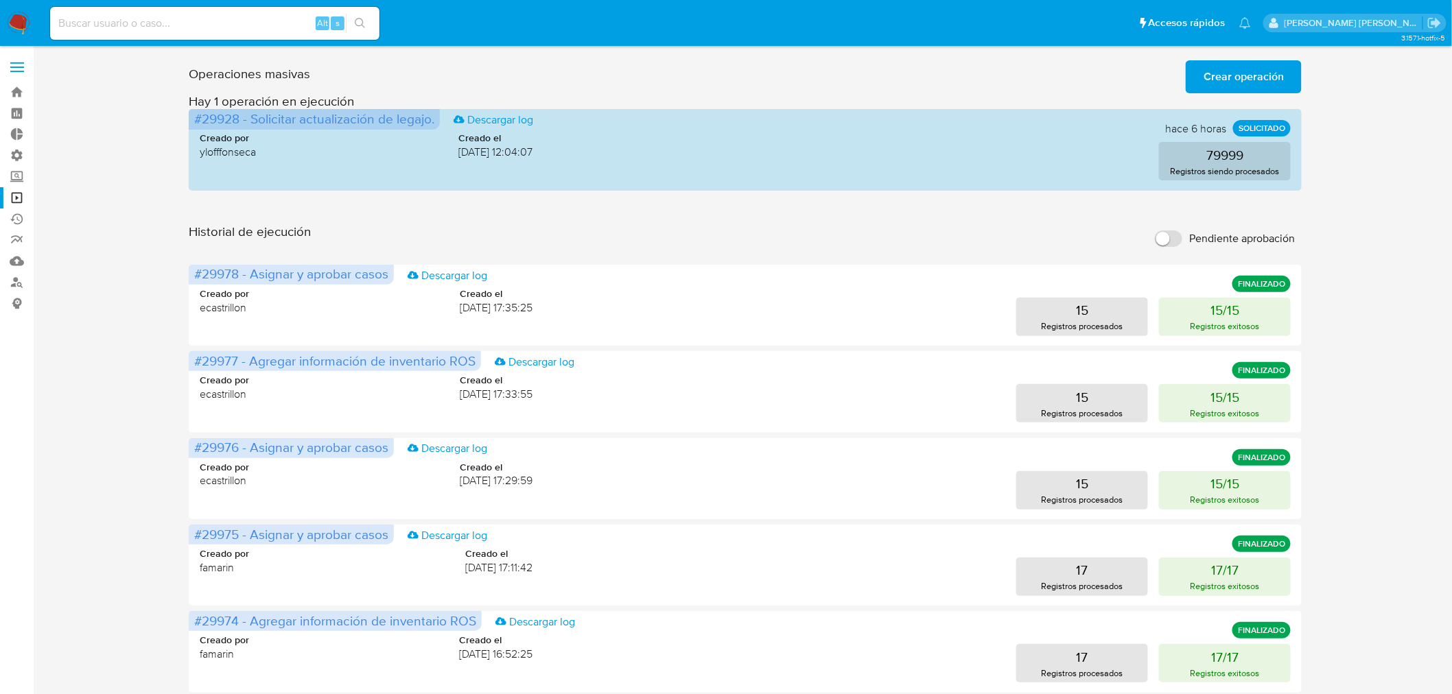
click at [1245, 83] on span "Crear operación" at bounding box center [1243, 77] width 80 height 30
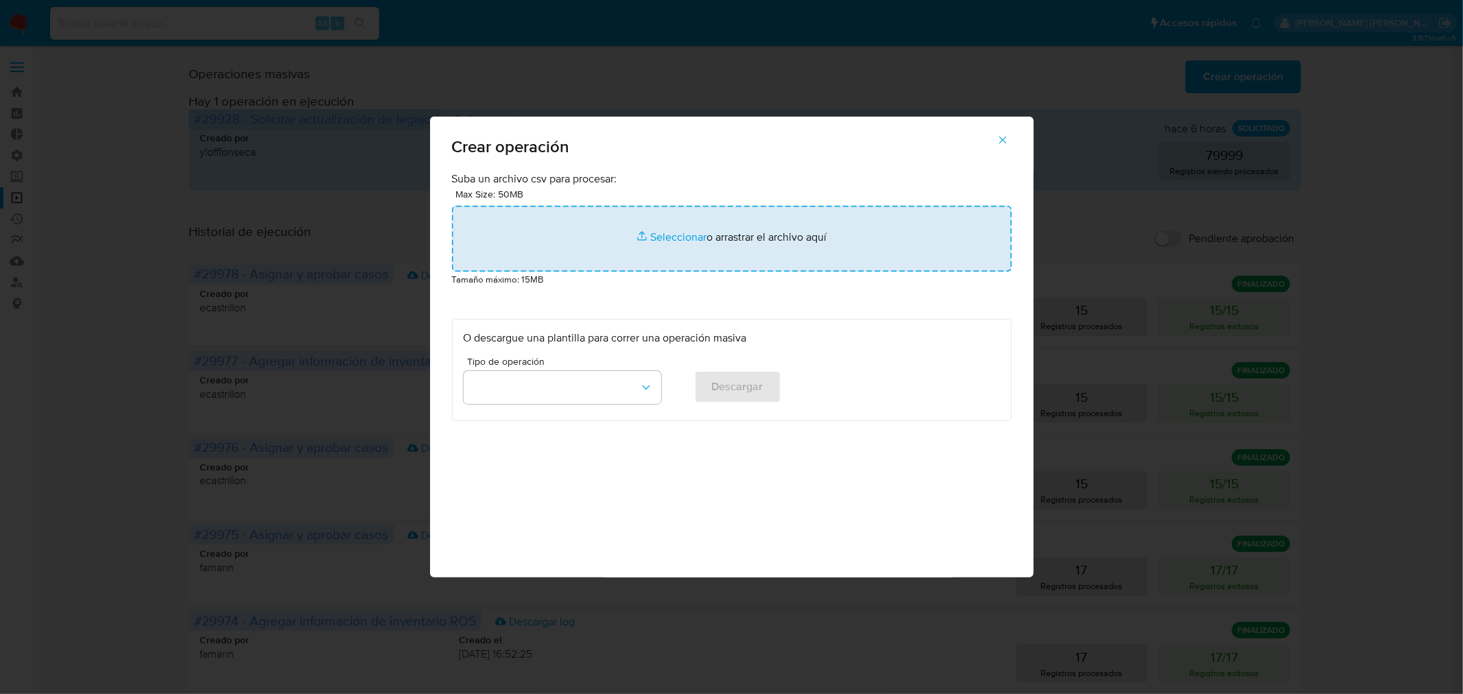
click at [588, 232] on input "file" at bounding box center [732, 239] width 560 height 66
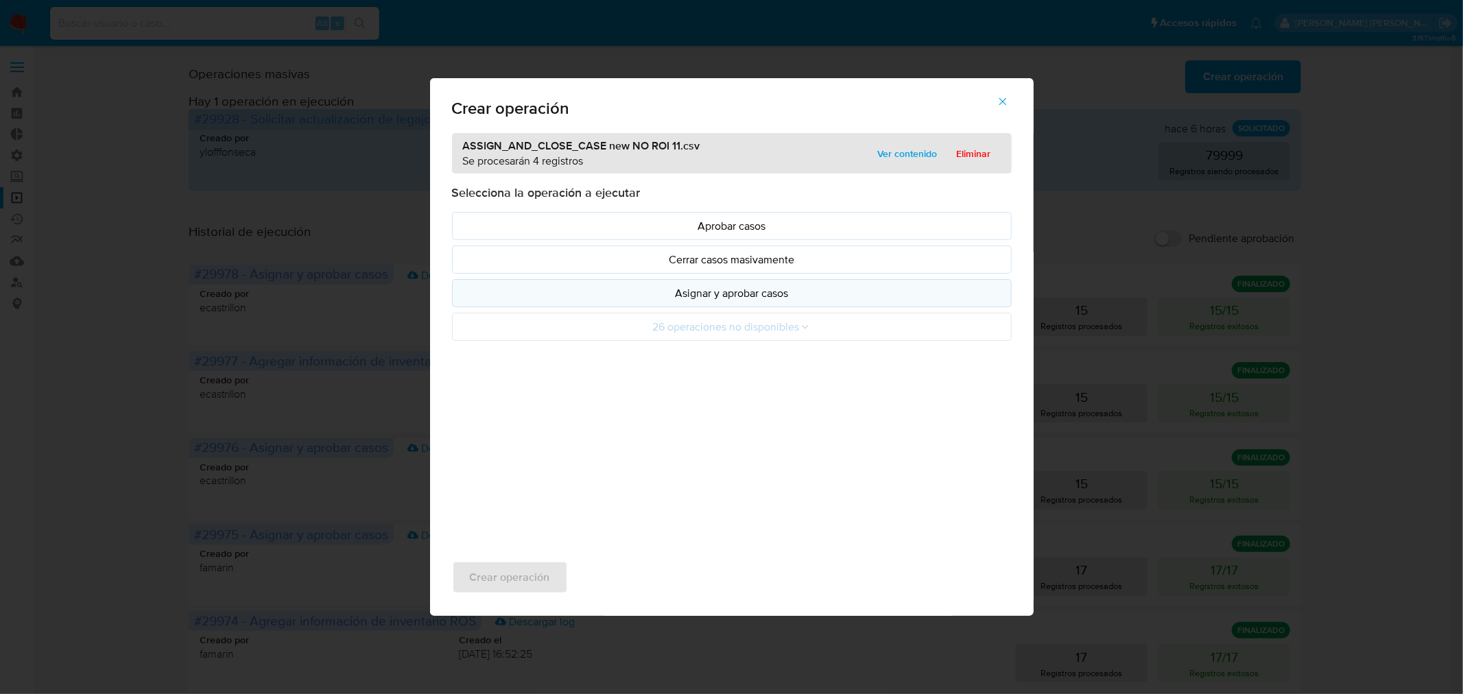
click at [659, 291] on p "Asignar y aprobar casos" at bounding box center [732, 293] width 537 height 16
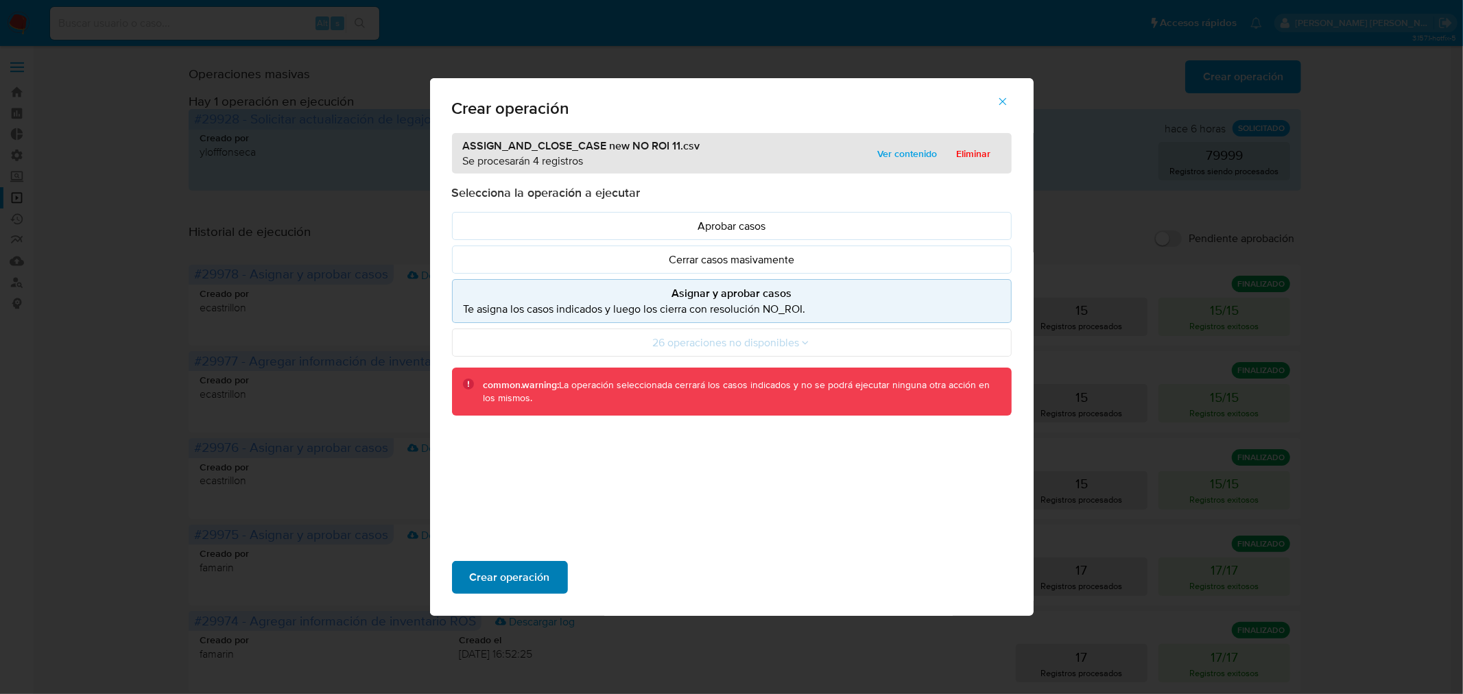
click at [534, 572] on span "Crear operación" at bounding box center [510, 578] width 80 height 30
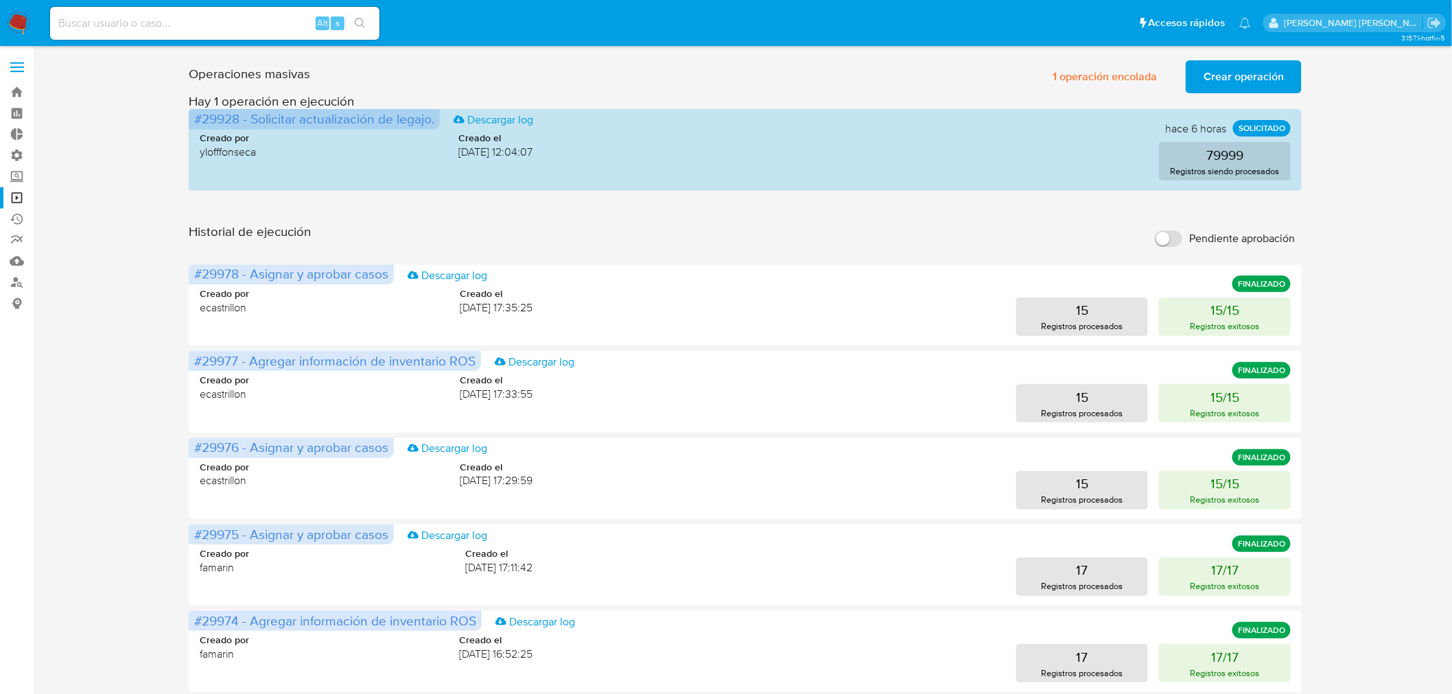
click at [21, 23] on img at bounding box center [18, 23] width 23 height 23
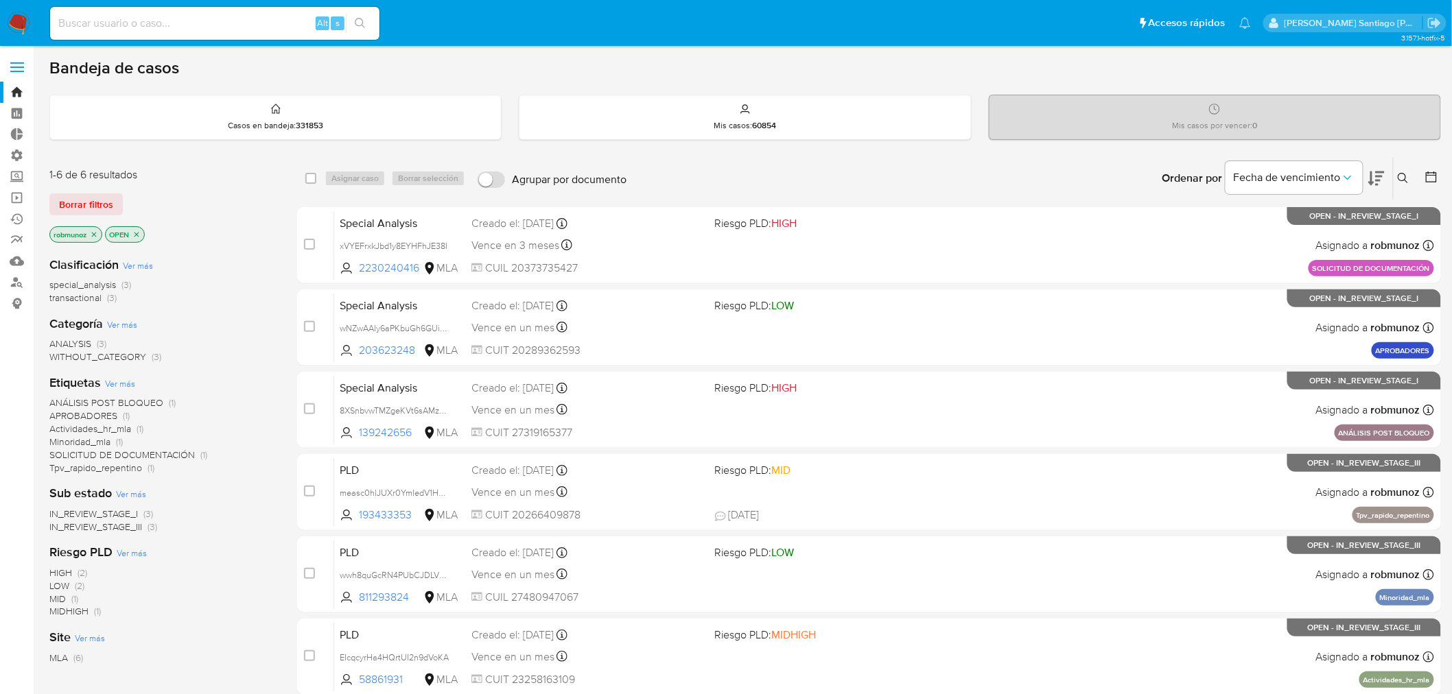
click at [249, 24] on input at bounding box center [214, 23] width 329 height 18
paste input "2476244181"
type input "2476244181"
click at [373, 25] on button "search-icon" at bounding box center [360, 23] width 28 height 19
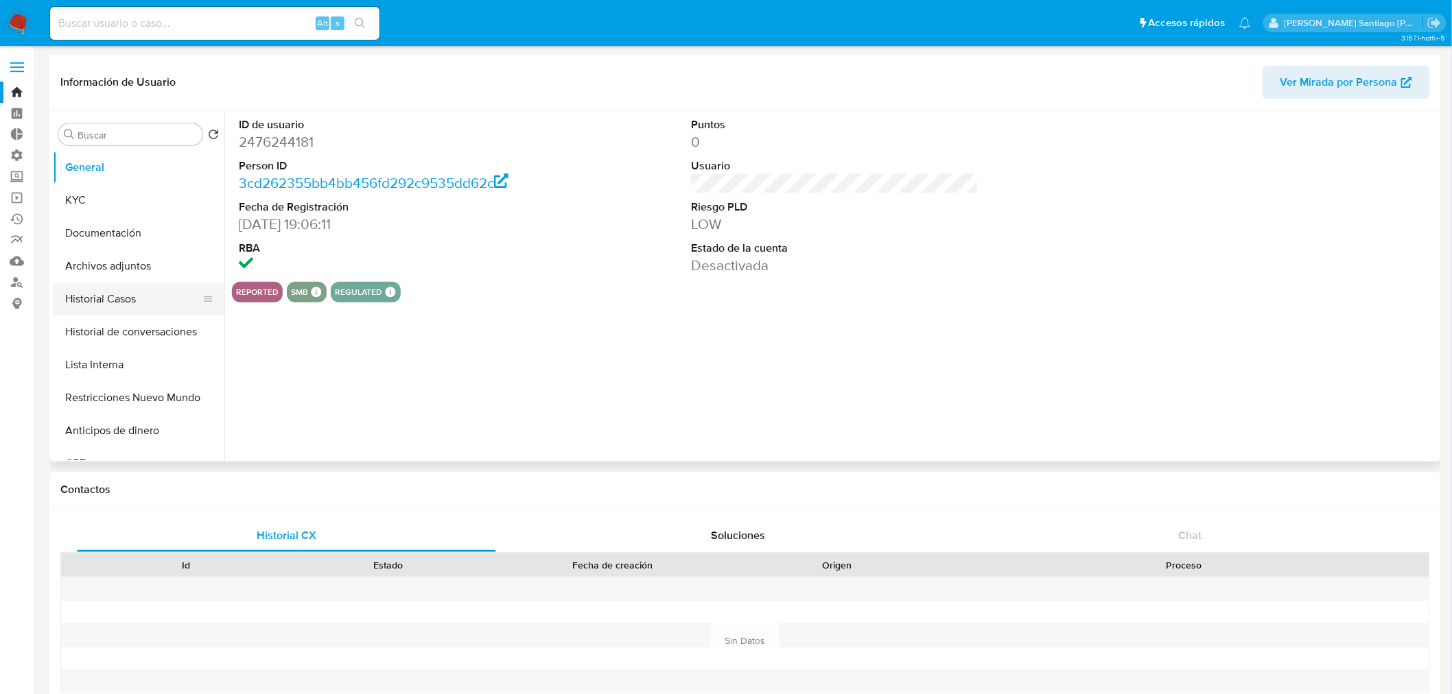
select select "10"
click at [138, 297] on button "Historial Casos" at bounding box center [133, 299] width 161 height 33
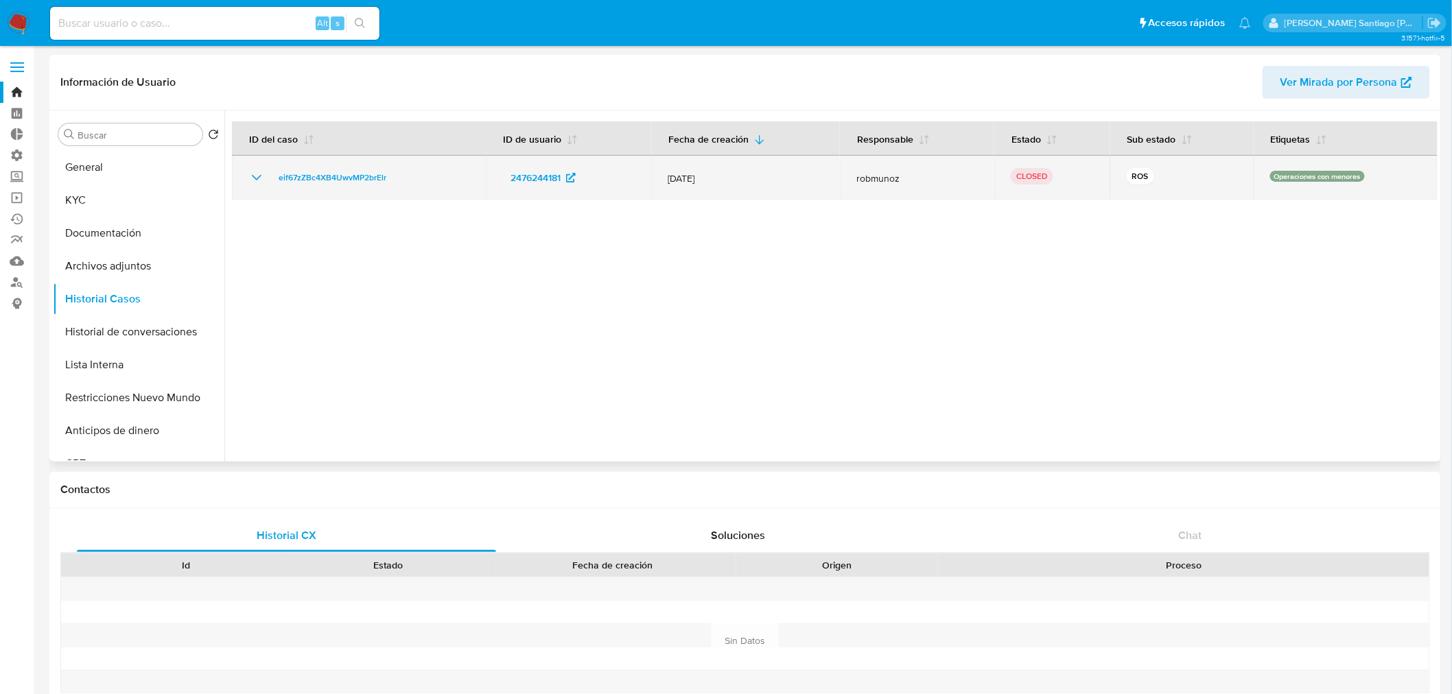
click at [262, 180] on icon "Mostrar/Ocultar" at bounding box center [256, 177] width 16 height 16
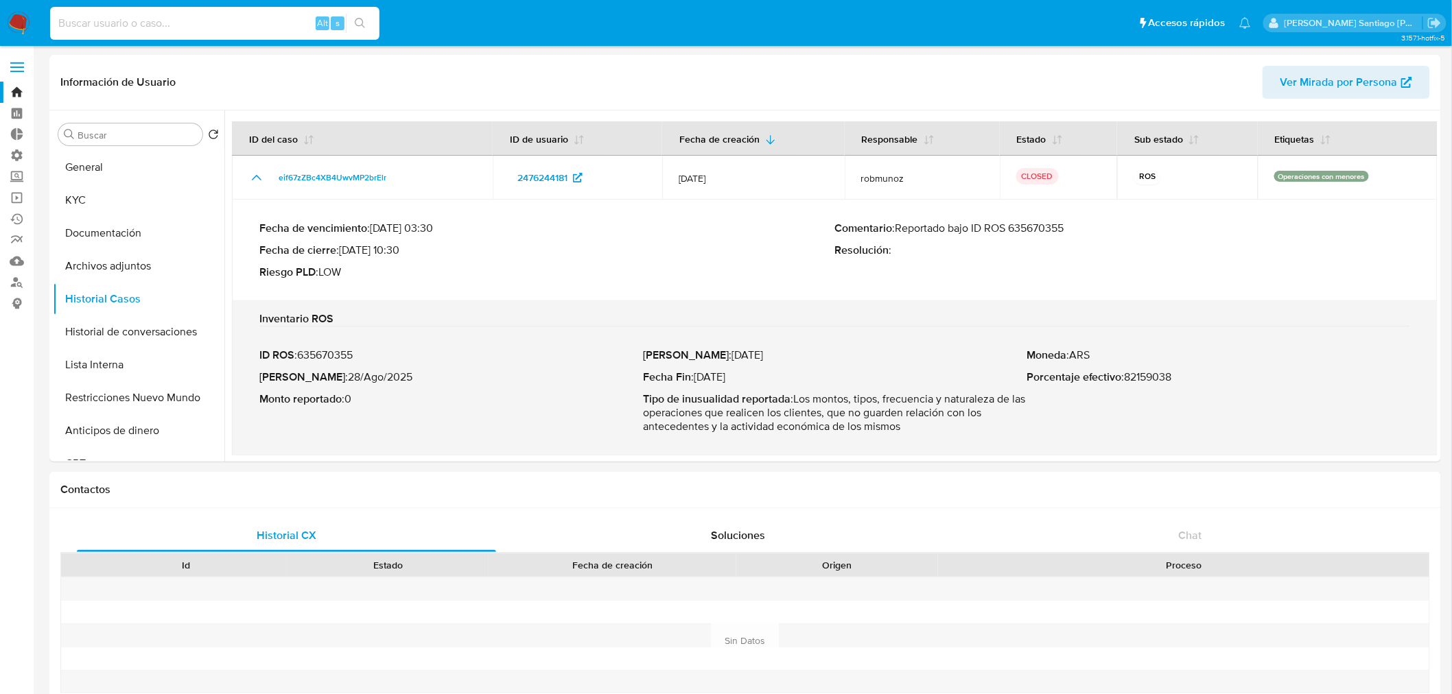
click at [158, 28] on input at bounding box center [214, 23] width 329 height 18
paste input "20345369288"
type input "20345369288"
click at [372, 23] on button "search-icon" at bounding box center [360, 23] width 28 height 19
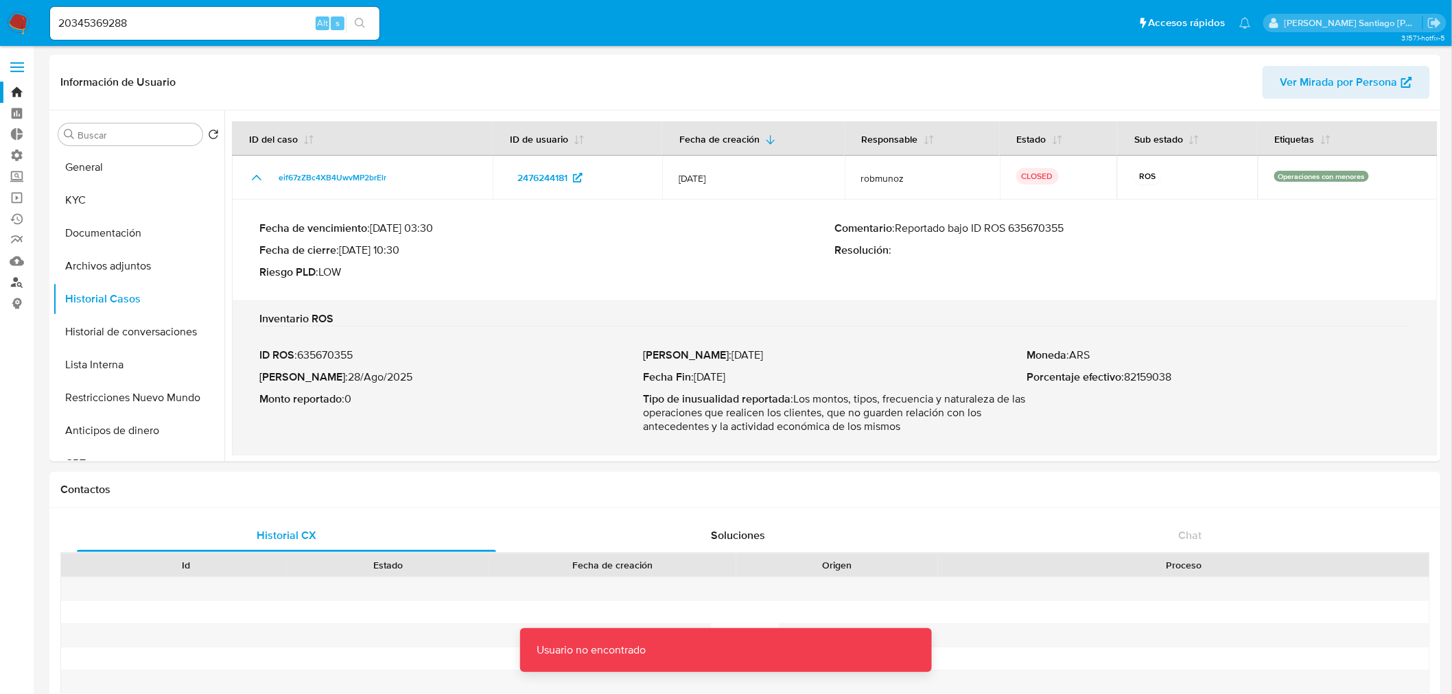
click at [16, 283] on link "Buscador de personas" at bounding box center [81, 282] width 163 height 21
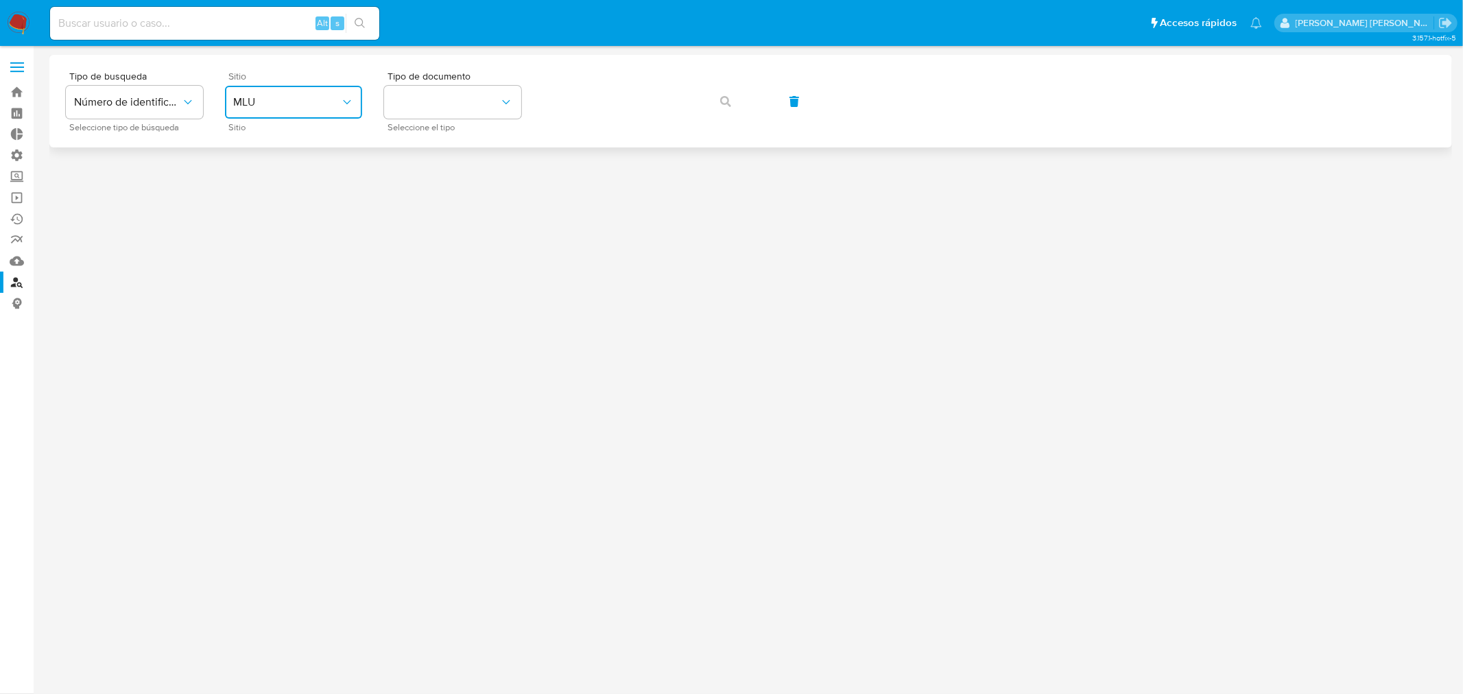
drag, startPoint x: 285, startPoint y: 94, endPoint x: 286, endPoint y: 114, distance: 19.9
click at [285, 94] on button "MLU" at bounding box center [293, 102] width 137 height 33
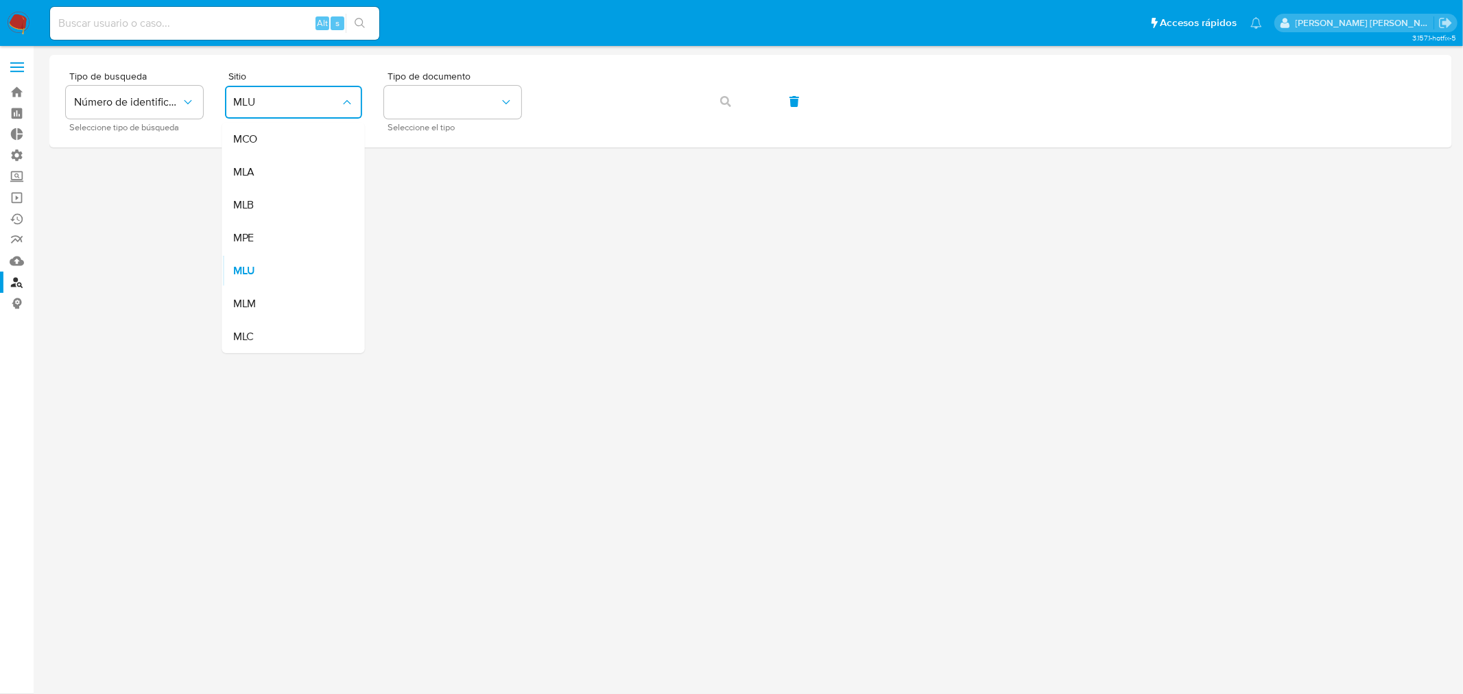
drag, startPoint x: 284, startPoint y: 172, endPoint x: 317, endPoint y: 162, distance: 34.5
click at [284, 172] on div "MLA" at bounding box center [289, 172] width 113 height 33
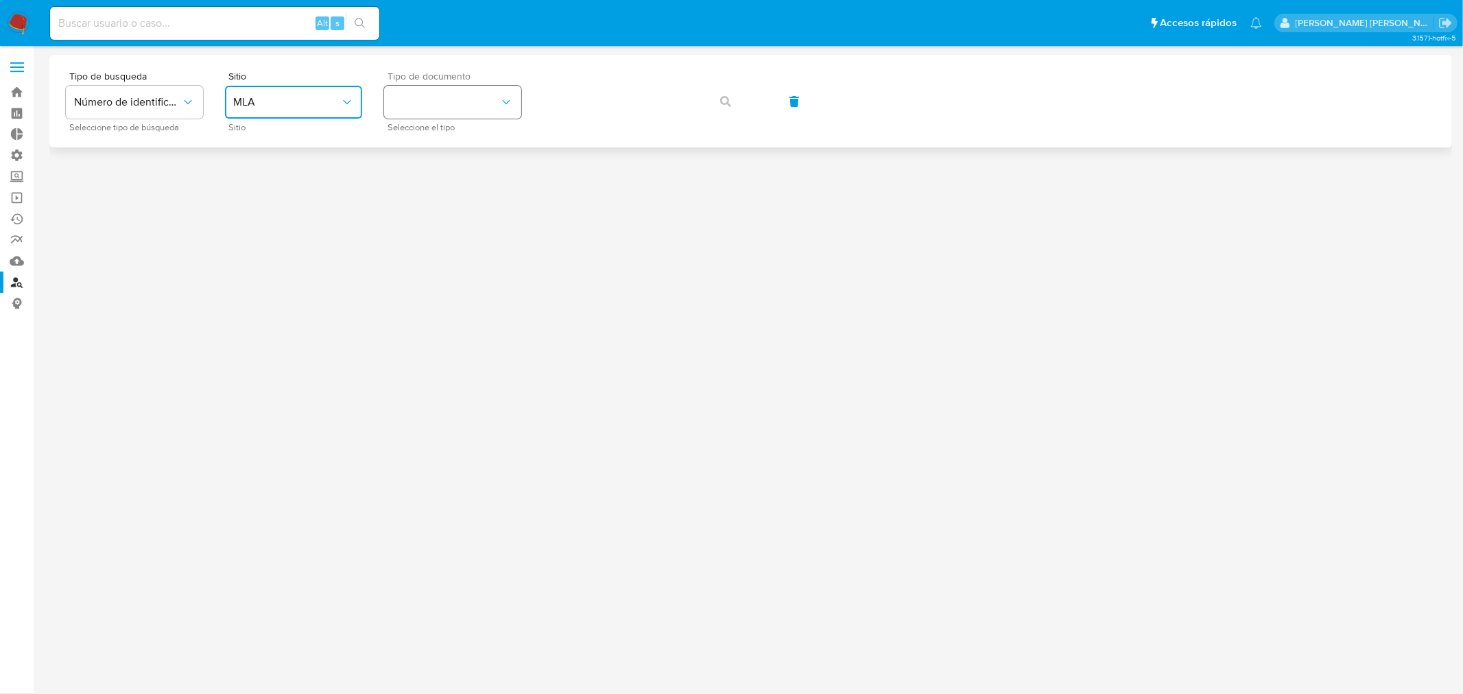
click at [421, 113] on button "identificationType" at bounding box center [452, 102] width 137 height 33
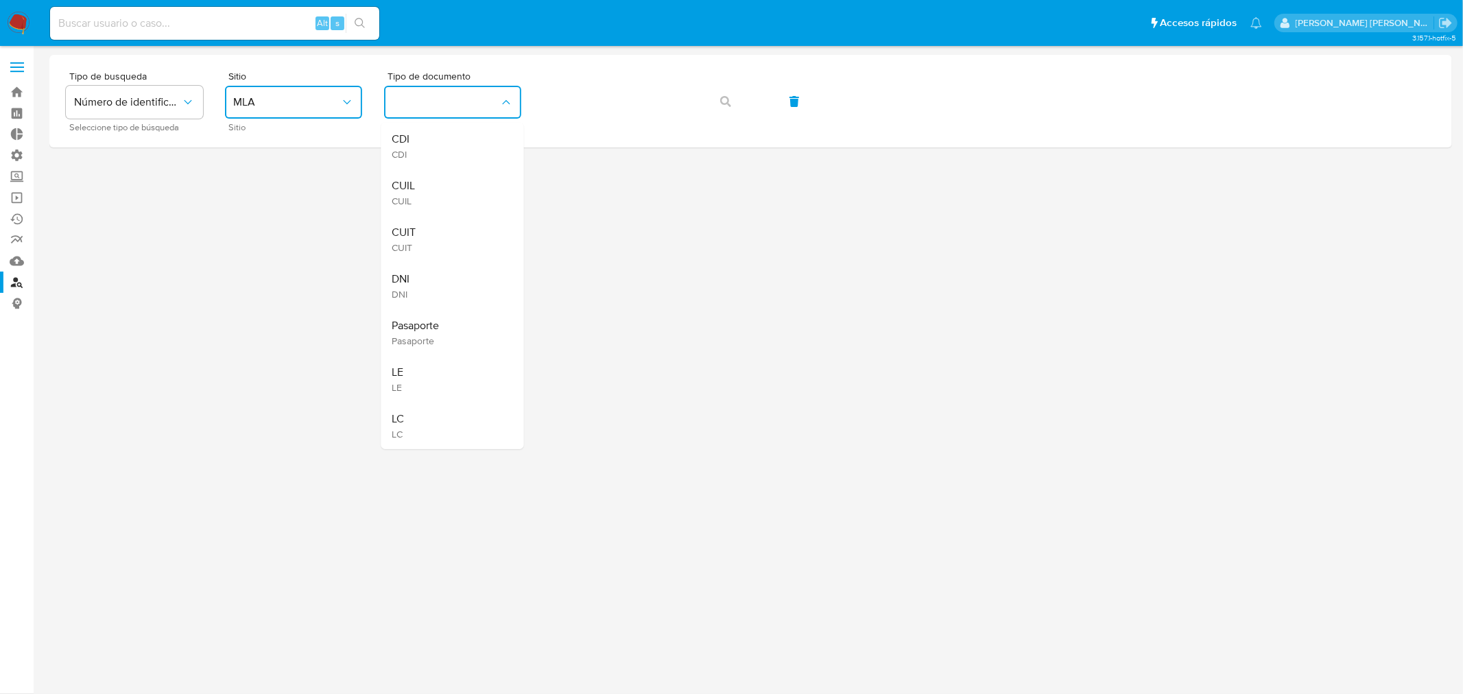
drag, startPoint x: 433, startPoint y: 186, endPoint x: 477, endPoint y: 161, distance: 50.7
click at [434, 184] on div "CUIL CUIL" at bounding box center [448, 192] width 113 height 47
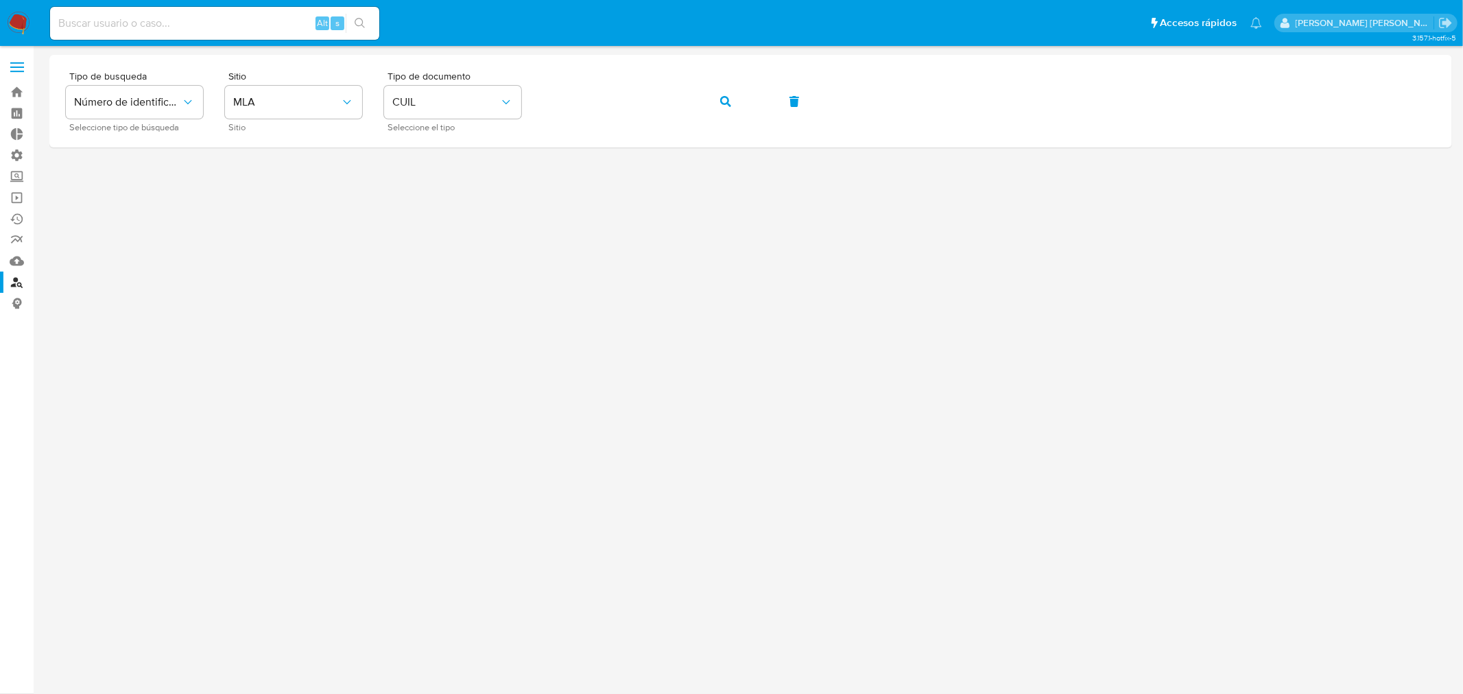
drag, startPoint x: 725, startPoint y: 106, endPoint x: 716, endPoint y: 152, distance: 46.8
click at [725, 107] on span "button" at bounding box center [725, 101] width 11 height 30
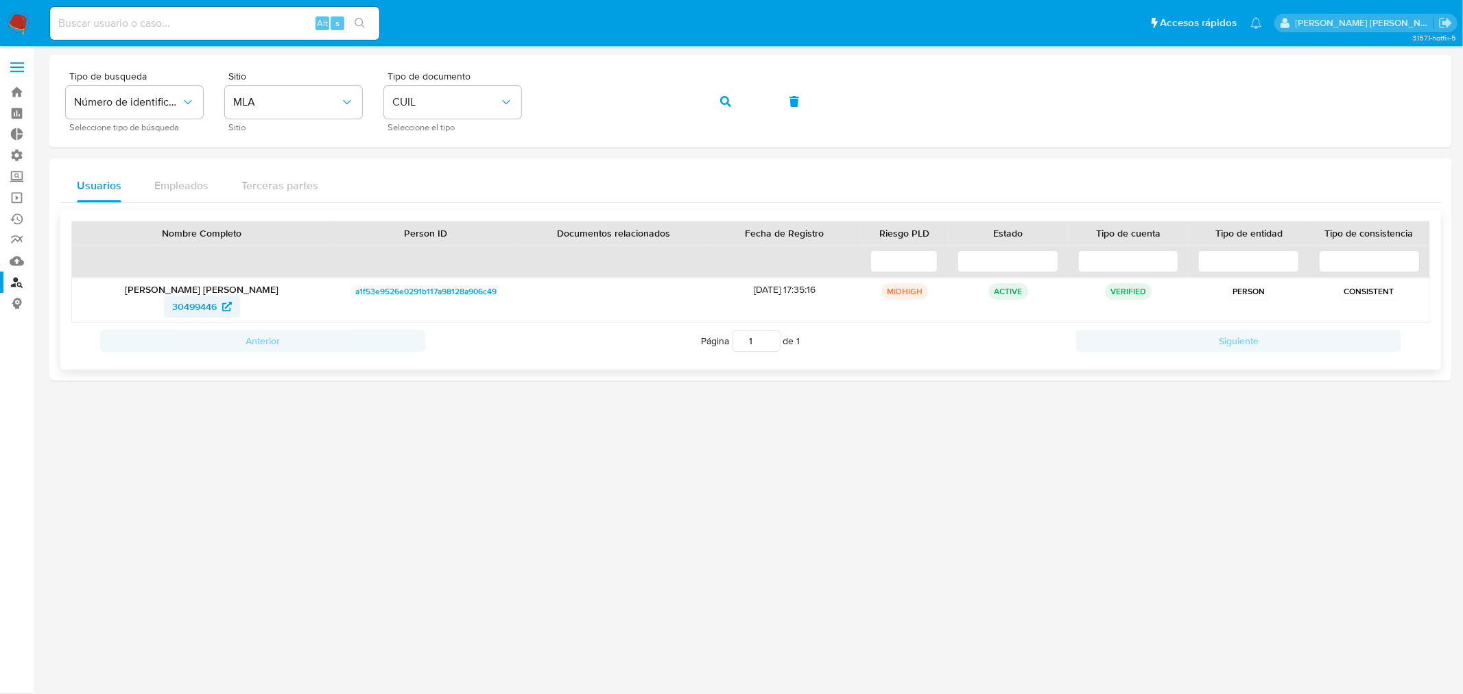
click at [192, 298] on span "30499446" at bounding box center [194, 307] width 45 height 22
click at [736, 93] on button "button" at bounding box center [726, 101] width 47 height 33
click at [198, 305] on span "2427852877" at bounding box center [194, 307] width 53 height 22
click at [727, 96] on icon "button" at bounding box center [725, 101] width 11 height 11
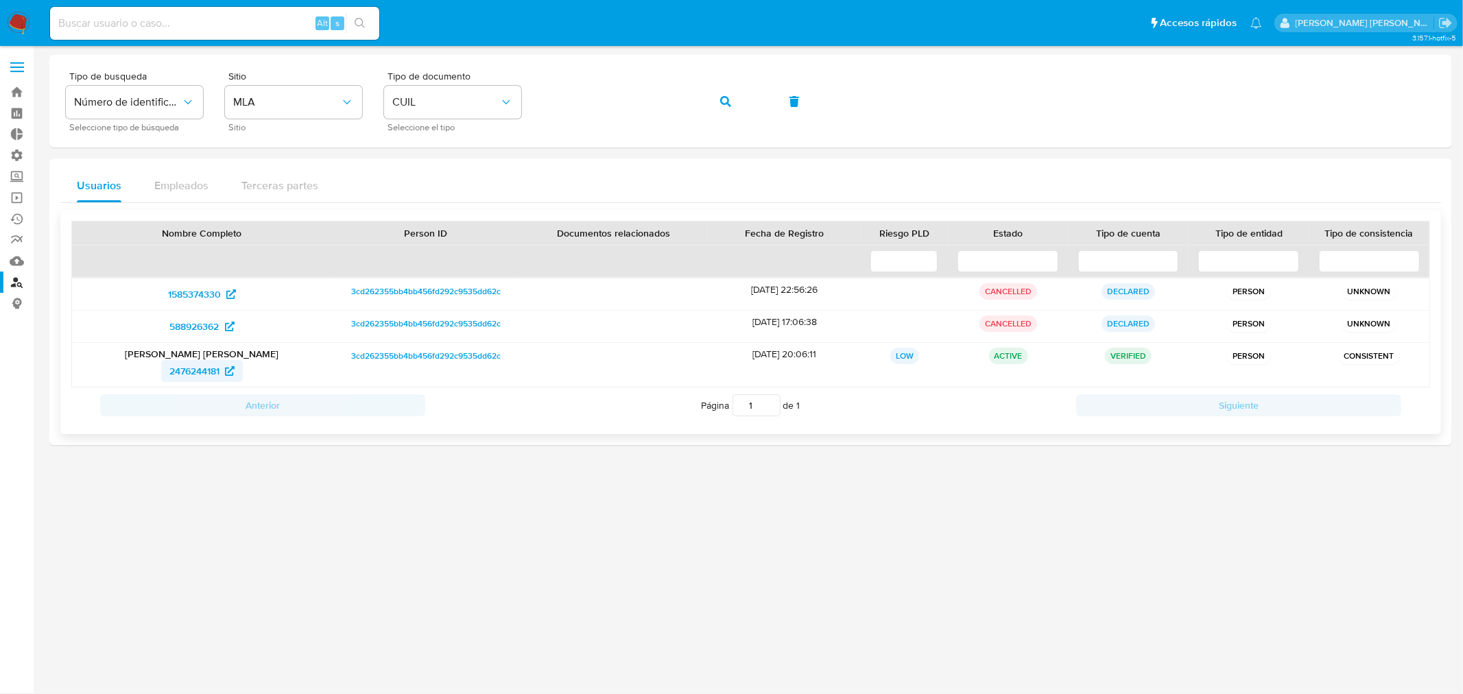
click at [202, 373] on span "2476244181" at bounding box center [194, 371] width 50 height 22
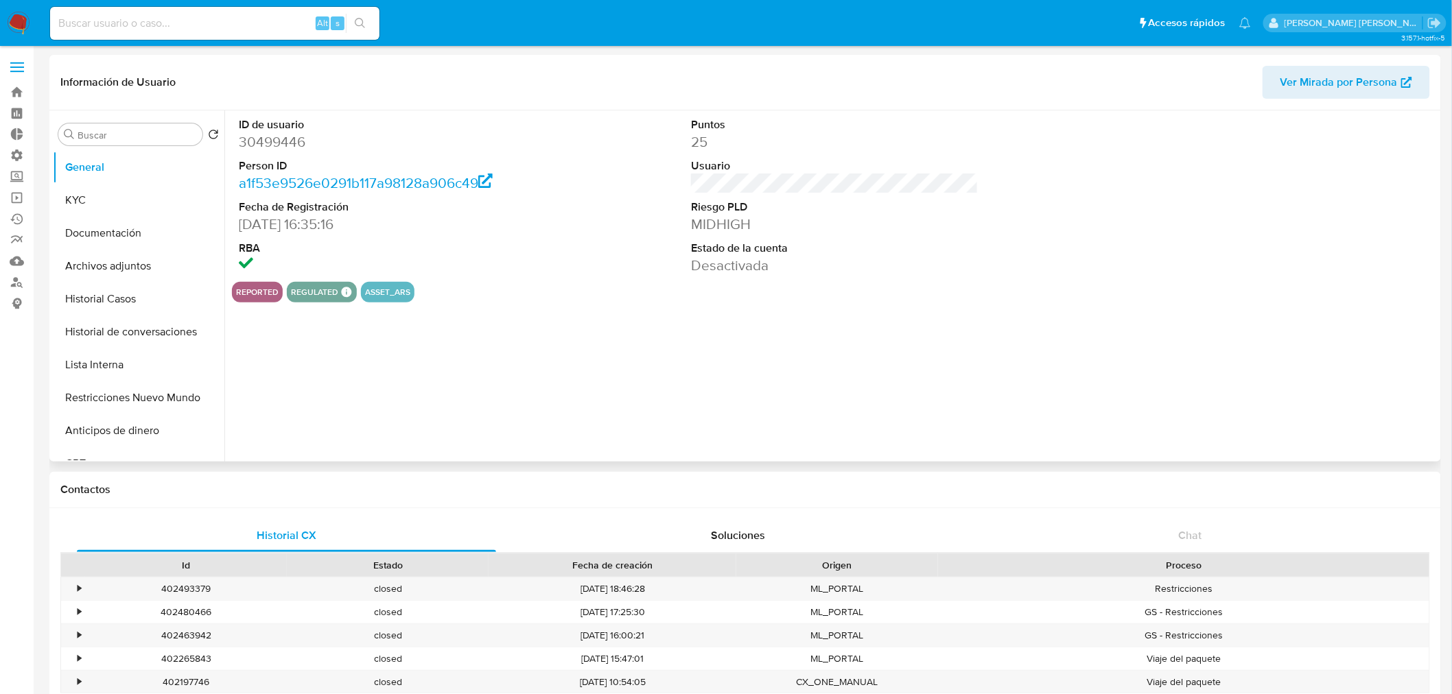
select select "10"
click at [142, 300] on button "Historial Casos" at bounding box center [133, 299] width 161 height 33
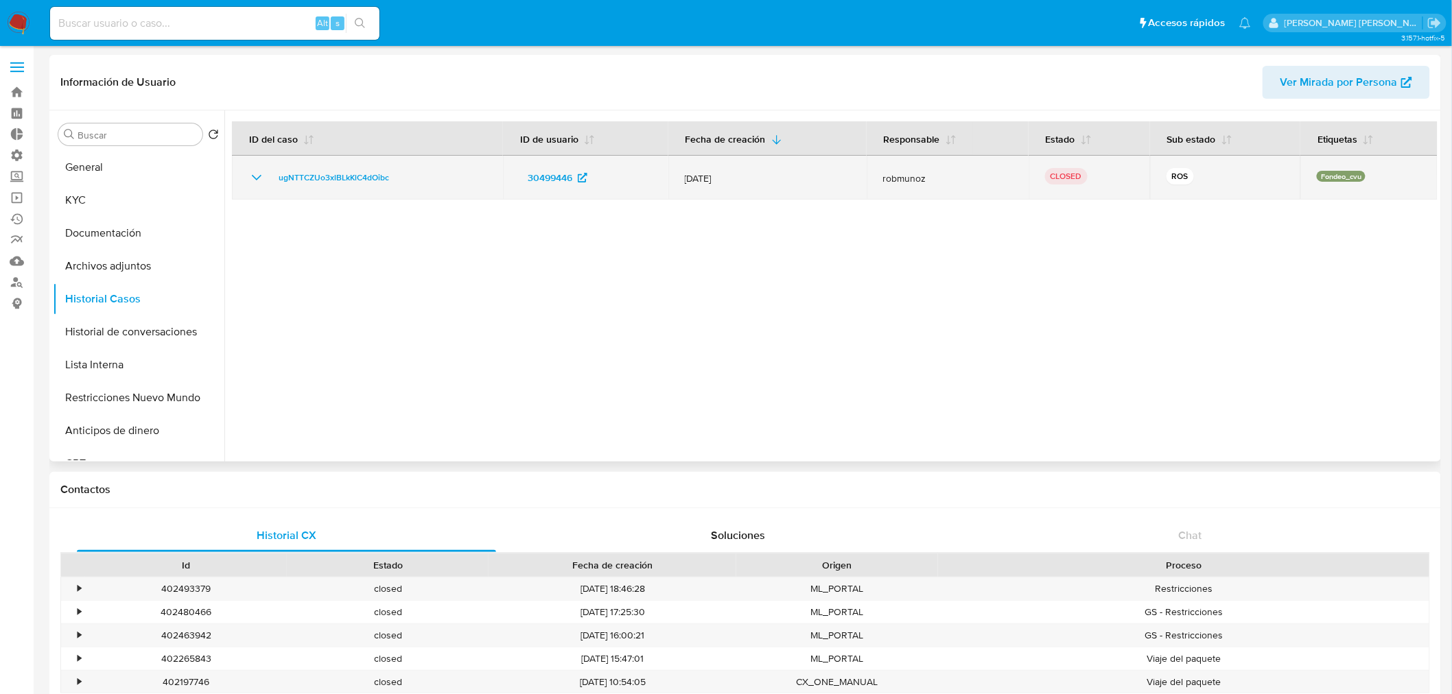
click at [265, 176] on div "ugNTTCZUo3xlBLkKlC4dOibc" at bounding box center [367, 177] width 238 height 16
click at [251, 181] on icon "Mostrar/Ocultar" at bounding box center [256, 177] width 16 height 16
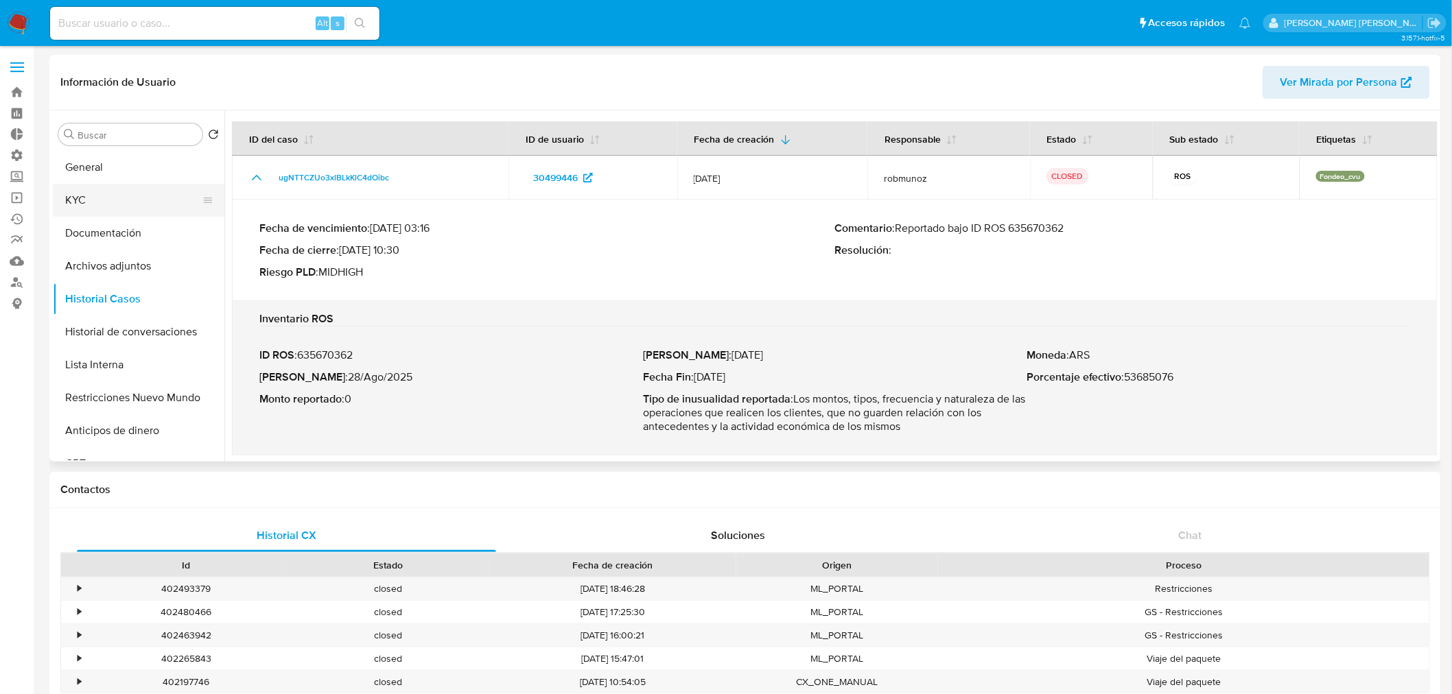
click at [117, 193] on button "KYC" at bounding box center [133, 200] width 161 height 33
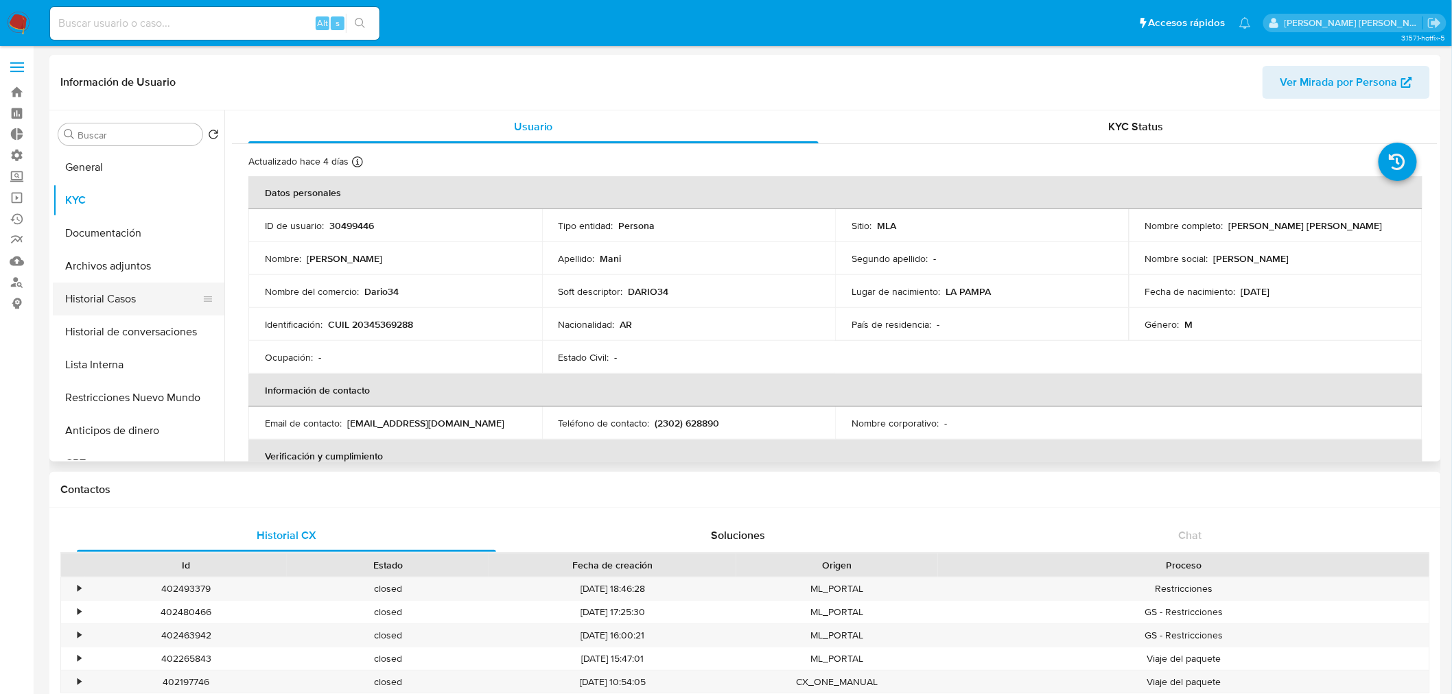
click at [128, 298] on button "Historial Casos" at bounding box center [133, 299] width 161 height 33
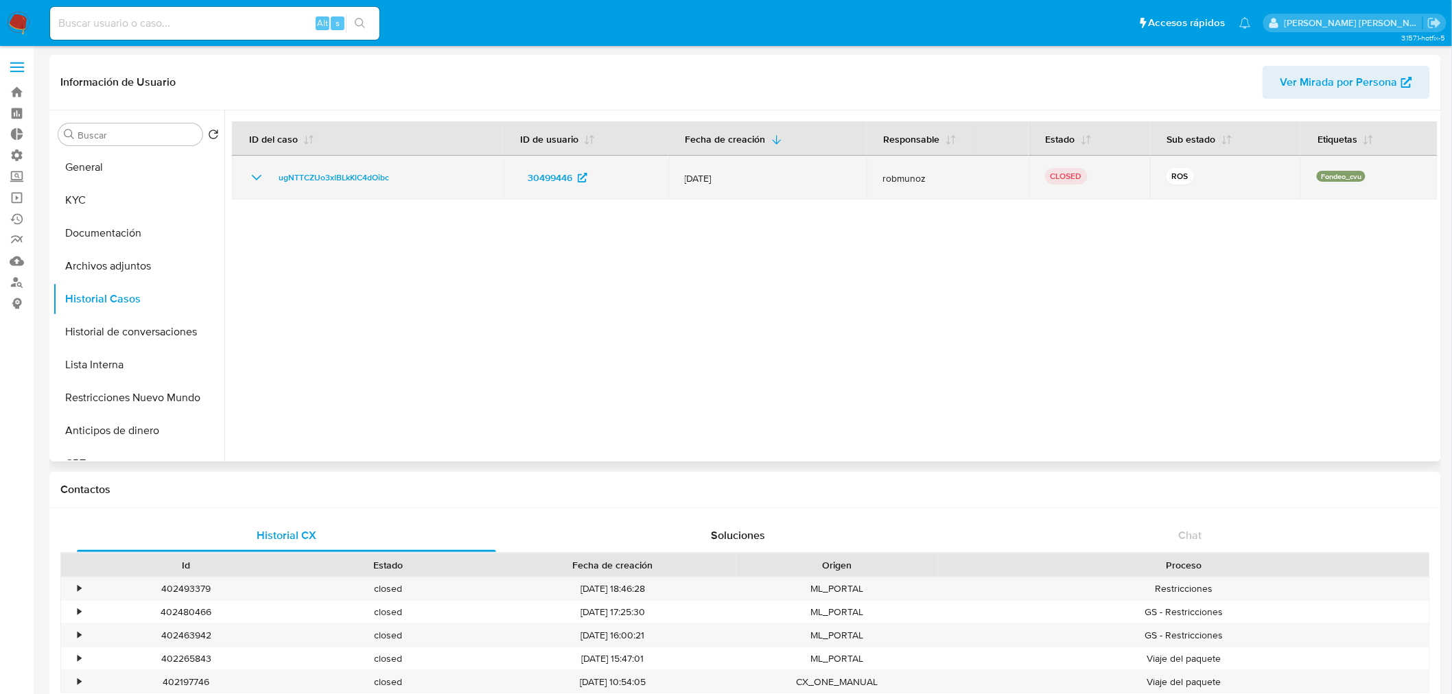
click at [248, 179] on icon "Mostrar/Ocultar" at bounding box center [256, 177] width 16 height 16
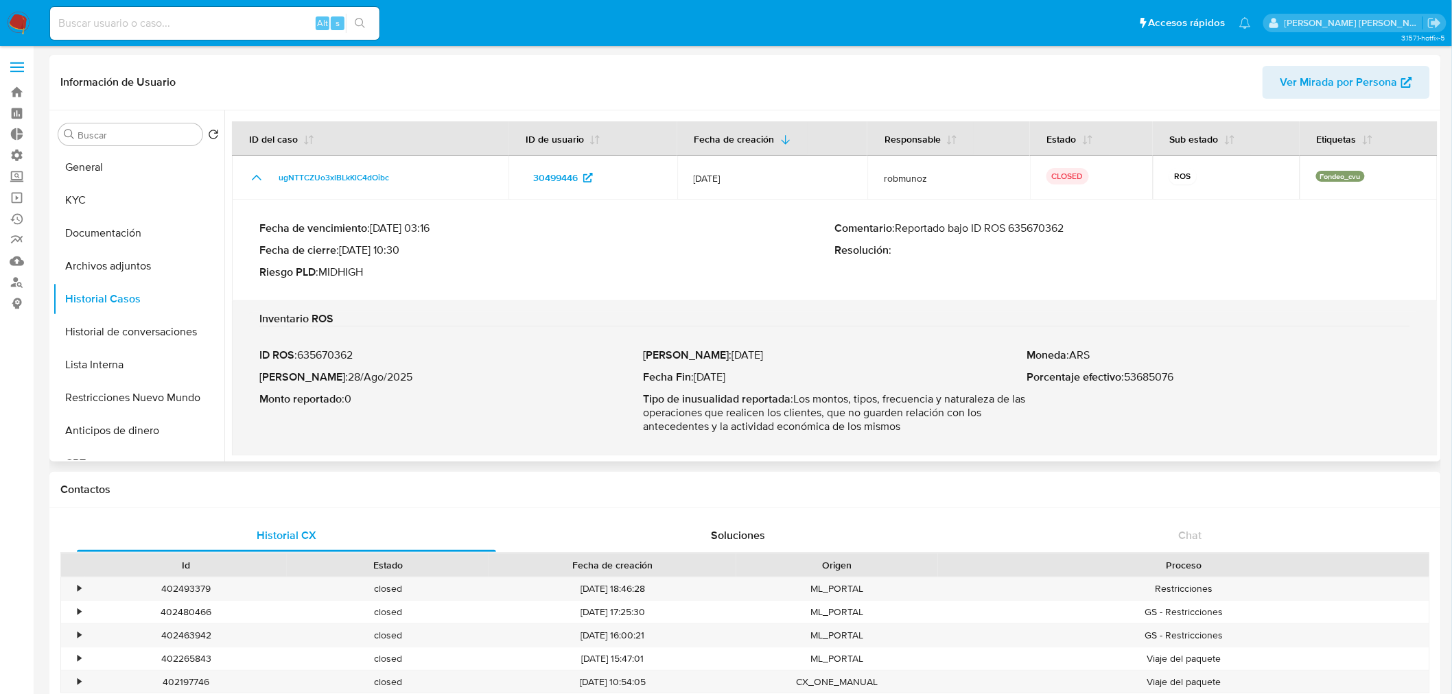
click at [1061, 225] on p "Comentario : Reportado bajo ID ROS 635670362" at bounding box center [1123, 229] width 576 height 14
click at [111, 292] on button "Historial Casos" at bounding box center [133, 299] width 161 height 33
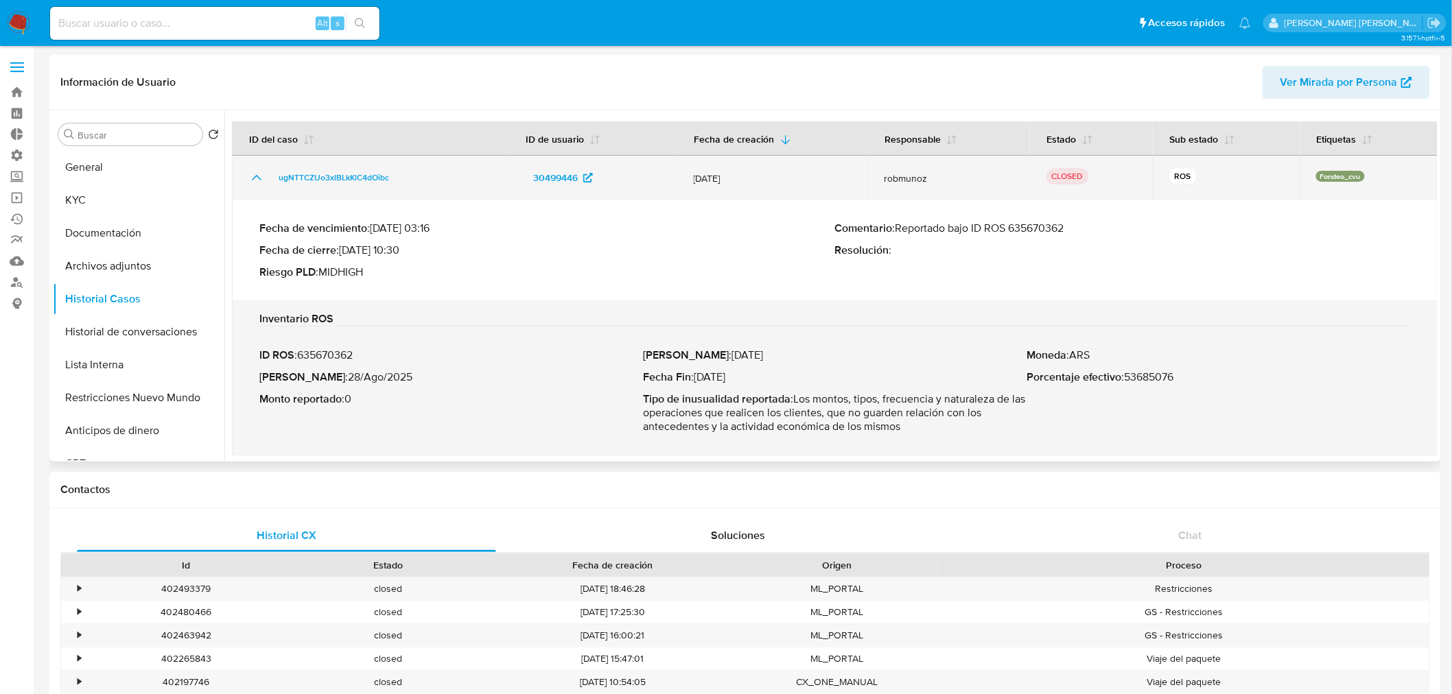
click at [263, 178] on icon "Mostrar/Ocultar" at bounding box center [256, 177] width 16 height 16
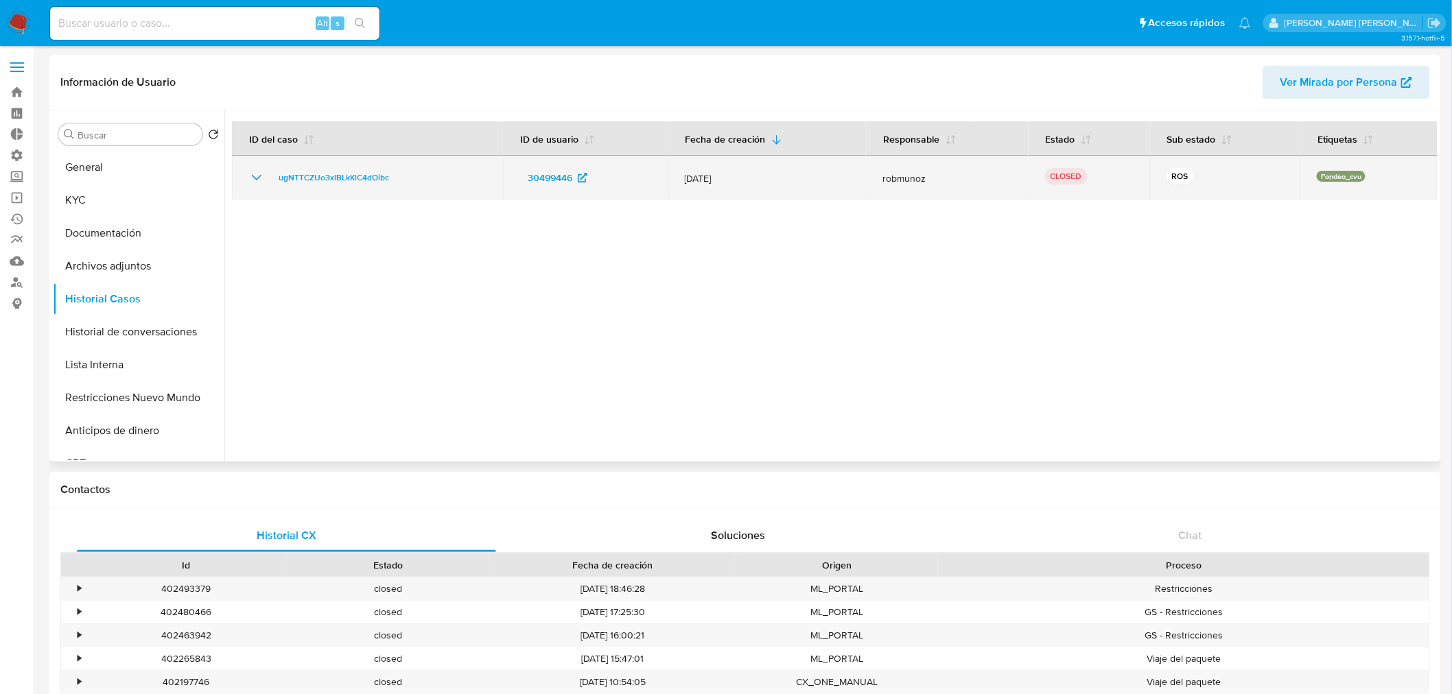
click at [262, 177] on icon "Mostrar/Ocultar" at bounding box center [256, 177] width 16 height 16
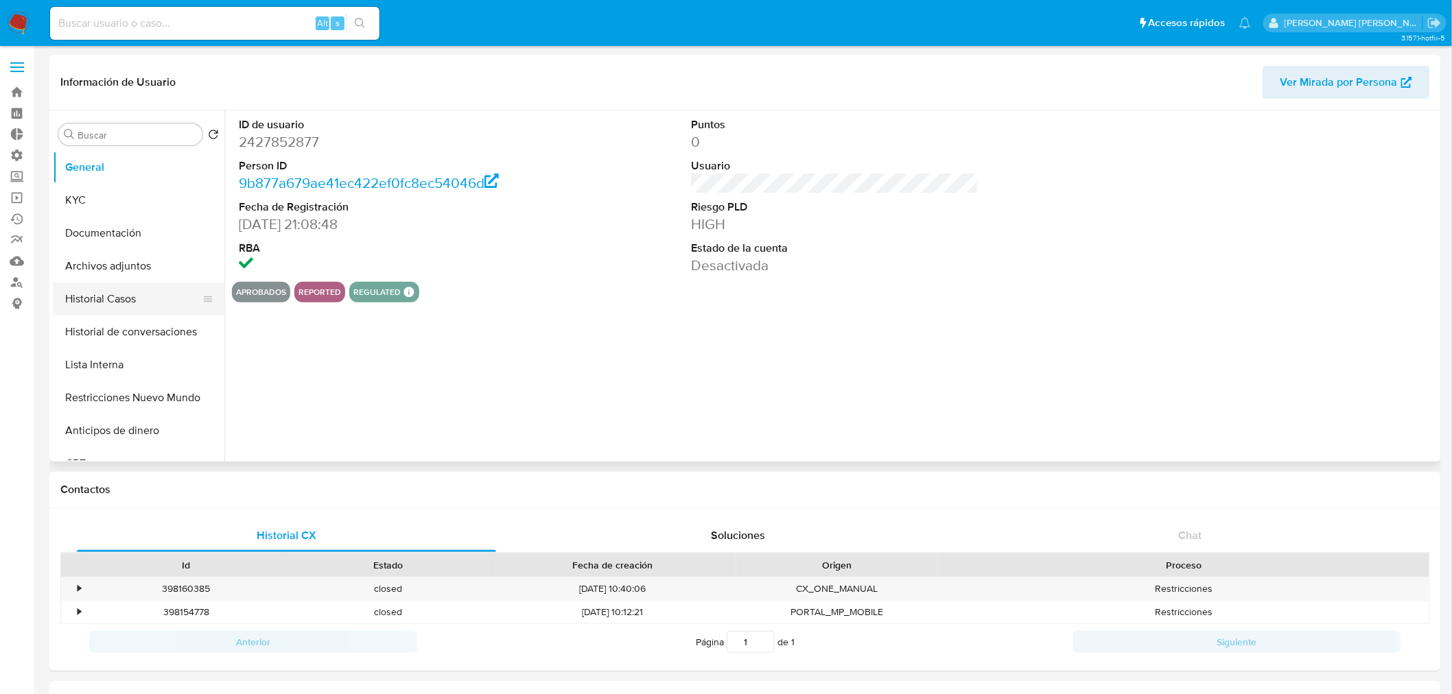
select select "10"
click at [124, 300] on button "Historial Casos" at bounding box center [133, 299] width 161 height 33
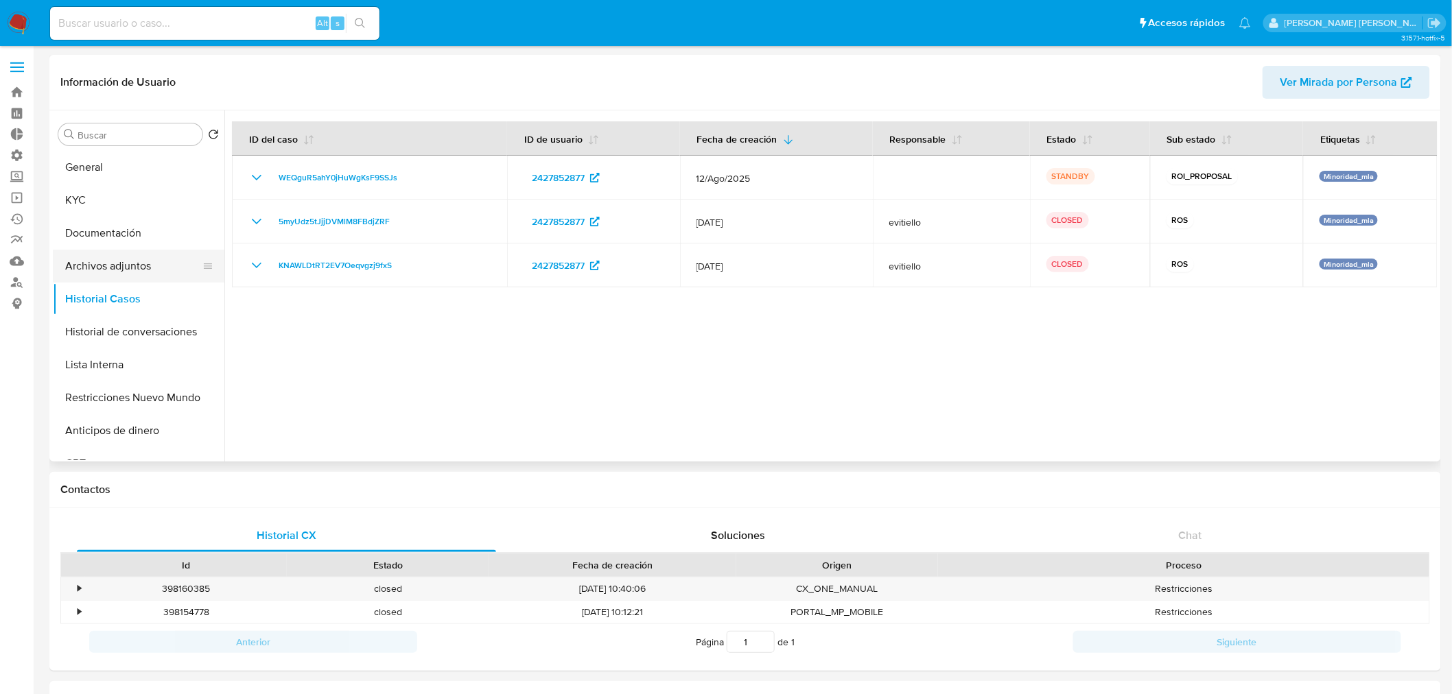
click at [115, 257] on button "Archivos adjuntos" at bounding box center [133, 266] width 161 height 33
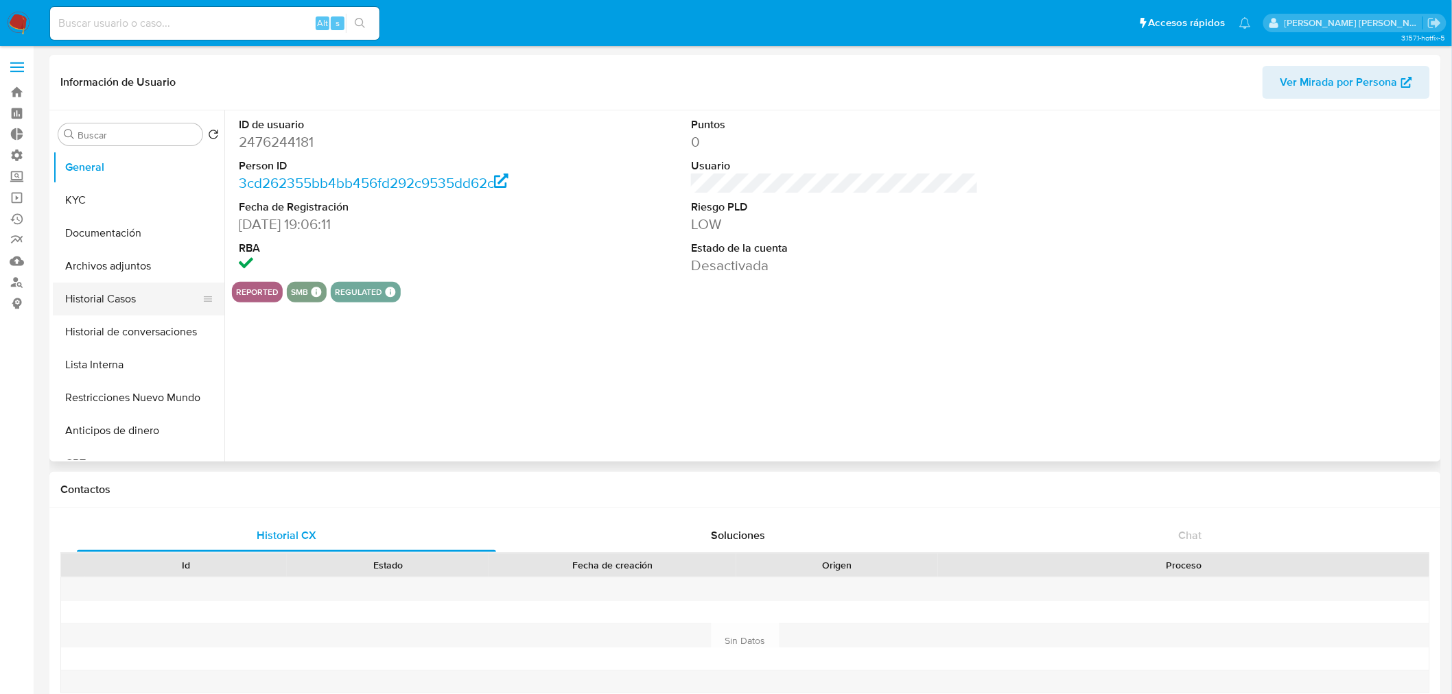
select select "10"
click at [112, 272] on button "Archivos adjuntos" at bounding box center [133, 266] width 161 height 33
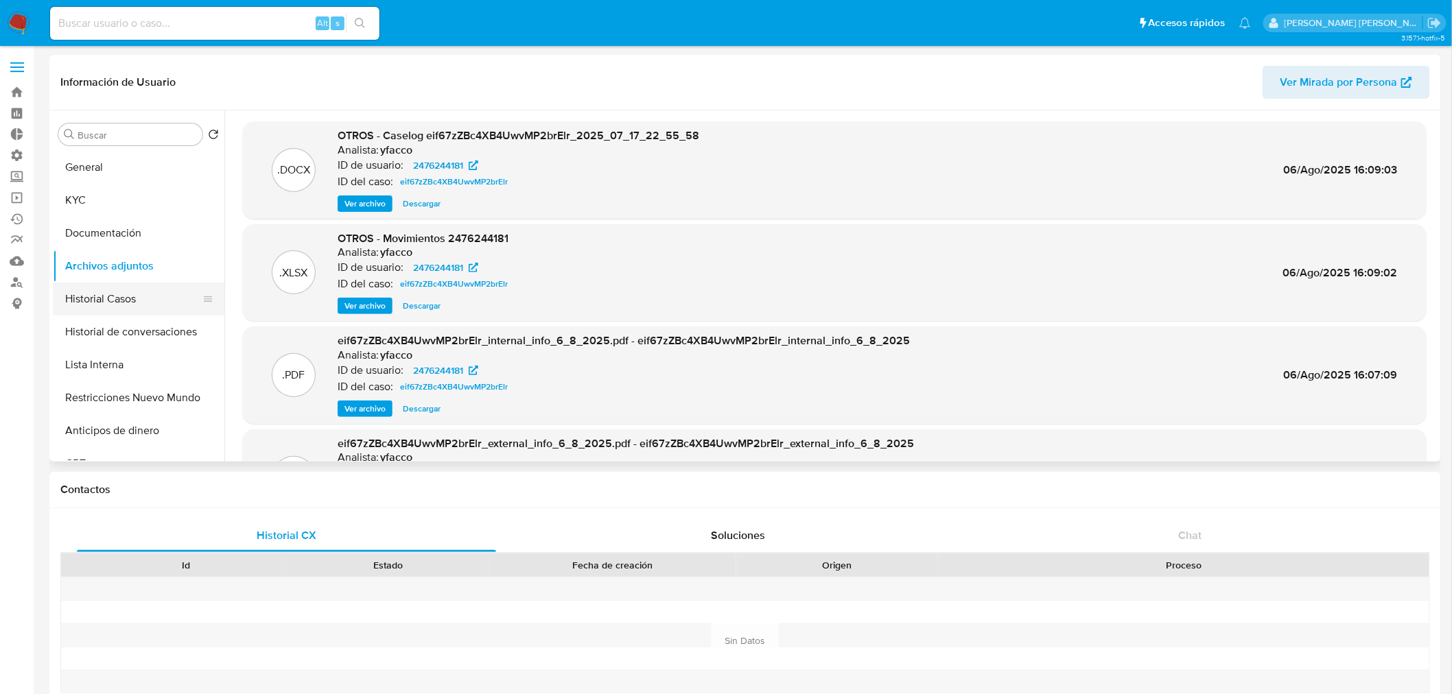
click at [114, 309] on button "Historial Casos" at bounding box center [133, 299] width 161 height 33
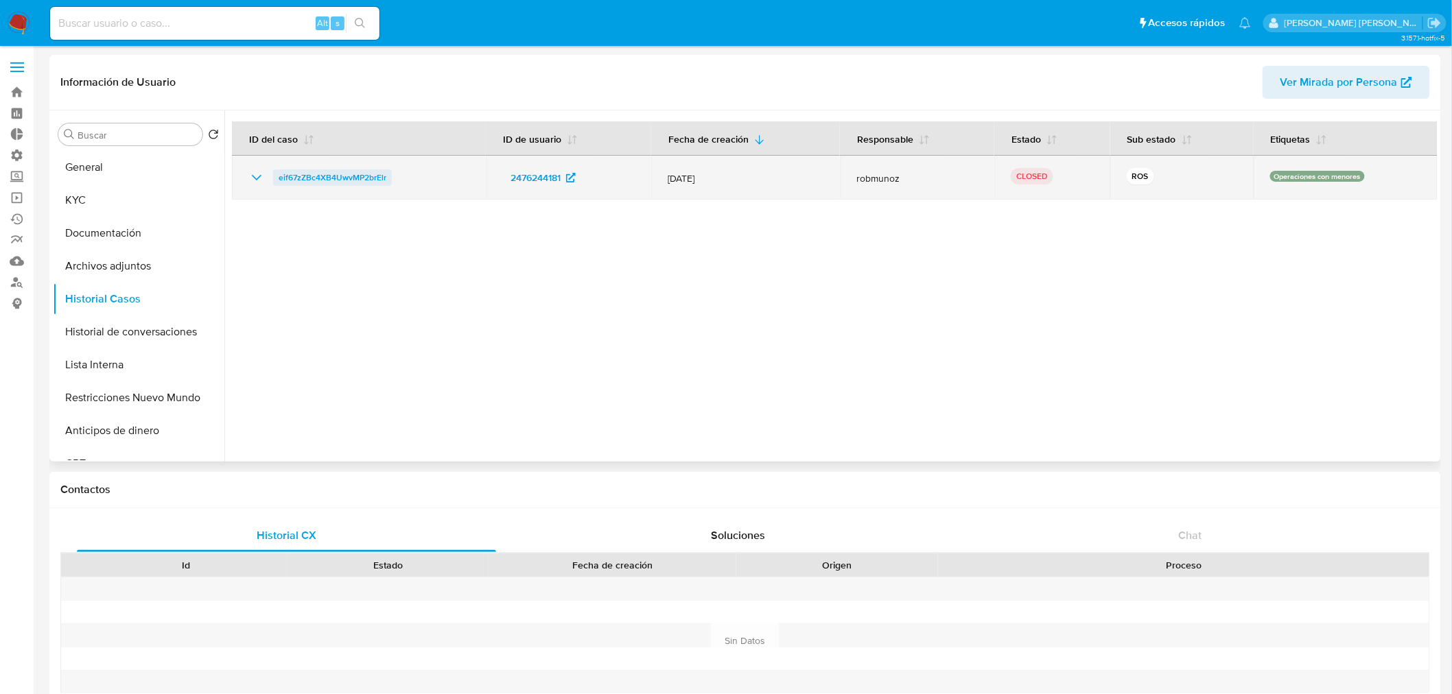
click at [361, 174] on span "eif67zZBc4XB4UwvMP2brElr" at bounding box center [333, 177] width 108 height 16
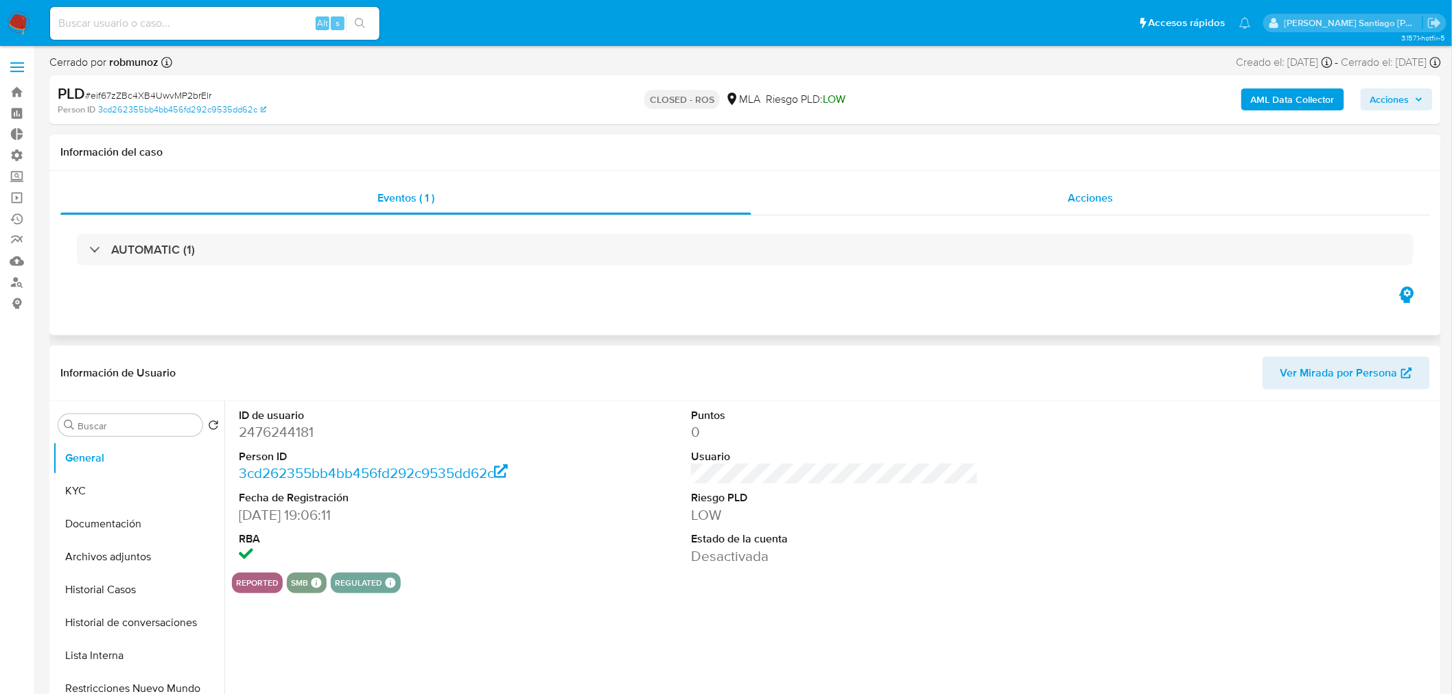
click at [1101, 183] on div "Acciones" at bounding box center [1090, 198] width 679 height 33
select select "10"
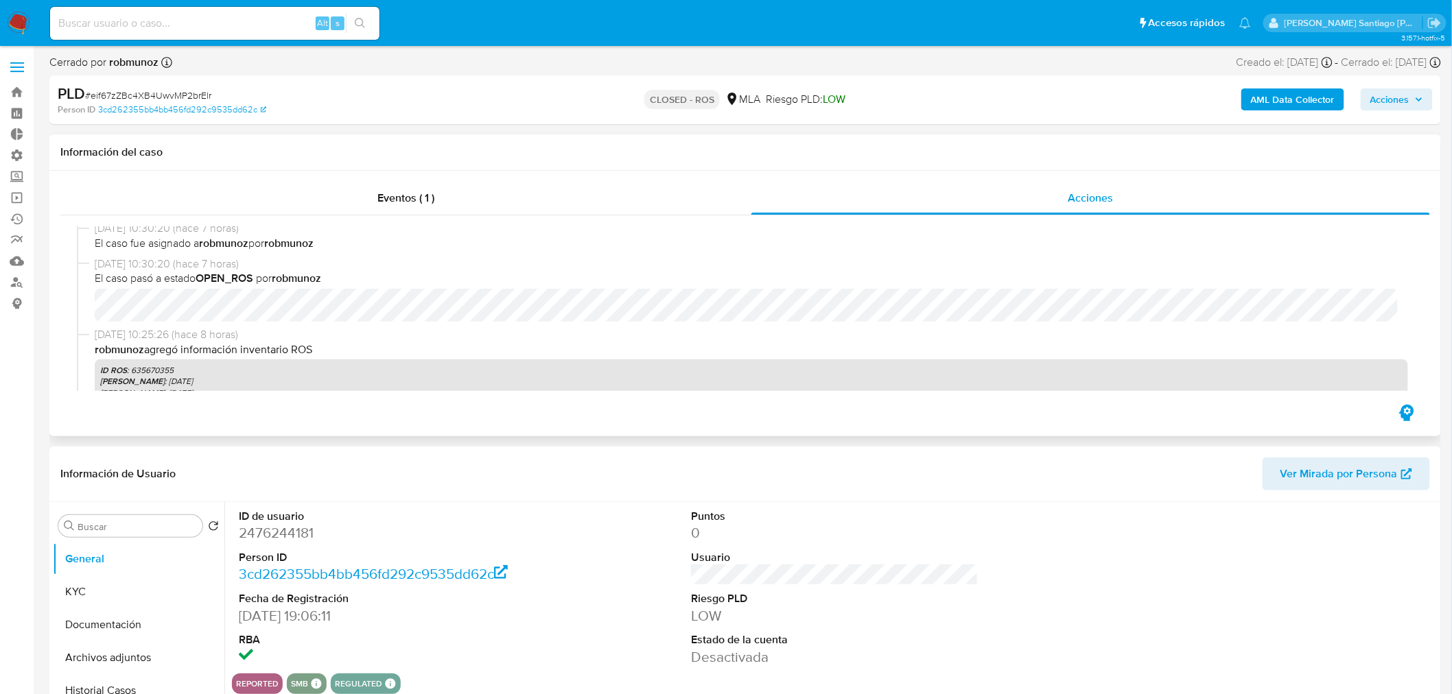
scroll to position [152, 0]
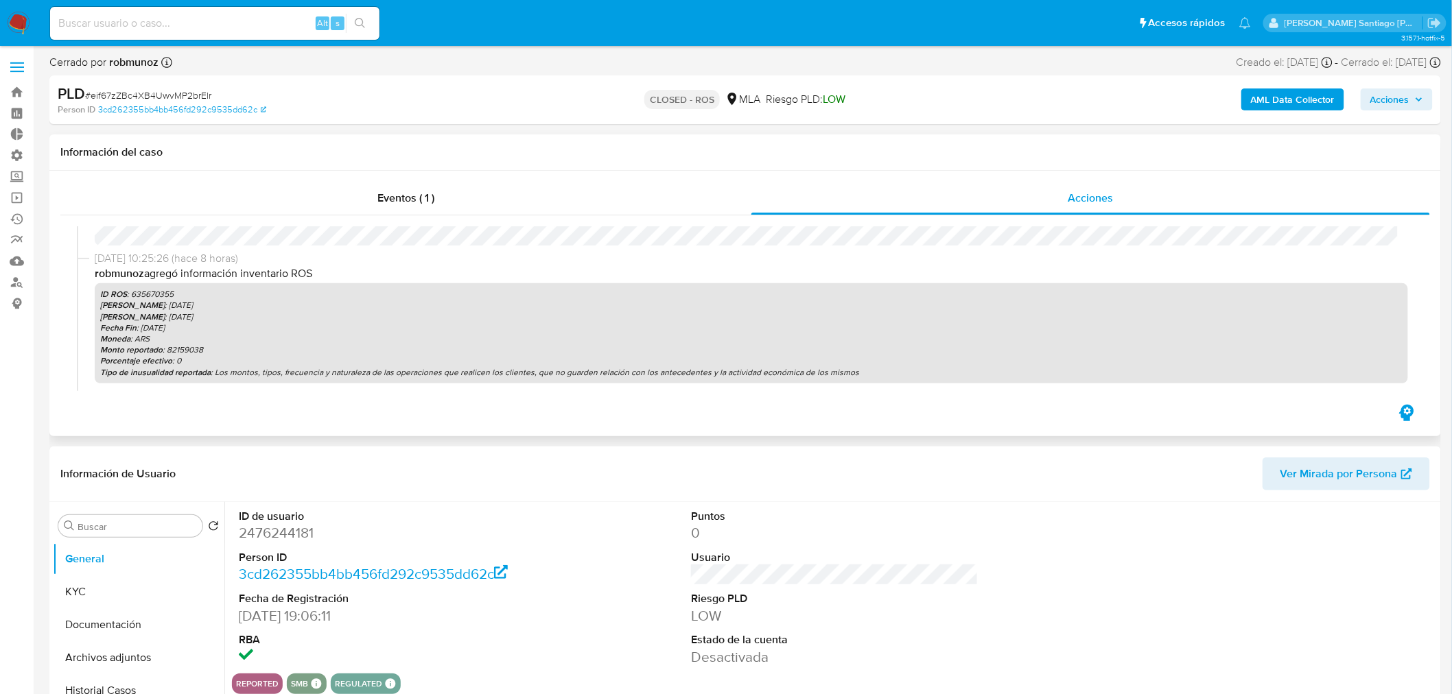
click at [169, 289] on p "ID ROS : 635670355" at bounding box center [751, 294] width 1302 height 11
copy p "635670355"
